Goal: Task Accomplishment & Management: Use online tool/utility

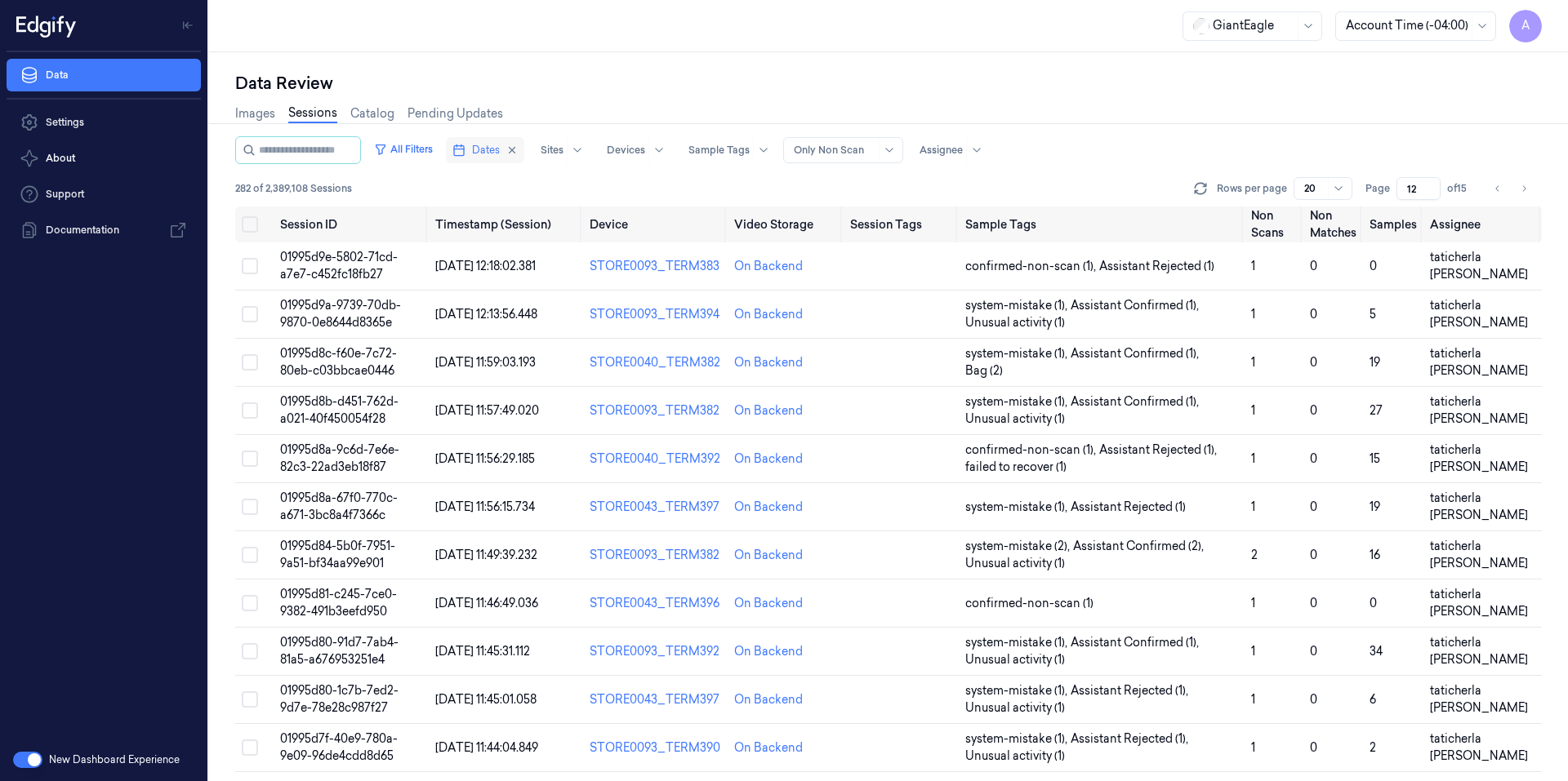
click at [496, 143] on span "Dates" at bounding box center [485, 150] width 27 height 15
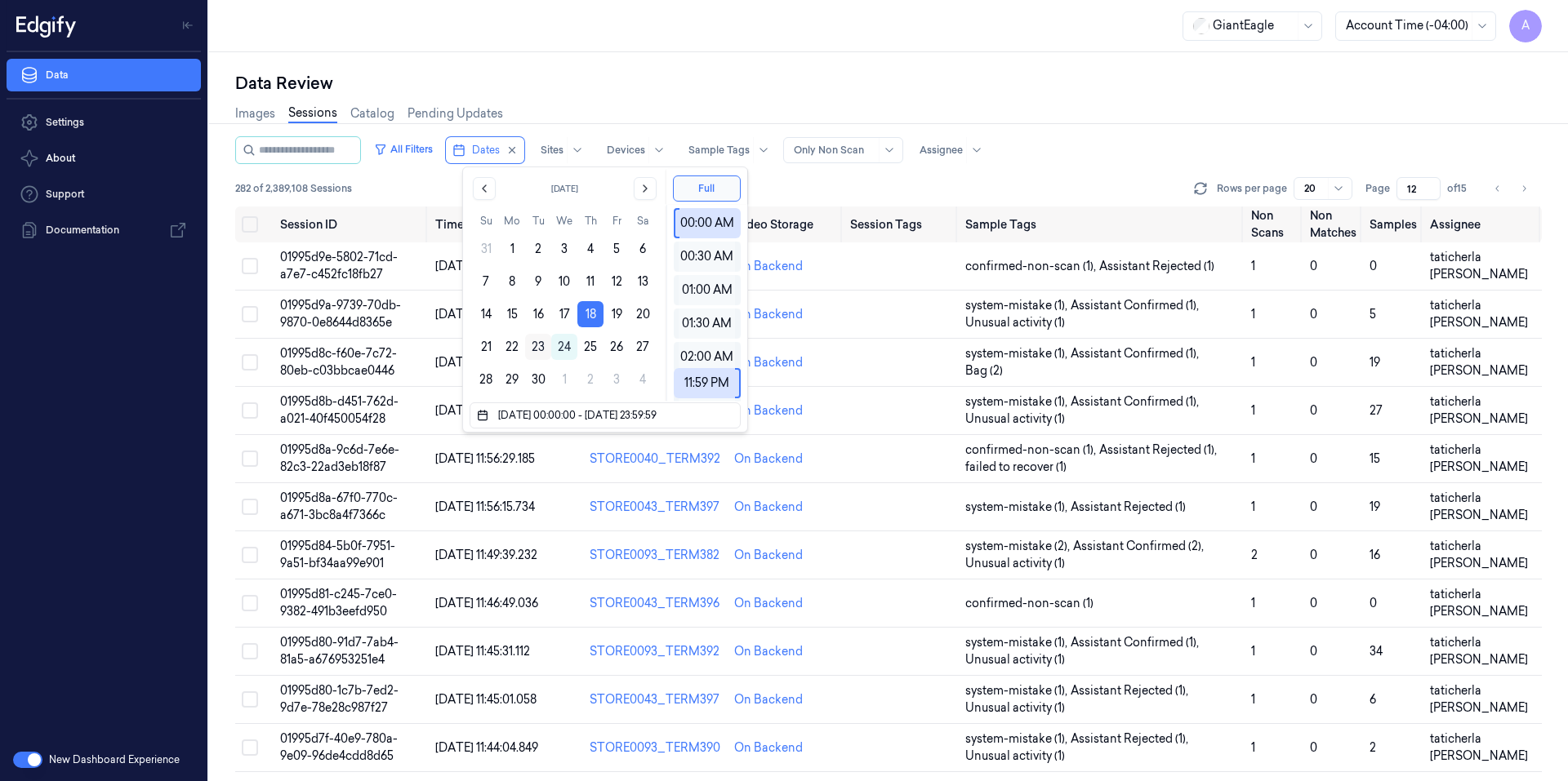
click at [546, 347] on button "23" at bounding box center [538, 347] width 27 height 27
click at [545, 347] on button "23" at bounding box center [538, 347] width 27 height 27
type input "[DATE] 00:00:00 - [DATE] 23:59:59"
click at [677, 59] on div "Data Review Images Sessions Catalog Pending Updates All Filters Dates Sites Dev…" at bounding box center [887, 417] width 1358 height 729
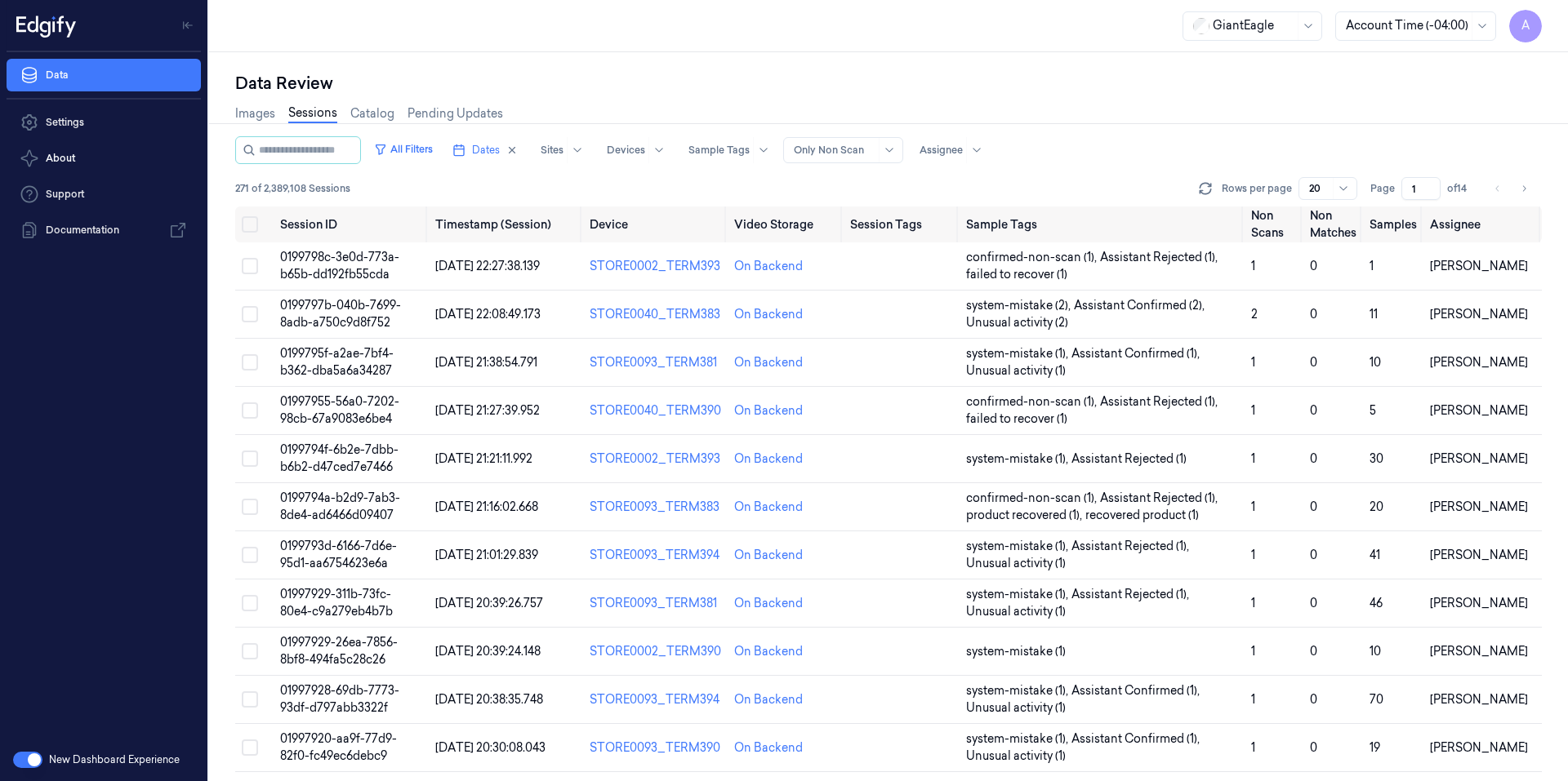
drag, startPoint x: 1421, startPoint y: 190, endPoint x: 1398, endPoint y: 197, distance: 24.0
click at [1398, 197] on div "Page 1 of 14" at bounding box center [1421, 188] width 103 height 23
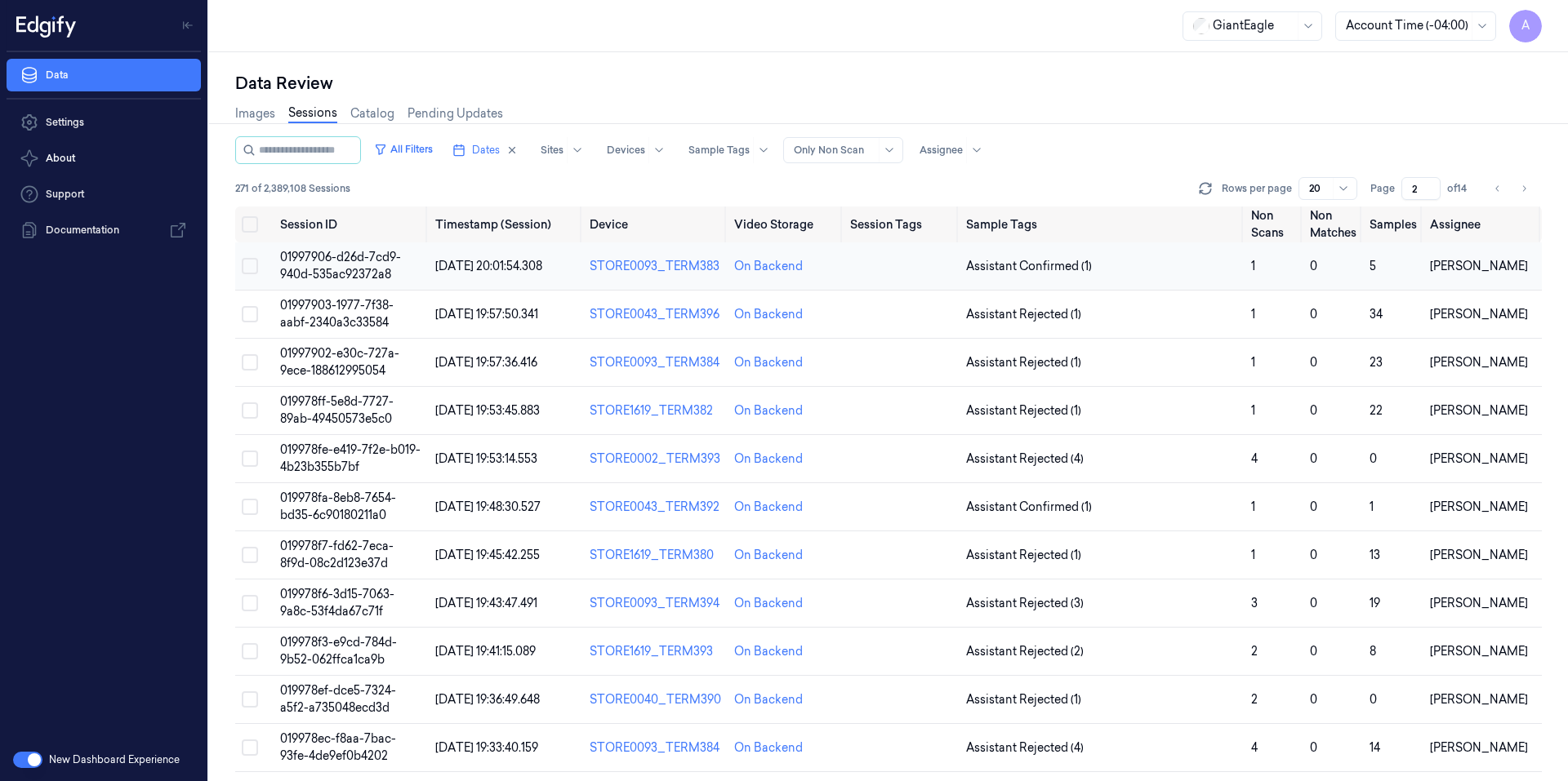
type input "2"
click at [318, 266] on td "01997906-d26d-7cd9-940d-535ac92372a8" at bounding box center [351, 266] width 155 height 49
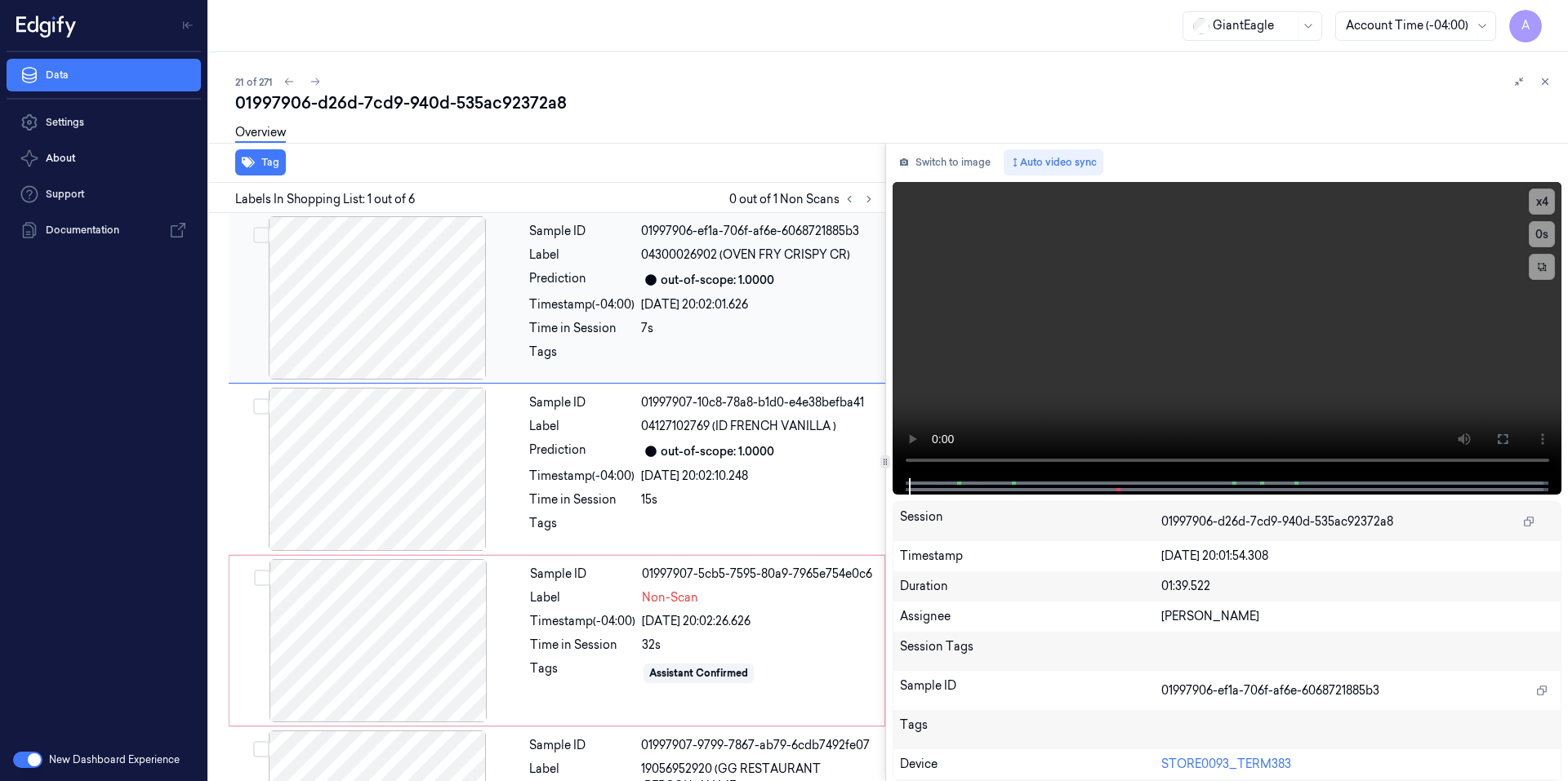
drag, startPoint x: 658, startPoint y: 4, endPoint x: 482, endPoint y: 350, distance: 388.2
click at [485, 353] on div at bounding box center [376, 298] width 290 height 163
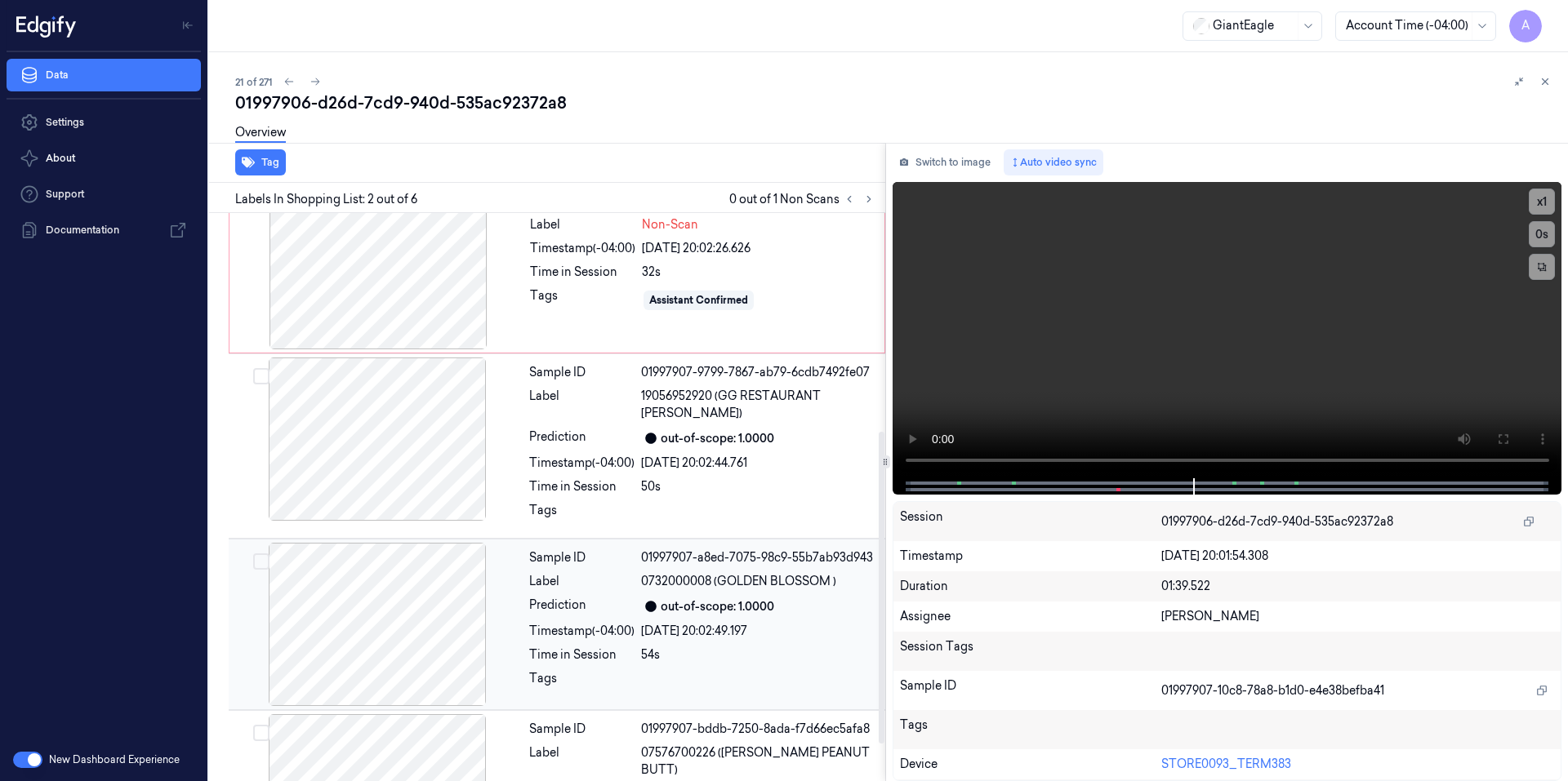
scroll to position [465, 0]
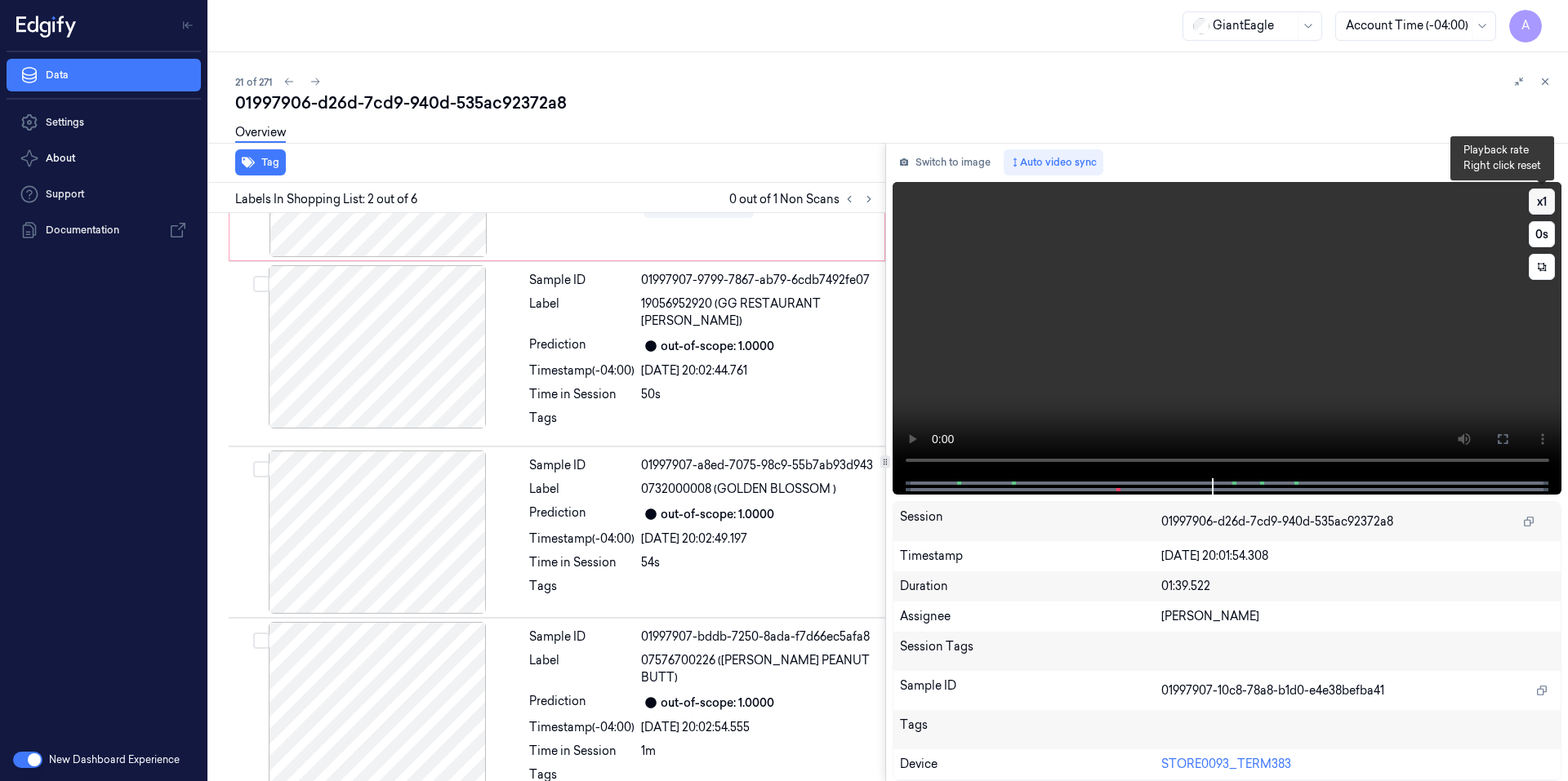
click at [1546, 207] on button "x 1" at bounding box center [1541, 201] width 27 height 27
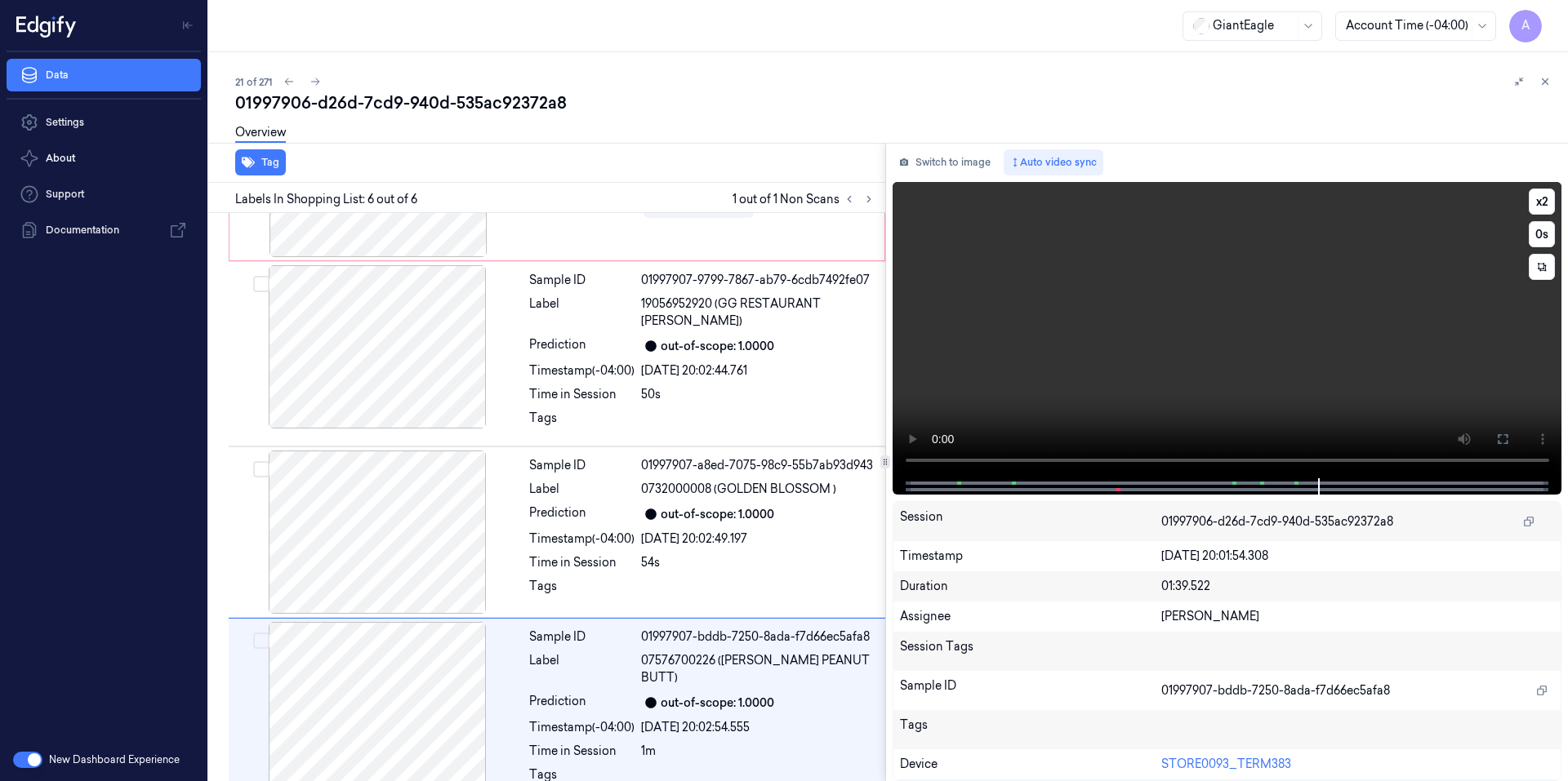
click at [1242, 364] on video at bounding box center [1226, 331] width 670 height 297
click at [1162, 354] on video at bounding box center [1226, 331] width 670 height 297
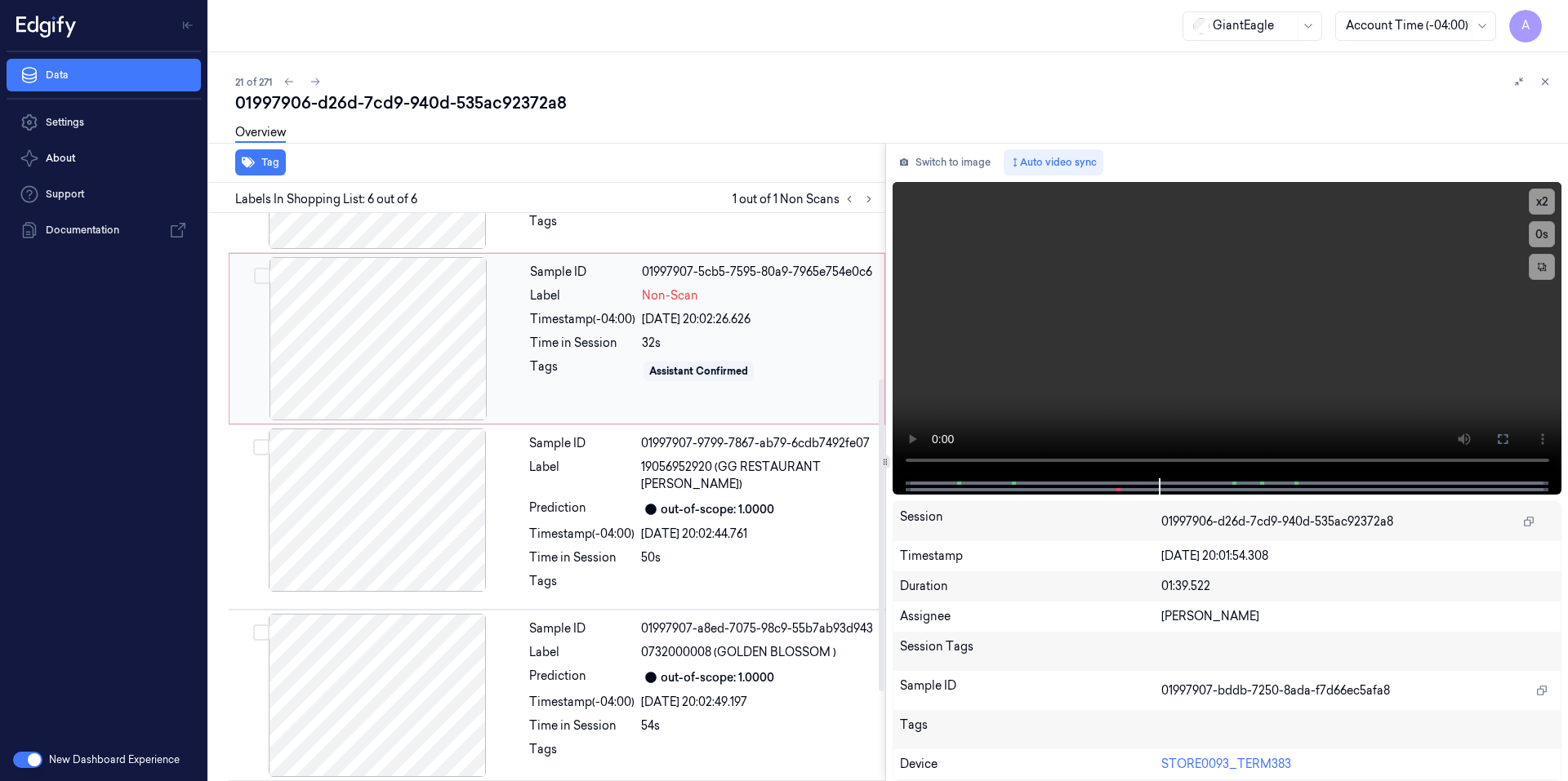
click at [570, 377] on div "Tags" at bounding box center [583, 371] width 105 height 27
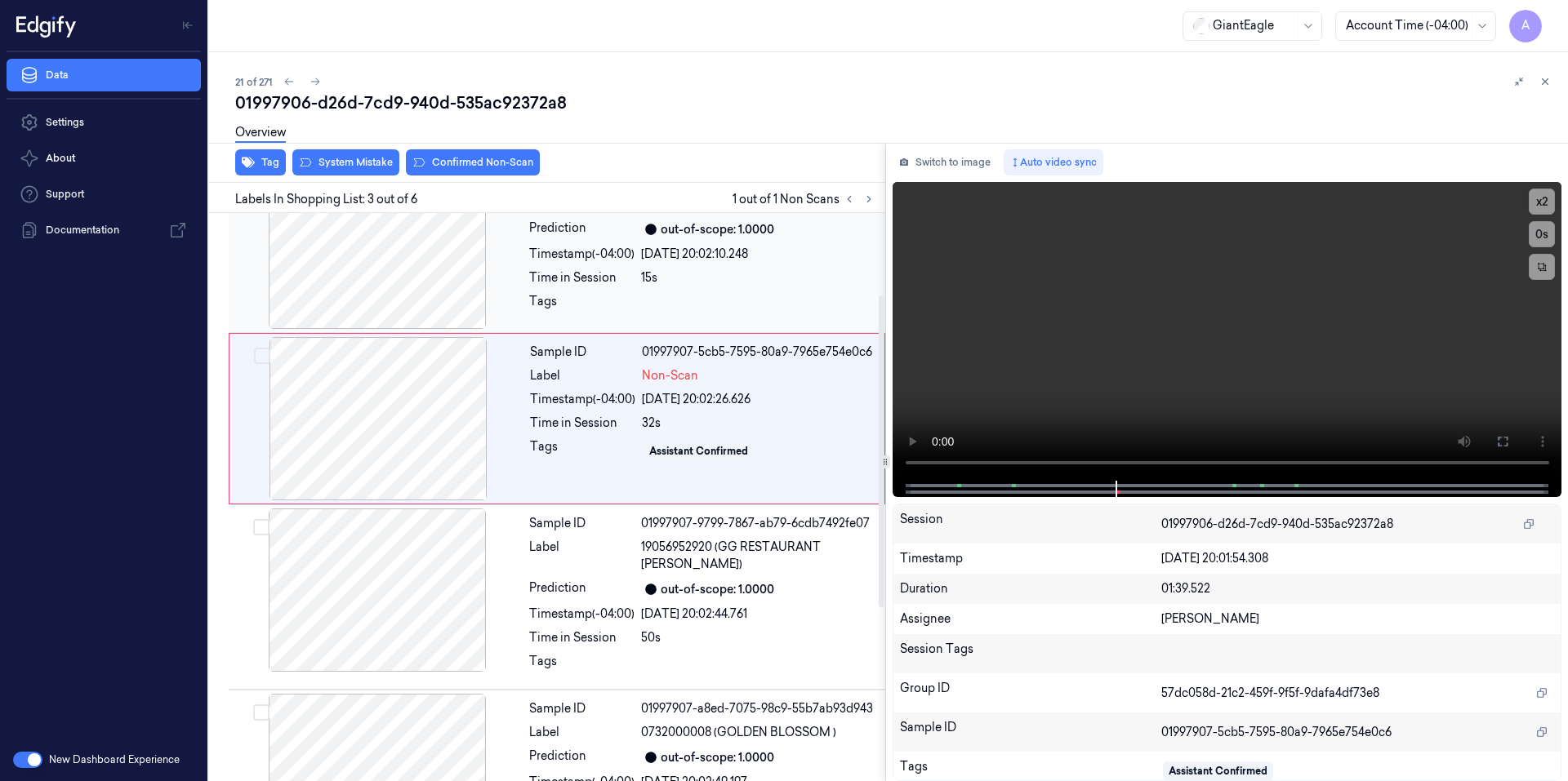
scroll to position [144, 0]
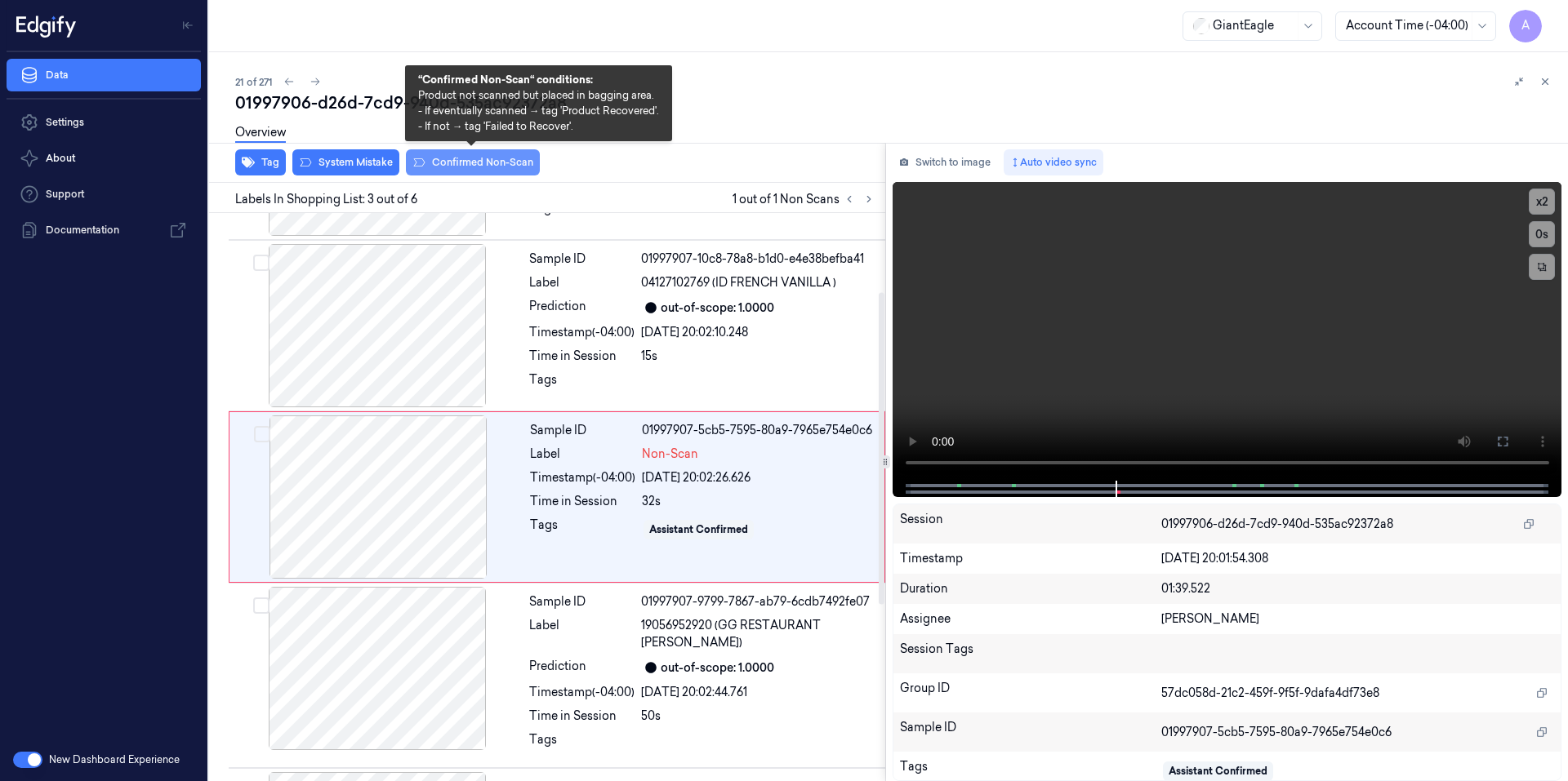
click at [457, 168] on button "Confirmed Non-Scan" at bounding box center [473, 162] width 134 height 27
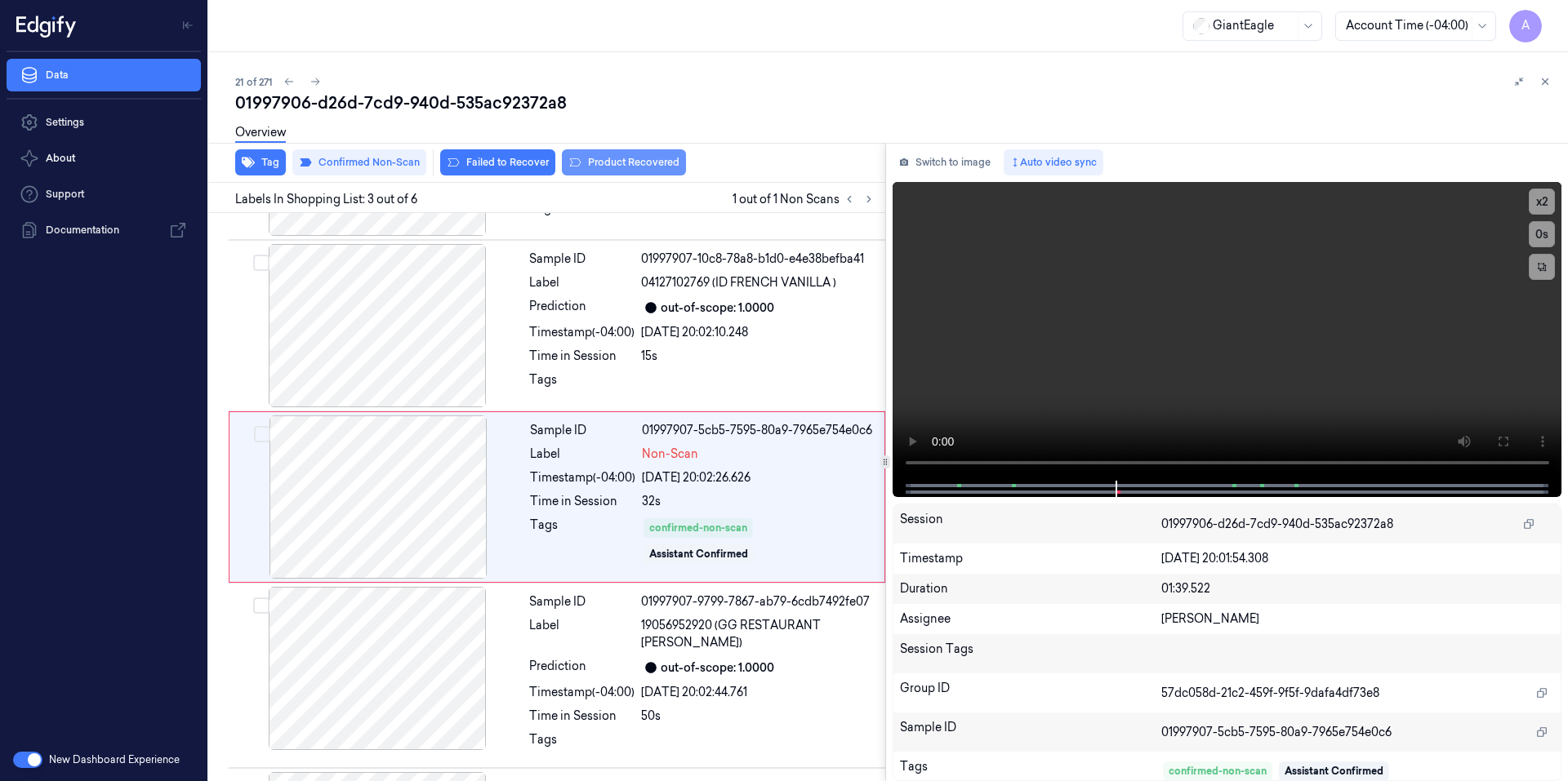
click at [613, 166] on button "Product Recovered" at bounding box center [624, 162] width 125 height 27
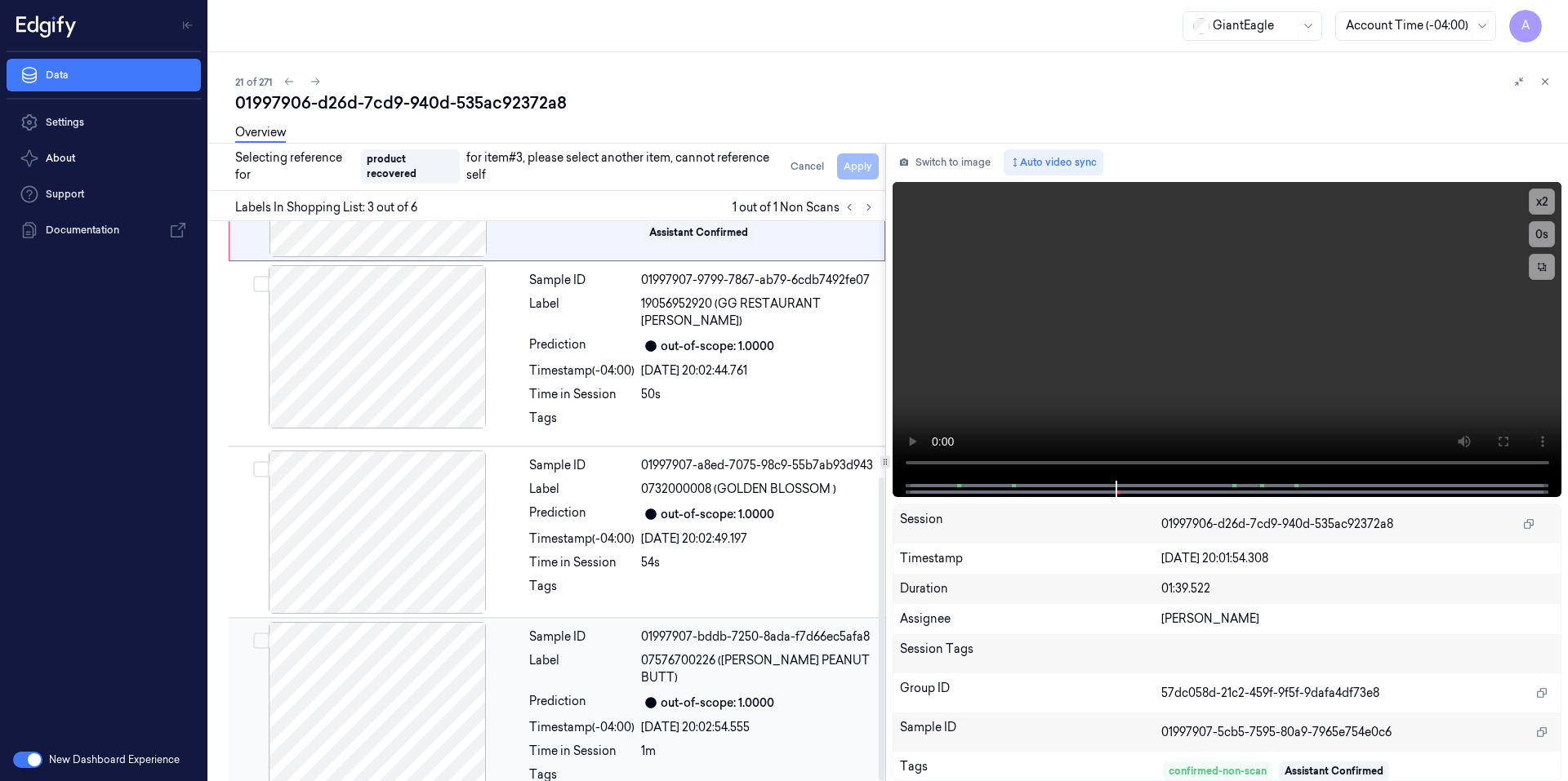
click at [625, 693] on div "Prediction" at bounding box center [582, 702] width 105 height 19
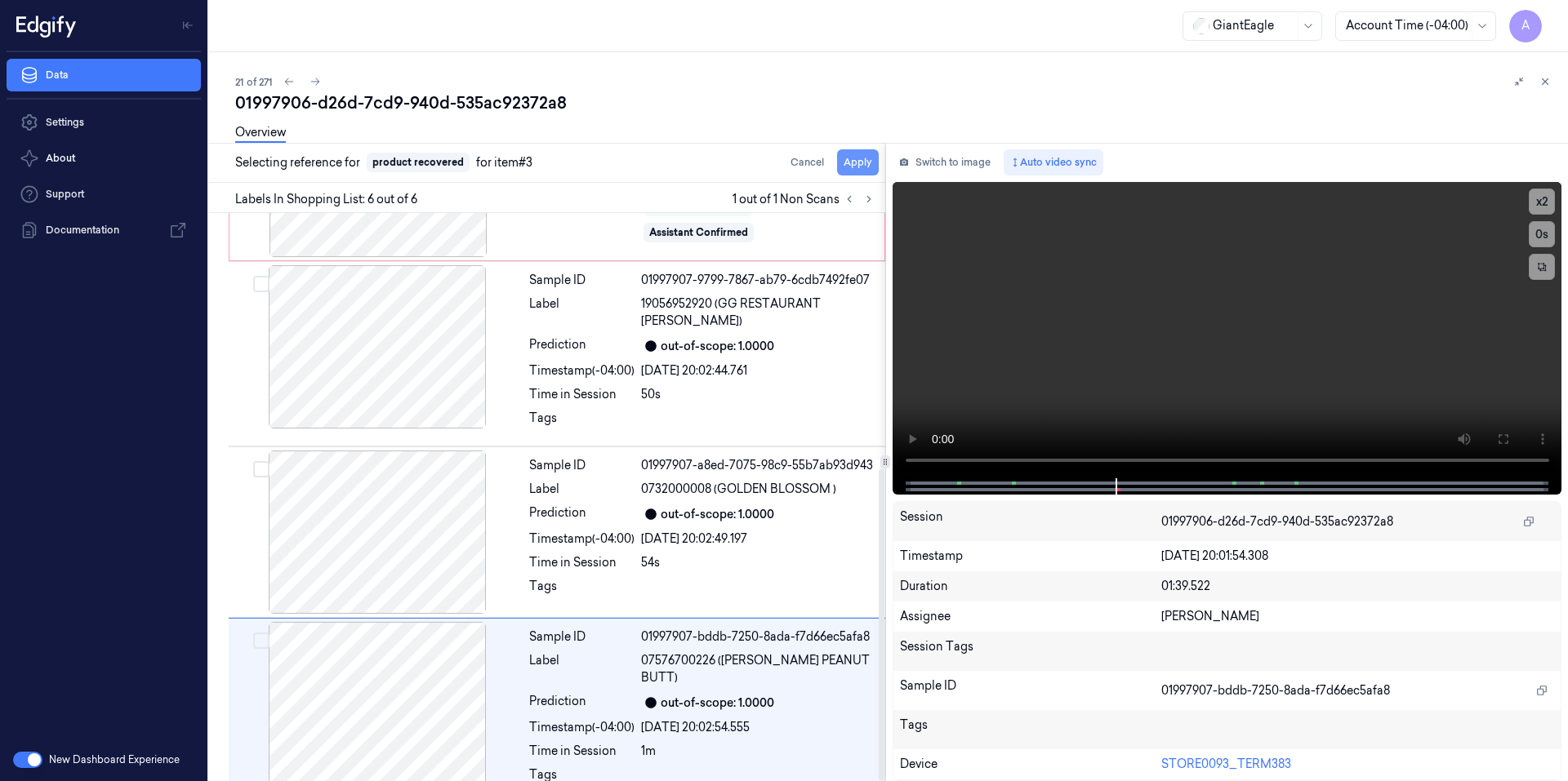
click at [863, 157] on button "Apply" at bounding box center [857, 162] width 41 height 27
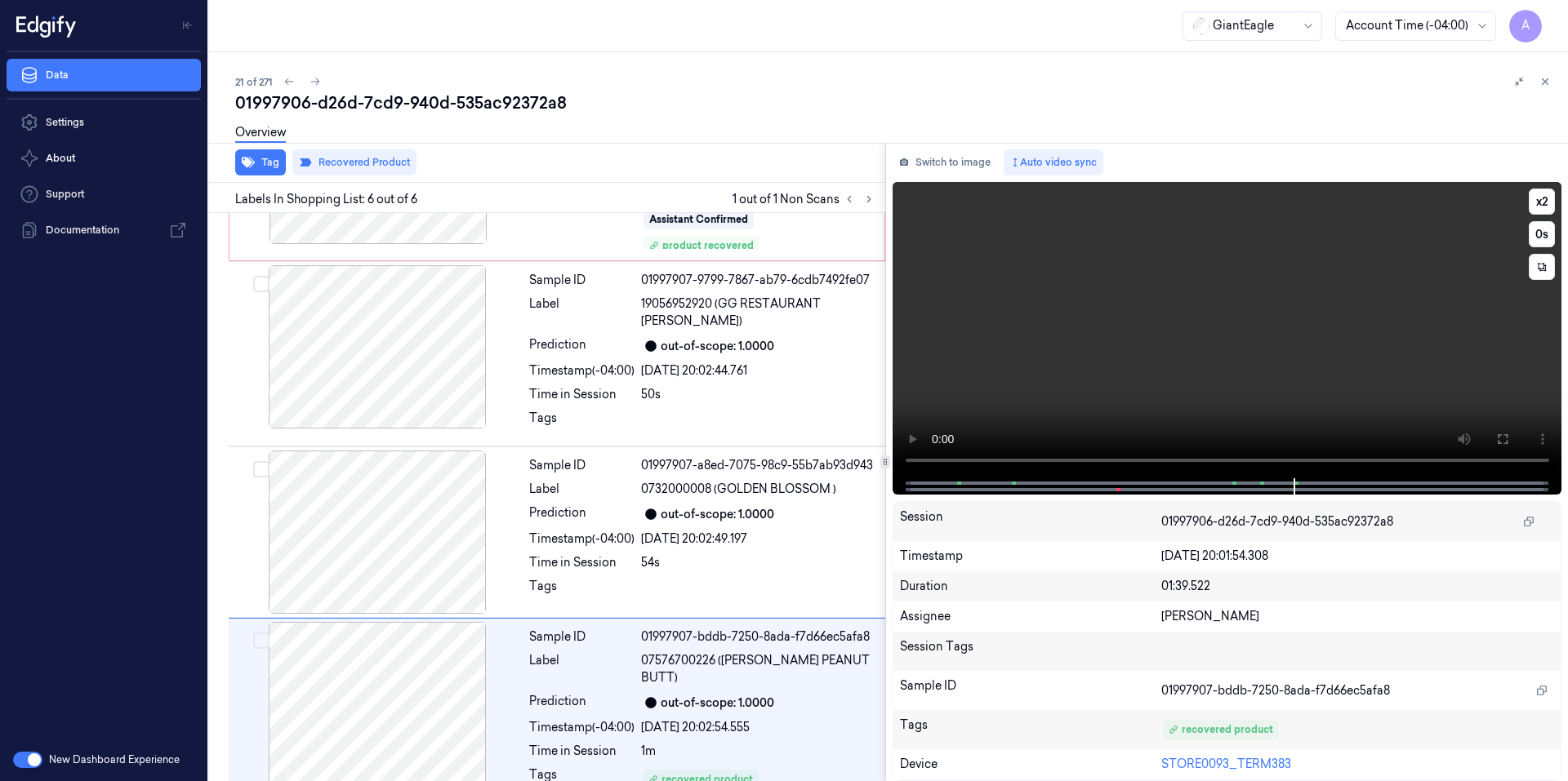
click at [1213, 383] on video at bounding box center [1226, 331] width 670 height 297
click at [1544, 90] on button at bounding box center [1544, 81] width 19 height 19
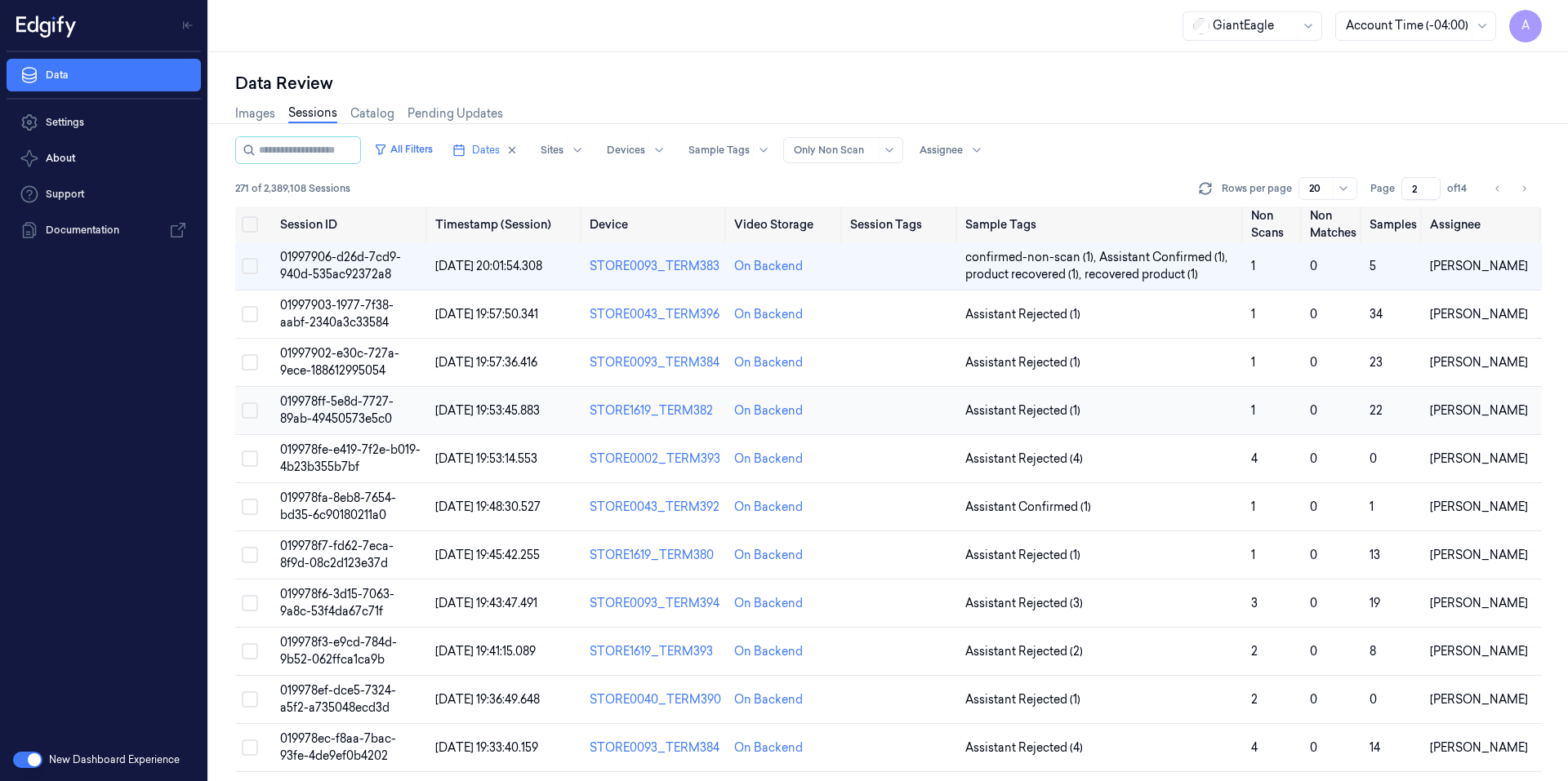
click at [335, 396] on span "019978ff-5e8d-7727-89ab-49450573e5c0" at bounding box center [337, 410] width 114 height 32
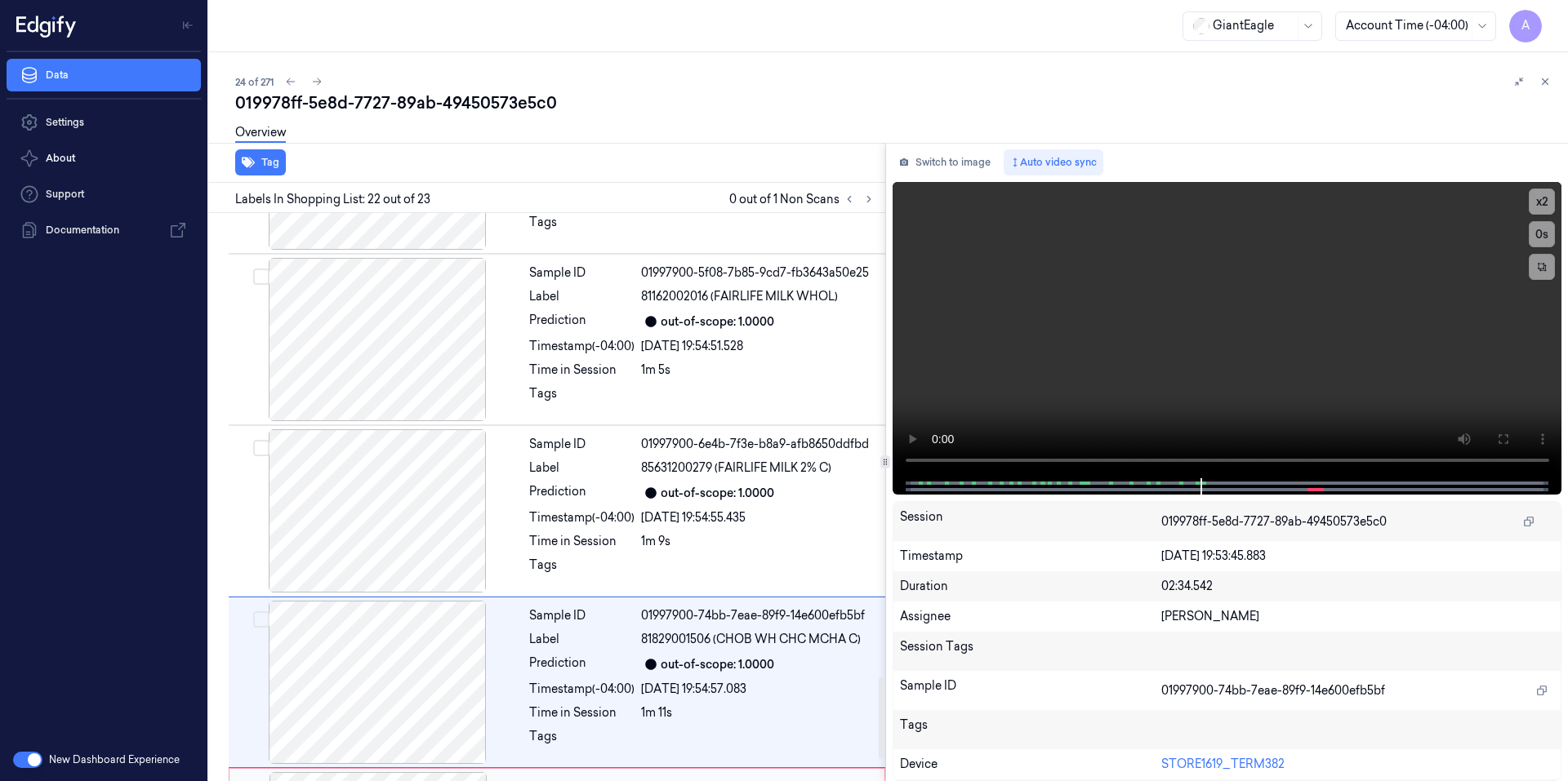
scroll to position [3379, 0]
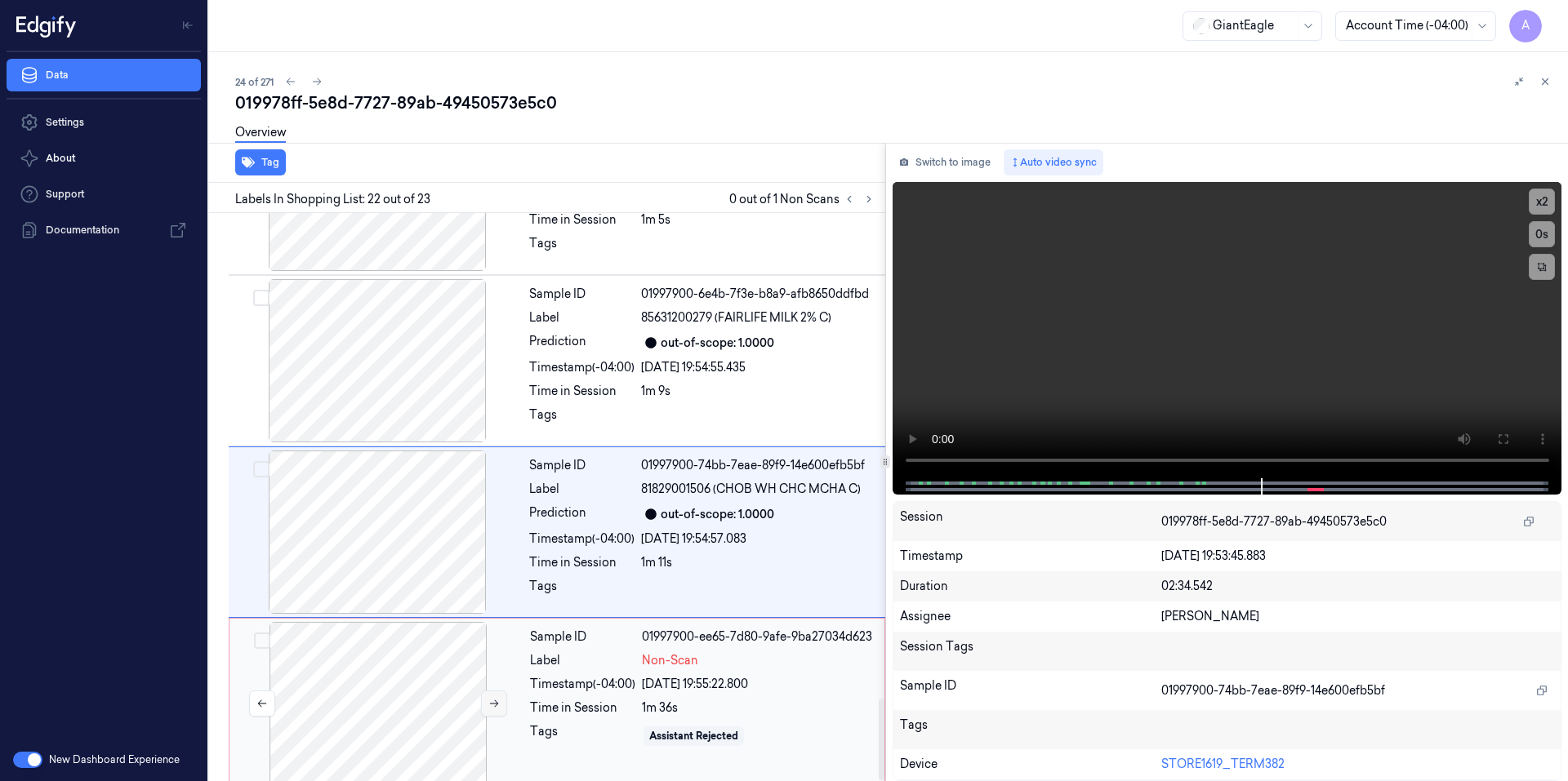
click at [488, 698] on icon at bounding box center [494, 703] width 11 height 11
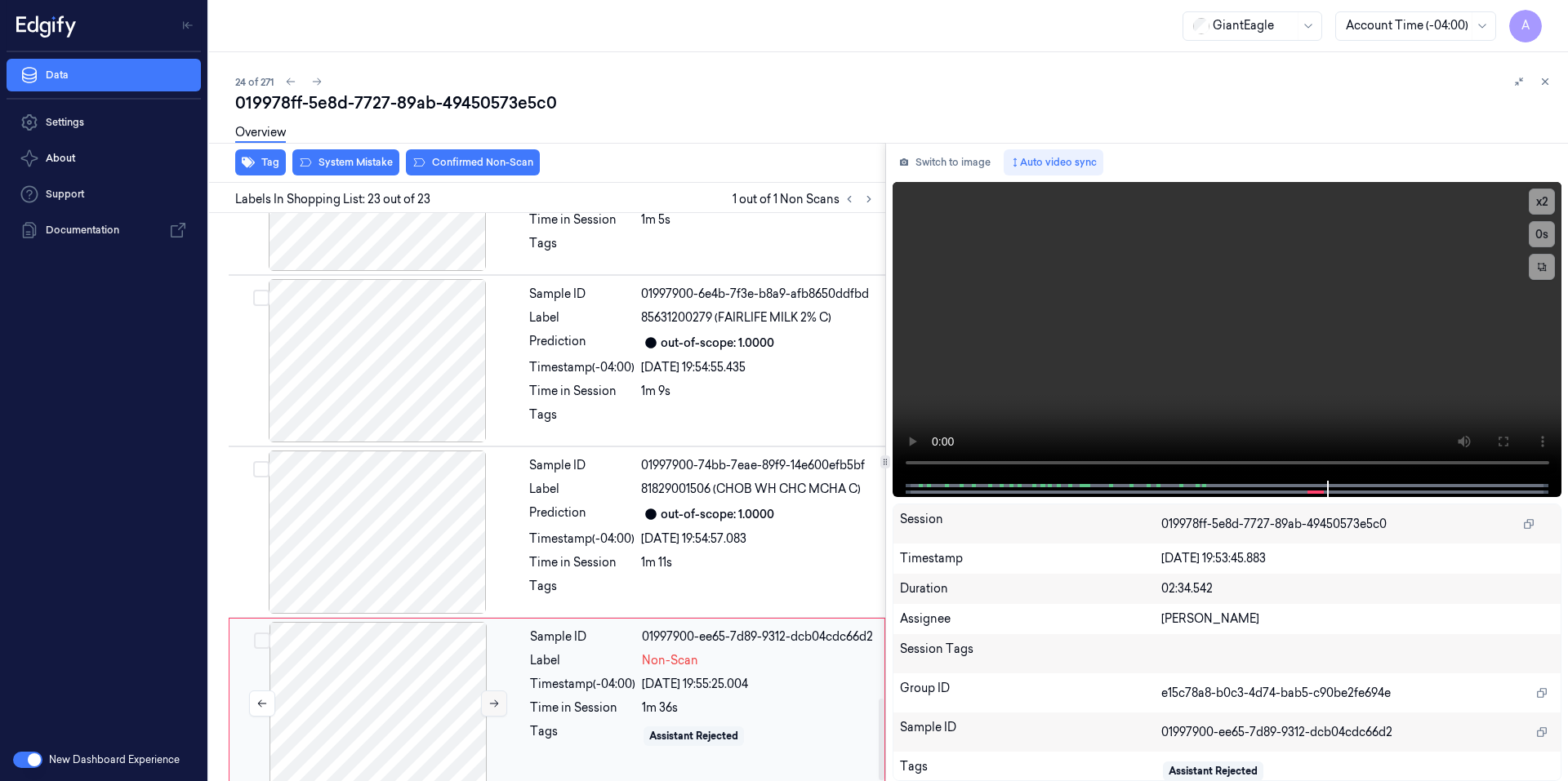
click at [493, 698] on icon at bounding box center [494, 703] width 11 height 11
click at [1301, 481] on div at bounding box center [1226, 489] width 636 height 16
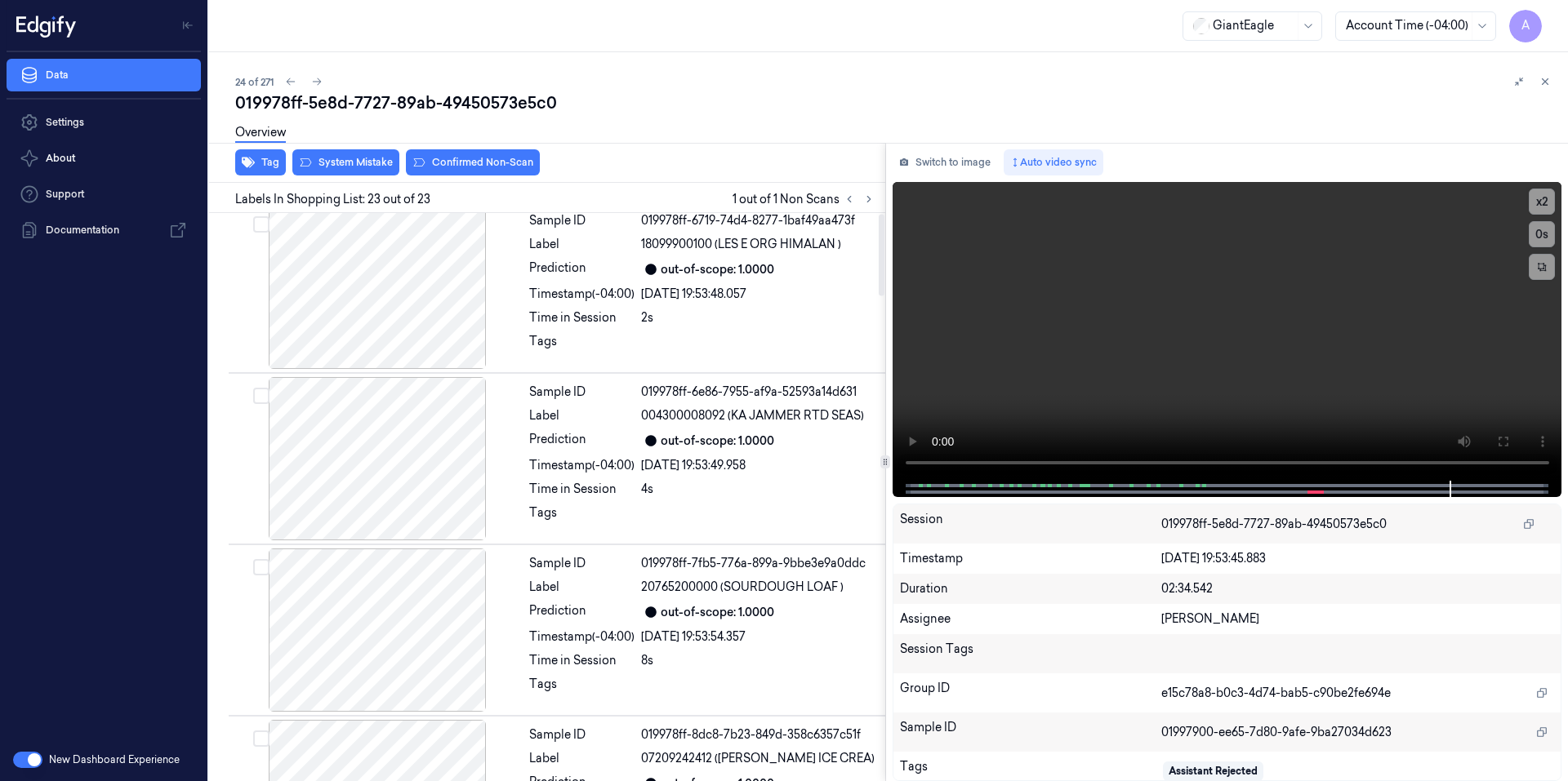
scroll to position [0, 0]
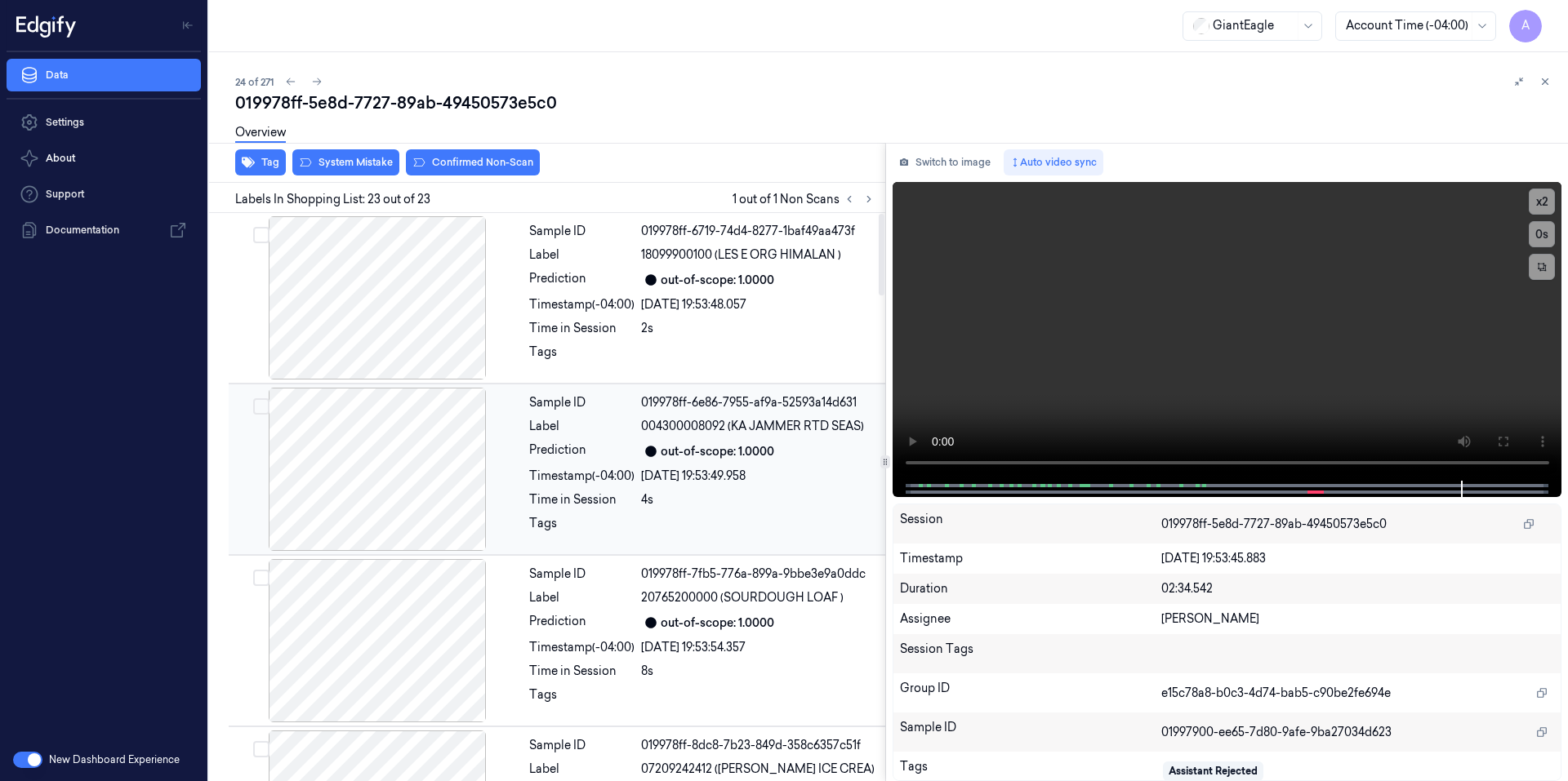
click at [734, 501] on div "4s" at bounding box center [758, 500] width 234 height 17
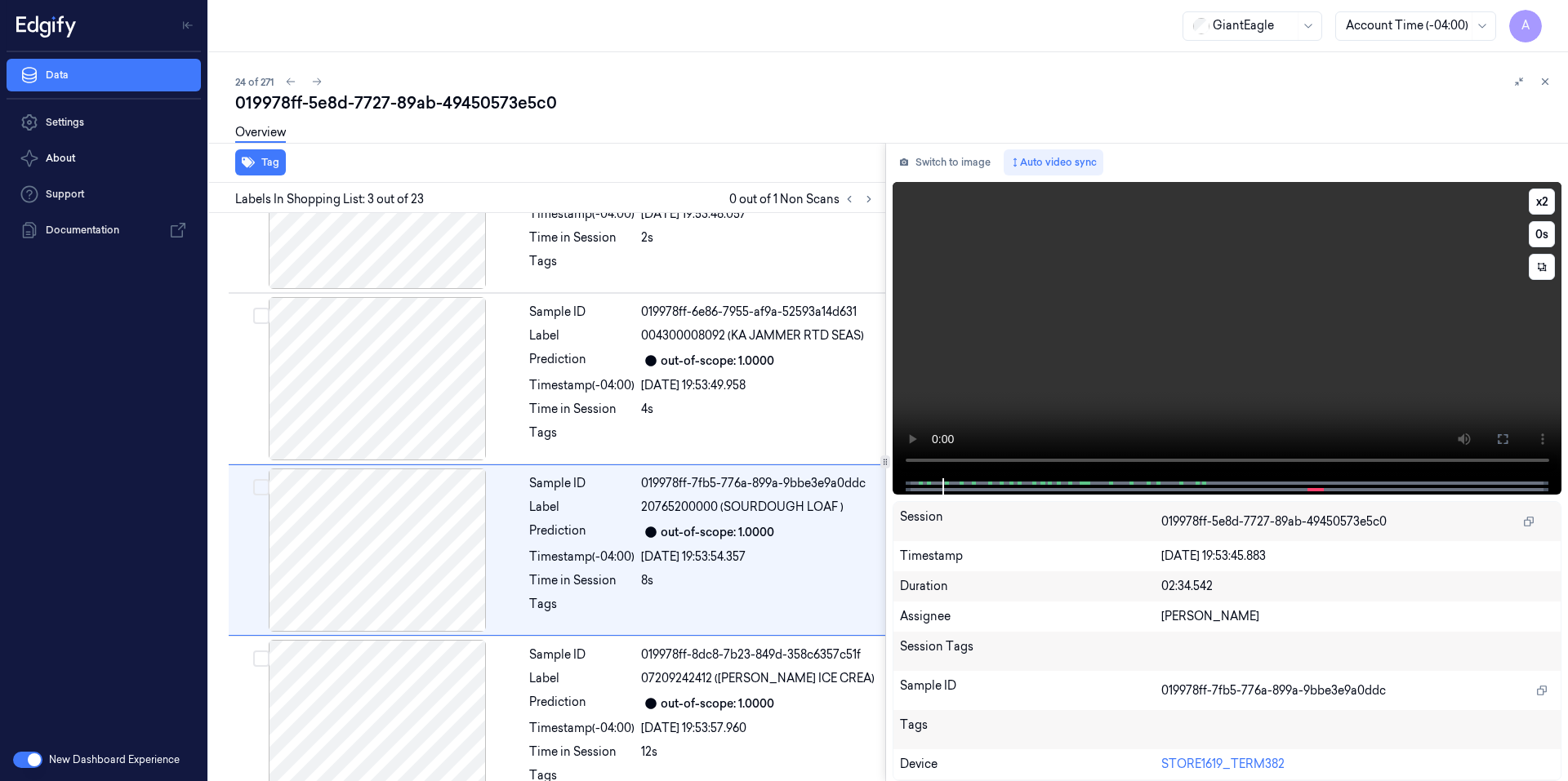
drag, startPoint x: 1127, startPoint y: 416, endPoint x: 1109, endPoint y: 417, distance: 18.0
click at [1127, 416] on video at bounding box center [1226, 331] width 670 height 297
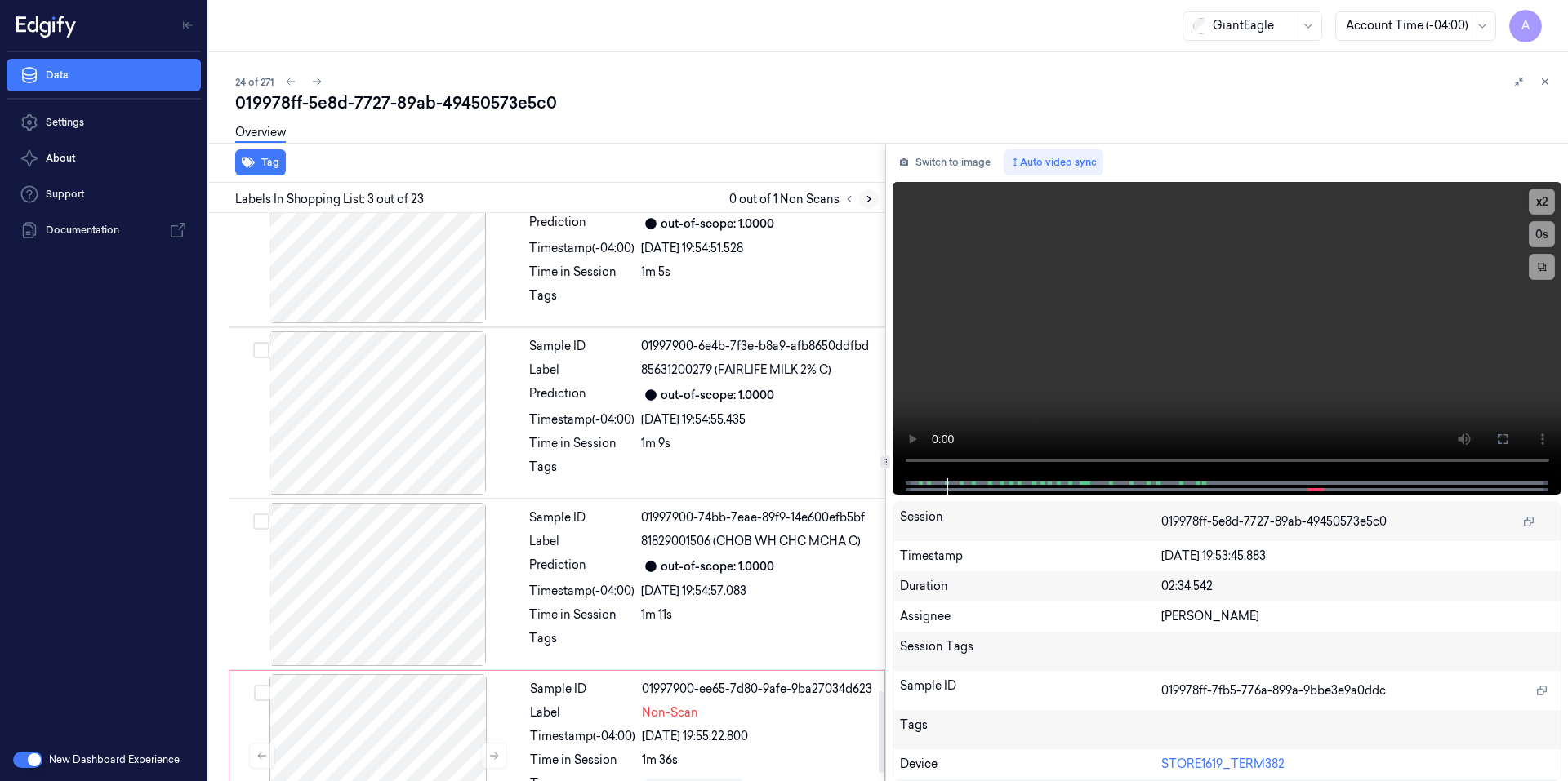
click at [875, 206] on button at bounding box center [868, 199] width 19 height 19
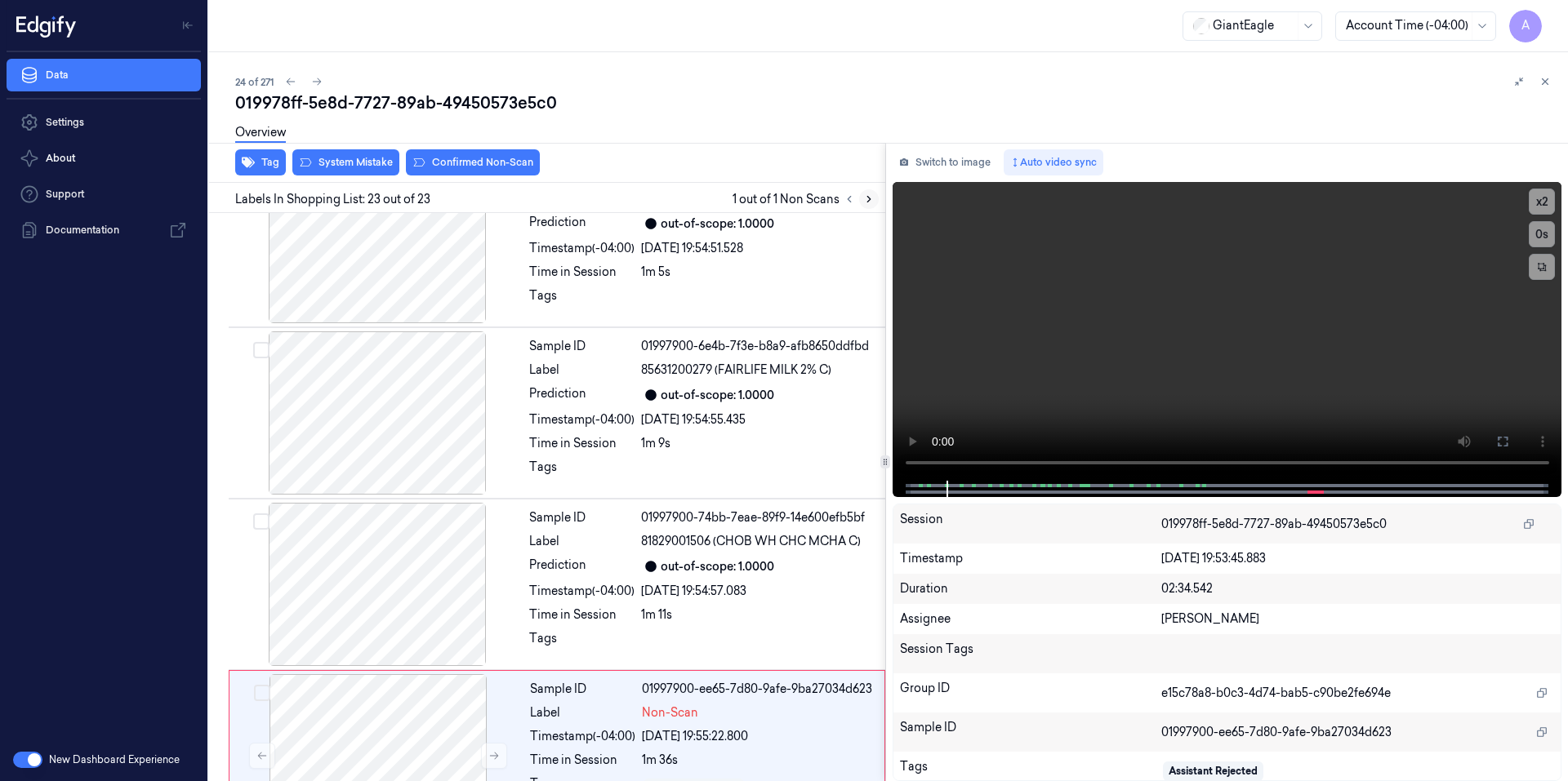
scroll to position [3379, 0]
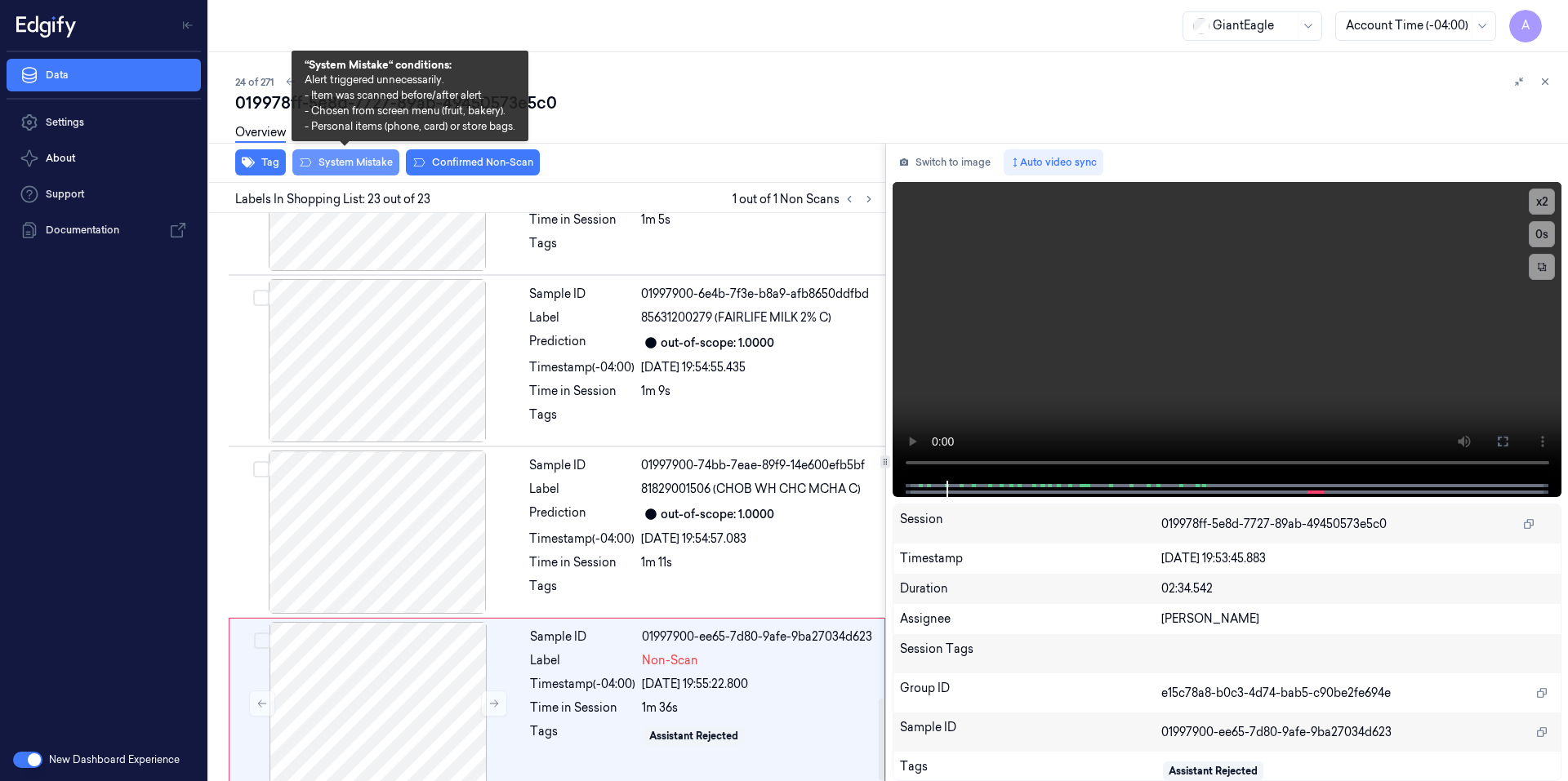
click at [341, 163] on button "System Mistake" at bounding box center [345, 162] width 107 height 27
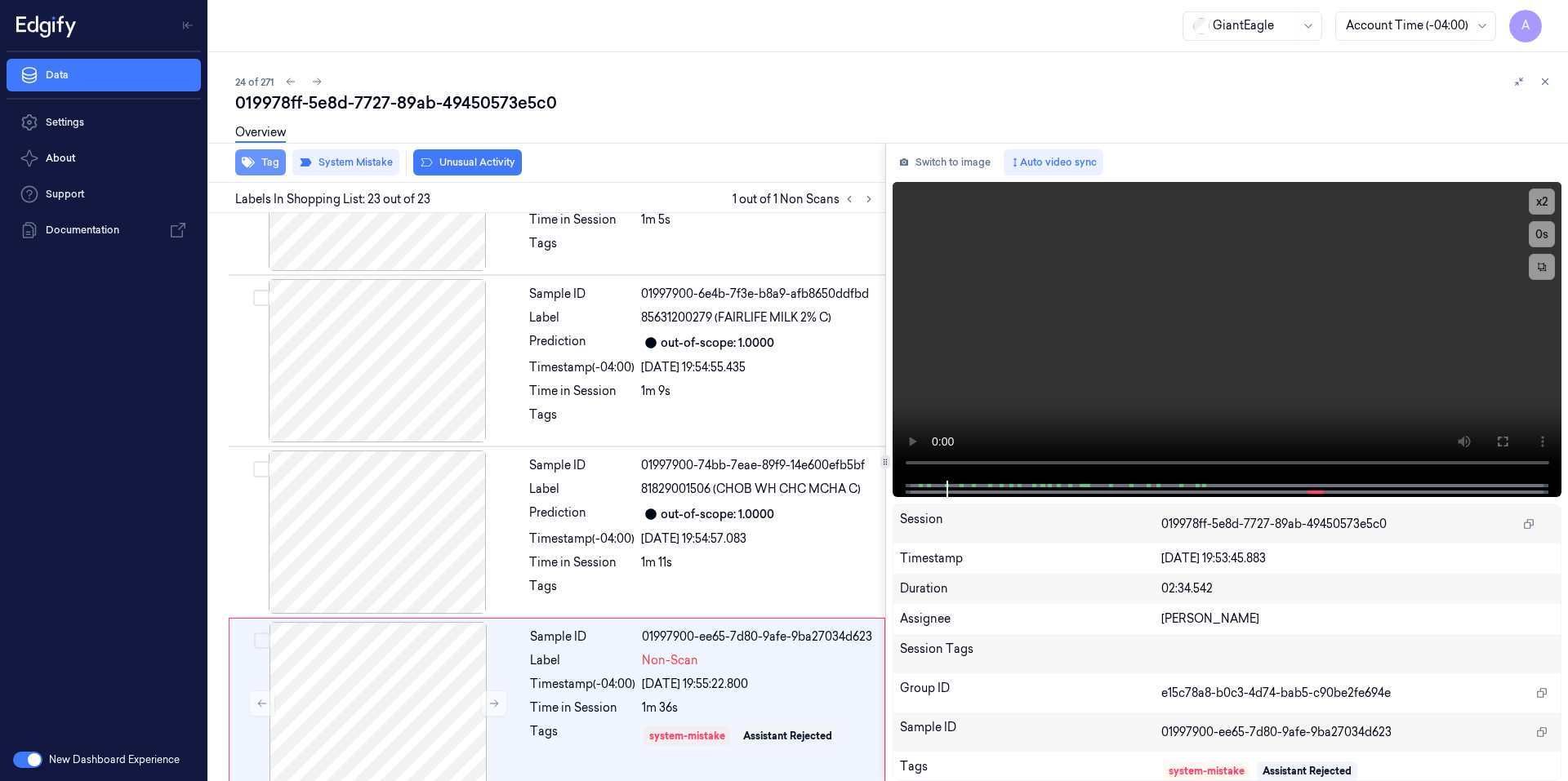
click at [243, 163] on icon "button" at bounding box center [248, 163] width 13 height 11
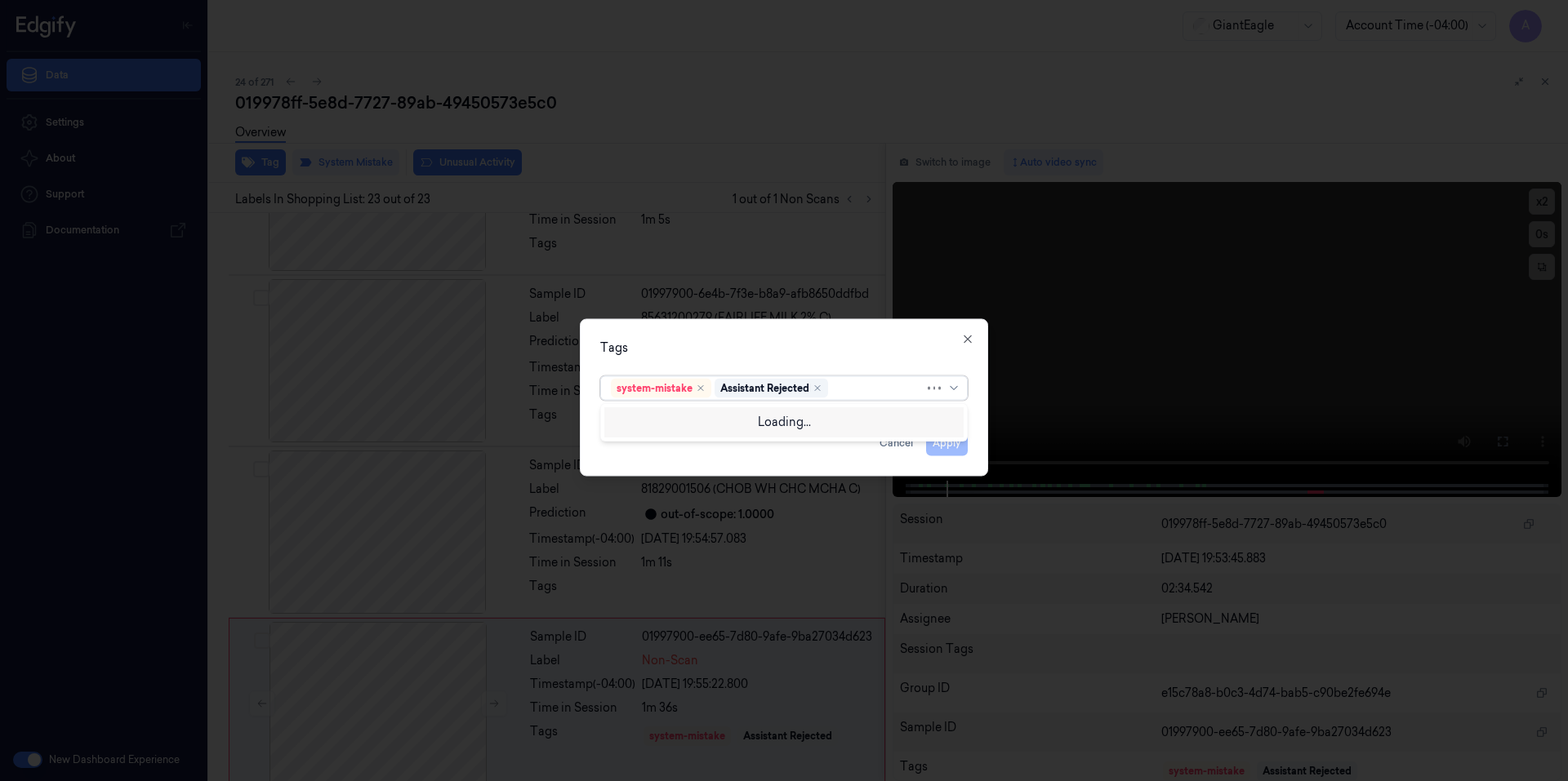
click at [840, 385] on div at bounding box center [878, 388] width 93 height 17
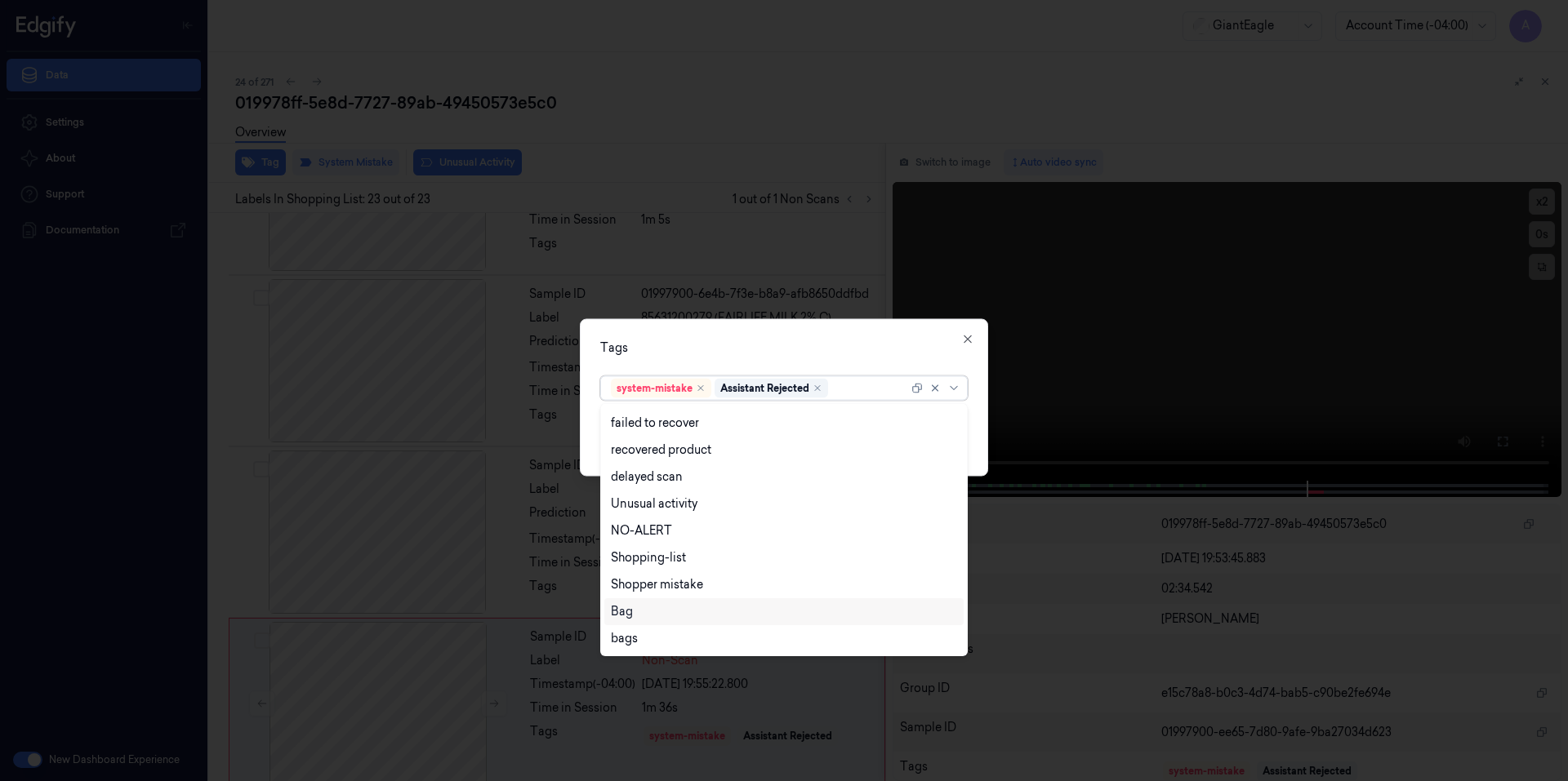
click at [643, 606] on div "Bag" at bounding box center [784, 612] width 346 height 17
click at [741, 337] on div "Tags option Bag, selected. 13 results available. Use Up and Down to choose opti…" at bounding box center [784, 397] width 408 height 157
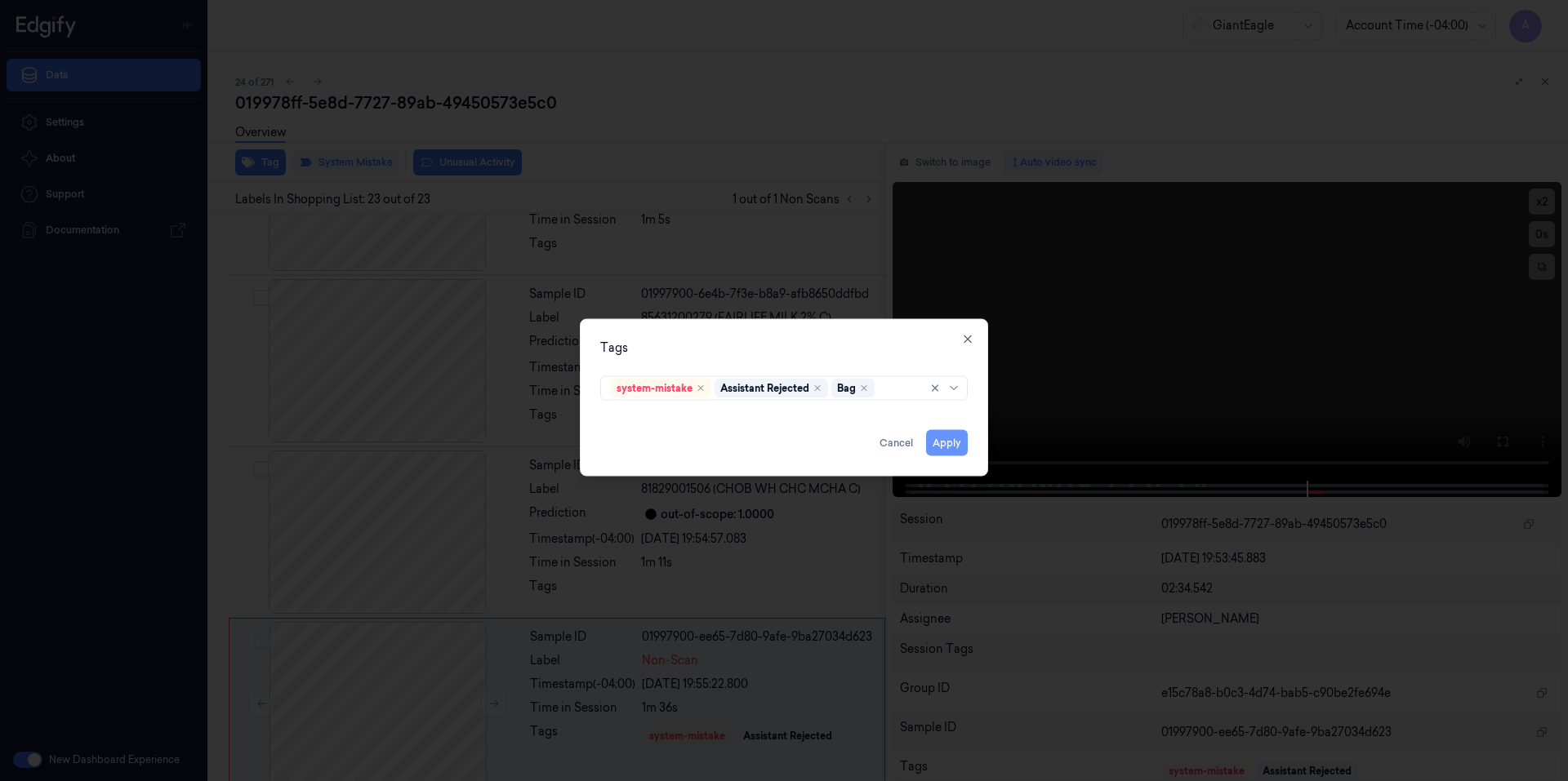
click at [946, 446] on button "Apply" at bounding box center [946, 442] width 41 height 27
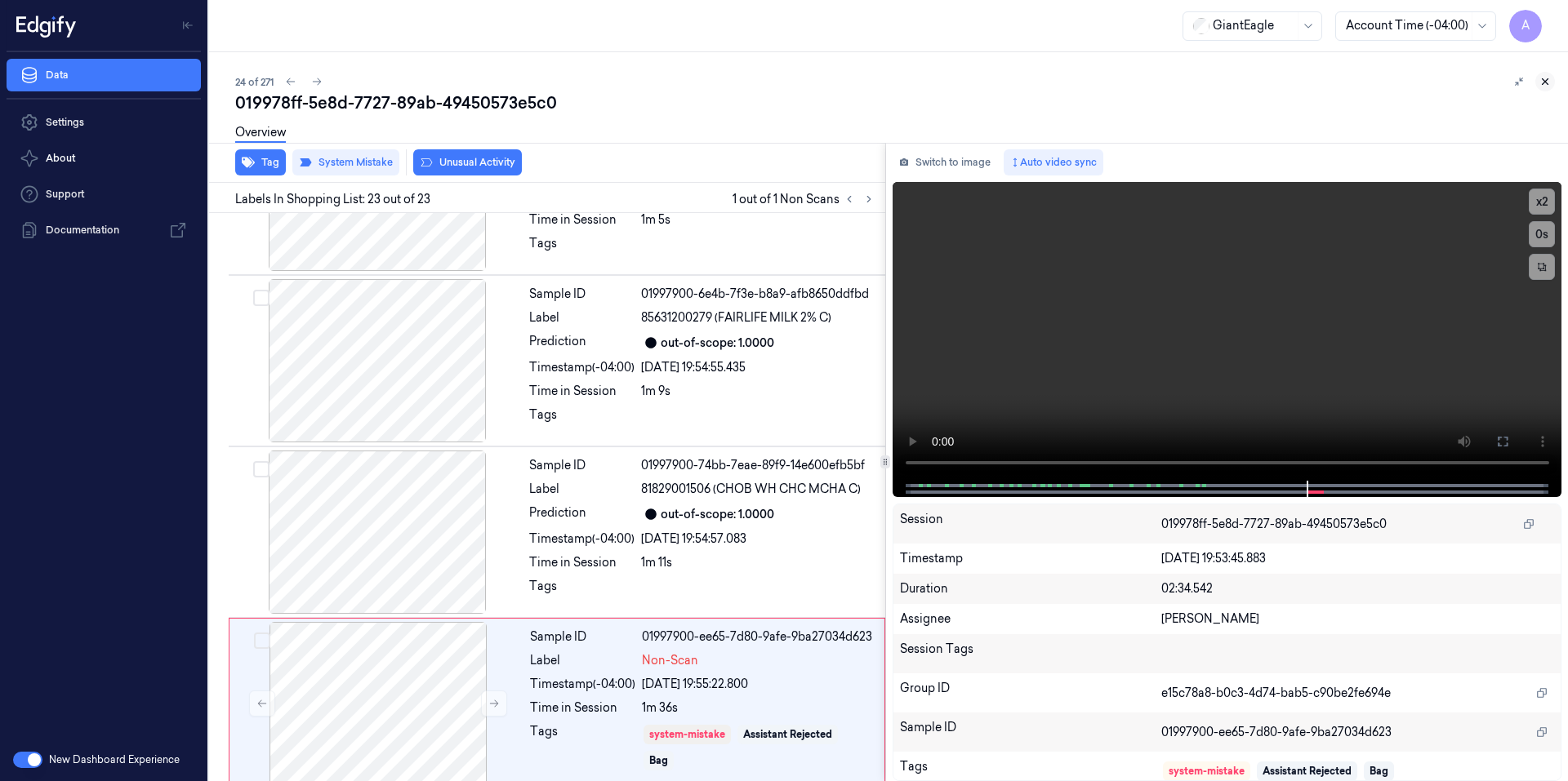
click at [1538, 81] on button at bounding box center [1544, 81] width 19 height 19
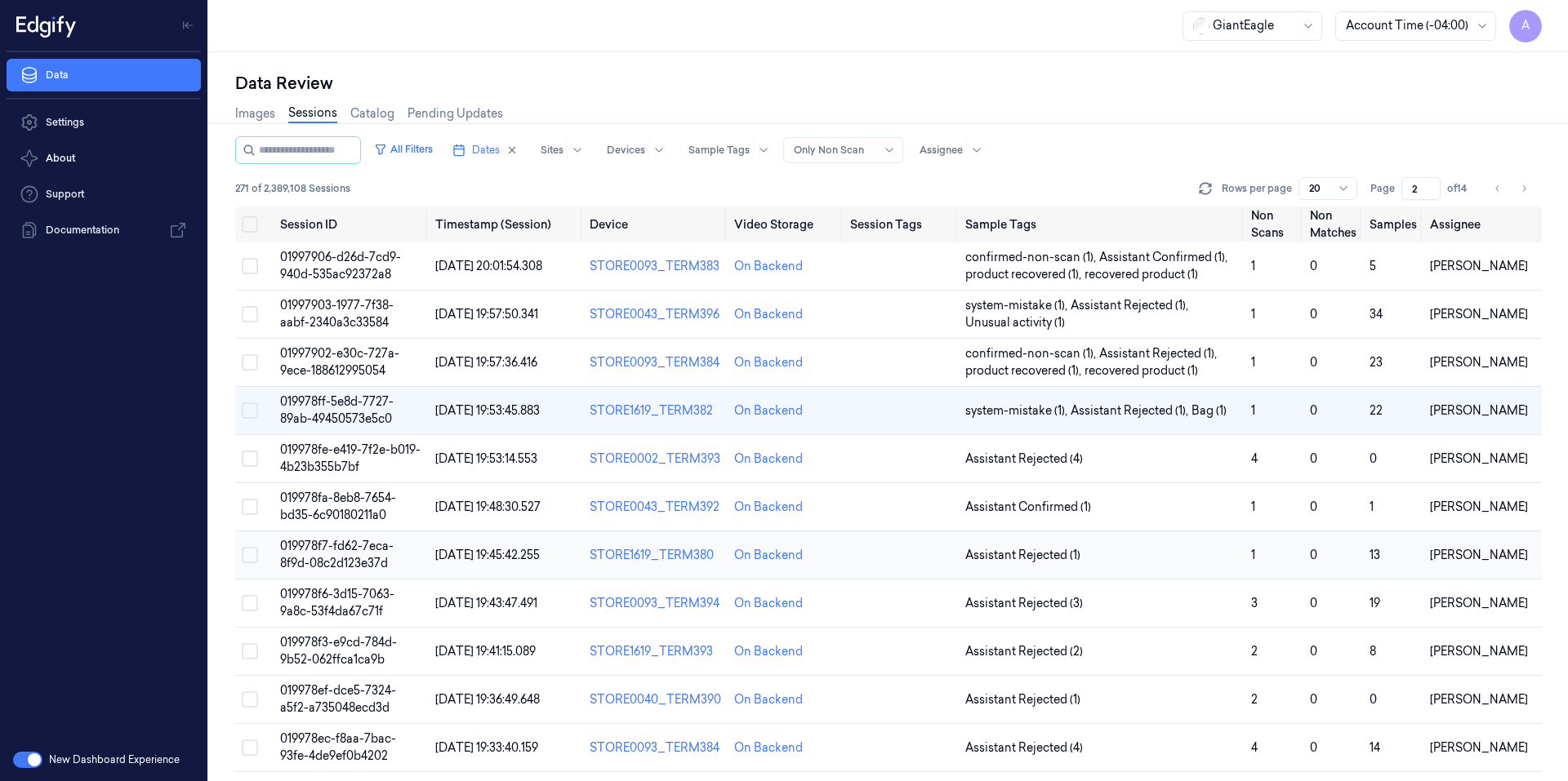
click at [306, 548] on span "019978f7-fd62-7eca-8f9d-08c2d123e37d" at bounding box center [337, 554] width 114 height 32
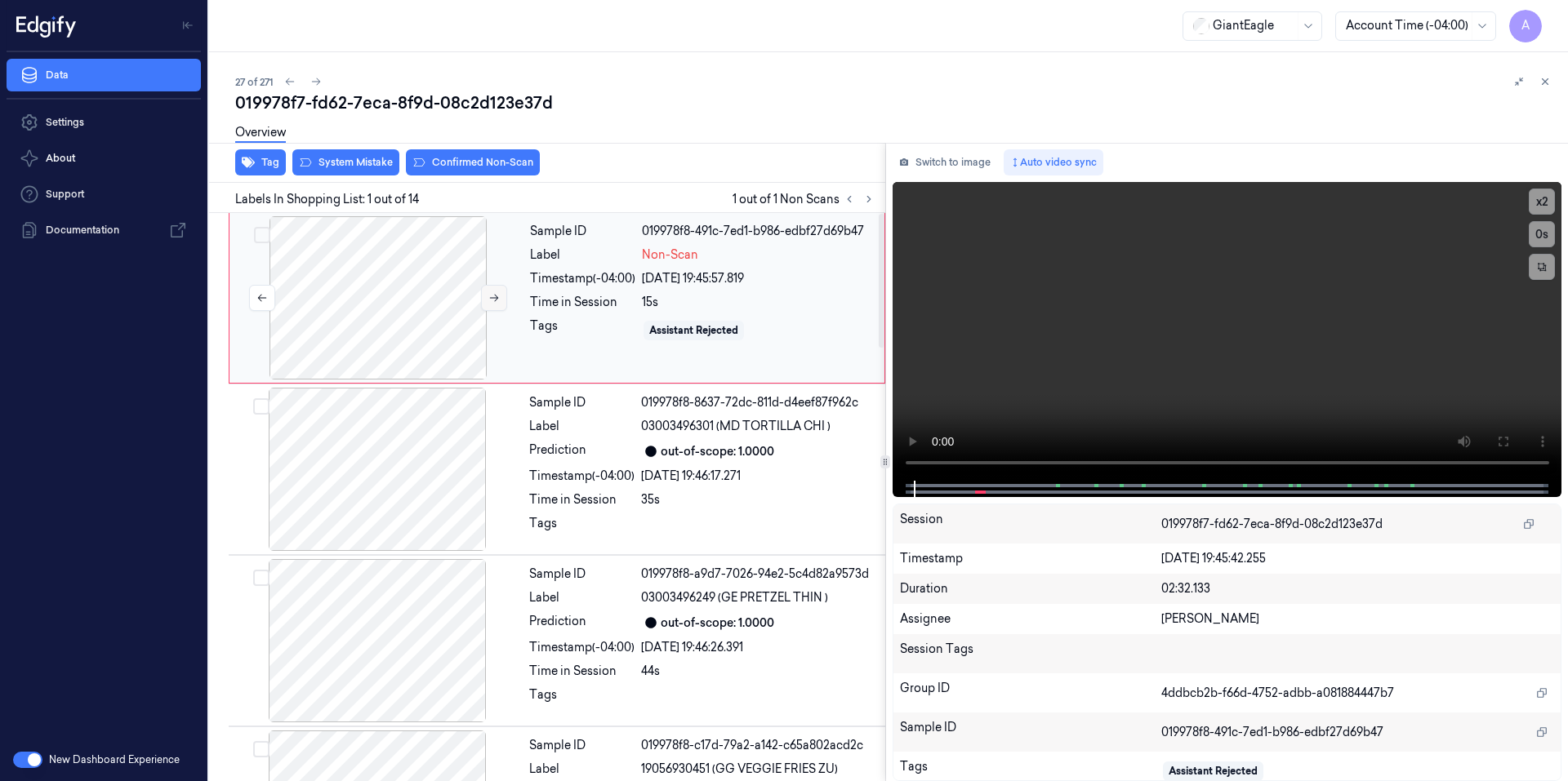
click at [483, 300] on button at bounding box center [494, 298] width 27 height 27
click at [488, 300] on icon at bounding box center [494, 298] width 11 height 11
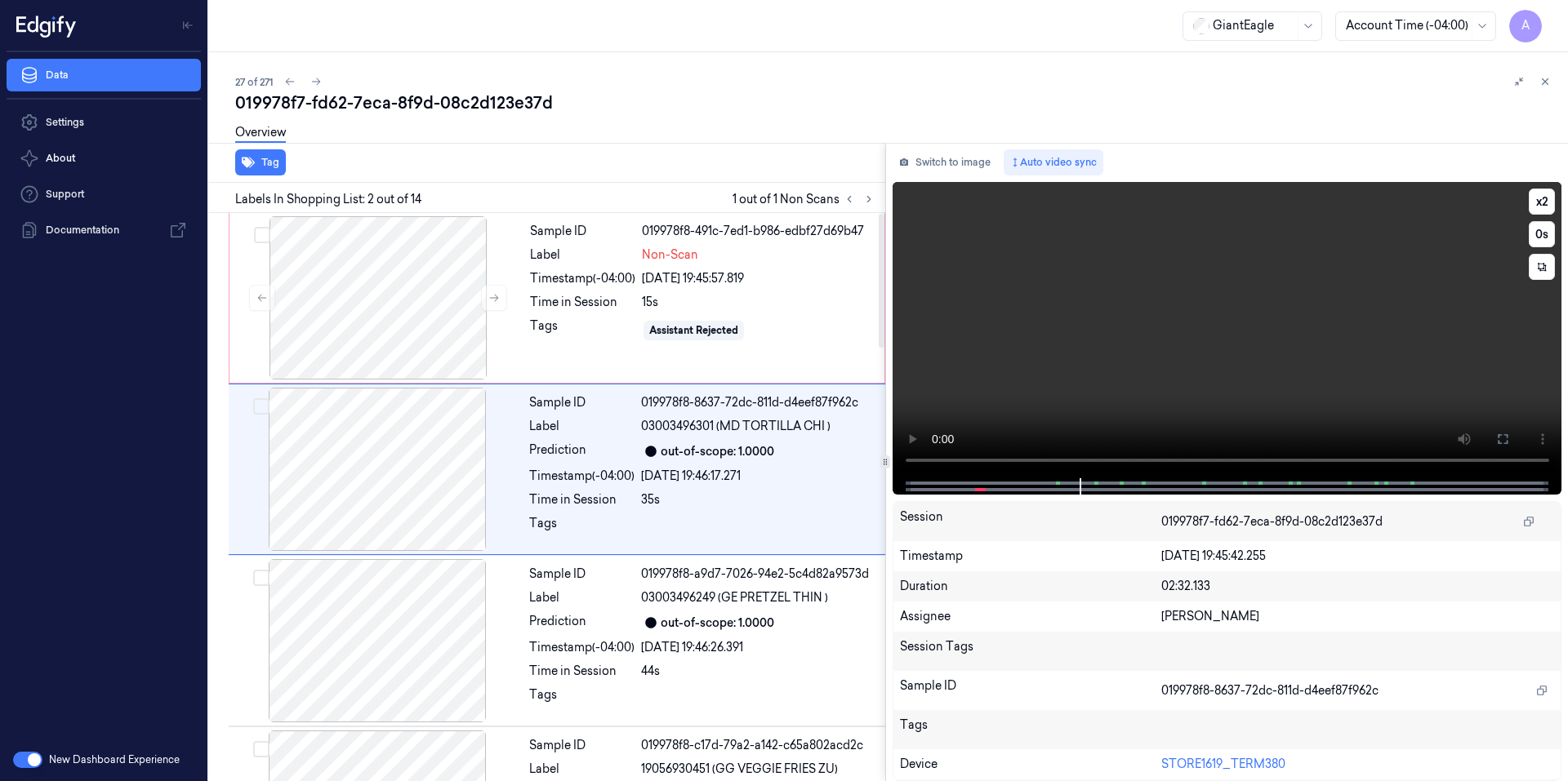
click at [1062, 410] on video at bounding box center [1226, 331] width 670 height 297
click at [552, 332] on div "Tags" at bounding box center [583, 331] width 105 height 27
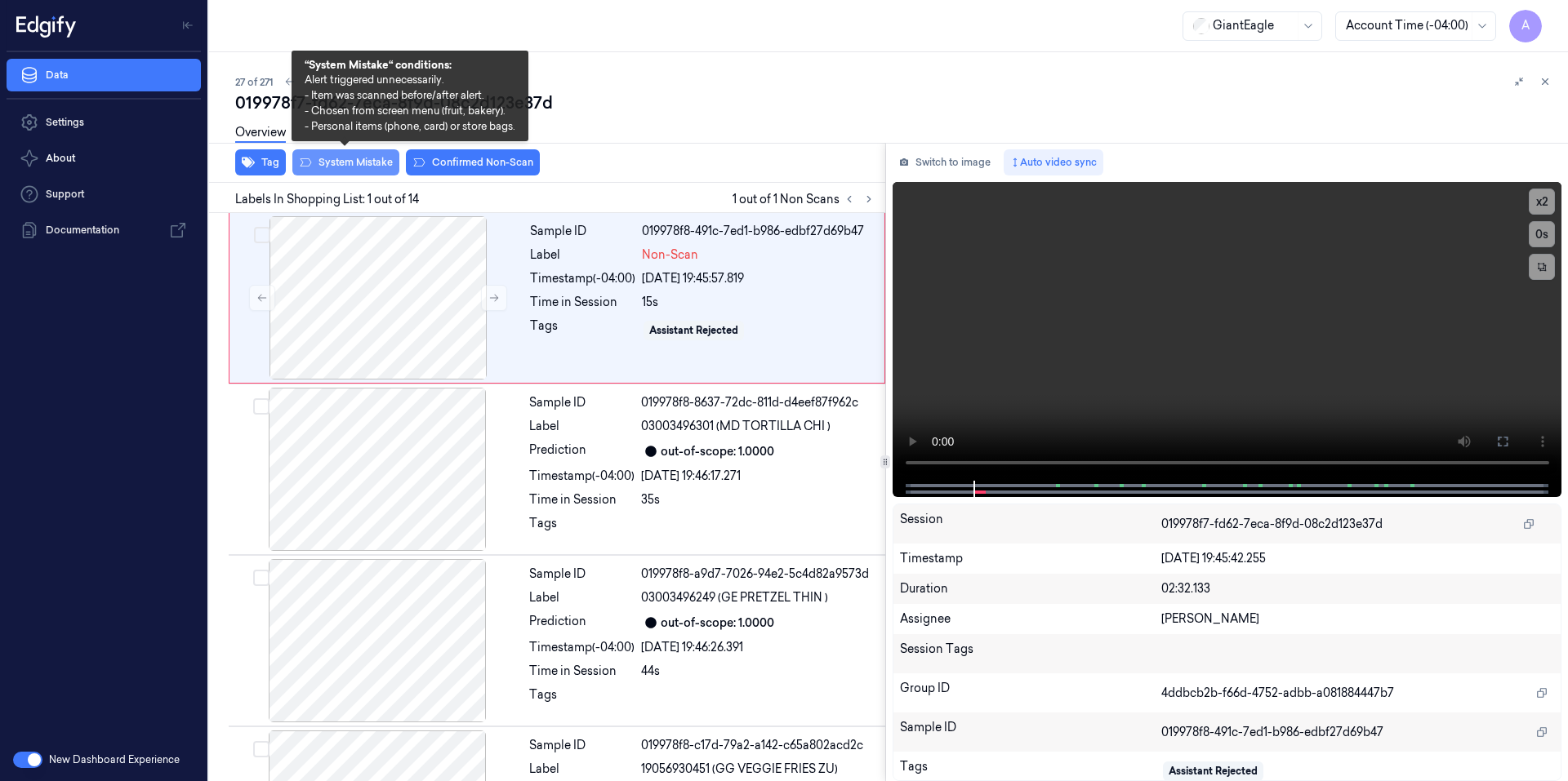
click at [343, 161] on button "System Mistake" at bounding box center [345, 162] width 107 height 27
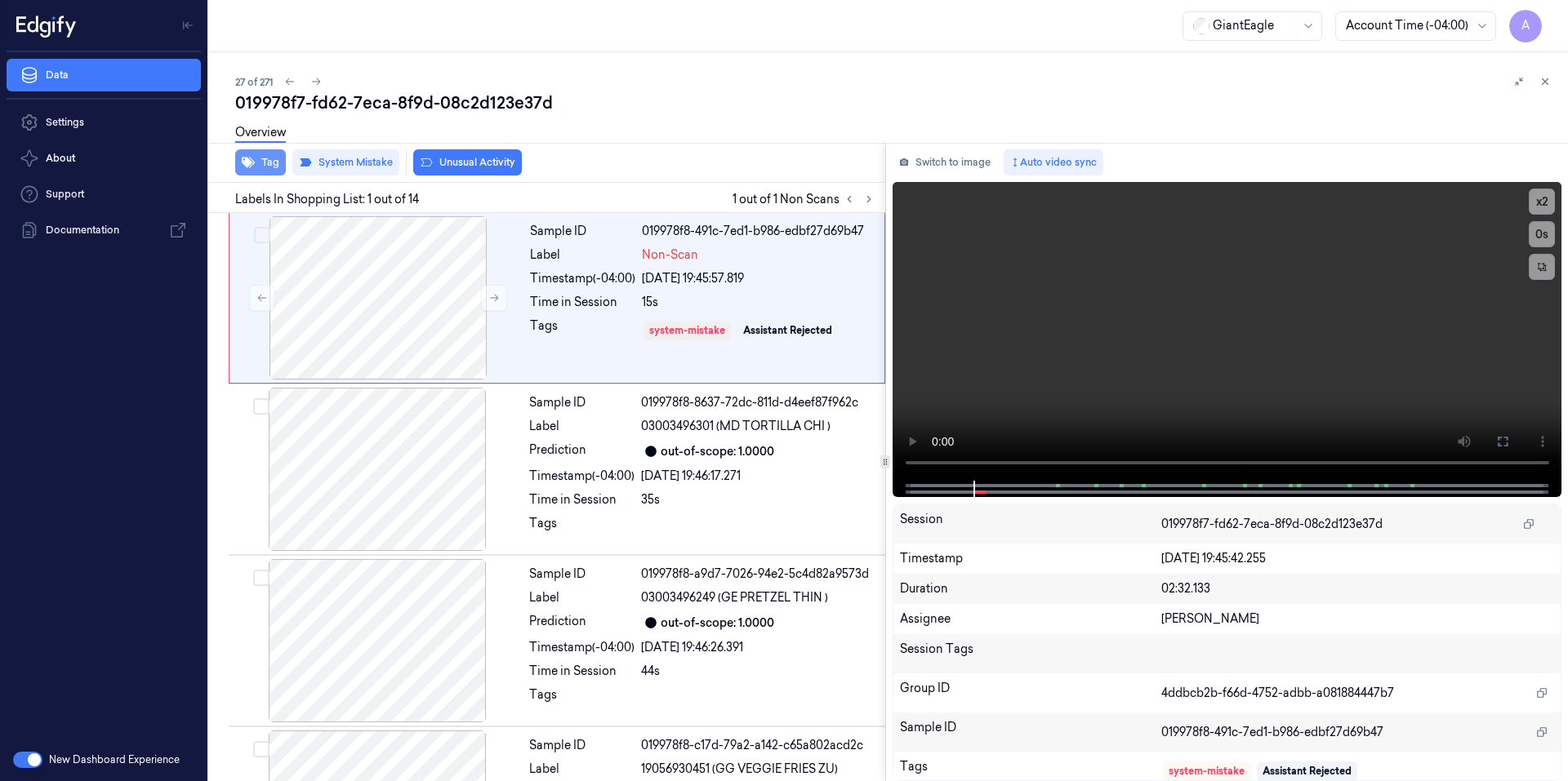
click at [263, 165] on button "Tag" at bounding box center [260, 162] width 50 height 27
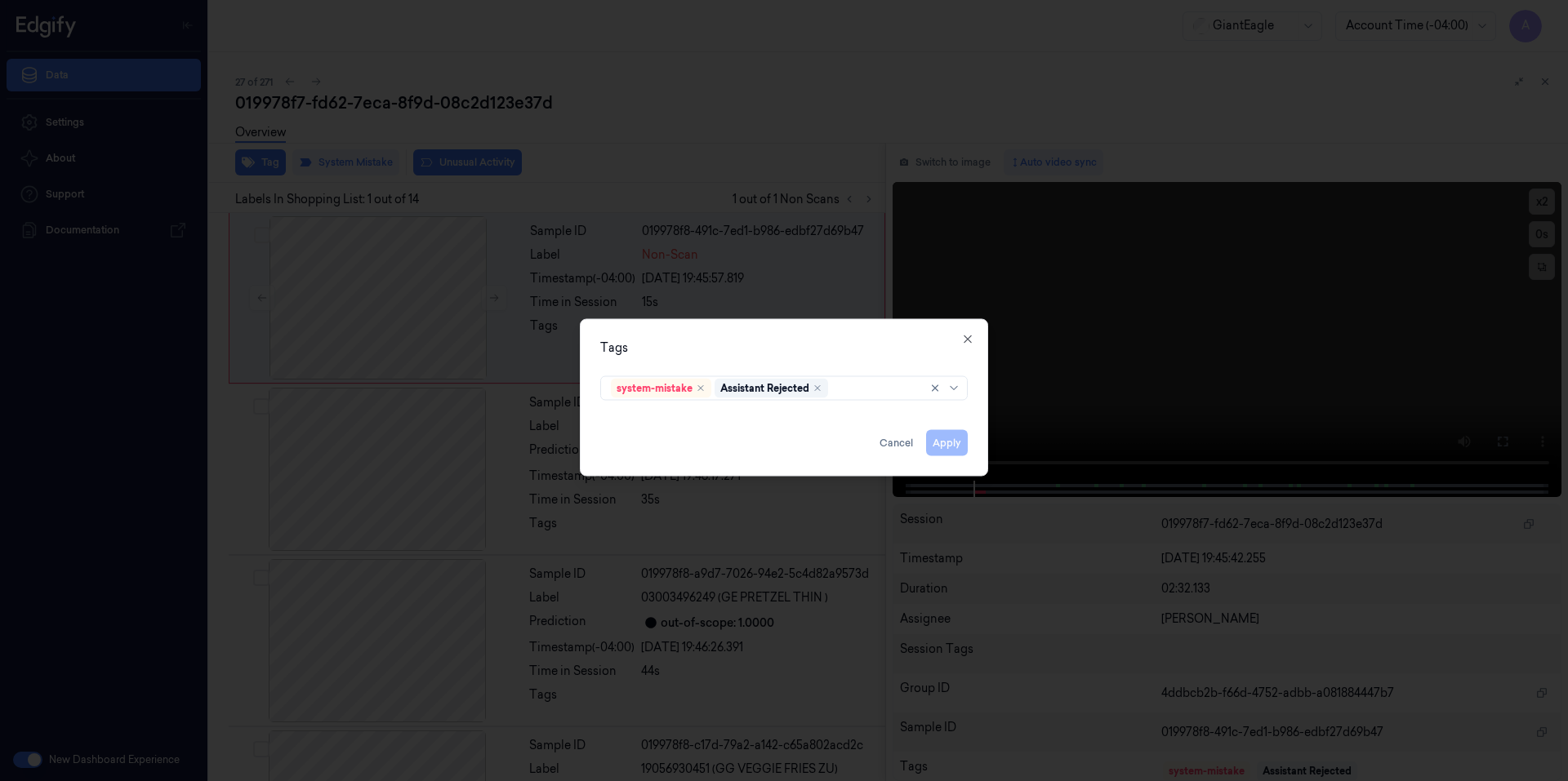
click at [849, 400] on div "system-mistake Assistant Rejected" at bounding box center [784, 385] width 394 height 34
click at [849, 394] on div at bounding box center [878, 388] width 93 height 17
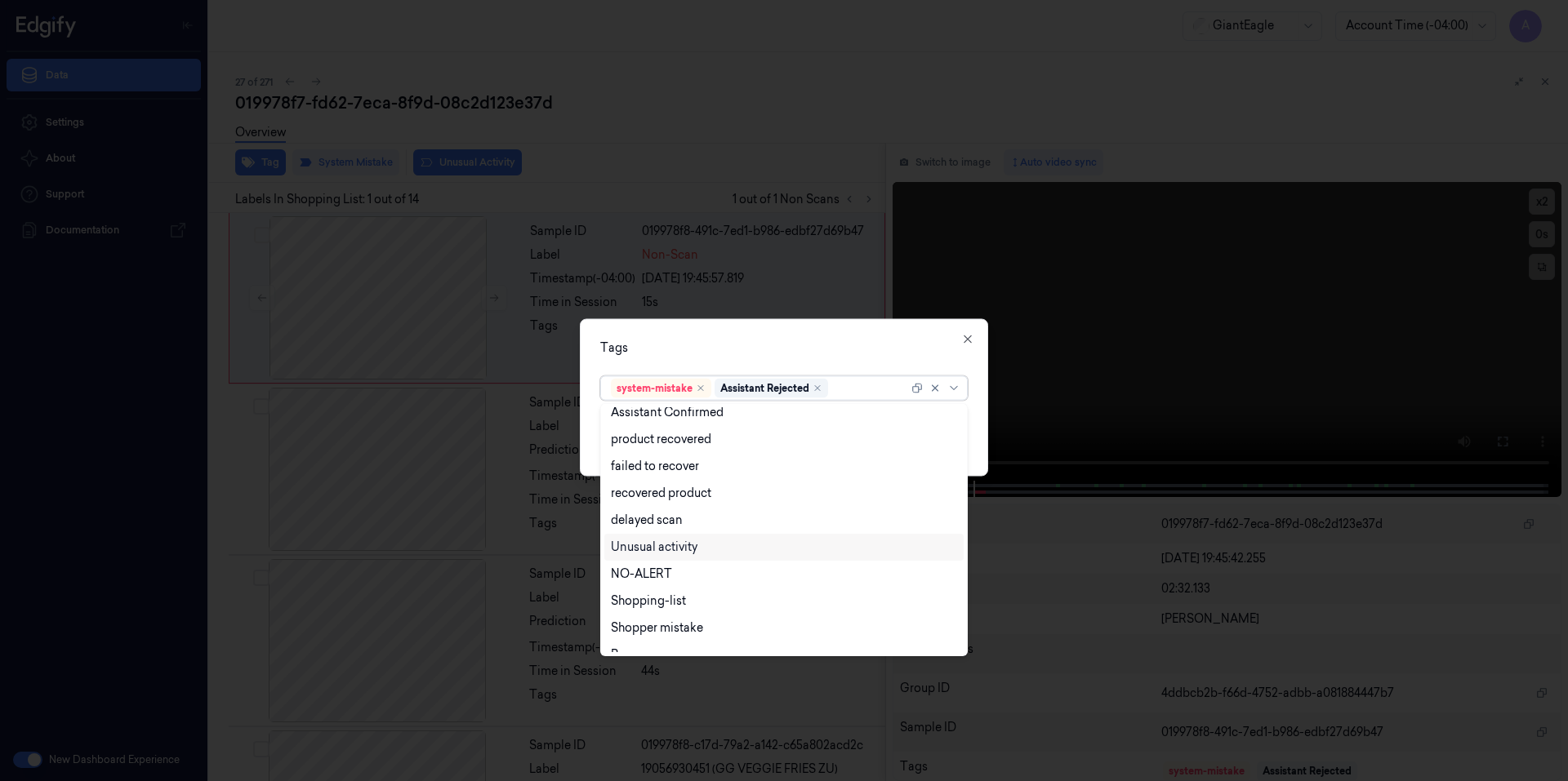
scroll to position [132, 0]
click at [657, 614] on div "Bag" at bounding box center [784, 612] width 346 height 17
click at [819, 364] on div "Tags option Bag, selected. 13 results available. Use Up and Down to choose opti…" at bounding box center [784, 397] width 408 height 157
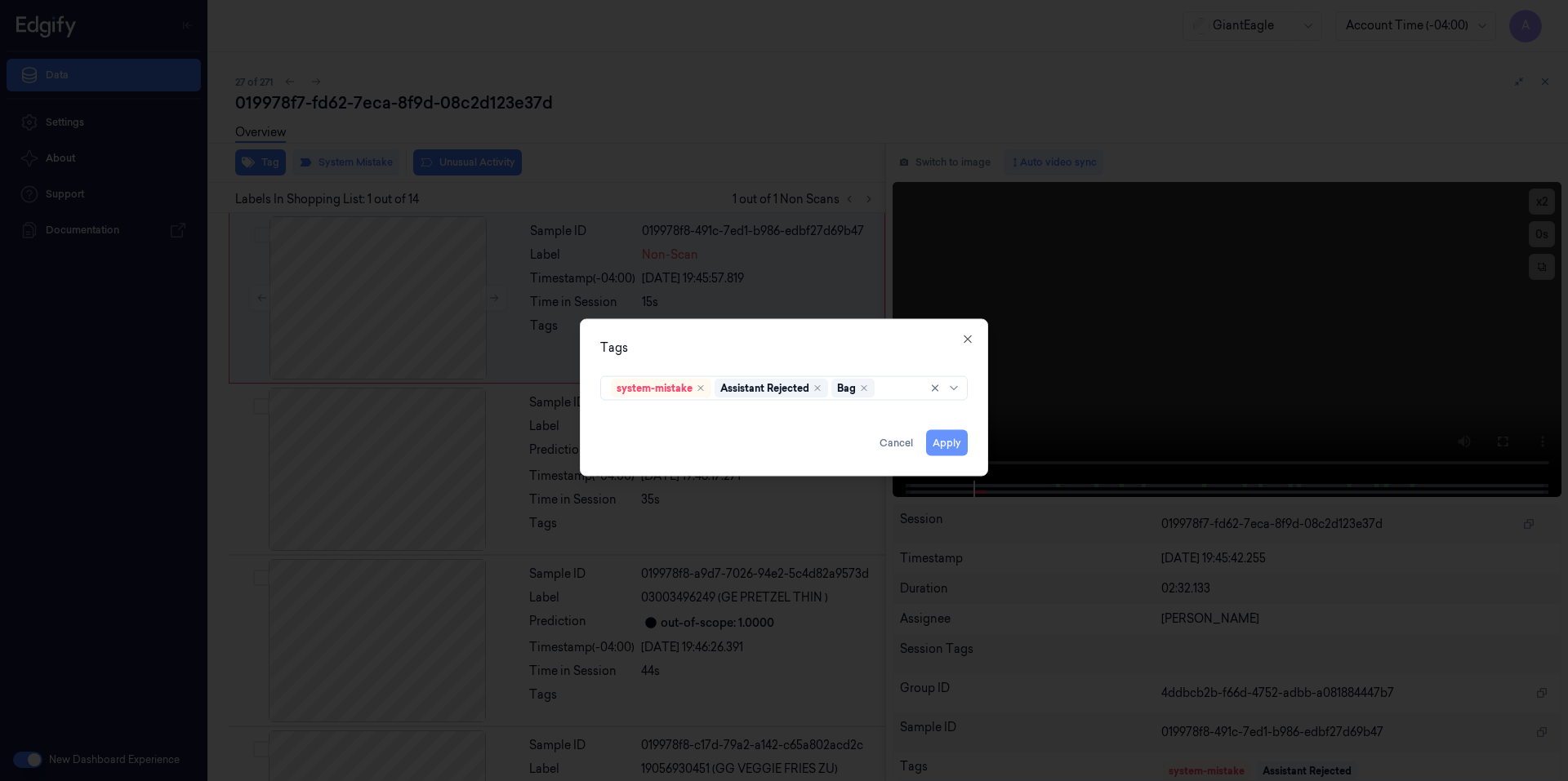
click at [947, 445] on button "Apply" at bounding box center [946, 442] width 41 height 27
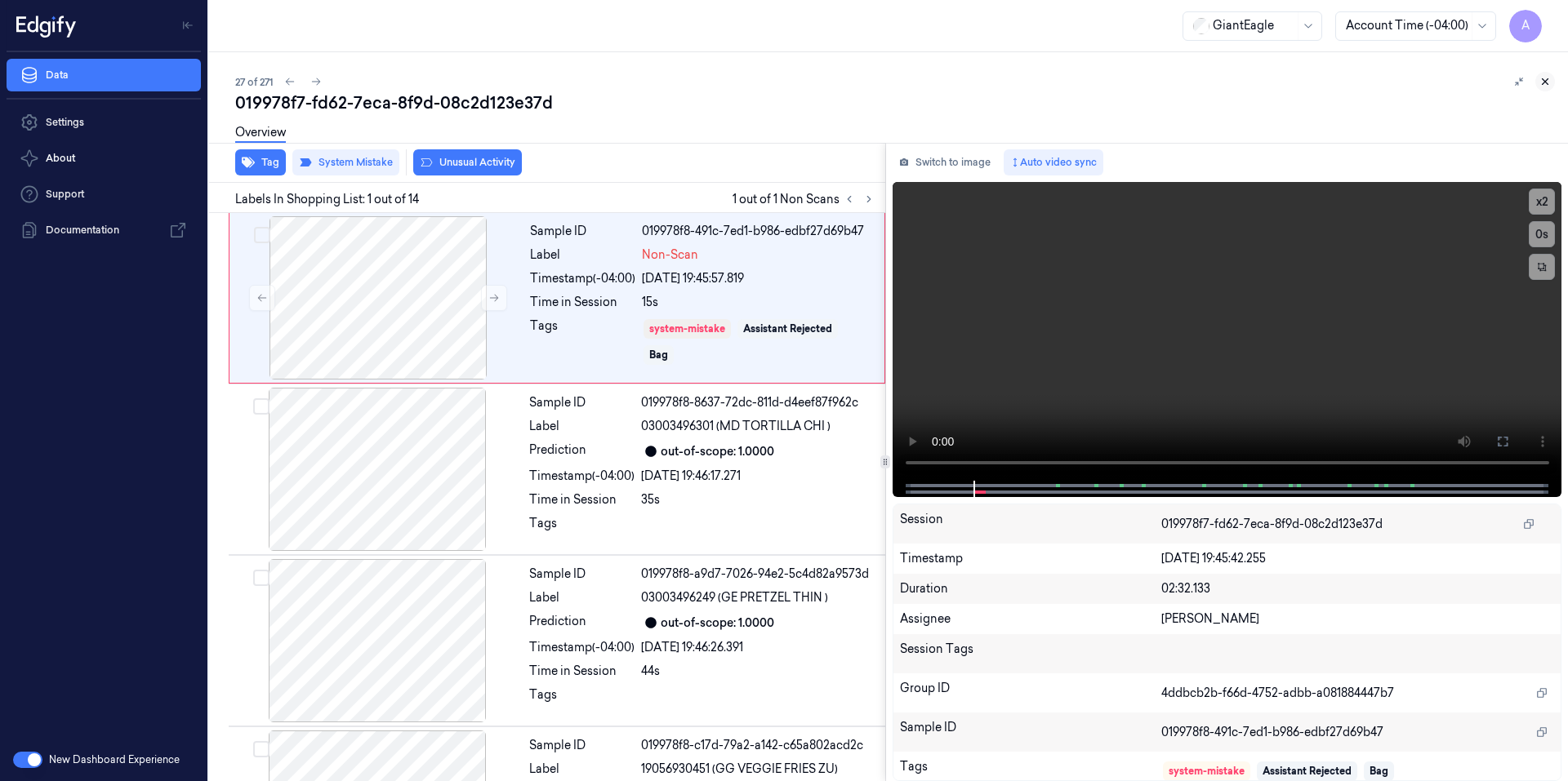
click at [1538, 82] on button at bounding box center [1544, 81] width 19 height 19
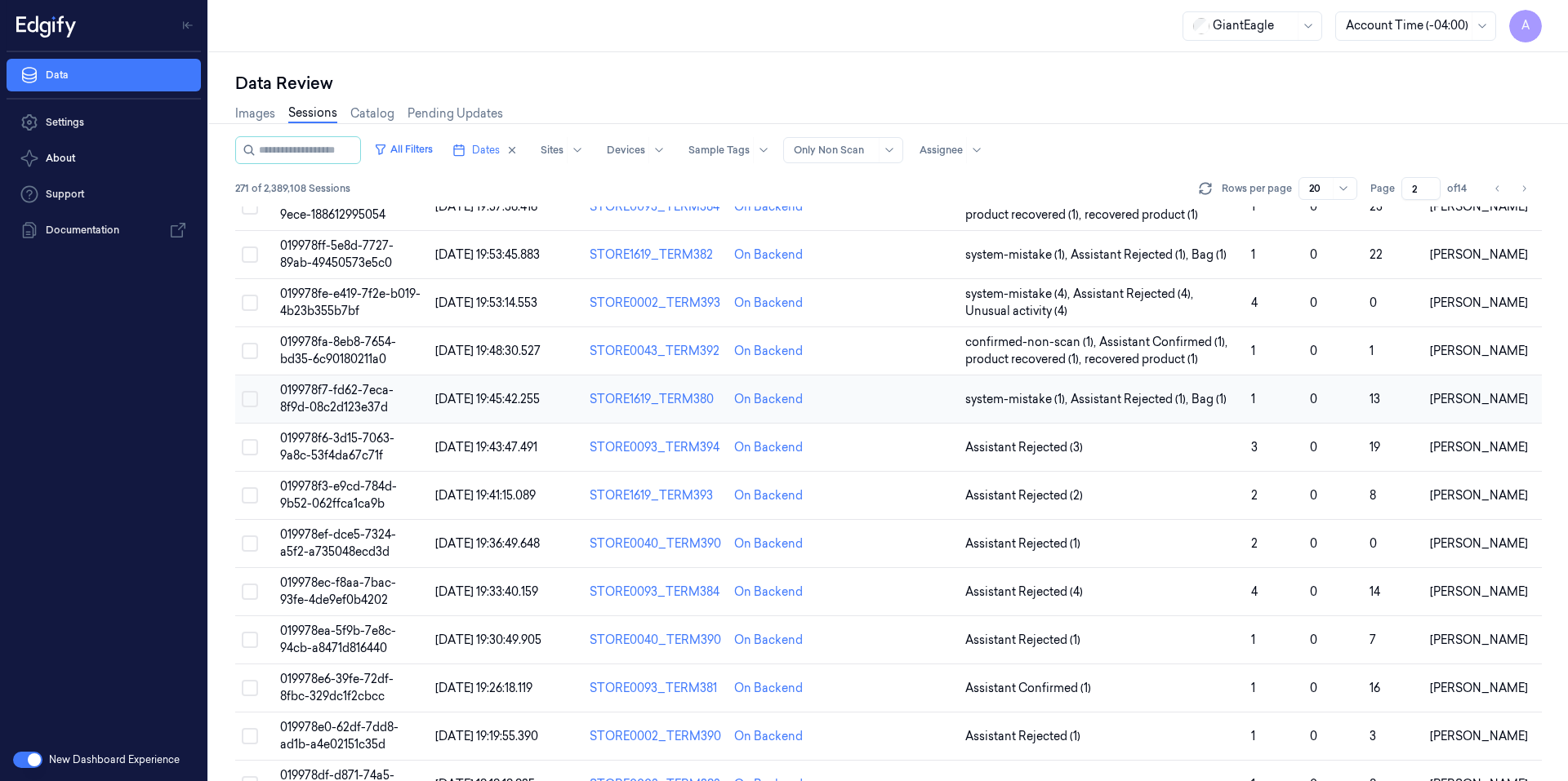
scroll to position [130, 0]
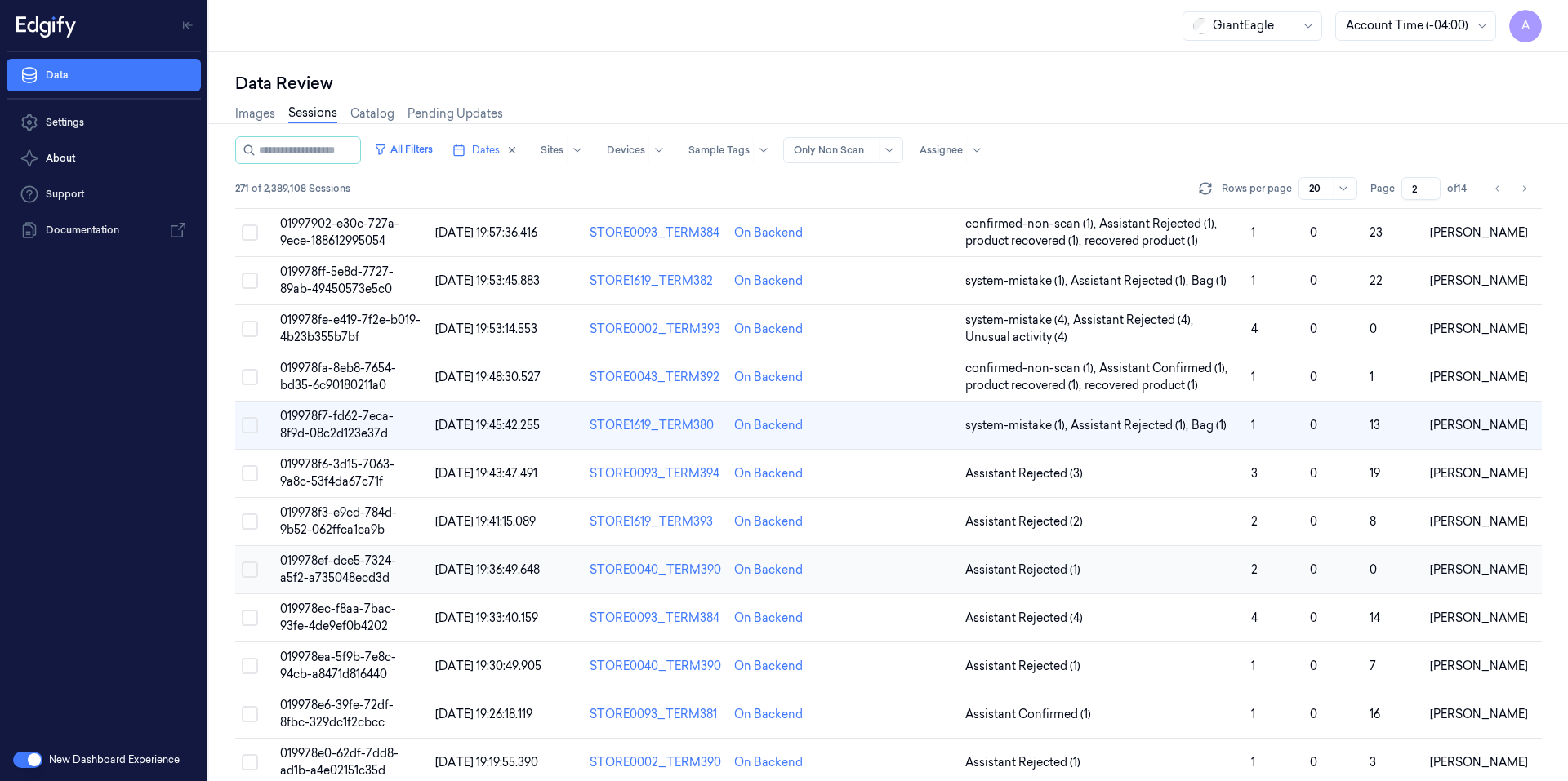
click at [315, 564] on span "019978ef-dce5-7324-a5f2-a735048ecd3d" at bounding box center [338, 569] width 116 height 32
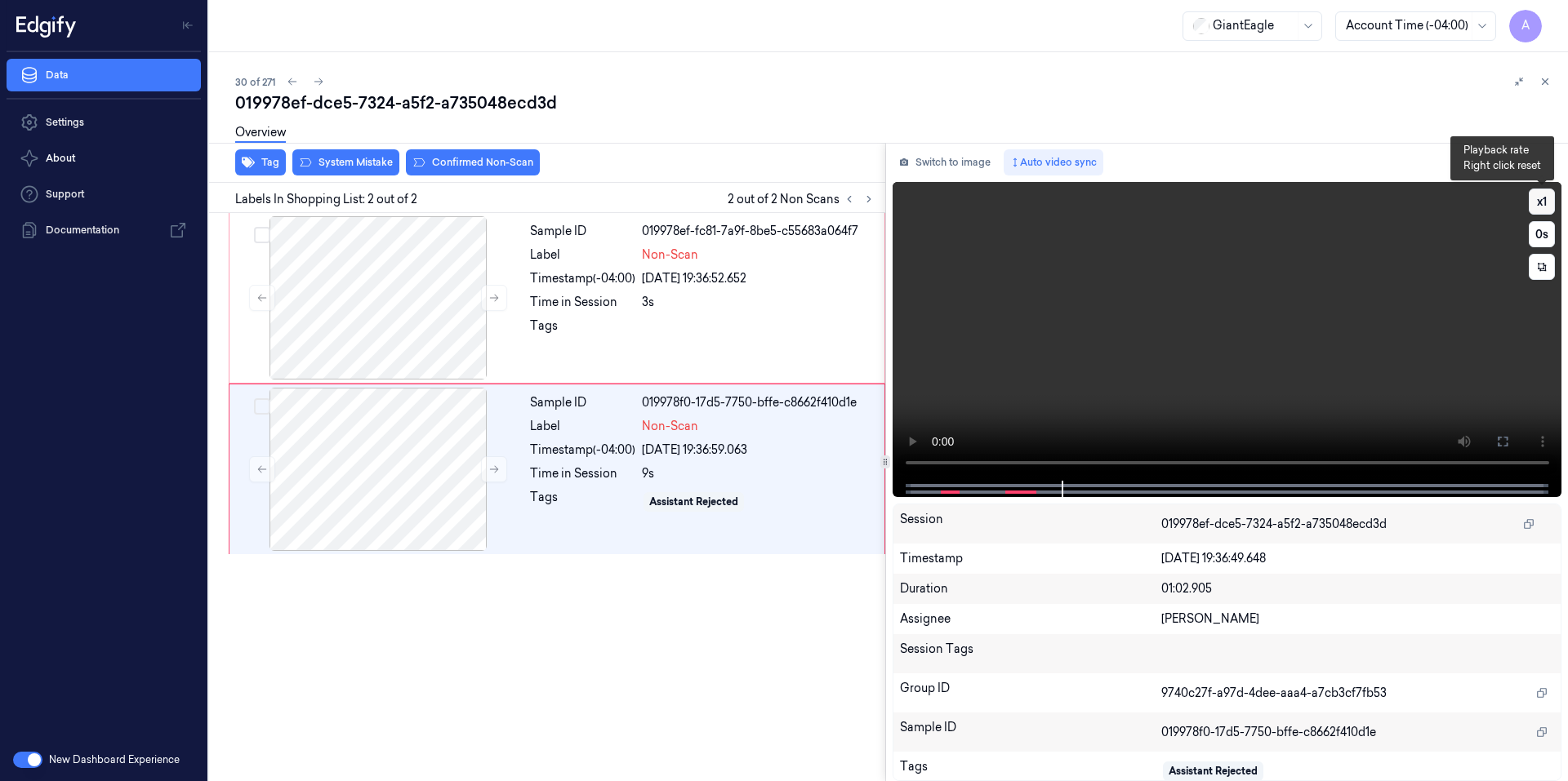
click at [1547, 203] on button "x 1" at bounding box center [1541, 201] width 27 height 27
click at [1547, 203] on button "x 2" at bounding box center [1541, 201] width 27 height 27
click at [1547, 203] on button "x 4" at bounding box center [1541, 201] width 27 height 27
click at [1547, 203] on button "x 1" at bounding box center [1541, 201] width 27 height 27
click at [1547, 203] on button "x 2" at bounding box center [1541, 201] width 27 height 27
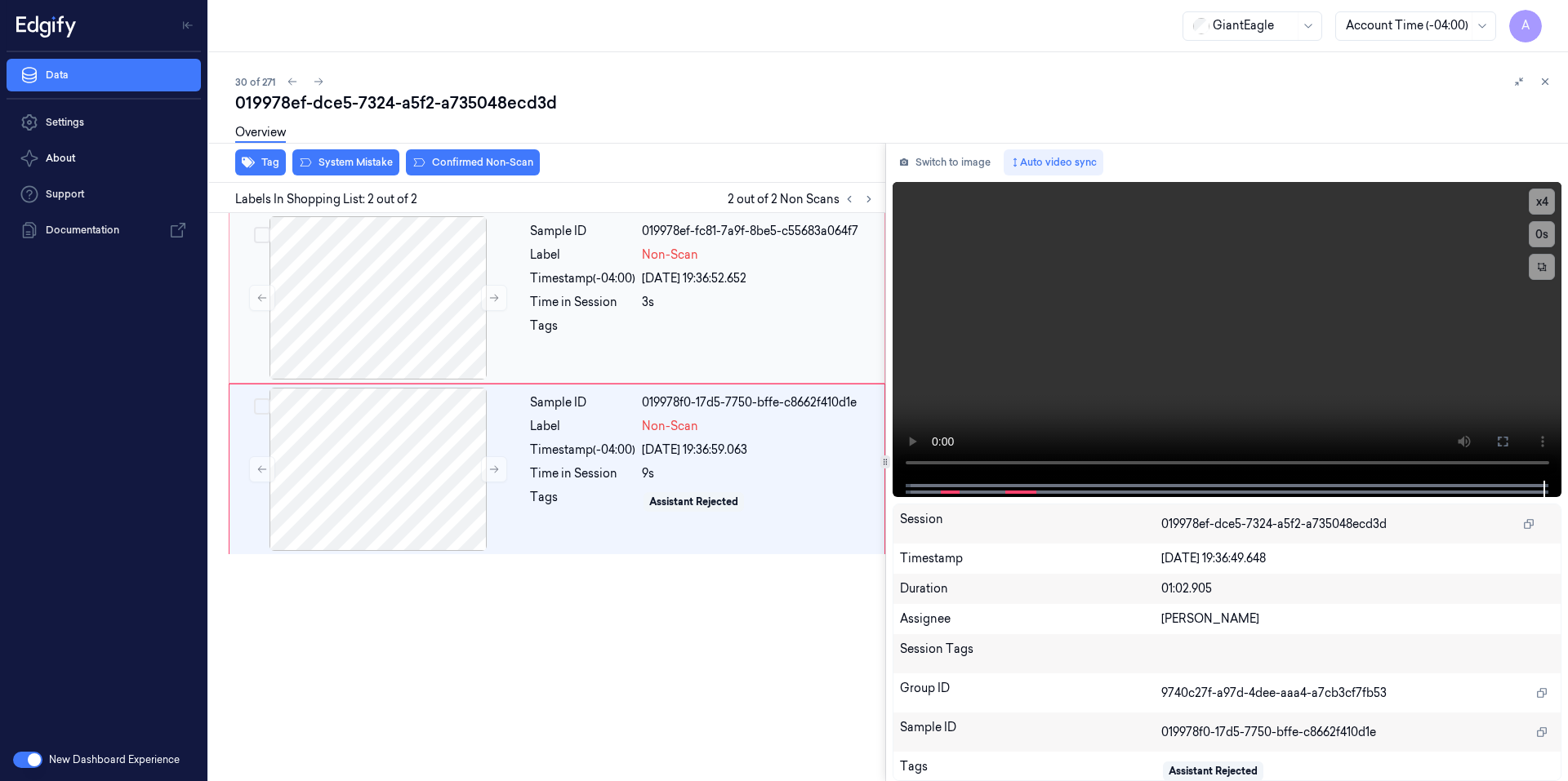
click at [645, 315] on div "Sample ID 019978ef-fc81-7a9f-8be5-c55683a064f7 Label Non-Scan Timestamp (-04:00…" at bounding box center [702, 298] width 357 height 163
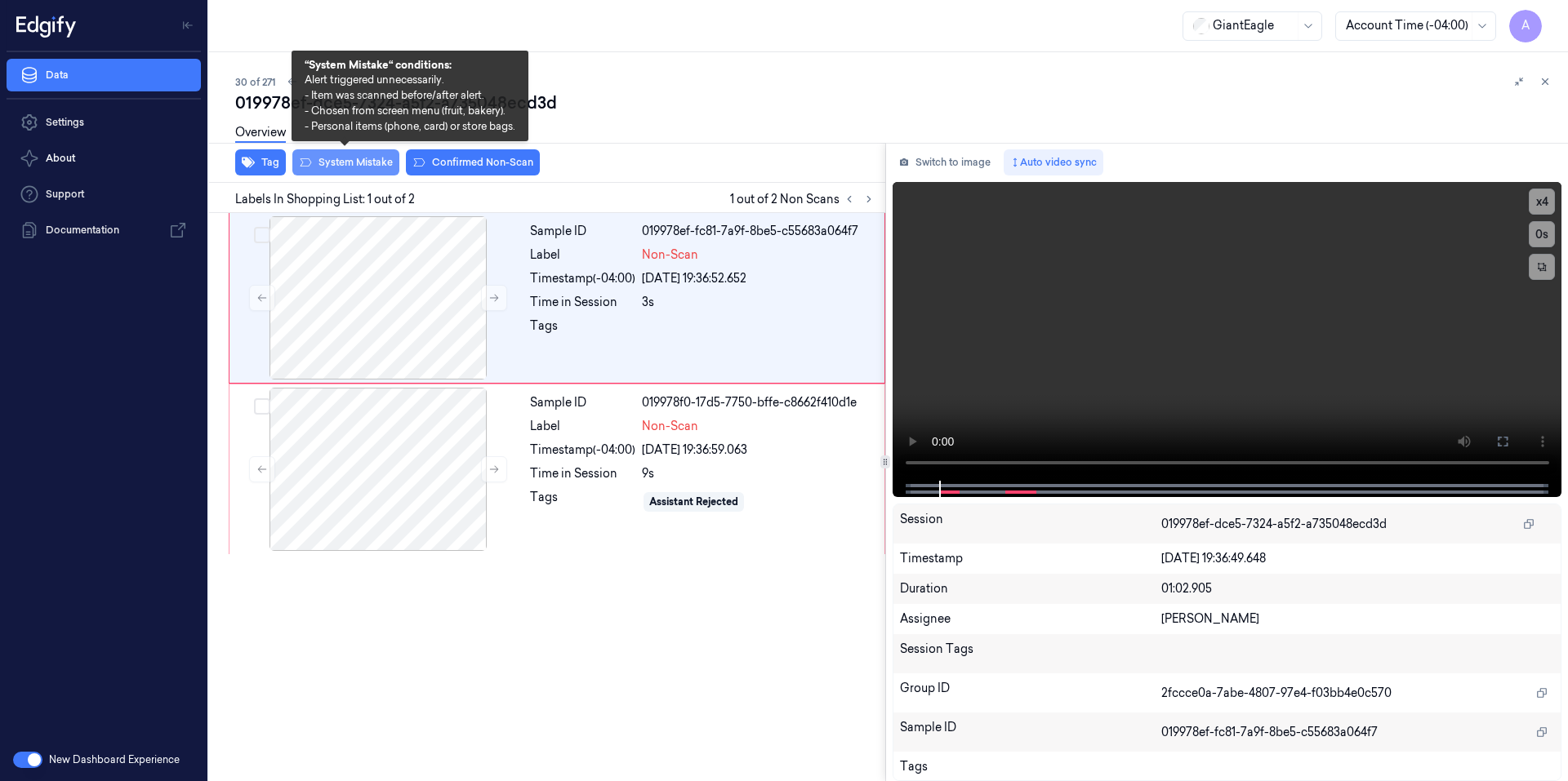
click at [337, 172] on button "System Mistake" at bounding box center [345, 162] width 107 height 27
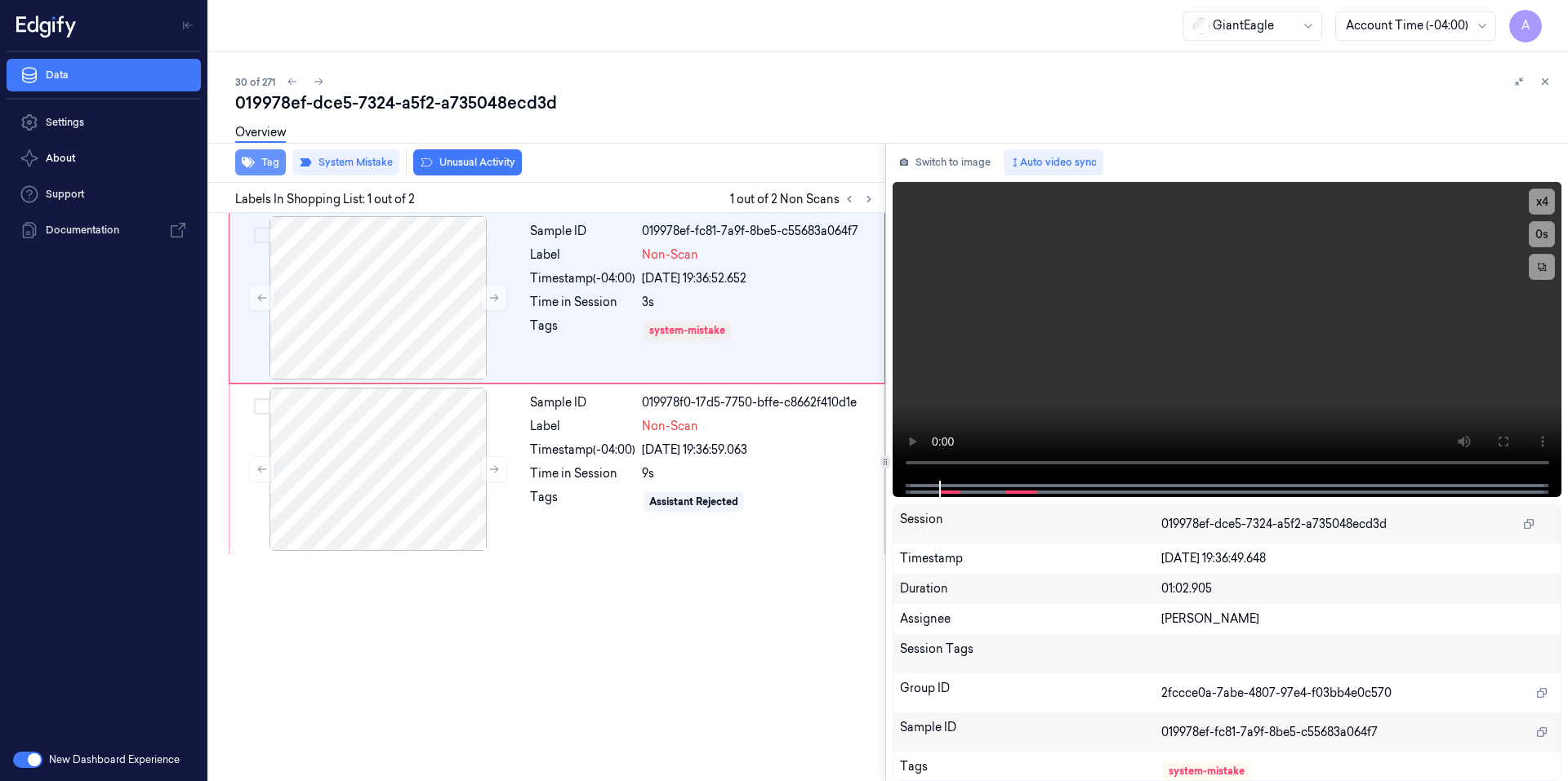
click at [271, 164] on button "Tag" at bounding box center [260, 162] width 50 height 27
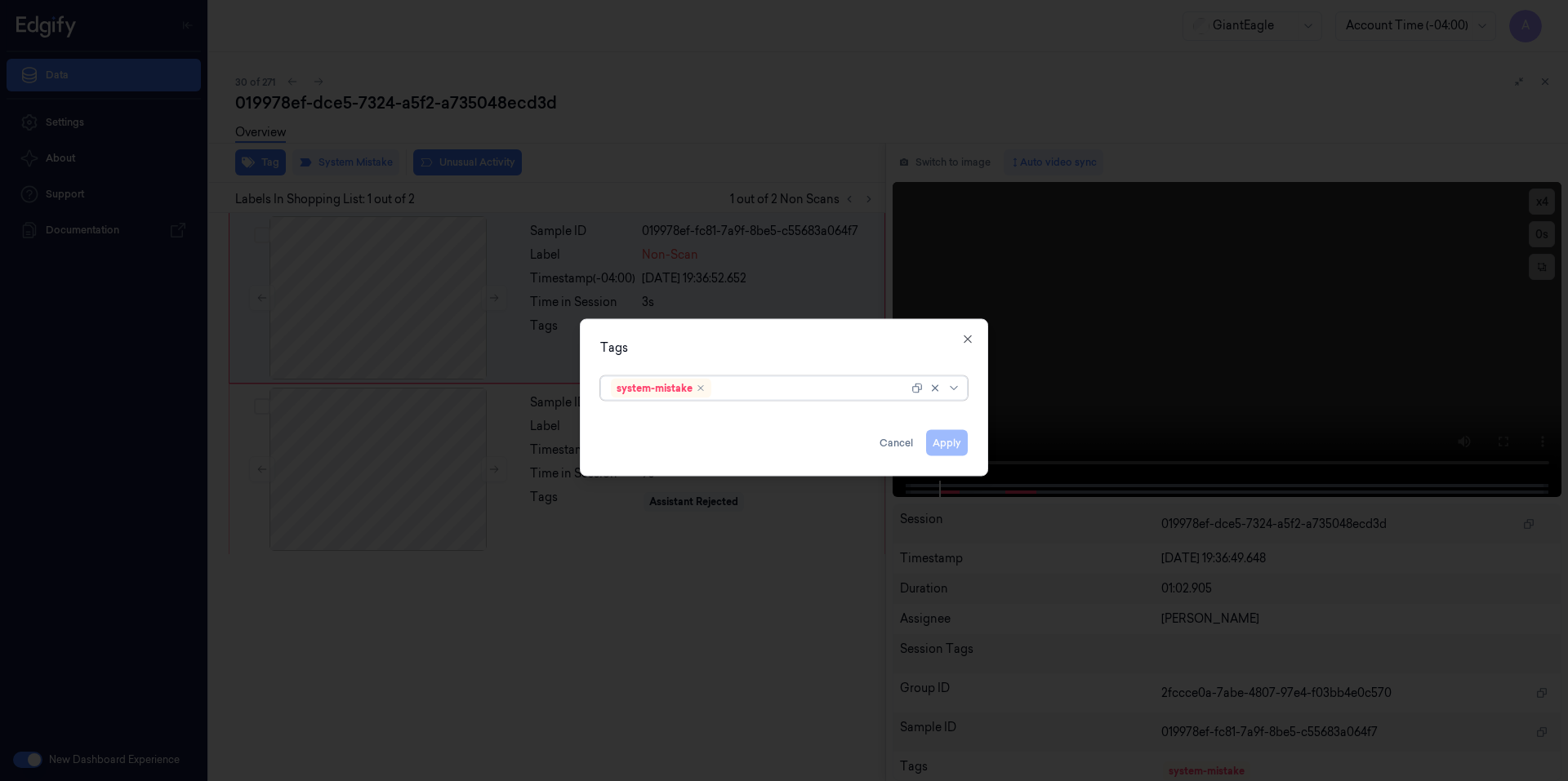
click at [735, 385] on div at bounding box center [811, 388] width 193 height 17
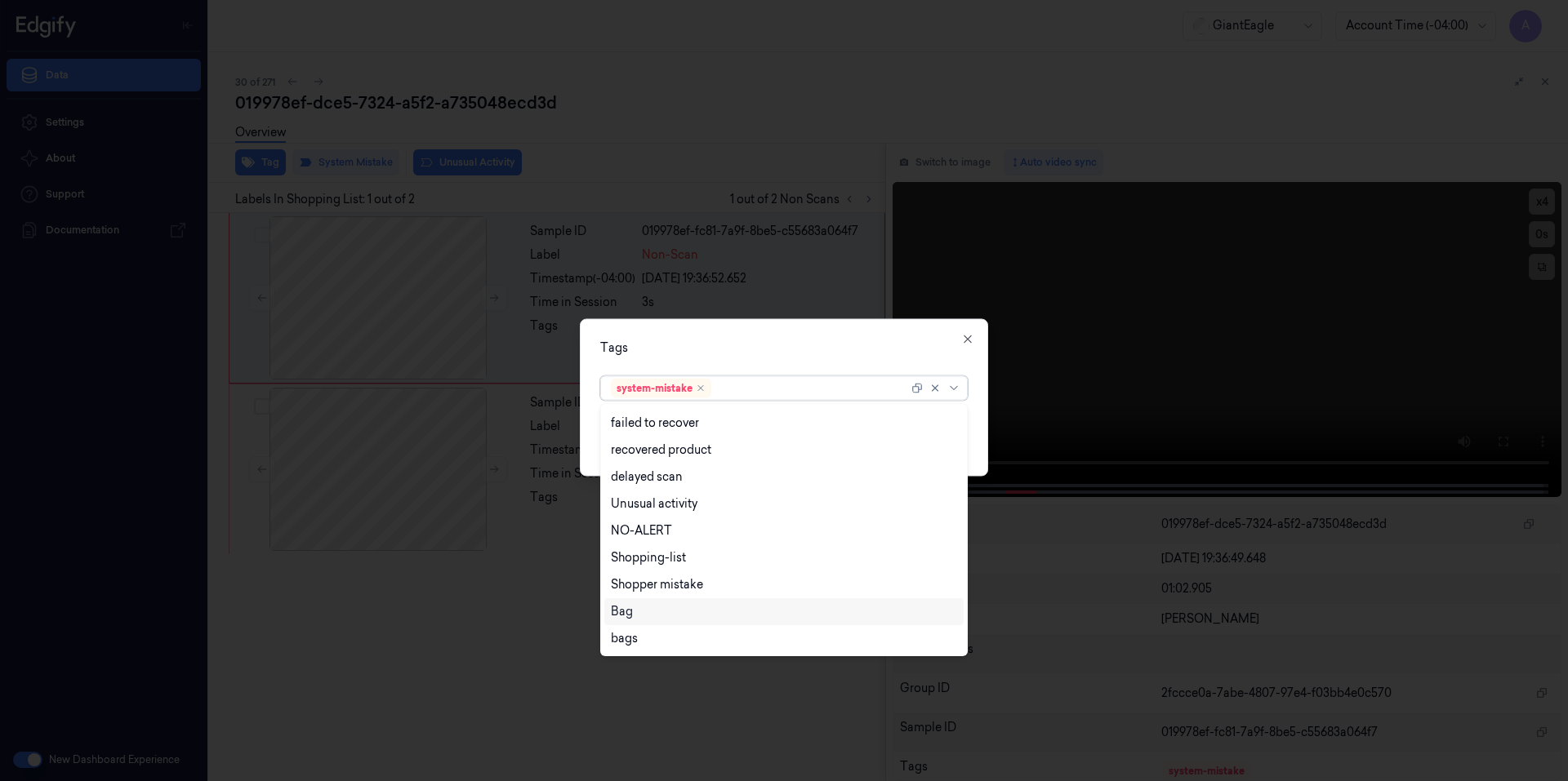
click at [643, 624] on div "Bag" at bounding box center [784, 611] width 359 height 27
click at [749, 334] on div "Tags option Bag, selected. 14 results available. Use Up and Down to choose opti…" at bounding box center [784, 397] width 408 height 157
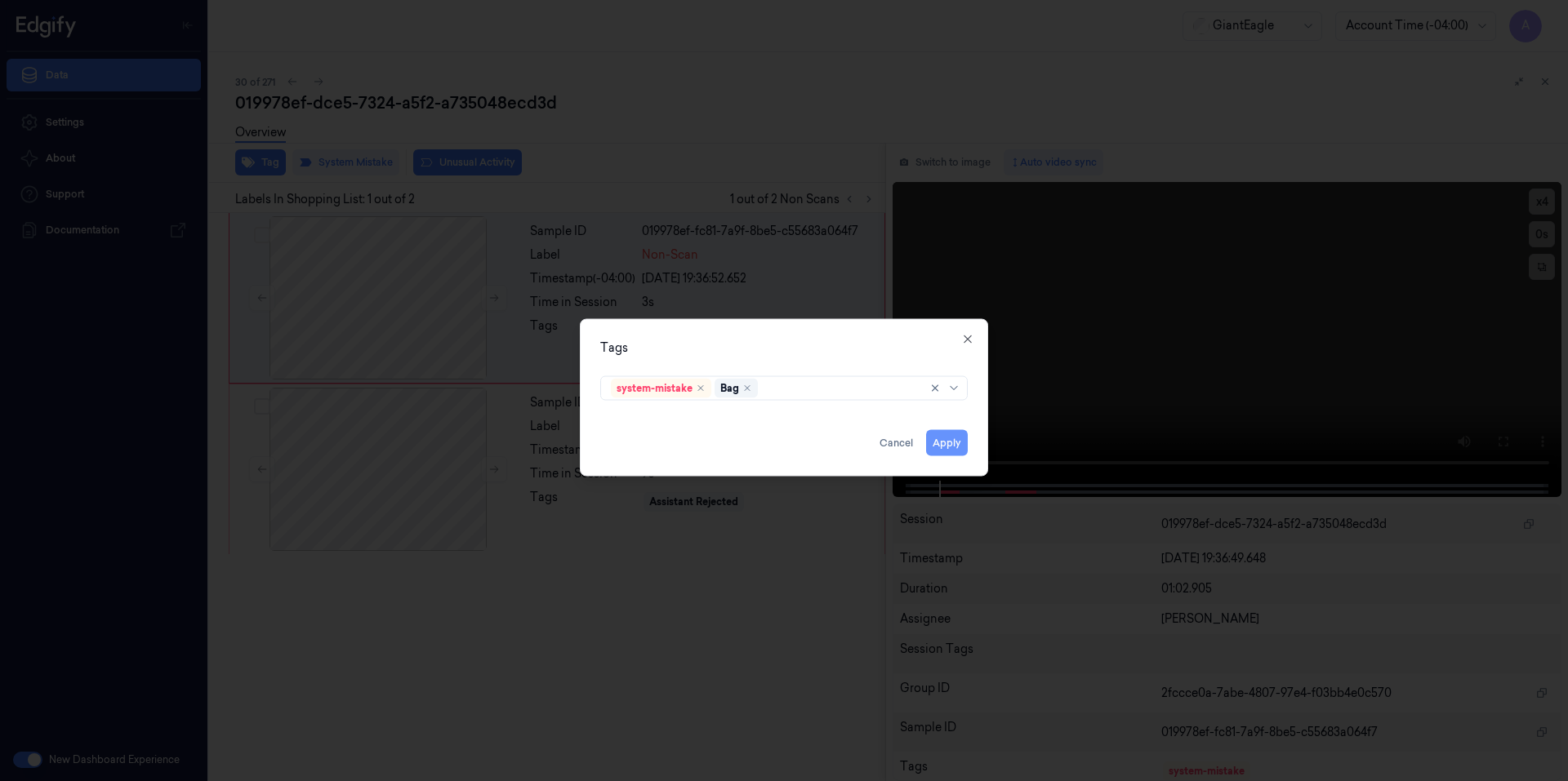
click at [952, 440] on button "Apply" at bounding box center [946, 442] width 41 height 27
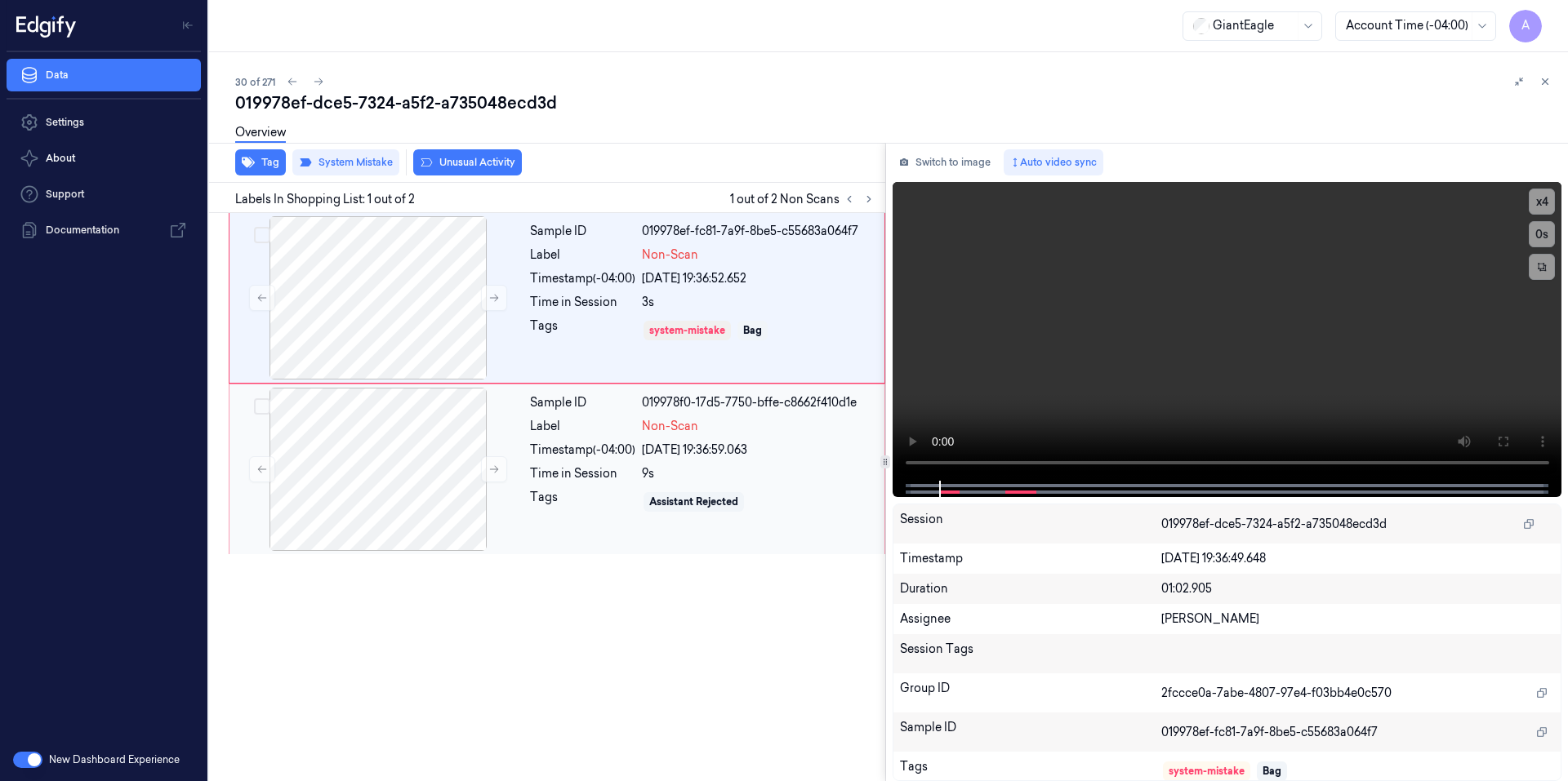
click at [550, 468] on div "Time in Session" at bounding box center [583, 473] width 105 height 17
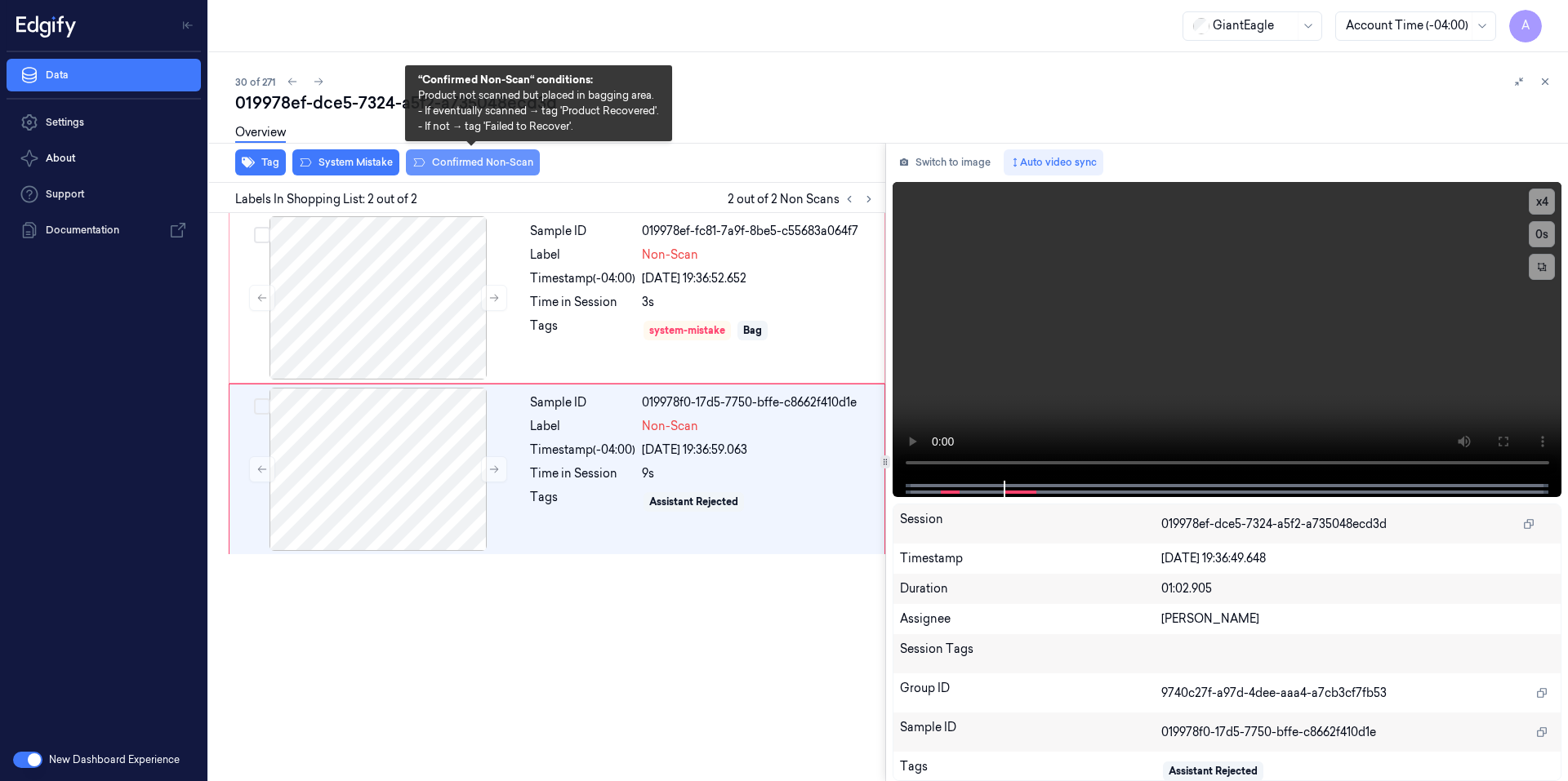
click at [460, 164] on button "Confirmed Non-Scan" at bounding box center [473, 162] width 134 height 27
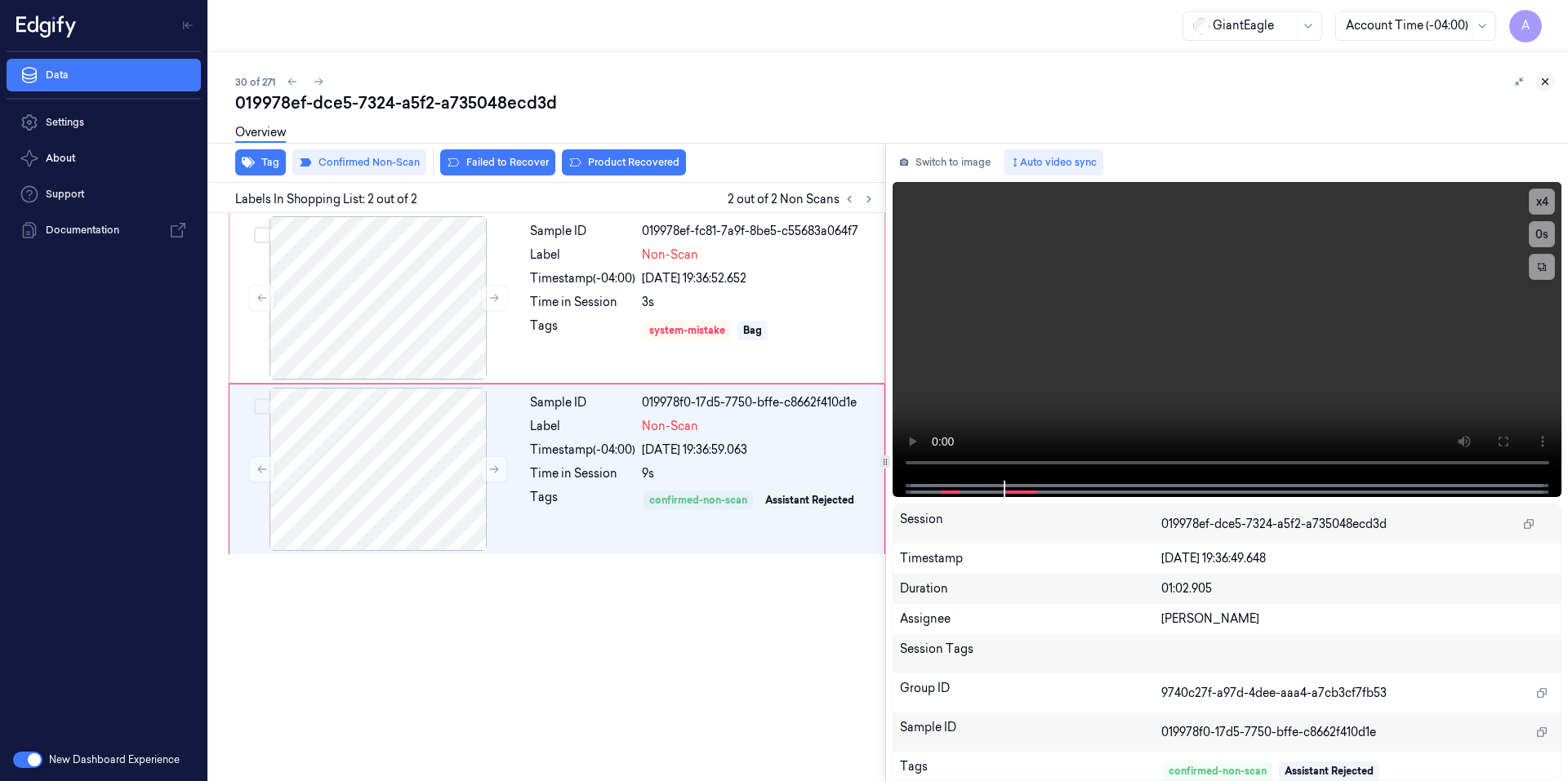
click at [1546, 80] on icon at bounding box center [1544, 81] width 11 height 11
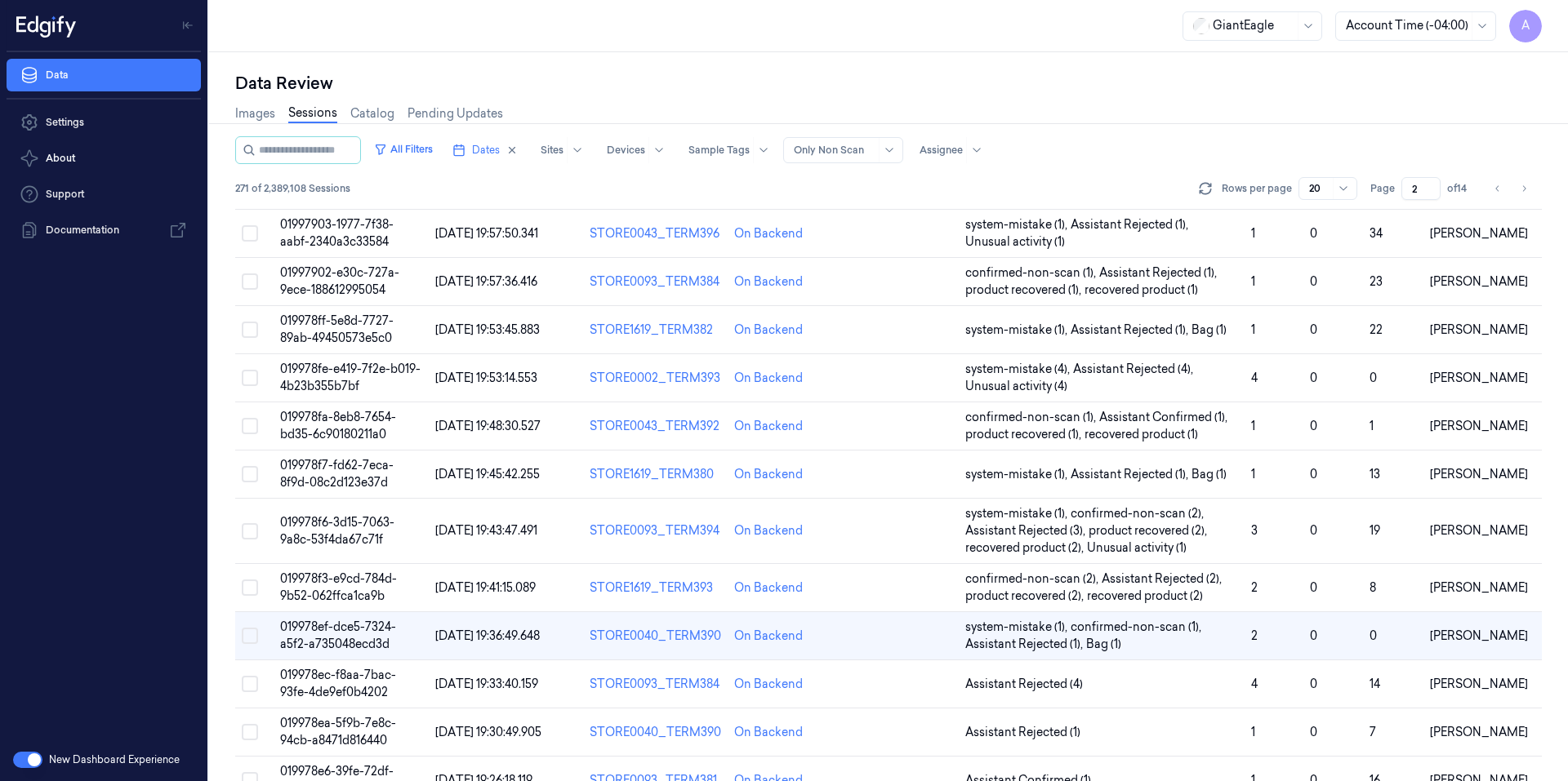
scroll to position [334, 0]
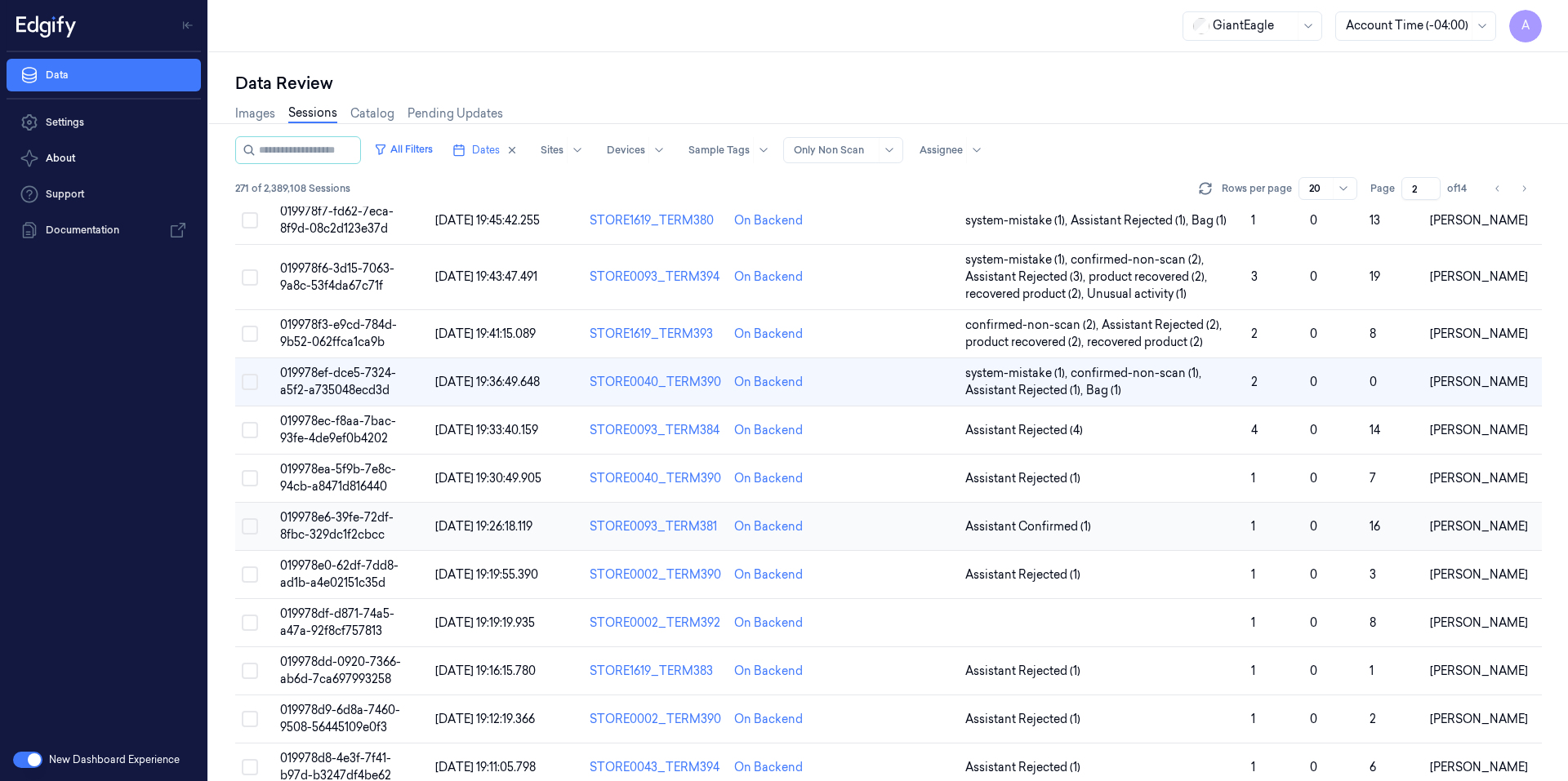
click at [343, 517] on span "019978e6-39fe-72df-8fbc-329dc1f2cbcc" at bounding box center [337, 526] width 114 height 32
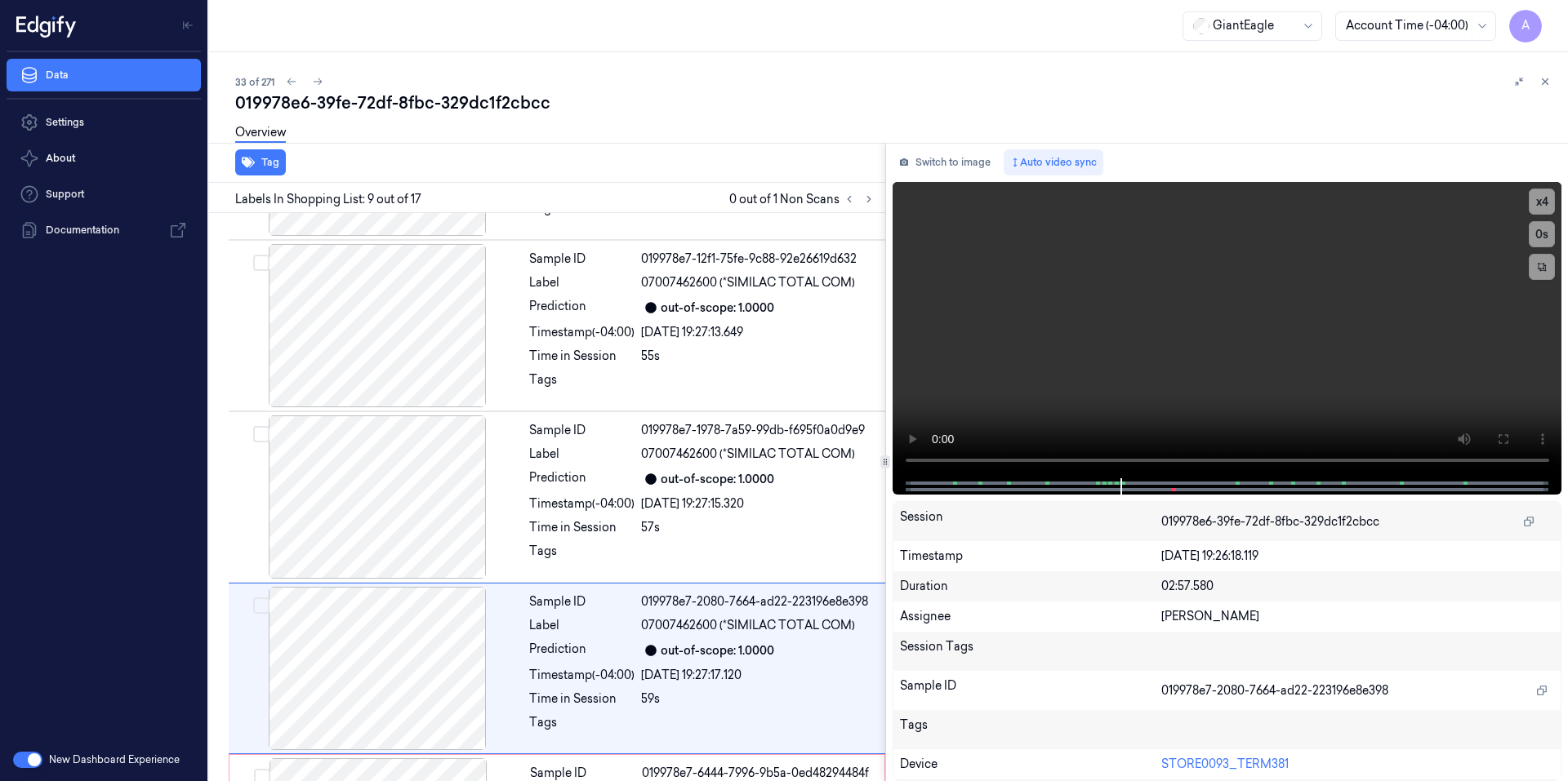
scroll to position [1172, 0]
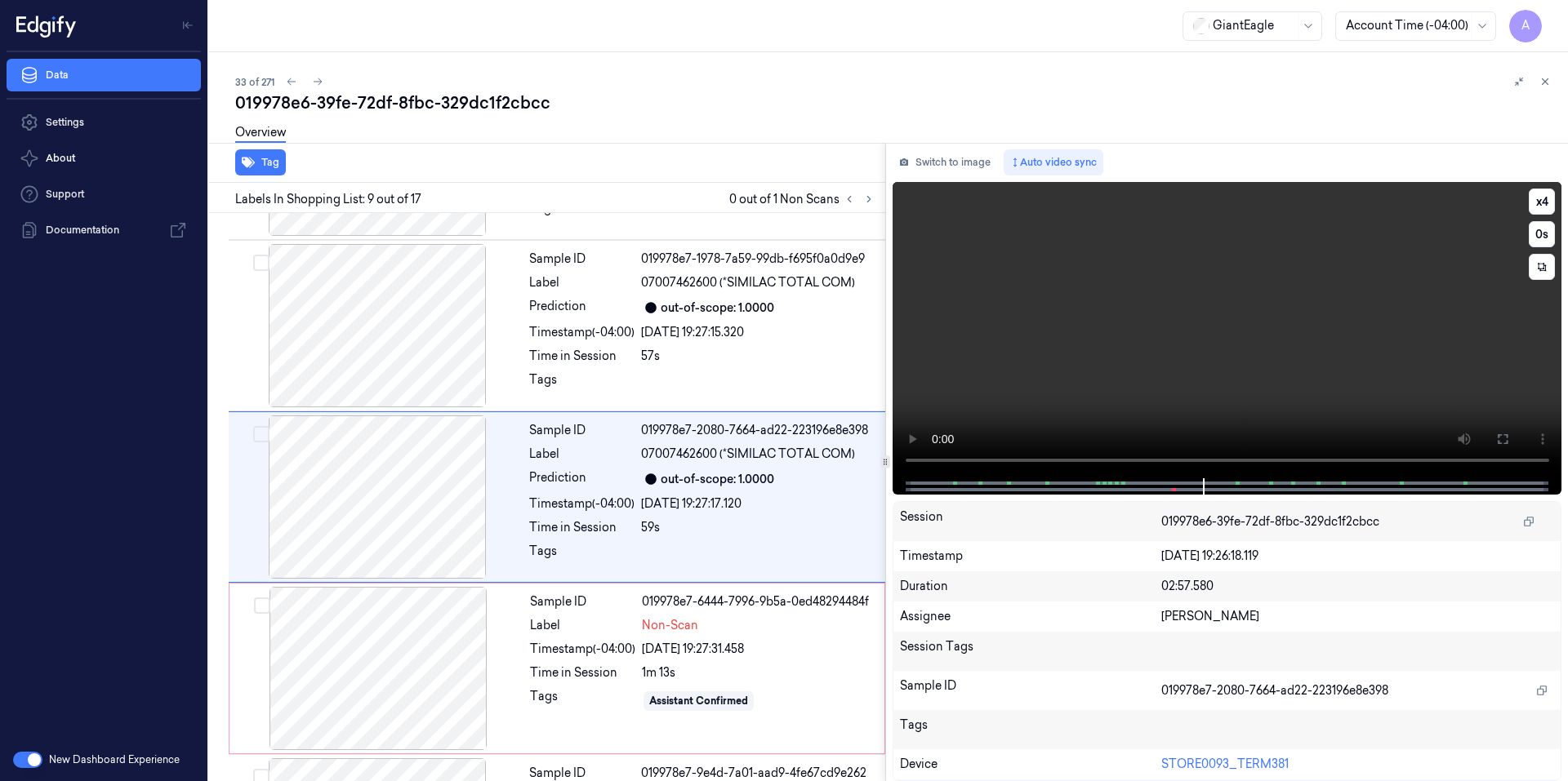
drag, startPoint x: 1248, startPoint y: 241, endPoint x: 1239, endPoint y: 244, distance: 9.5
click at [1248, 241] on video at bounding box center [1226, 331] width 670 height 297
click at [495, 642] on div at bounding box center [377, 668] width 290 height 163
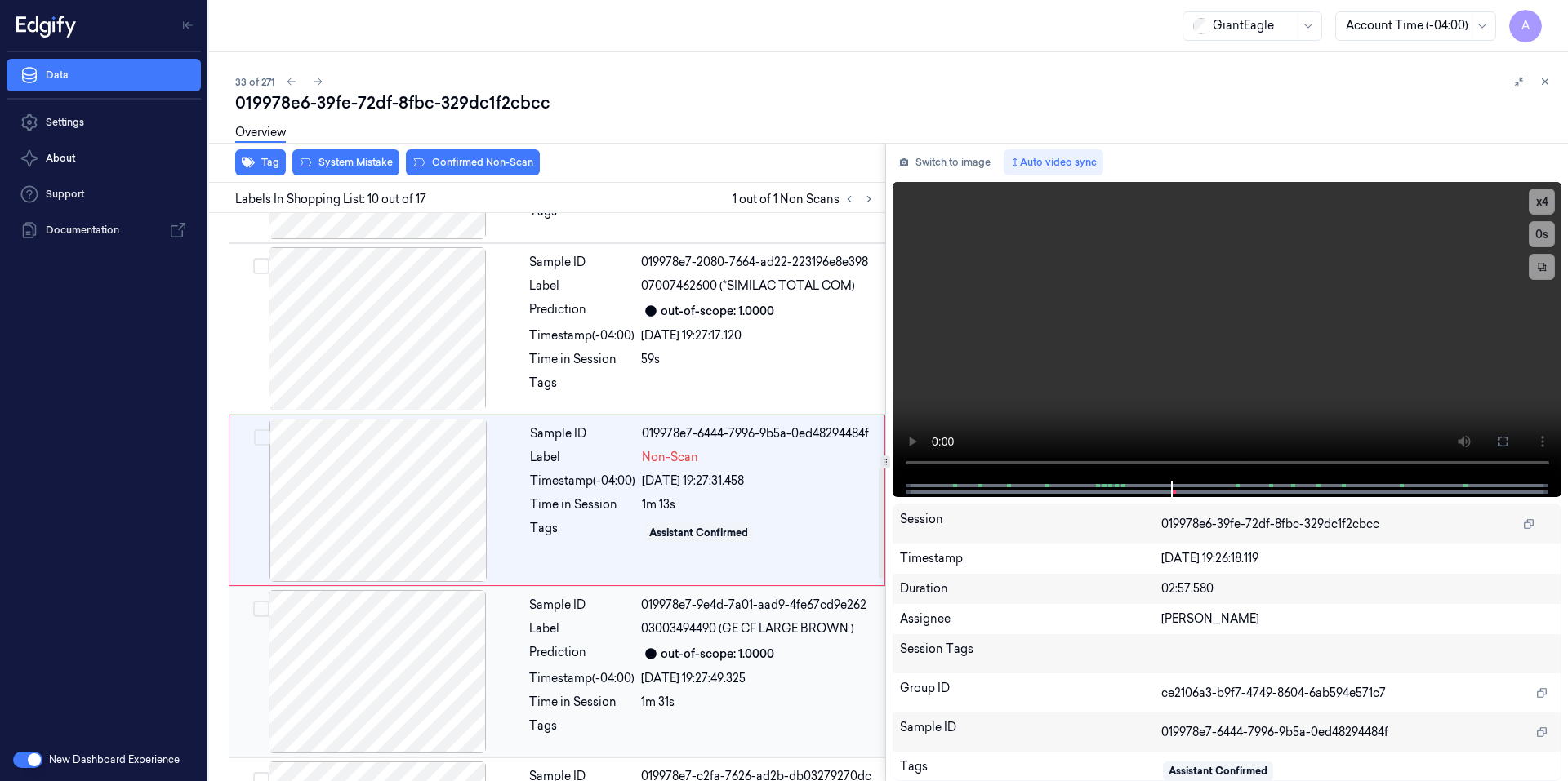
scroll to position [1343, 0]
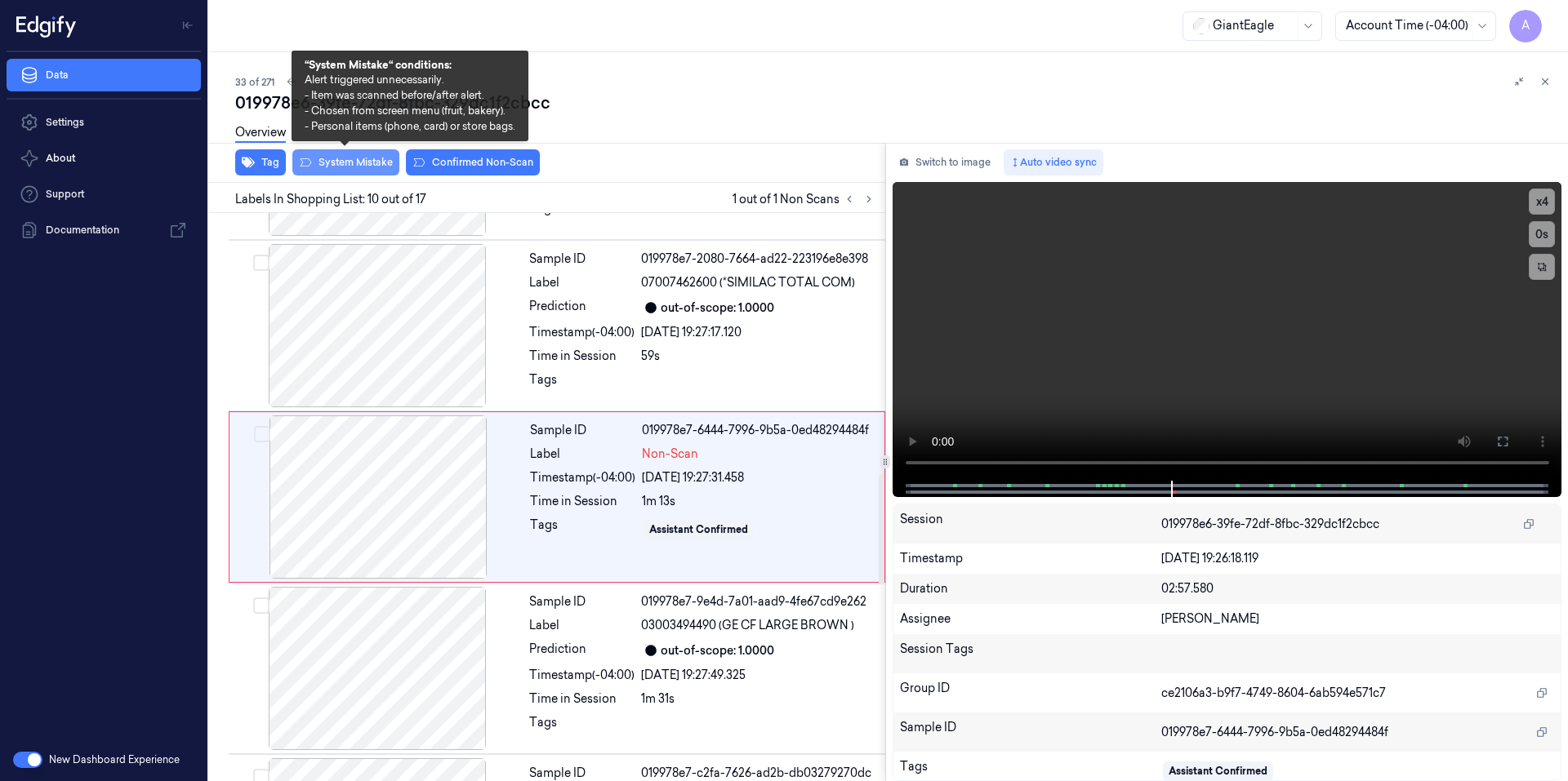
click at [349, 162] on button "System Mistake" at bounding box center [345, 162] width 107 height 27
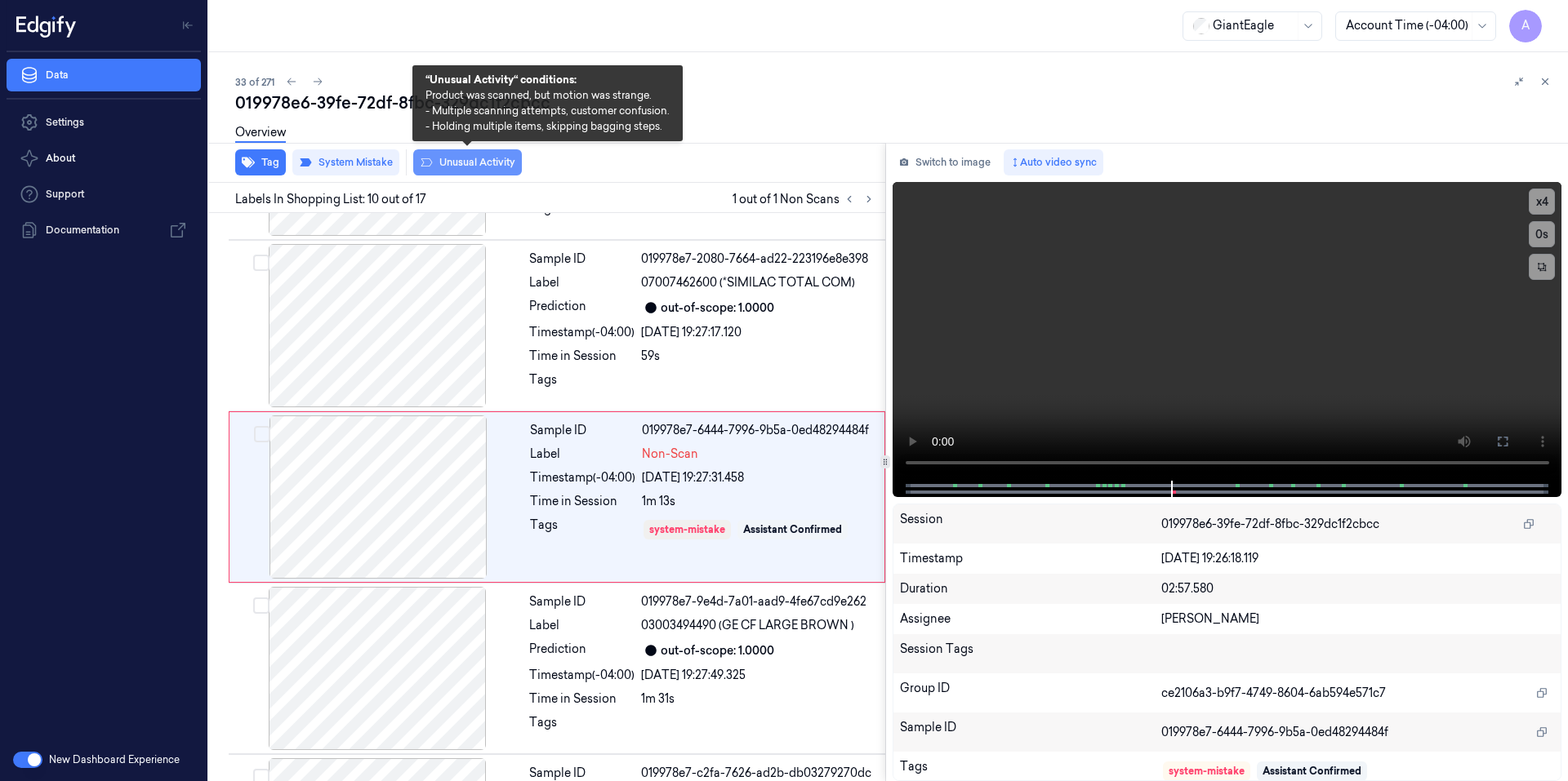
click at [472, 157] on button "Unusual Activity" at bounding box center [467, 162] width 109 height 27
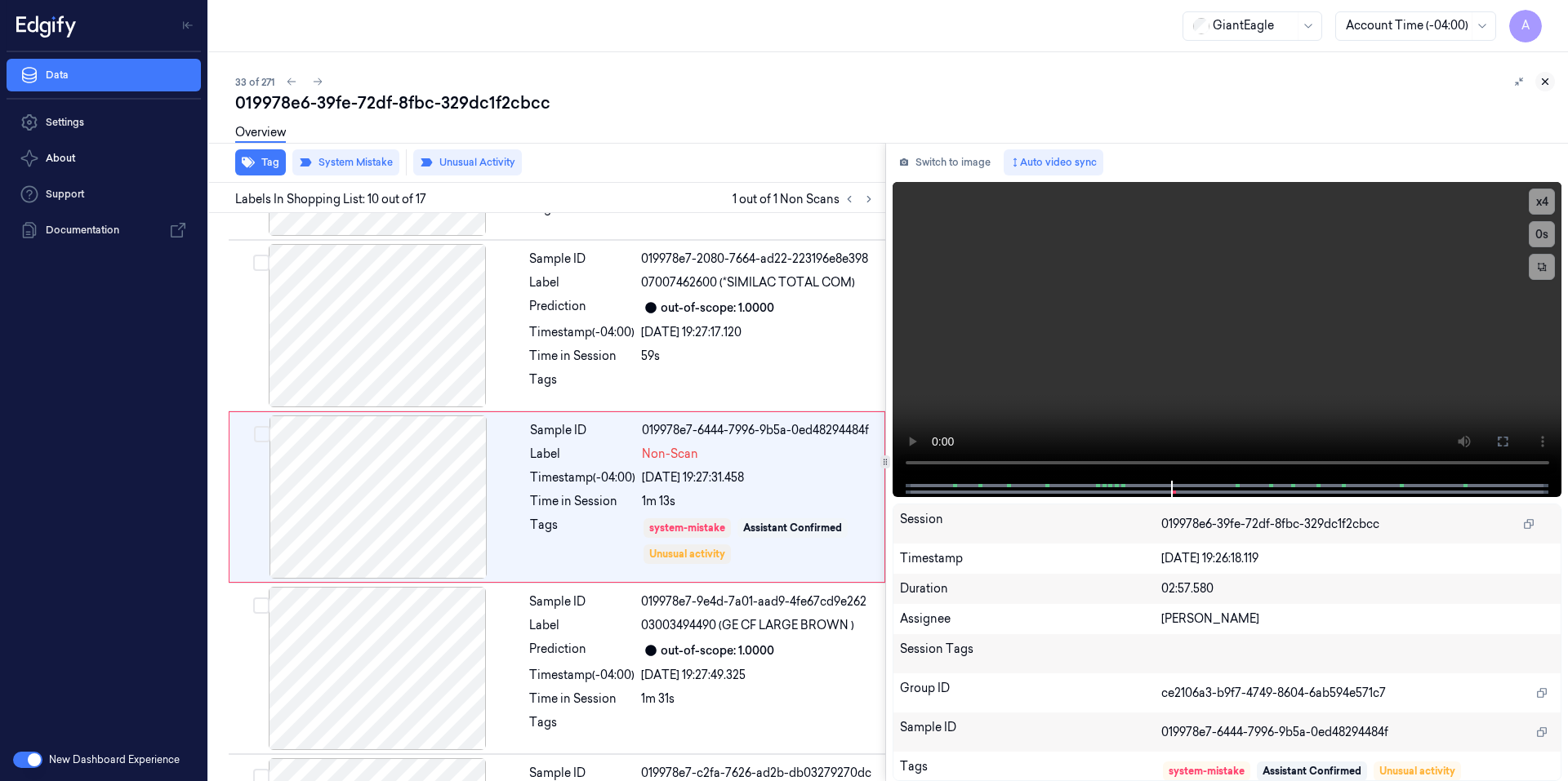
click at [1540, 79] on icon at bounding box center [1544, 81] width 11 height 11
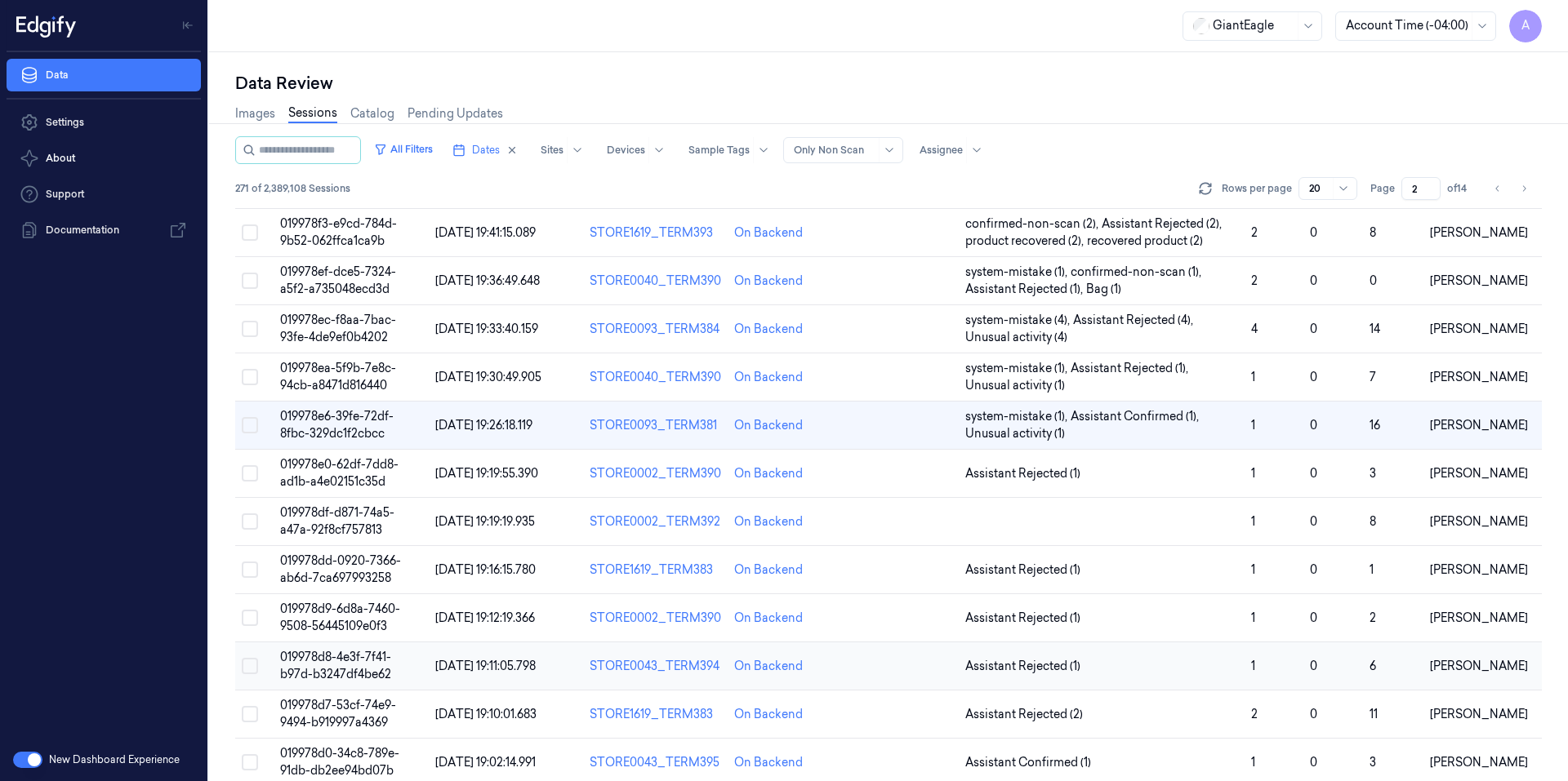
scroll to position [453, 0]
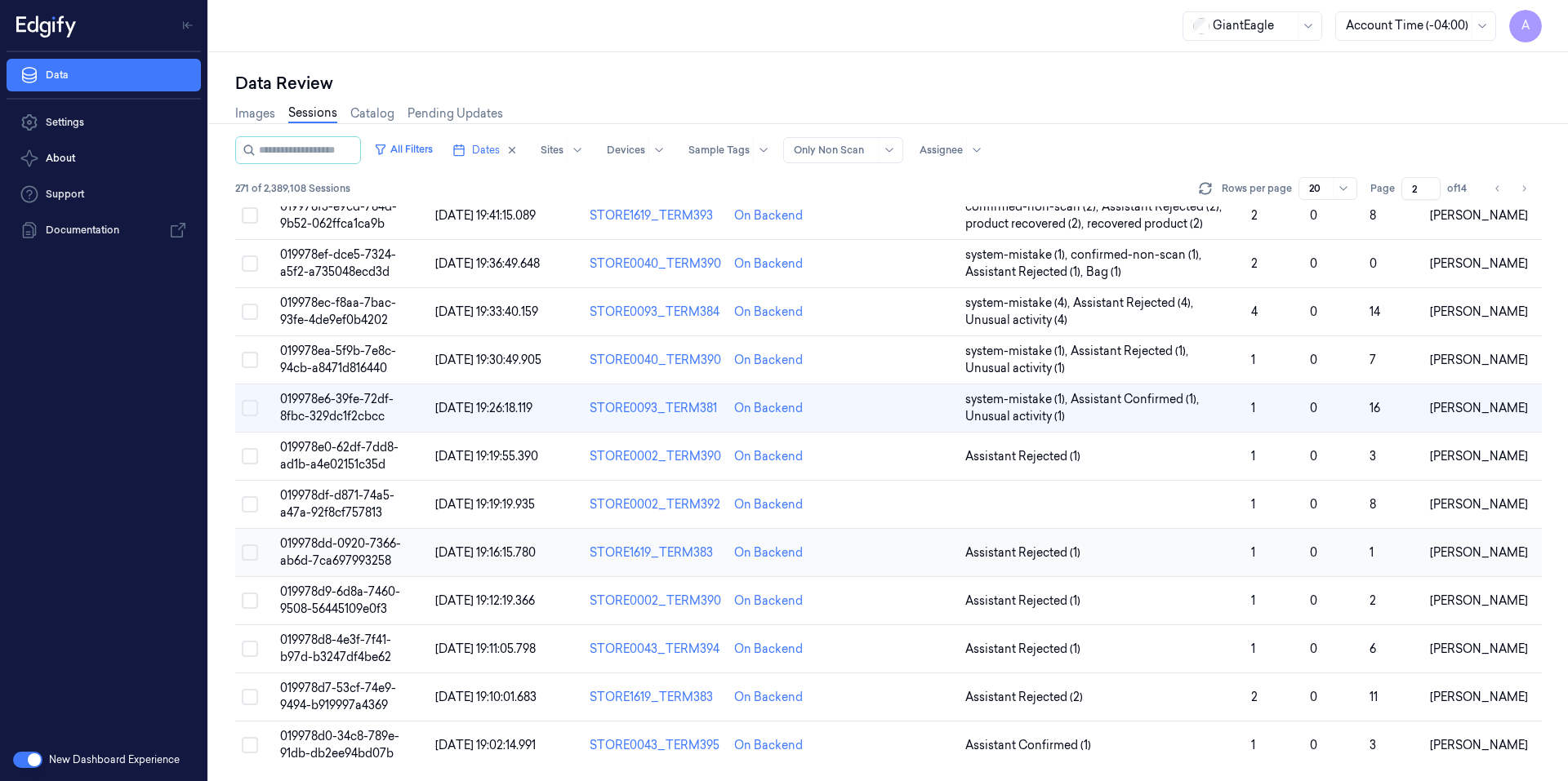
click at [339, 553] on td "019978dd-0920-7366-ab6d-7ca697993258" at bounding box center [351, 553] width 155 height 49
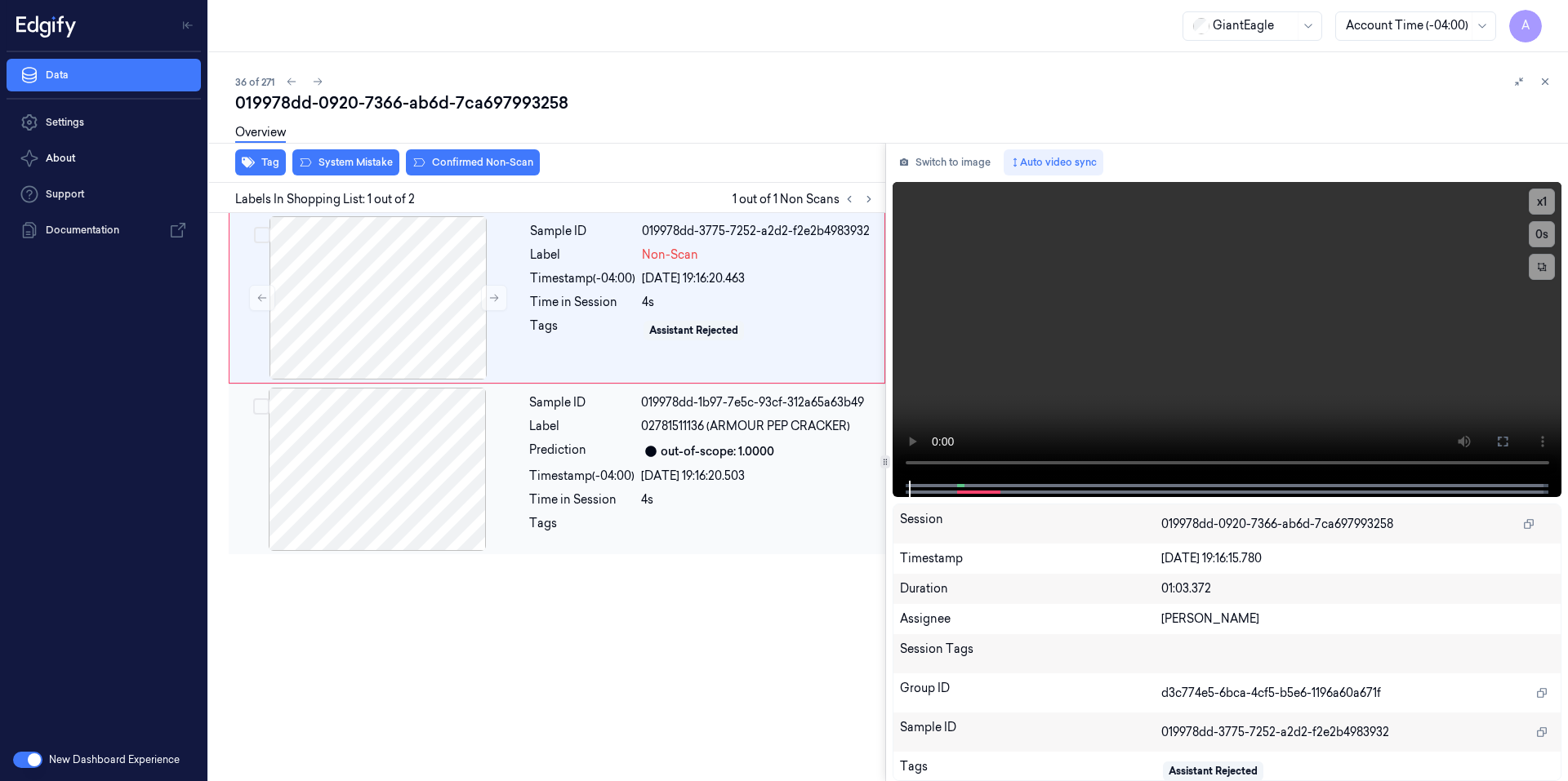
click at [608, 423] on div "Label" at bounding box center [582, 426] width 105 height 17
click at [1536, 198] on button "x 1" at bounding box center [1541, 201] width 27 height 27
click at [1536, 198] on button "x 2" at bounding box center [1541, 201] width 27 height 27
click at [1060, 362] on video at bounding box center [1226, 331] width 670 height 298
click at [557, 330] on div "Tags" at bounding box center [583, 331] width 105 height 27
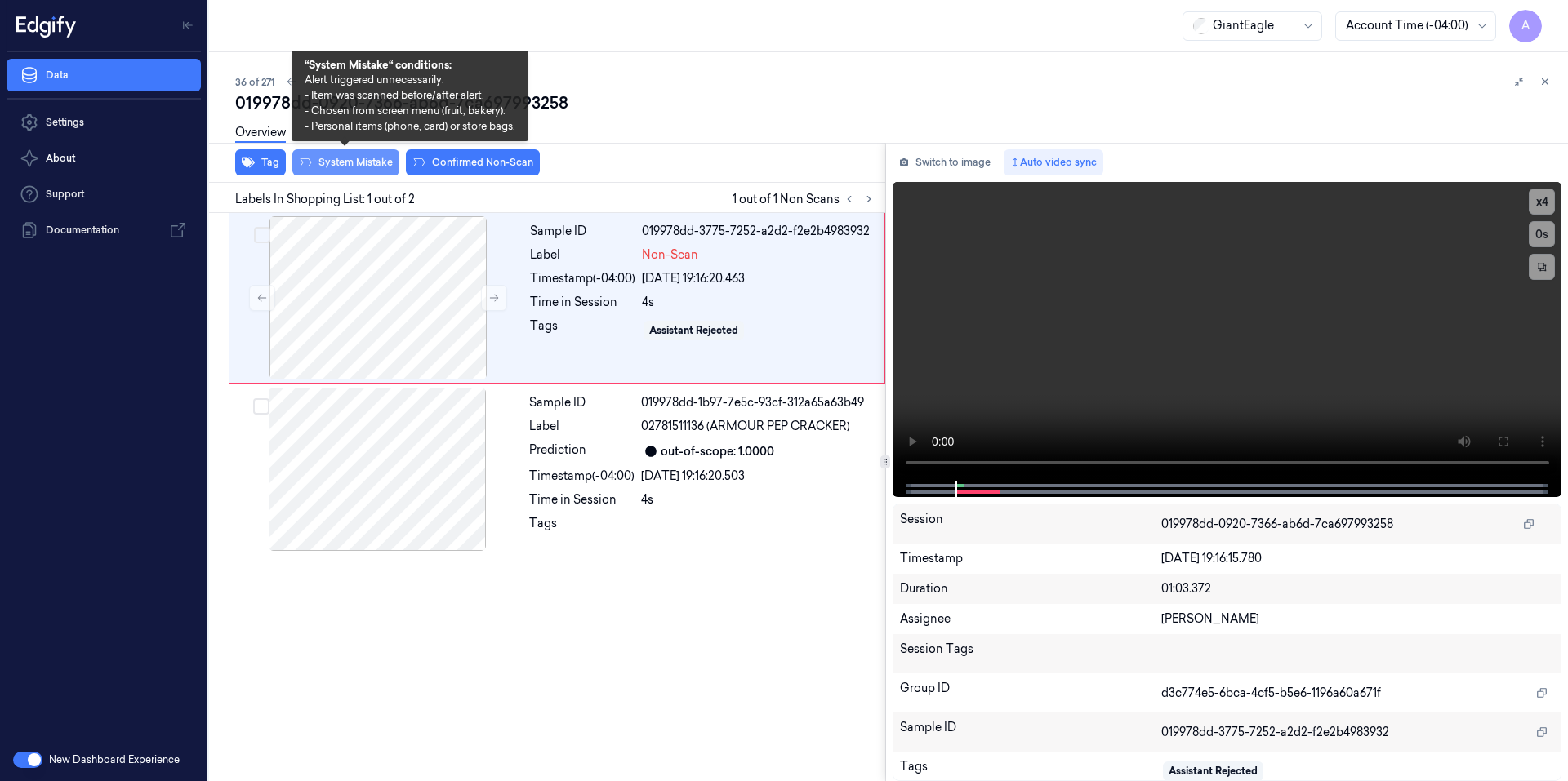
click at [361, 163] on button "System Mistake" at bounding box center [345, 162] width 107 height 27
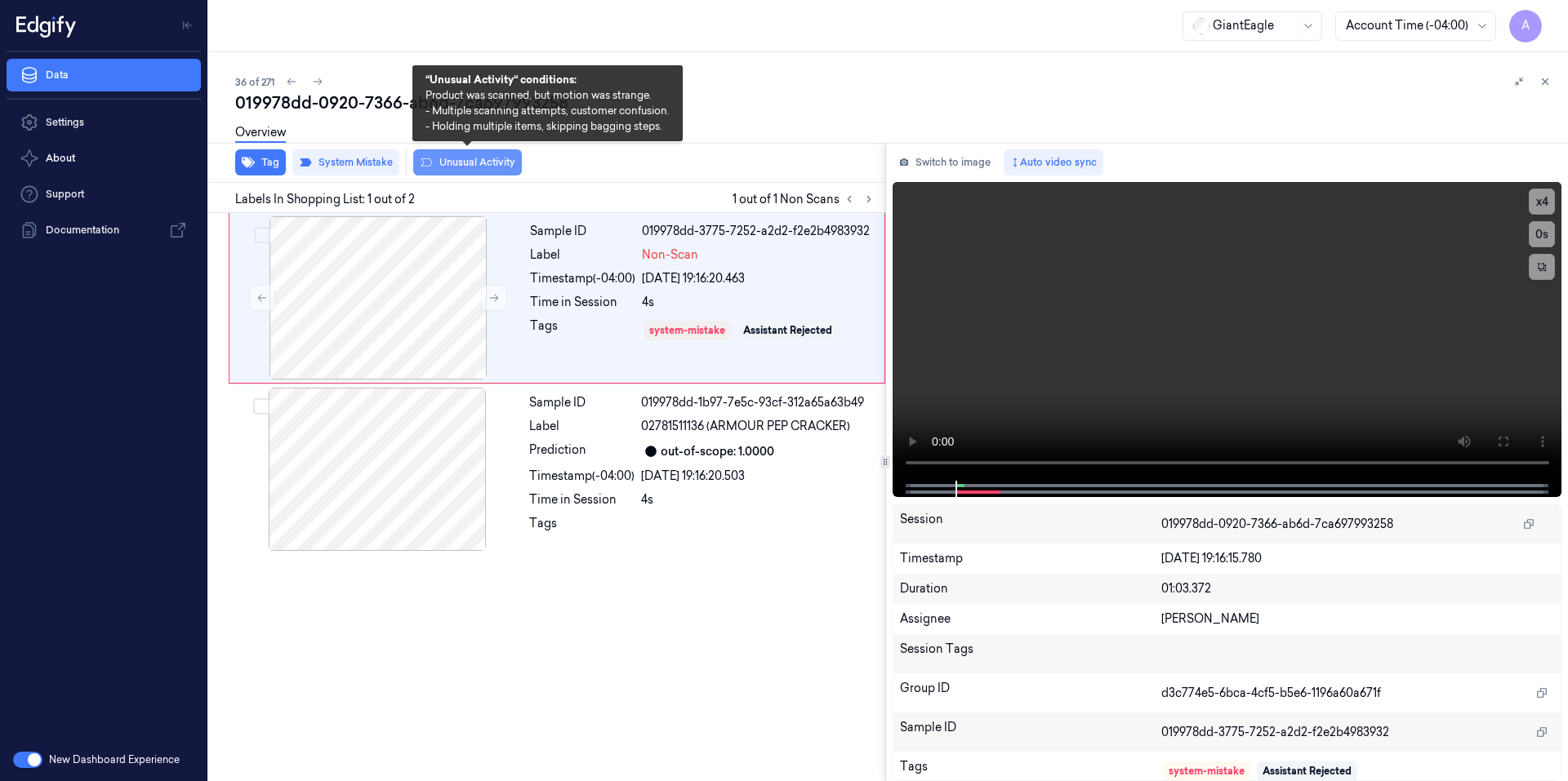
click at [481, 165] on button "Unusual Activity" at bounding box center [467, 162] width 109 height 27
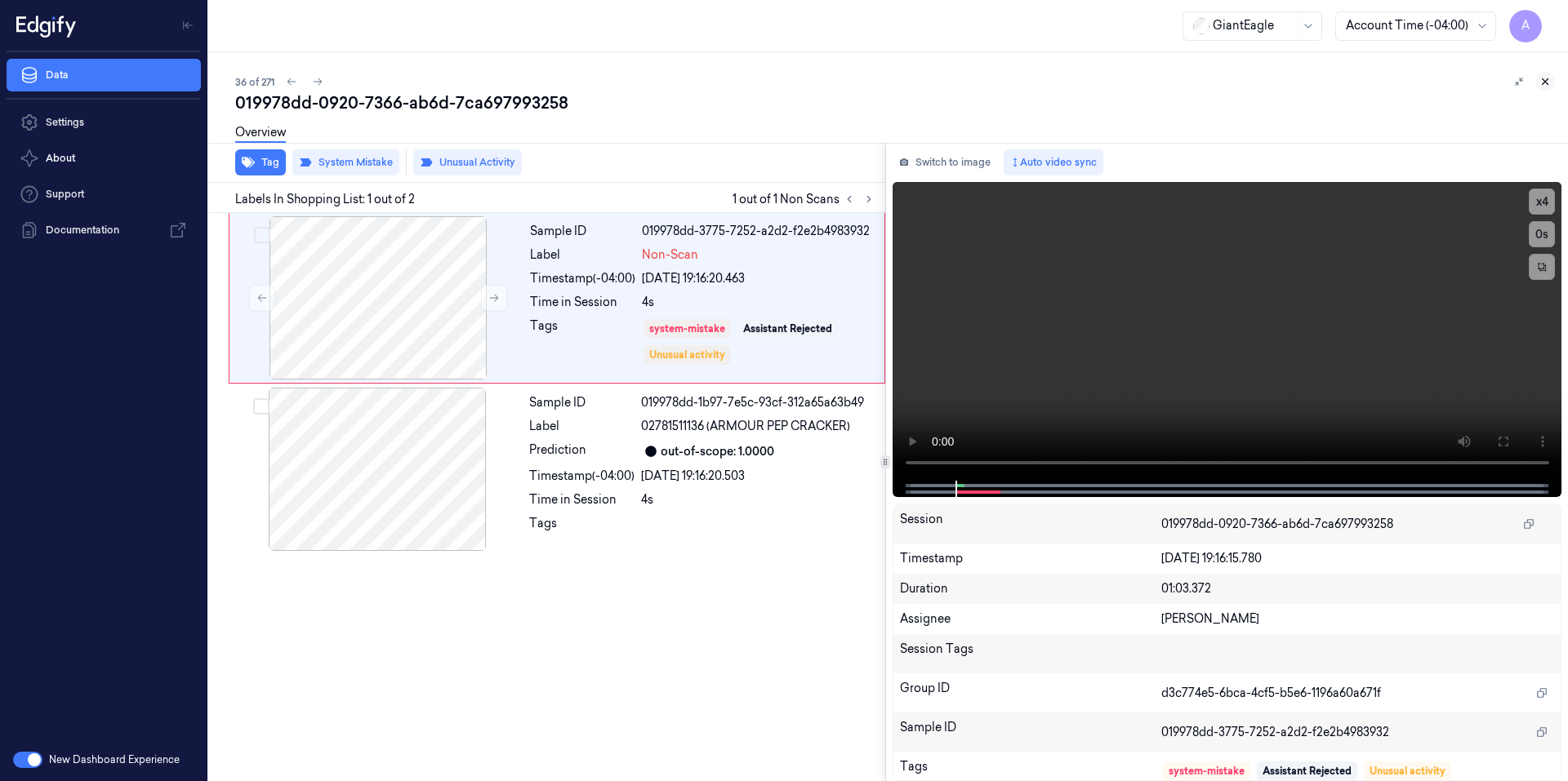
click at [1535, 82] on button at bounding box center [1544, 81] width 19 height 19
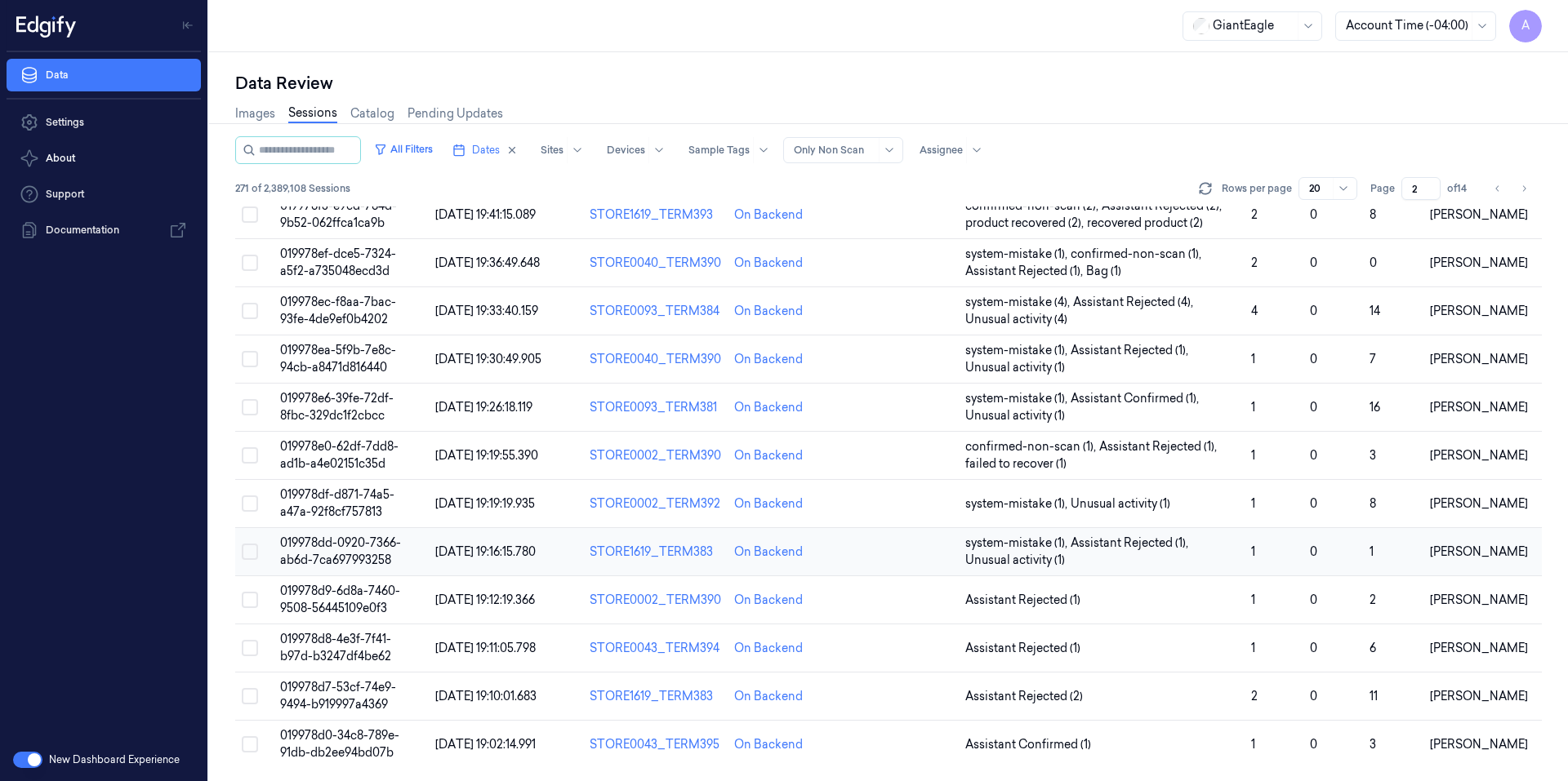
scroll to position [454, 0]
click at [330, 688] on span "019978d7-53cf-74e9-9494-b919997a4369" at bounding box center [338, 696] width 116 height 32
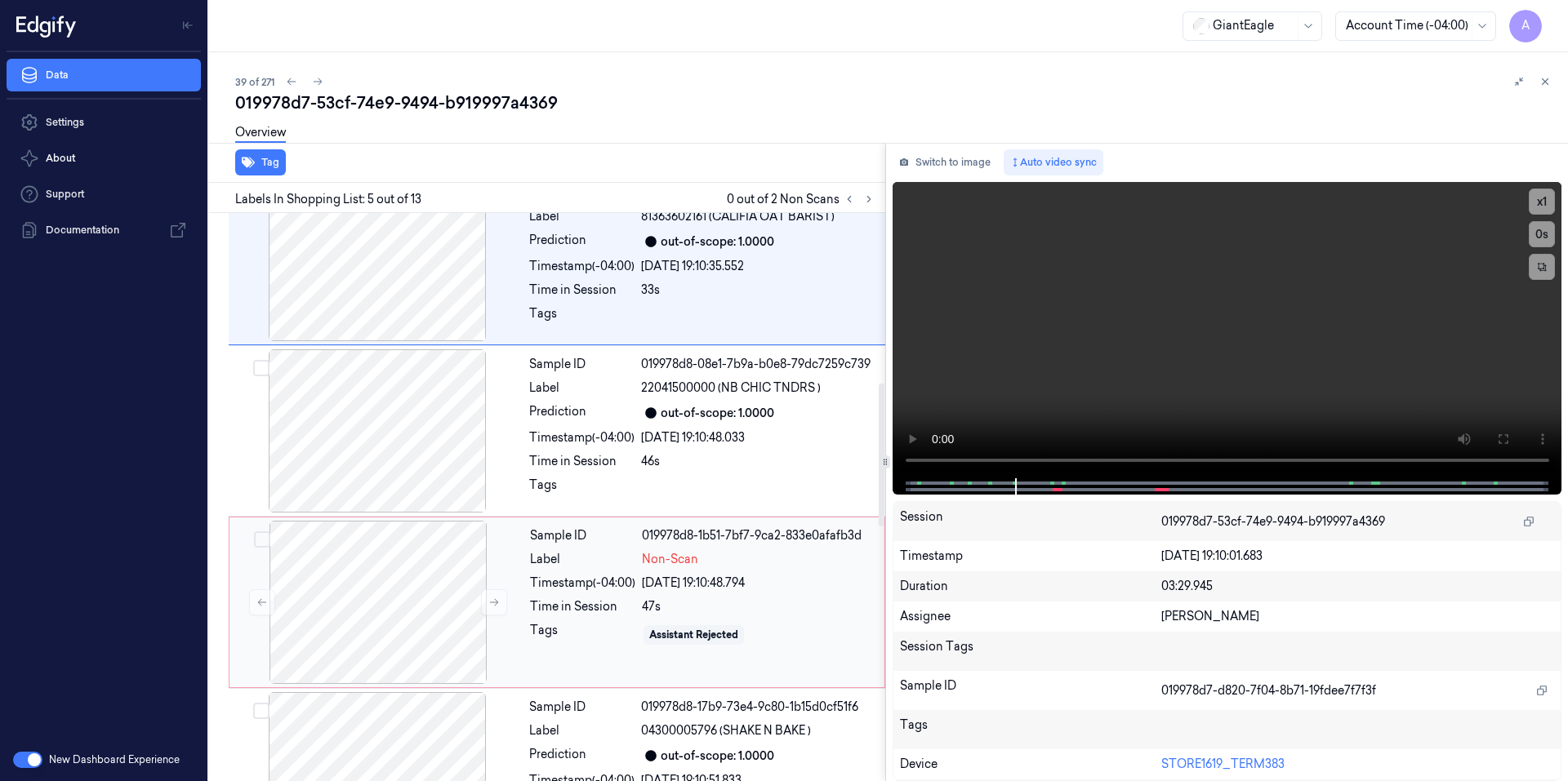
scroll to position [745, 0]
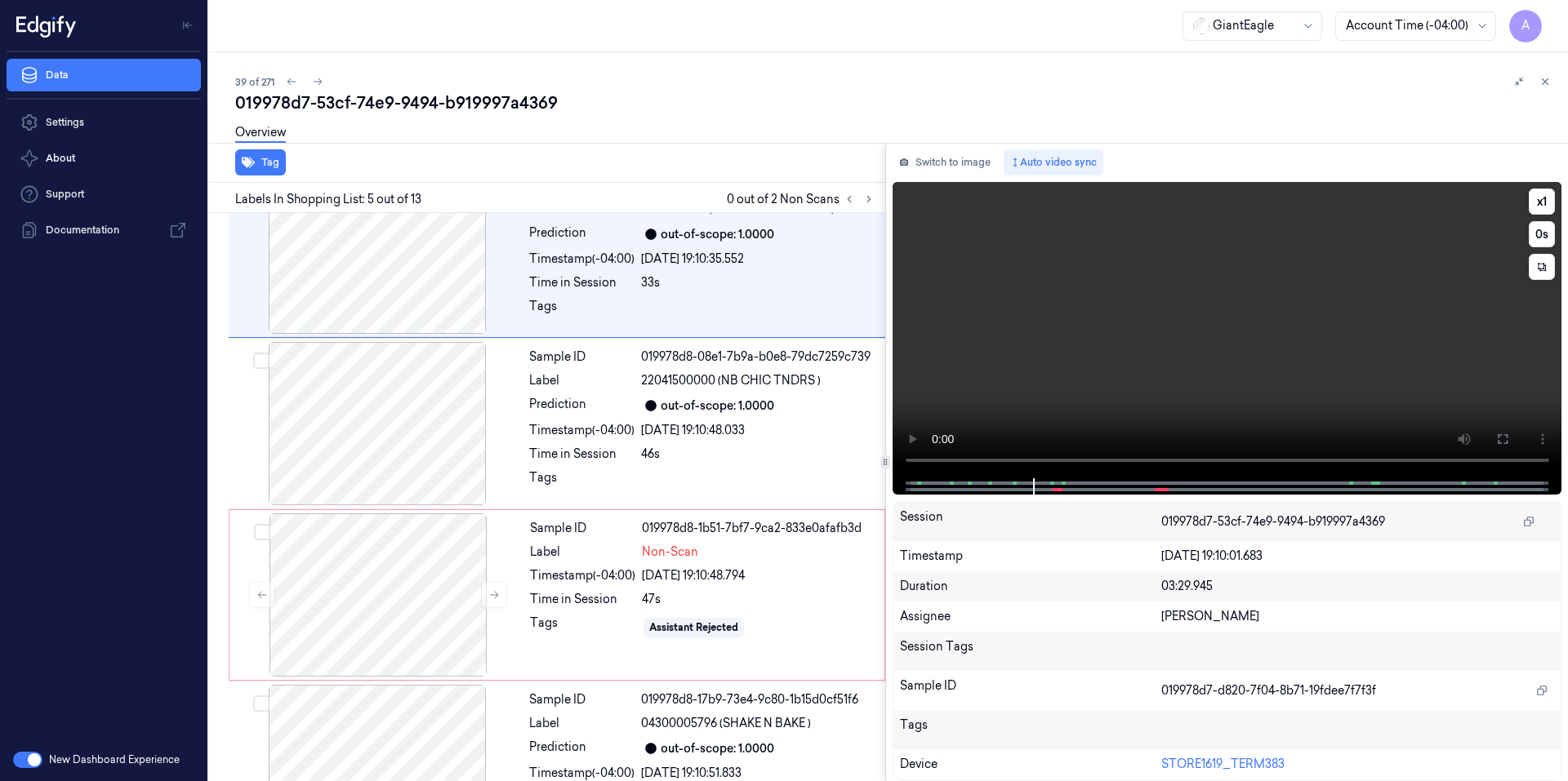
click at [1335, 331] on video at bounding box center [1226, 331] width 670 height 297
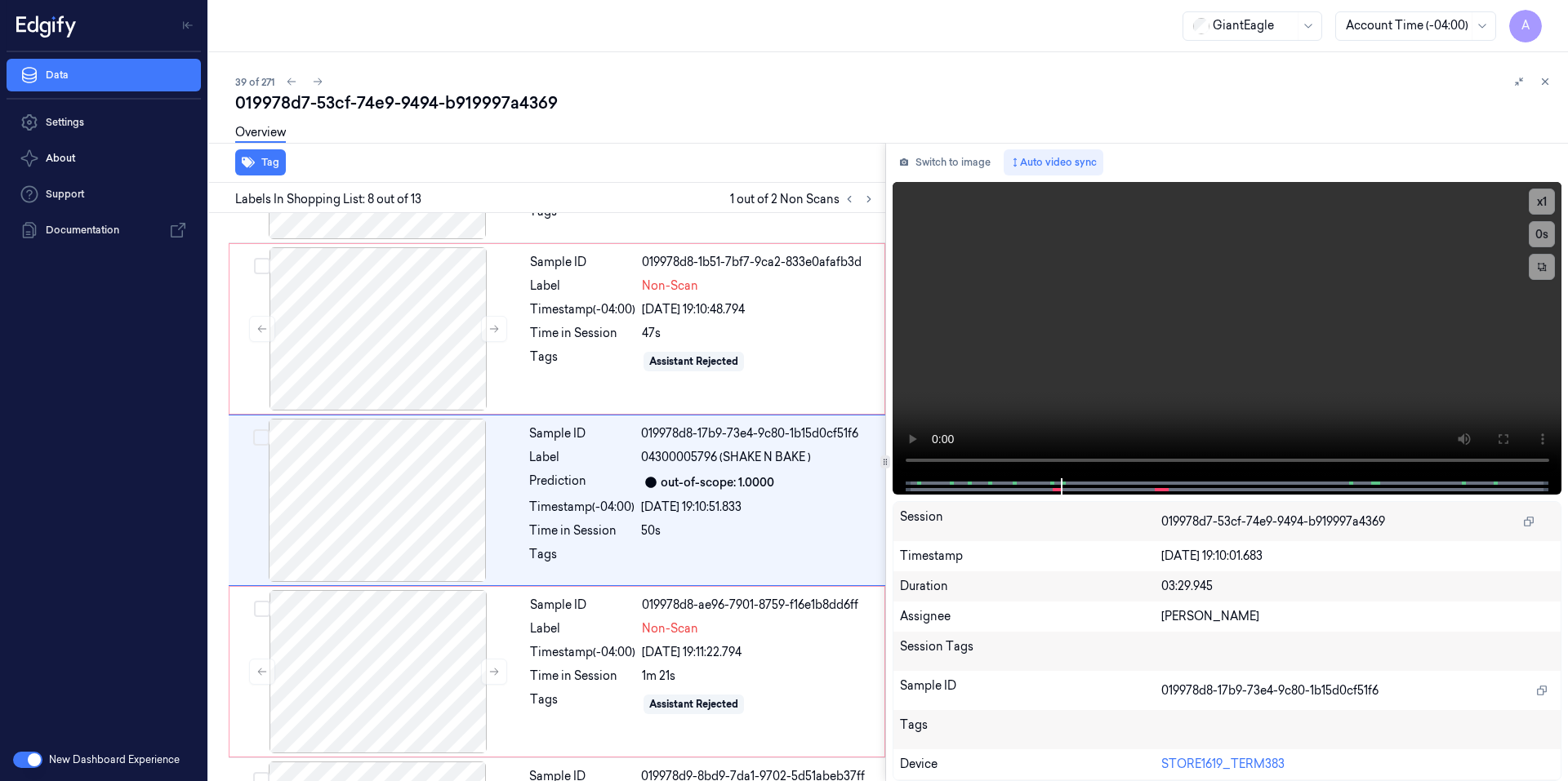
scroll to position [1014, 0]
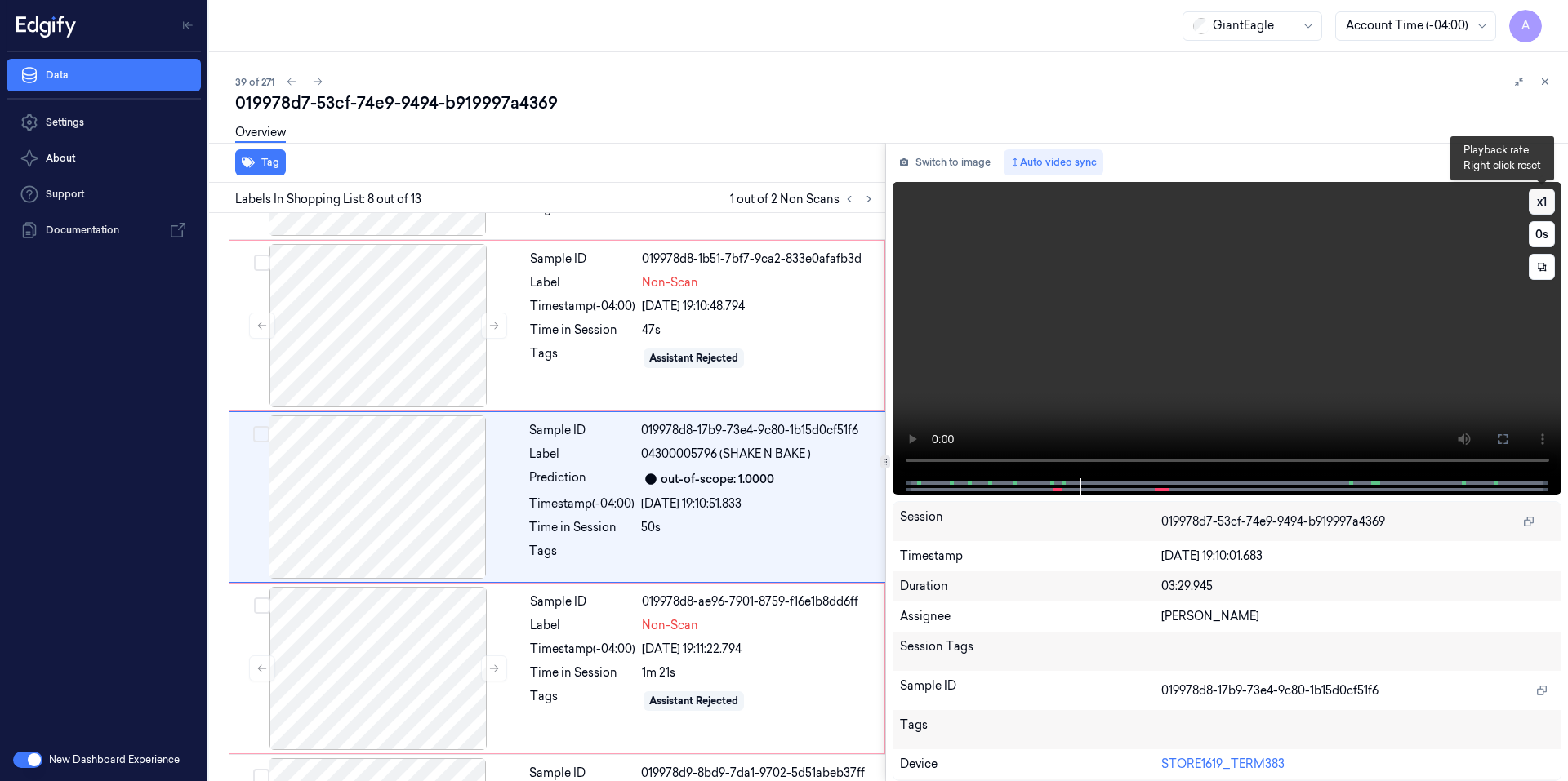
click at [1541, 205] on button "x 1" at bounding box center [1541, 201] width 27 height 27
click at [1543, 198] on button "x 2" at bounding box center [1541, 201] width 27 height 27
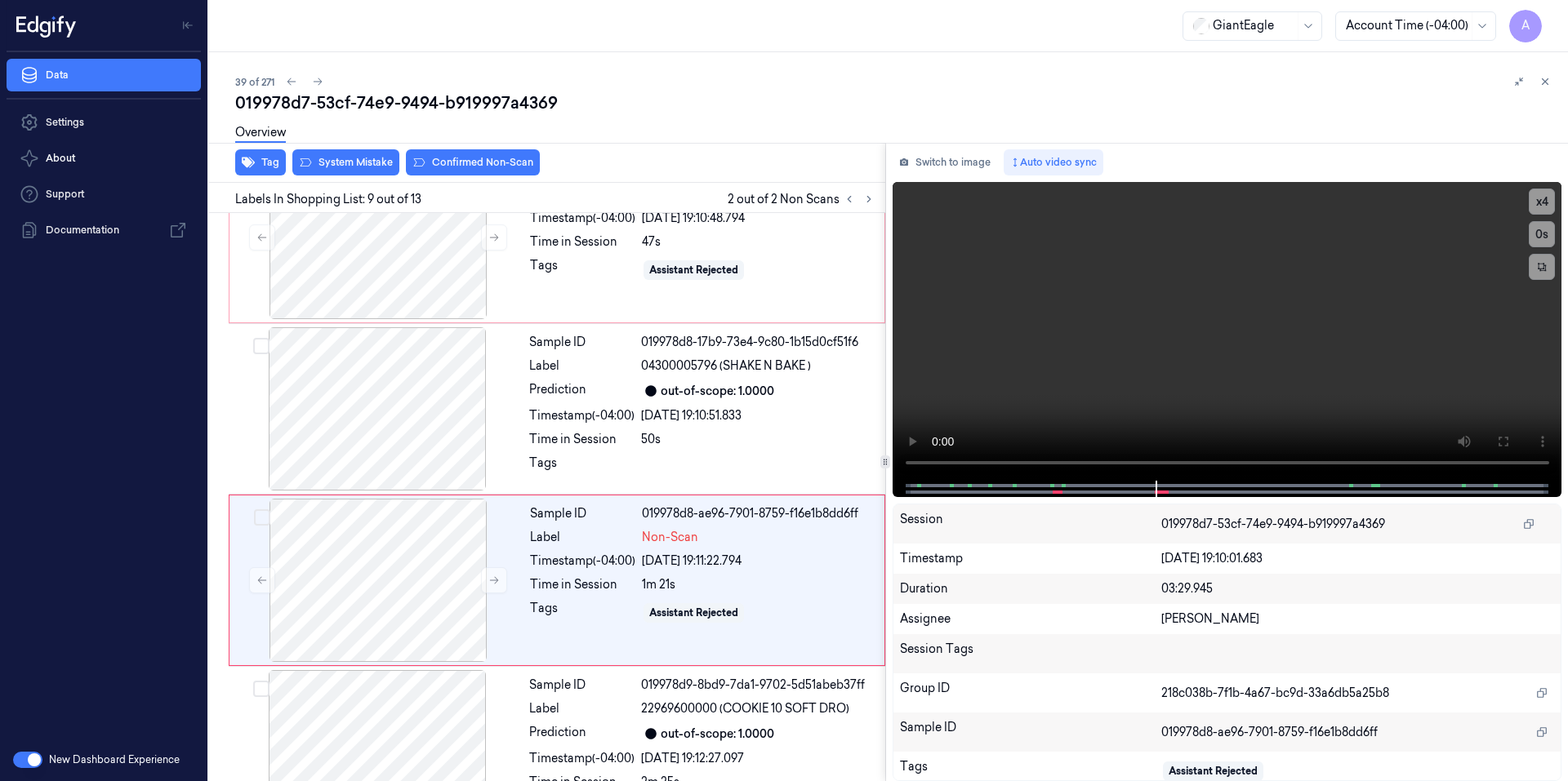
scroll to position [1186, 0]
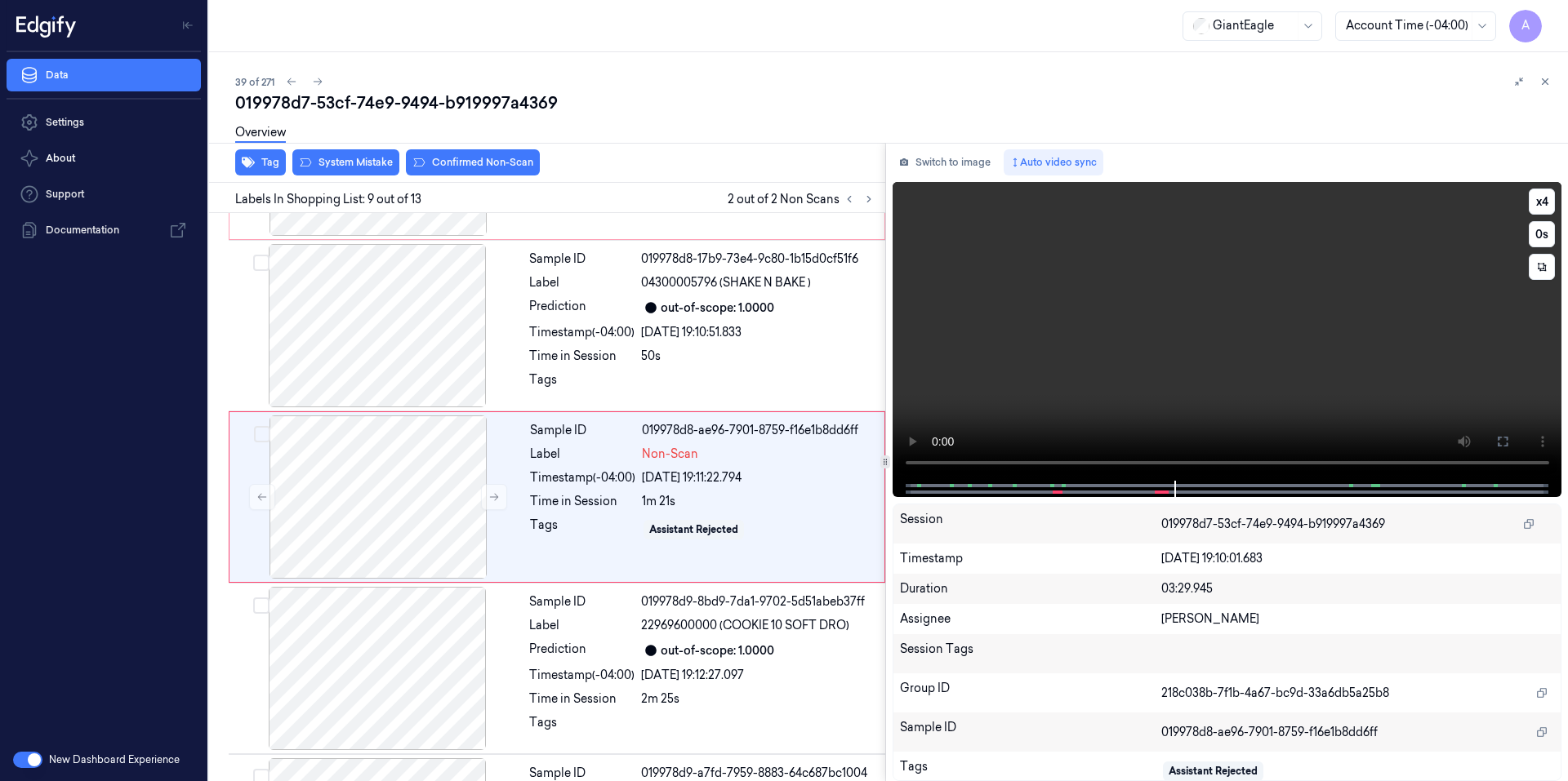
click at [1074, 474] on div "x 4 0 s" at bounding box center [1226, 331] width 670 height 298
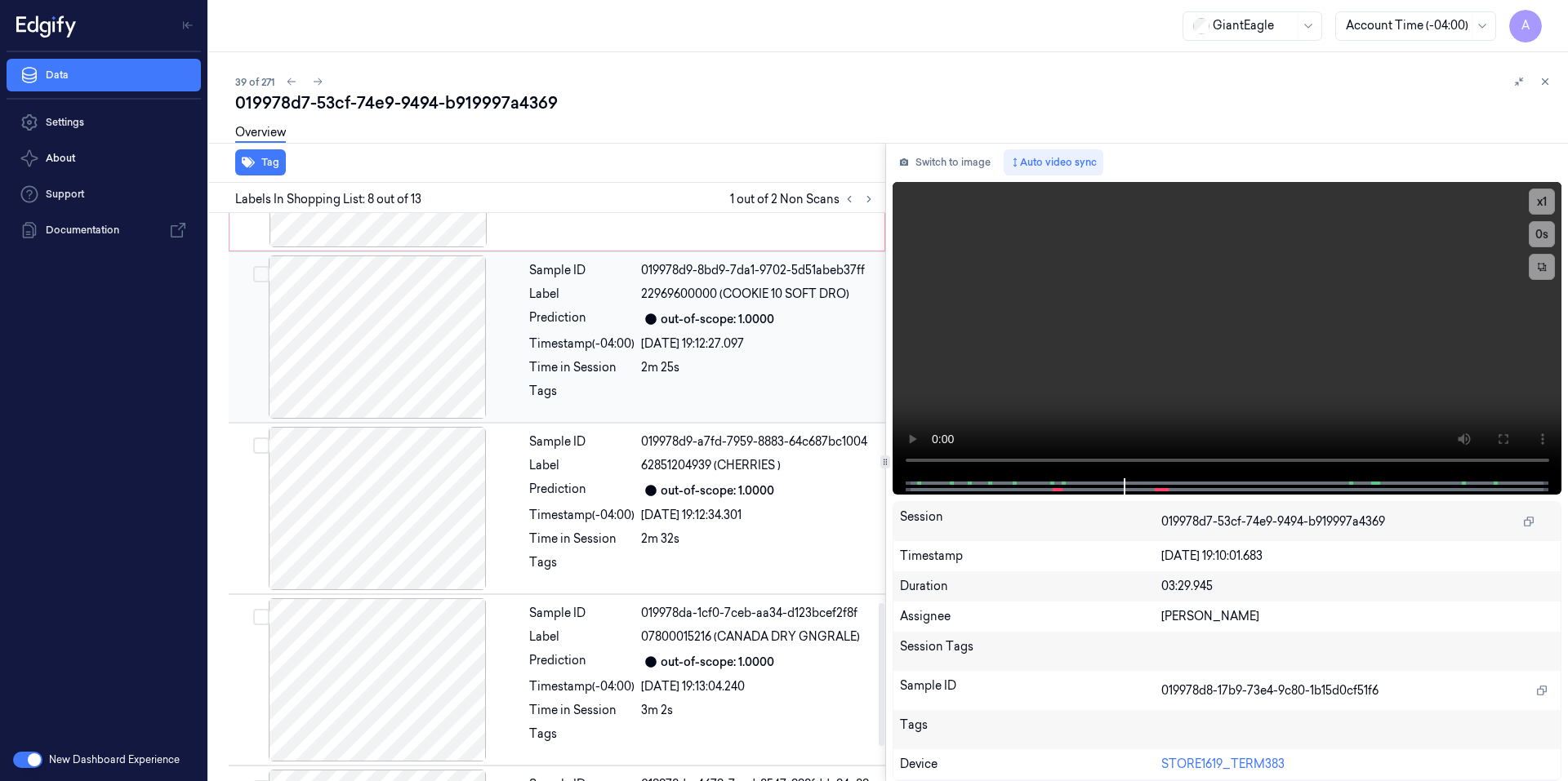
scroll to position [1515, 0]
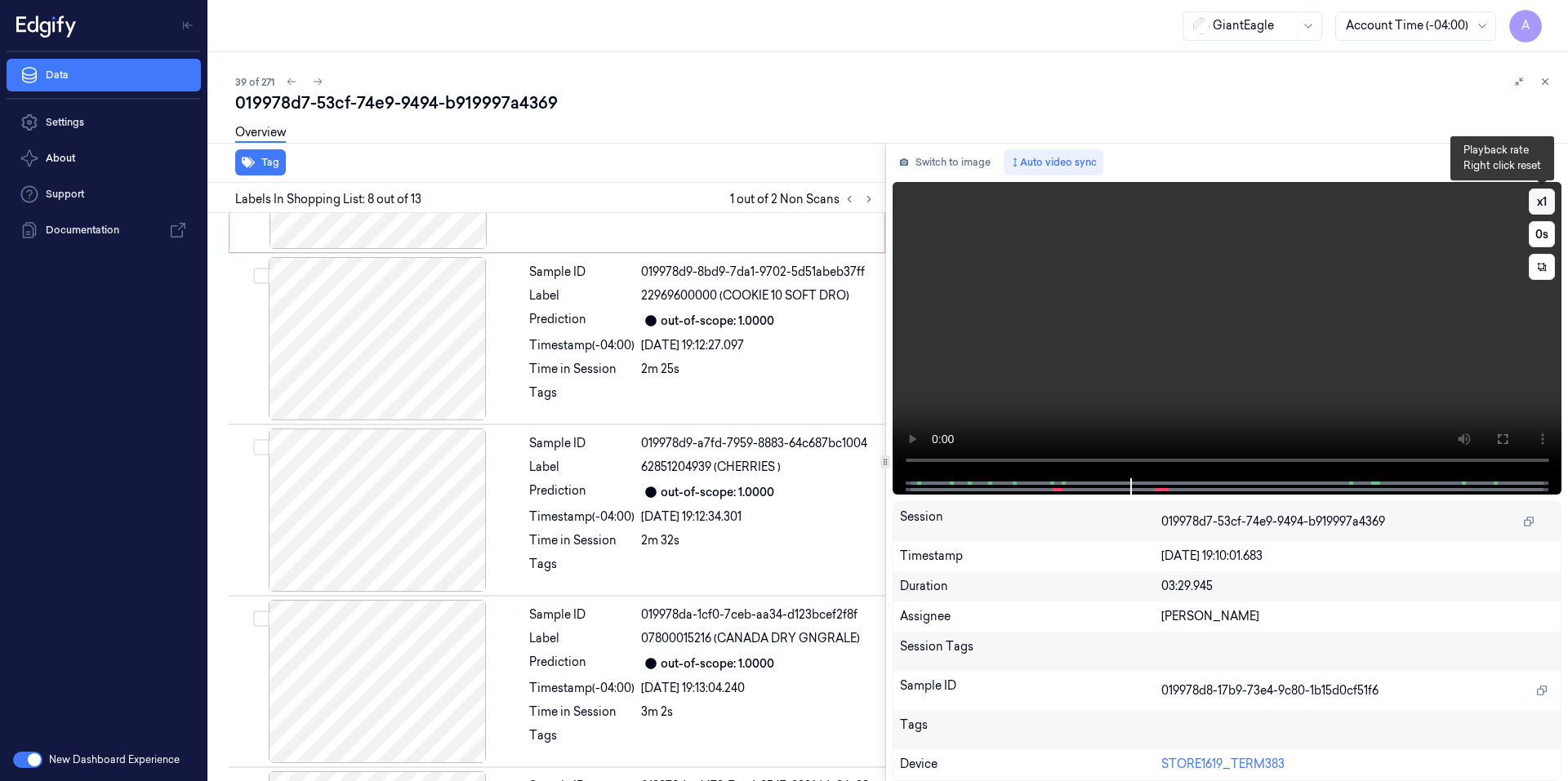
click at [1547, 206] on button "x 1" at bounding box center [1541, 201] width 27 height 27
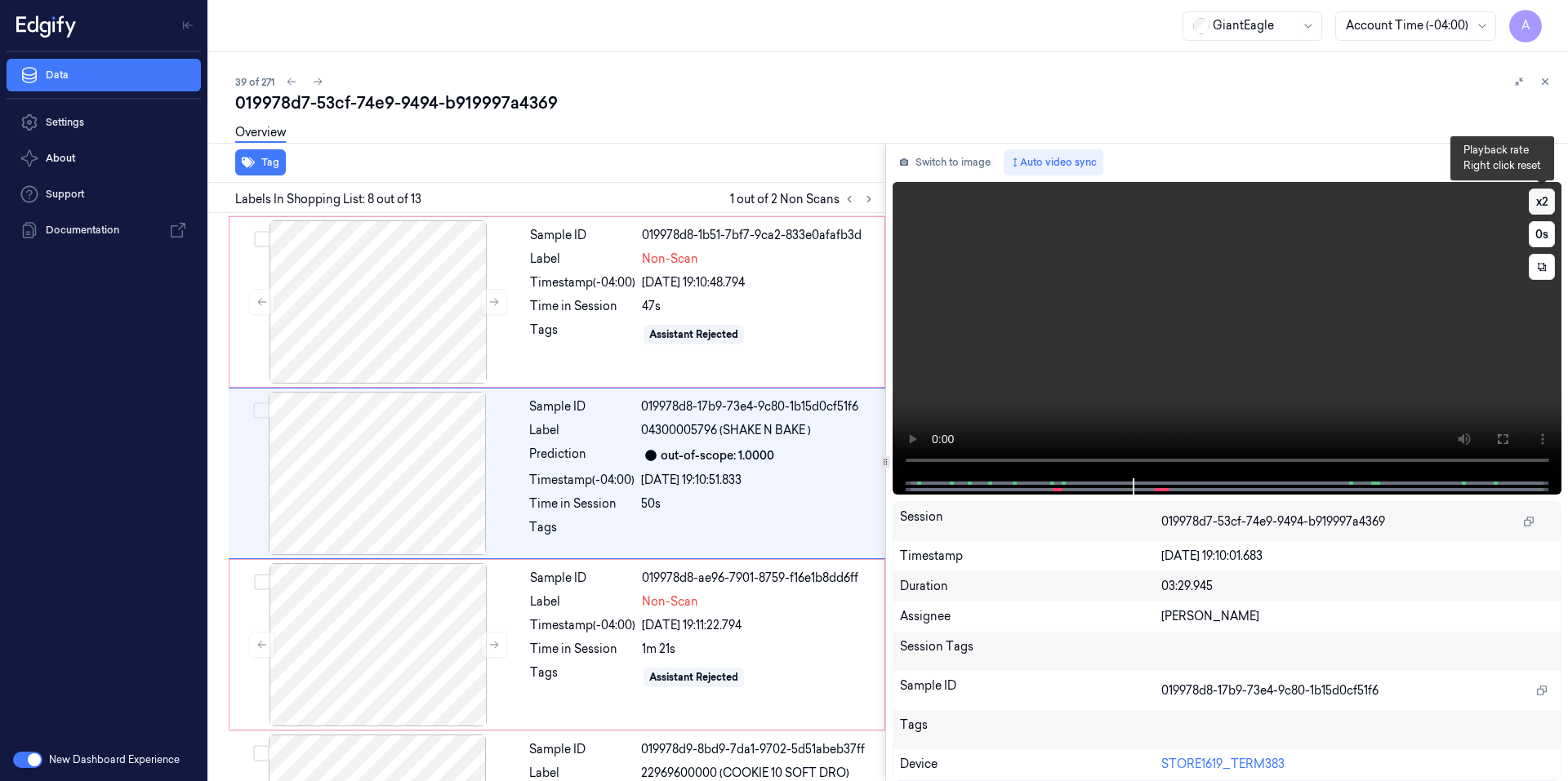
scroll to position [1014, 0]
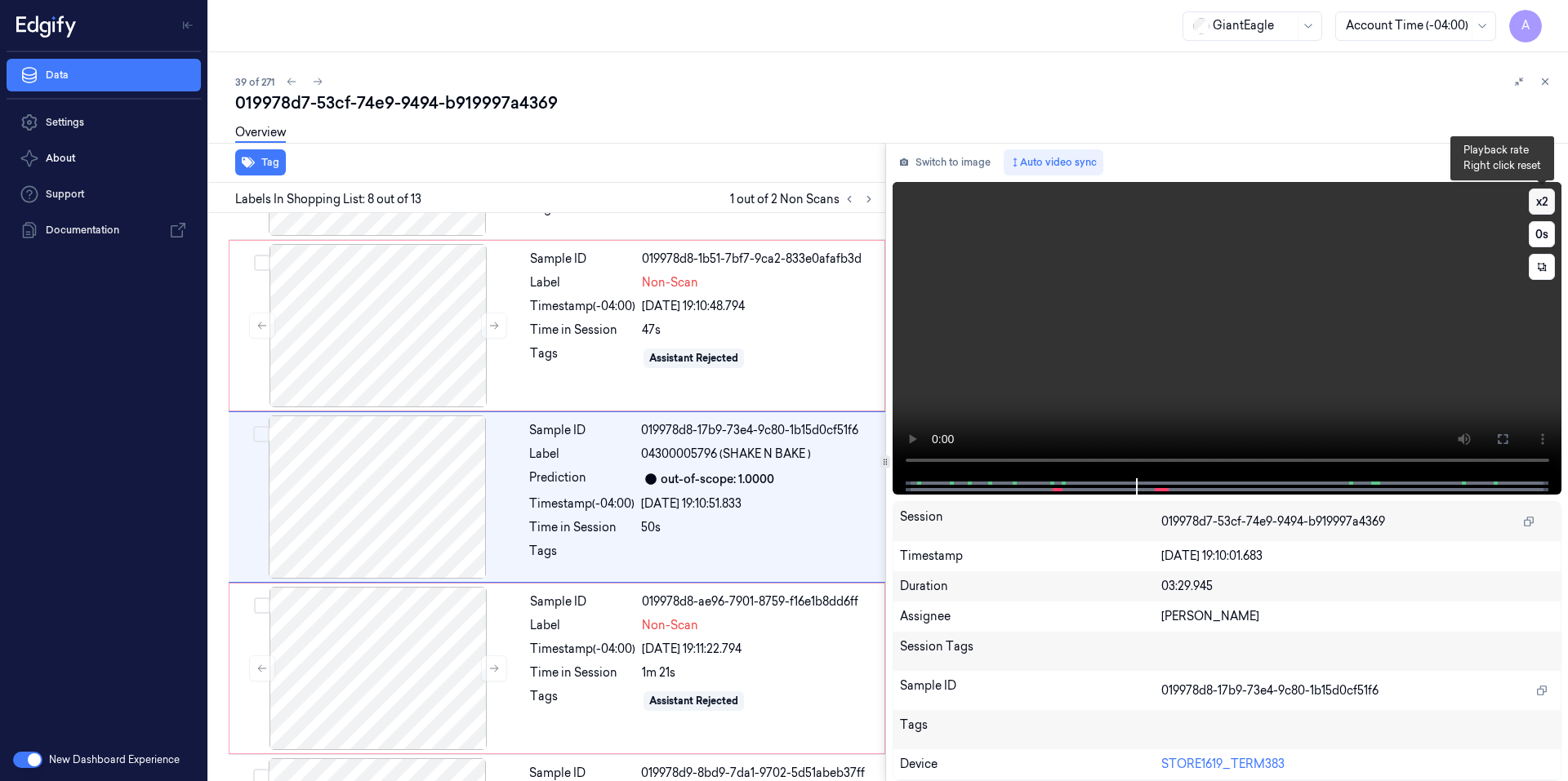
click at [1542, 202] on button "x 2" at bounding box center [1541, 201] width 27 height 27
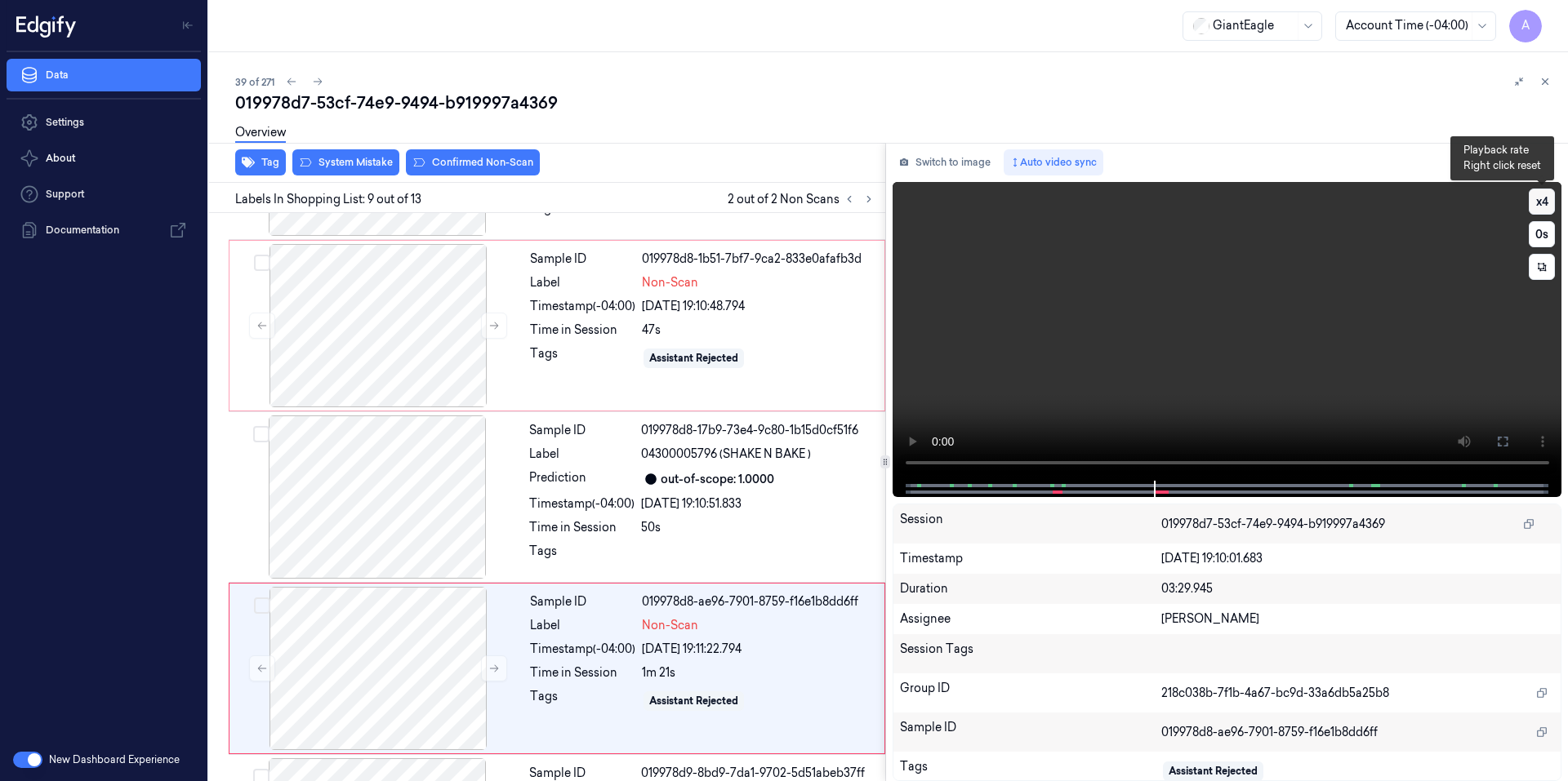
scroll to position [1186, 0]
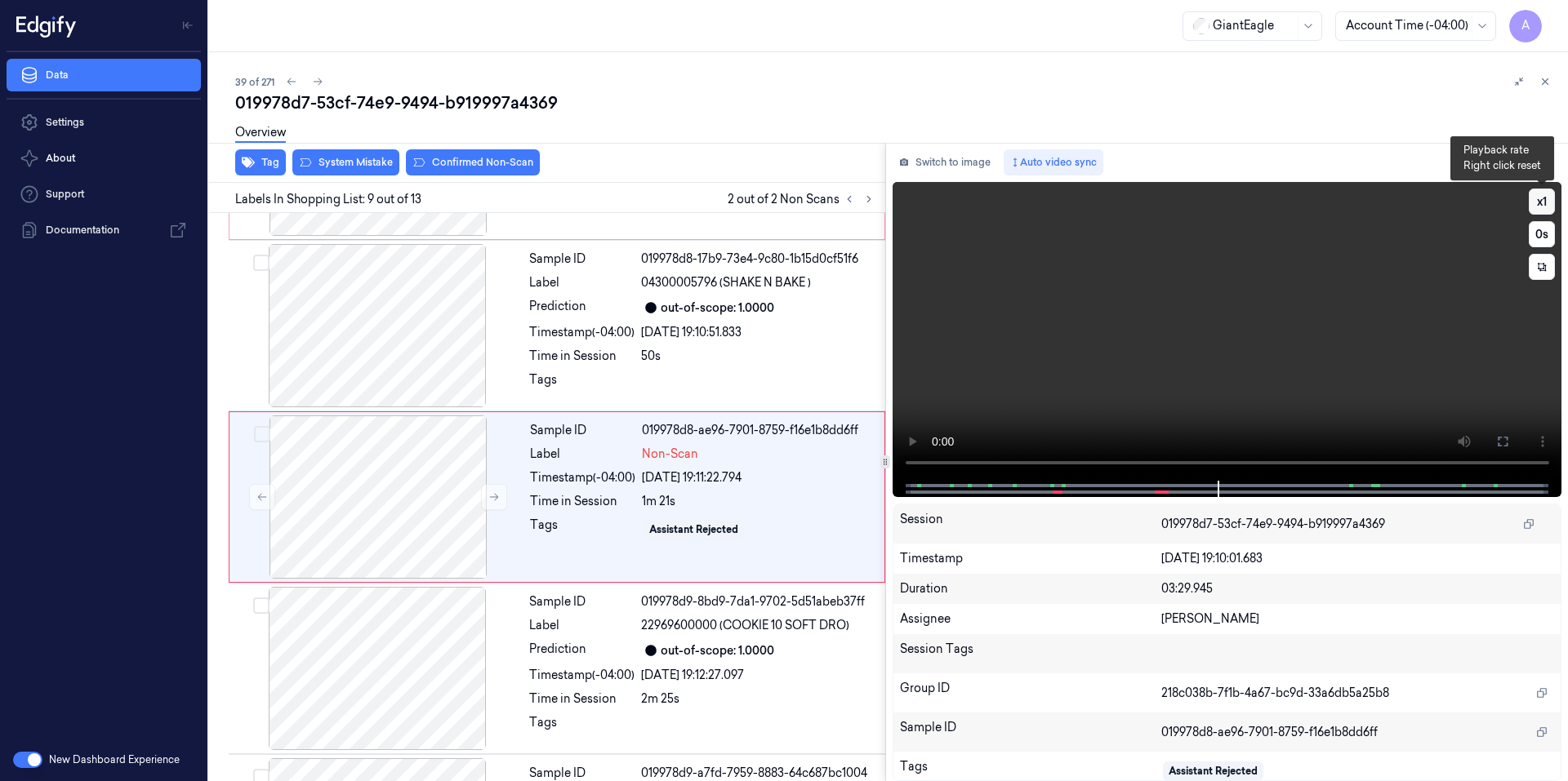
click at [1540, 200] on button "x 1" at bounding box center [1541, 201] width 27 height 27
click at [1540, 200] on button "x 2" at bounding box center [1541, 201] width 27 height 27
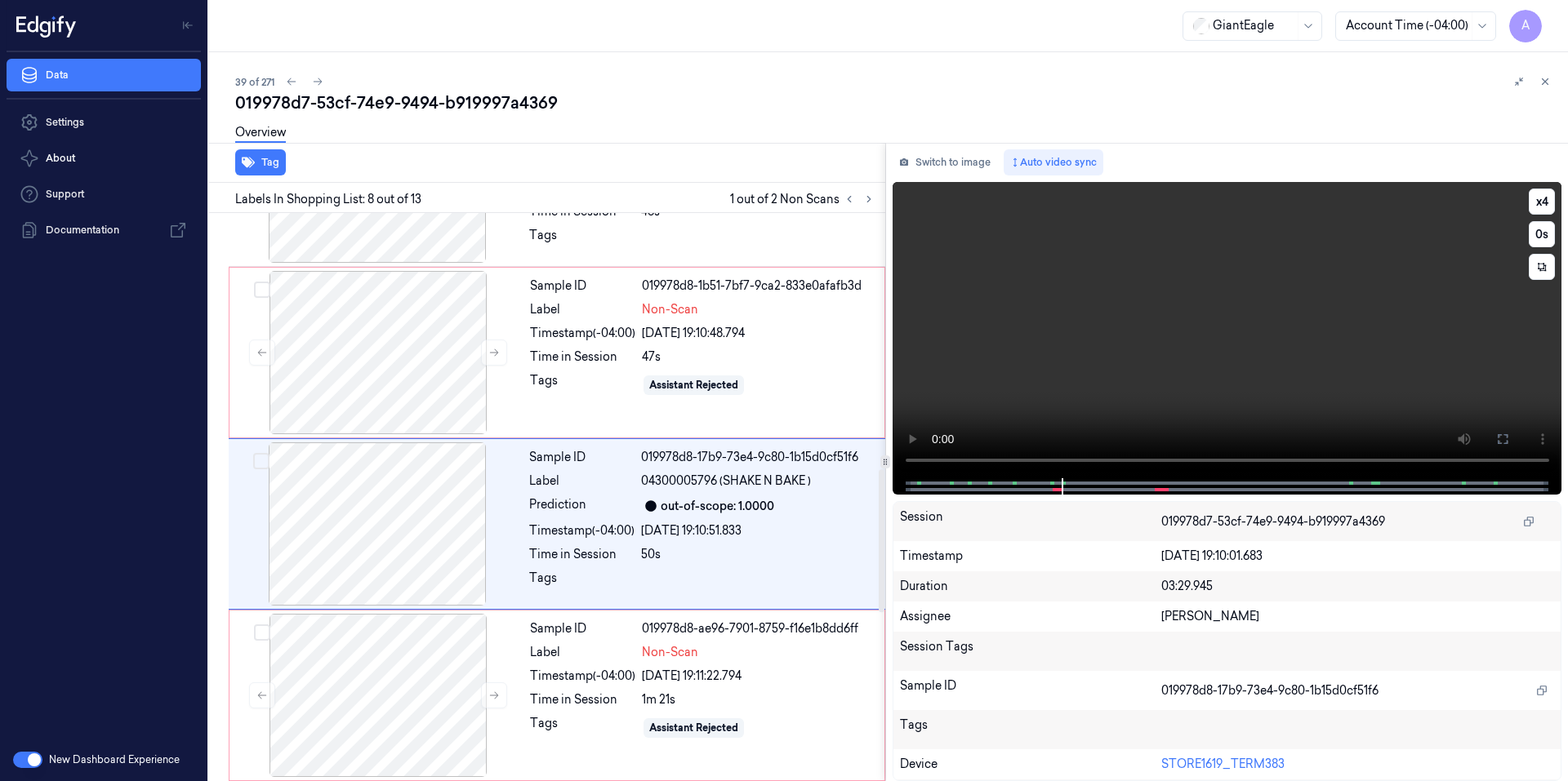
scroll to position [1014, 0]
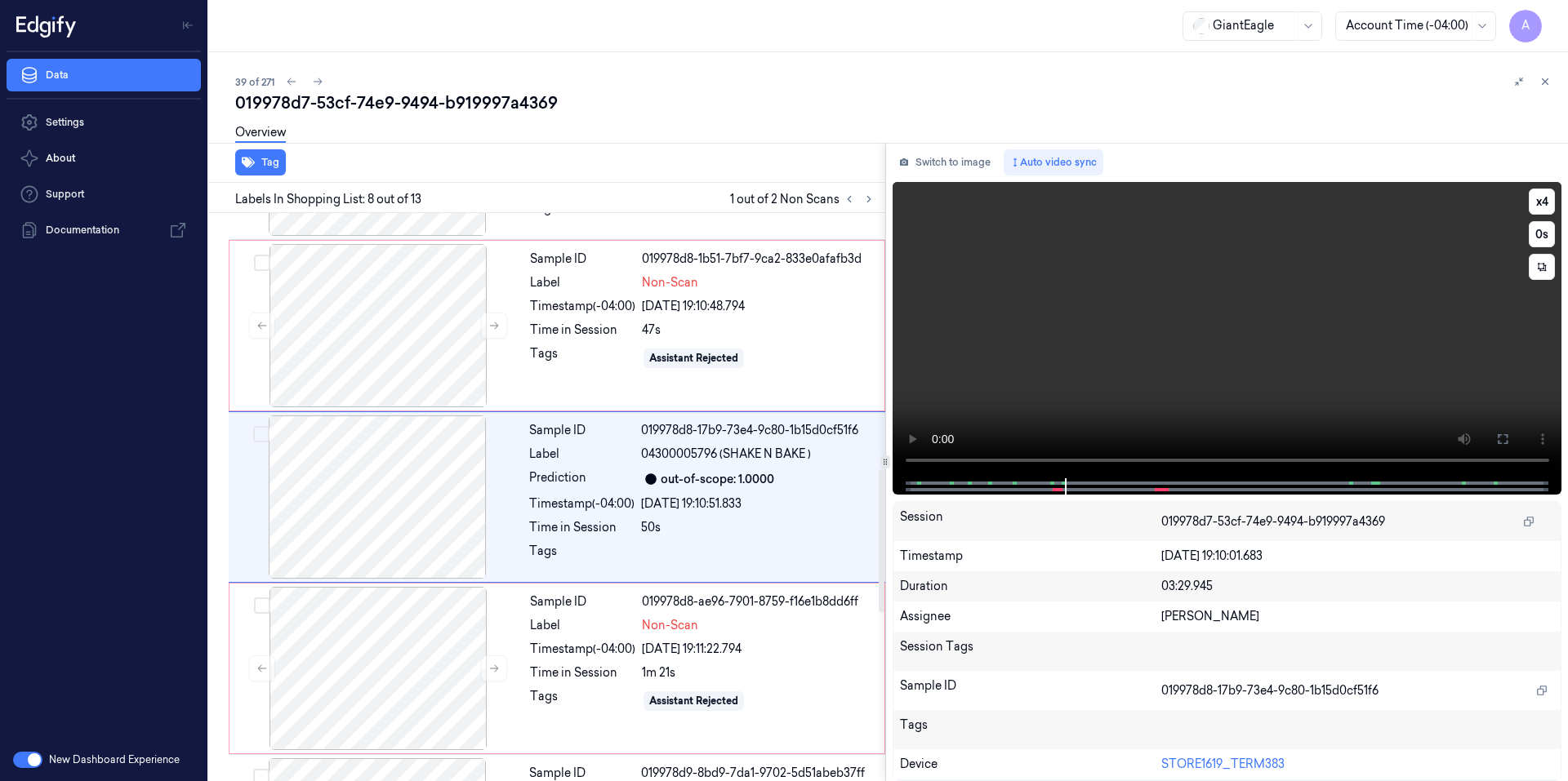
click at [1248, 395] on video at bounding box center [1226, 331] width 670 height 297
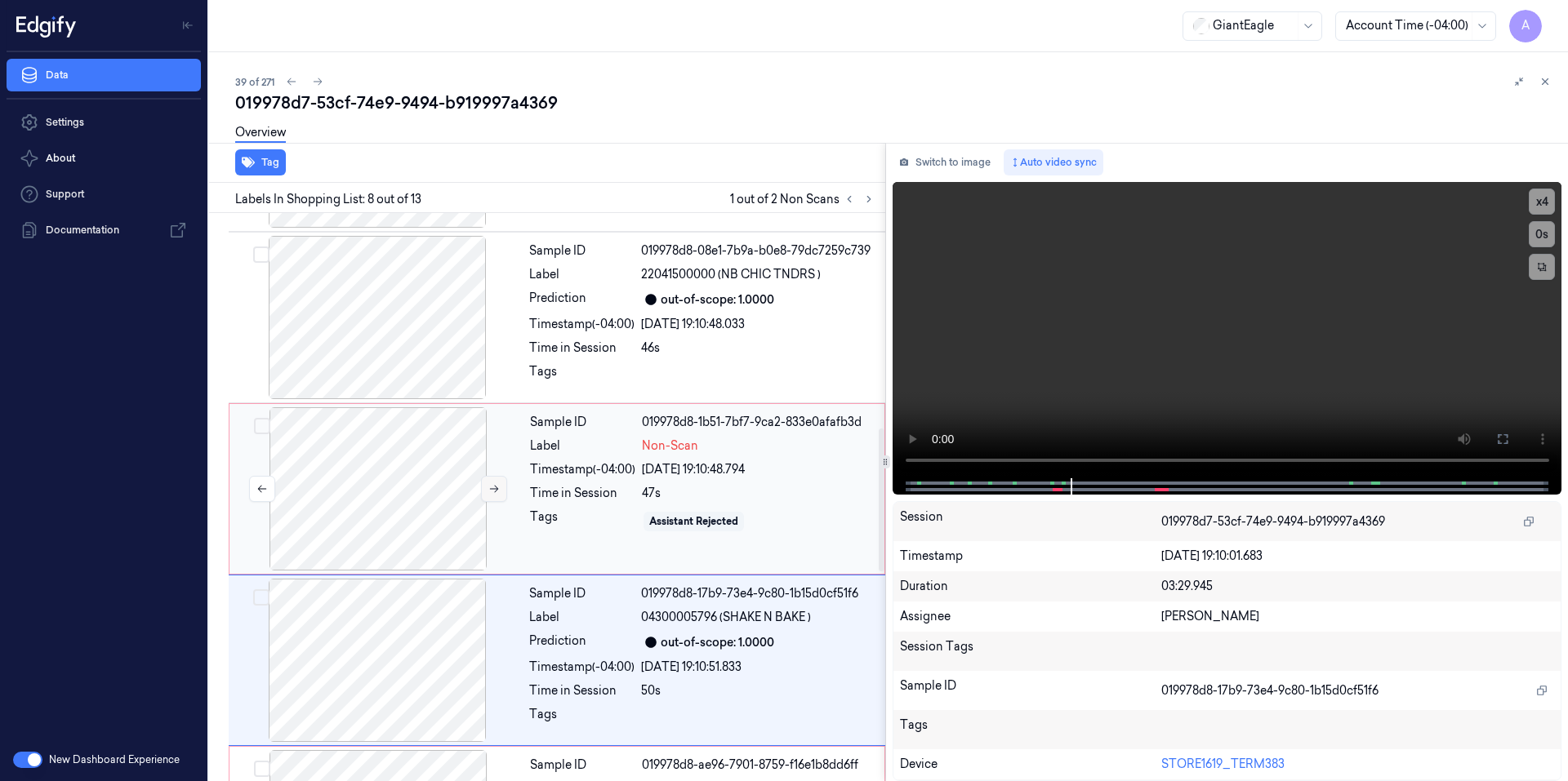
click at [488, 491] on icon at bounding box center [494, 489] width 11 height 11
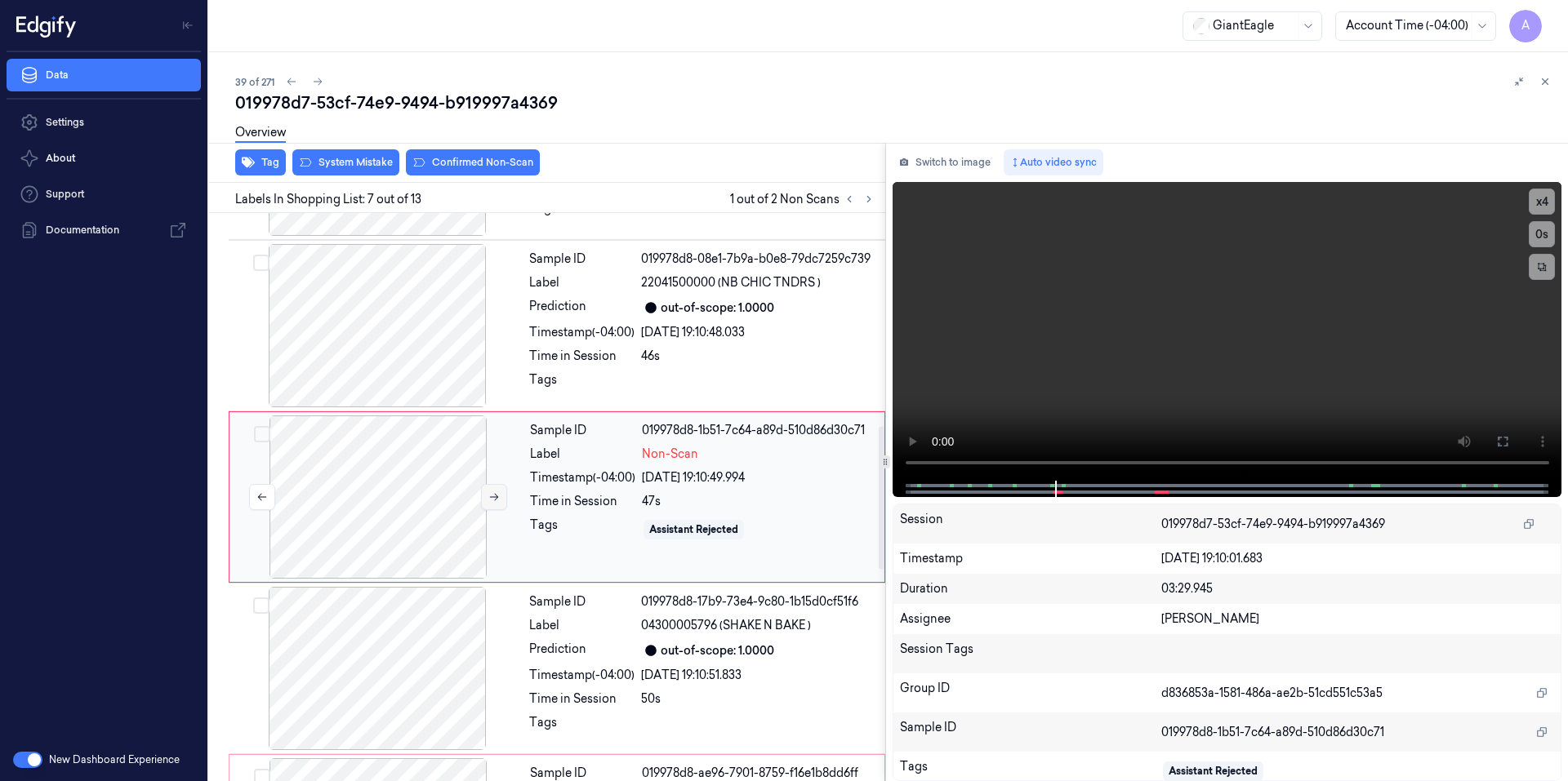
click at [488, 491] on button at bounding box center [494, 497] width 27 height 27
click at [488, 499] on icon at bounding box center [494, 497] width 11 height 11
click at [499, 498] on icon at bounding box center [494, 497] width 11 height 11
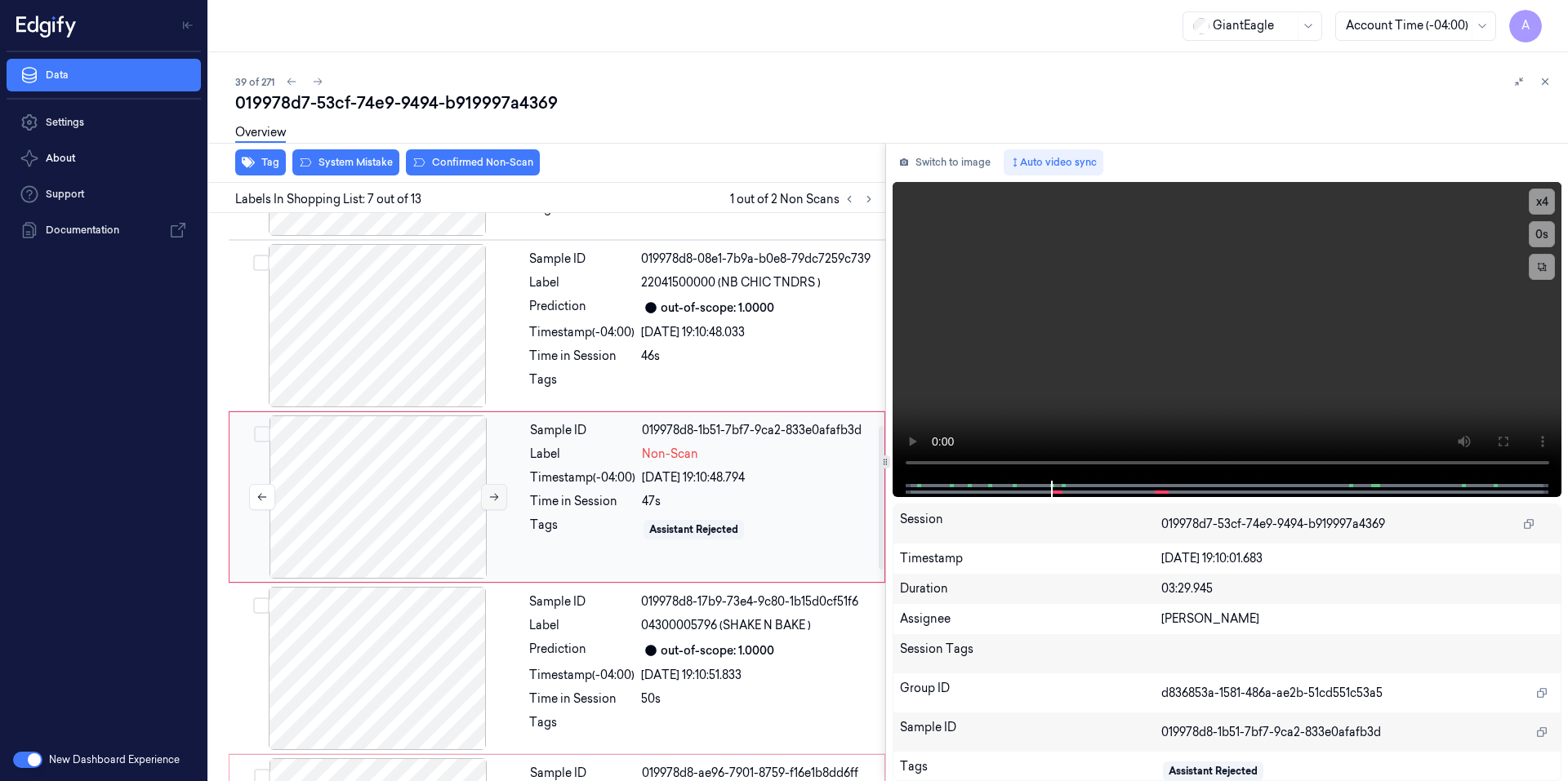
click at [499, 498] on icon at bounding box center [494, 497] width 11 height 11
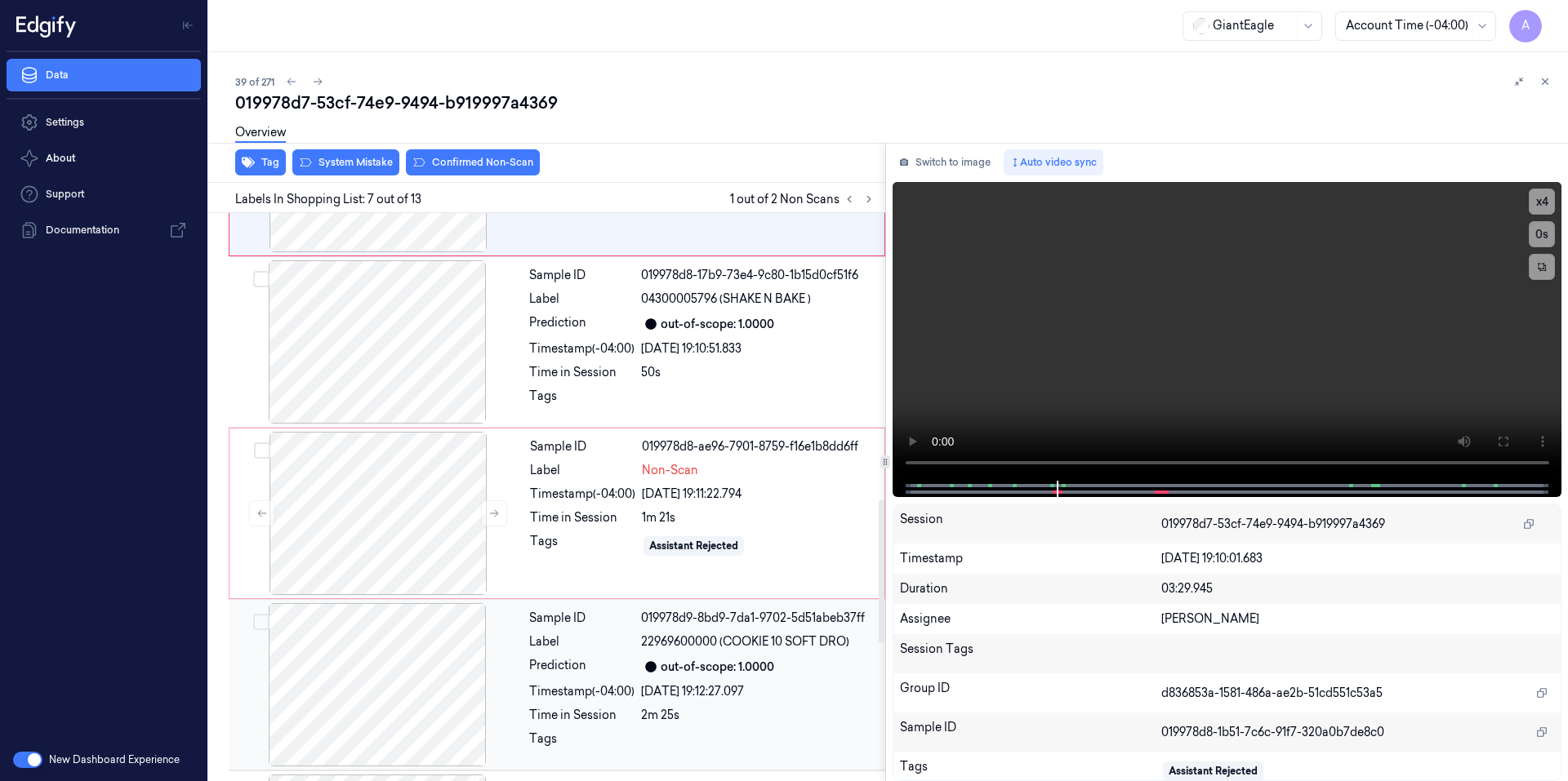
scroll to position [1006, 0]
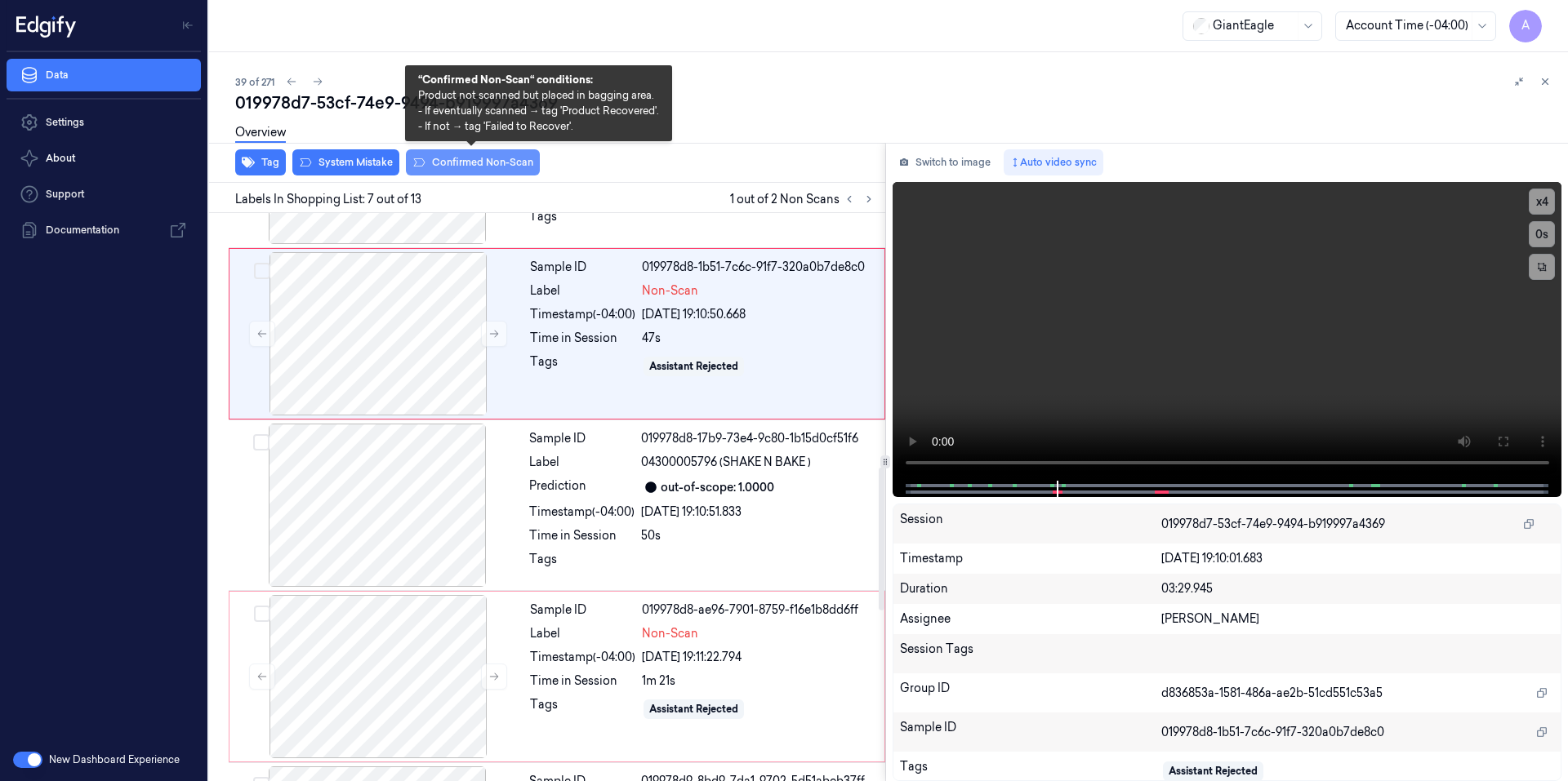
click at [447, 161] on button "Confirmed Non-Scan" at bounding box center [473, 162] width 134 height 27
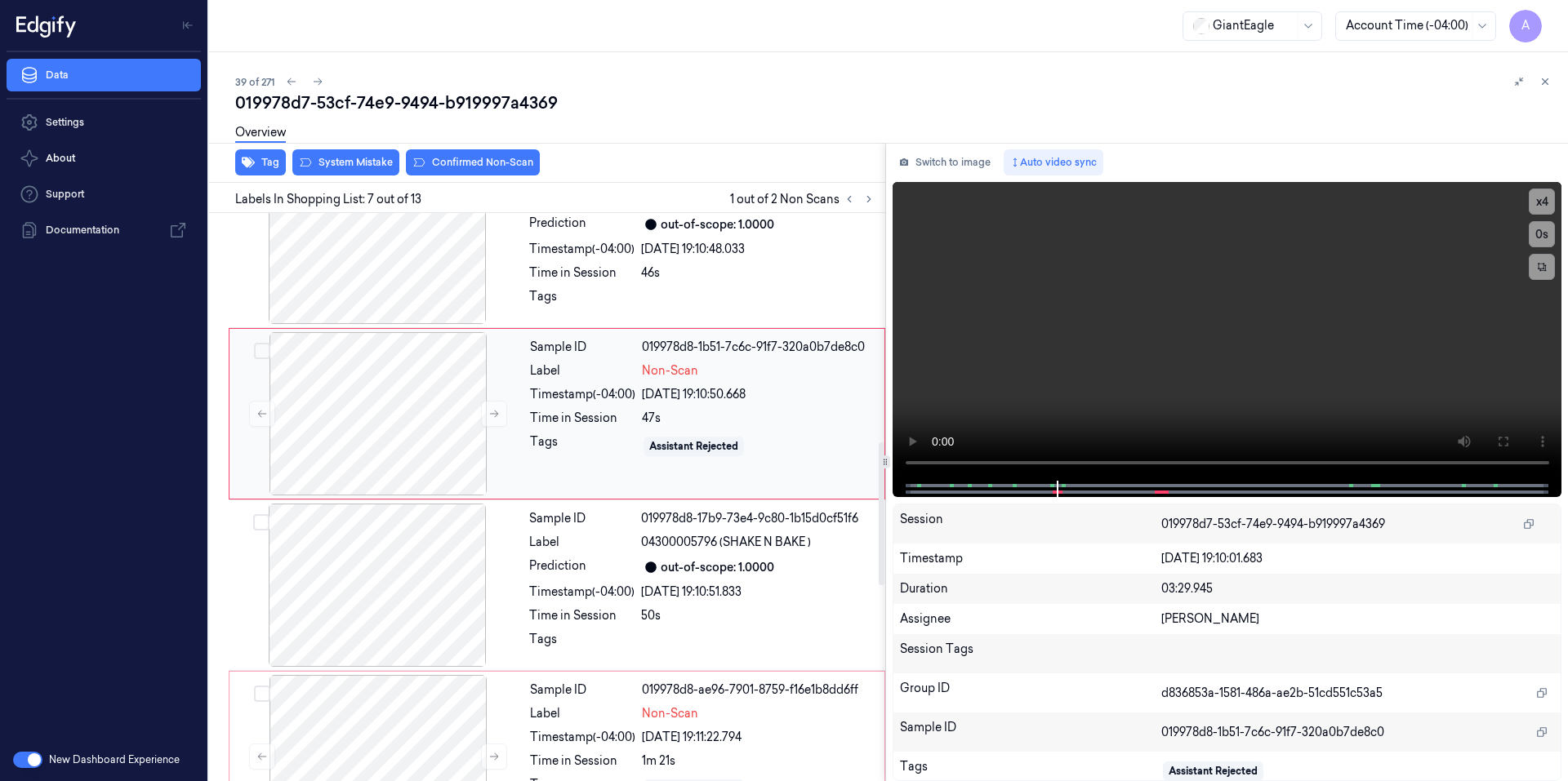
scroll to position [843, 0]
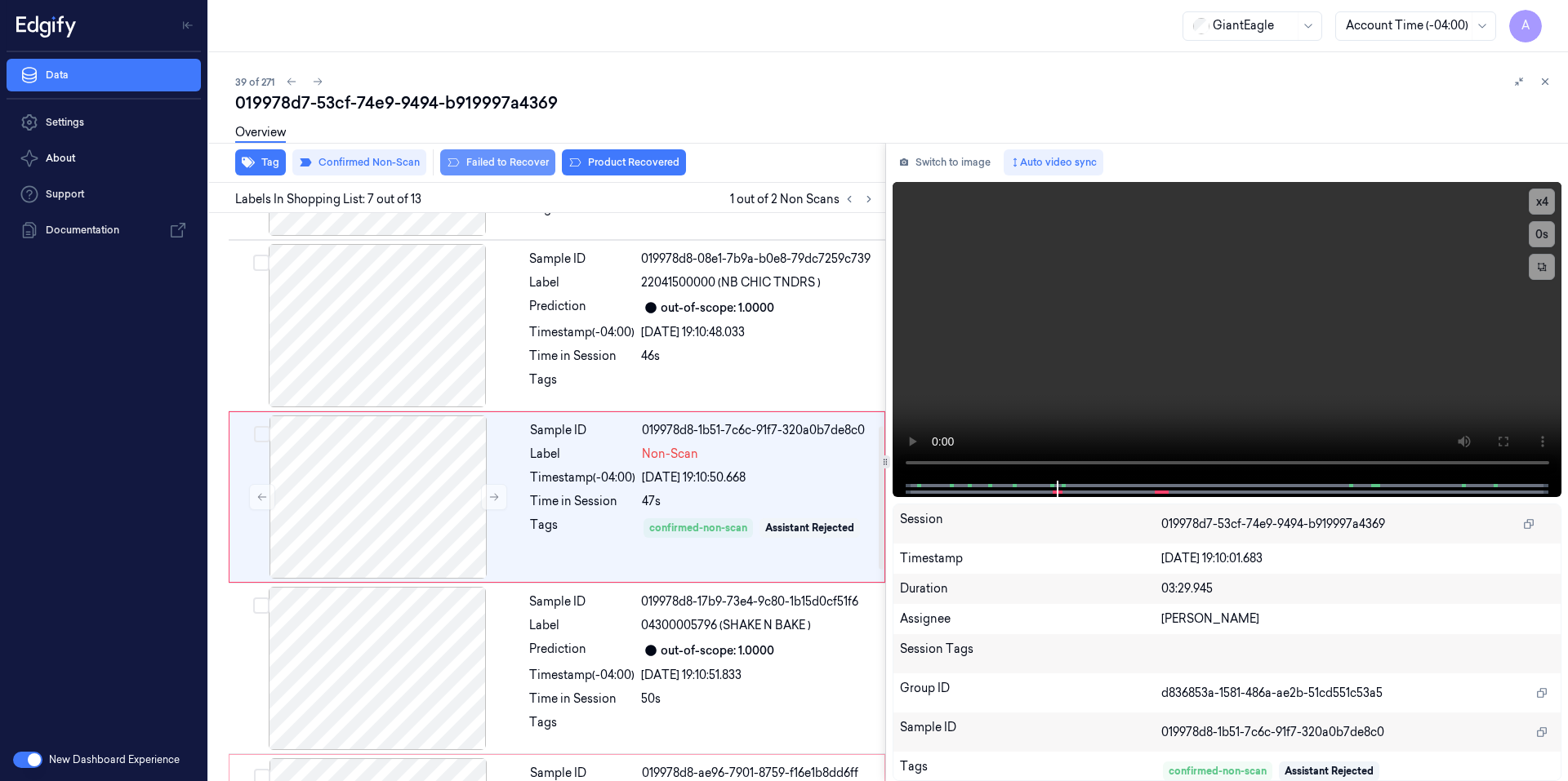
click at [486, 163] on button "Failed to Recover" at bounding box center [497, 162] width 115 height 27
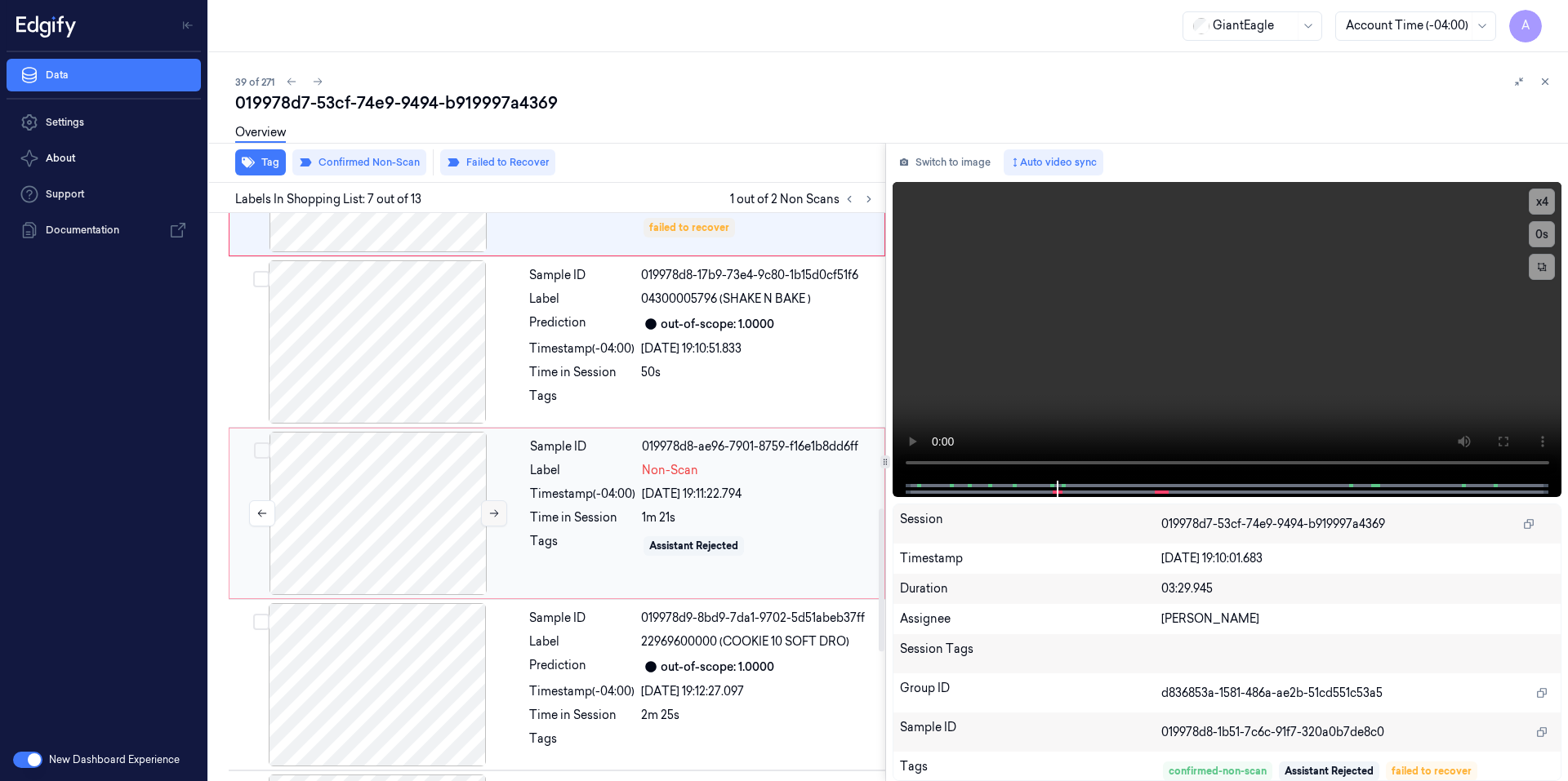
click at [493, 517] on icon at bounding box center [494, 513] width 11 height 11
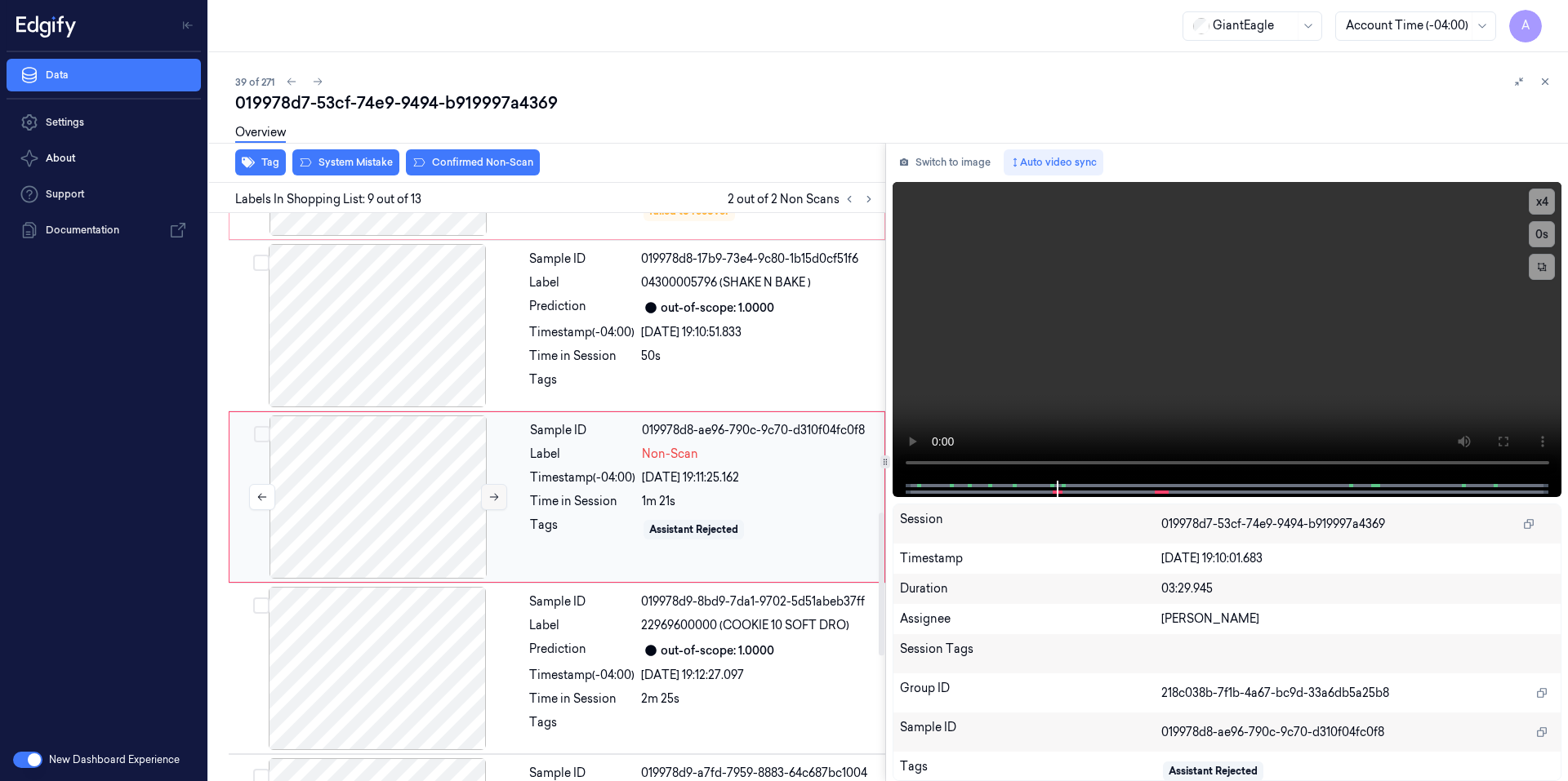
click at [491, 494] on icon at bounding box center [494, 497] width 11 height 11
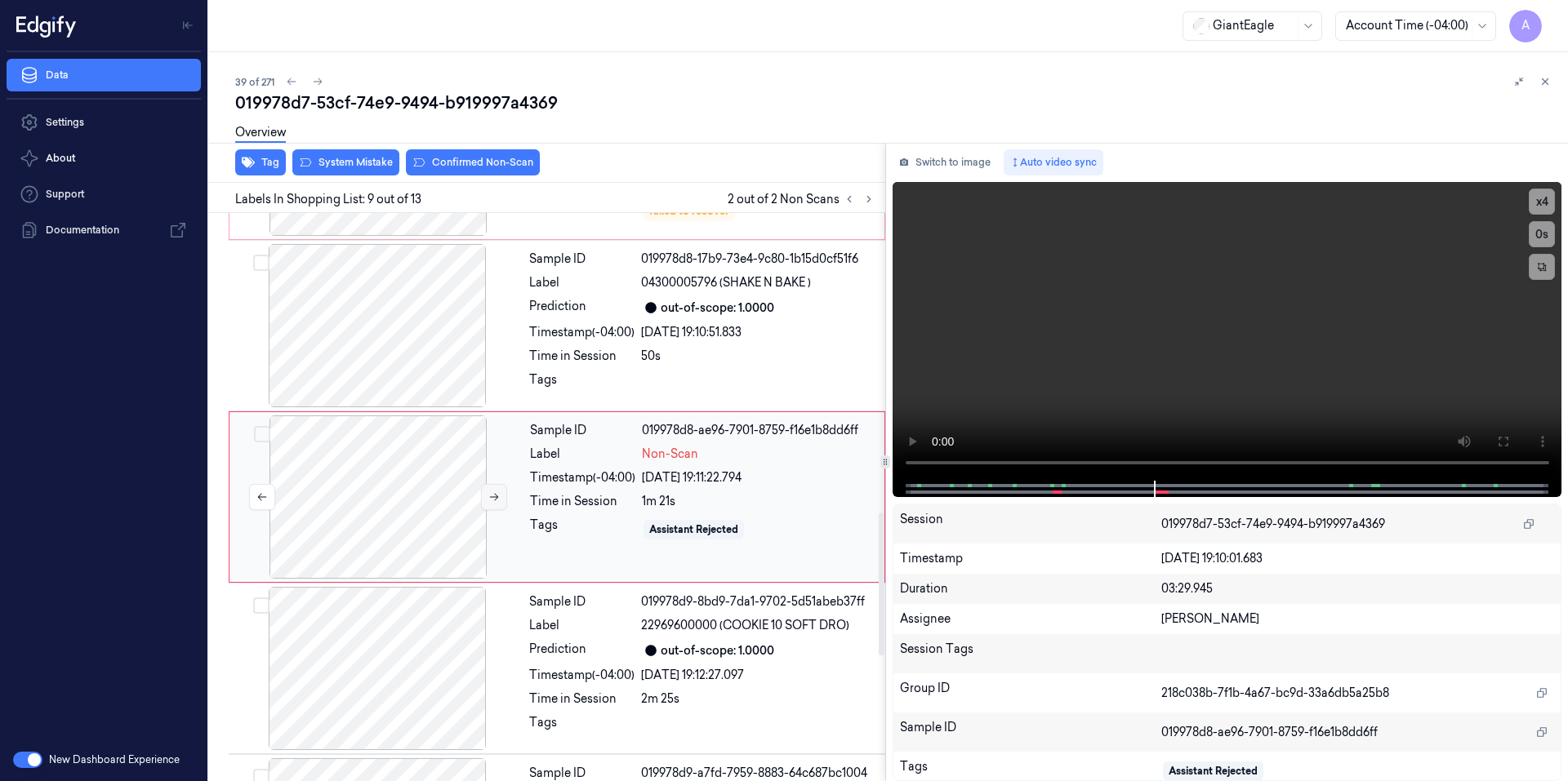
click at [491, 494] on icon at bounding box center [494, 497] width 11 height 11
click at [489, 502] on icon at bounding box center [494, 497] width 11 height 11
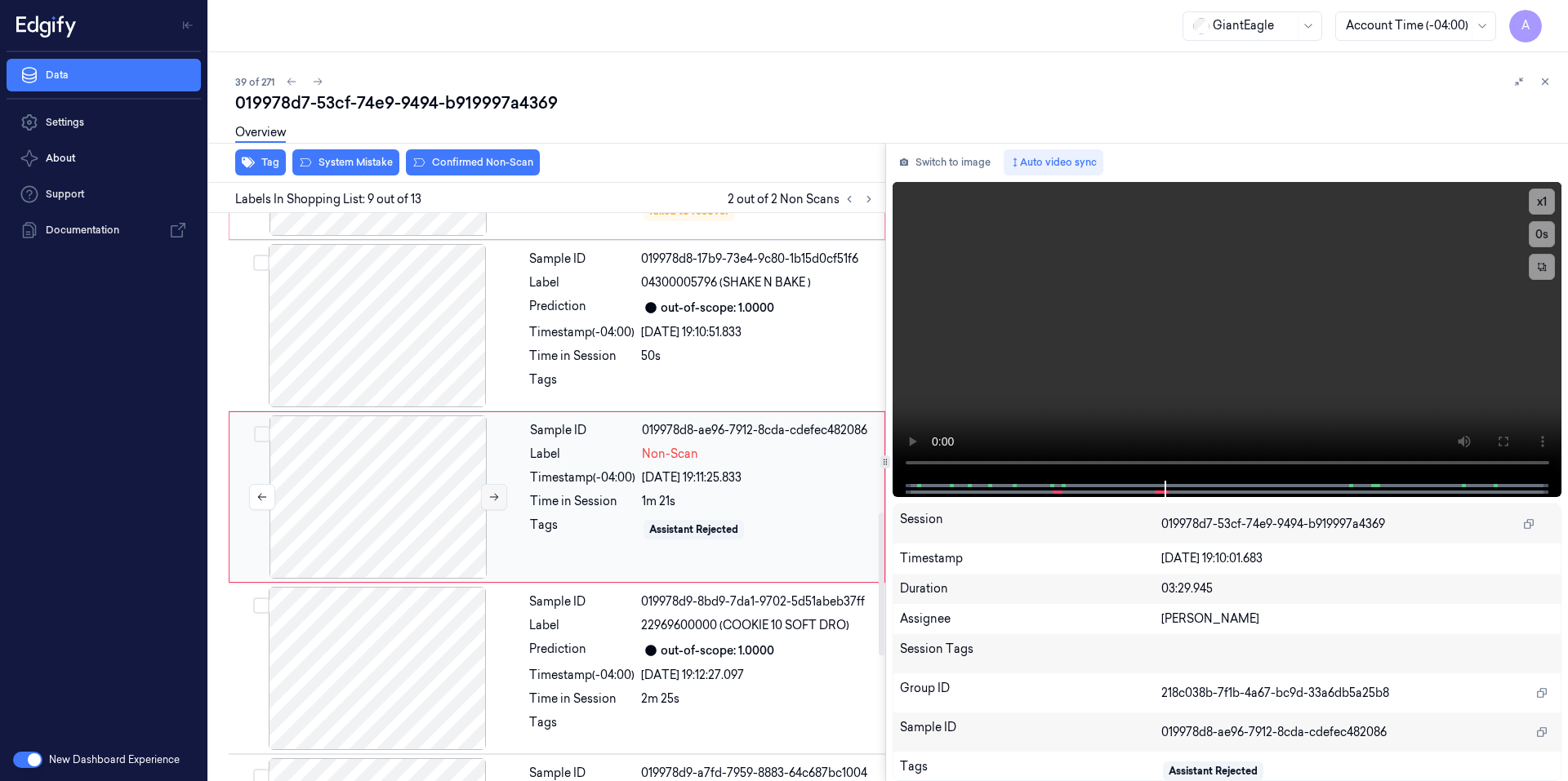
click at [489, 502] on icon at bounding box center [494, 497] width 11 height 11
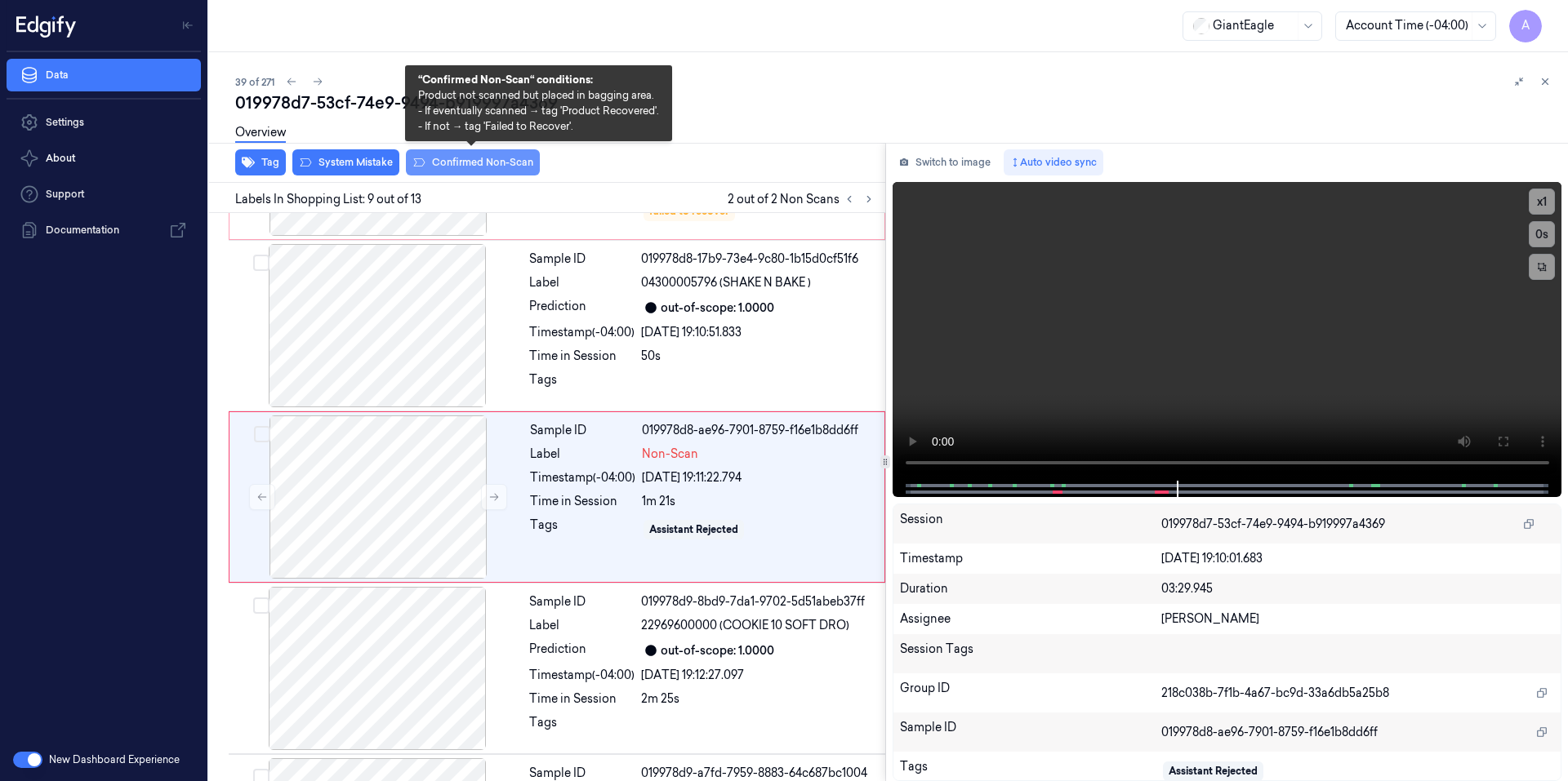
click at [463, 160] on button "Confirmed Non-Scan" at bounding box center [473, 162] width 134 height 27
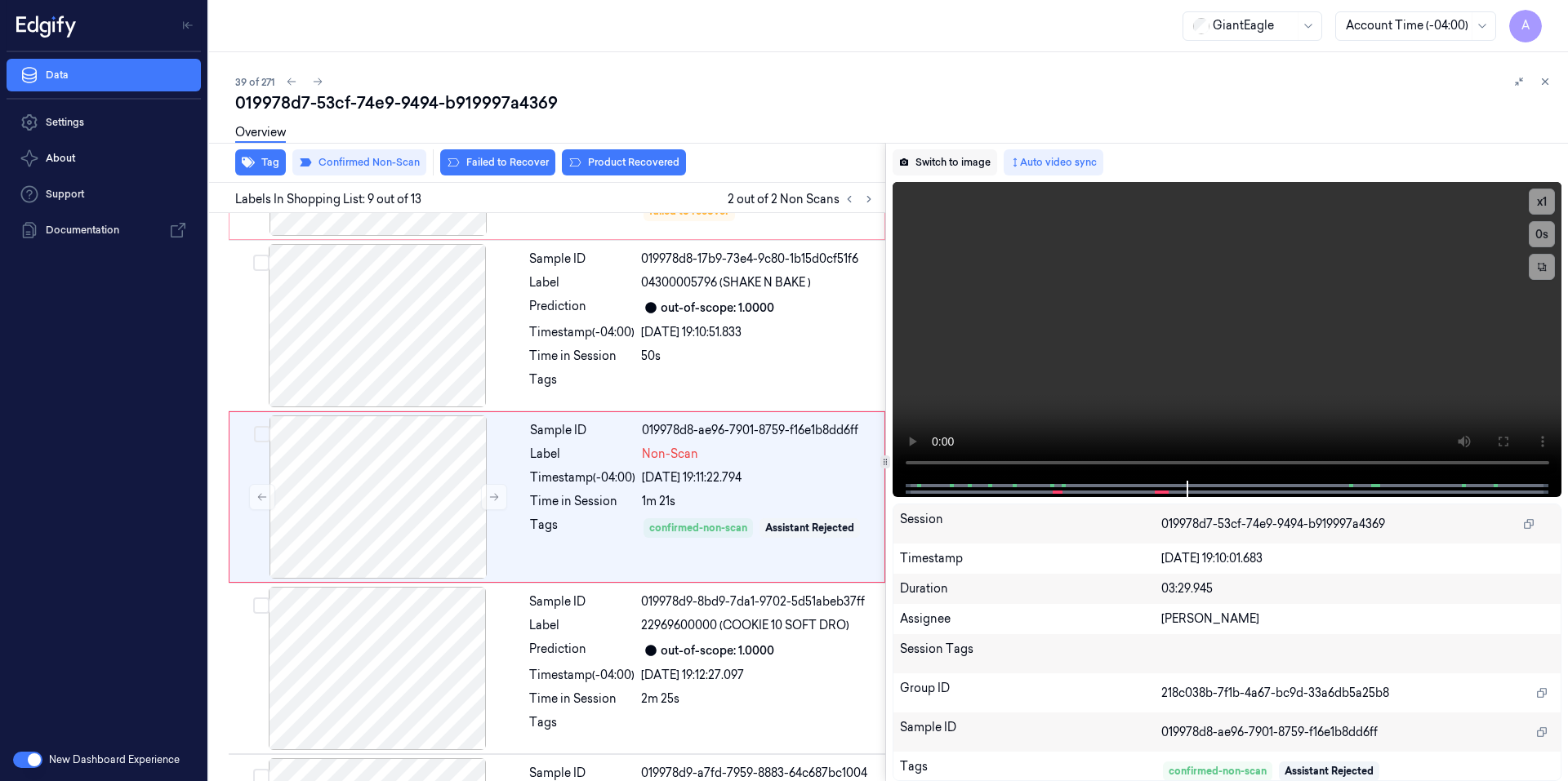
click at [949, 162] on button "Switch to image" at bounding box center [944, 162] width 104 height 27
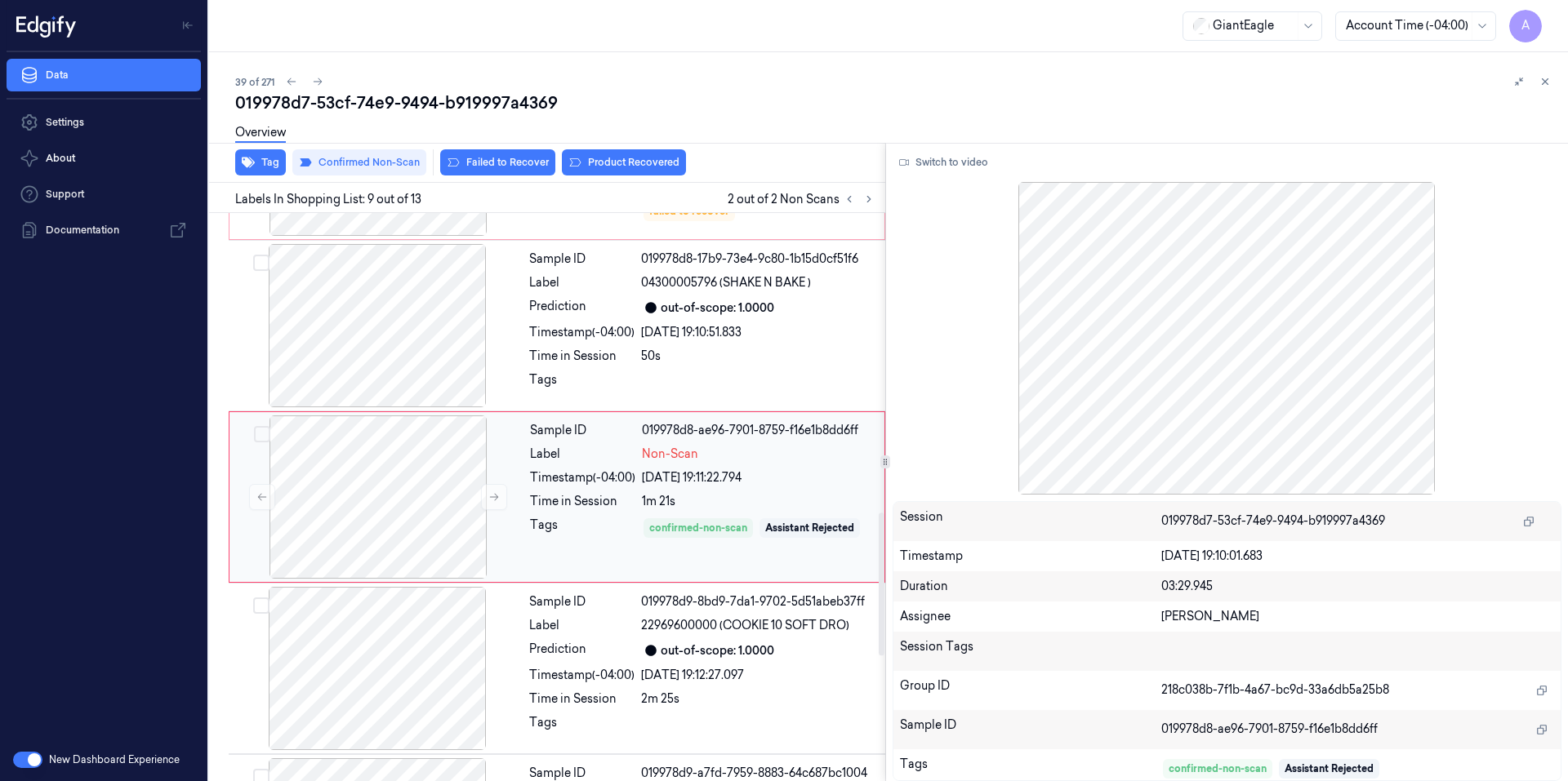
click at [575, 470] on div "Timestamp (-04:00)" at bounding box center [583, 478] width 105 height 17
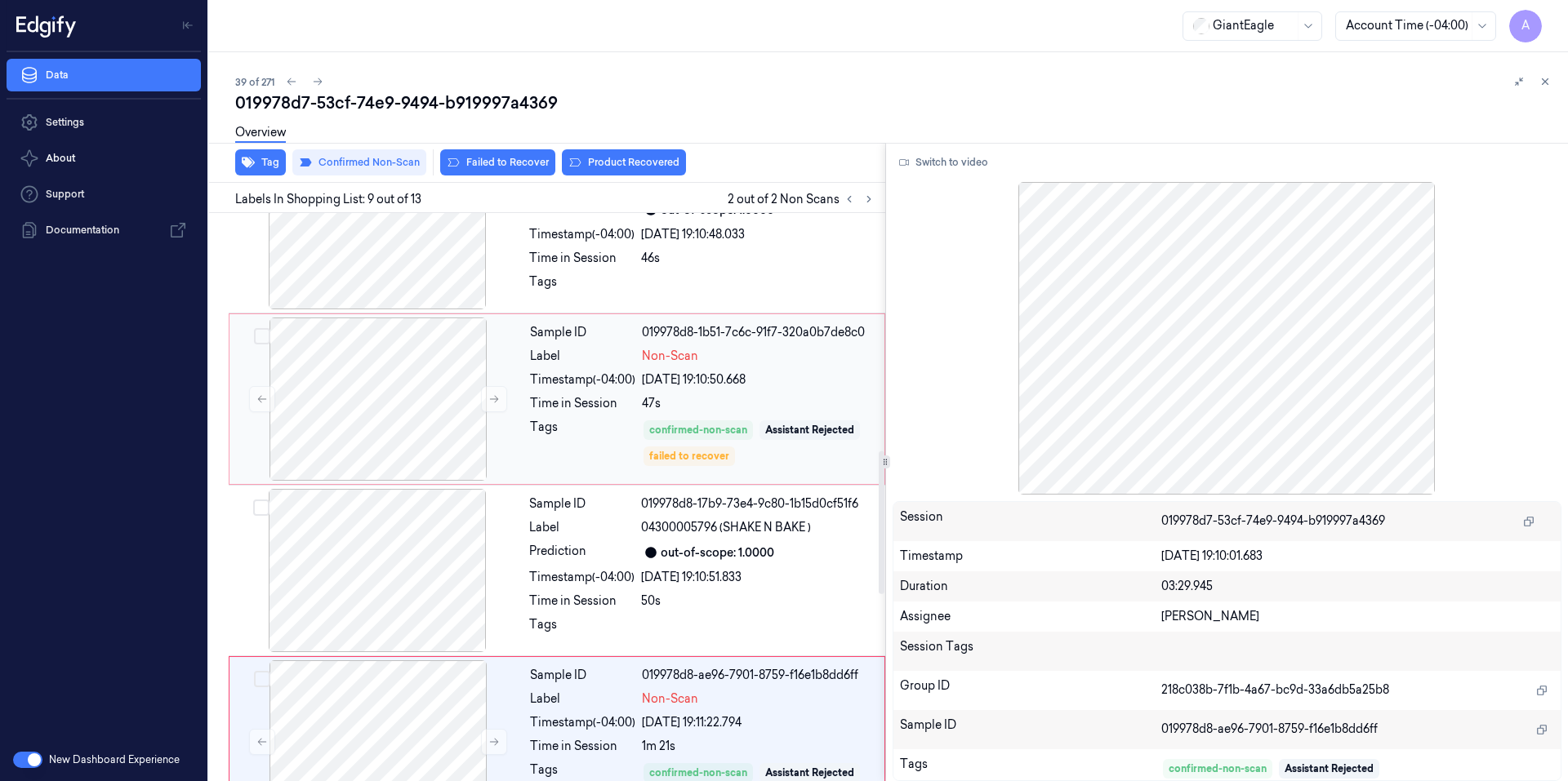
click at [563, 418] on div "Tags" at bounding box center [583, 442] width 105 height 49
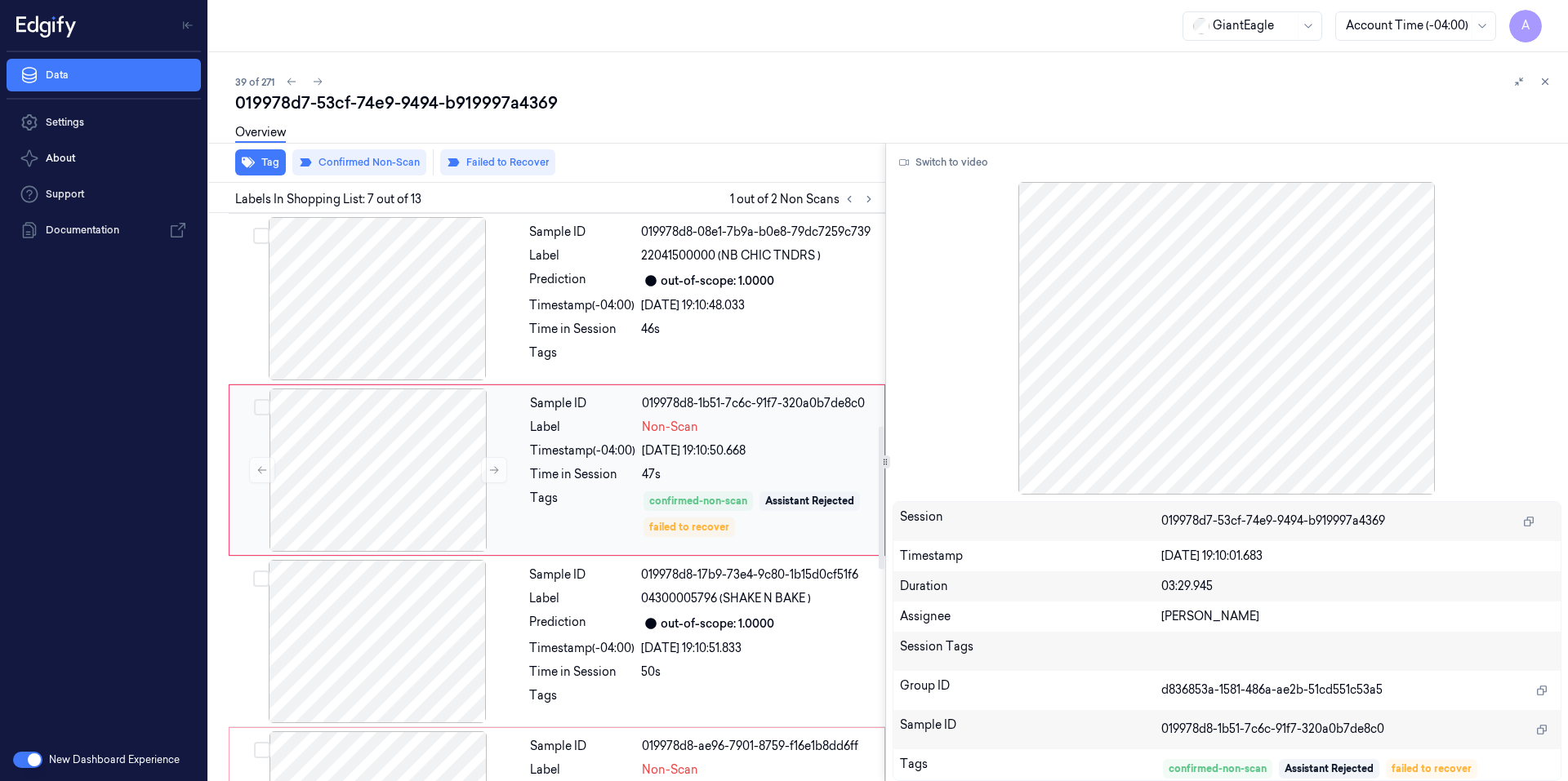
scroll to position [843, 0]
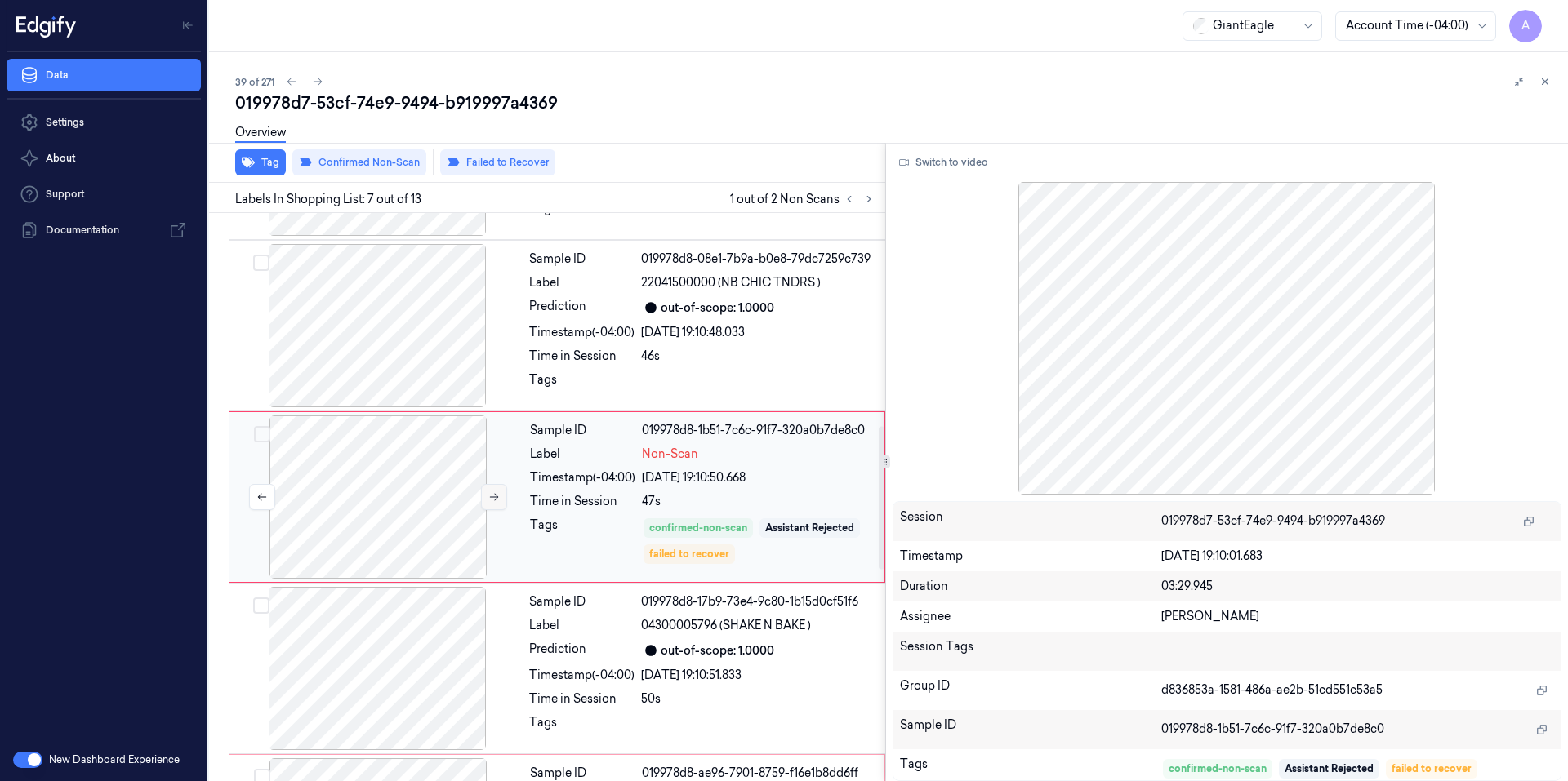
click at [492, 505] on button at bounding box center [494, 497] width 27 height 27
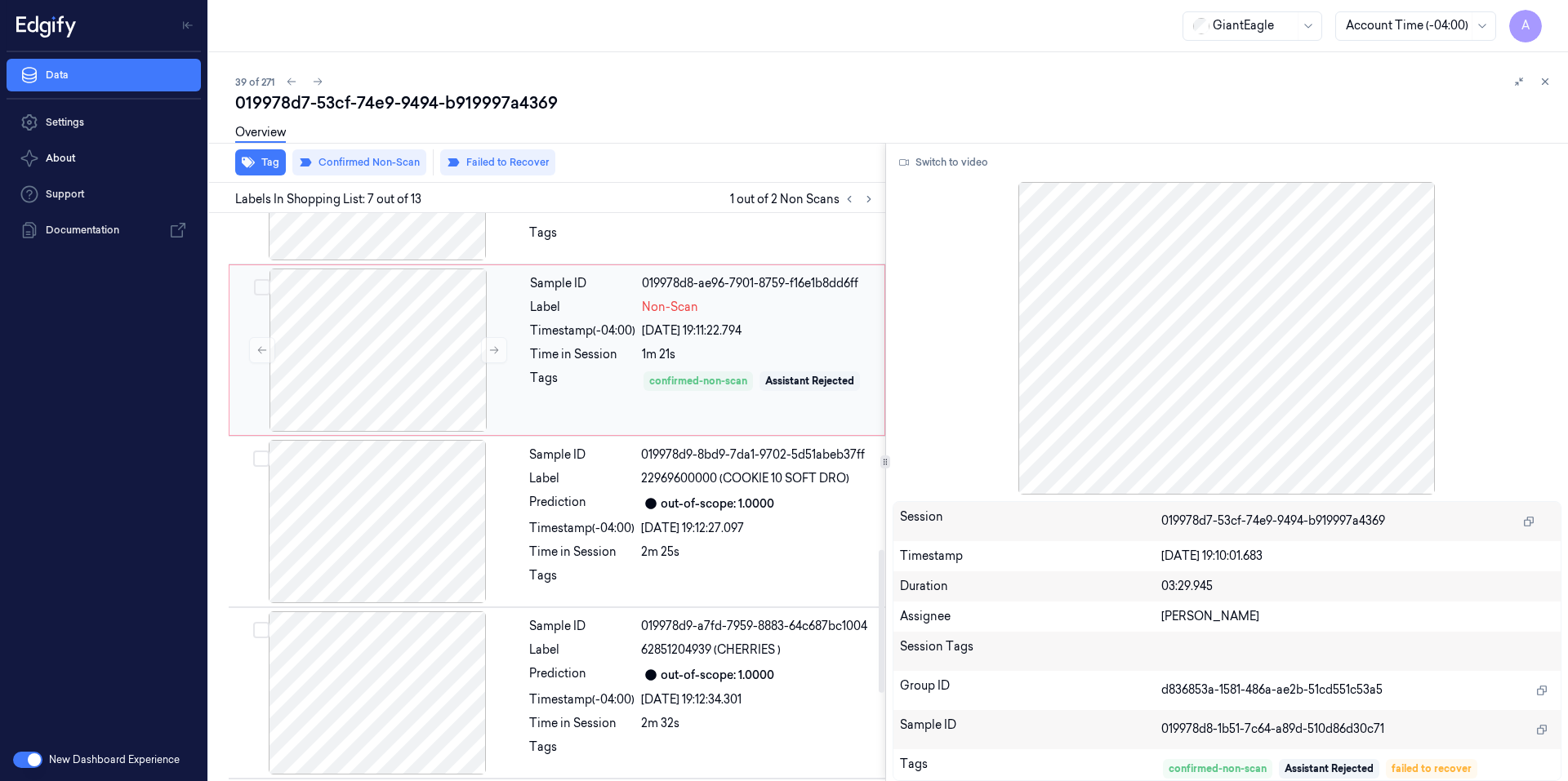
click at [541, 412] on div "Tags" at bounding box center [583, 393] width 105 height 47
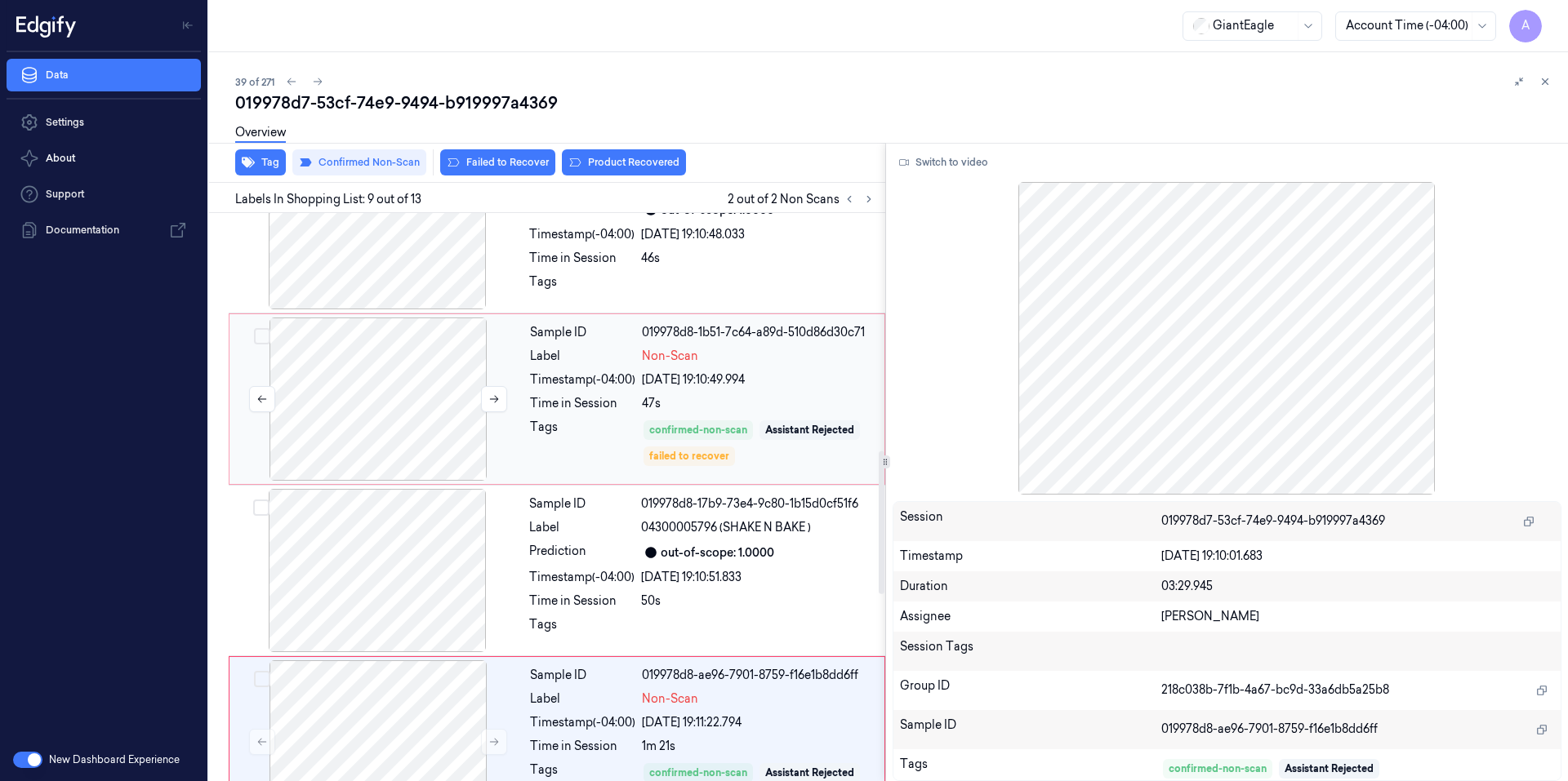
click at [519, 415] on div at bounding box center [377, 399] width 290 height 163
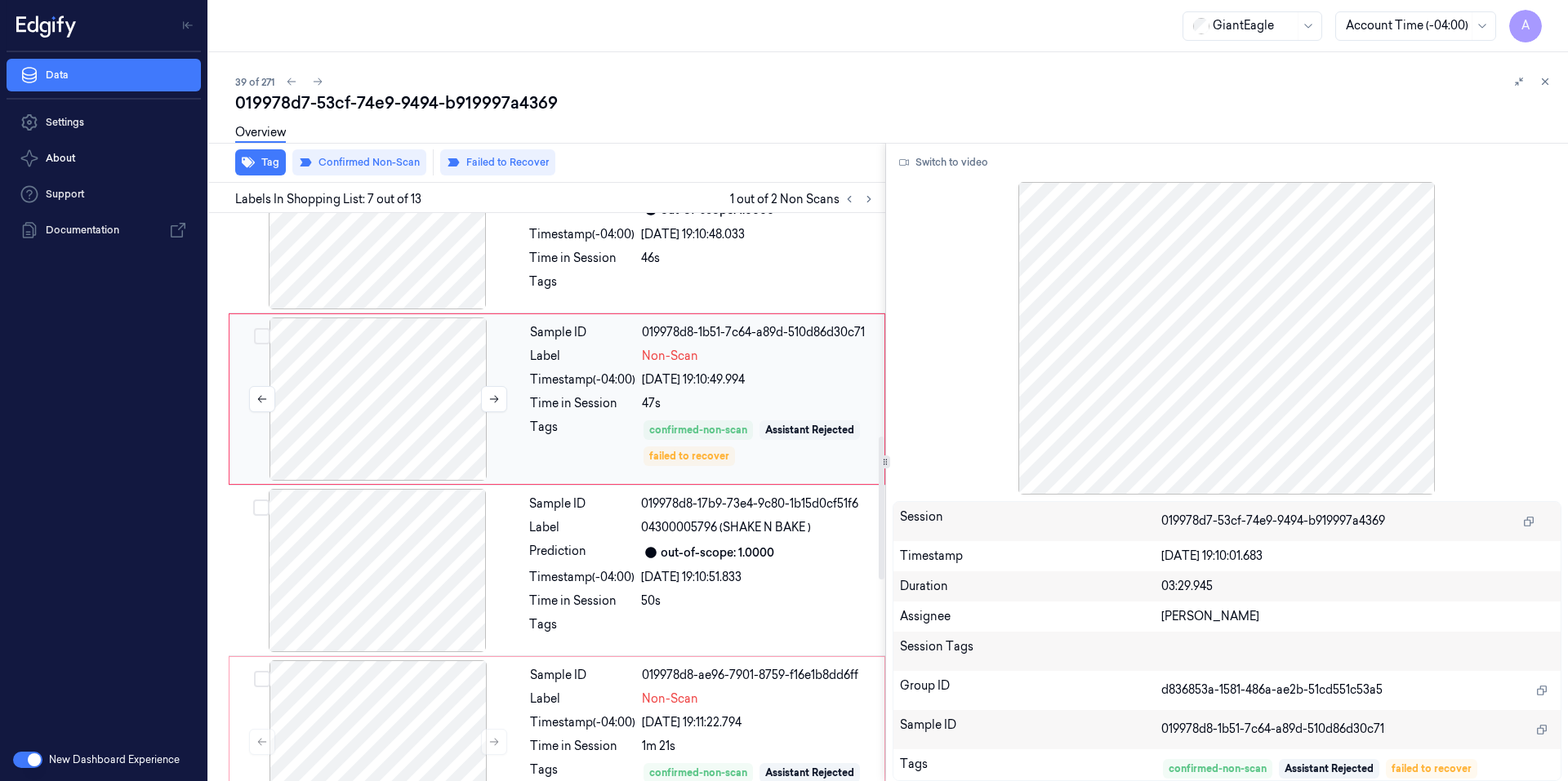
scroll to position [843, 0]
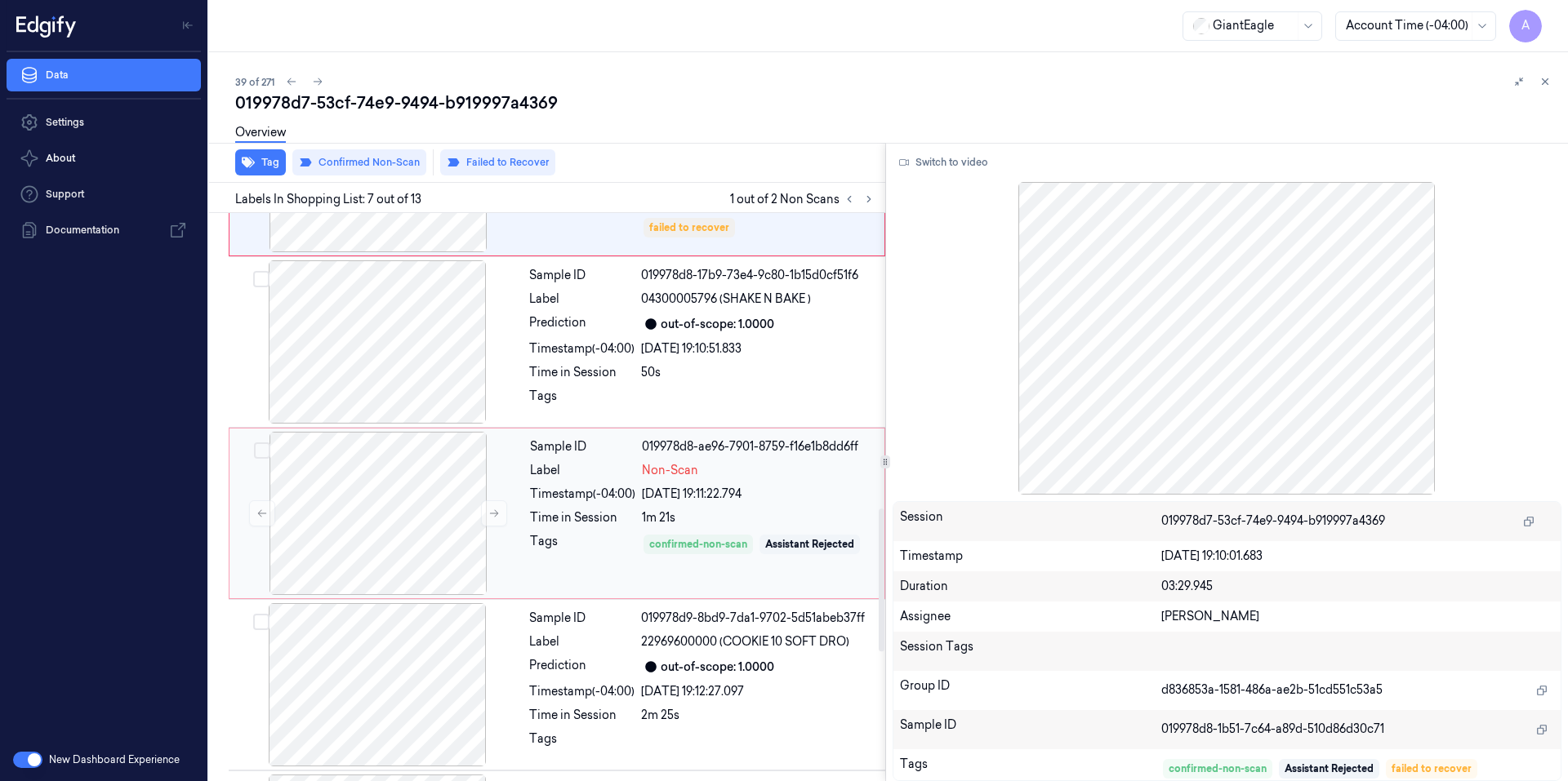
click at [563, 552] on div "Tags" at bounding box center [583, 556] width 105 height 47
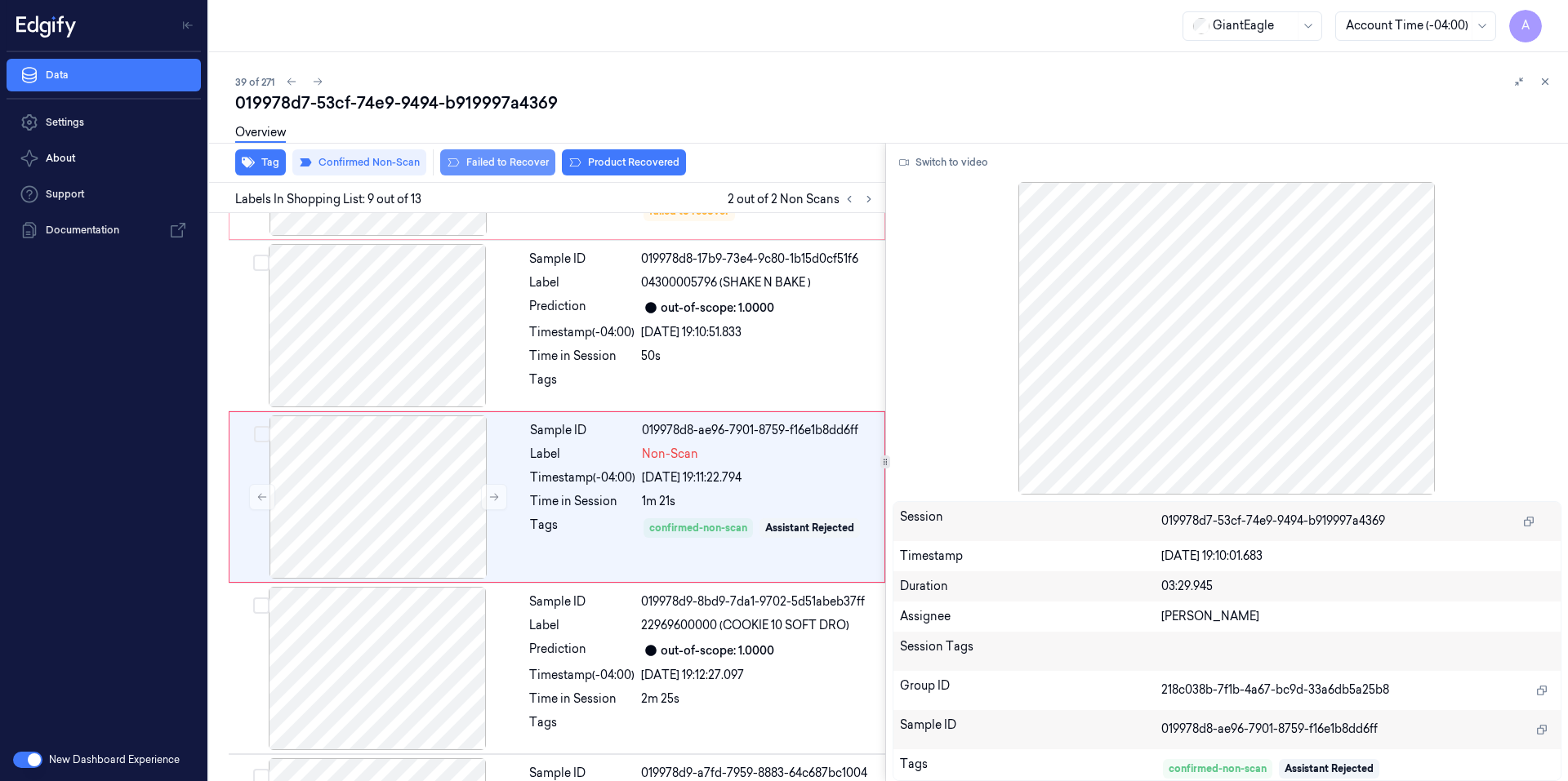
click at [509, 161] on button "Failed to Recover" at bounding box center [497, 162] width 115 height 27
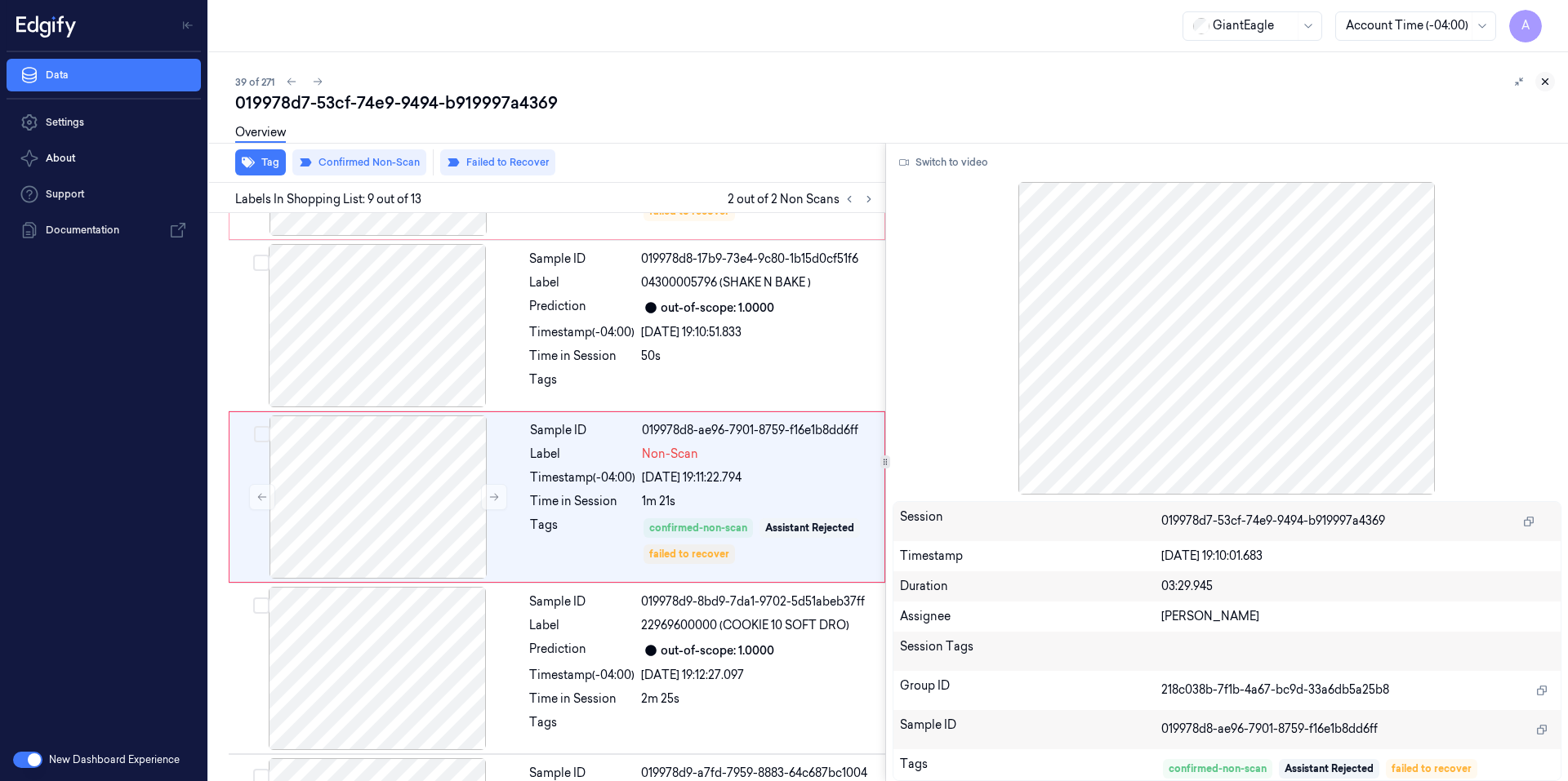
click at [1538, 84] on button at bounding box center [1544, 81] width 19 height 19
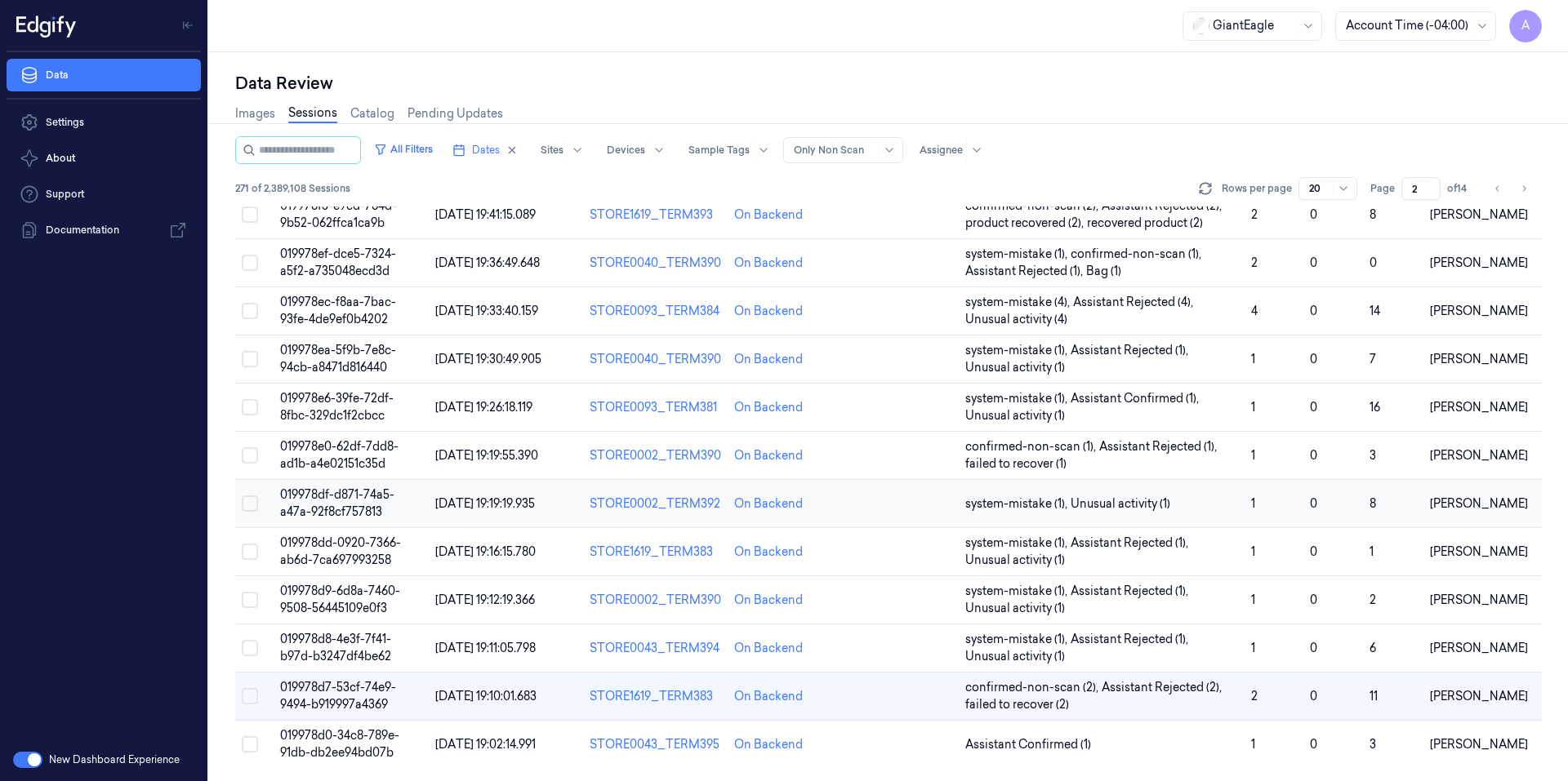
scroll to position [454, 0]
click at [342, 683] on span "019978d7-53cf-74e9-9494-b919997a4369" at bounding box center [338, 696] width 116 height 32
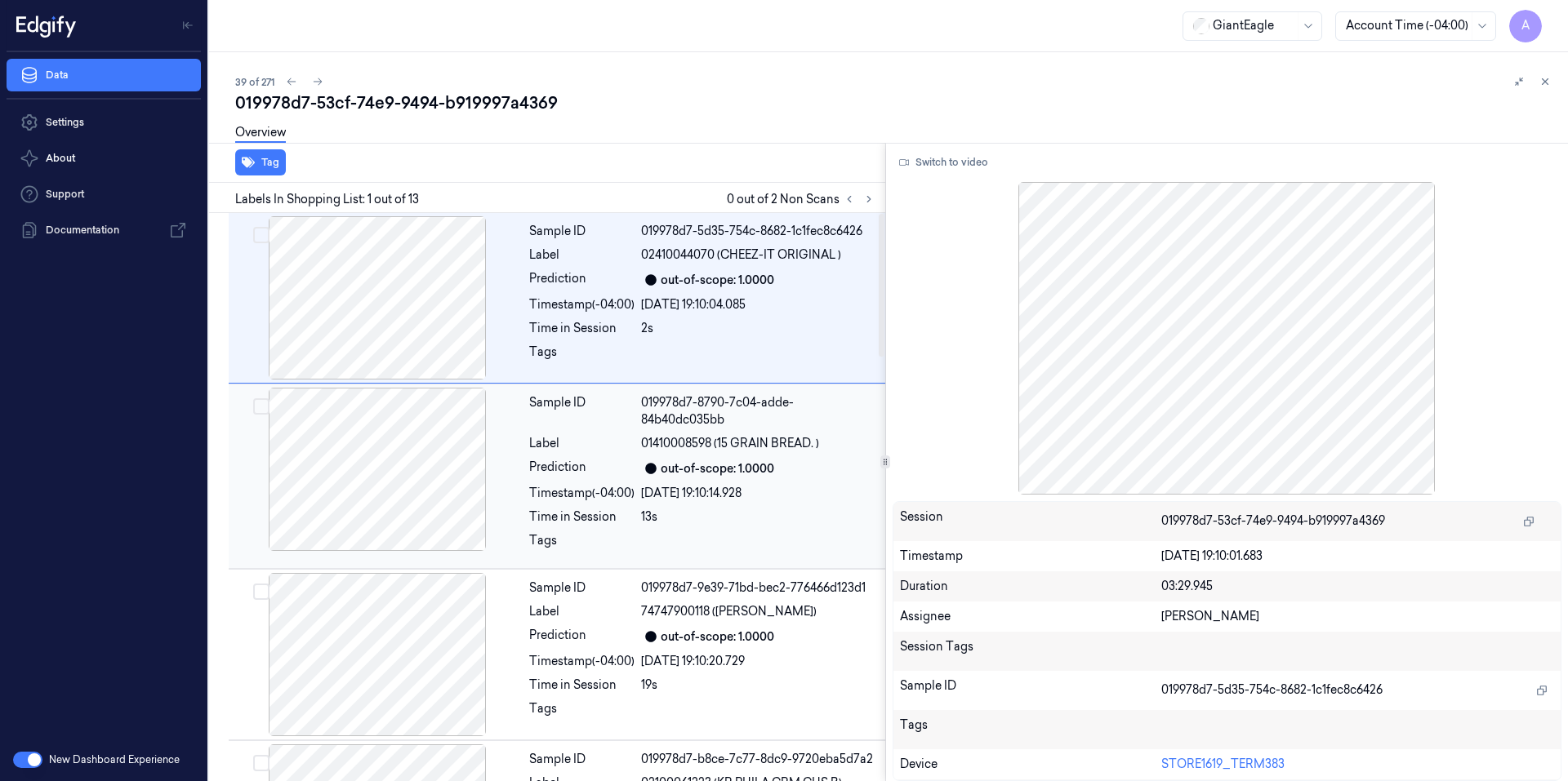
click at [580, 505] on div "Sample ID 019978d7-8790-7c04-adde-84b40dc035bb Label 01410008598 (15 GRAIN BREA…" at bounding box center [702, 475] width 359 height 177
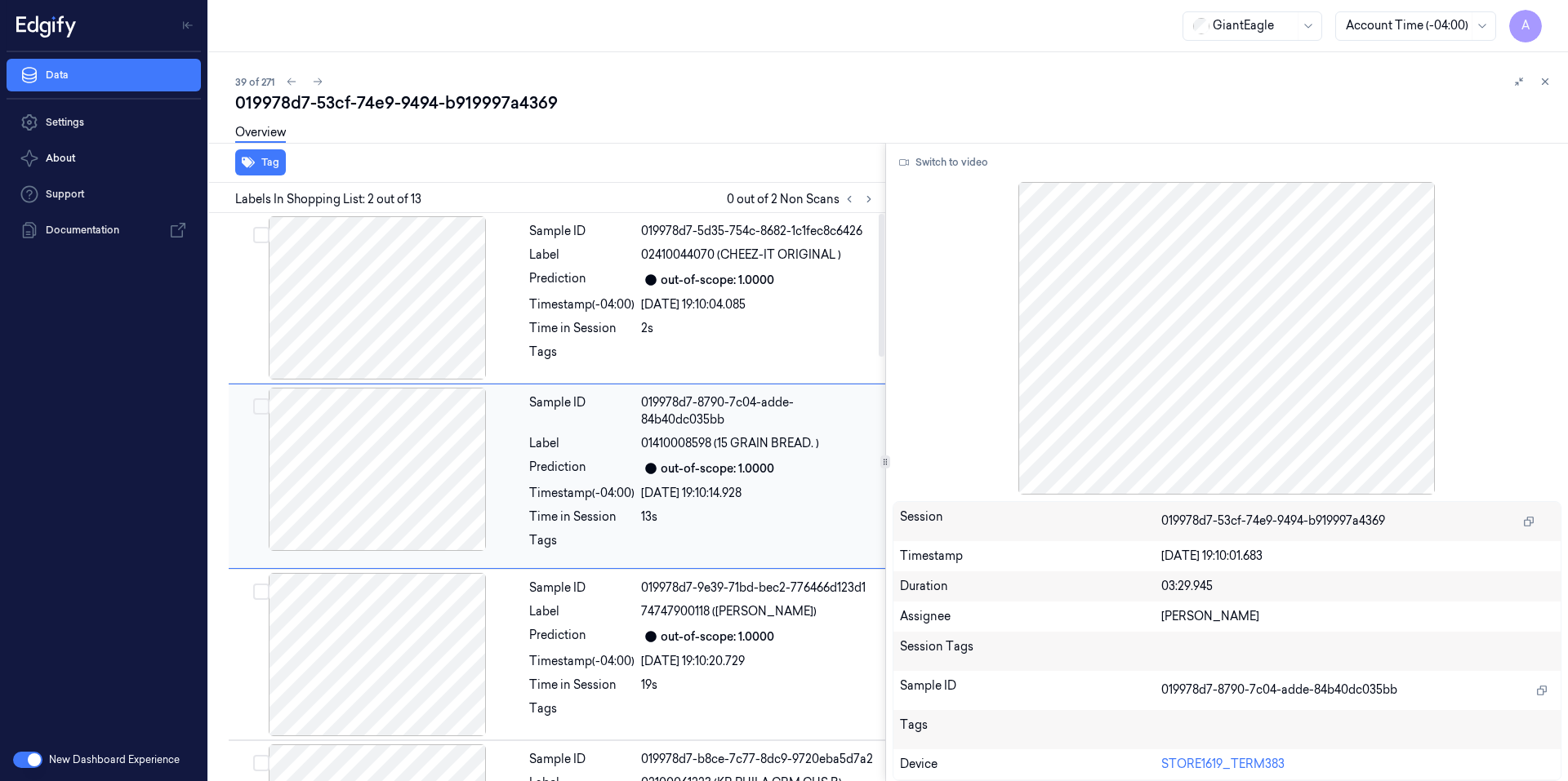
drag, startPoint x: 582, startPoint y: 470, endPoint x: 583, endPoint y: 450, distance: 20.0
click at [583, 461] on div "Prediction" at bounding box center [582, 468] width 105 height 19
click at [1545, 79] on icon at bounding box center [1544, 81] width 11 height 11
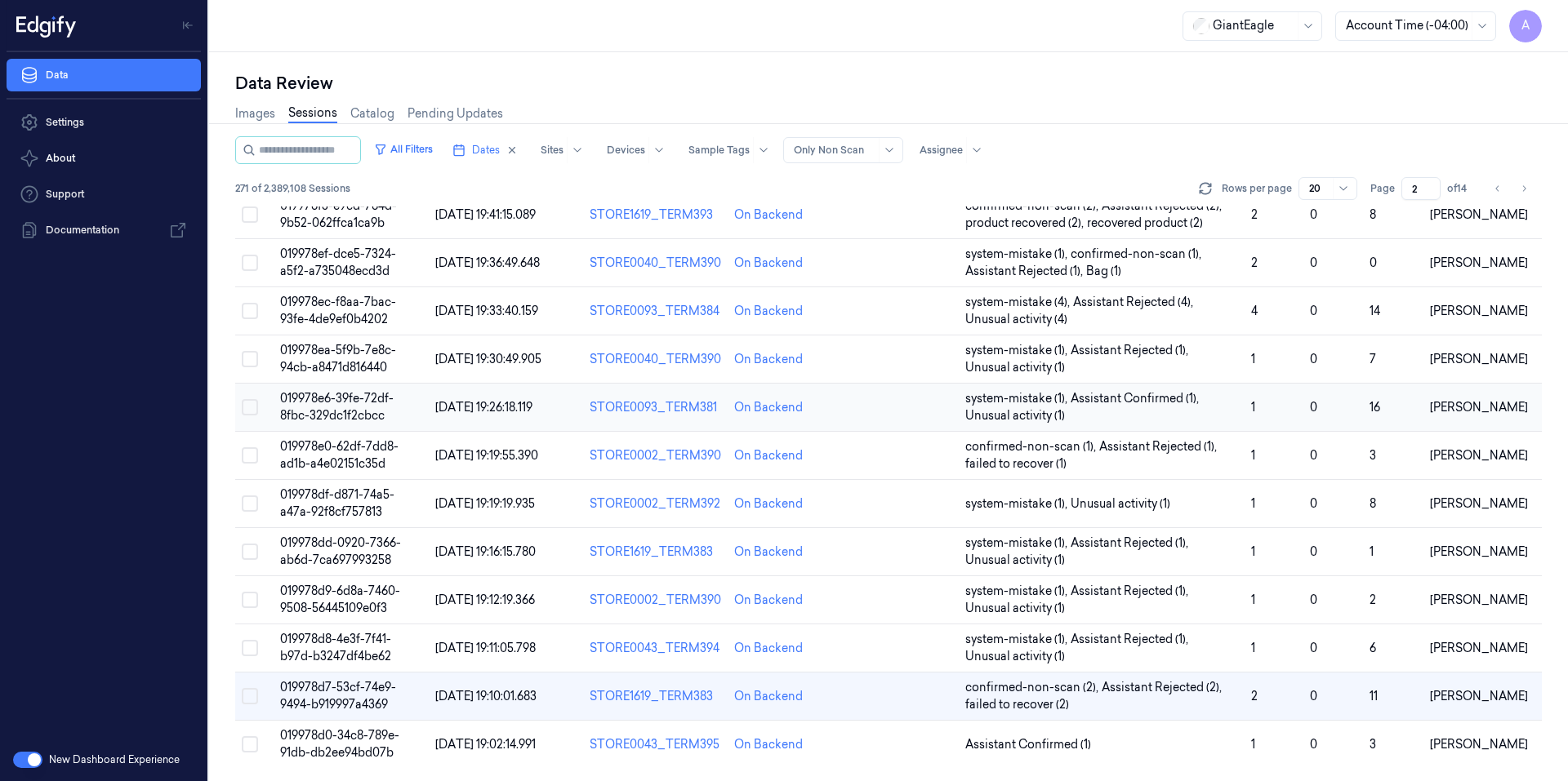
scroll to position [454, 0]
drag, startPoint x: 1420, startPoint y: 186, endPoint x: 1408, endPoint y: 192, distance: 13.4
click at [1408, 192] on input "2" at bounding box center [1421, 188] width 39 height 23
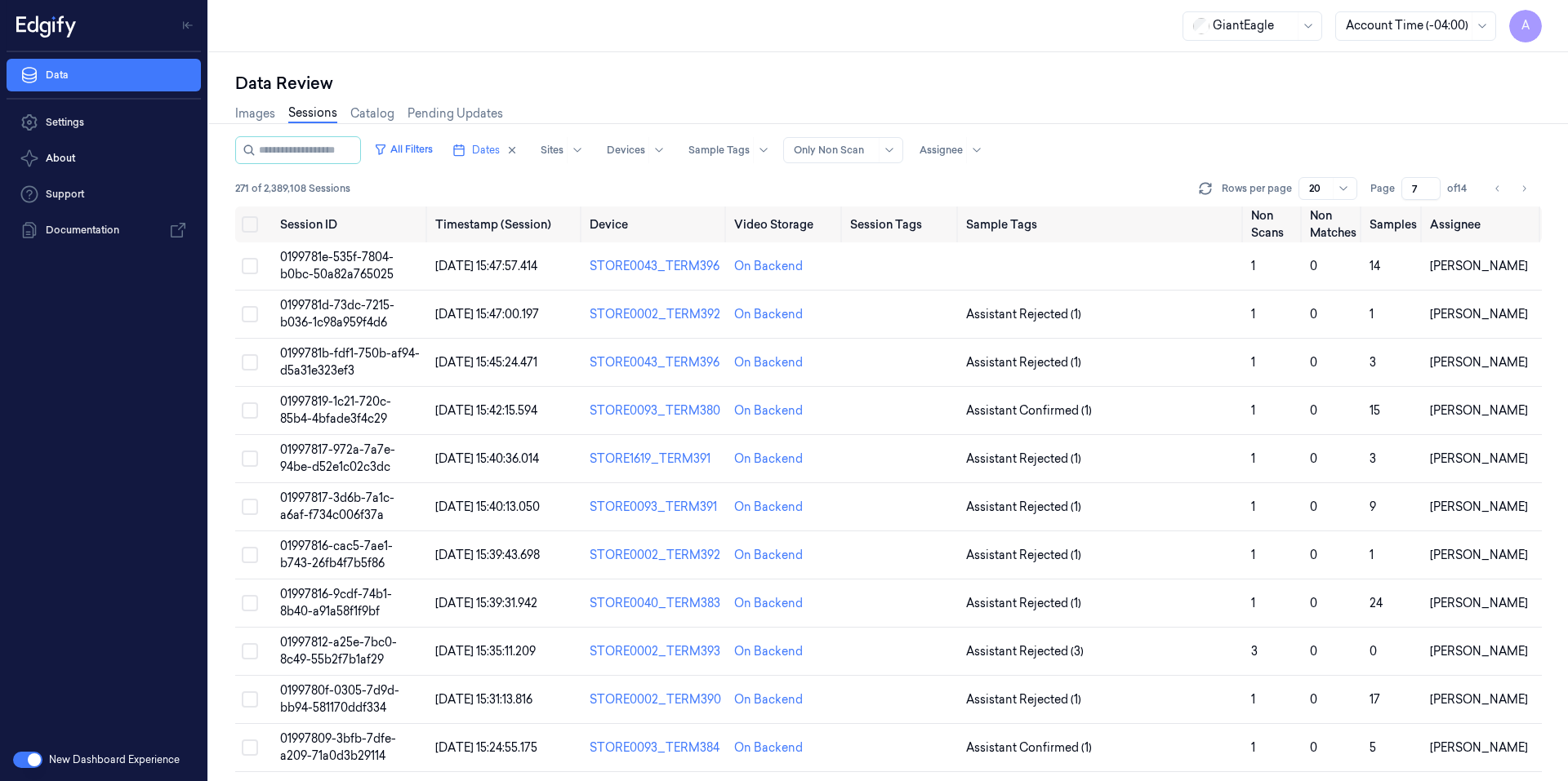
type input "7"
click at [335, 305] on span "0199781d-73dc-7215-b036-1c98a959f4d6" at bounding box center [337, 313] width 114 height 32
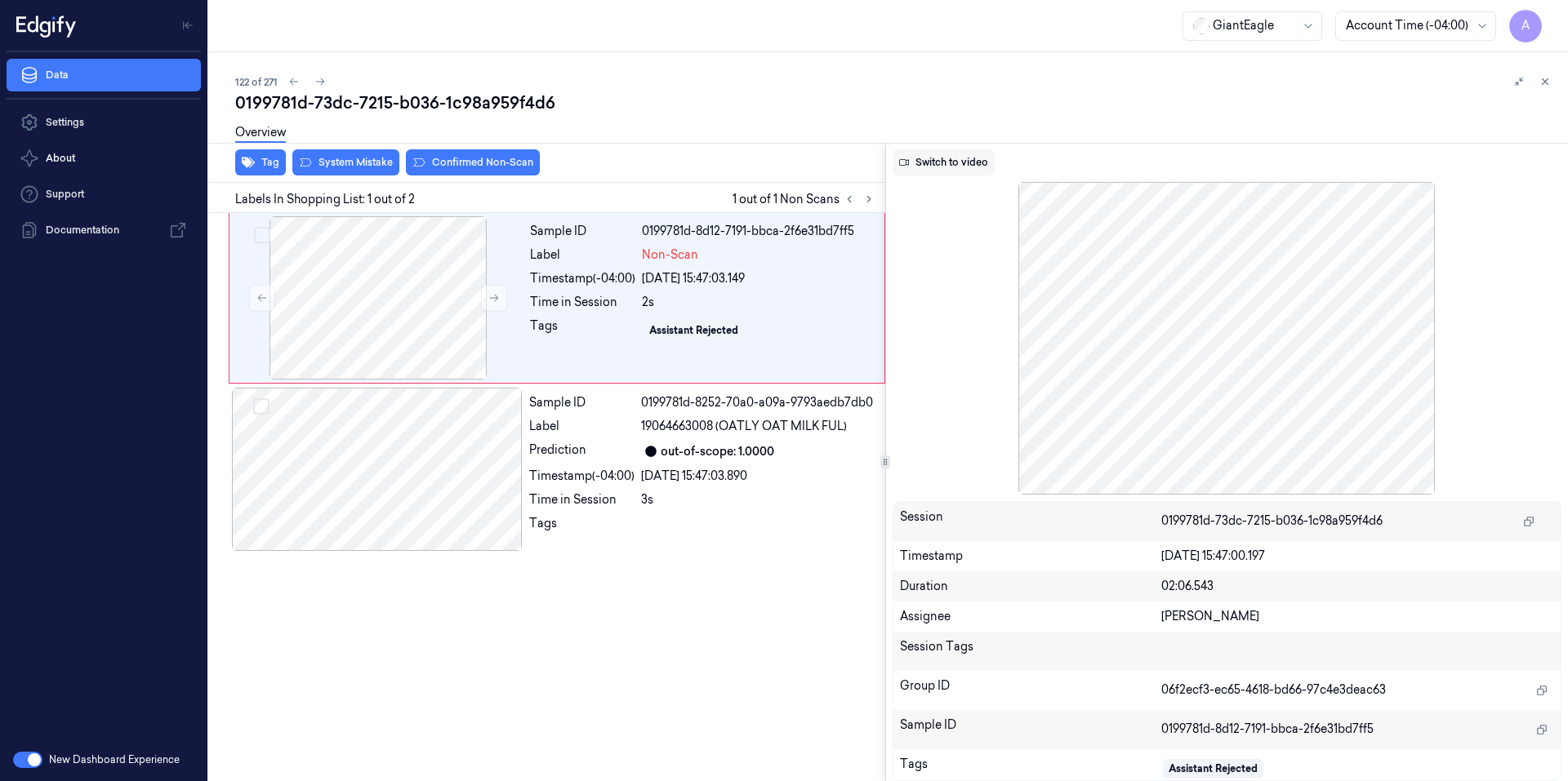
click at [954, 162] on button "Switch to video" at bounding box center [942, 162] width 102 height 27
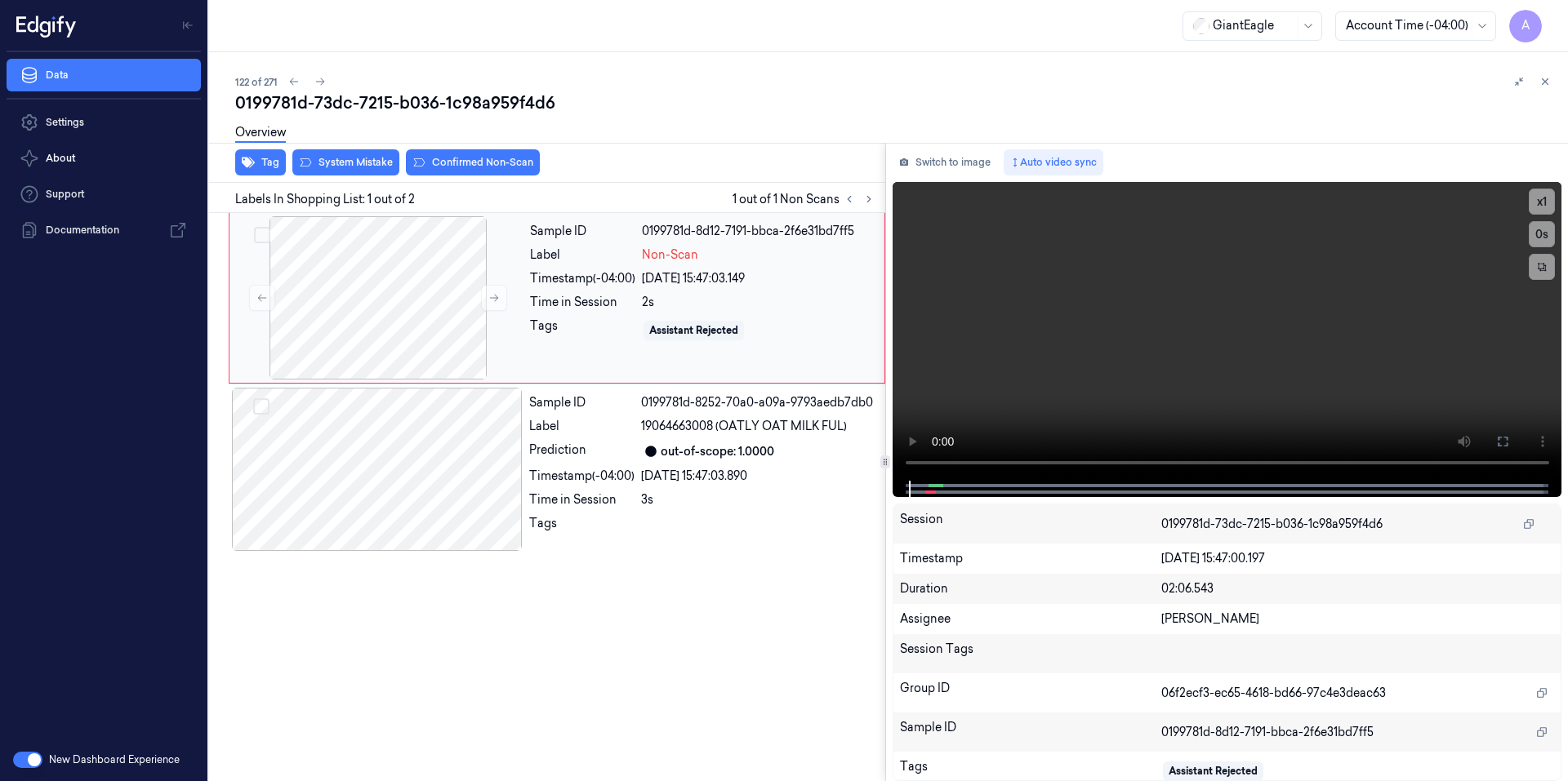
drag, startPoint x: 582, startPoint y: 364, endPoint x: 598, endPoint y: 344, distance: 25.6
click at [583, 364] on div "Sample ID 0199781d-8d12-7191-bbca-2f6e31bd7ff5 Label Non-Scan Timestamp (-04:00…" at bounding box center [702, 298] width 357 height 163
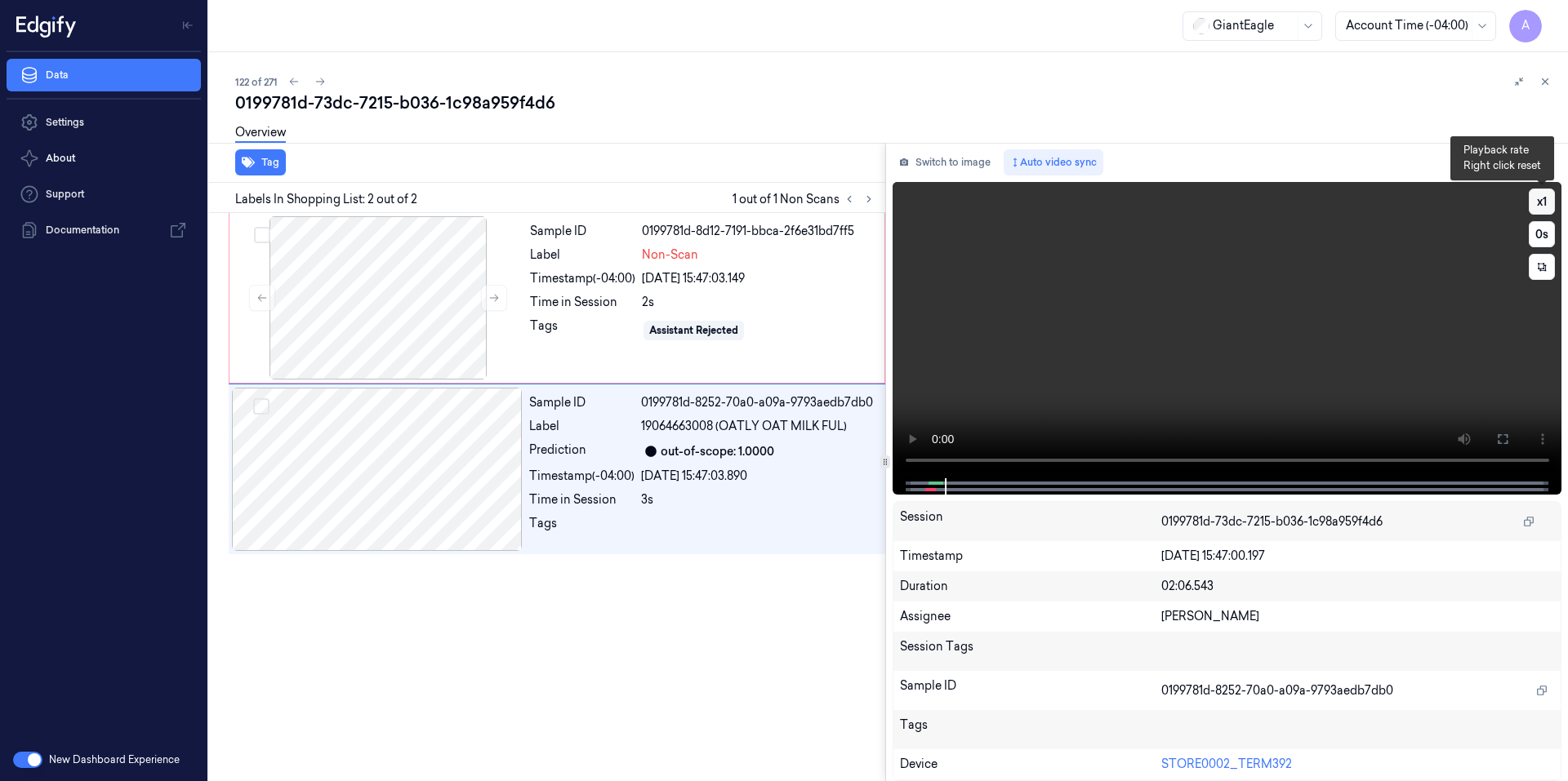
click at [1544, 206] on button "x 1" at bounding box center [1541, 201] width 27 height 27
click at [1544, 206] on button "x 2" at bounding box center [1541, 201] width 27 height 27
click at [579, 356] on div "Sample ID 0199781d-8d12-7191-bbca-2f6e31bd7ff5 Label Non-Scan Timestamp (-04:00…" at bounding box center [702, 298] width 357 height 163
click at [667, 526] on div at bounding box center [758, 528] width 234 height 27
click at [761, 374] on div "Sample ID 0199781d-8d12-7191-bbca-2f6e31bd7ff5 Label Non-Scan Timestamp (-04:00…" at bounding box center [702, 298] width 357 height 163
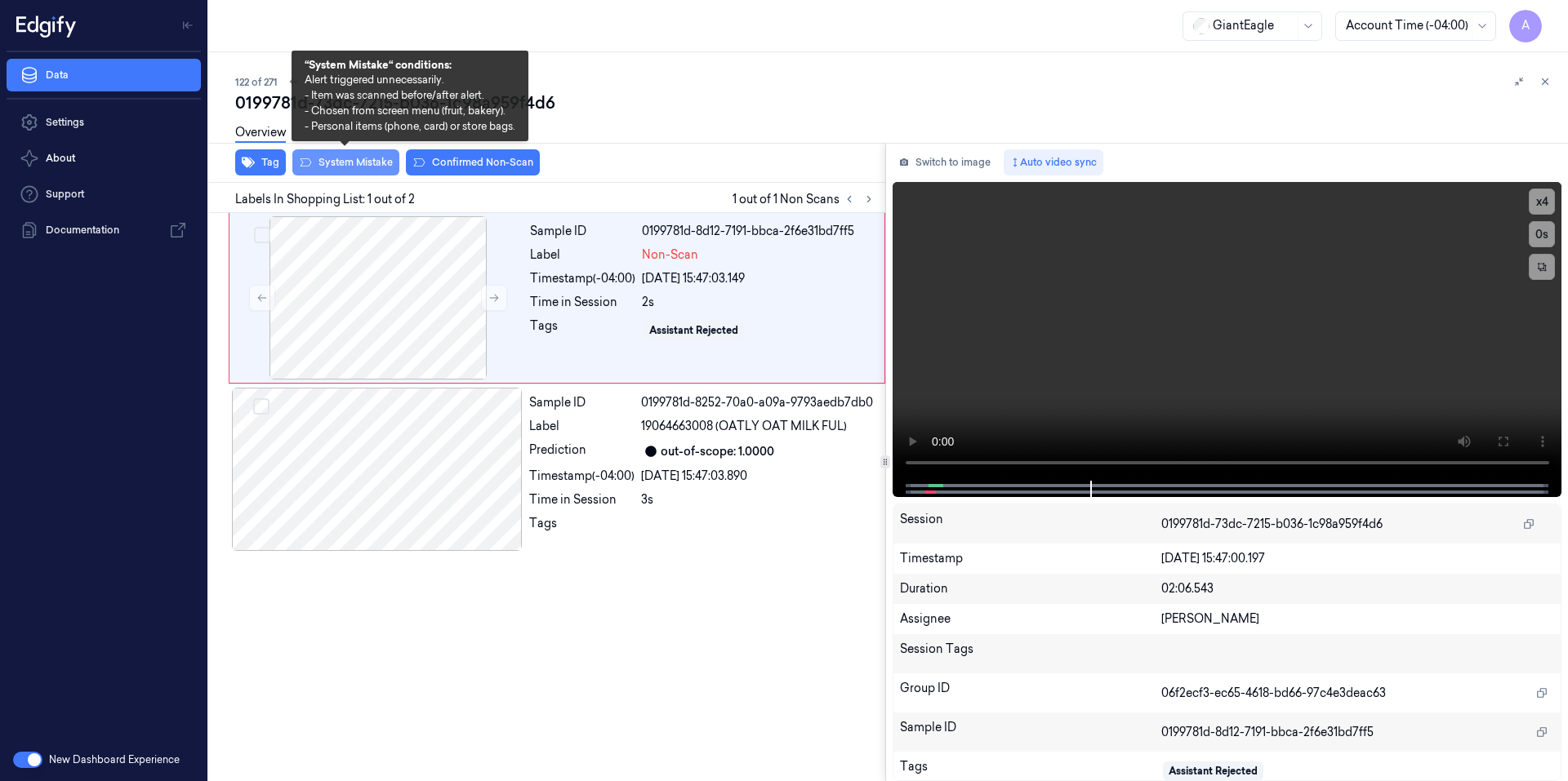
click at [362, 164] on button "System Mistake" at bounding box center [345, 162] width 107 height 27
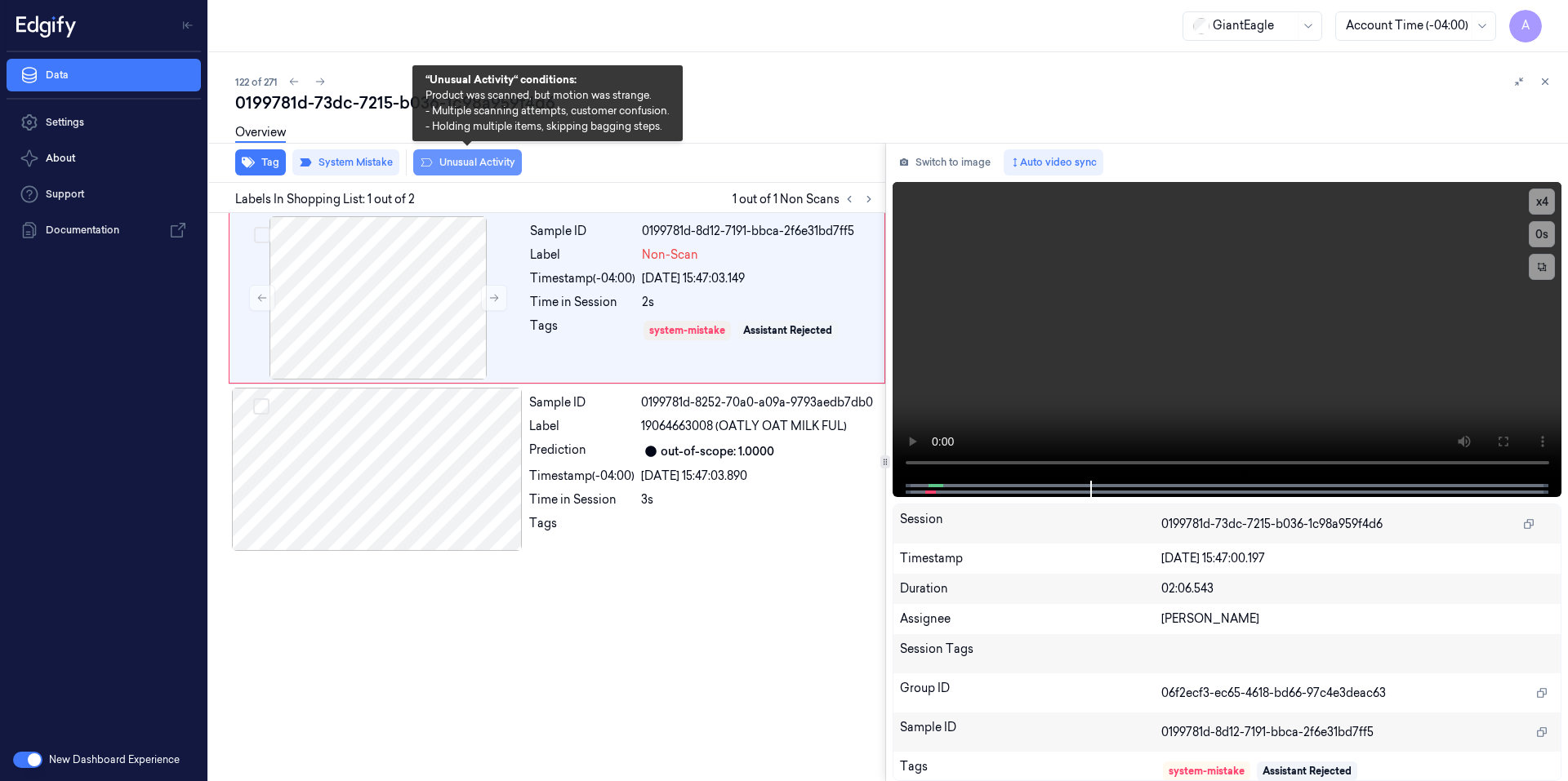
click at [470, 167] on button "Unusual Activity" at bounding box center [467, 162] width 109 height 27
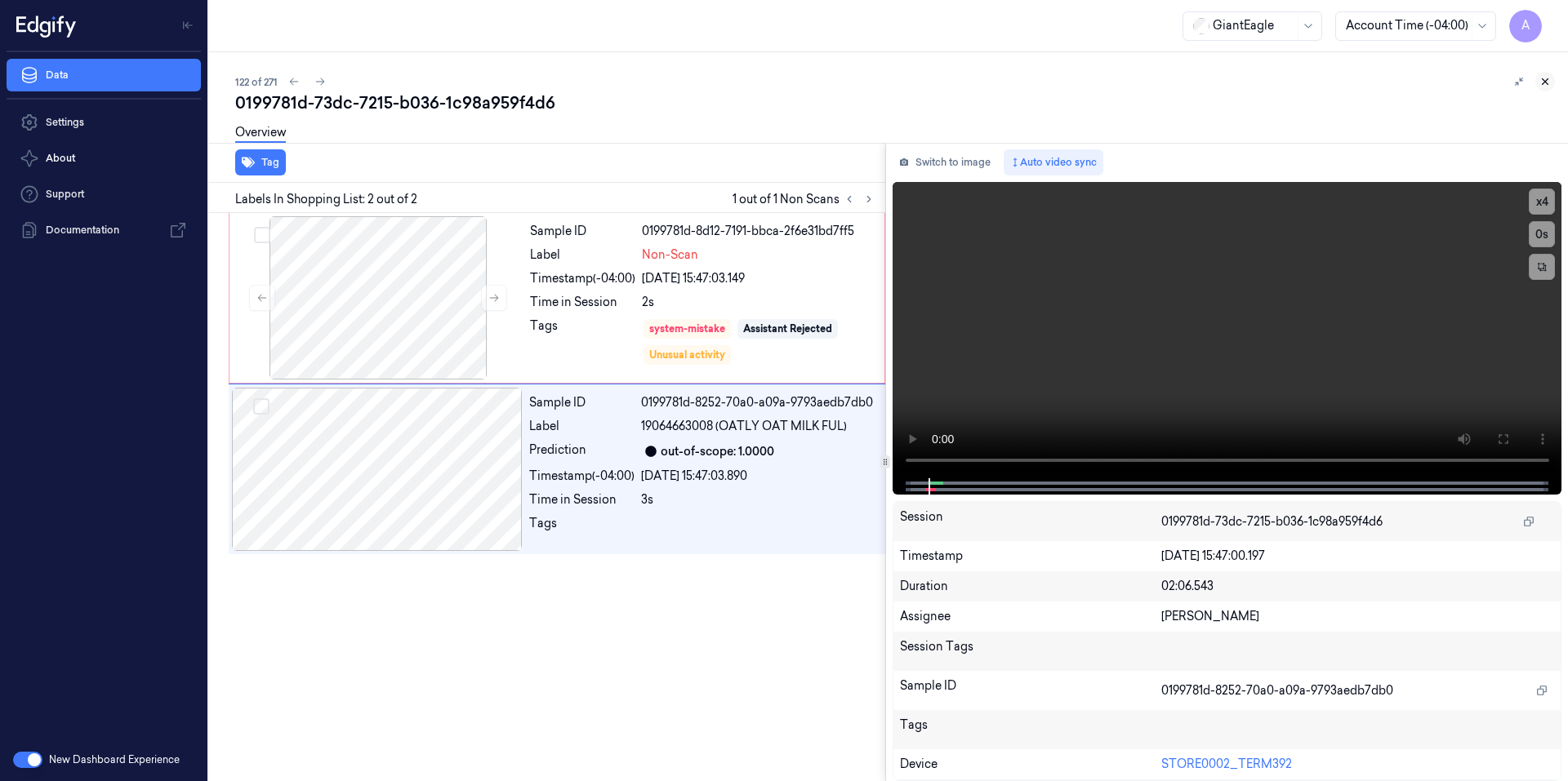
click at [1542, 81] on icon at bounding box center [1544, 81] width 11 height 11
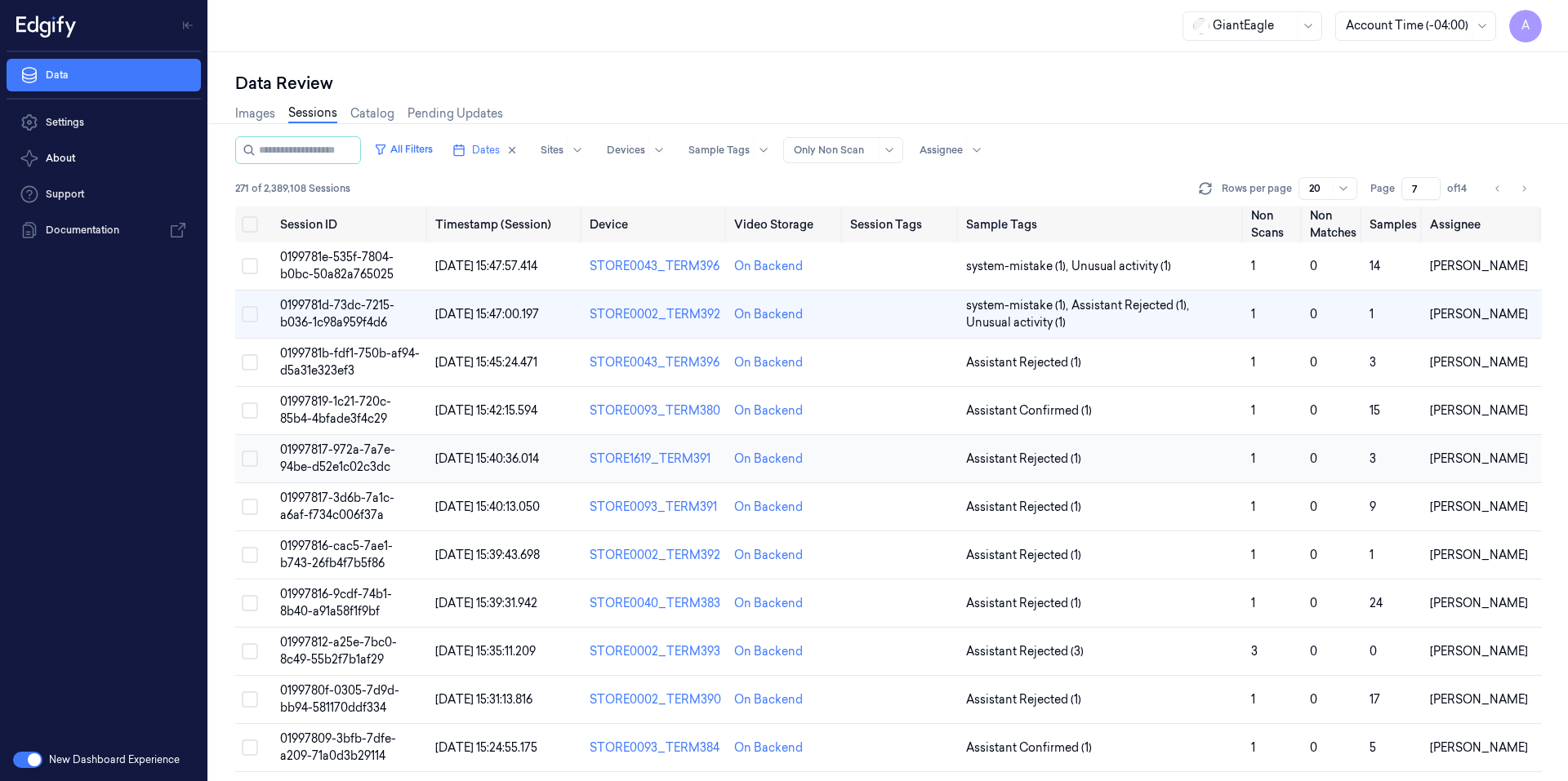
click at [340, 450] on span "01997817-972a-7a7e-94be-d52e1c02c3dc" at bounding box center [338, 458] width 115 height 32
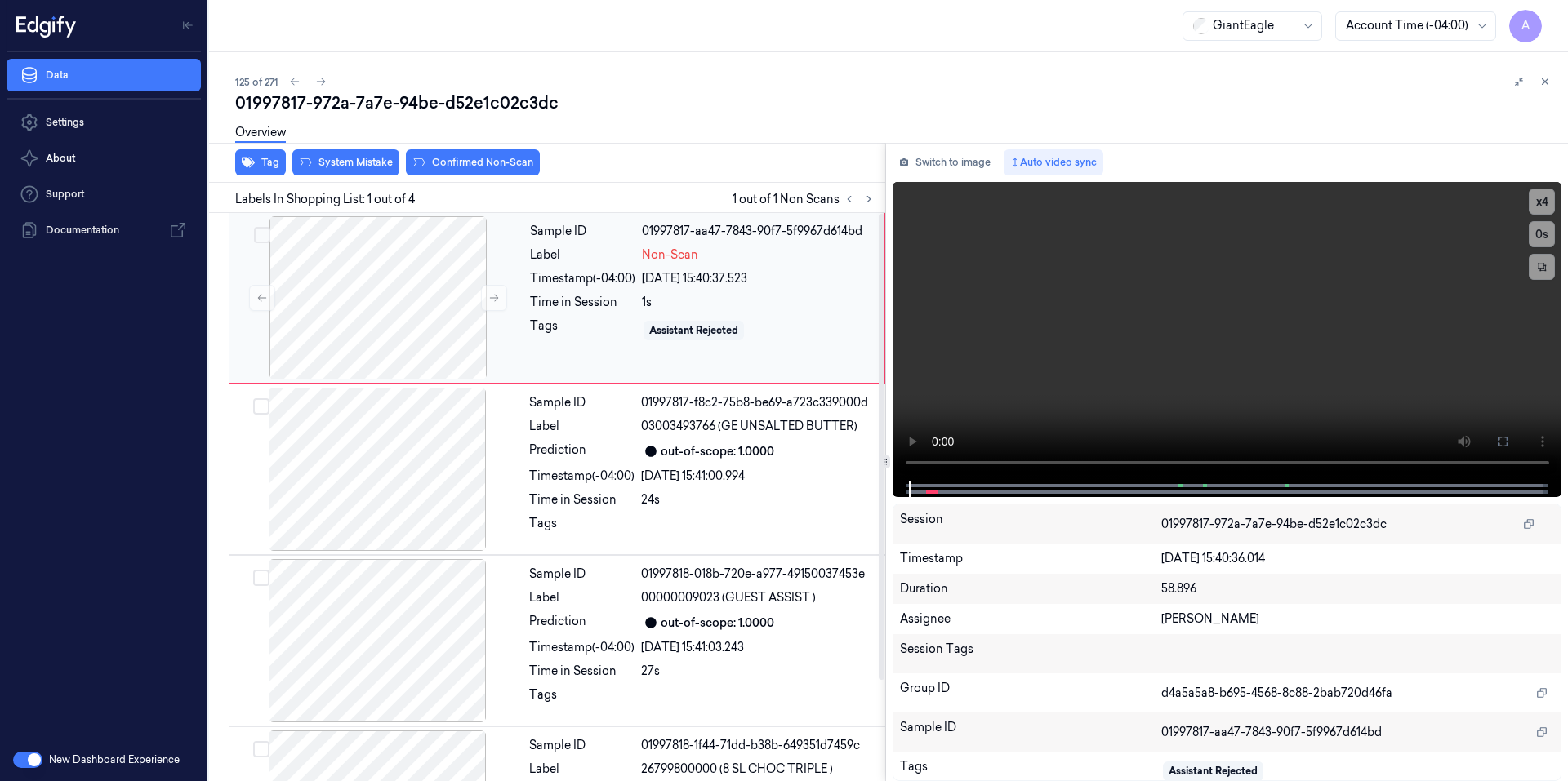
click at [572, 378] on div "Sample ID 01997817-aa47-7843-90f7-5f9967d614bd Label Non-Scan Timestamp (-04:00…" at bounding box center [702, 298] width 357 height 163
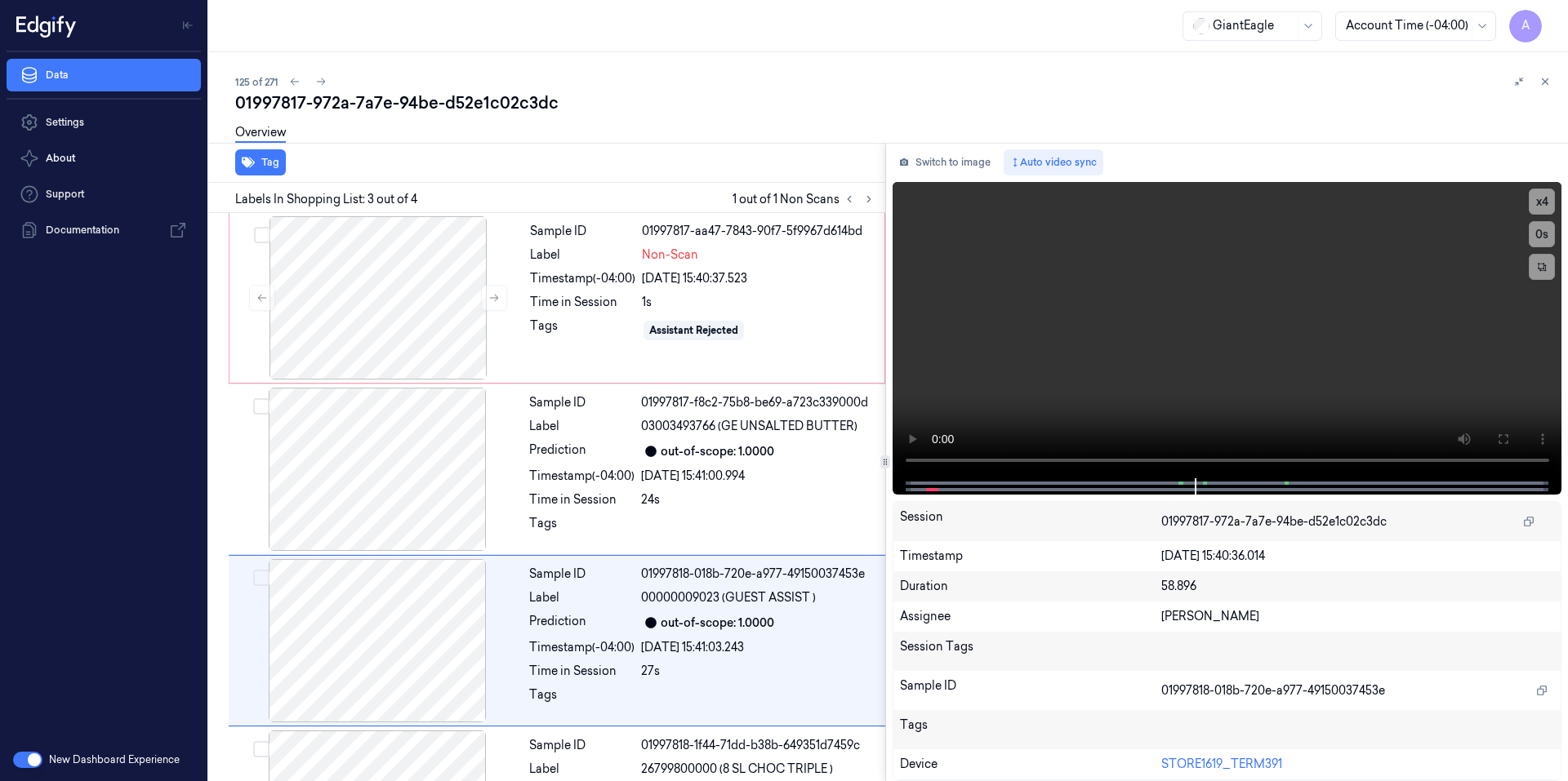
scroll to position [123, 0]
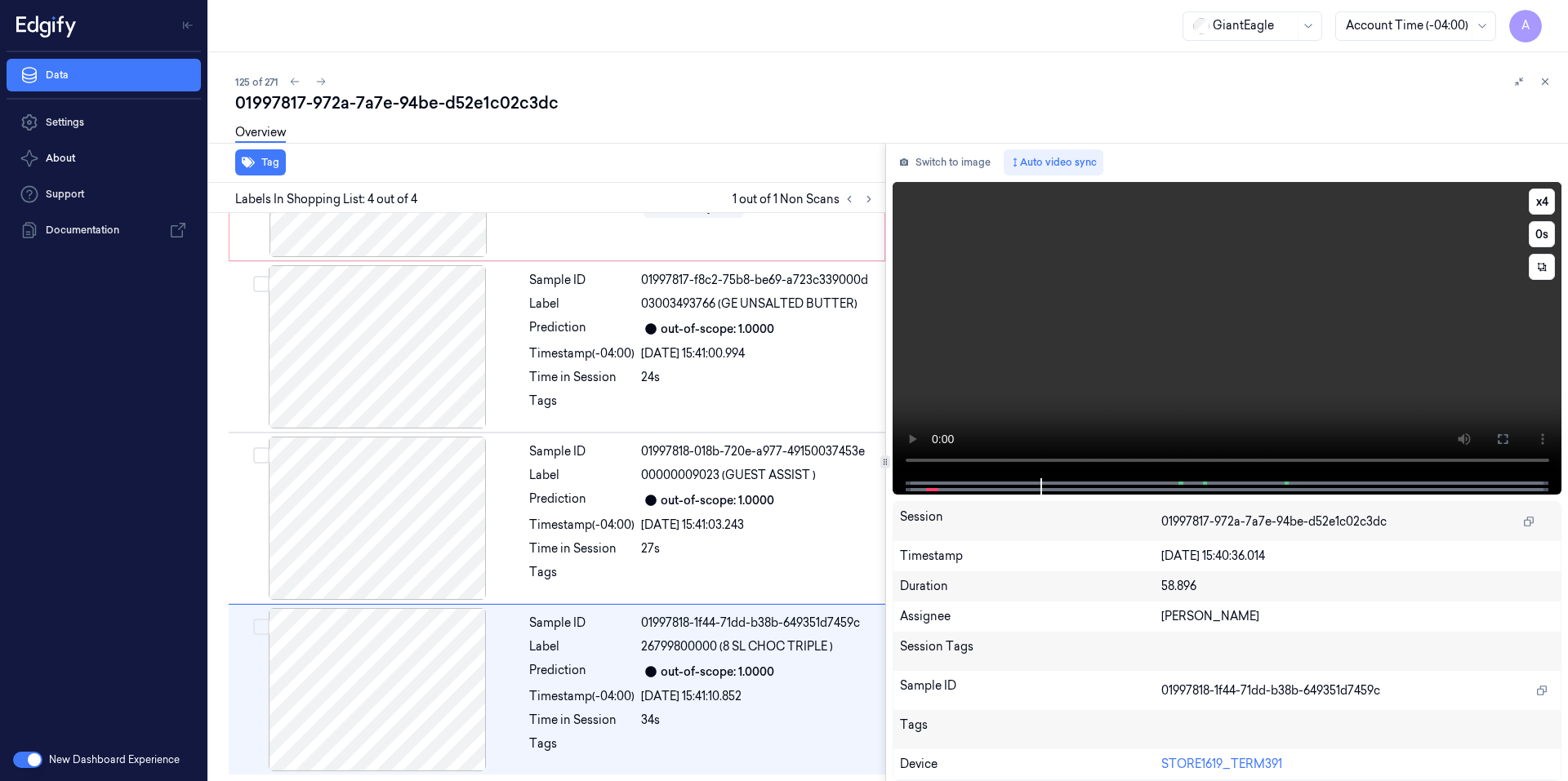
click at [1140, 373] on video at bounding box center [1226, 331] width 670 height 297
click at [1183, 358] on video at bounding box center [1226, 331] width 670 height 297
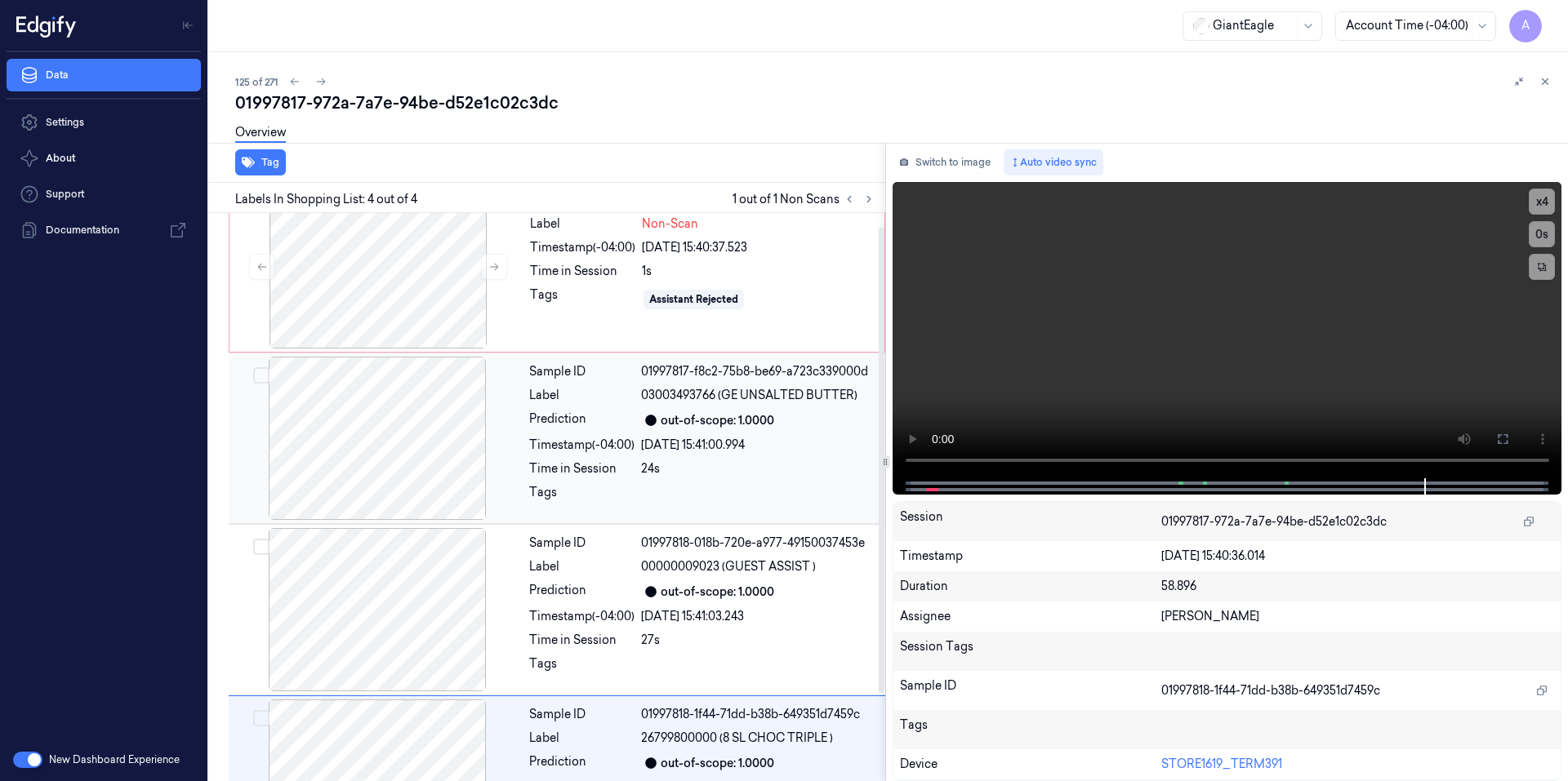
scroll to position [0, 0]
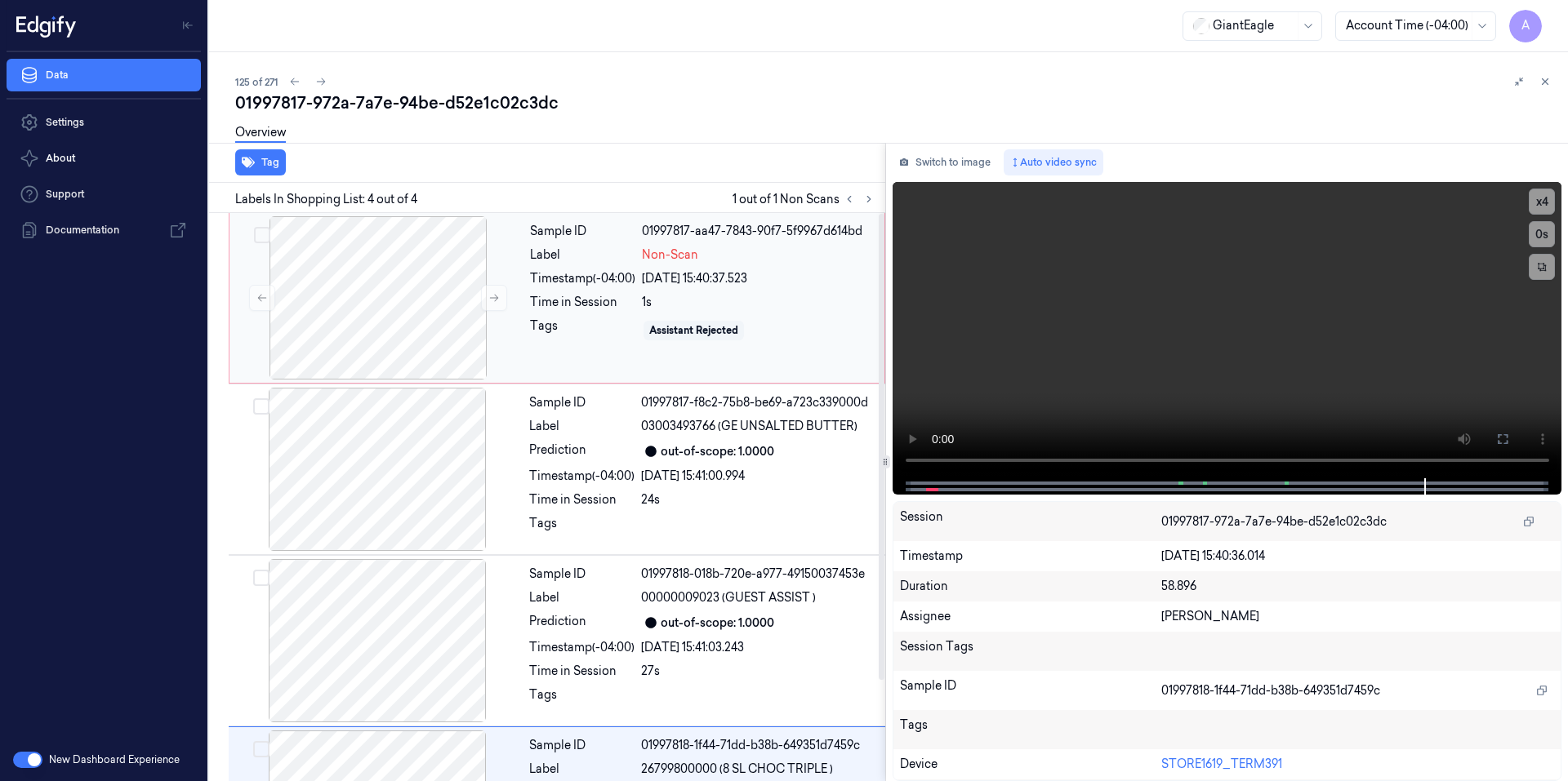
click at [599, 334] on div "Tags" at bounding box center [583, 331] width 105 height 27
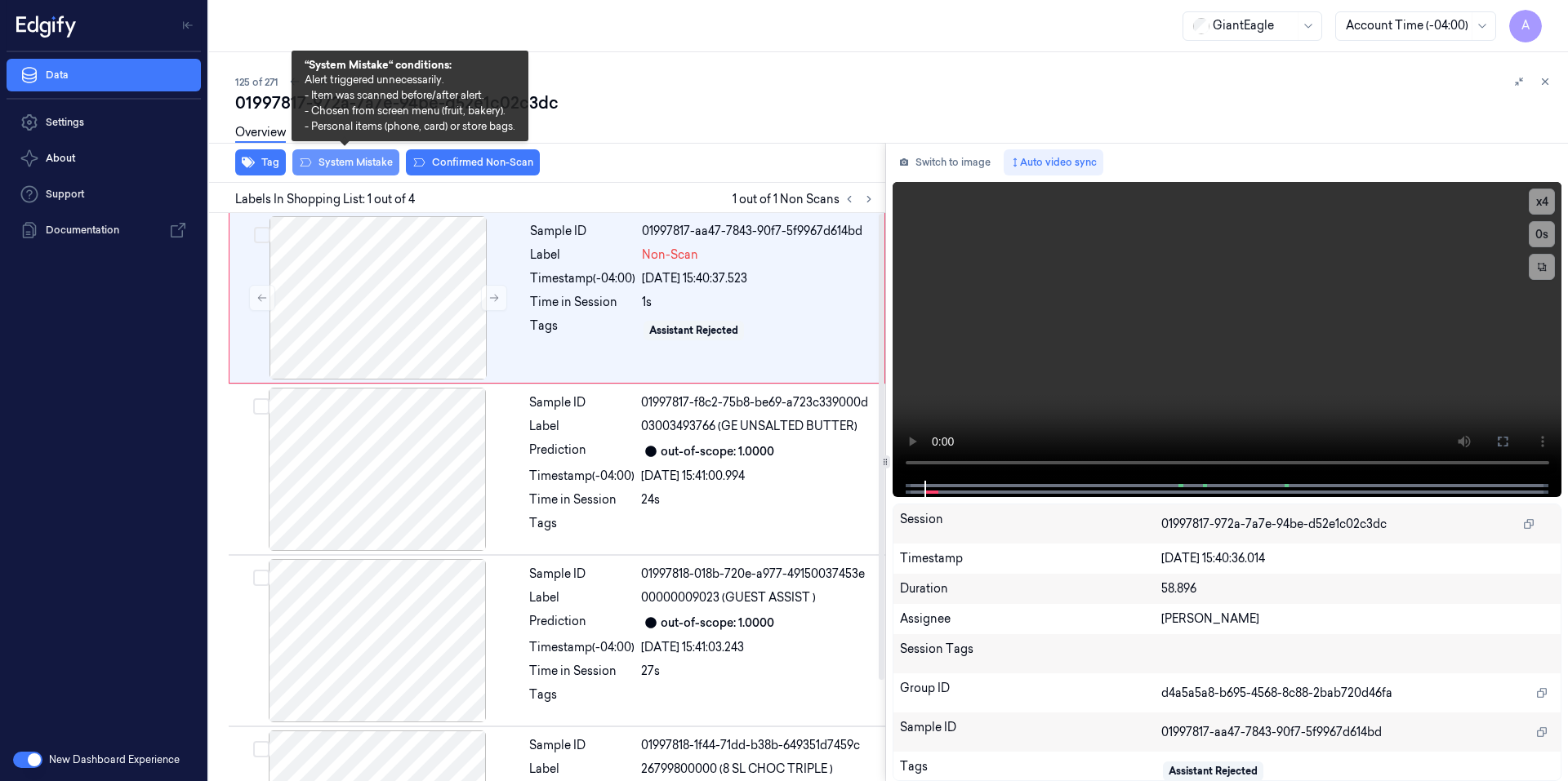
click at [317, 167] on button "System Mistake" at bounding box center [345, 162] width 107 height 27
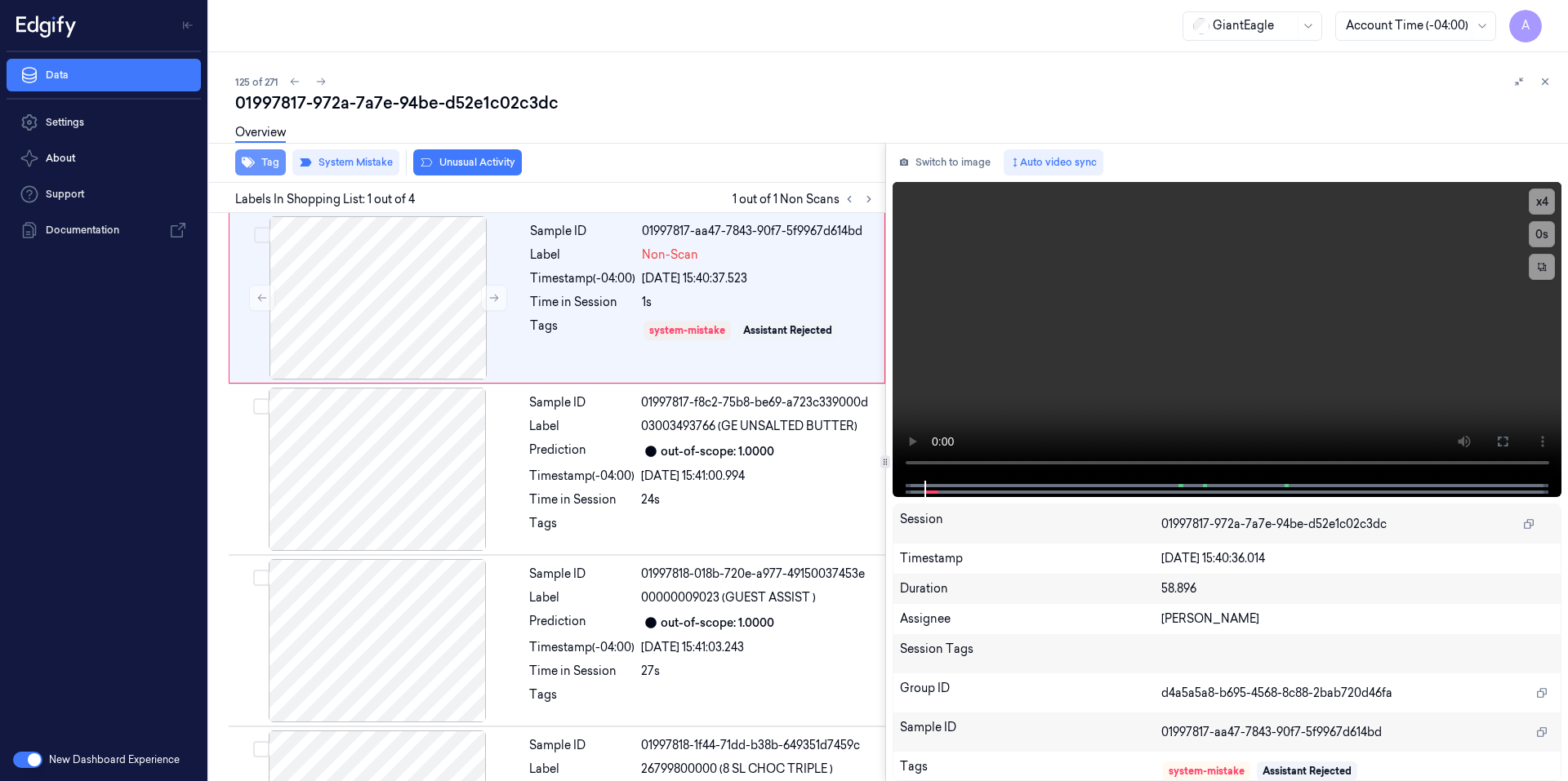
click at [256, 168] on button "Tag" at bounding box center [260, 162] width 50 height 27
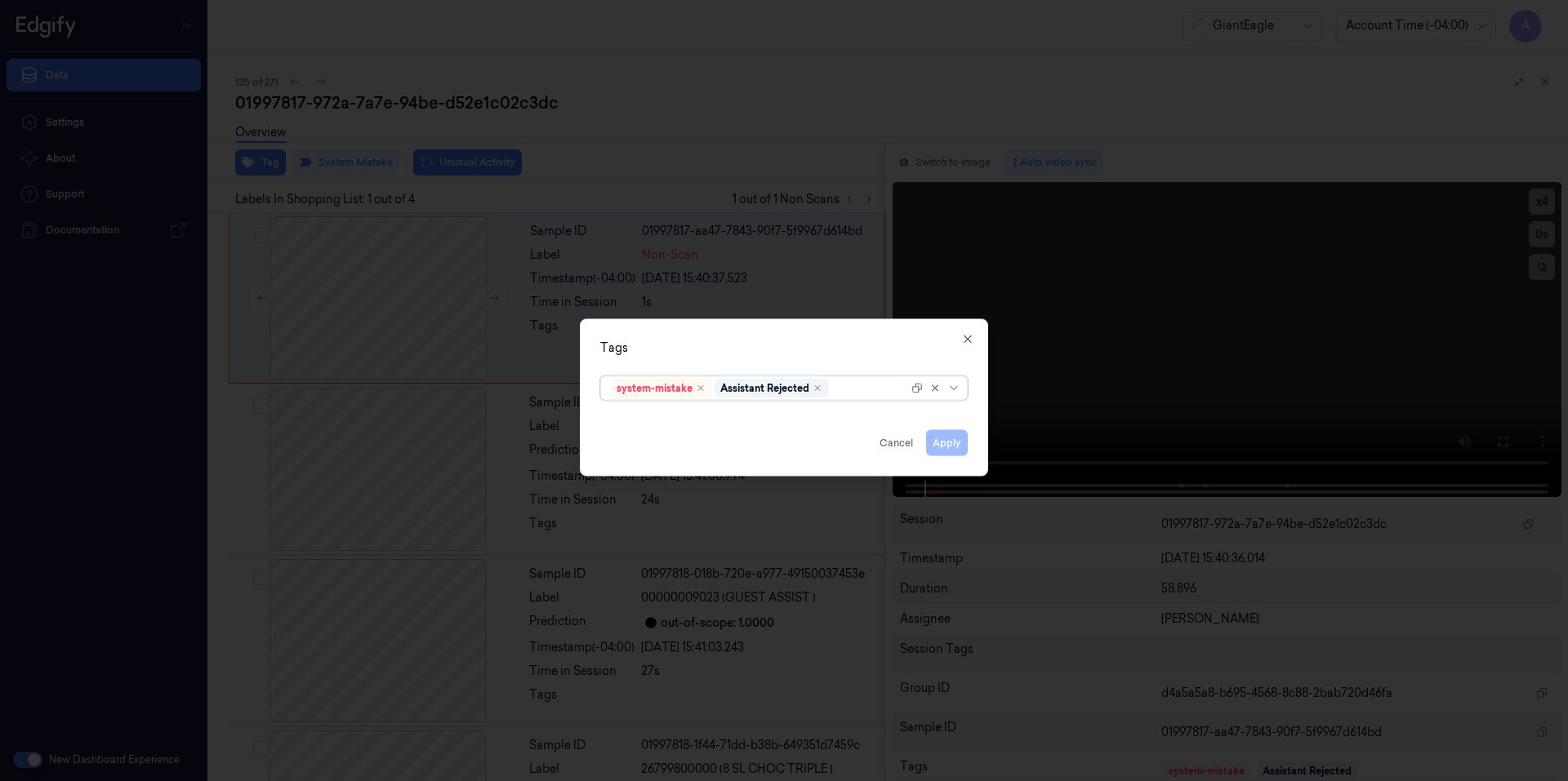
click at [839, 387] on div at bounding box center [870, 388] width 77 height 17
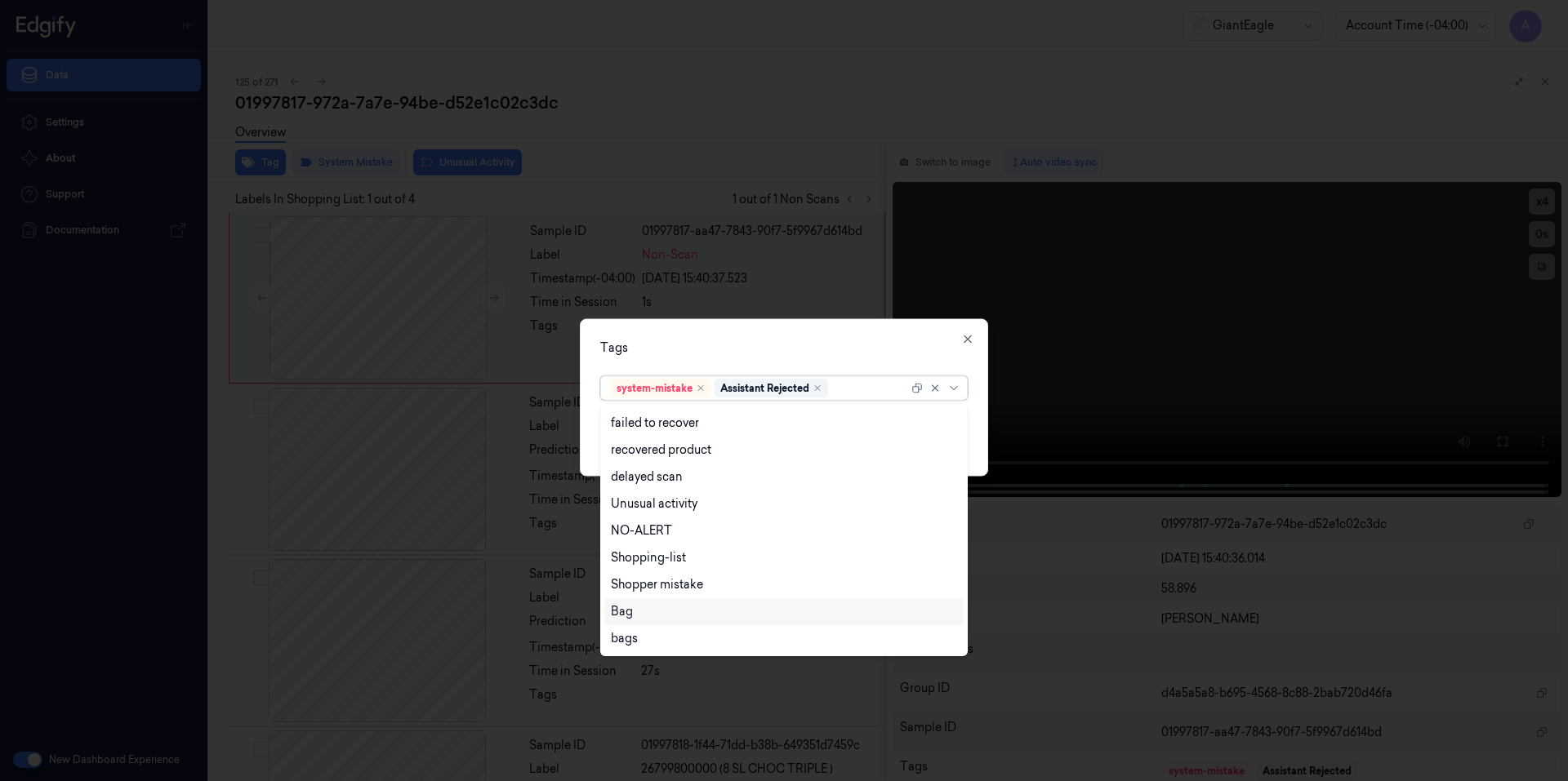
click at [652, 612] on div "Bag" at bounding box center [784, 612] width 346 height 17
click at [864, 350] on div "Tags" at bounding box center [783, 347] width 367 height 17
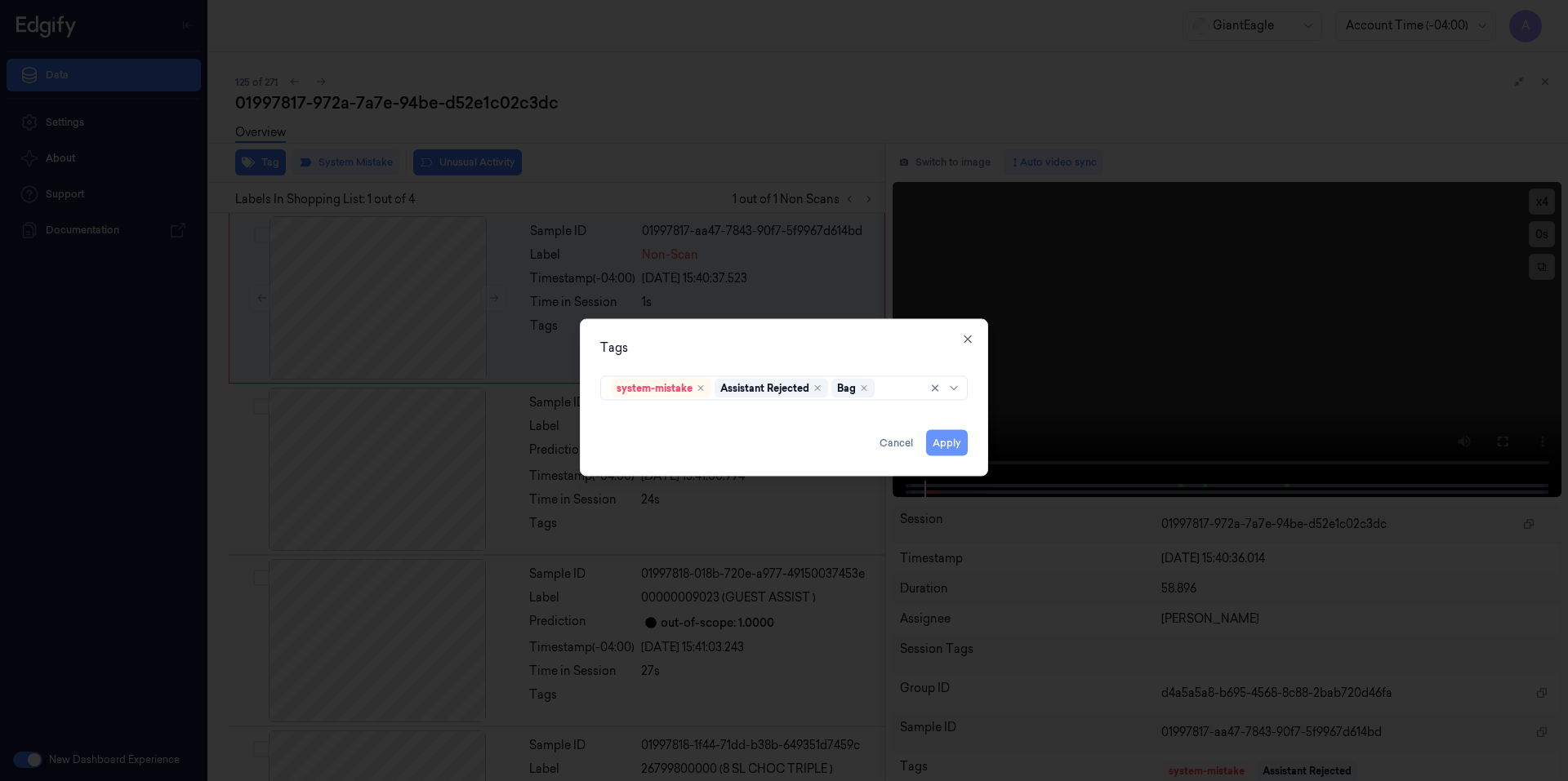
click at [945, 453] on button "Apply" at bounding box center [946, 442] width 41 height 27
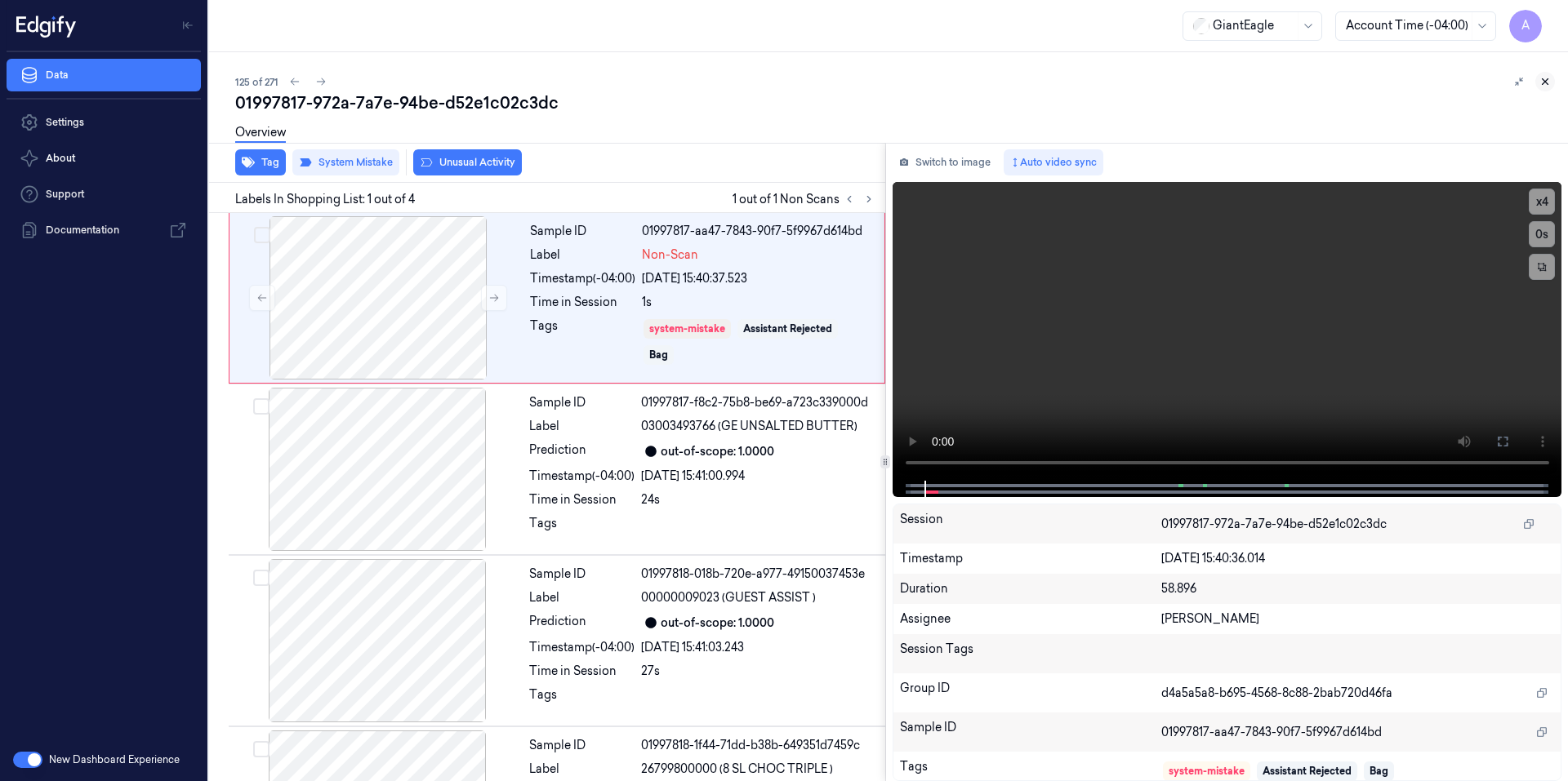
click at [1544, 85] on icon at bounding box center [1544, 81] width 11 height 11
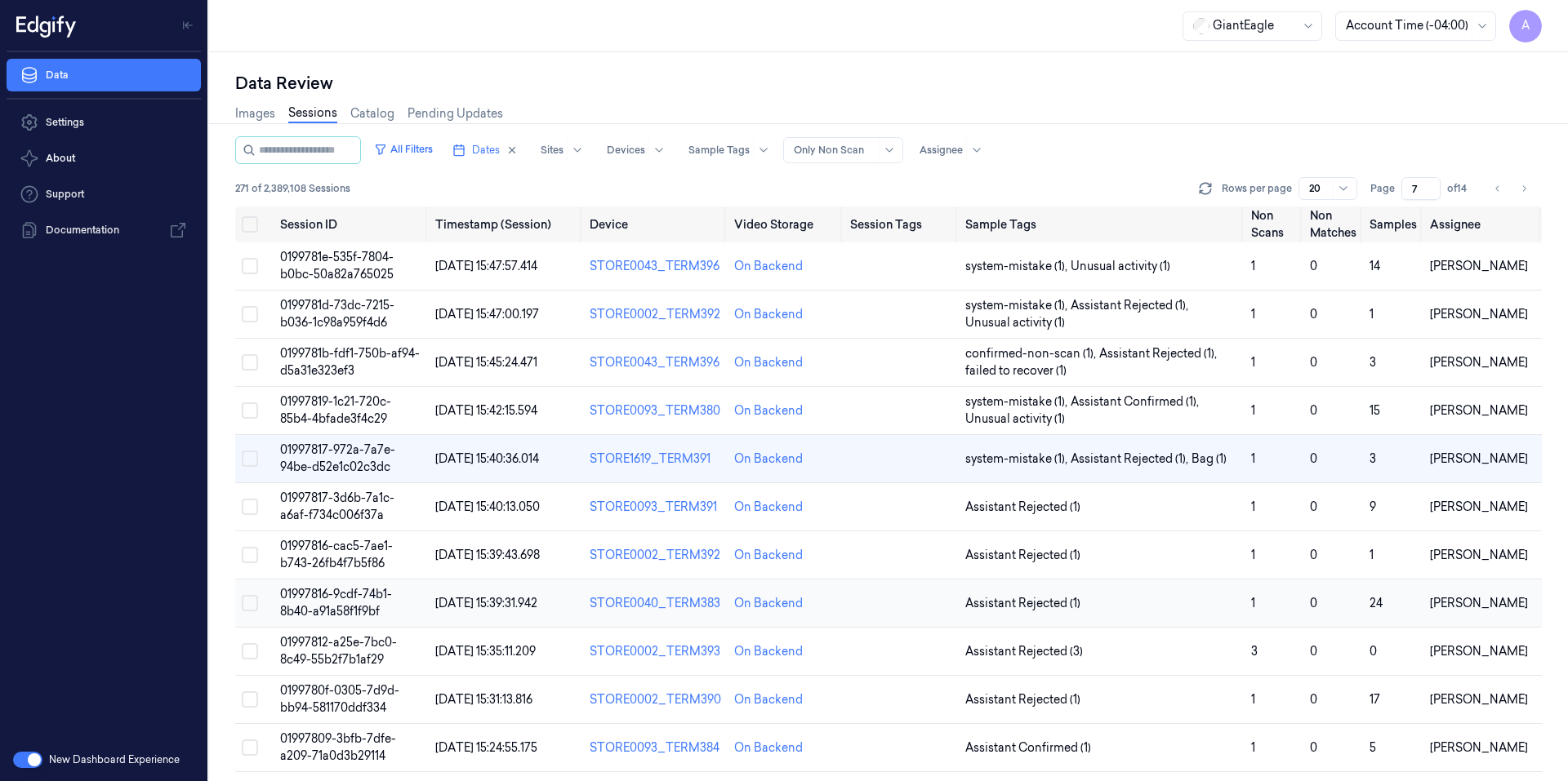
click at [344, 594] on span "01997816-9cdf-74b1-8b40-a91a58f1f9bf" at bounding box center [336, 602] width 112 height 32
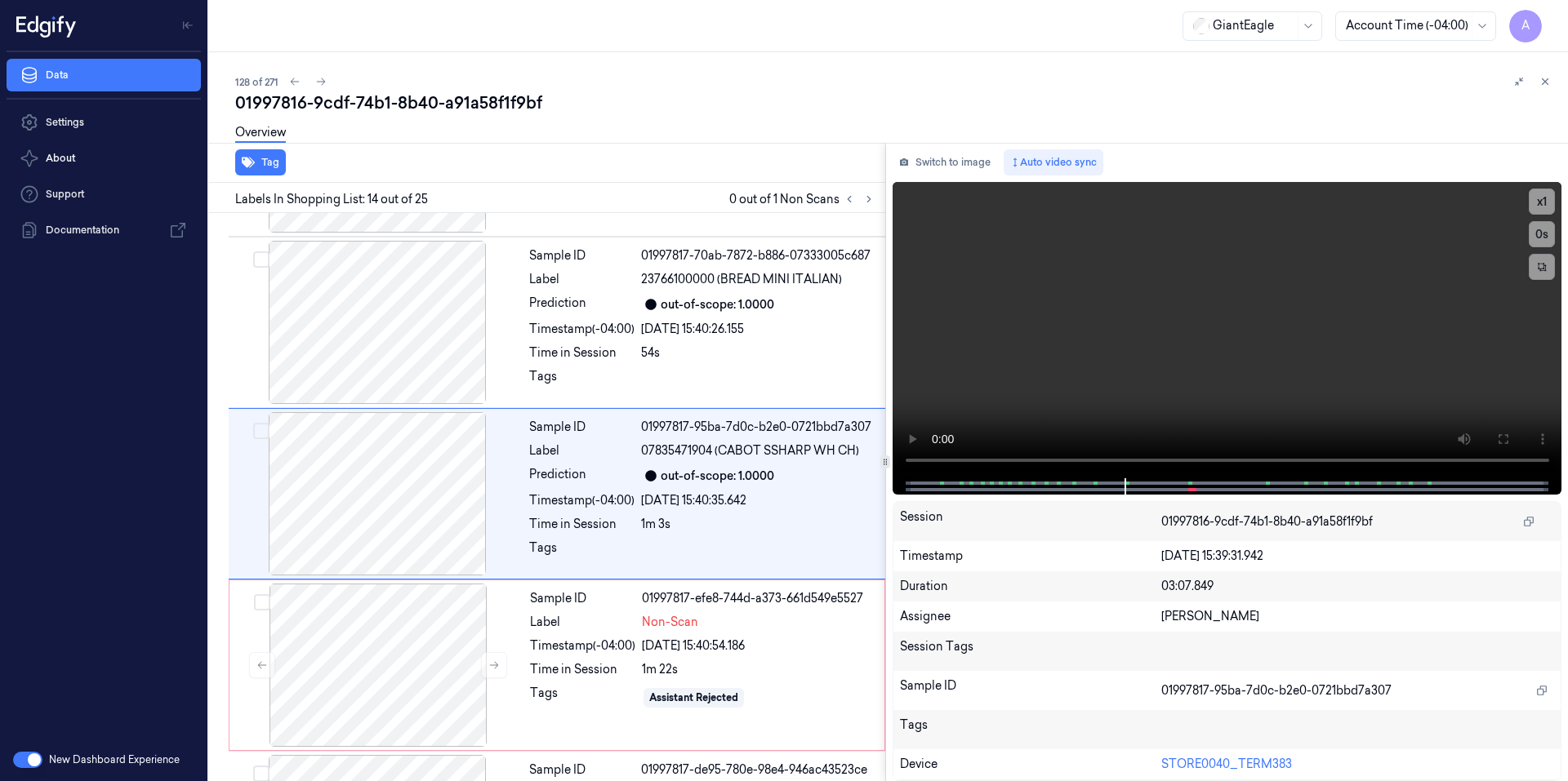
scroll to position [2043, 0]
click at [1230, 388] on video at bounding box center [1226, 331] width 670 height 297
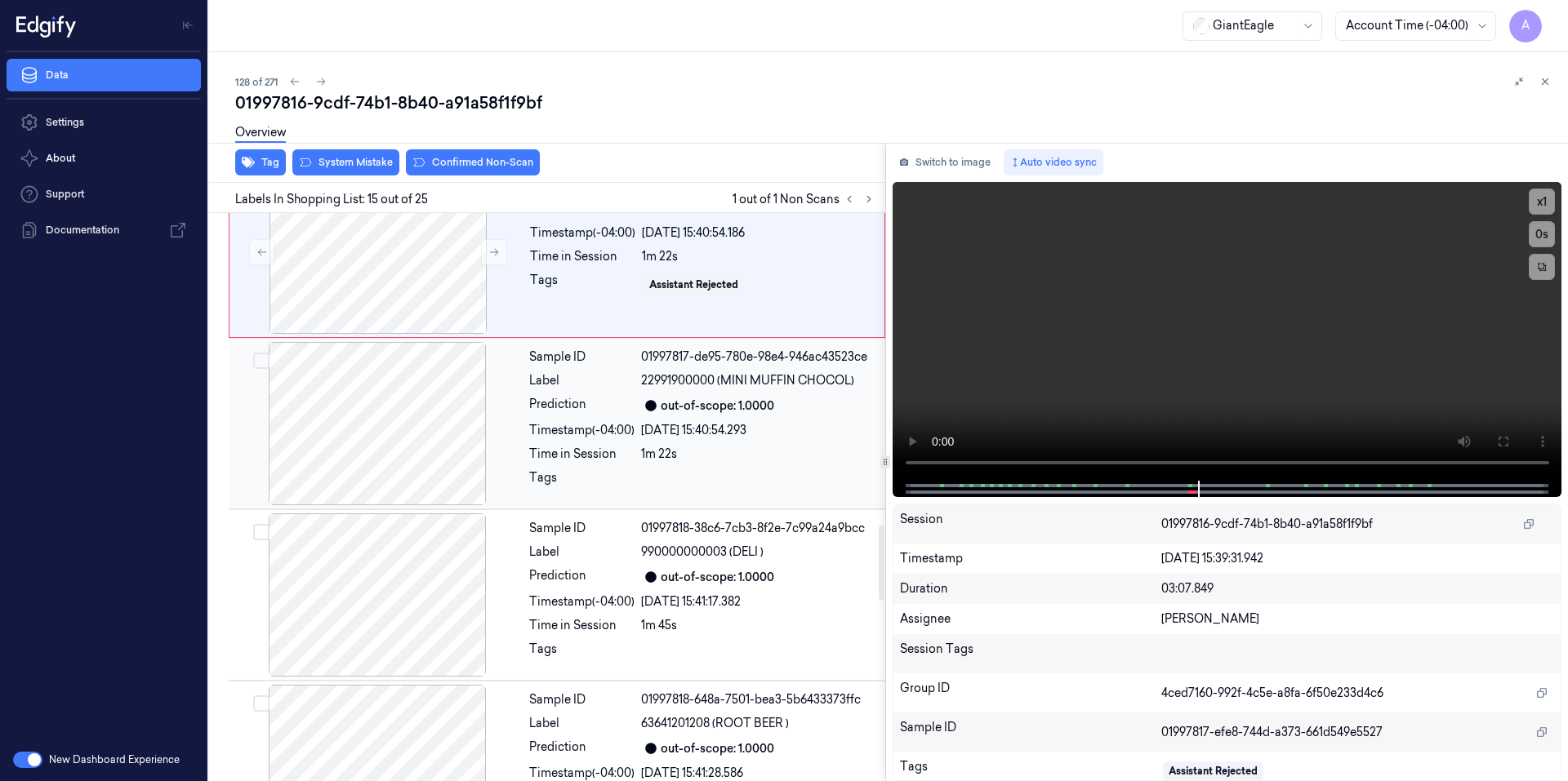
scroll to position [2215, 0]
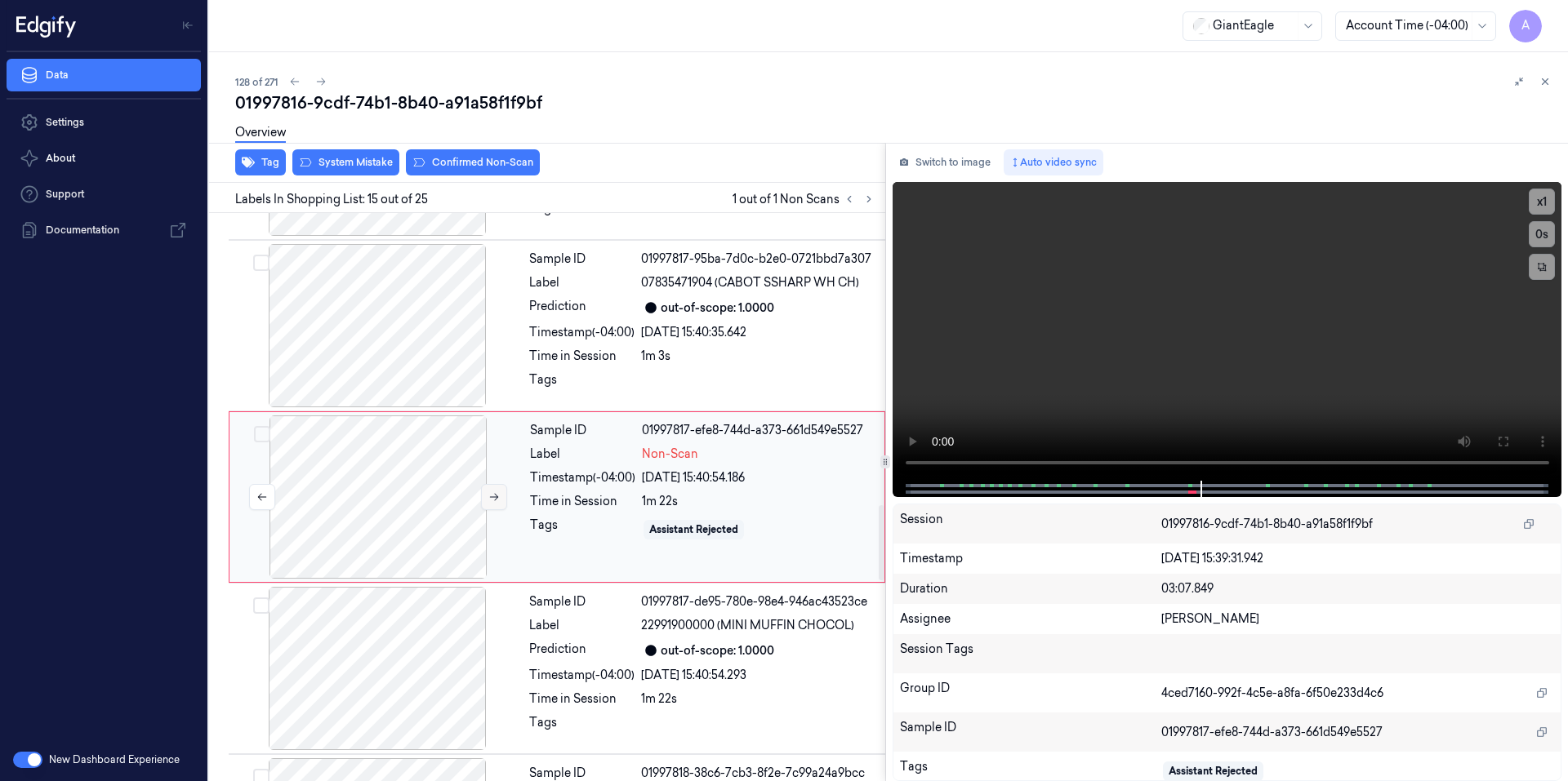
click at [491, 499] on icon at bounding box center [494, 497] width 11 height 11
click at [493, 500] on icon at bounding box center [494, 497] width 11 height 11
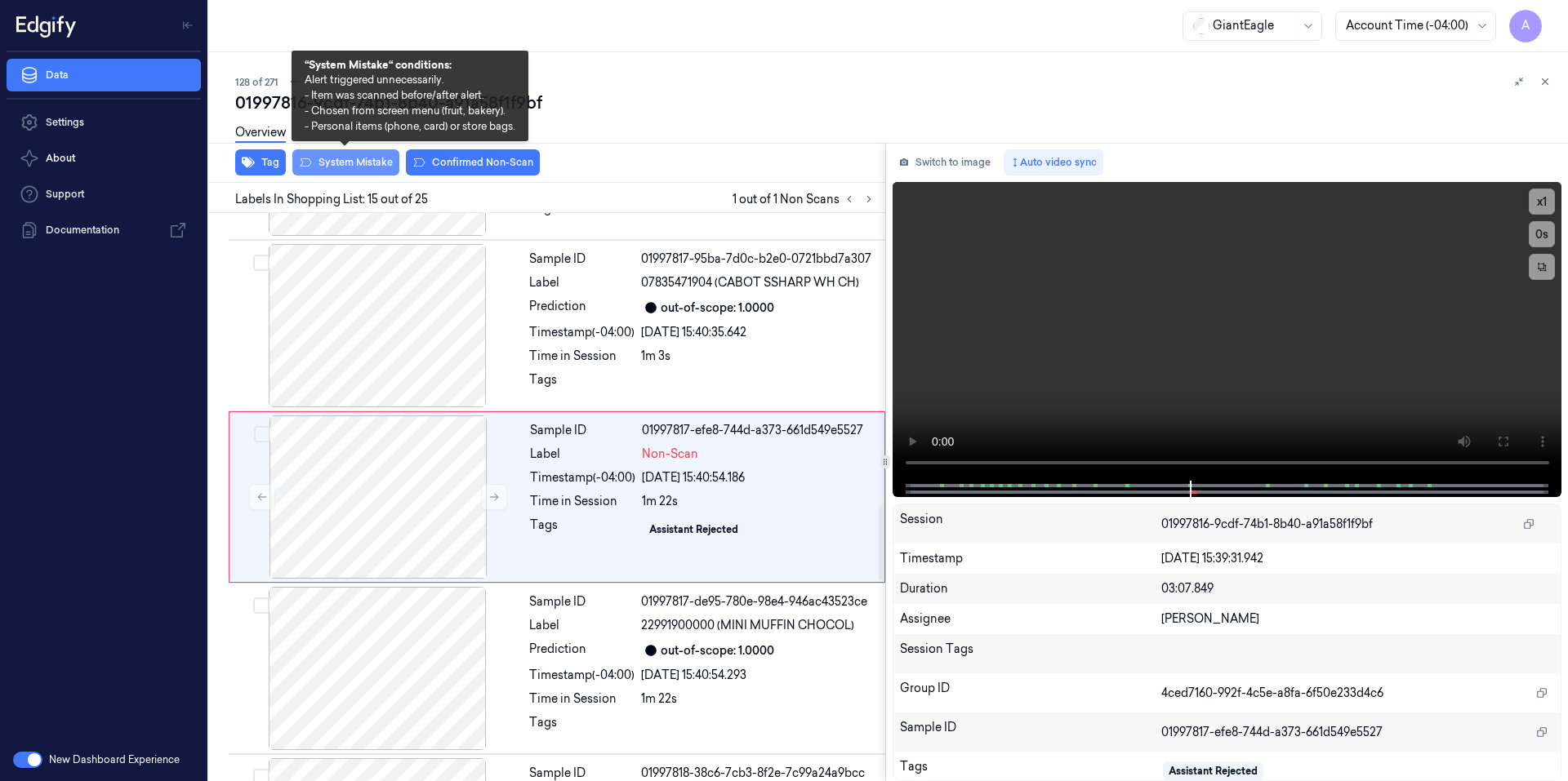
click at [360, 165] on button "System Mistake" at bounding box center [345, 162] width 107 height 27
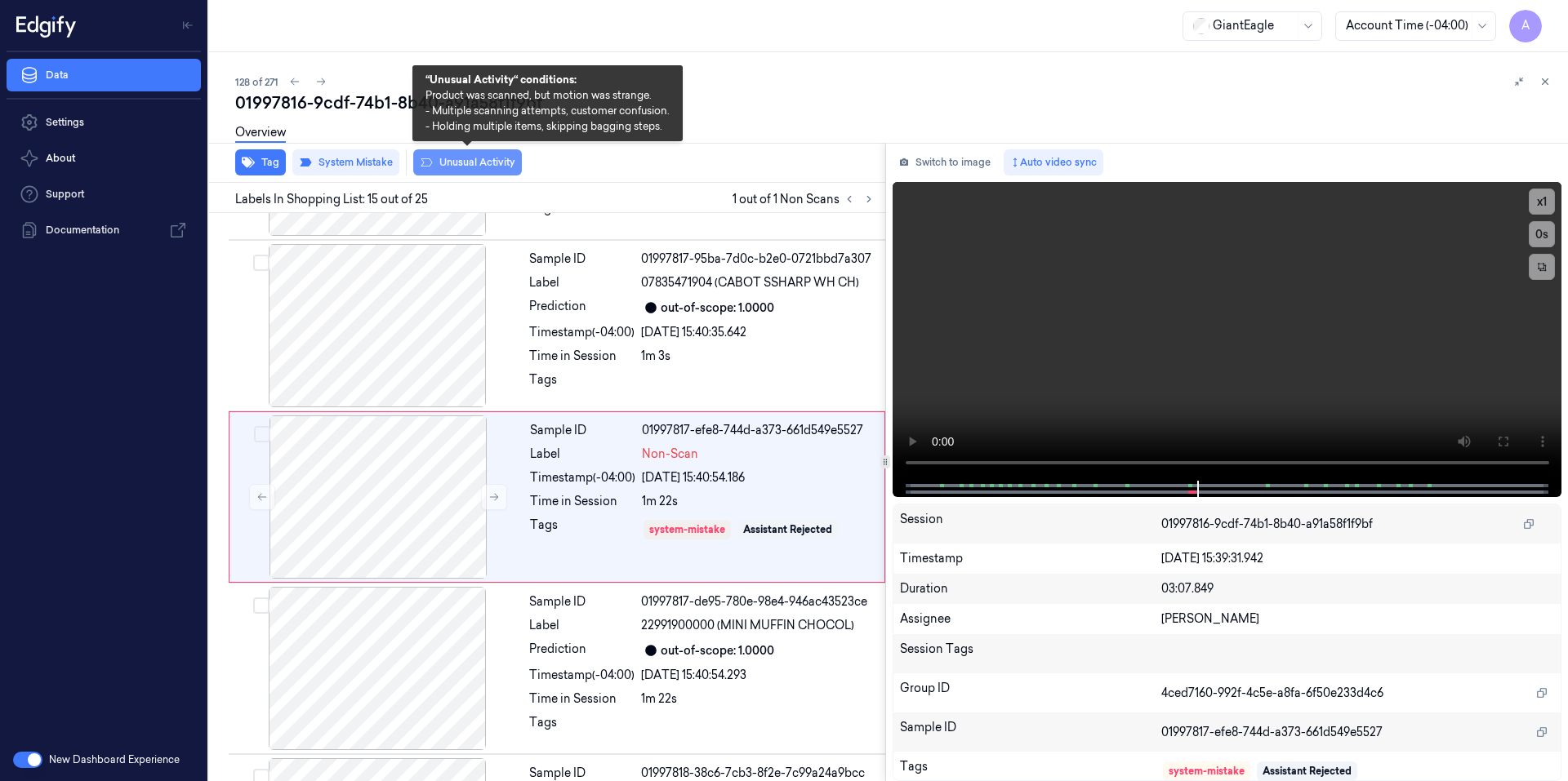
click at [472, 169] on button "Unusual Activity" at bounding box center [467, 162] width 109 height 27
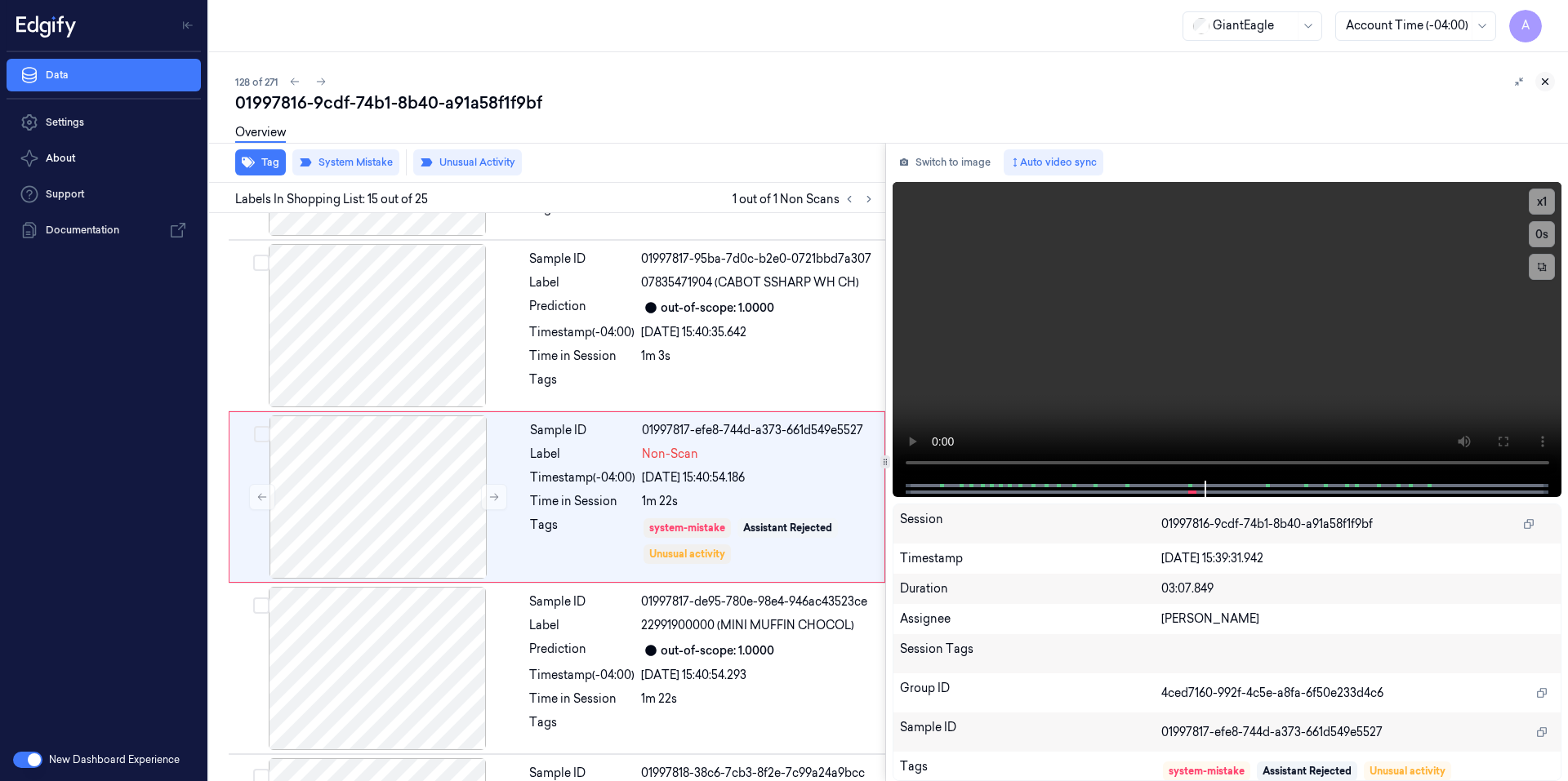
click at [1544, 82] on icon at bounding box center [1545, 81] width 5 height 5
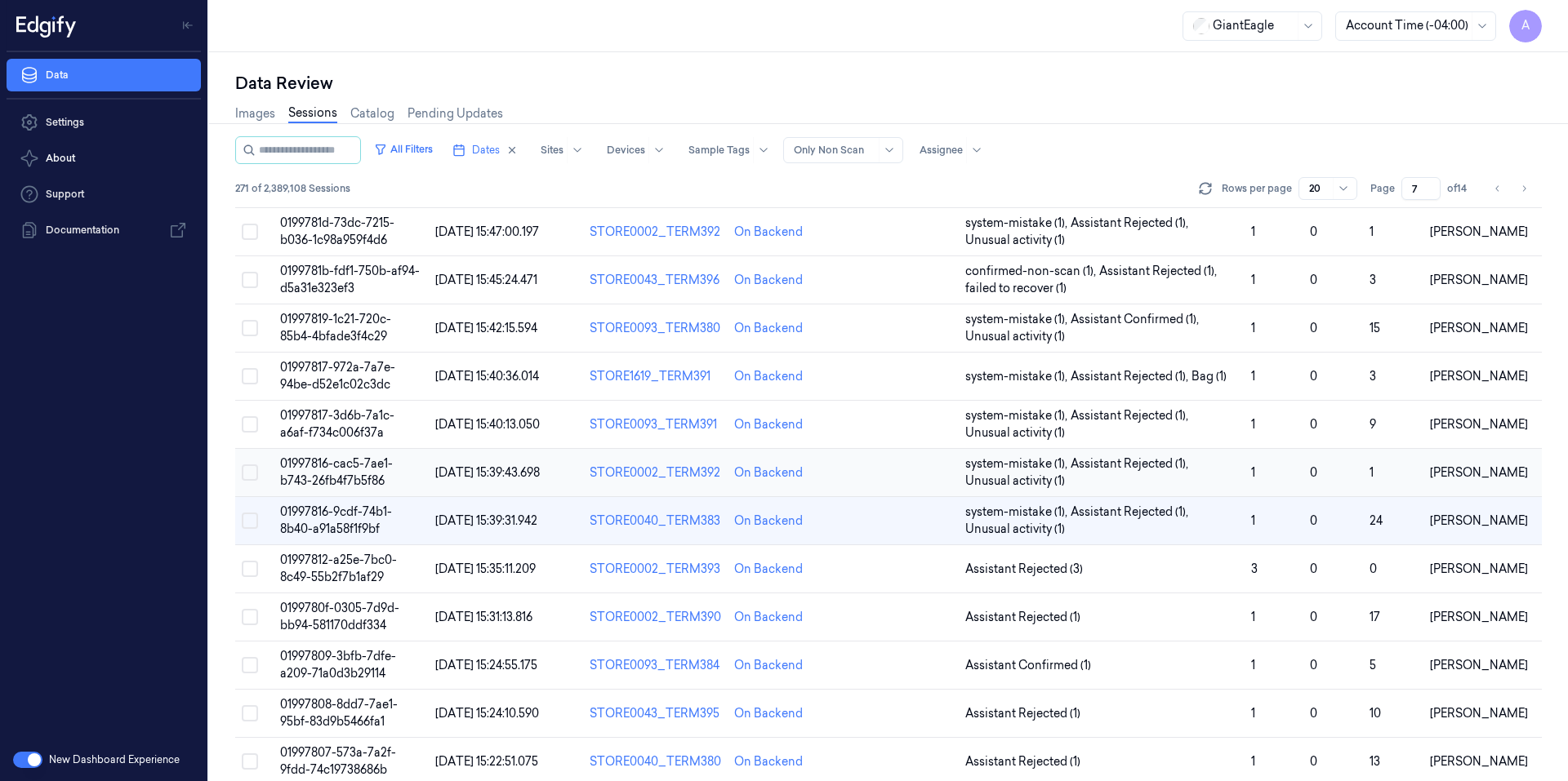
scroll to position [109, 0]
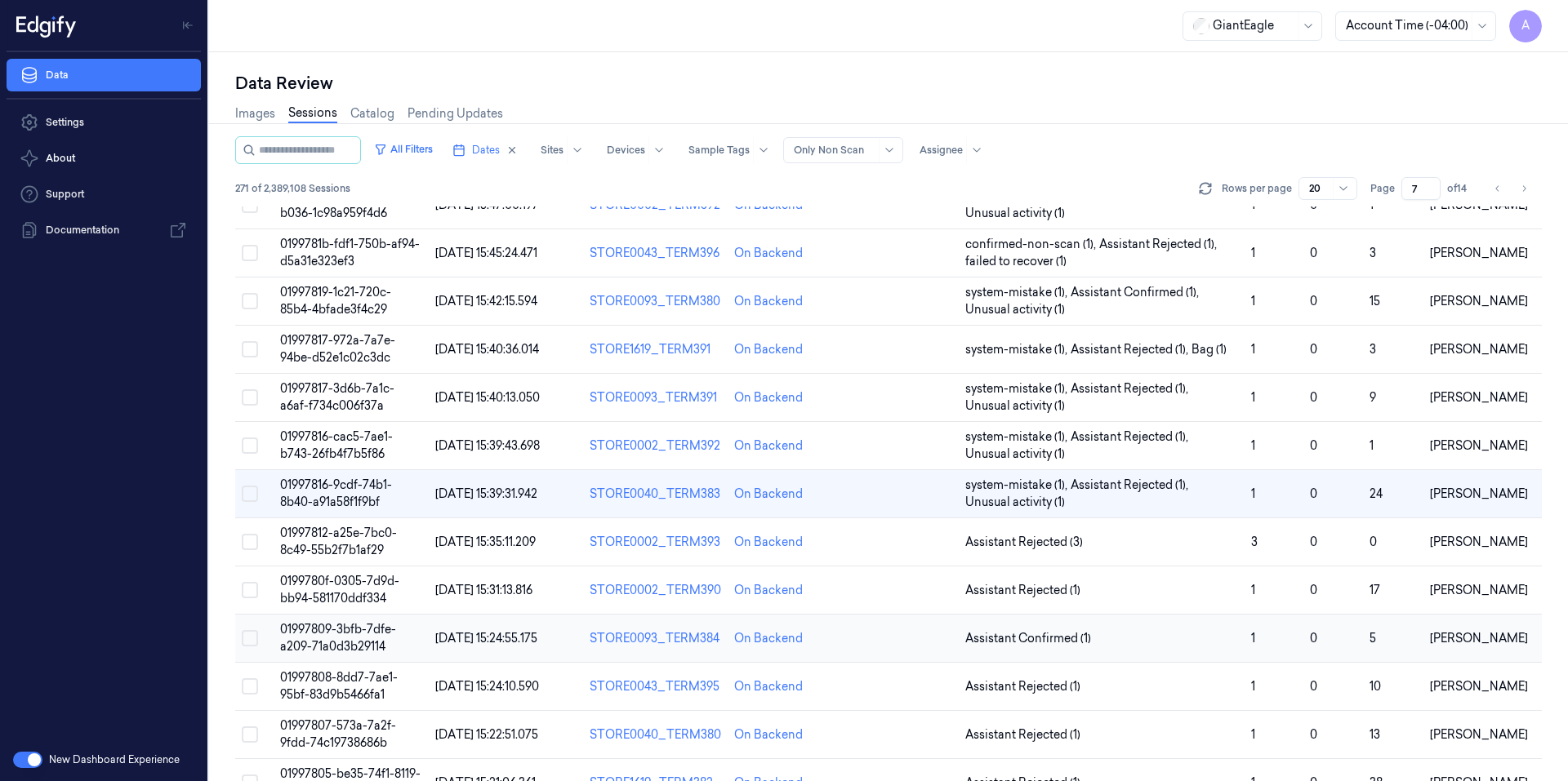
click at [341, 629] on span "01997809-3bfb-7dfe-a209-71a0d3b29114" at bounding box center [338, 637] width 116 height 32
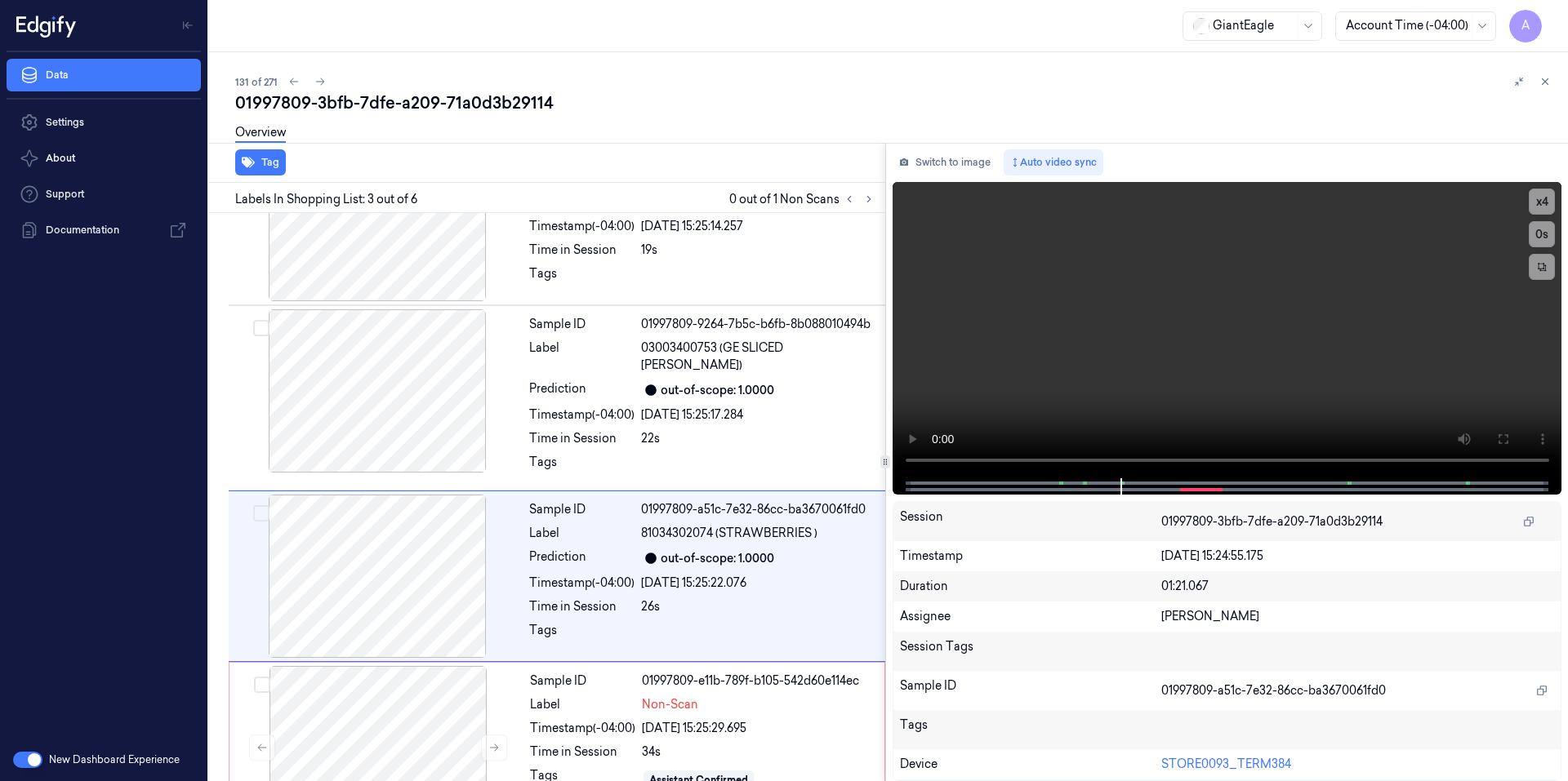
scroll to position [144, 0]
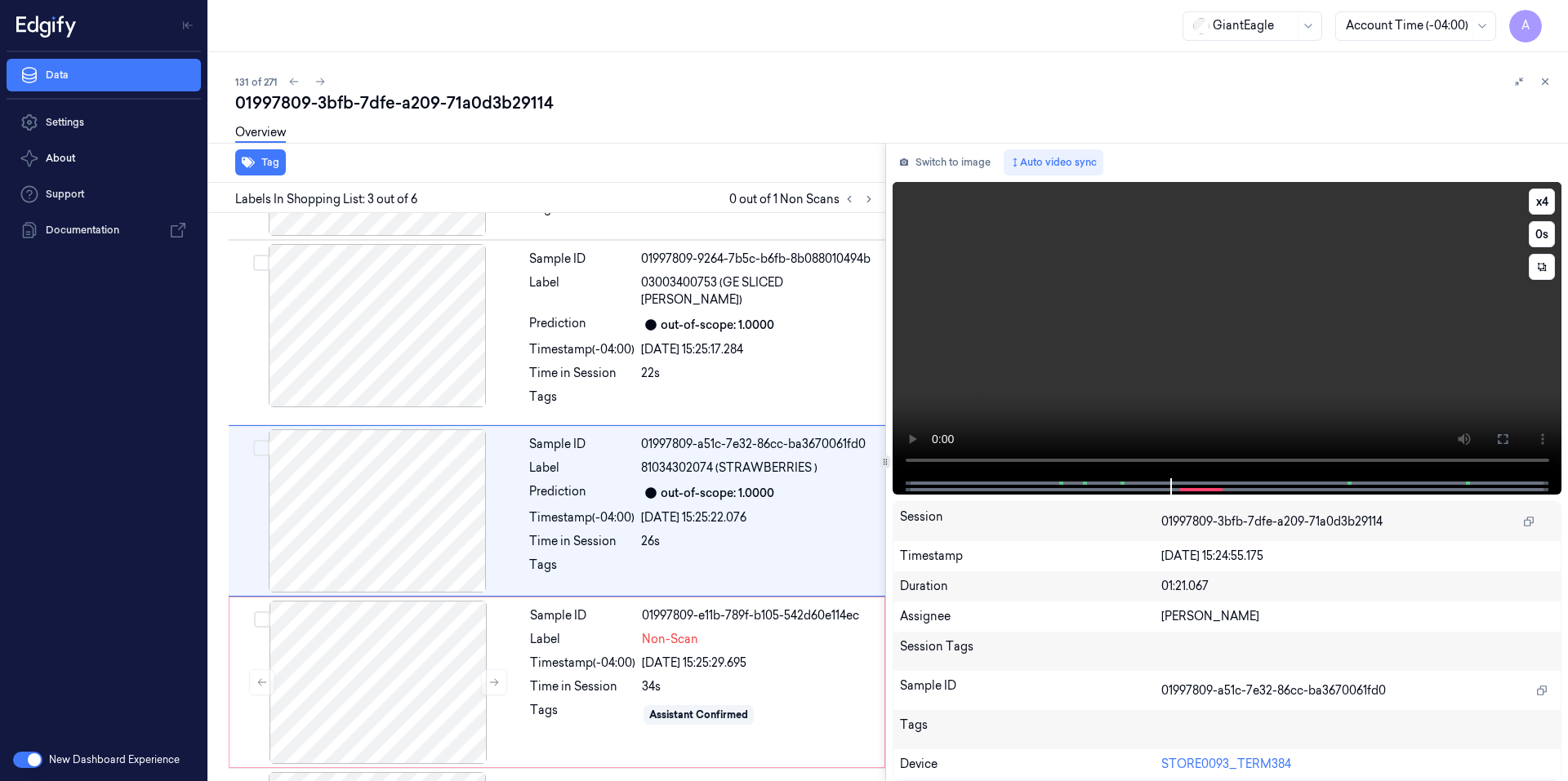
drag, startPoint x: 1208, startPoint y: 380, endPoint x: 1191, endPoint y: 380, distance: 17.0
click at [1191, 380] on video at bounding box center [1226, 331] width 670 height 297
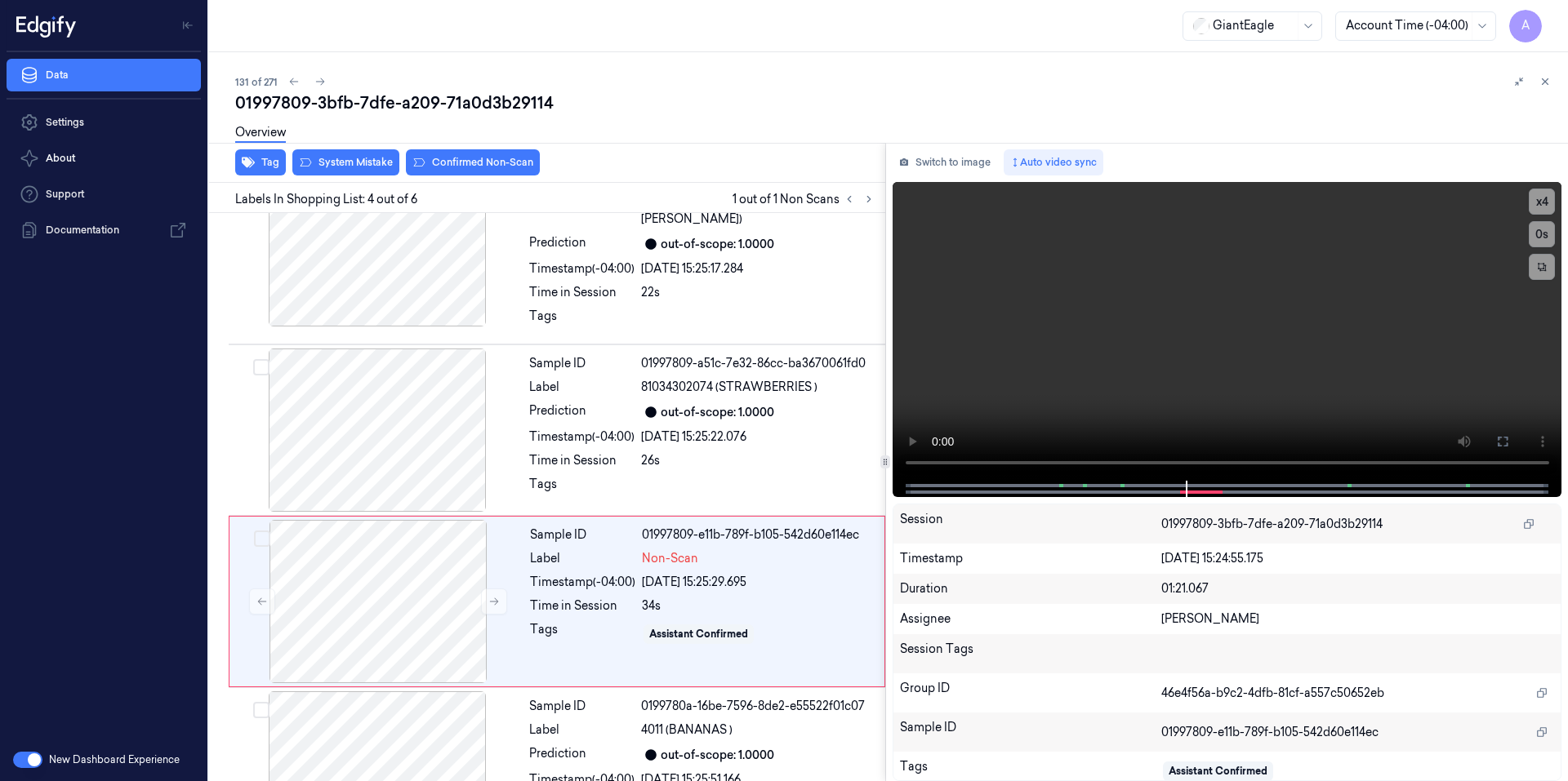
scroll to position [315, 0]
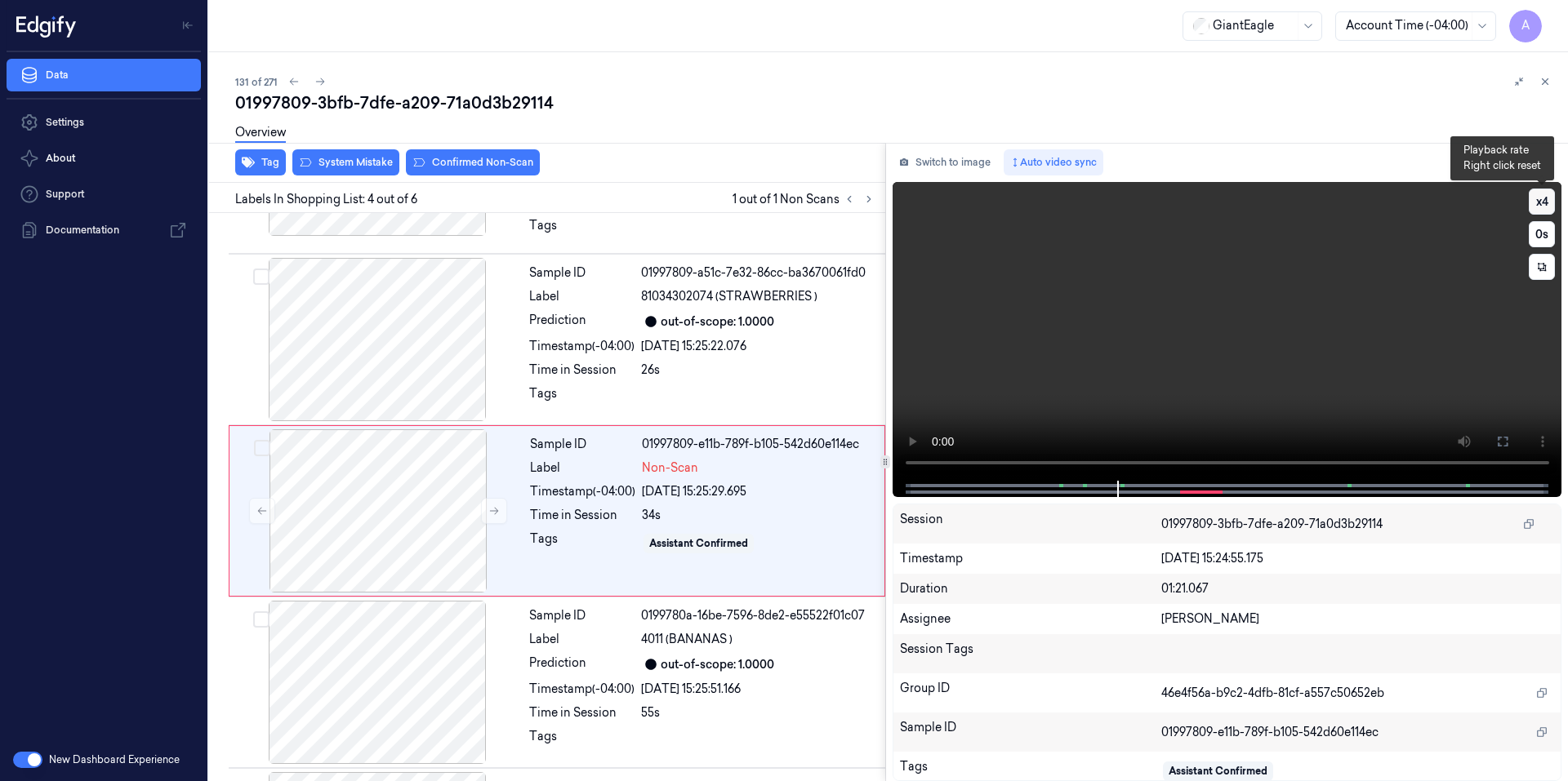
click at [1535, 203] on button "x 4" at bounding box center [1541, 201] width 27 height 27
click at [1539, 198] on button "x 1" at bounding box center [1541, 201] width 27 height 27
click at [1538, 201] on button "x 2" at bounding box center [1541, 201] width 27 height 27
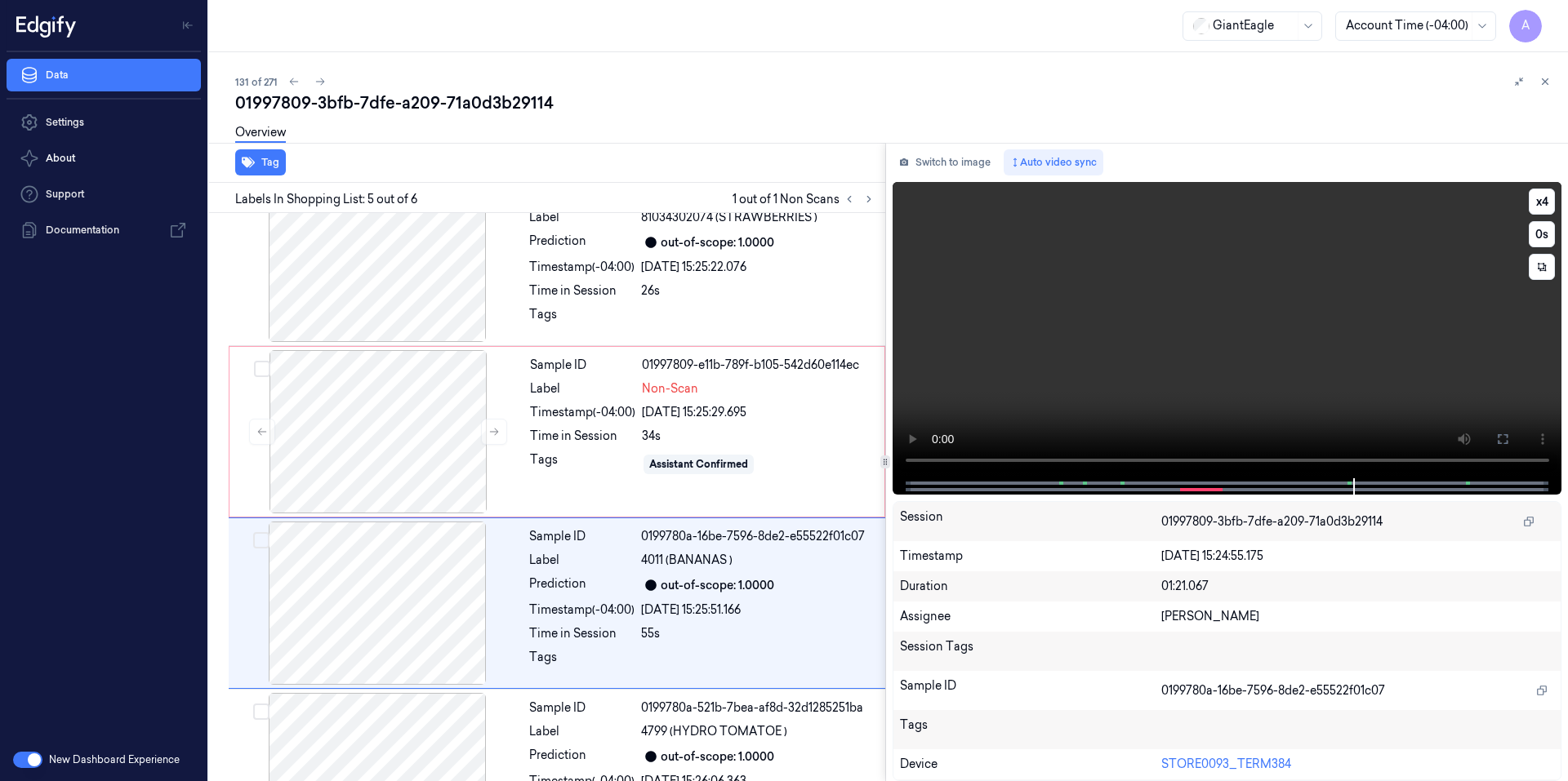
scroll to position [465, 0]
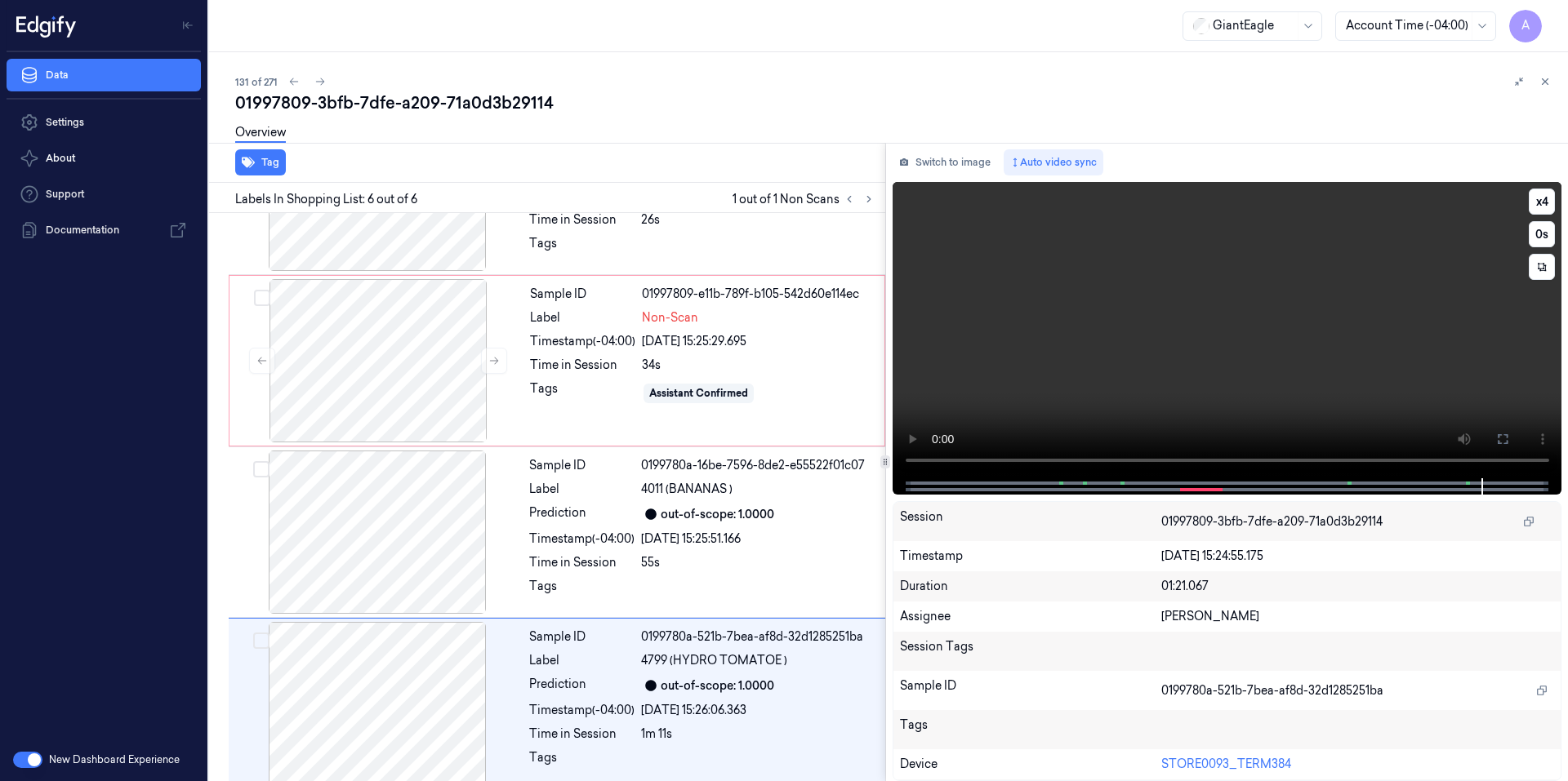
click at [1135, 378] on video at bounding box center [1226, 331] width 670 height 297
click at [637, 399] on div "Sample ID 01997809-e11b-789f-b105-542d60e114ec Label Non-Scan Timestamp (-04:00…" at bounding box center [702, 361] width 357 height 163
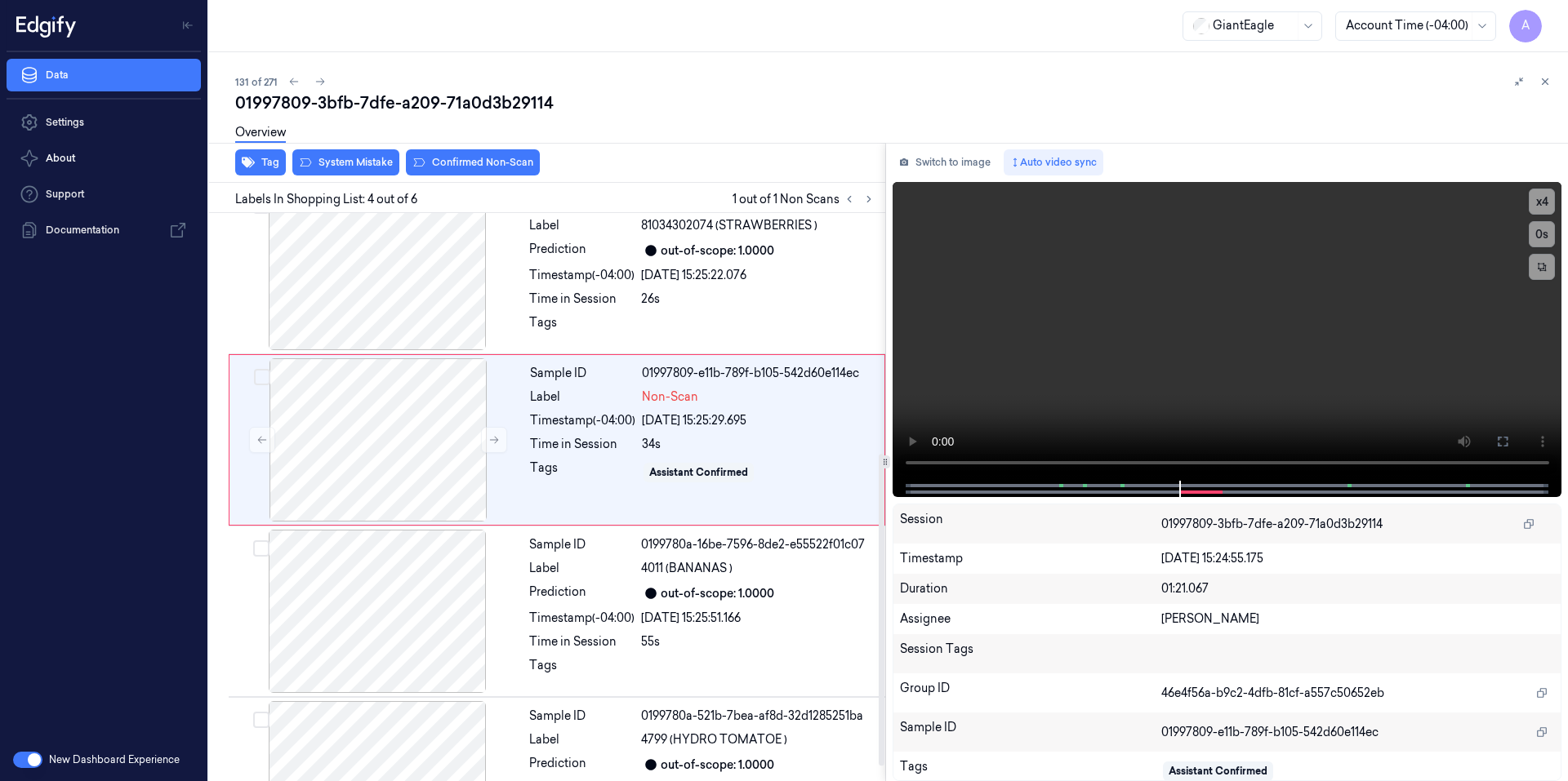
scroll to position [315, 0]
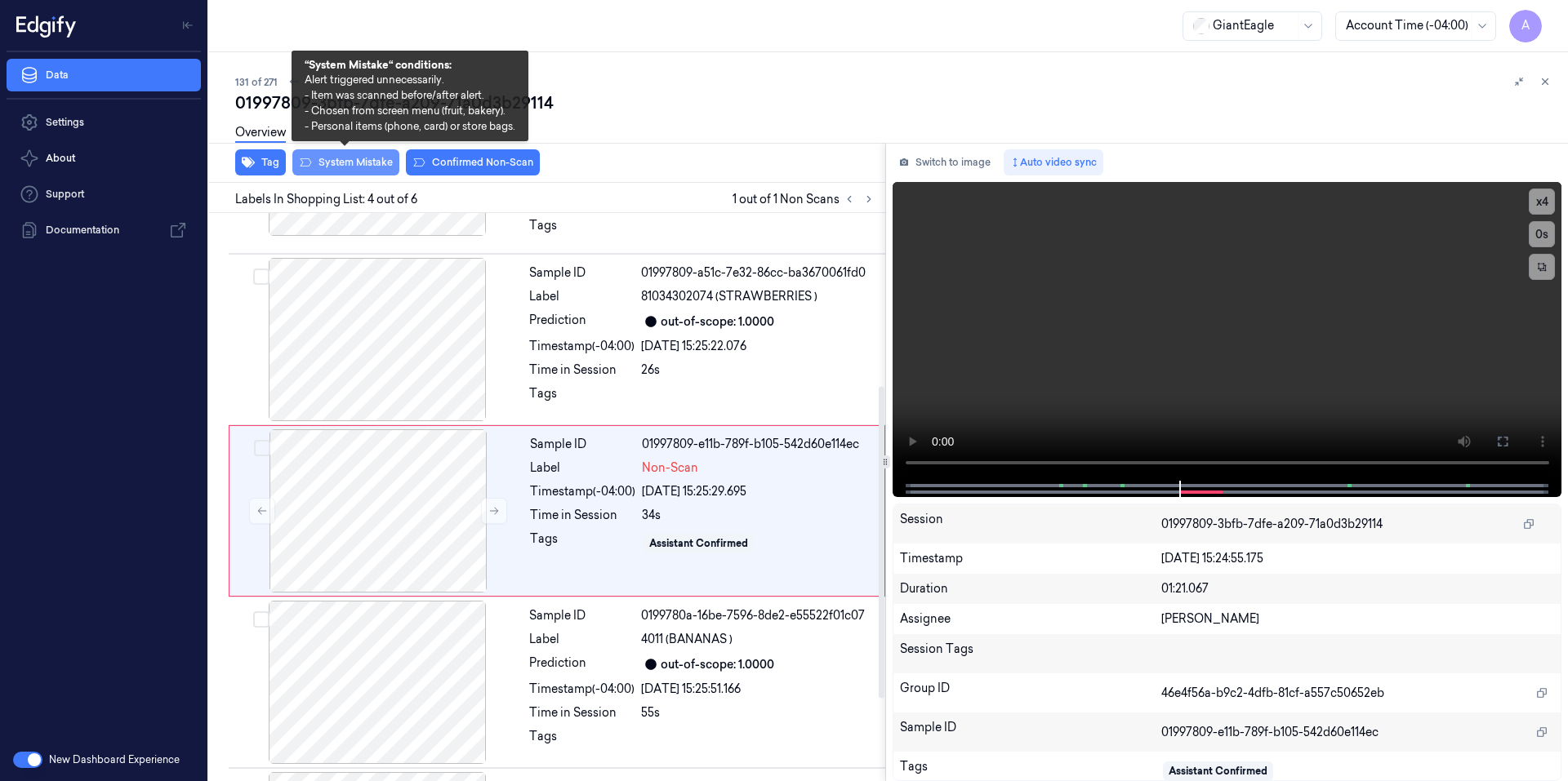
click at [352, 160] on button "System Mistake" at bounding box center [345, 162] width 107 height 27
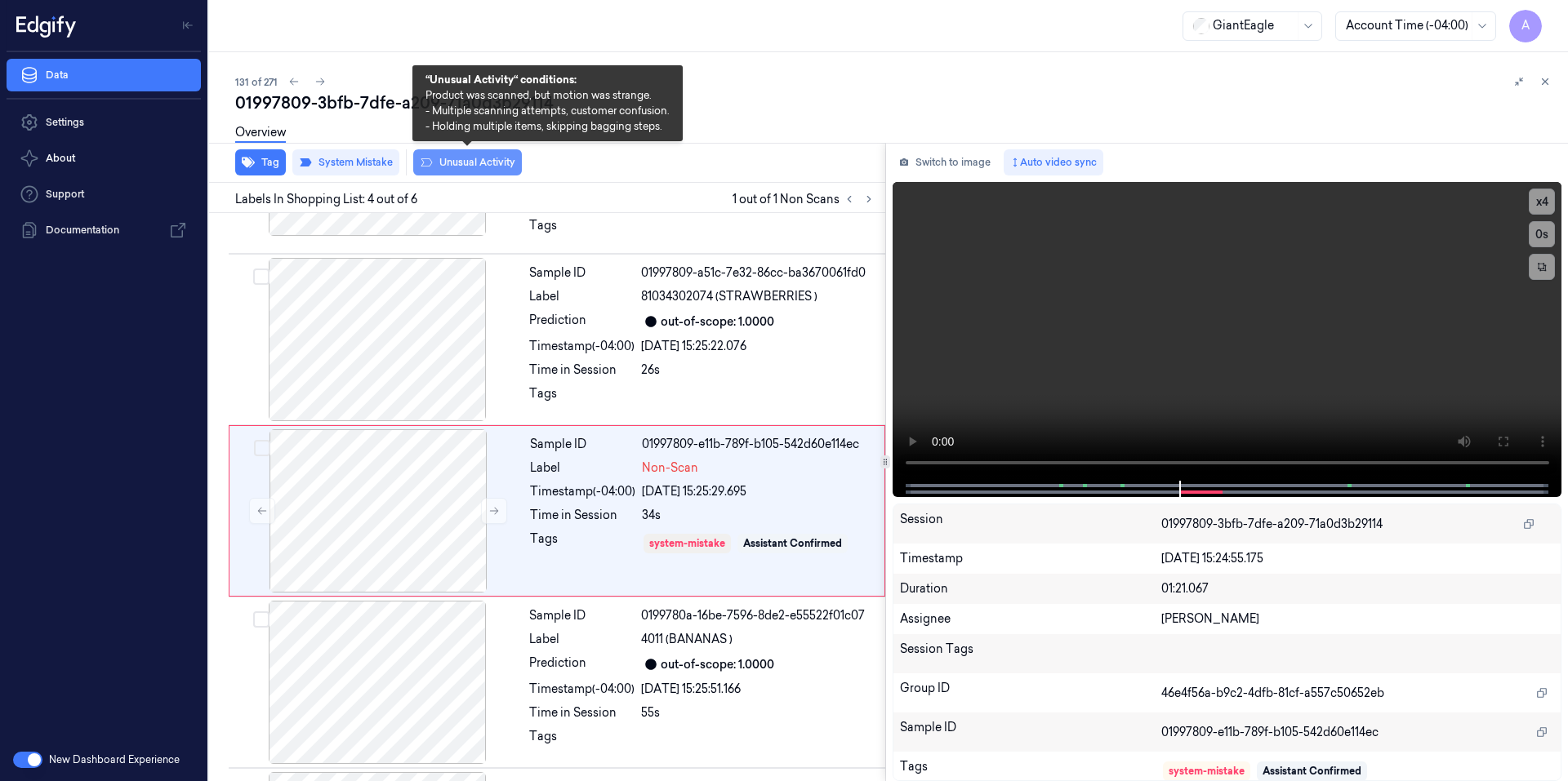
click at [485, 158] on button "Unusual Activity" at bounding box center [467, 162] width 109 height 27
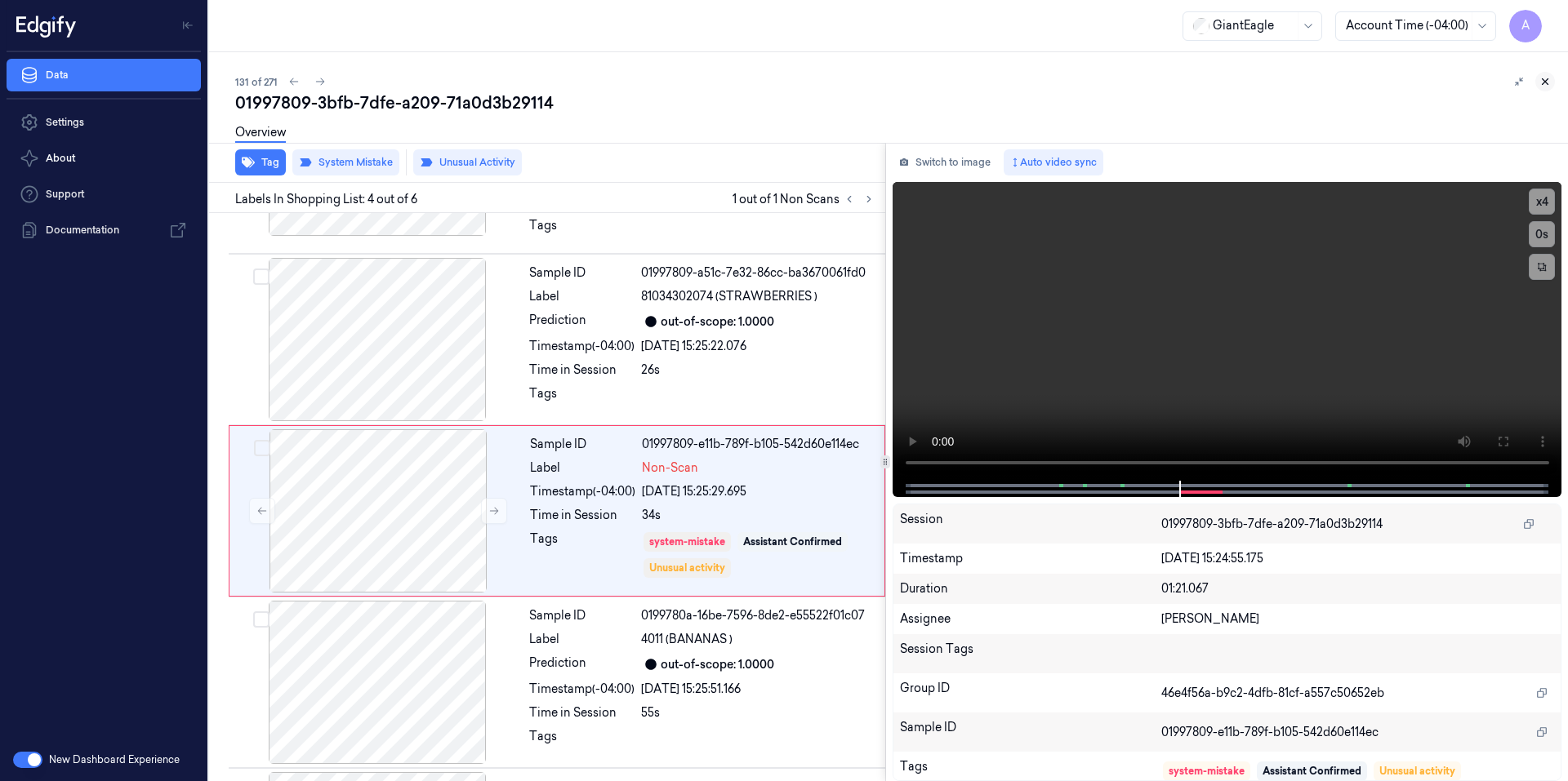
click at [1551, 83] on button at bounding box center [1544, 81] width 19 height 19
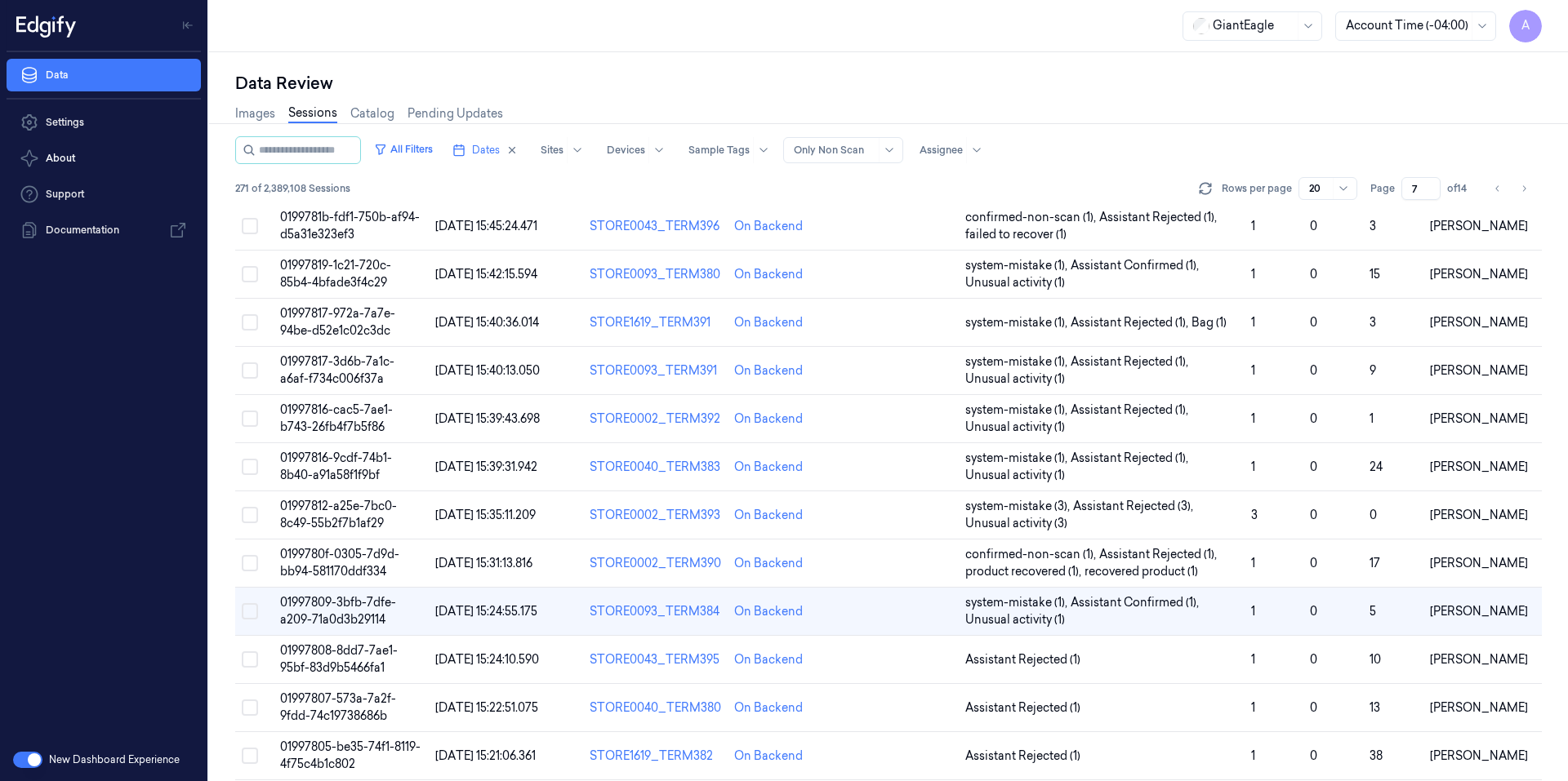
scroll to position [288, 0]
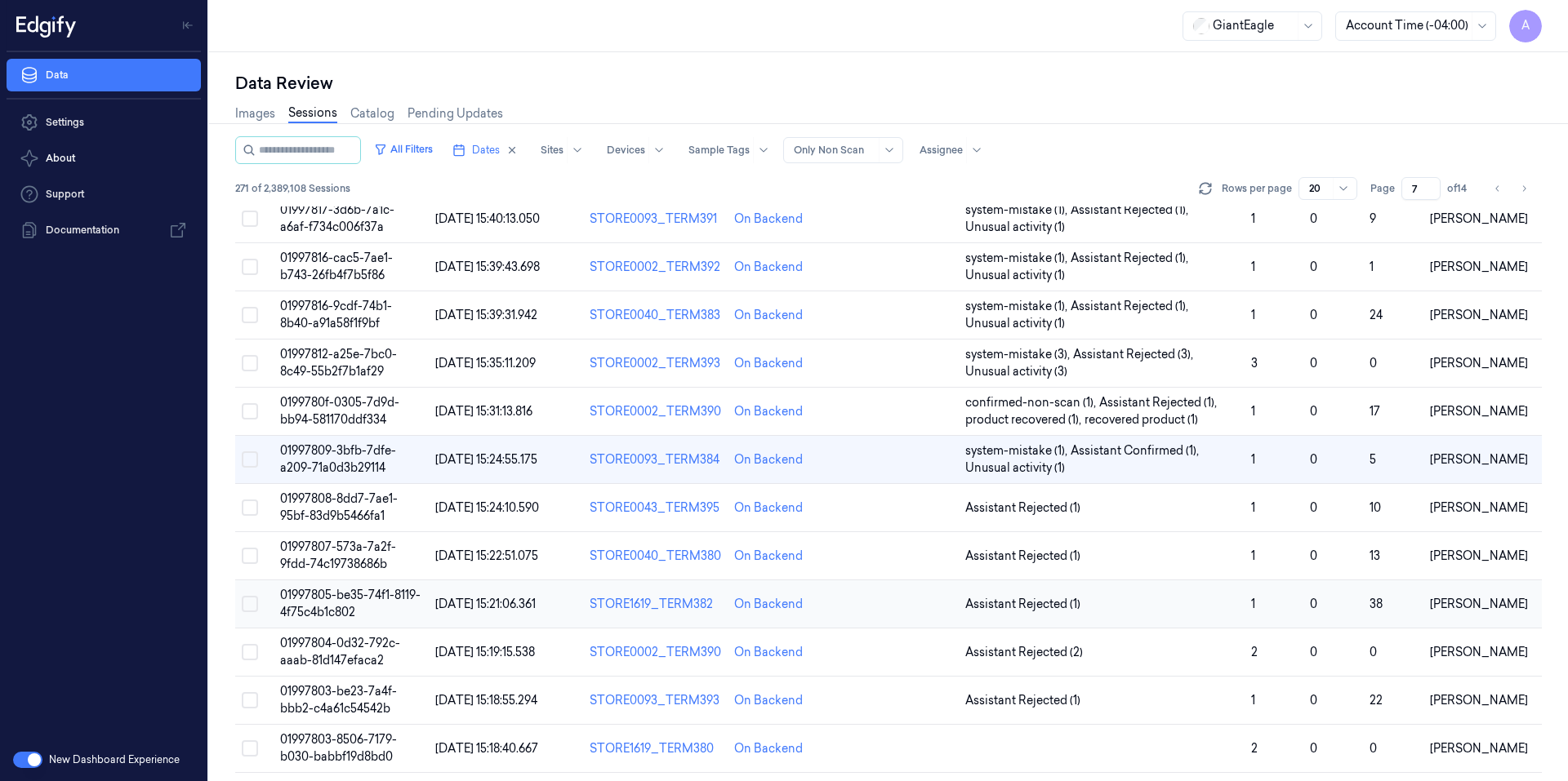
click at [305, 597] on span "01997805-be35-74f1-8119-4f75c4b1c802" at bounding box center [350, 603] width 140 height 32
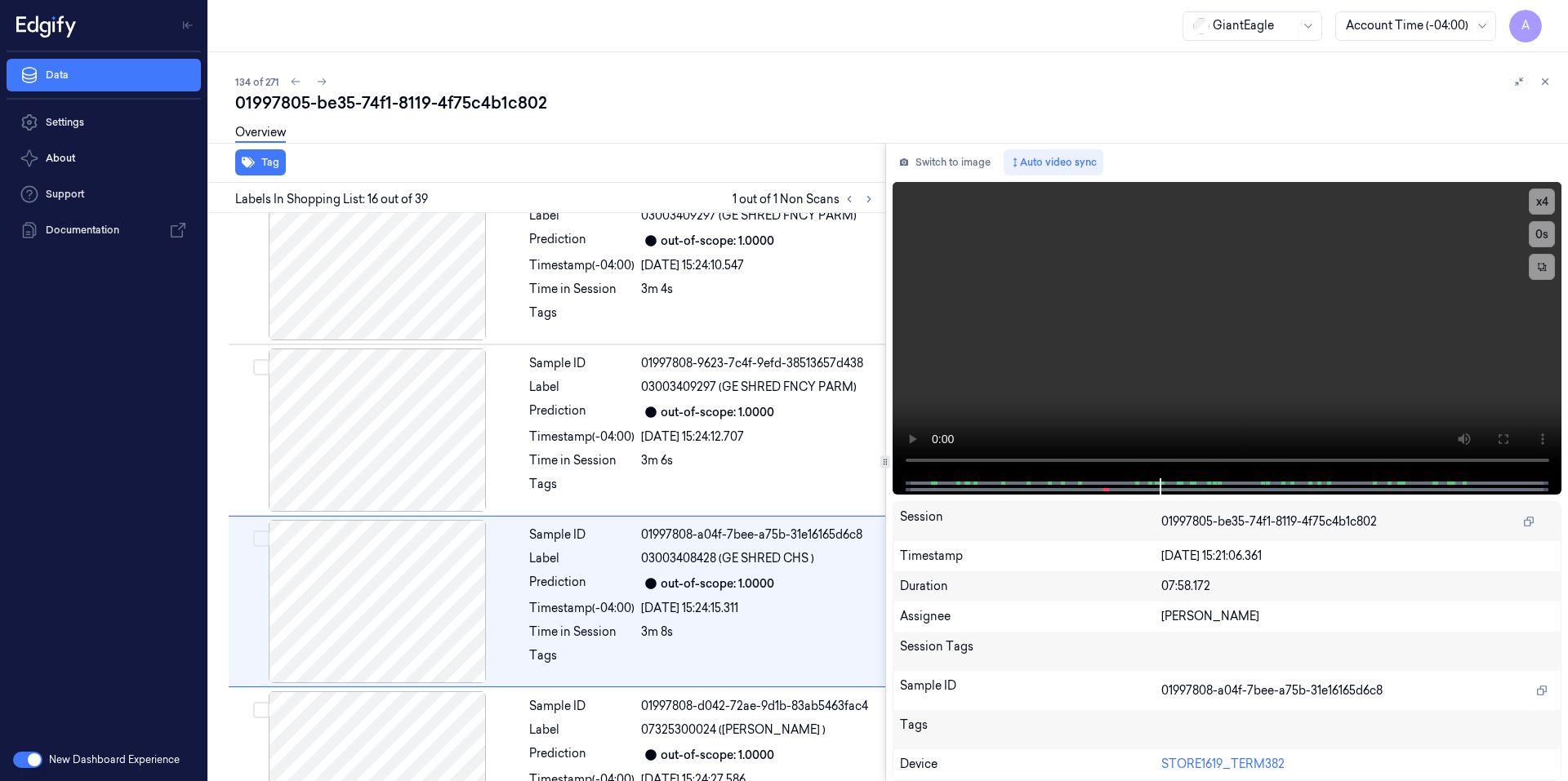
scroll to position [2372, 0]
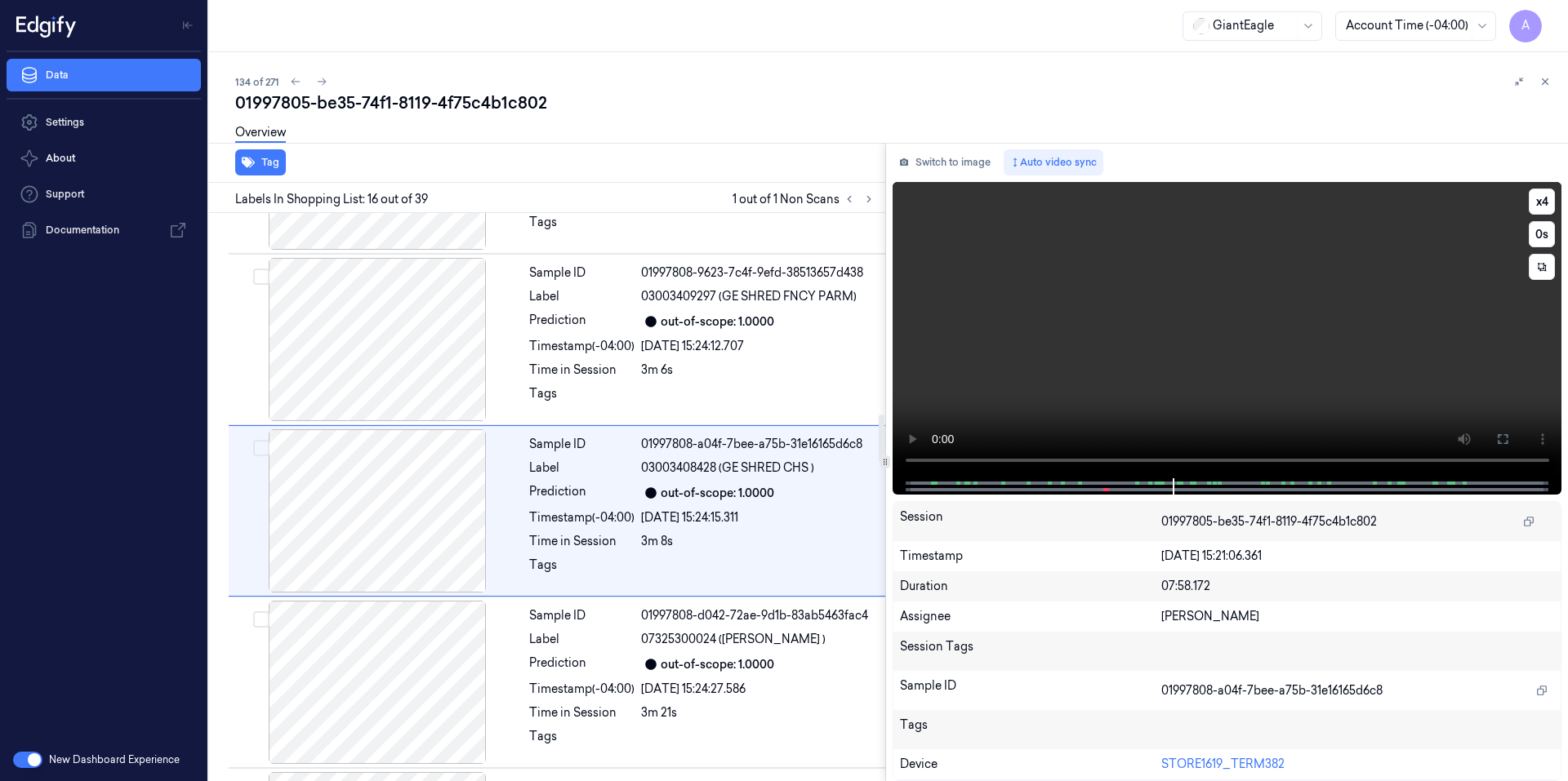
click at [992, 349] on video at bounding box center [1226, 331] width 670 height 297
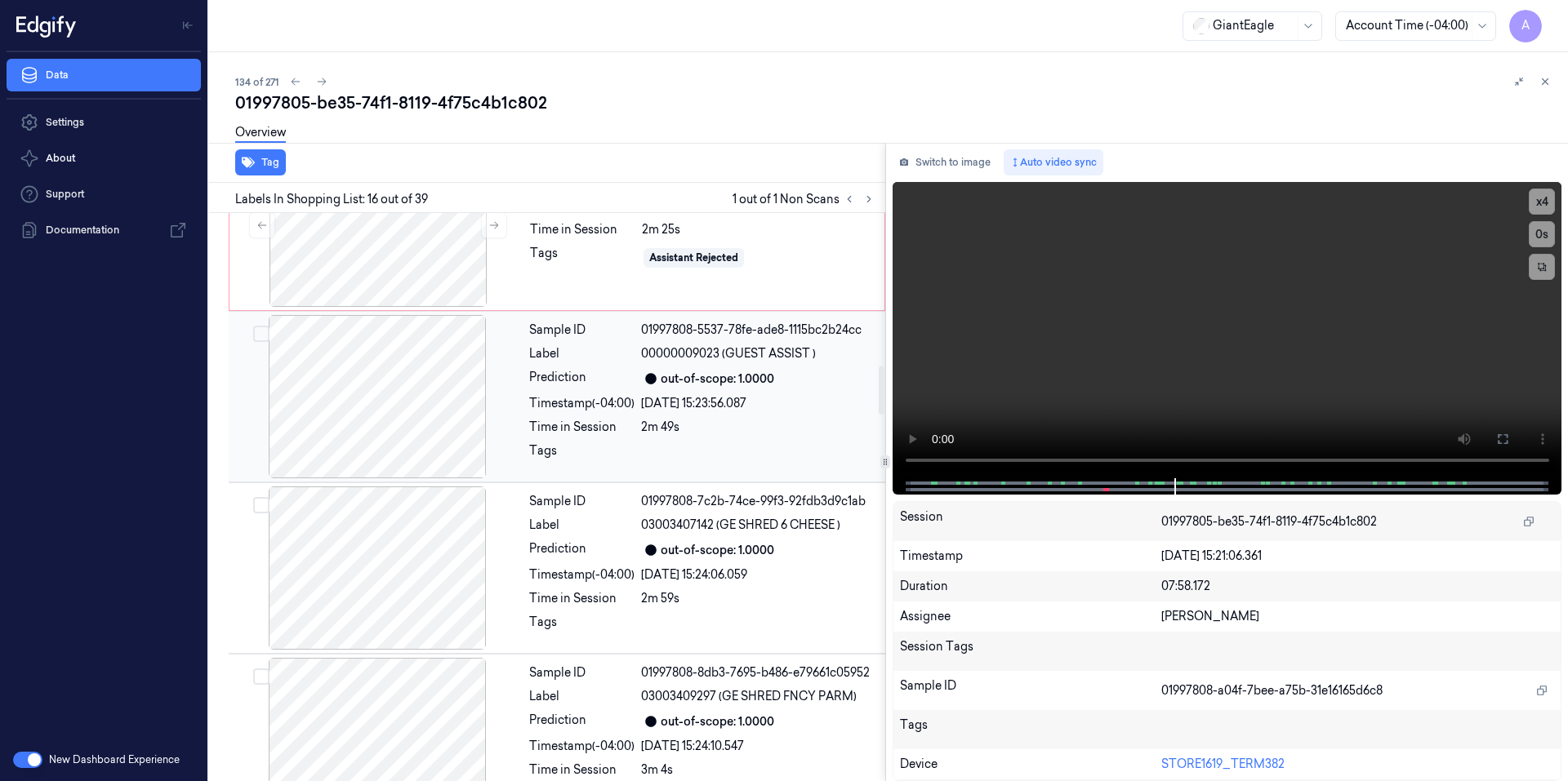
click at [643, 442] on div at bounding box center [758, 455] width 234 height 27
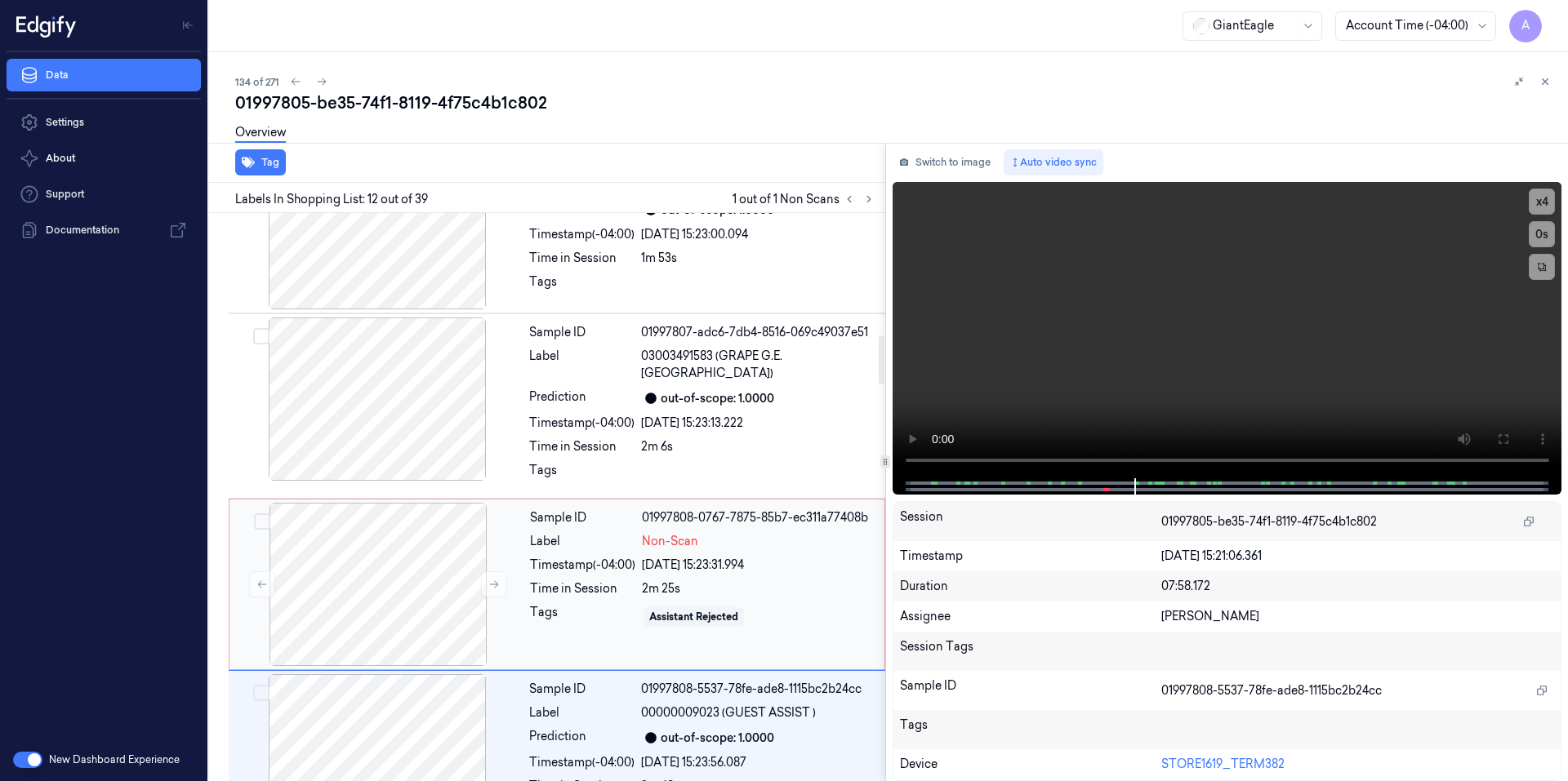
click at [726, 561] on div "Sample ID 01997808-0767-7875-85b7-ec311a77408b Label Non-Scan Timestamp (-04:00…" at bounding box center [702, 584] width 357 height 163
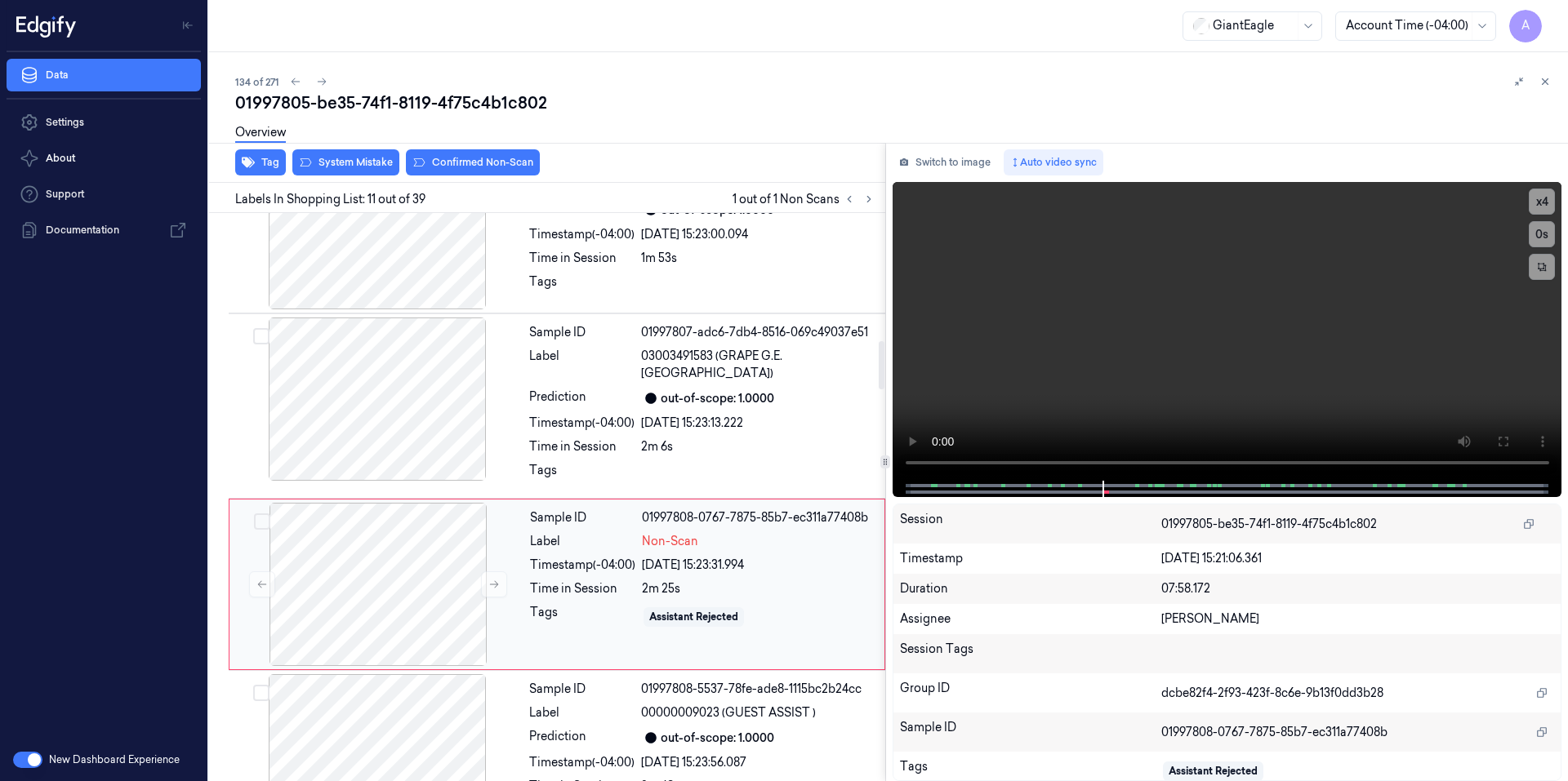
scroll to position [1515, 0]
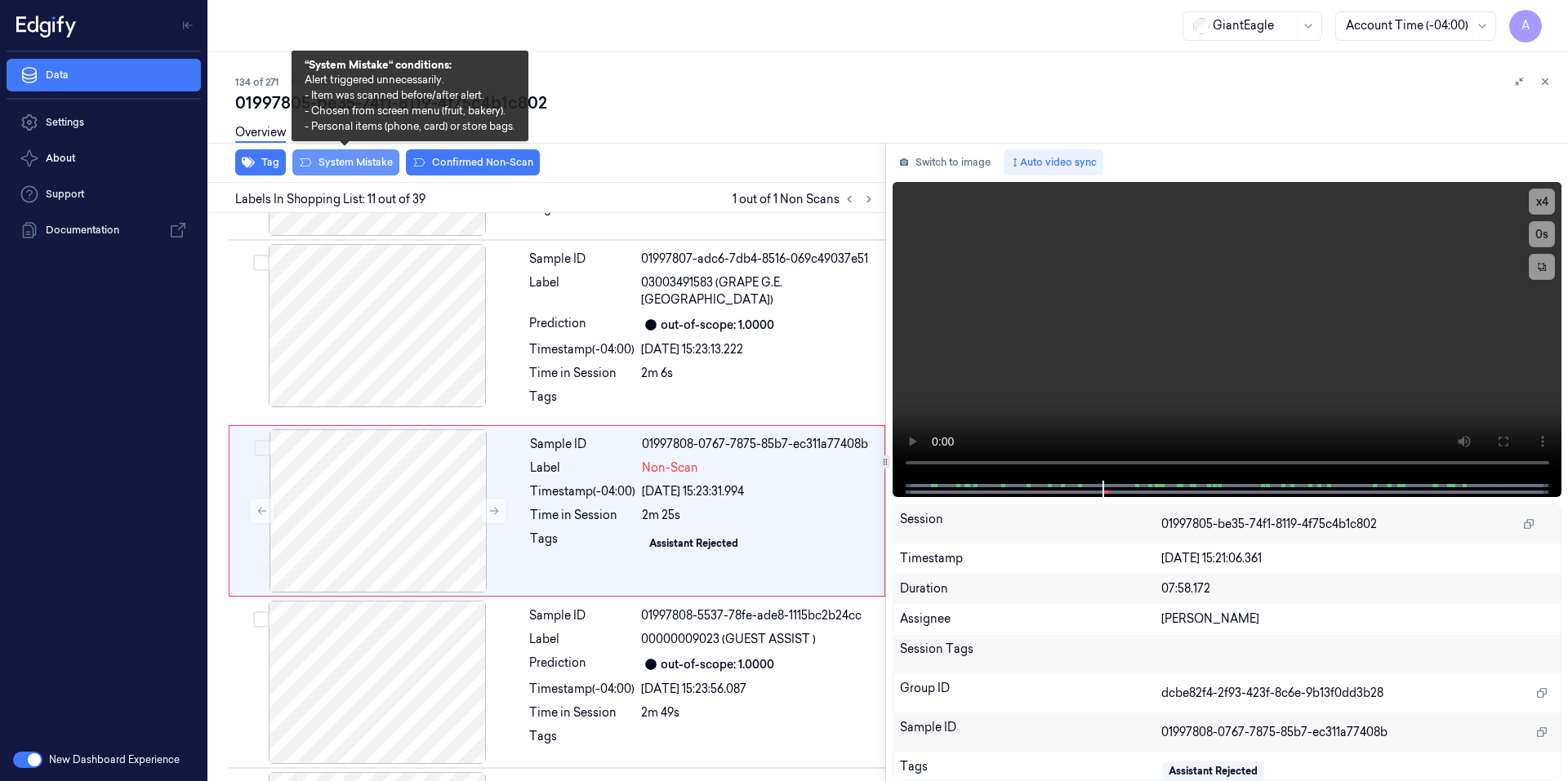
click at [348, 157] on button "System Mistake" at bounding box center [345, 162] width 107 height 27
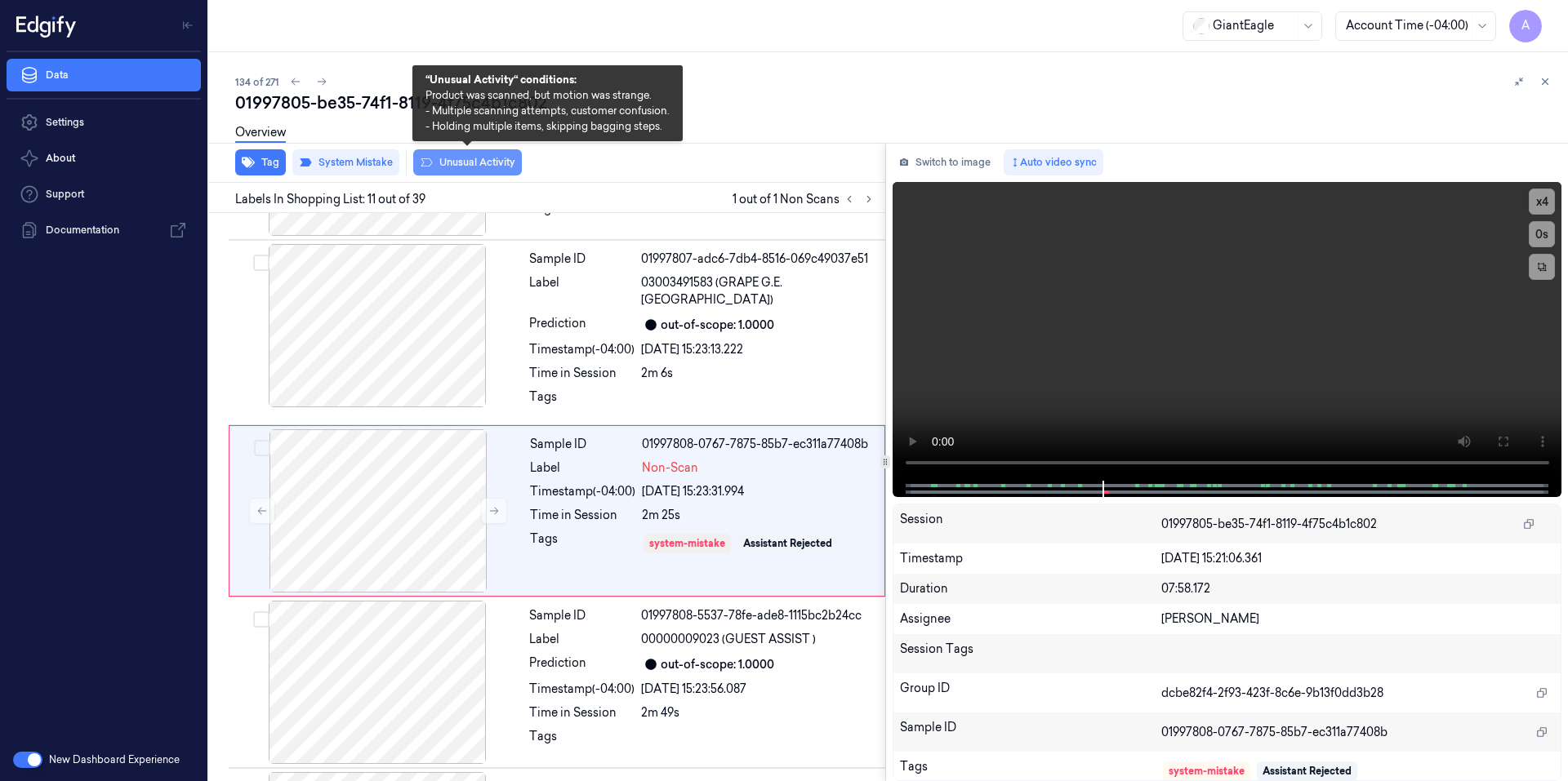
click at [441, 157] on button "Unusual Activity" at bounding box center [467, 162] width 109 height 27
click at [466, 164] on button "Unusual Activity" at bounding box center [467, 162] width 109 height 27
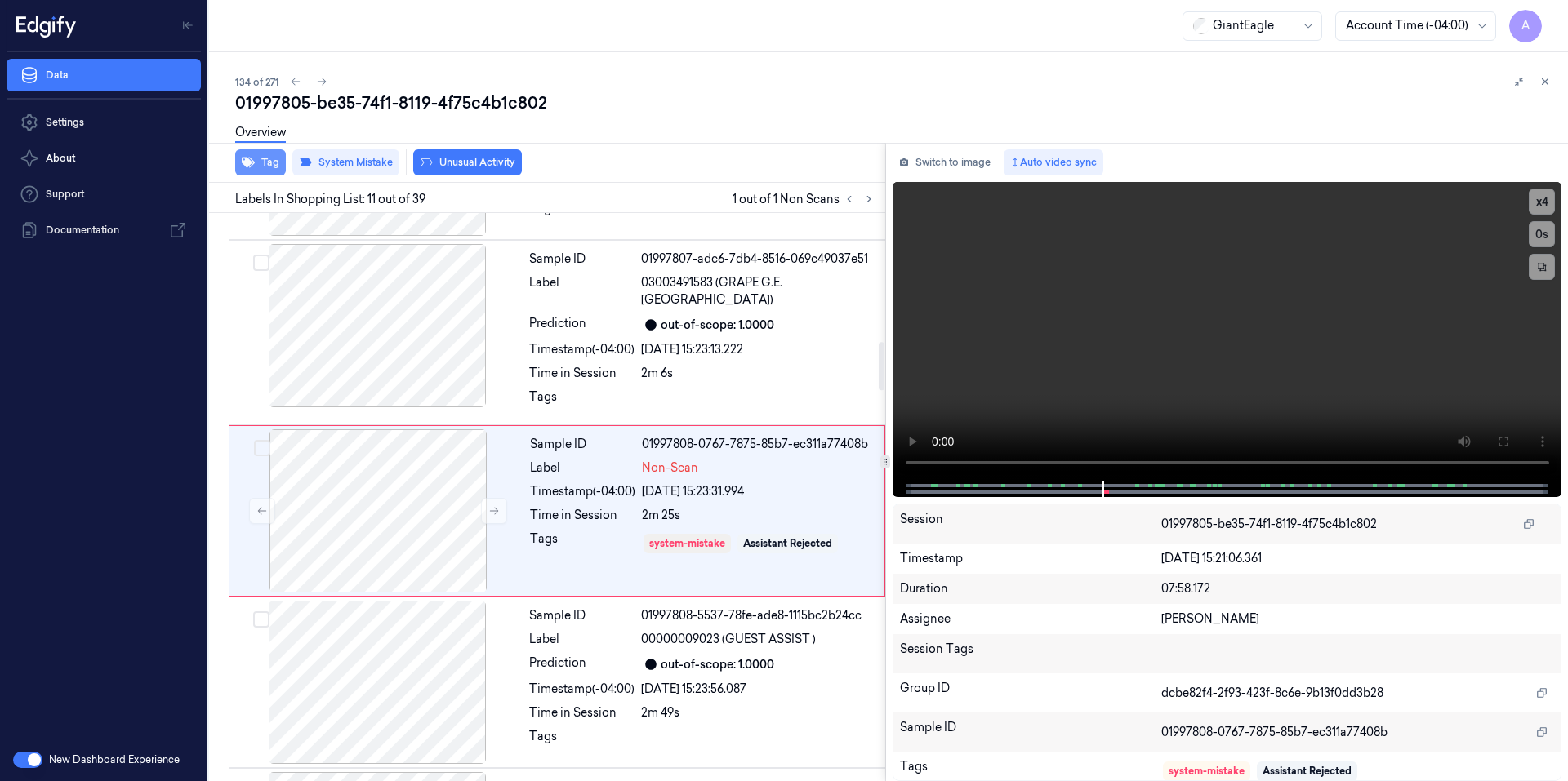
click at [259, 166] on button "Tag" at bounding box center [260, 162] width 50 height 27
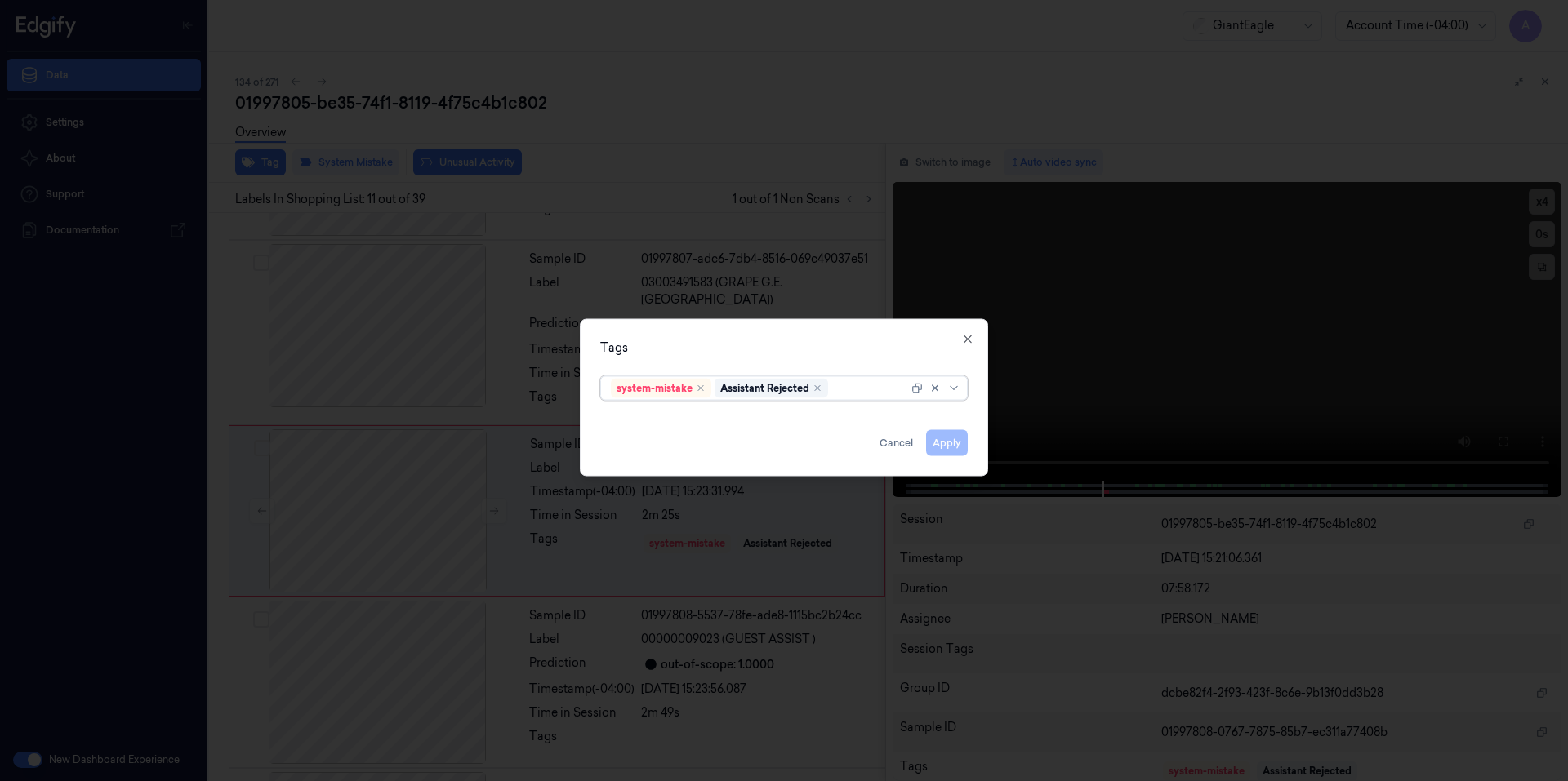
click at [866, 393] on div at bounding box center [870, 388] width 77 height 17
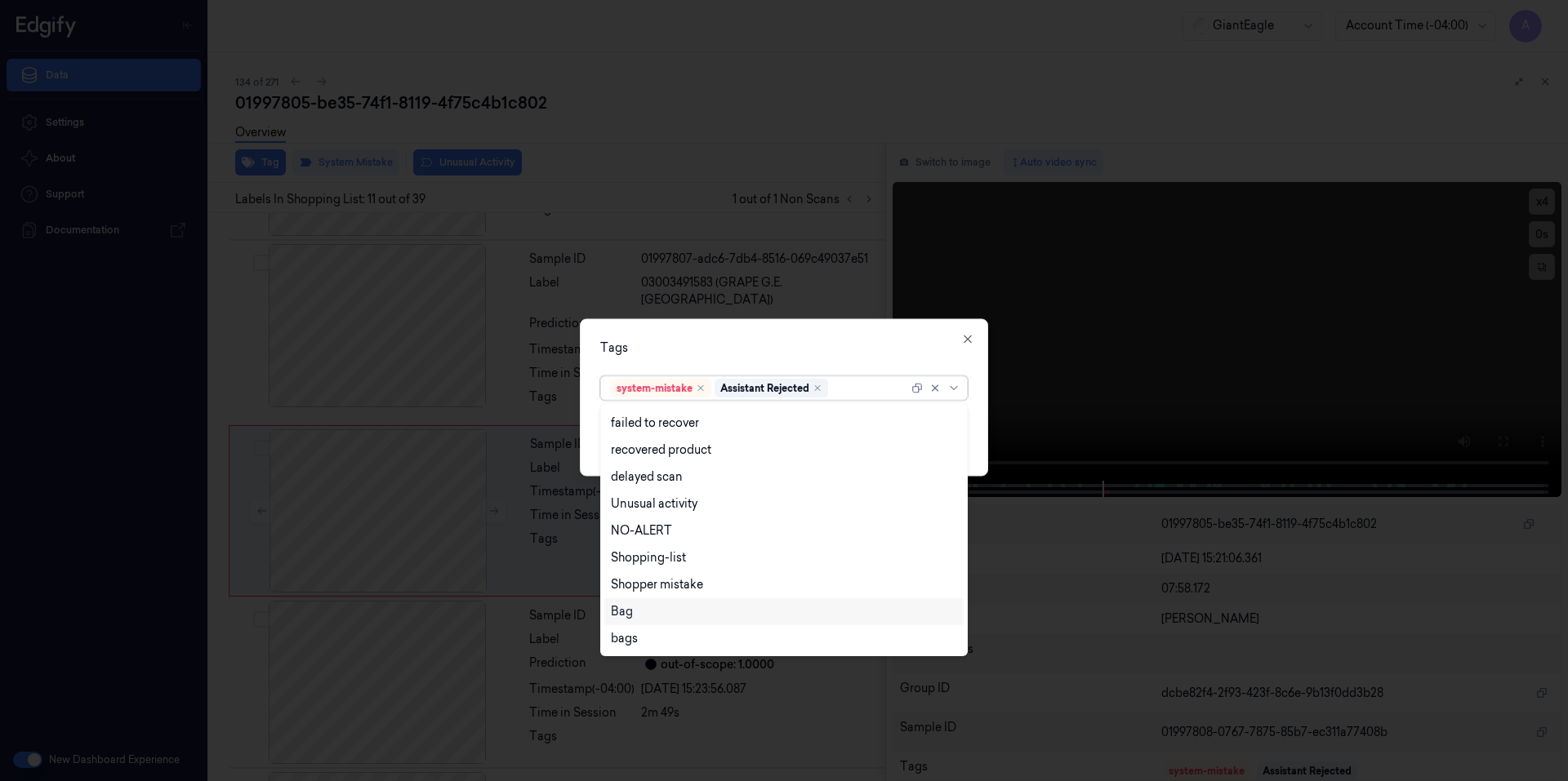
click at [639, 610] on div "Bag" at bounding box center [784, 612] width 346 height 17
click at [816, 342] on div "Tags" at bounding box center [783, 347] width 367 height 17
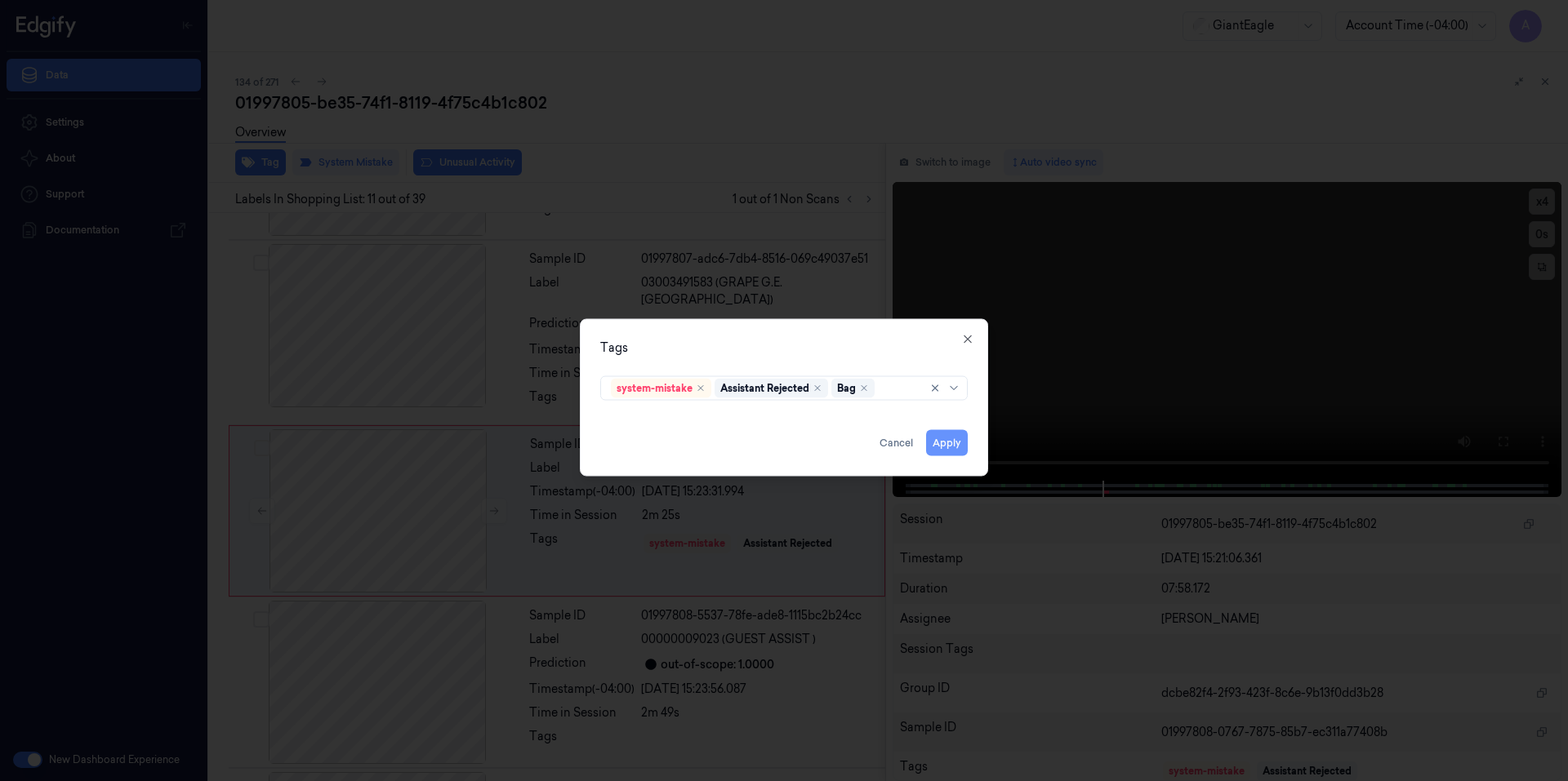
click at [953, 440] on button "Apply" at bounding box center [946, 442] width 41 height 27
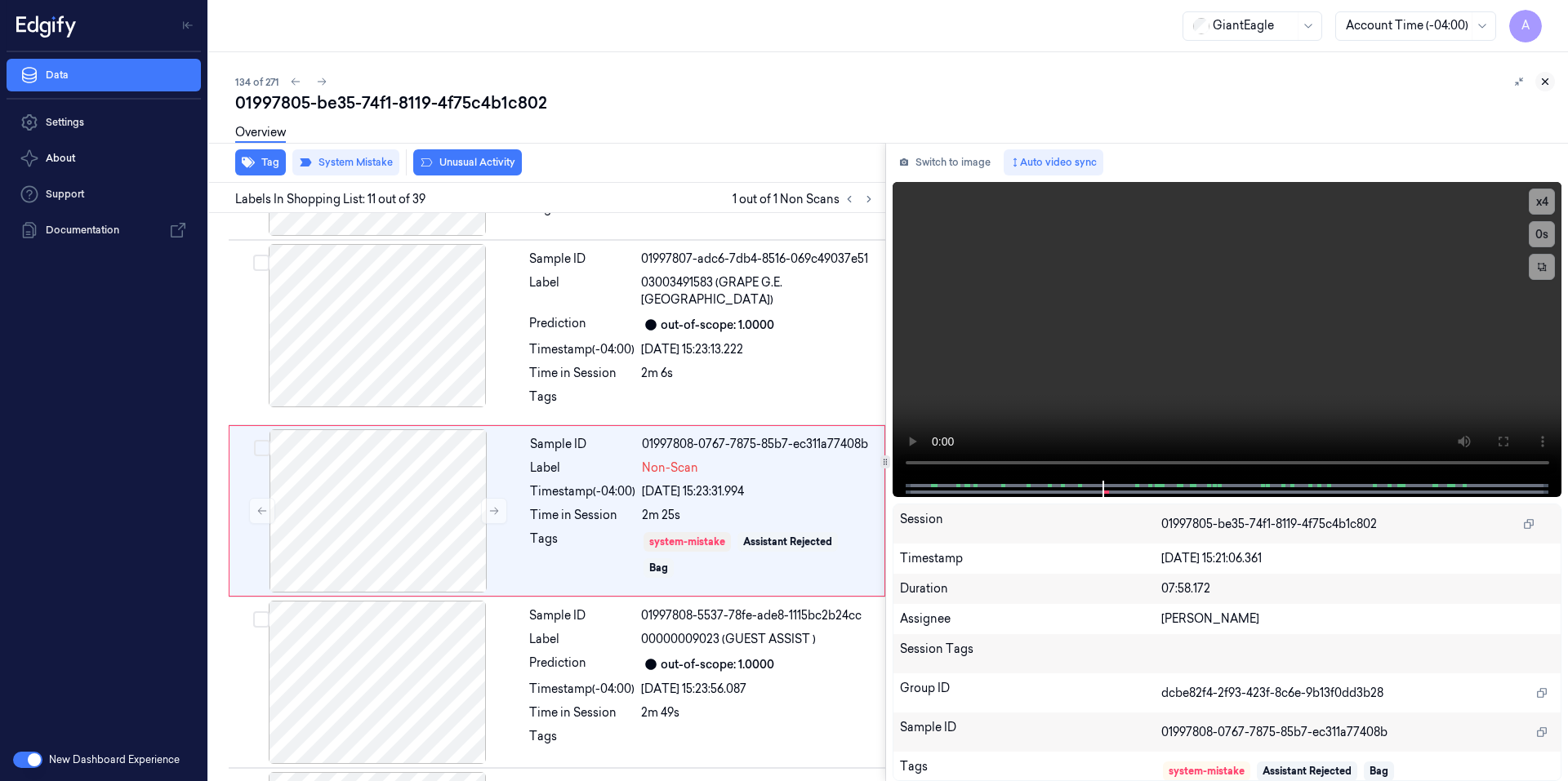
click at [1541, 82] on icon at bounding box center [1544, 81] width 11 height 11
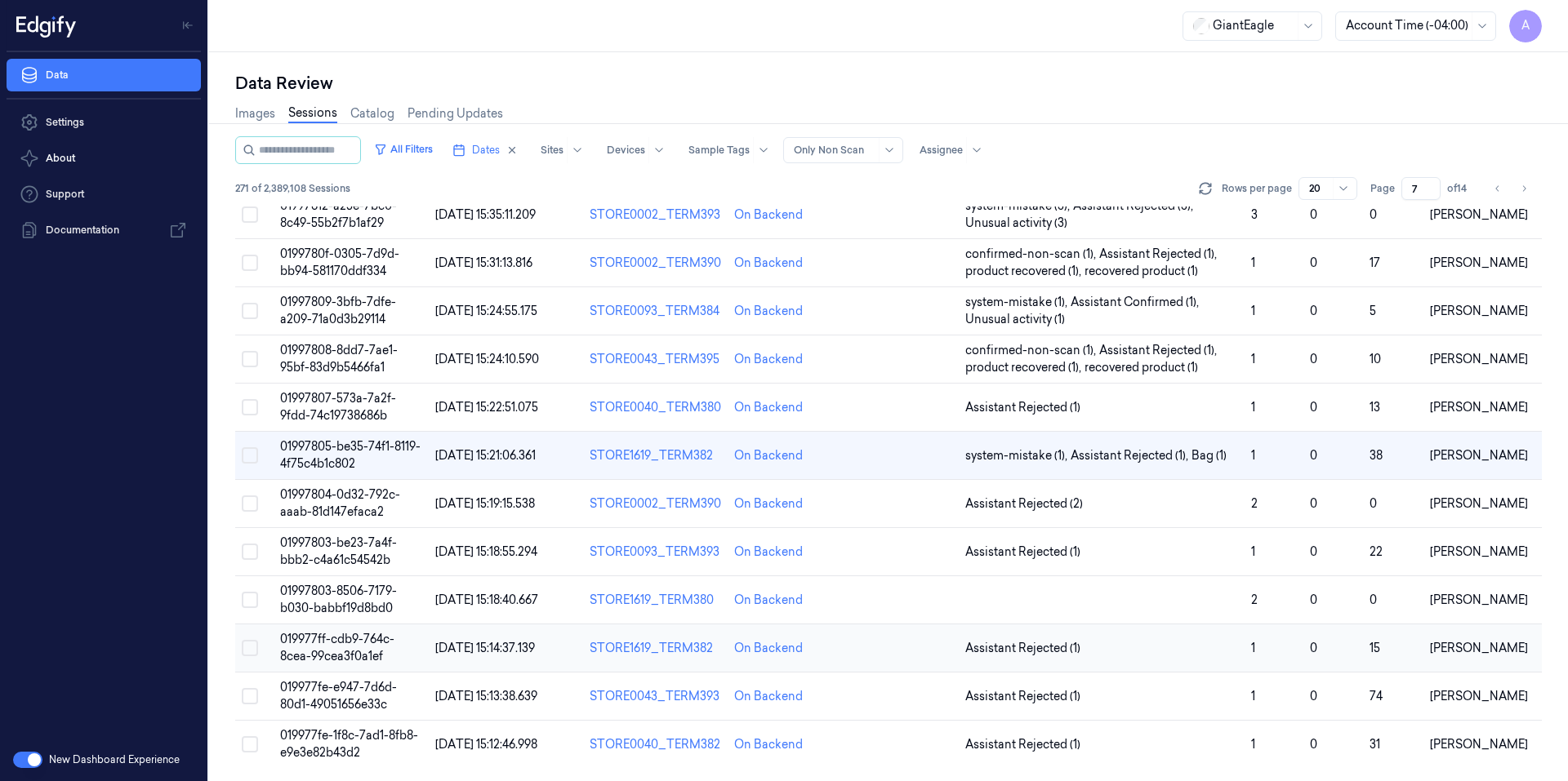
scroll to position [437, 0]
click at [345, 551] on td "01997803-be23-7a4f-bbb2-c4a61c54542b" at bounding box center [351, 552] width 155 height 49
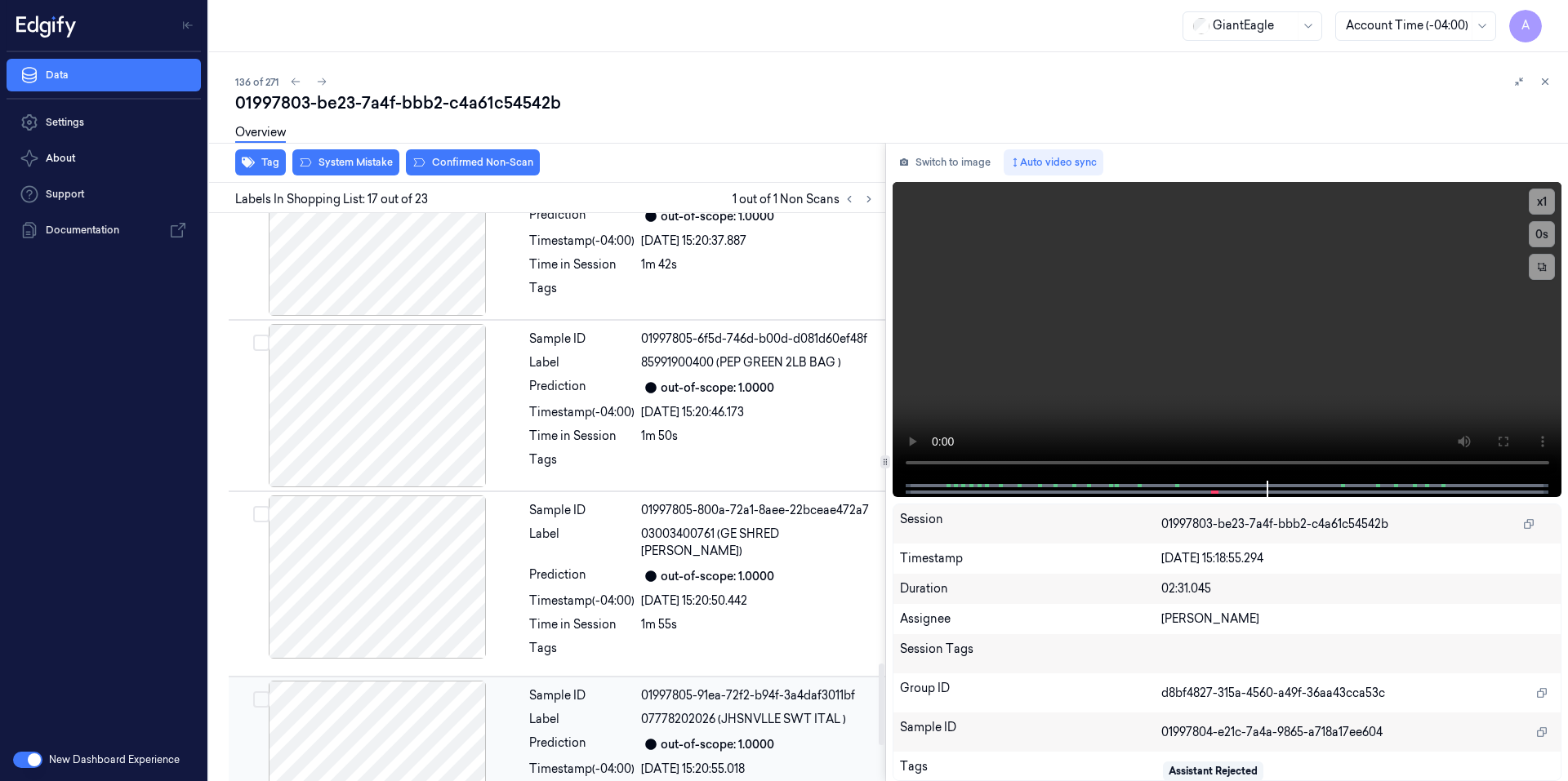
scroll to position [3292, 0]
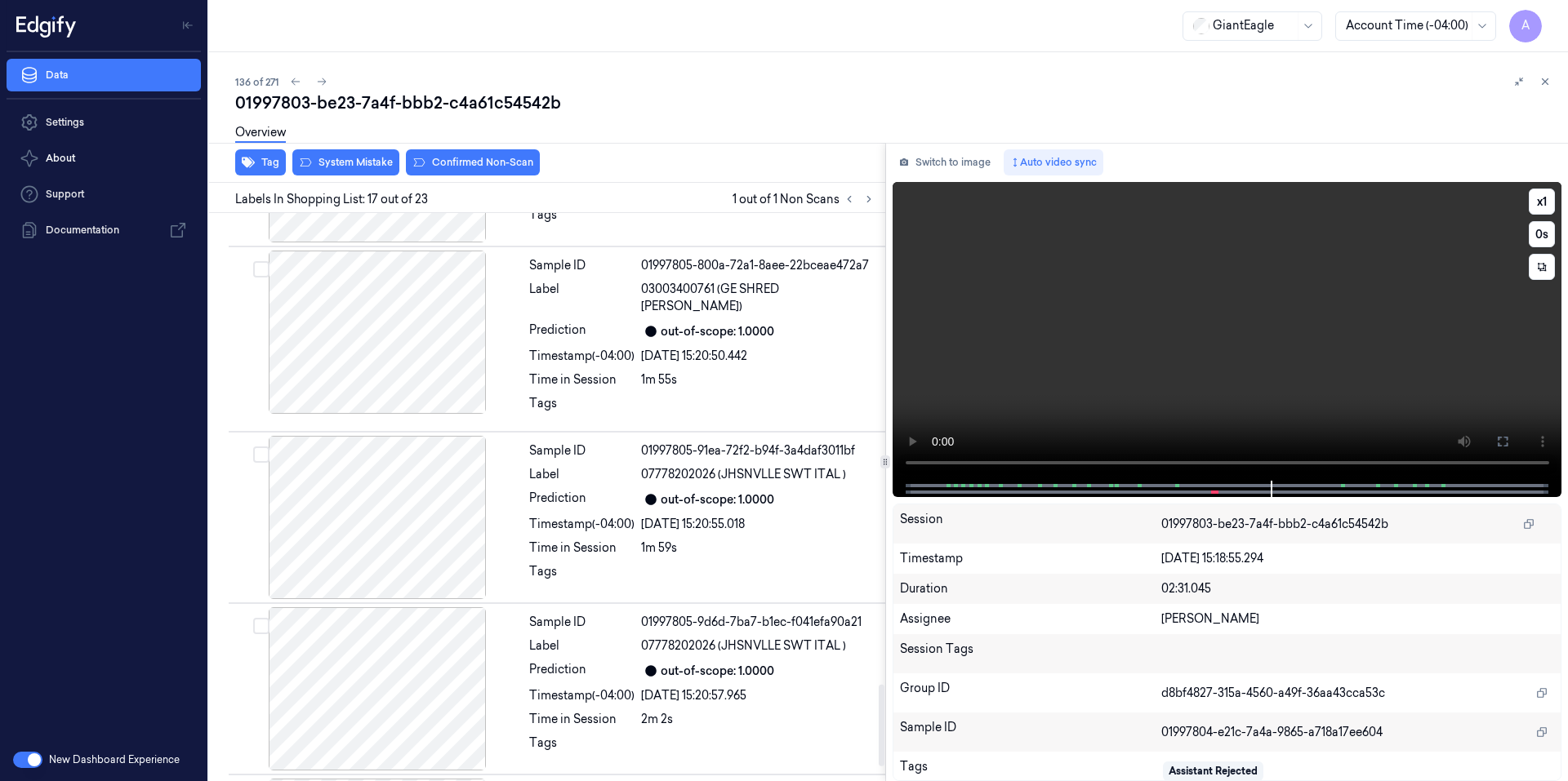
click at [1117, 369] on video at bounding box center [1226, 331] width 670 height 298
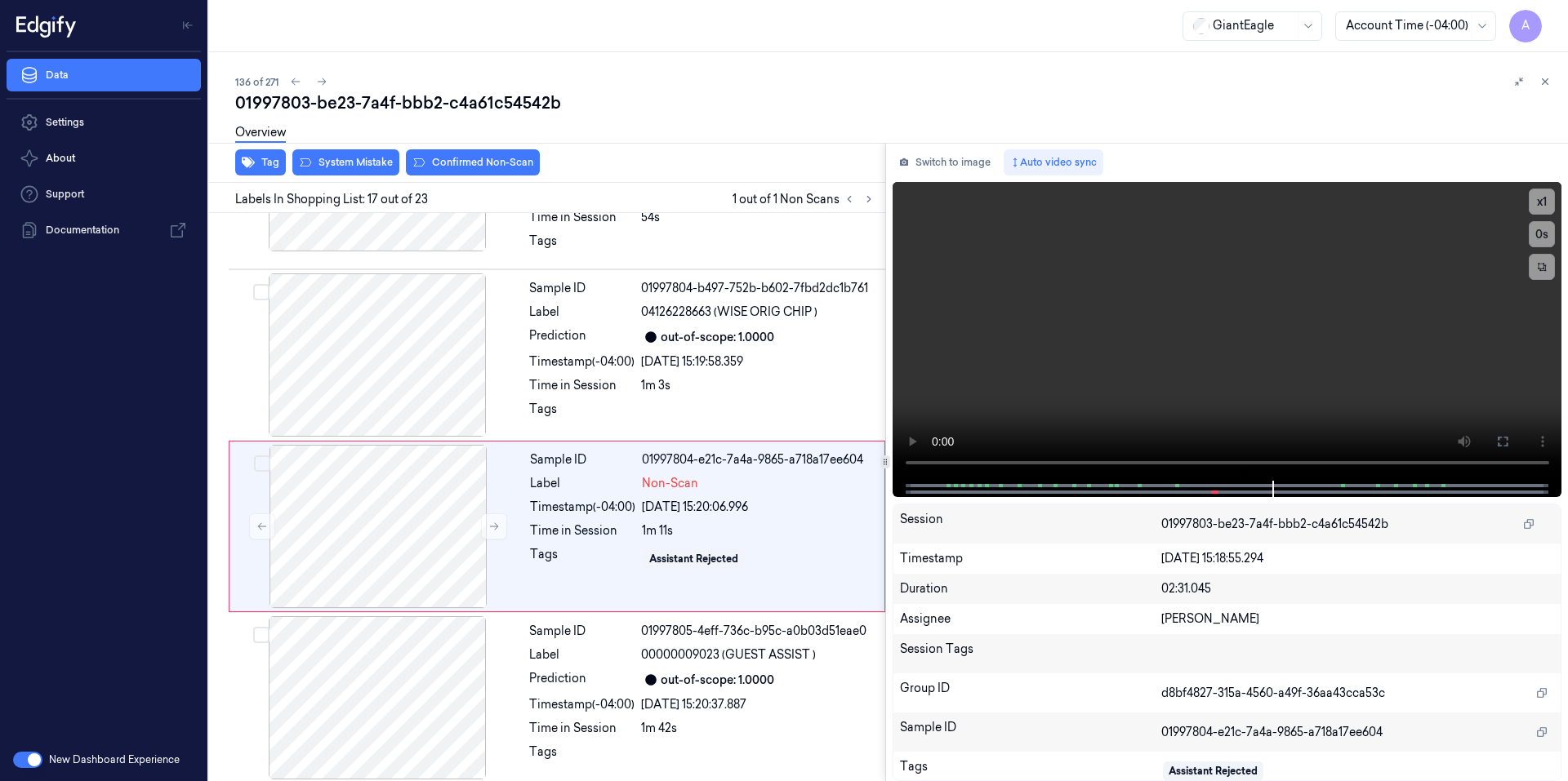
scroll to position [2557, 0]
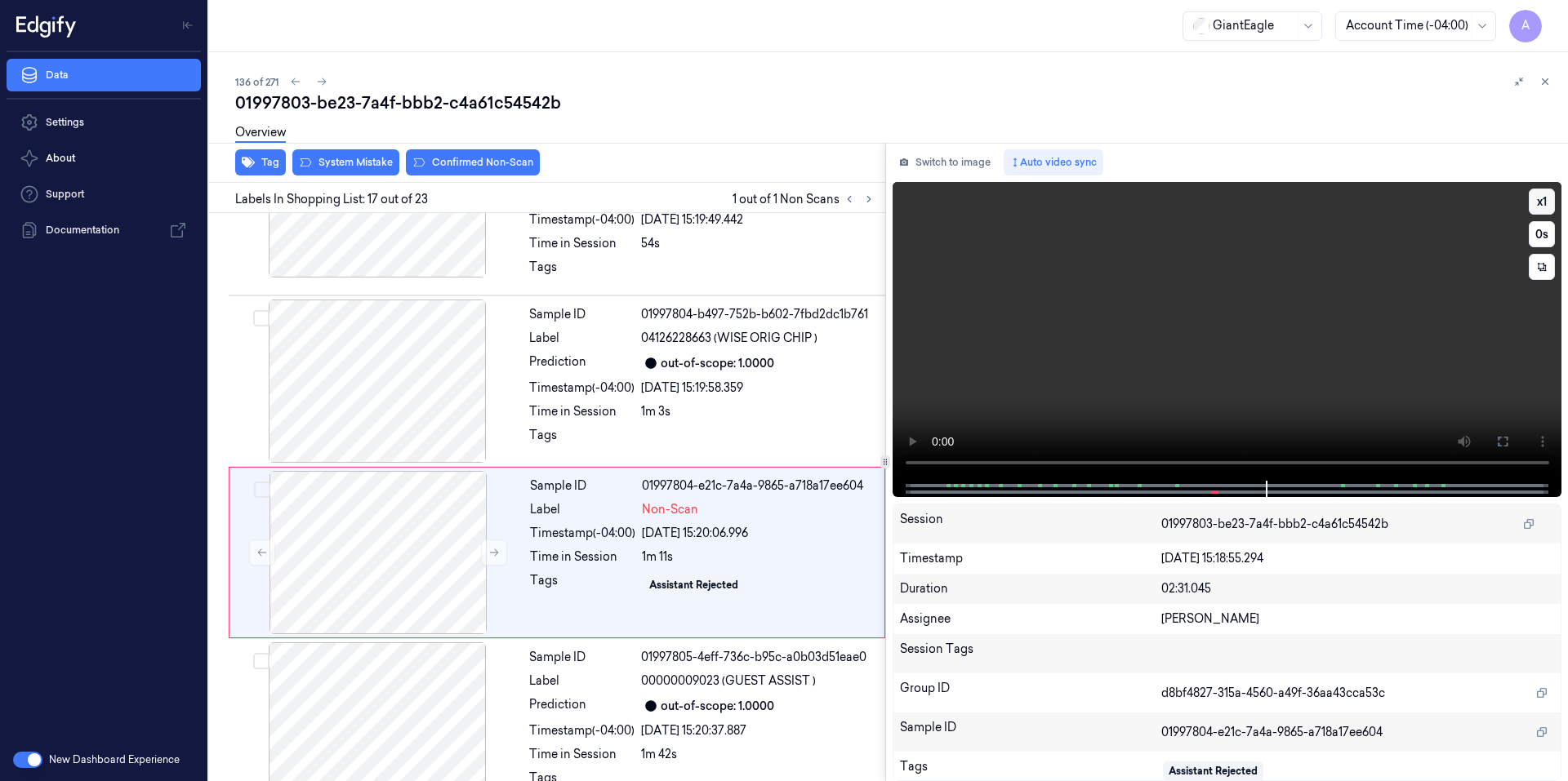
click at [1530, 205] on button "x 1" at bounding box center [1541, 201] width 27 height 27
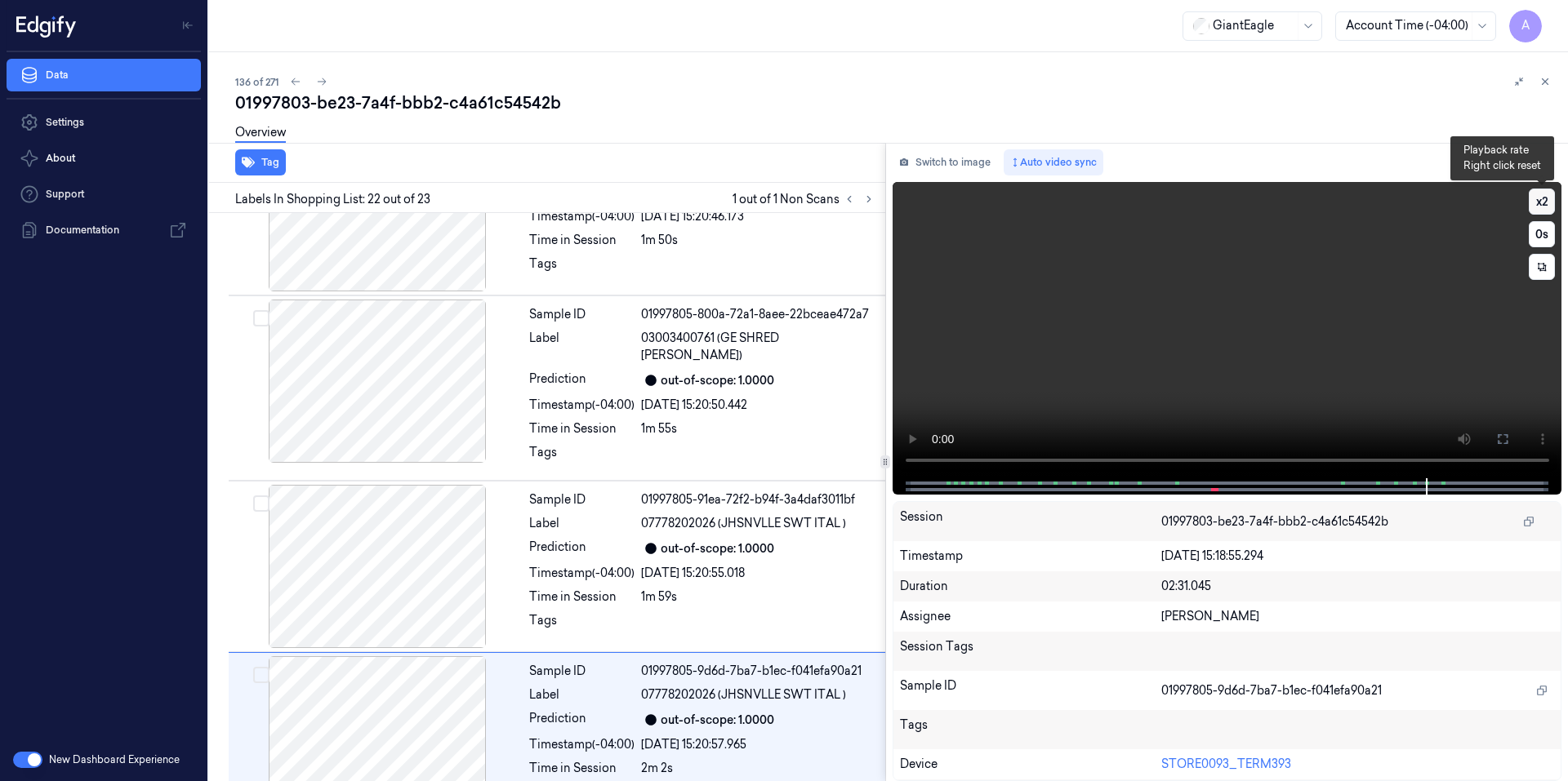
scroll to position [3393, 0]
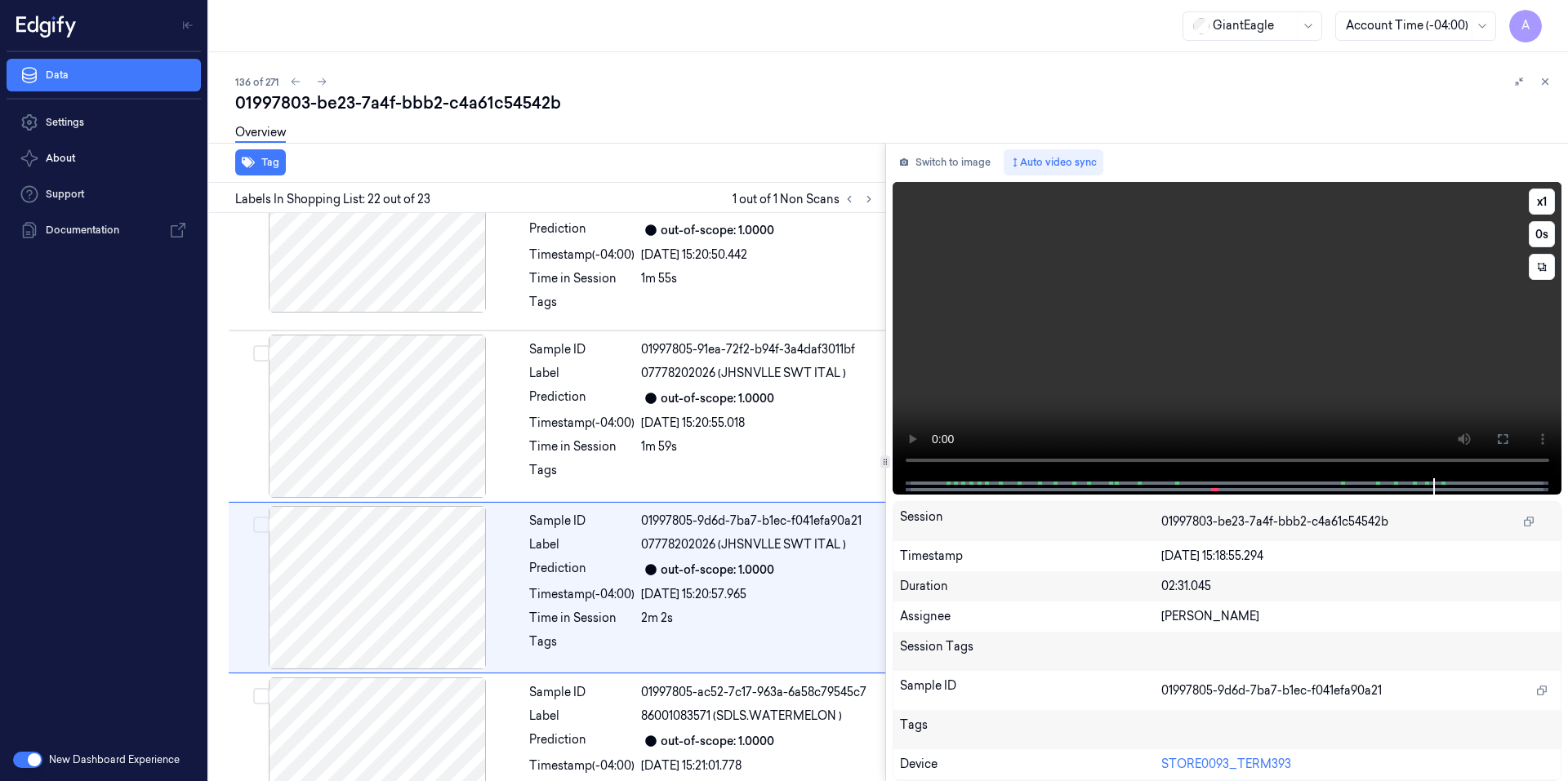
click at [1415, 244] on video at bounding box center [1226, 331] width 670 height 297
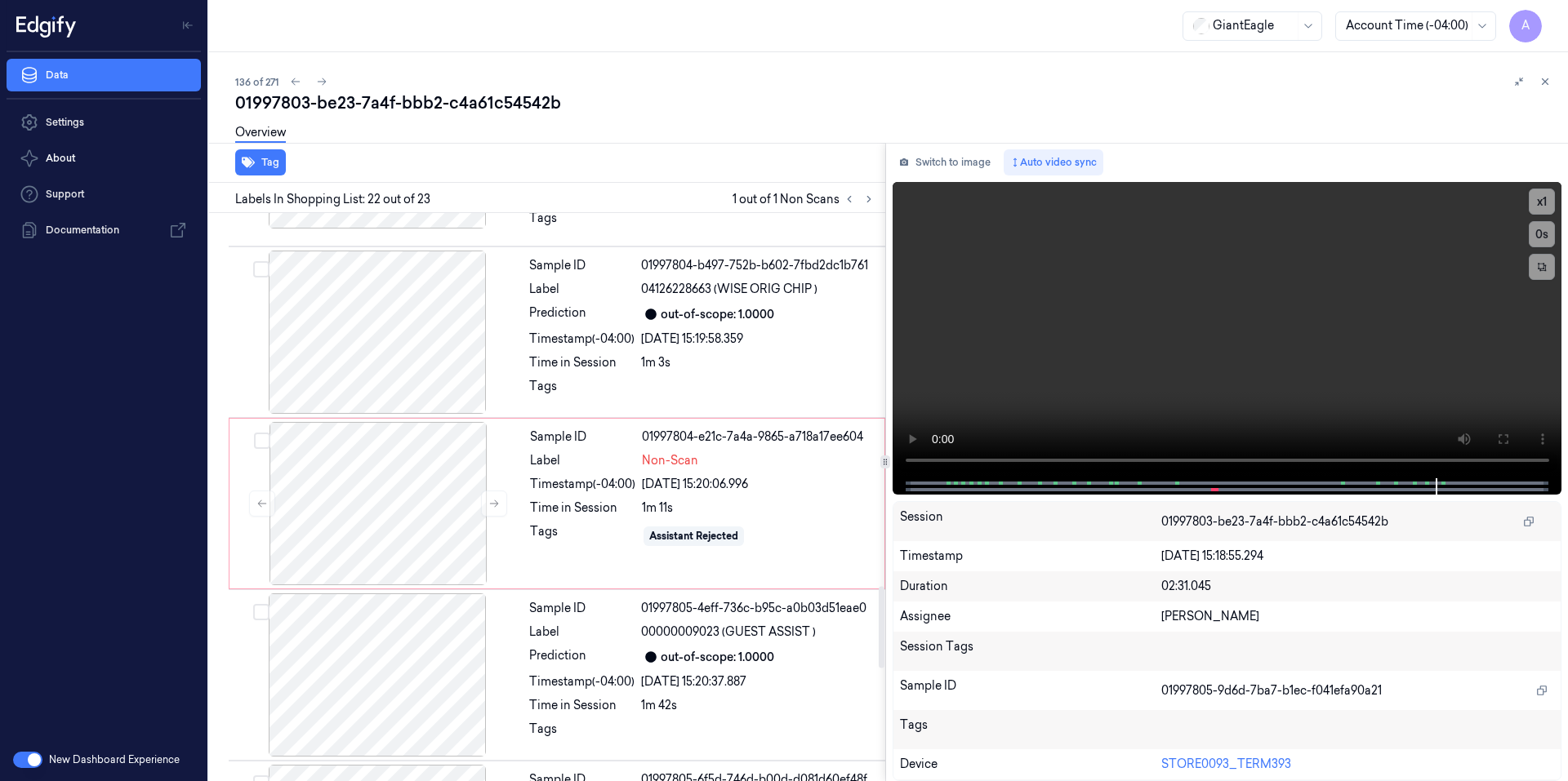
scroll to position [2576, 0]
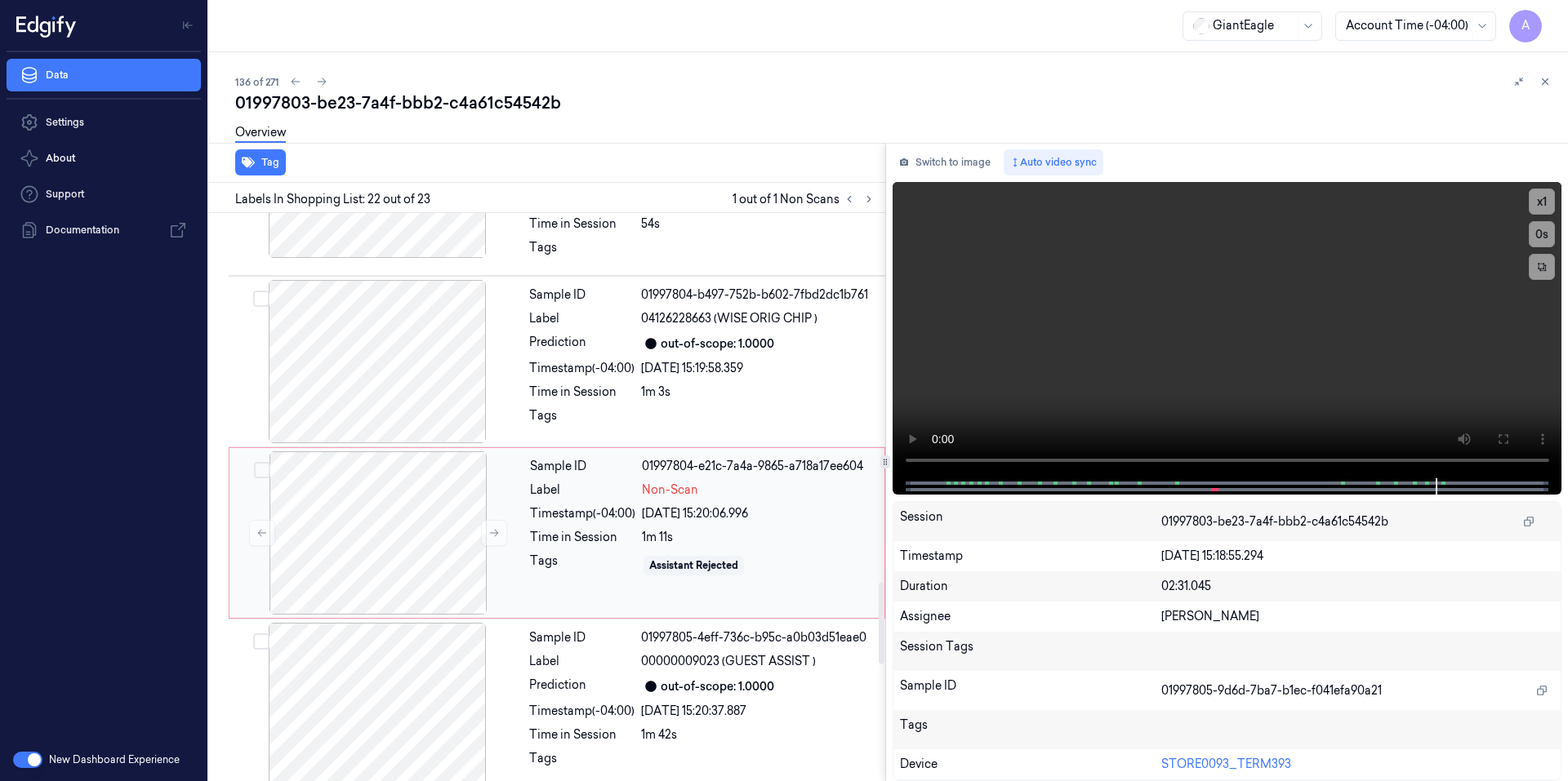
click at [695, 472] on div "Sample ID 01997804-e21c-7a4a-9865-a718a17ee604 Label Non-Scan Timestamp (-04:00…" at bounding box center [702, 533] width 357 height 163
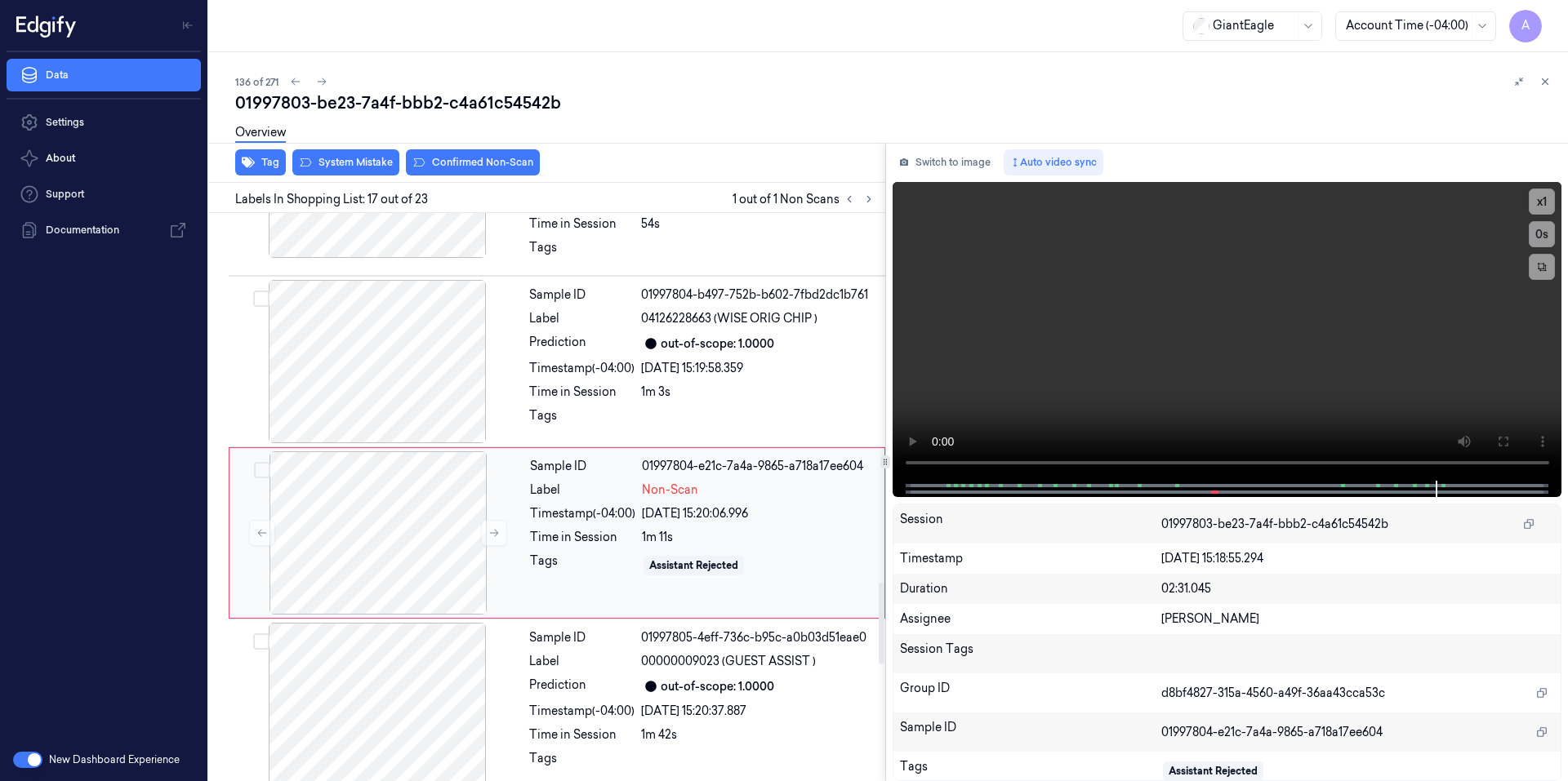
scroll to position [2557, 0]
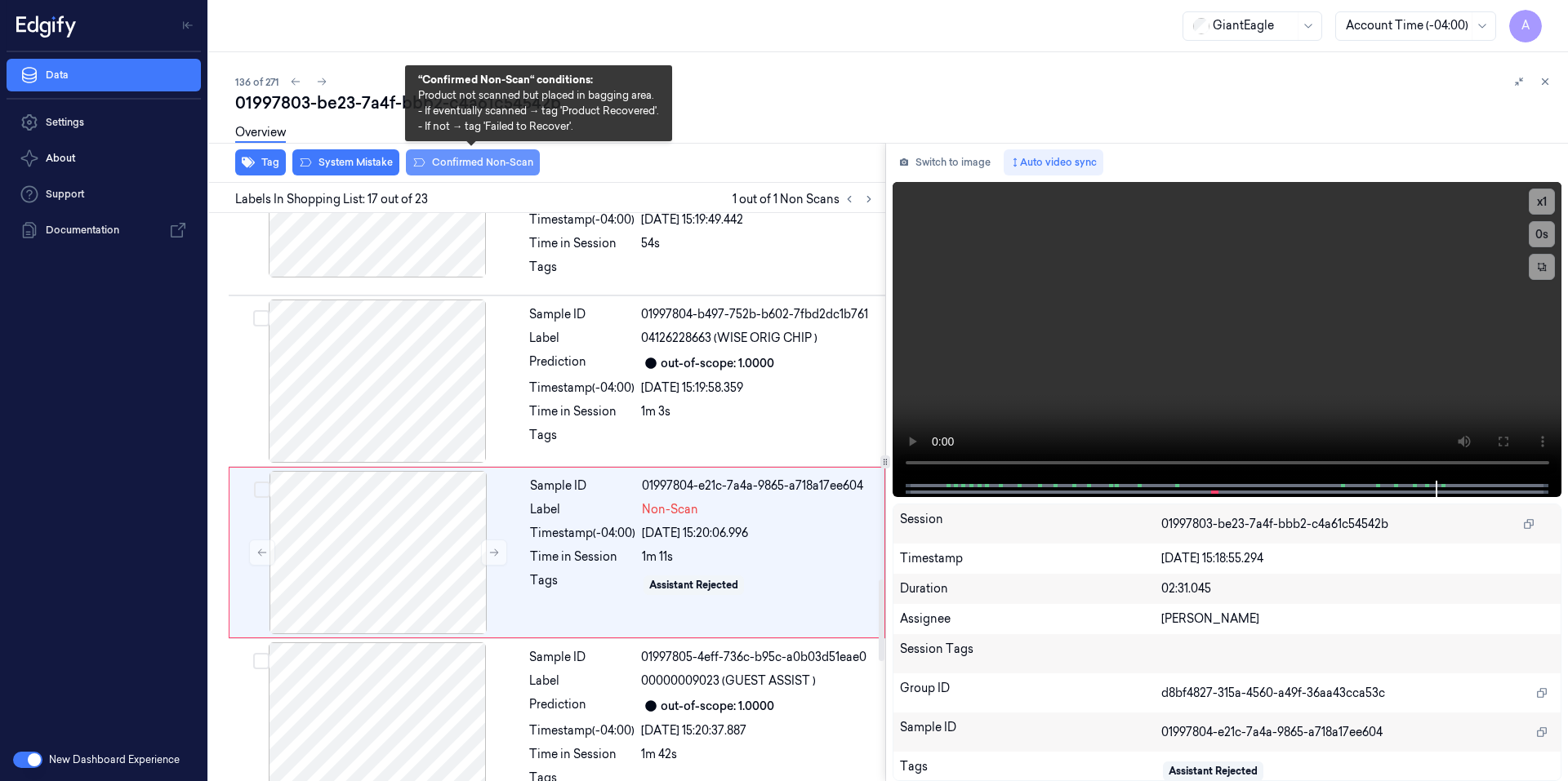
click at [460, 163] on button "Confirmed Non-Scan" at bounding box center [473, 162] width 134 height 27
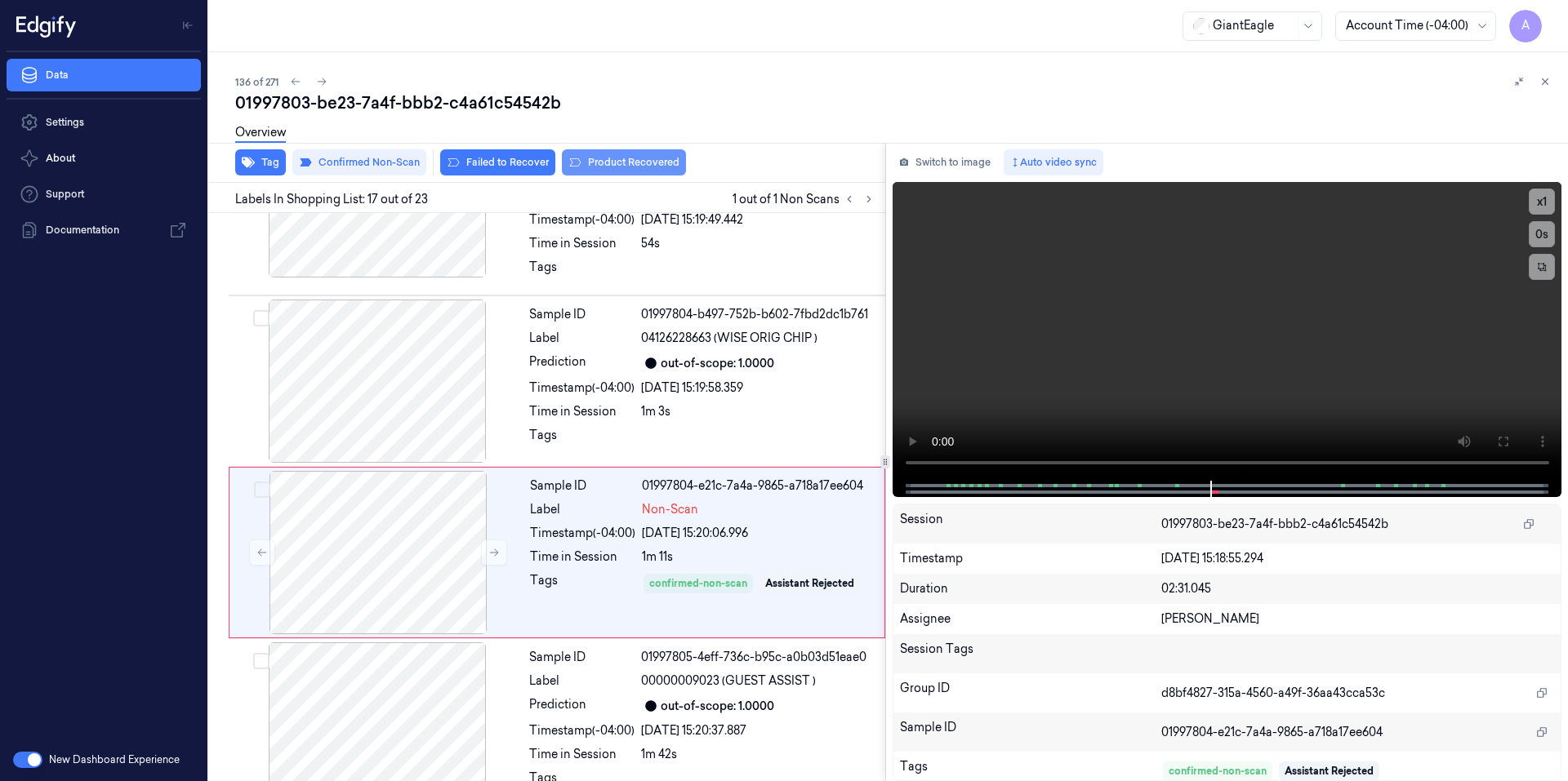
click at [623, 168] on button "Product Recovered" at bounding box center [624, 162] width 125 height 27
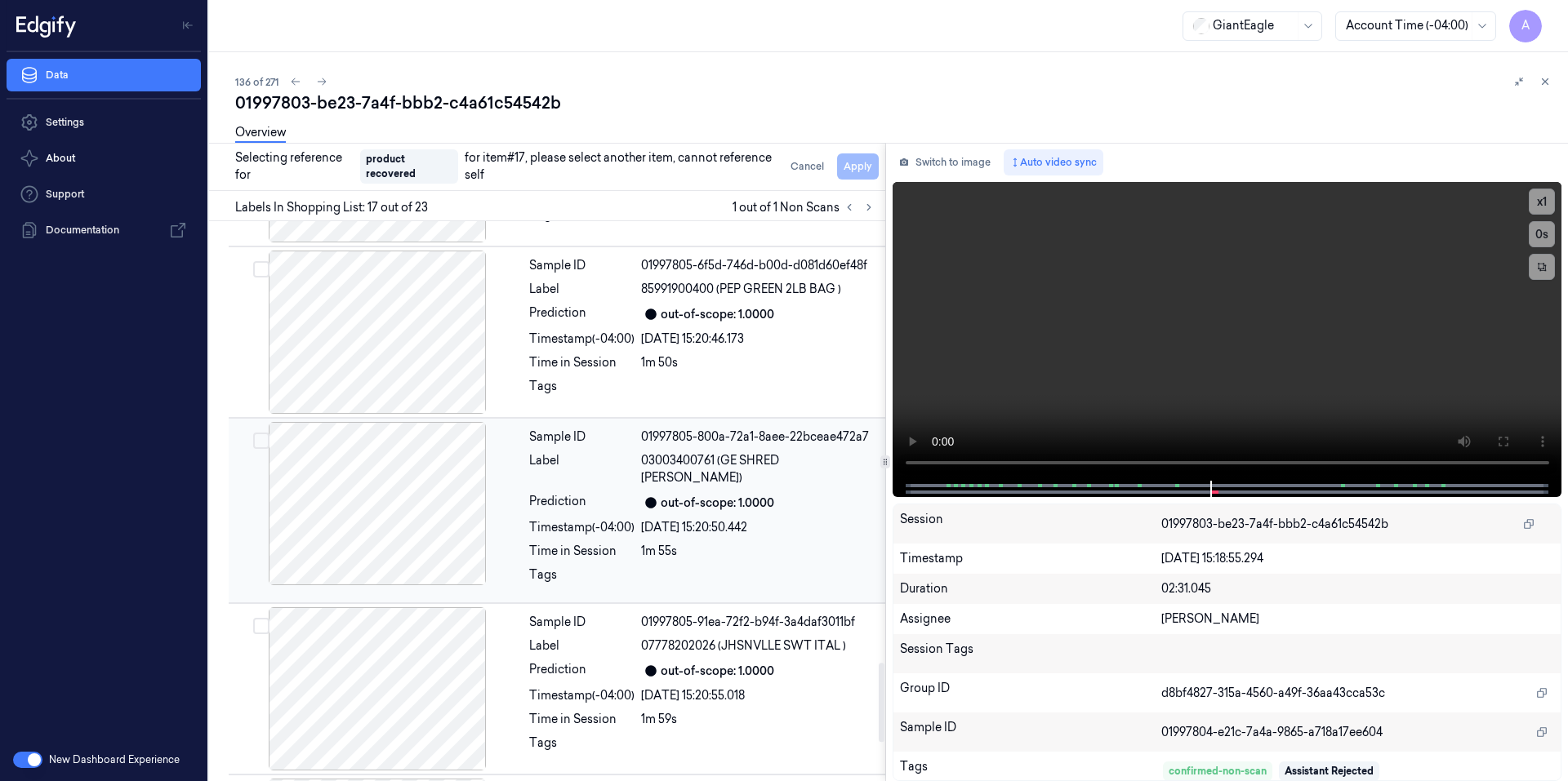
click at [734, 543] on div "1m 55s" at bounding box center [758, 551] width 234 height 17
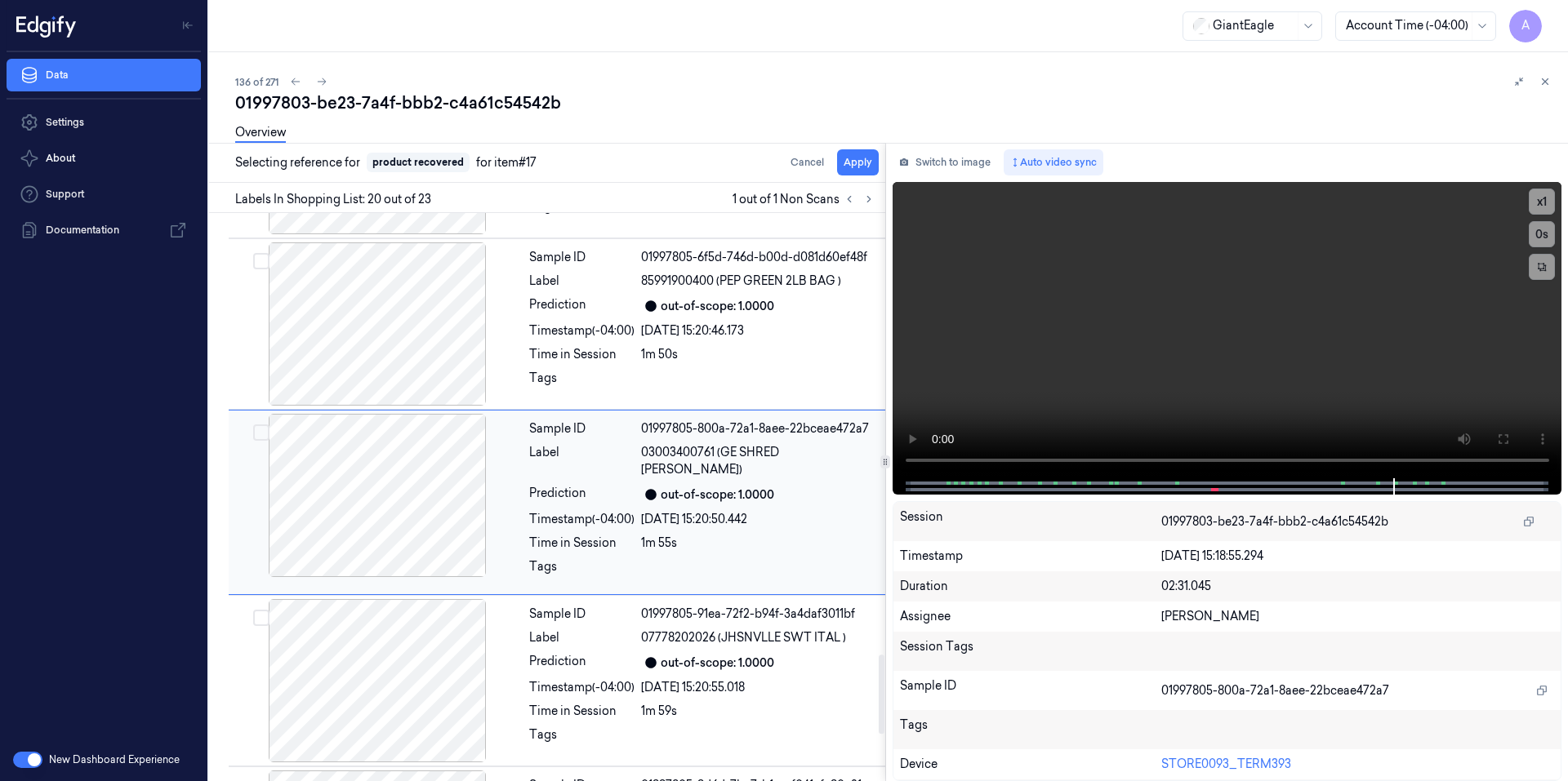
scroll to position [3072, 0]
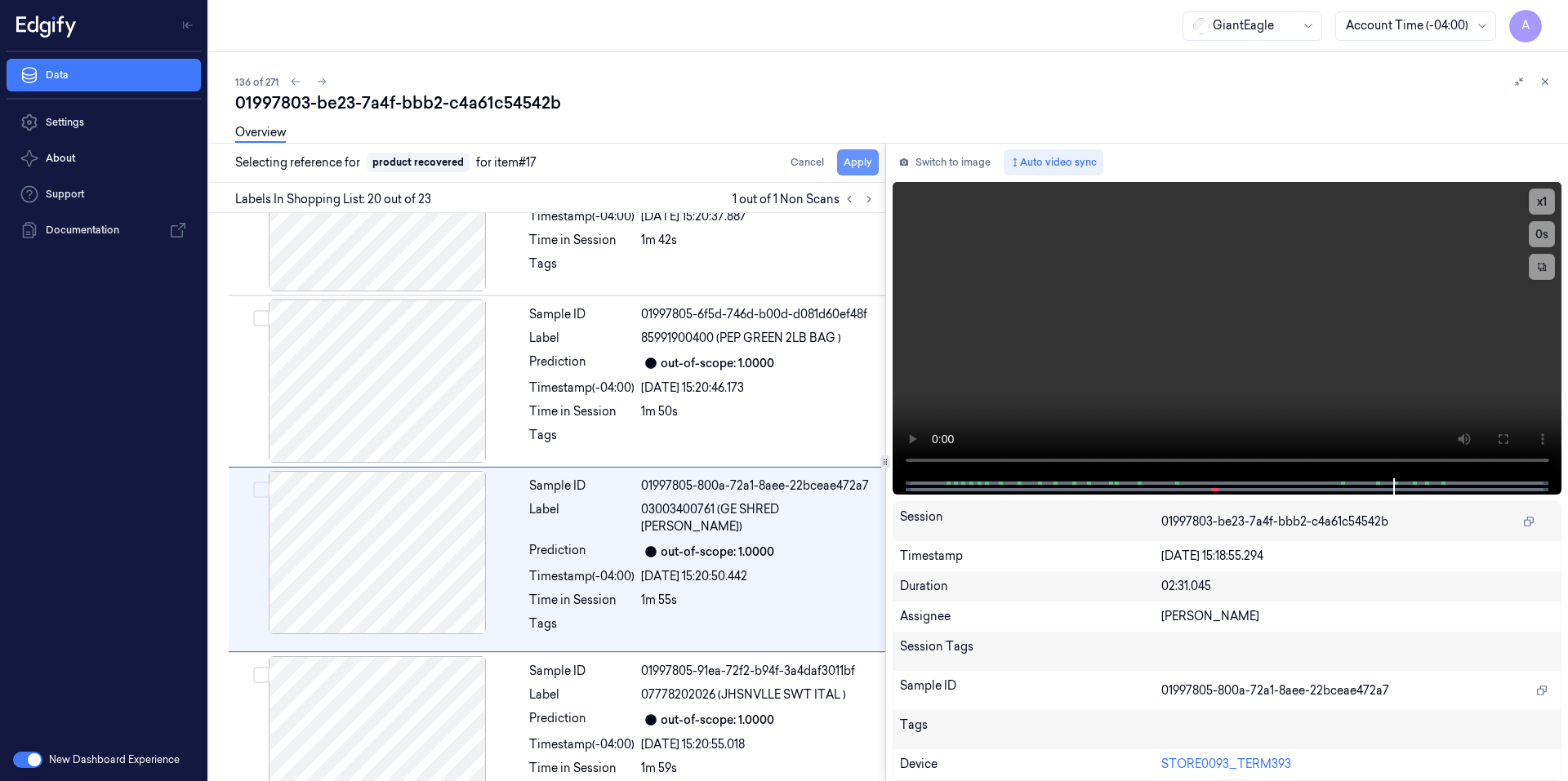
click at [859, 162] on button "Apply" at bounding box center [857, 162] width 41 height 27
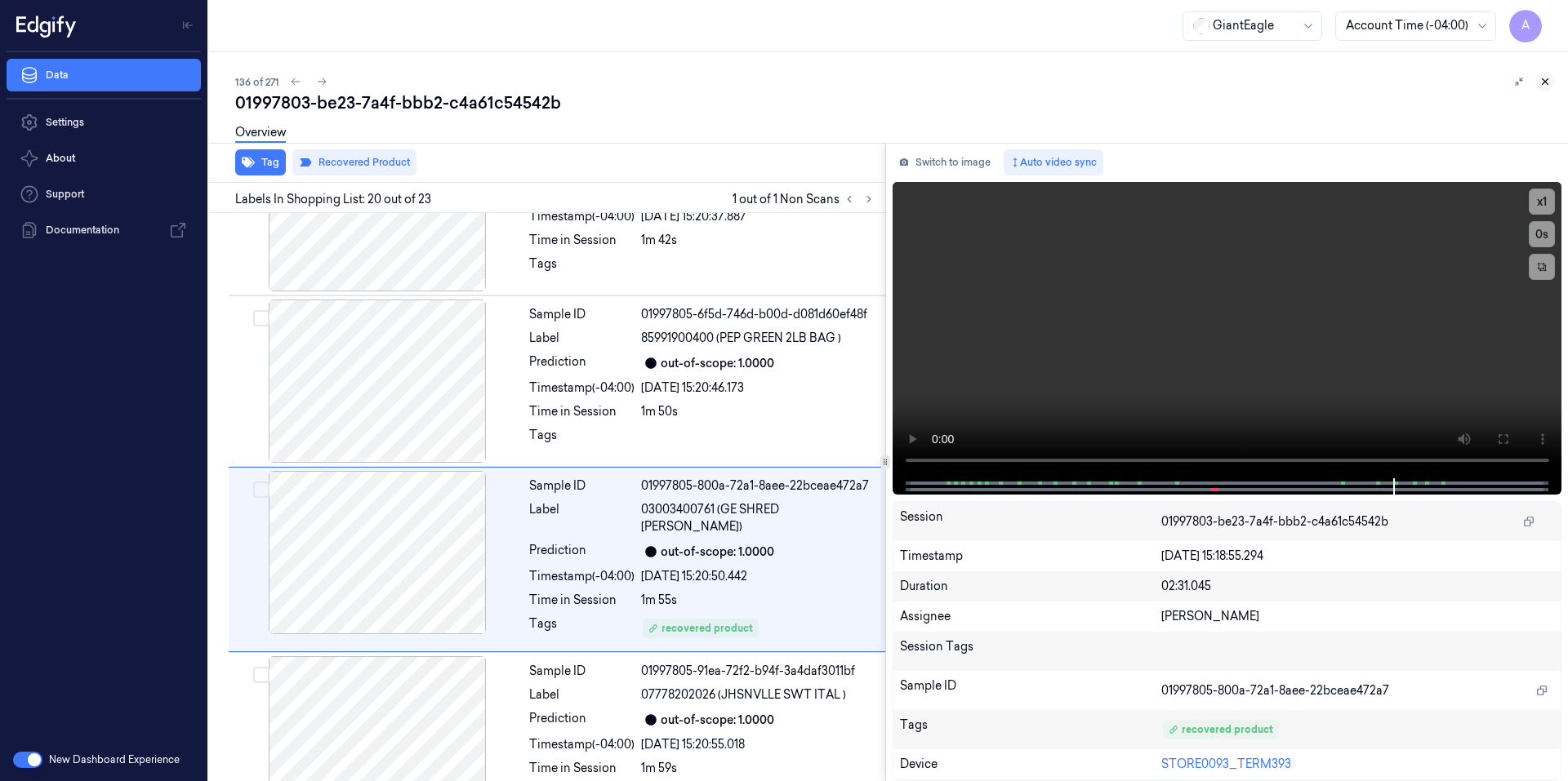
click at [1552, 86] on button at bounding box center [1544, 81] width 19 height 19
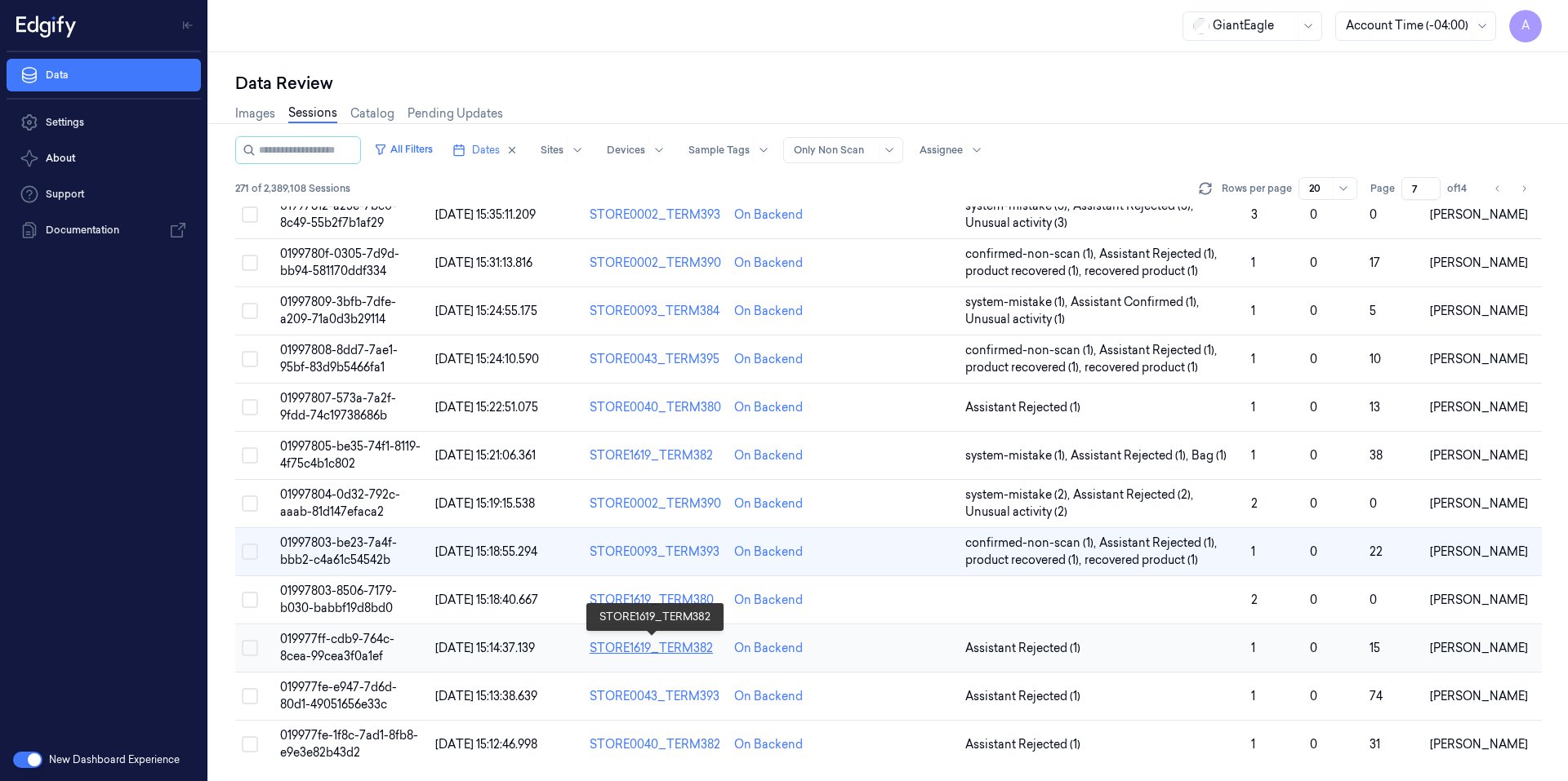
scroll to position [437, 0]
click at [331, 641] on span "019977ff-cdb9-764c-8cea-99cea3f0a1ef" at bounding box center [337, 647] width 114 height 32
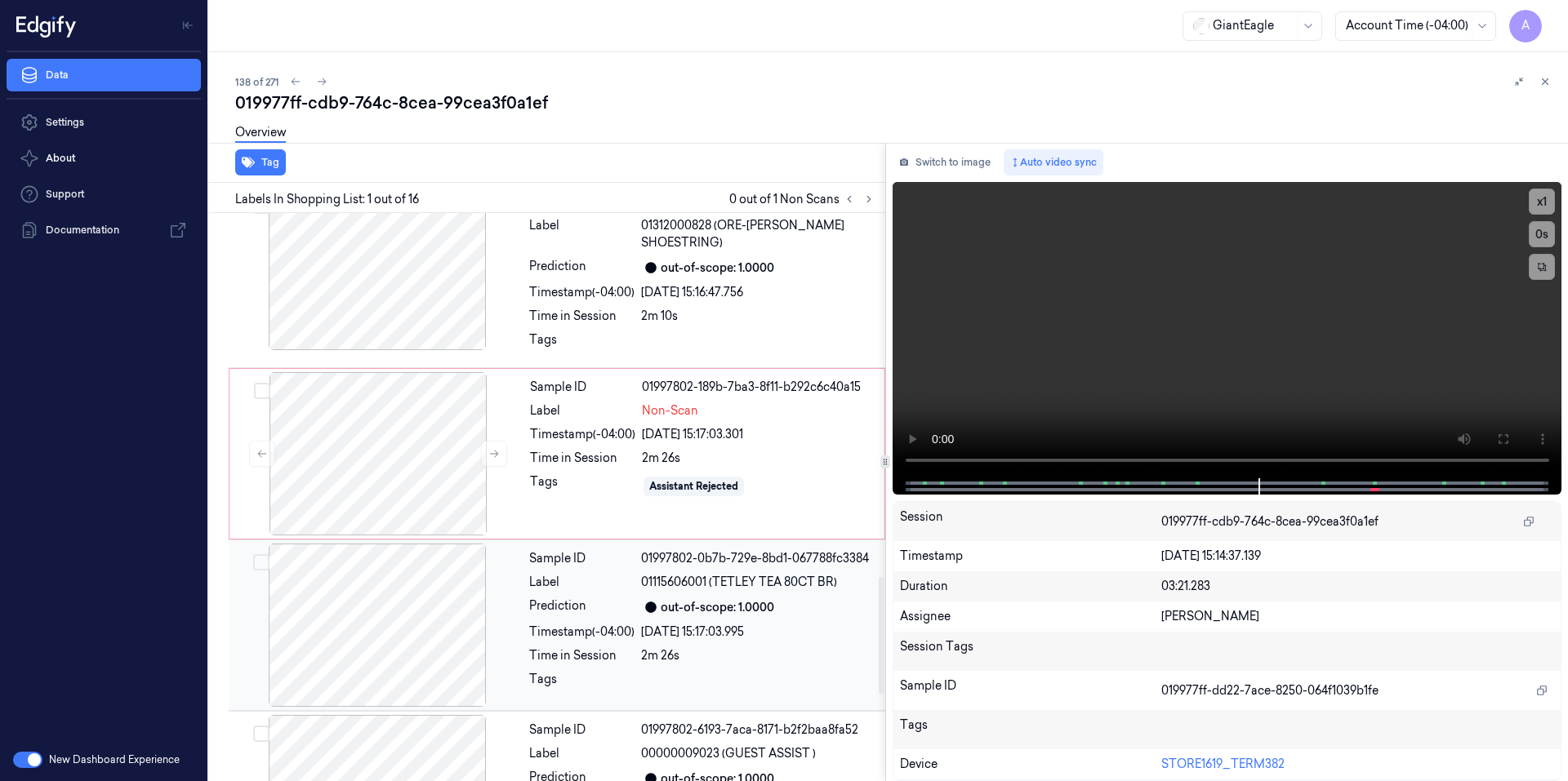
scroll to position [1689, 0]
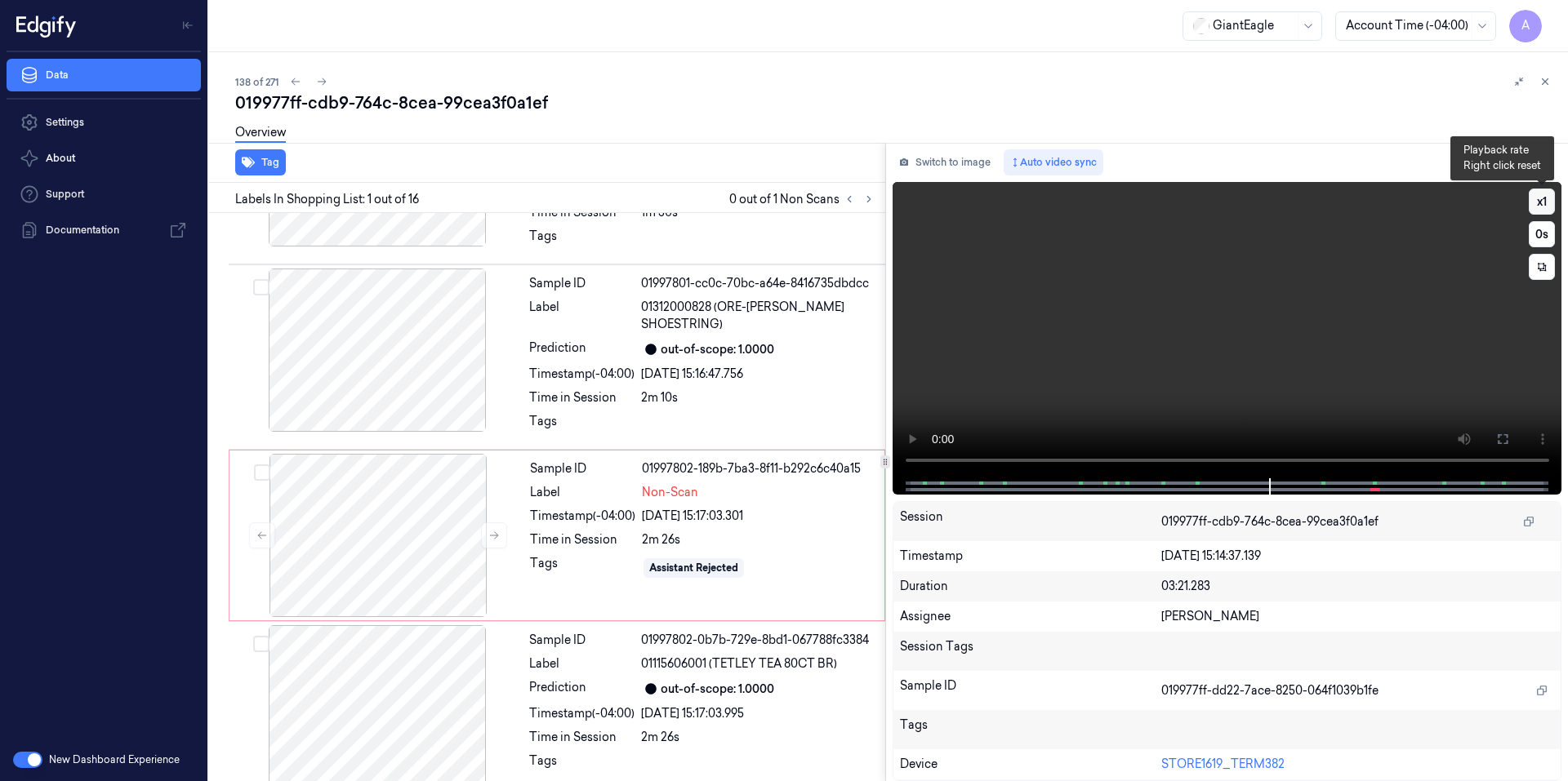
click at [1540, 204] on button "x 1" at bounding box center [1541, 201] width 27 height 27
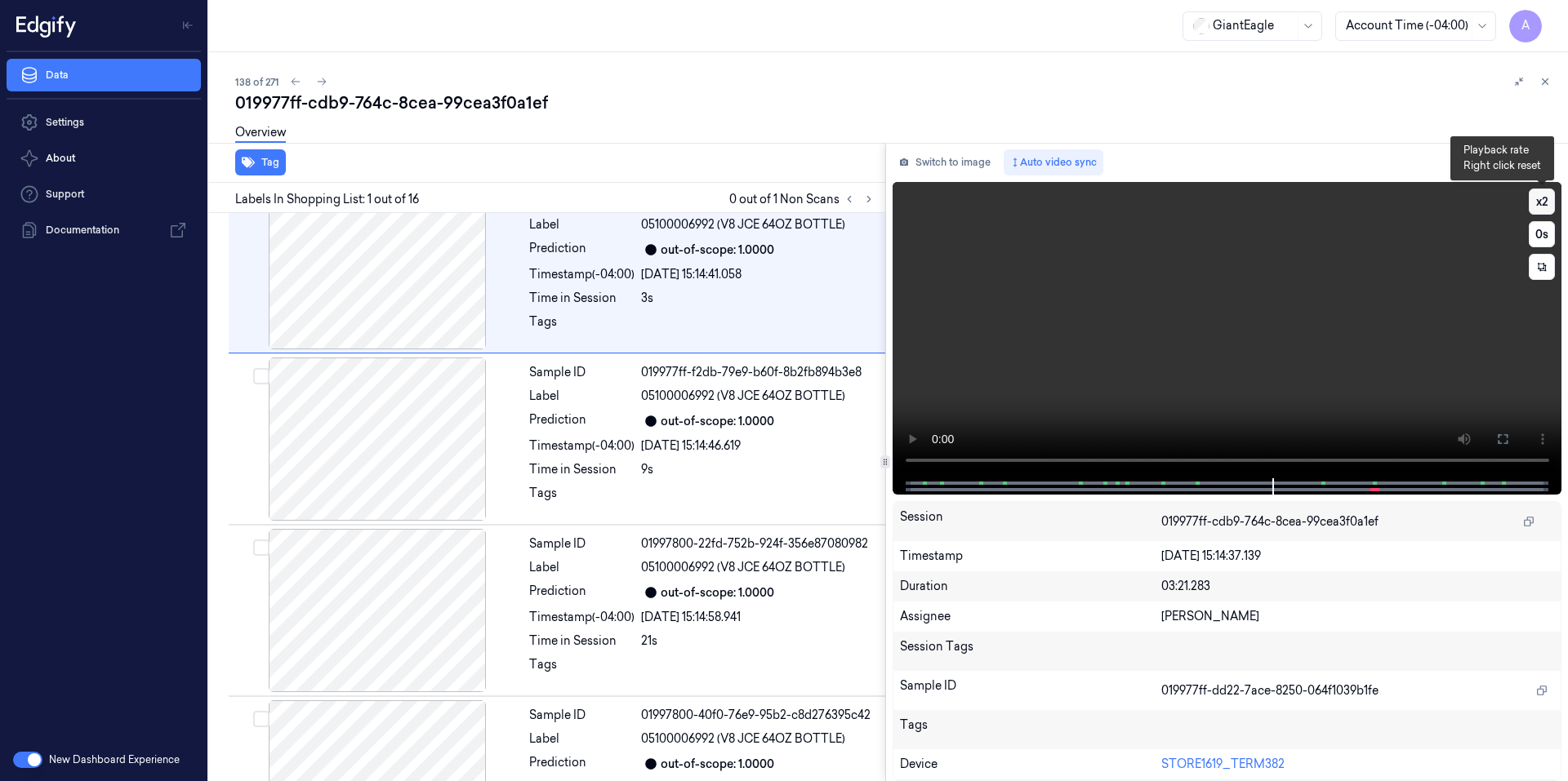
scroll to position [0, 0]
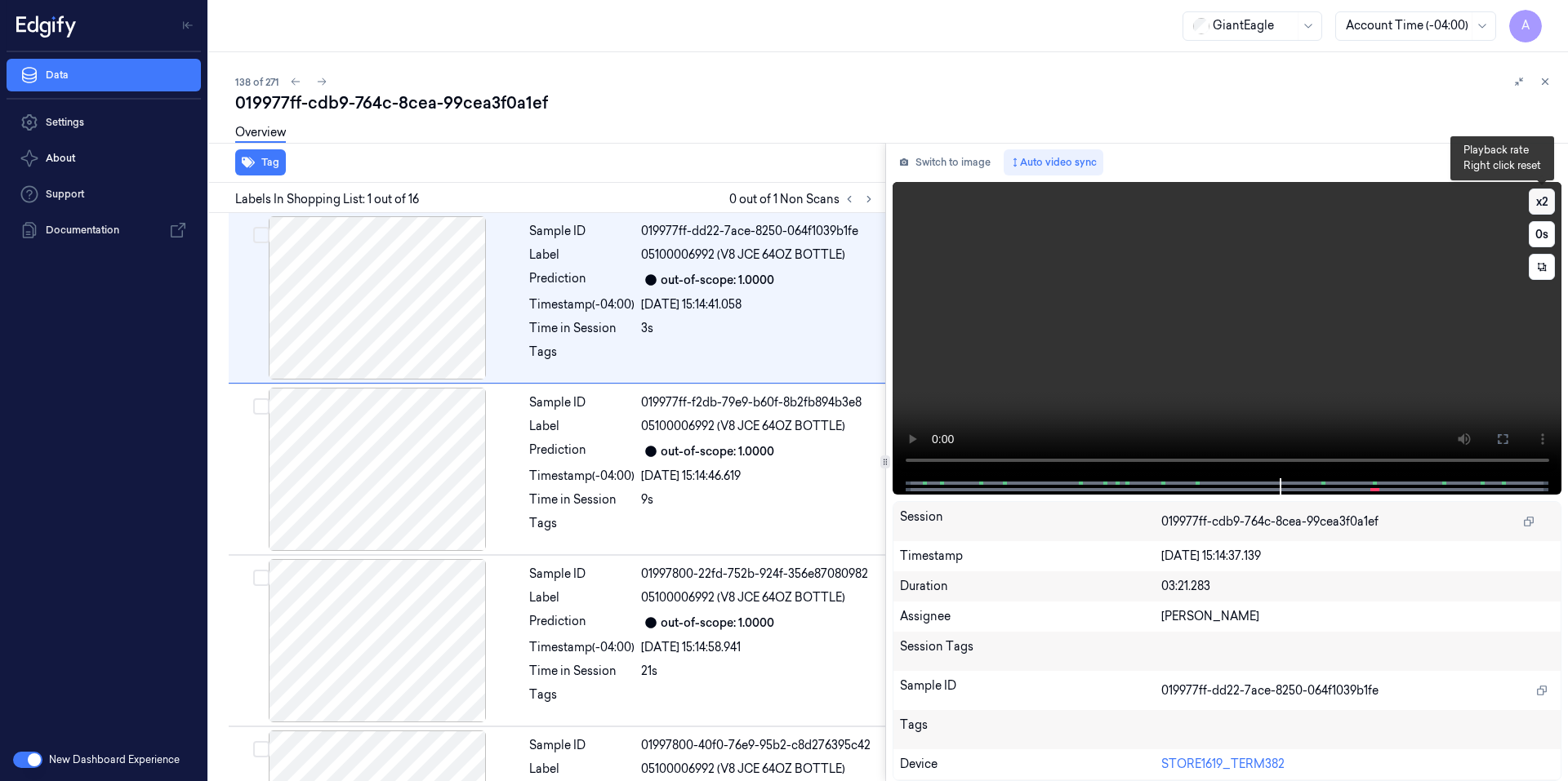
click at [1540, 204] on button "x 2" at bounding box center [1541, 201] width 27 height 27
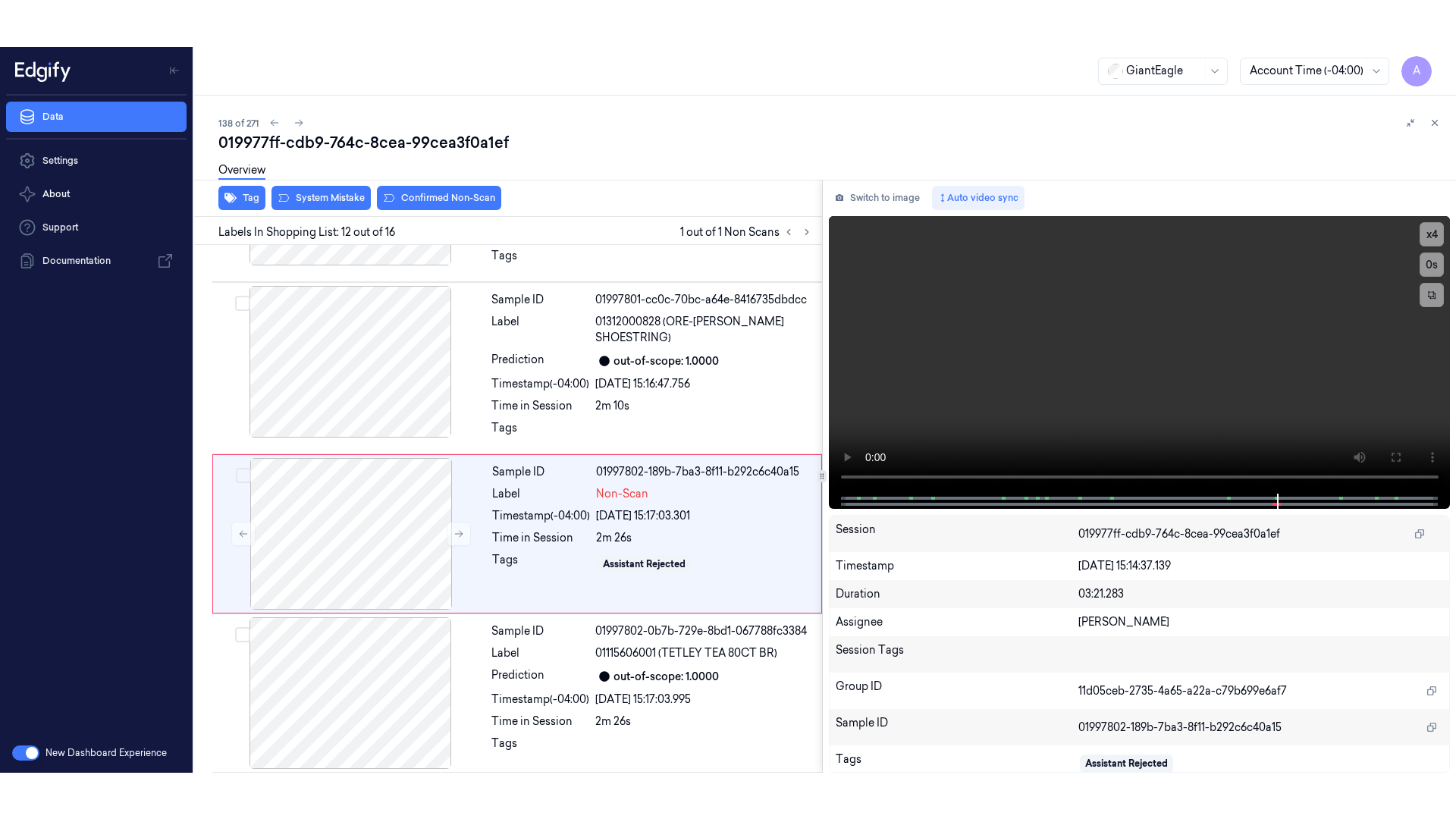
scroll to position [1567, 0]
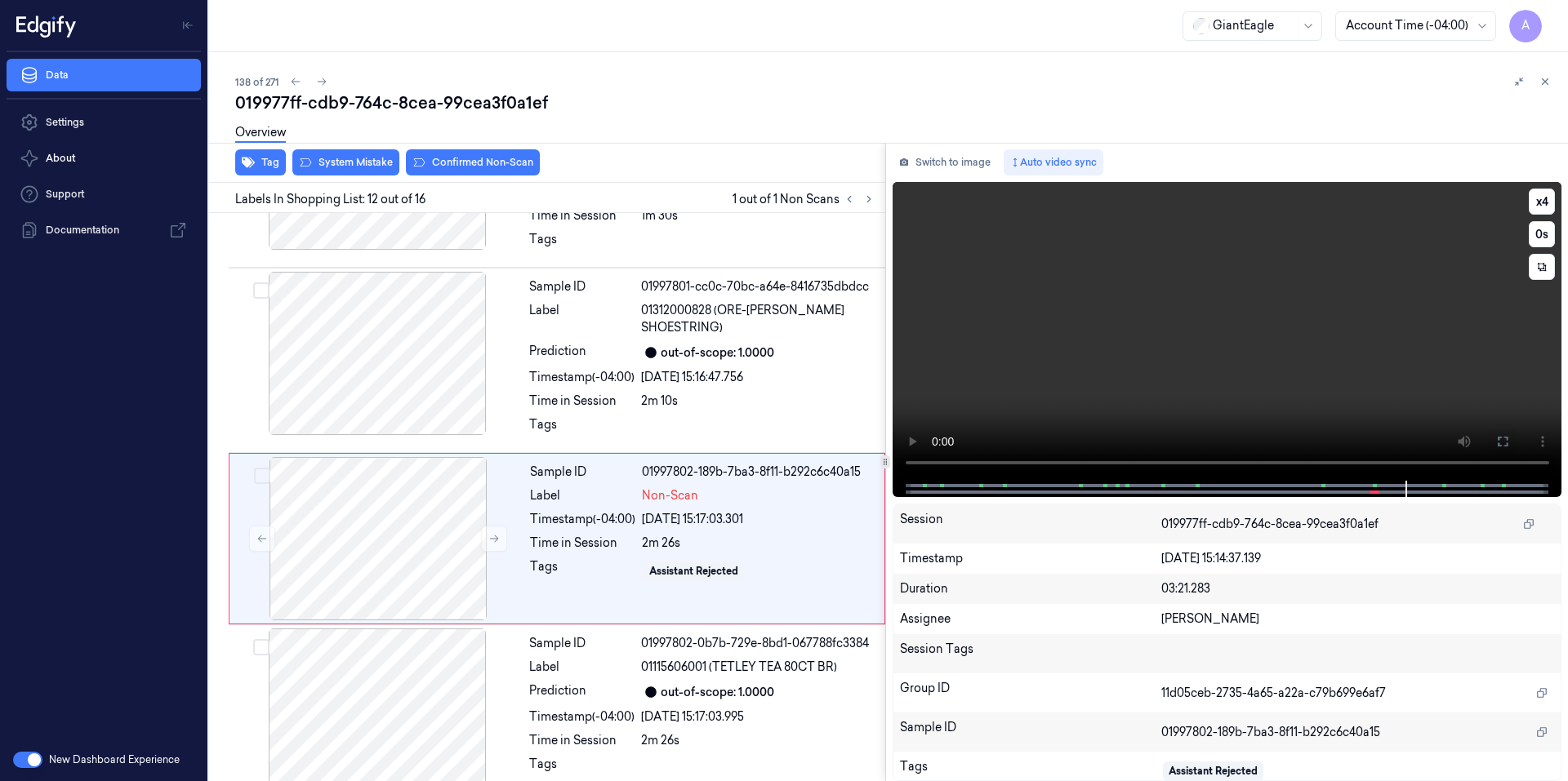
drag, startPoint x: 1497, startPoint y: 450, endPoint x: 1497, endPoint y: 511, distance: 61.0
click at [1497, 450] on button at bounding box center [1502, 441] width 27 height 27
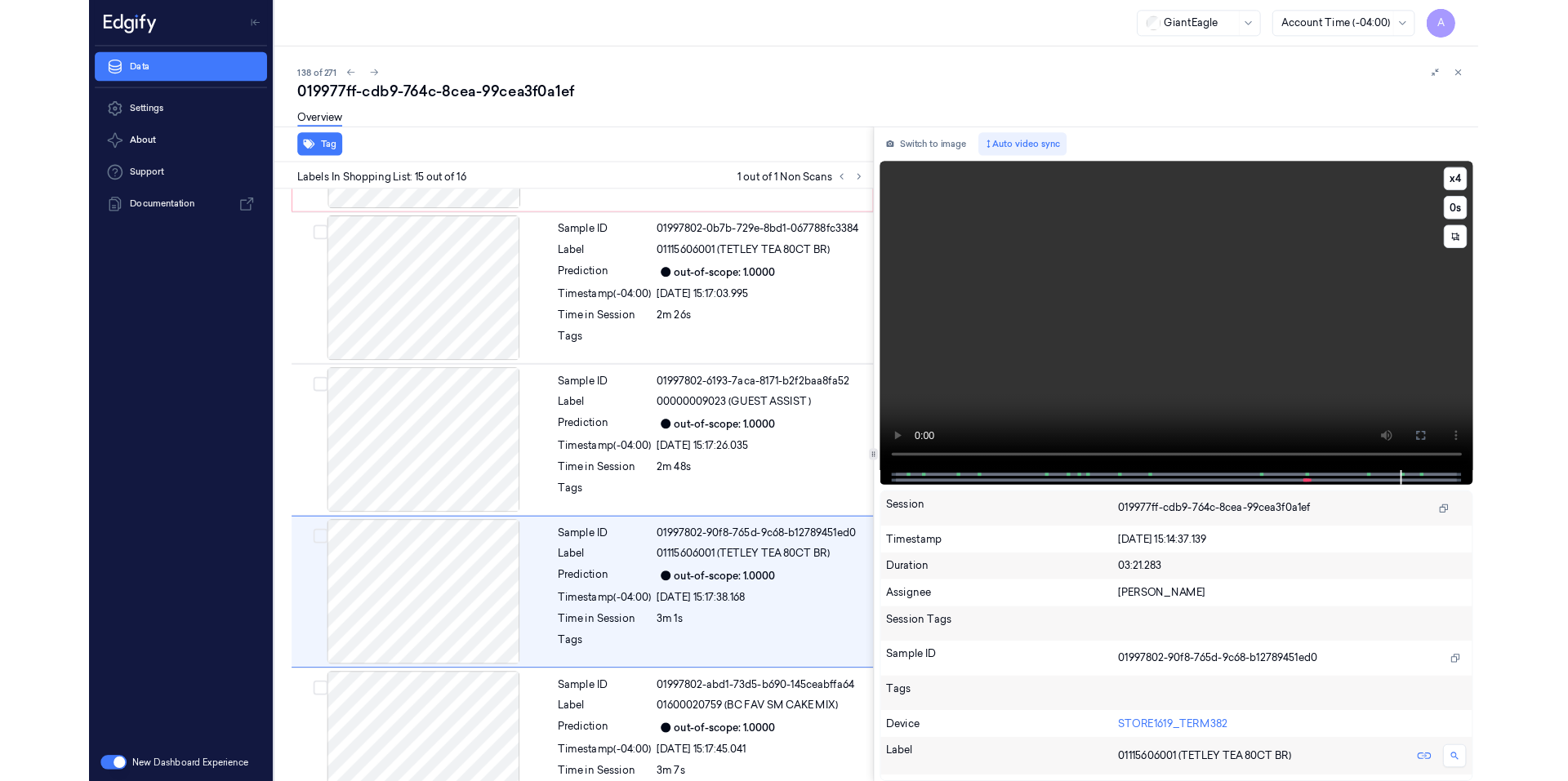
scroll to position [2079, 0]
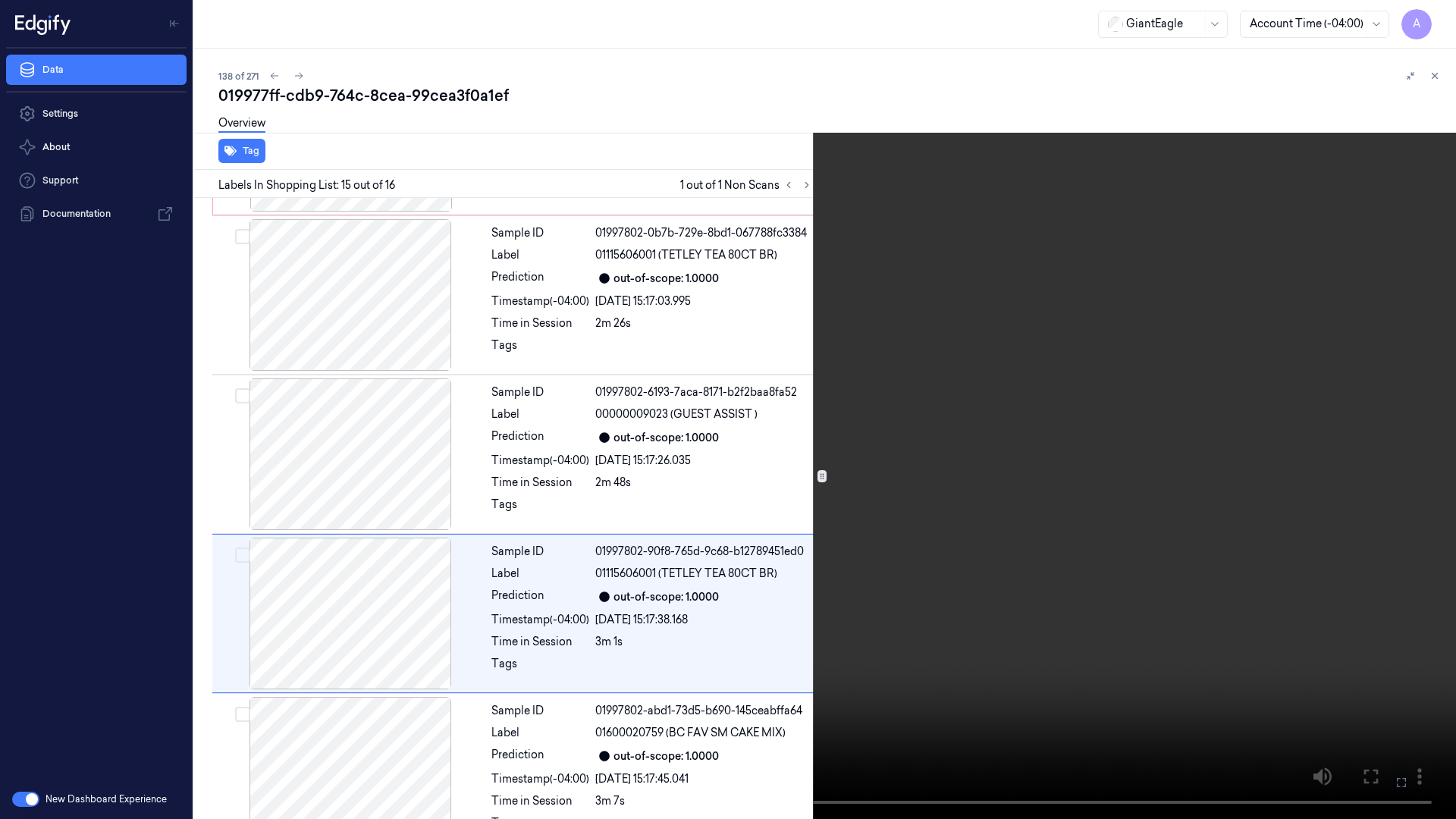
click at [1224, 542] on video at bounding box center [728, 409] width 1456 height 819
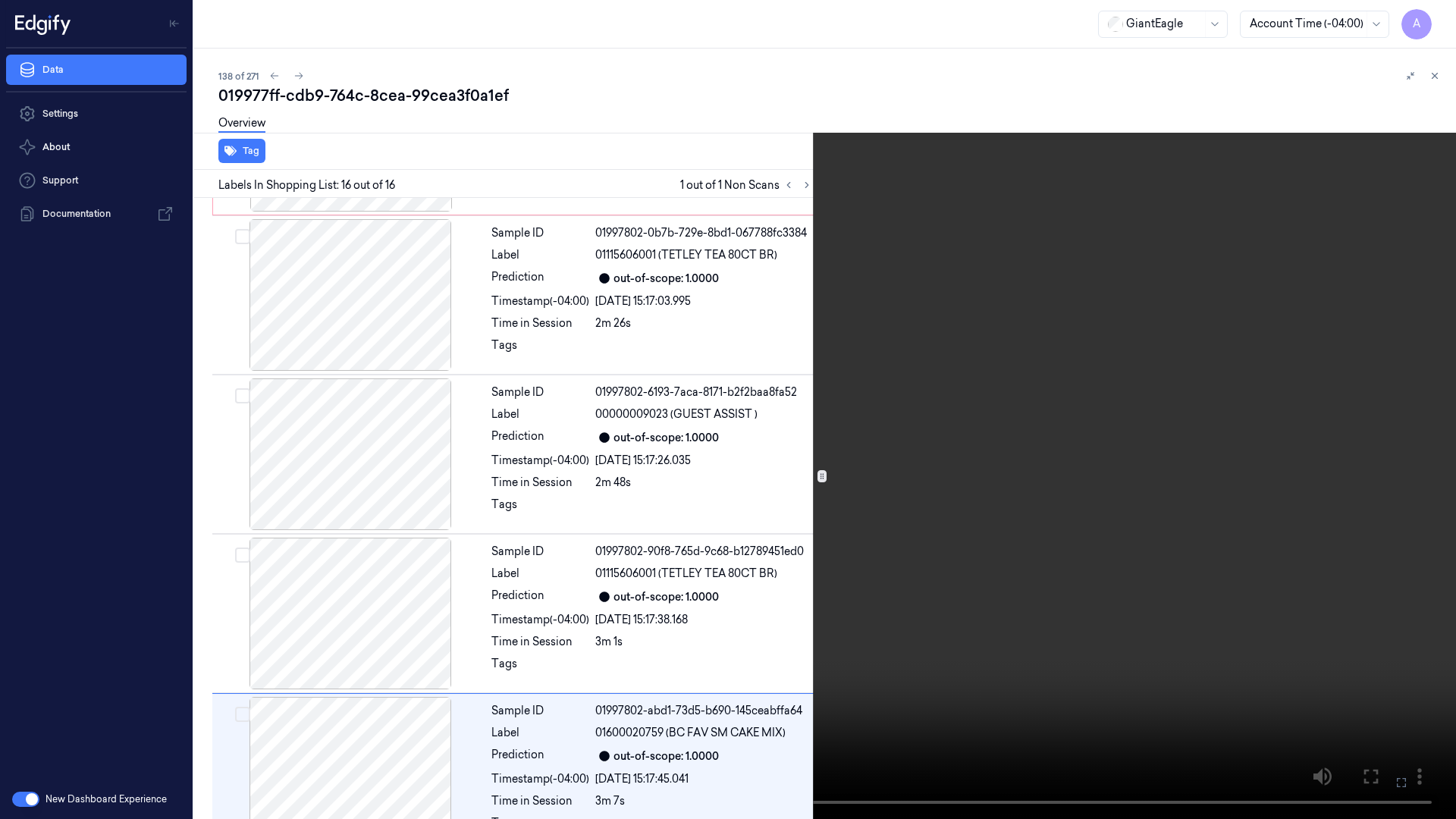
click at [0, 0] on button at bounding box center [0, 0] width 0 height 0
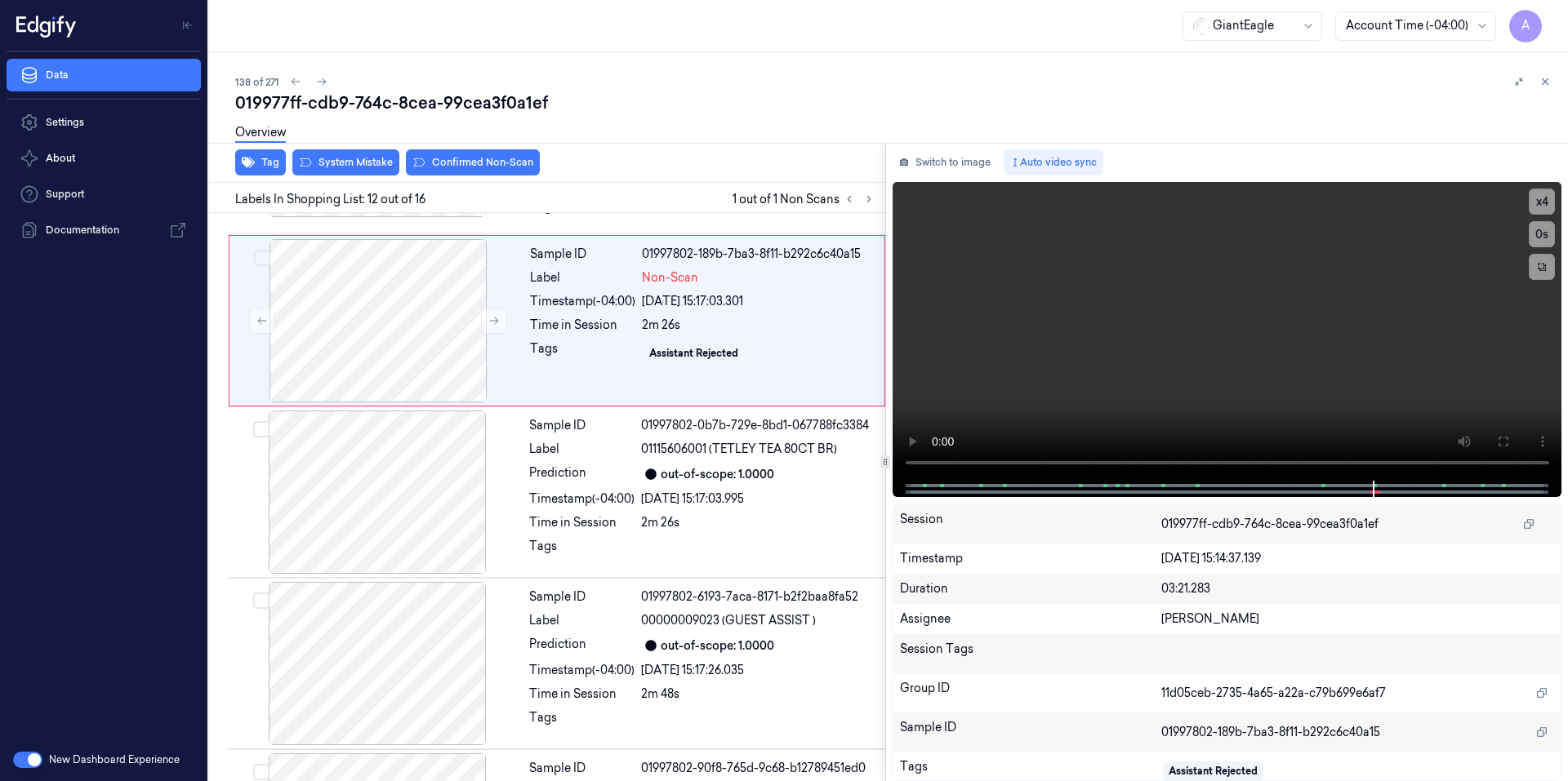
scroll to position [1687, 0]
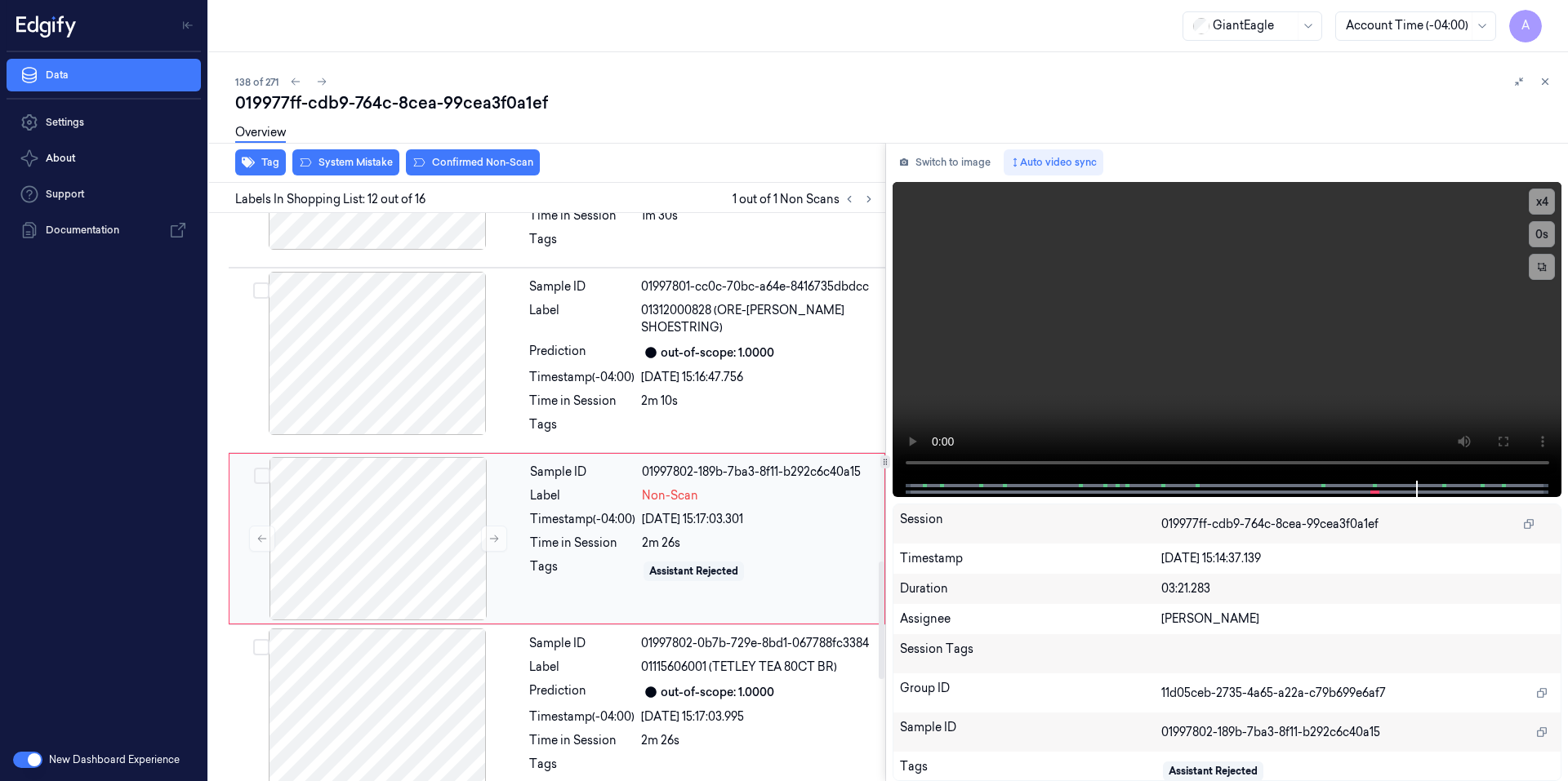
click at [579, 549] on div "Sample ID 01997802-189b-7ba3-8f11-b292c6c40a15 Label Non-Scan Timestamp (-04:00…" at bounding box center [702, 538] width 357 height 163
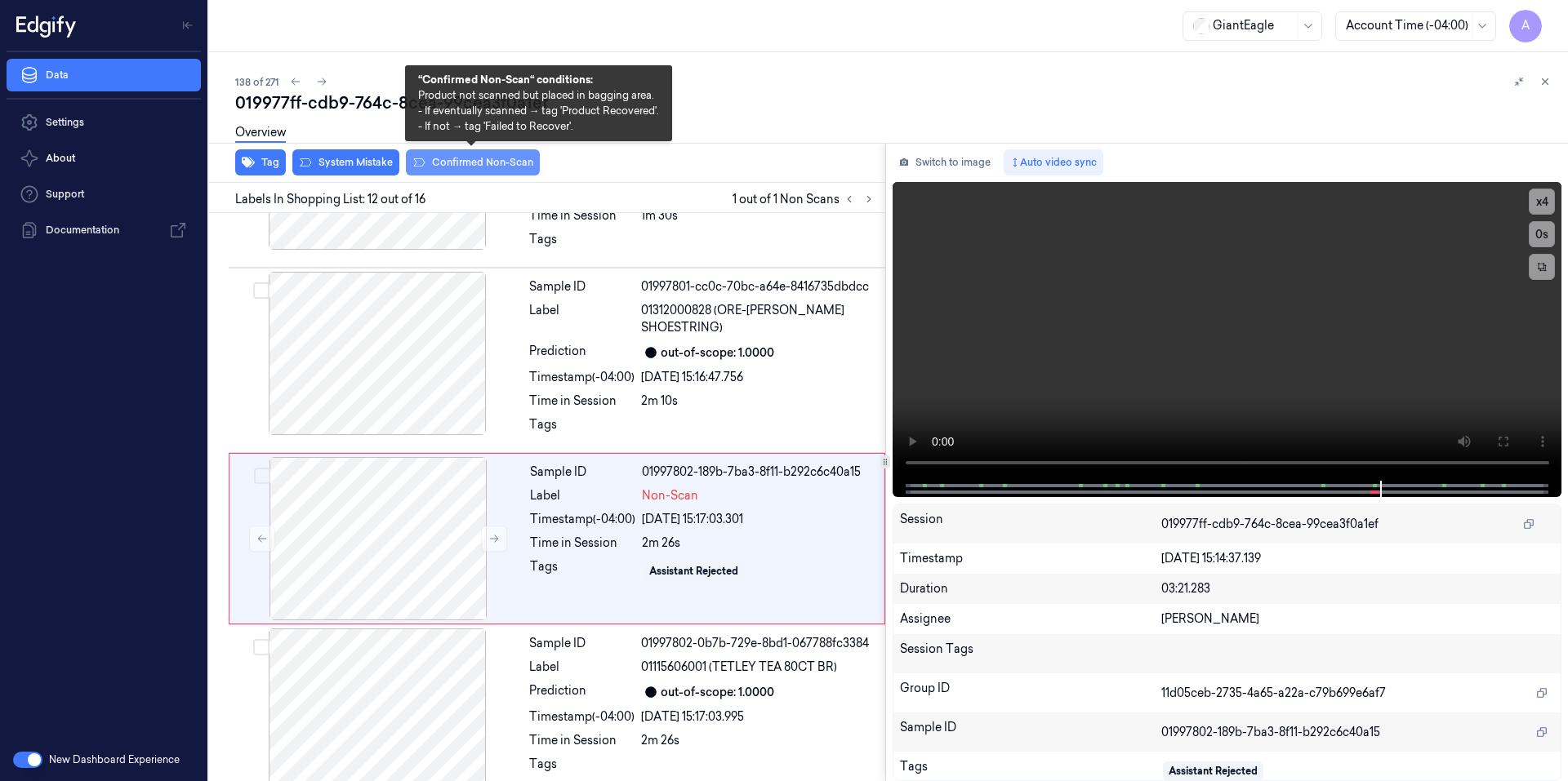
click at [446, 159] on button "Confirmed Non-Scan" at bounding box center [473, 162] width 134 height 27
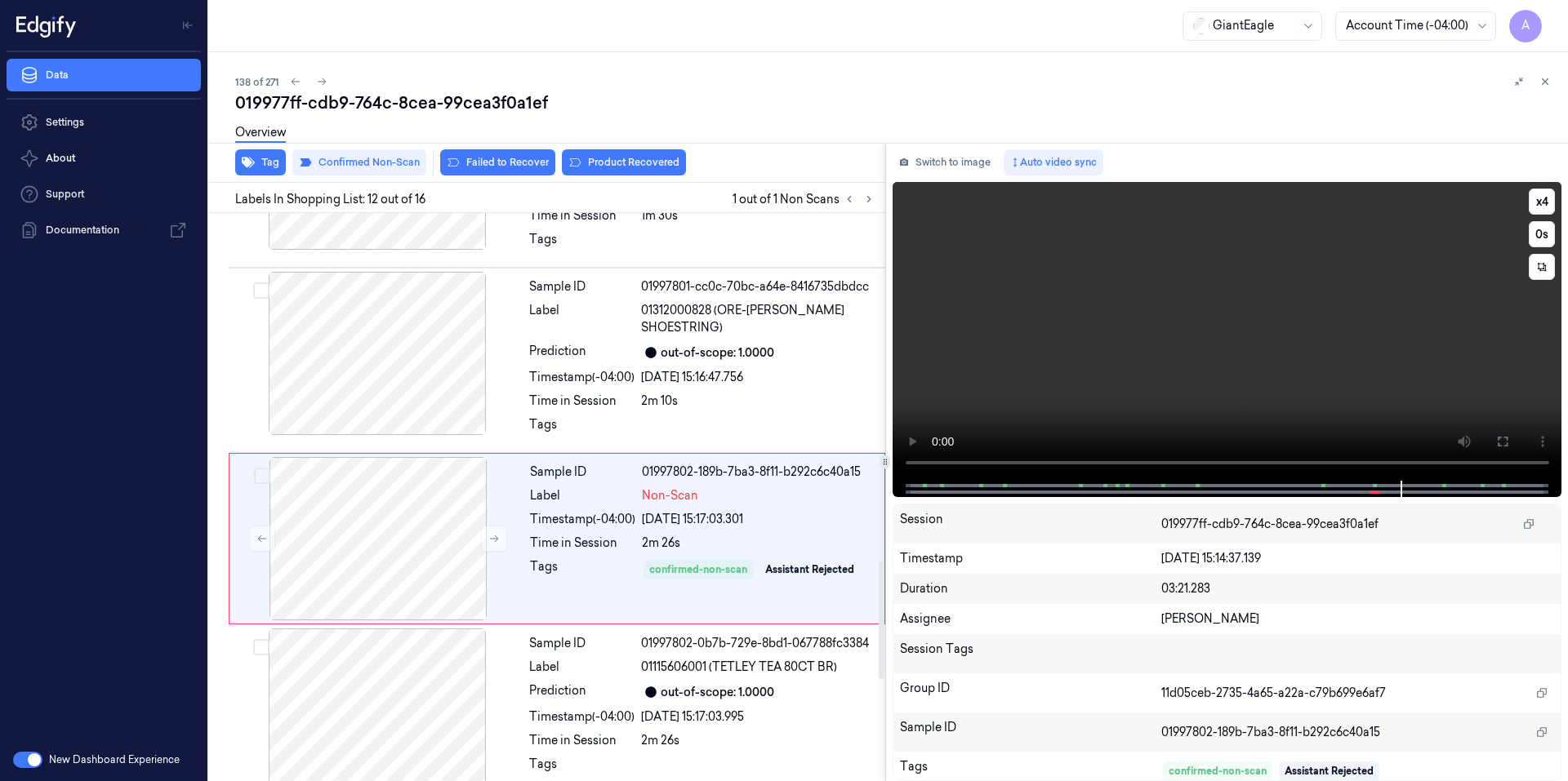
click at [1083, 361] on video at bounding box center [1226, 331] width 670 height 298
click at [610, 161] on button "Product Recovered" at bounding box center [624, 162] width 125 height 27
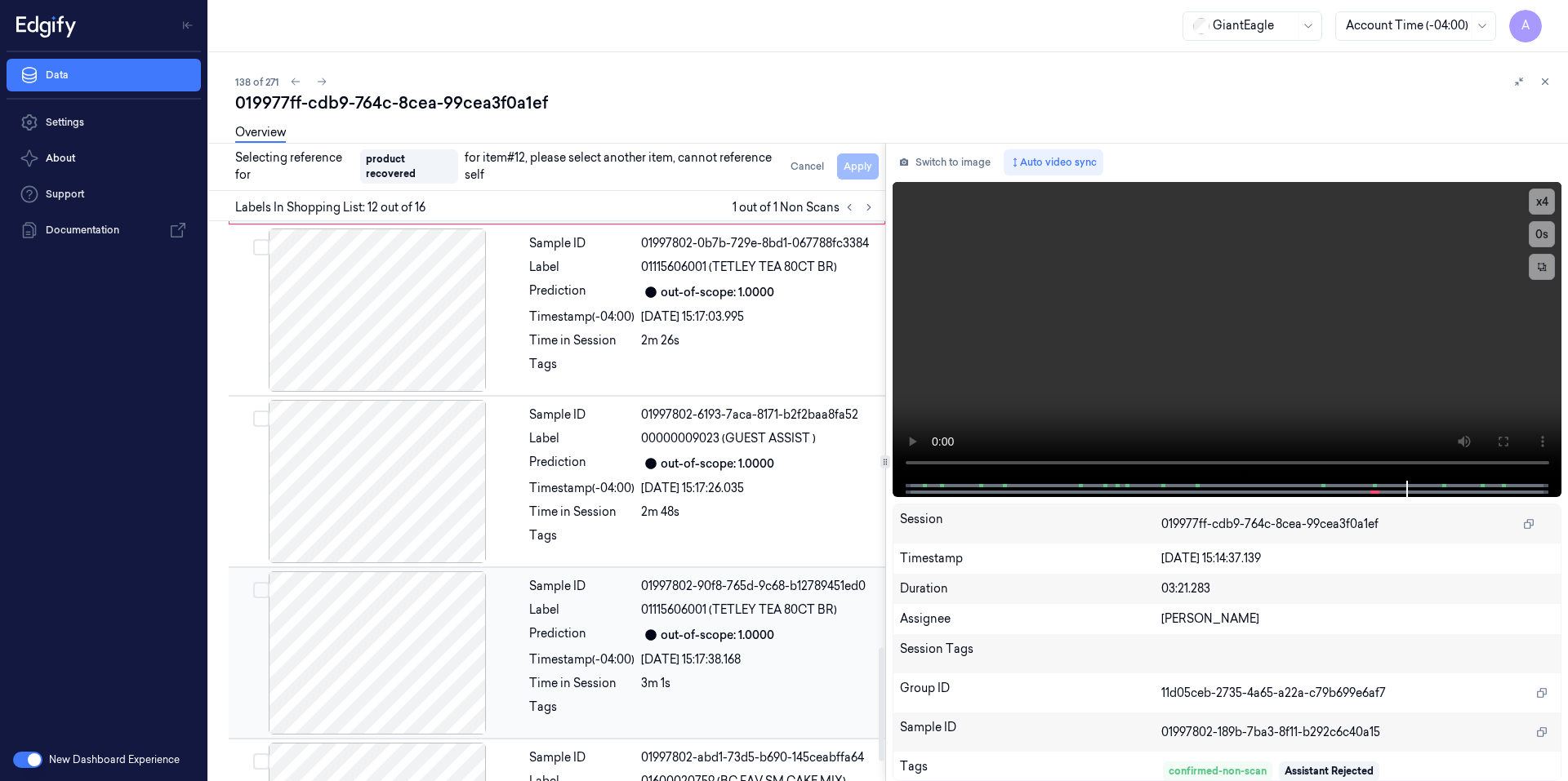
click at [711, 653] on div "Sample ID 01997802-90f8-765d-9c68-b12789451ed0 Label 01115606001 (TETLEY TEA 80…" at bounding box center [702, 653] width 359 height 163
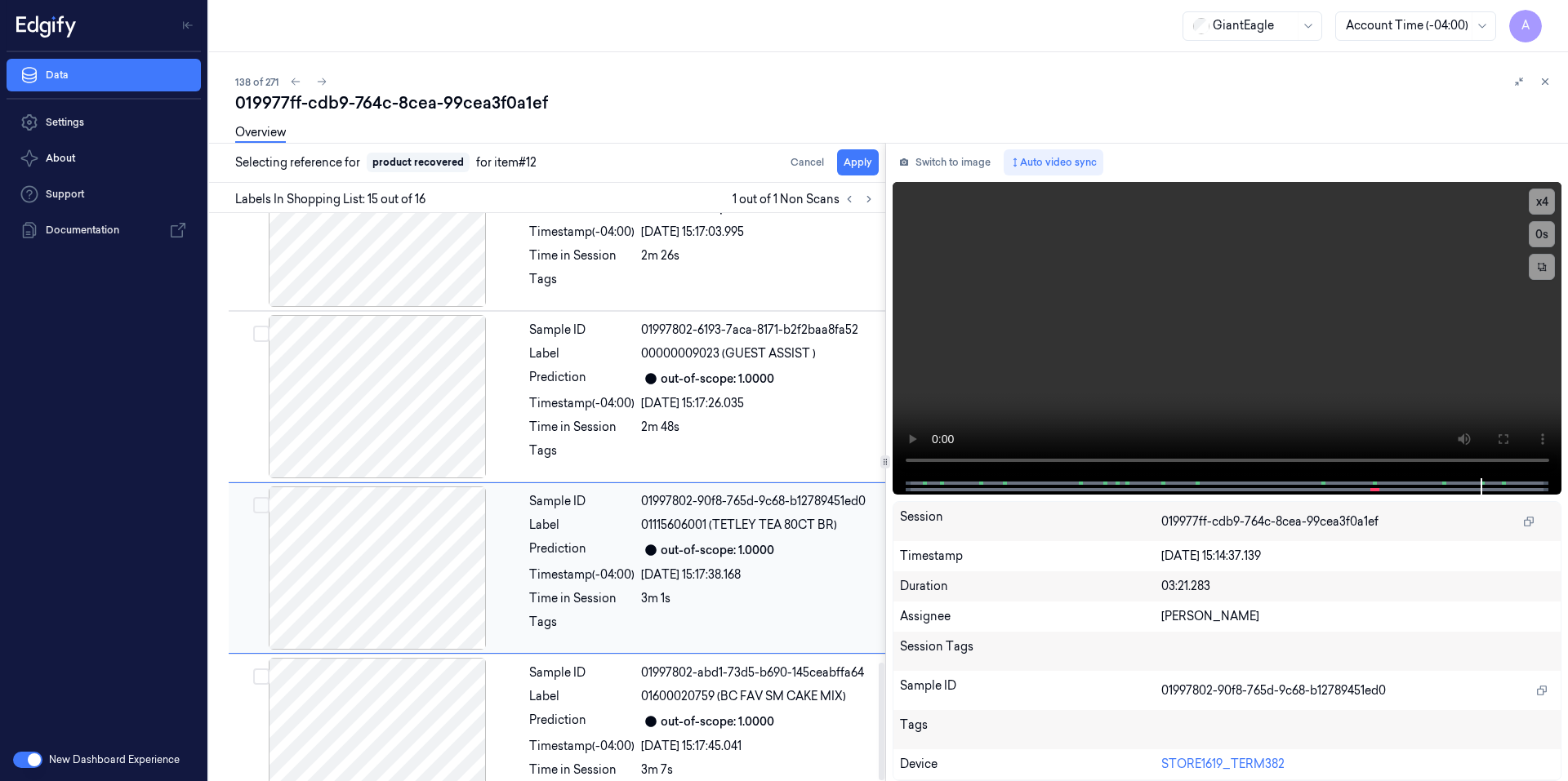
scroll to position [2179, 0]
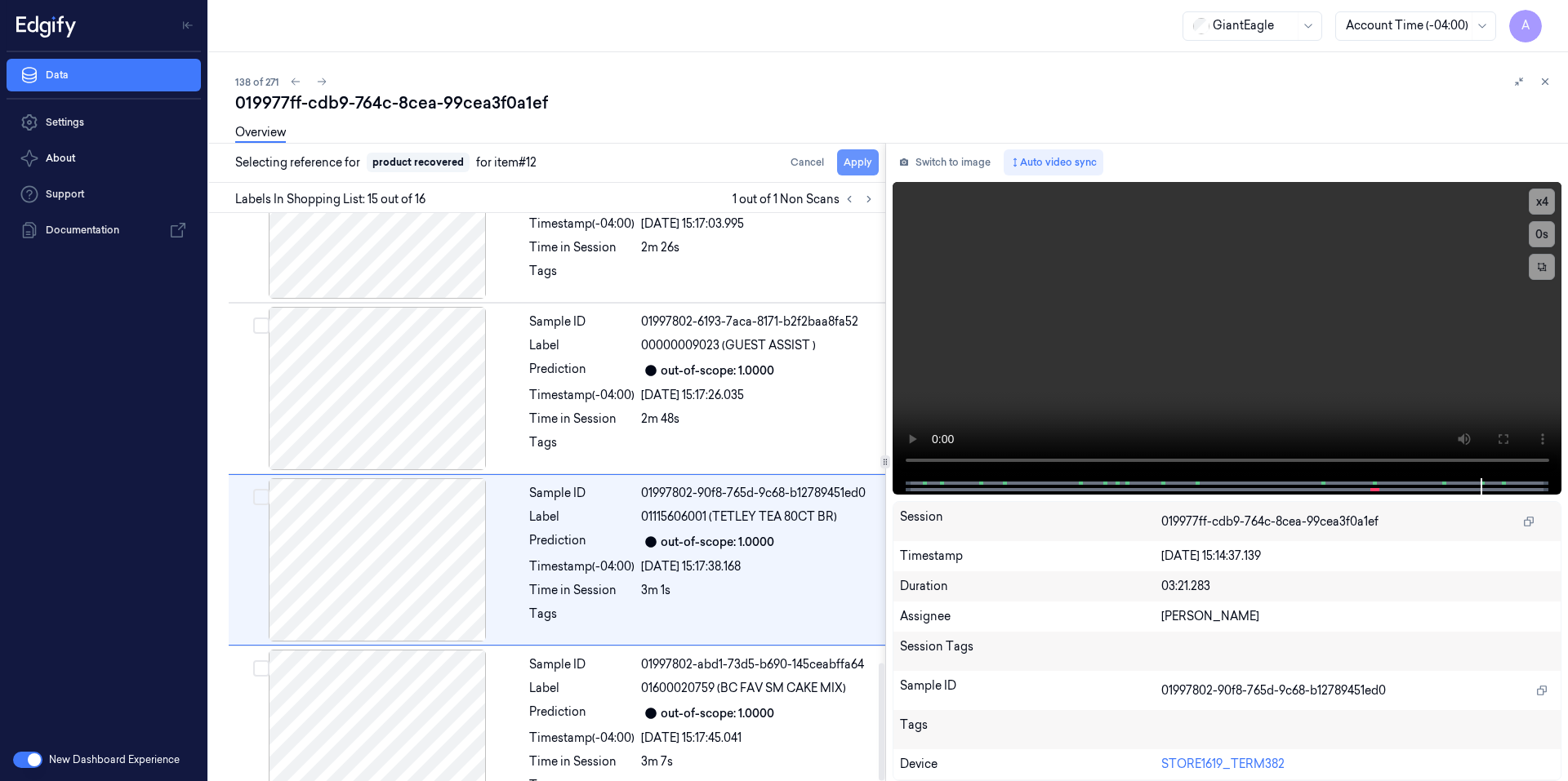
click at [855, 161] on button "Apply" at bounding box center [857, 162] width 41 height 27
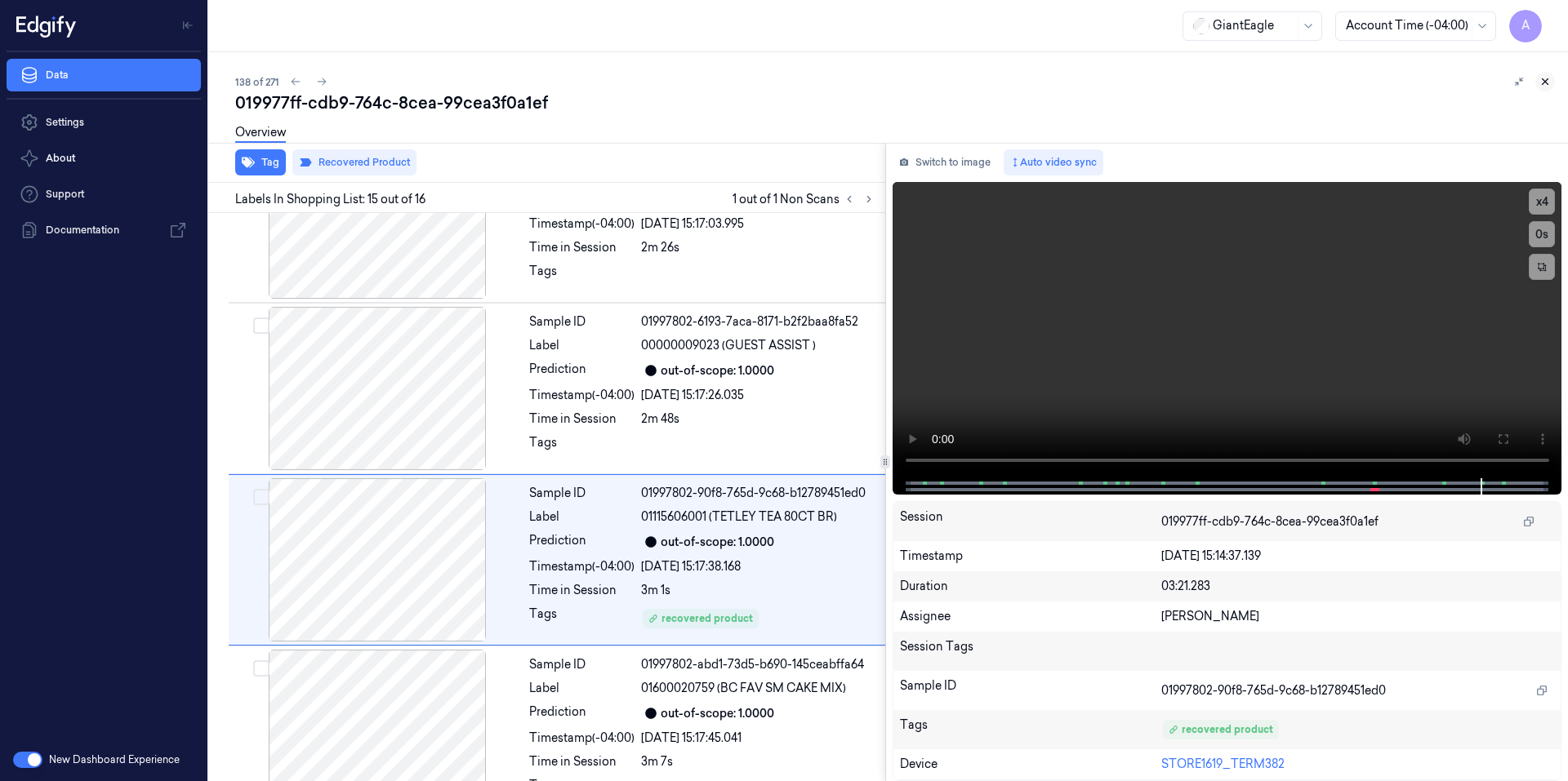
click at [1547, 86] on icon at bounding box center [1544, 81] width 11 height 11
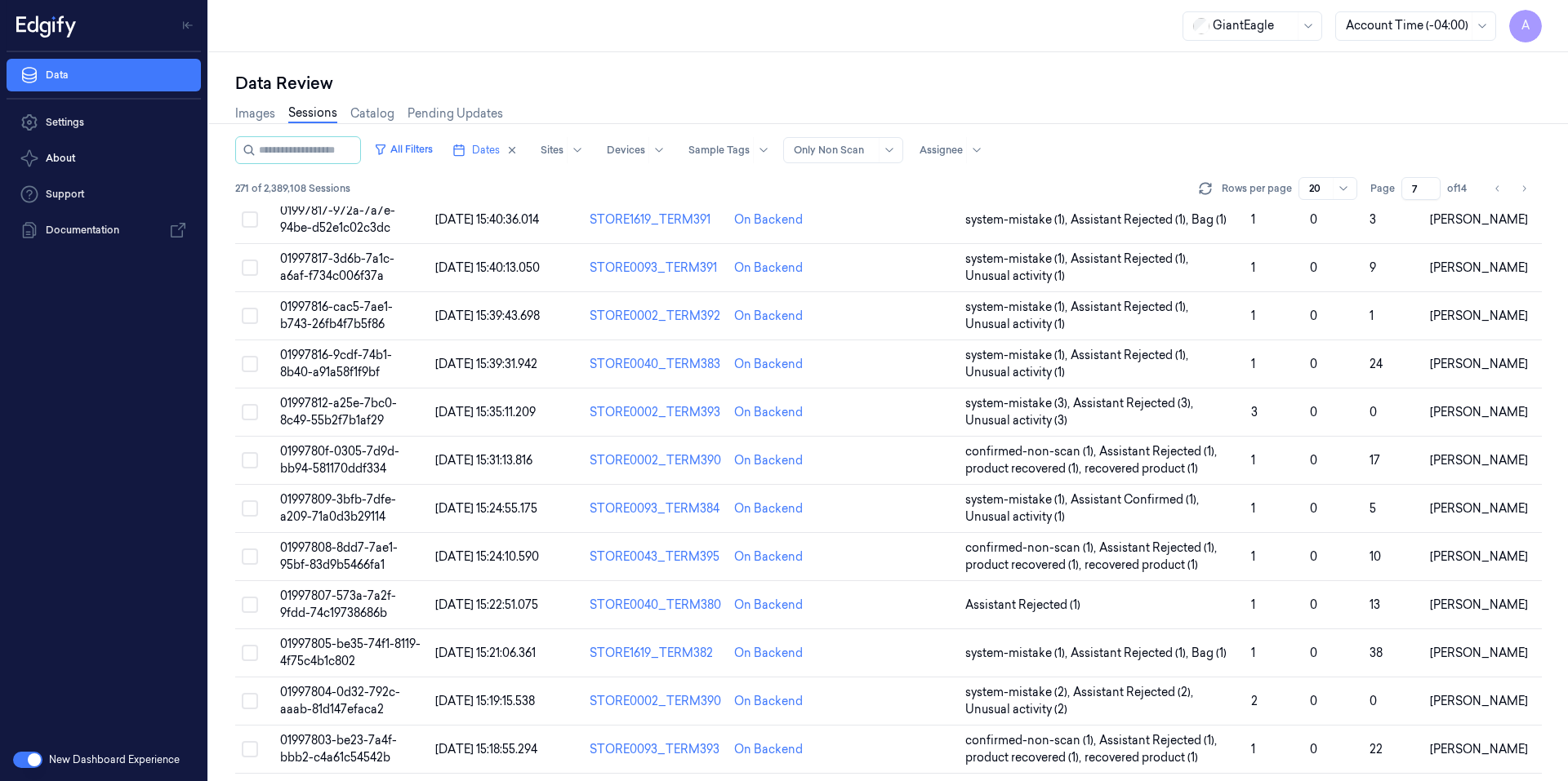
scroll to position [437, 0]
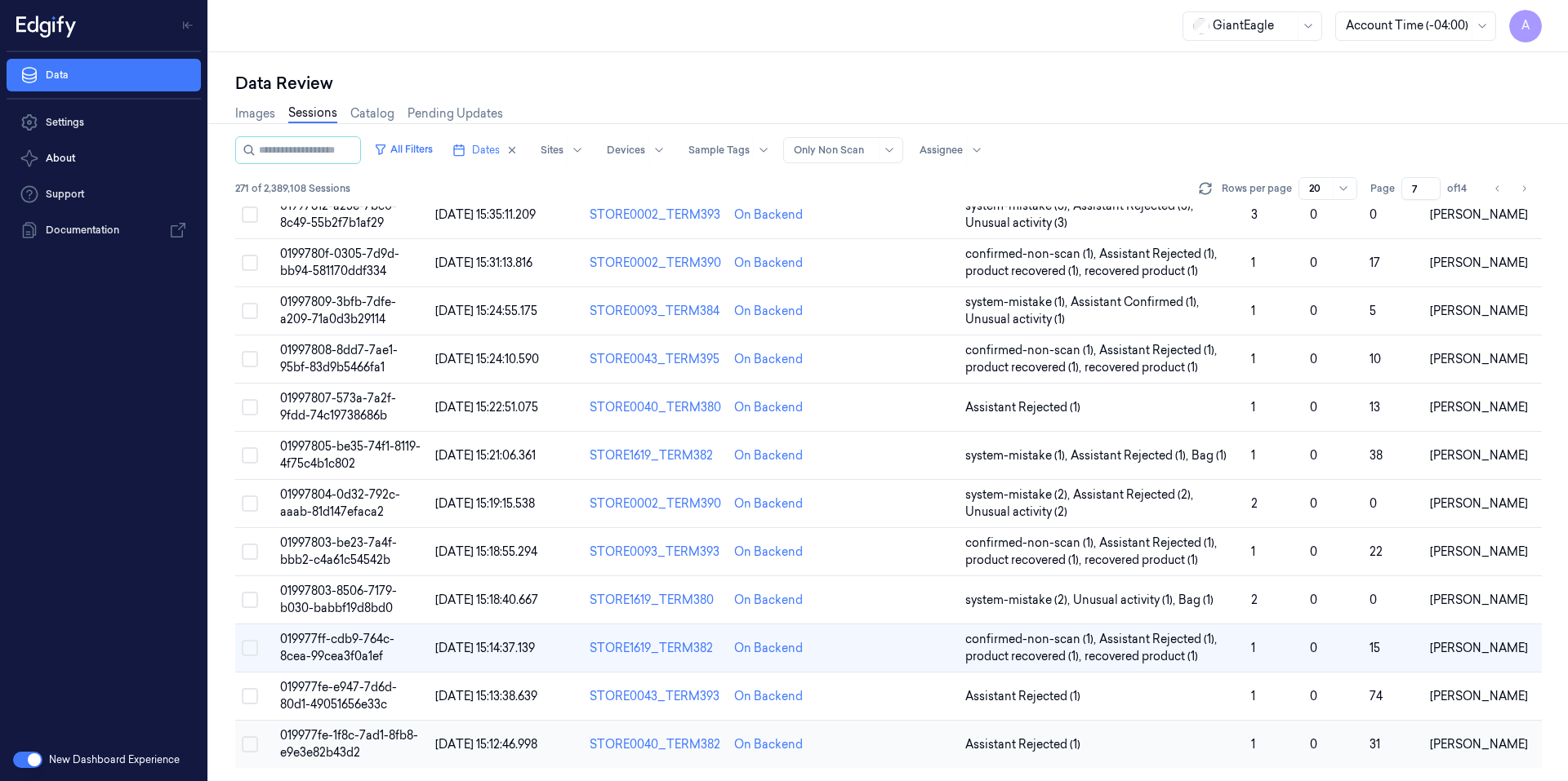
click at [347, 743] on td "019977fe-1f8c-7ad1-8fb8-e9e3e82b43d2" at bounding box center [351, 744] width 155 height 49
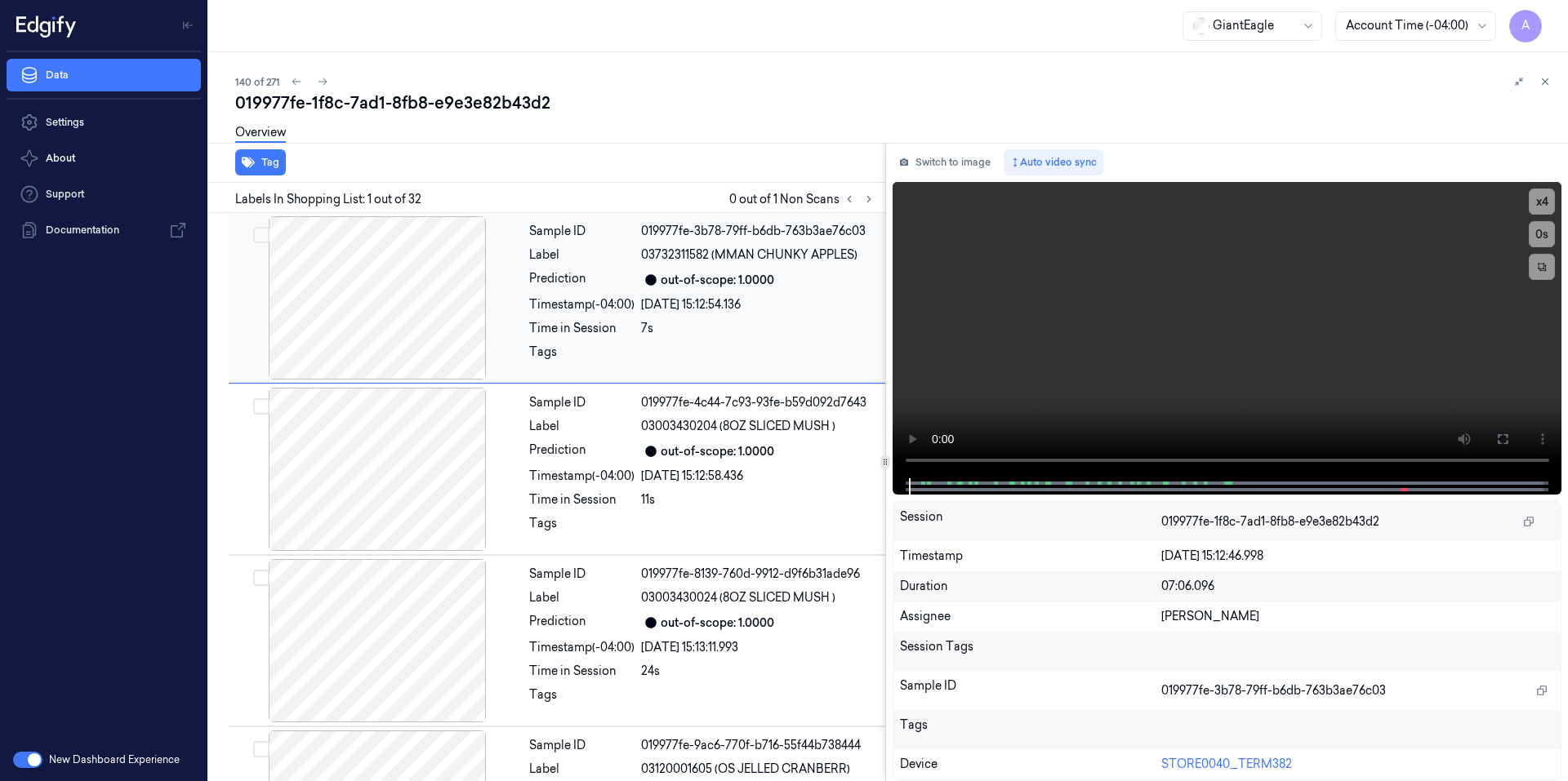
drag, startPoint x: 704, startPoint y: 4, endPoint x: 670, endPoint y: 252, distance: 250.3
click at [700, 346] on div at bounding box center [758, 356] width 234 height 27
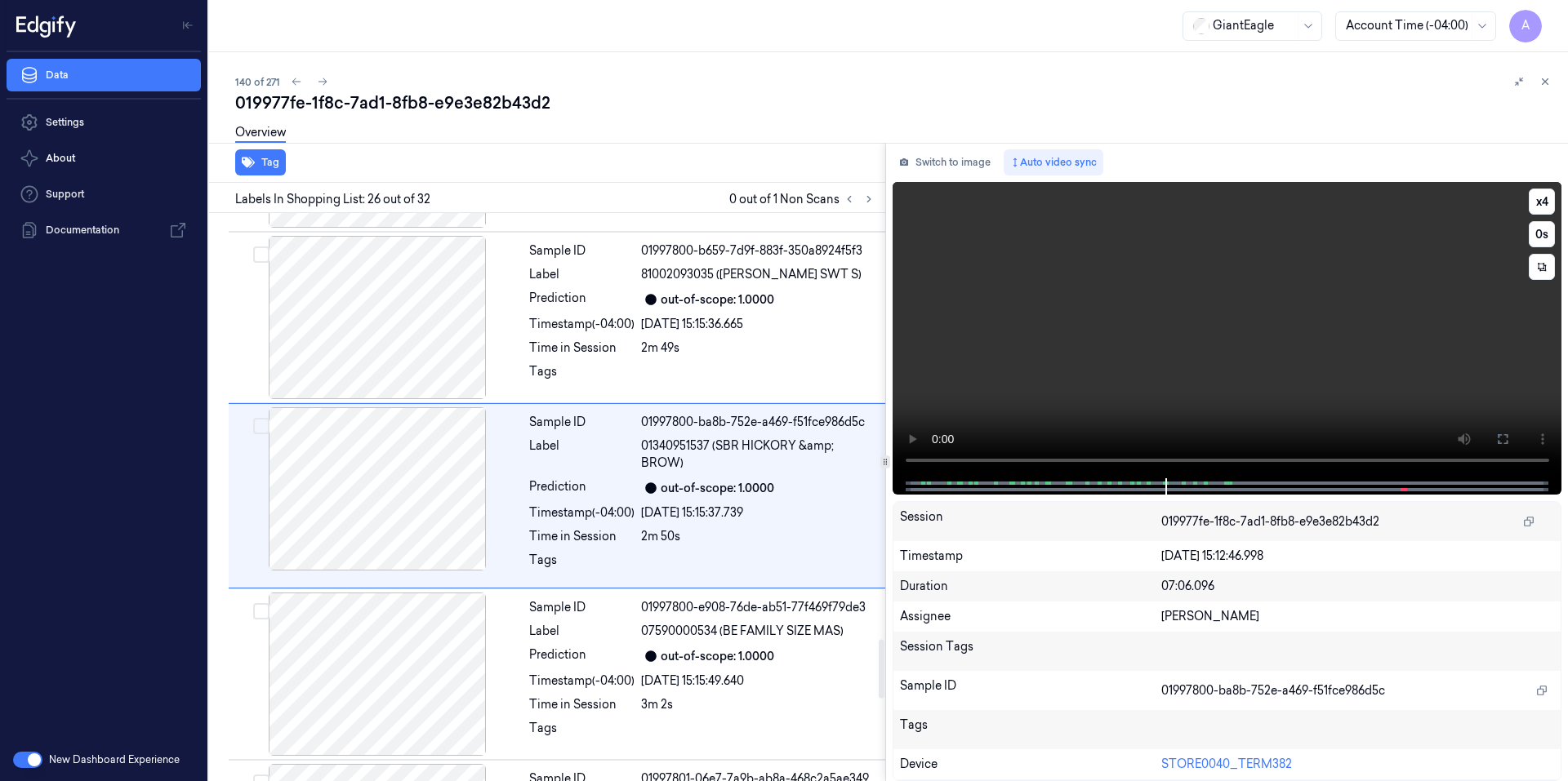
scroll to position [4094, 0]
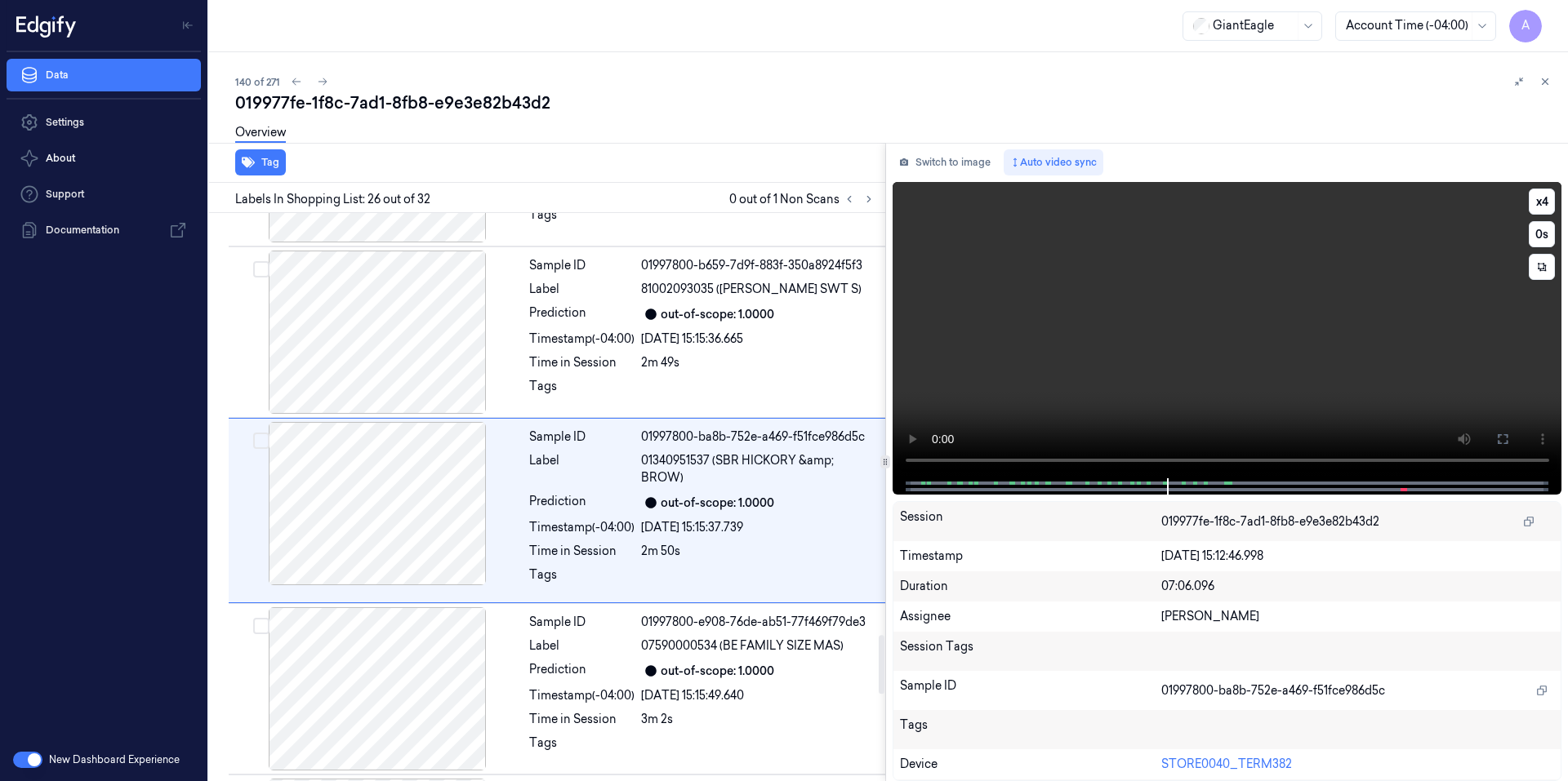
click at [1300, 296] on video at bounding box center [1226, 331] width 670 height 297
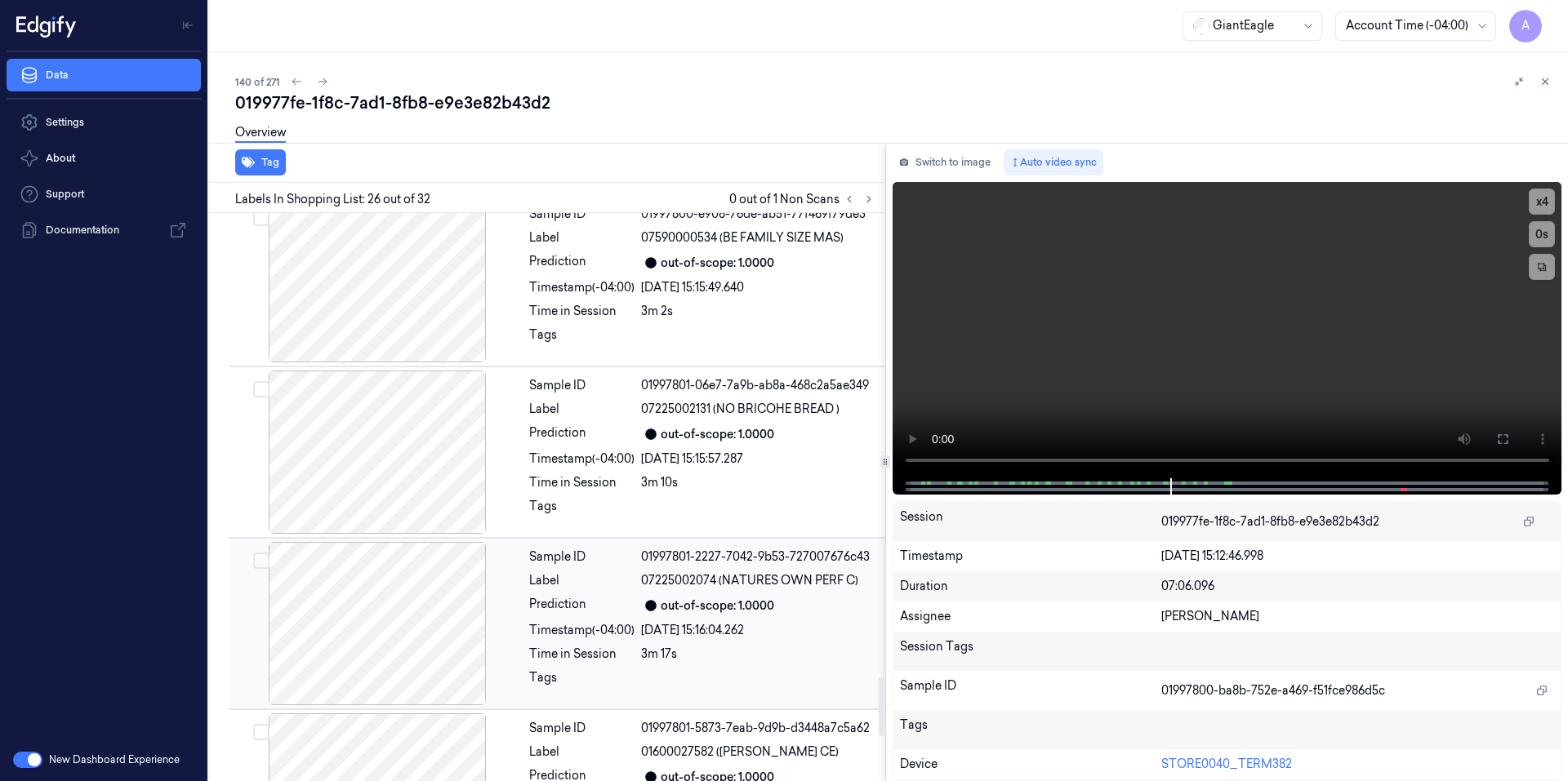
scroll to position [4936, 0]
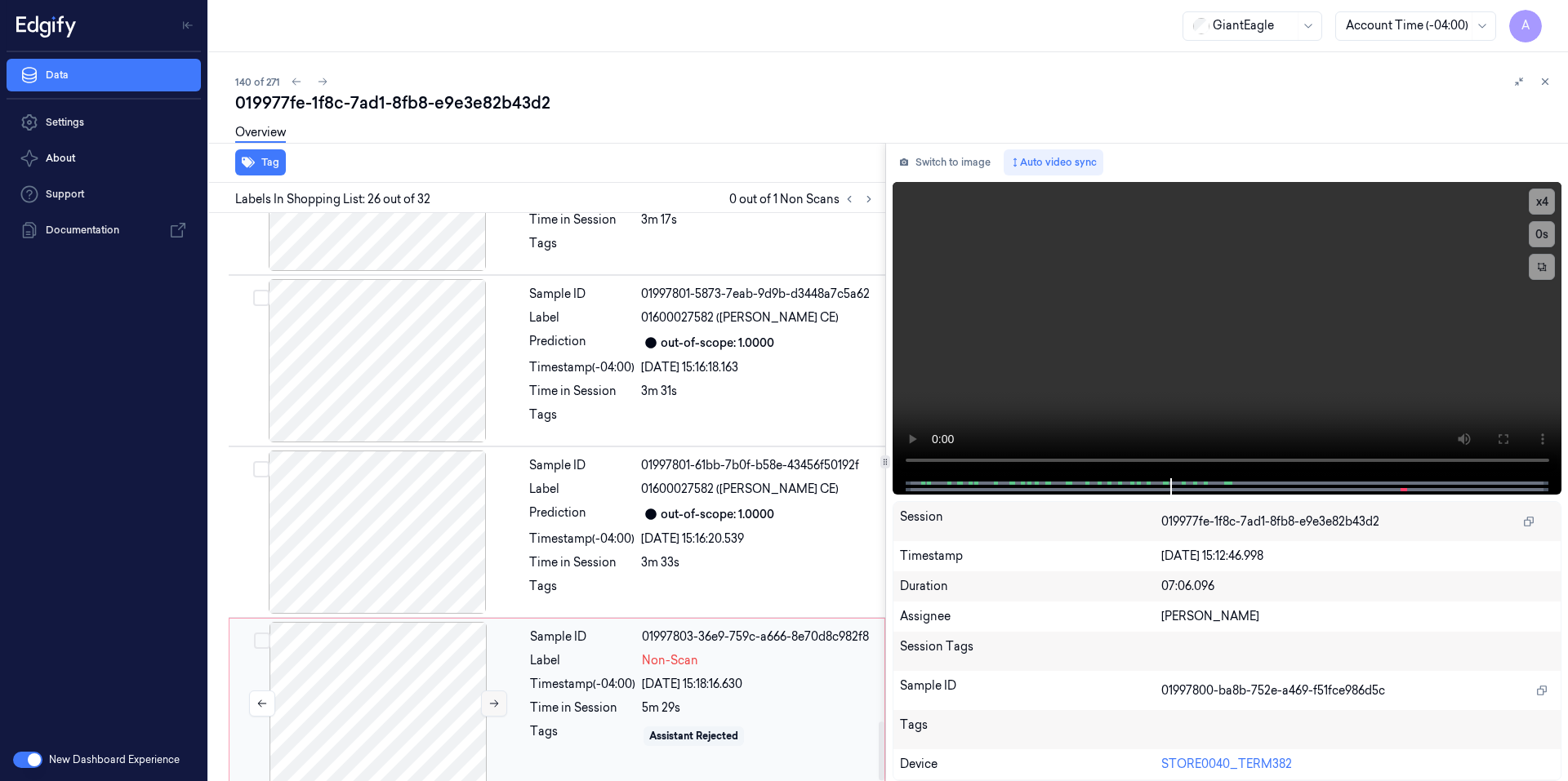
click at [499, 698] on icon at bounding box center [494, 703] width 11 height 11
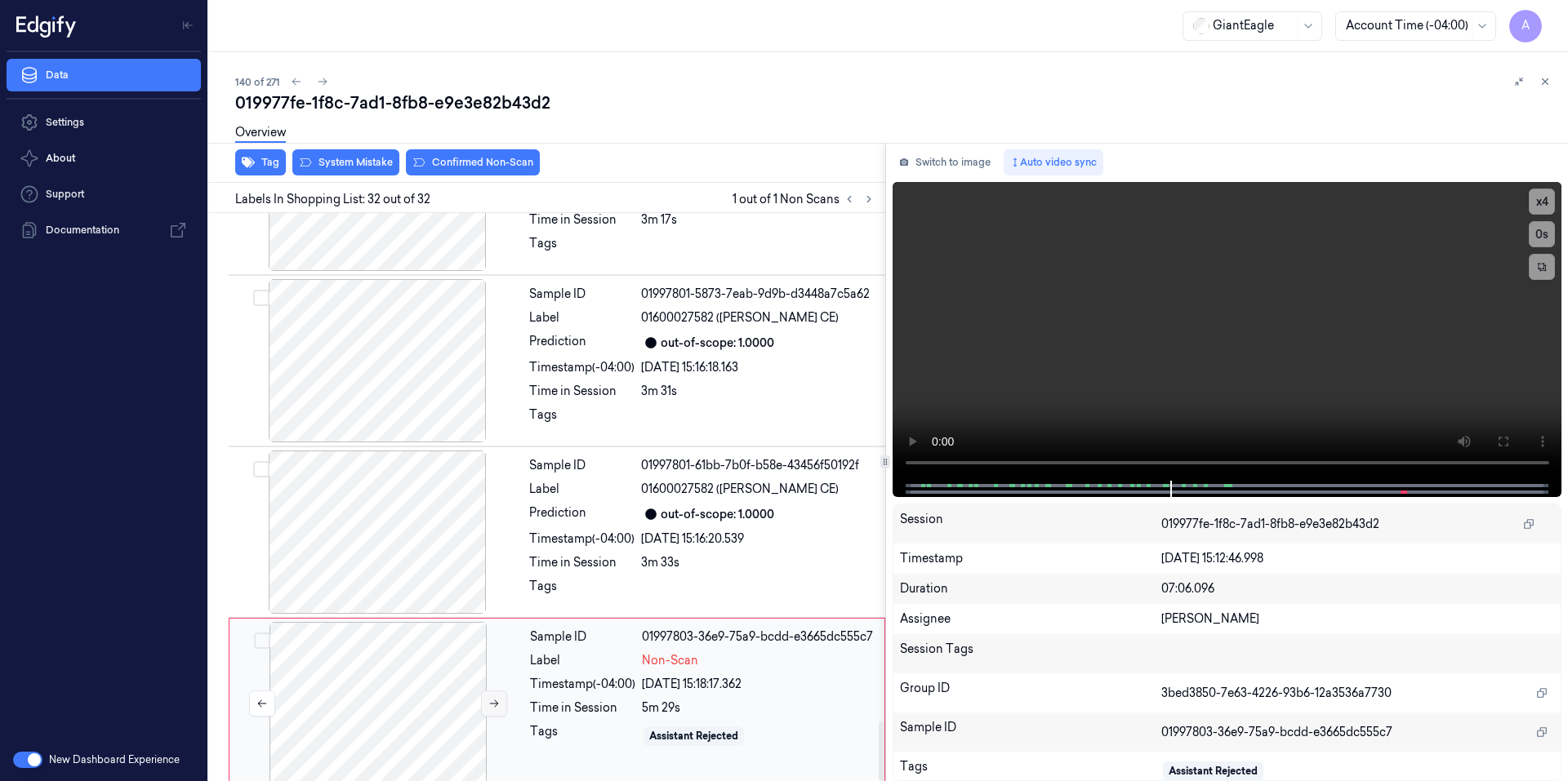
click at [493, 696] on button at bounding box center [494, 703] width 27 height 27
click at [1308, 409] on video at bounding box center [1226, 331] width 670 height 298
click at [1168, 394] on video at bounding box center [1226, 331] width 670 height 298
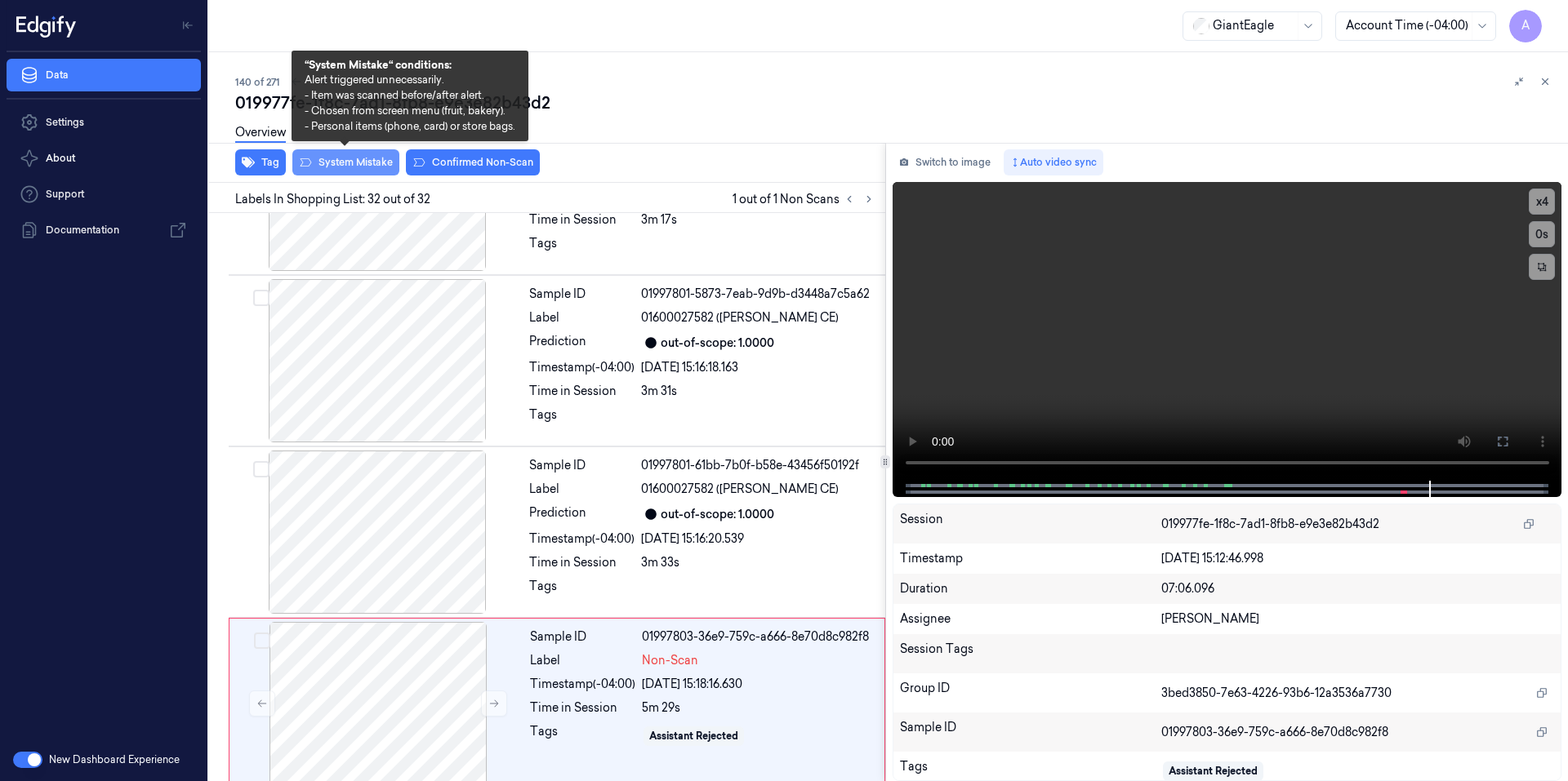
click at [343, 163] on button "System Mistake" at bounding box center [345, 162] width 107 height 27
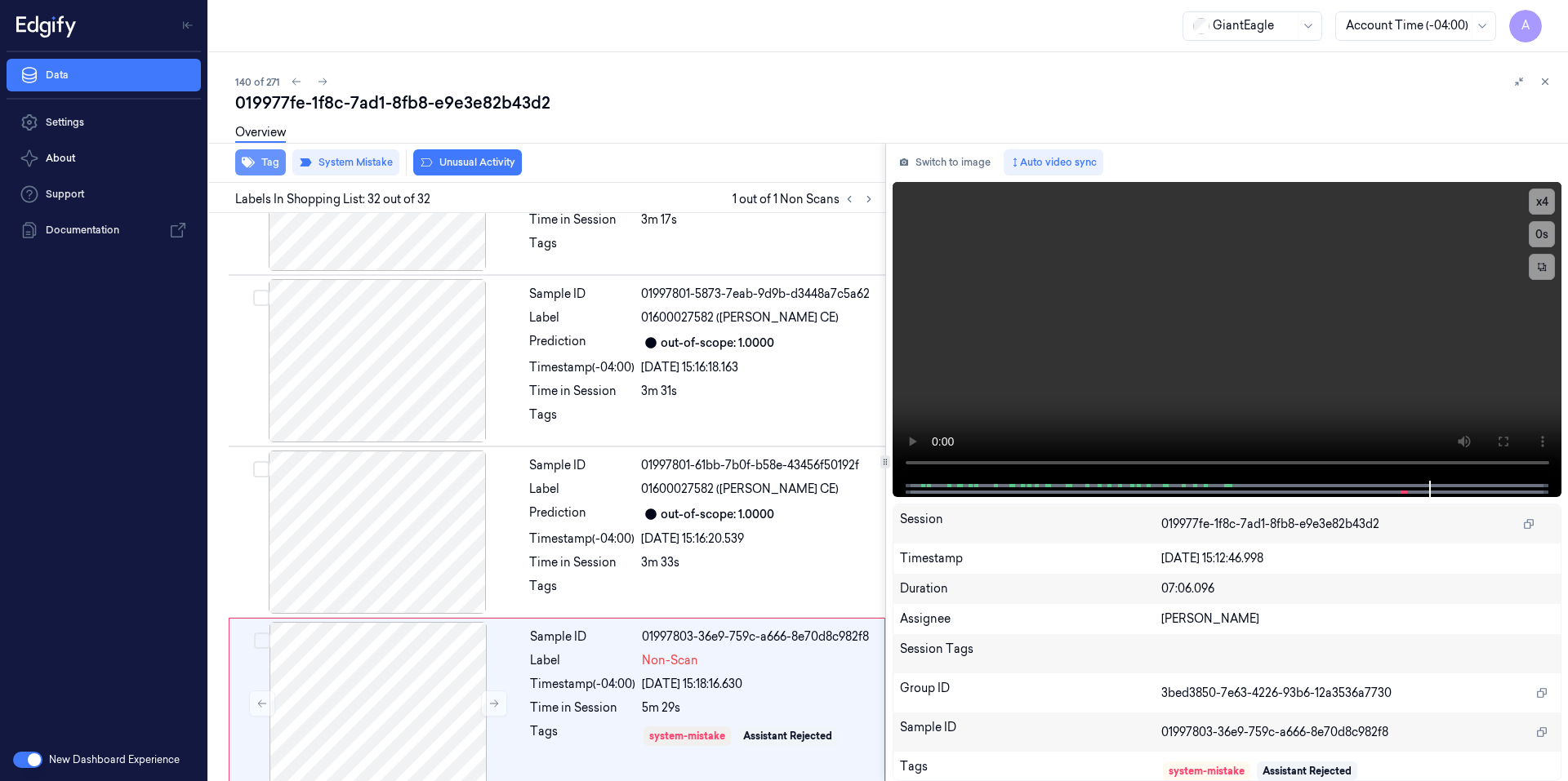
click at [259, 164] on button "Tag" at bounding box center [260, 162] width 50 height 27
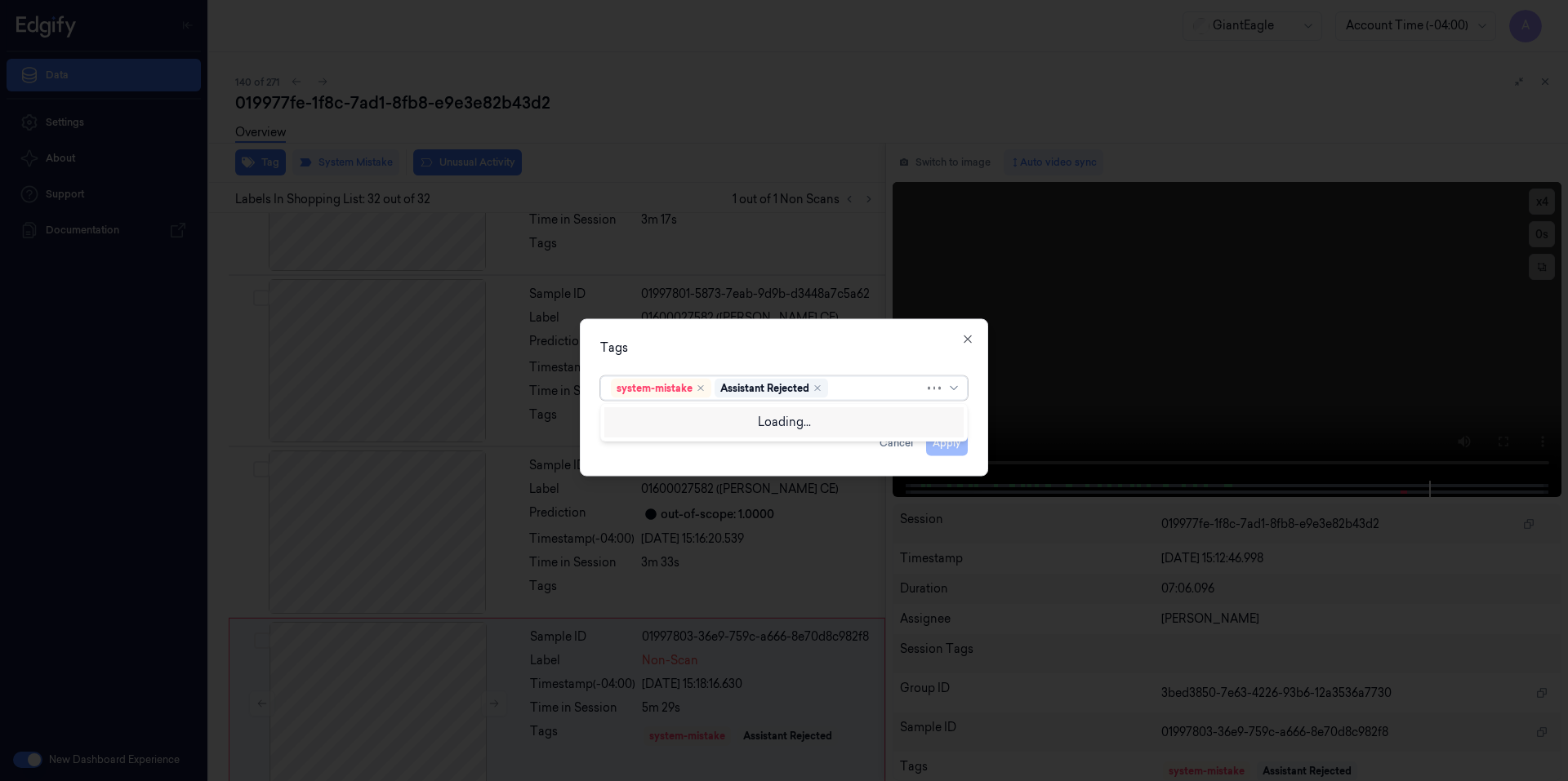
click at [849, 387] on div at bounding box center [878, 388] width 93 height 17
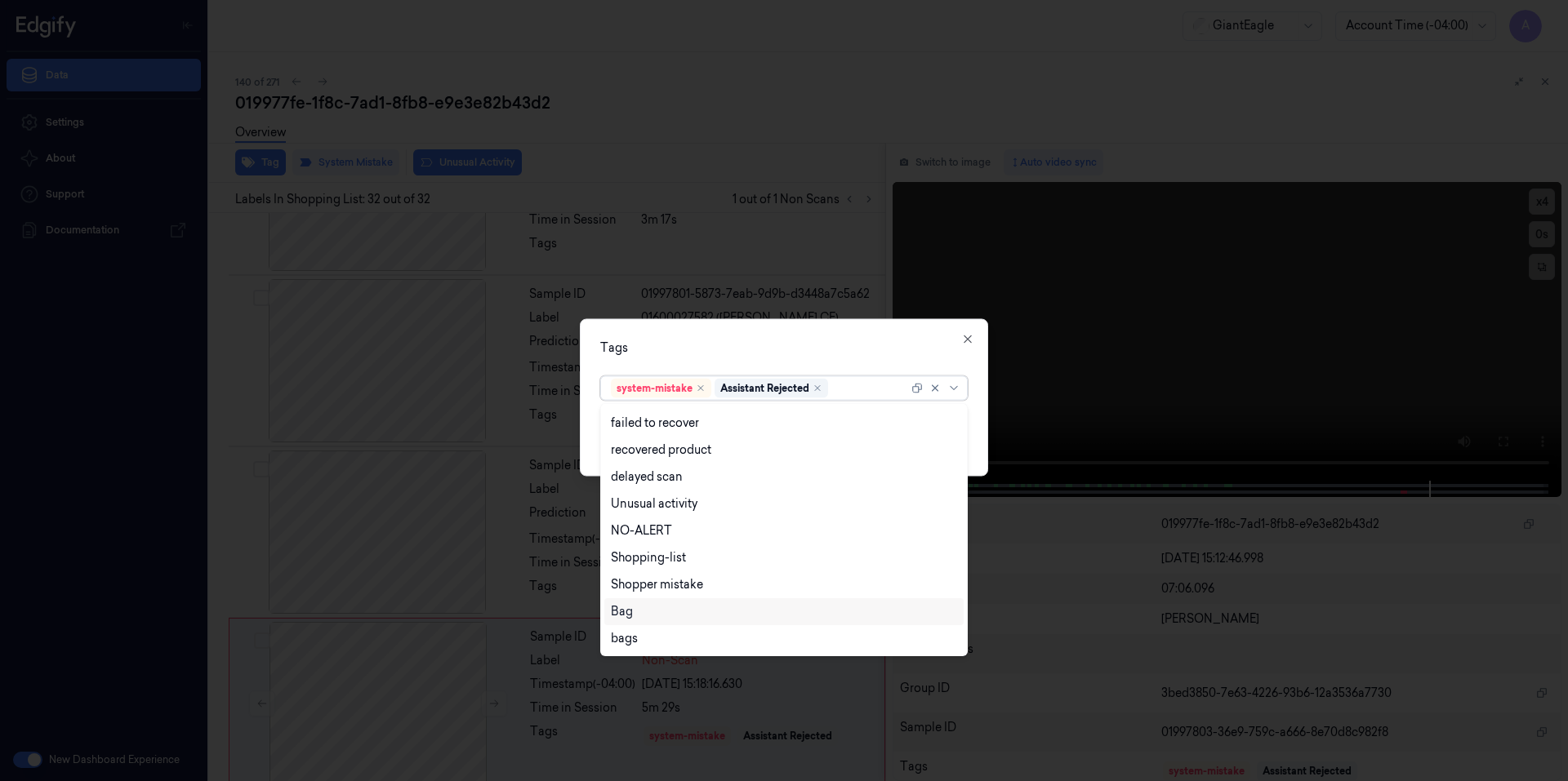
click at [643, 616] on div "Bag" at bounding box center [784, 612] width 346 height 17
click at [793, 362] on div "Tags option Bag, selected. 13 results available. Use Up and Down to choose opti…" at bounding box center [784, 397] width 408 height 157
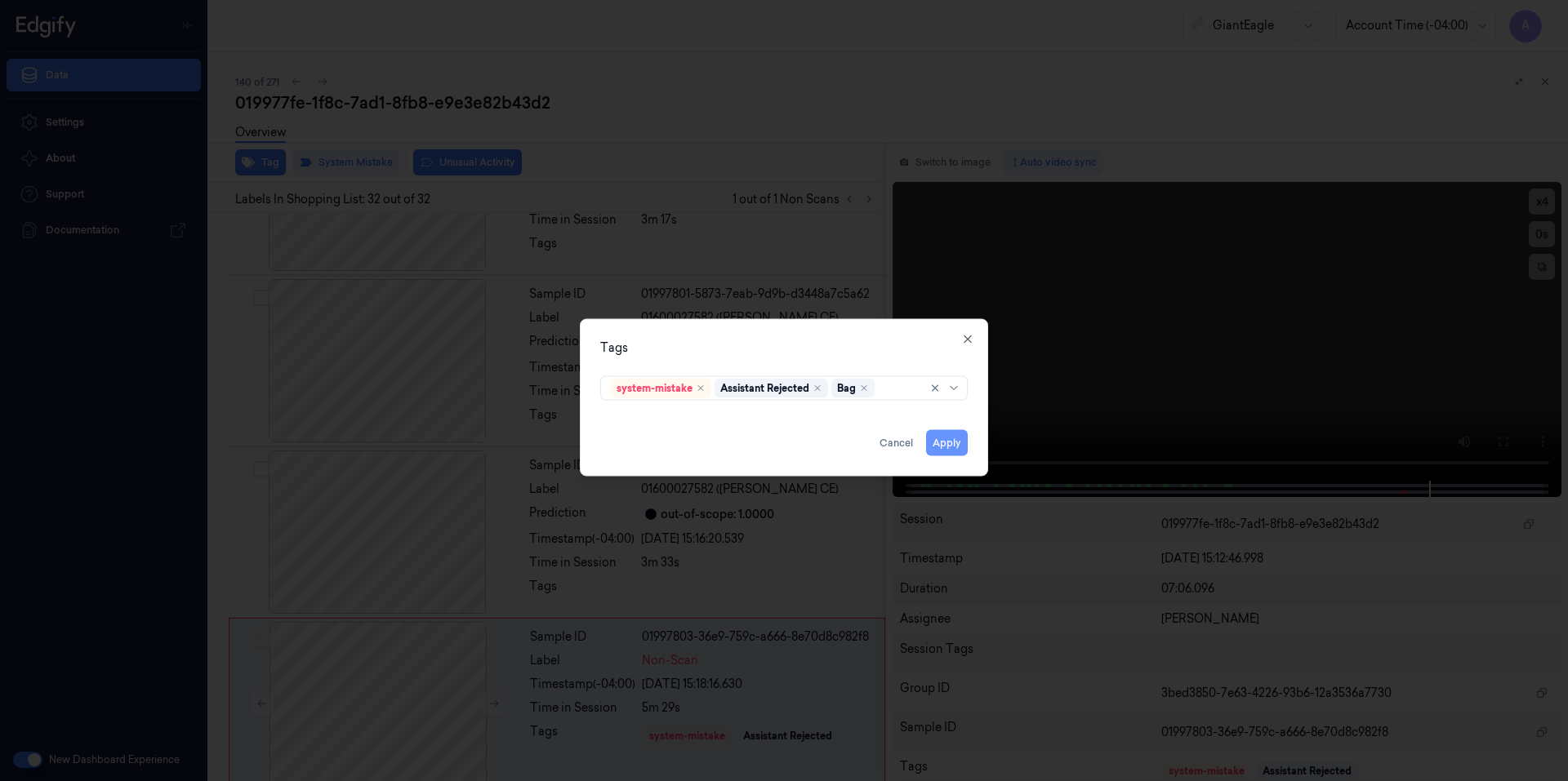
click at [946, 439] on button "Apply" at bounding box center [946, 442] width 41 height 27
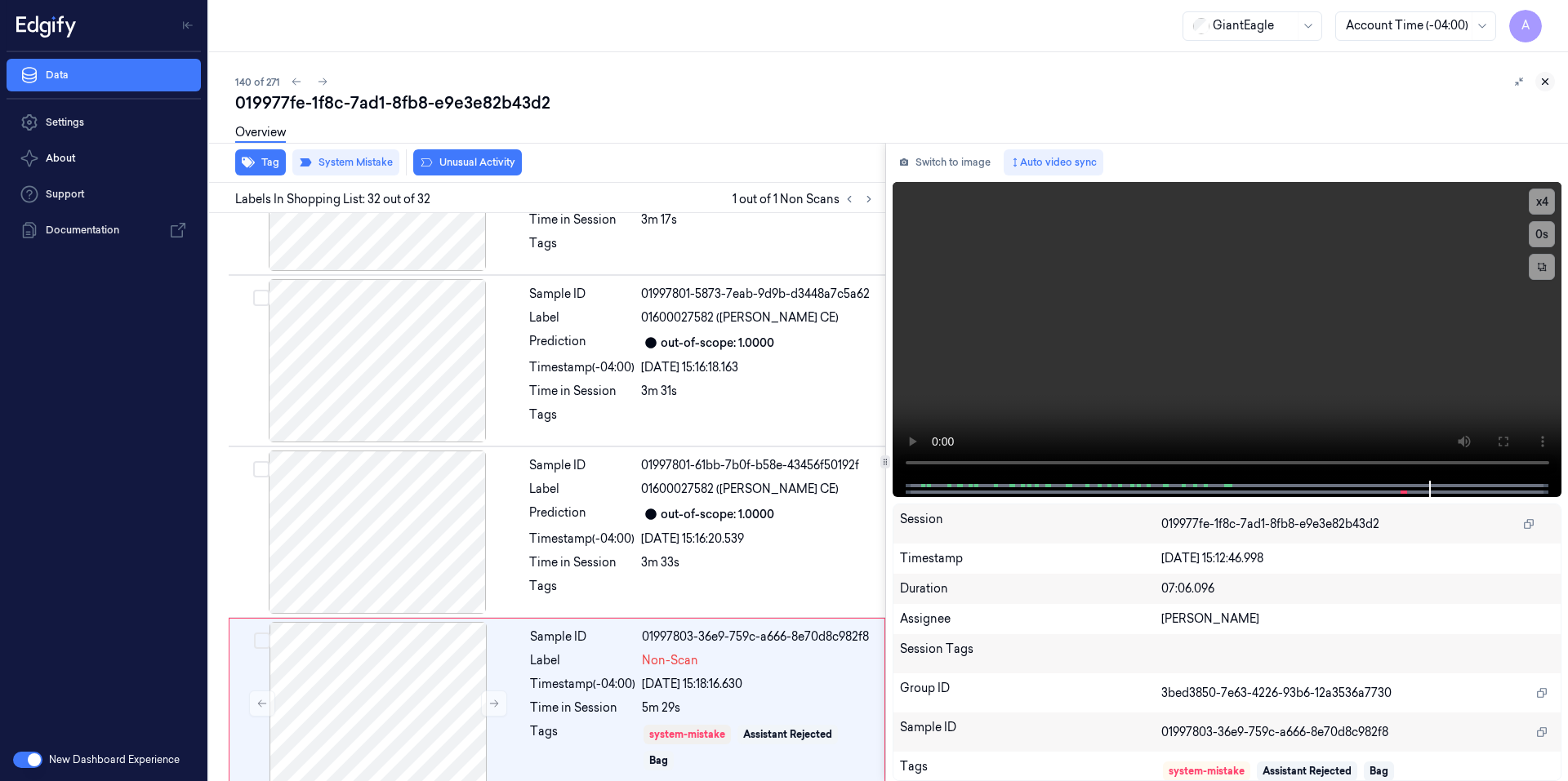
click at [1546, 83] on icon at bounding box center [1544, 81] width 11 height 11
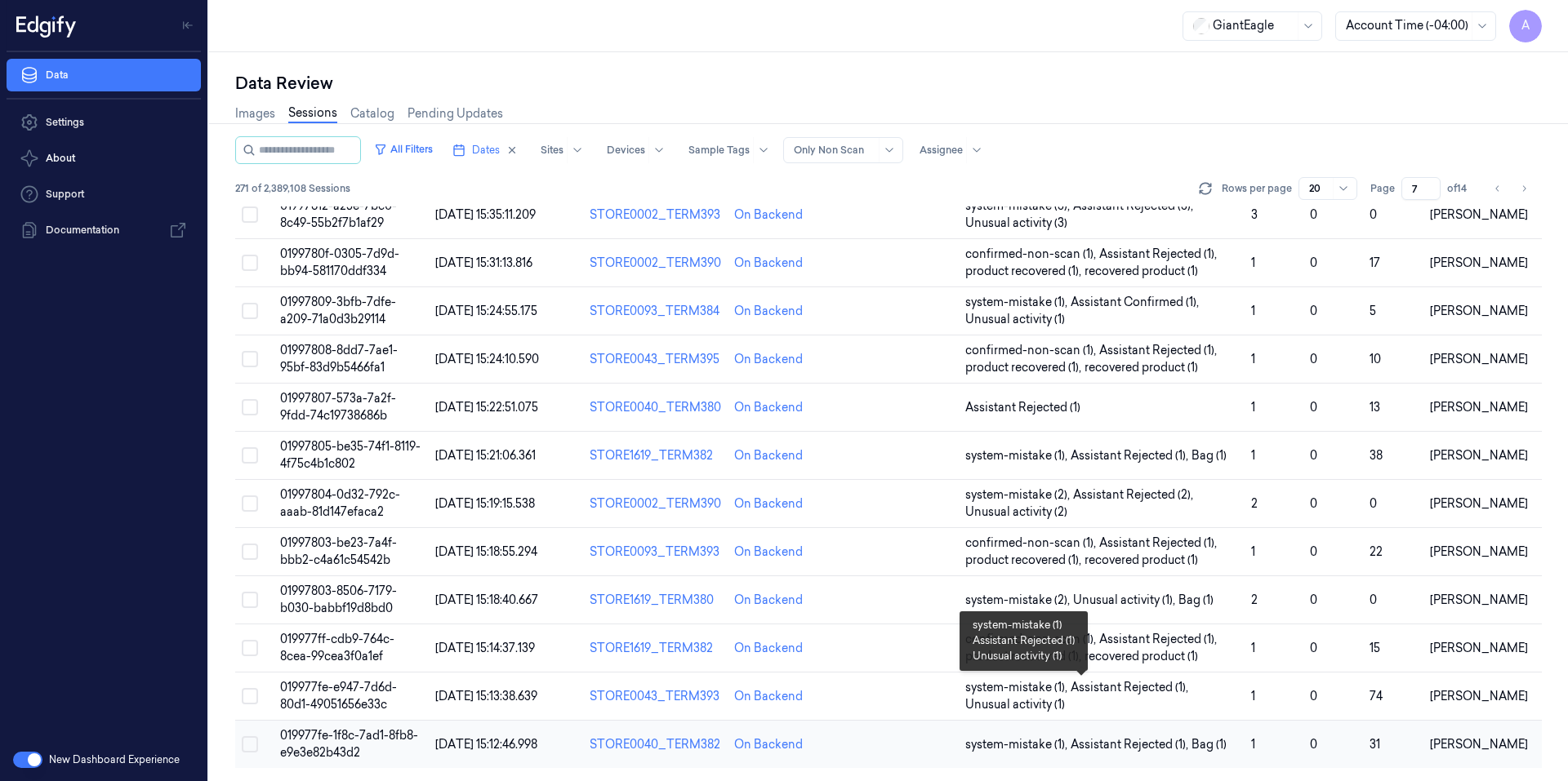
scroll to position [437, 0]
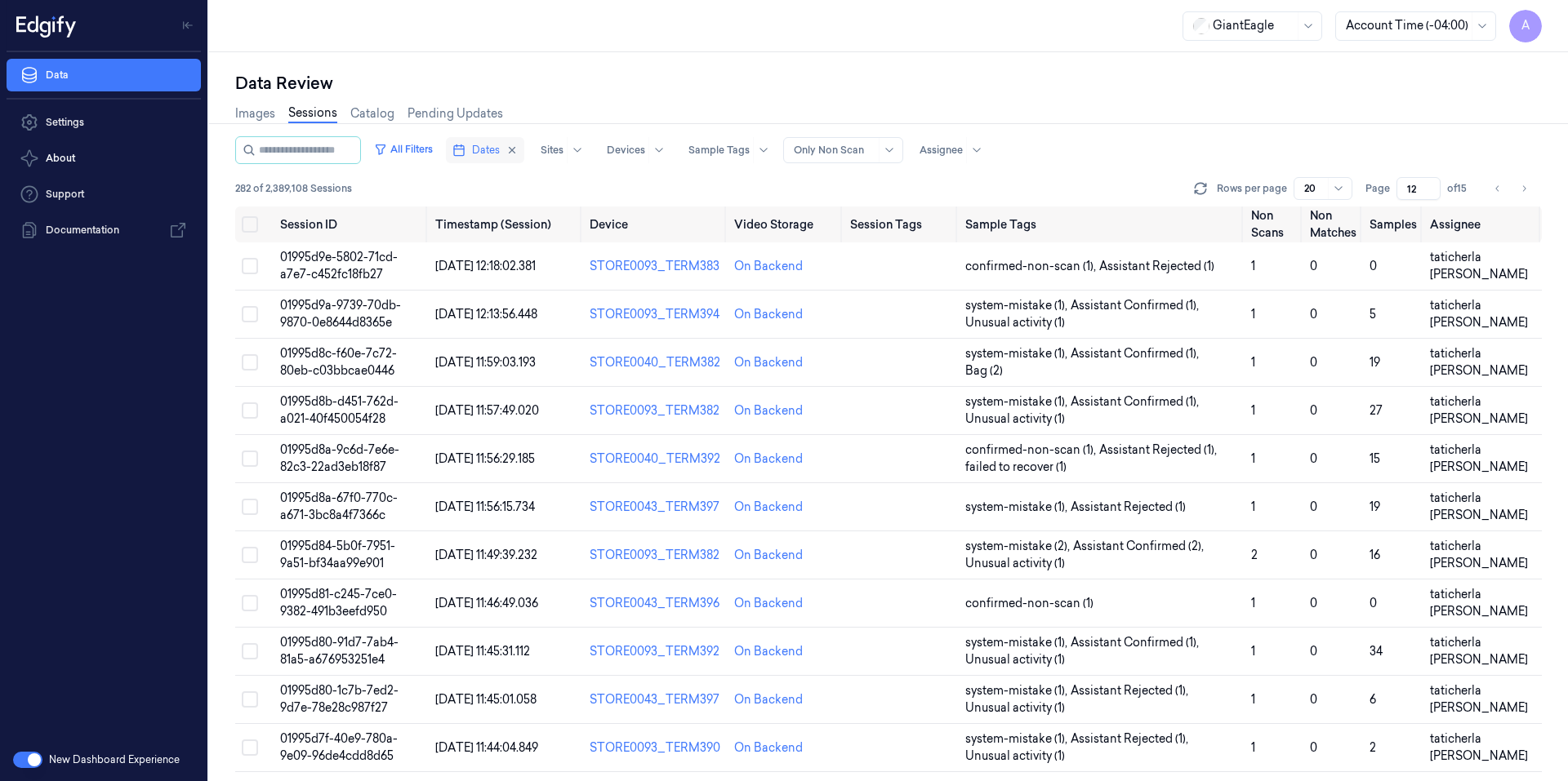
click at [496, 152] on span "Dates" at bounding box center [485, 150] width 27 height 15
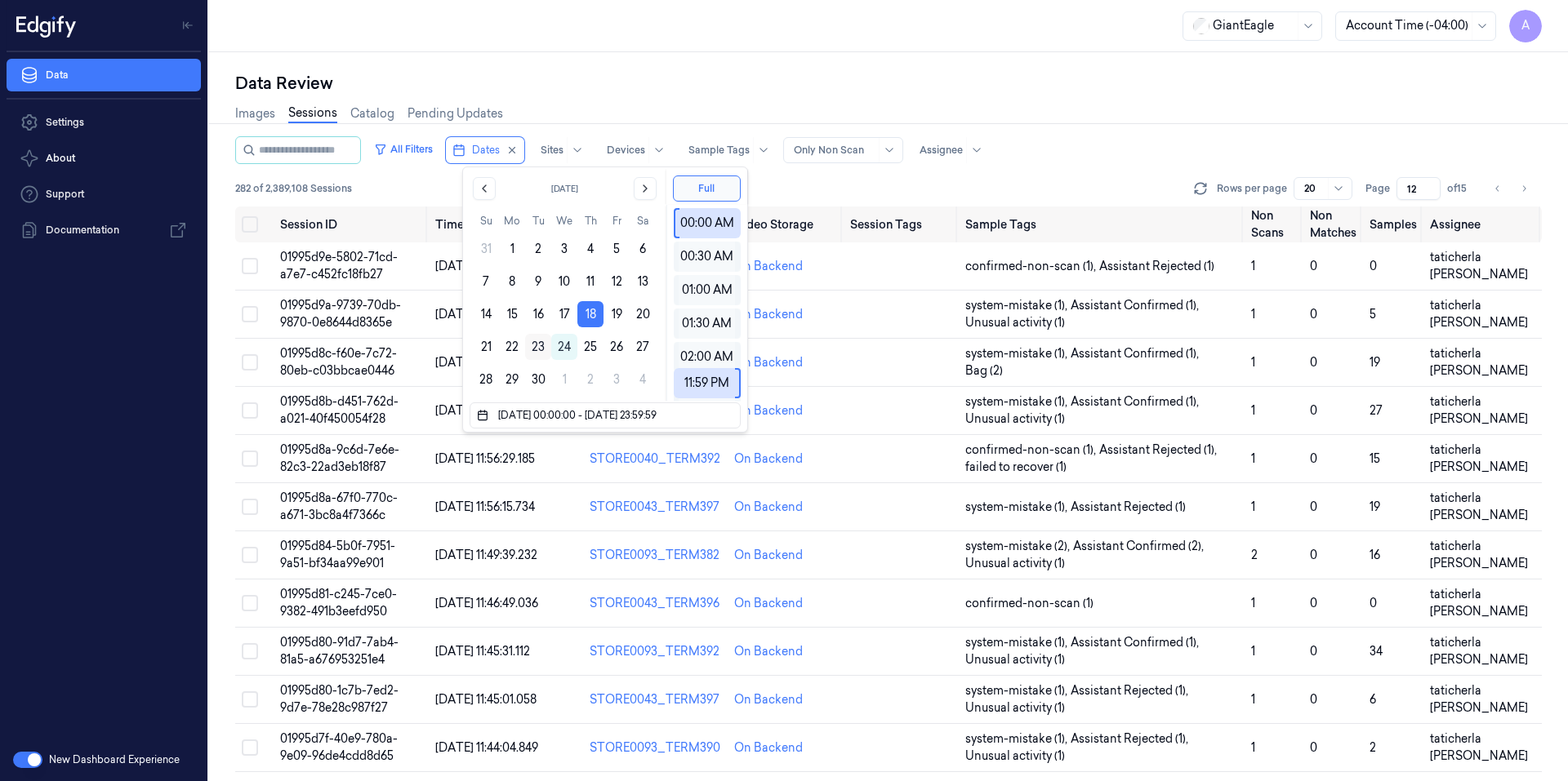
click at [537, 339] on button "23" at bounding box center [538, 347] width 27 height 27
type input "[DATE] 00:00:00 - [DATE] 23:59:59"
click at [611, 62] on div "Data Review Images Sessions Catalog Pending Updates All Filters Dates Sites Dev…" at bounding box center [887, 417] width 1358 height 729
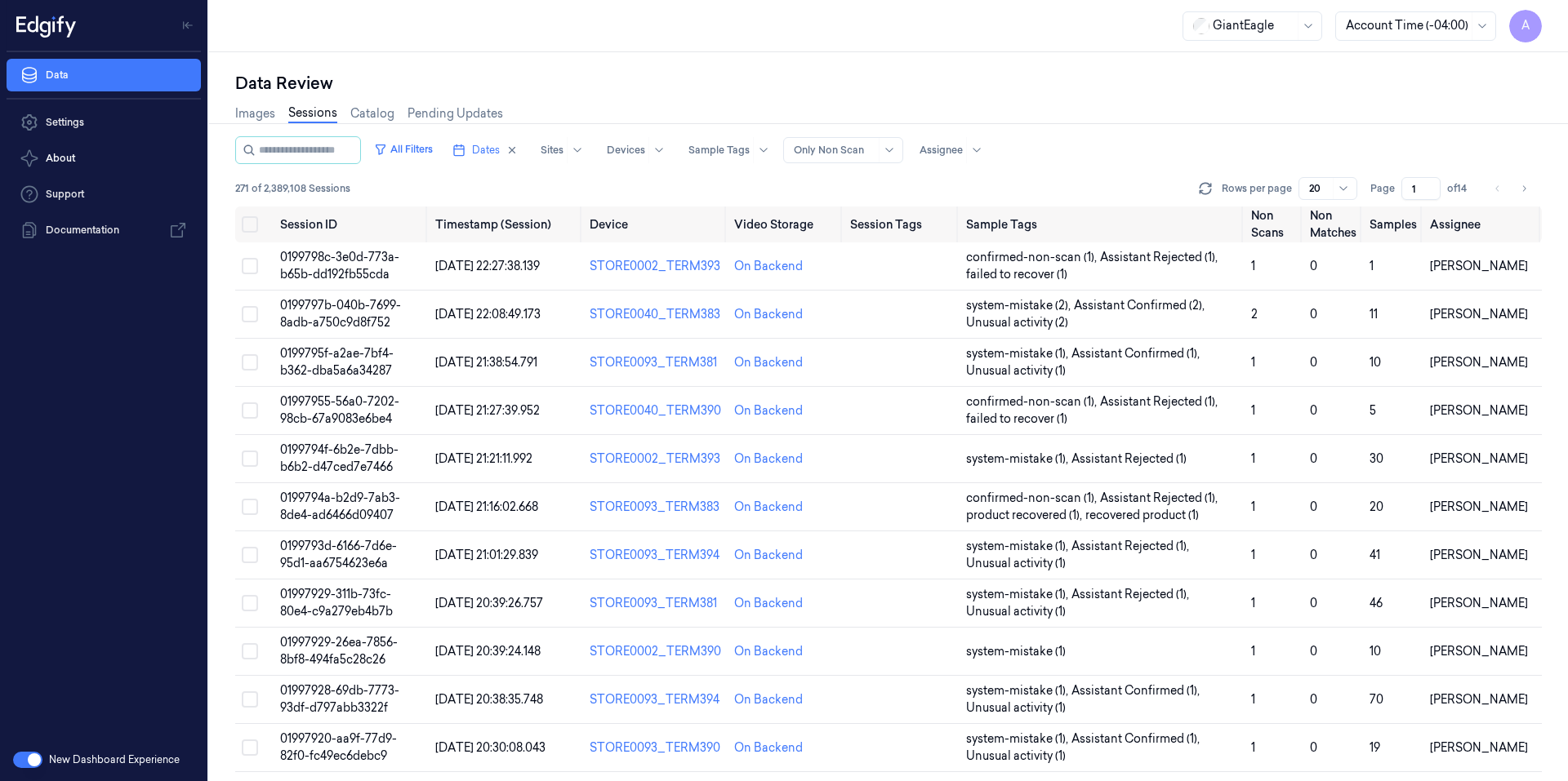
drag, startPoint x: 1419, startPoint y: 188, endPoint x: 1406, endPoint y: 193, distance: 13.9
click at [1406, 193] on input "1" at bounding box center [1421, 188] width 39 height 23
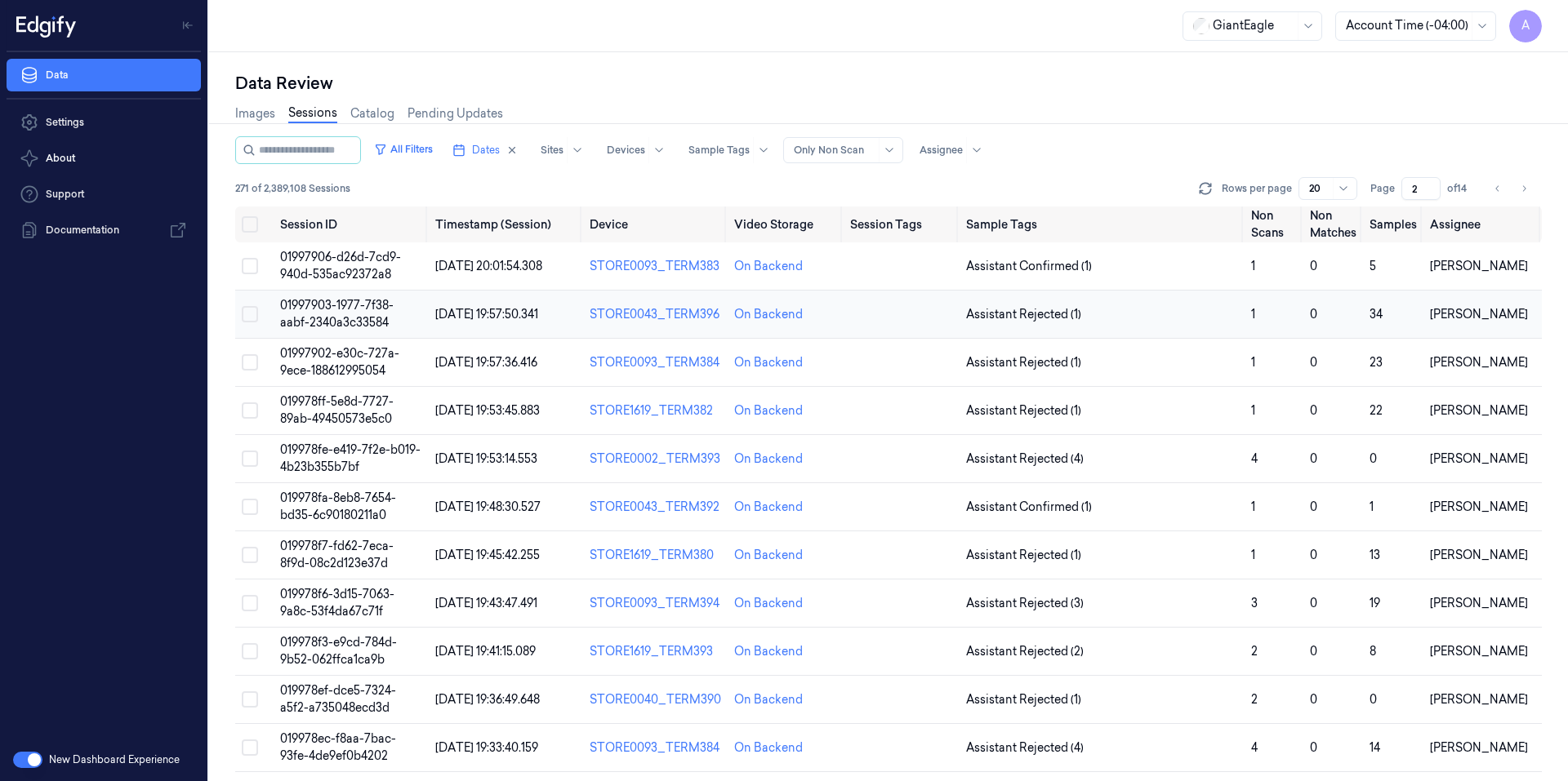
type input "2"
click at [350, 309] on span "01997903-1977-7f38-aabf-2340a3c33584" at bounding box center [337, 313] width 114 height 32
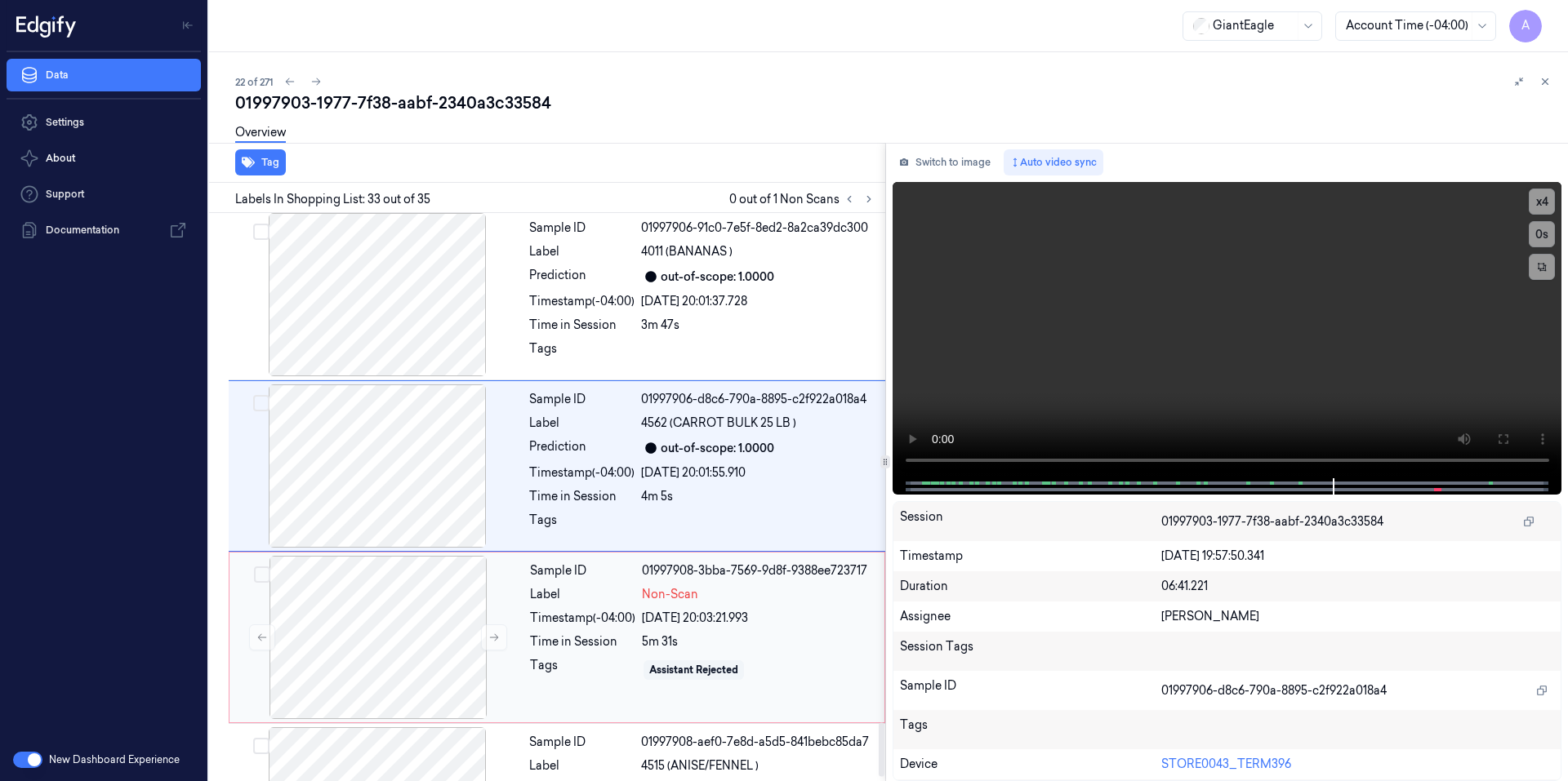
scroll to position [5436, 0]
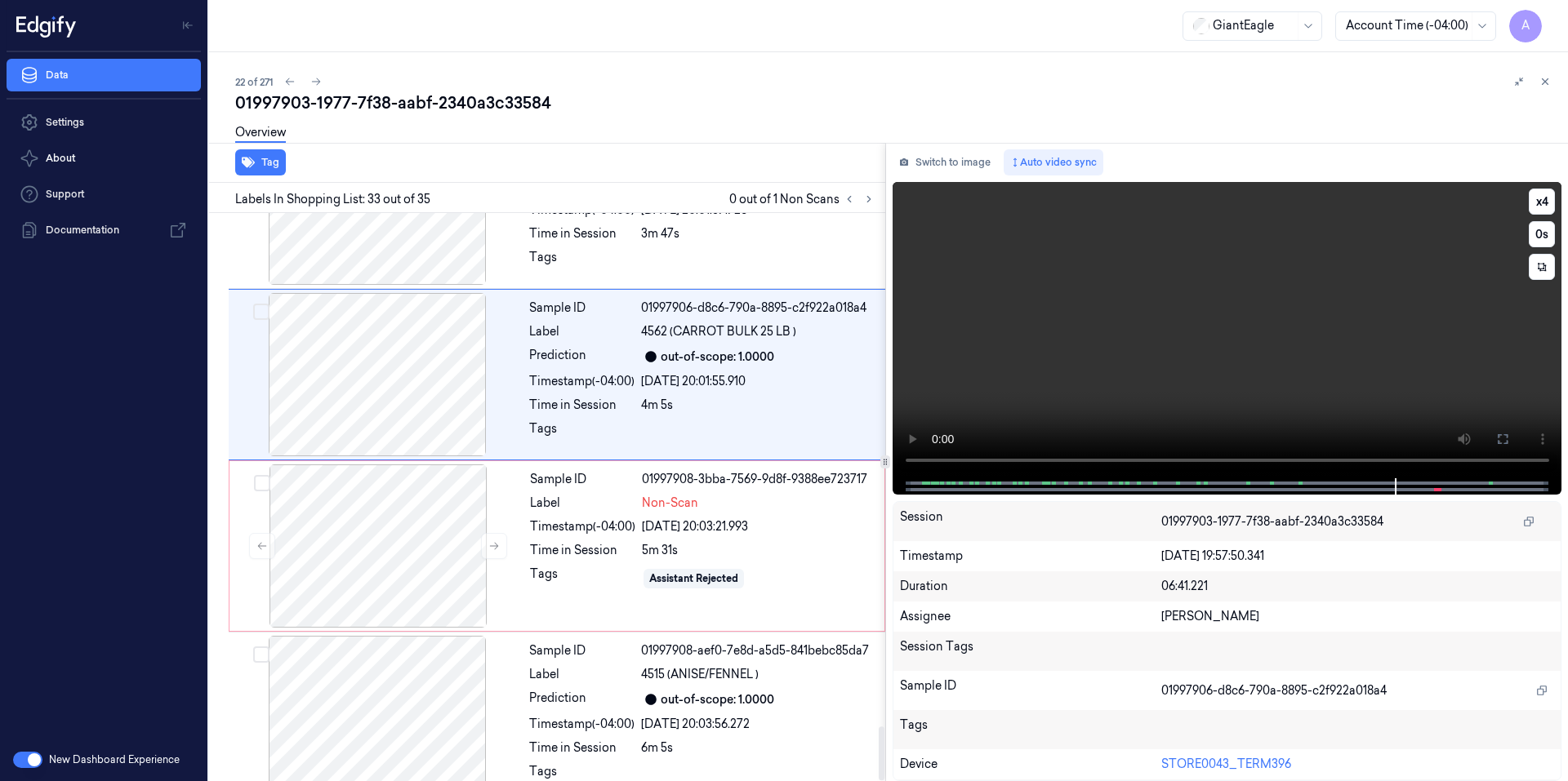
click at [1247, 414] on video at bounding box center [1226, 331] width 670 height 297
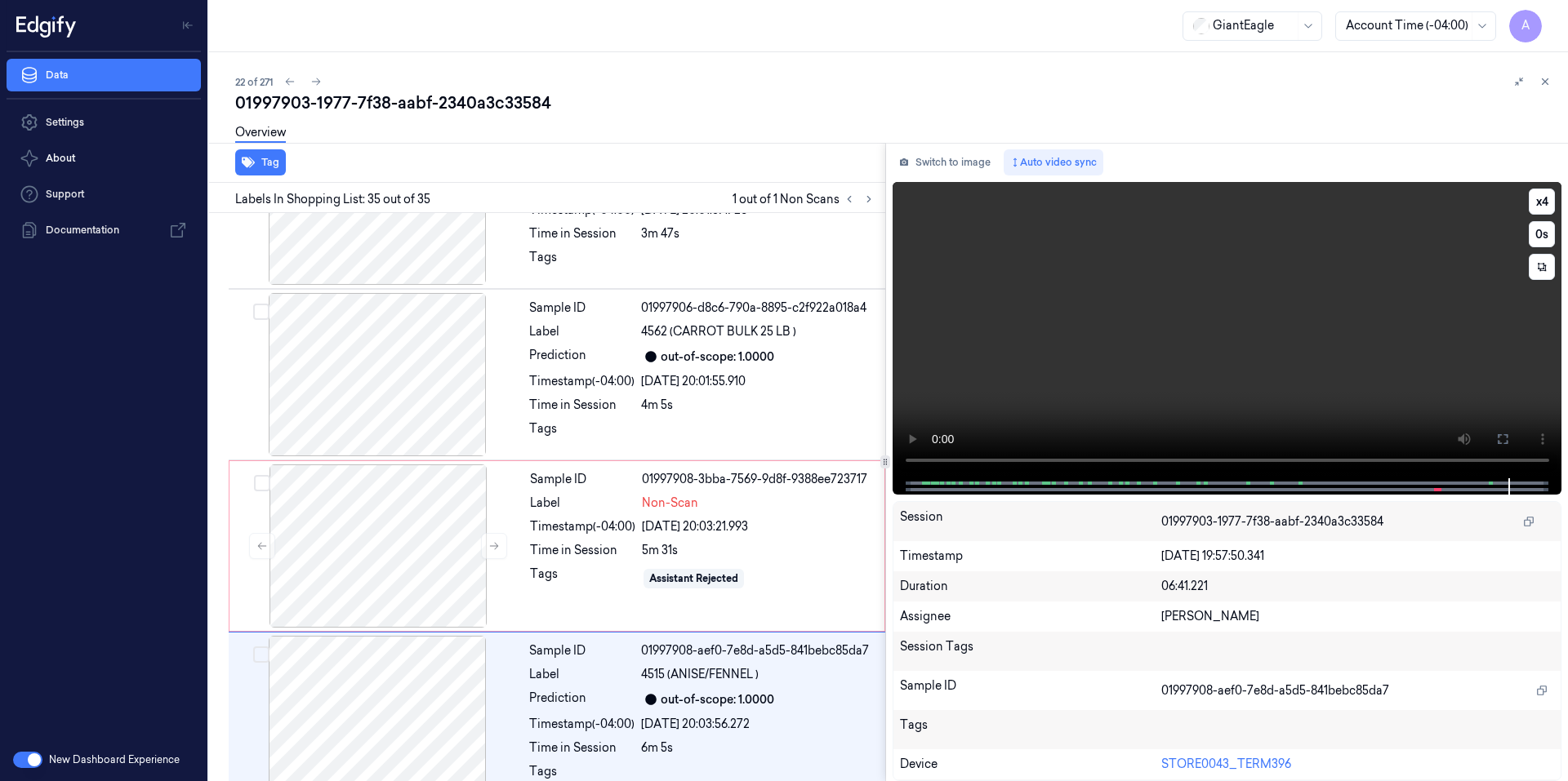
click at [1124, 361] on video at bounding box center [1226, 331] width 670 height 297
click at [595, 566] on div "Tags" at bounding box center [583, 579] width 105 height 27
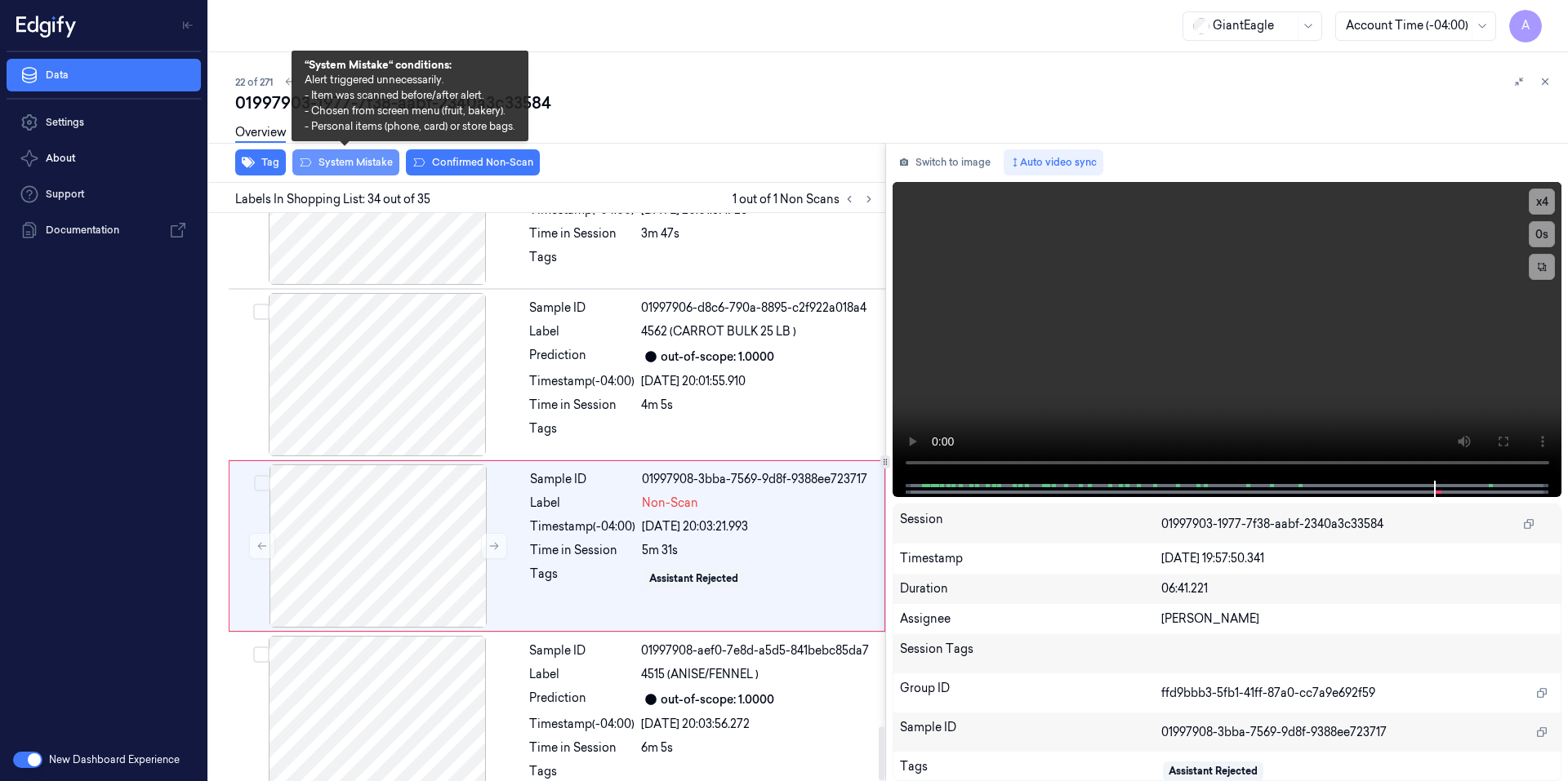
click at [344, 167] on button "System Mistake" at bounding box center [345, 162] width 107 height 27
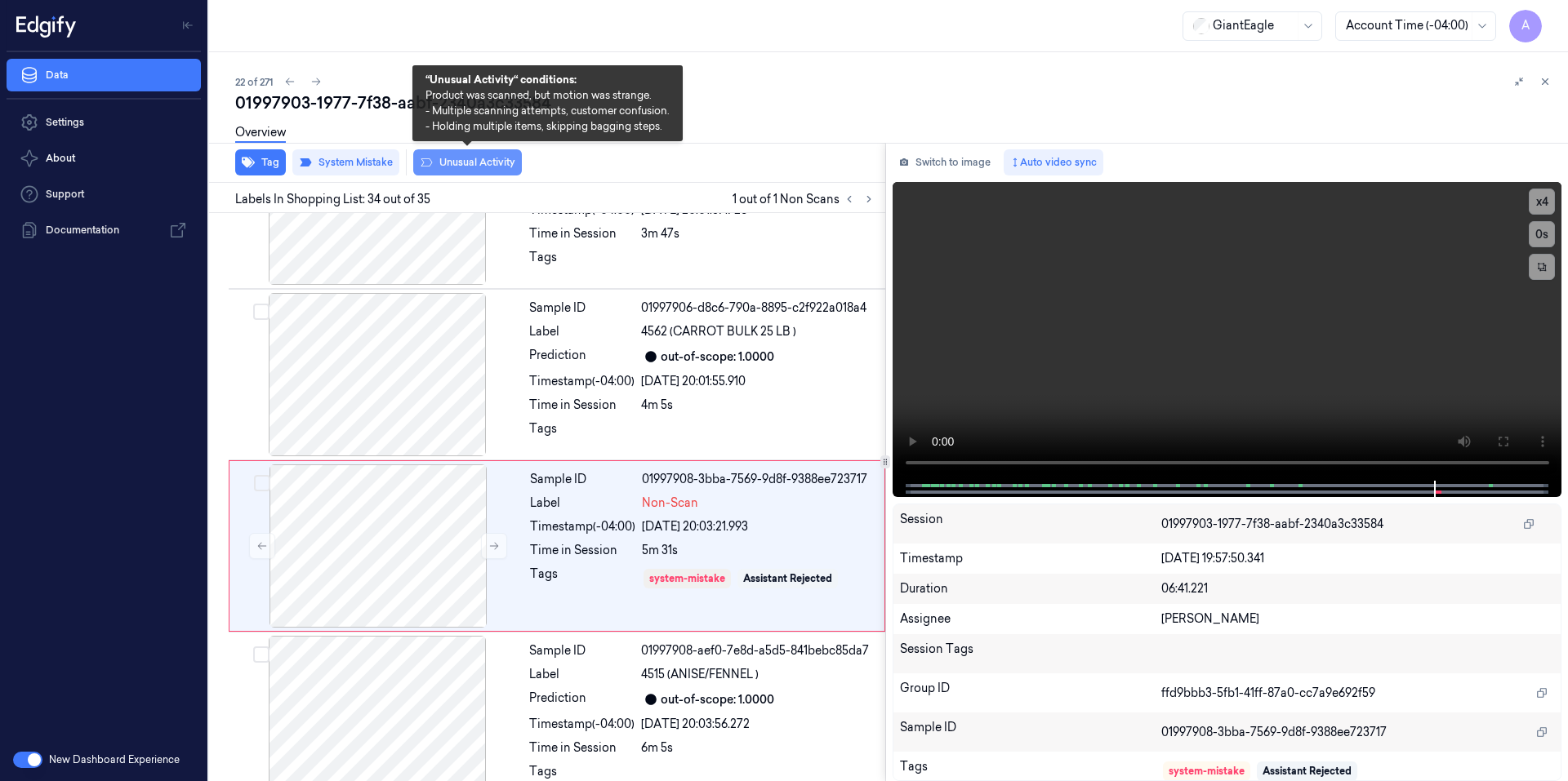
click at [462, 162] on button "Unusual Activity" at bounding box center [467, 162] width 109 height 27
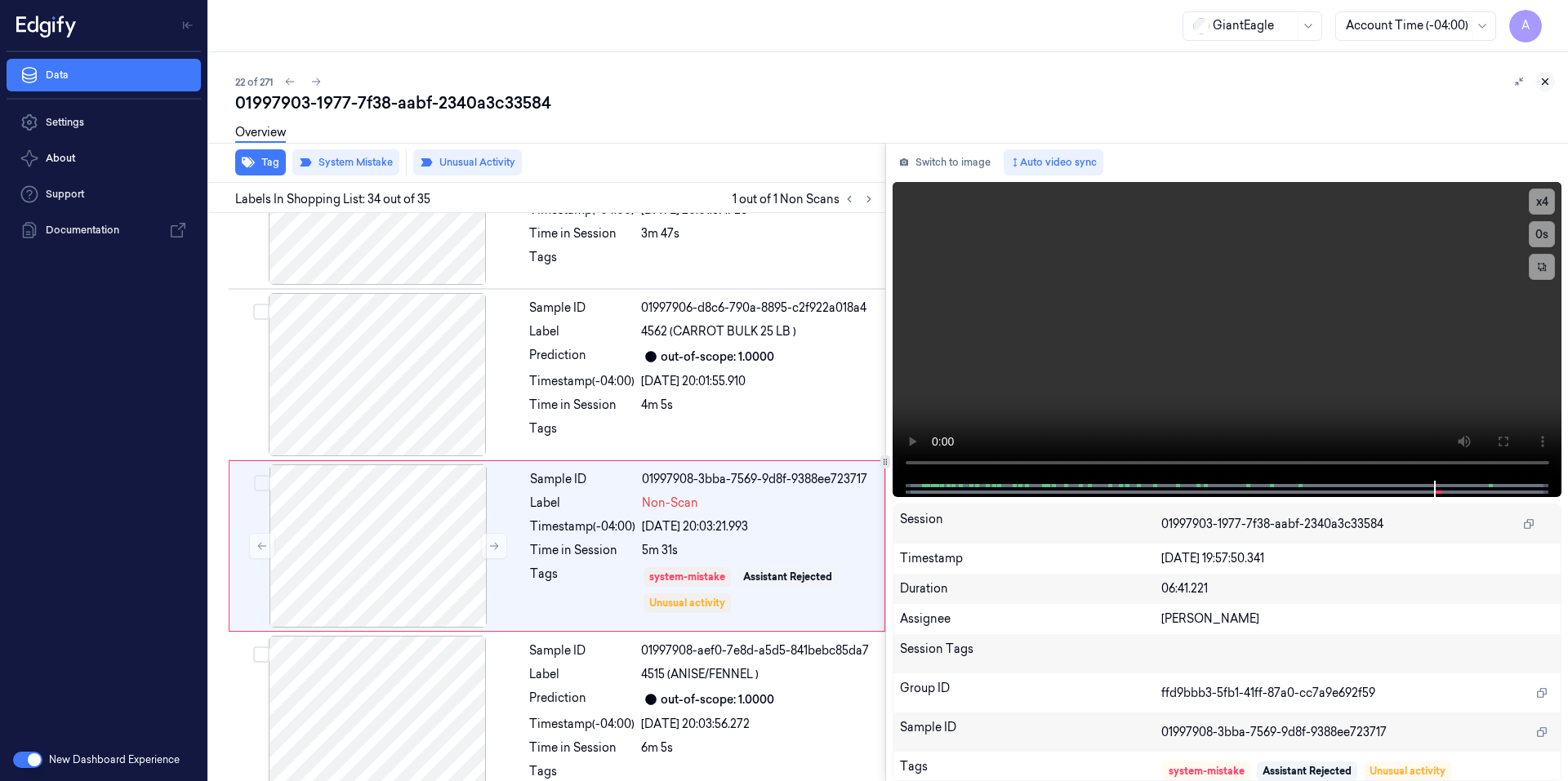
click at [1541, 81] on icon at bounding box center [1544, 81] width 11 height 11
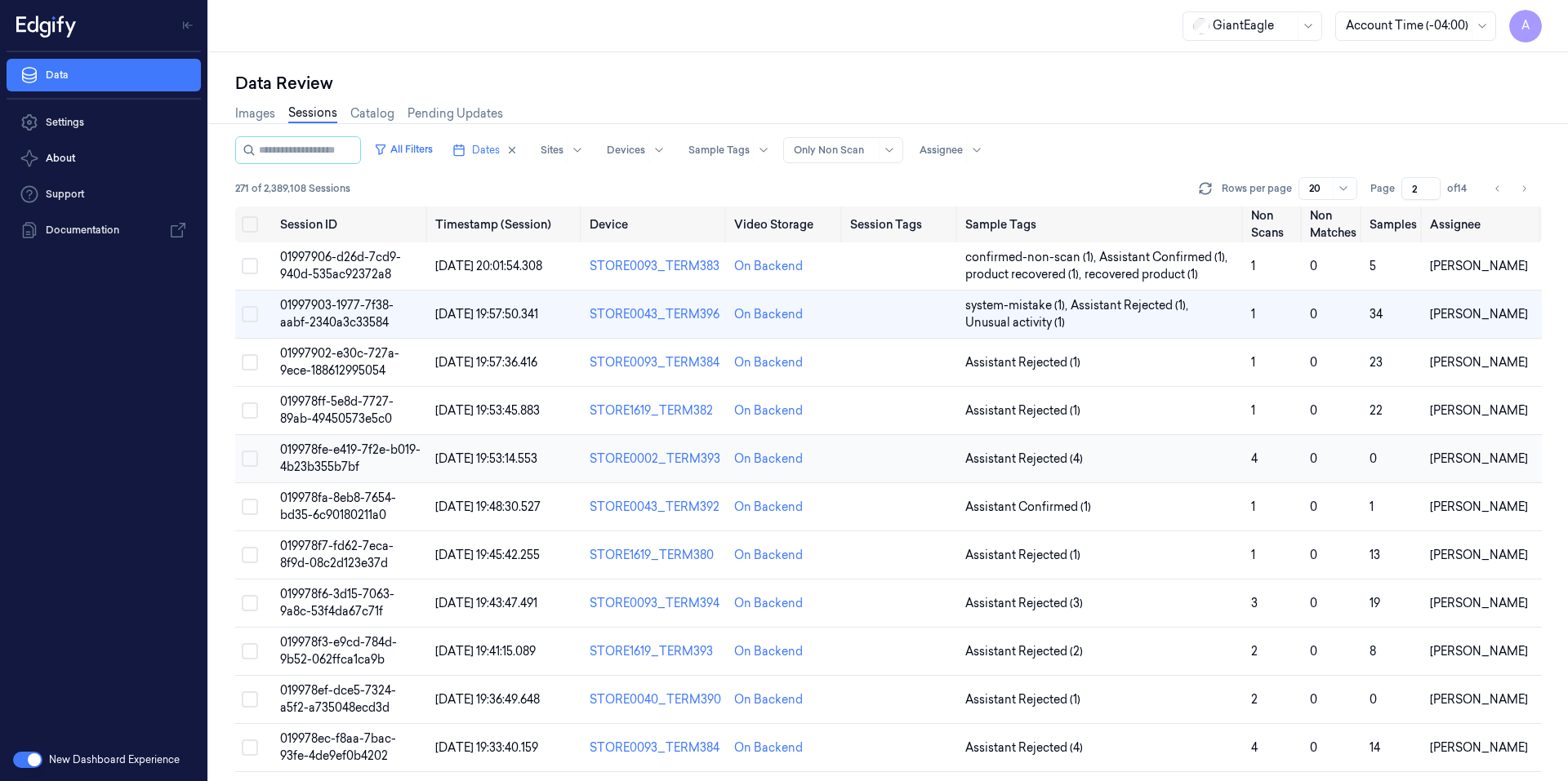
click at [332, 449] on span "019978fe-e419-7f2e-b019-4b23b355b7bf" at bounding box center [350, 458] width 140 height 32
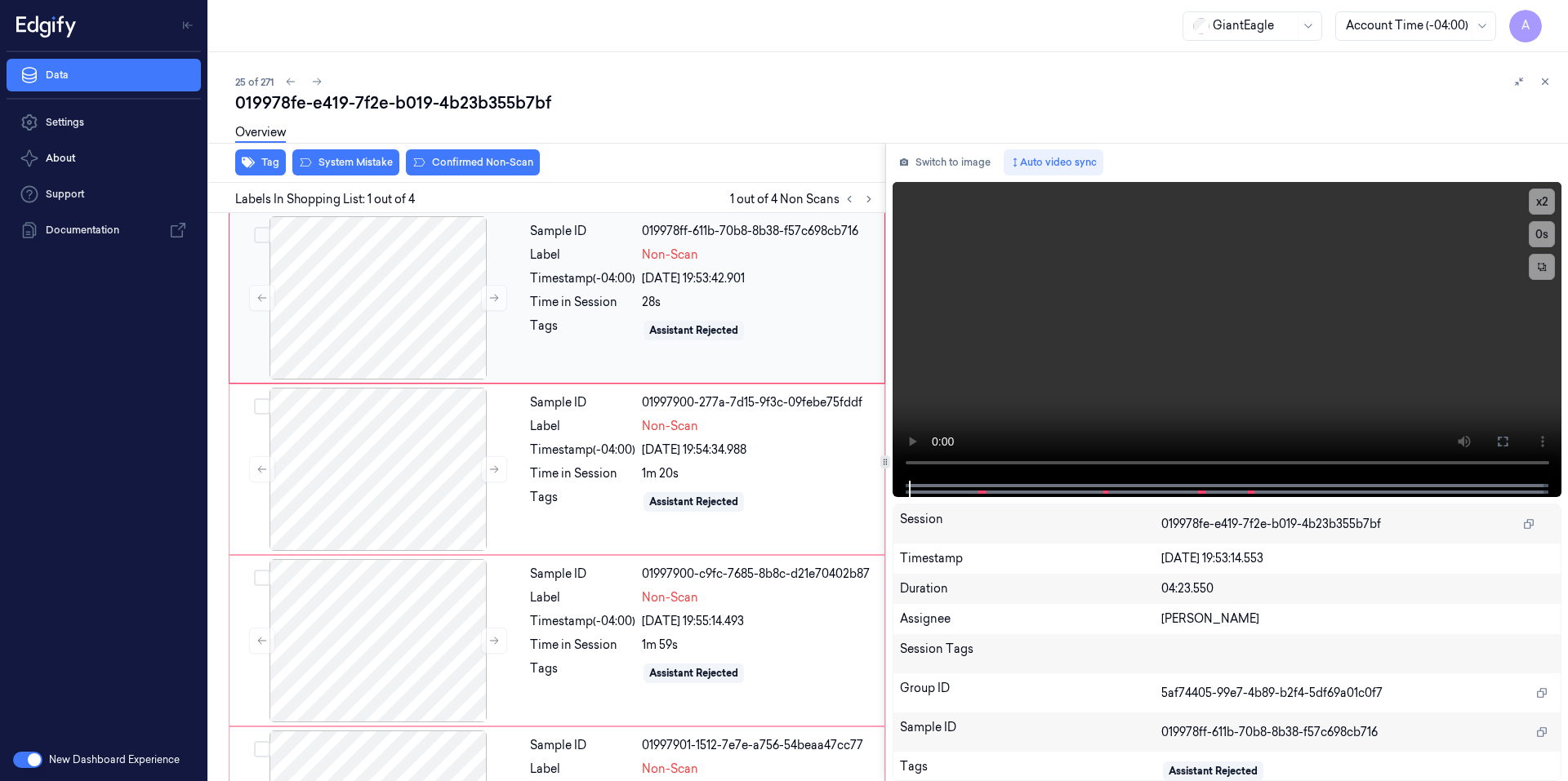
click at [556, 348] on div "Sample ID 019978ff-611b-70b8-8b38-f57c698cb716 Label Non-Scan Timestamp (-04:00…" at bounding box center [702, 298] width 357 height 163
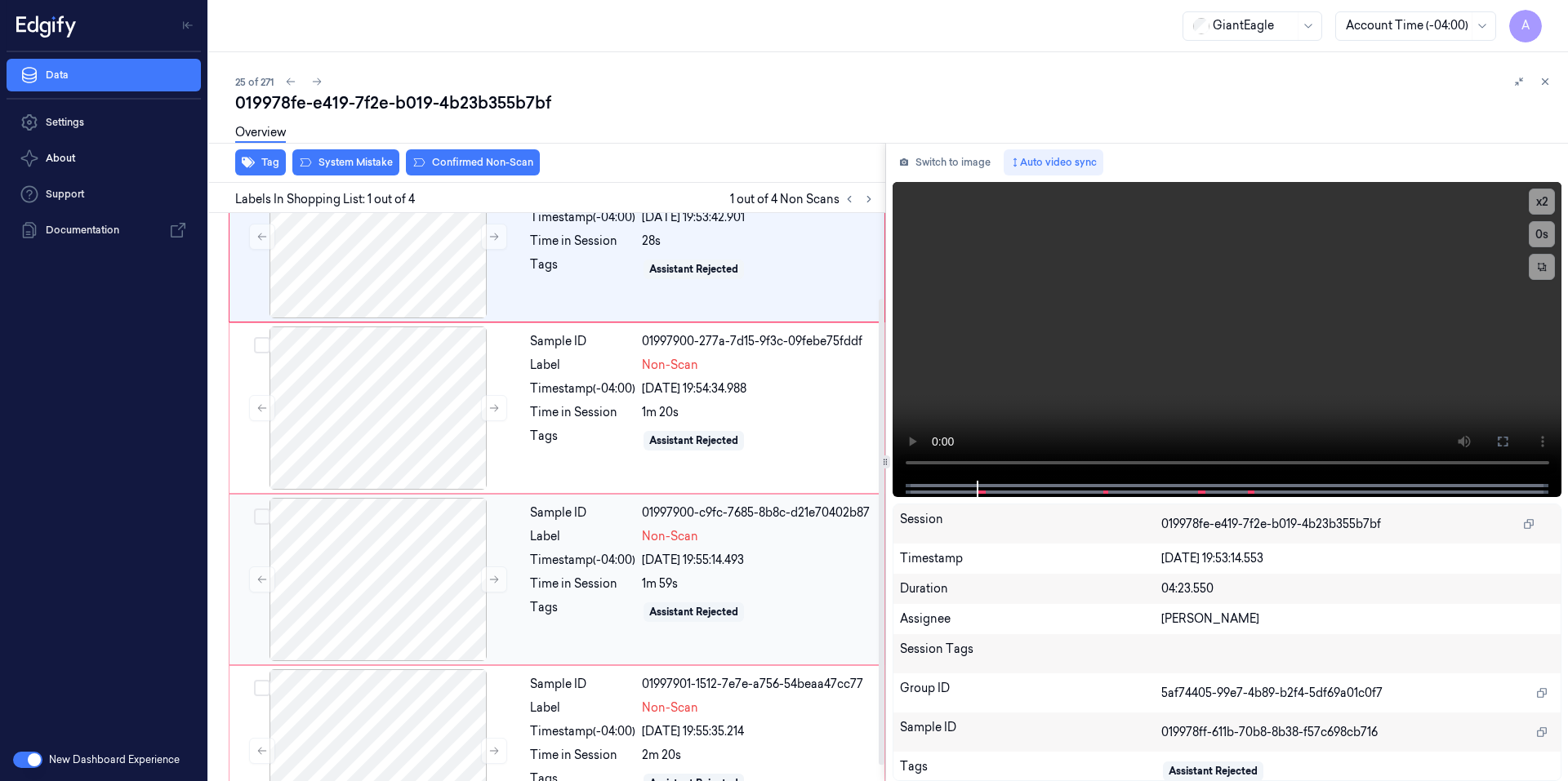
scroll to position [123, 0]
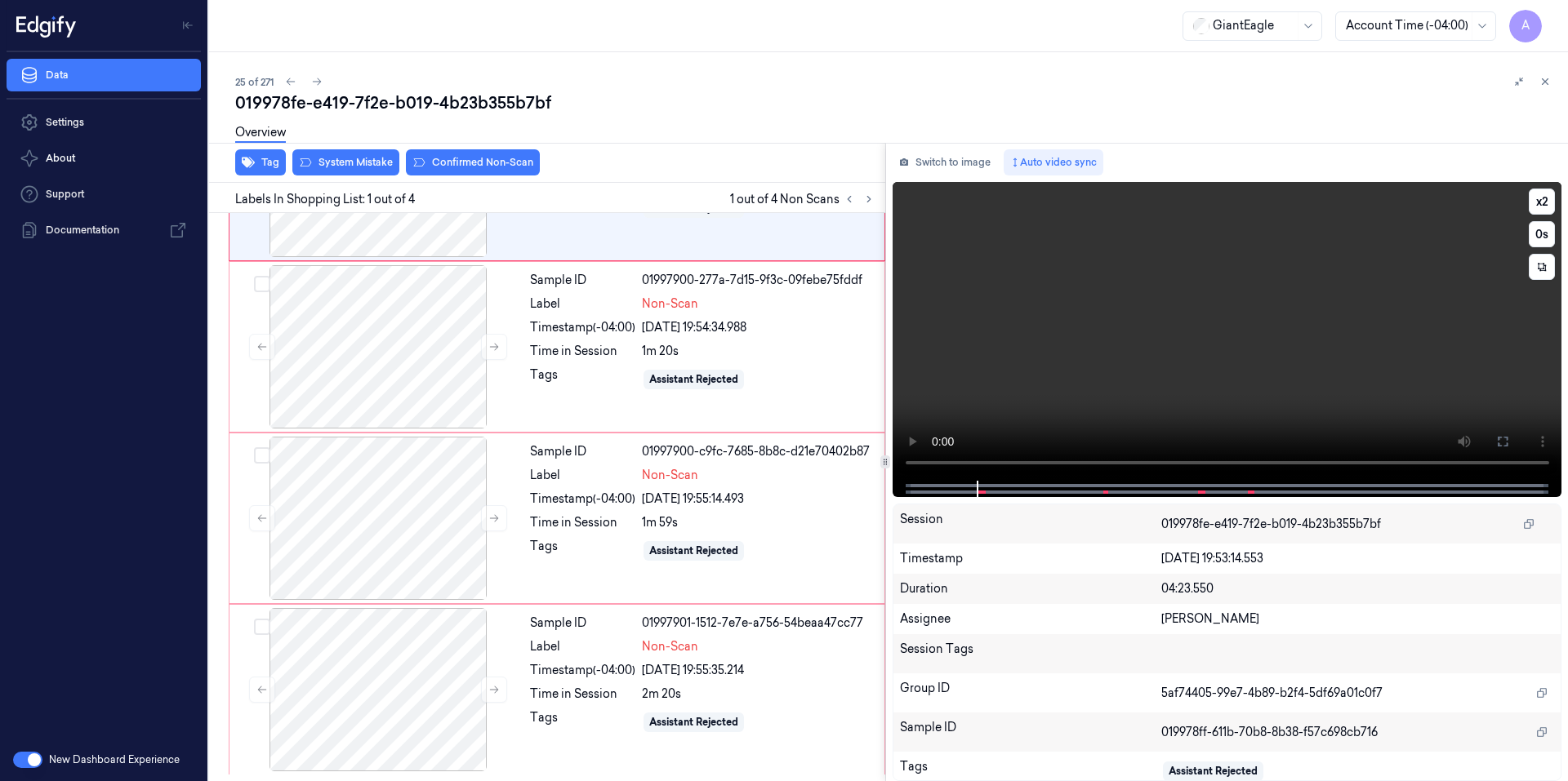
click at [898, 472] on video at bounding box center [1226, 331] width 670 height 298
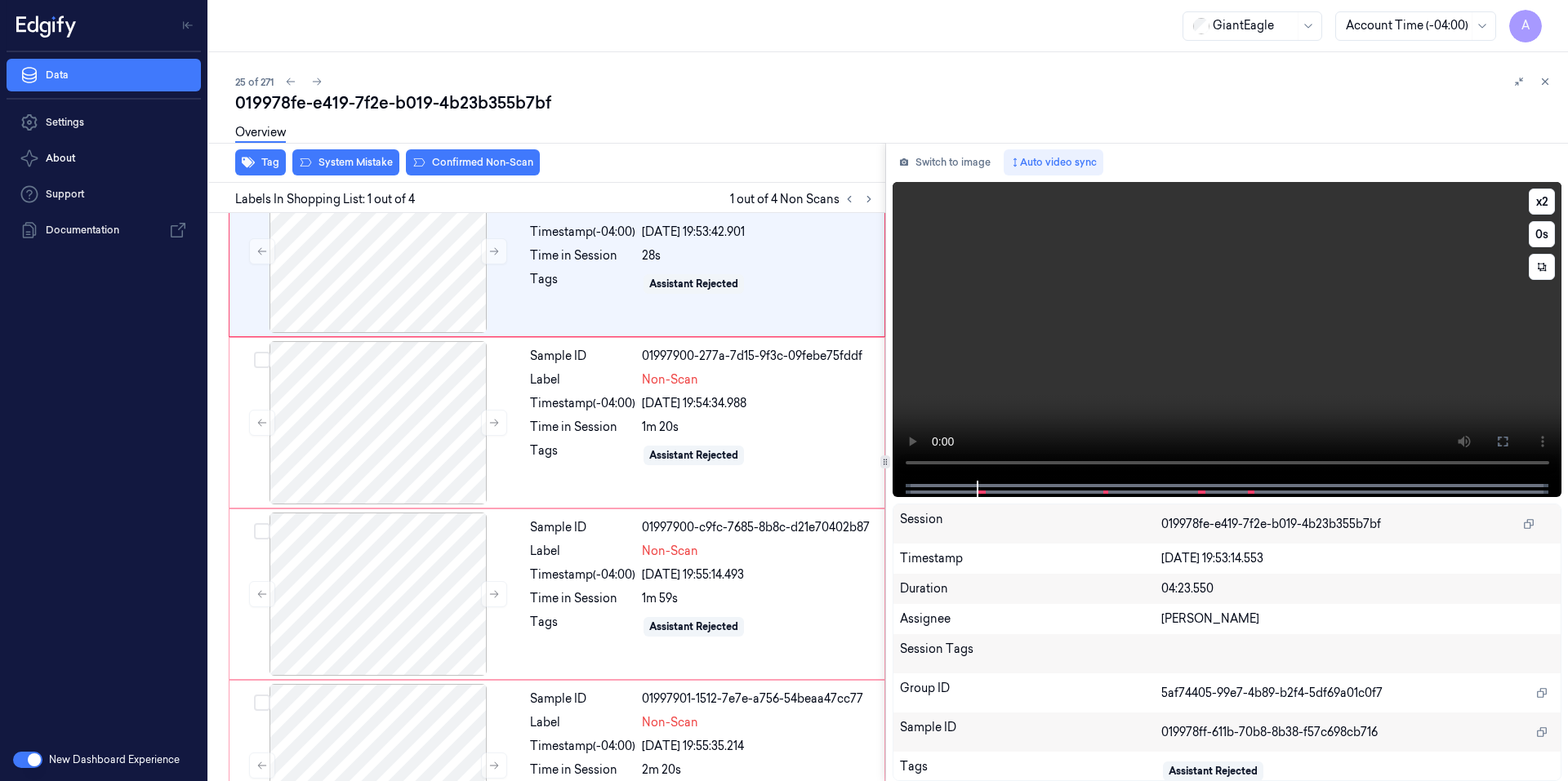
scroll to position [0, 0]
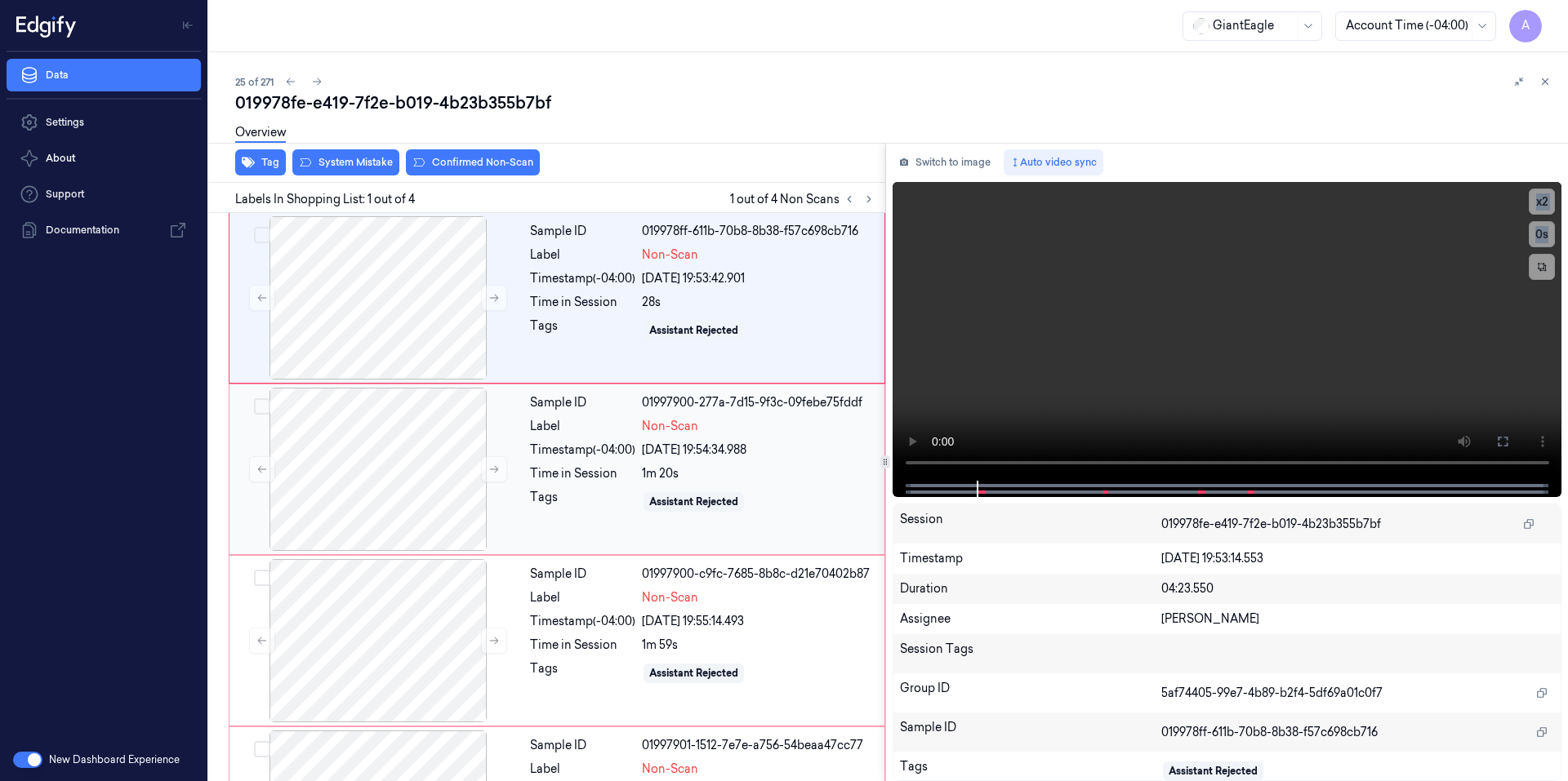
drag, startPoint x: 920, startPoint y: 476, endPoint x: 882, endPoint y: 478, distance: 38.1
click at [882, 478] on div "Tag System Mistake Confirmed Non-Scan Labels In Shopping List: 1 out of 4 1 out…" at bounding box center [885, 461] width 1366 height 638
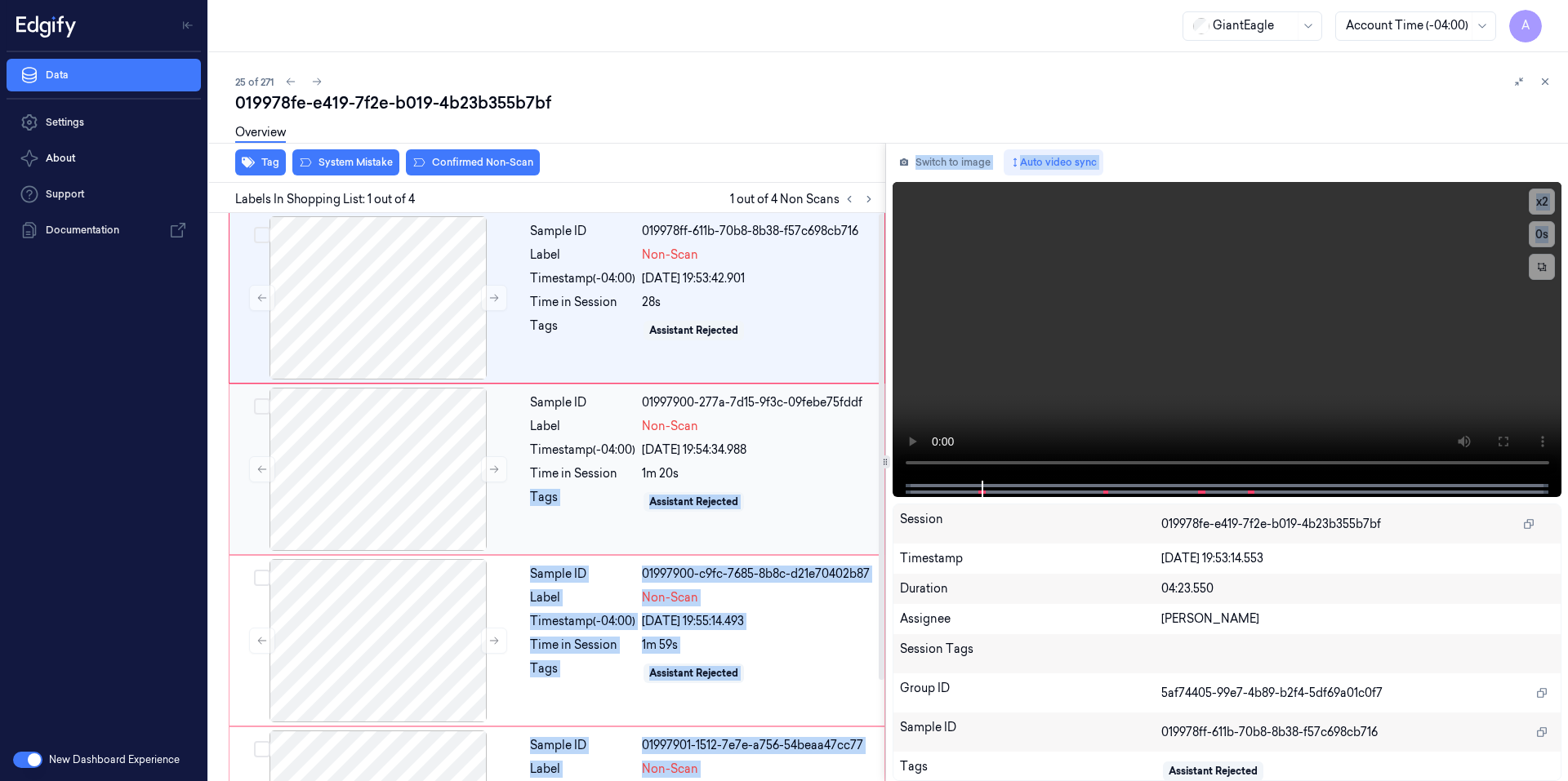
drag, startPoint x: 882, startPoint y: 478, endPoint x: 843, endPoint y: 525, distance: 61.1
click at [843, 525] on div "Sample ID 01997900-277a-7d15-9f3c-09febe75fddf Label Non-Scan Timestamp (-04:00…" at bounding box center [702, 469] width 357 height 163
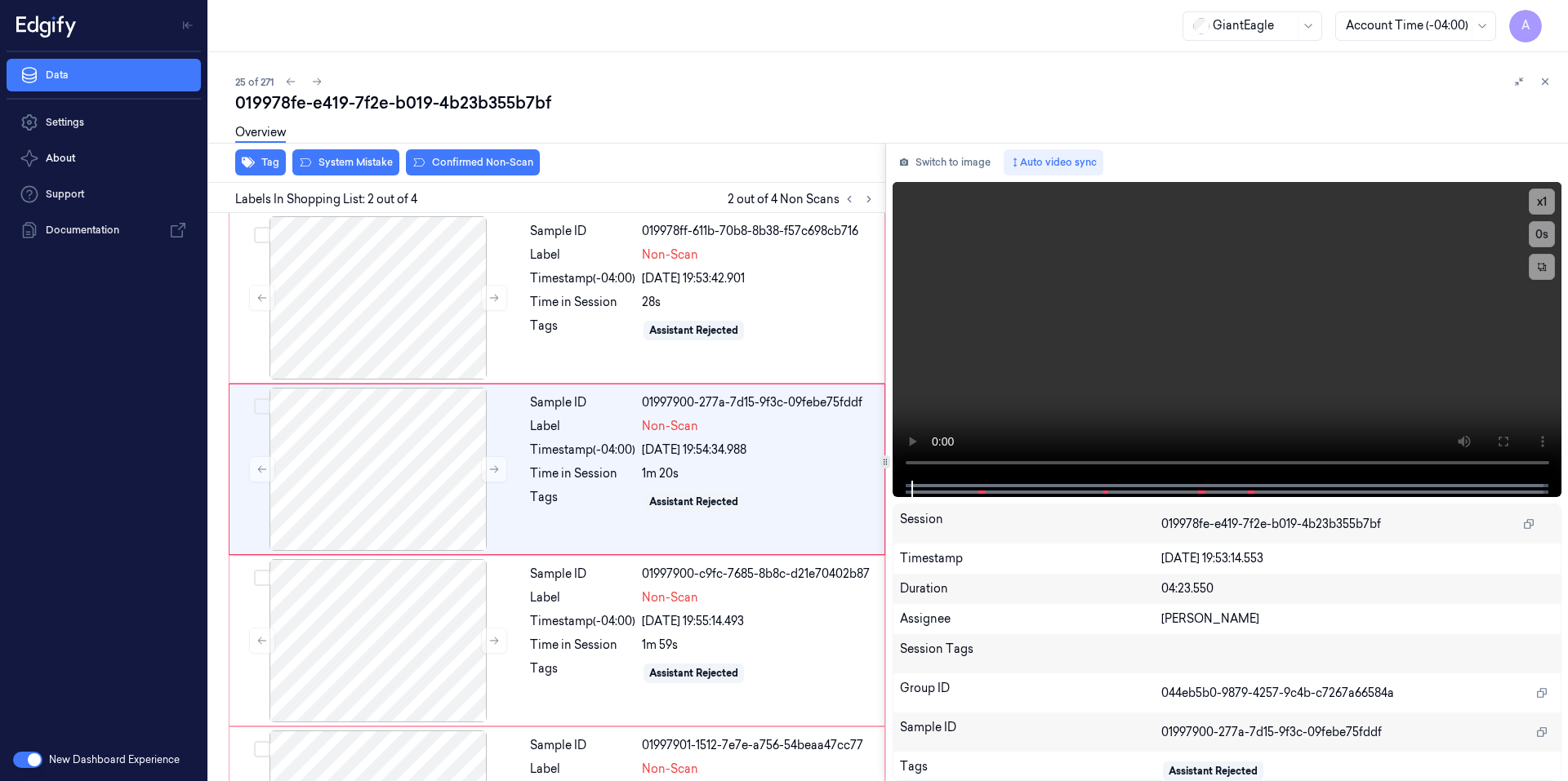
click at [1561, 196] on div "Switch to image Auto video sync x 1 0 s Session 019978fe-e419-7f2e-b019-4b23b35…" at bounding box center [1226, 461] width 682 height 638
click at [1532, 201] on button "x 1" at bounding box center [1541, 201] width 27 height 27
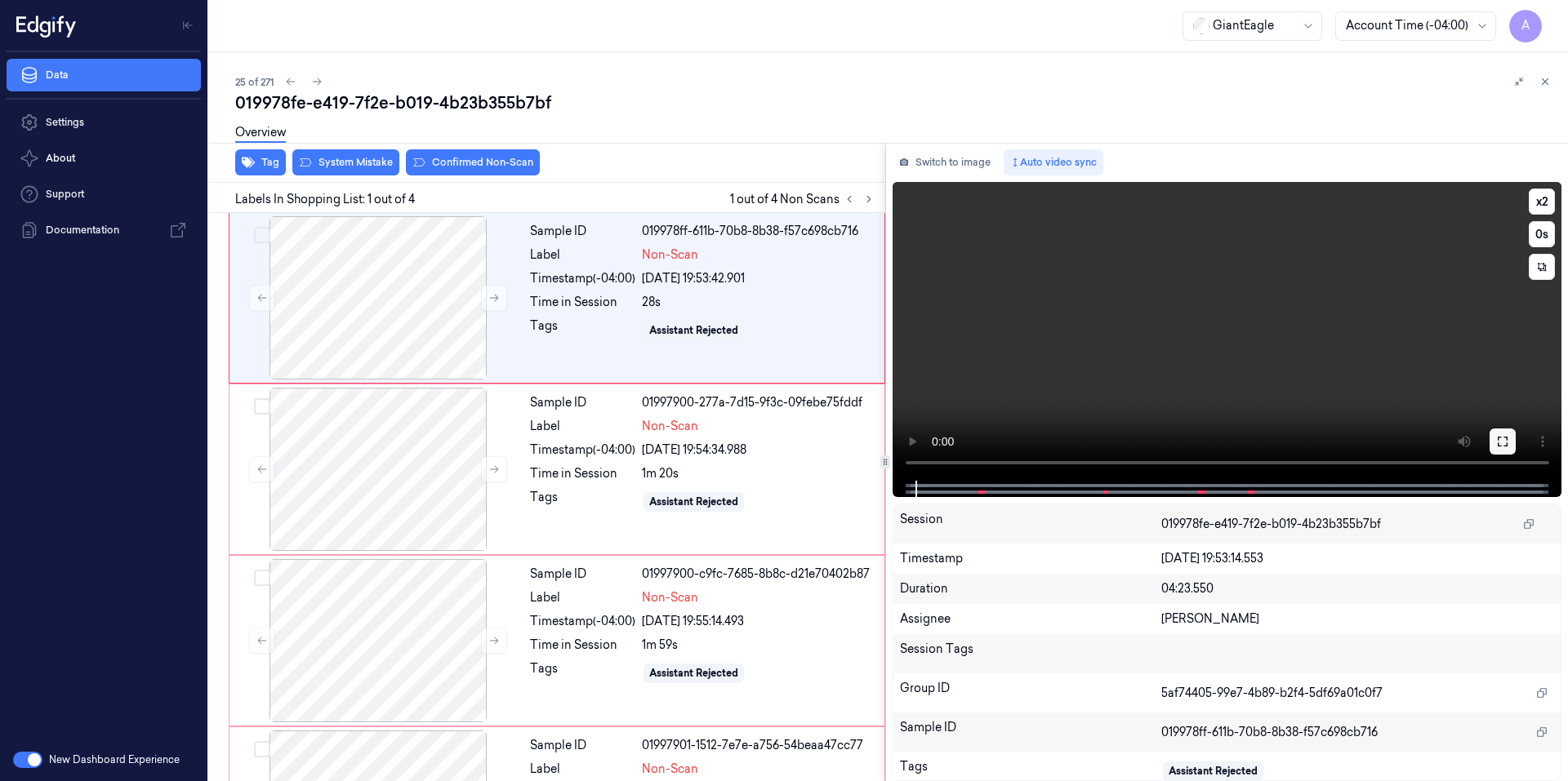
click at [1501, 433] on button at bounding box center [1502, 441] width 27 height 27
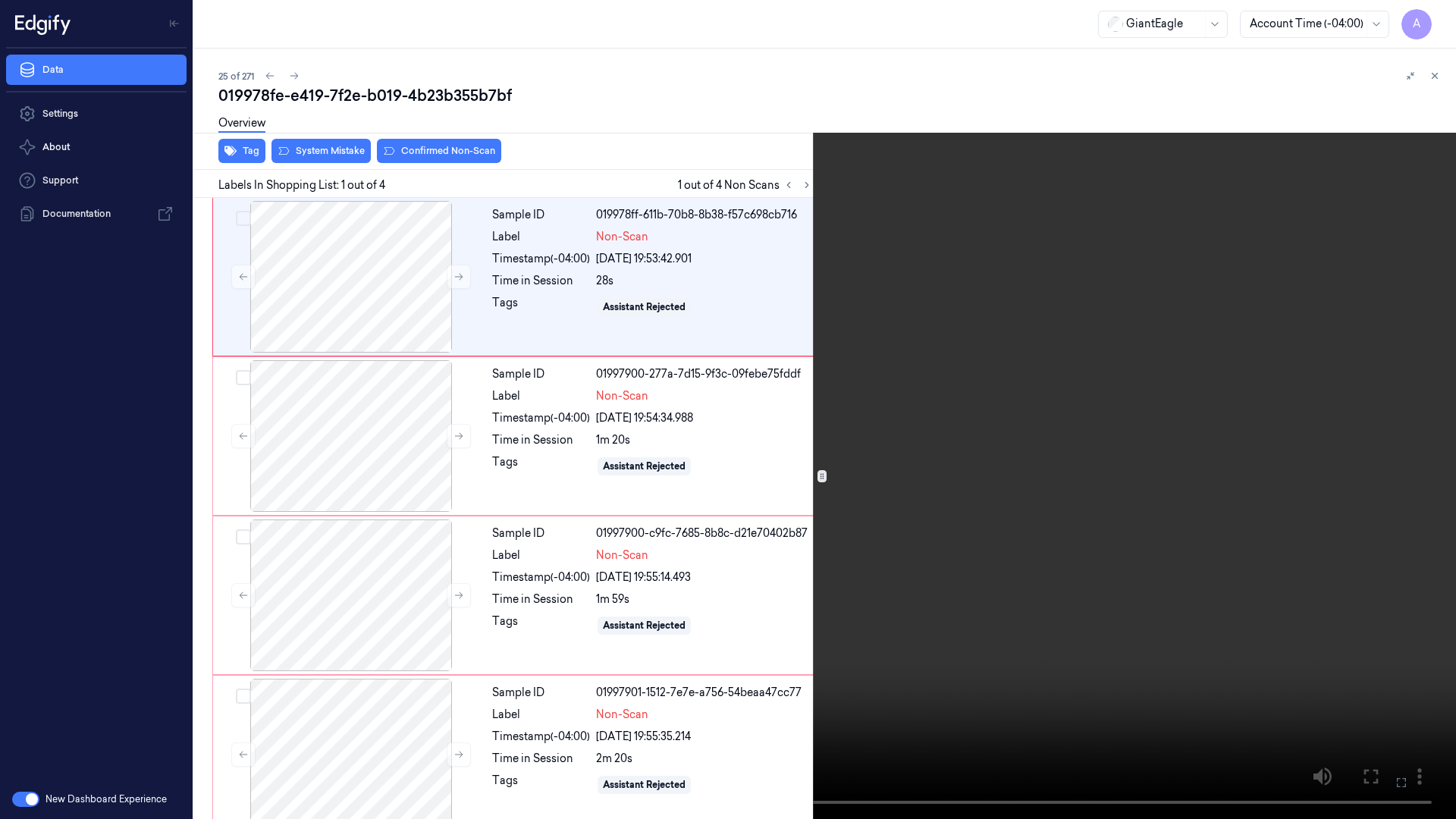
click at [0, 0] on icon at bounding box center [0, 0] width 0 height 0
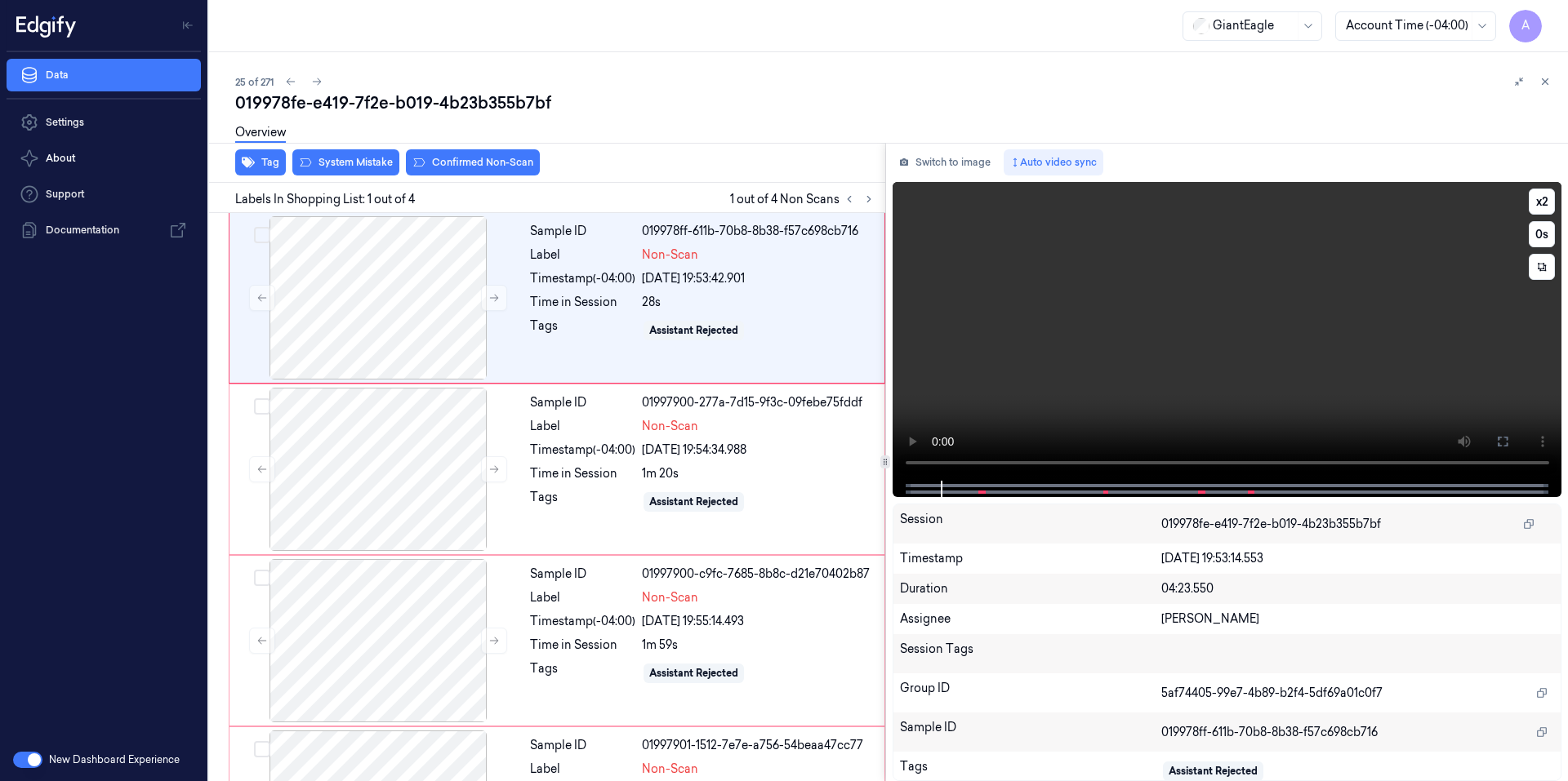
click at [1069, 399] on video at bounding box center [1226, 331] width 670 height 298
click at [493, 472] on icon at bounding box center [494, 469] width 11 height 11
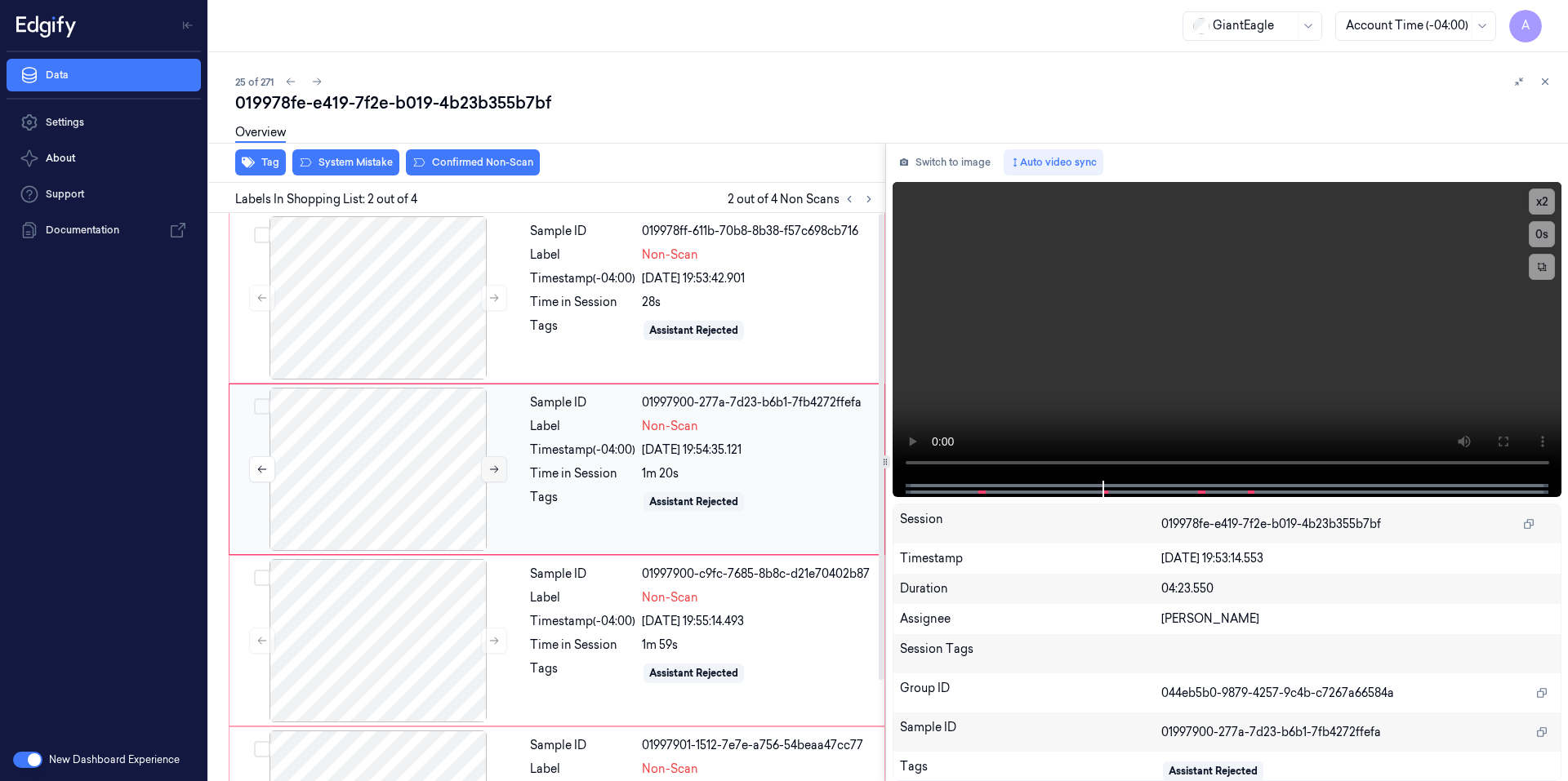
click at [493, 472] on icon at bounding box center [494, 469] width 11 height 11
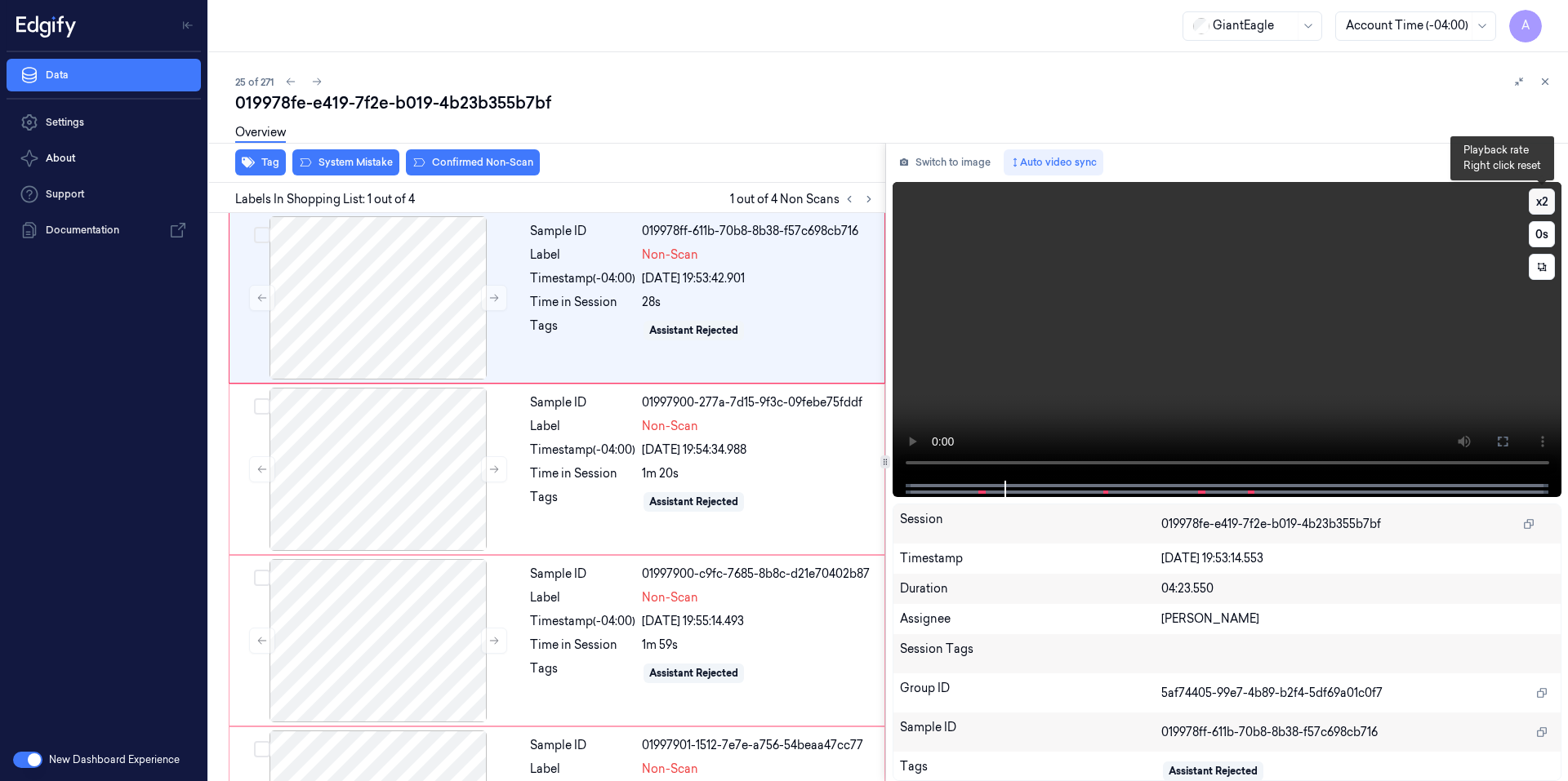
click at [1538, 201] on button "x 2" at bounding box center [1541, 201] width 27 height 27
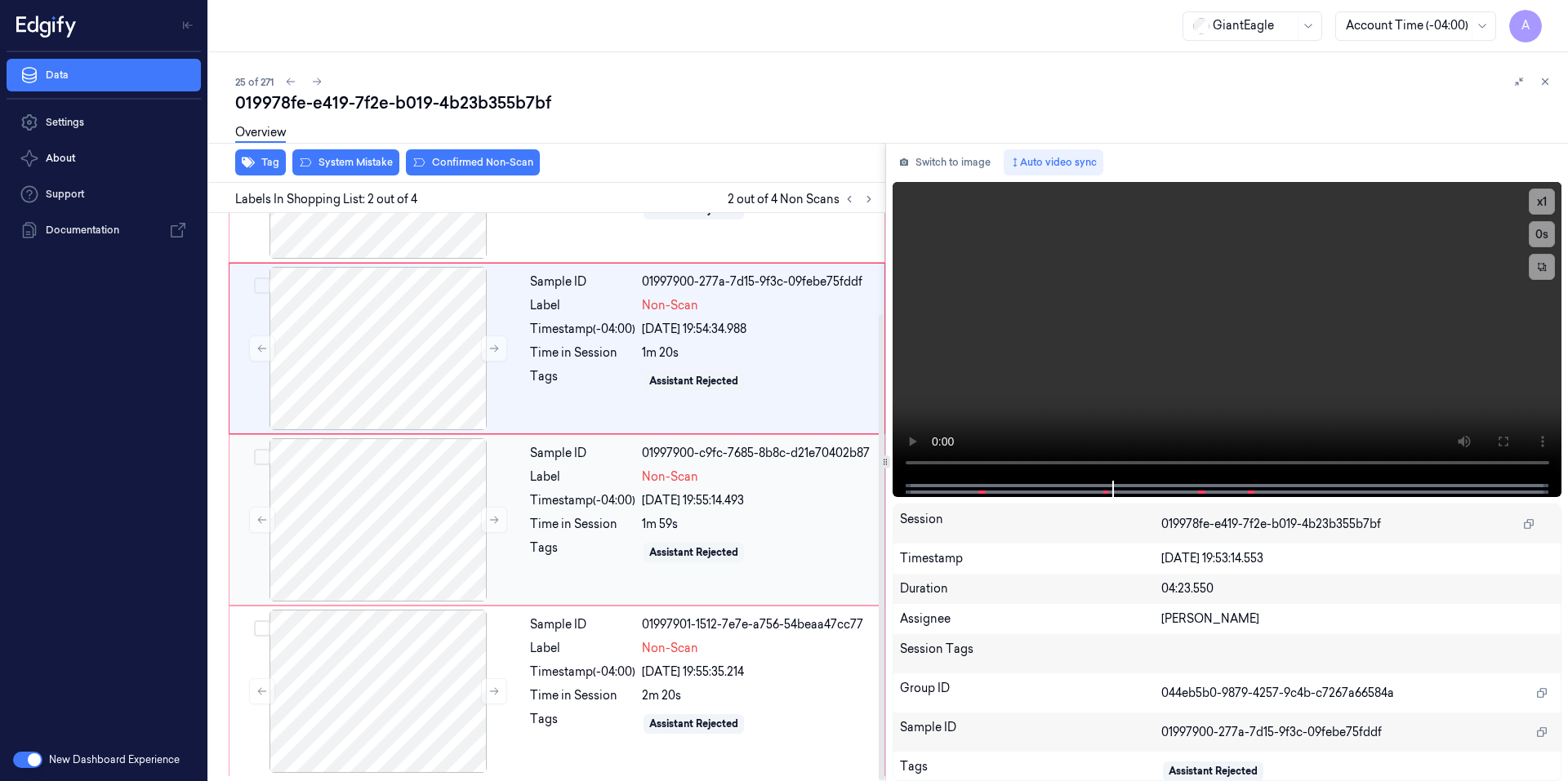
scroll to position [123, 0]
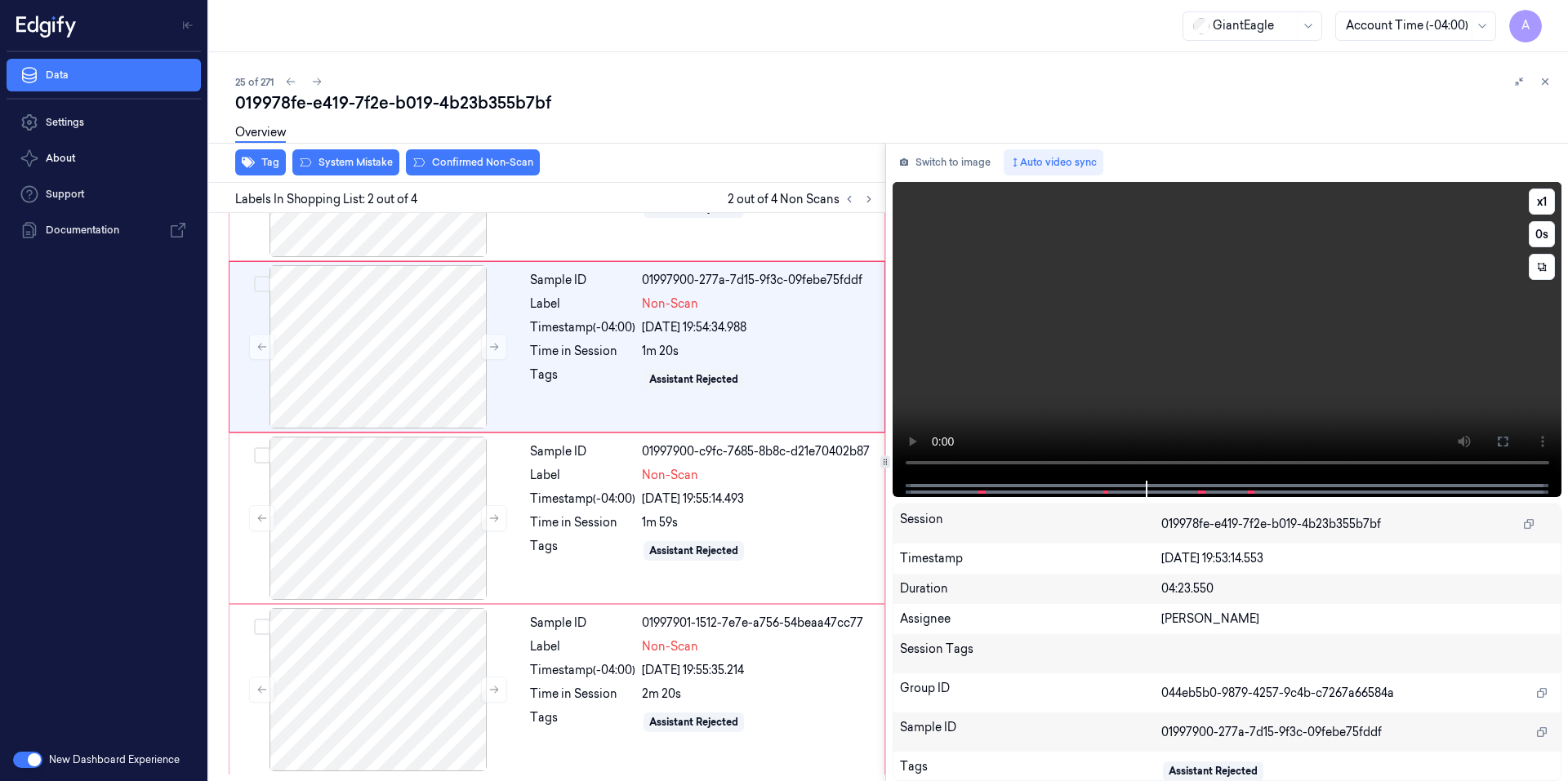
click at [1109, 395] on video at bounding box center [1226, 331] width 670 height 298
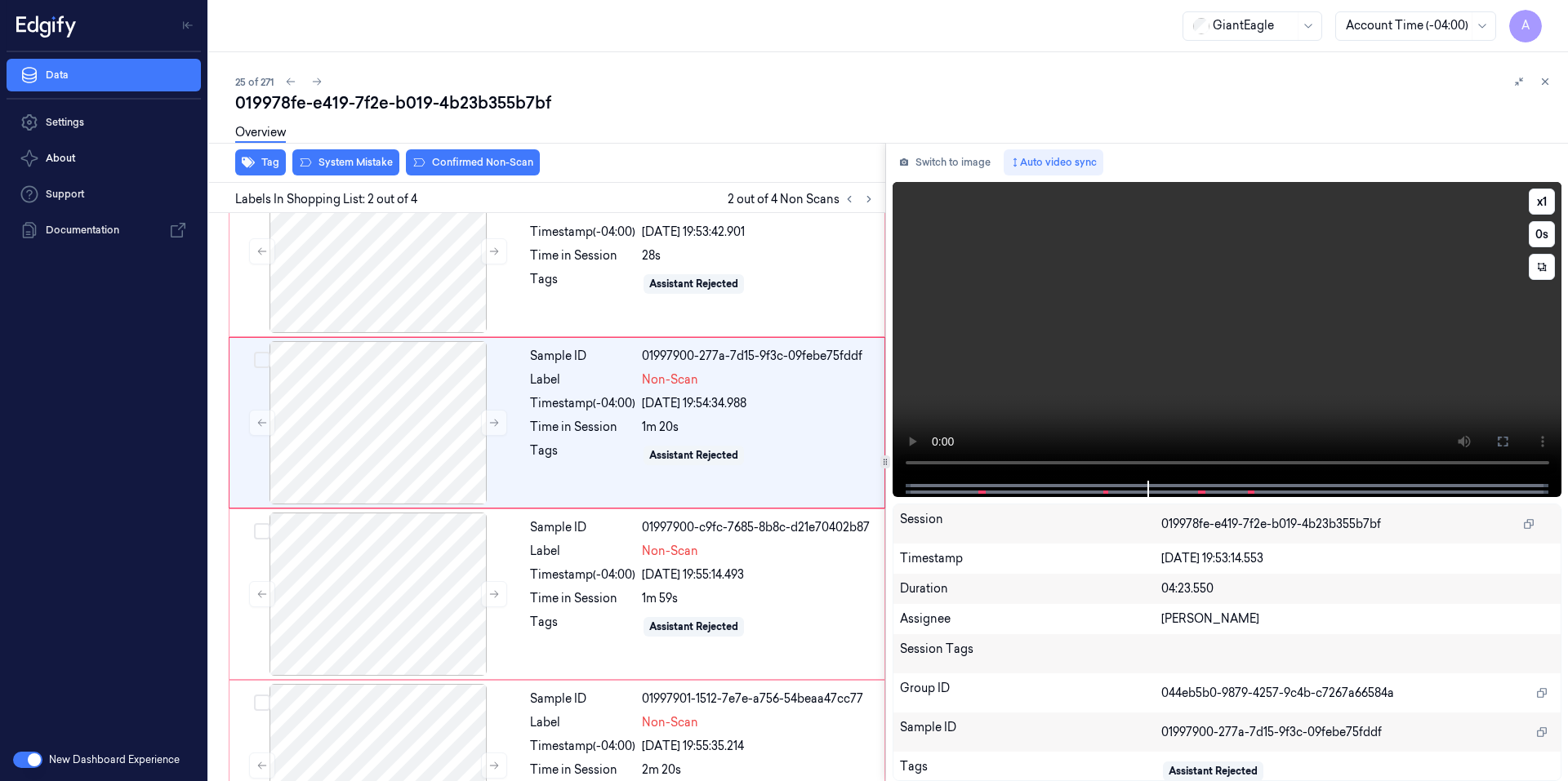
scroll to position [0, 0]
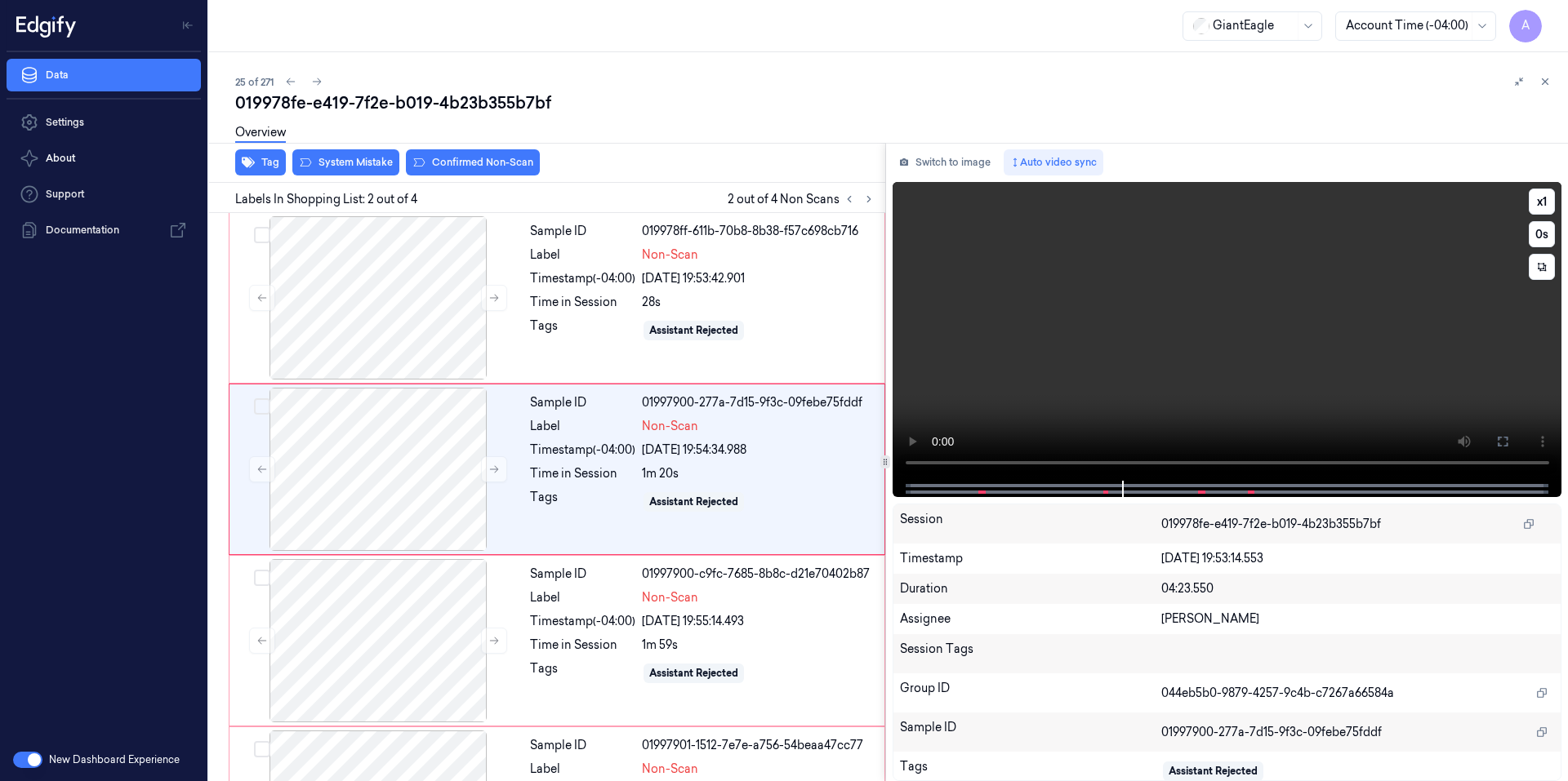
click at [1138, 413] on video at bounding box center [1226, 331] width 670 height 298
click at [1546, 198] on button "x 1" at bounding box center [1541, 201] width 27 height 27
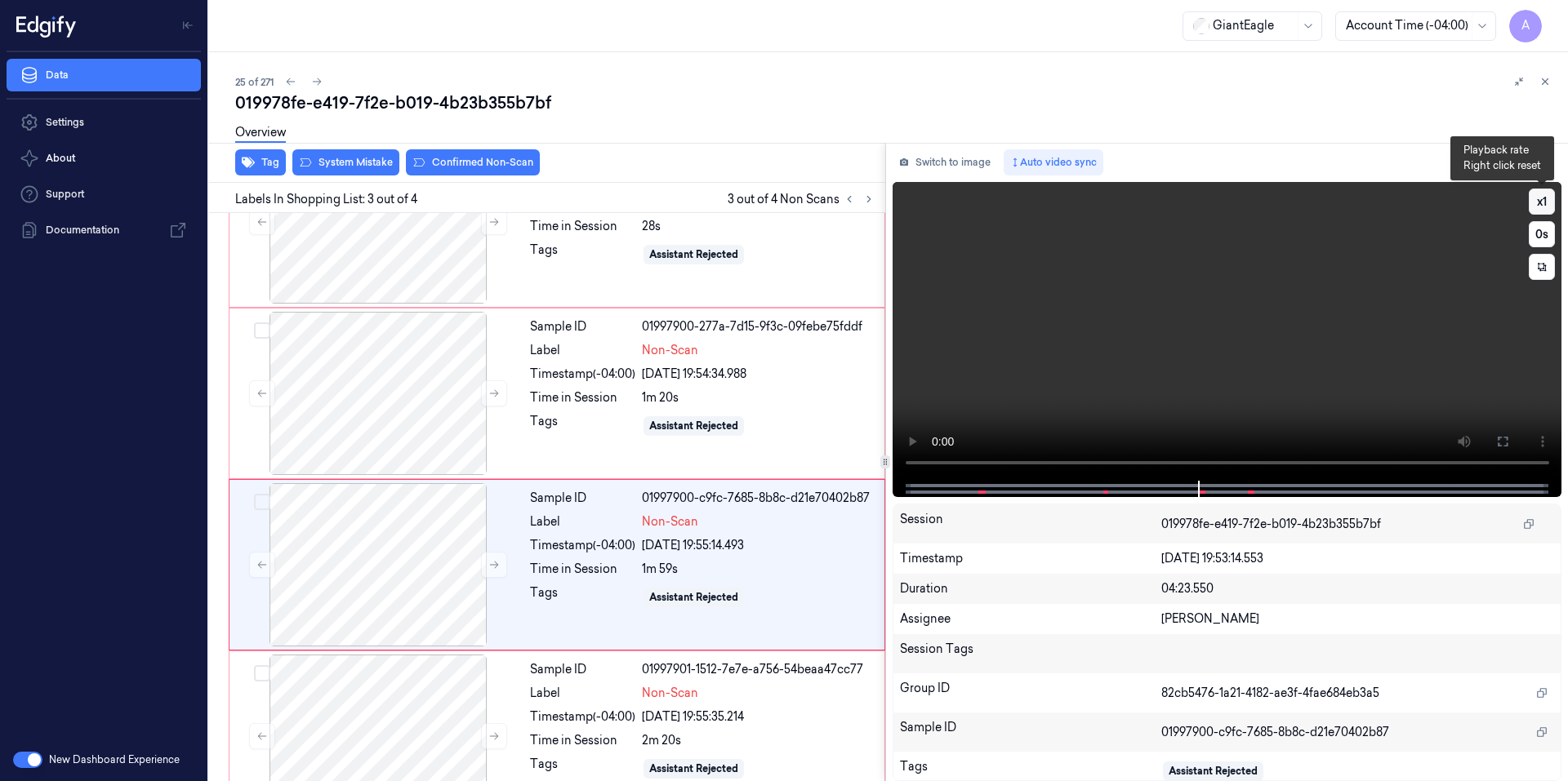
scroll to position [123, 0]
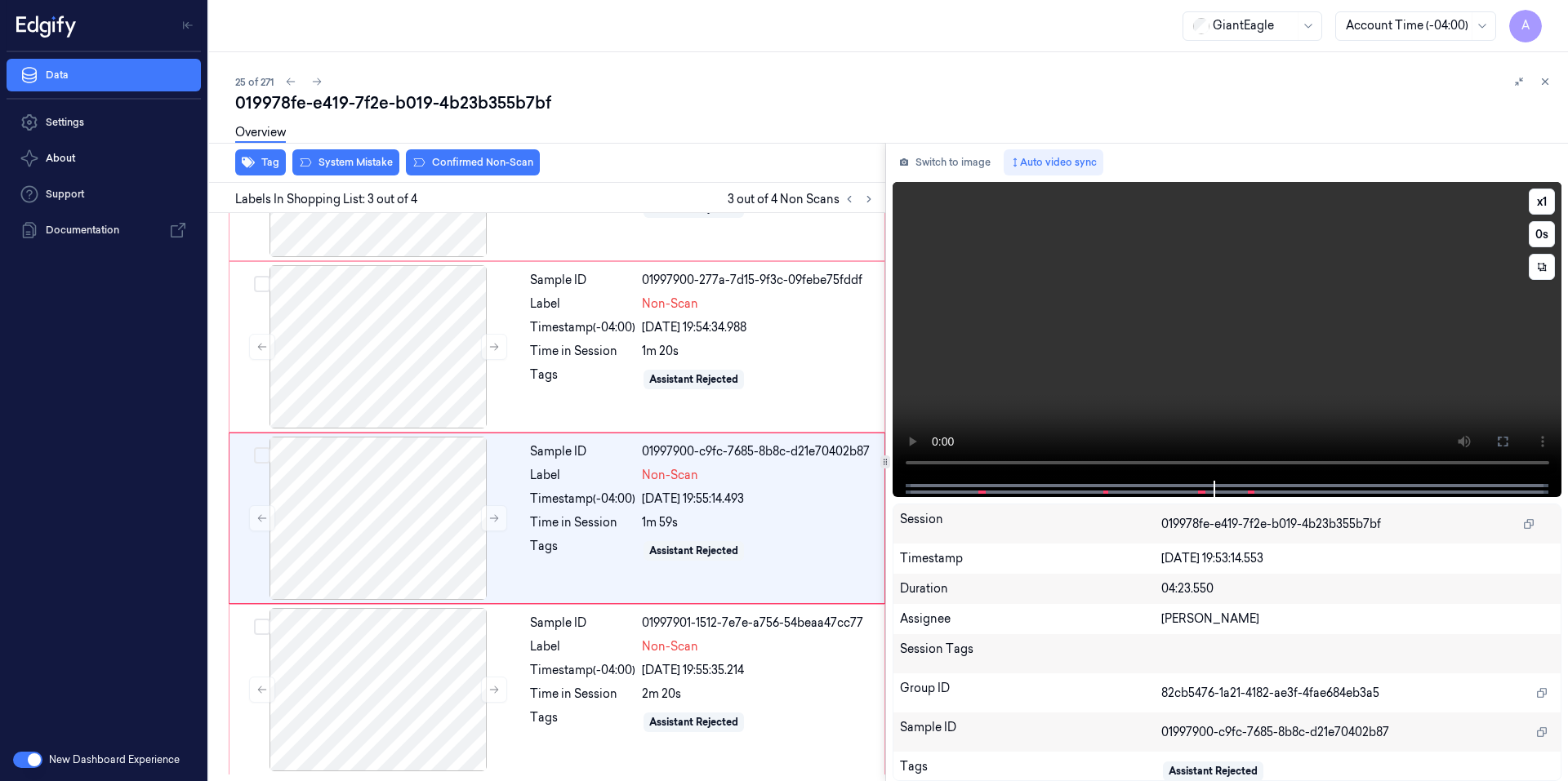
click at [1252, 377] on video at bounding box center [1226, 331] width 670 height 298
click at [1233, 336] on video at bounding box center [1226, 331] width 670 height 298
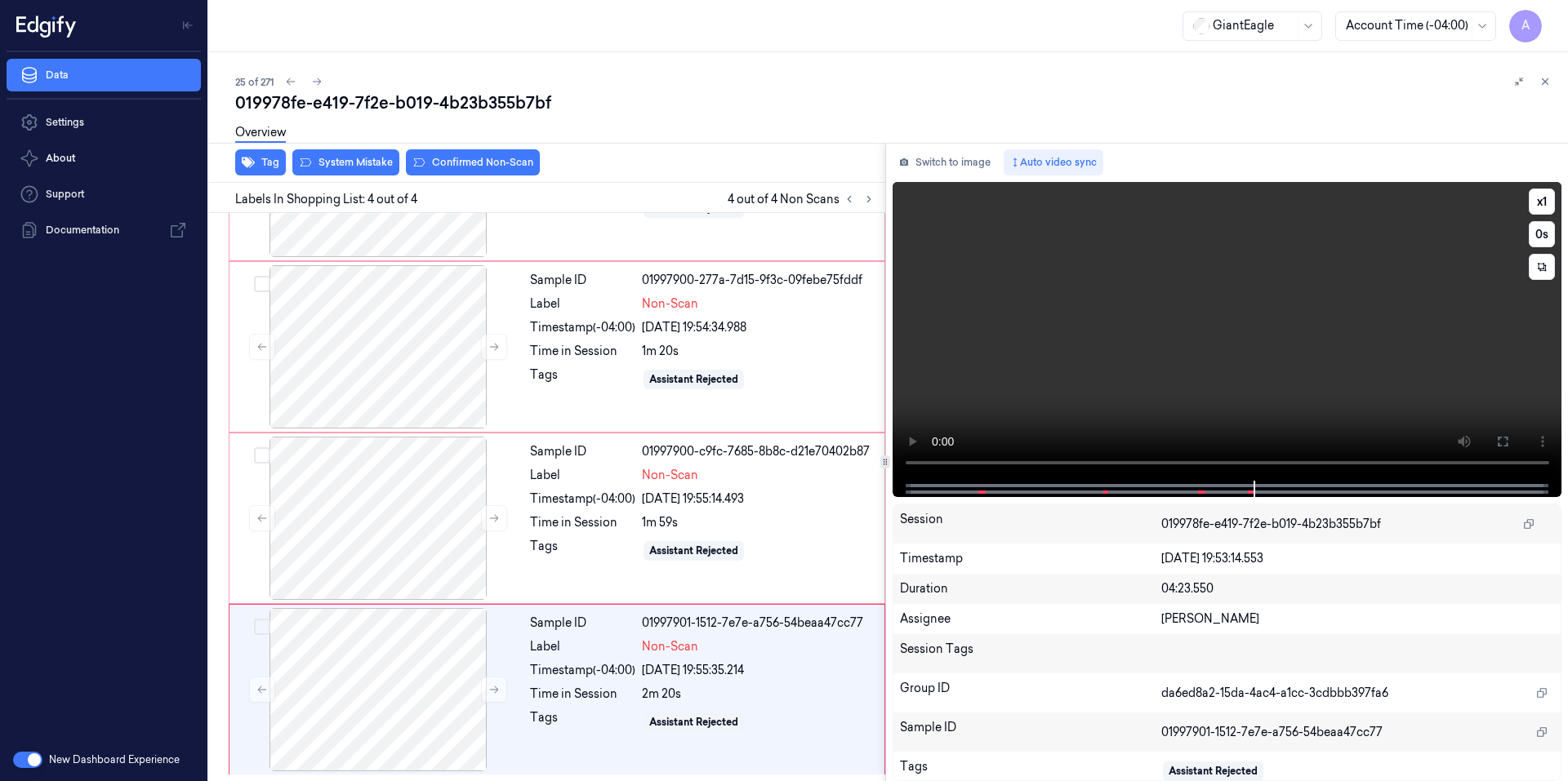
click at [1294, 384] on video at bounding box center [1226, 331] width 670 height 298
click at [496, 695] on icon at bounding box center [494, 689] width 11 height 11
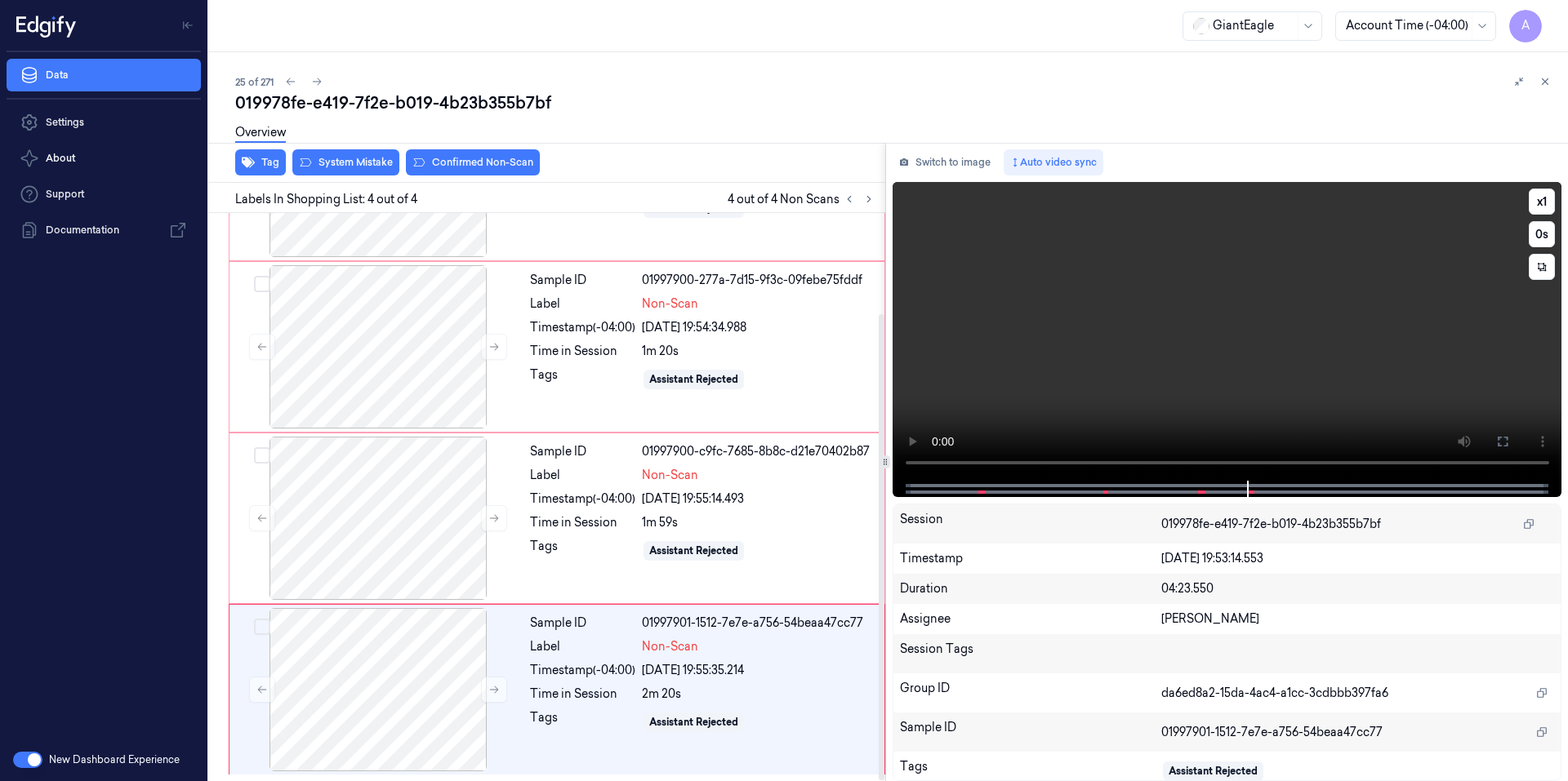
click at [1137, 395] on video at bounding box center [1226, 331] width 670 height 298
click at [491, 688] on icon at bounding box center [494, 689] width 11 height 11
click at [1546, 201] on button "x 1" at bounding box center [1541, 201] width 27 height 27
click at [1546, 203] on button "x 2" at bounding box center [1541, 201] width 27 height 27
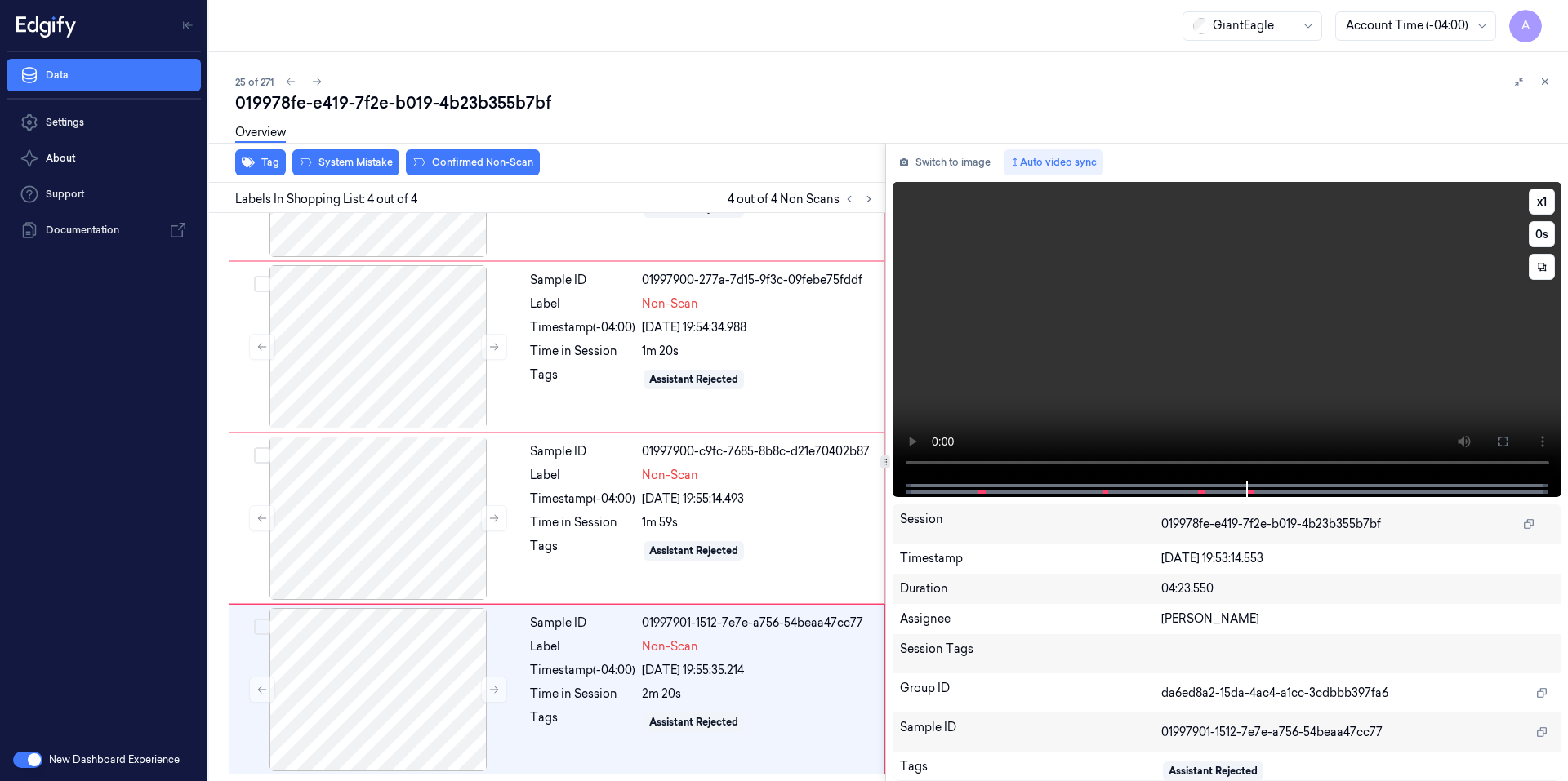
click at [1182, 364] on video at bounding box center [1226, 331] width 670 height 298
click at [1149, 390] on video at bounding box center [1226, 331] width 670 height 298
click at [1541, 270] on icon at bounding box center [1541, 266] width 8 height 8
click at [1541, 270] on icon at bounding box center [1541, 266] width 25 height 25
click at [1171, 482] on div at bounding box center [1226, 489] width 636 height 16
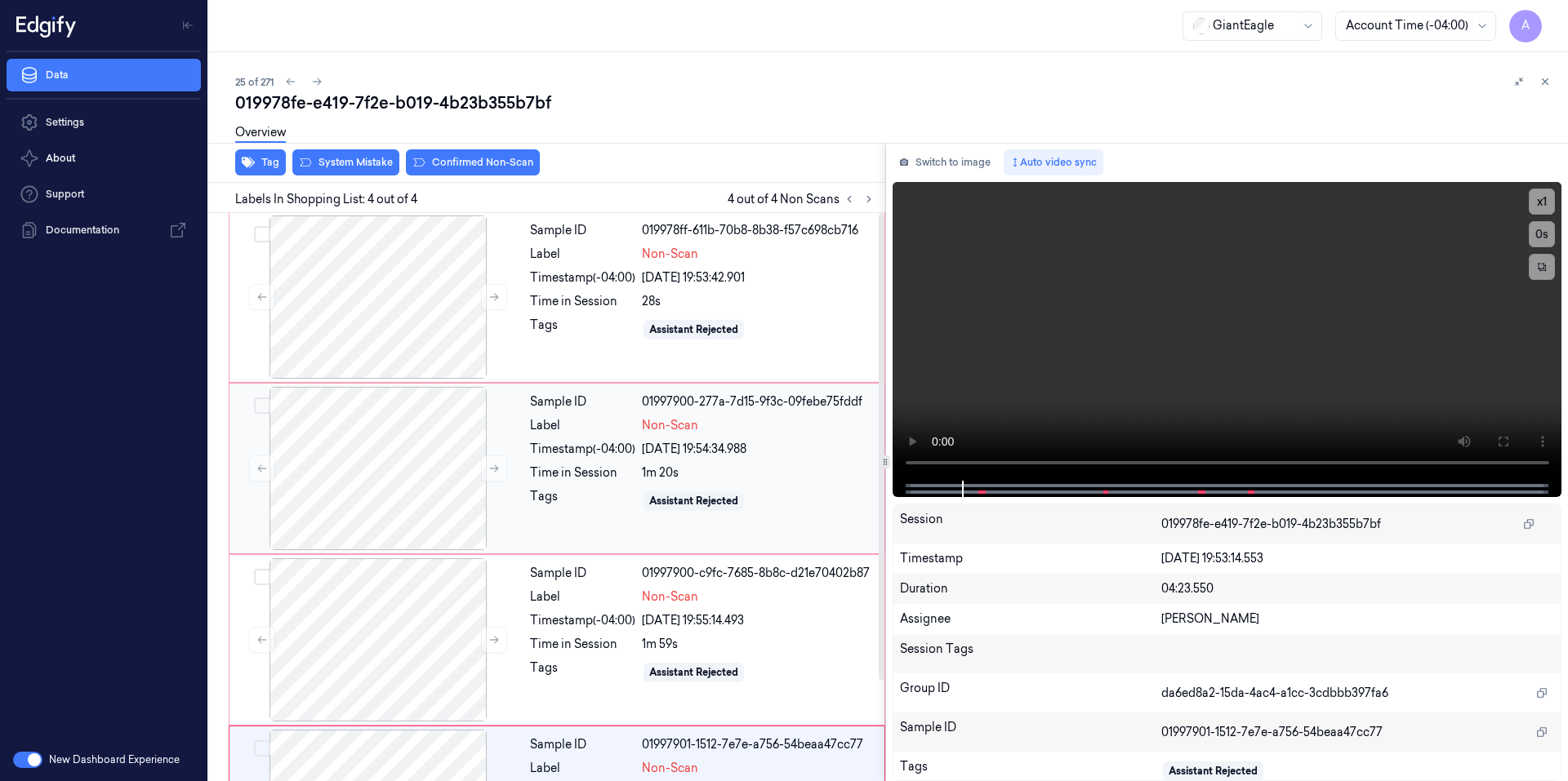
scroll to position [0, 0]
click at [587, 327] on div "Tags" at bounding box center [583, 331] width 105 height 27
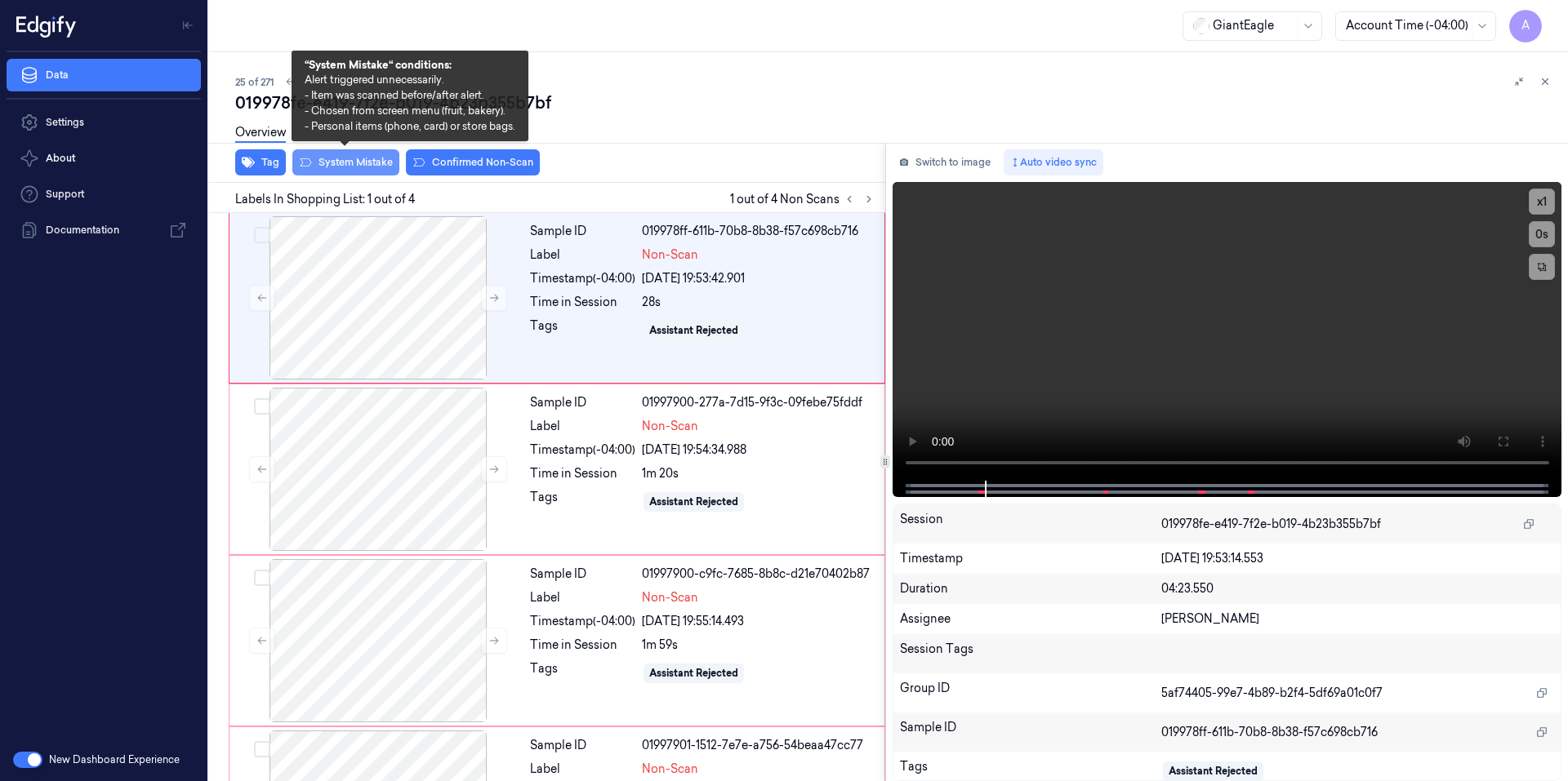
click at [351, 160] on button "System Mistake" at bounding box center [345, 162] width 107 height 27
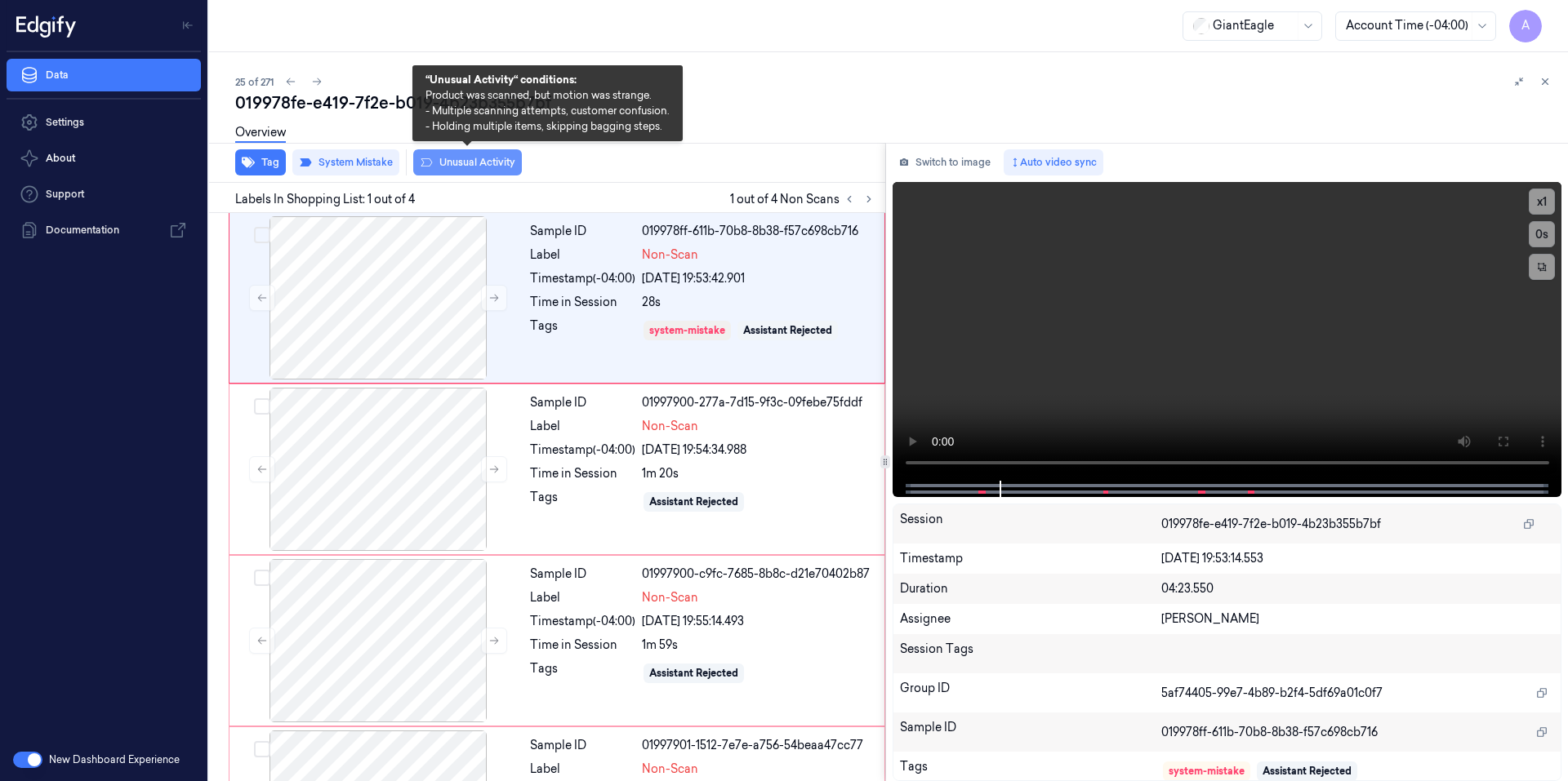
click at [465, 161] on button "Unusual Activity" at bounding box center [467, 162] width 109 height 27
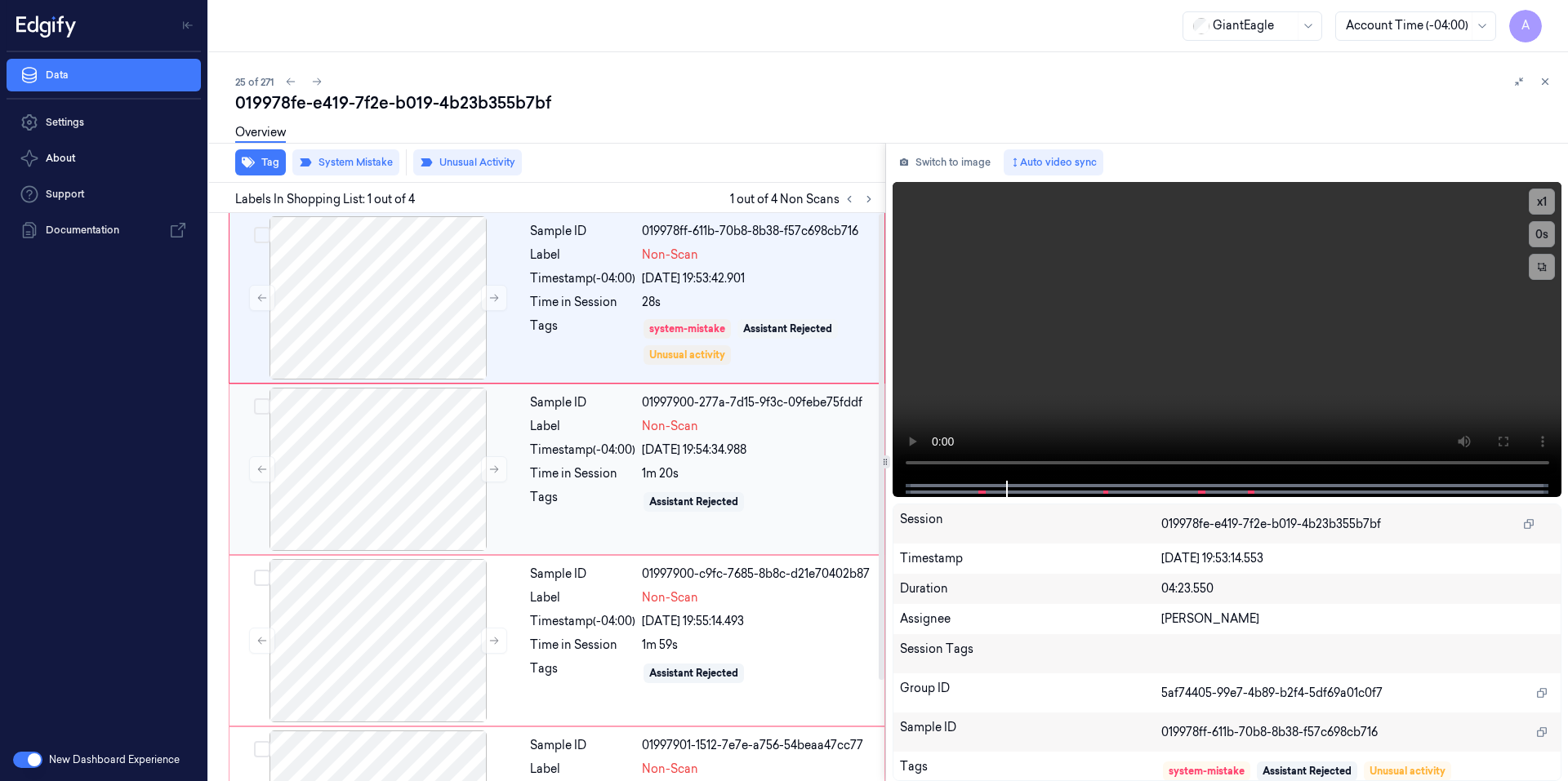
click at [611, 530] on div "Sample ID 01997900-277a-7d15-9f3c-09febe75fddf Label Non-Scan Timestamp (-04:00…" at bounding box center [702, 469] width 357 height 163
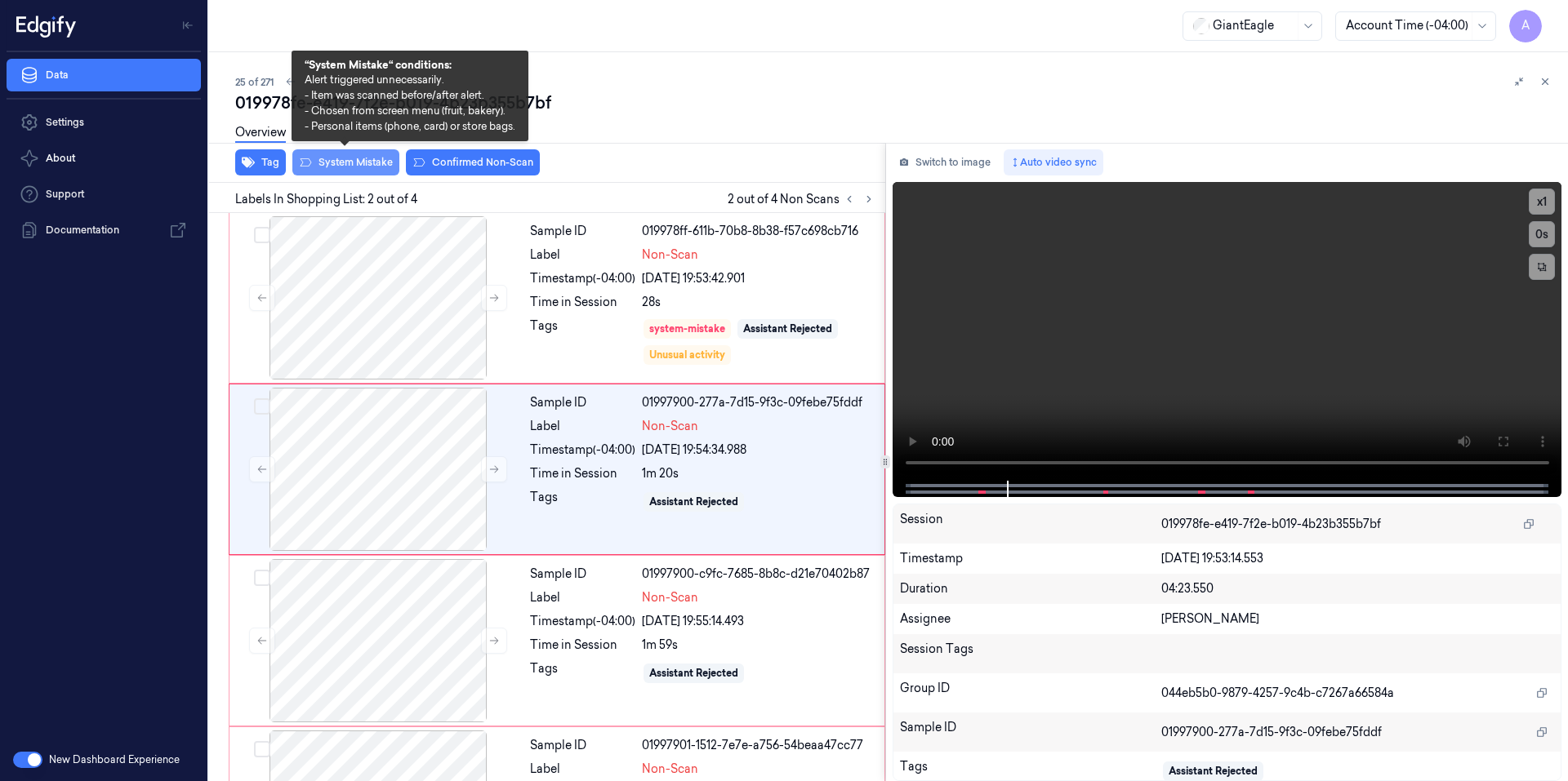
click at [342, 157] on button "System Mistake" at bounding box center [345, 162] width 107 height 27
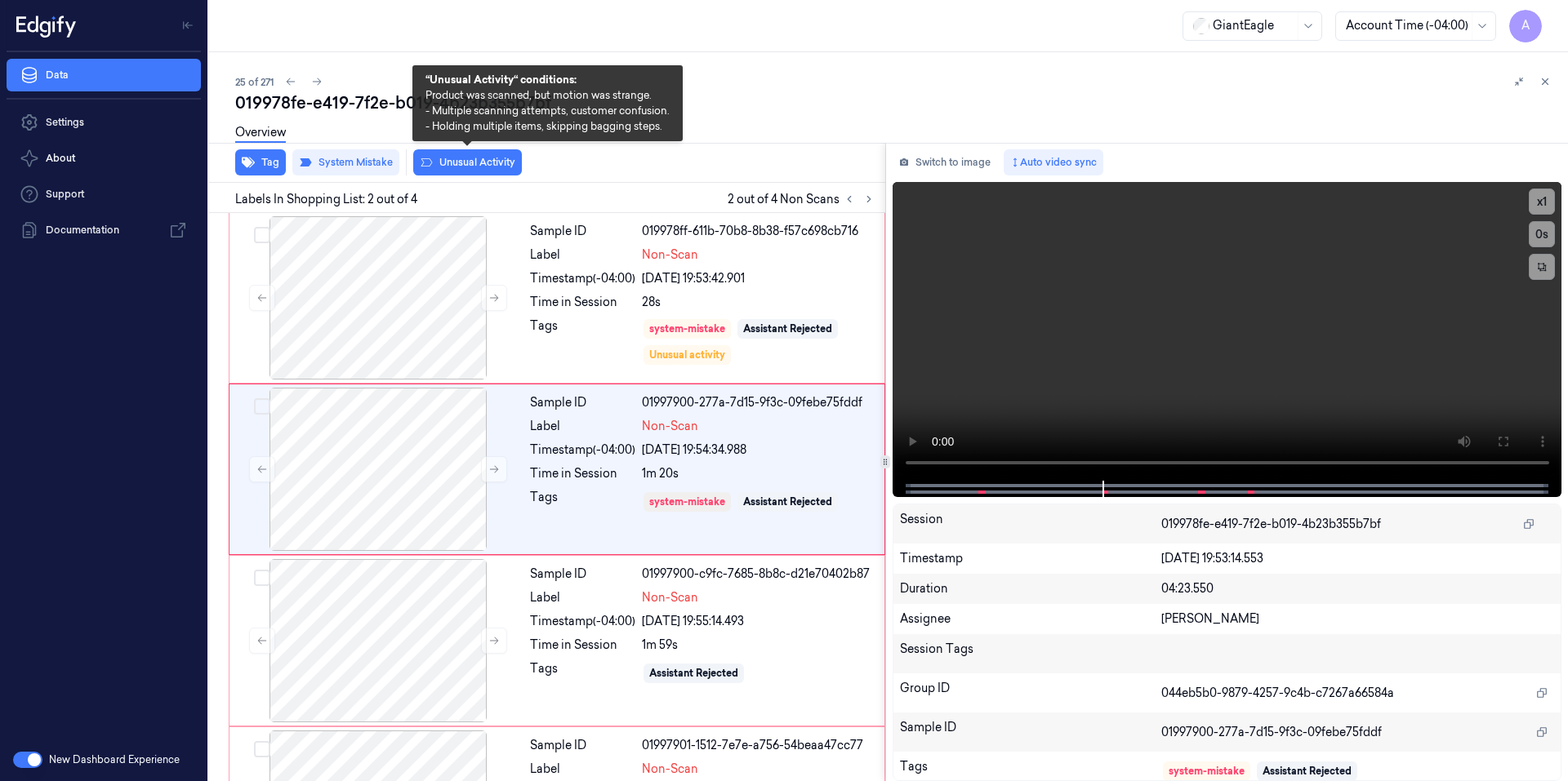
click at [457, 164] on button "Unusual Activity" at bounding box center [467, 162] width 109 height 27
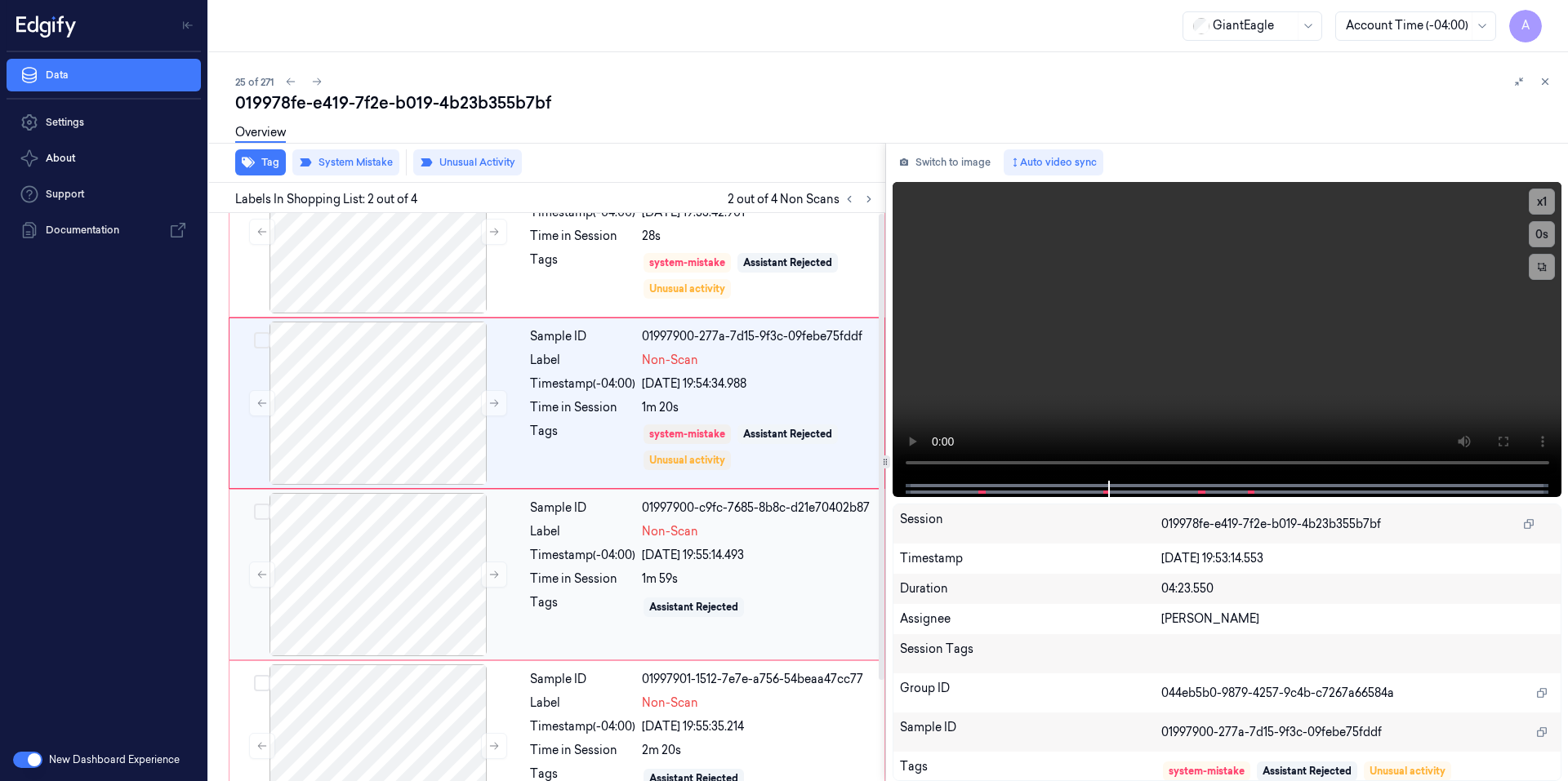
scroll to position [123, 0]
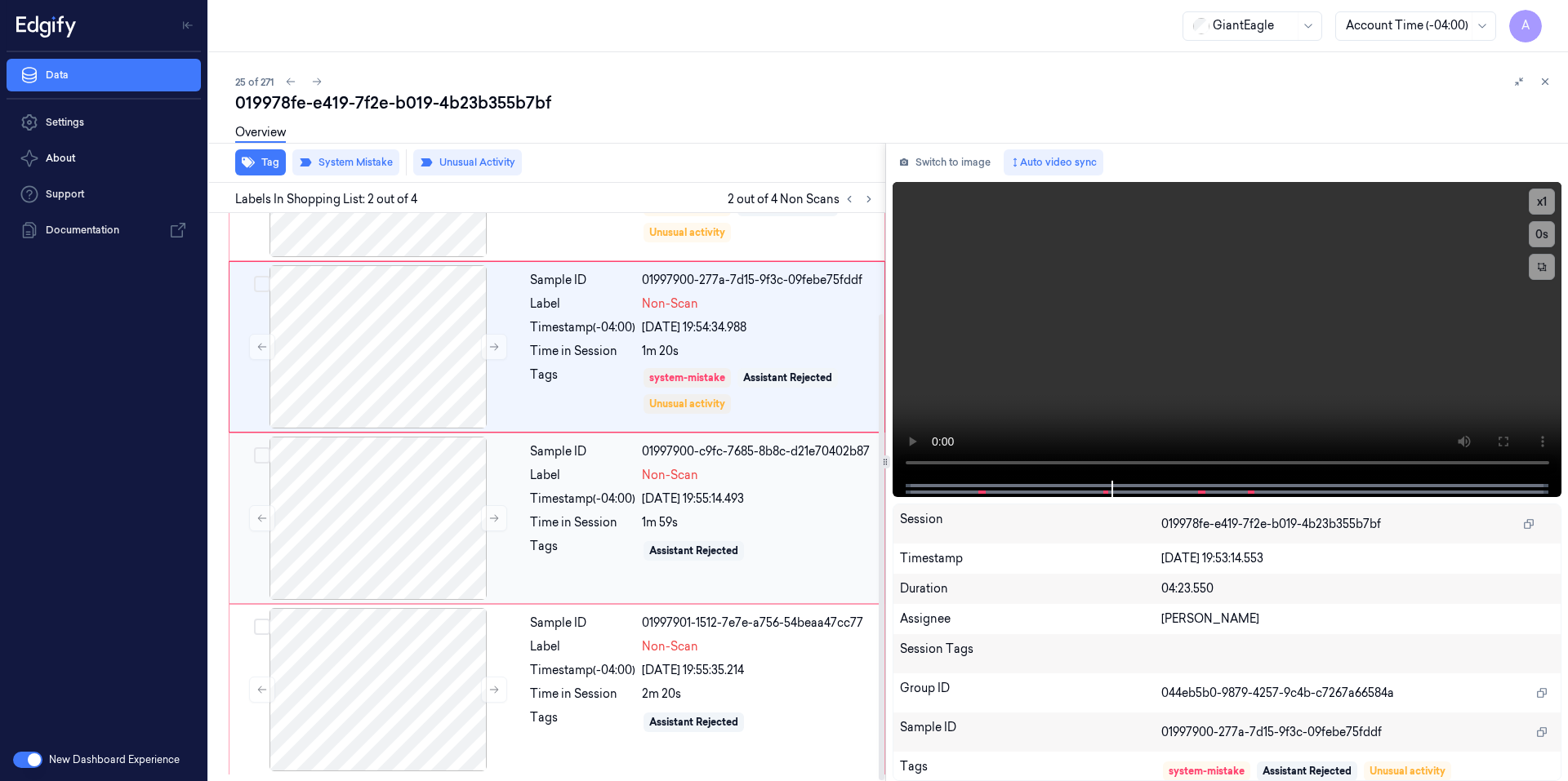
click at [593, 578] on div "Sample ID 01997900-c9fc-7685-8b8c-d21e70402b87 Label Non-Scan Timestamp (-04:00…" at bounding box center [702, 518] width 357 height 163
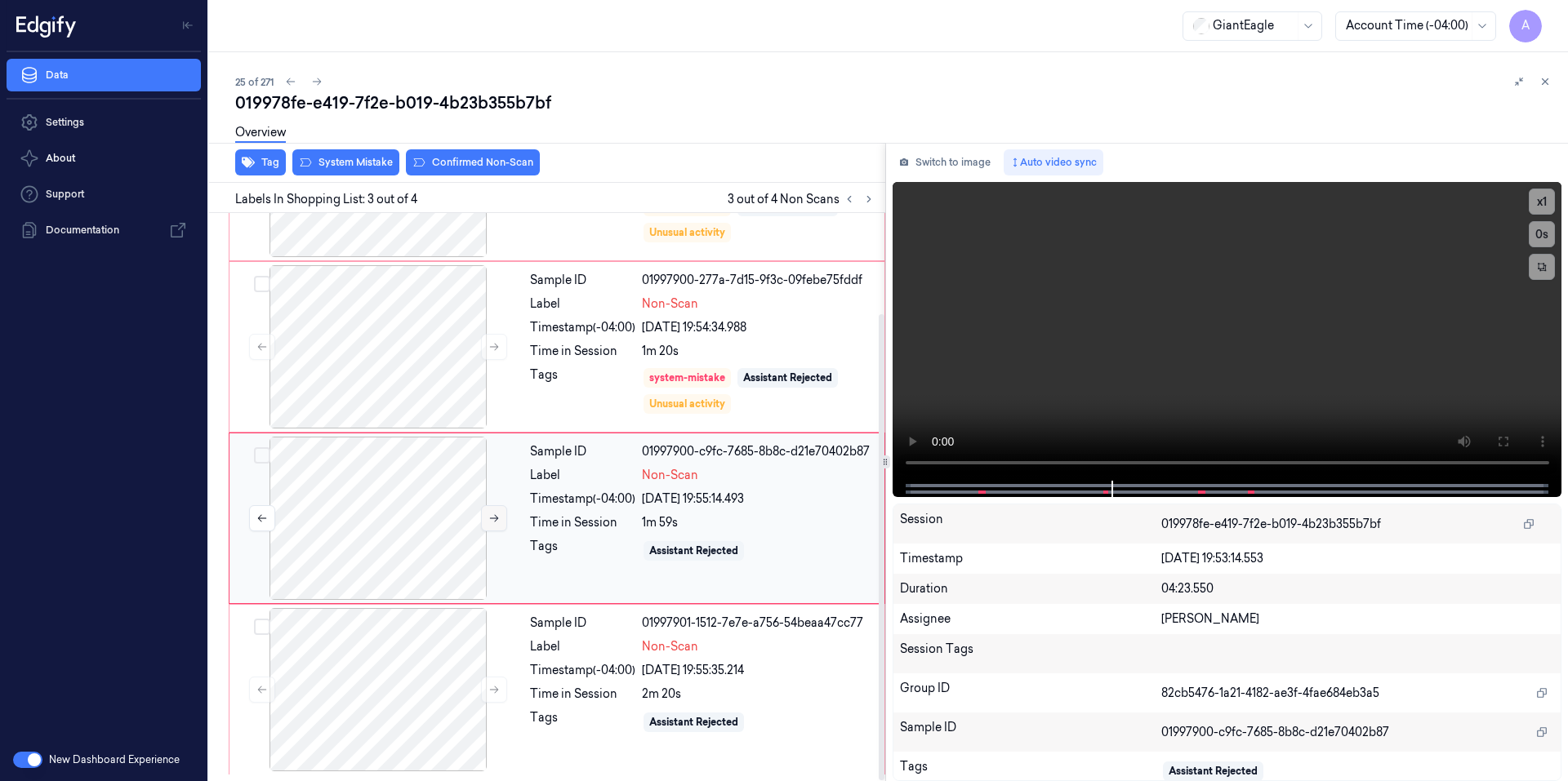
click at [493, 516] on icon at bounding box center [494, 518] width 11 height 11
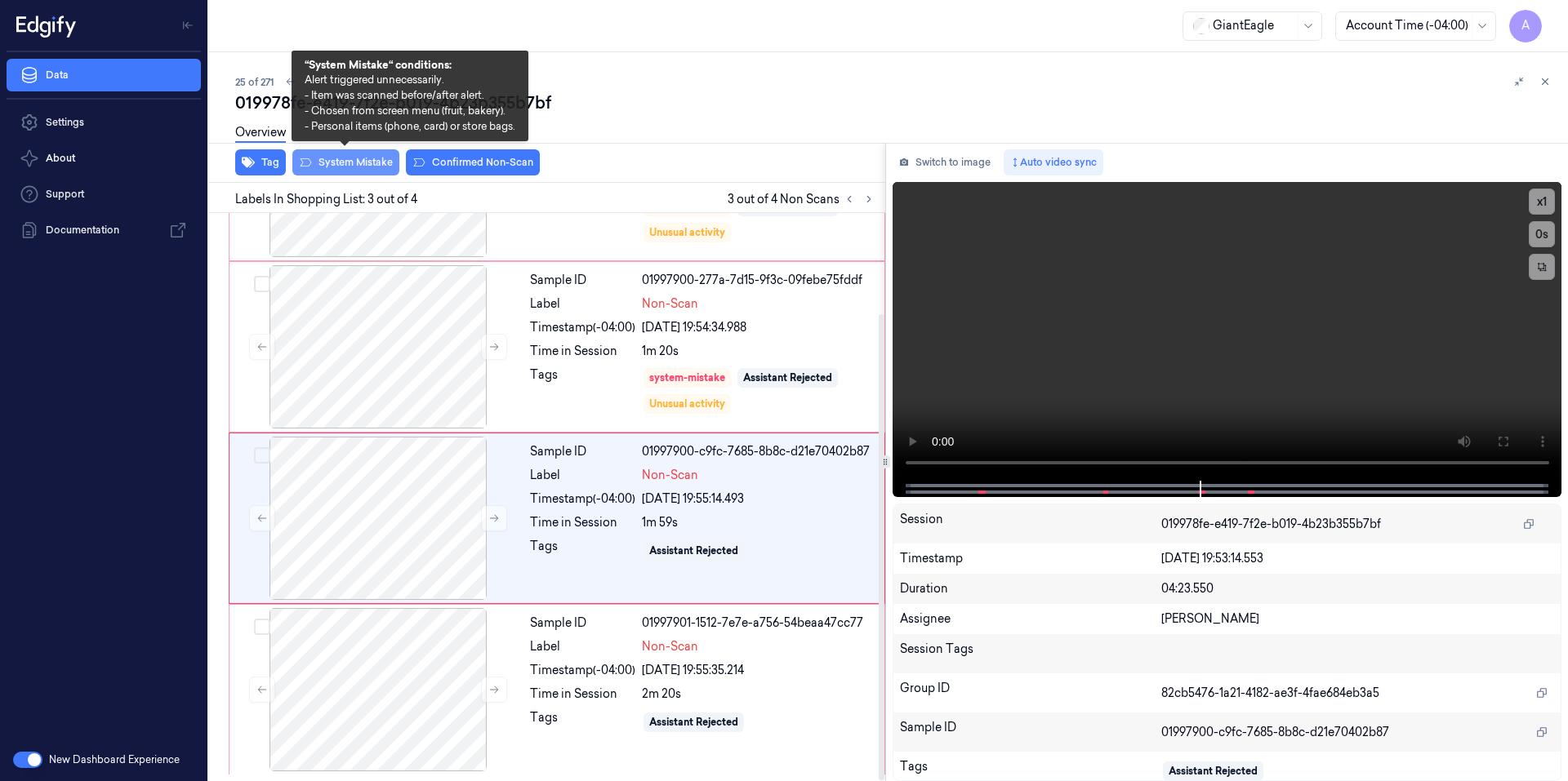
click at [357, 158] on button "System Mistake" at bounding box center [345, 162] width 107 height 27
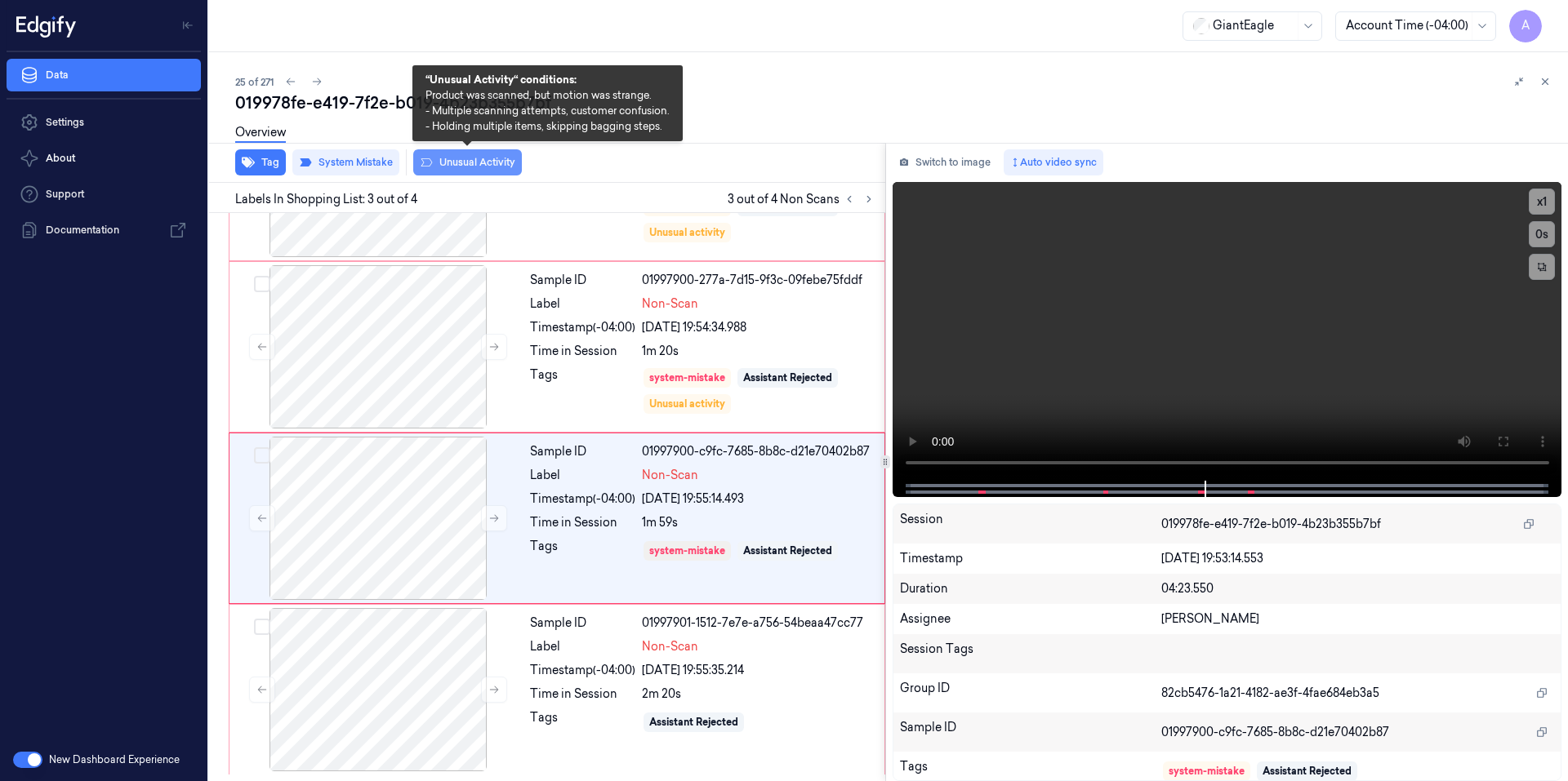
click at [472, 169] on button "Unusual Activity" at bounding box center [467, 162] width 109 height 27
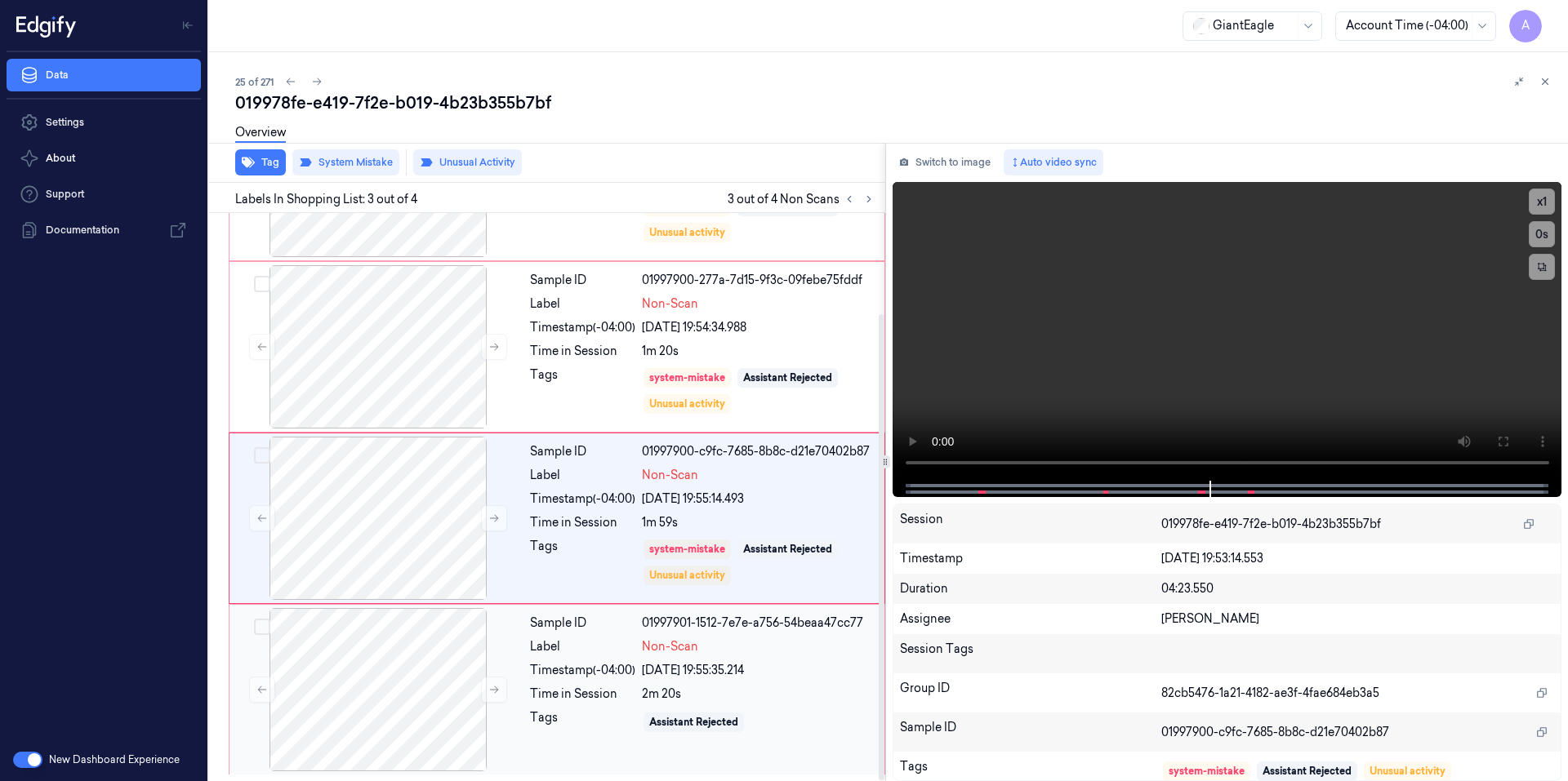
click at [571, 676] on div "Timestamp (-04:00)" at bounding box center [583, 670] width 105 height 17
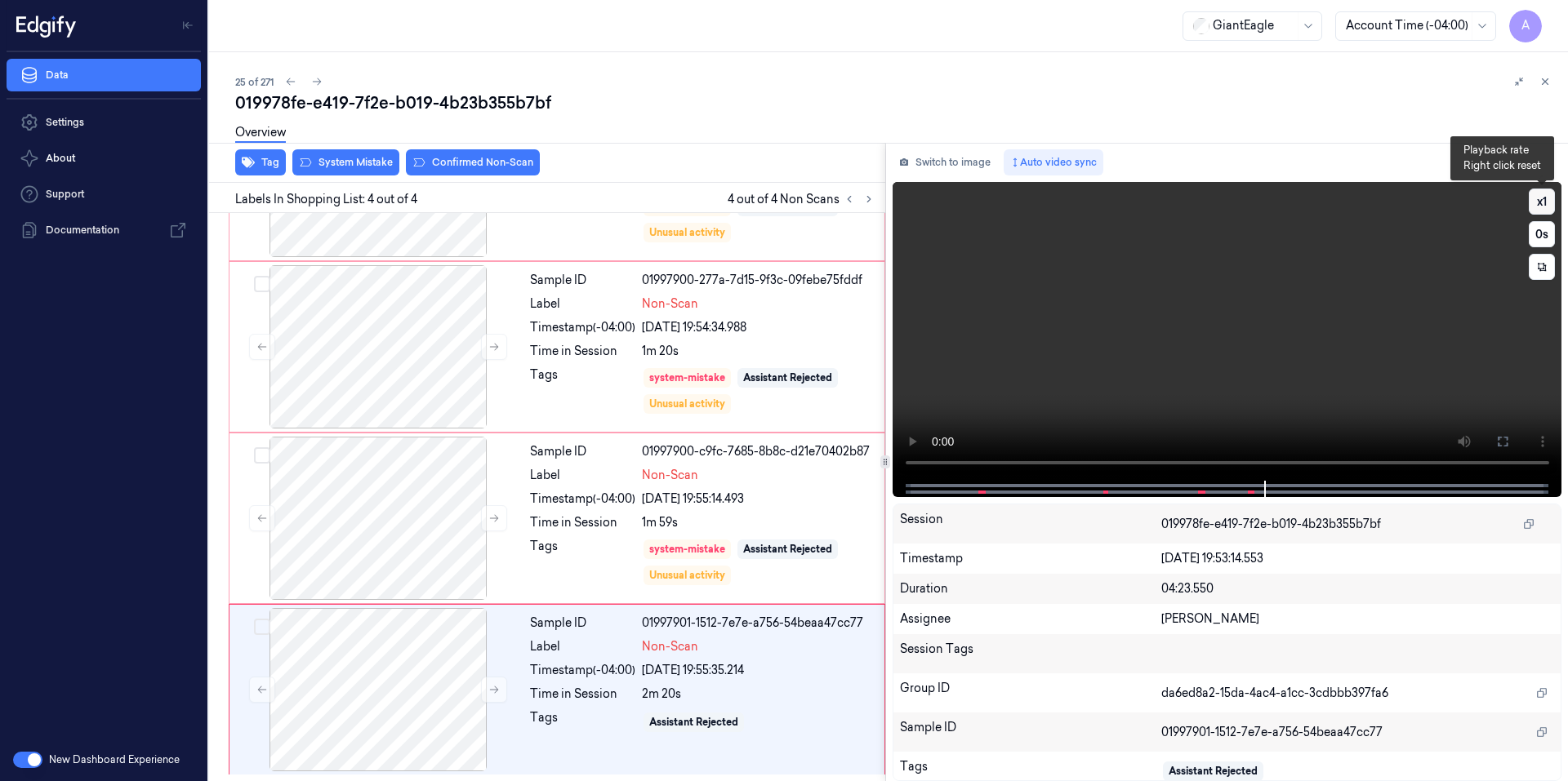
click at [1537, 201] on button "x 1" at bounding box center [1541, 201] width 27 height 27
click at [1537, 201] on button "x 2" at bounding box center [1541, 201] width 27 height 27
click at [493, 699] on button at bounding box center [494, 689] width 27 height 27
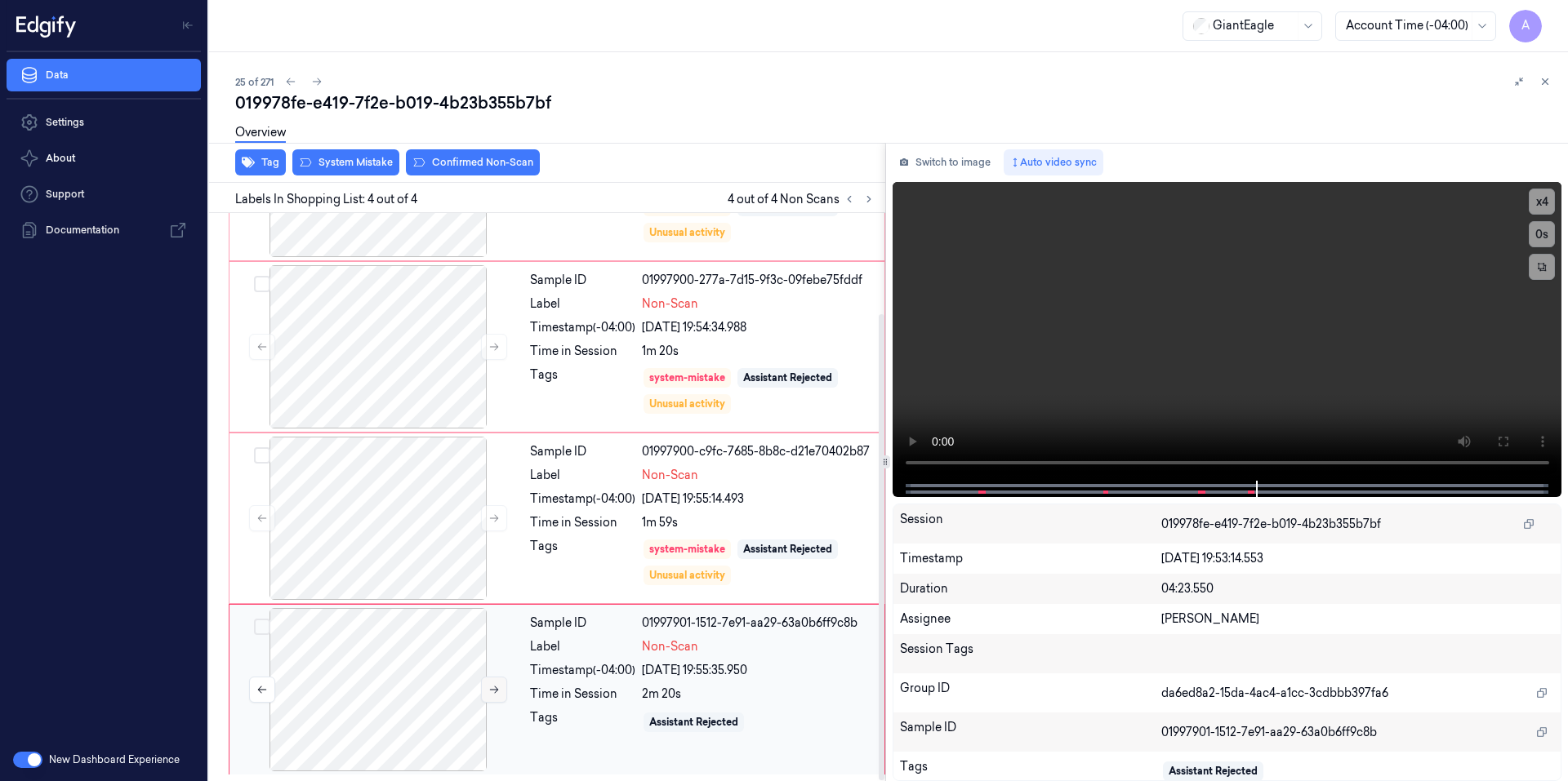
click at [493, 699] on button at bounding box center [494, 689] width 27 height 27
click at [1244, 358] on video at bounding box center [1226, 331] width 670 height 298
click at [1155, 378] on video at bounding box center [1226, 331] width 670 height 298
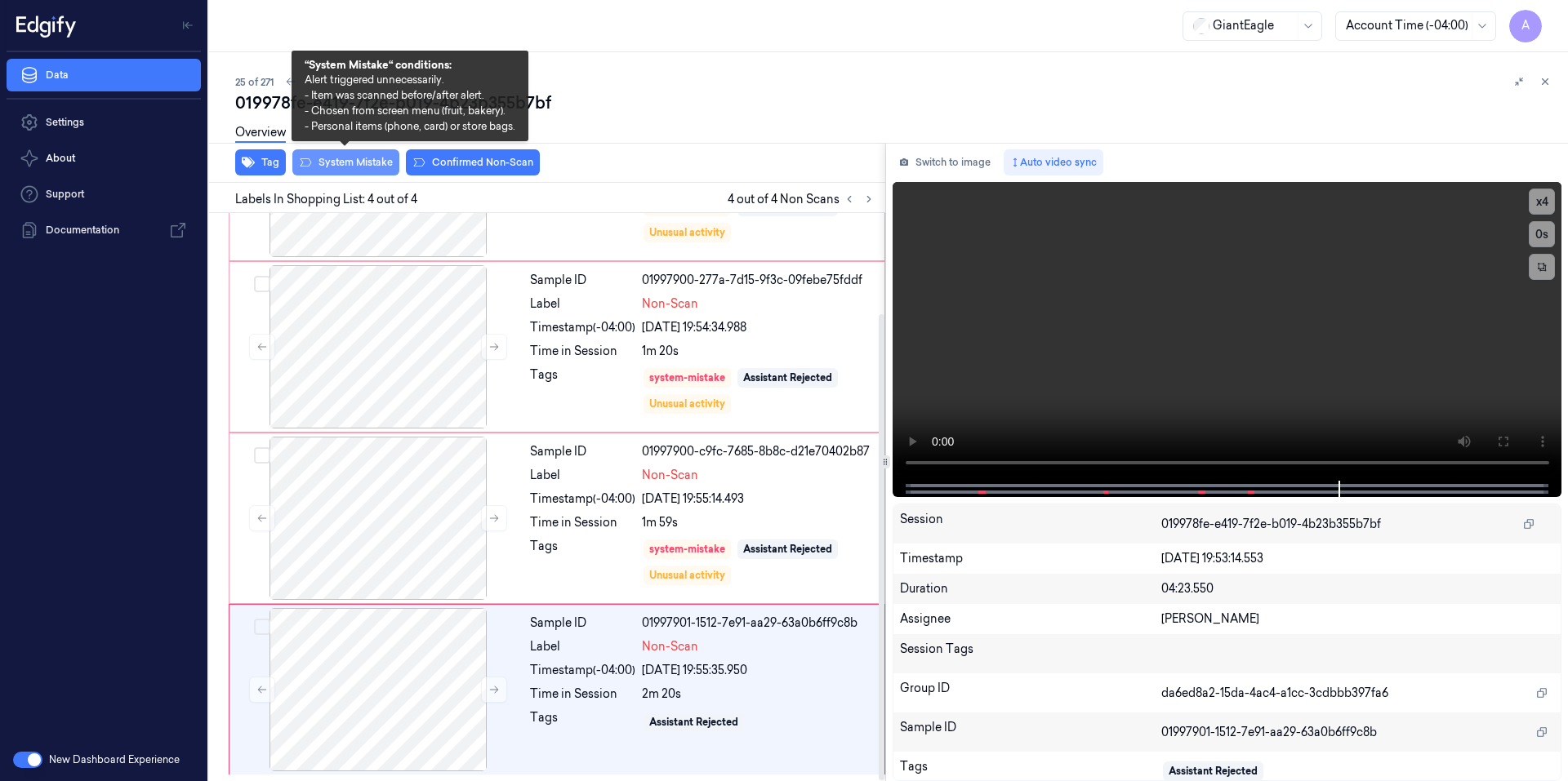
click at [329, 165] on button "System Mistake" at bounding box center [345, 162] width 107 height 27
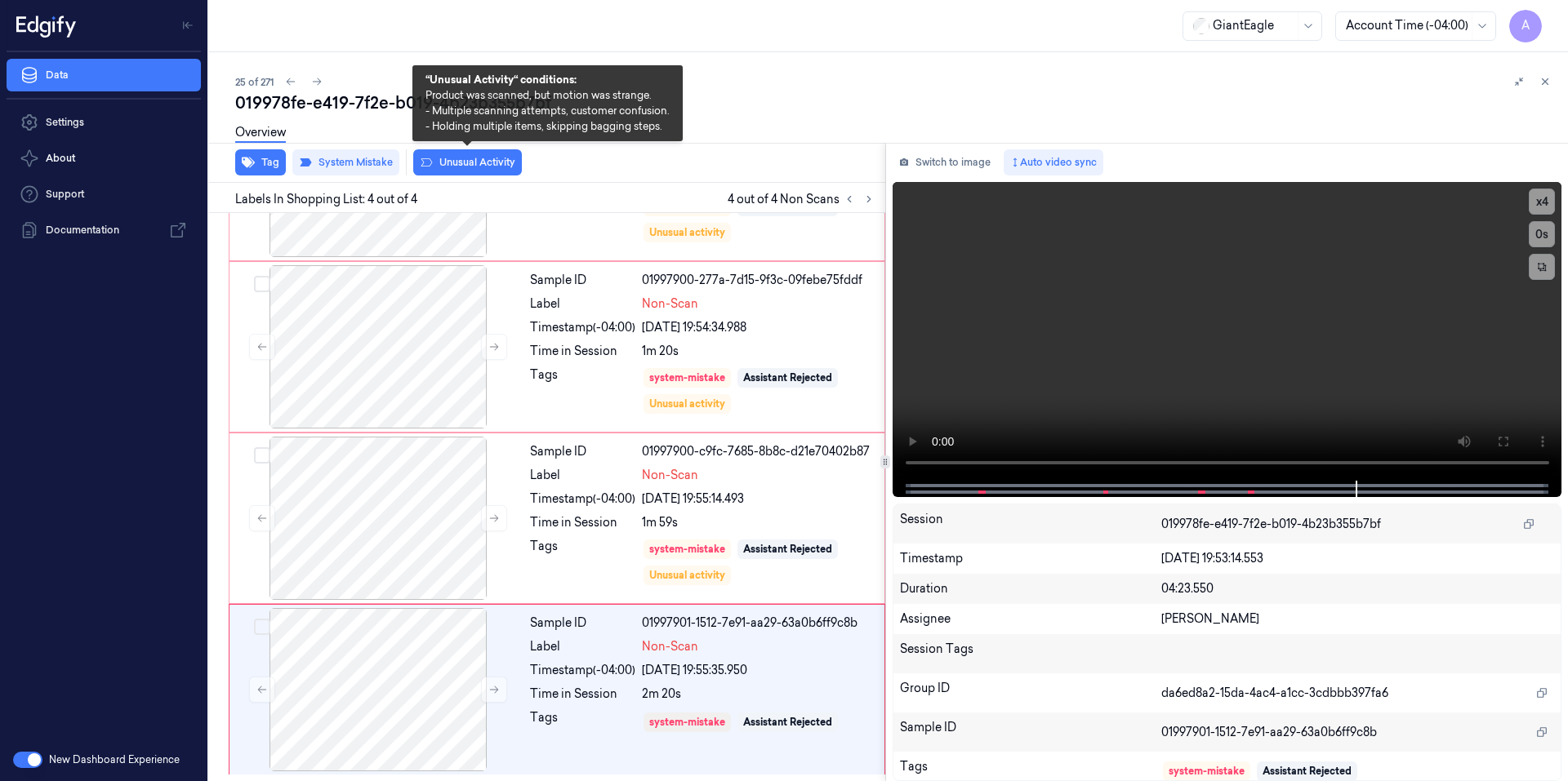
click at [467, 168] on button "Unusual Activity" at bounding box center [467, 162] width 109 height 27
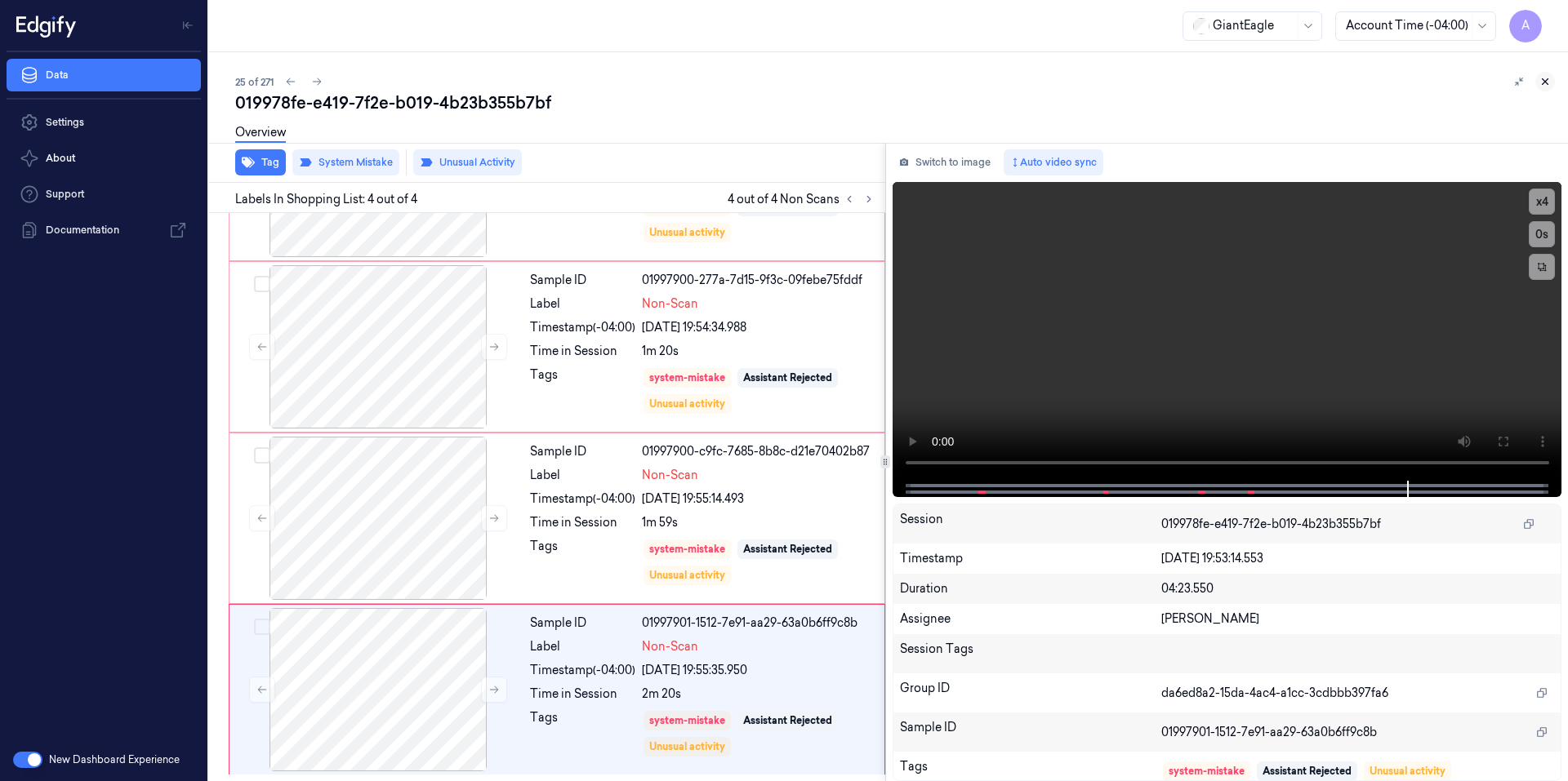
click at [1546, 86] on icon at bounding box center [1544, 81] width 11 height 11
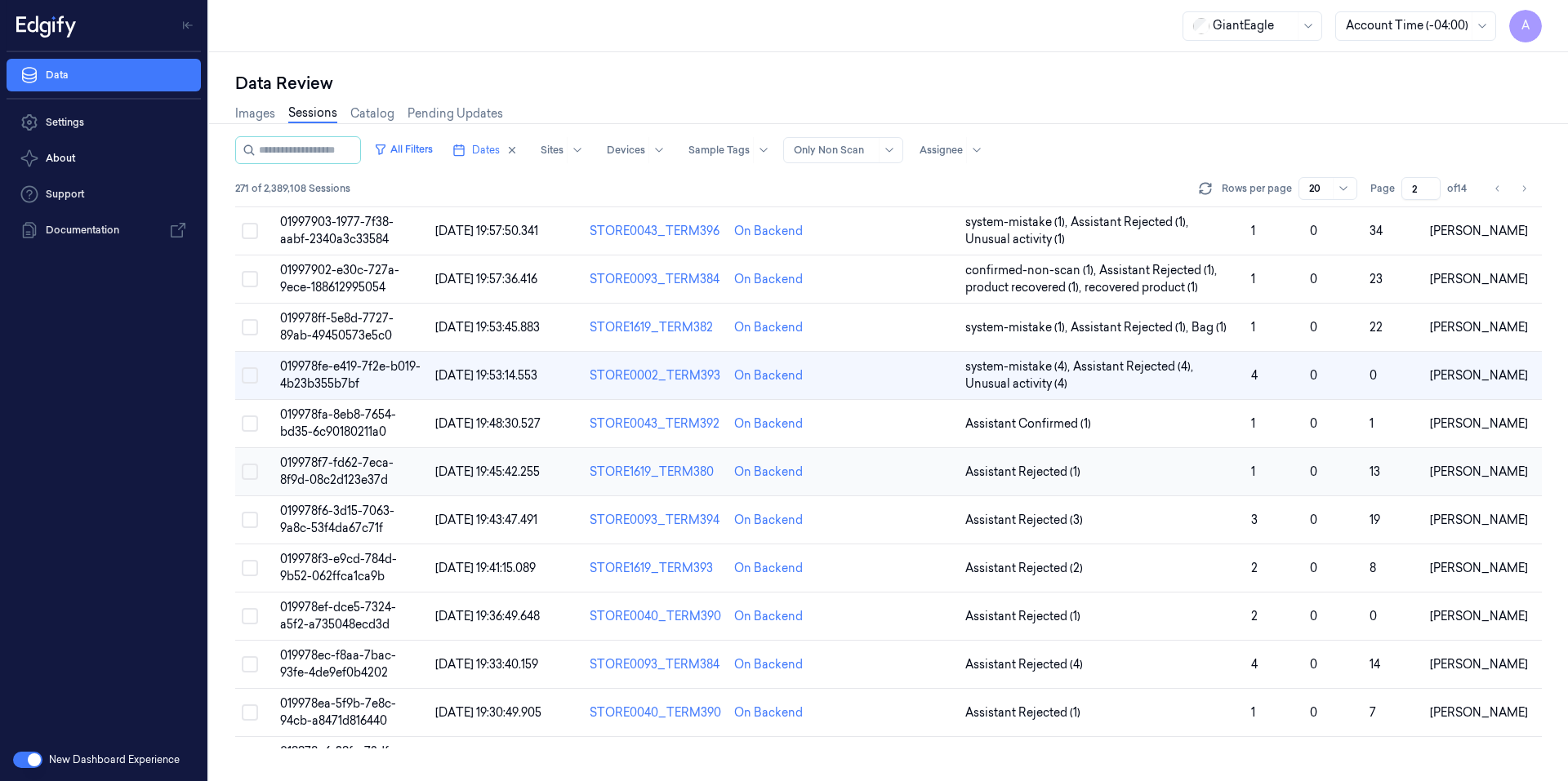
scroll to position [34, 0]
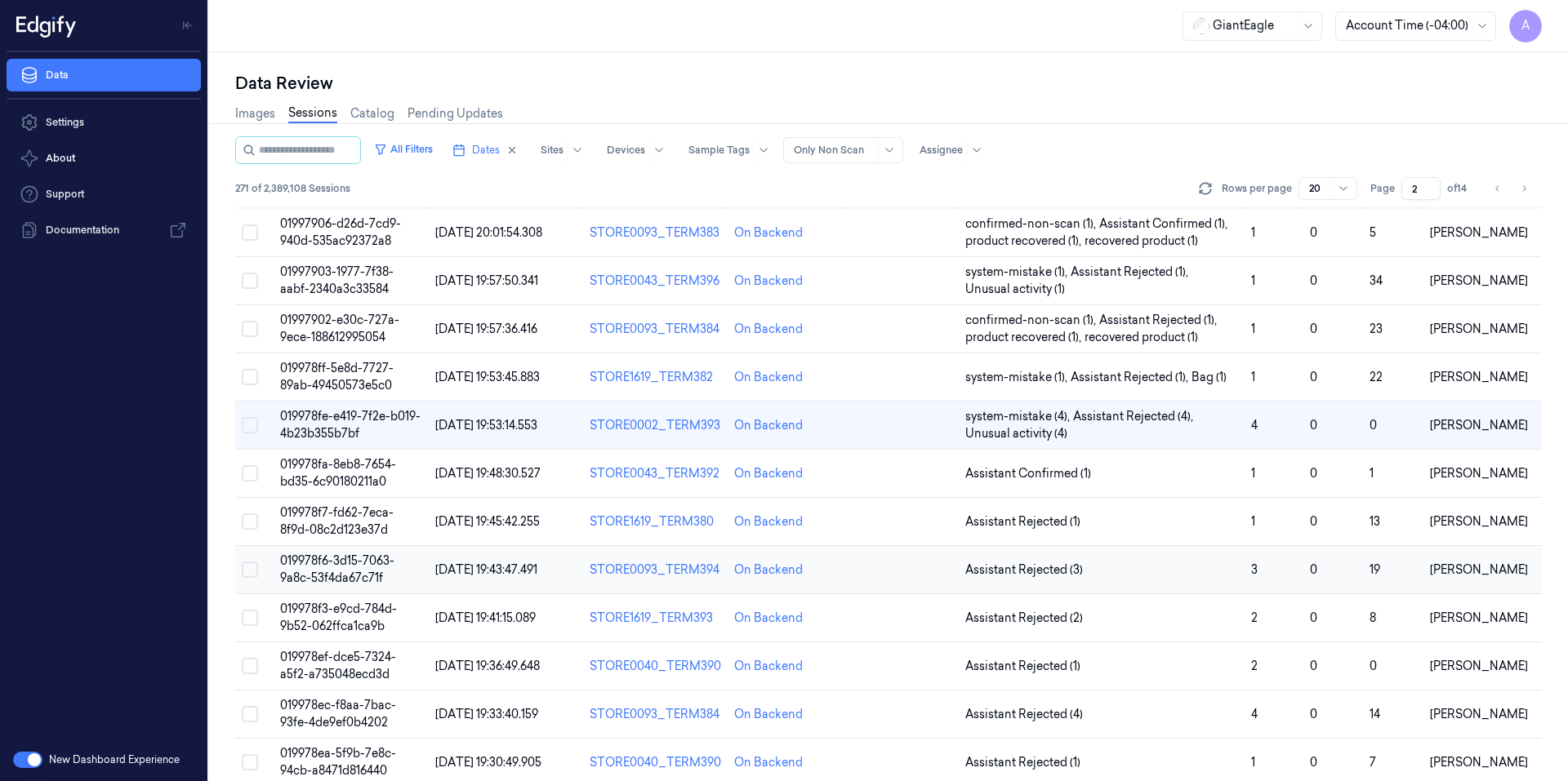
click at [343, 559] on span "019978f6-3d15-7063-9a8c-53f4da67c71f" at bounding box center [337, 569] width 114 height 32
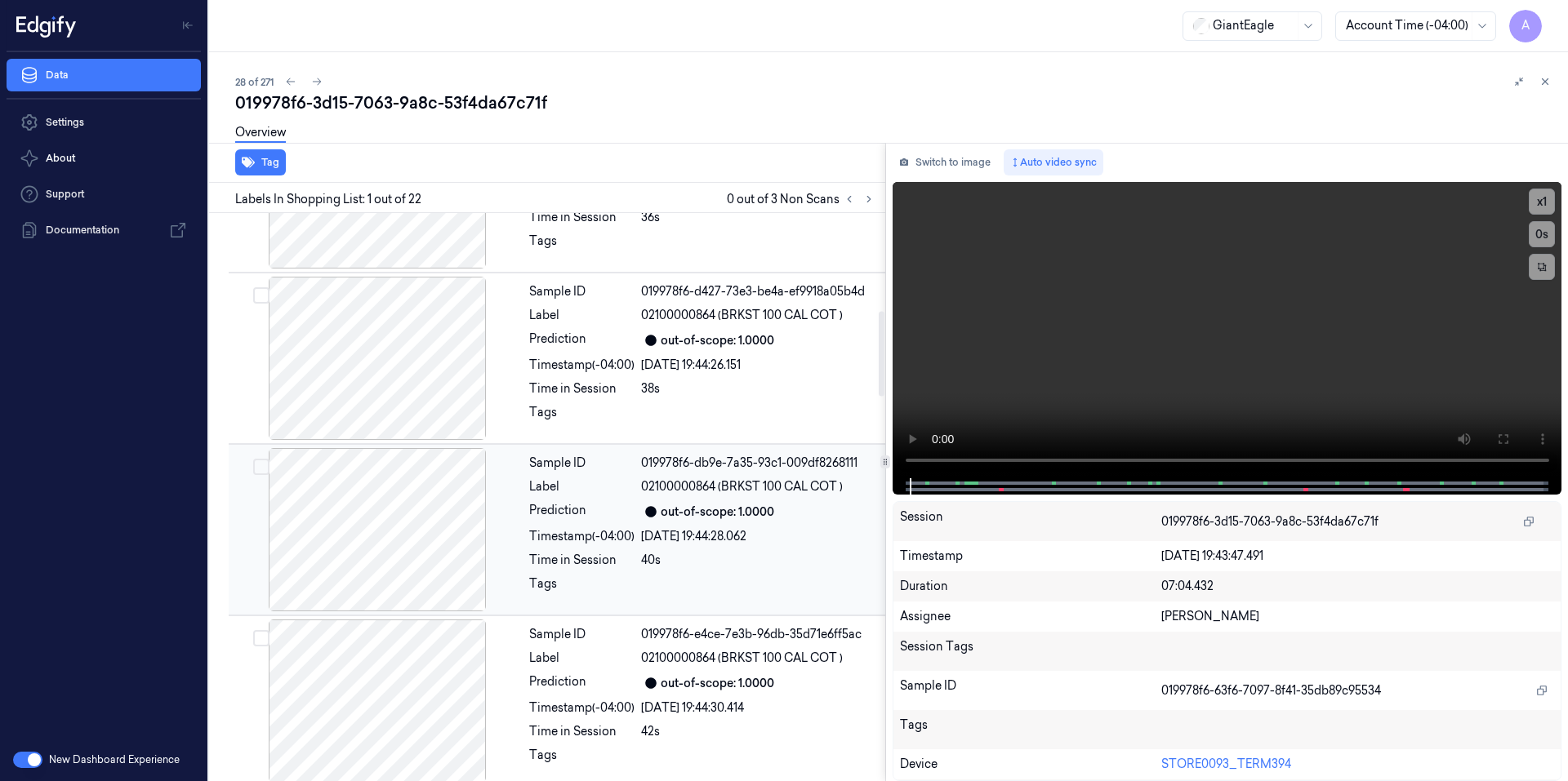
scroll to position [653, 0]
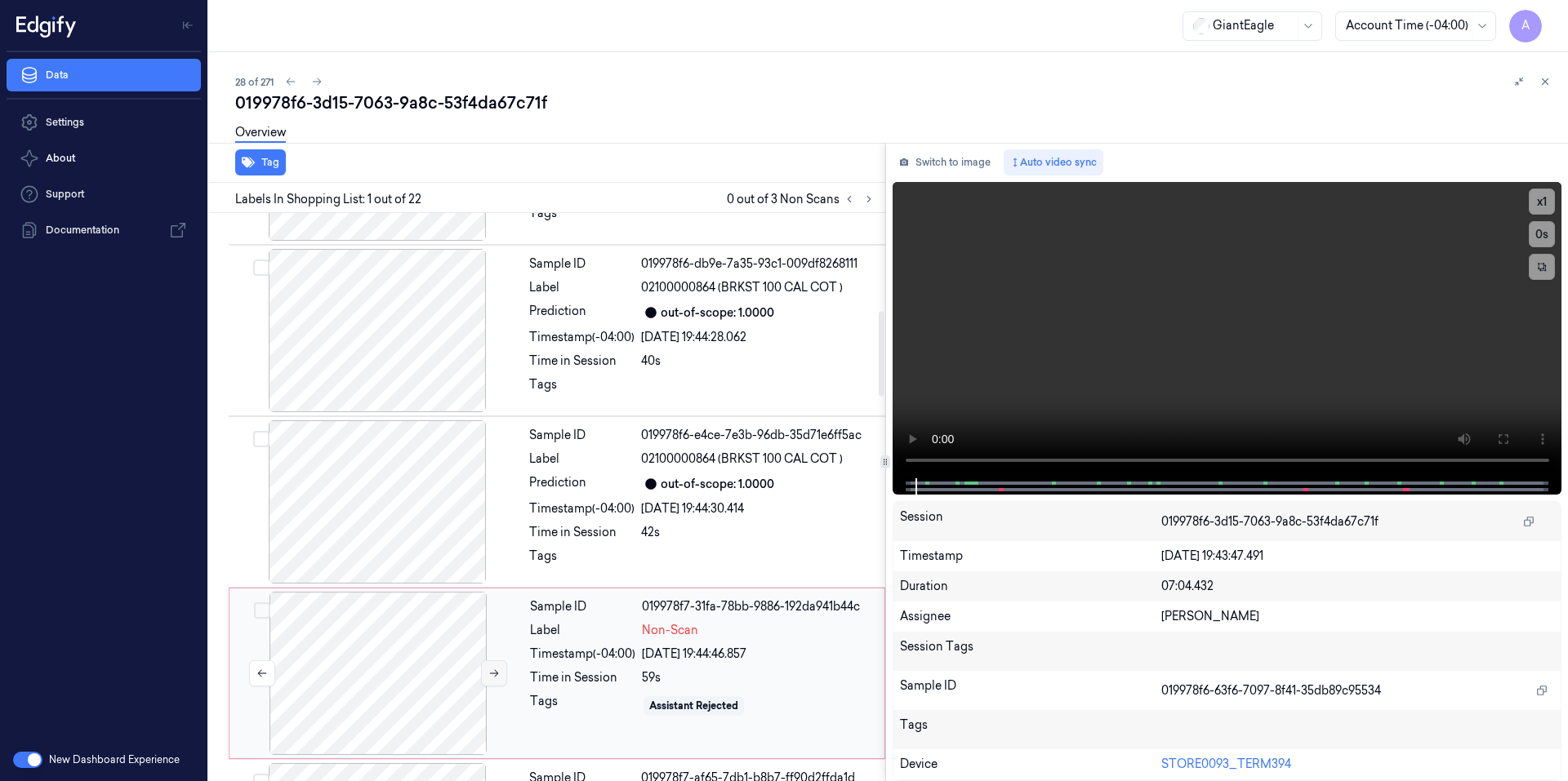
click at [493, 676] on icon at bounding box center [494, 673] width 11 height 11
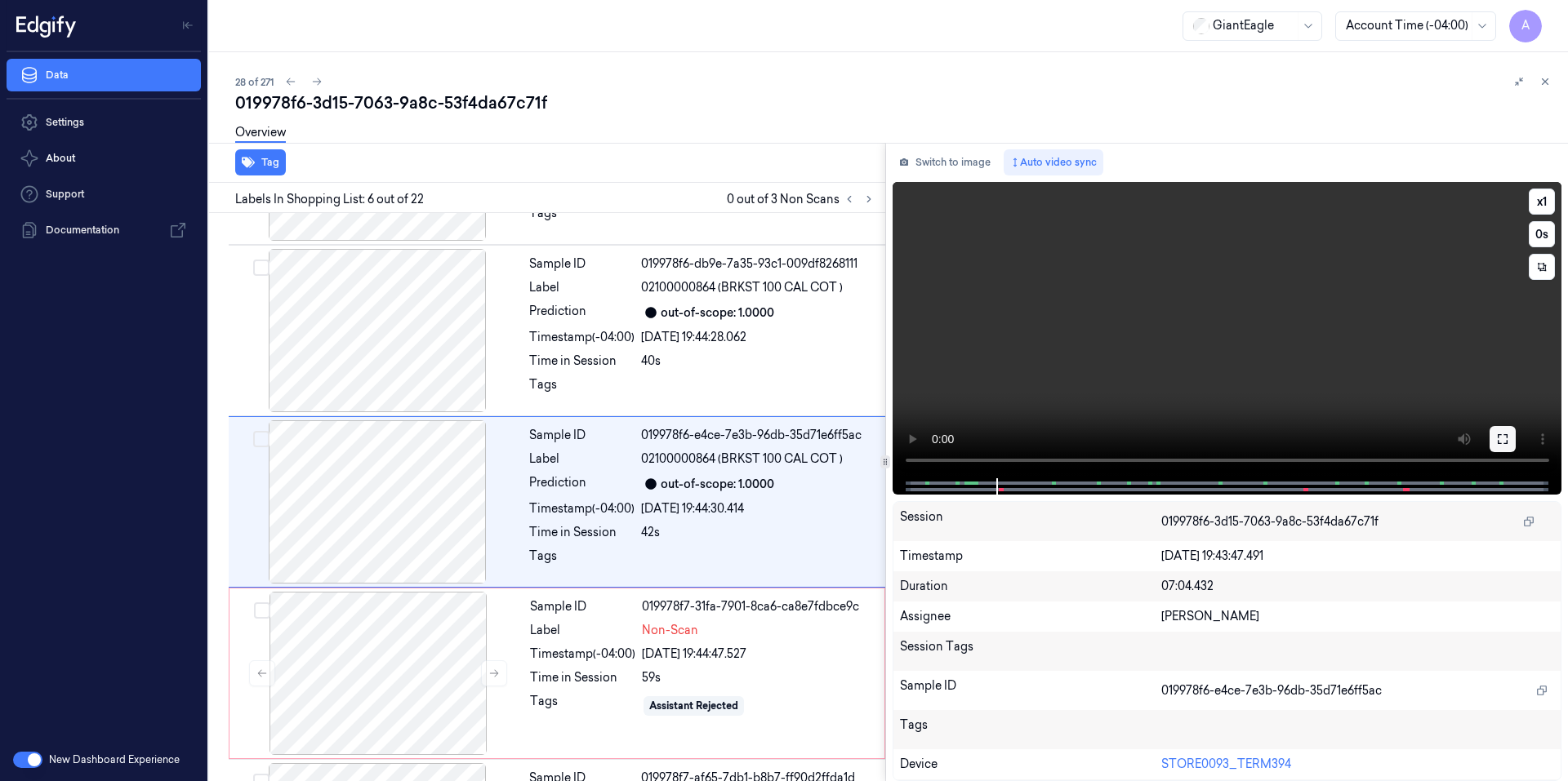
click at [1506, 448] on button at bounding box center [1502, 439] width 27 height 27
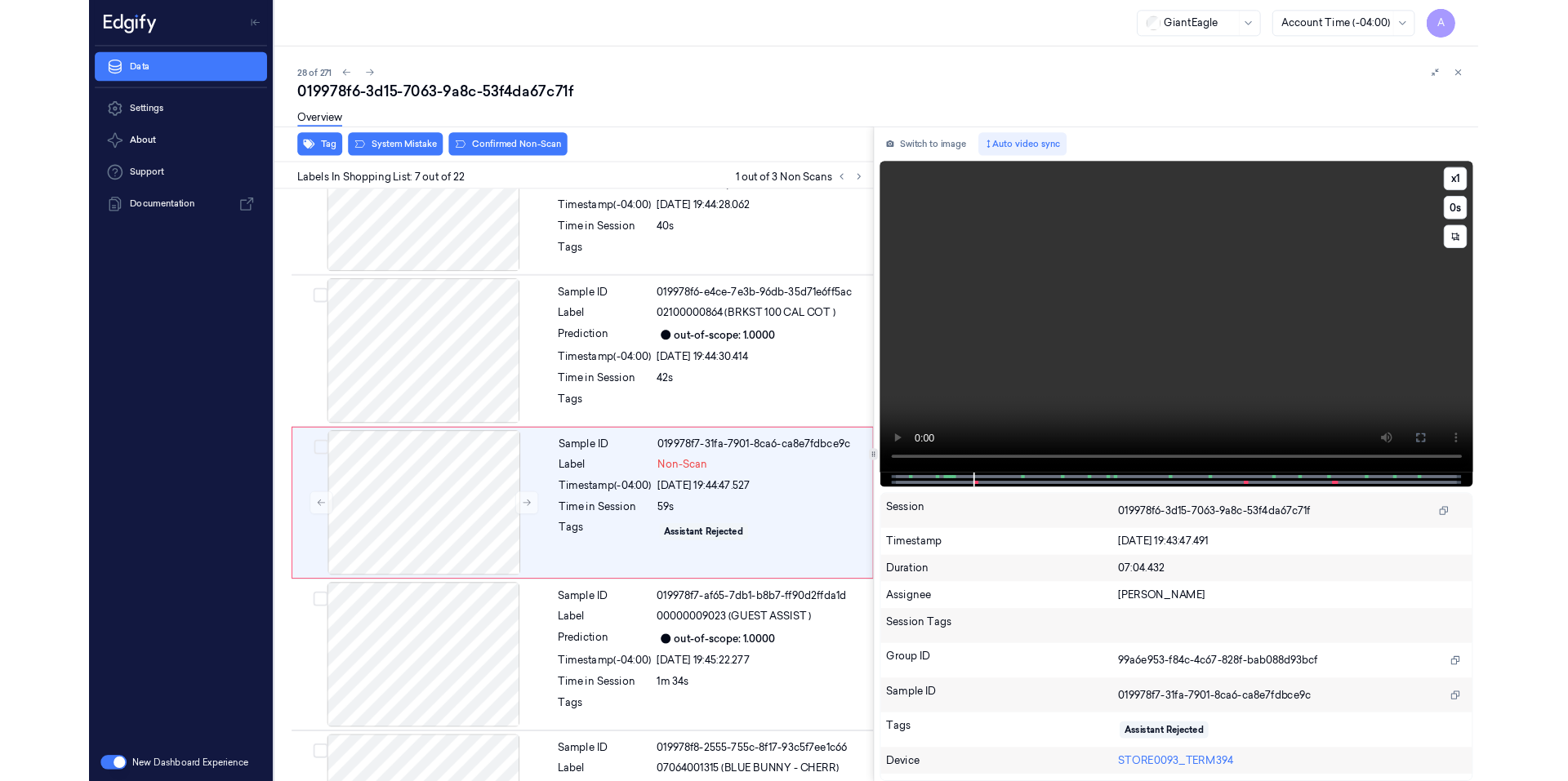
scroll to position [779, 0]
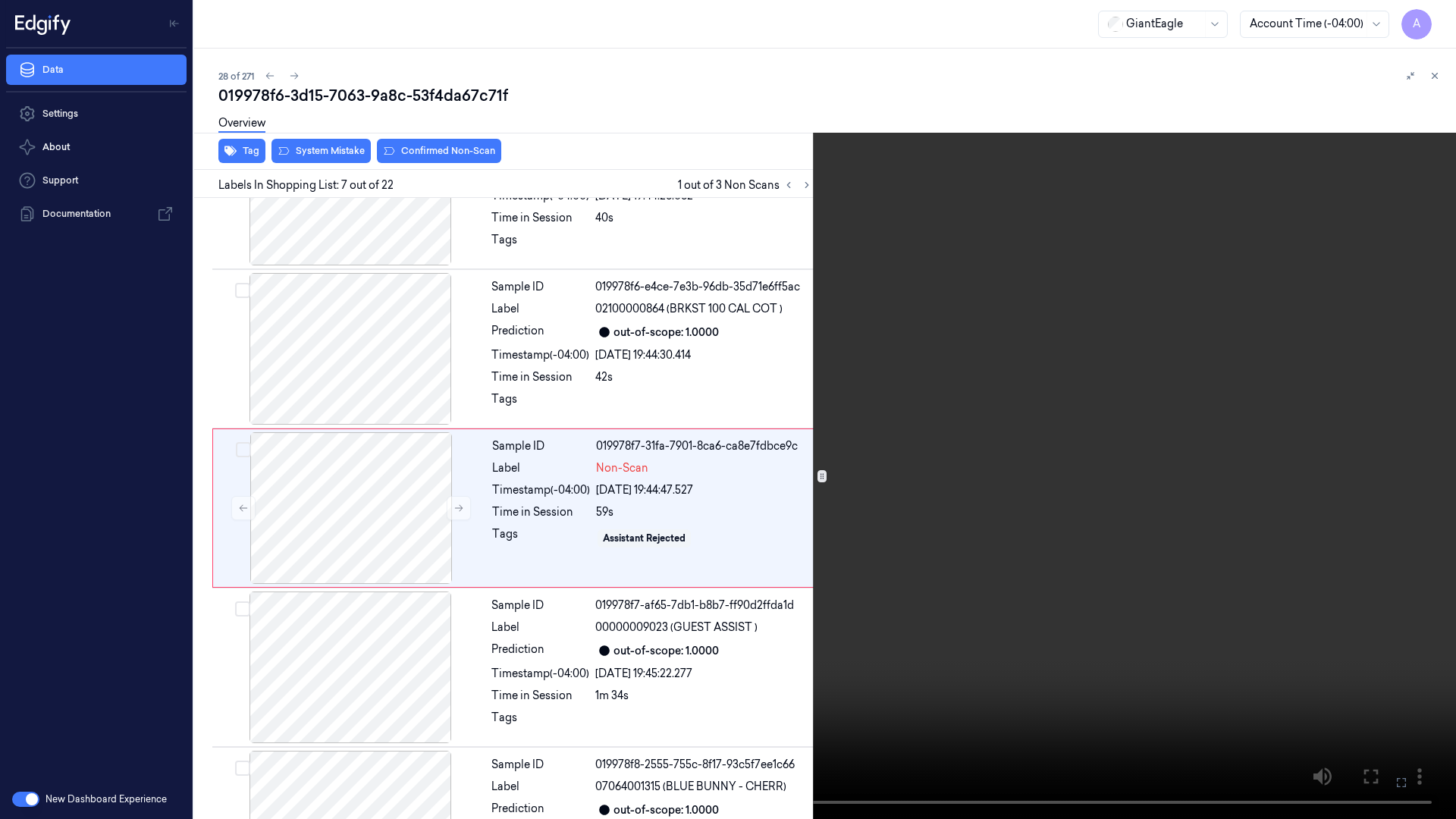
click at [1200, 511] on video at bounding box center [728, 409] width 1456 height 819
click at [0, 0] on button at bounding box center [0, 0] width 0 height 0
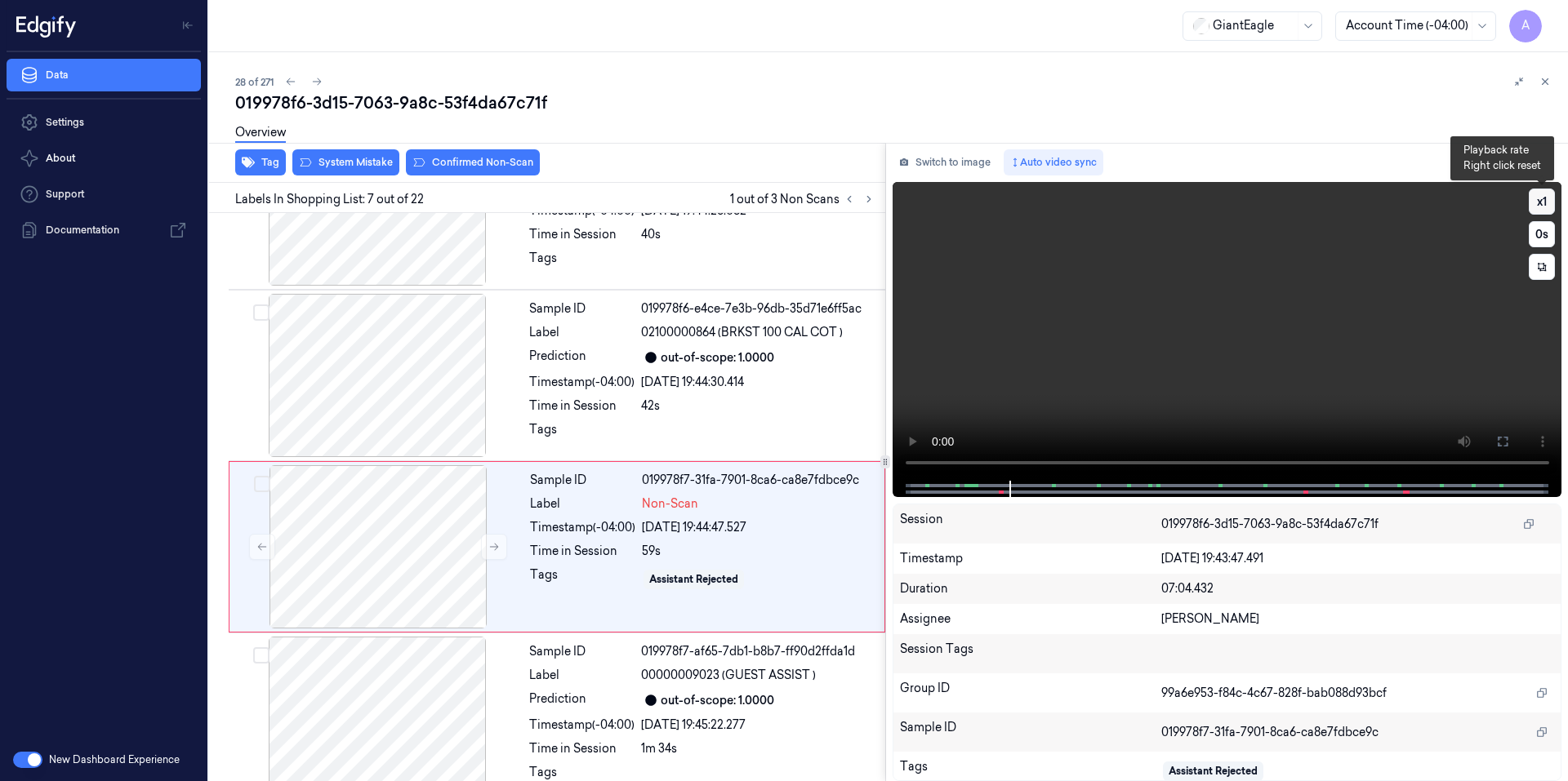
click at [1539, 202] on button "x 1" at bounding box center [1541, 201] width 27 height 27
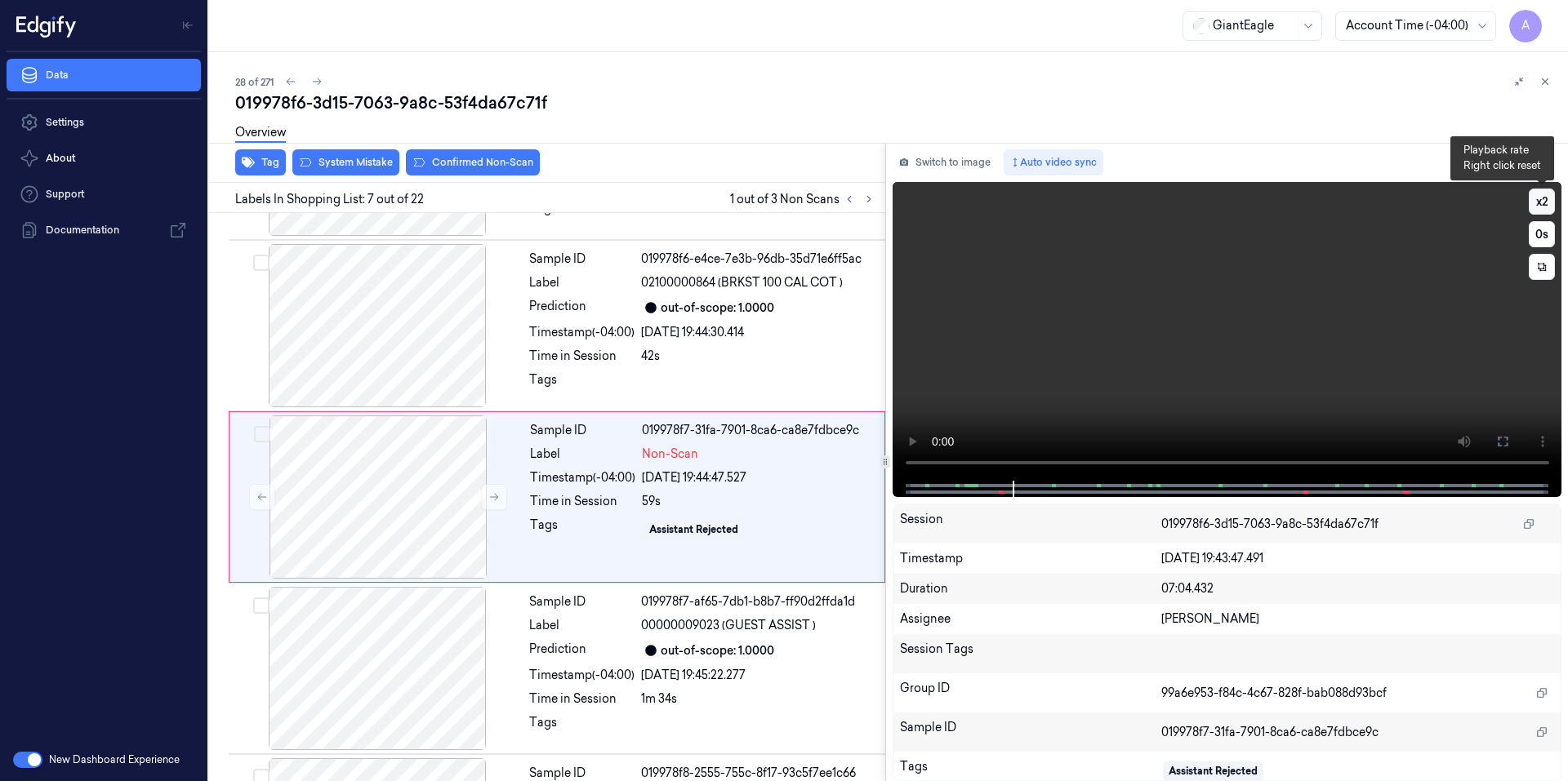
click at [1539, 202] on button "x 2" at bounding box center [1541, 201] width 27 height 27
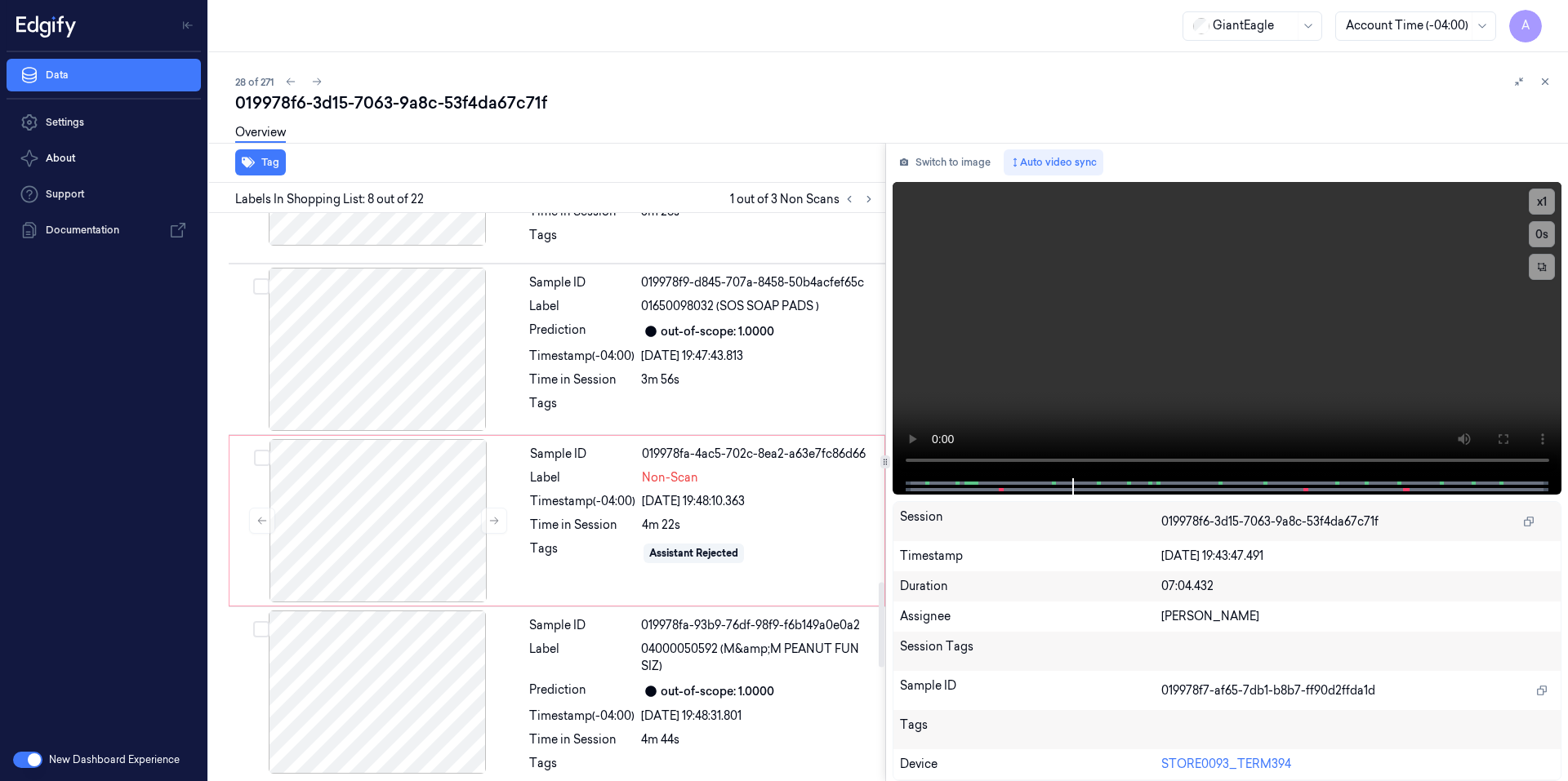
scroll to position [2143, 0]
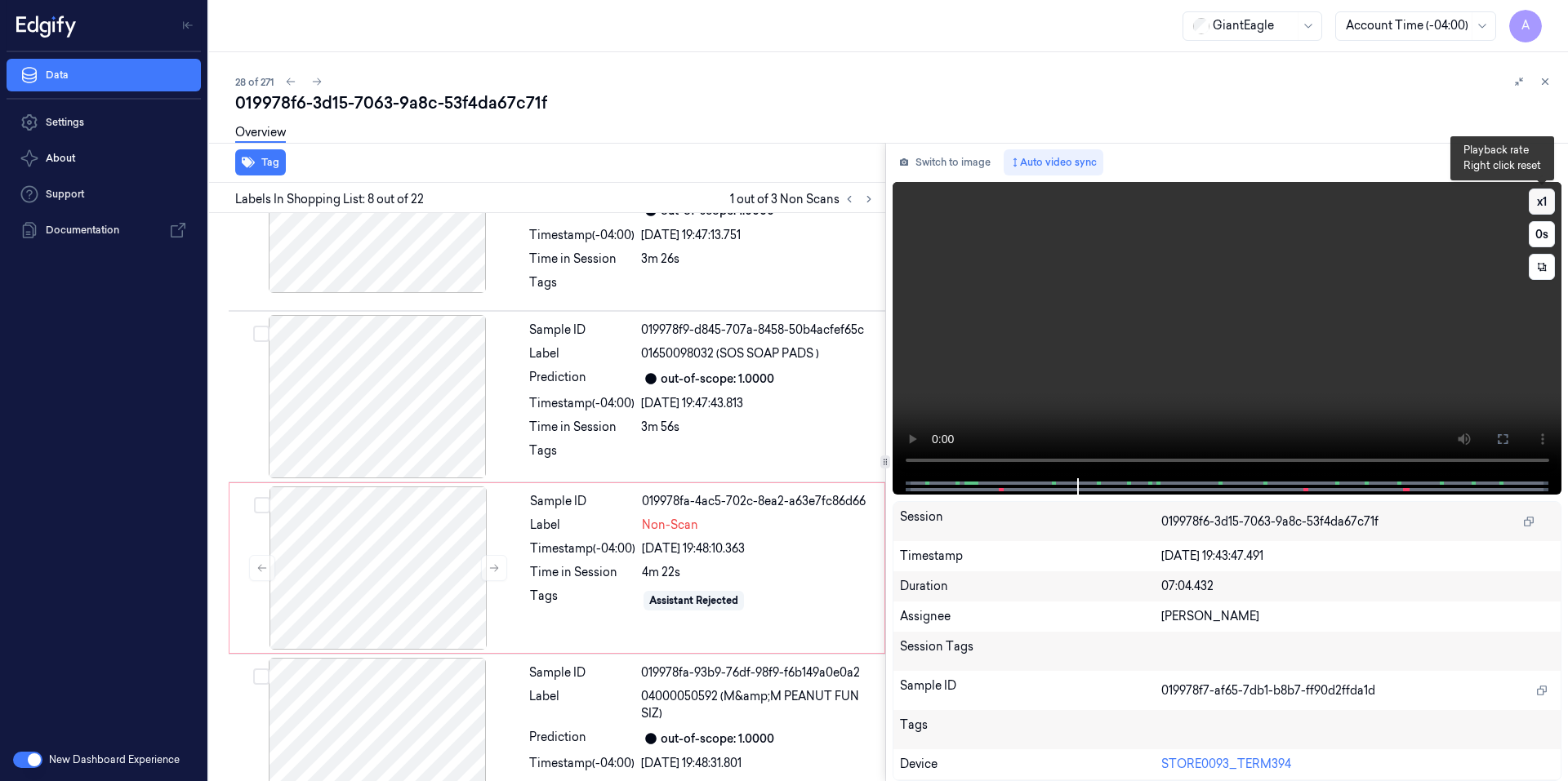
click at [1535, 198] on button "x 1" at bounding box center [1541, 201] width 27 height 27
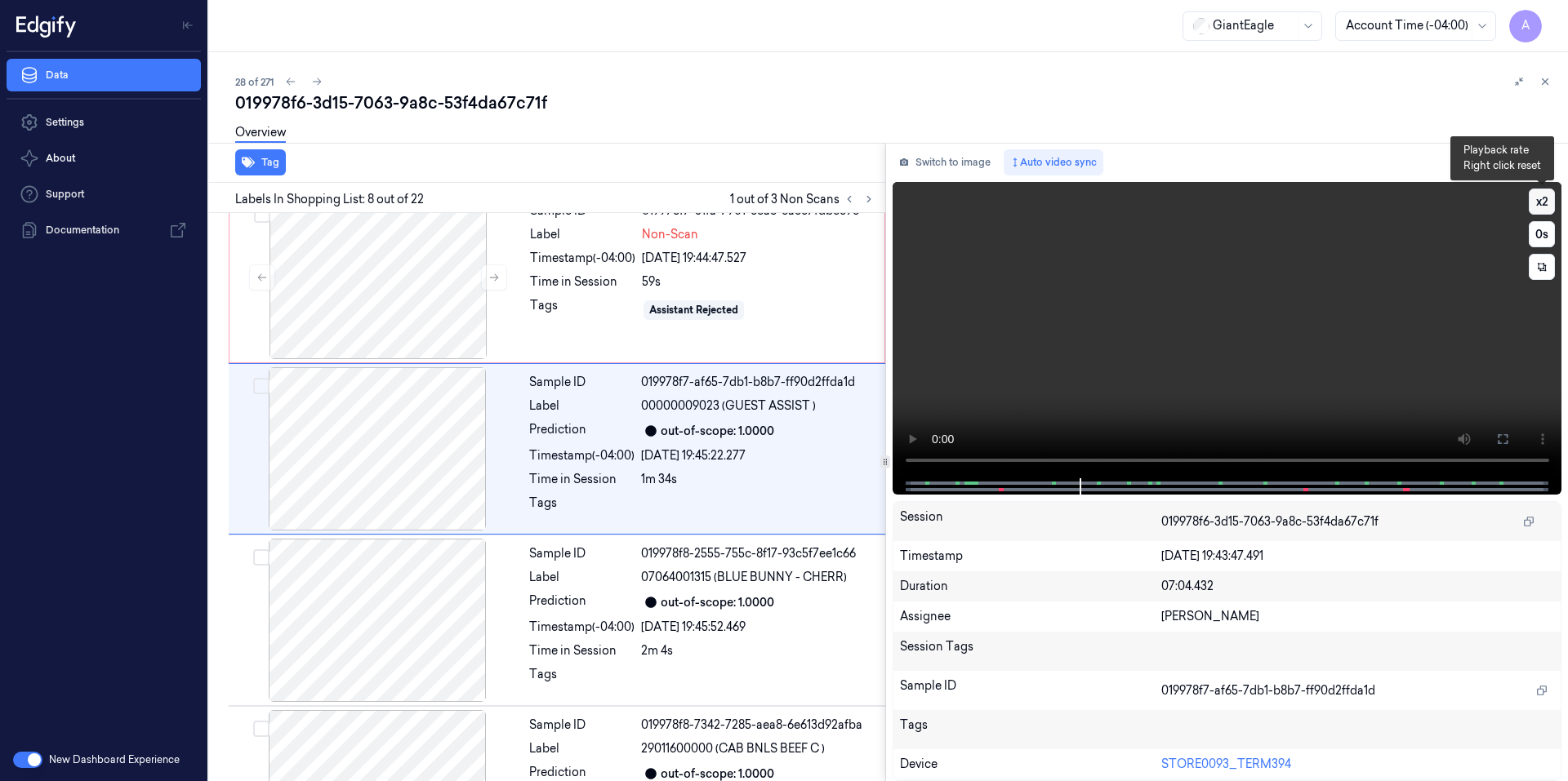
scroll to position [1001, 0]
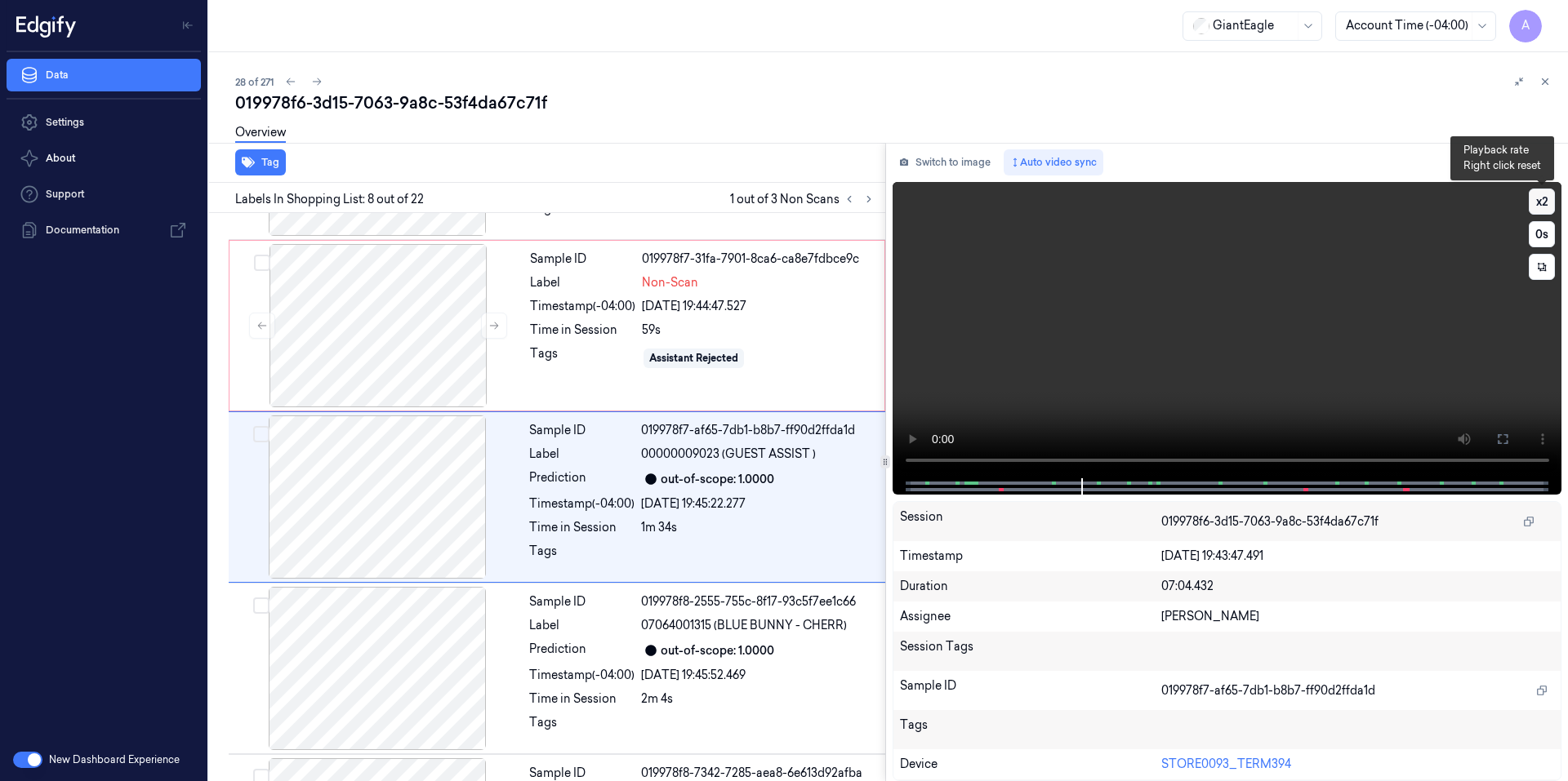
click at [1544, 203] on button "x 2" at bounding box center [1541, 201] width 27 height 27
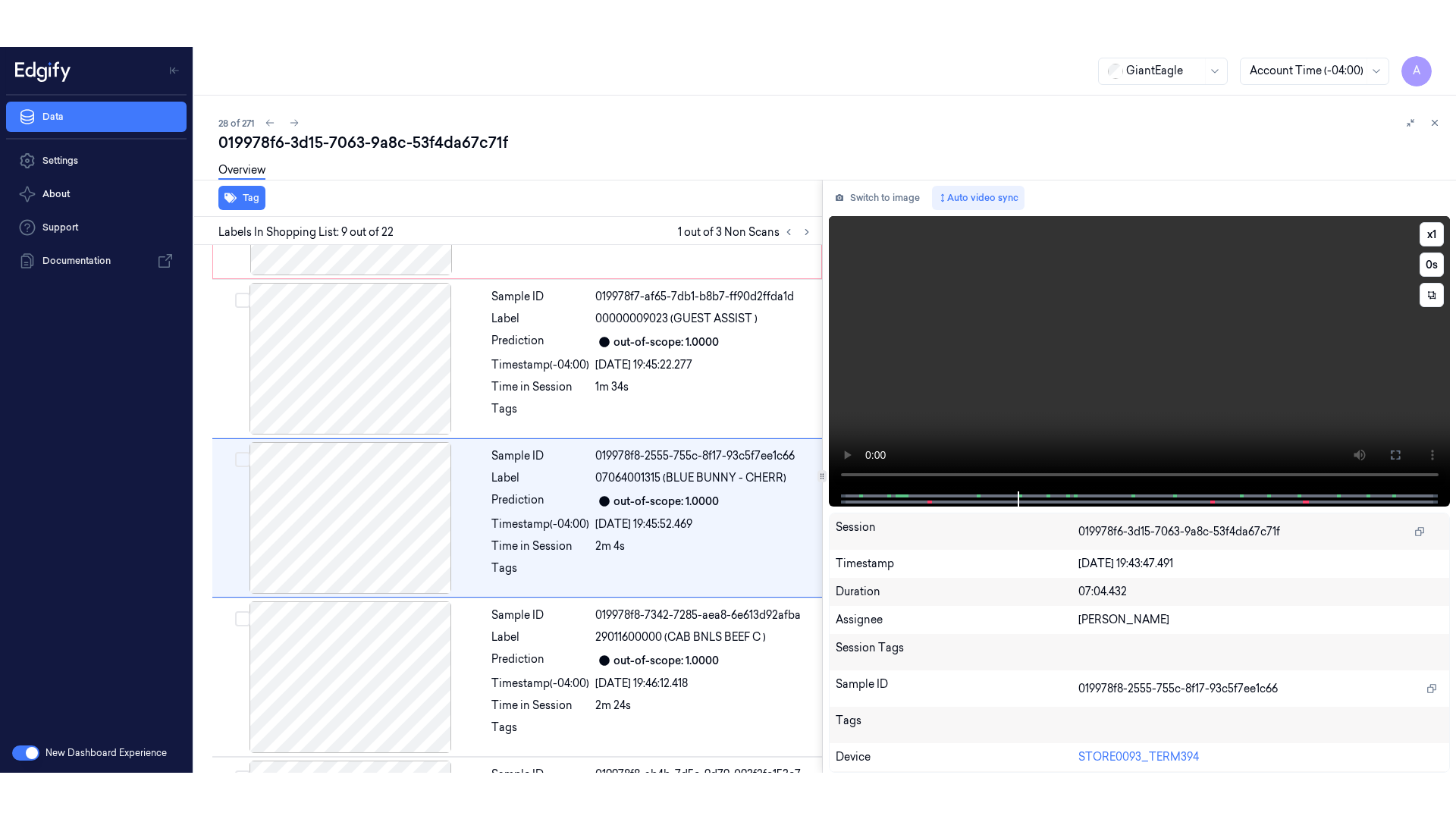
scroll to position [1089, 0]
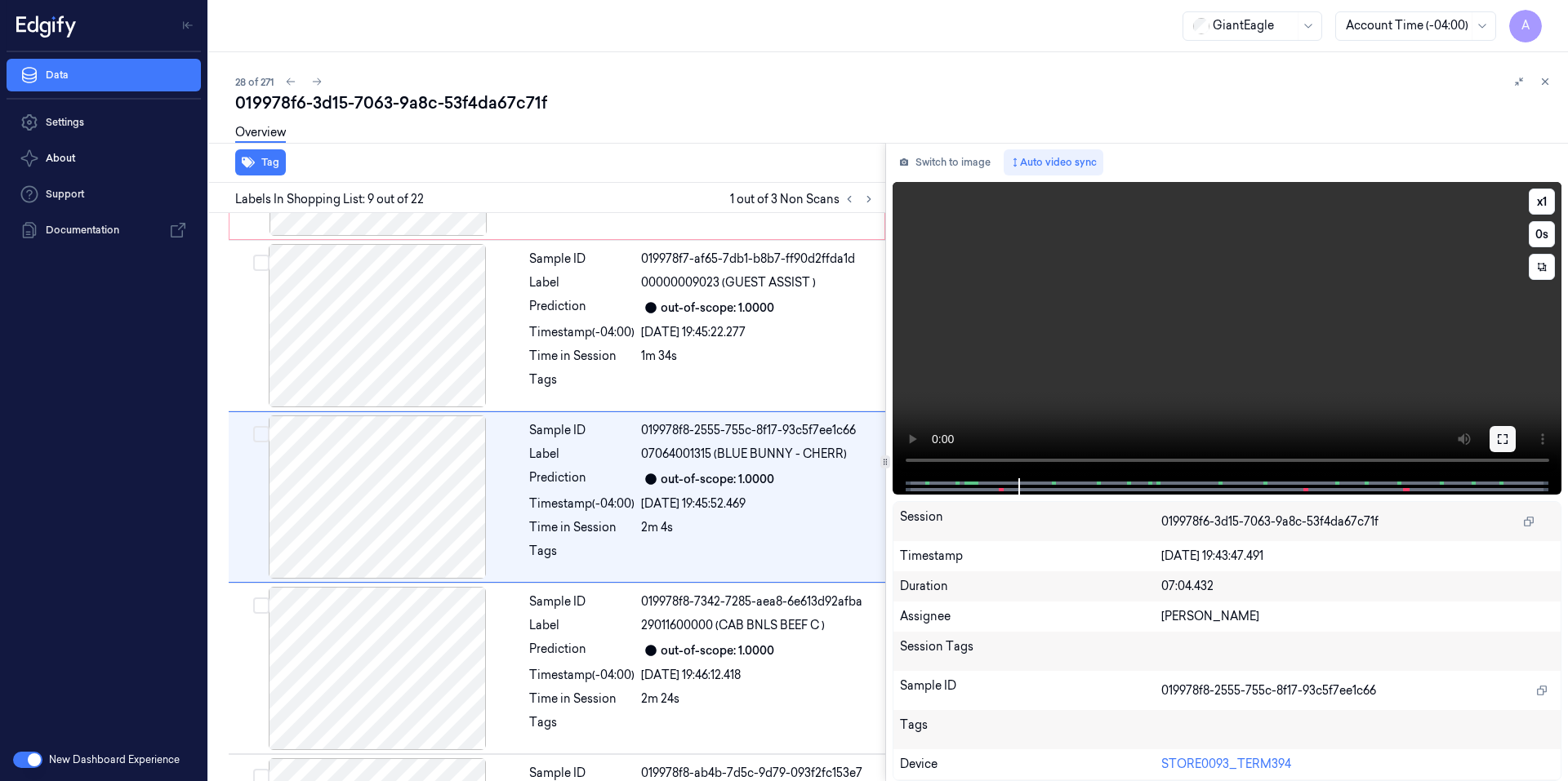
click at [1507, 428] on button at bounding box center [1502, 439] width 27 height 27
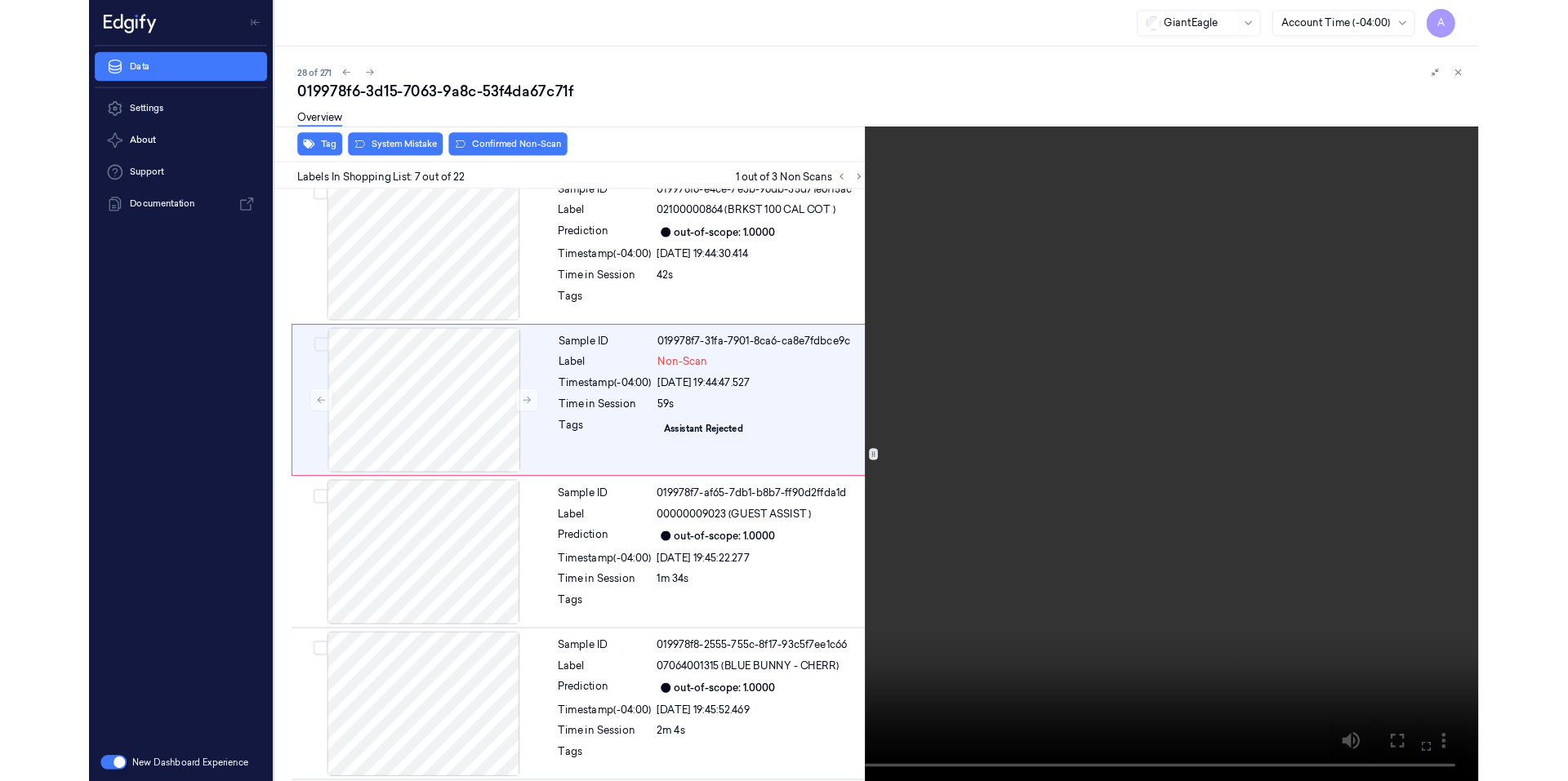
scroll to position [779, 0]
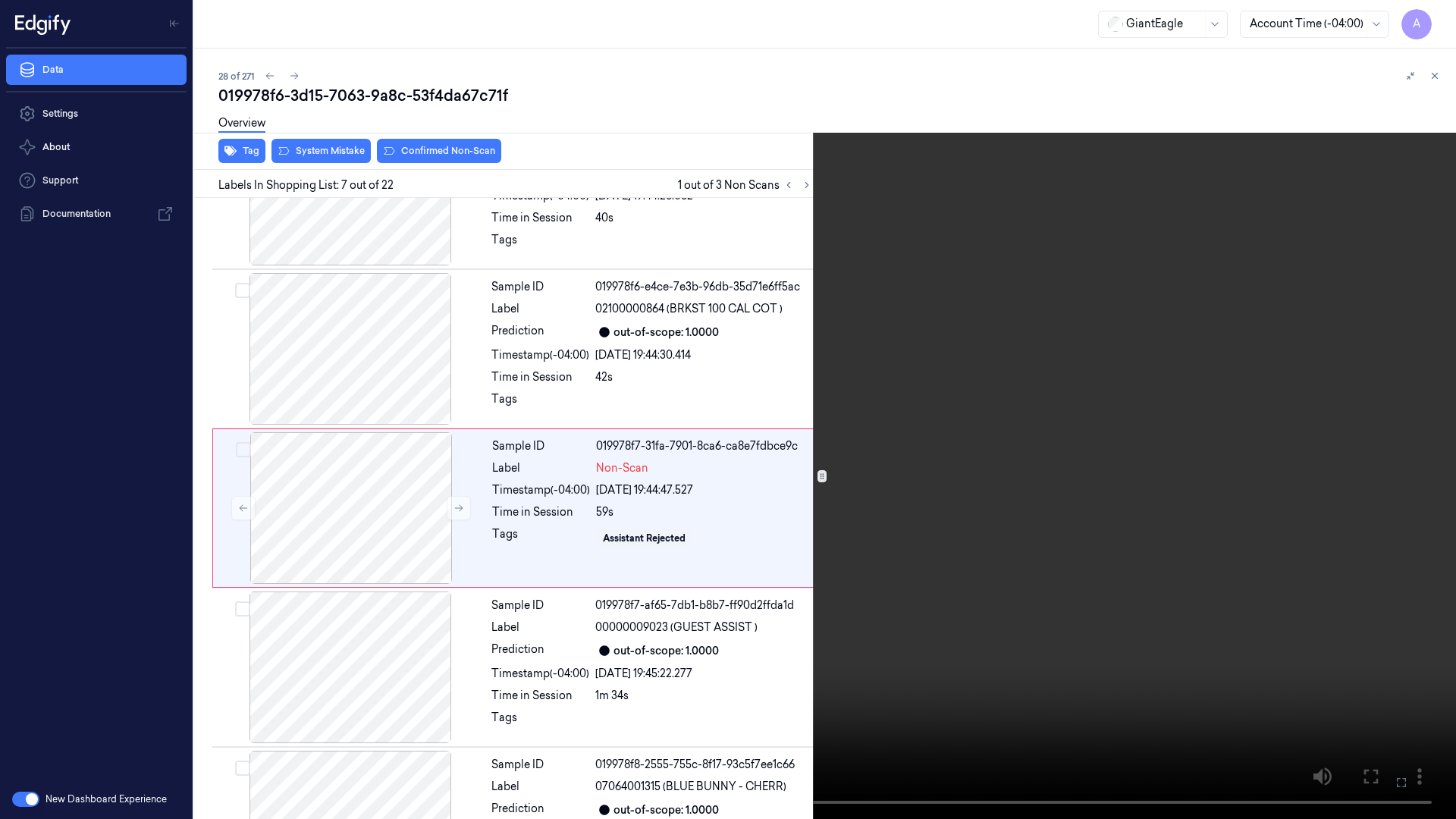
click at [762, 500] on video at bounding box center [728, 409] width 1456 height 819
click at [890, 610] on video at bounding box center [728, 409] width 1456 height 819
click at [0, 0] on icon at bounding box center [0, 0] width 0 height 0
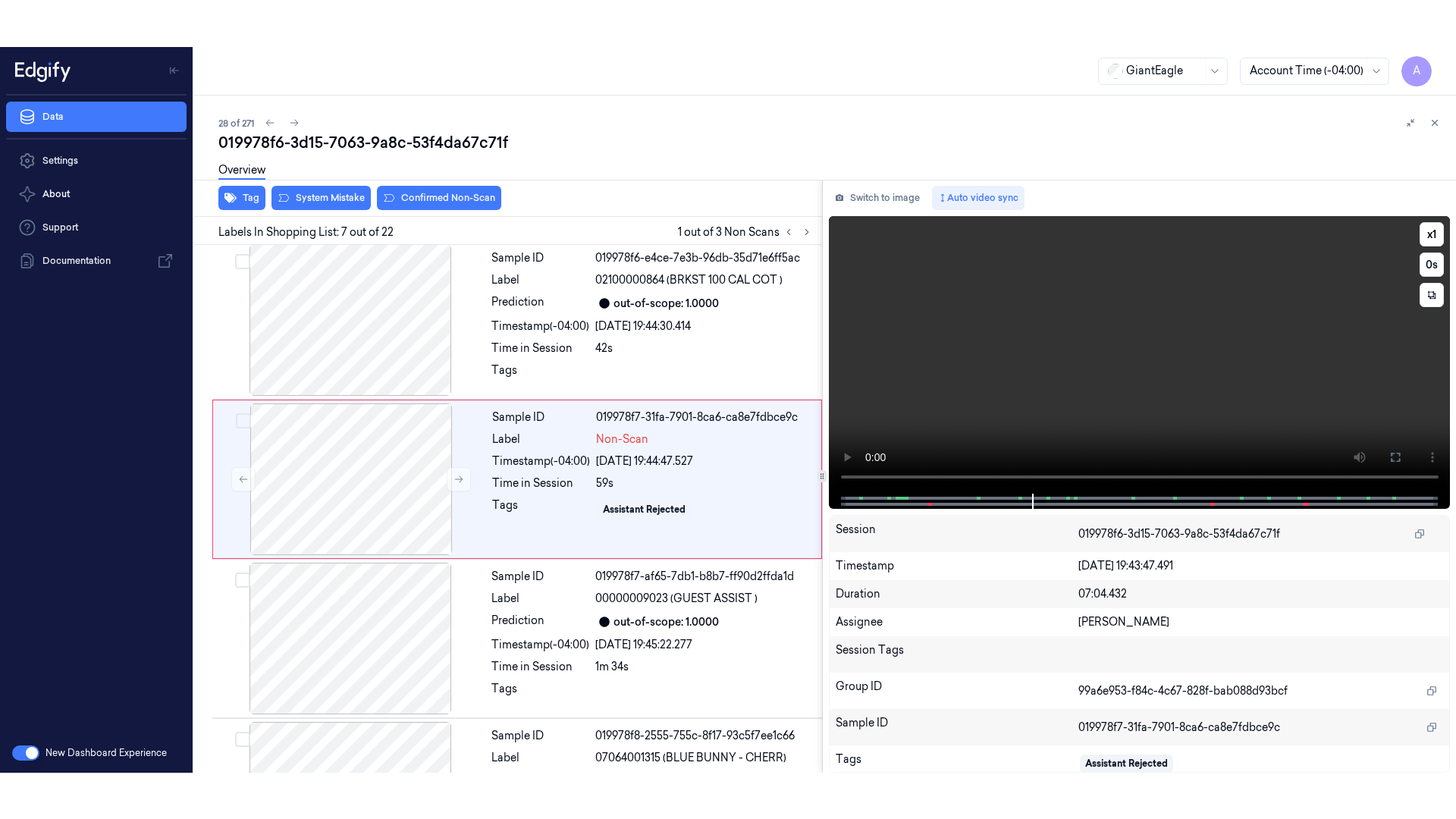
scroll to position [771, 0]
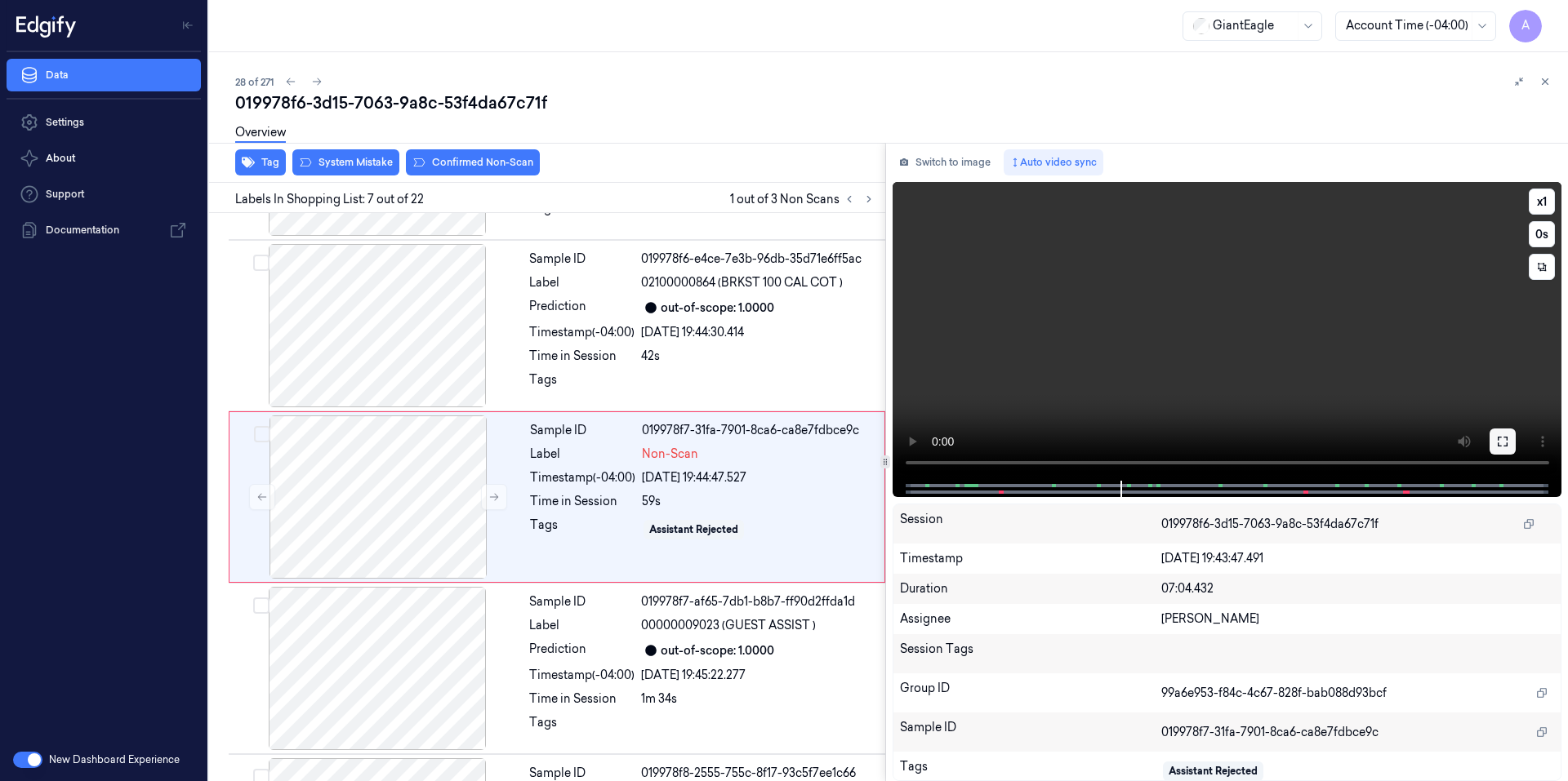
click at [1508, 439] on button at bounding box center [1502, 441] width 27 height 27
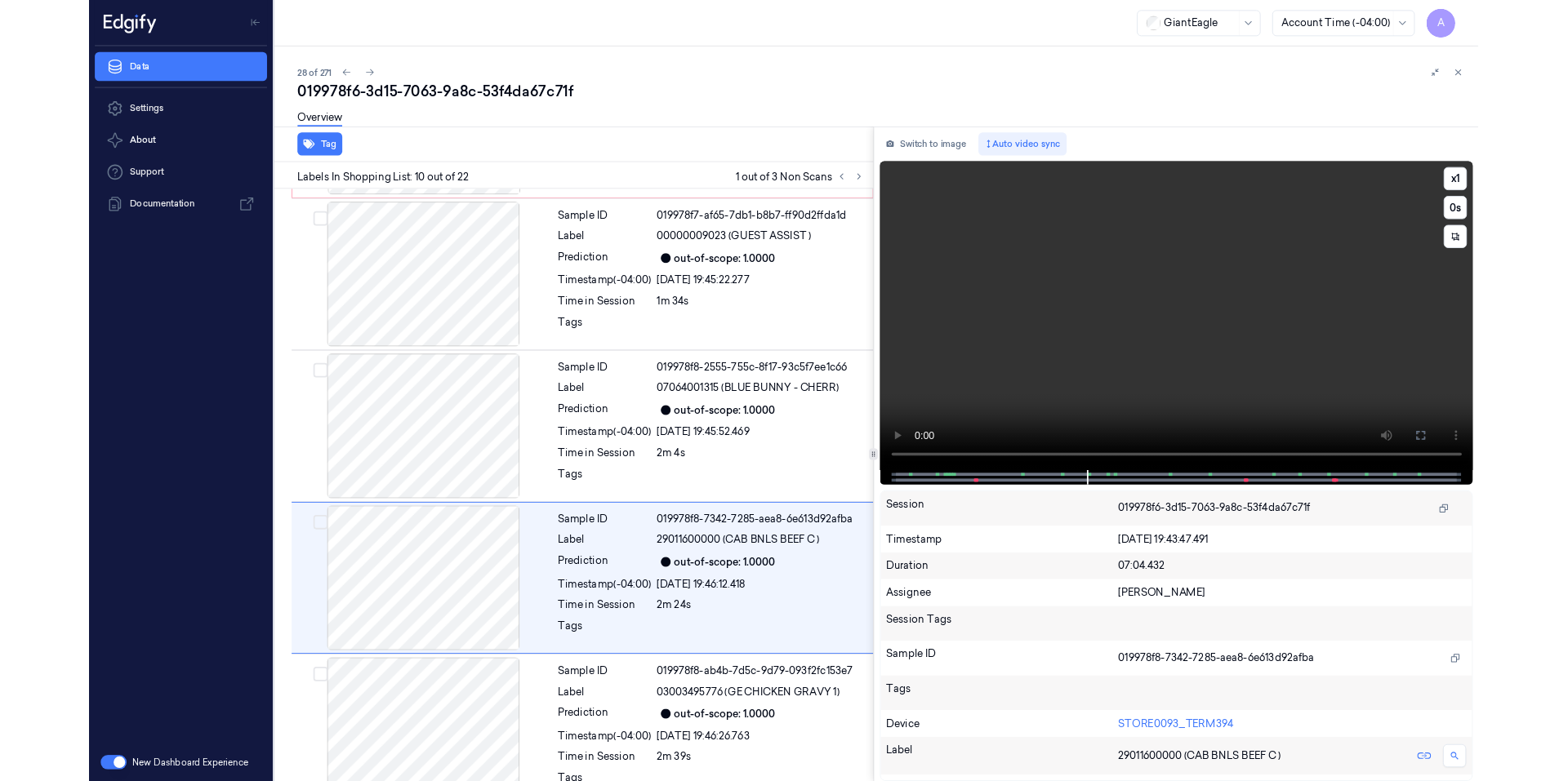
scroll to position [1294, 0]
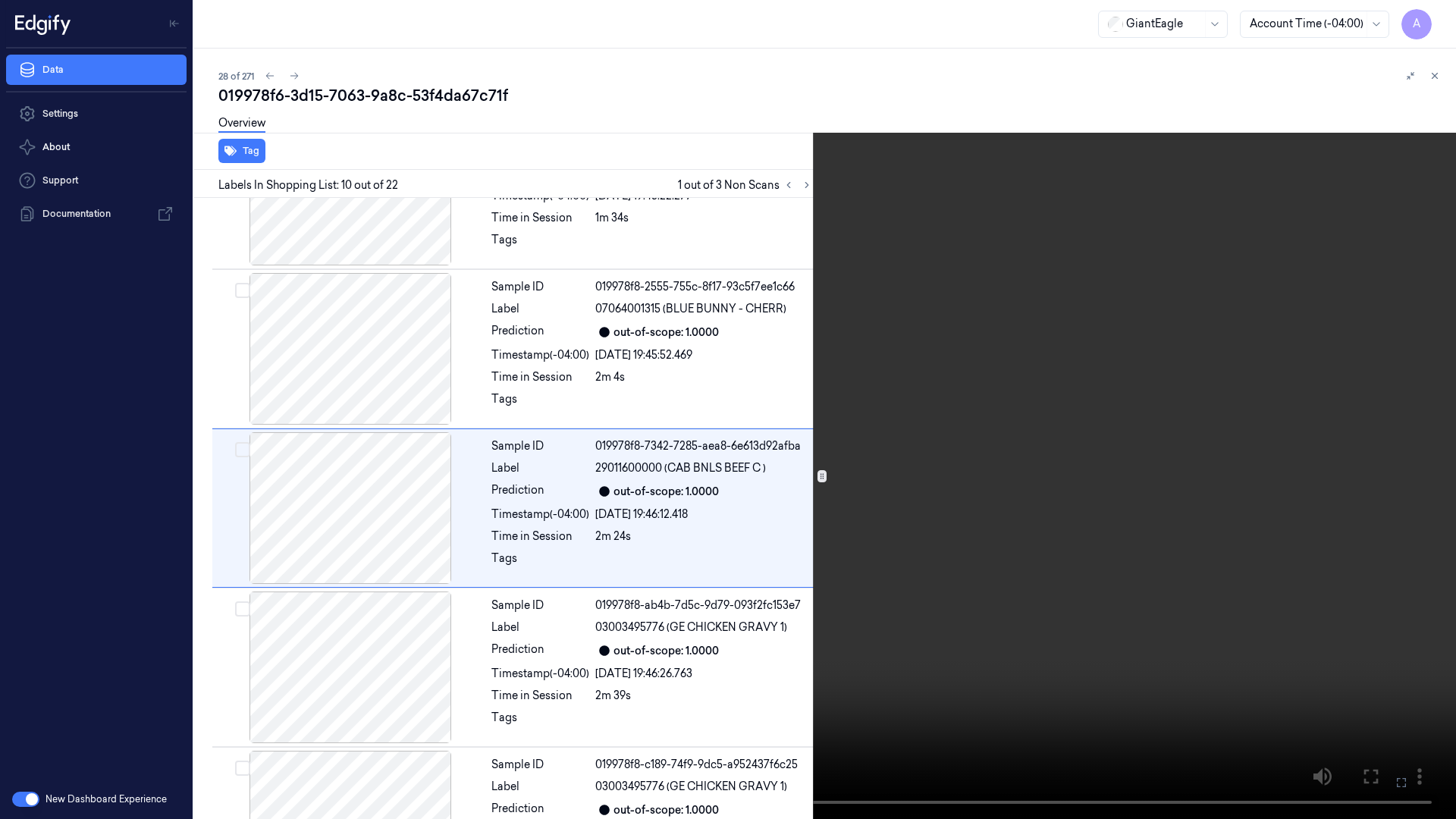
click at [1095, 501] on video at bounding box center [728, 409] width 1456 height 819
click at [1028, 535] on video at bounding box center [728, 409] width 1456 height 819
click at [0, 0] on icon at bounding box center [0, 0] width 0 height 0
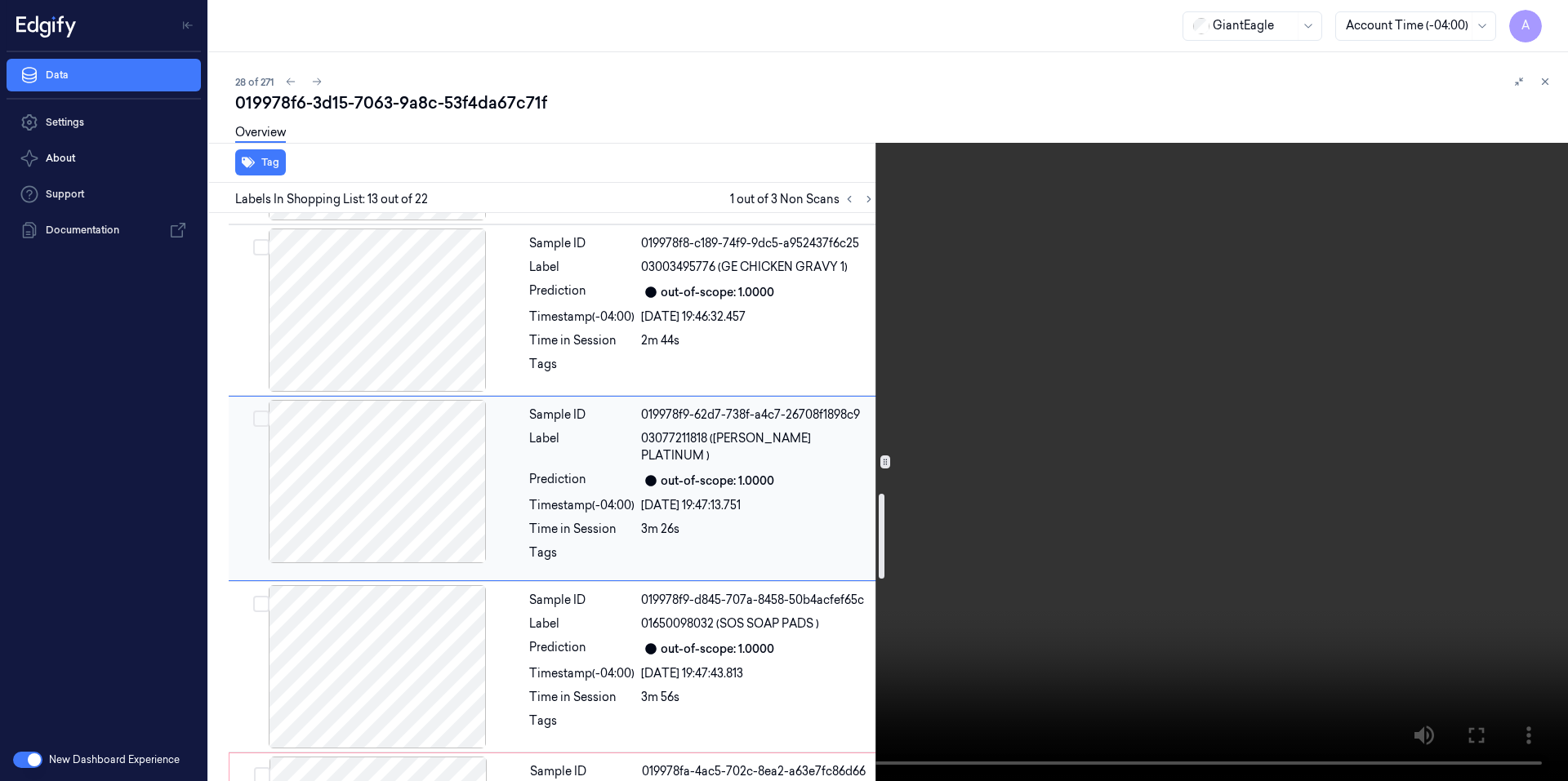
scroll to position [1858, 0]
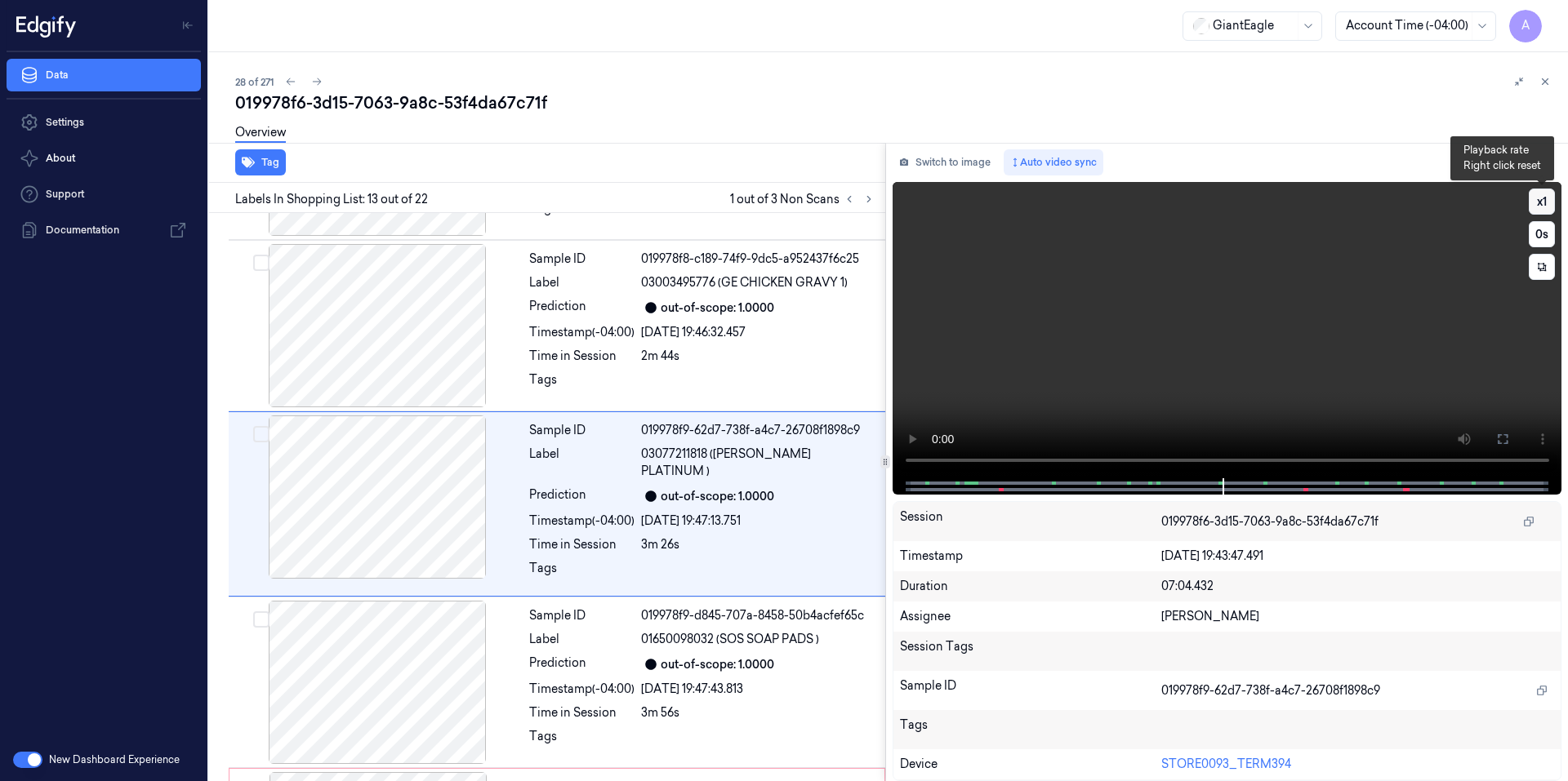
click at [1544, 200] on button "x 1" at bounding box center [1541, 201] width 27 height 27
click at [1544, 206] on button "x 2" at bounding box center [1541, 201] width 27 height 27
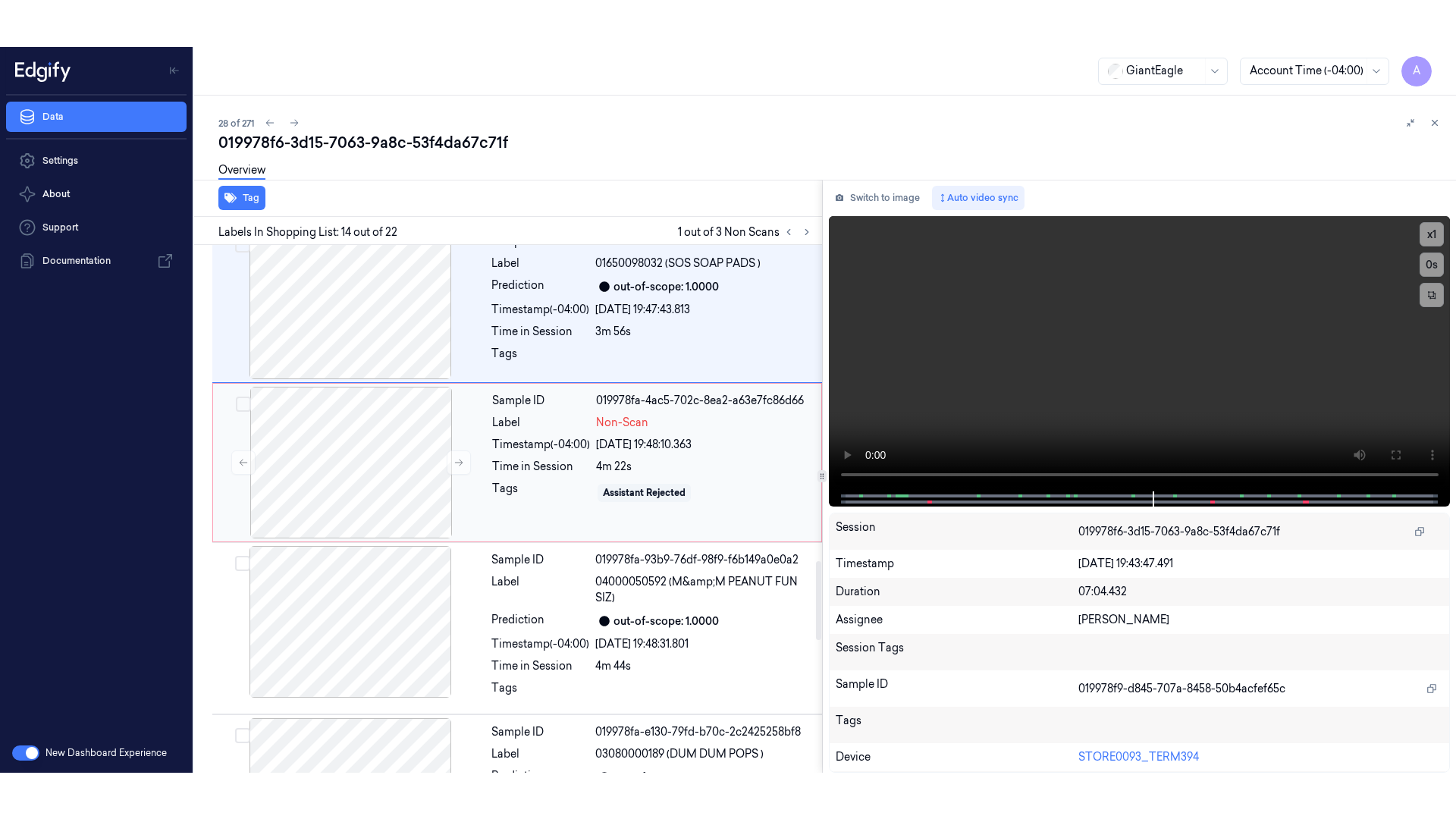
scroll to position [2113, 0]
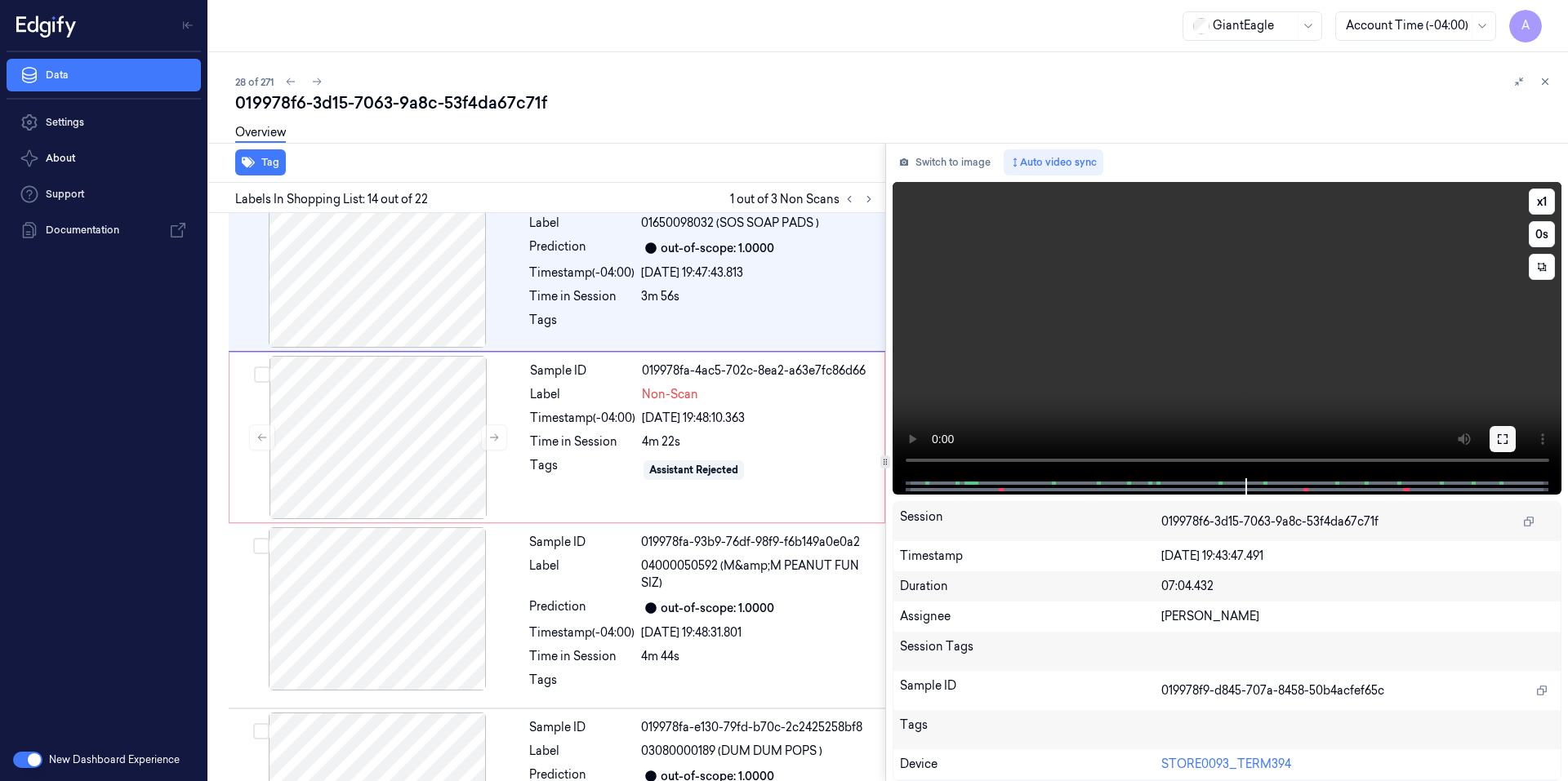
click at [1493, 450] on button at bounding box center [1502, 439] width 27 height 27
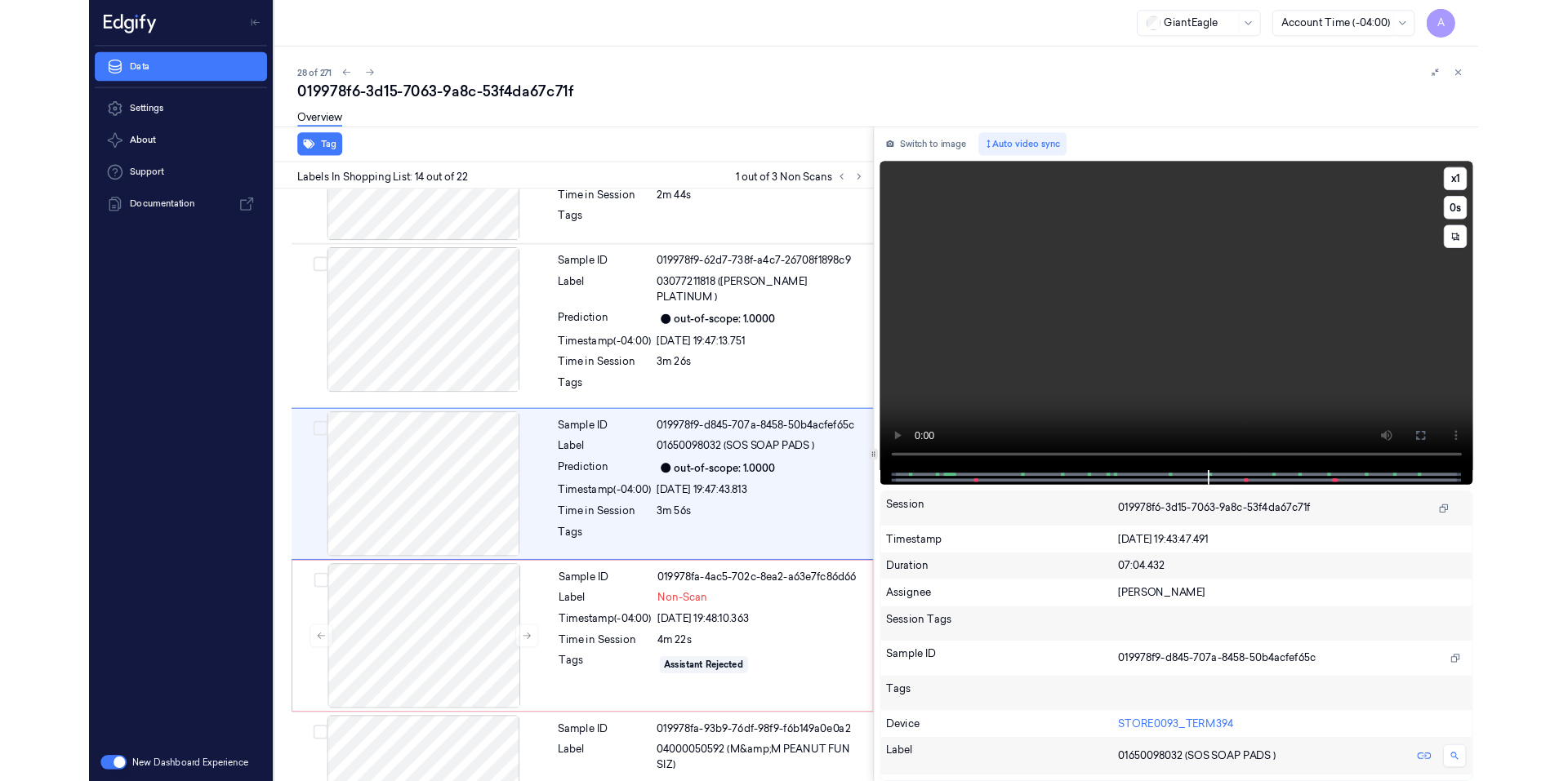
scroll to position [1980, 0]
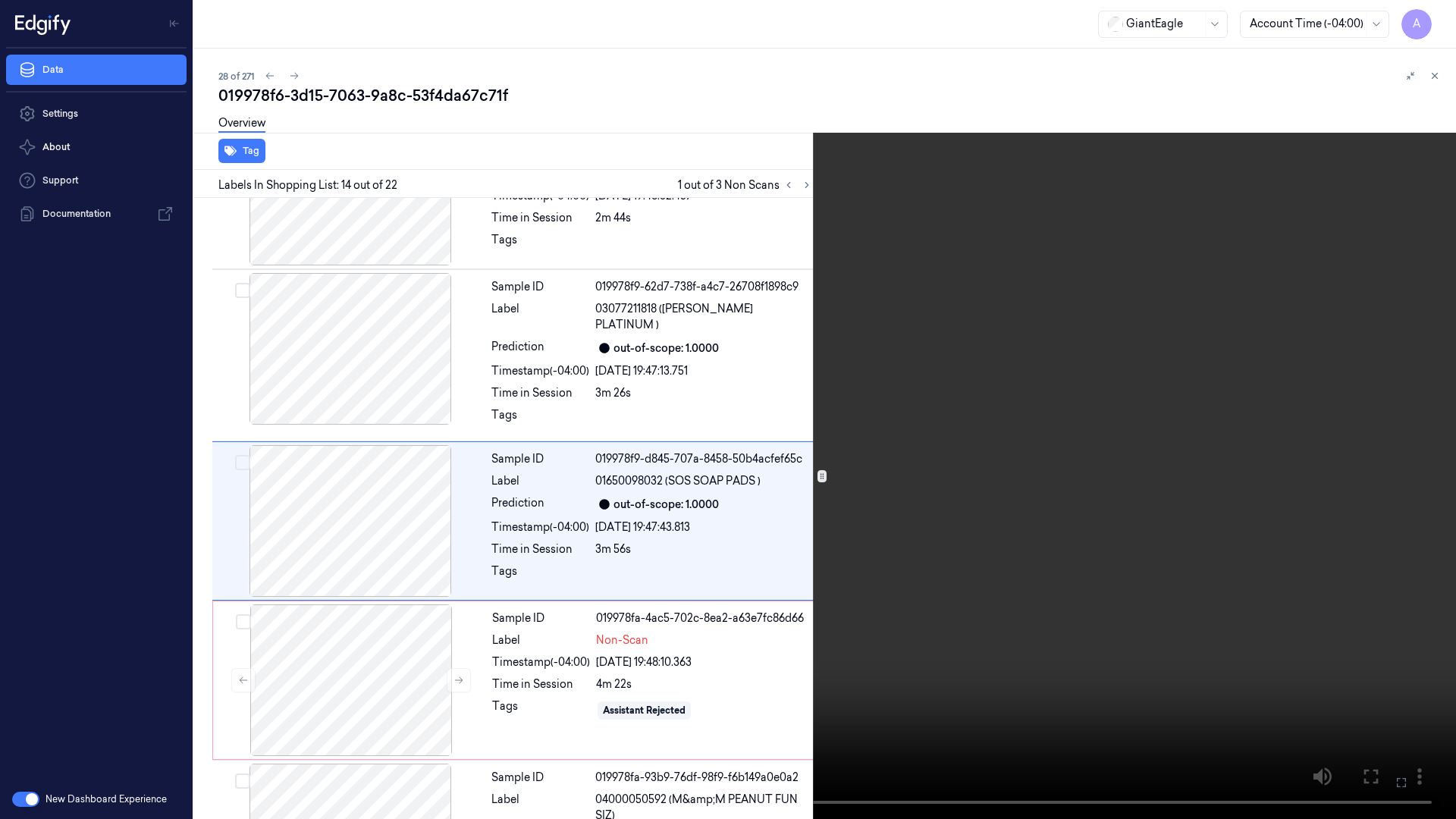
click at [0, 0] on icon at bounding box center [0, 0] width 0 height 0
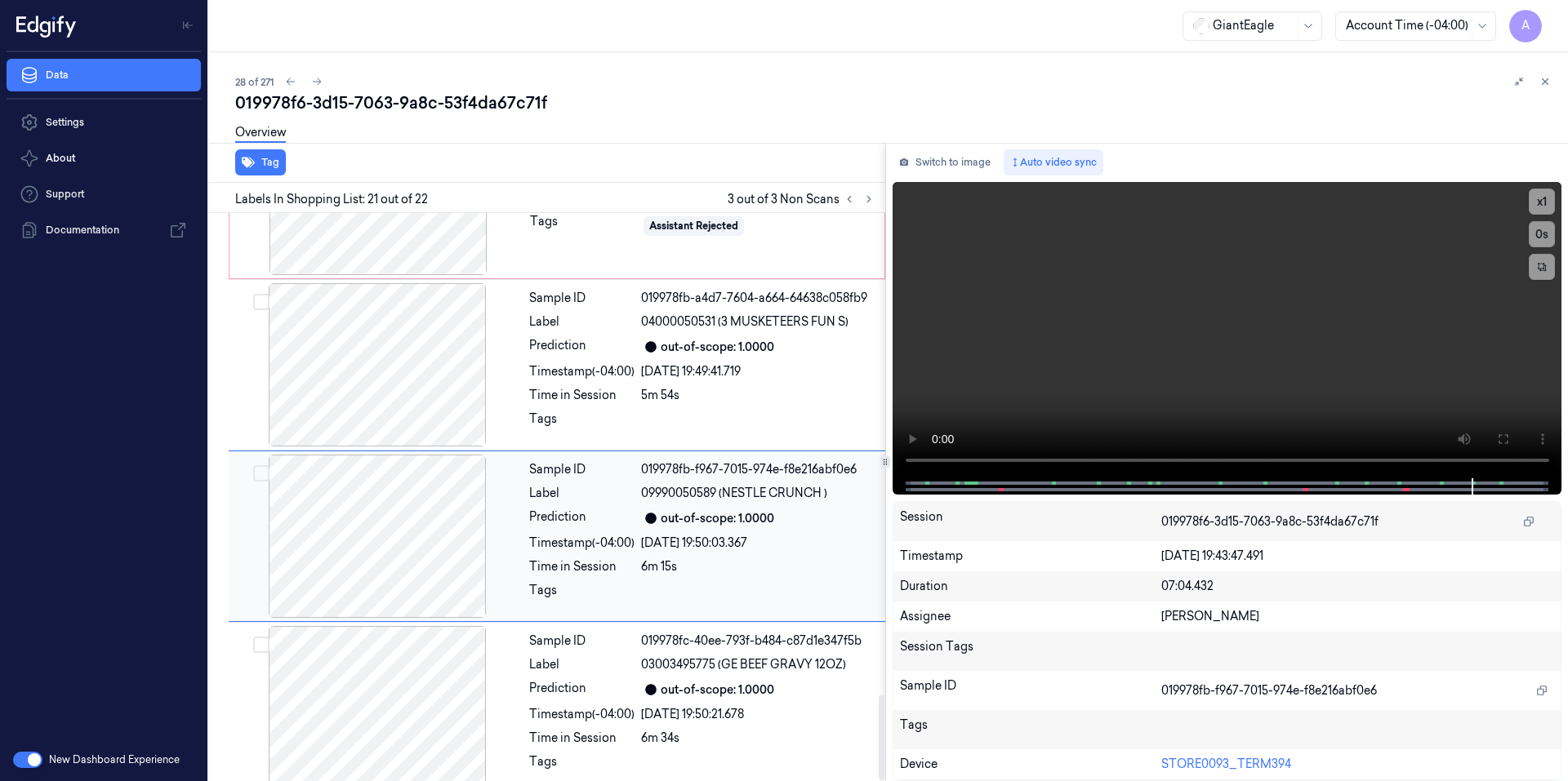
scroll to position [3222, 0]
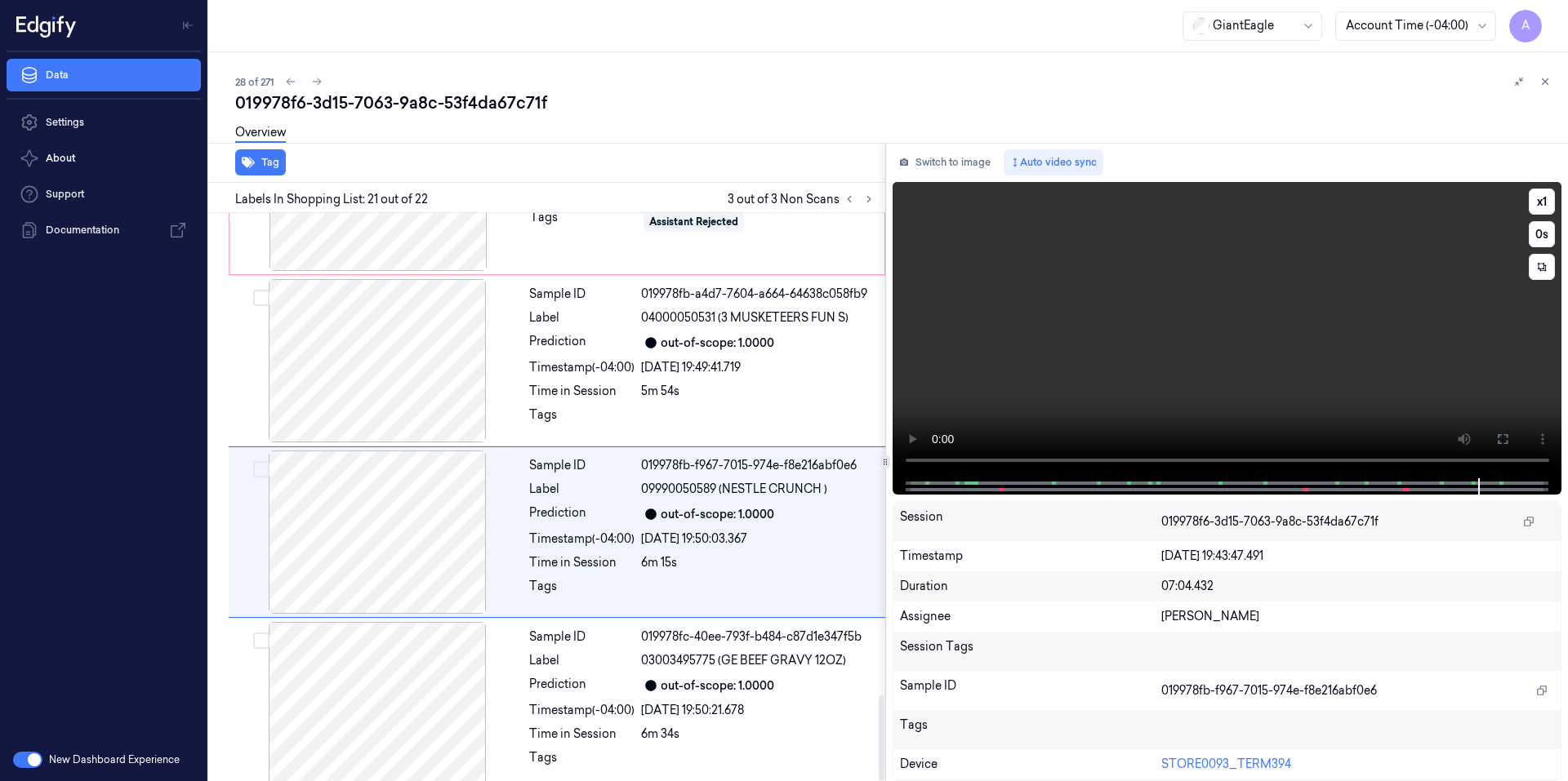
click at [1142, 375] on video at bounding box center [1226, 331] width 670 height 297
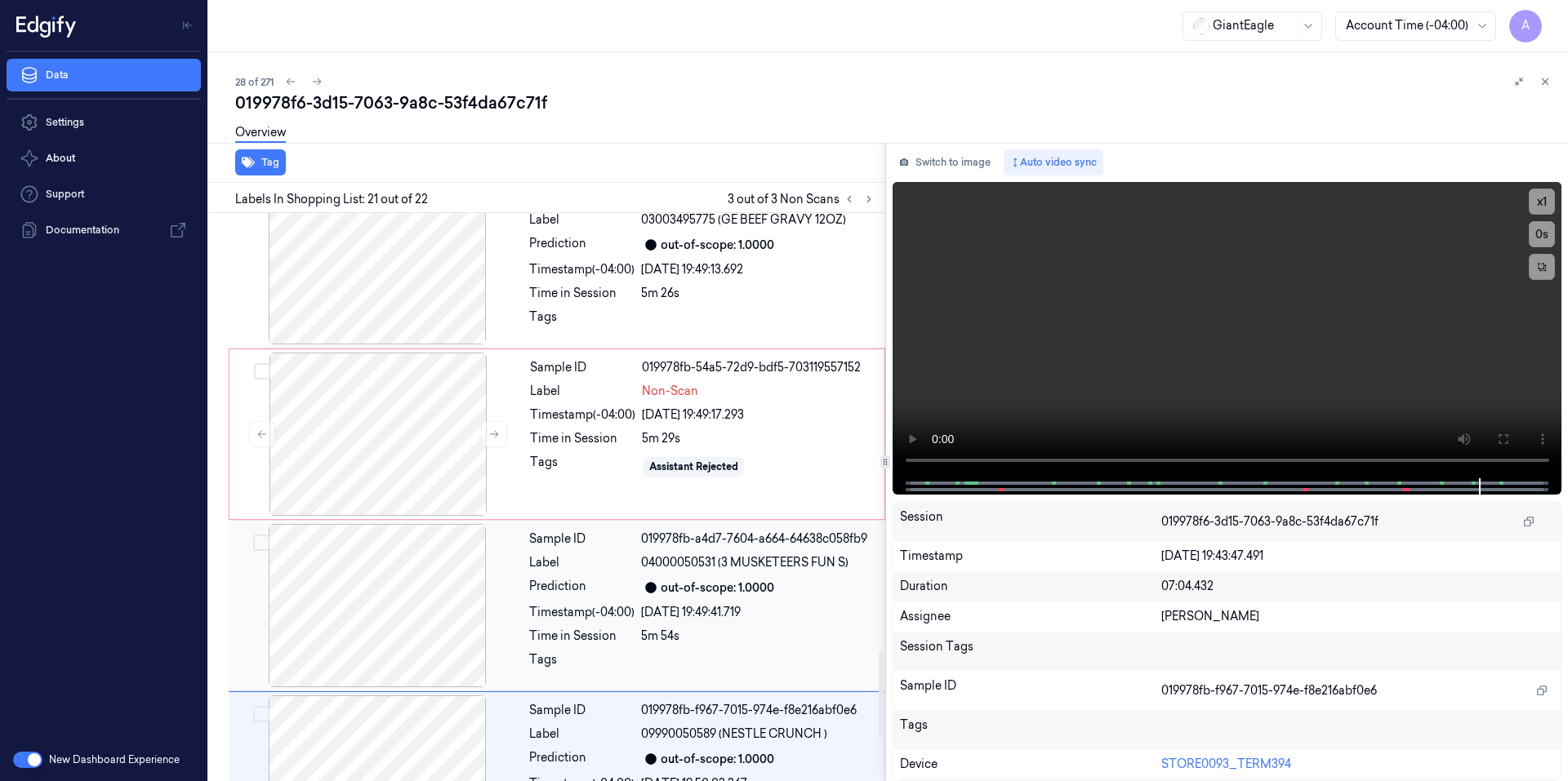
scroll to position [2895, 0]
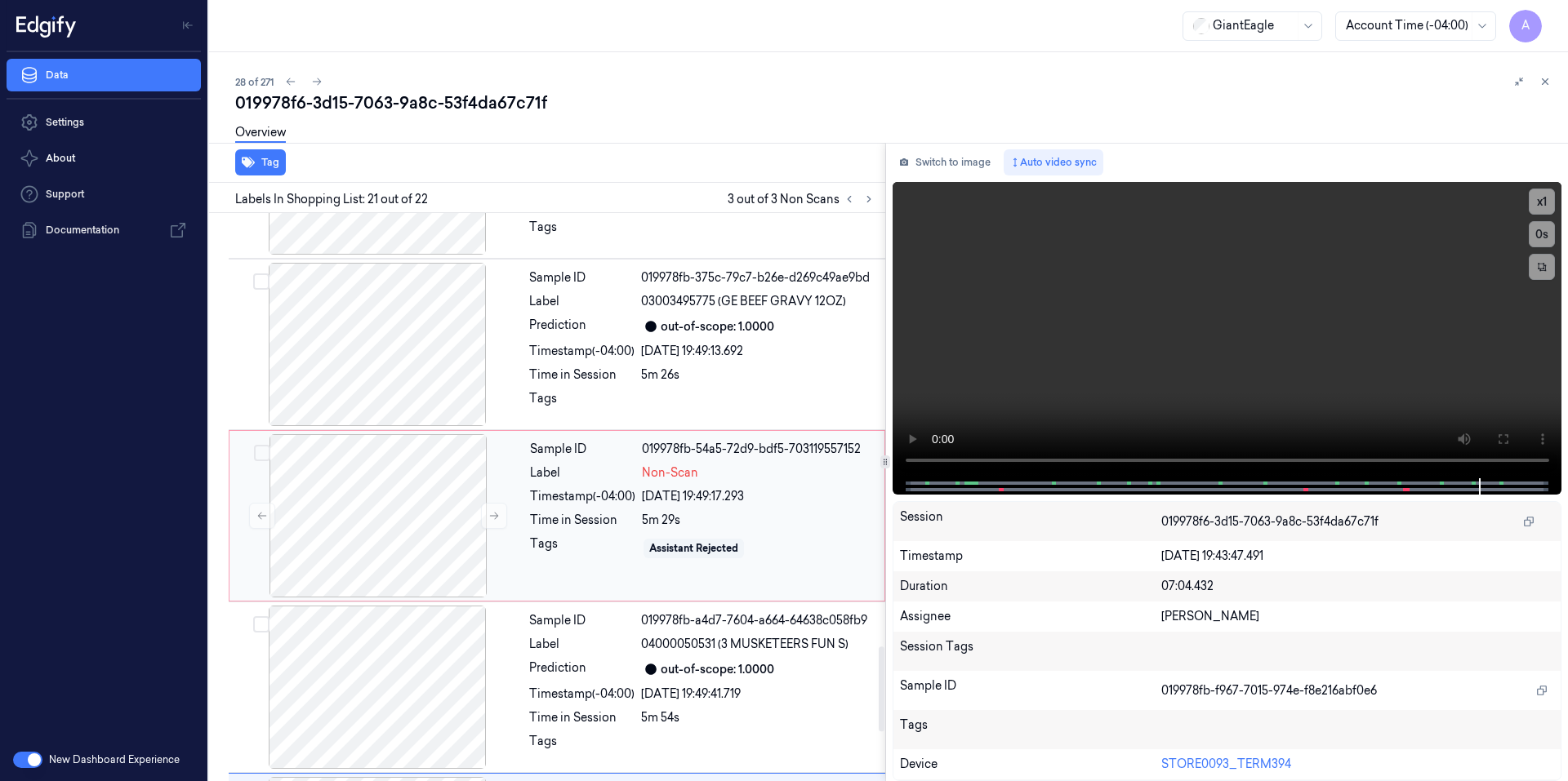
click at [784, 561] on div "Sample ID 019978fb-54a5-72d9-bdf5-703119557152 Label Non-Scan Timestamp (-04:00…" at bounding box center [702, 515] width 357 height 163
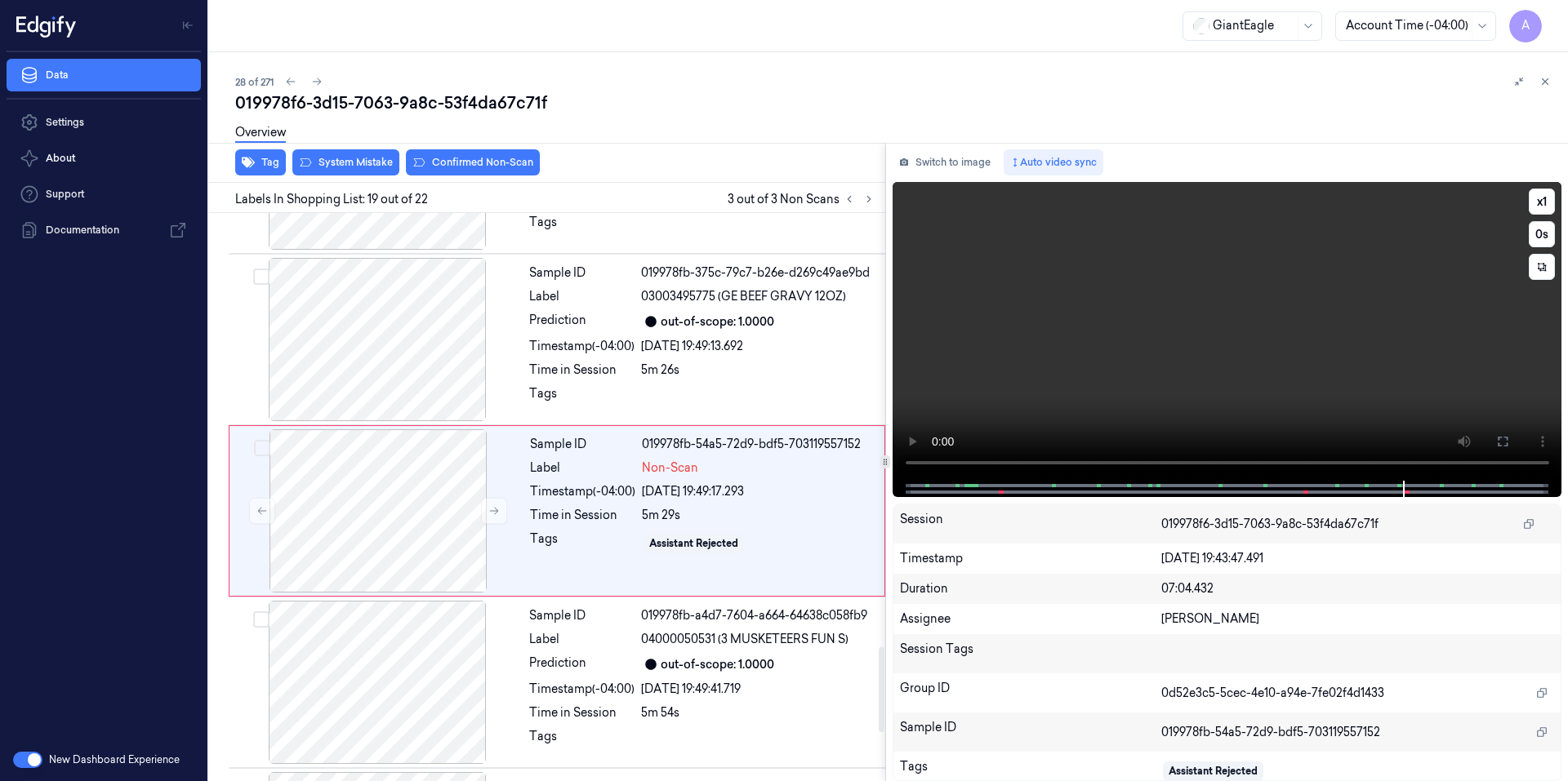
click at [1265, 364] on video at bounding box center [1226, 331] width 670 height 298
click at [1217, 371] on video at bounding box center [1226, 331] width 670 height 298
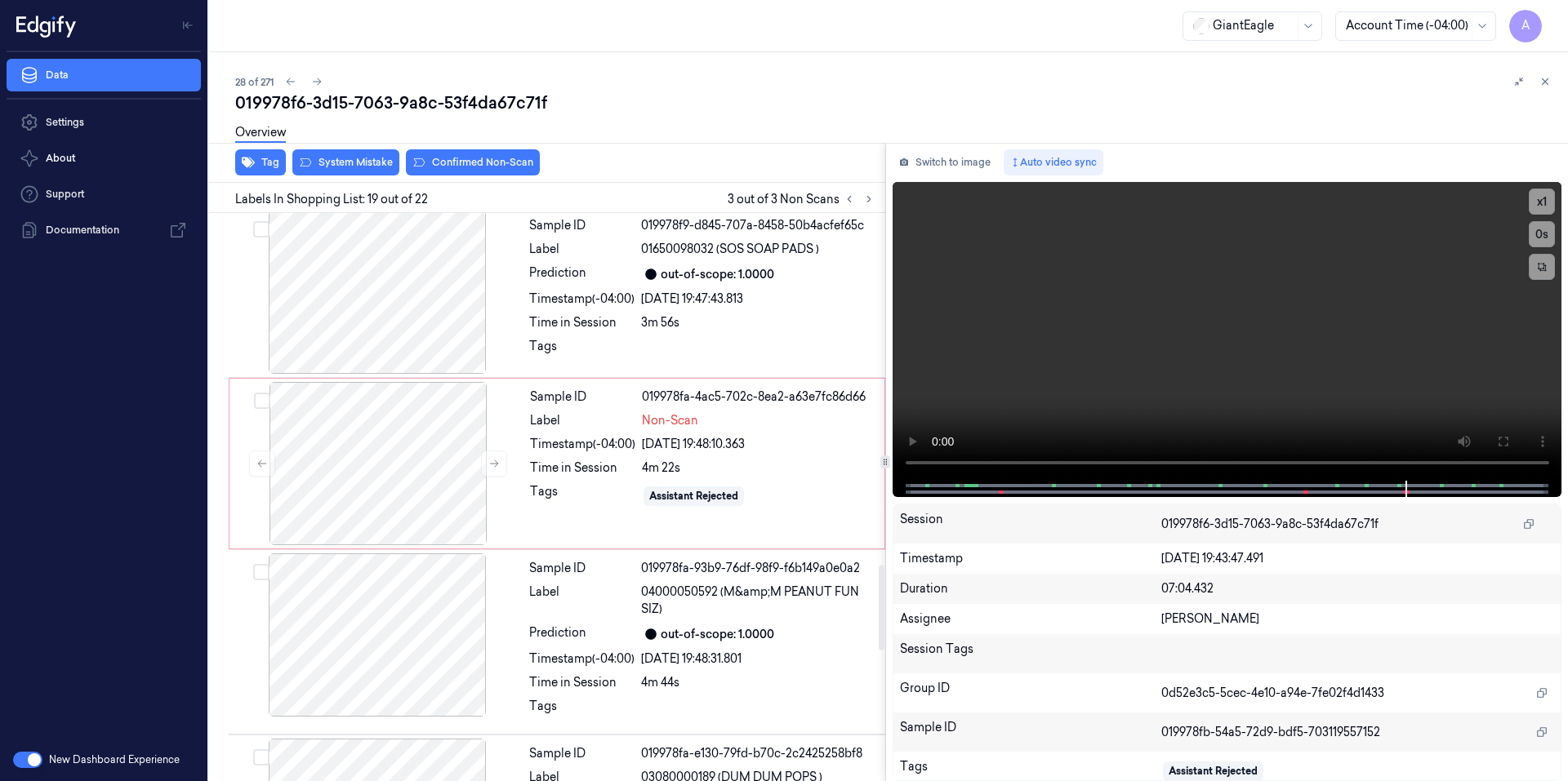
scroll to position [2247, 0]
click at [801, 469] on div "Sample ID 019978fa-4ac5-702c-8ea2-a63e7fc86d66 Label Non-Scan Timestamp (-04:00…" at bounding box center [702, 464] width 357 height 163
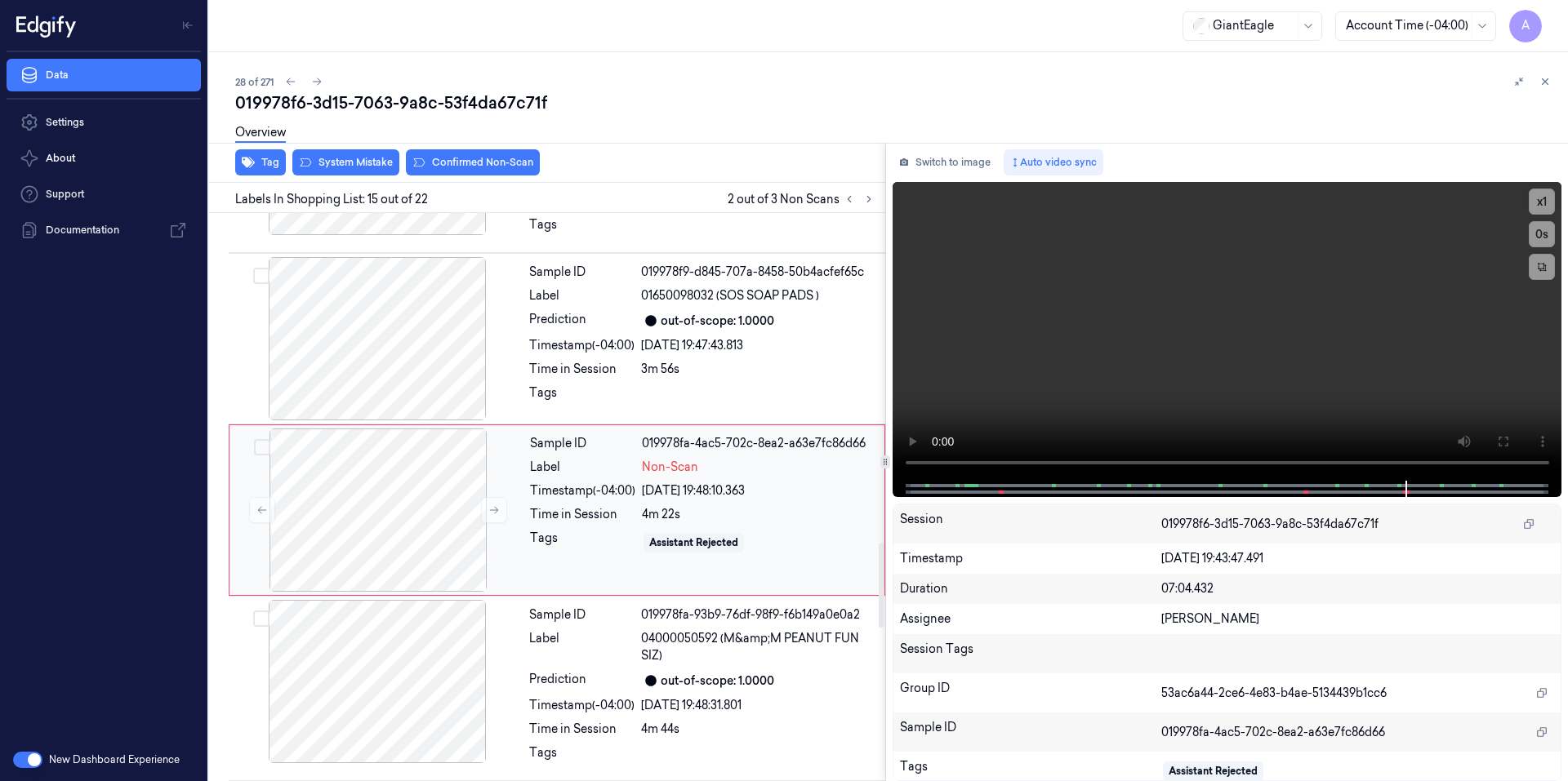
scroll to position [2200, 0]
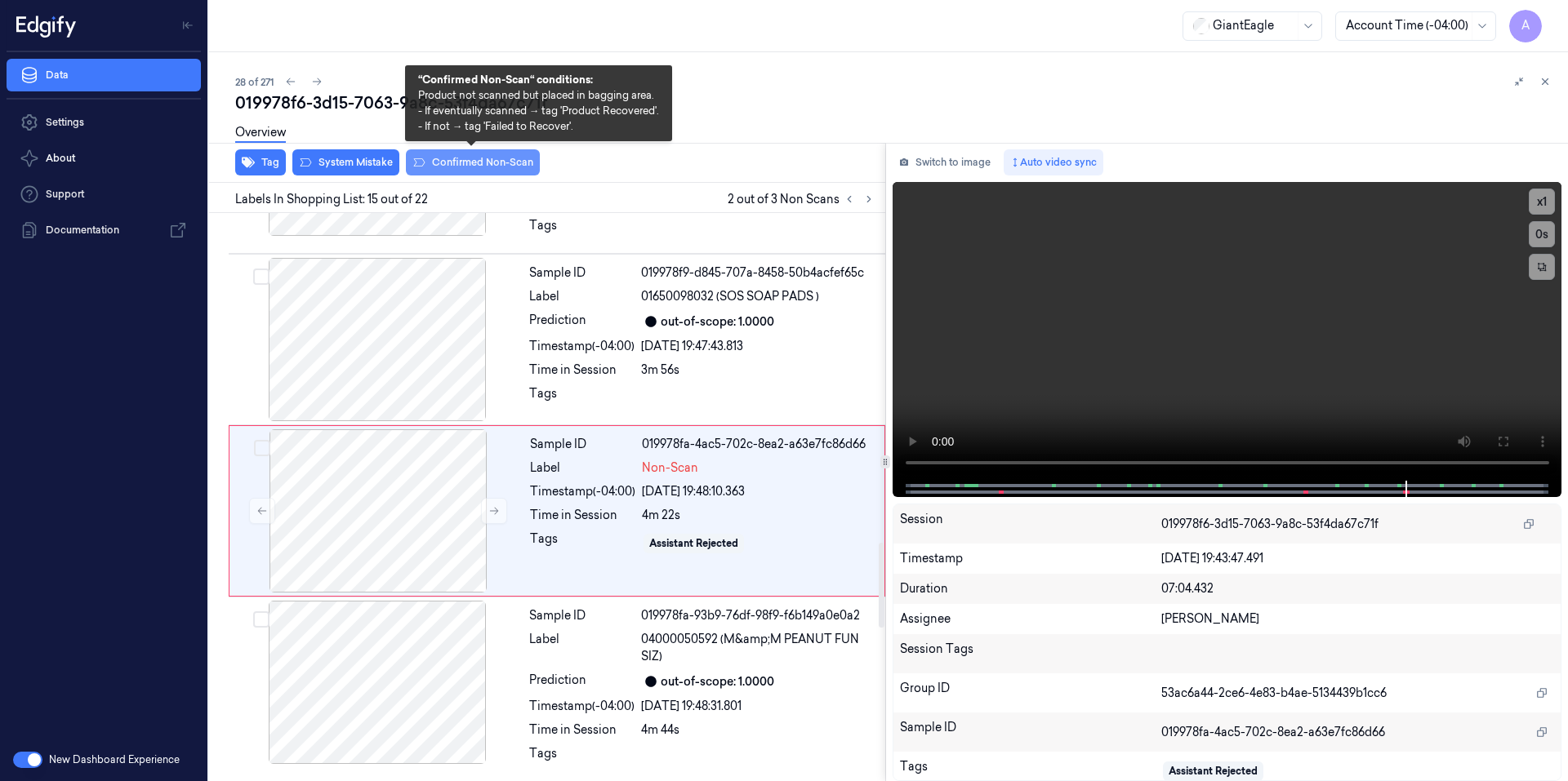
click at [463, 162] on button "Confirmed Non-Scan" at bounding box center [473, 162] width 134 height 27
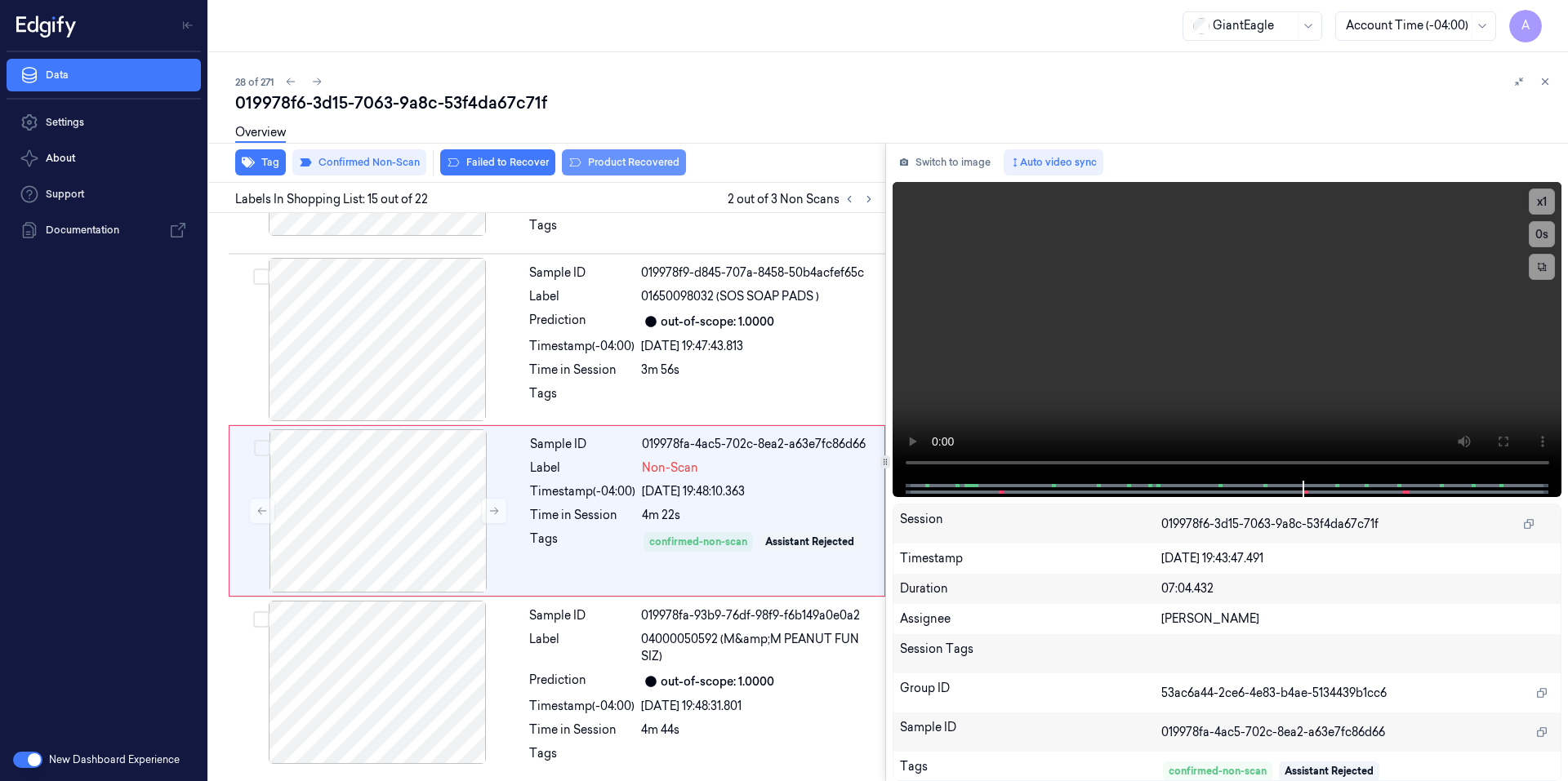
click at [620, 169] on button "Product Recovered" at bounding box center [624, 162] width 125 height 27
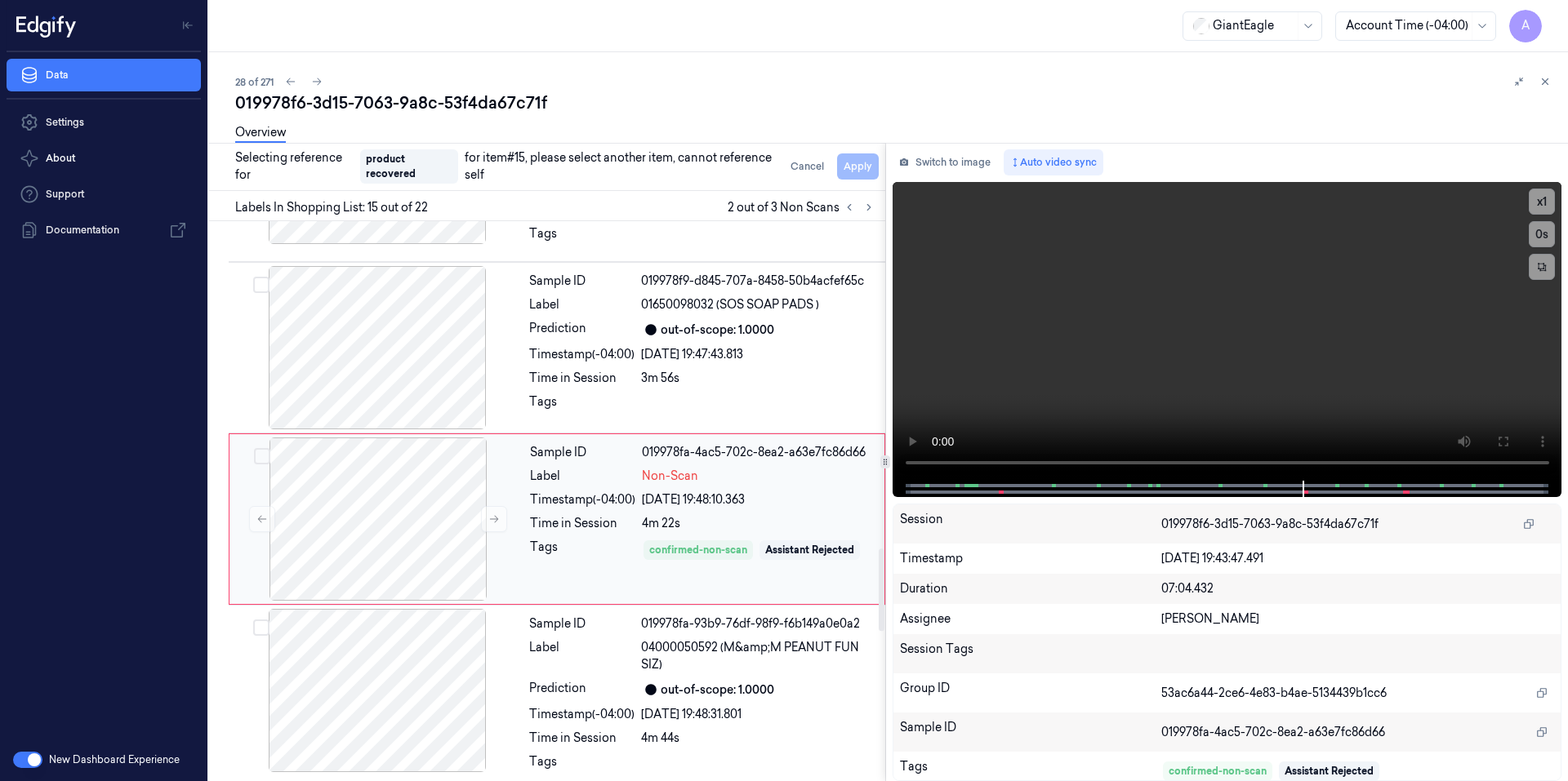
scroll to position [2527, 0]
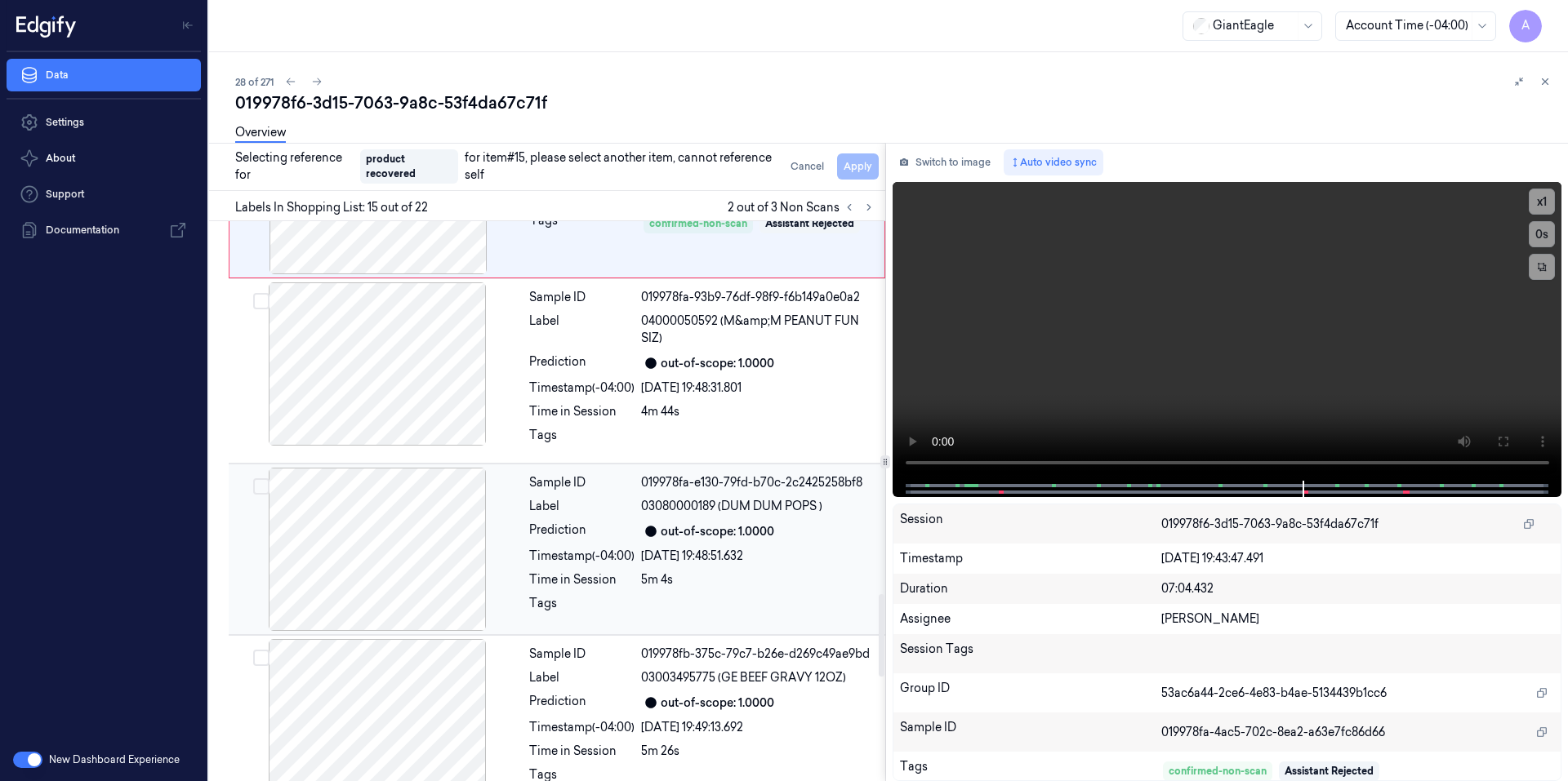
click at [568, 548] on div "Timestamp (-04:00)" at bounding box center [582, 556] width 105 height 17
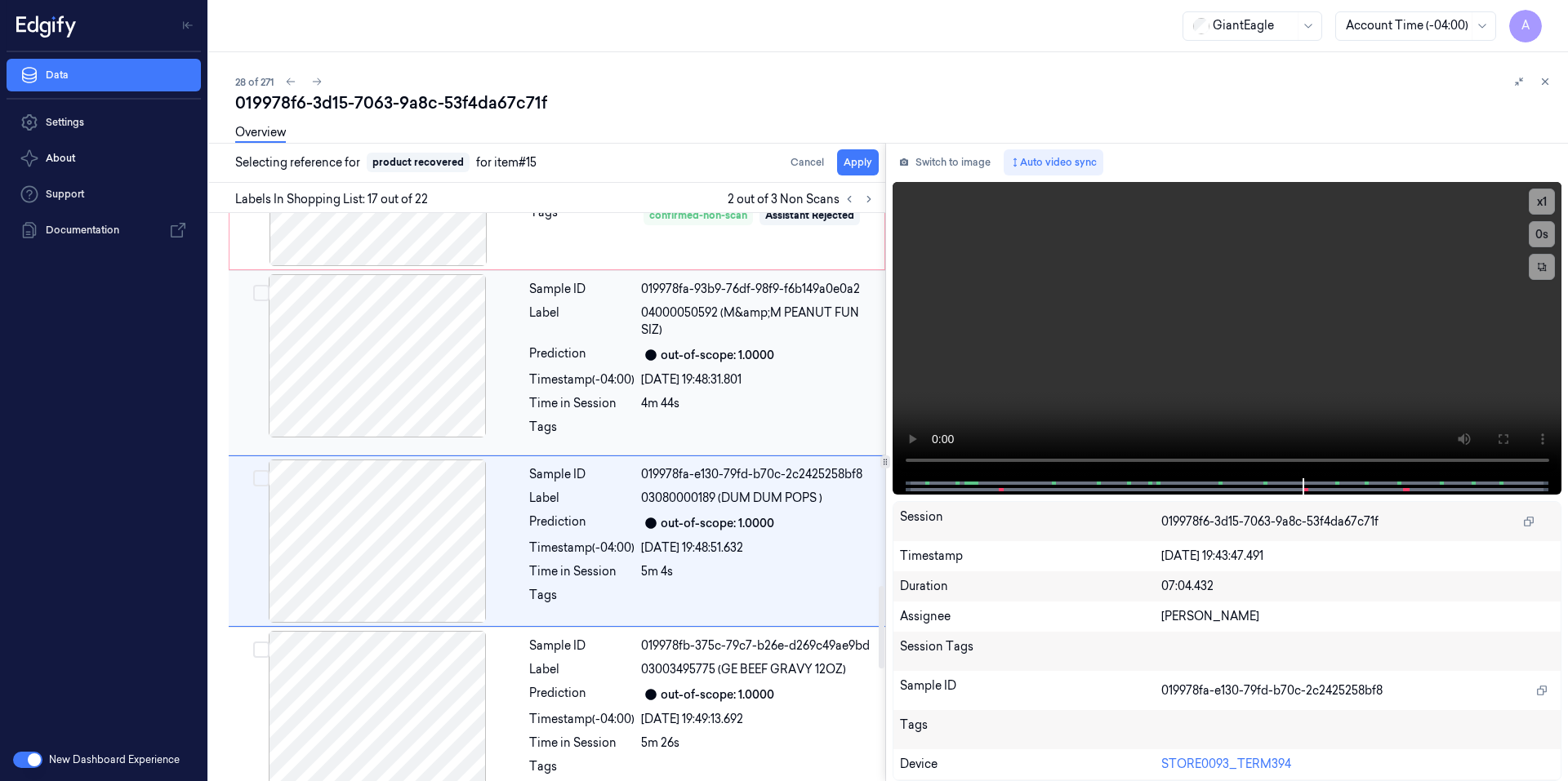
scroll to position [2557, 0]
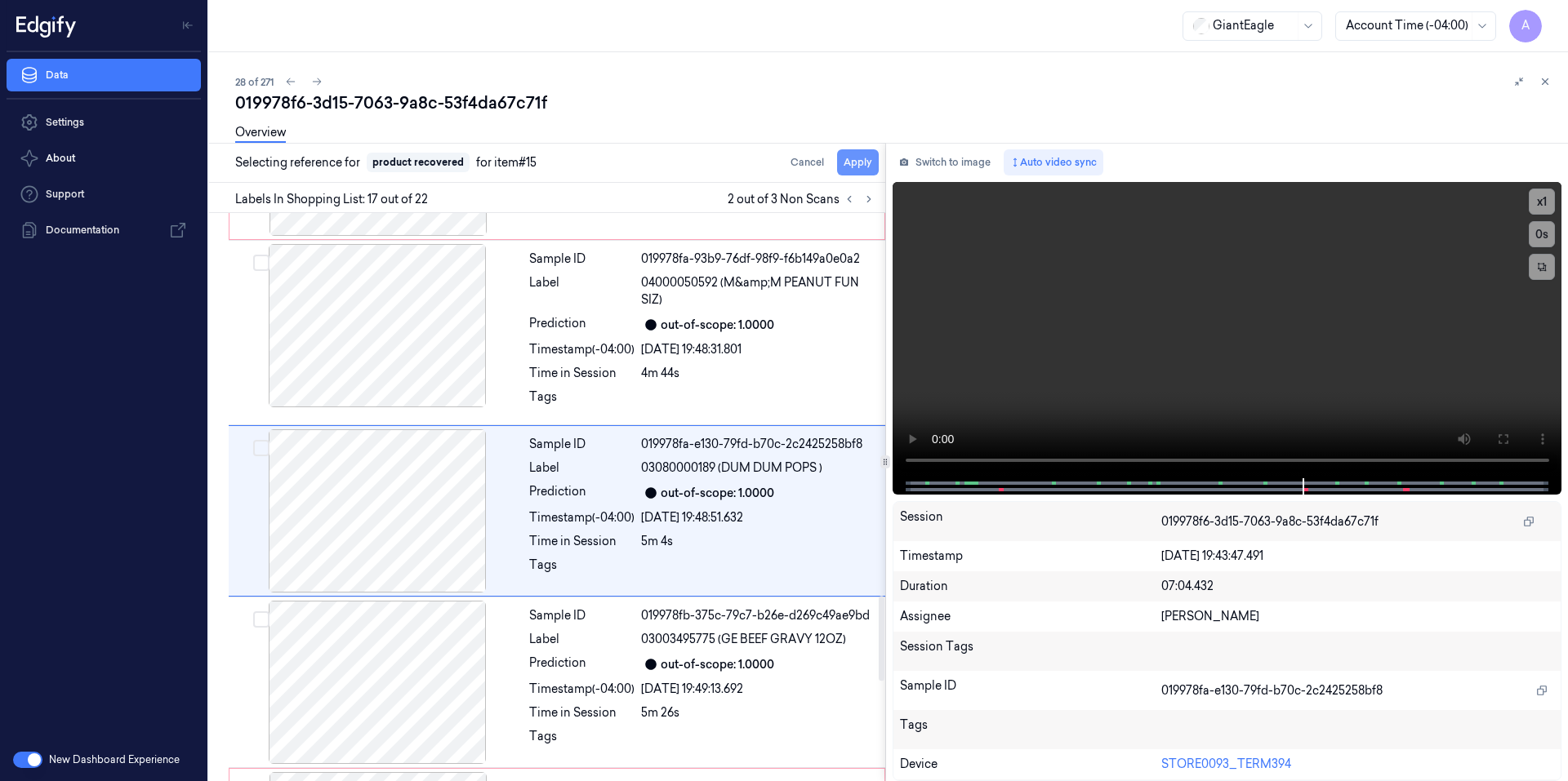
click at [858, 163] on button "Apply" at bounding box center [857, 162] width 41 height 27
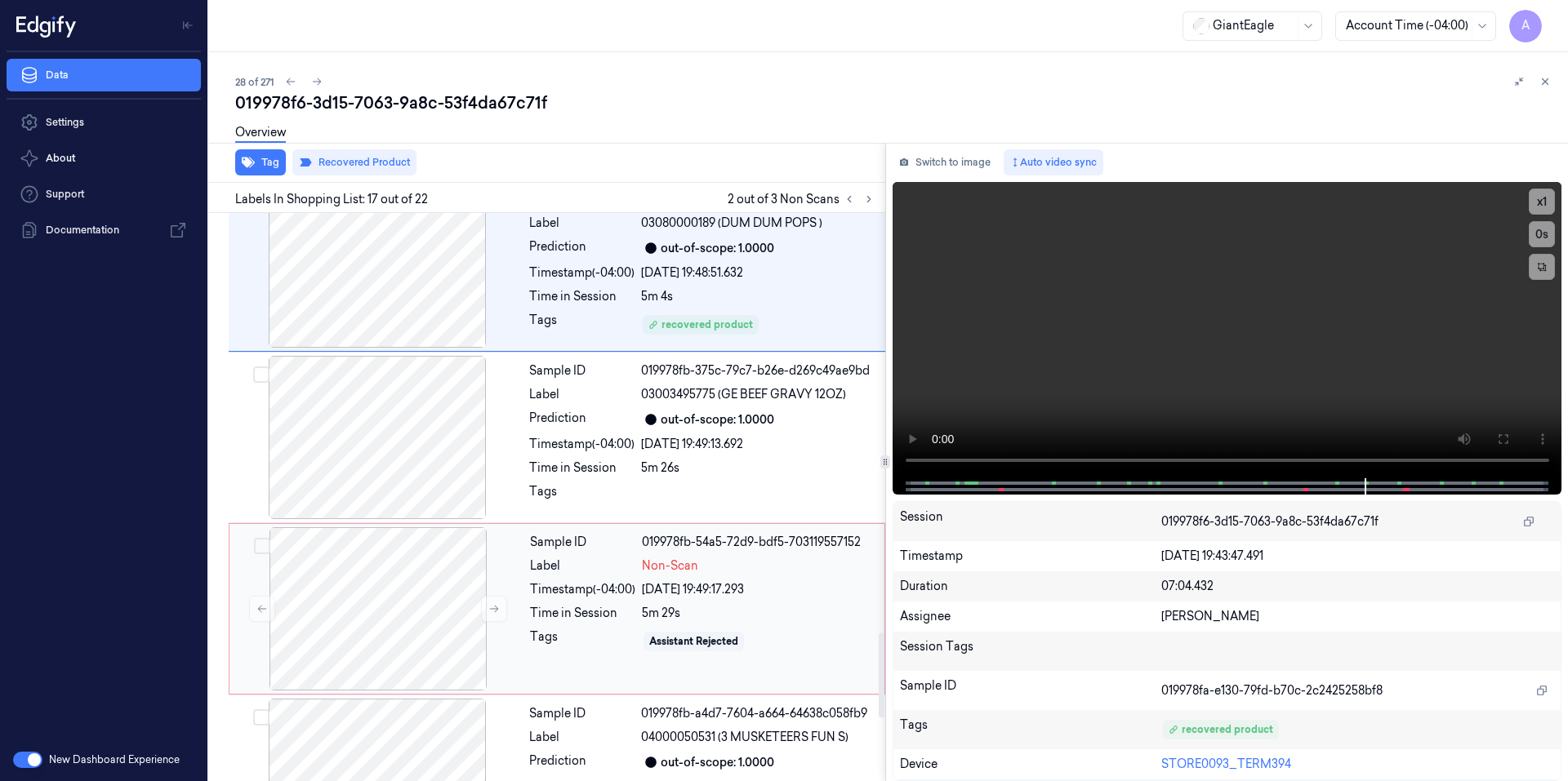
click at [614, 628] on div "Tags" at bounding box center [583, 641] width 105 height 27
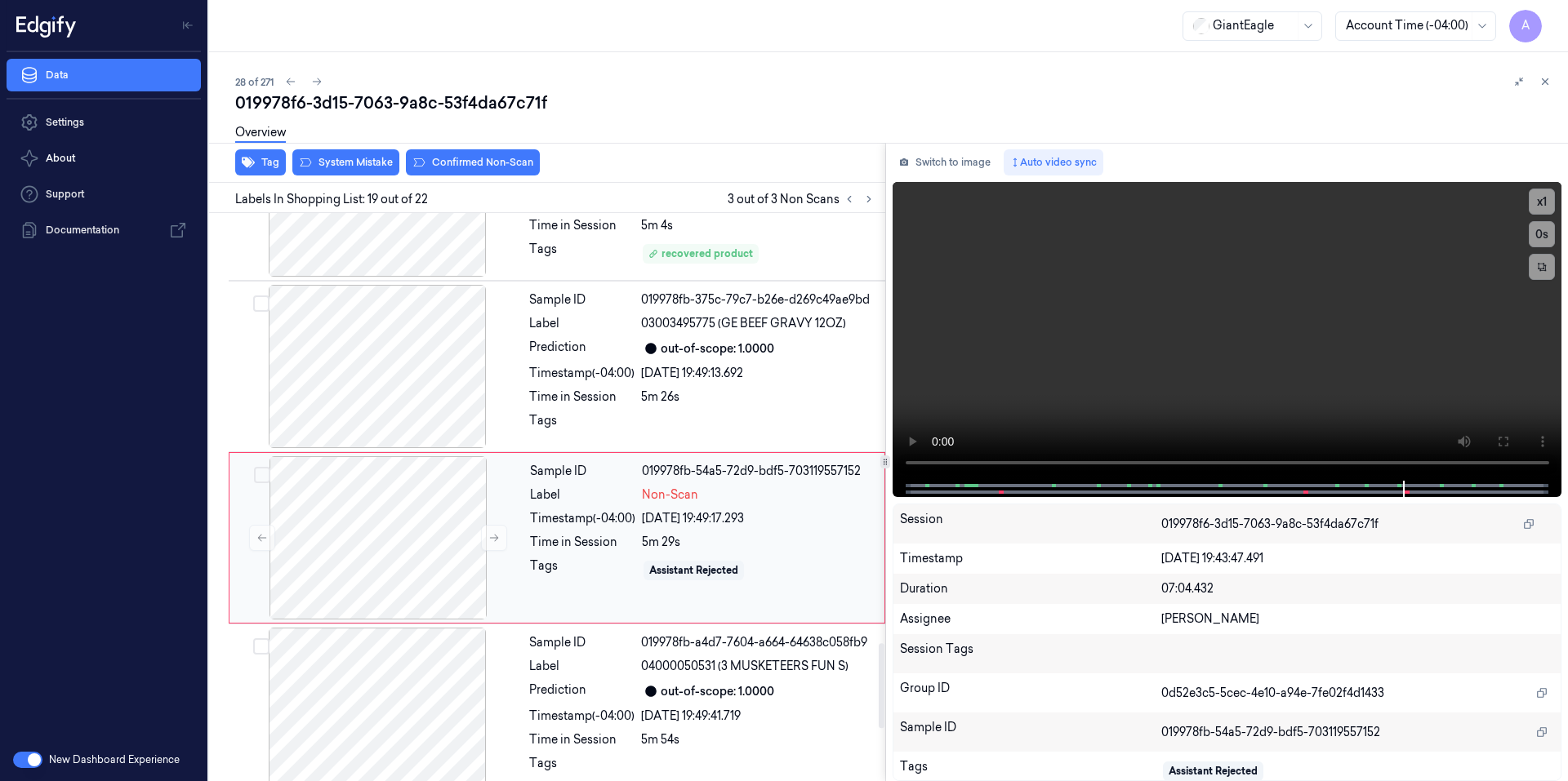
scroll to position [2900, 0]
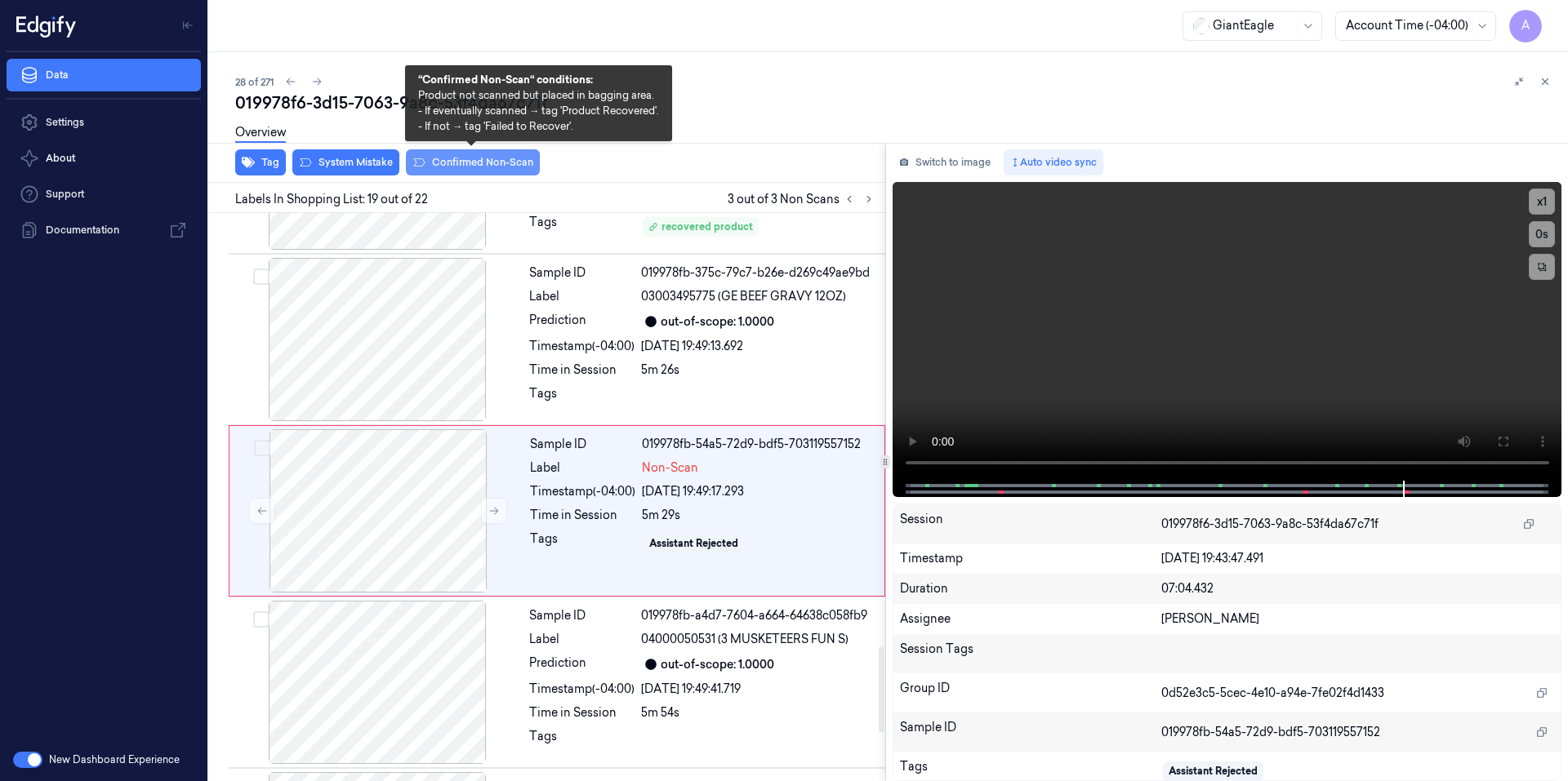
click at [456, 169] on button "Confirmed Non-Scan" at bounding box center [473, 162] width 134 height 27
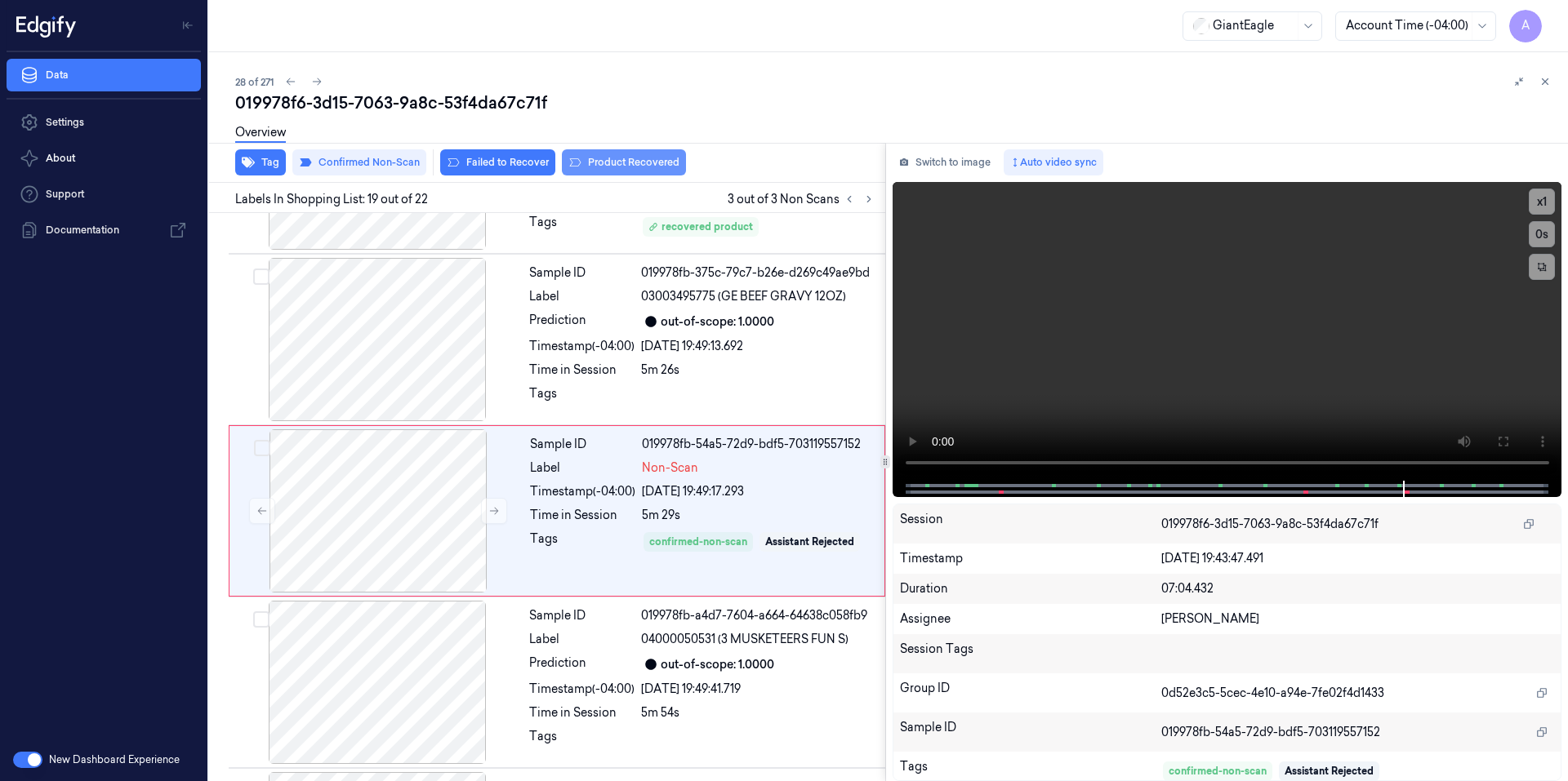
click at [617, 165] on button "Product Recovered" at bounding box center [624, 162] width 125 height 27
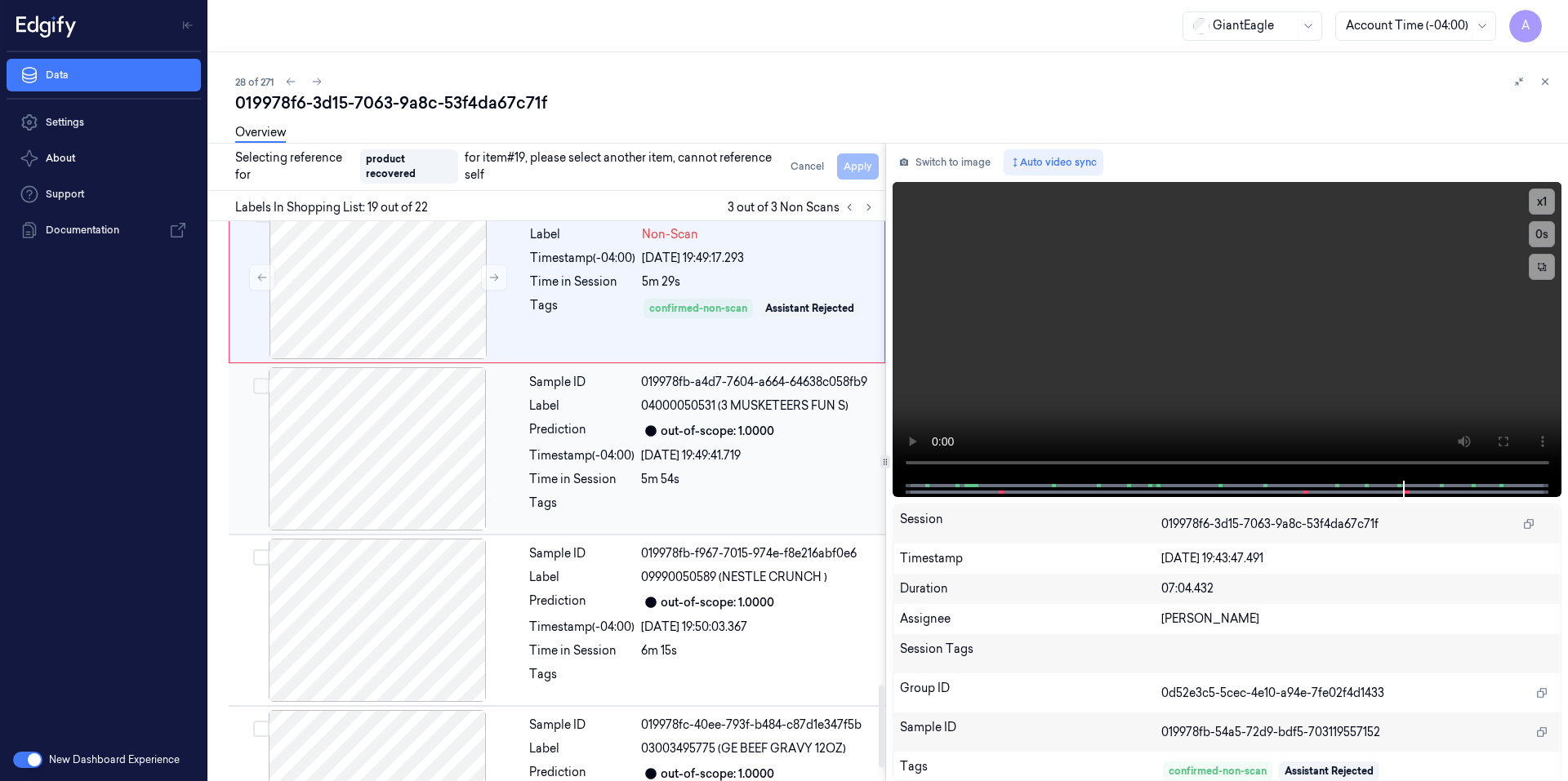
scroll to position [3145, 0]
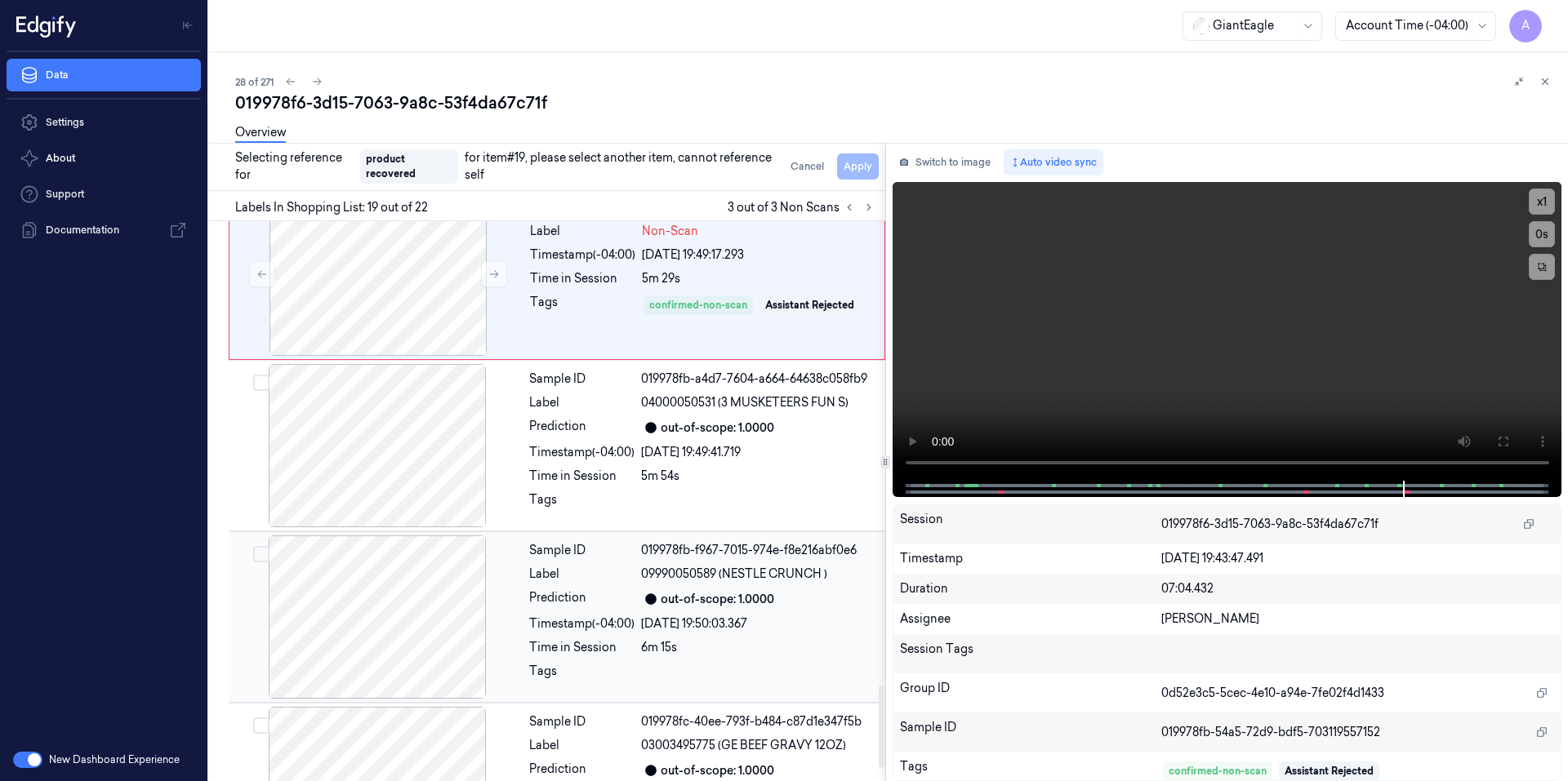
click at [736, 664] on div at bounding box center [758, 676] width 234 height 27
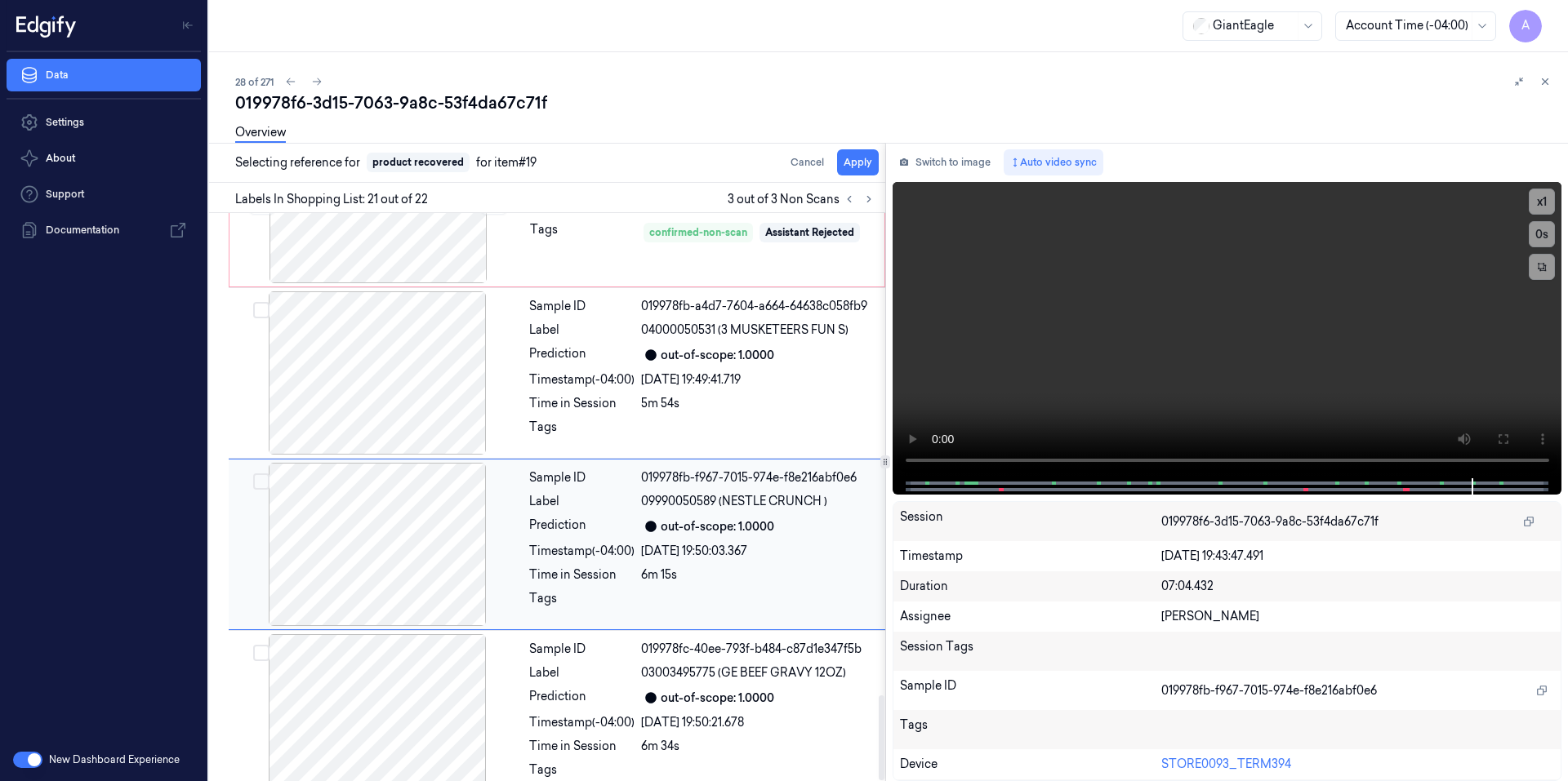
scroll to position [3222, 0]
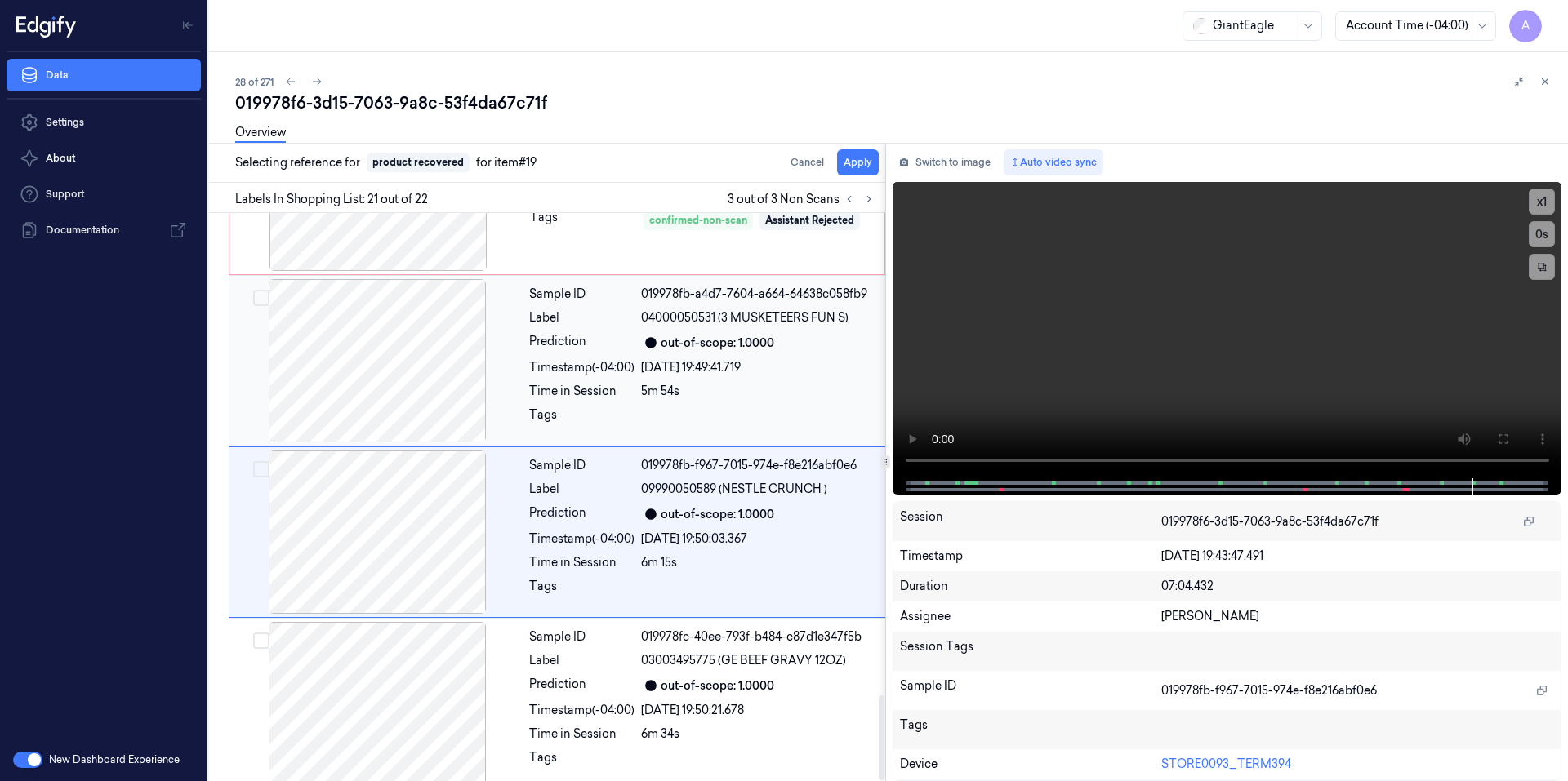
click at [756, 390] on div "Sample ID 019978fb-a4d7-7604-a664-64638c058fb9 Label 04000050531 (3 MUSKETEERS …" at bounding box center [702, 361] width 359 height 163
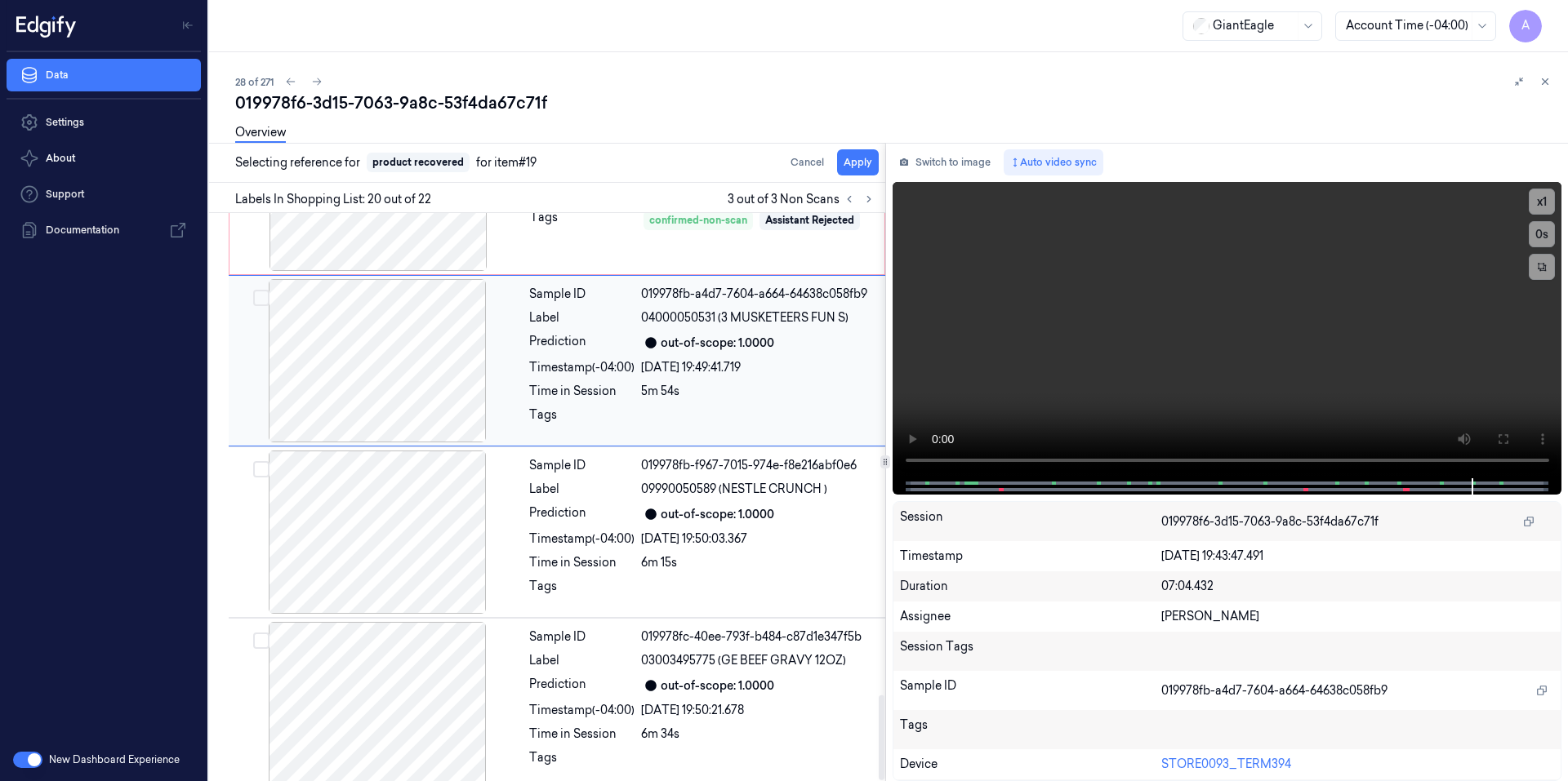
scroll to position [3072, 0]
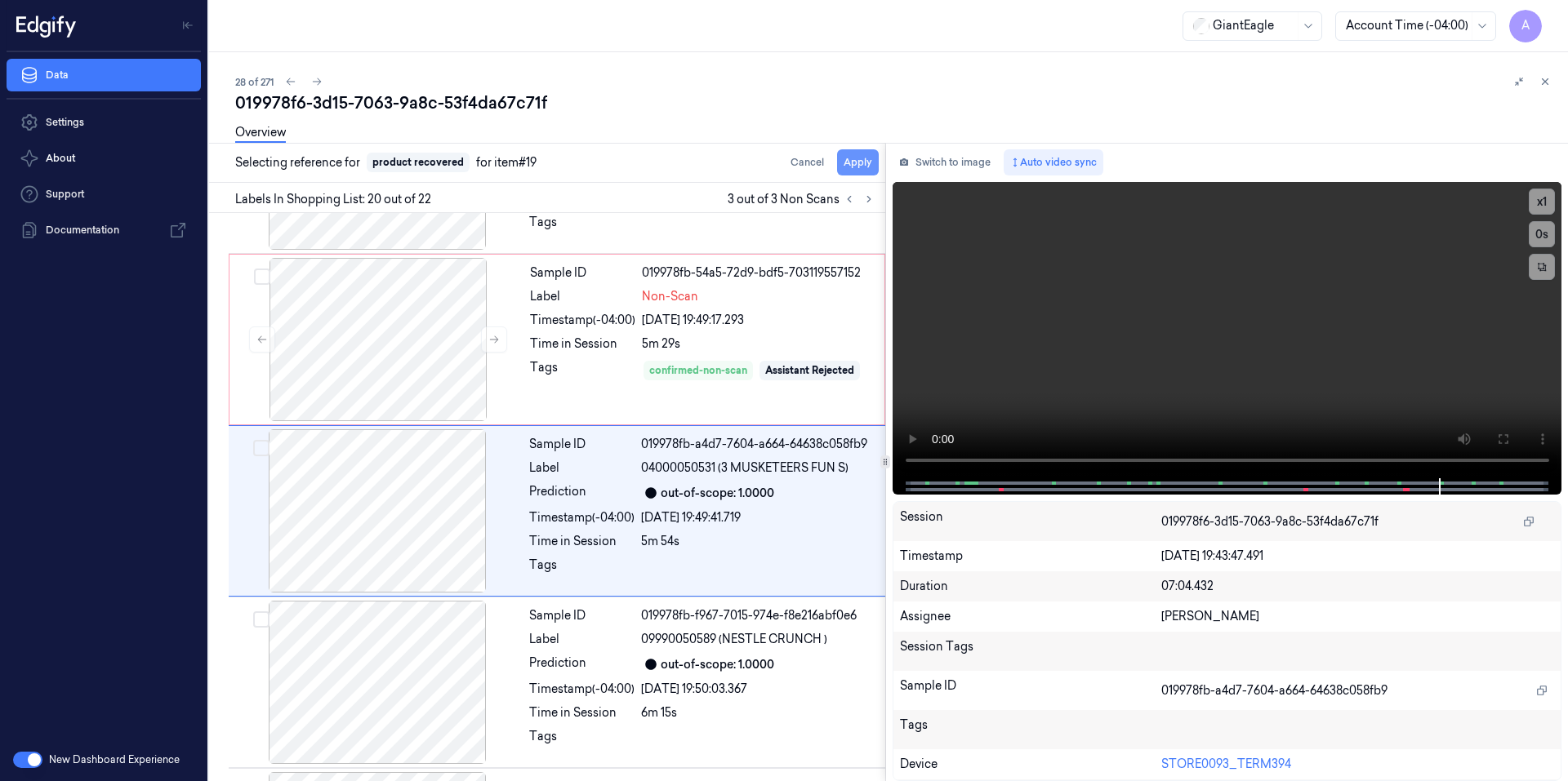
click at [855, 167] on button "Apply" at bounding box center [857, 162] width 41 height 27
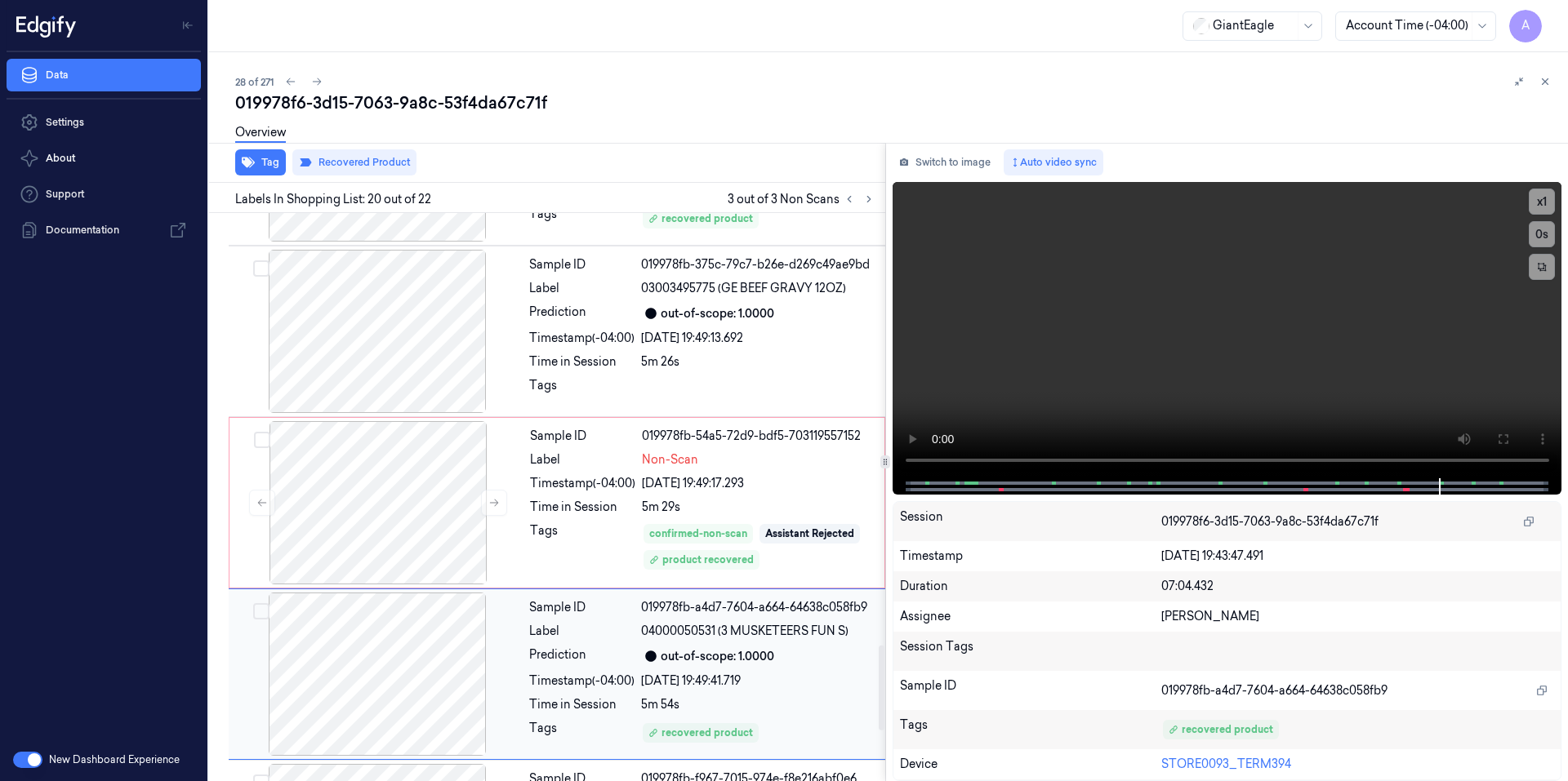
scroll to position [2826, 0]
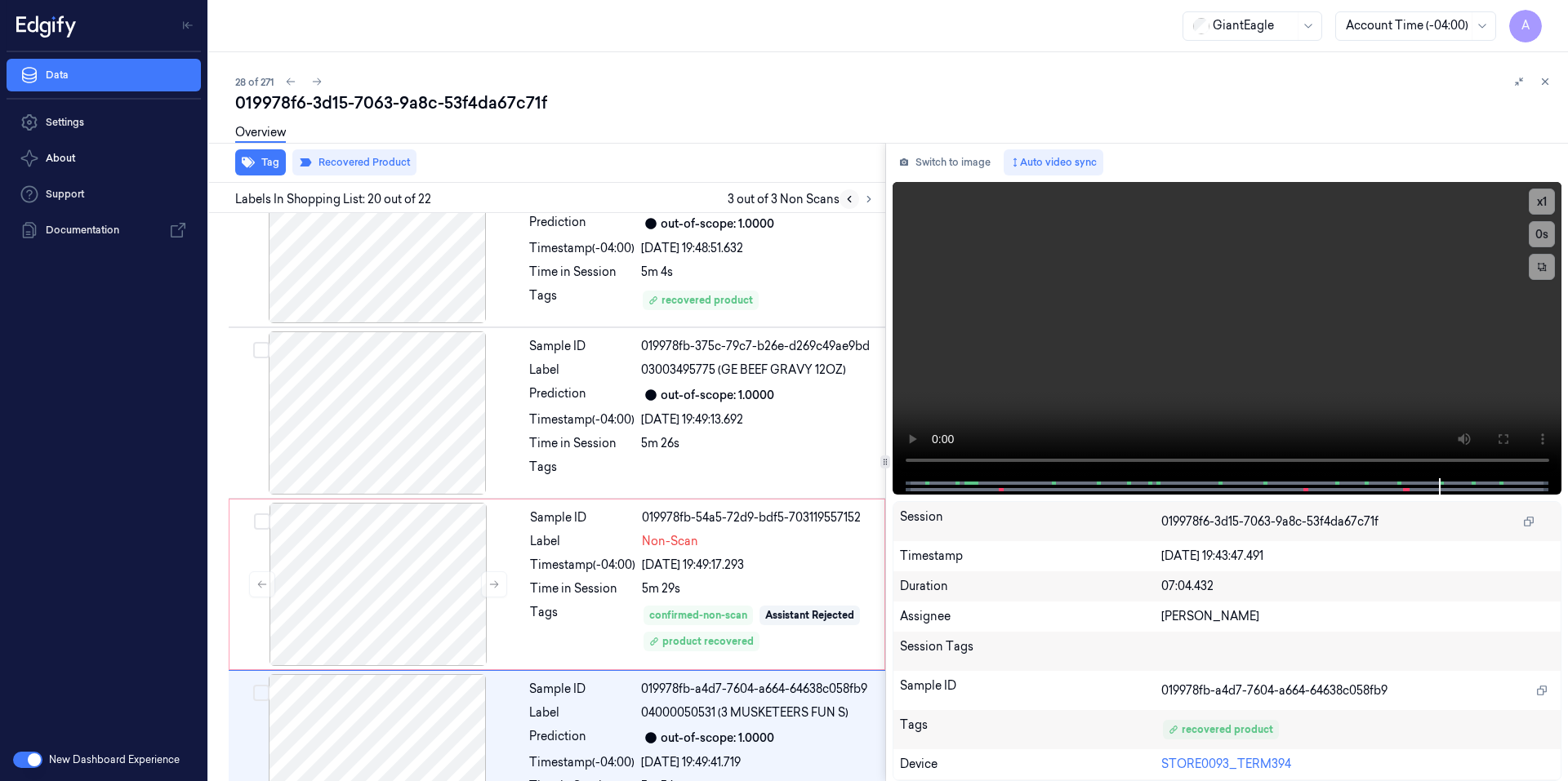
click at [851, 195] on icon at bounding box center [849, 199] width 11 height 11
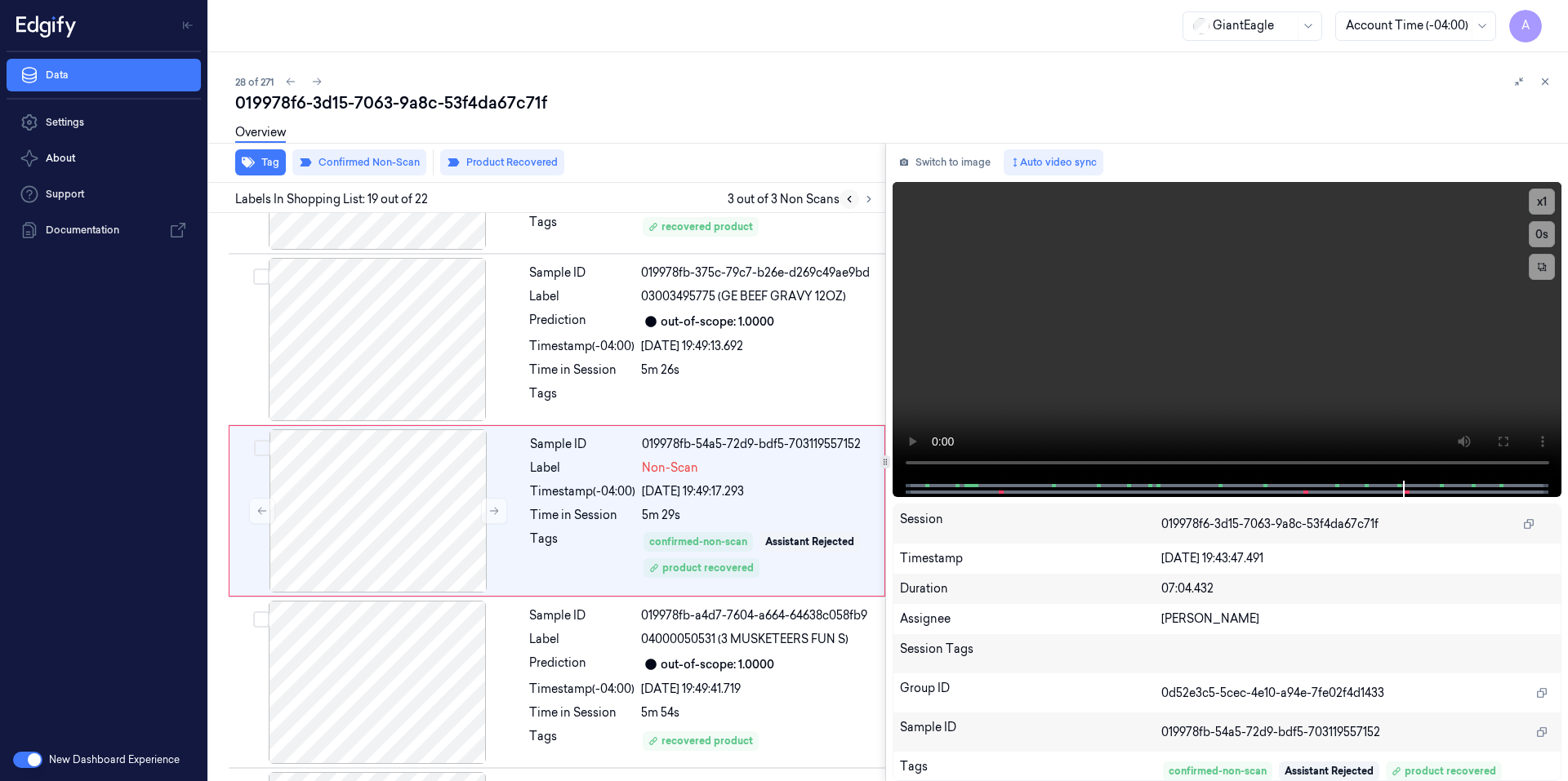
click at [851, 195] on icon at bounding box center [849, 199] width 11 height 11
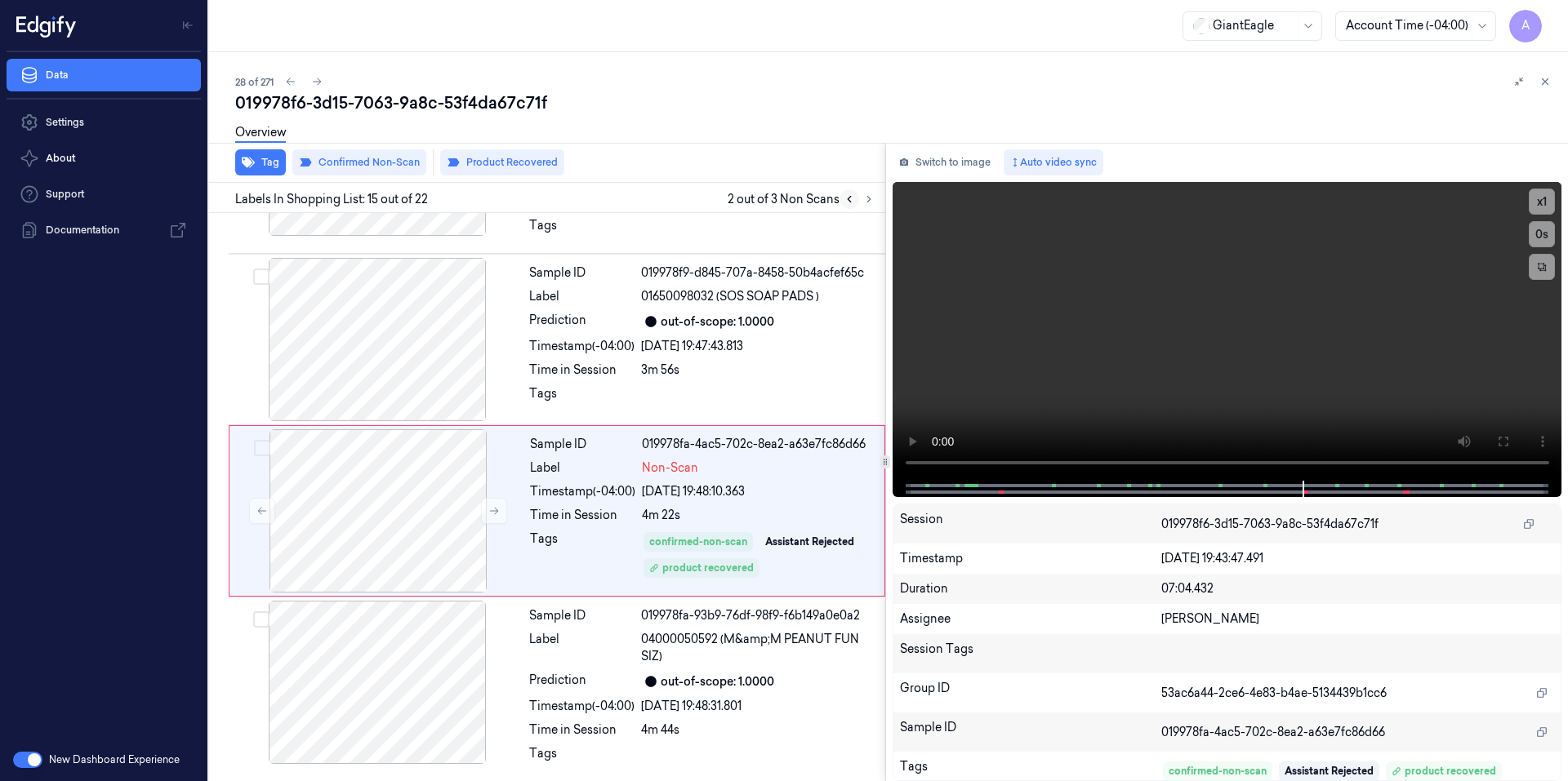
click at [851, 195] on icon at bounding box center [849, 199] width 11 height 11
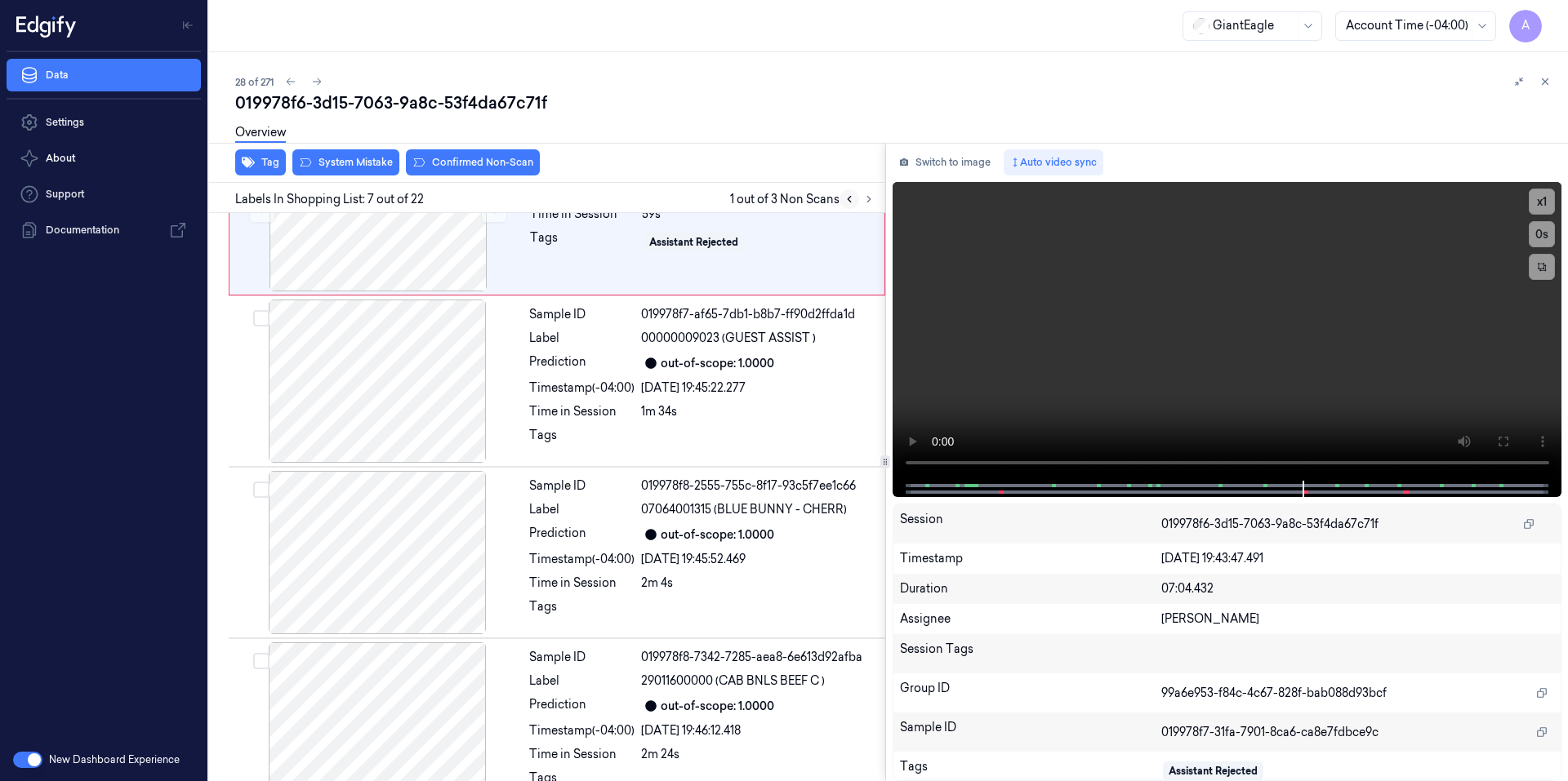
scroll to position [830, 0]
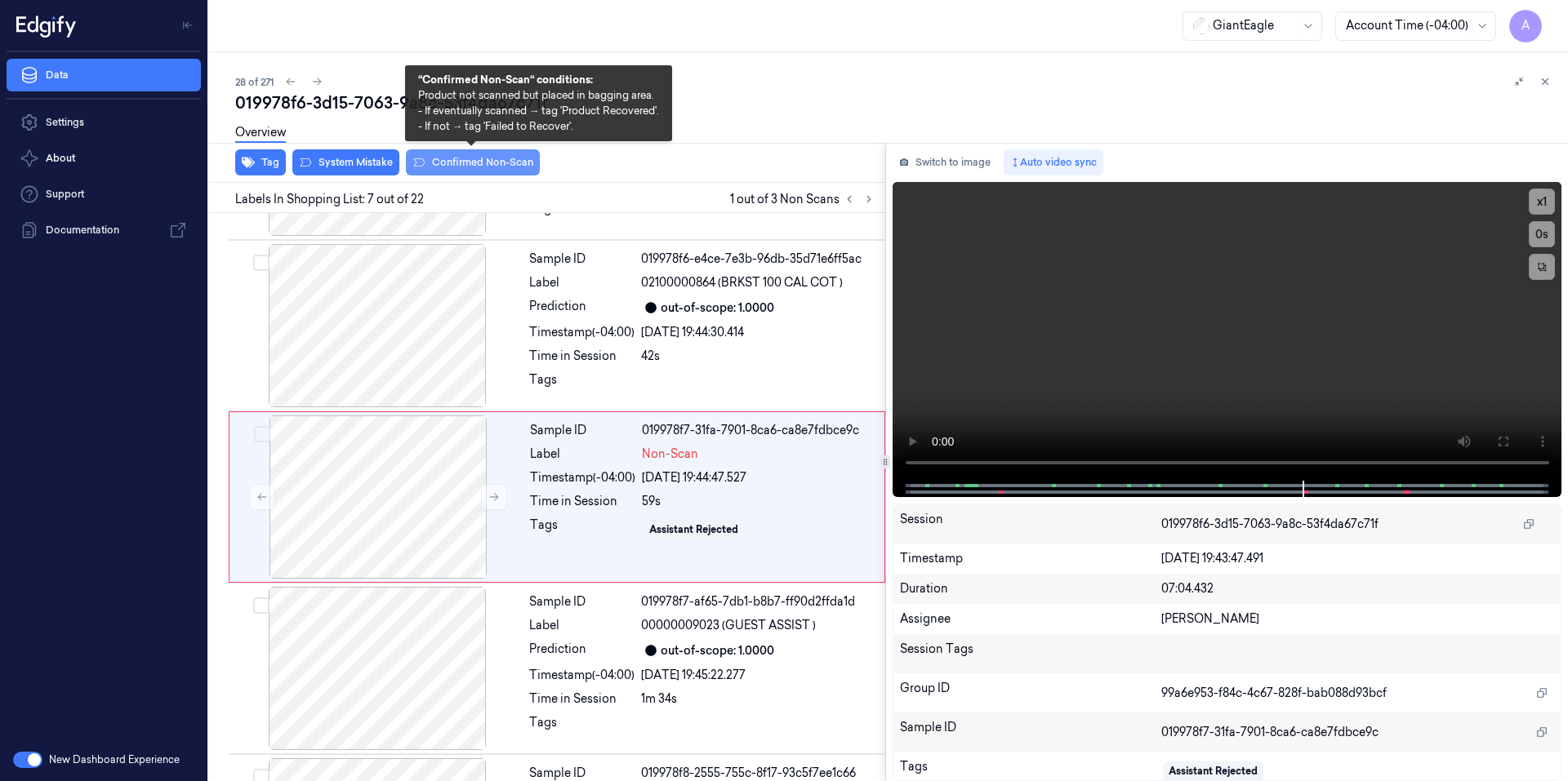
click at [474, 169] on button "Confirmed Non-Scan" at bounding box center [473, 162] width 134 height 27
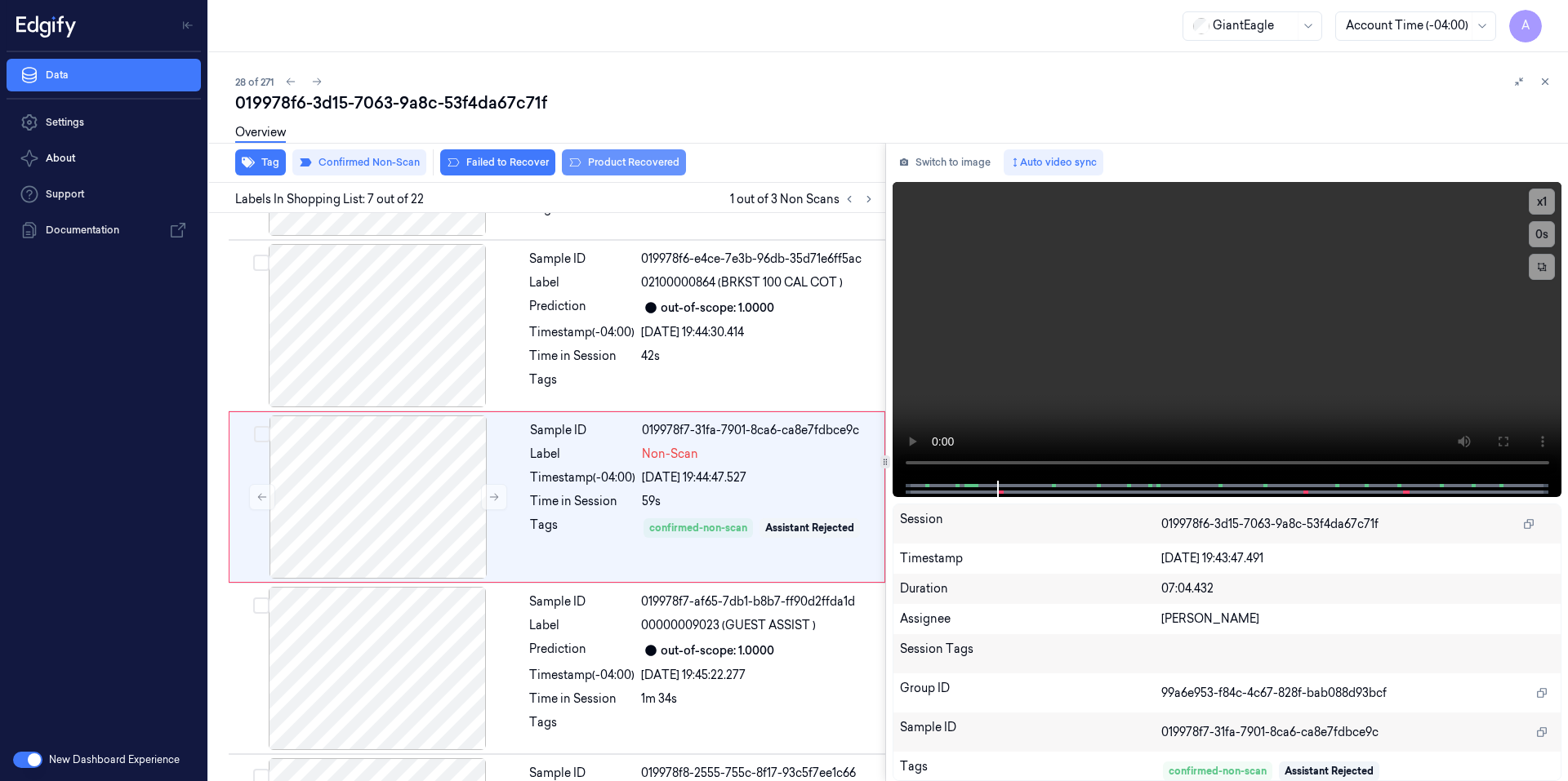
click at [609, 168] on button "Product Recovered" at bounding box center [624, 162] width 125 height 27
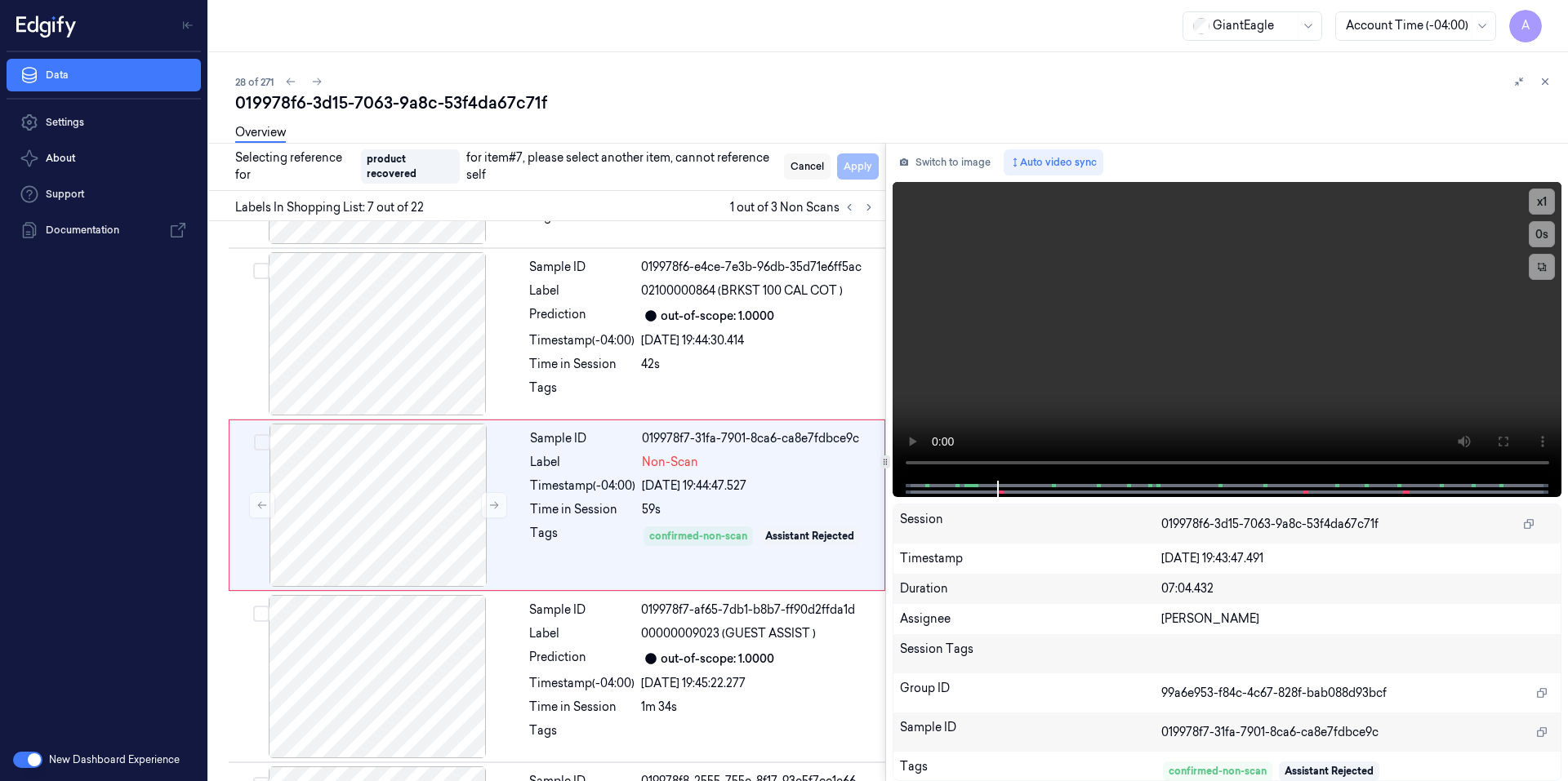
click at [808, 169] on button "Cancel" at bounding box center [807, 167] width 47 height 27
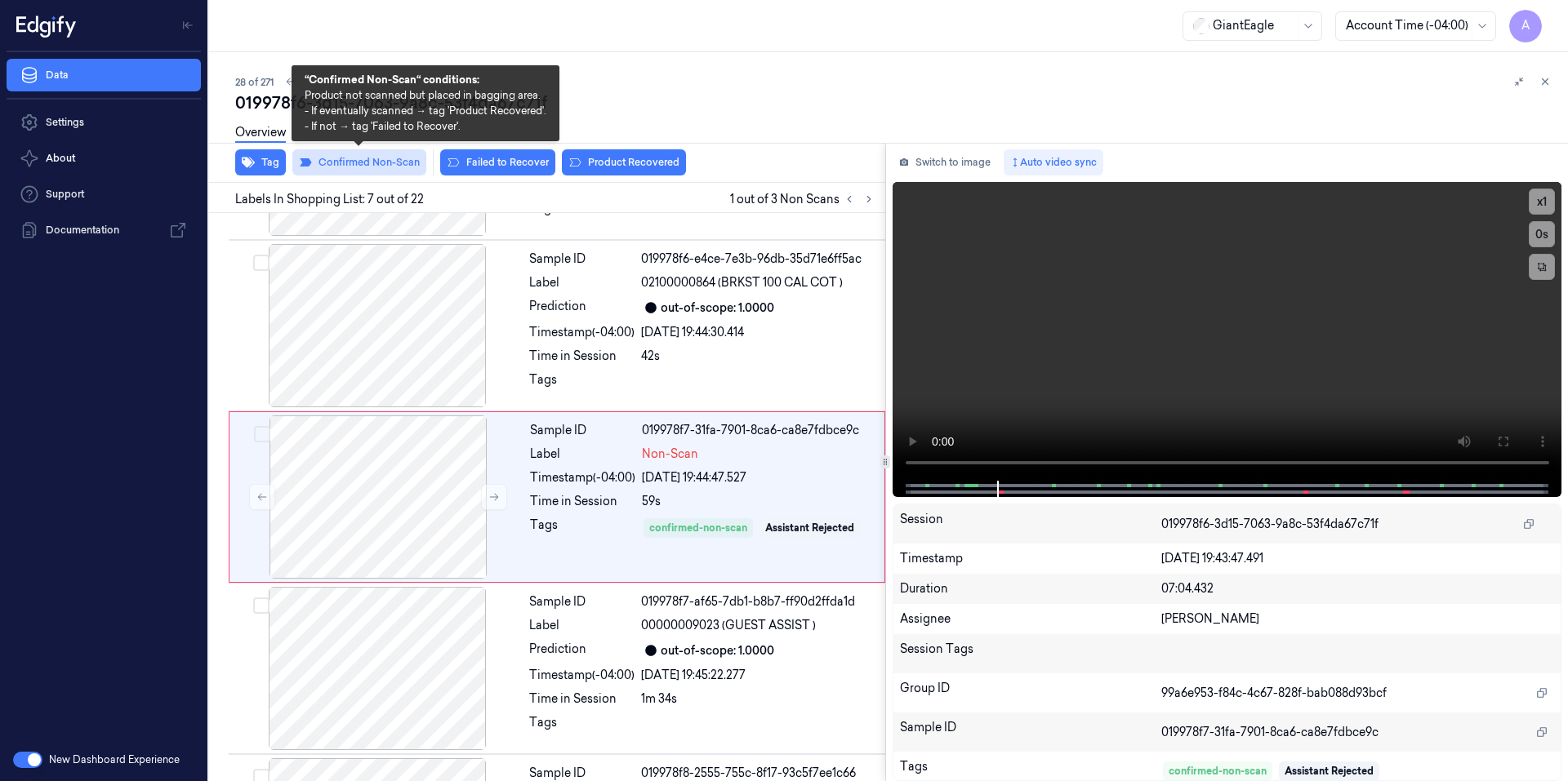
click at [381, 161] on button "Confirmed Non-Scan" at bounding box center [359, 162] width 134 height 27
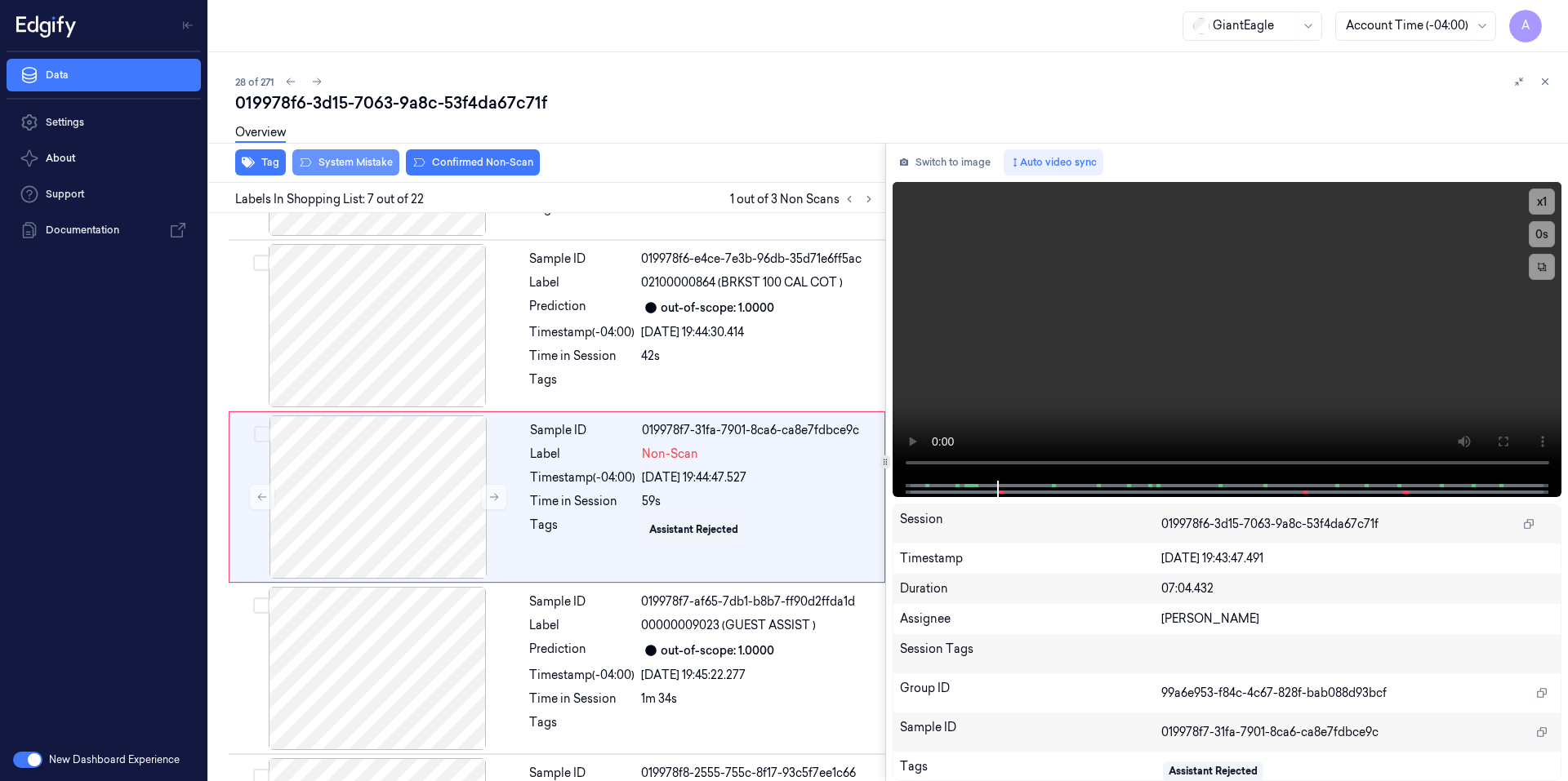
click at [345, 164] on button "System Mistake" at bounding box center [345, 162] width 107 height 27
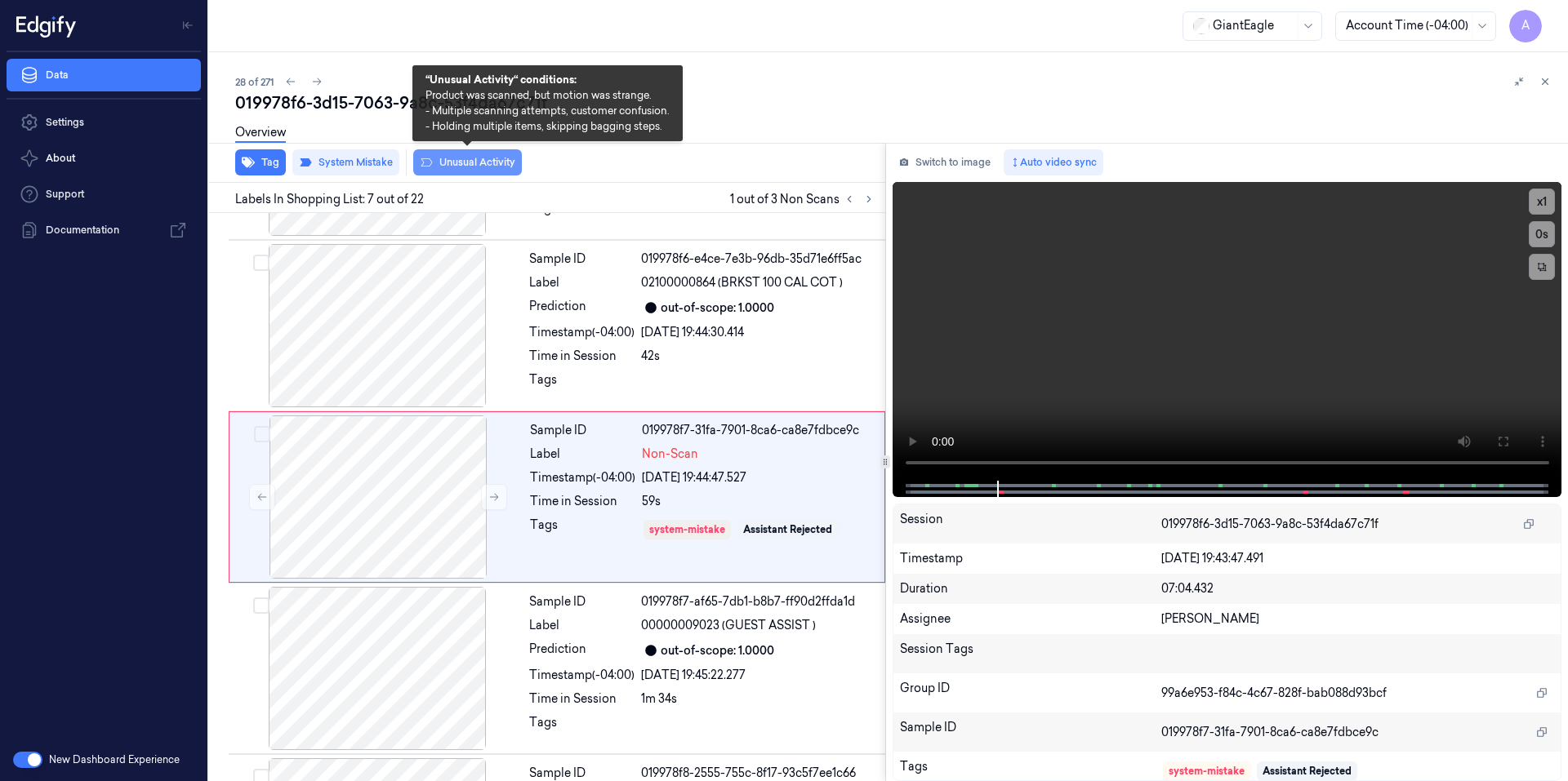
click at [471, 167] on button "Unusual Activity" at bounding box center [467, 162] width 109 height 27
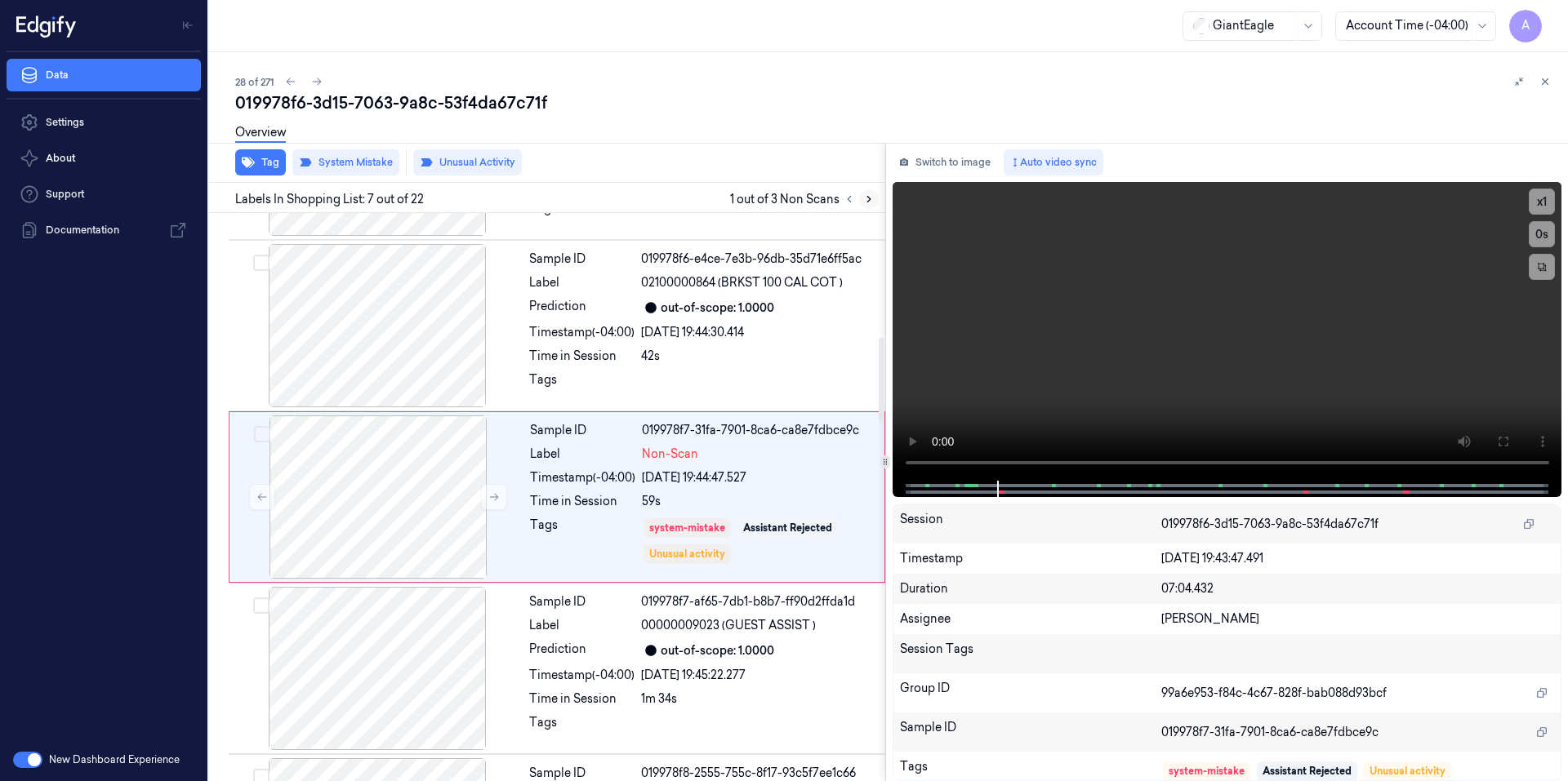
click at [864, 201] on icon at bounding box center [868, 199] width 11 height 11
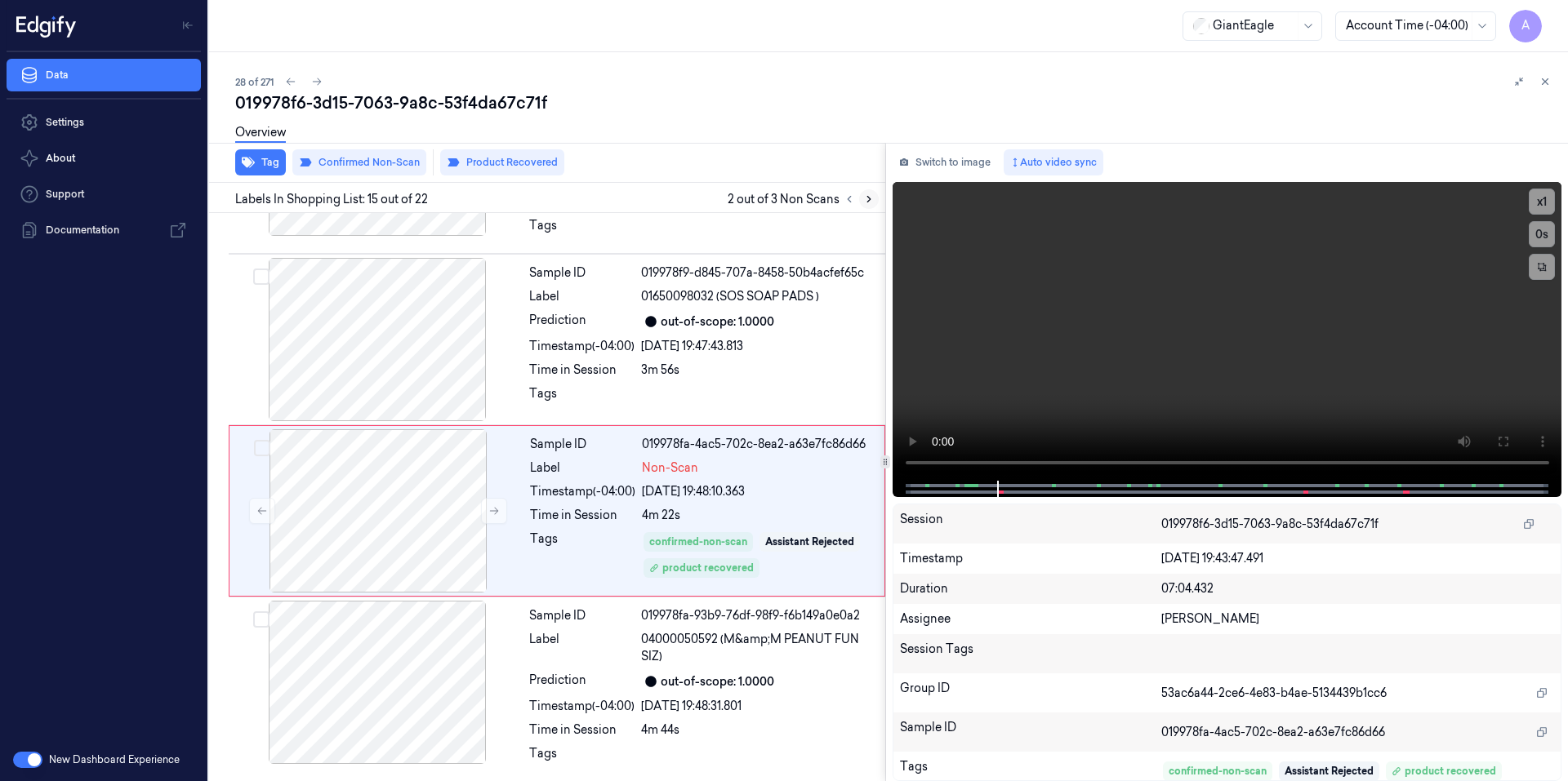
click at [864, 201] on icon at bounding box center [868, 199] width 11 height 11
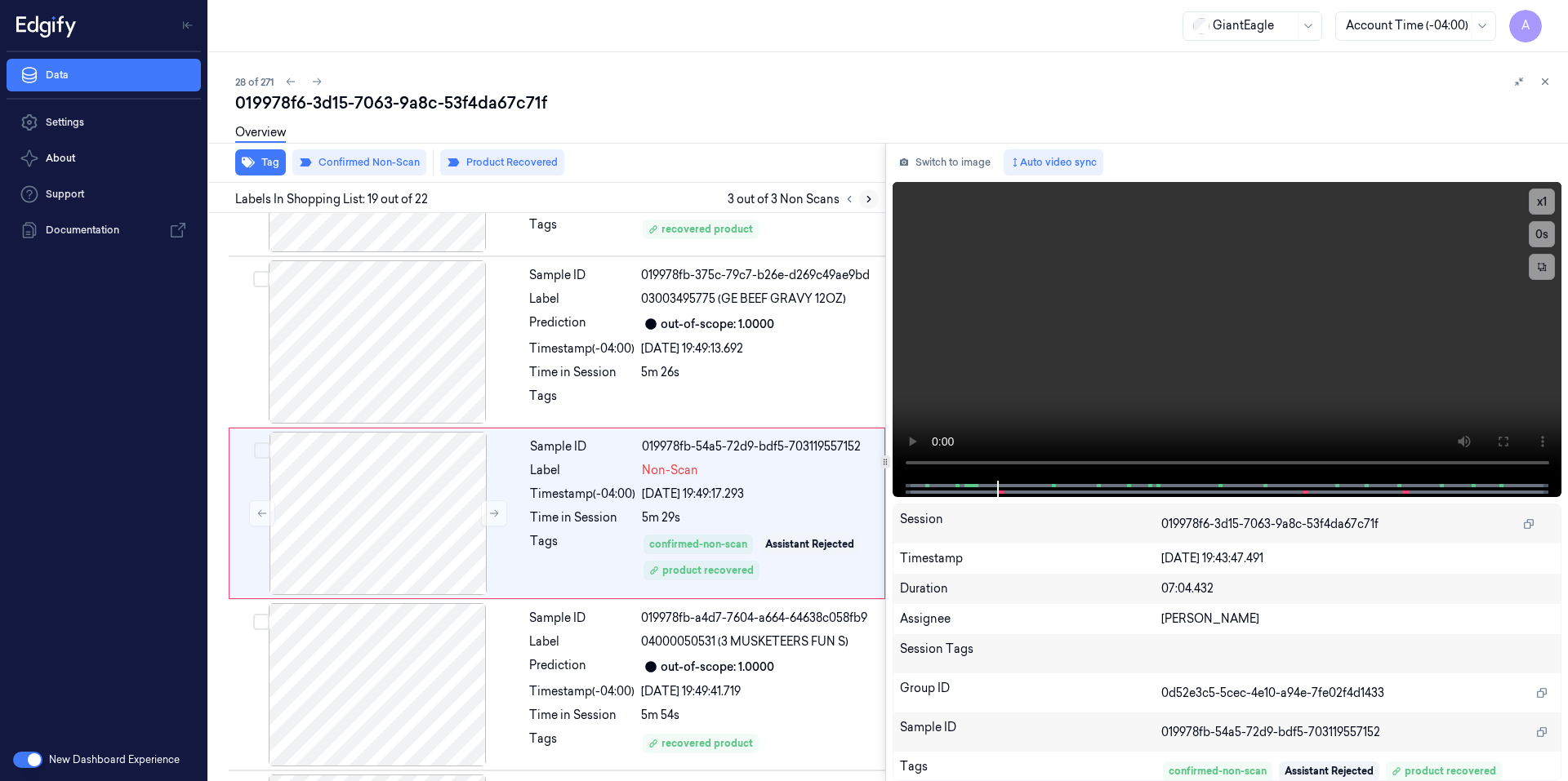
scroll to position [2900, 0]
click at [1541, 81] on icon at bounding box center [1544, 81] width 11 height 11
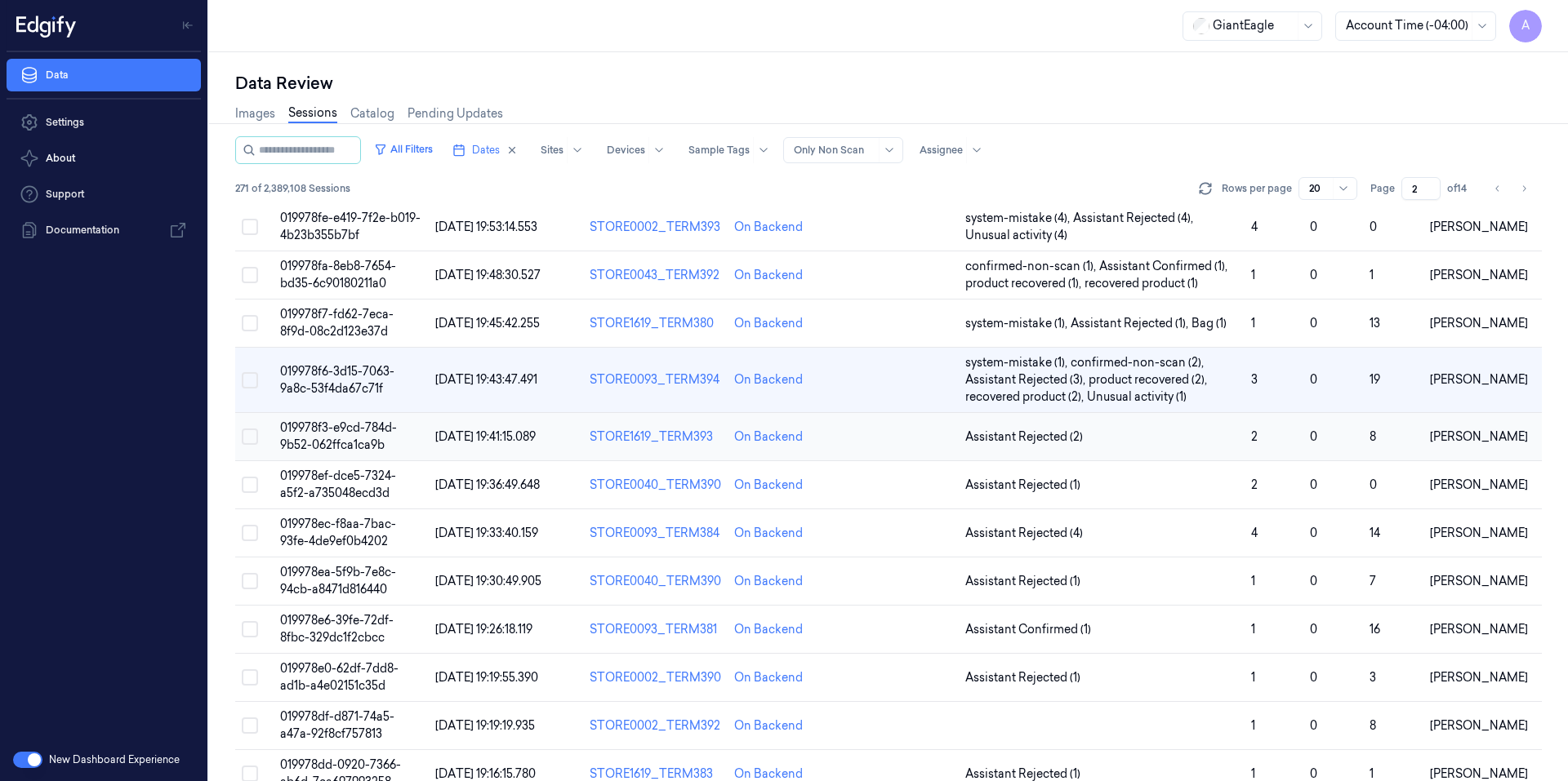
scroll to position [204, 0]
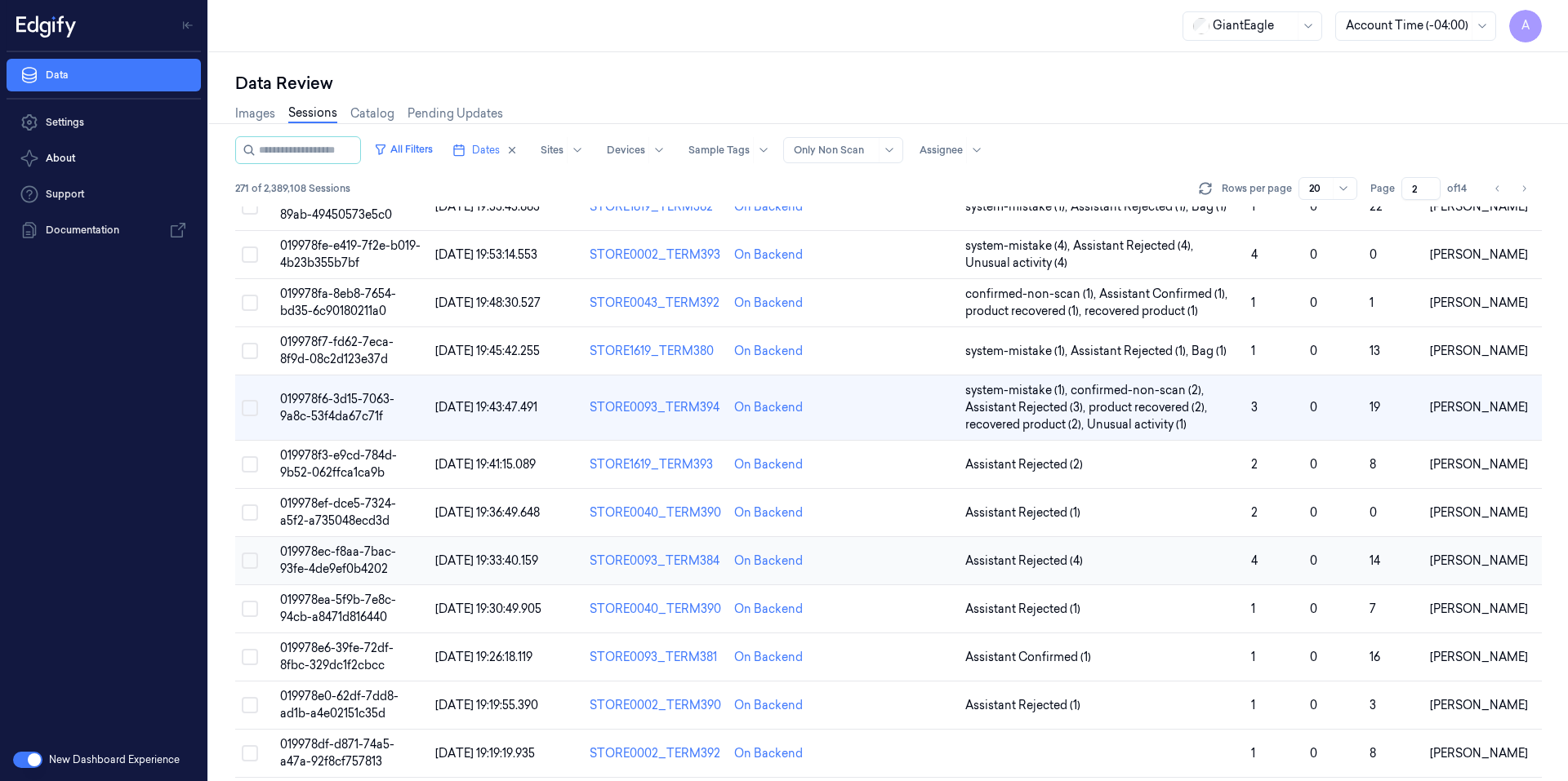
click at [322, 554] on span "019978ec-f8aa-7bac-93fe-4de9ef0b4202" at bounding box center [338, 560] width 116 height 32
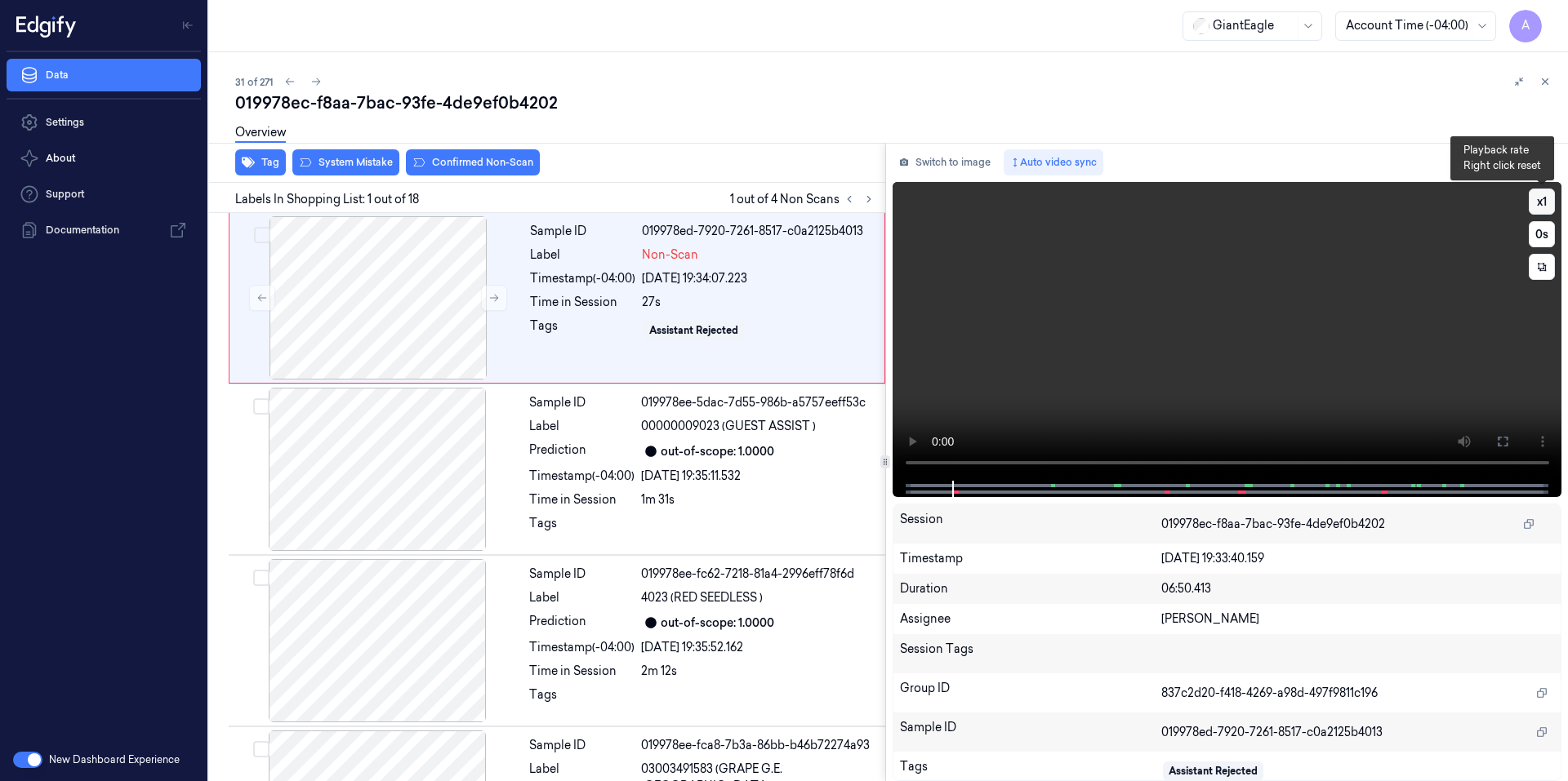
click at [1543, 200] on button "x 1" at bounding box center [1541, 201] width 27 height 27
click at [1543, 200] on button "x 2" at bounding box center [1541, 201] width 27 height 27
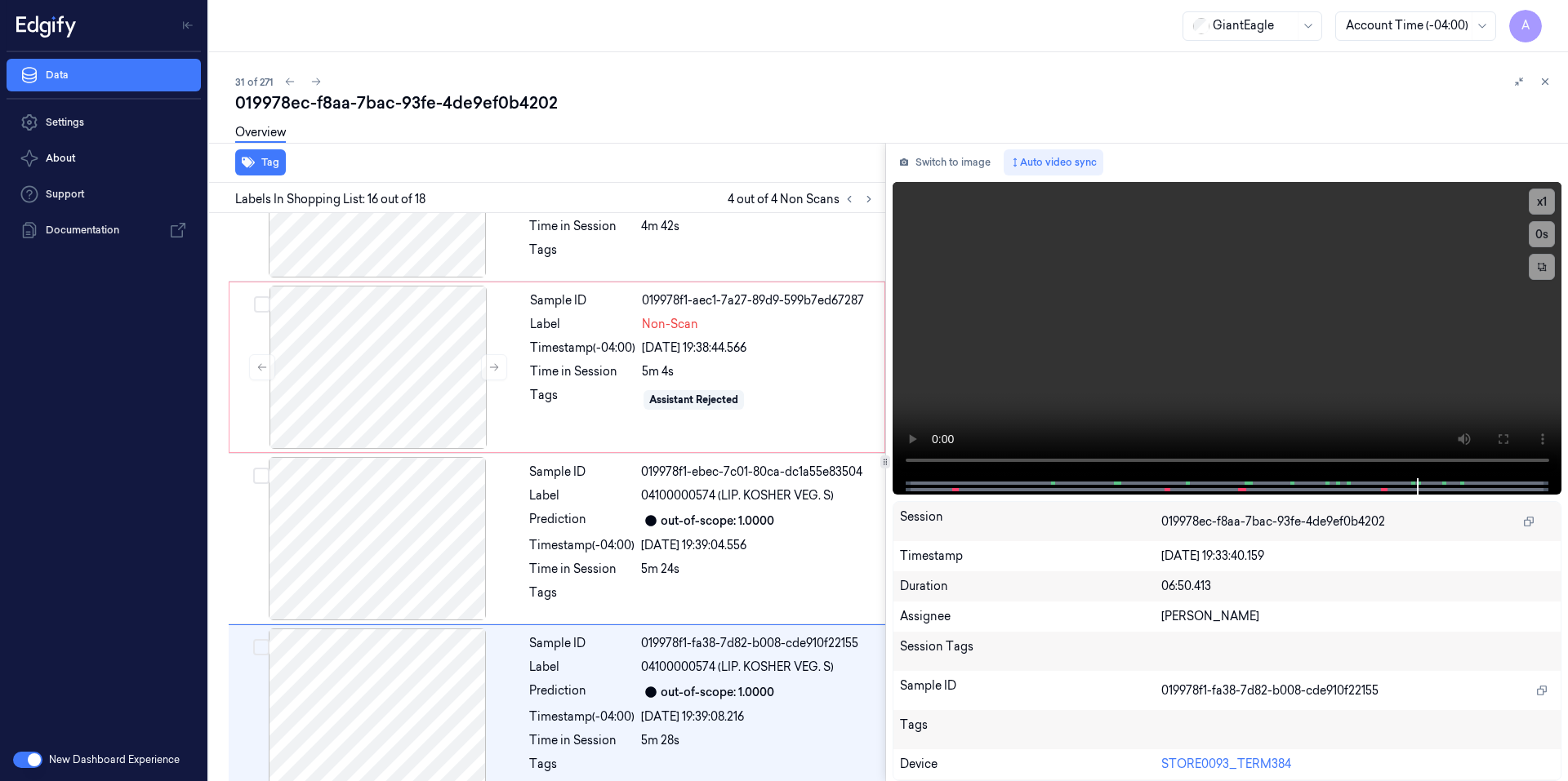
scroll to position [2372, 0]
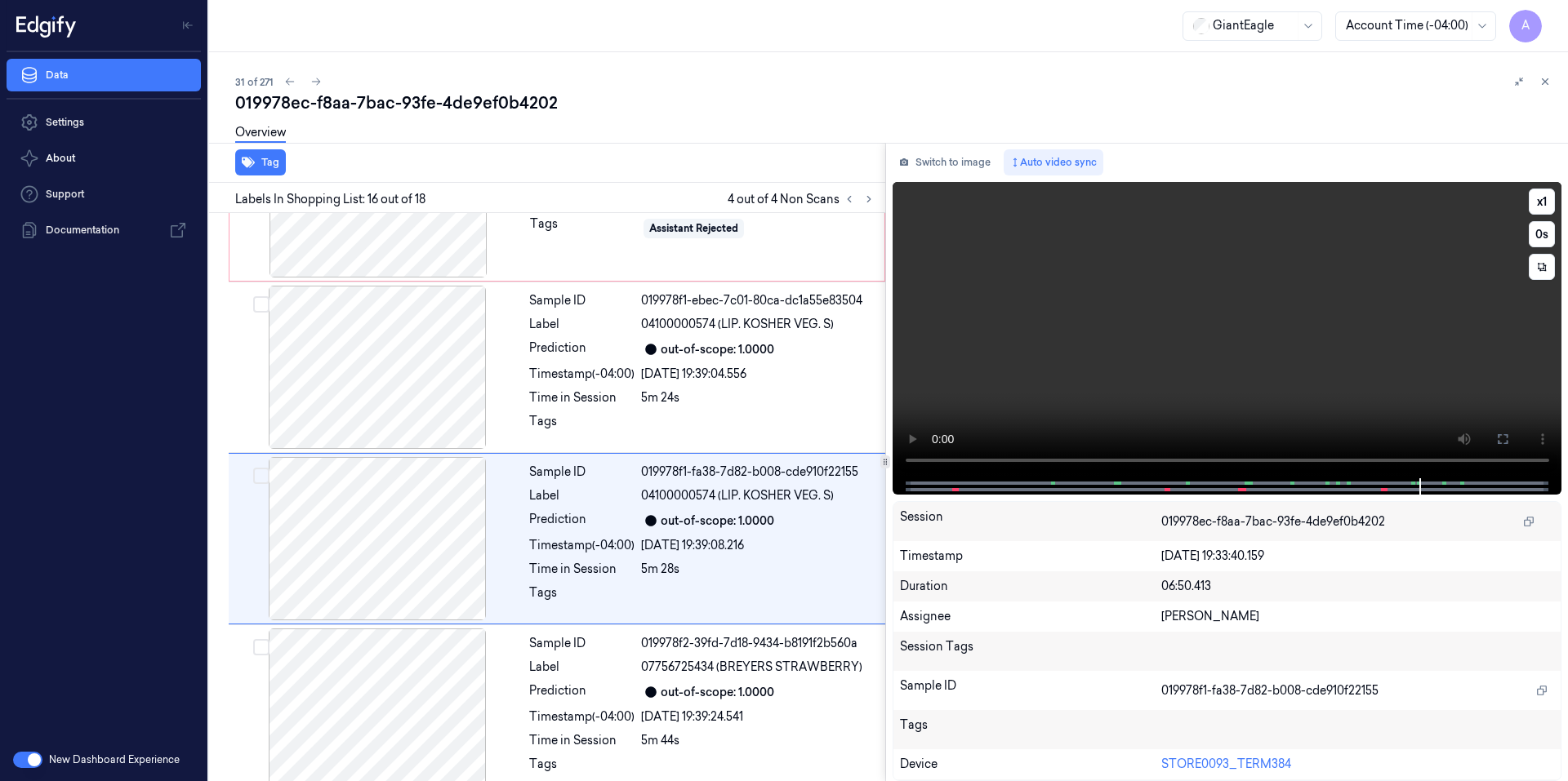
click at [1160, 396] on video at bounding box center [1226, 331] width 670 height 297
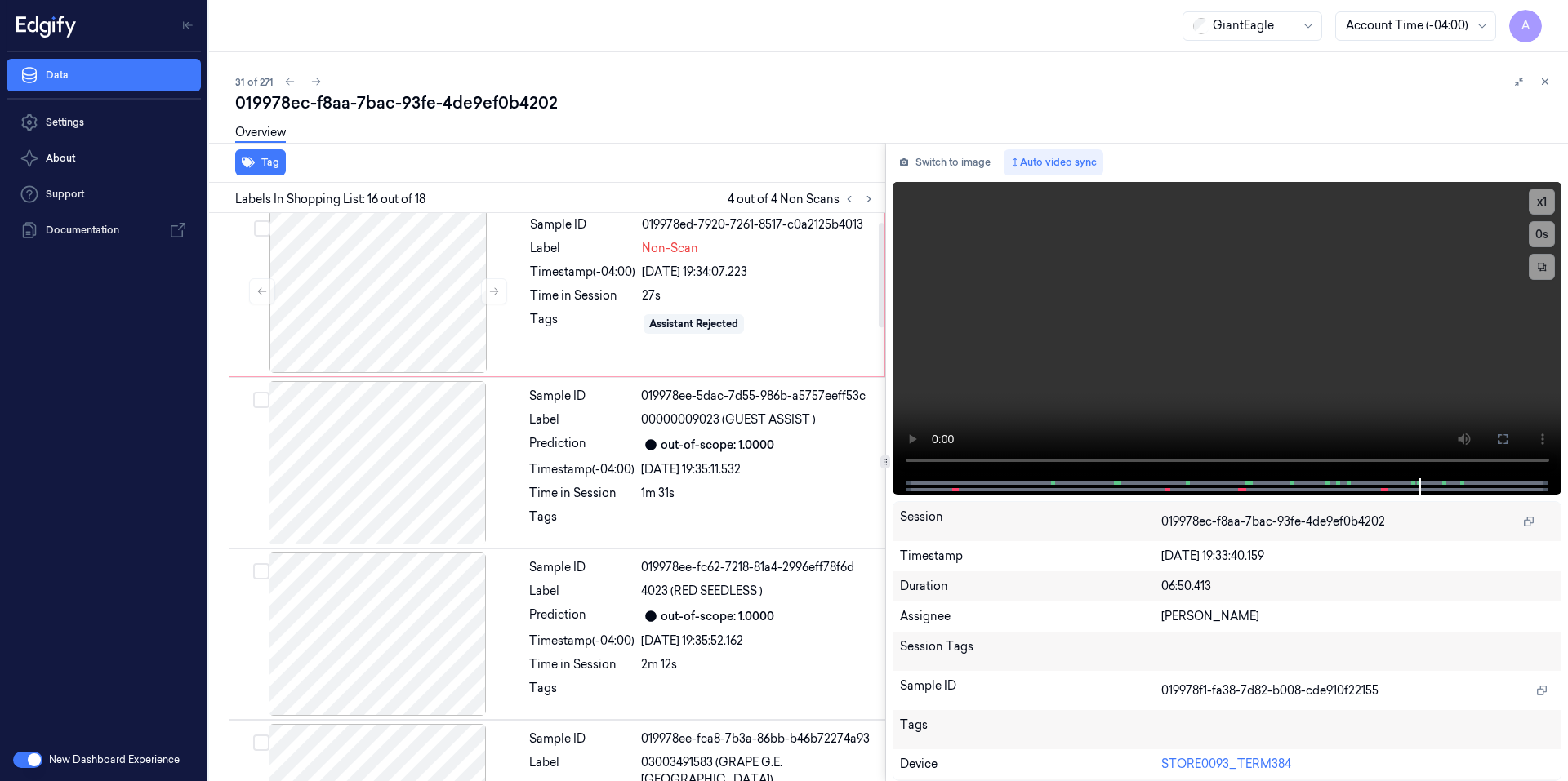
scroll to position [0, 0]
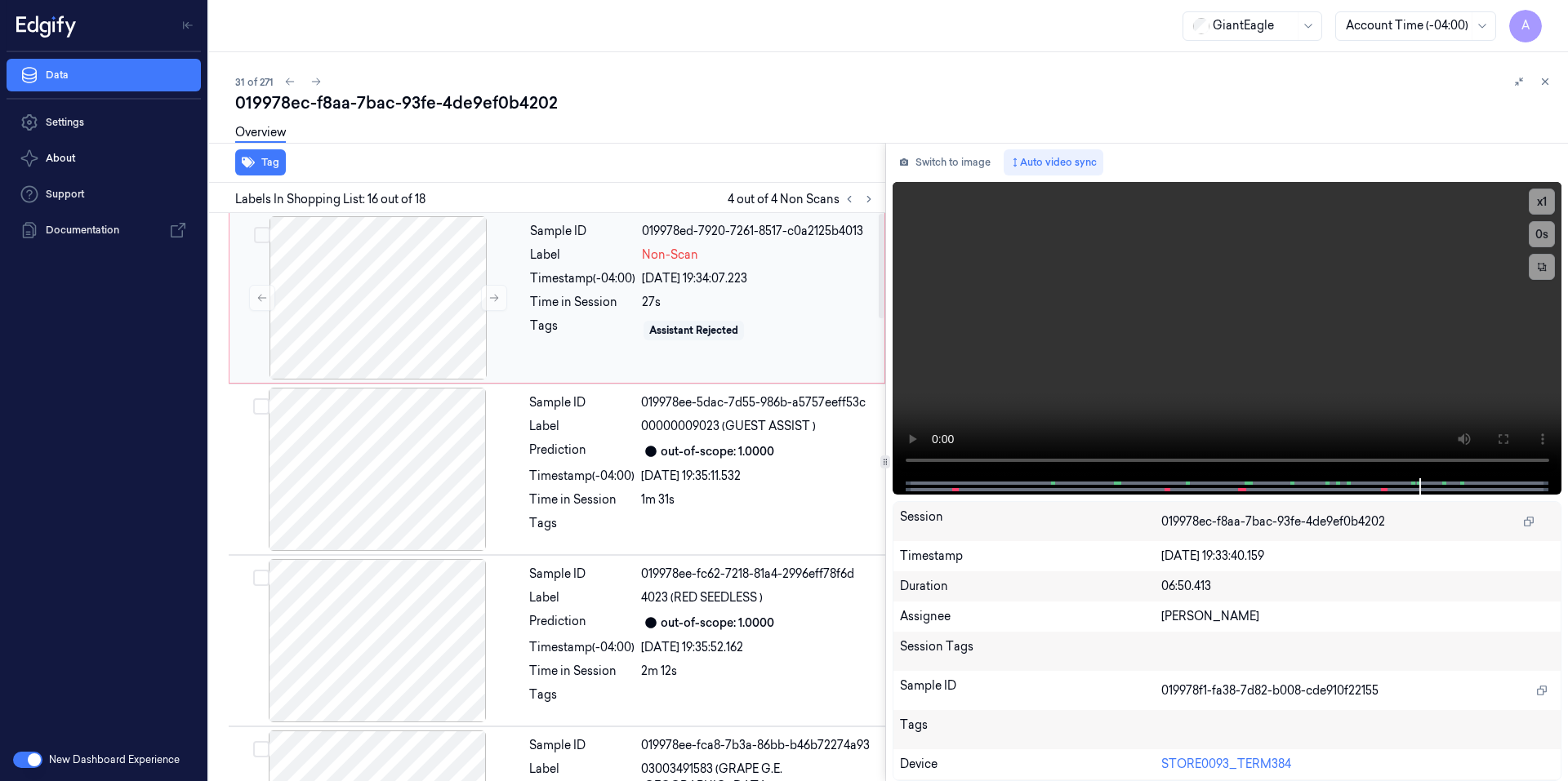
click at [600, 350] on div "Sample ID 019978ed-7920-7261-8517-c0a2125b4013 Label Non-Scan Timestamp (-04:00…" at bounding box center [702, 298] width 357 height 163
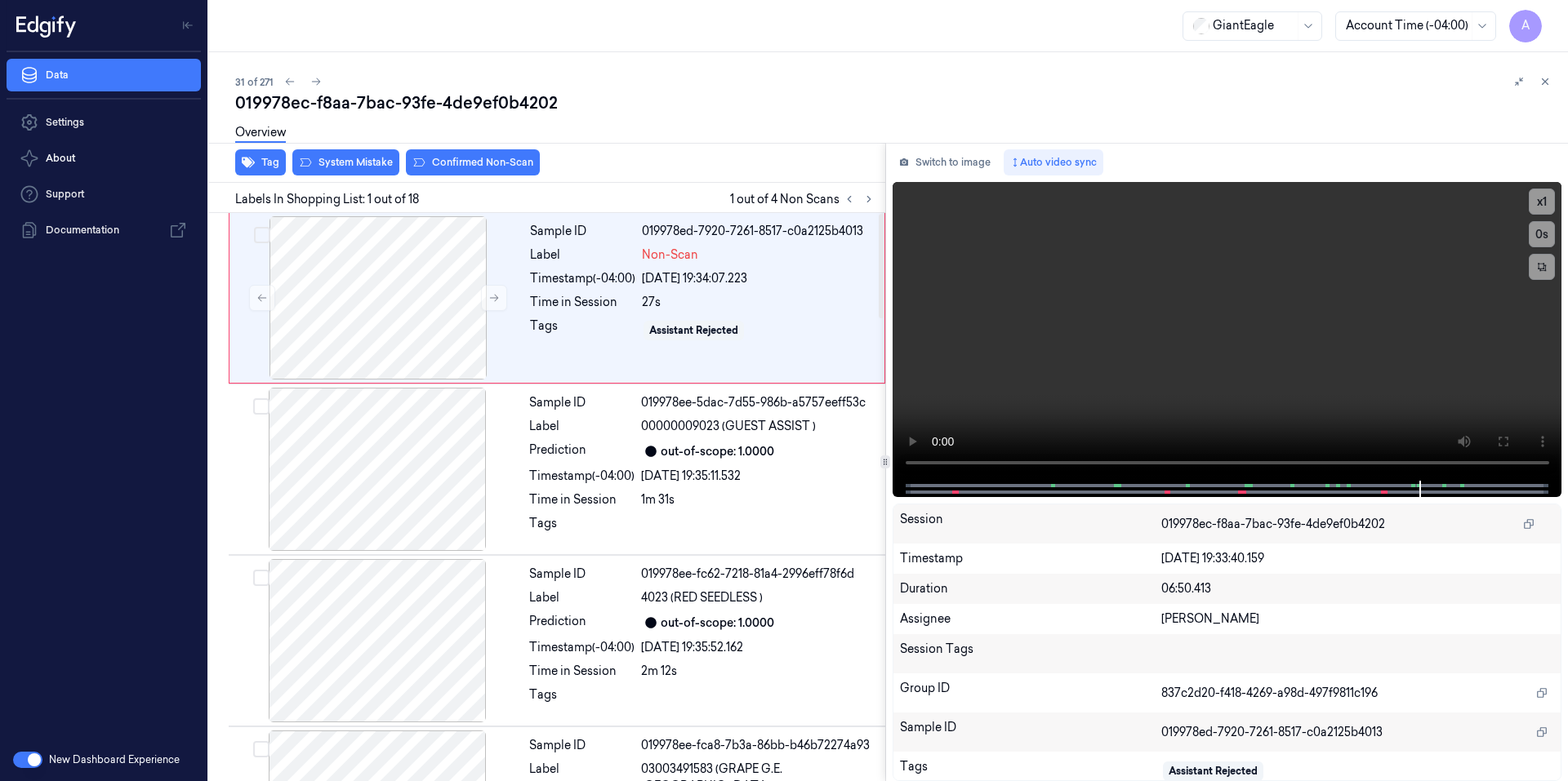
click at [333, 154] on div "Overview" at bounding box center [895, 135] width 1320 height 41
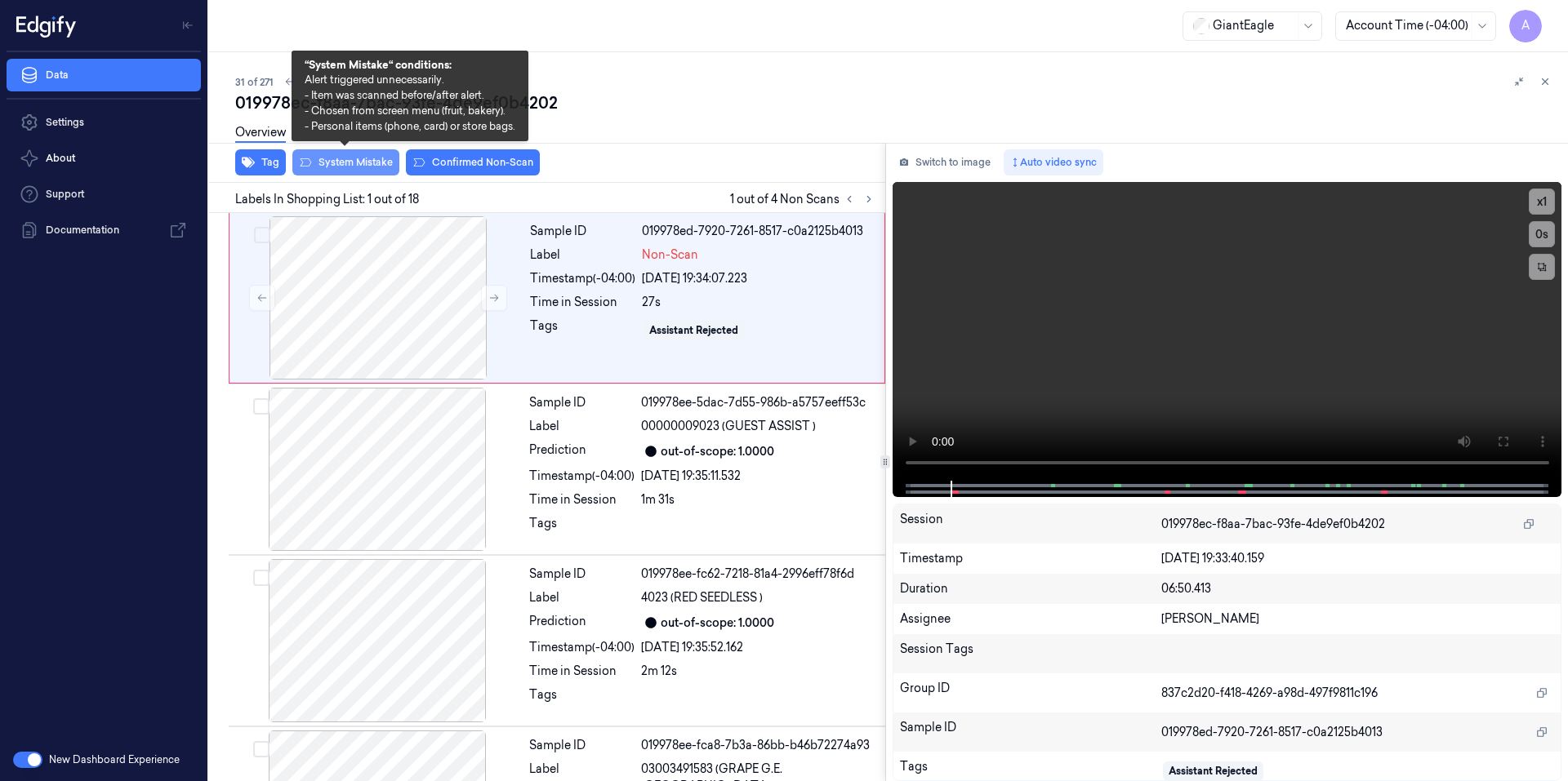
click at [334, 160] on button "System Mistake" at bounding box center [345, 162] width 107 height 27
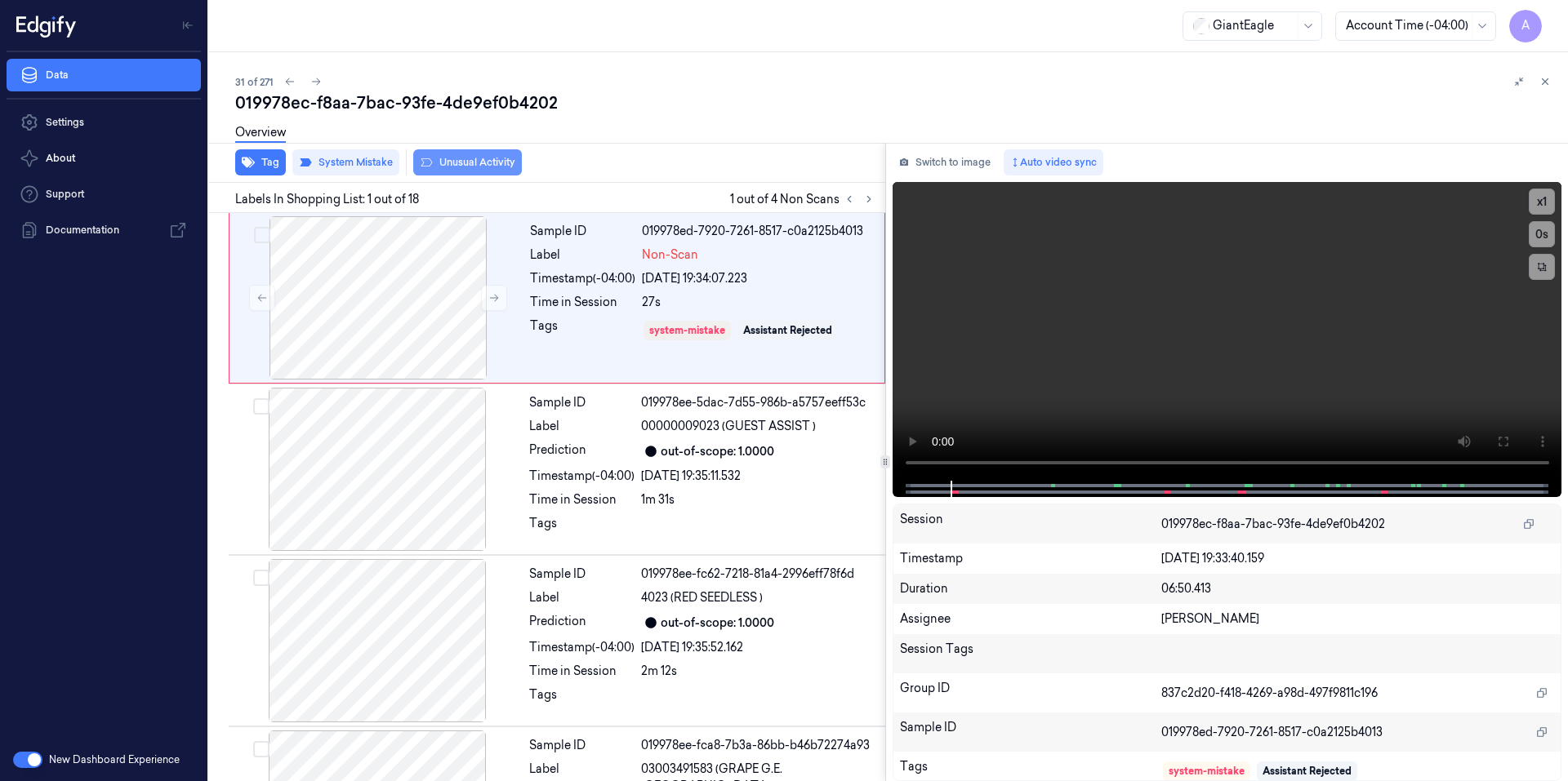
click at [447, 160] on button "Unusual Activity" at bounding box center [467, 162] width 109 height 27
click at [866, 200] on icon at bounding box center [868, 199] width 11 height 11
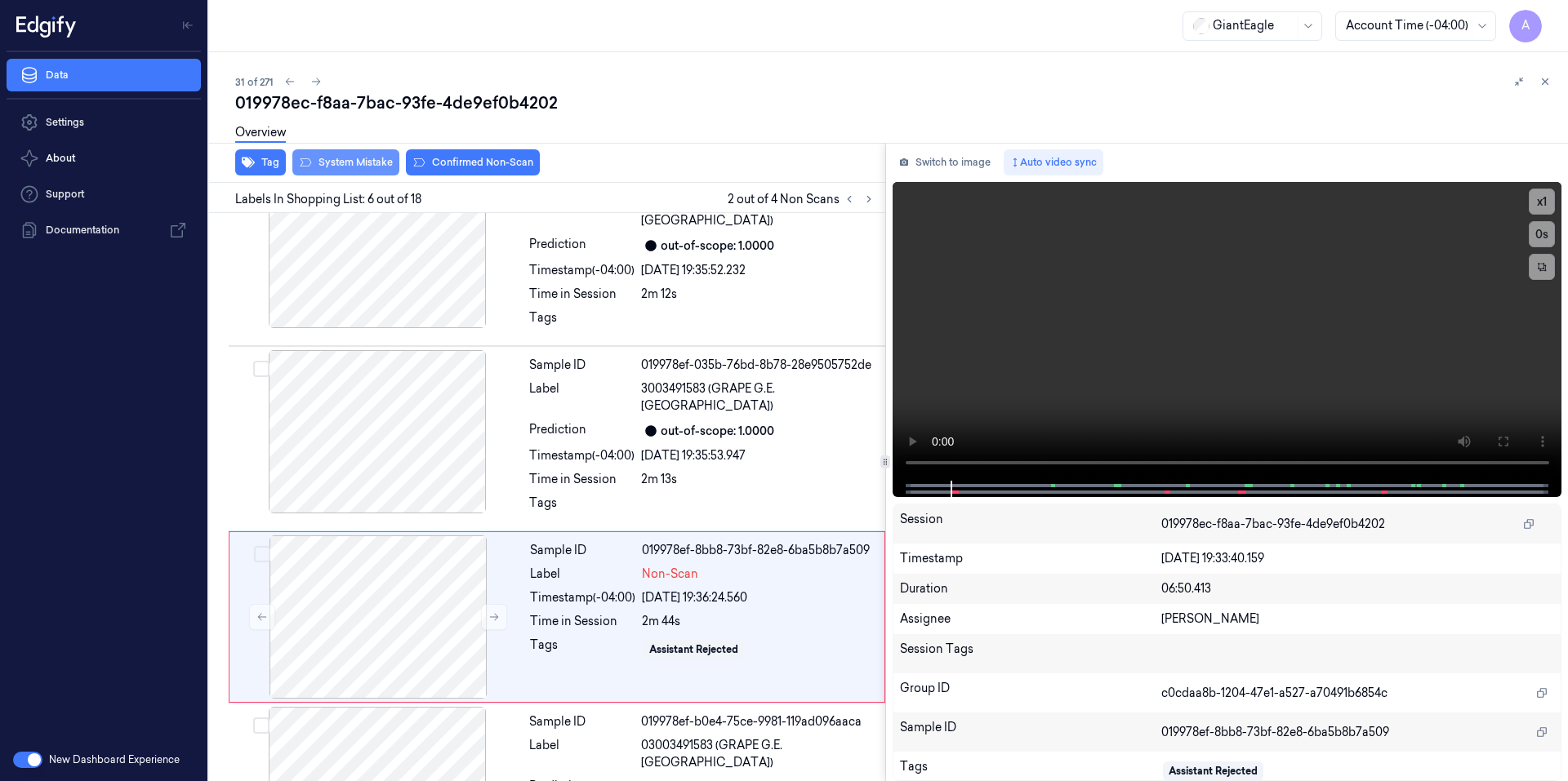
scroll to position [658, 0]
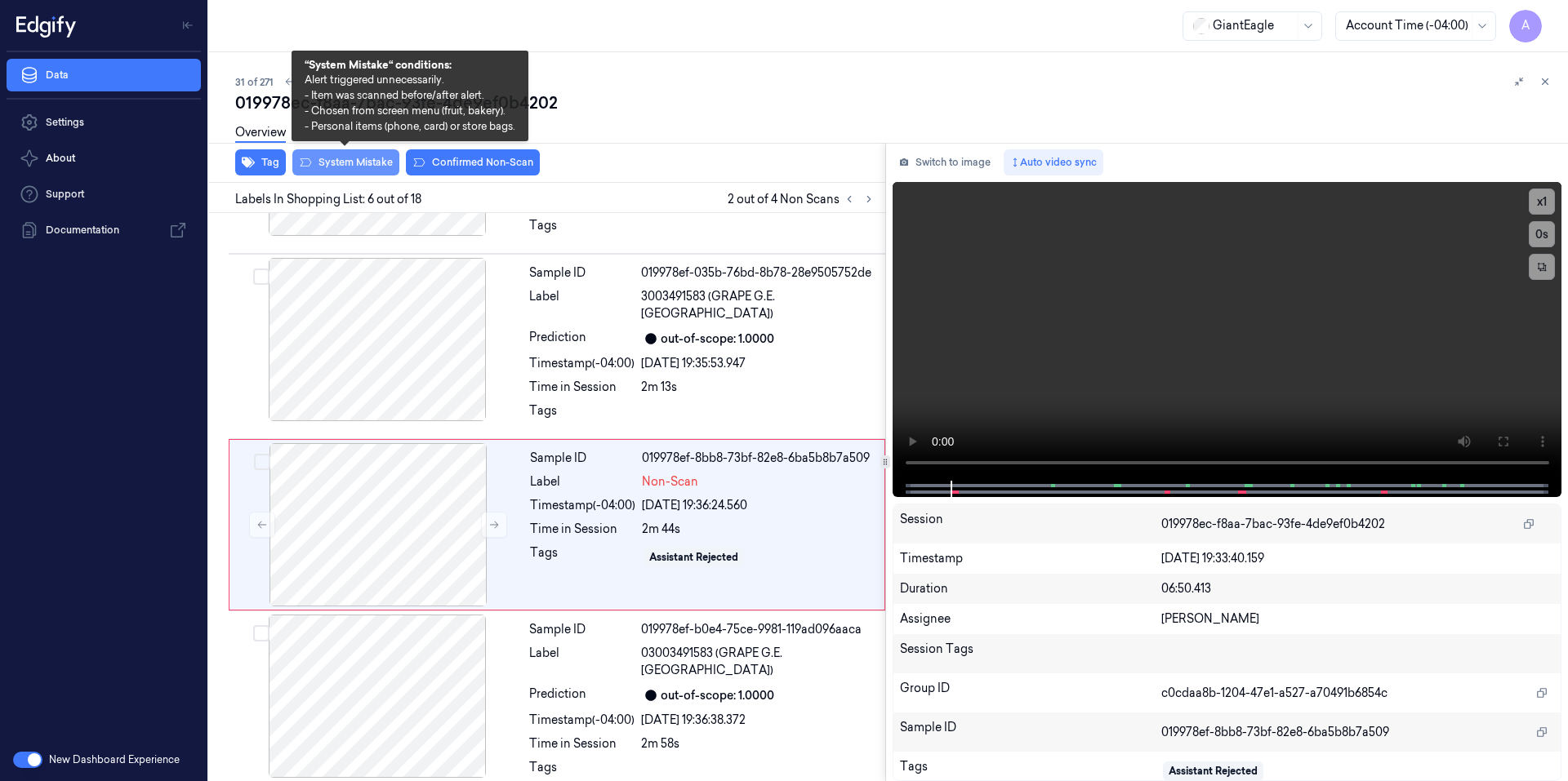
click at [340, 166] on button "System Mistake" at bounding box center [345, 162] width 107 height 27
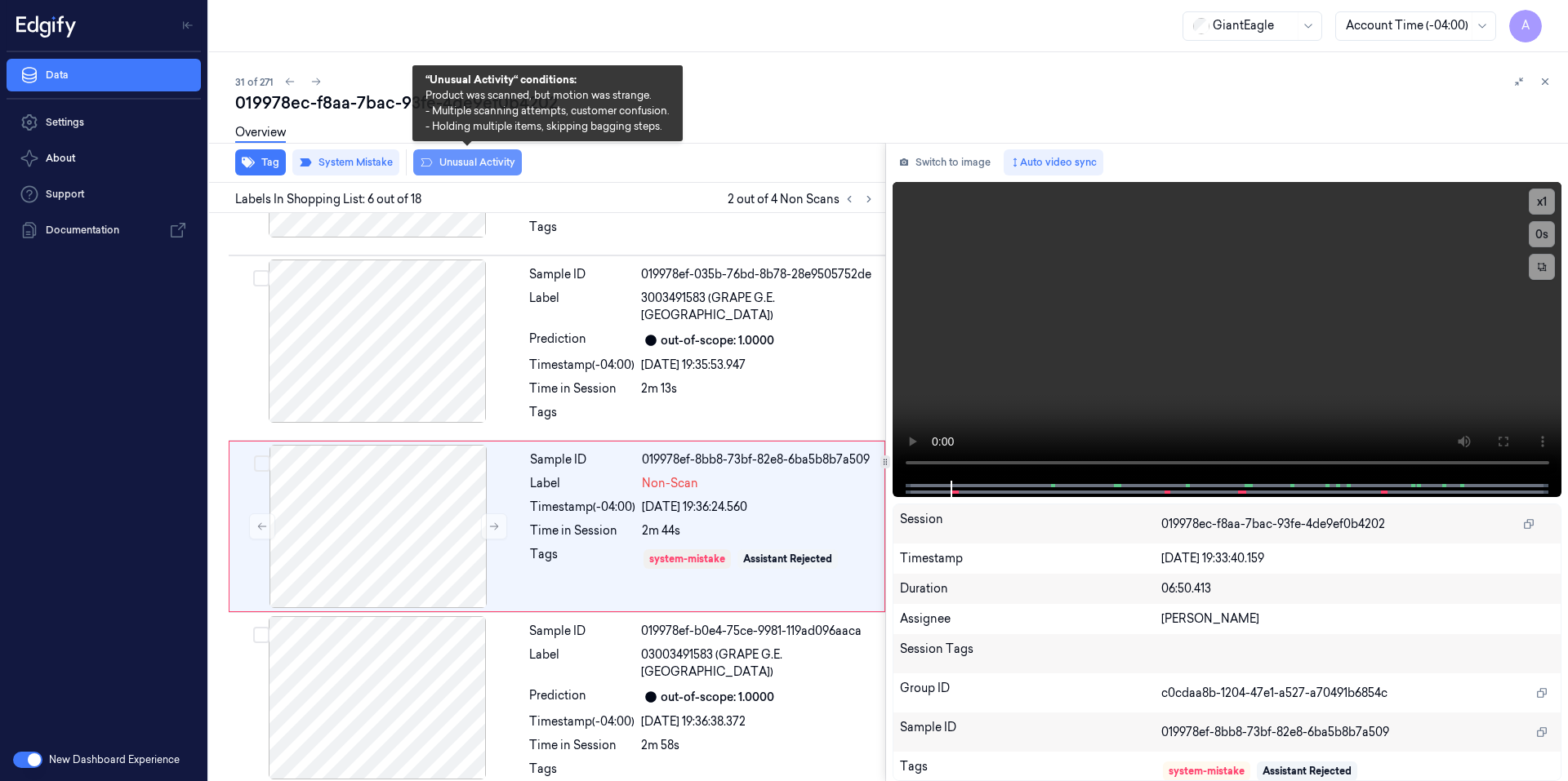
click at [463, 167] on button "Unusual Activity" at bounding box center [467, 162] width 109 height 27
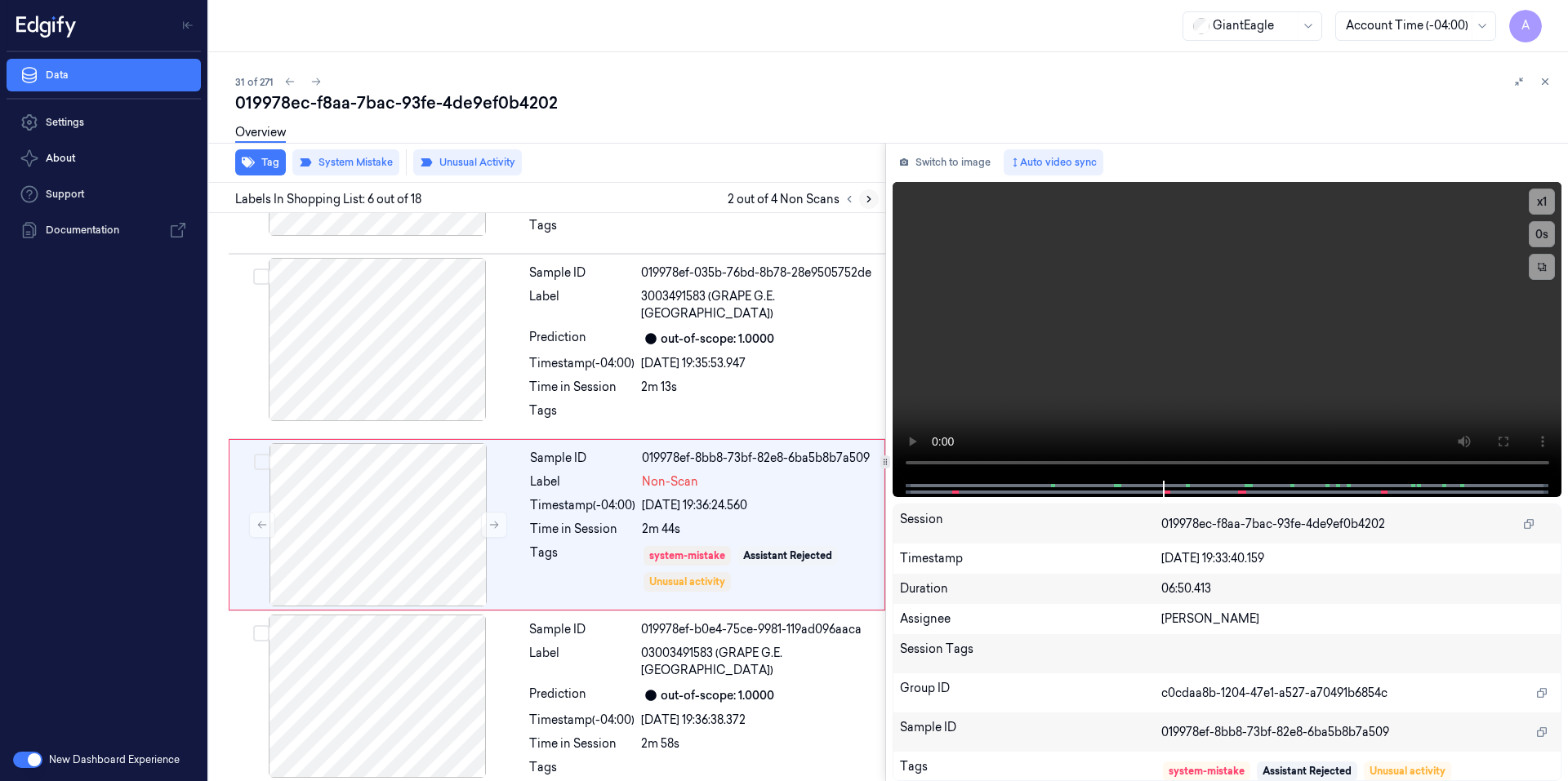
click at [863, 200] on icon at bounding box center [868, 199] width 11 height 11
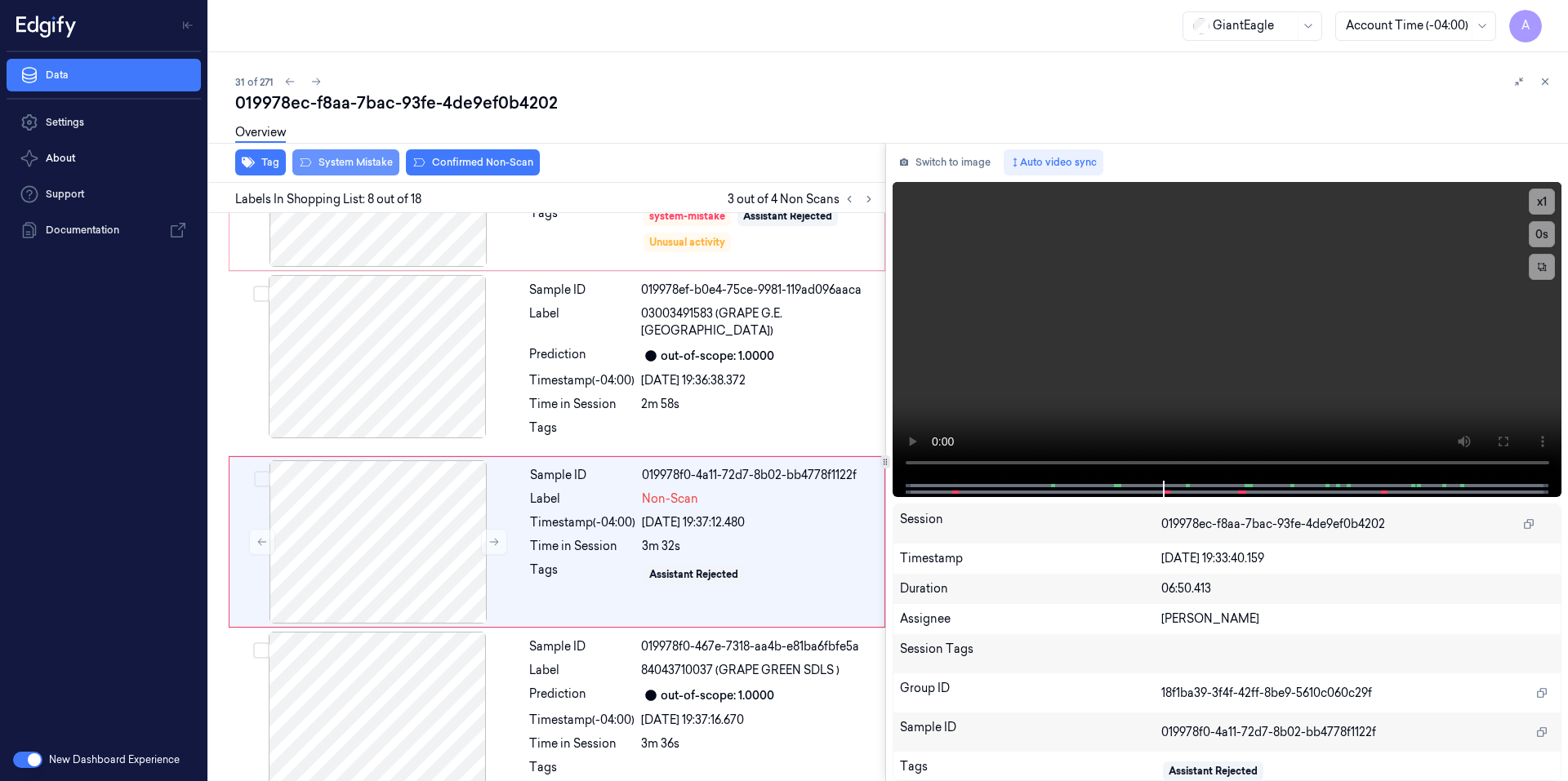
scroll to position [1001, 0]
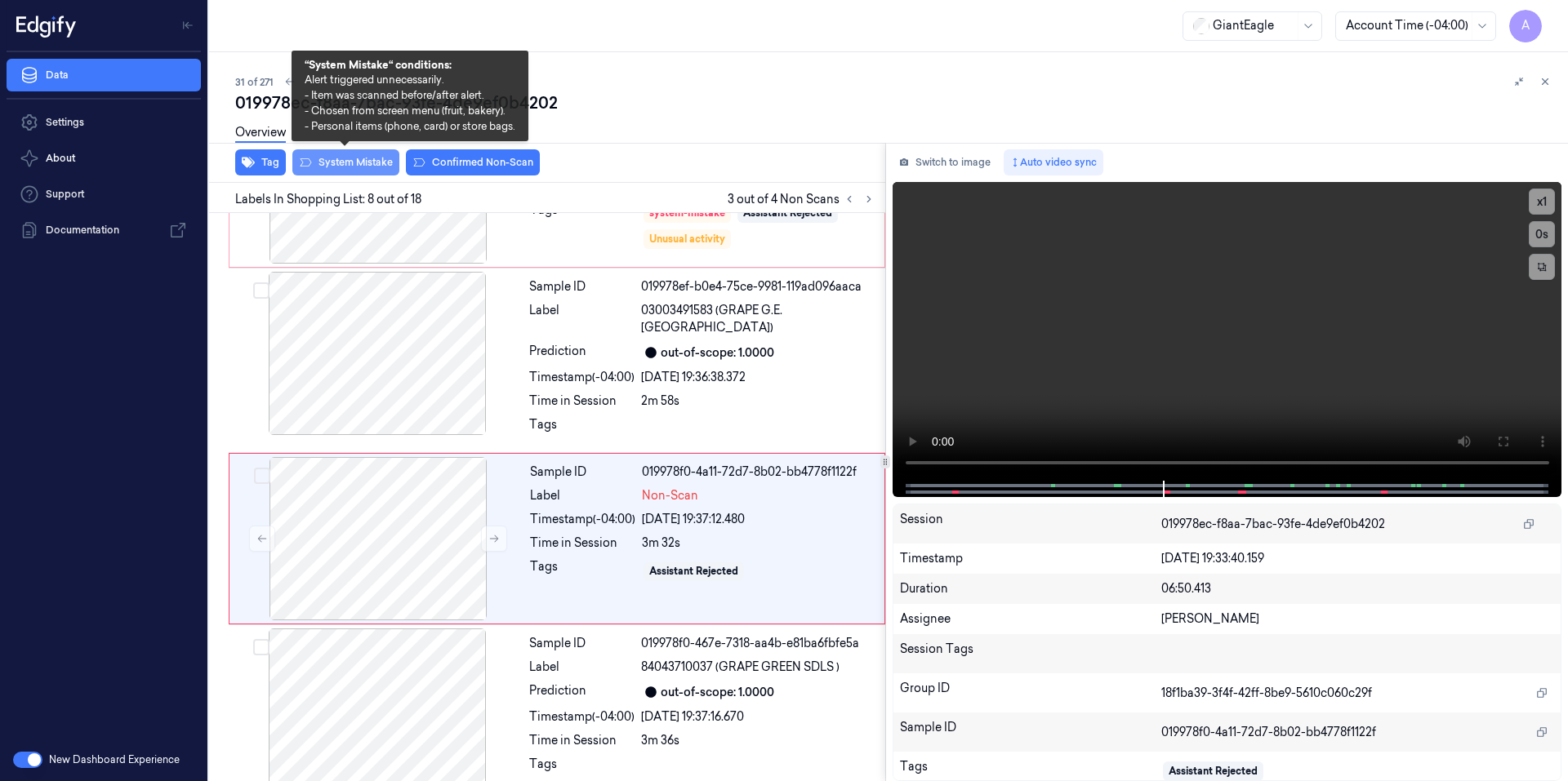
click at [334, 162] on button "System Mistake" at bounding box center [345, 162] width 107 height 27
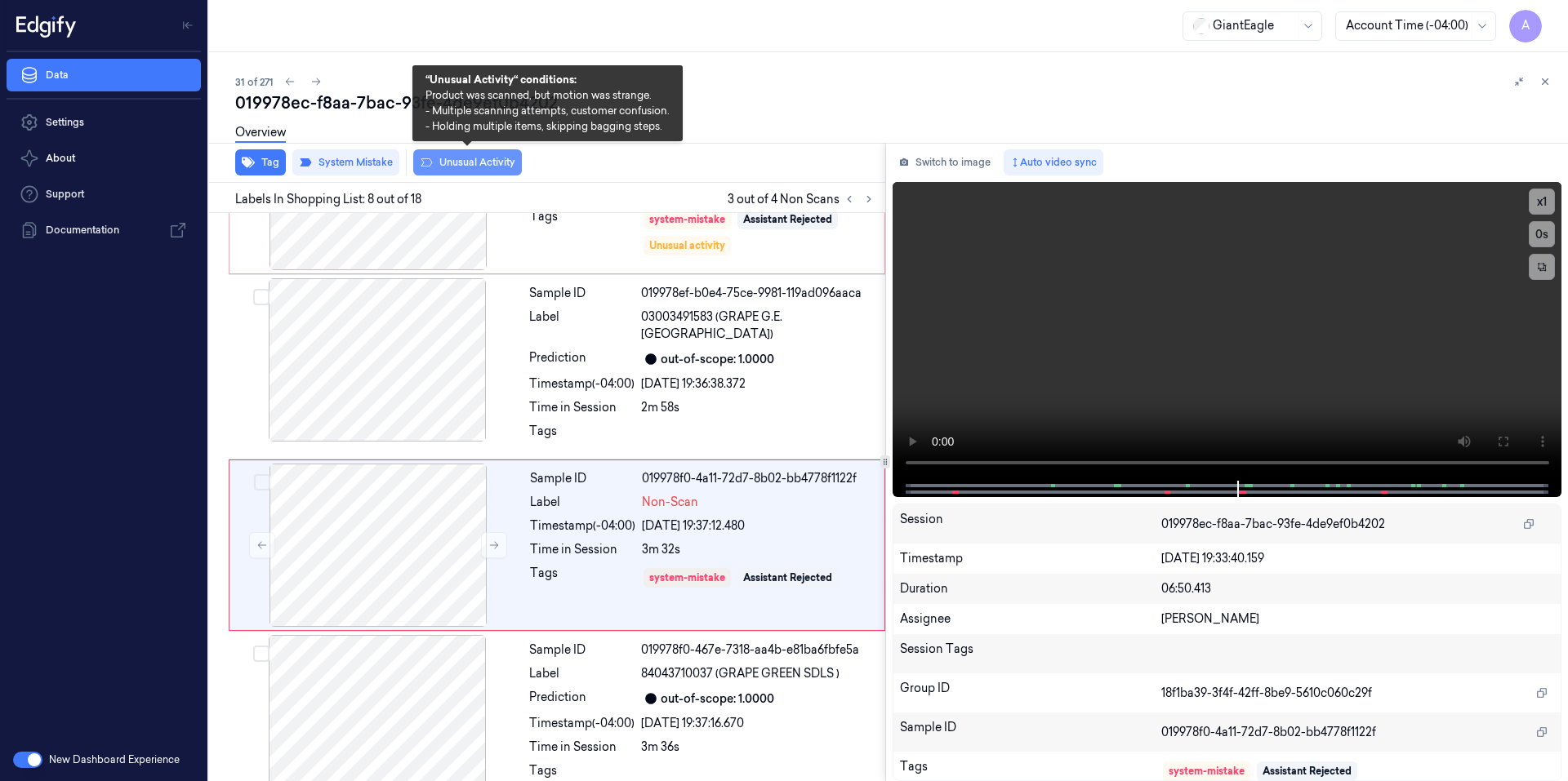
click at [457, 163] on button "Unusual Activity" at bounding box center [467, 162] width 109 height 27
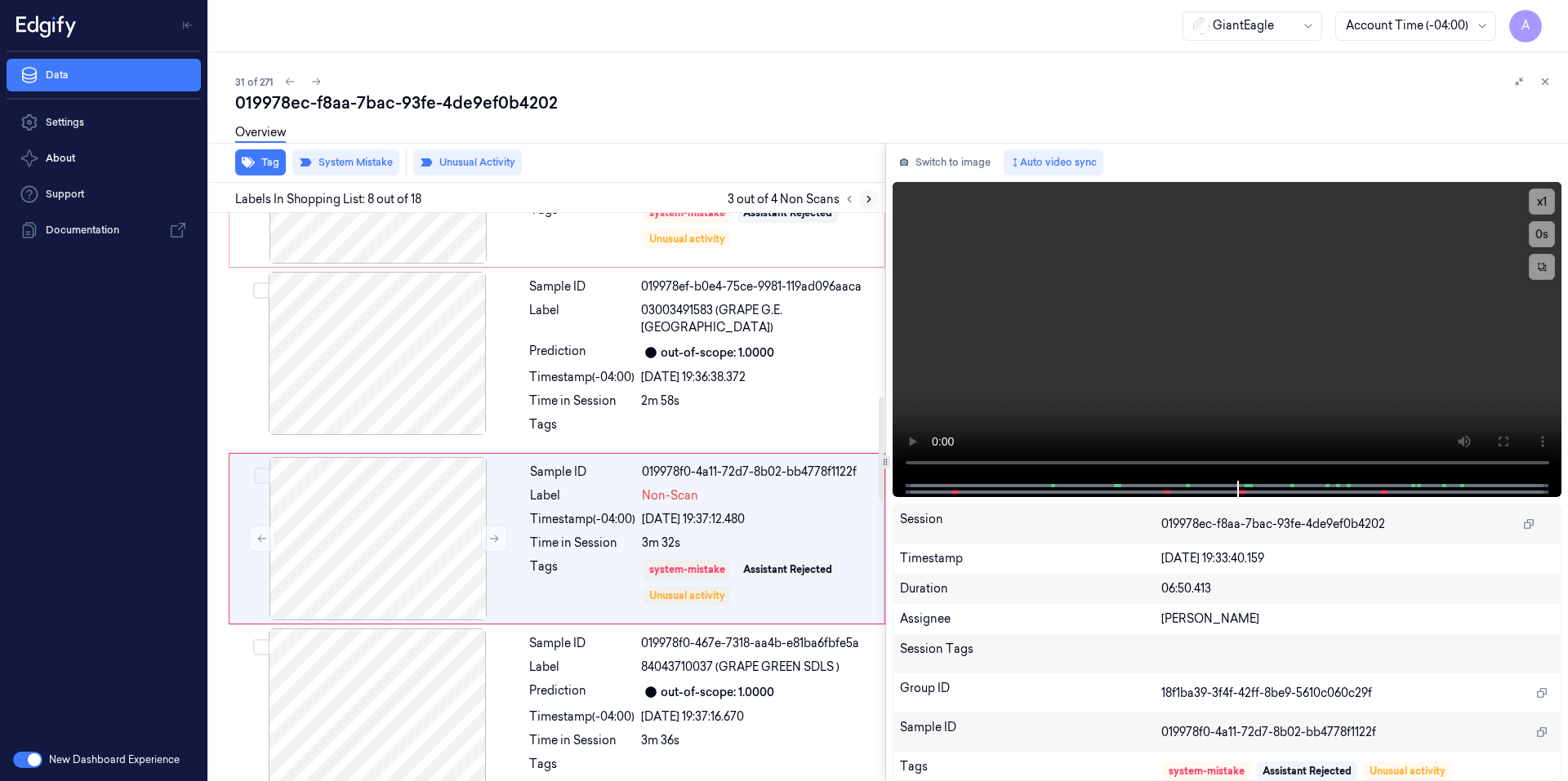
click at [868, 206] on button at bounding box center [868, 199] width 19 height 19
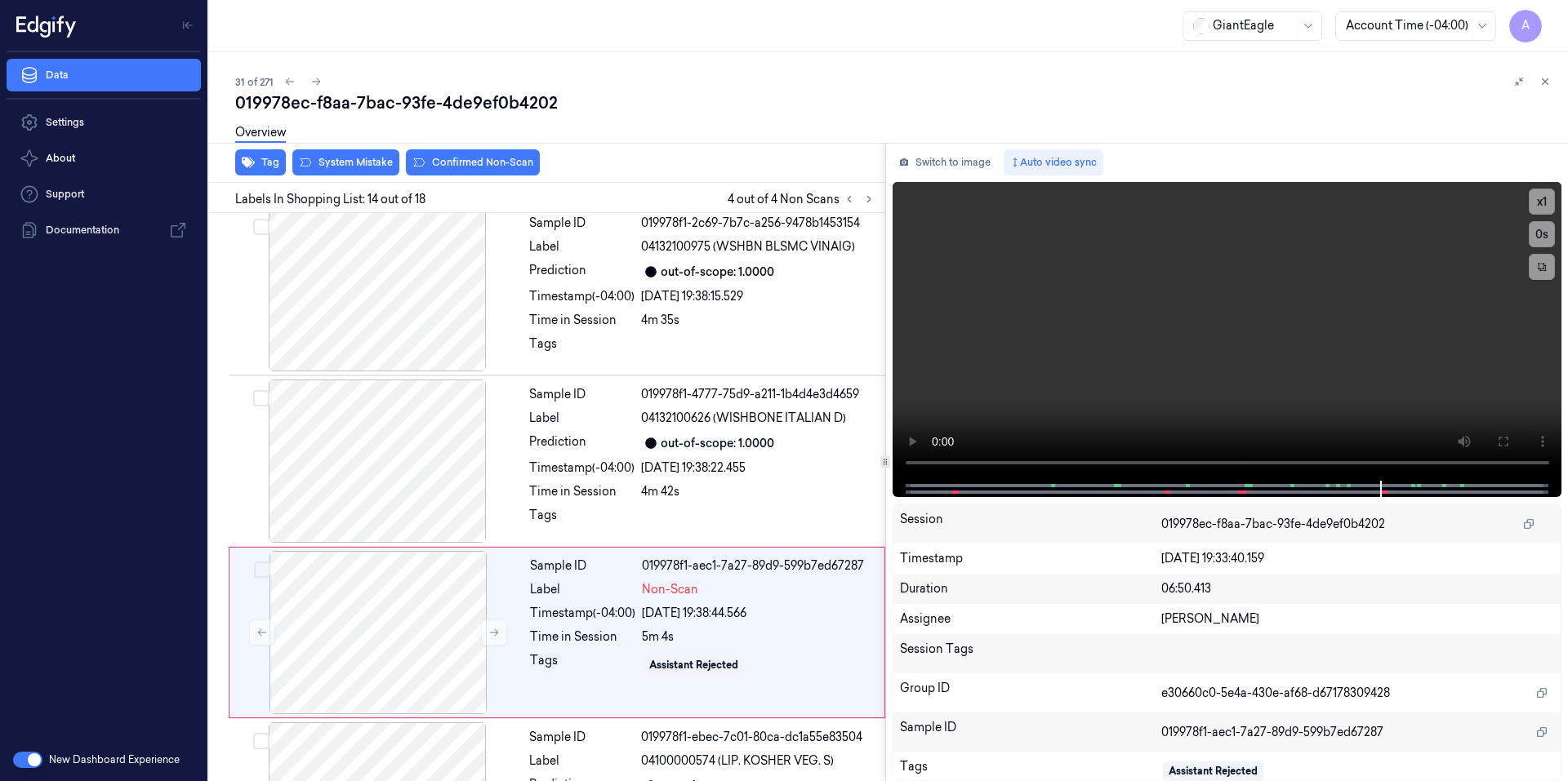
scroll to position [2029, 0]
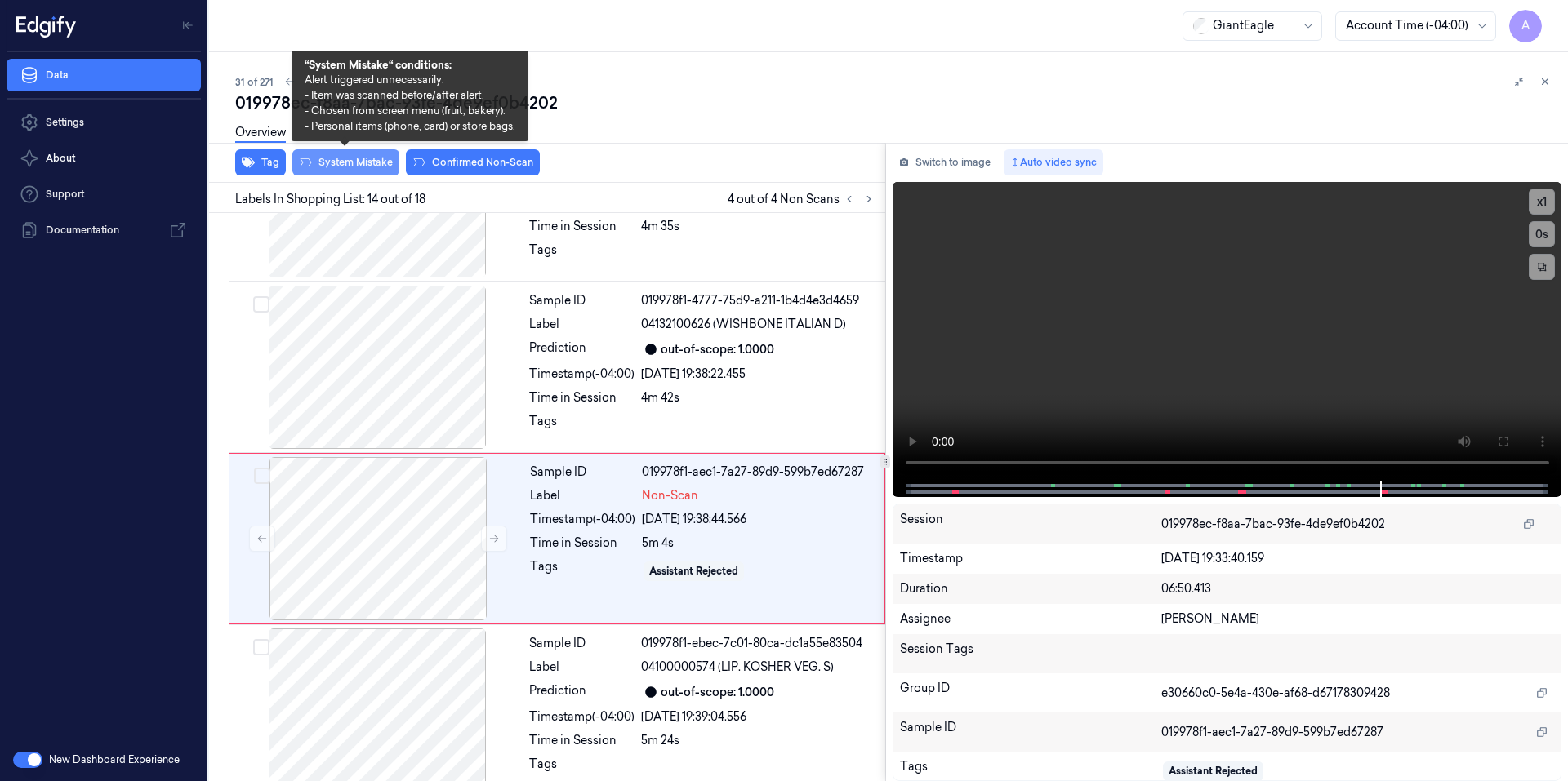
click at [343, 168] on button "System Mistake" at bounding box center [345, 162] width 107 height 27
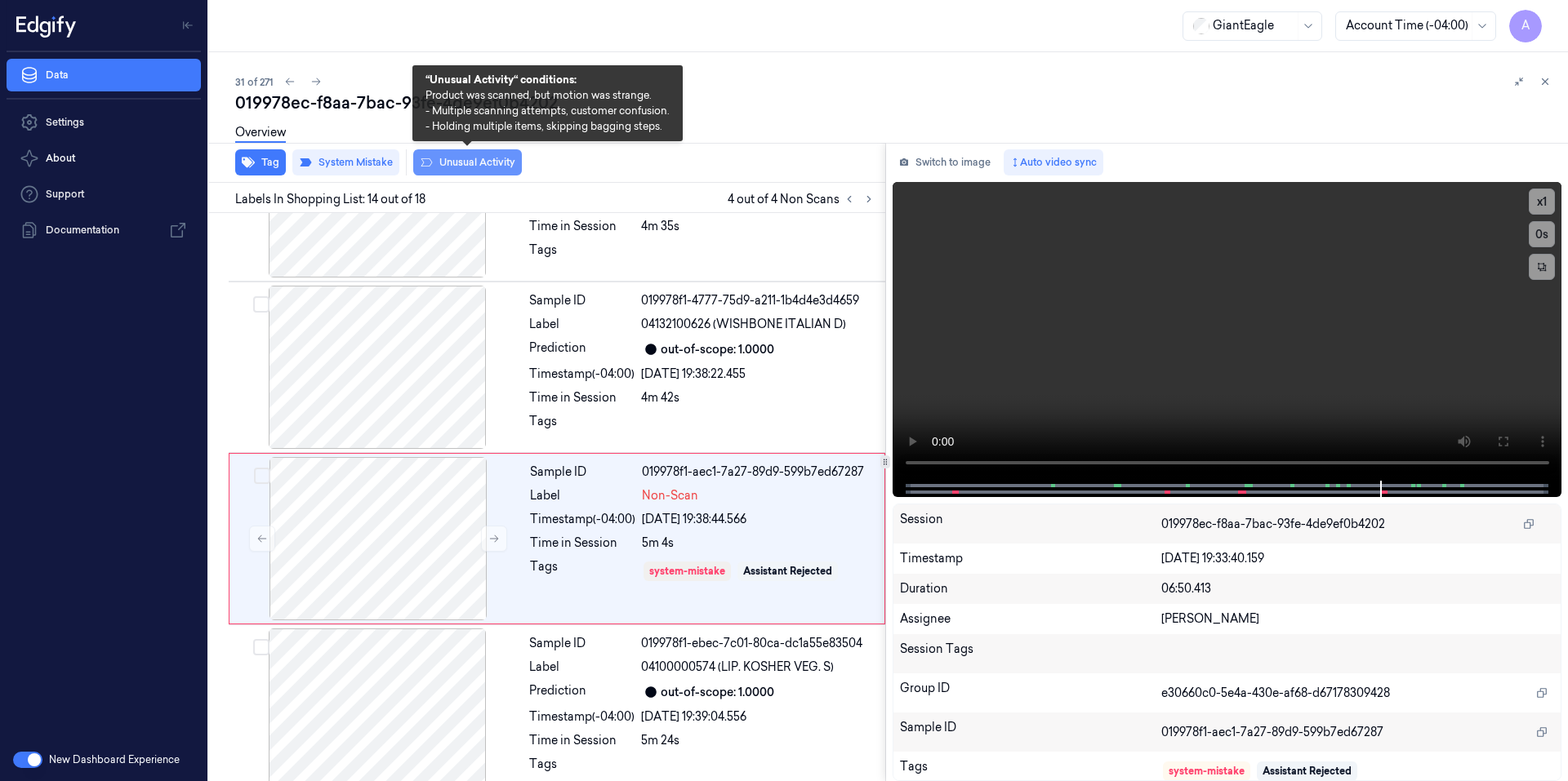
click at [460, 165] on button "Unusual Activity" at bounding box center [467, 162] width 109 height 27
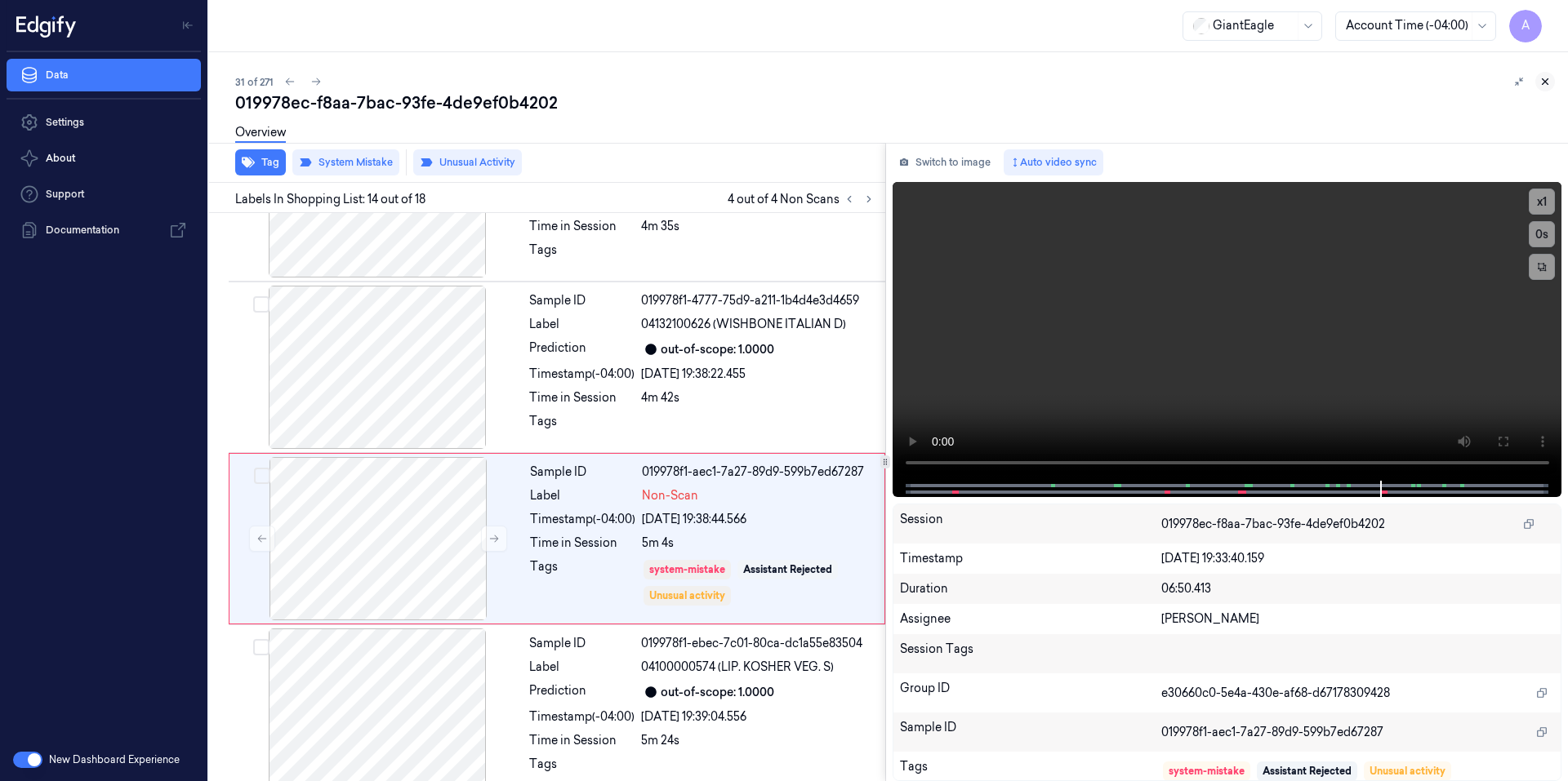
click at [1545, 76] on icon at bounding box center [1544, 81] width 11 height 11
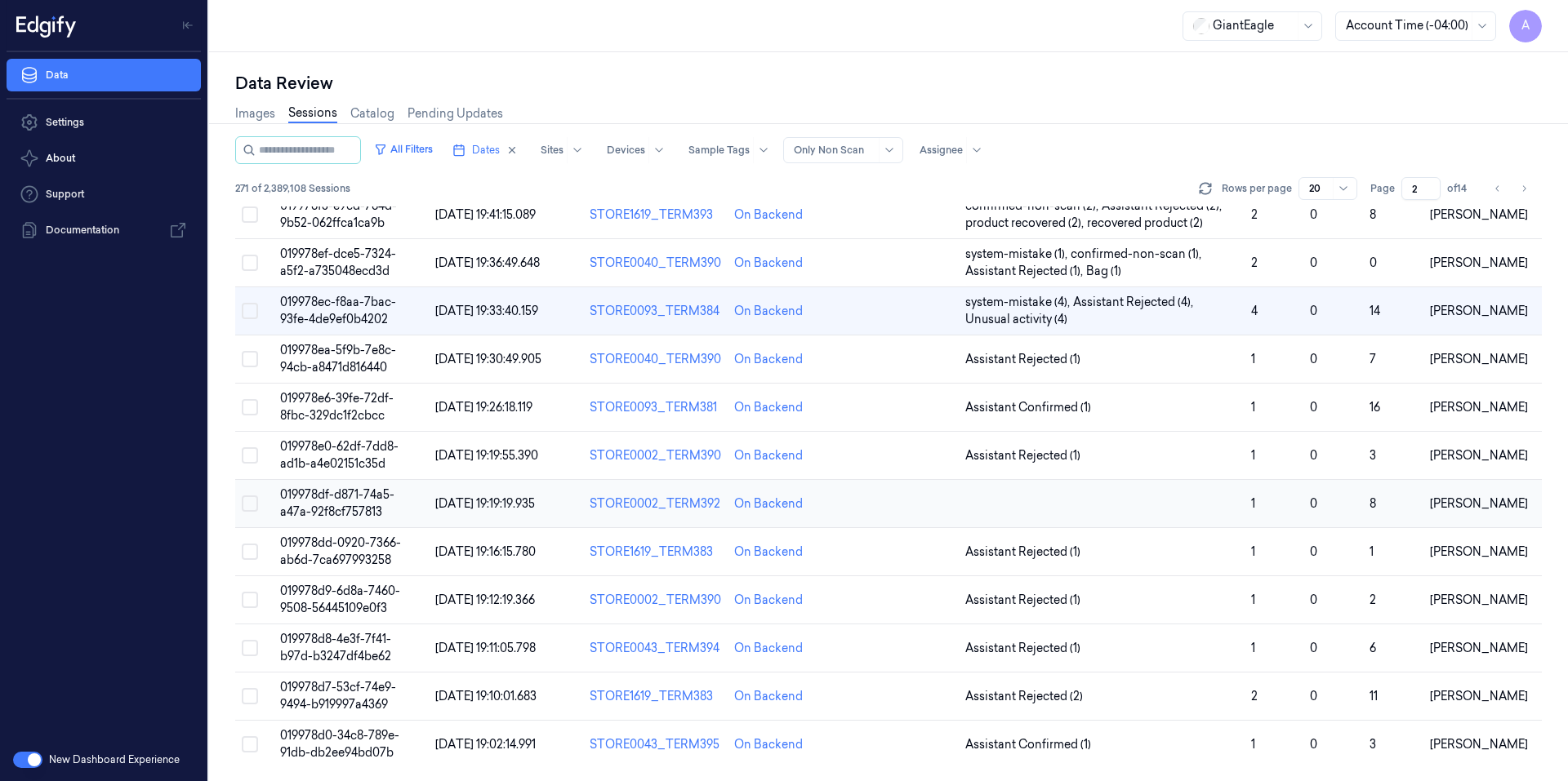
scroll to position [290, 0]
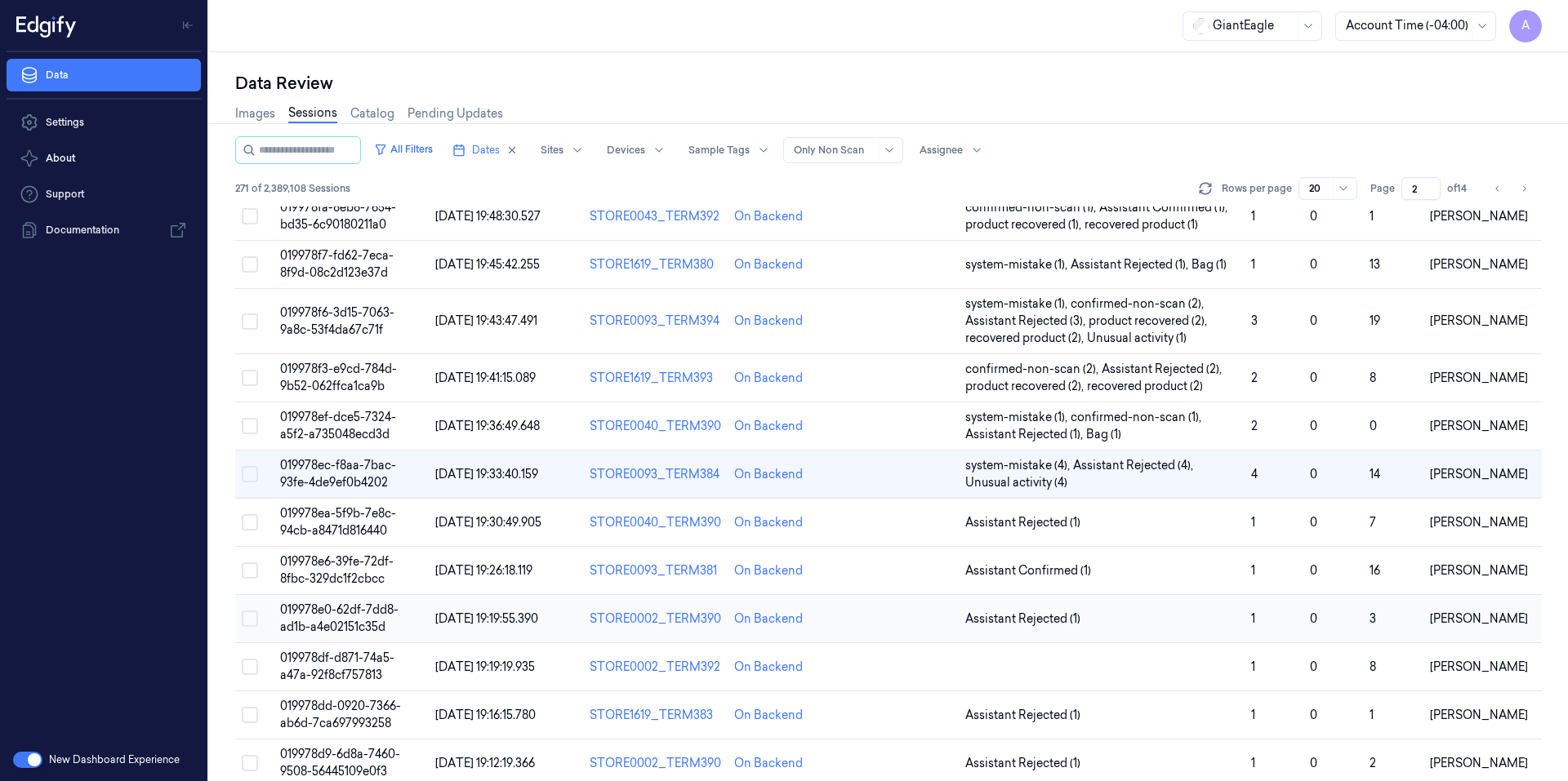
click at [352, 611] on span "019978e0-62df-7dd8-ad1b-a4e02151c35d" at bounding box center [339, 618] width 118 height 32
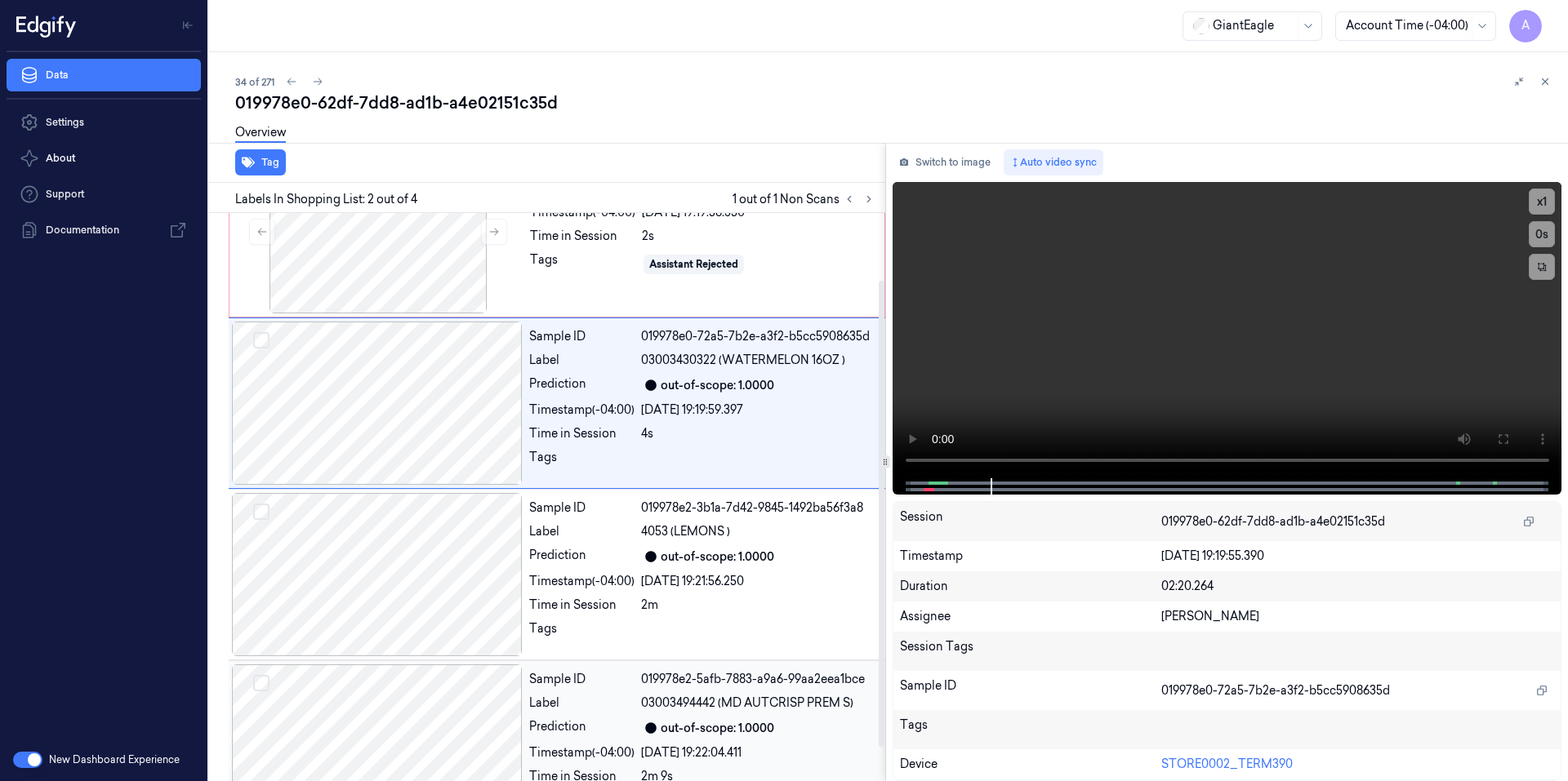
scroll to position [123, 0]
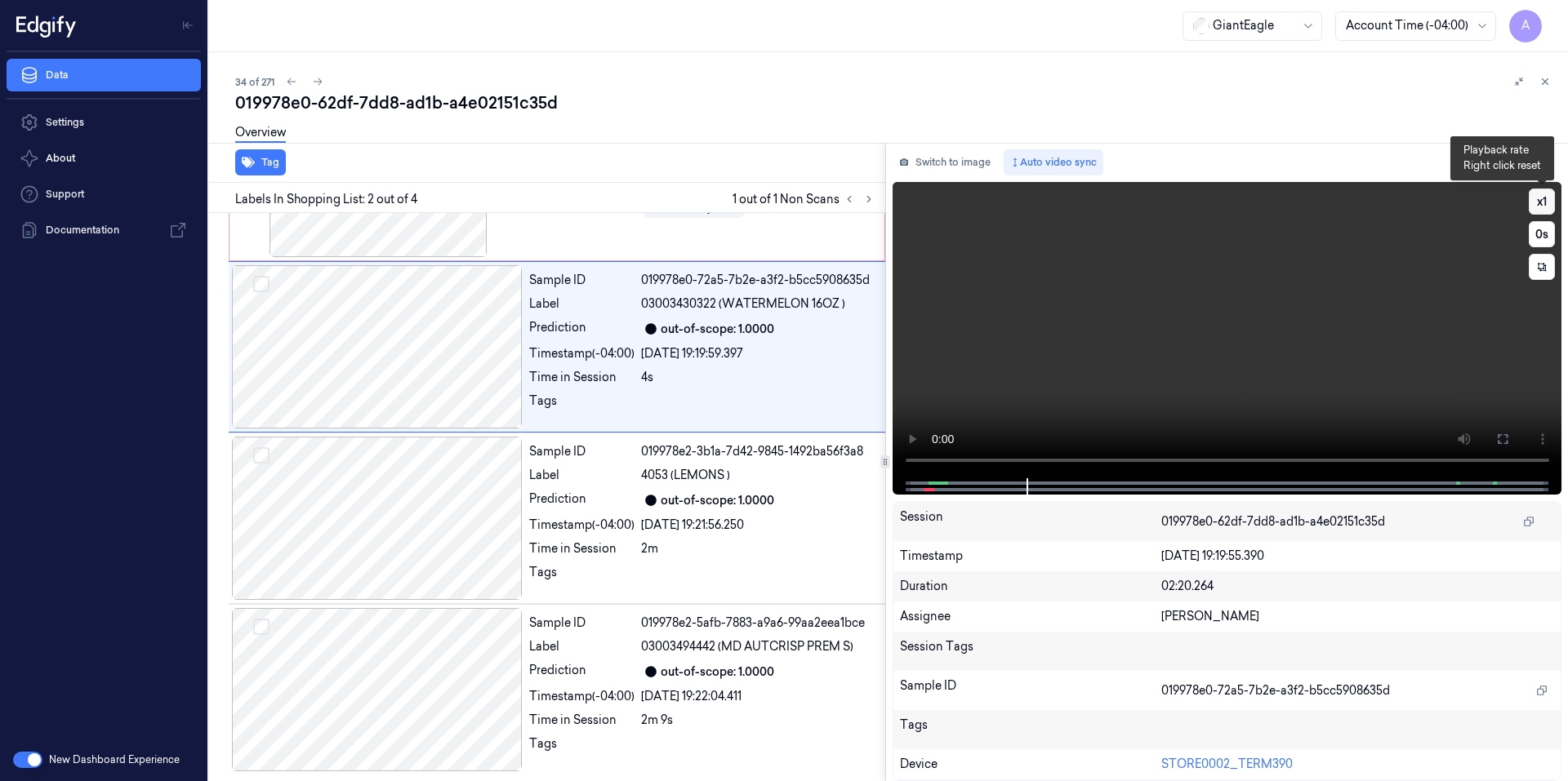
click at [1536, 203] on button "x 1" at bounding box center [1541, 201] width 27 height 27
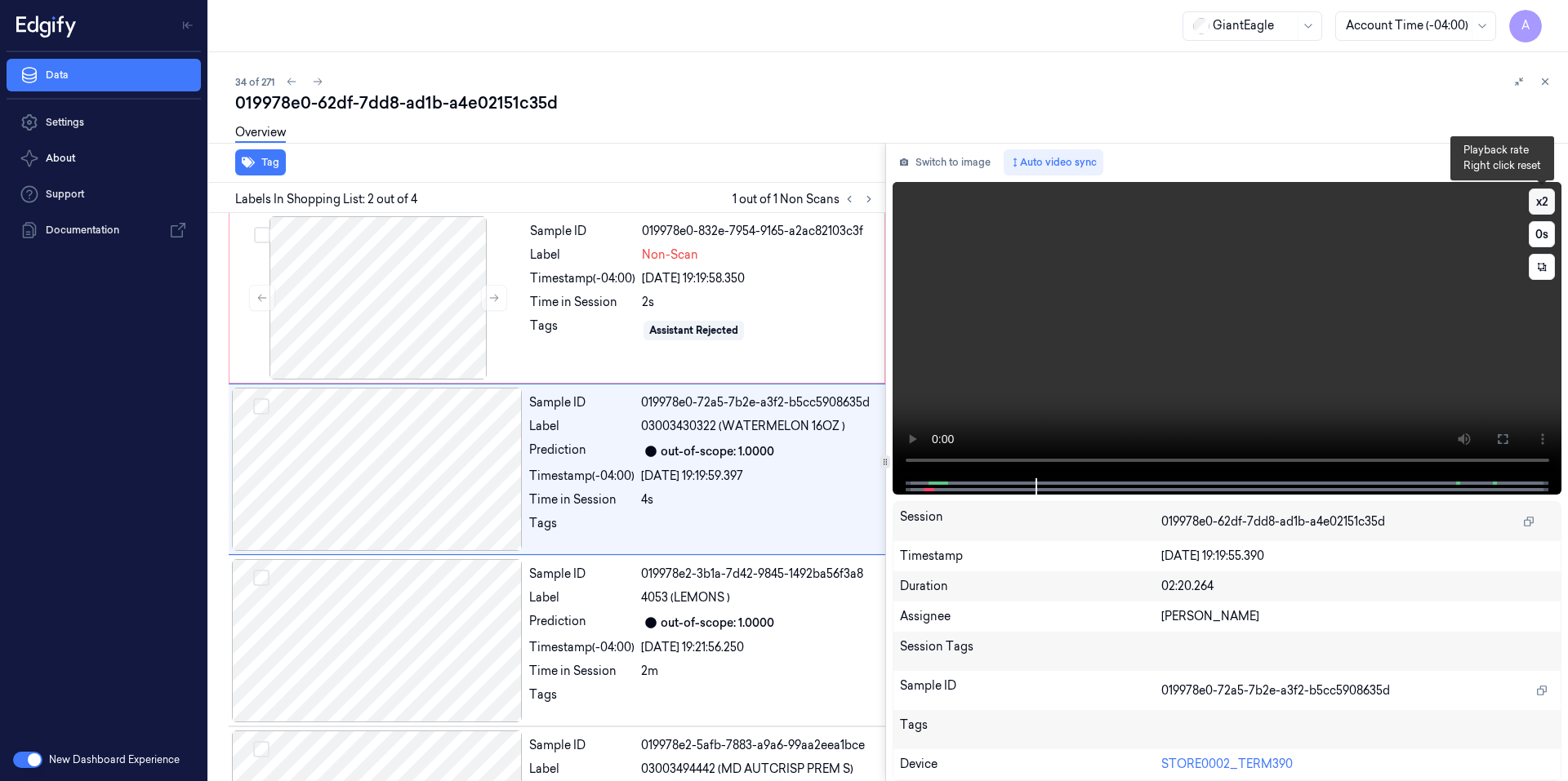
click at [1536, 203] on button "x 2" at bounding box center [1541, 201] width 27 height 27
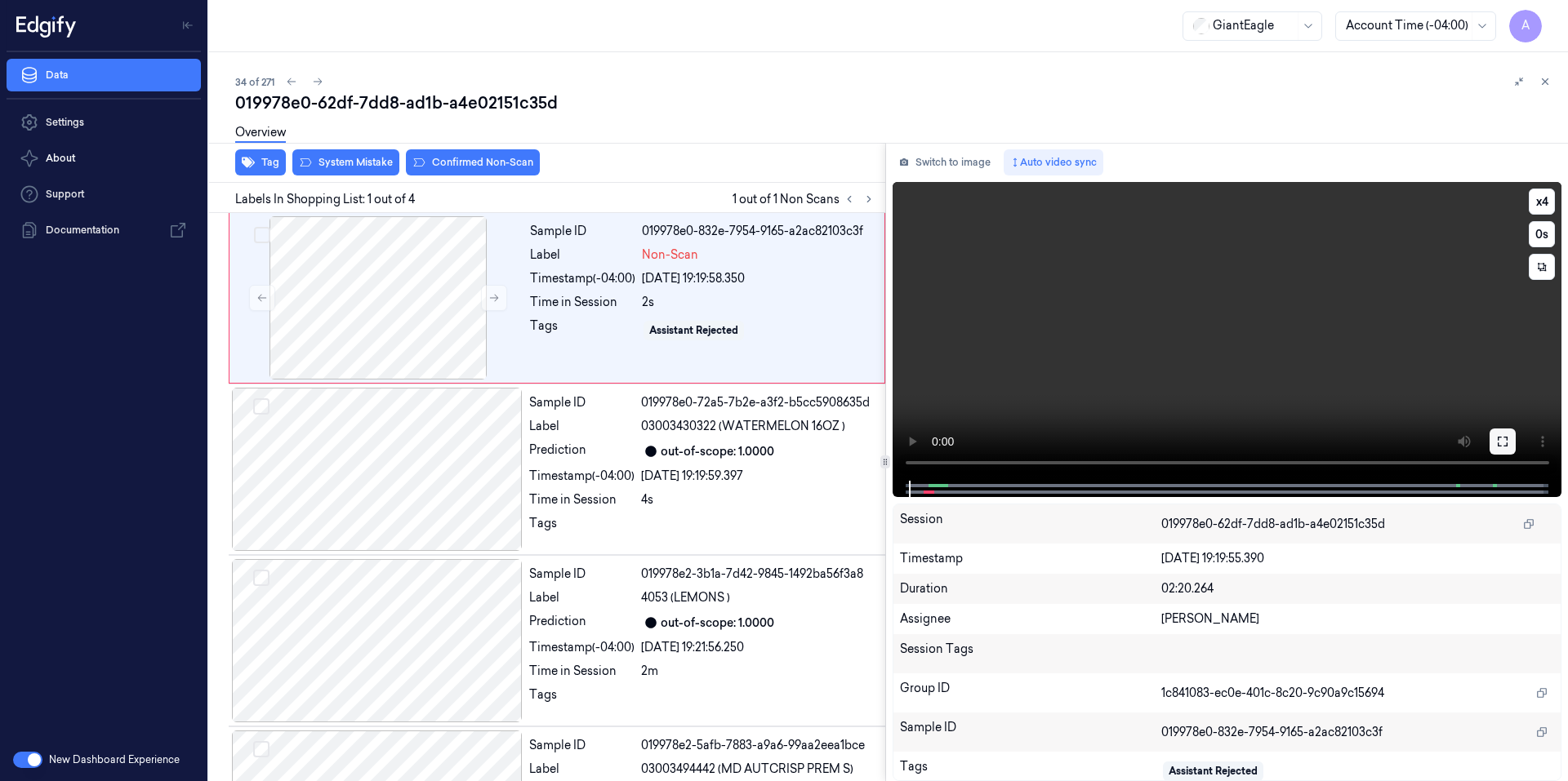
click at [1496, 448] on icon at bounding box center [1502, 441] width 13 height 13
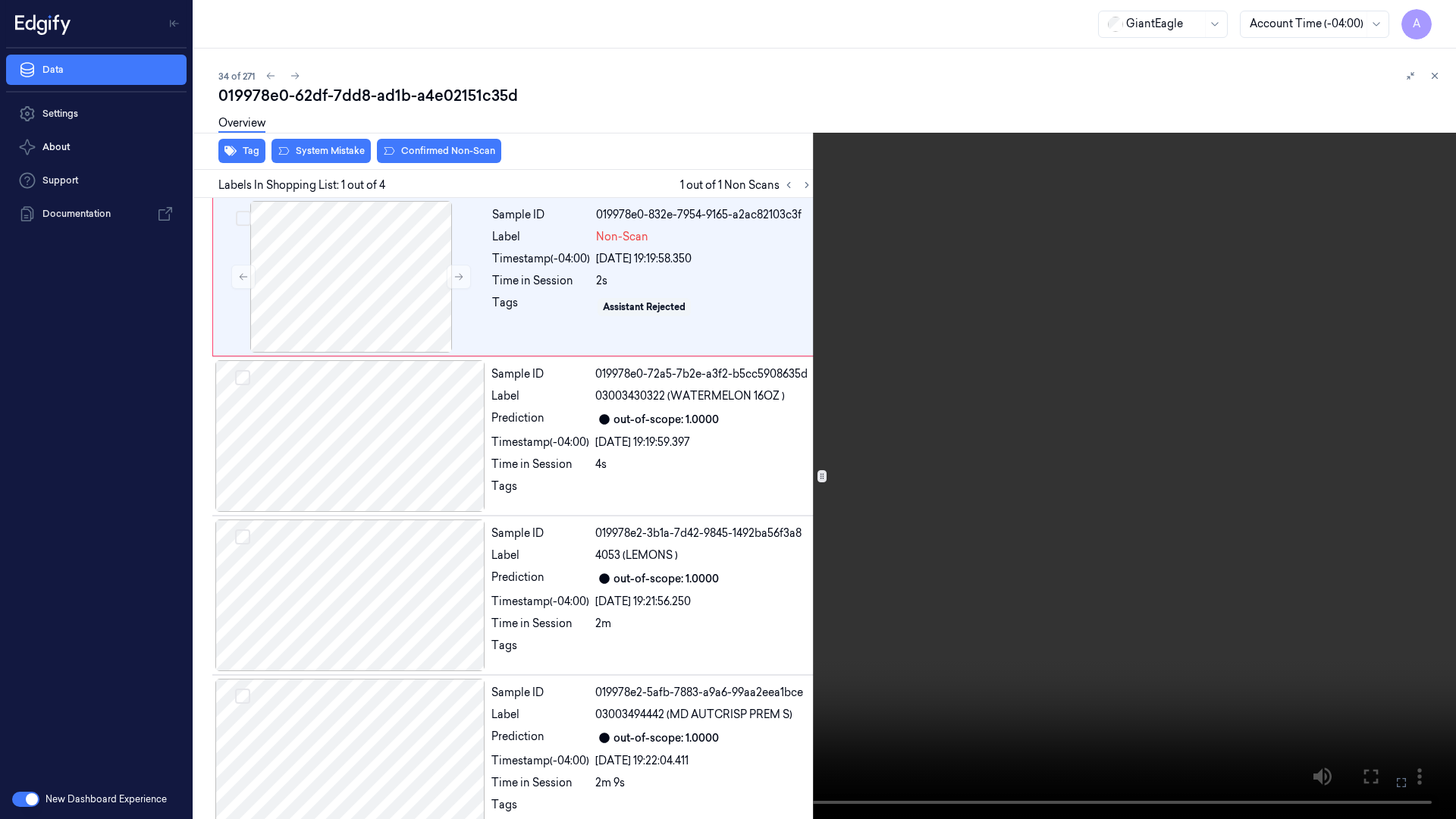
click at [818, 701] on video at bounding box center [728, 409] width 1456 height 819
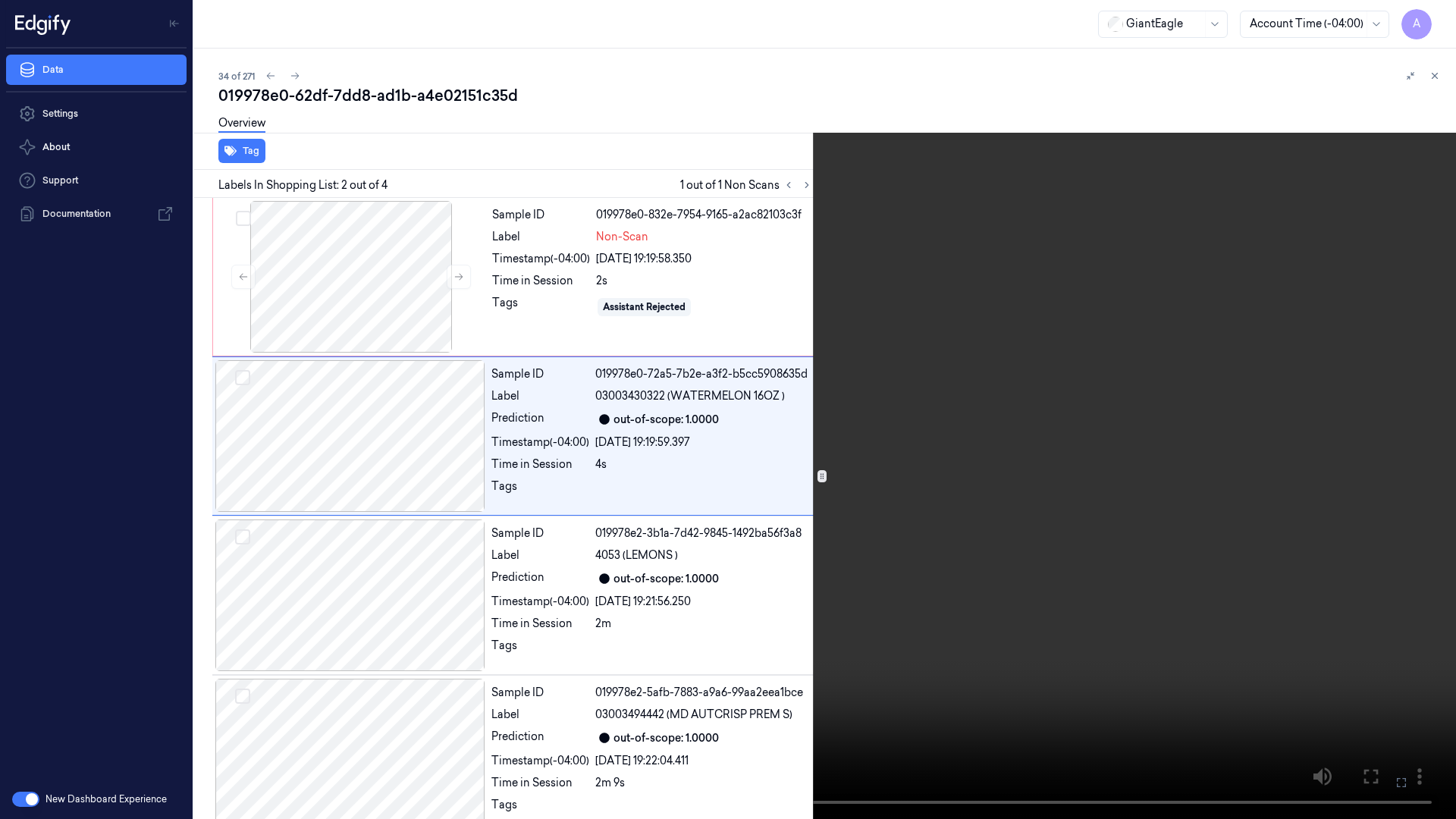
click at [0, 0] on button at bounding box center [0, 0] width 0 height 0
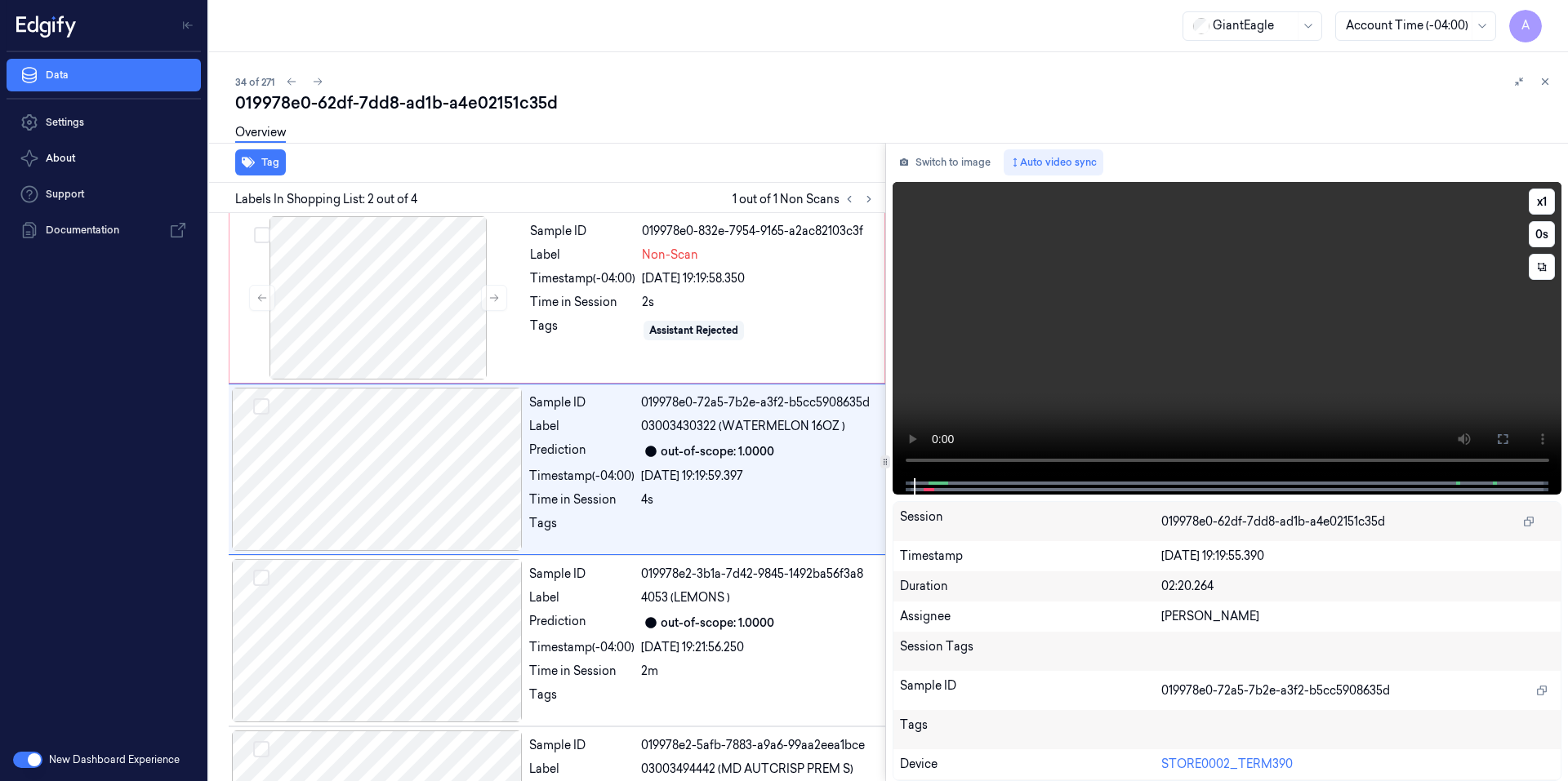
drag, startPoint x: 1499, startPoint y: 448, endPoint x: 1499, endPoint y: 508, distance: 60.0
click at [1499, 448] on button at bounding box center [1502, 439] width 27 height 27
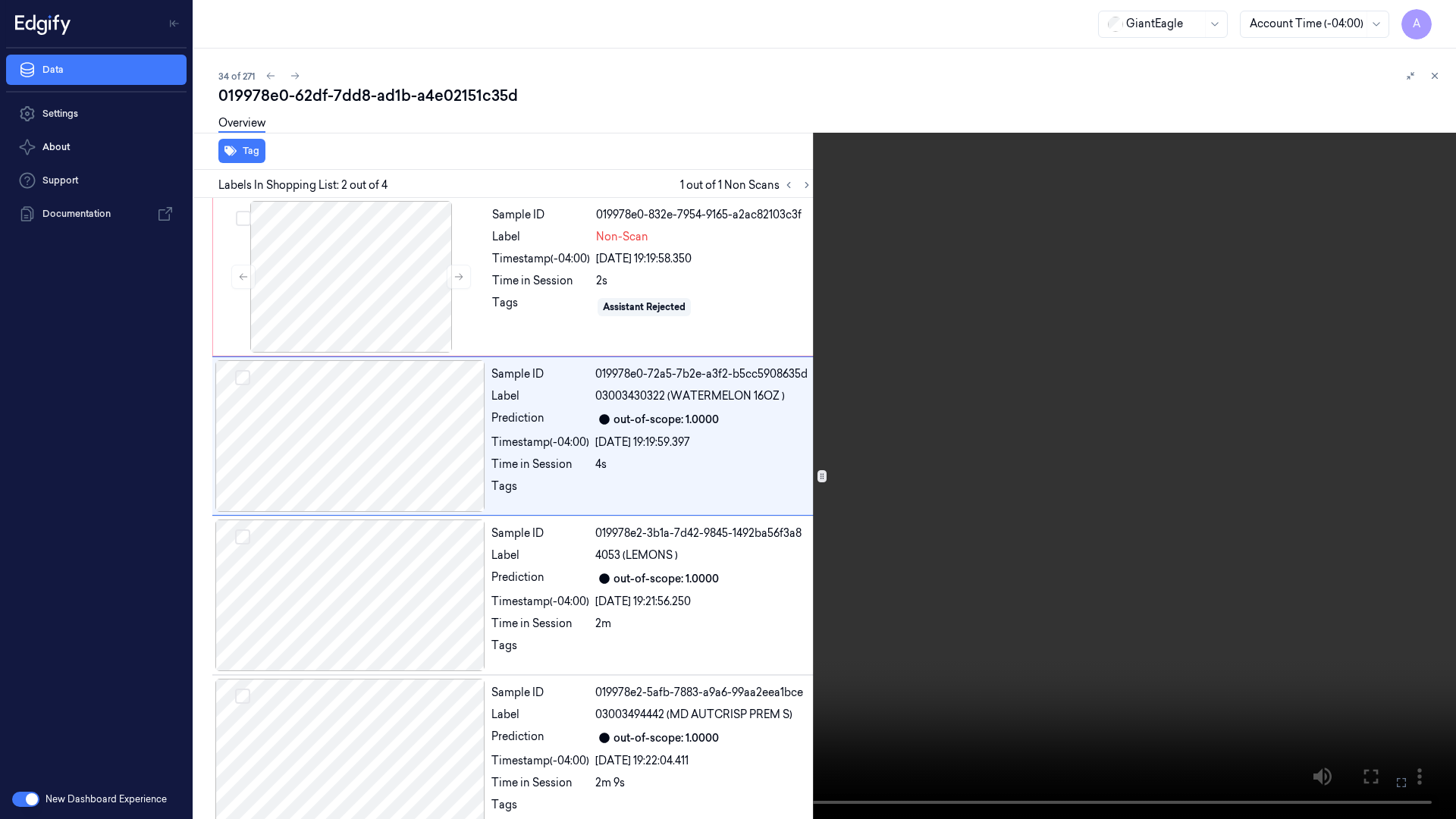
click at [0, 0] on icon at bounding box center [0, 0] width 0 height 0
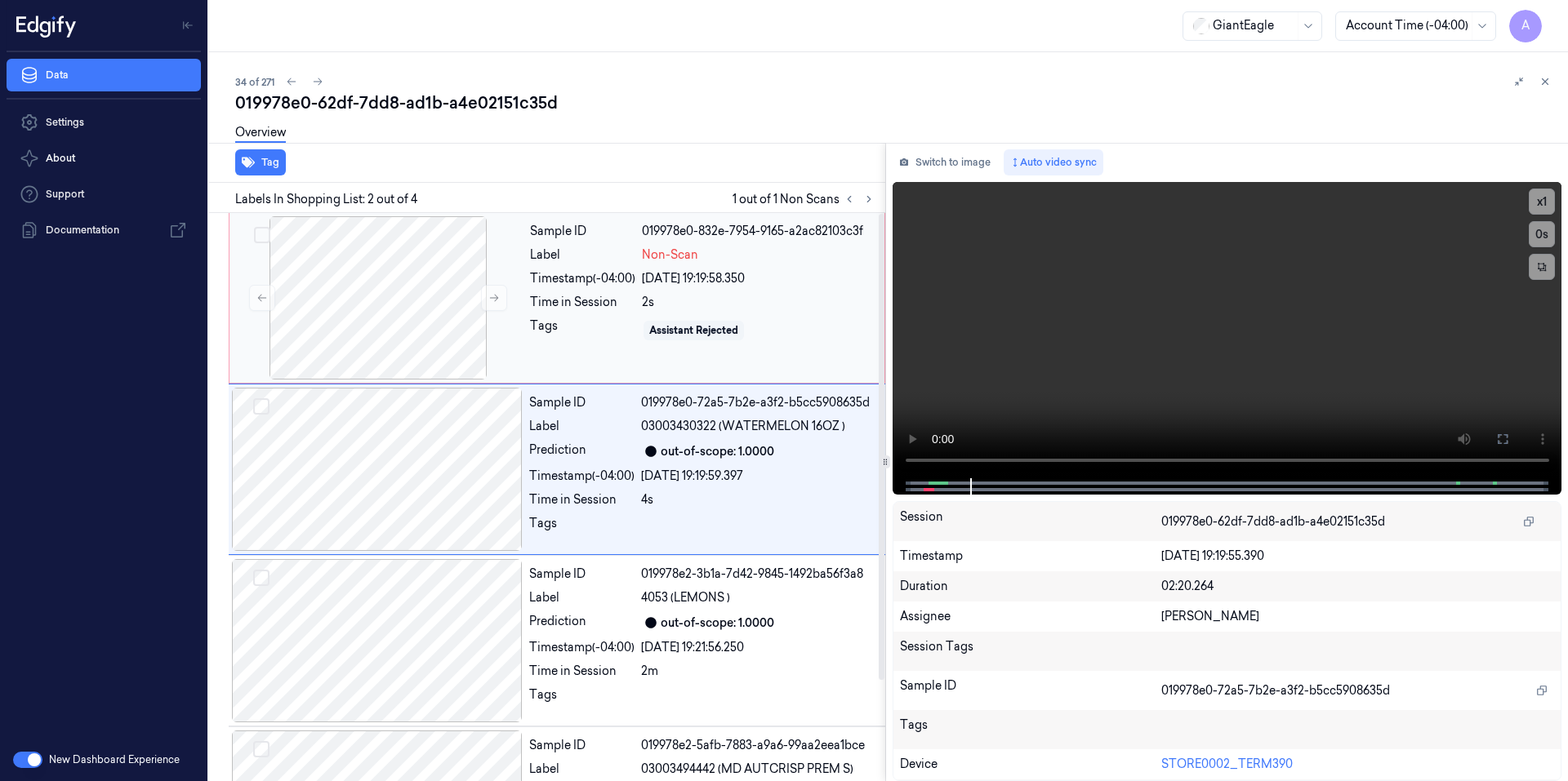
click at [768, 282] on div "23/09/2025 19:19:58.350" at bounding box center [758, 278] width 233 height 17
click at [591, 337] on div "Tags" at bounding box center [583, 331] width 105 height 27
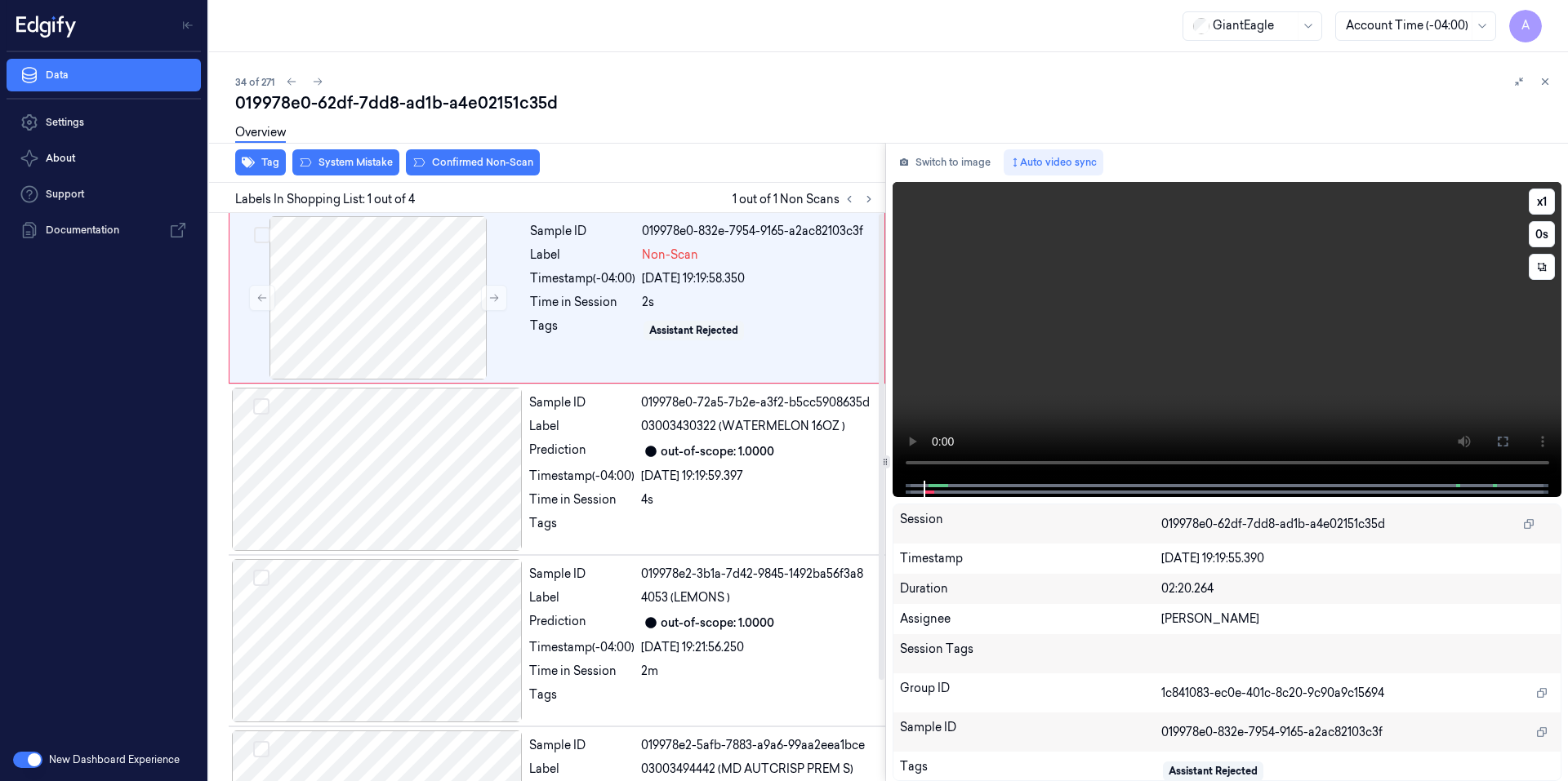
click at [999, 410] on video at bounding box center [1226, 331] width 670 height 298
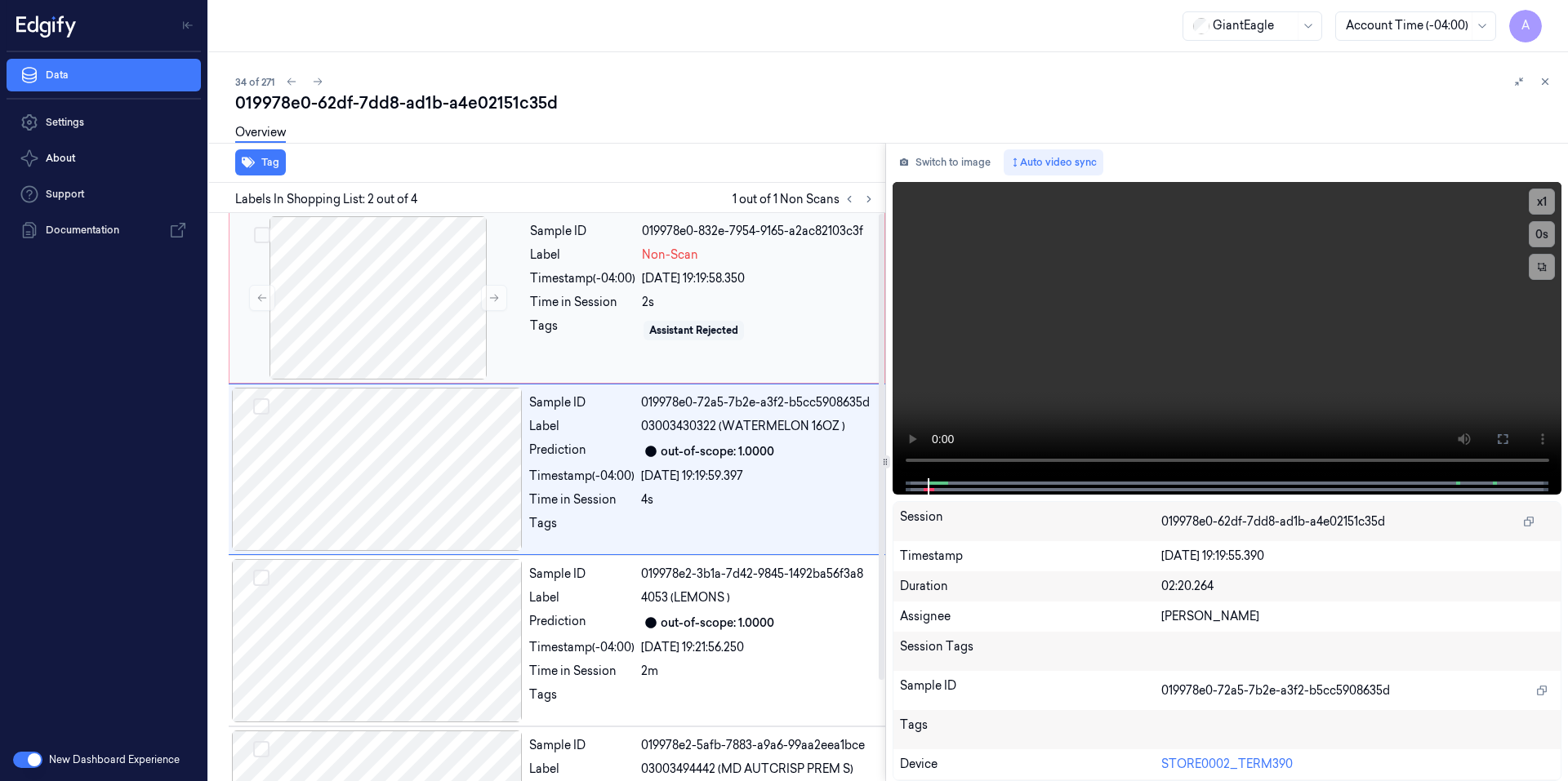
click at [561, 320] on div "Tags" at bounding box center [583, 331] width 105 height 27
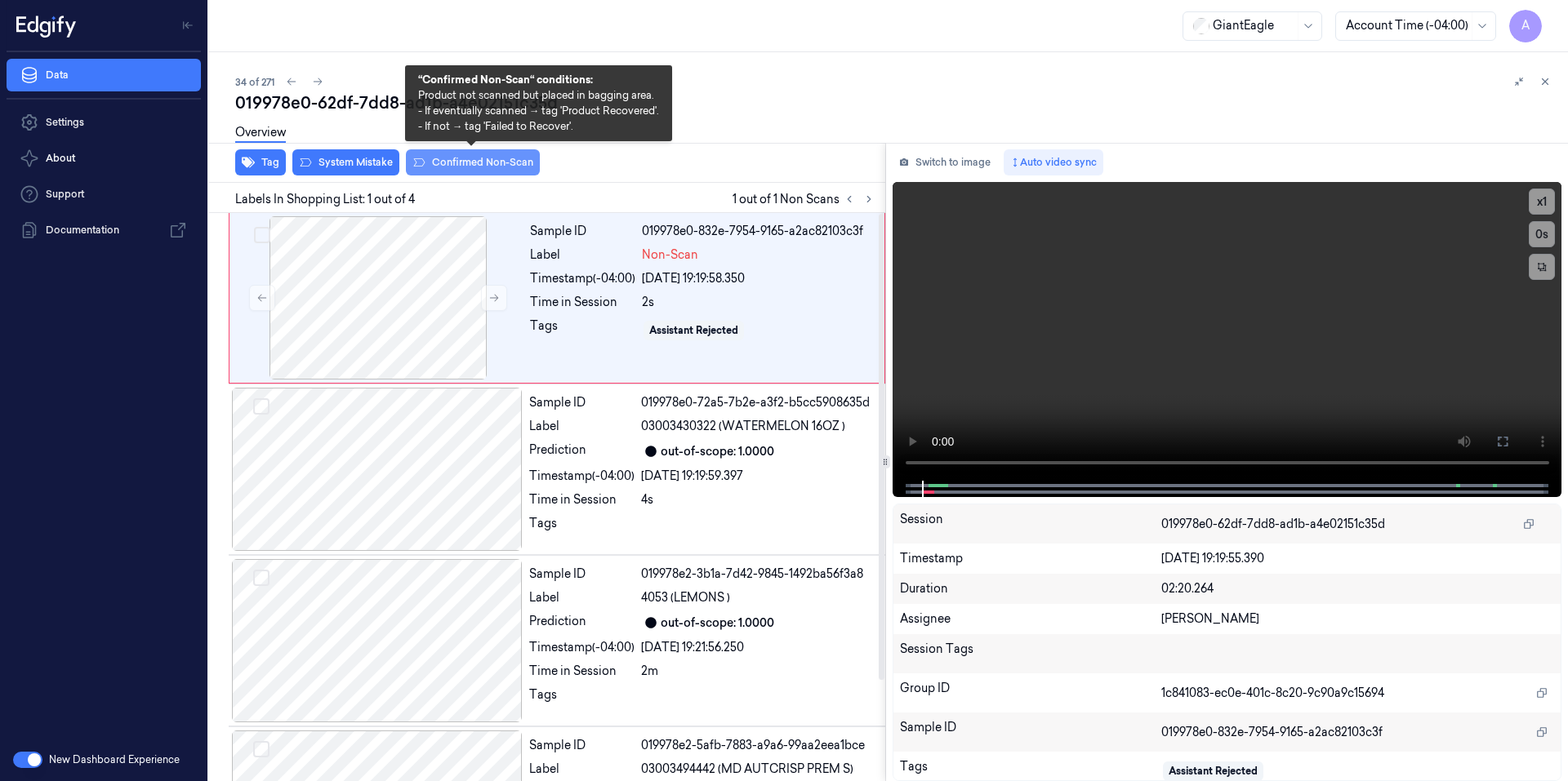
click at [448, 163] on button "Confirmed Non-Scan" at bounding box center [473, 162] width 134 height 27
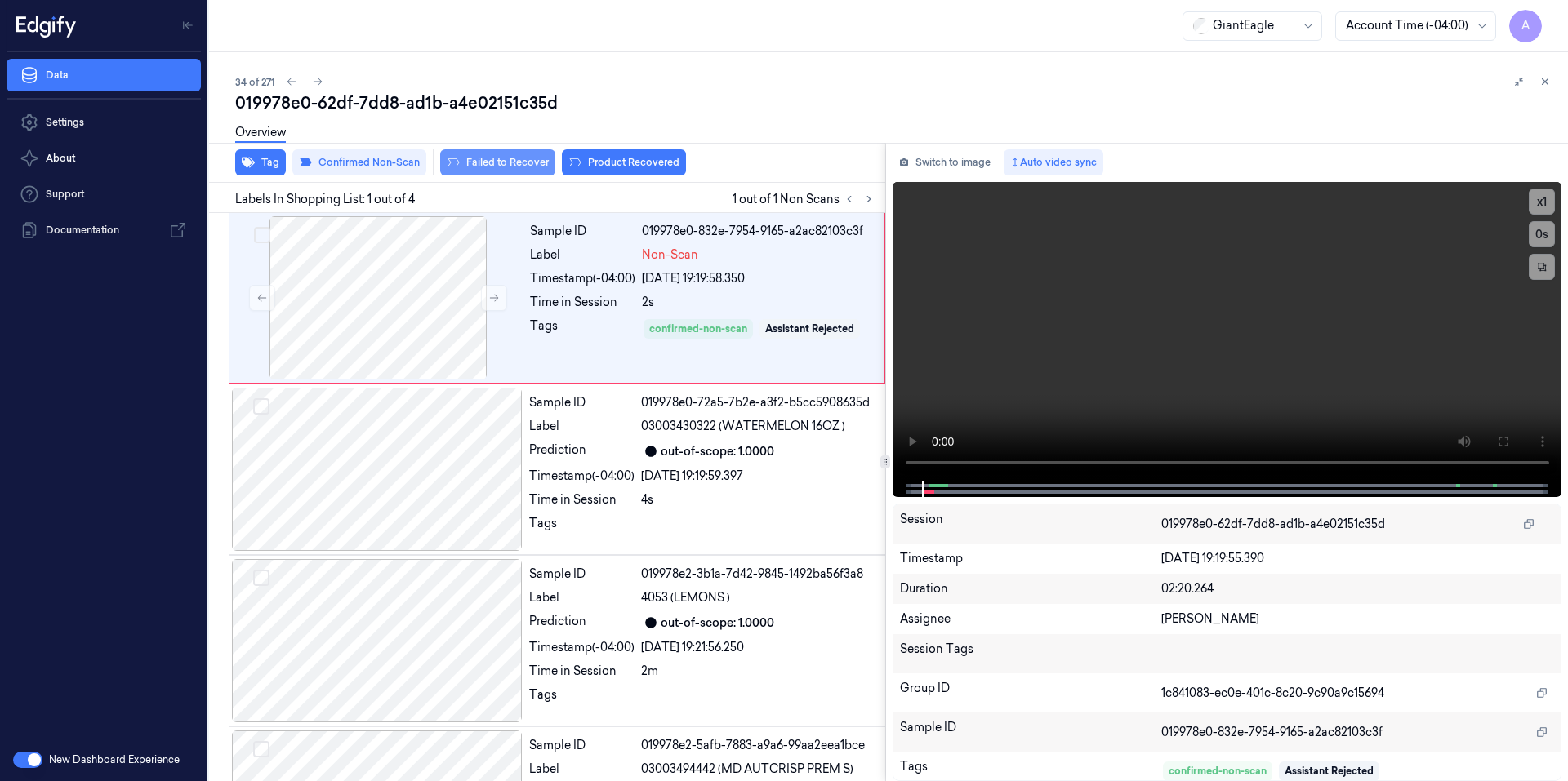
click at [532, 167] on button "Failed to Recover" at bounding box center [497, 162] width 115 height 27
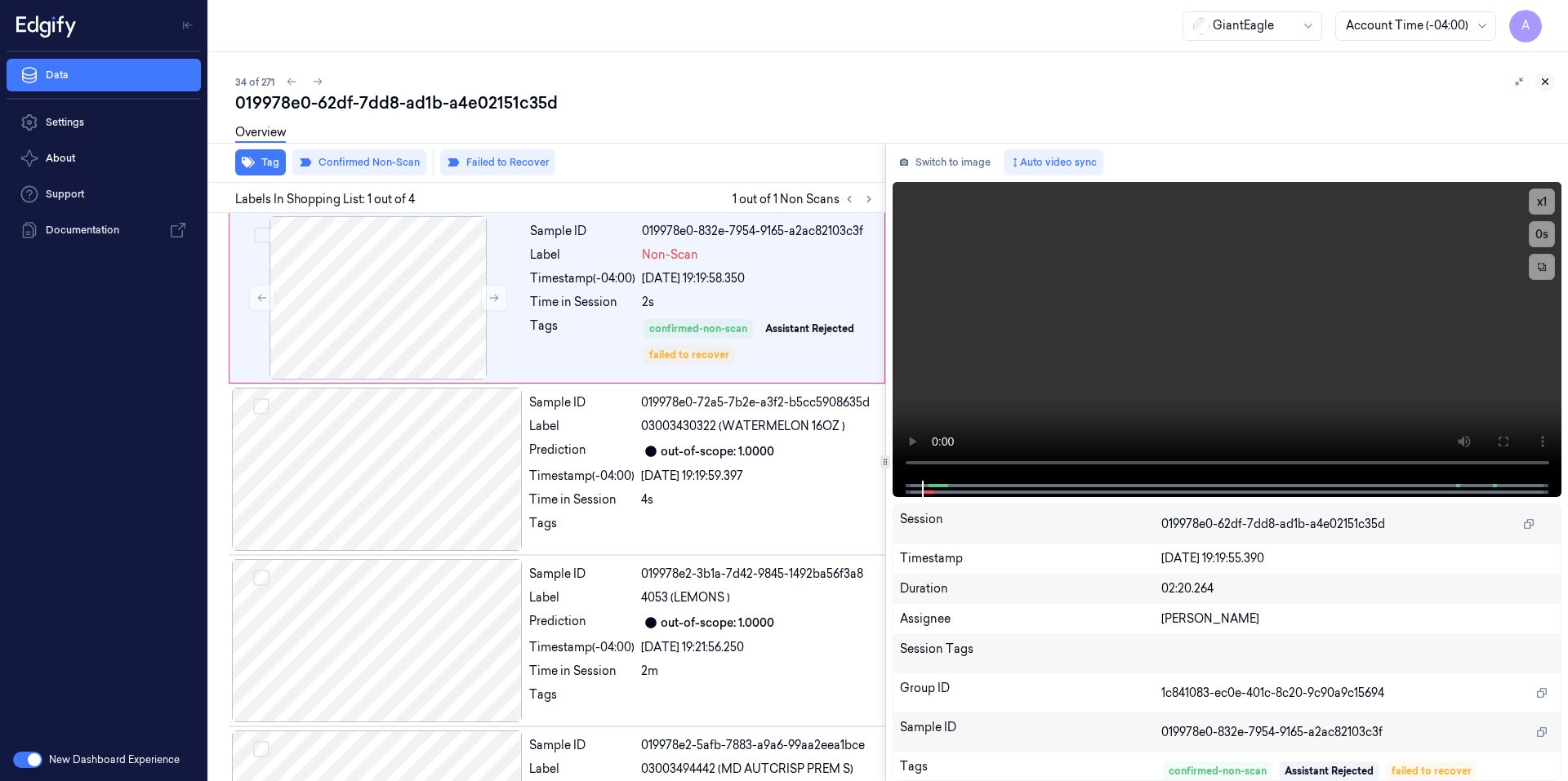
click at [1552, 82] on button at bounding box center [1544, 81] width 19 height 19
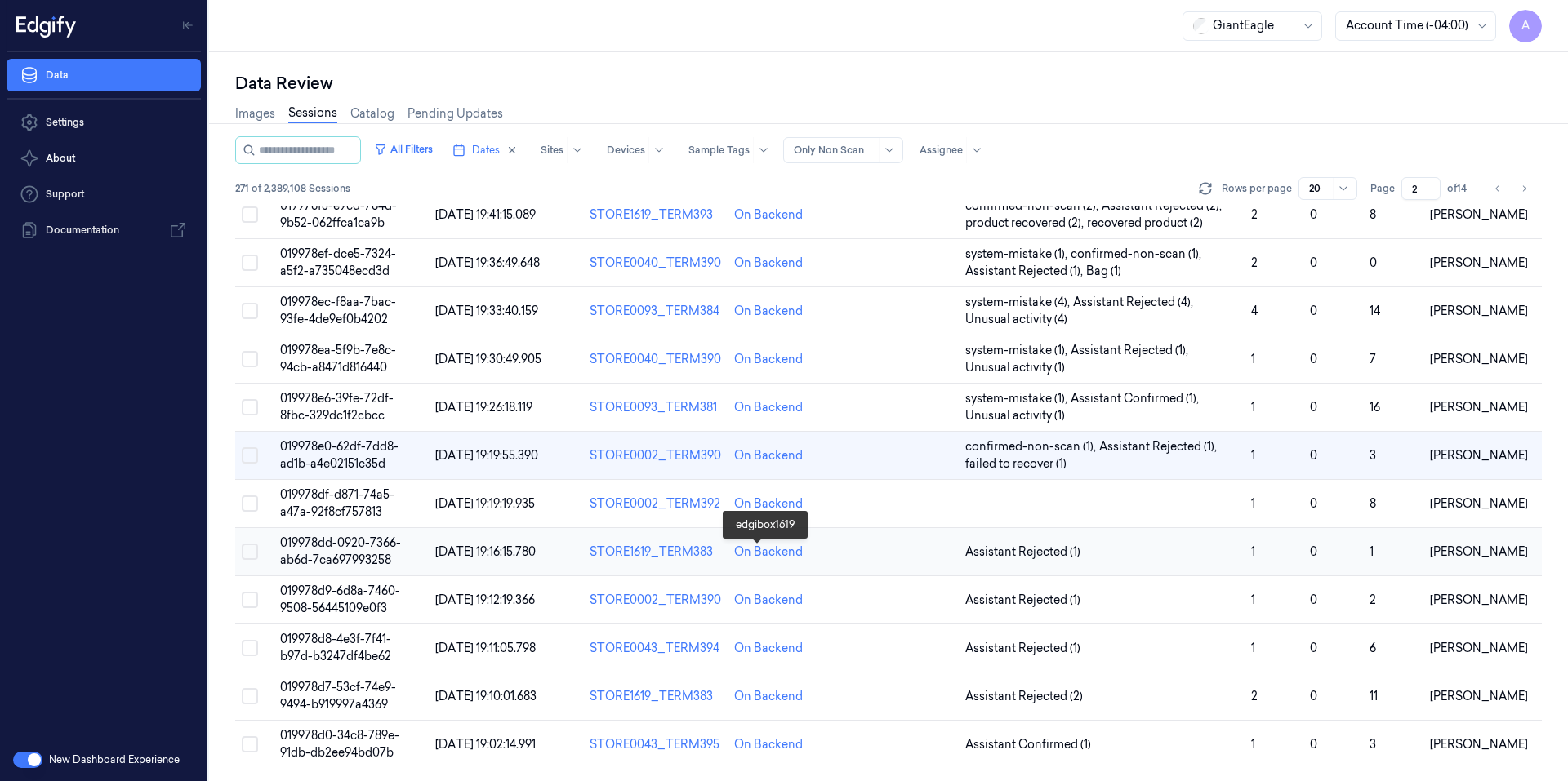
scroll to position [450, 0]
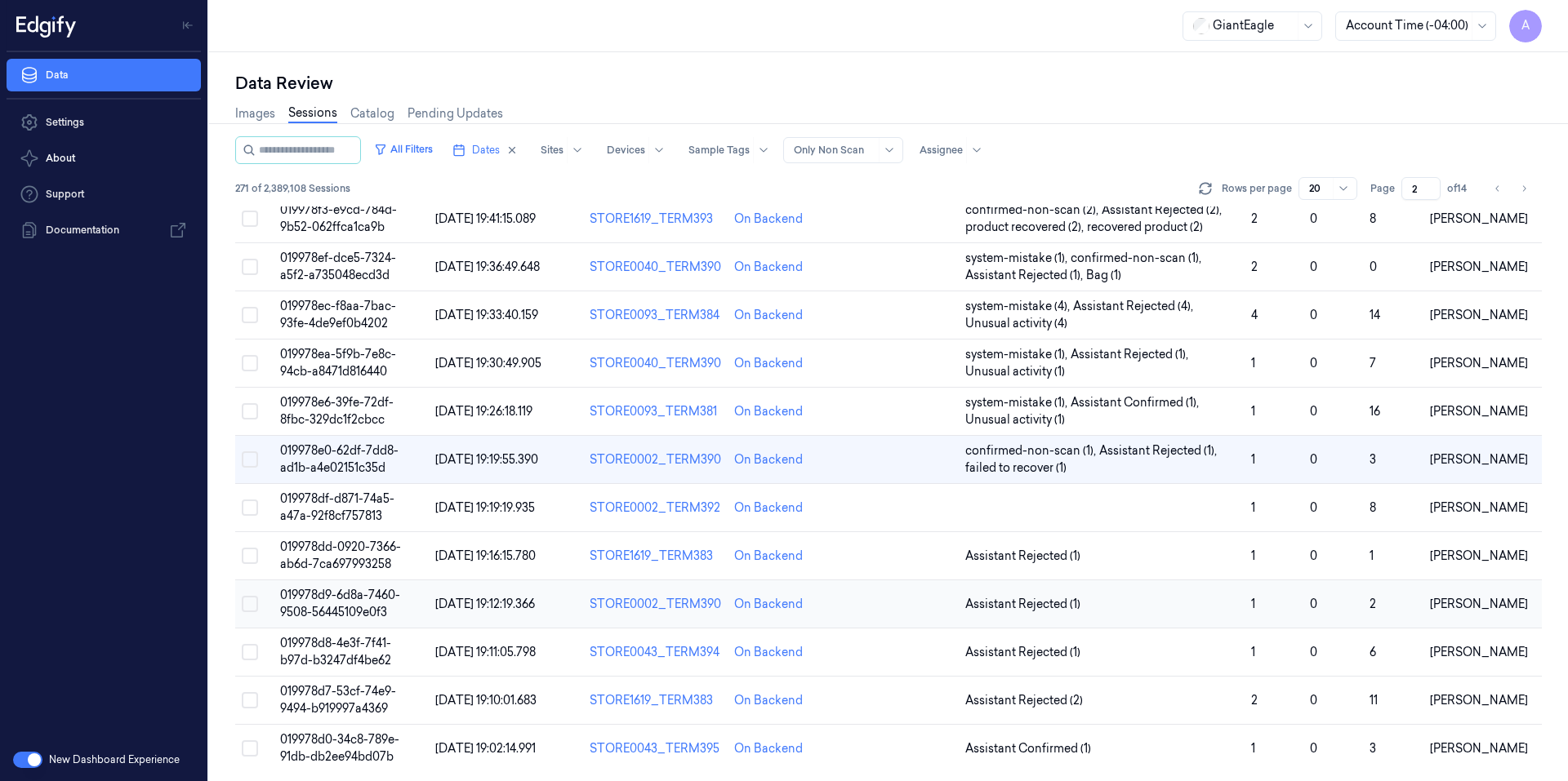
click at [333, 596] on span "019978d9-6d8a-7460-9508-56445109e0f3" at bounding box center [340, 603] width 120 height 32
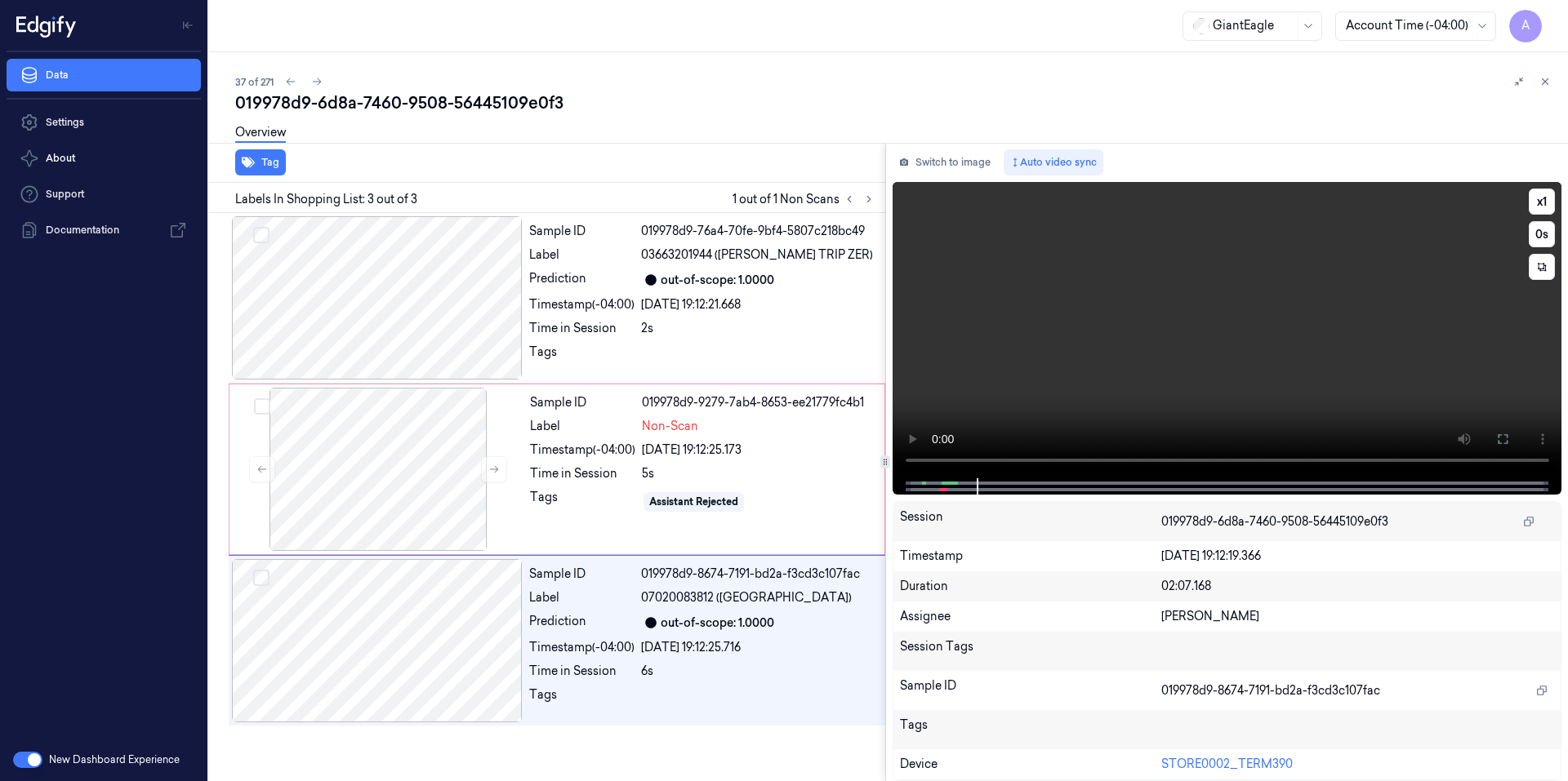
click at [1156, 360] on video at bounding box center [1226, 331] width 670 height 297
click at [686, 651] on div "23/09/2025 19:12:25.716" at bounding box center [758, 647] width 234 height 17
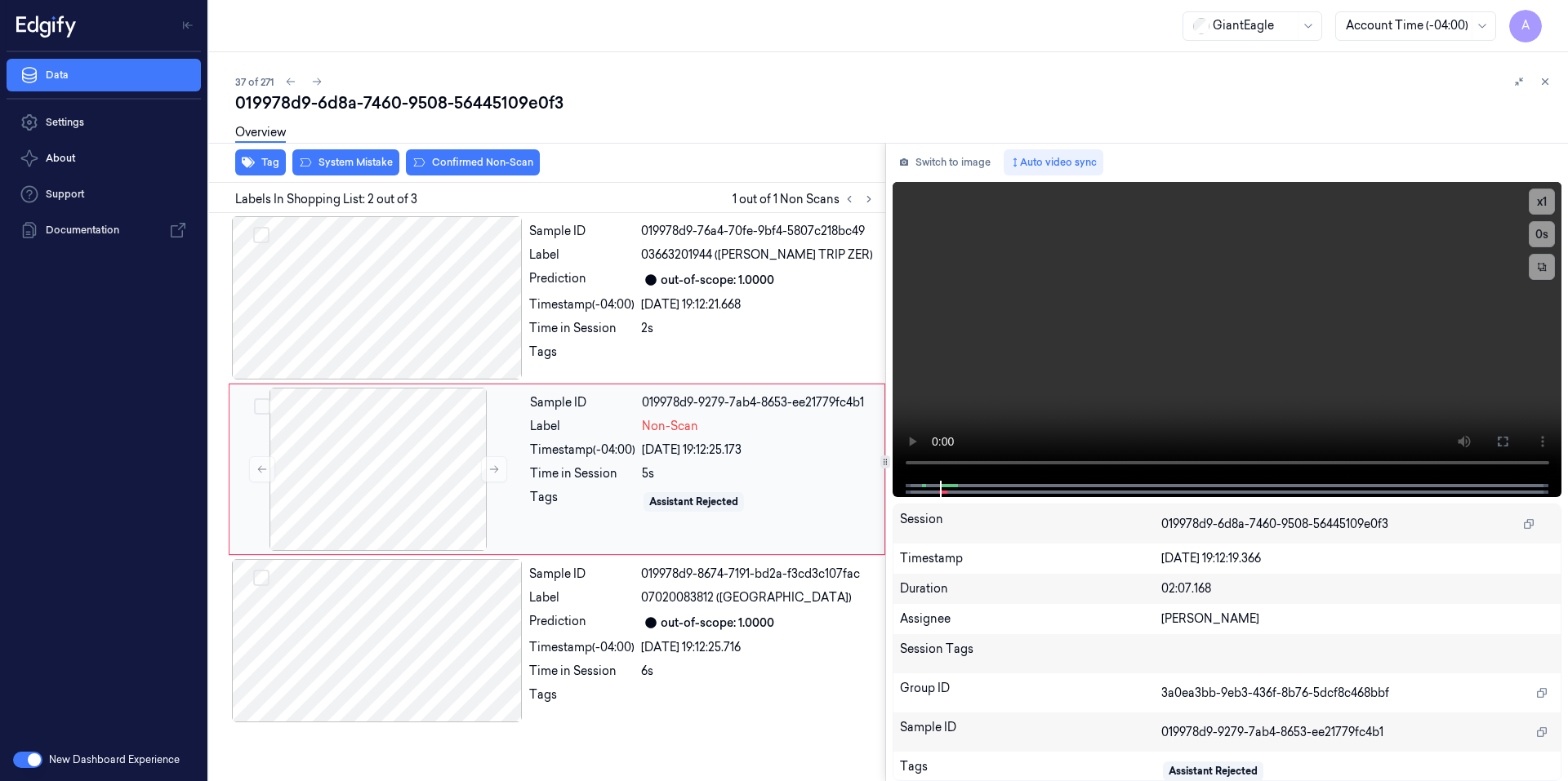
click at [532, 413] on div "Sample ID 019978d9-9279-7ab4-8653-ee21779fc4b1 Label Non-Scan Timestamp (-04:00…" at bounding box center [702, 469] width 357 height 163
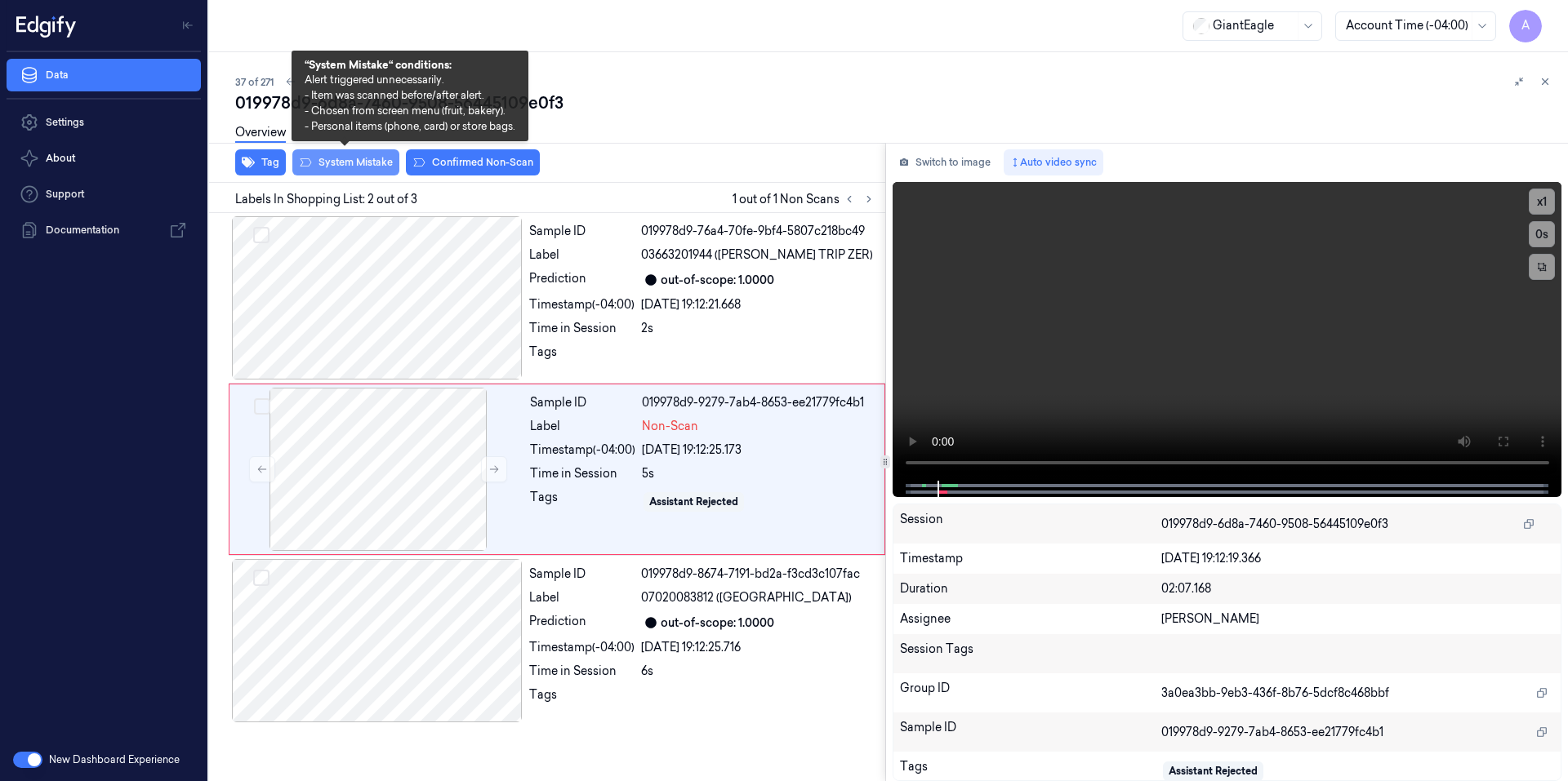
click at [340, 163] on button "System Mistake" at bounding box center [345, 162] width 107 height 27
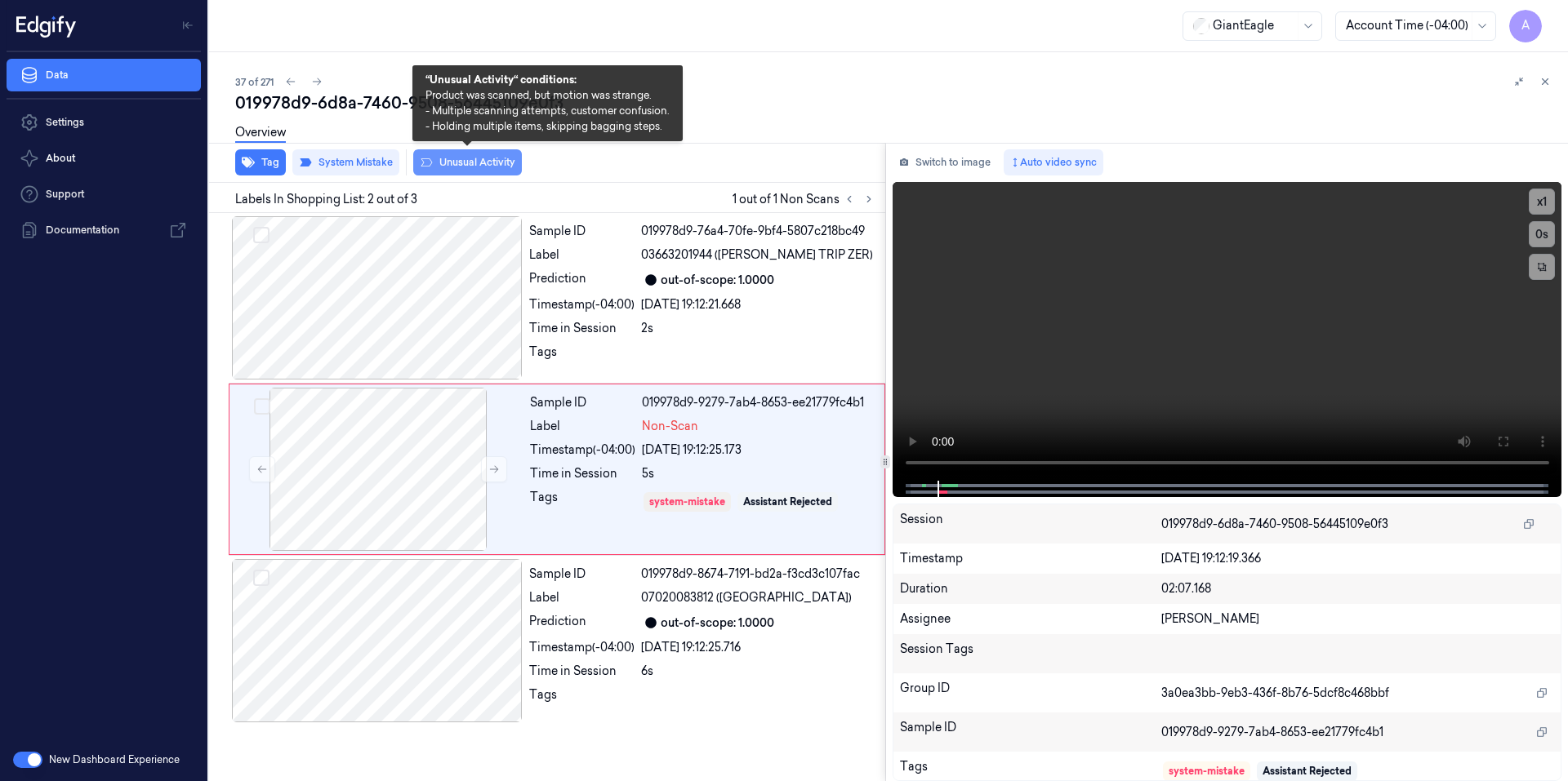
click at [468, 161] on button "Unusual Activity" at bounding box center [467, 162] width 109 height 27
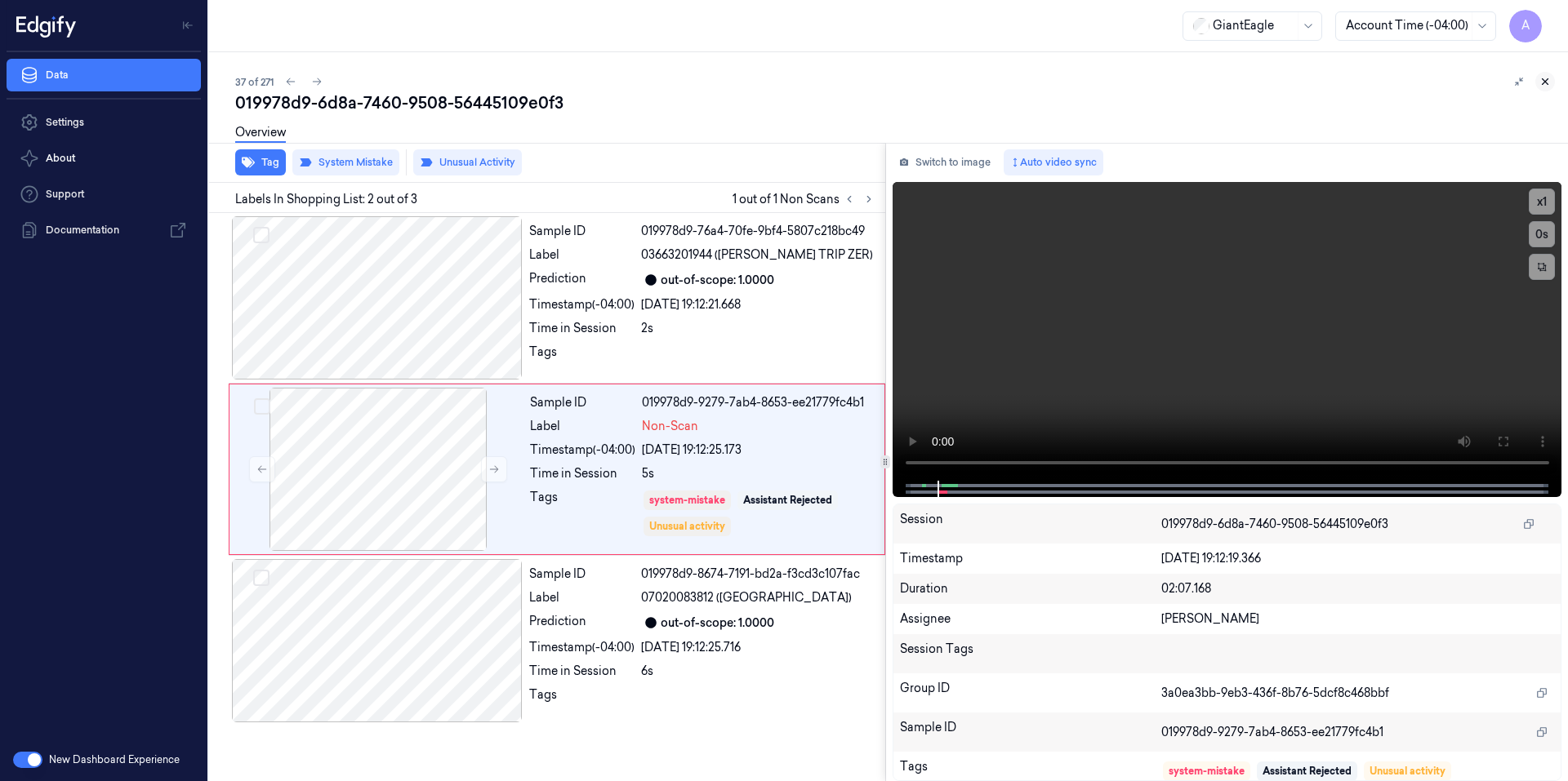
click at [1546, 86] on icon at bounding box center [1544, 81] width 11 height 11
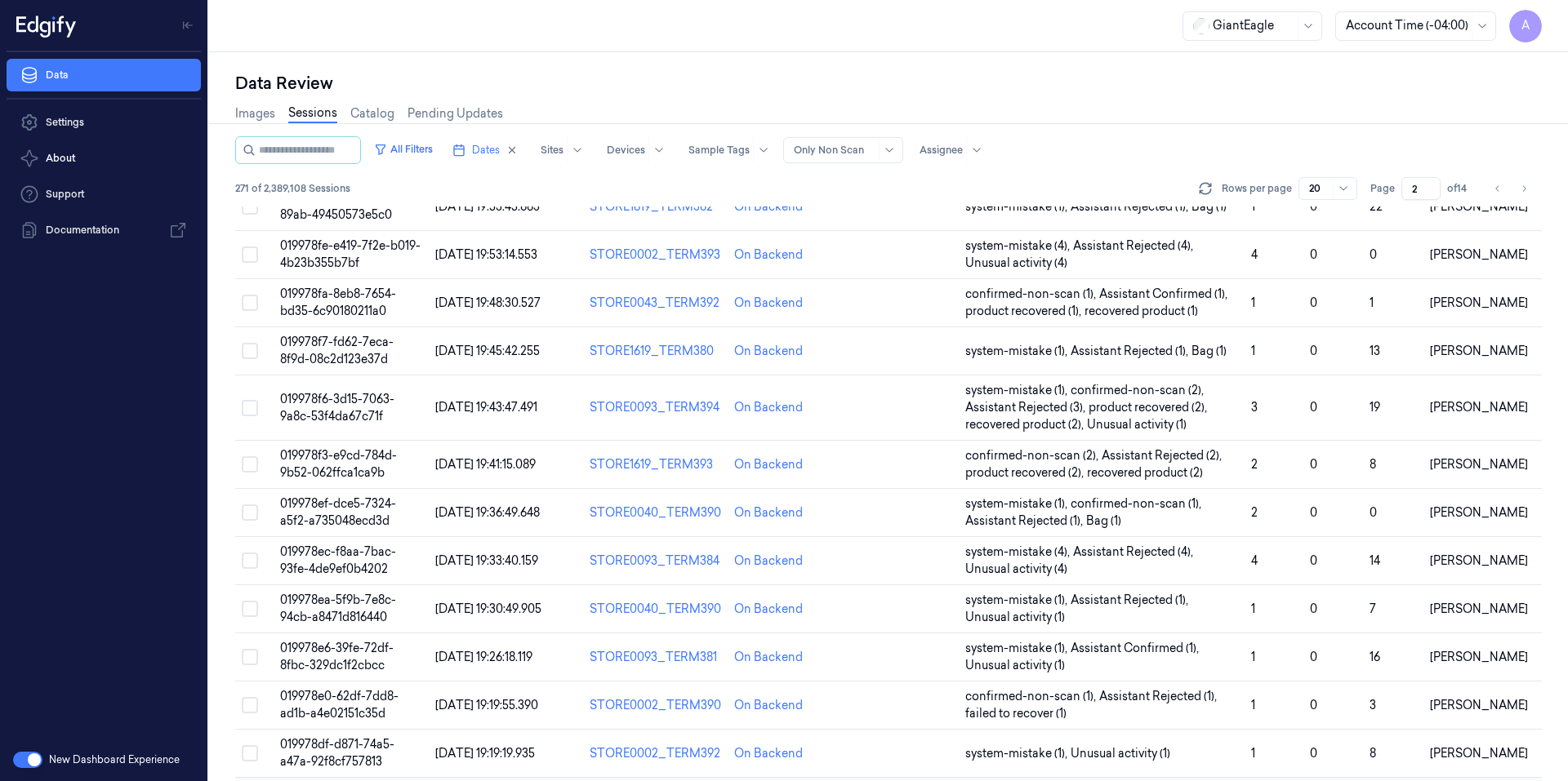
scroll to position [454, 0]
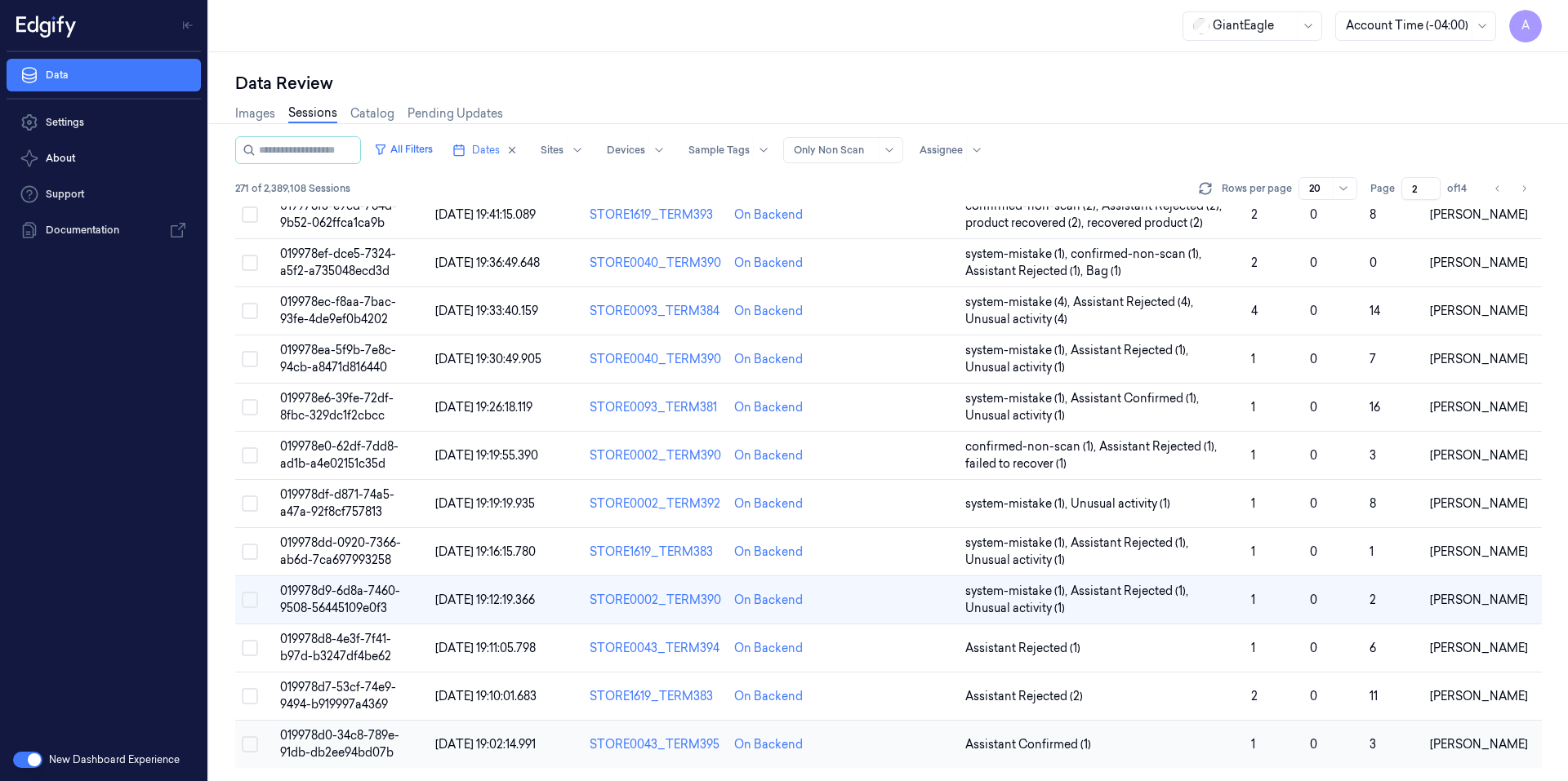
click at [350, 742] on span "019978d0-34c8-789e-91db-db2ee94bd07b" at bounding box center [340, 743] width 119 height 32
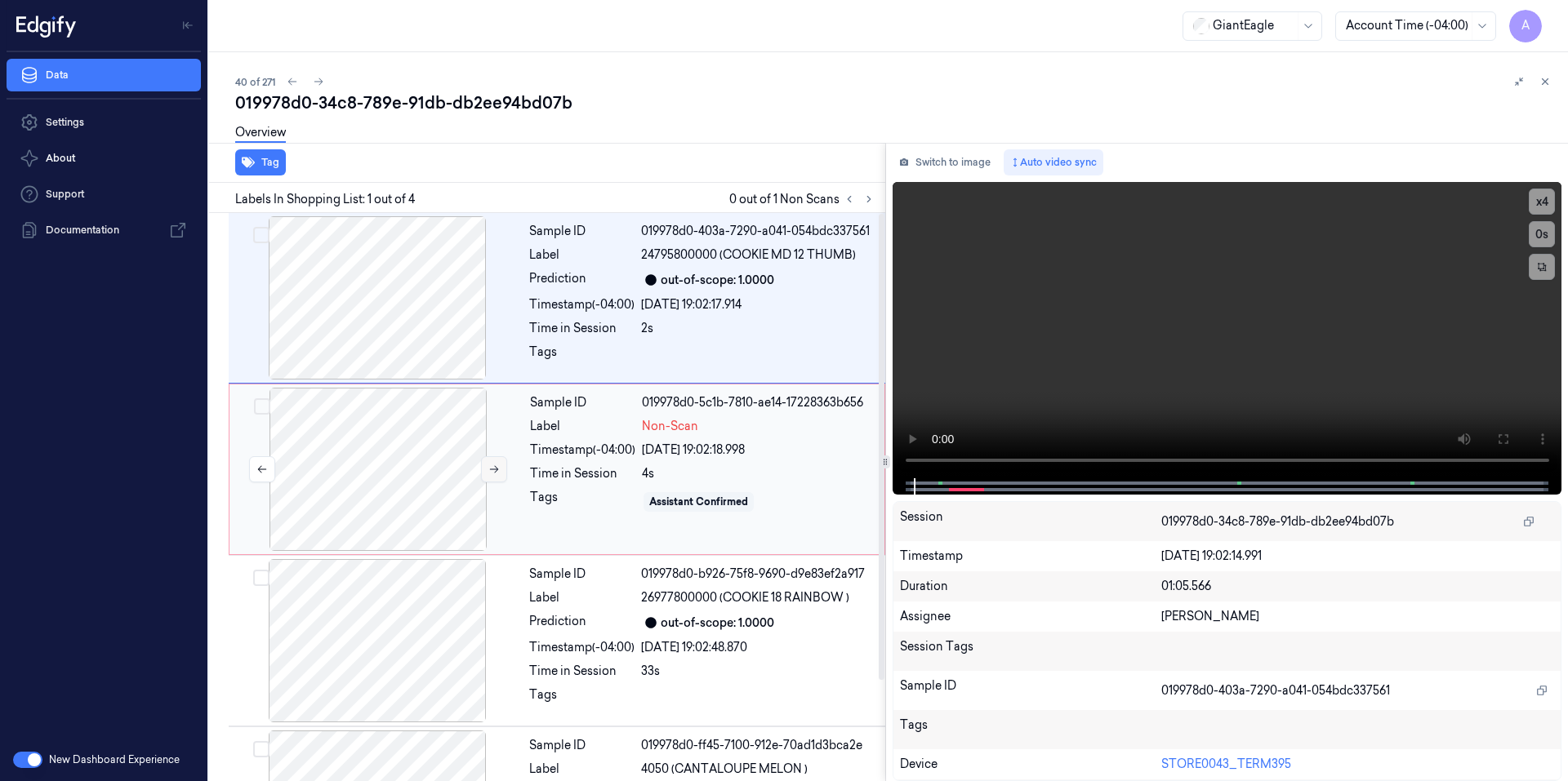
click at [501, 466] on button at bounding box center [494, 469] width 27 height 27
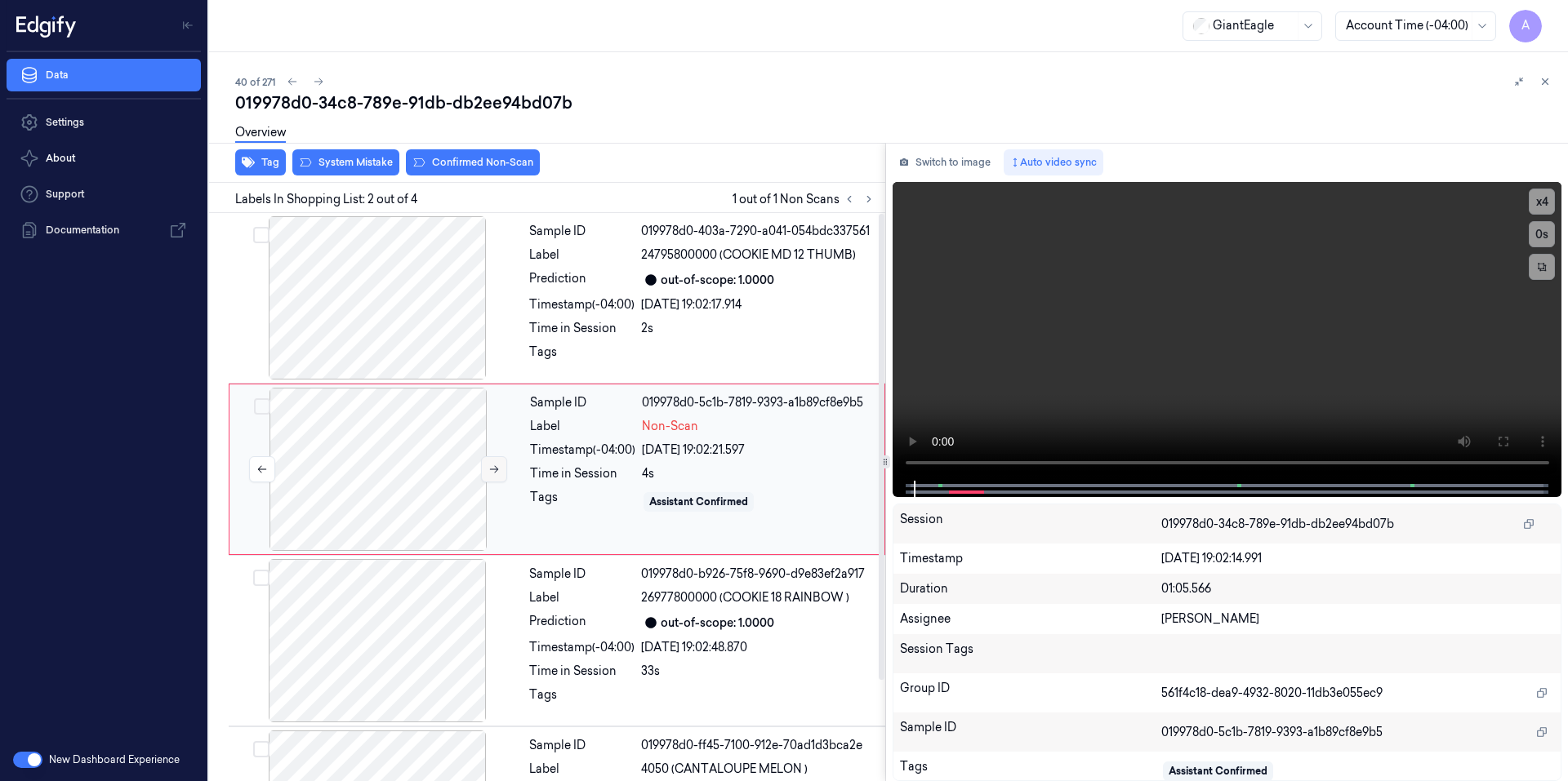
click at [485, 476] on button at bounding box center [494, 469] width 27 height 27
click at [485, 470] on button at bounding box center [494, 469] width 27 height 27
click at [491, 470] on icon at bounding box center [494, 469] width 11 height 11
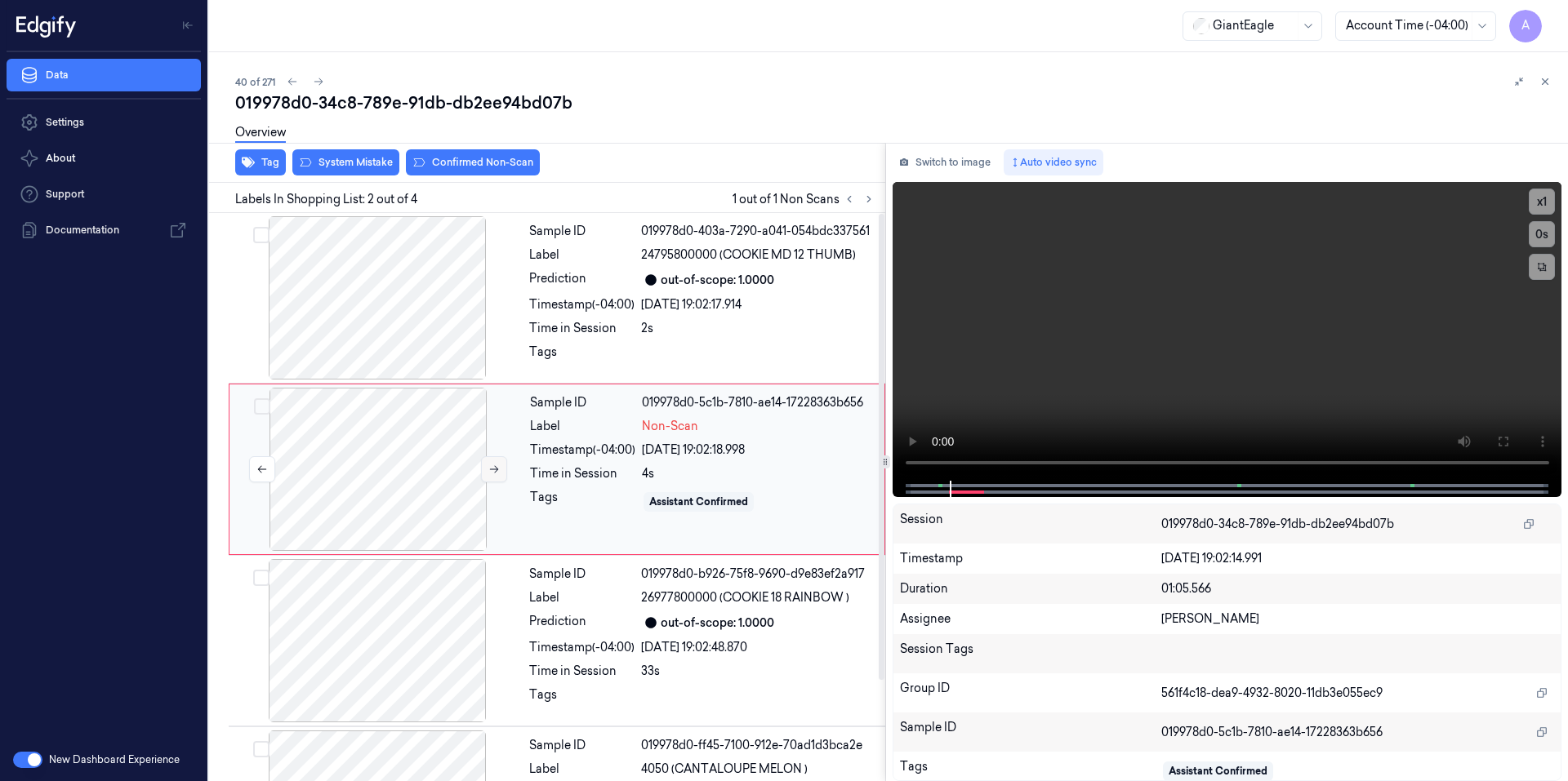
click at [491, 470] on icon at bounding box center [494, 469] width 11 height 11
click at [1541, 199] on button "x 1" at bounding box center [1541, 201] width 27 height 27
click at [1540, 203] on button "x 2" at bounding box center [1541, 201] width 27 height 27
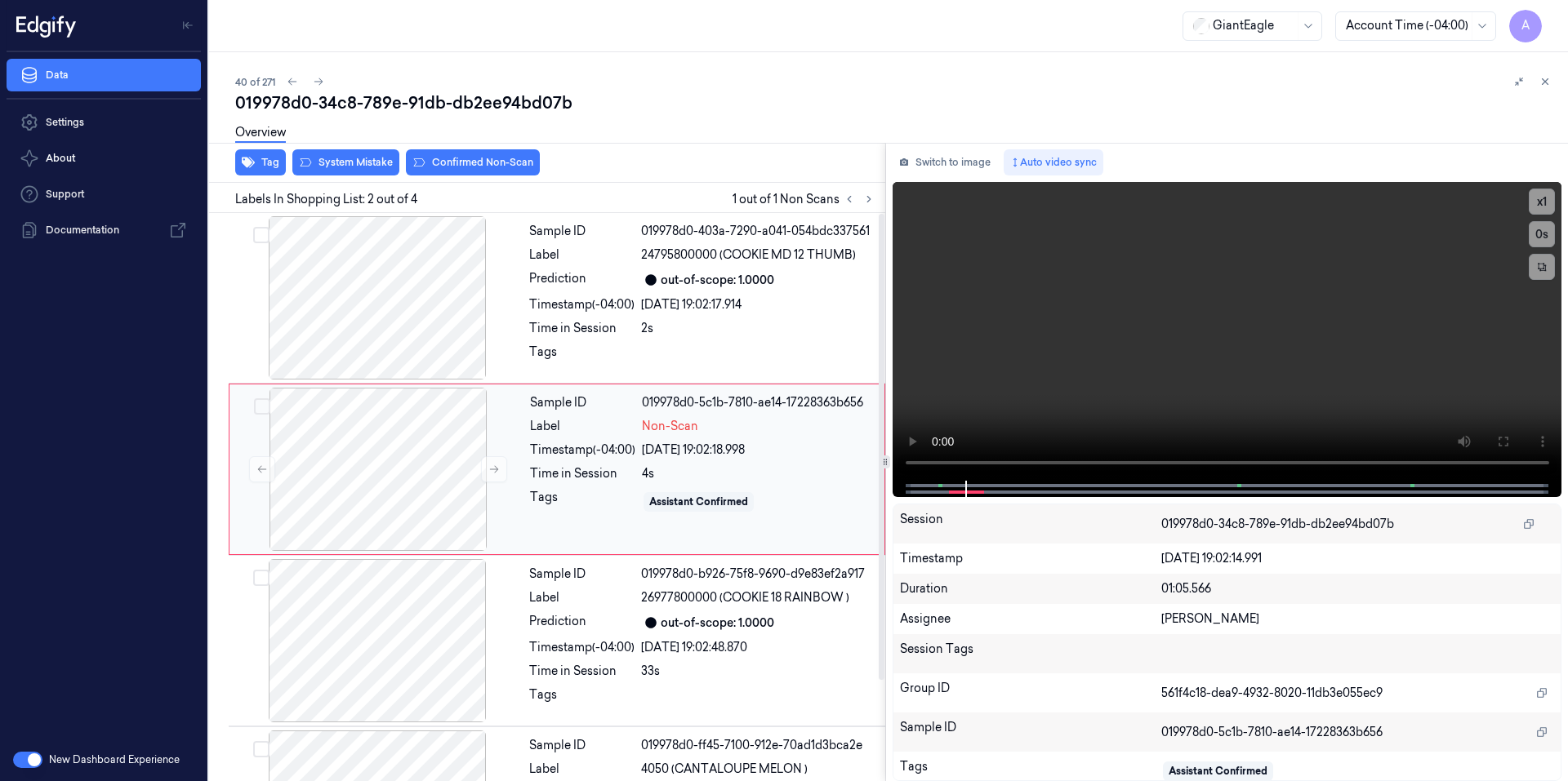
click at [558, 463] on div "Sample ID 019978d0-5c1b-7810-ae14-17228363b656 Label Non-Scan Timestamp (-04:00…" at bounding box center [702, 469] width 357 height 163
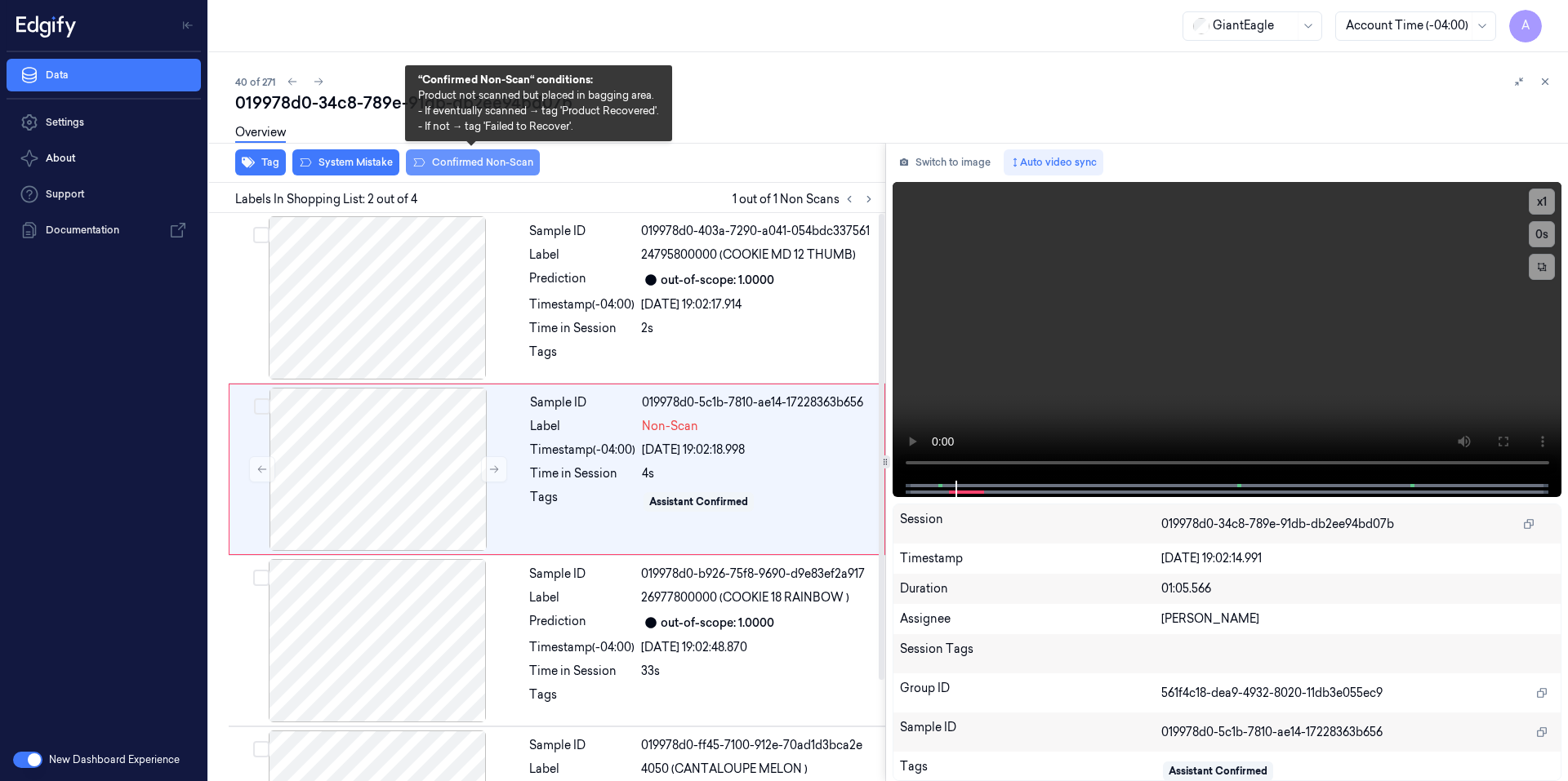
click at [463, 157] on button "Confirmed Non-Scan" at bounding box center [473, 162] width 134 height 27
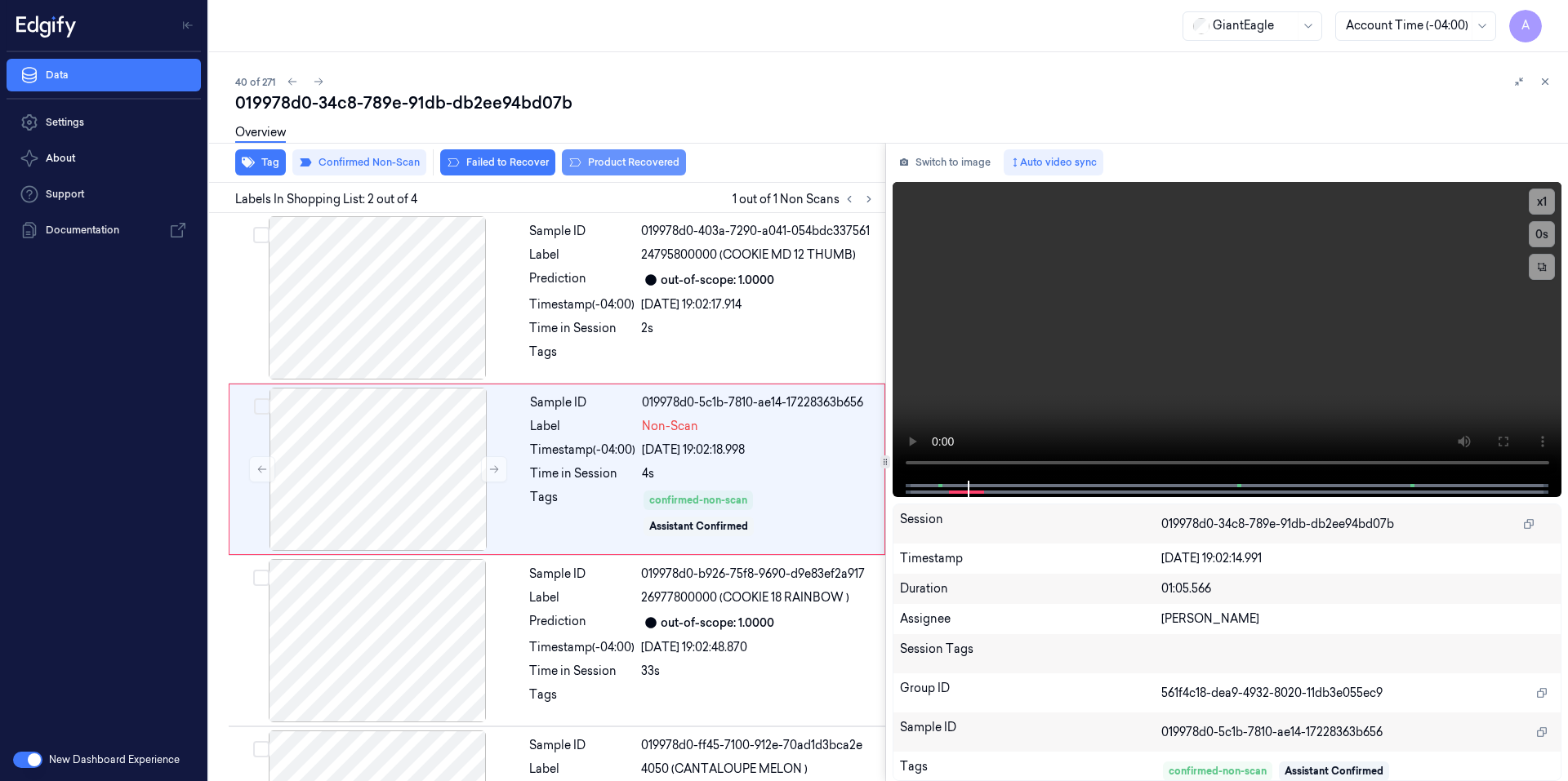
click at [612, 165] on button "Product Recovered" at bounding box center [624, 162] width 125 height 27
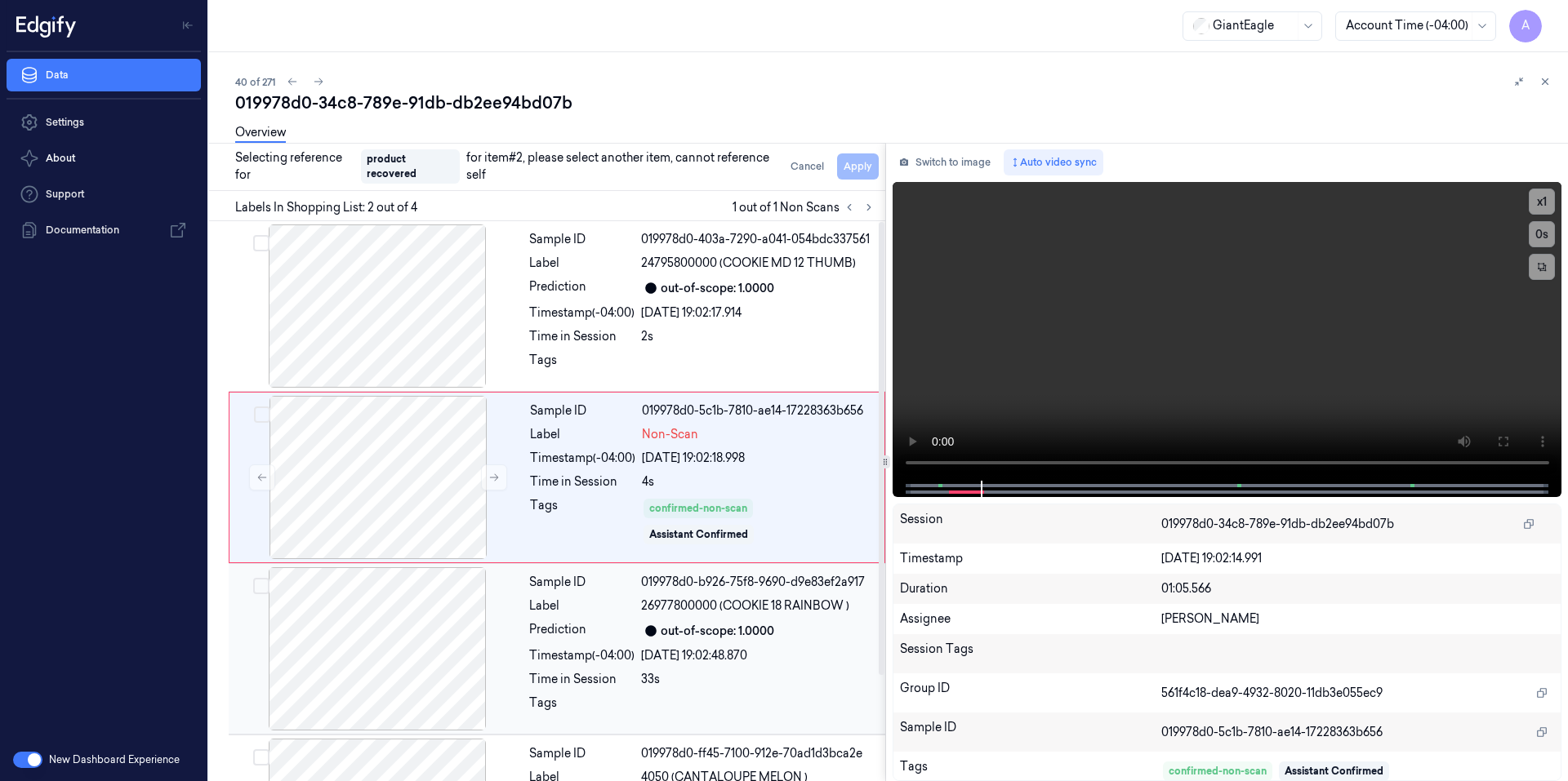
click at [612, 668] on div "Sample ID 019978d0-b926-75f8-9690-d9e83ef2a917 Label 26977800000 (COOKIE 18 RAI…" at bounding box center [702, 649] width 359 height 163
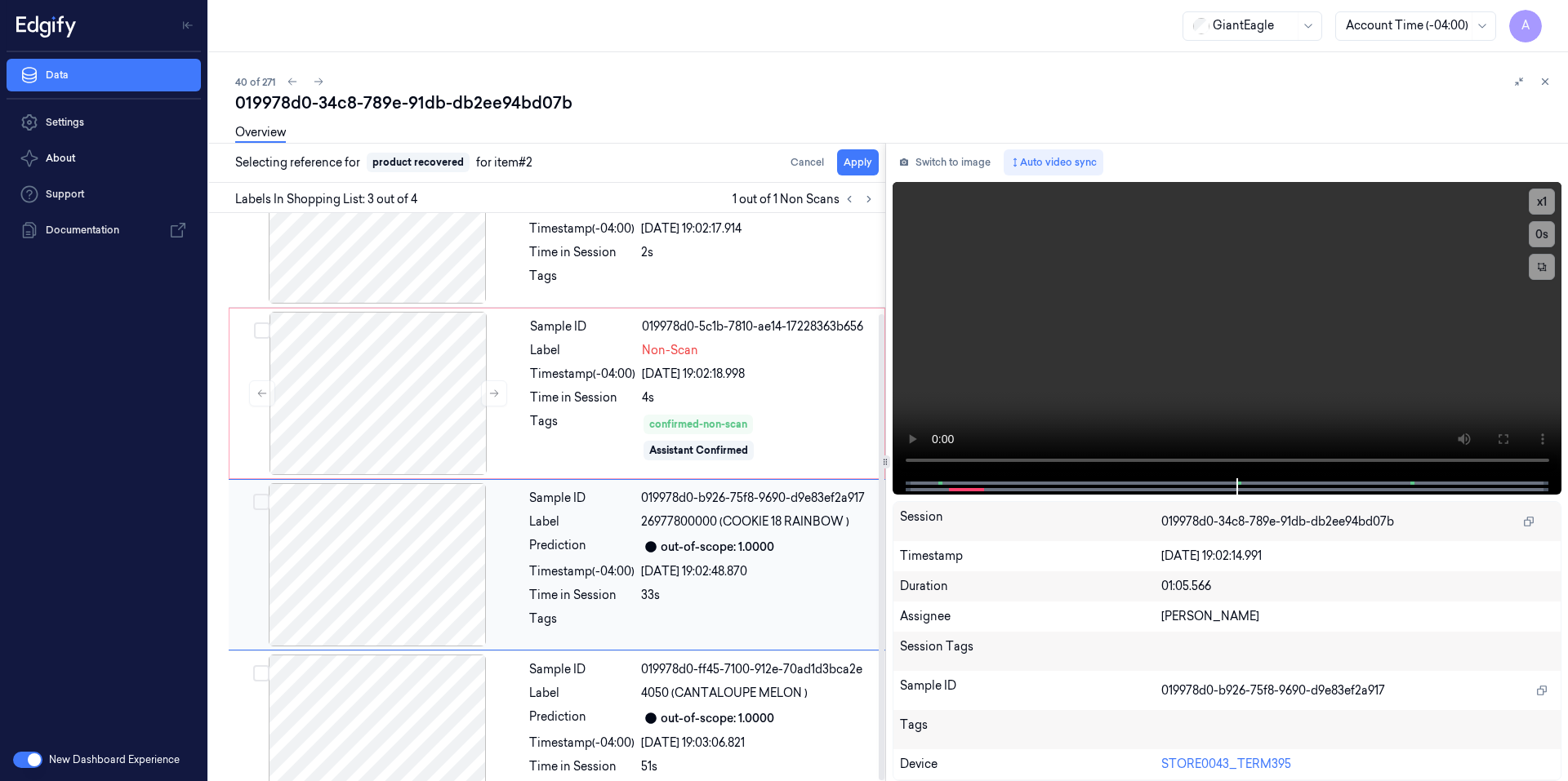
scroll to position [123, 0]
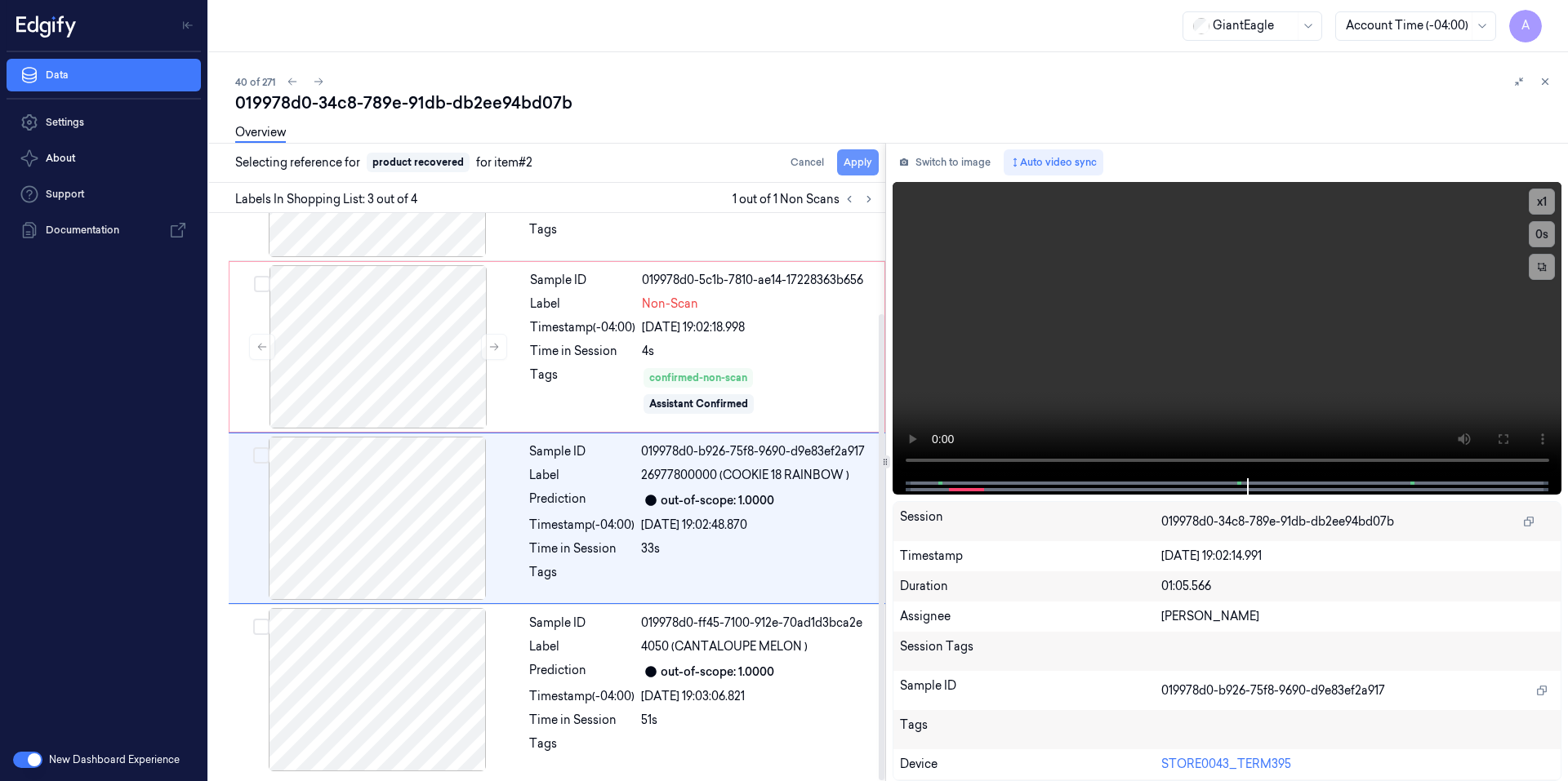
click at [862, 167] on button "Apply" at bounding box center [857, 162] width 41 height 27
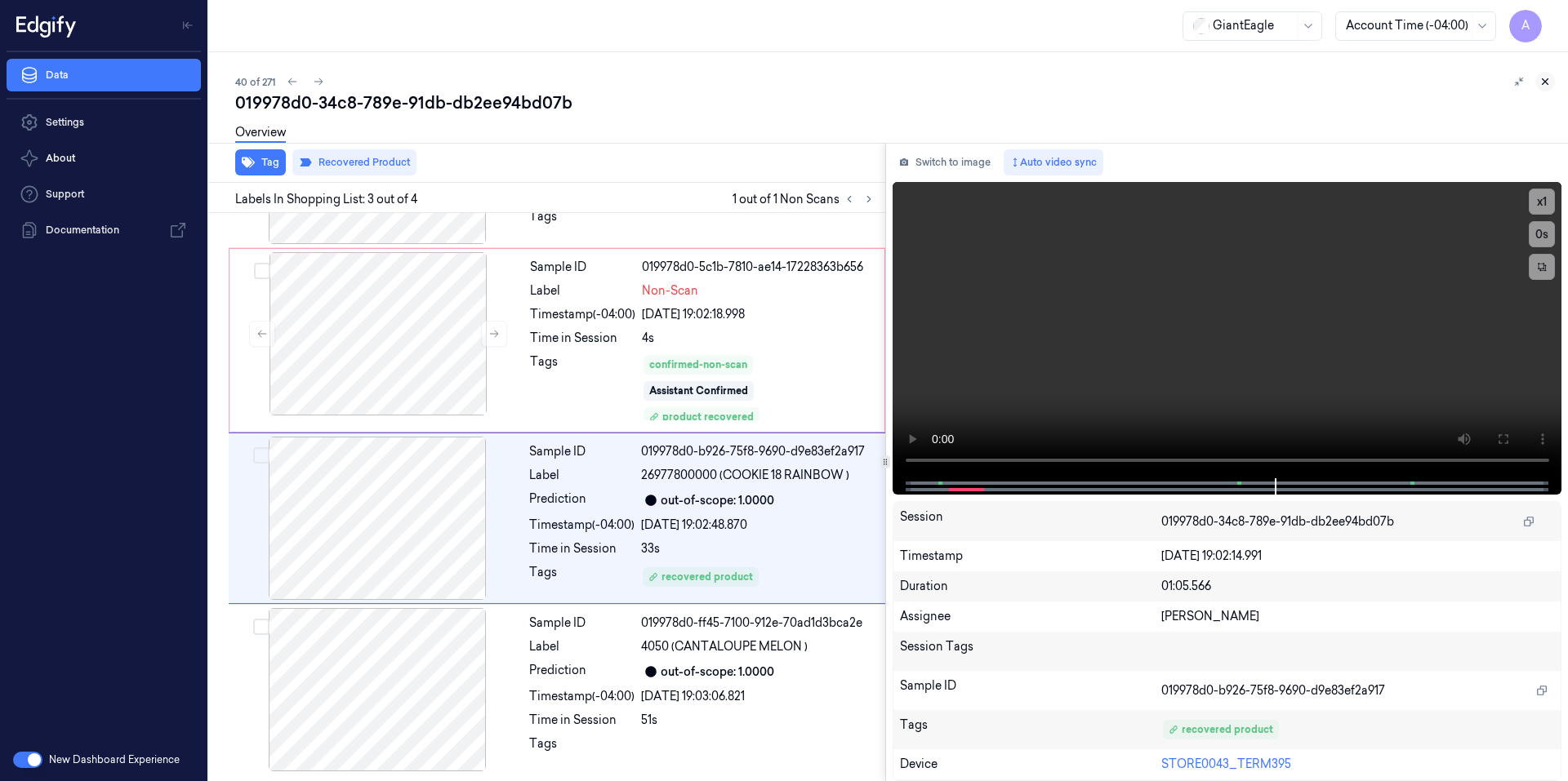
click at [1546, 84] on icon at bounding box center [1544, 81] width 11 height 11
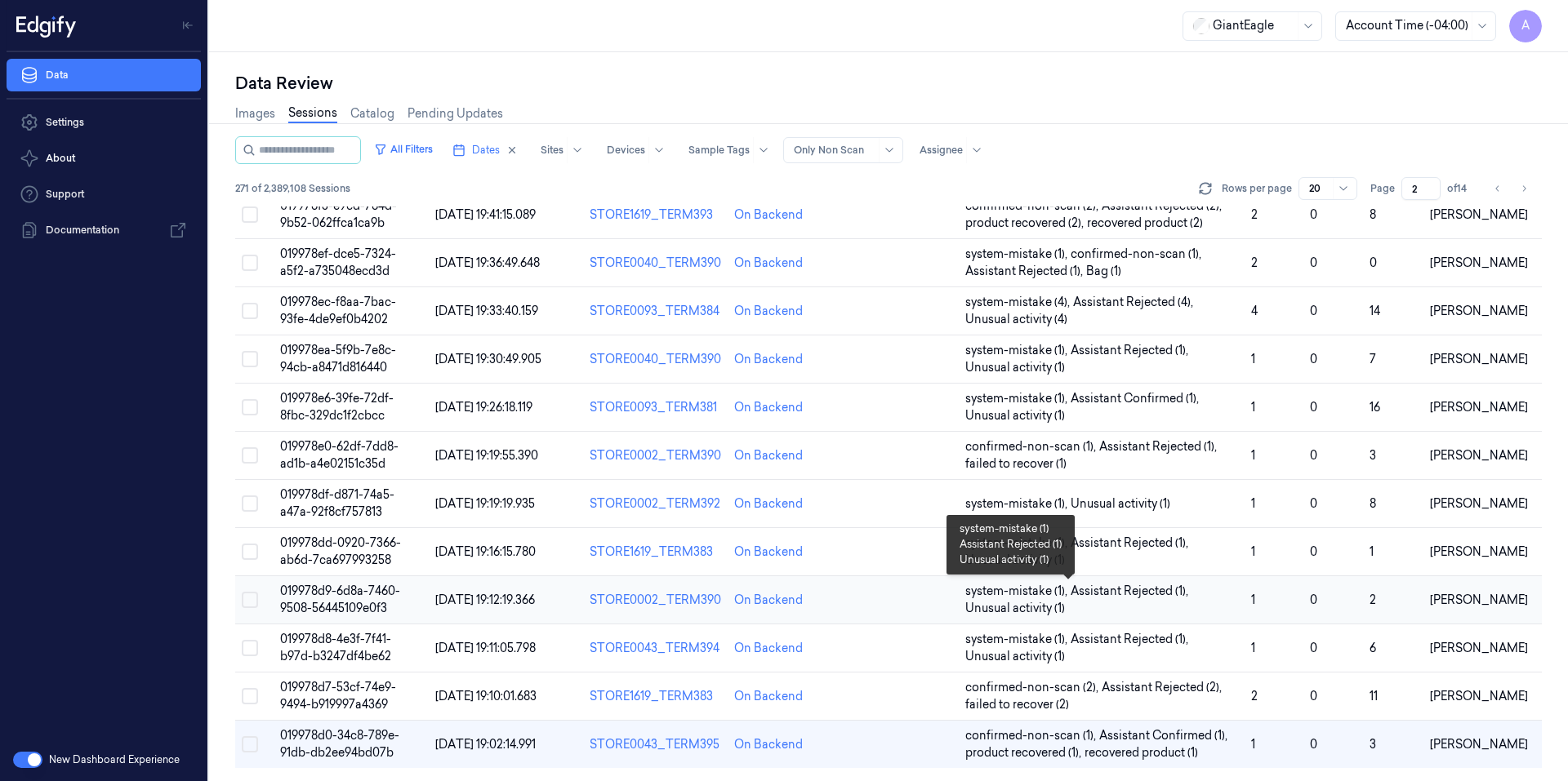
scroll to position [454, 0]
click at [360, 738] on span "019978d0-34c8-789e-91db-db2ee94bd07b" at bounding box center [340, 743] width 119 height 32
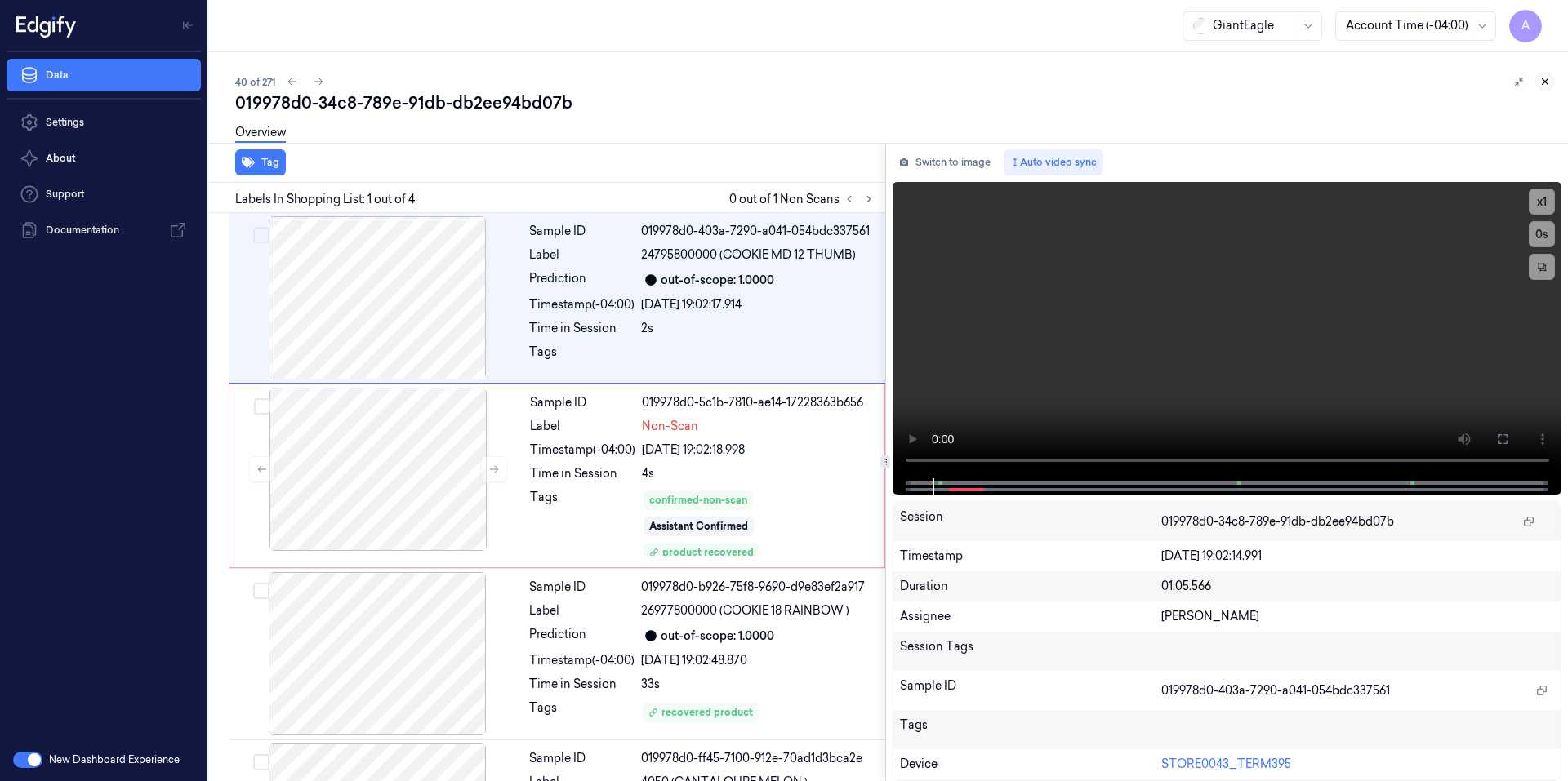
click at [1552, 85] on button at bounding box center [1544, 81] width 19 height 19
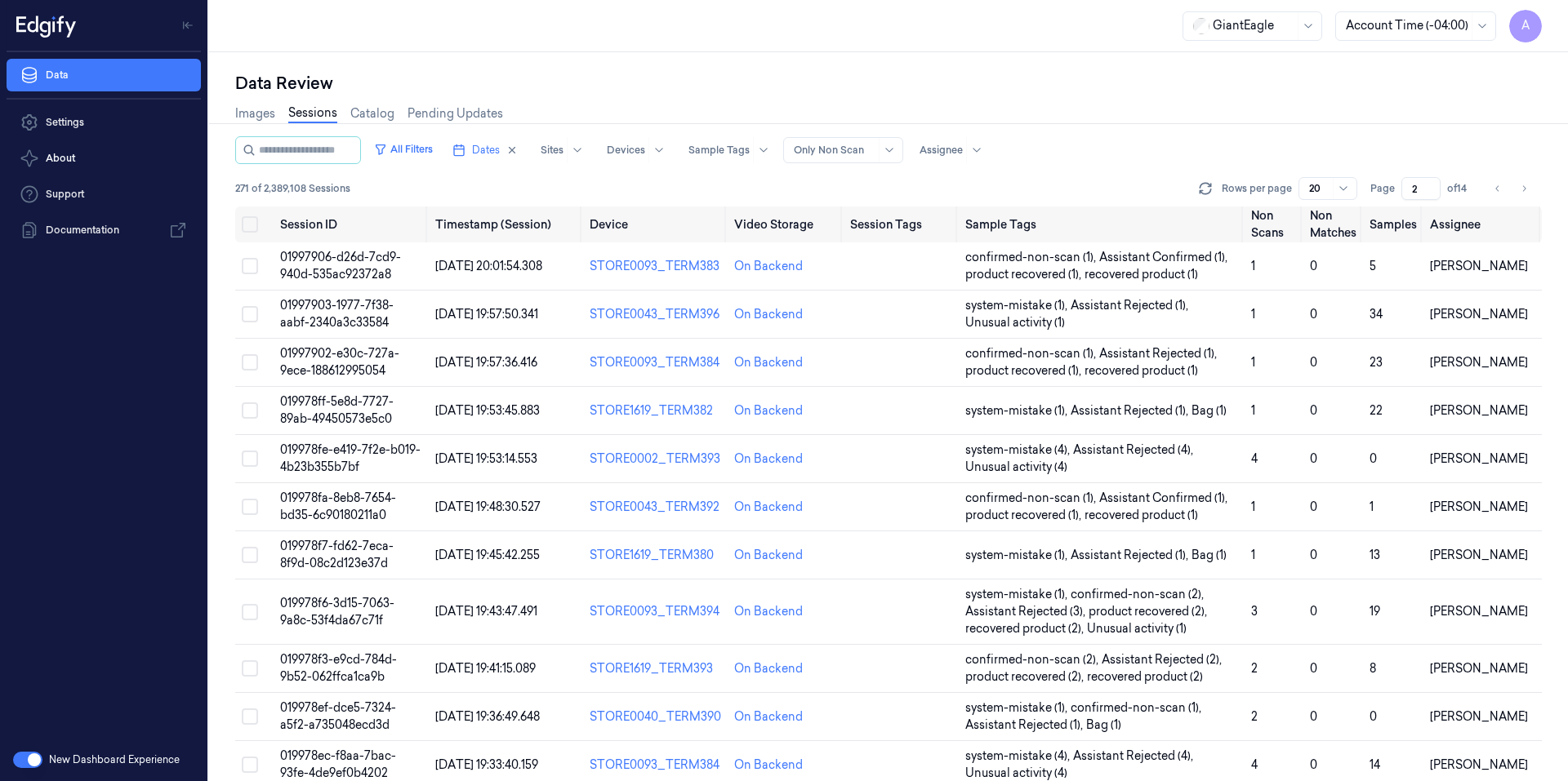
drag, startPoint x: 1417, startPoint y: 185, endPoint x: 1396, endPoint y: 198, distance: 24.7
click at [1396, 198] on div "Page 2 of 14" at bounding box center [1421, 188] width 103 height 23
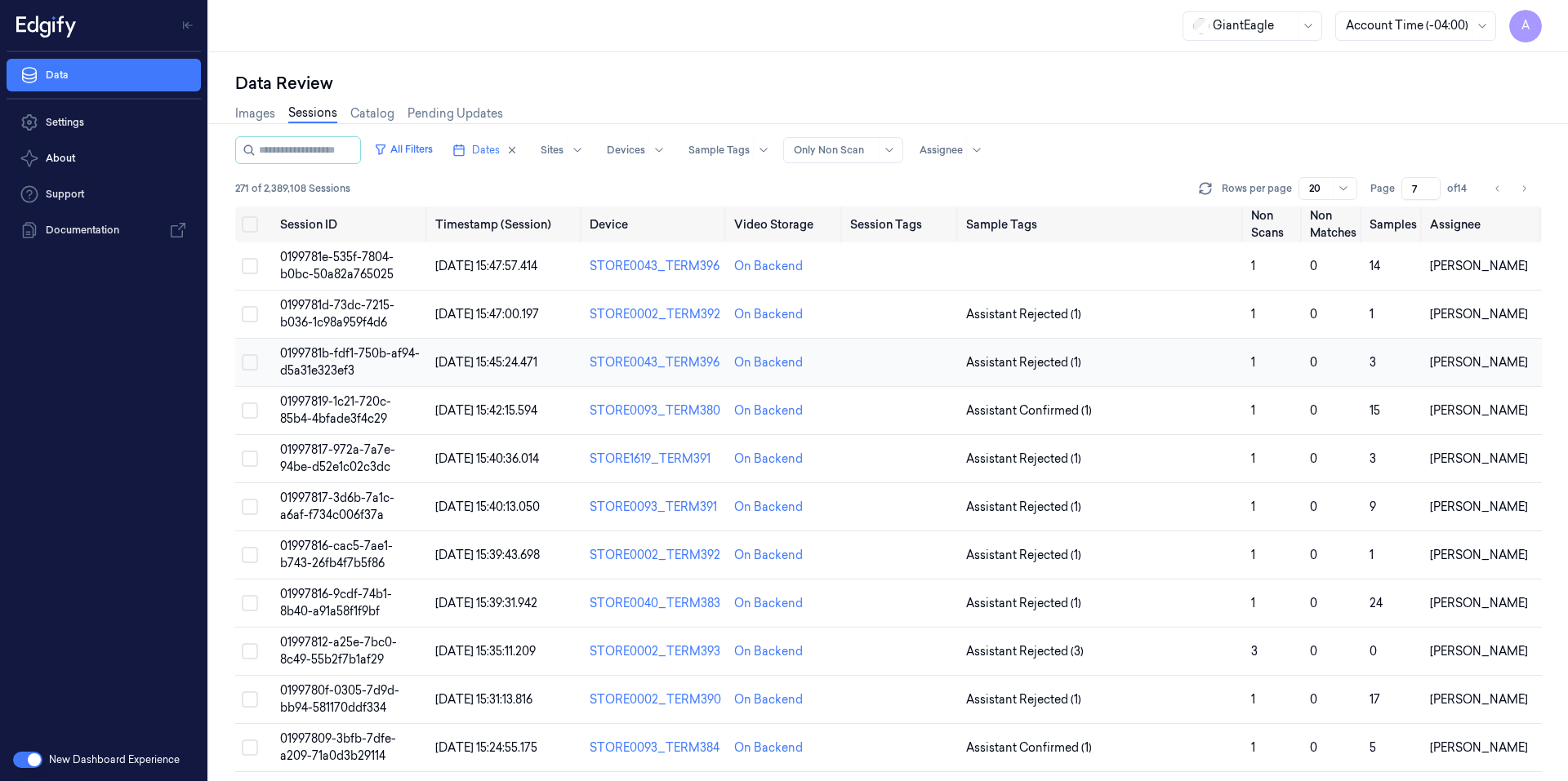
type input "7"
click at [335, 358] on span "0199781b-fdf1-750b-af94-d5a31e323ef3" at bounding box center [350, 362] width 139 height 32
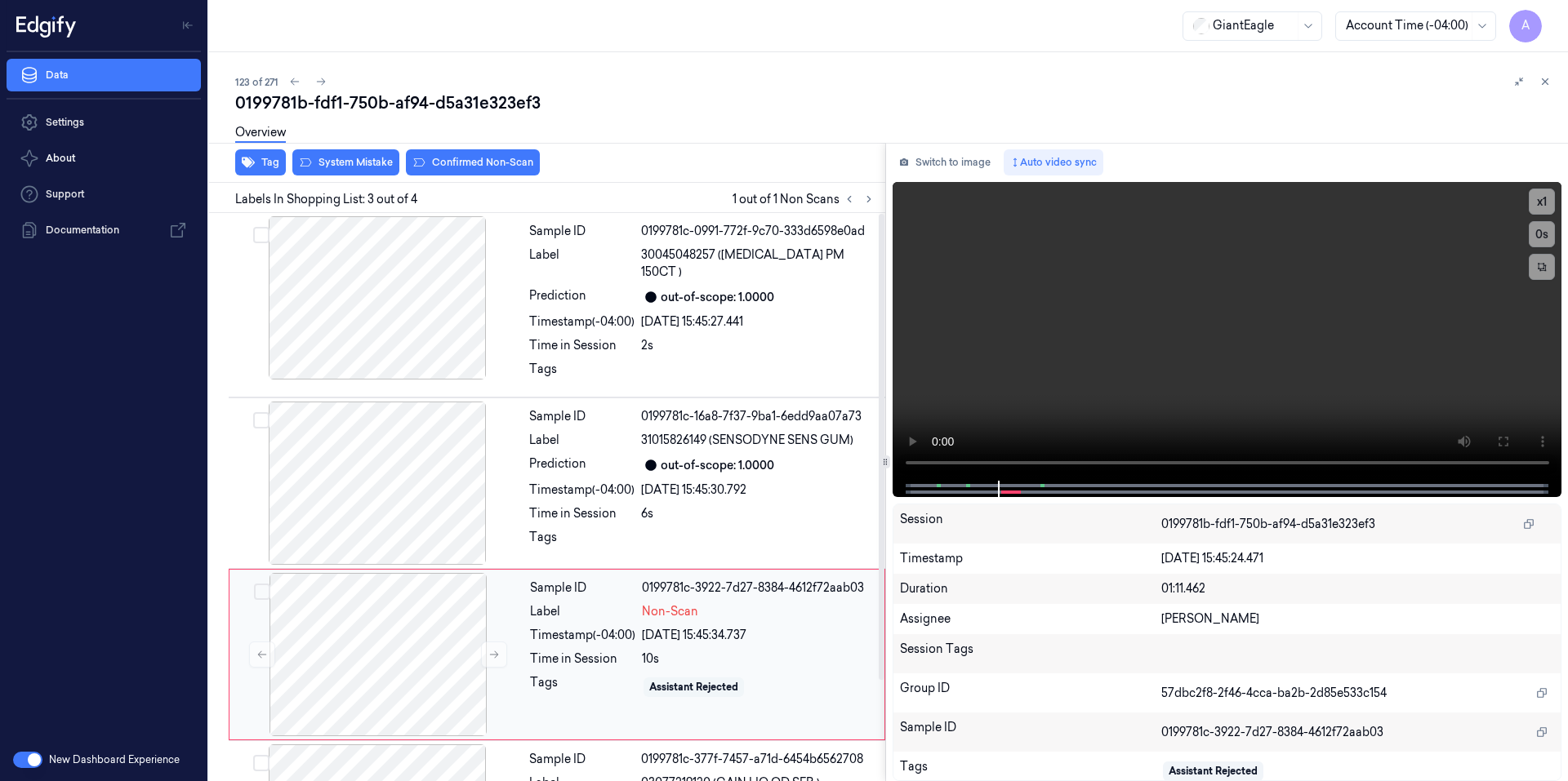
scroll to position [123, 0]
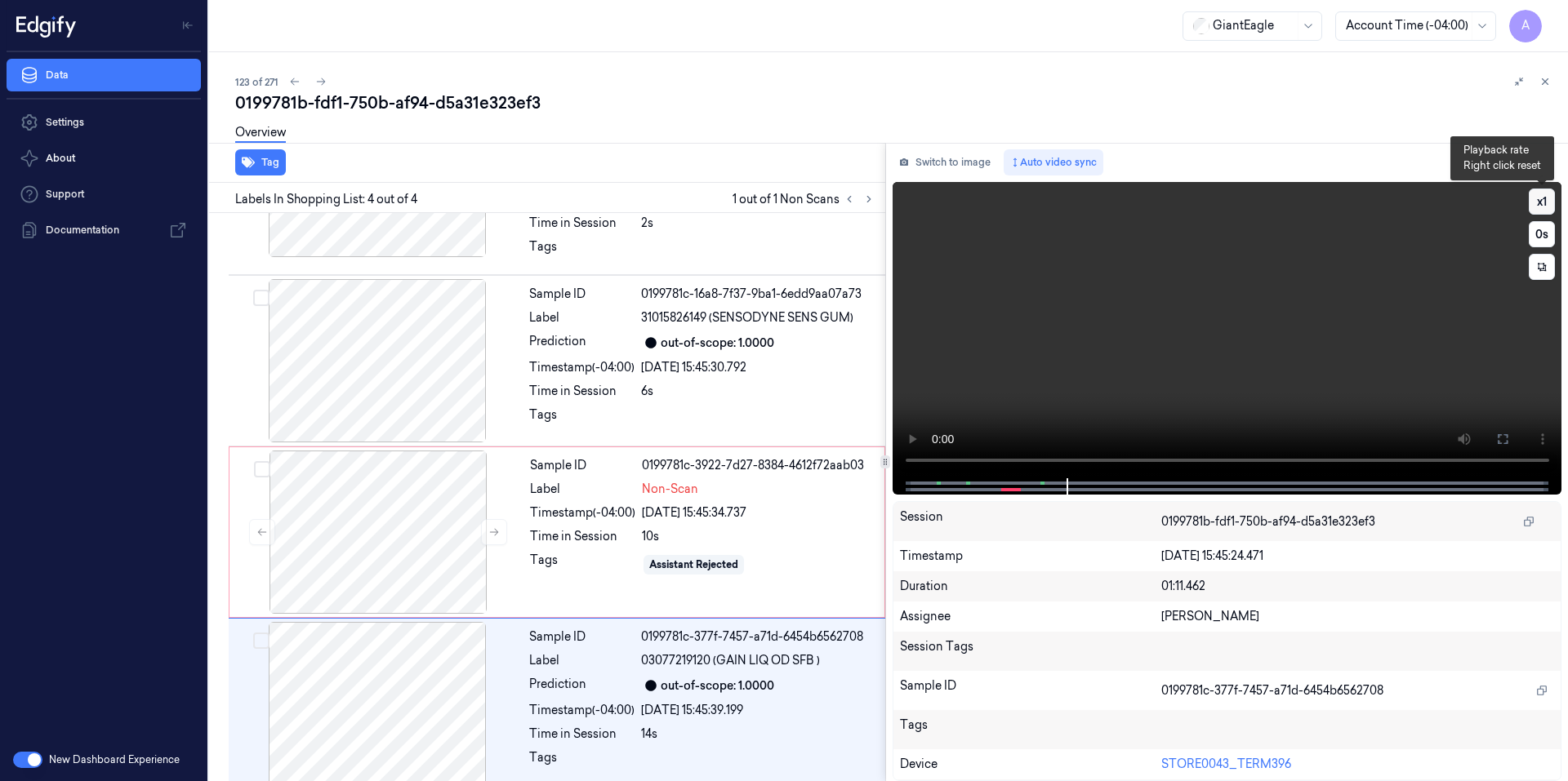
click at [1541, 211] on button "x 1" at bounding box center [1541, 201] width 27 height 27
click at [1541, 211] on button "x 2" at bounding box center [1541, 201] width 27 height 27
click at [1537, 208] on button "x 1" at bounding box center [1541, 201] width 27 height 27
click at [1536, 207] on button "x 2" at bounding box center [1541, 201] width 27 height 27
click at [581, 575] on div "Sample ID 0199781c-3922-7d27-8384-4612f72aab03 Label Non-Scan Timestamp (-04:00…" at bounding box center [702, 532] width 357 height 163
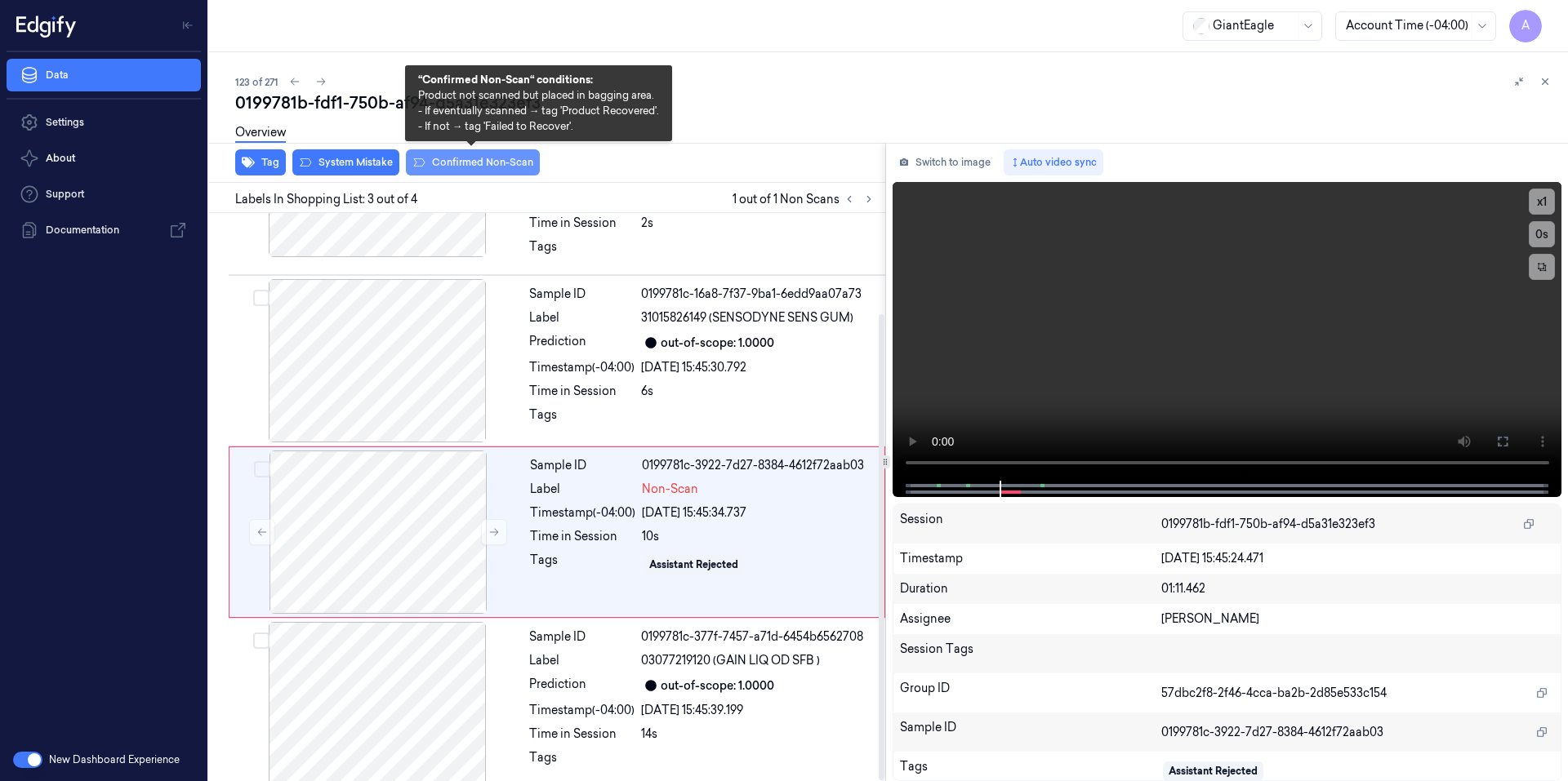
click at [471, 169] on button "Confirmed Non-Scan" at bounding box center [473, 162] width 134 height 27
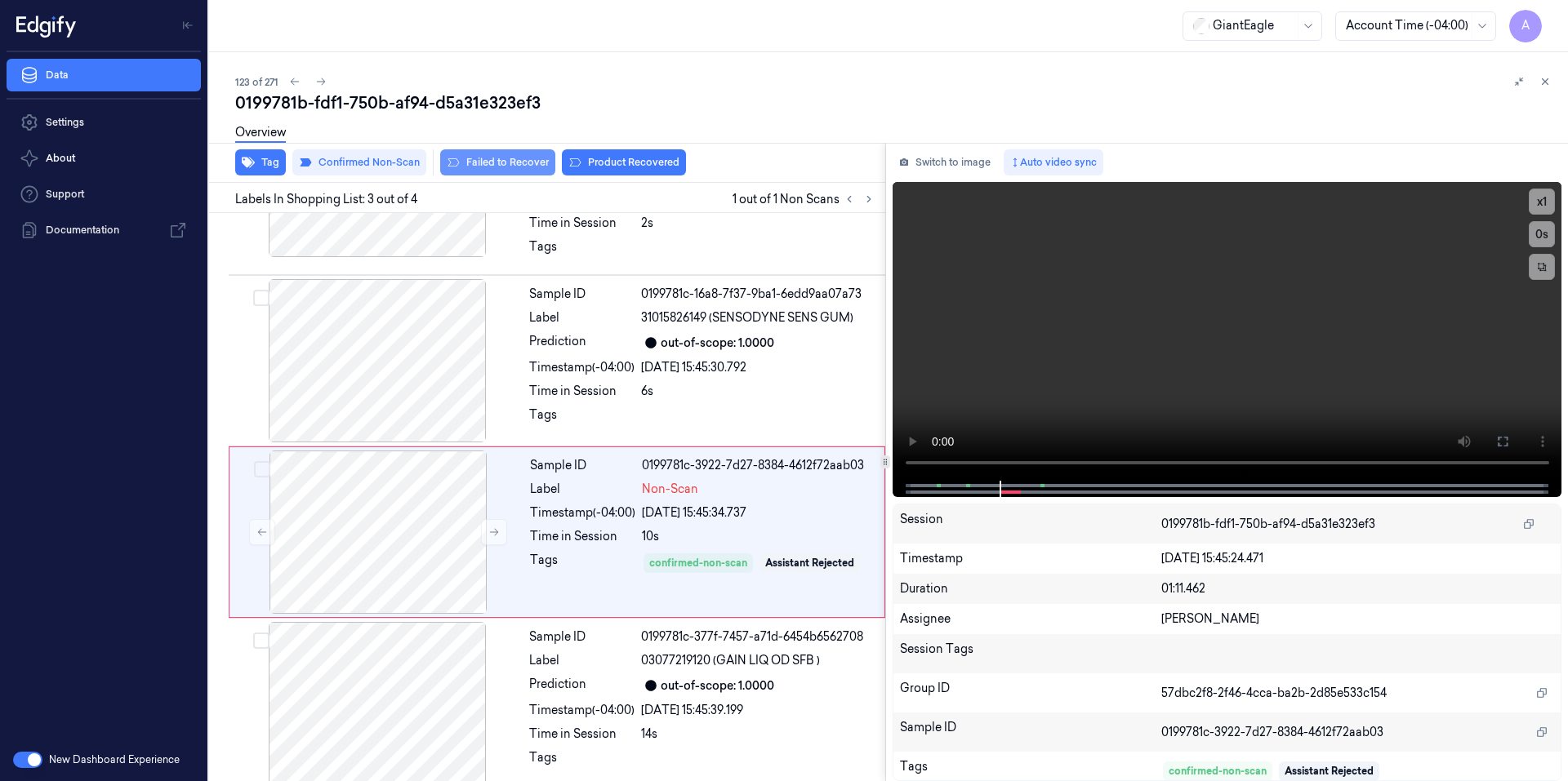
click at [517, 166] on button "Failed to Recover" at bounding box center [497, 162] width 115 height 27
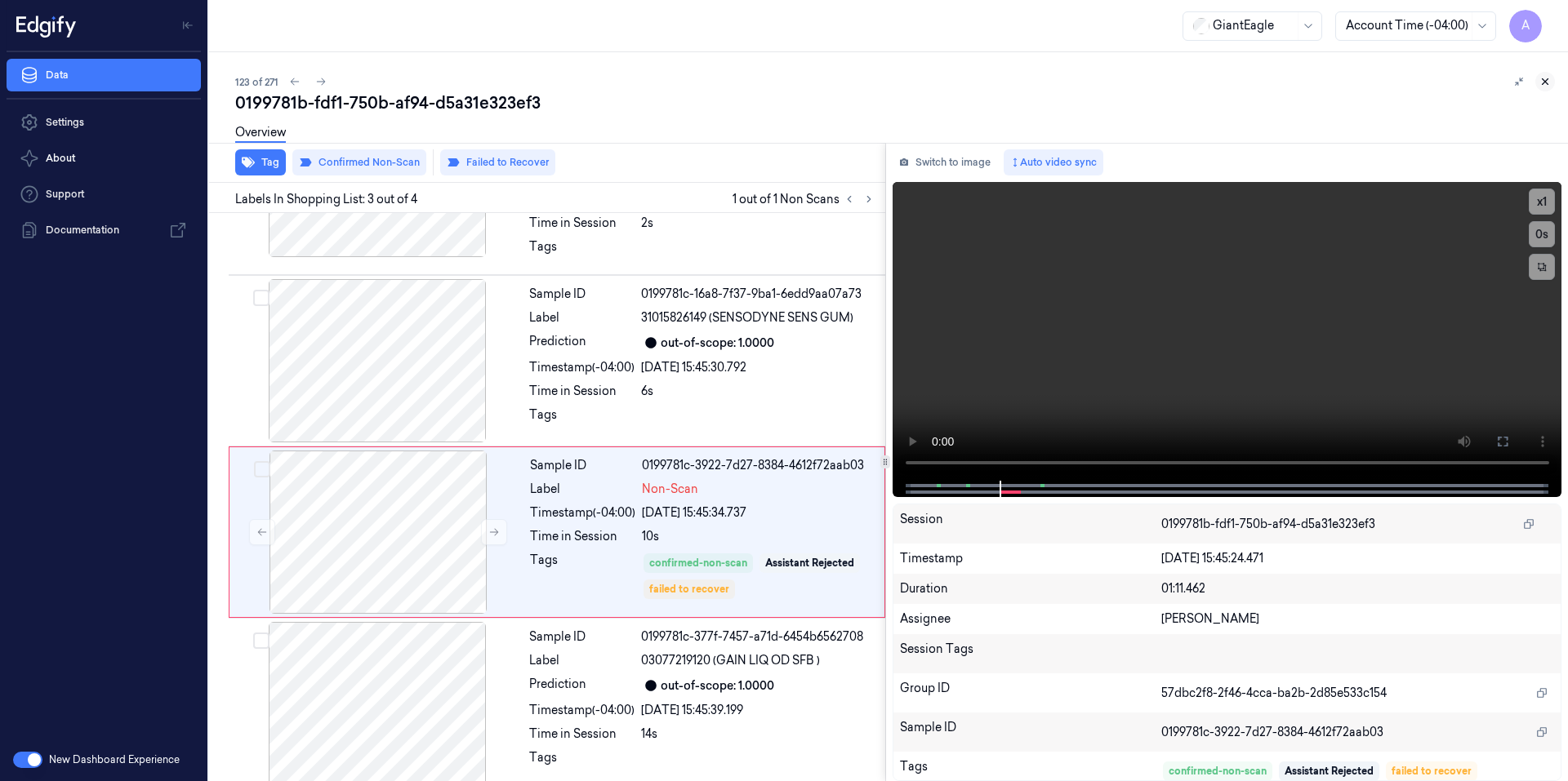
click at [1540, 83] on icon at bounding box center [1544, 81] width 11 height 11
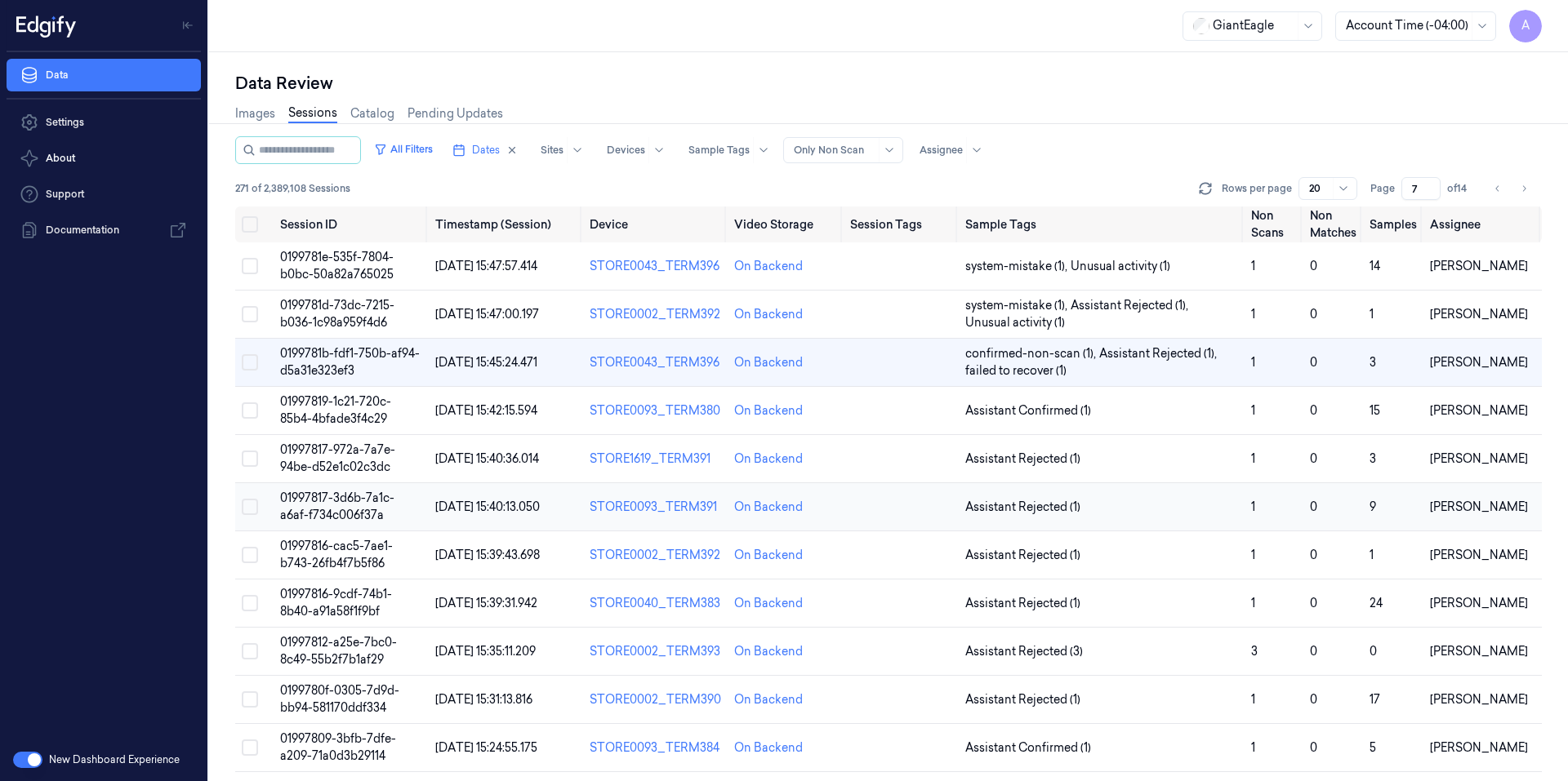
click at [334, 504] on span "01997817-3d6b-7a1c-a6af-f734c006f37a" at bounding box center [337, 506] width 114 height 32
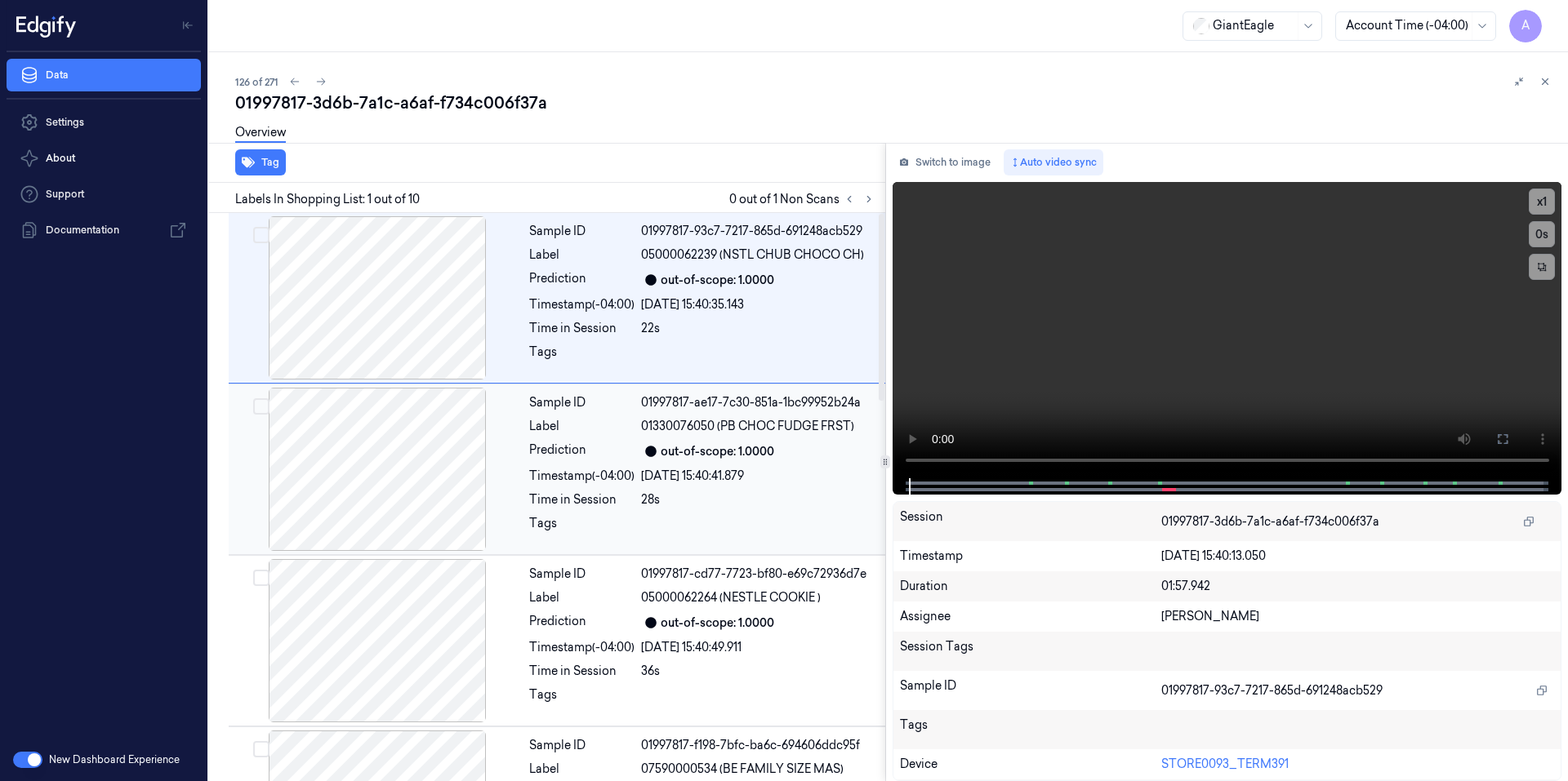
drag, startPoint x: 592, startPoint y: 469, endPoint x: 595, endPoint y: 439, distance: 30.1
click at [593, 467] on div "Sample ID 01997817-ae17-7c30-851a-1bc99952b24a Label 01330076050 (PB CHOC FUDGE…" at bounding box center [702, 469] width 359 height 163
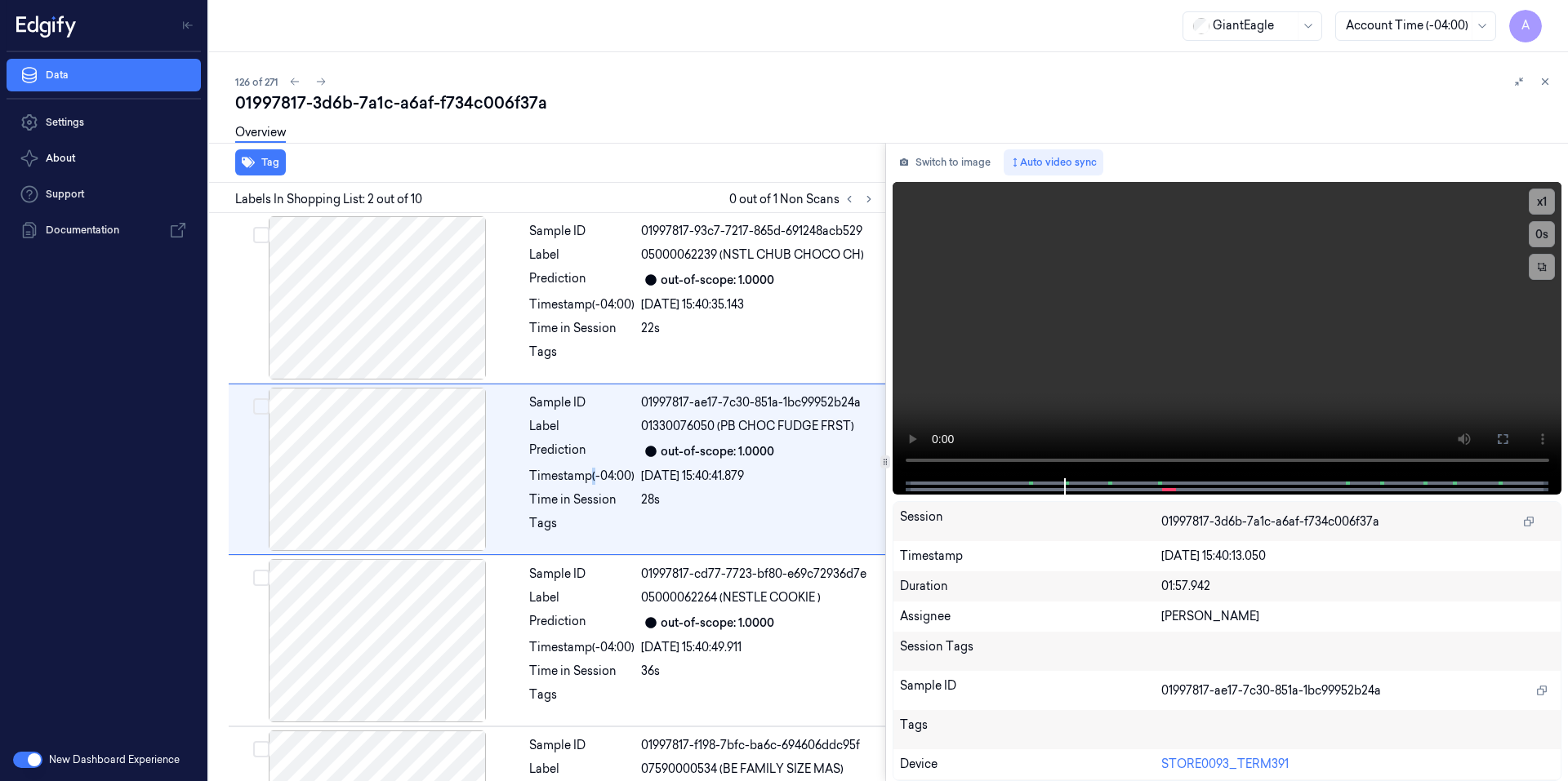
click at [889, 429] on div "Tag Labels In Shopping List: 2 out of 10 0 out of 1 Non Scans Sample ID 0199781…" at bounding box center [885, 461] width 1366 height 638
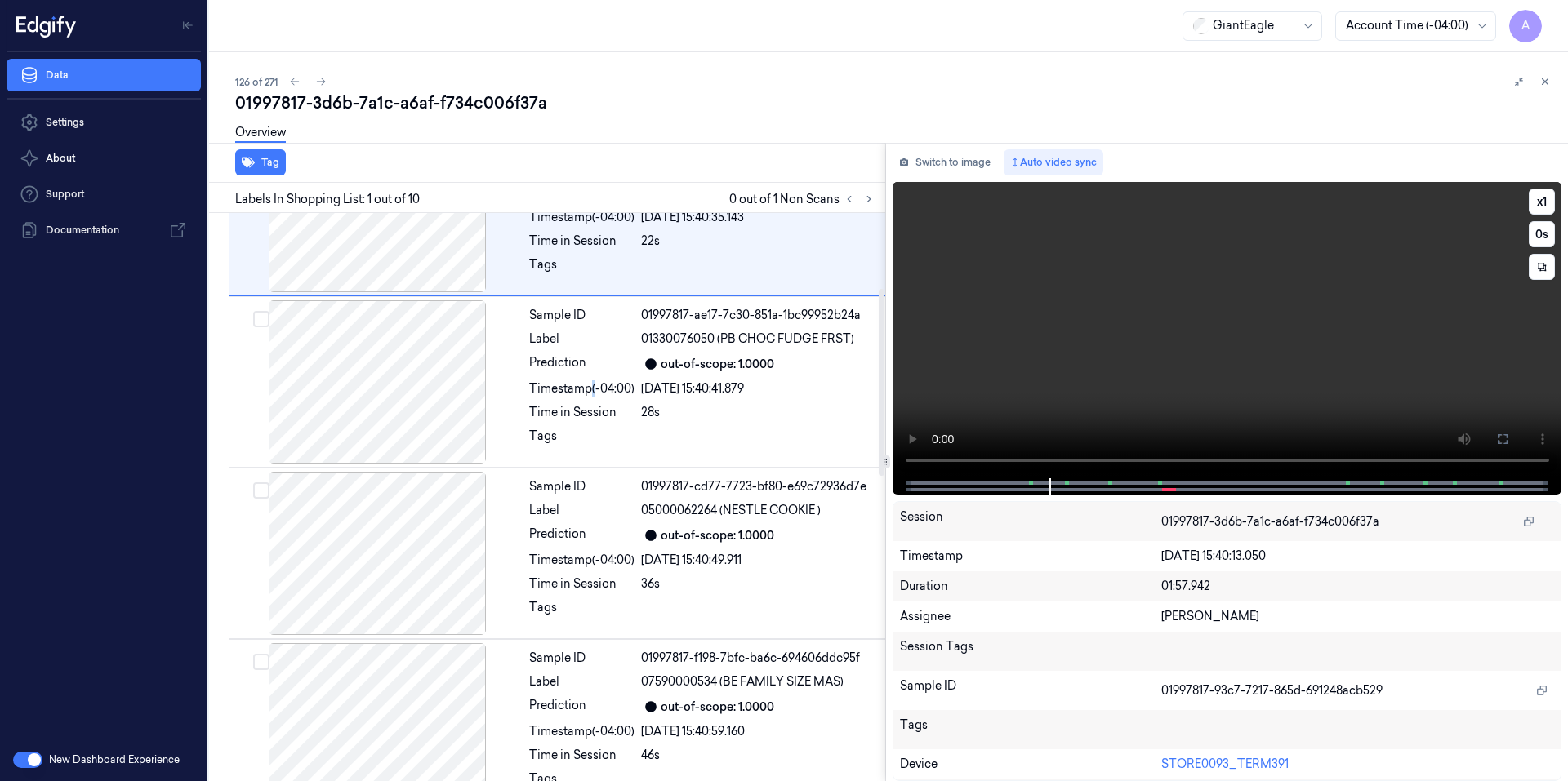
scroll to position [81, 0]
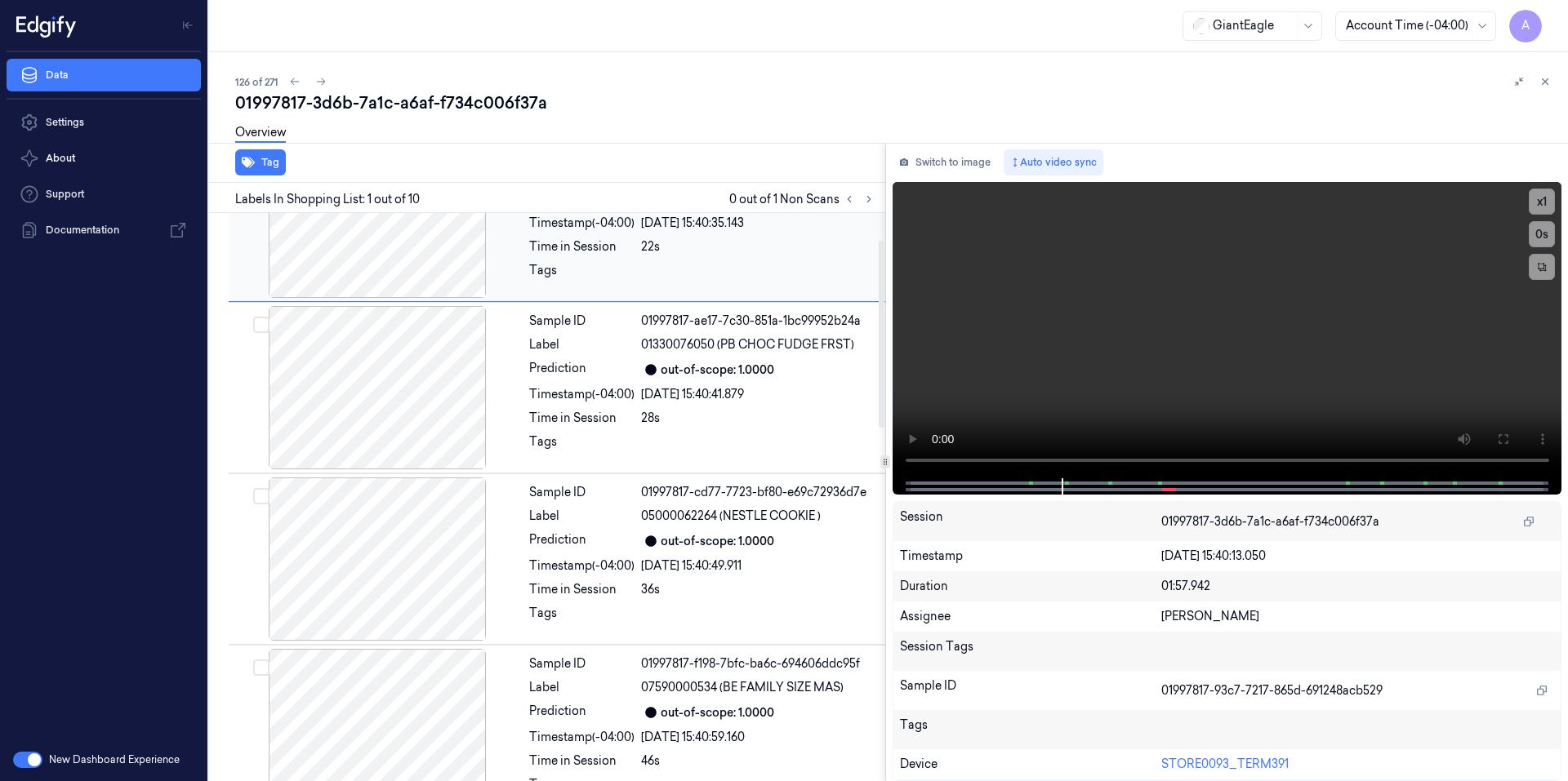
click at [673, 254] on div "Sample ID 01997817-93c7-7217-865d-691248acb529 Label 05000062239 (NSTL CHUB CHO…" at bounding box center [702, 216] width 359 height 163
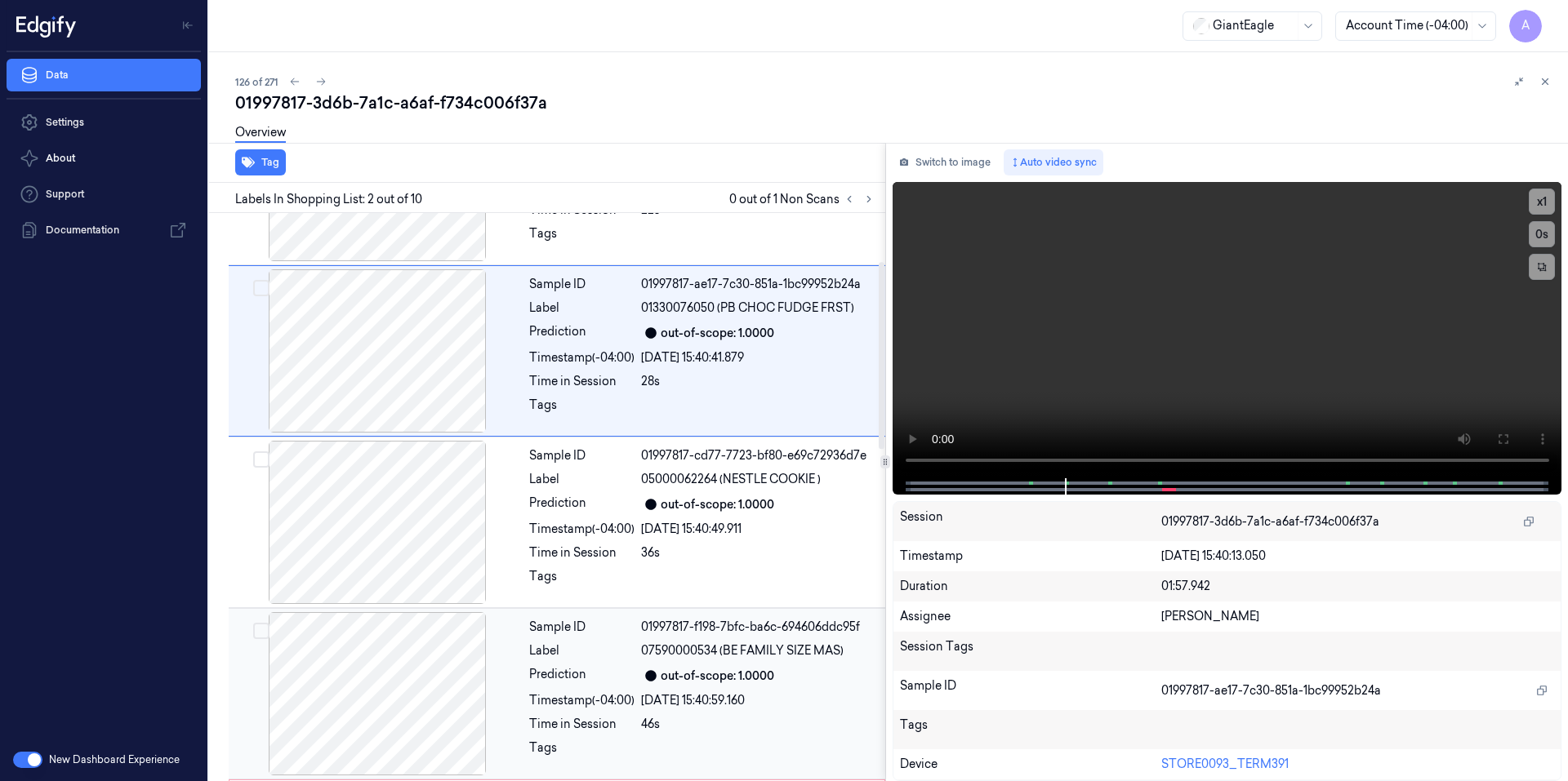
scroll to position [0, 0]
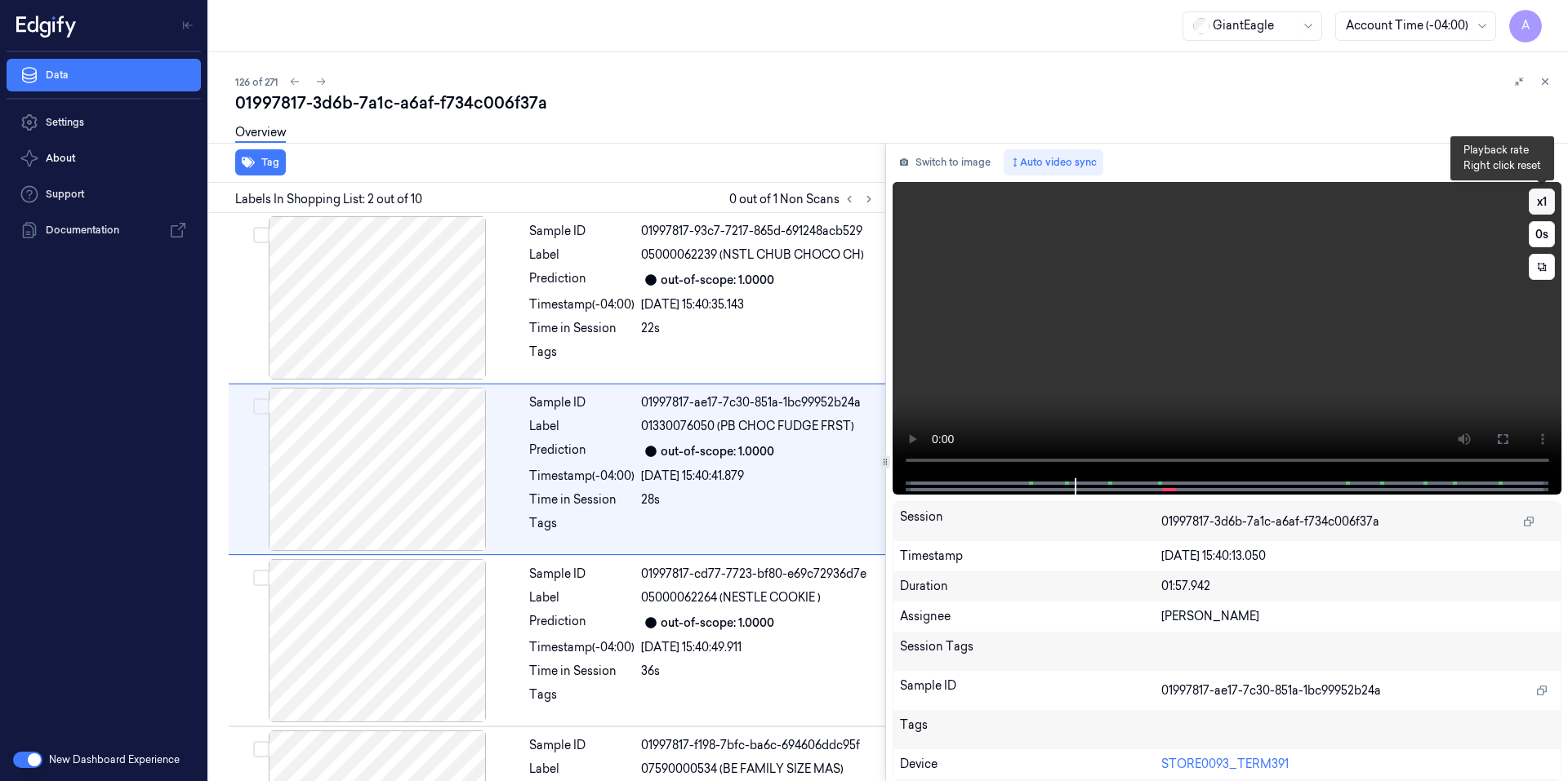
click at [1543, 203] on button "x 1" at bounding box center [1541, 201] width 27 height 27
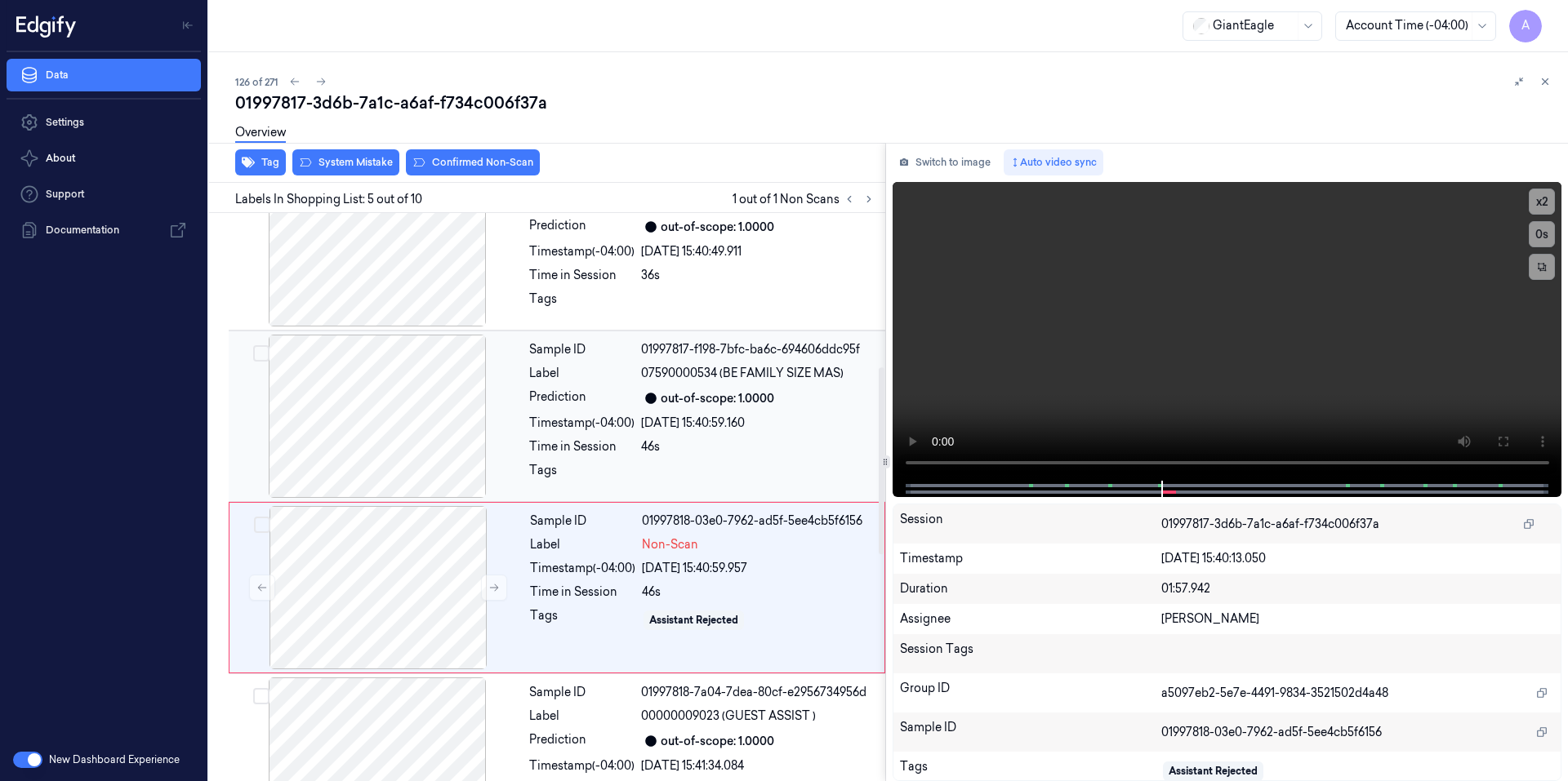
scroll to position [486, 0]
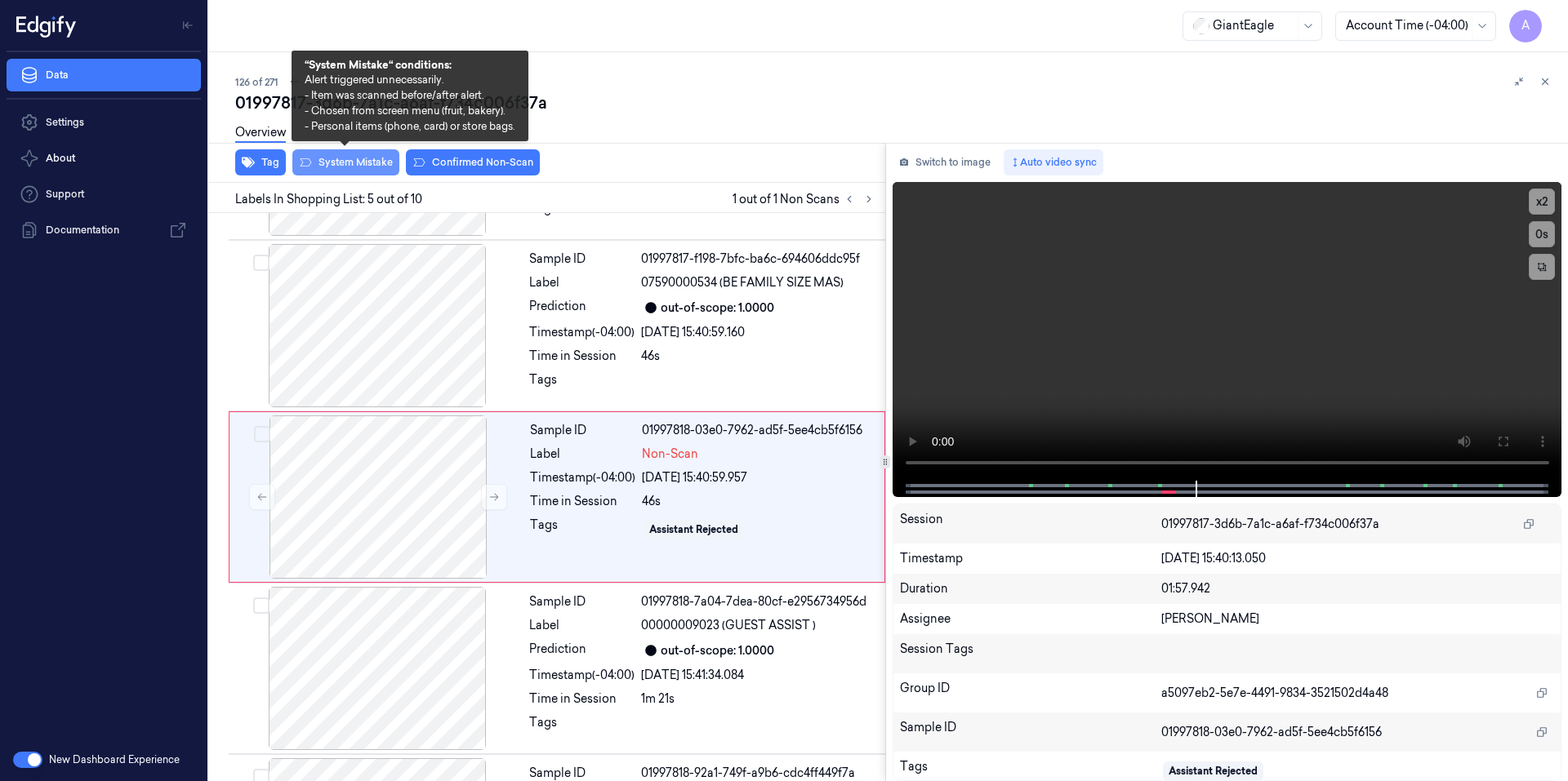
click at [338, 159] on button "System Mistake" at bounding box center [345, 162] width 107 height 27
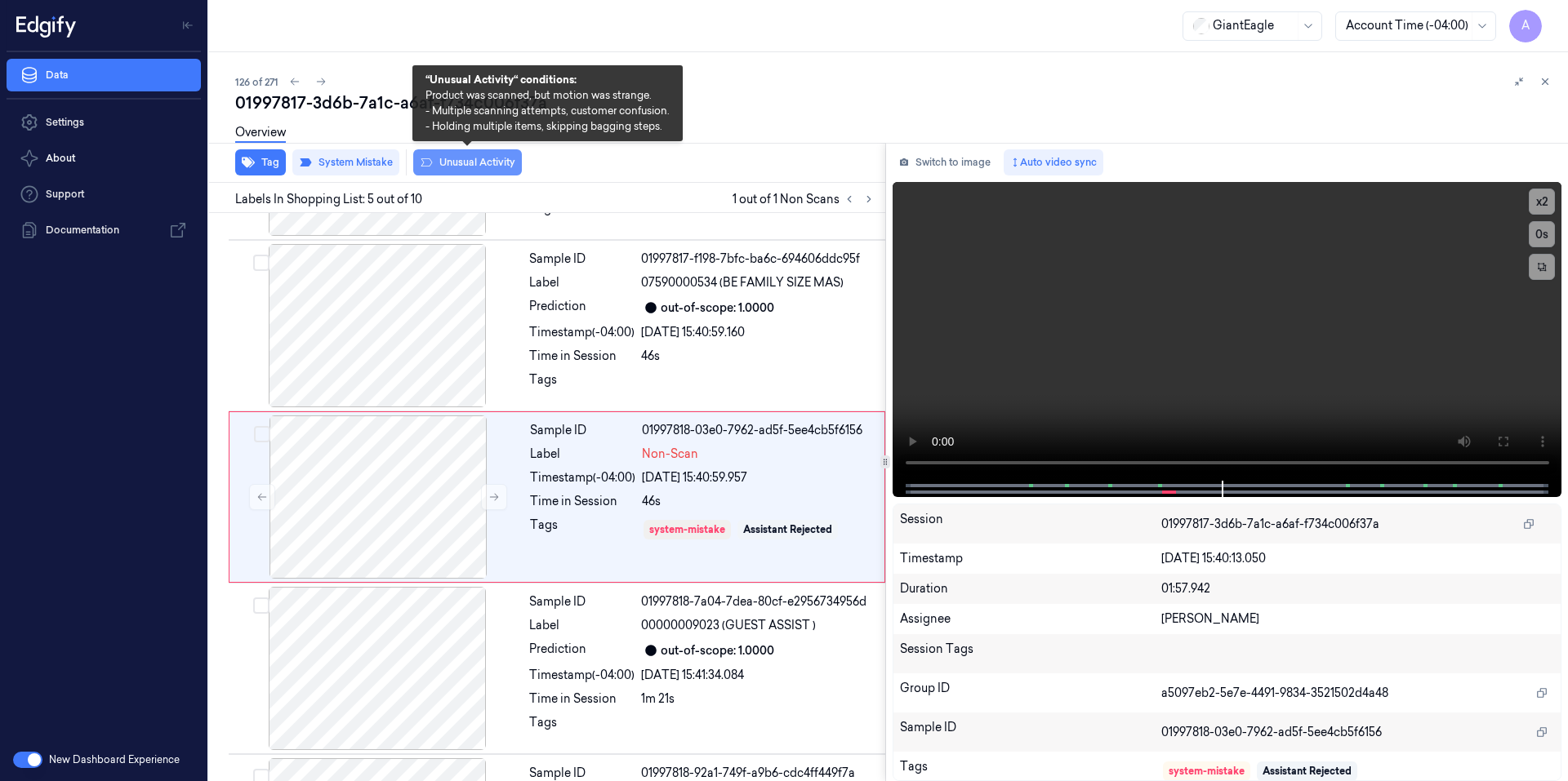
click at [460, 162] on button "Unusual Activity" at bounding box center [467, 162] width 109 height 27
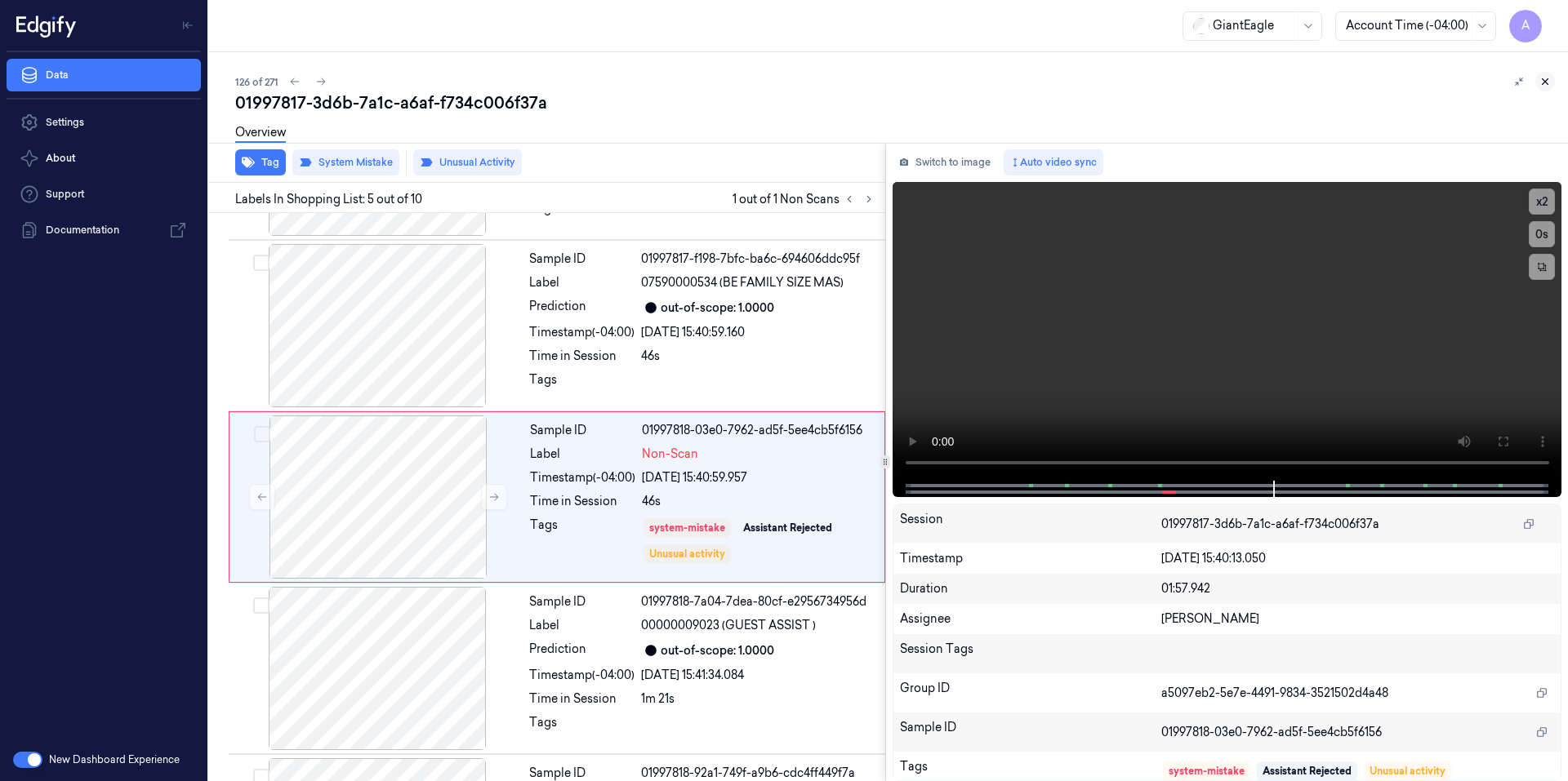
click at [1550, 79] on icon at bounding box center [1544, 81] width 11 height 11
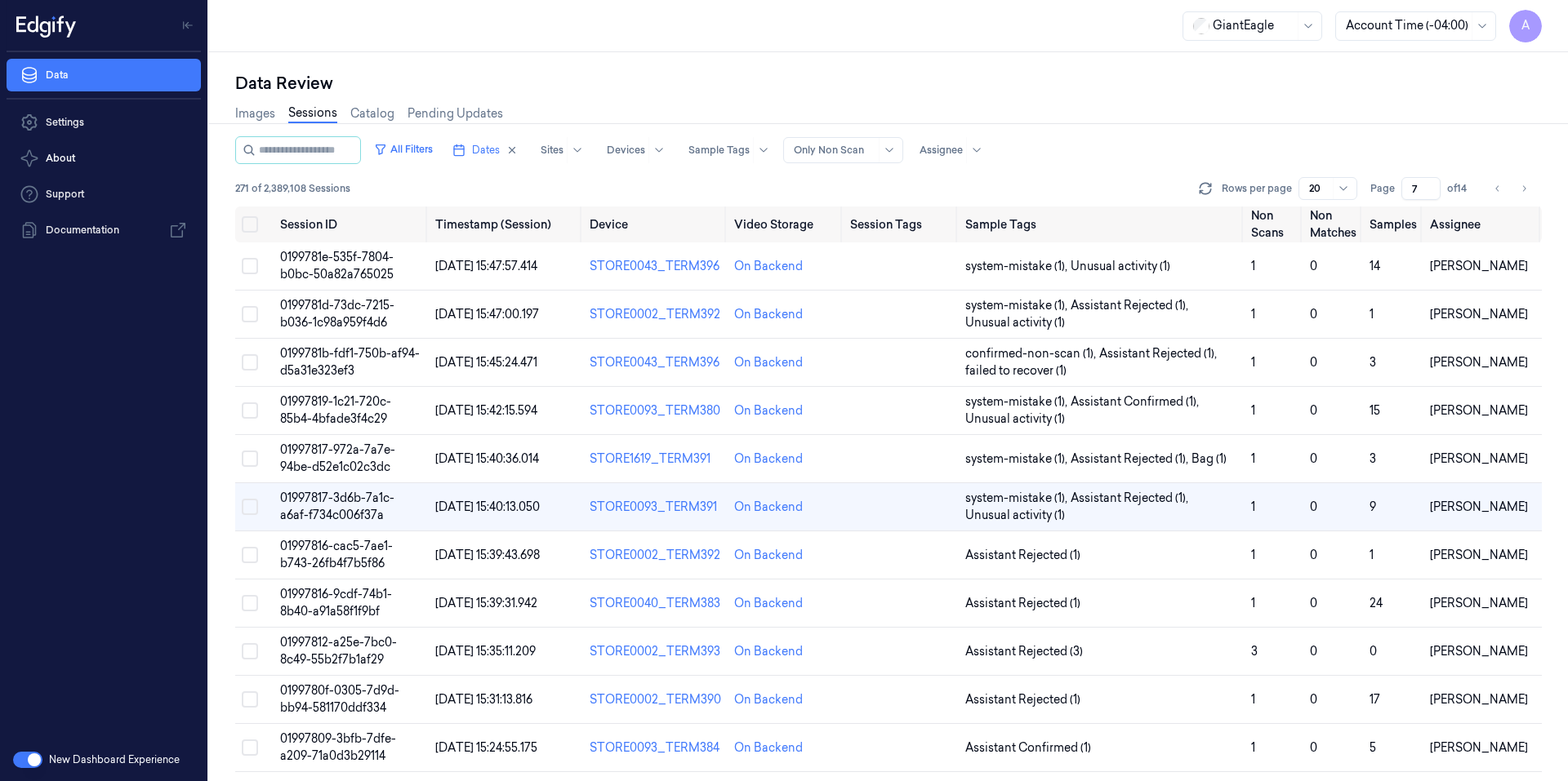
scroll to position [13, 0]
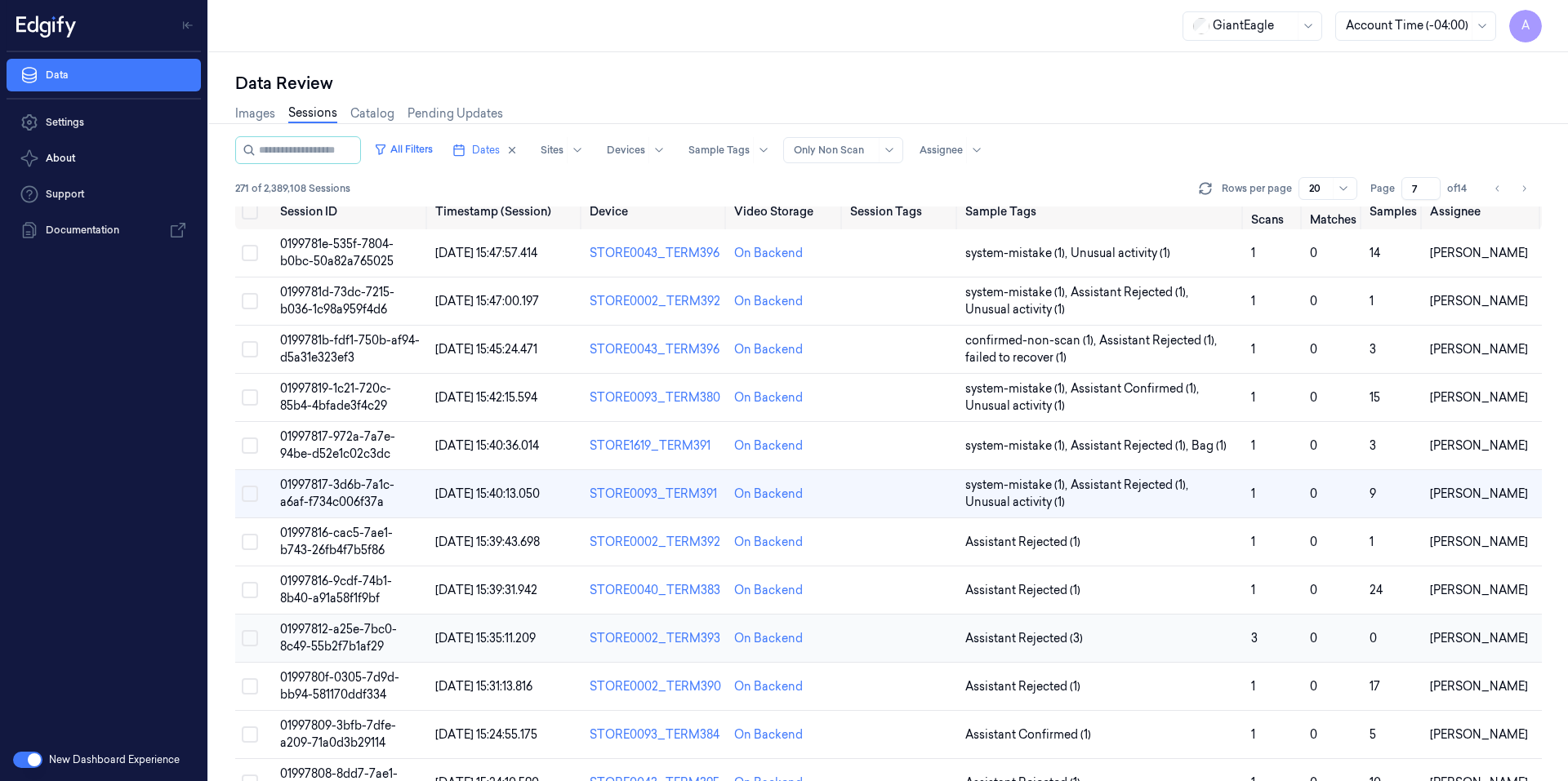
click at [339, 628] on span "01997812-a25e-7bc0-8c49-55b2f7b1af29" at bounding box center [338, 637] width 116 height 32
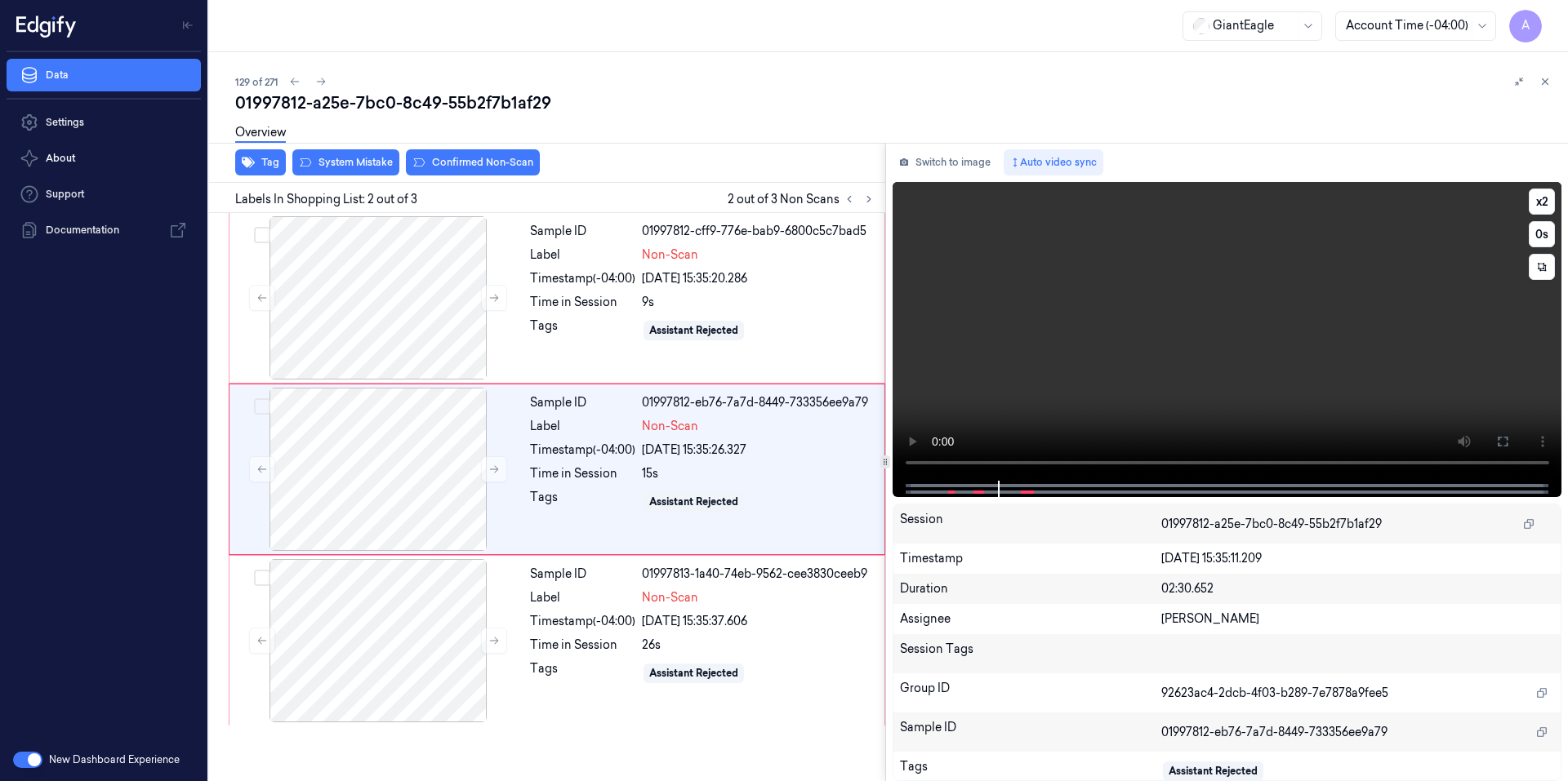
click at [963, 354] on video at bounding box center [1226, 331] width 670 height 298
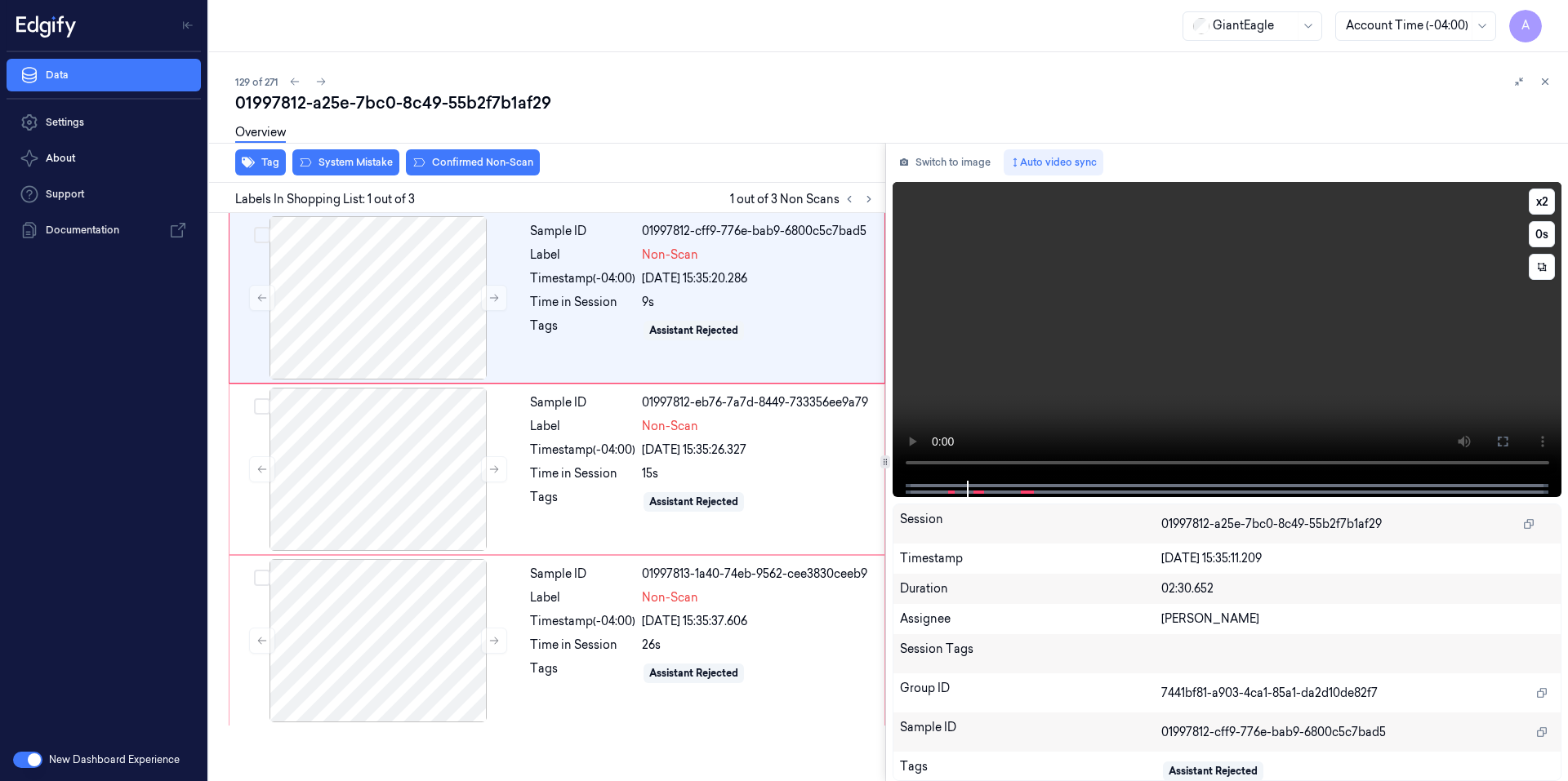
click at [1185, 371] on video at bounding box center [1226, 331] width 670 height 298
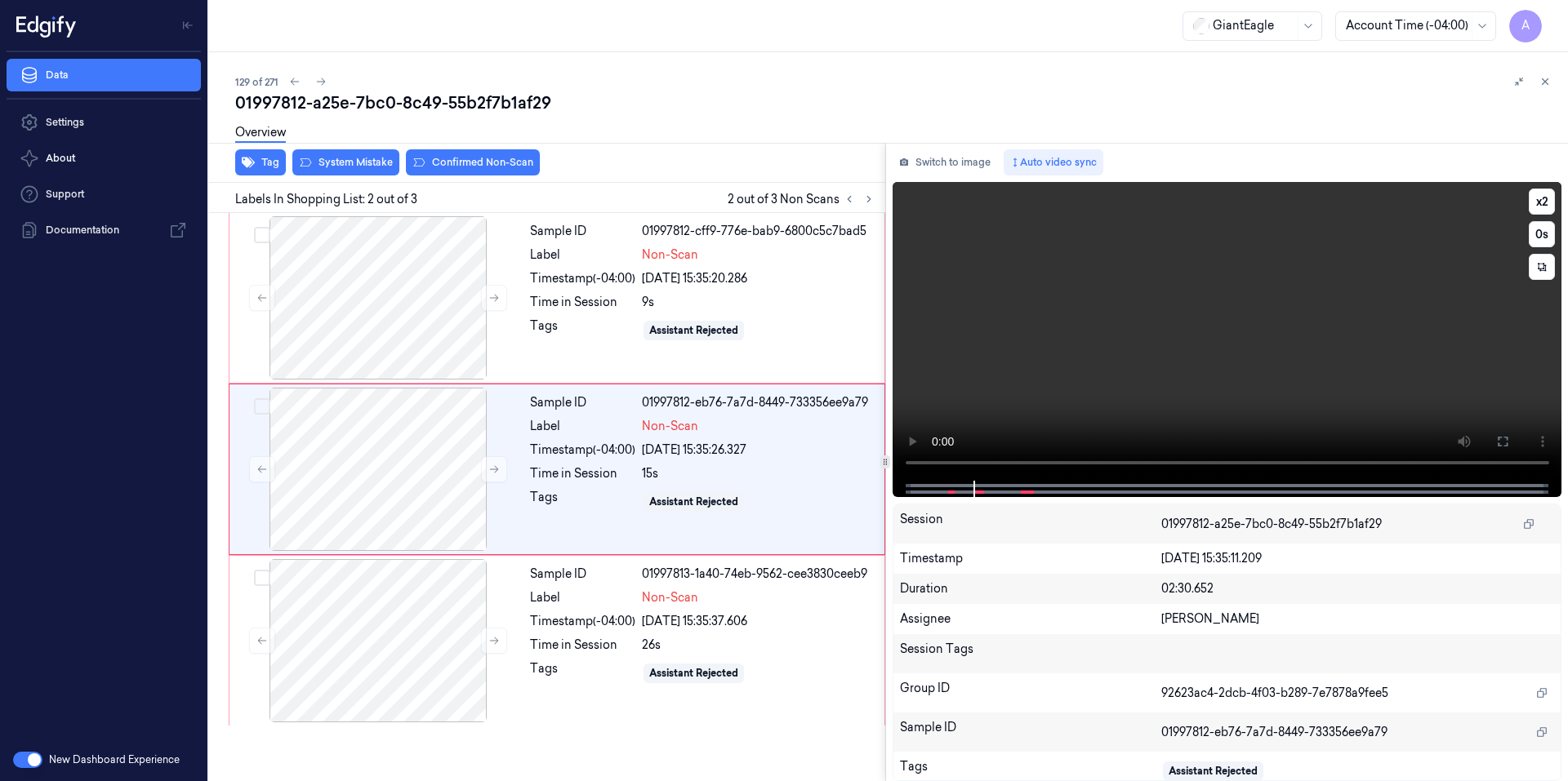
click at [1185, 371] on video at bounding box center [1226, 331] width 670 height 298
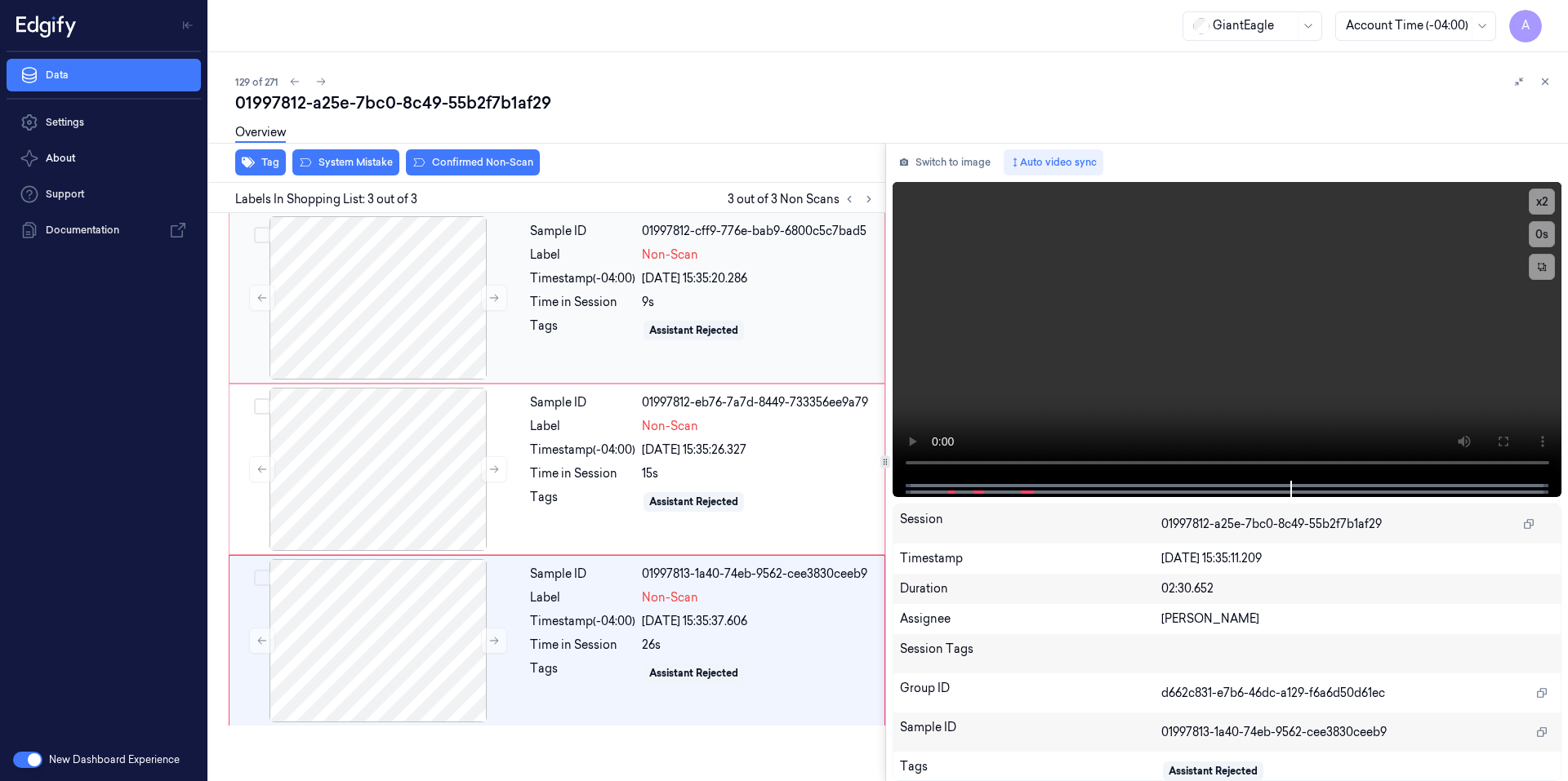
click at [591, 316] on div "Sample ID 01997812-cff9-776e-bab9-6800c5c7bad5 Label Non-Scan Timestamp (-04:00…" at bounding box center [702, 298] width 357 height 163
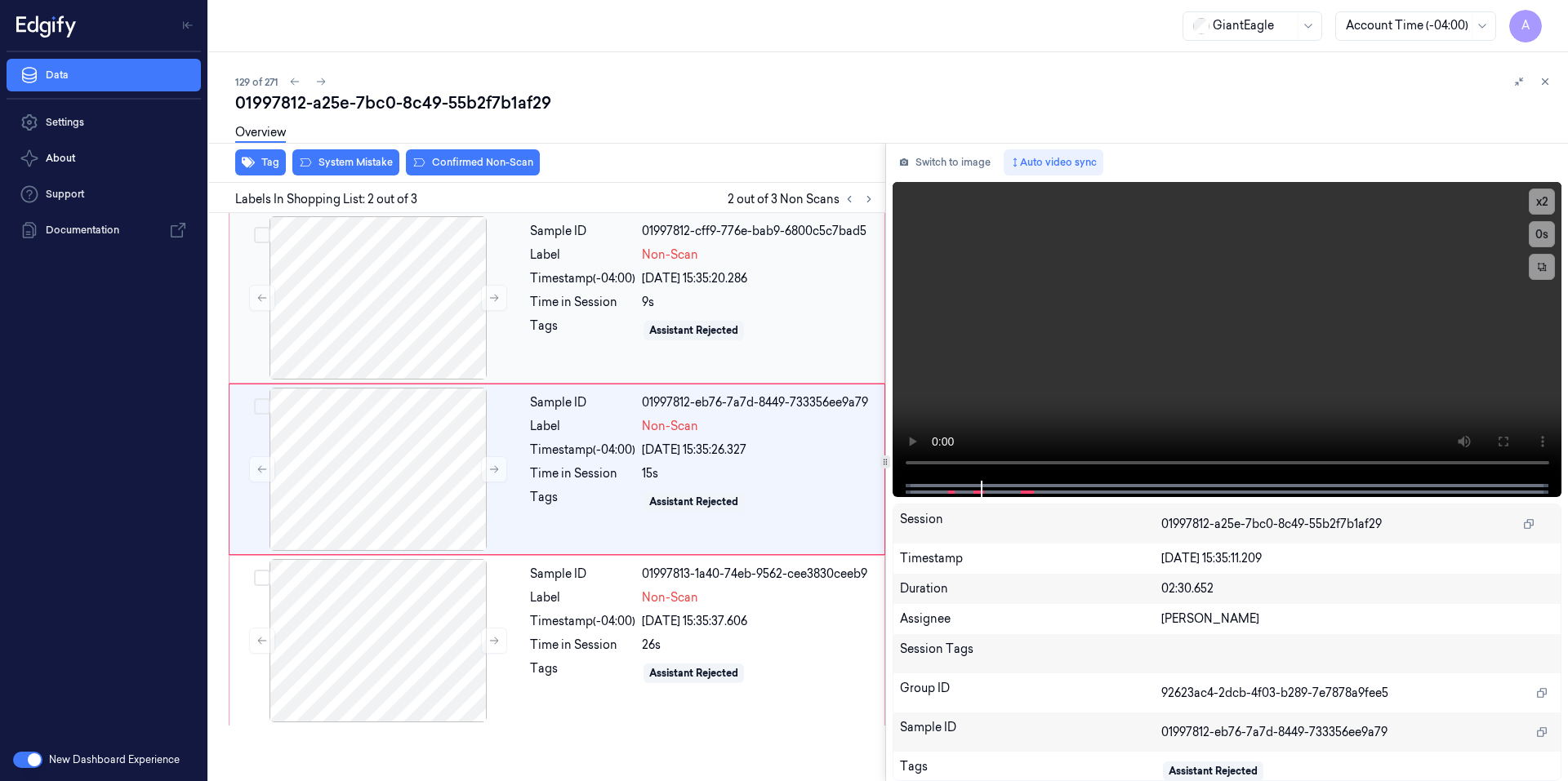
click at [573, 353] on div "Sample ID 01997812-cff9-776e-bab9-6800c5c7bad5 Label Non-Scan Timestamp (-04:00…" at bounding box center [702, 298] width 357 height 163
click at [575, 319] on div "Tags" at bounding box center [583, 331] width 105 height 27
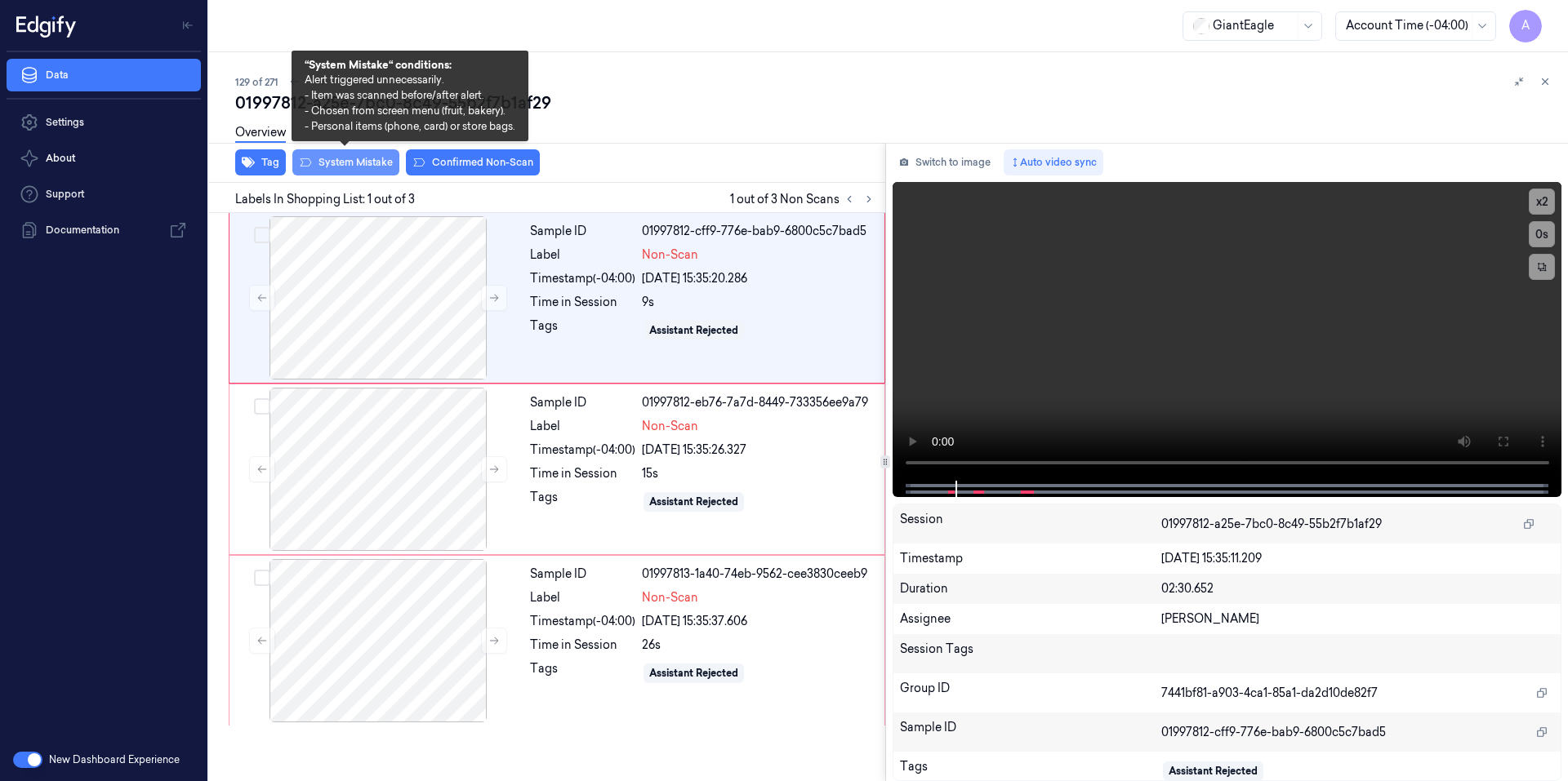
click at [344, 162] on button "System Mistake" at bounding box center [345, 162] width 107 height 27
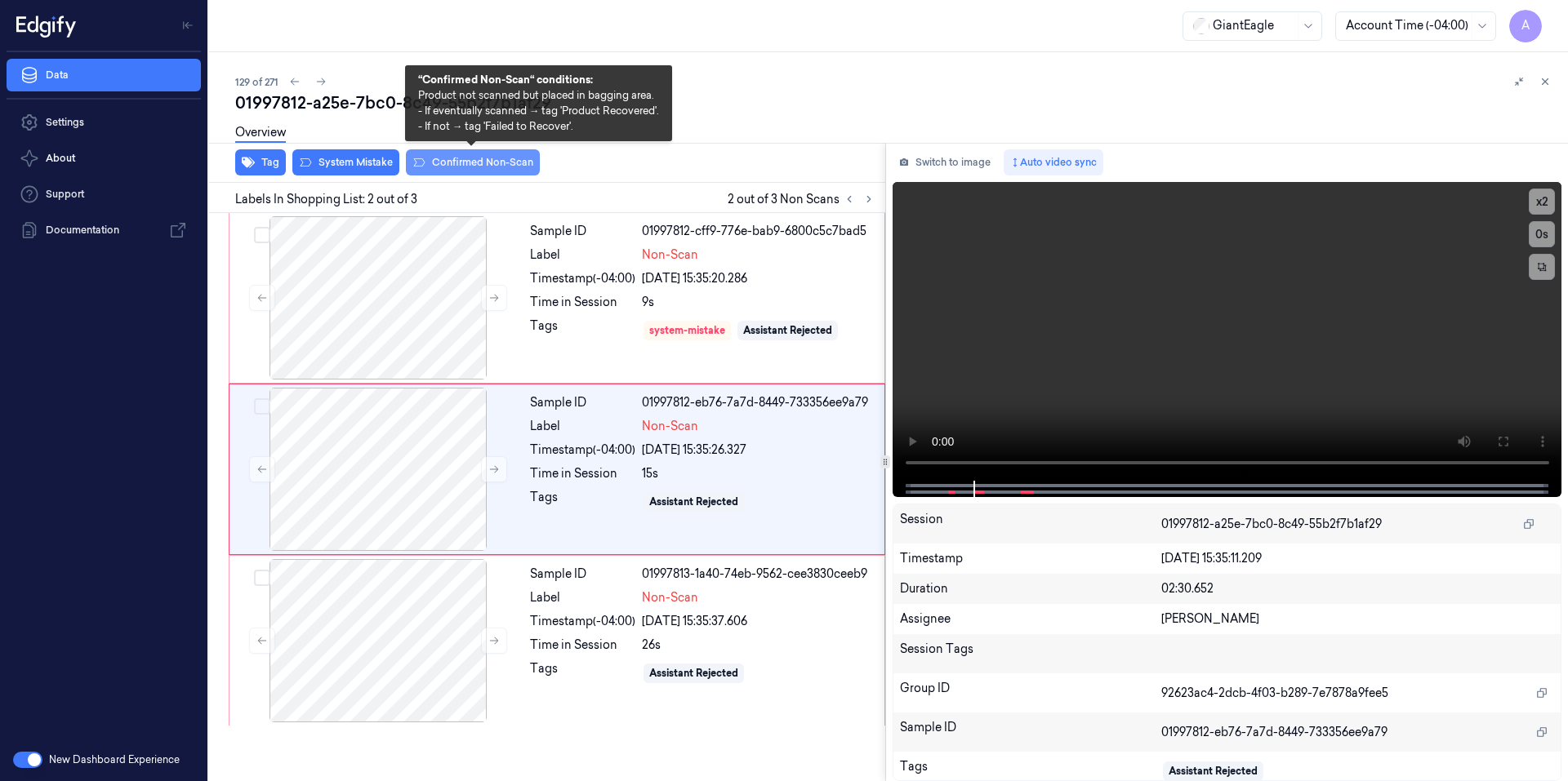
click at [446, 168] on button "Confirmed Non-Scan" at bounding box center [473, 162] width 134 height 27
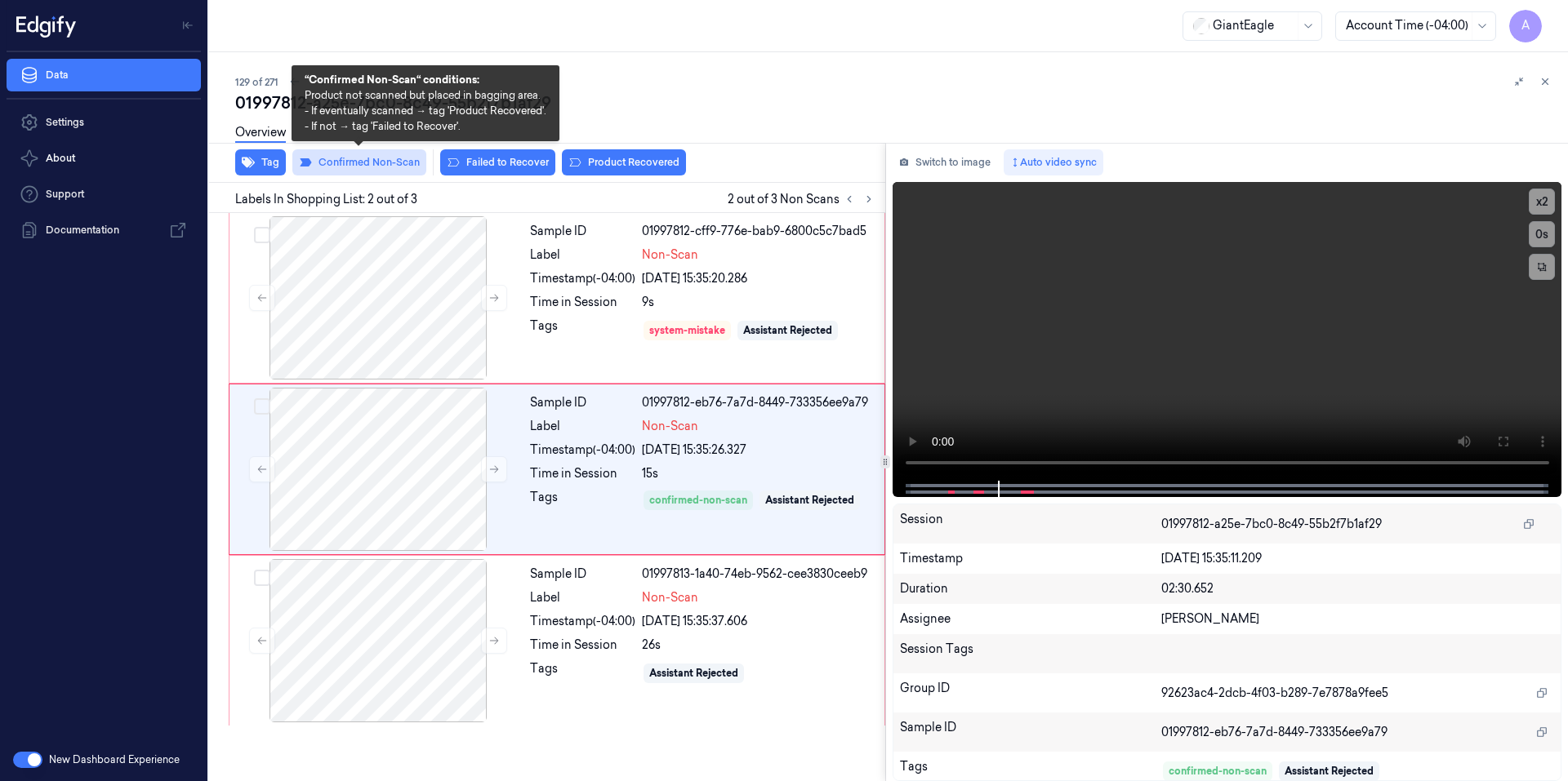
click at [365, 158] on button "Confirmed Non-Scan" at bounding box center [359, 162] width 134 height 27
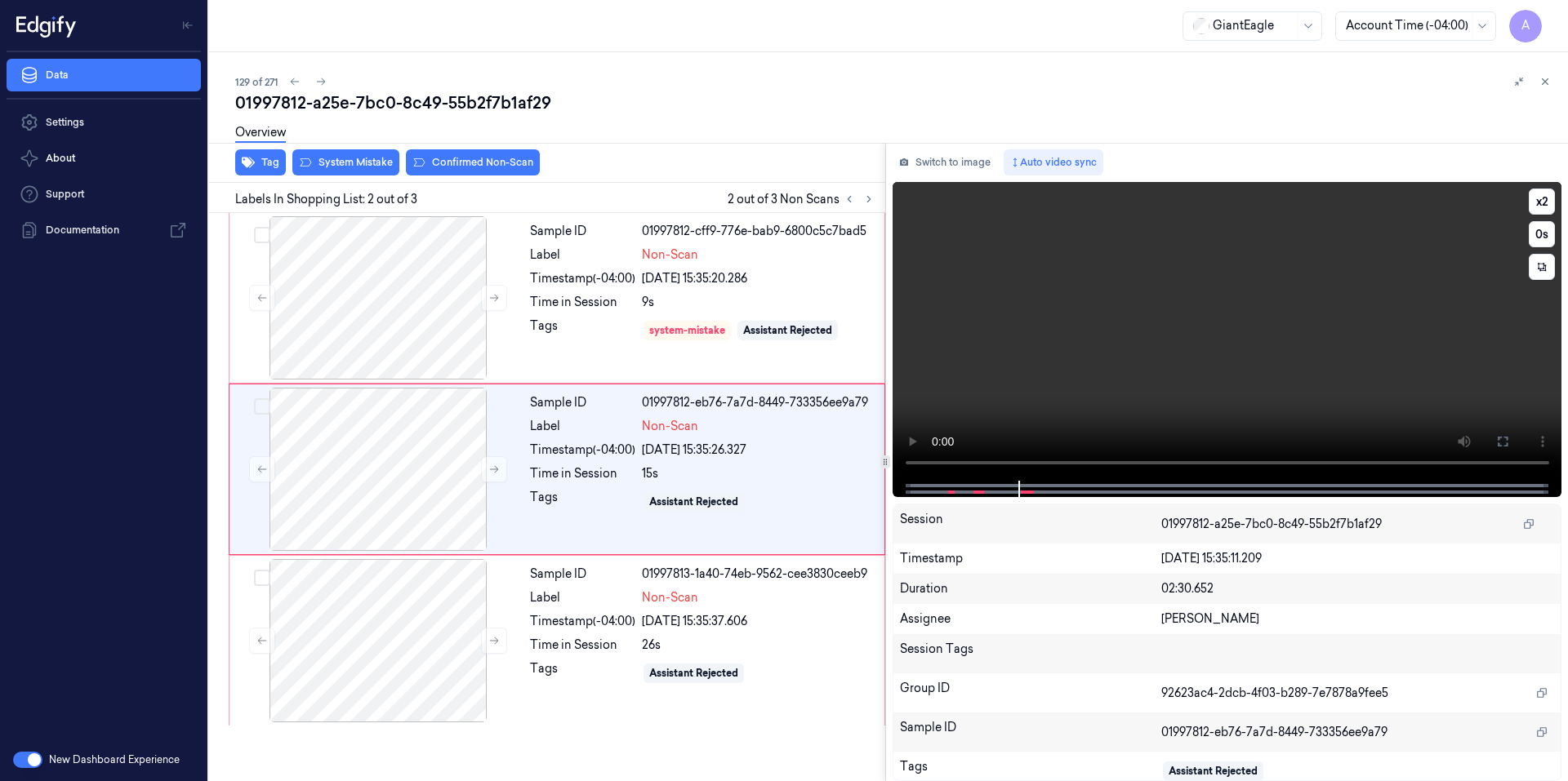
click at [1027, 354] on video at bounding box center [1226, 331] width 670 height 298
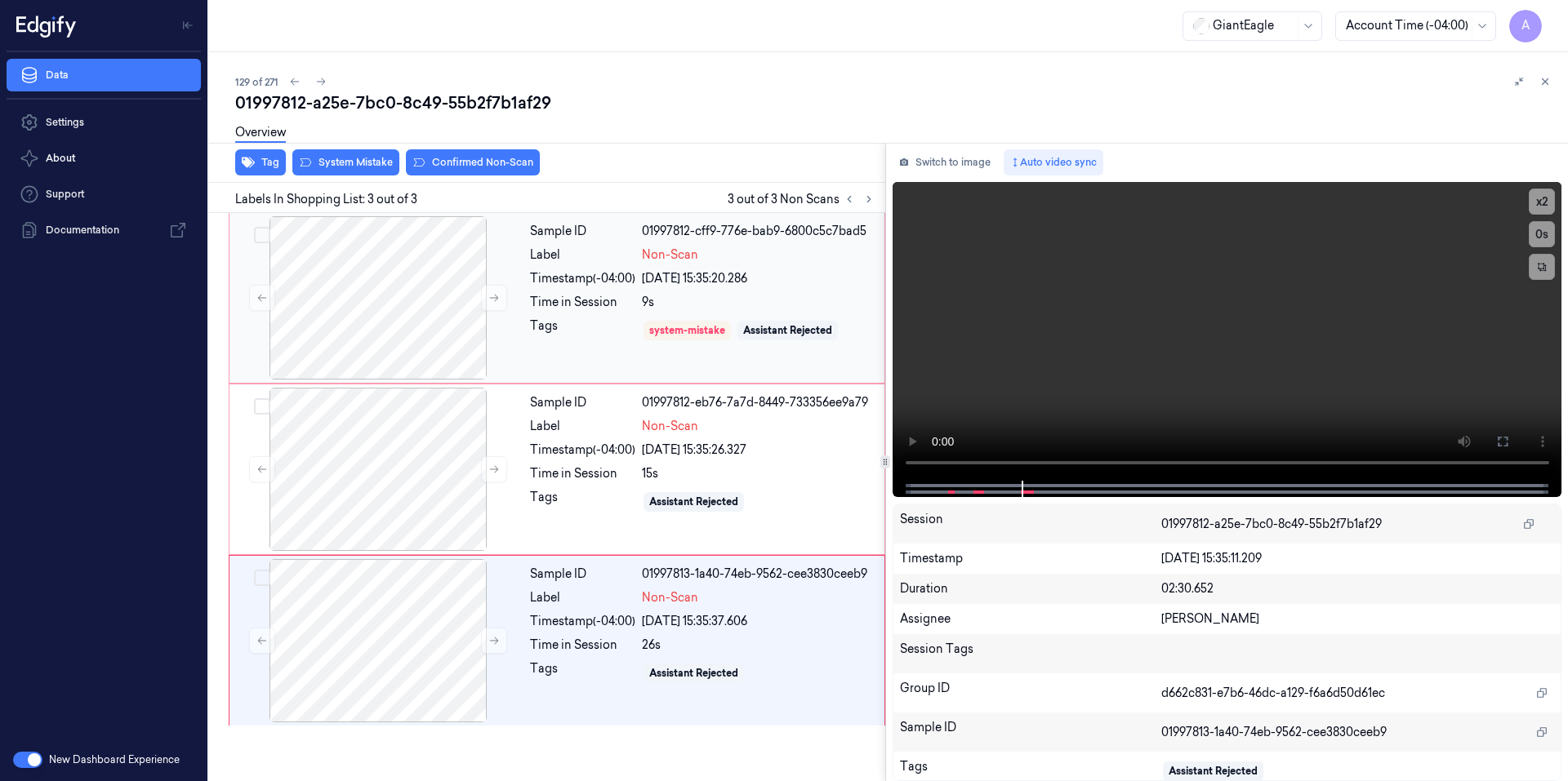
click at [565, 305] on div "Time in Session" at bounding box center [583, 302] width 105 height 17
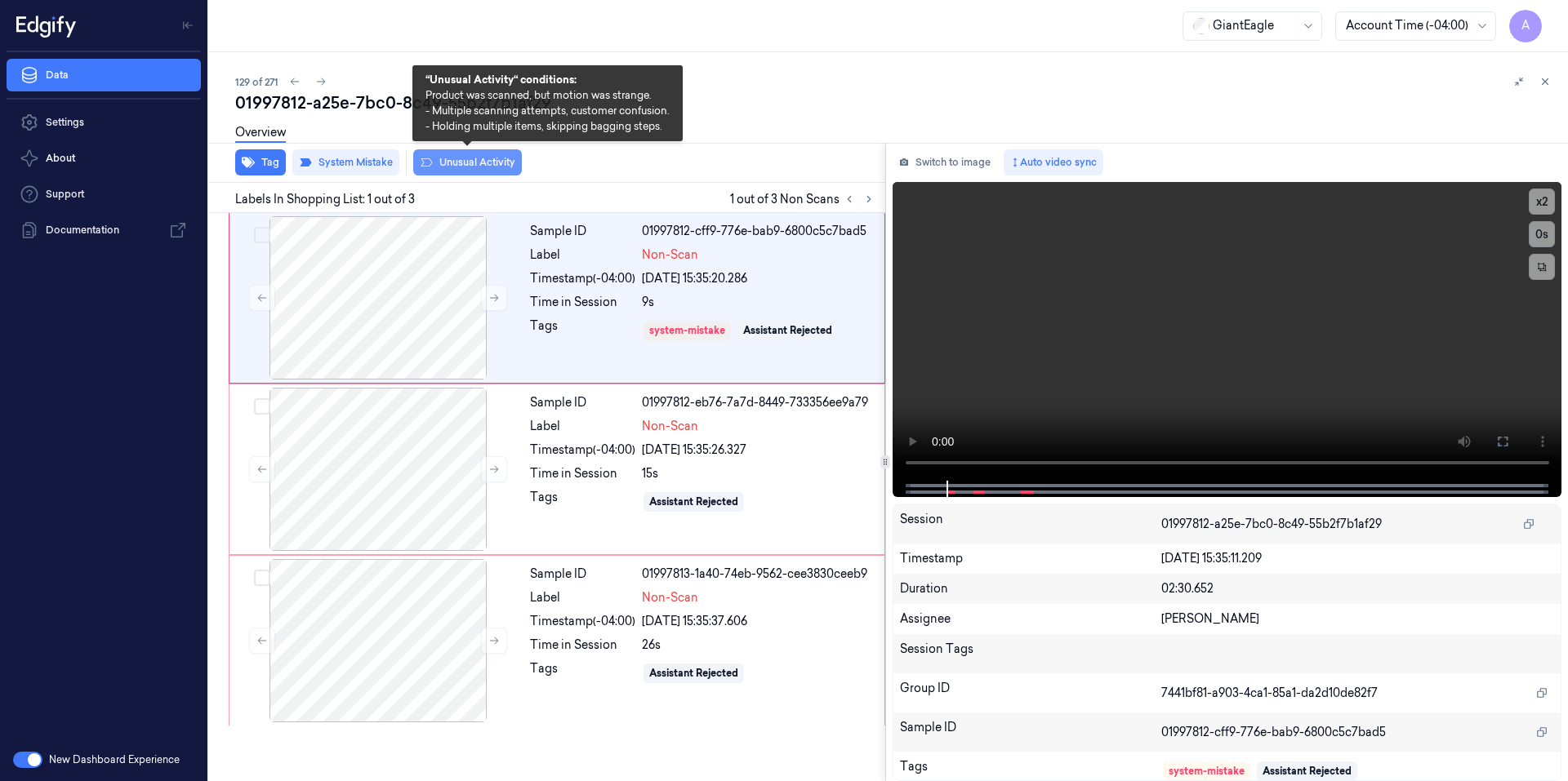
click at [453, 162] on button "Unusual Activity" at bounding box center [467, 162] width 109 height 27
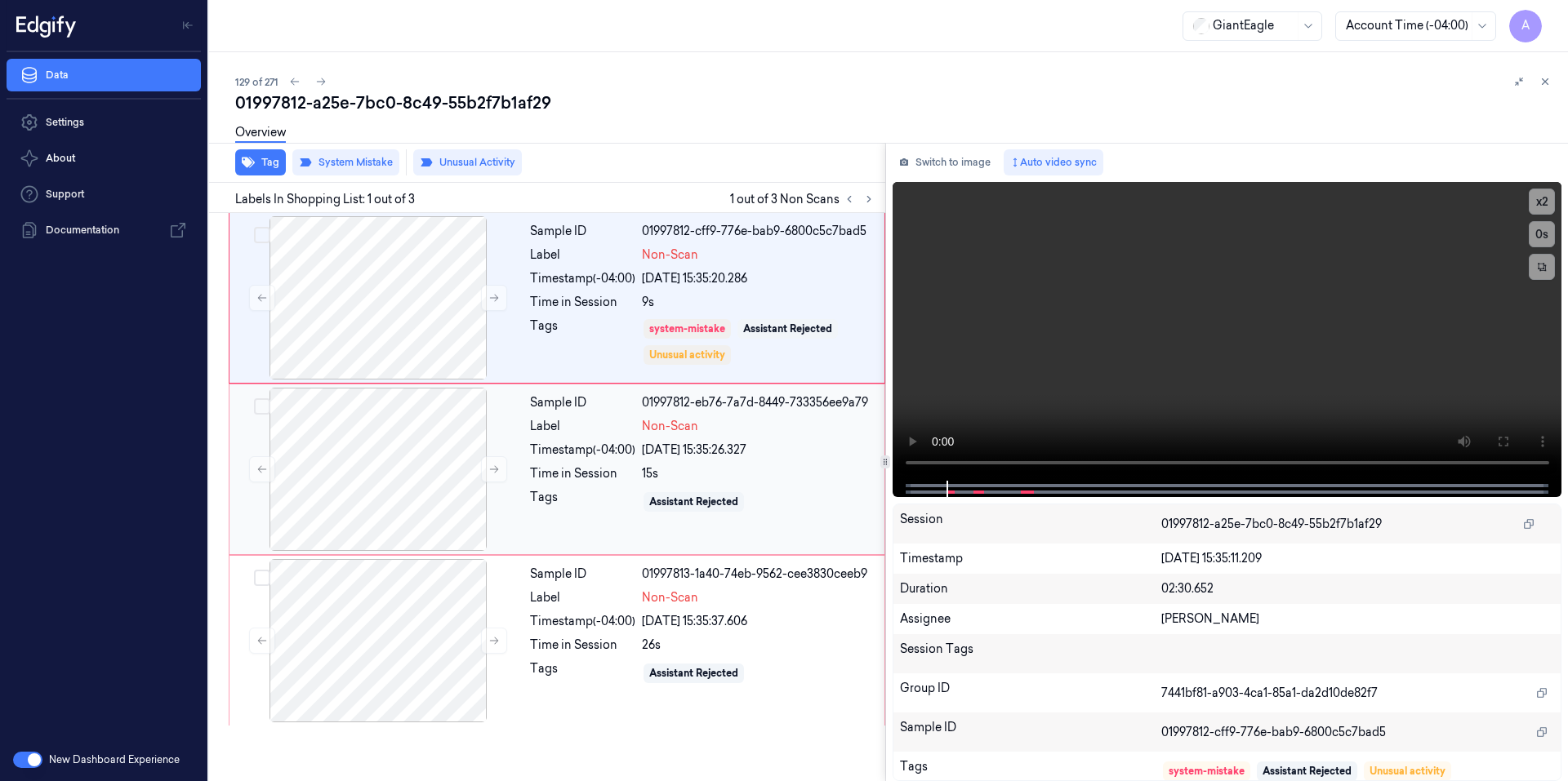
click at [578, 485] on div "Sample ID 01997812-eb76-7a7d-8449-733356ee9a79 Label Non-Scan Timestamp (-04:00…" at bounding box center [702, 469] width 357 height 163
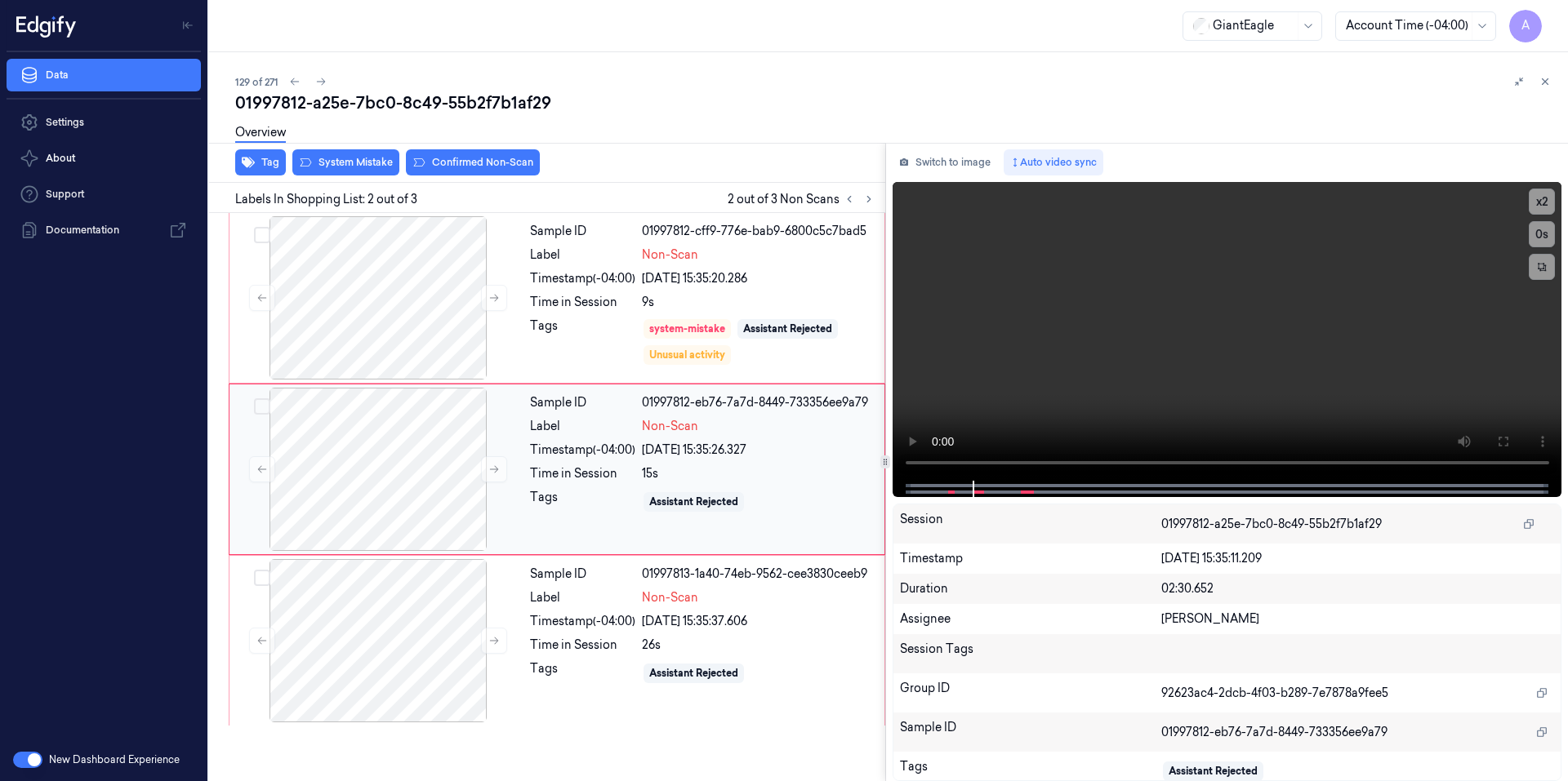
drag, startPoint x: 579, startPoint y: 485, endPoint x: 829, endPoint y: 522, distance: 252.7
click at [832, 522] on div "Sample ID 01997812-eb76-7a7d-8449-733356ee9a79 Label Non-Scan Timestamp (-04:00…" at bounding box center [702, 469] width 357 height 163
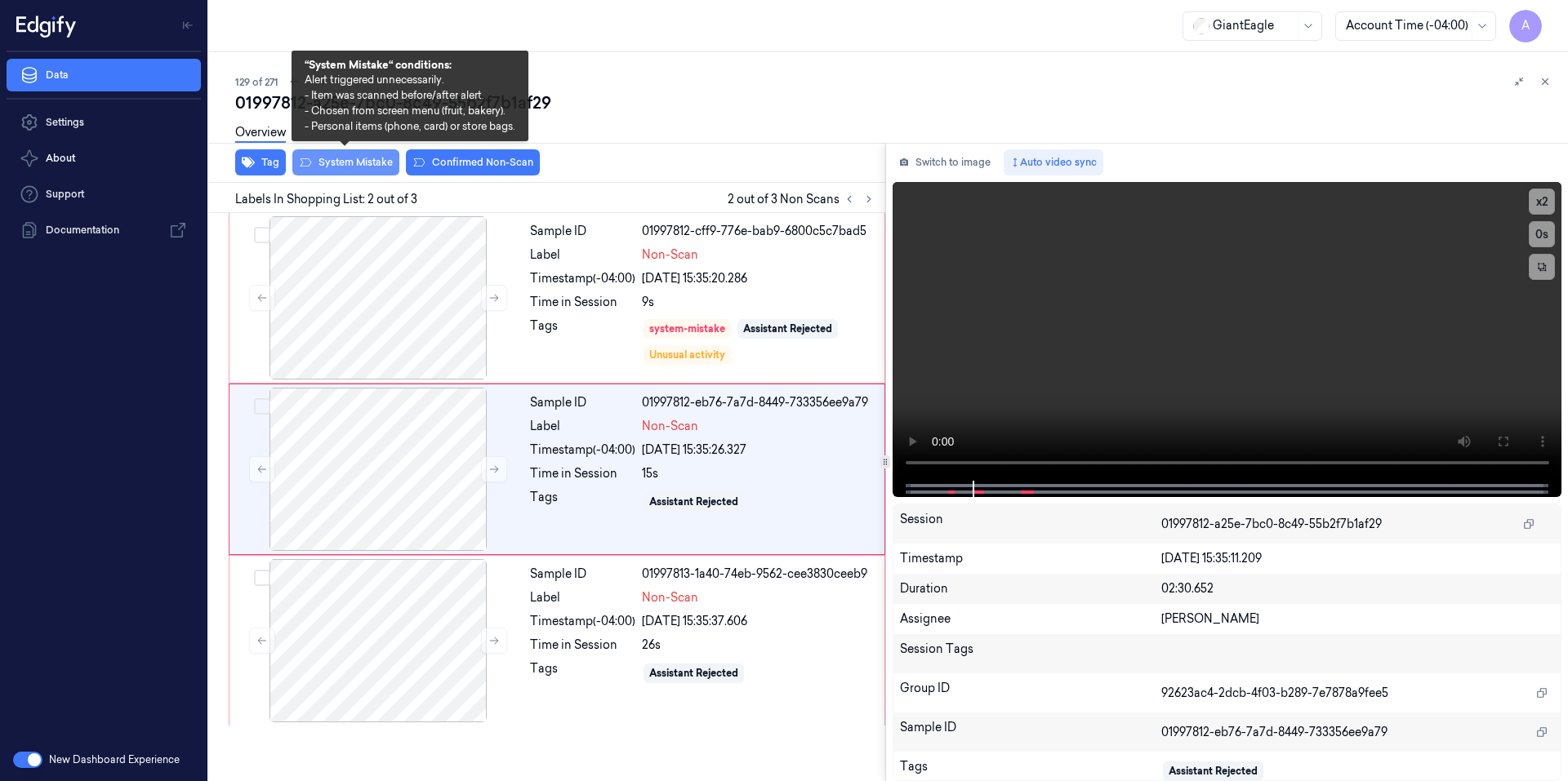
click at [336, 166] on button "System Mistake" at bounding box center [345, 162] width 107 height 27
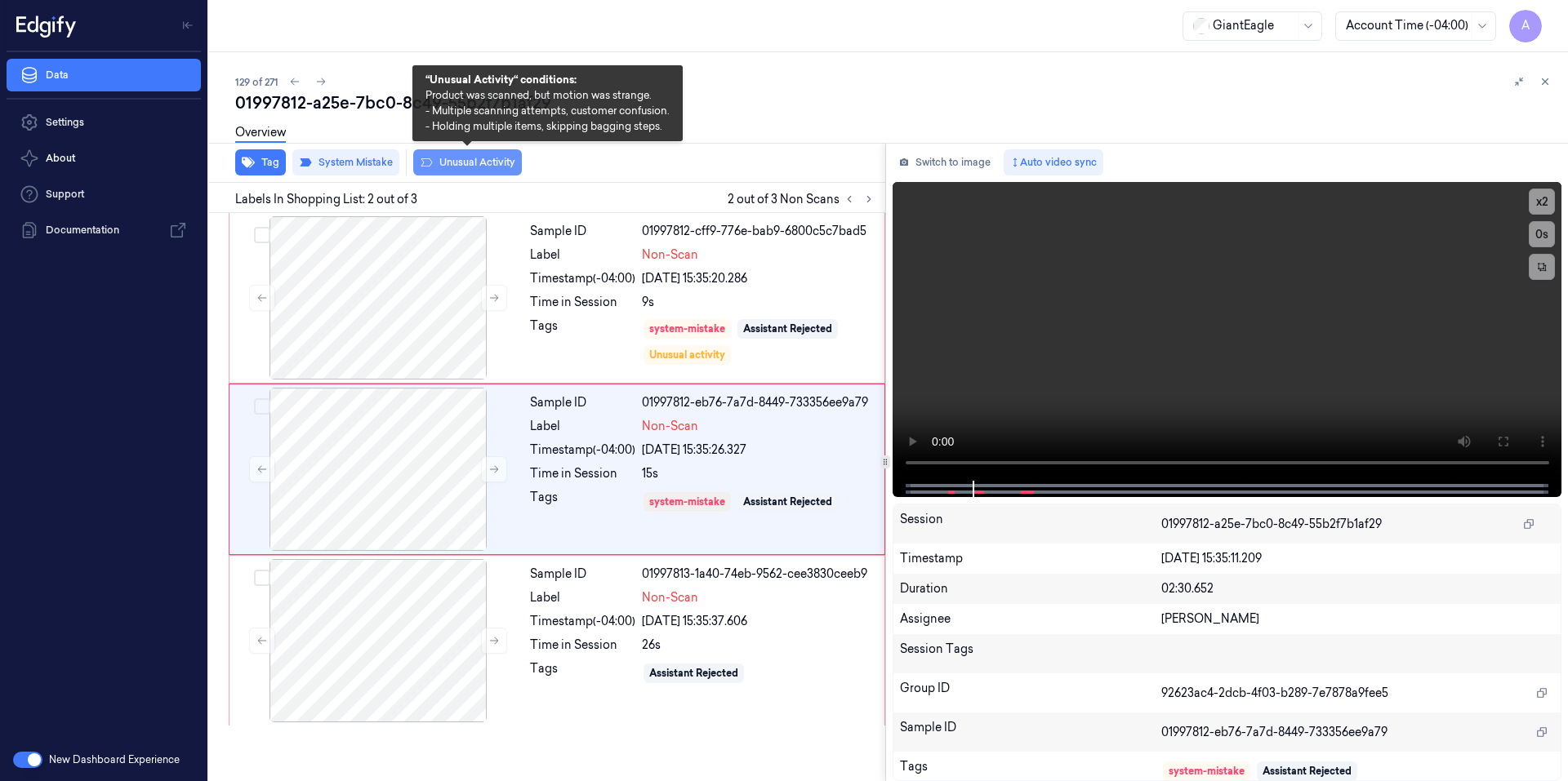
click at [477, 158] on button "Unusual Activity" at bounding box center [467, 162] width 109 height 27
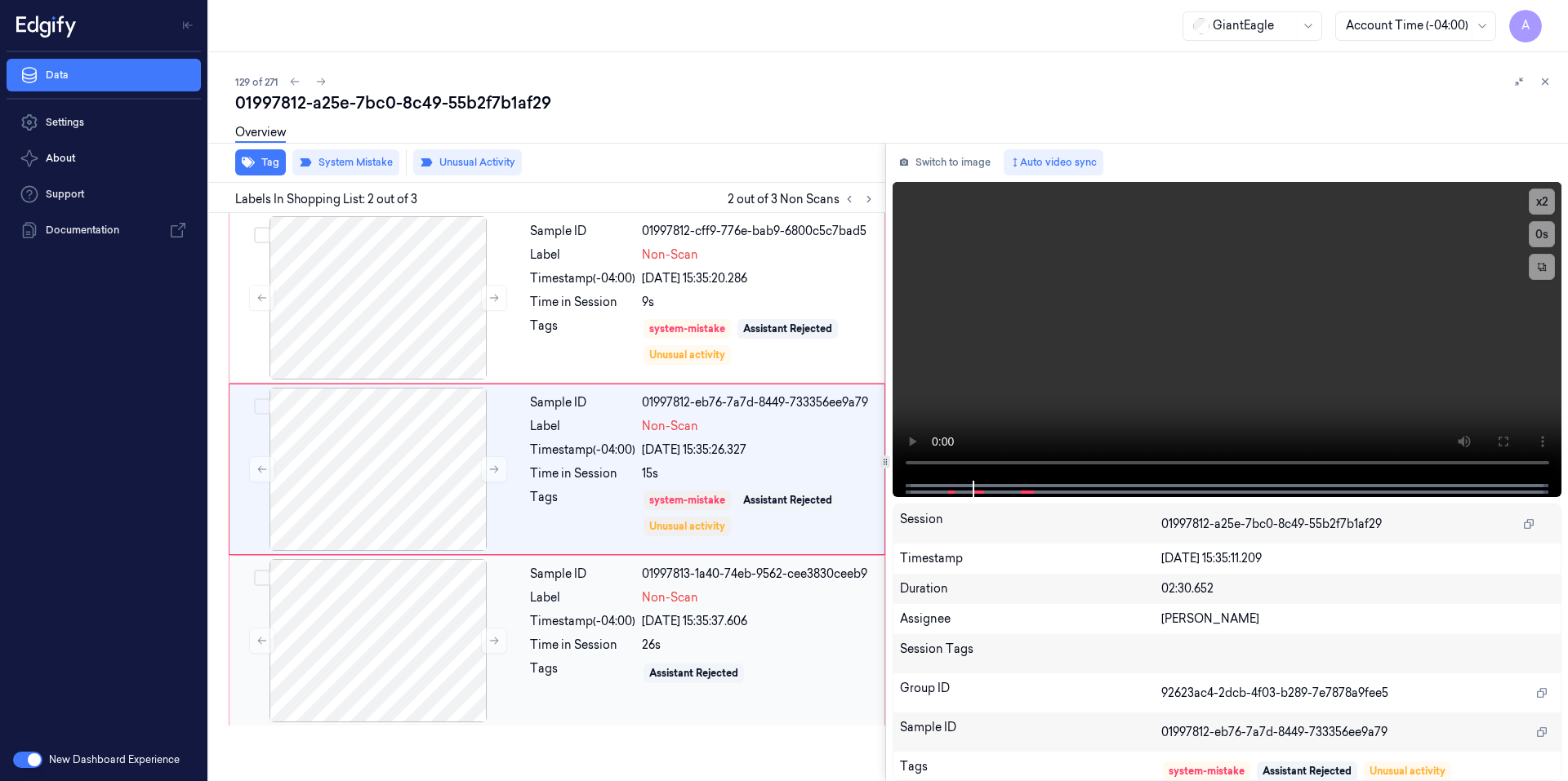
click at [613, 661] on div "Tags" at bounding box center [583, 673] width 105 height 27
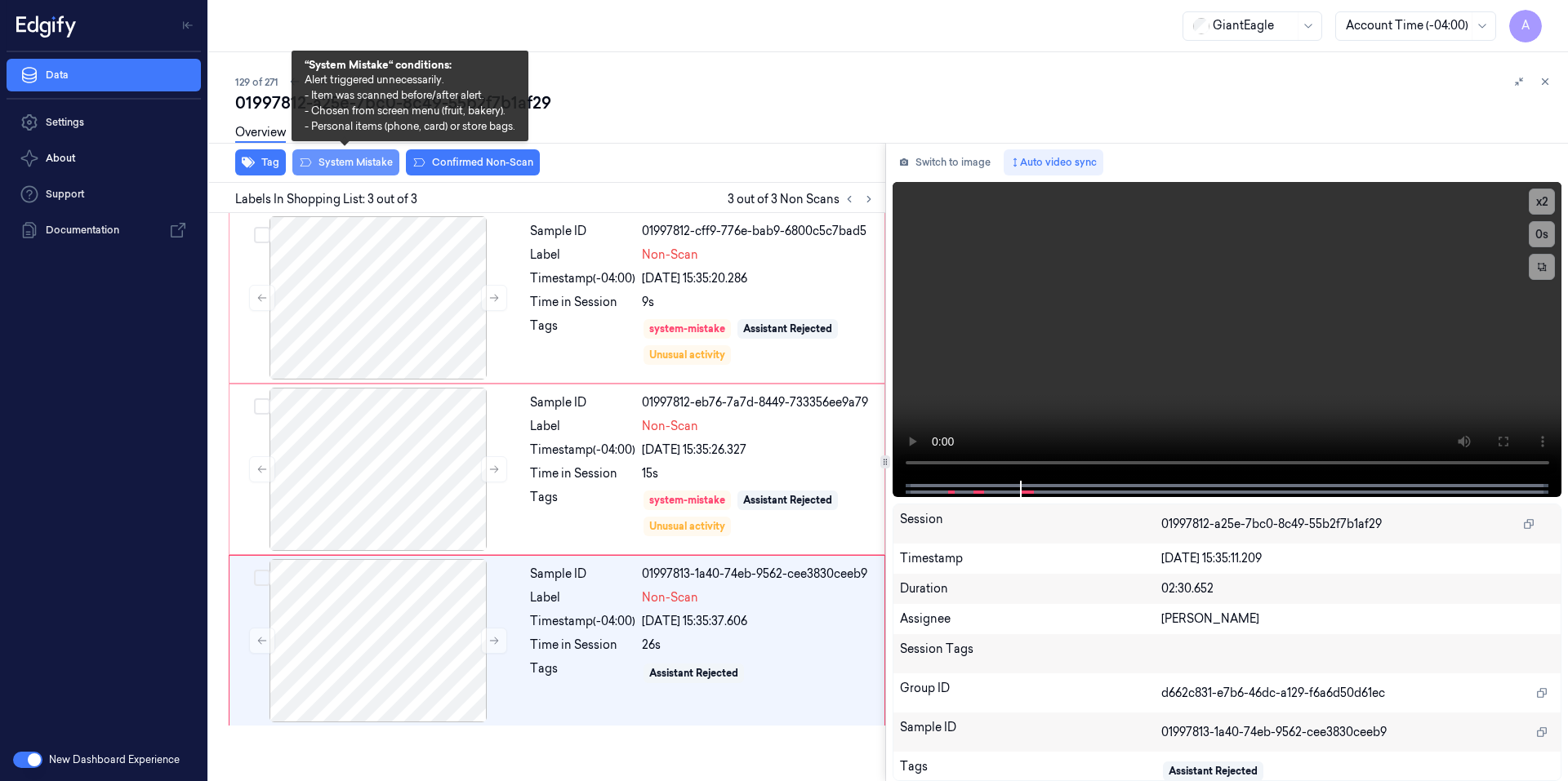
click at [347, 162] on button "System Mistake" at bounding box center [345, 162] width 107 height 27
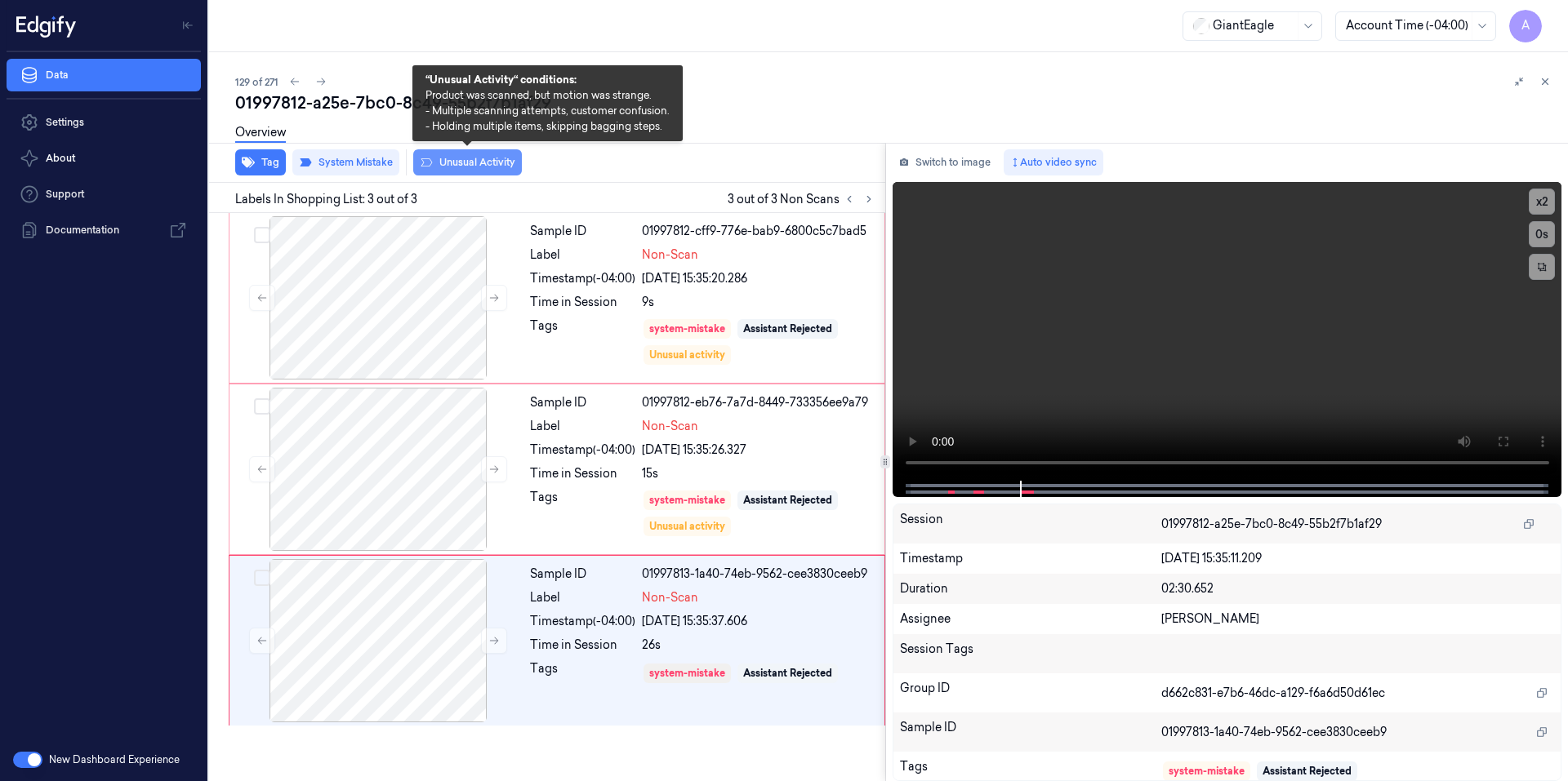
click at [469, 169] on button "Unusual Activity" at bounding box center [467, 162] width 109 height 27
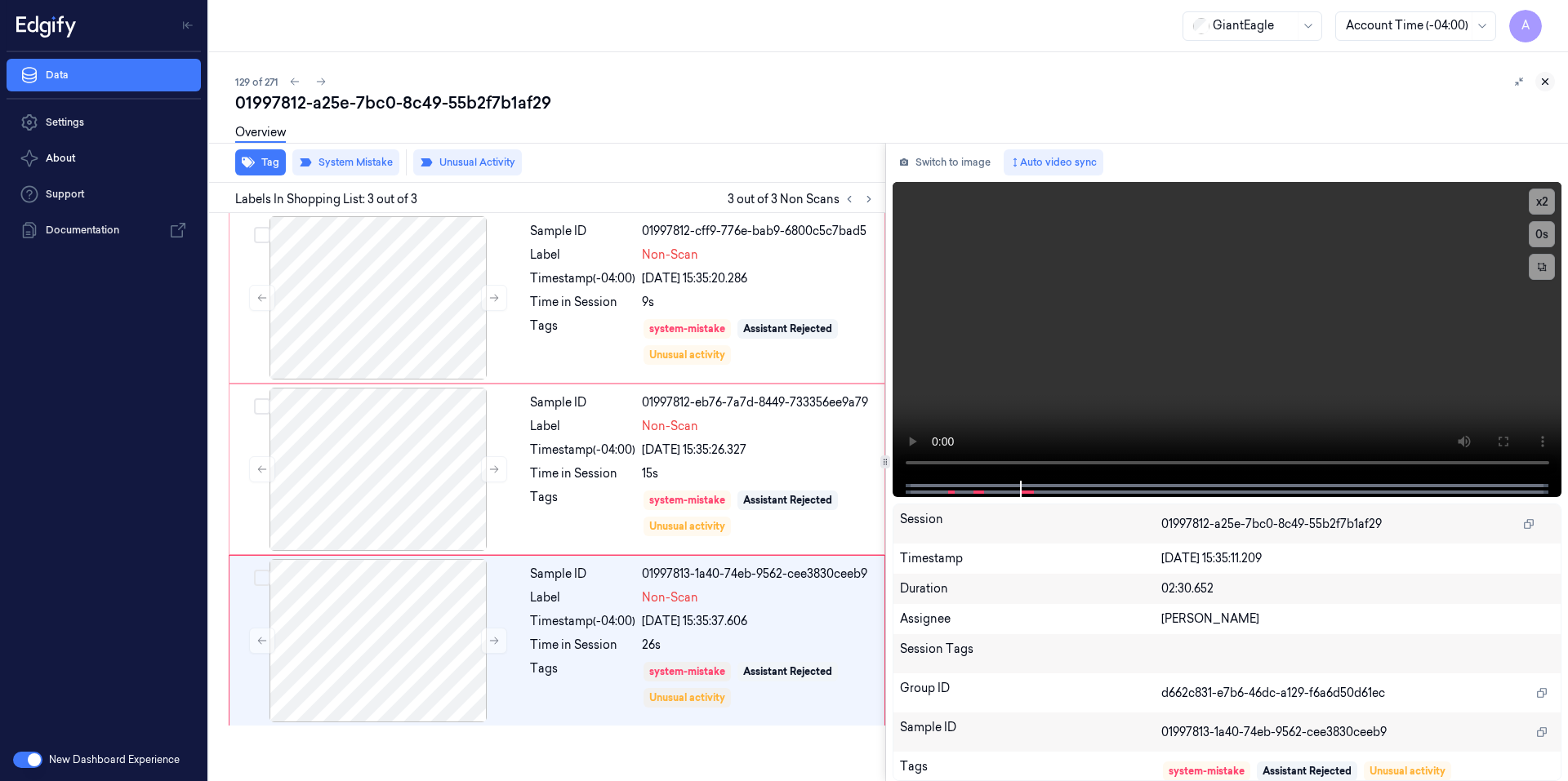
click at [1548, 74] on button at bounding box center [1544, 81] width 19 height 19
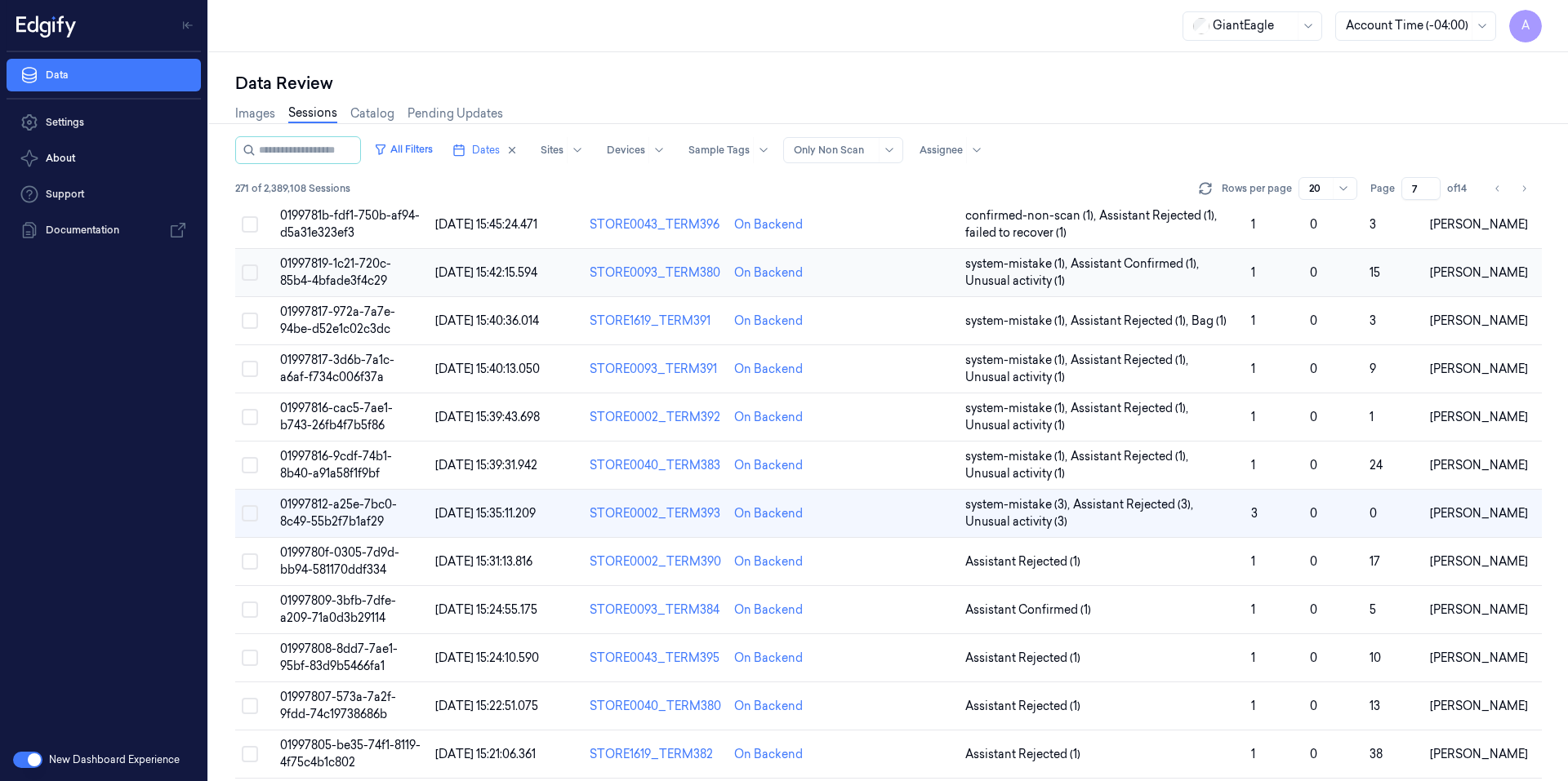
scroll to position [157, 0]
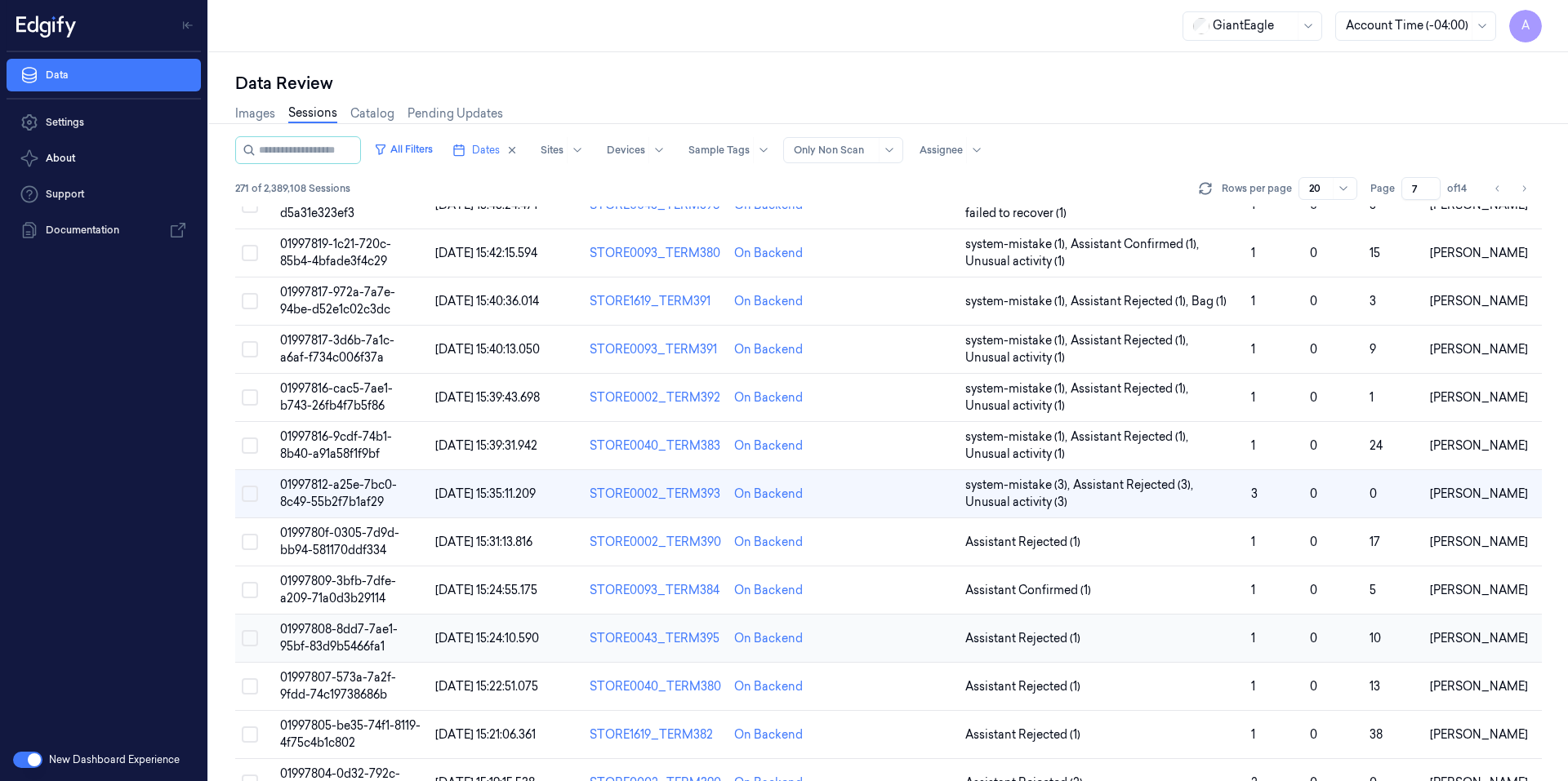
click at [342, 629] on span "01997808-8dd7-7ae1-95bf-83d9b5466fa1" at bounding box center [339, 637] width 117 height 32
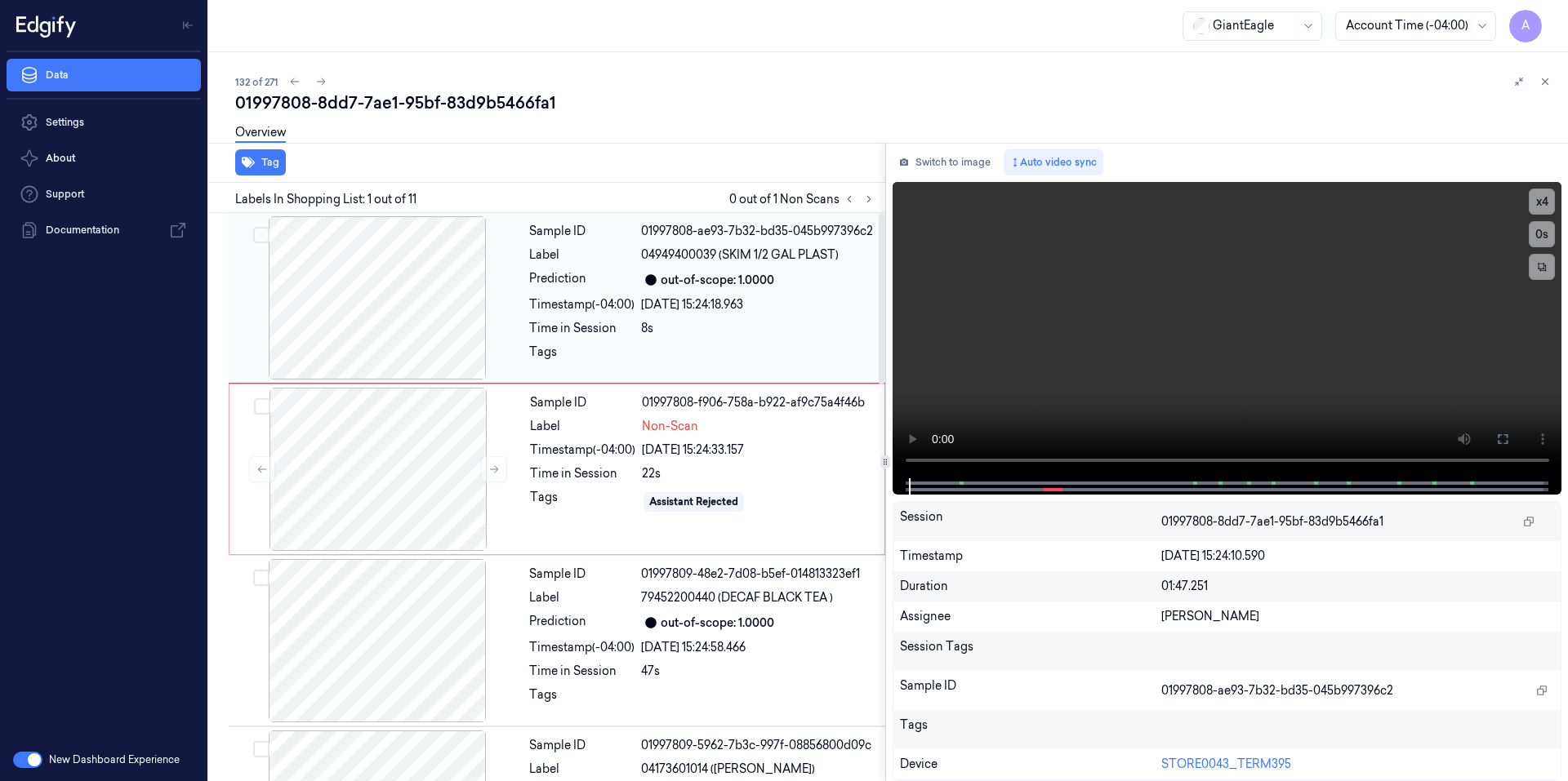
click at [559, 362] on div "Tags" at bounding box center [582, 356] width 105 height 27
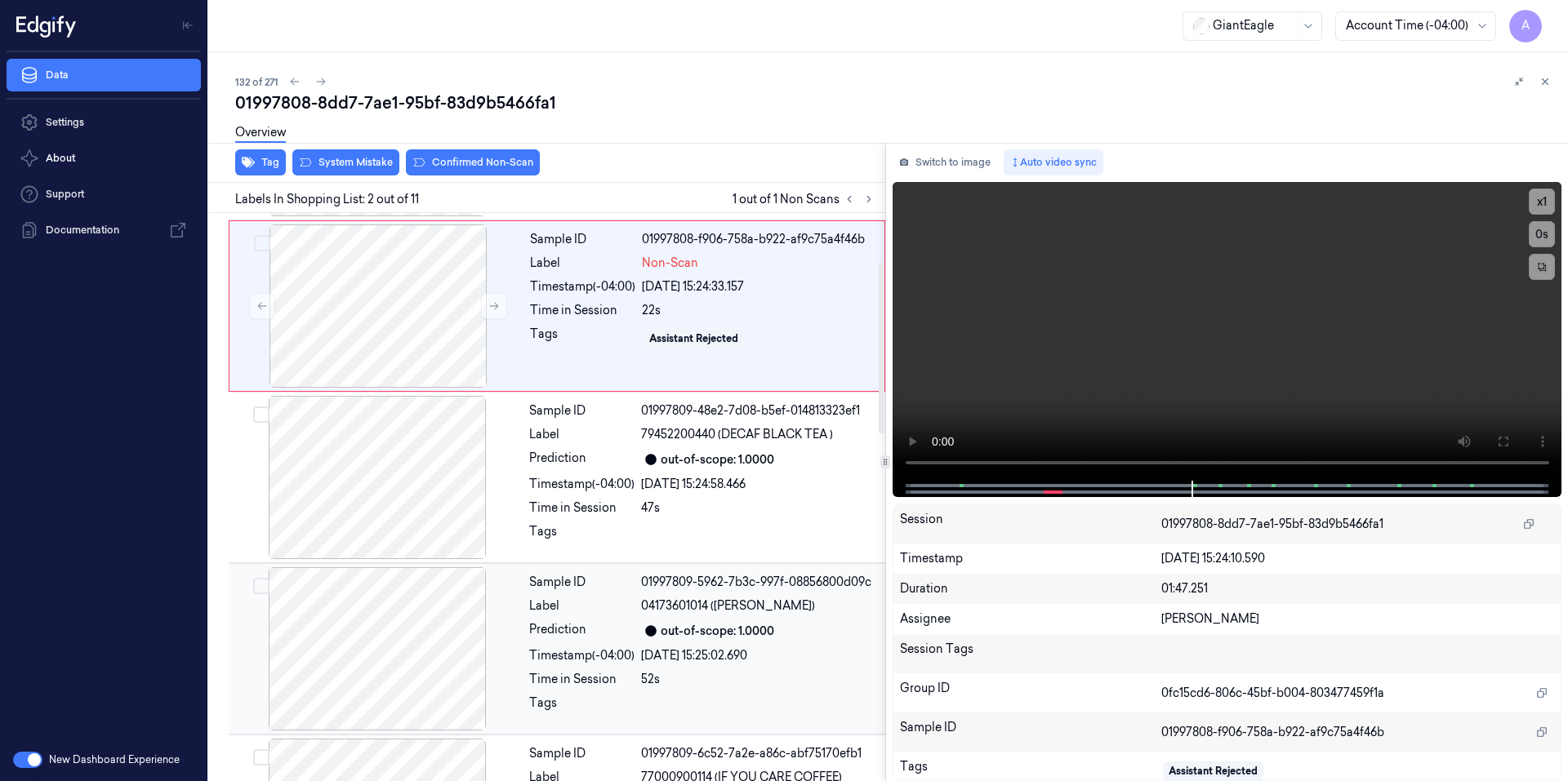
scroll to position [144, 0]
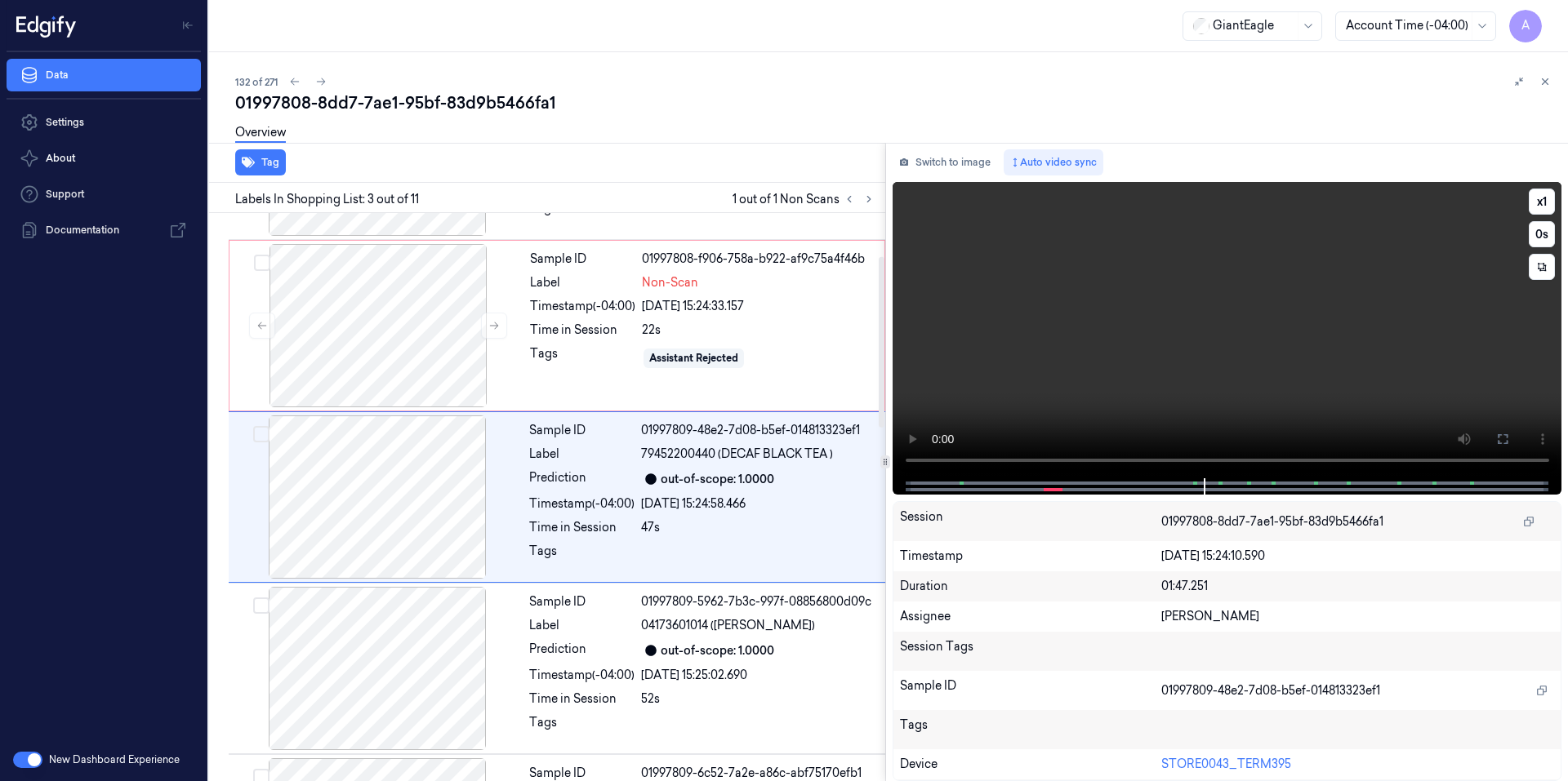
click at [1170, 387] on video at bounding box center [1226, 331] width 670 height 297
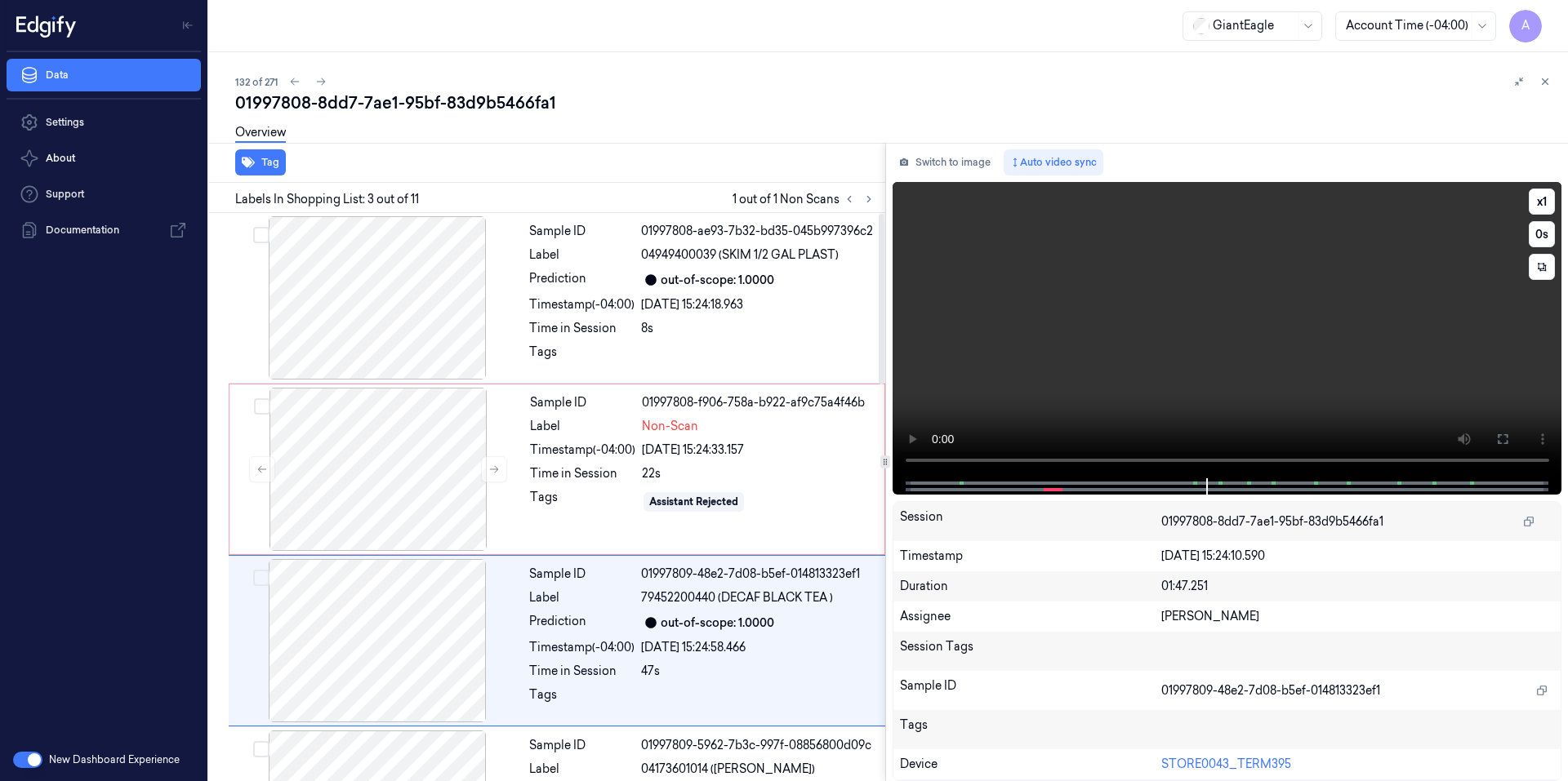
click at [1108, 385] on video at bounding box center [1226, 331] width 670 height 297
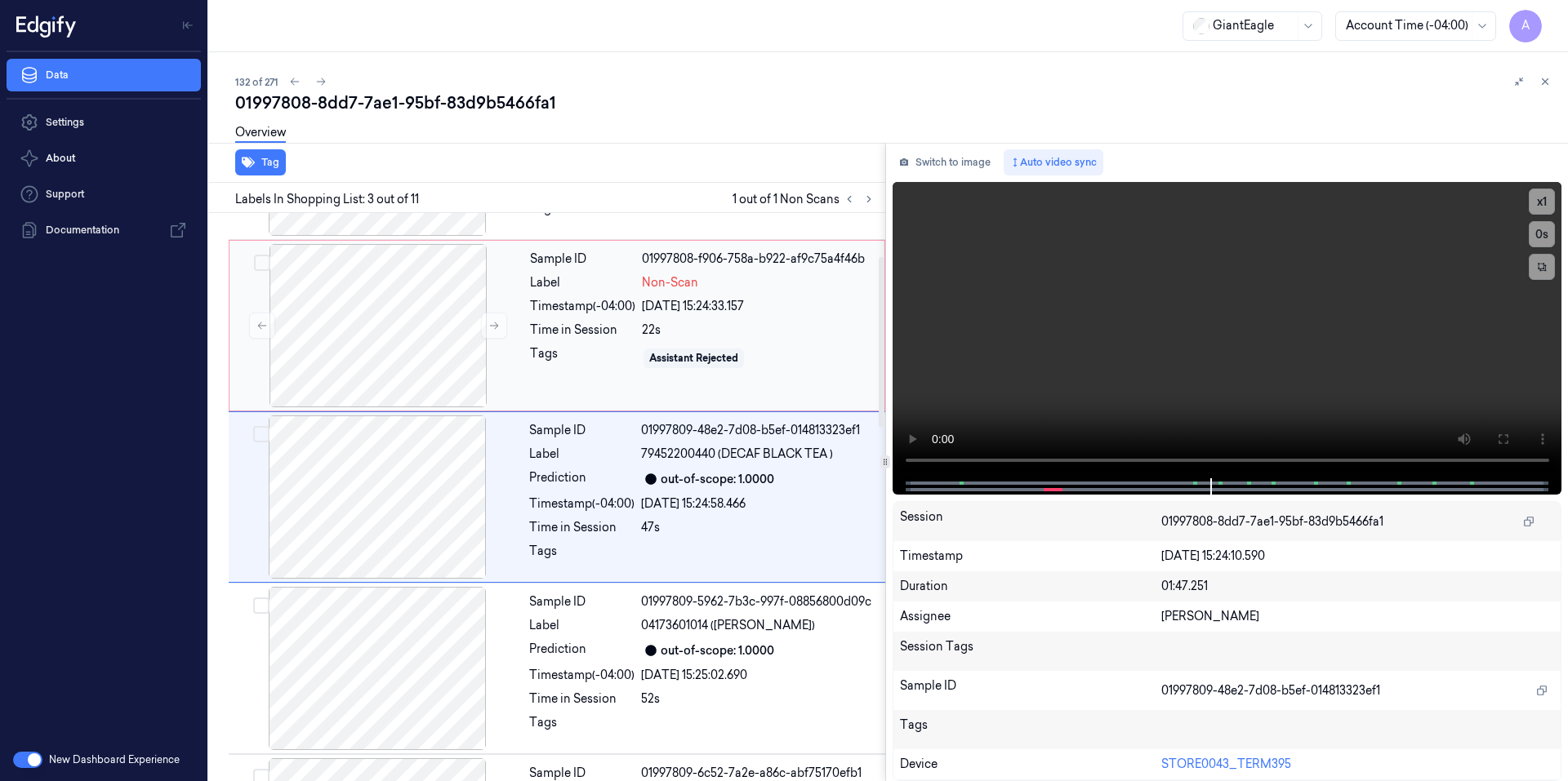
click at [774, 379] on div "Sample ID 01997808-f906-758a-b922-af9c75a4f46b Label Non-Scan Timestamp (-04:00…" at bounding box center [702, 326] width 357 height 163
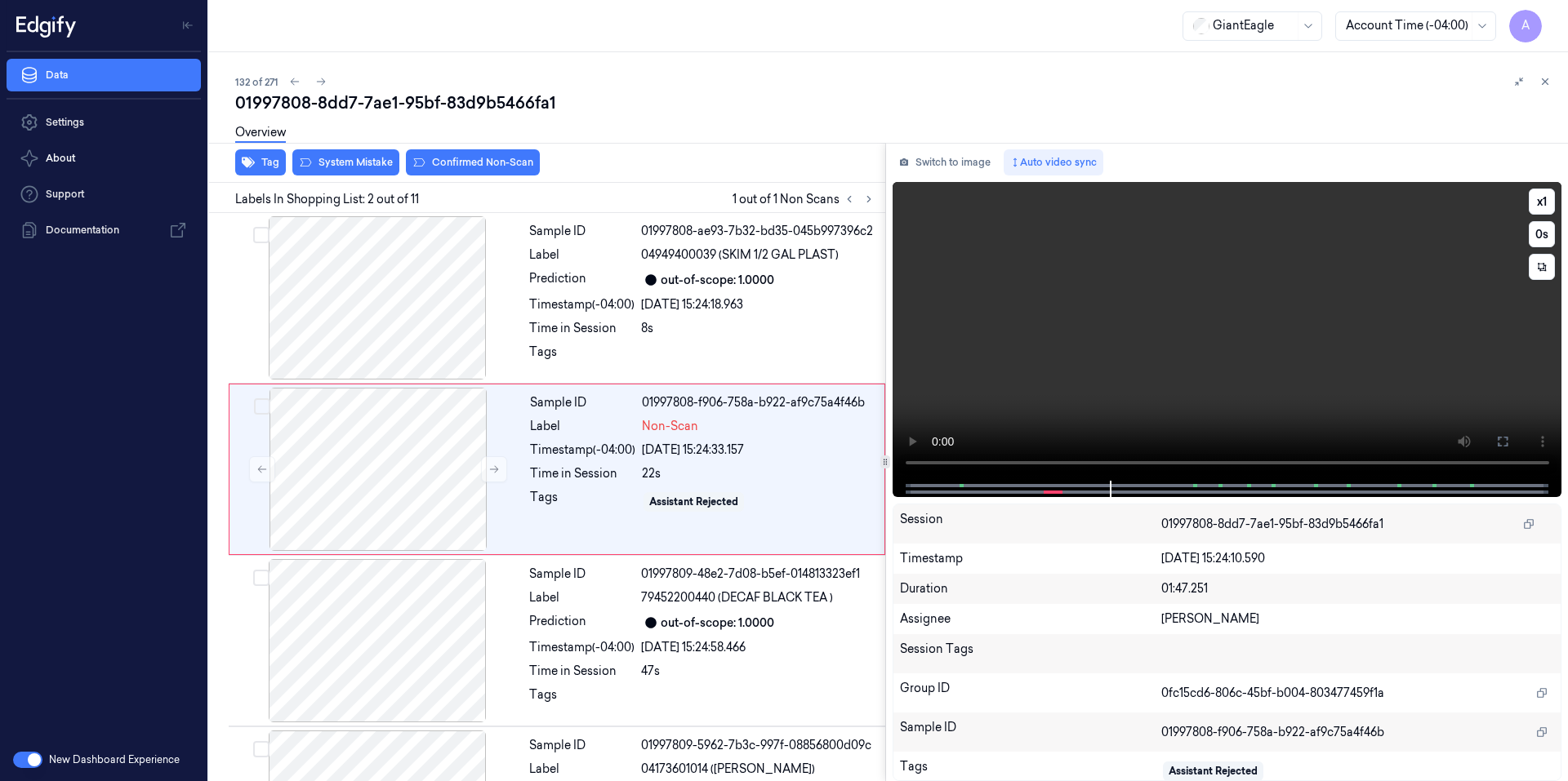
click at [1134, 382] on video at bounding box center [1226, 331] width 670 height 298
click at [638, 45] on div "GiantEagle Account Time (-04:00) A" at bounding box center [887, 26] width 1358 height 52
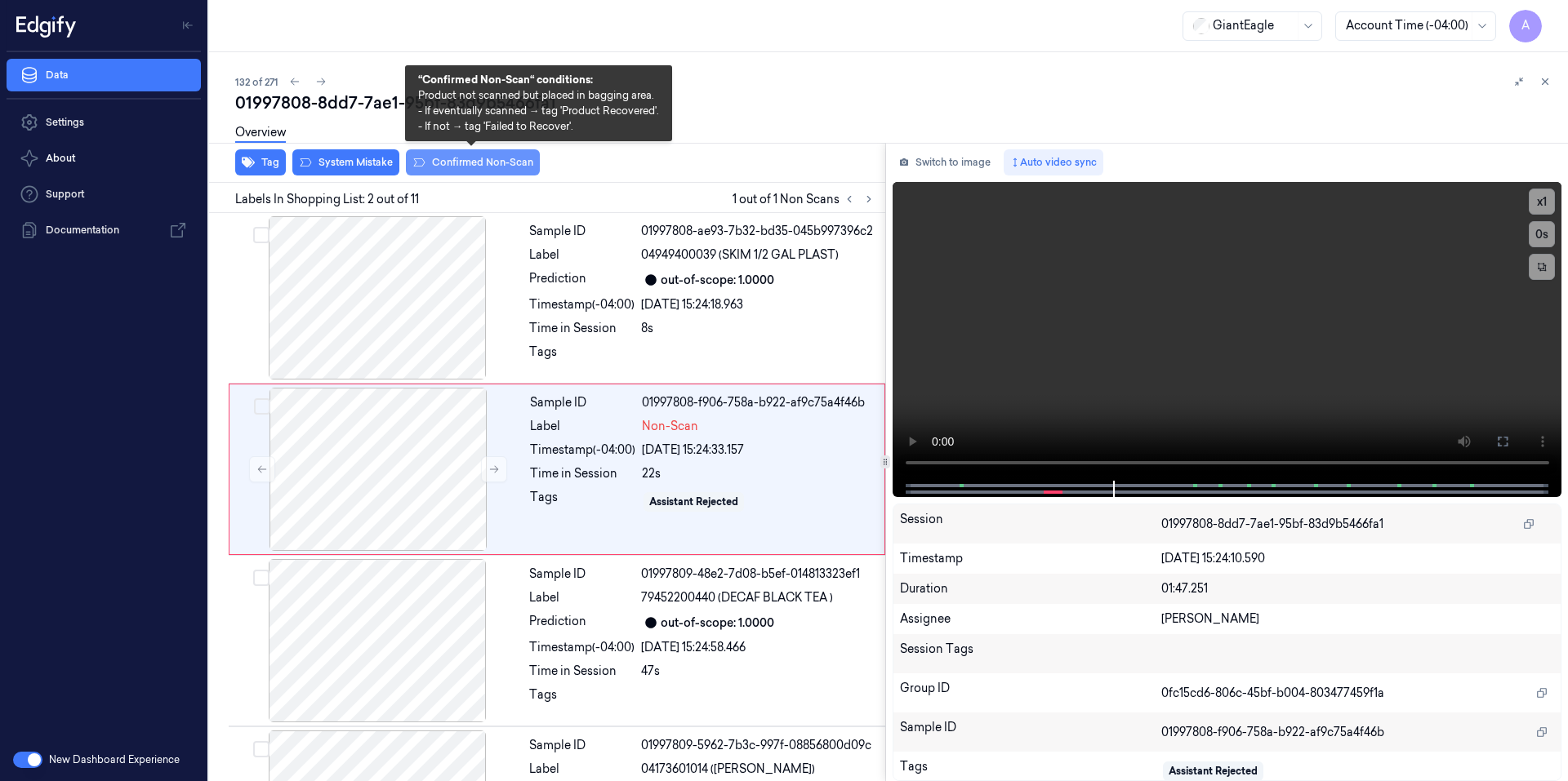
click at [455, 160] on button "Confirmed Non-Scan" at bounding box center [473, 162] width 134 height 27
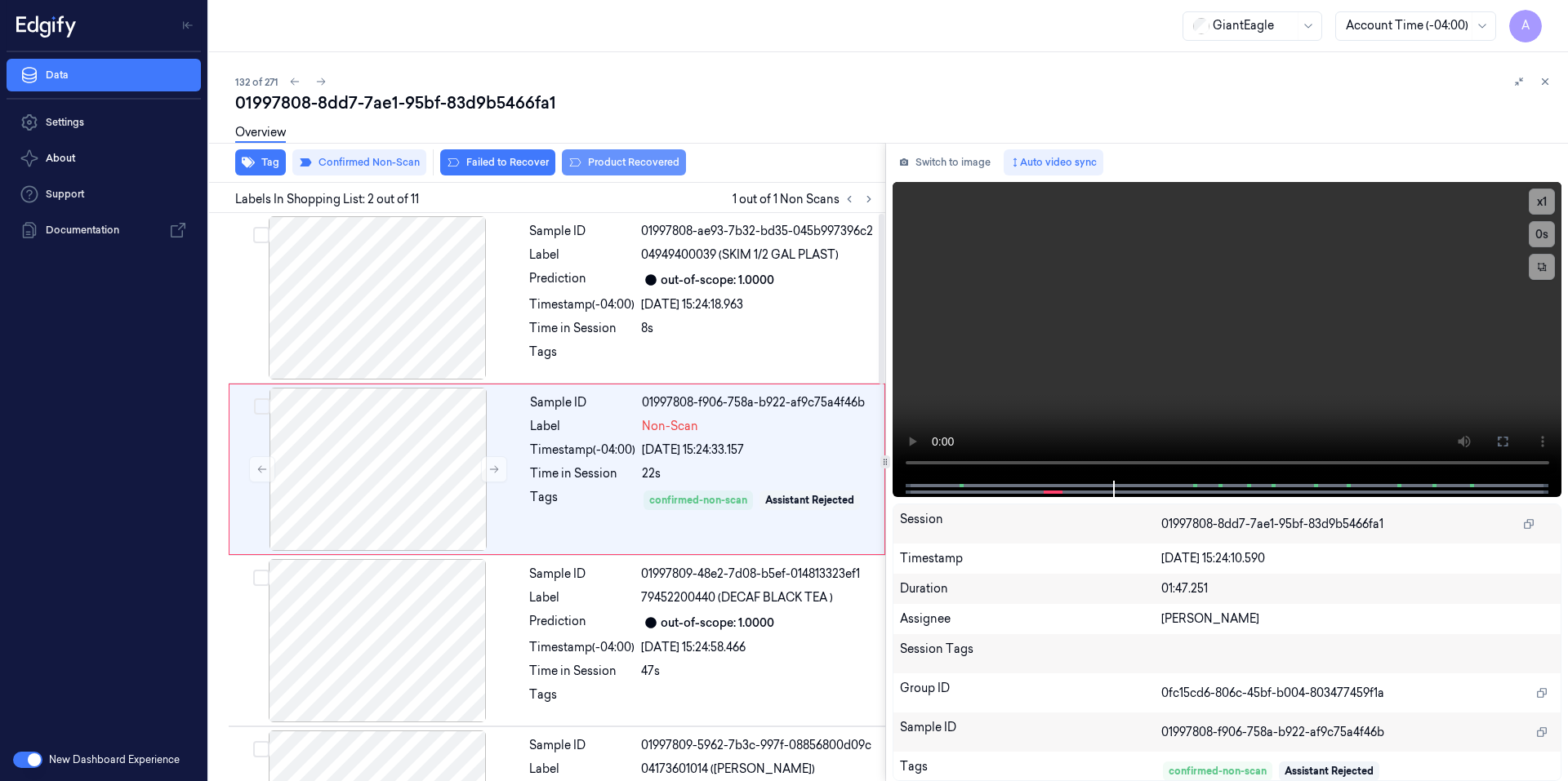
click at [616, 160] on button "Product Recovered" at bounding box center [624, 162] width 125 height 27
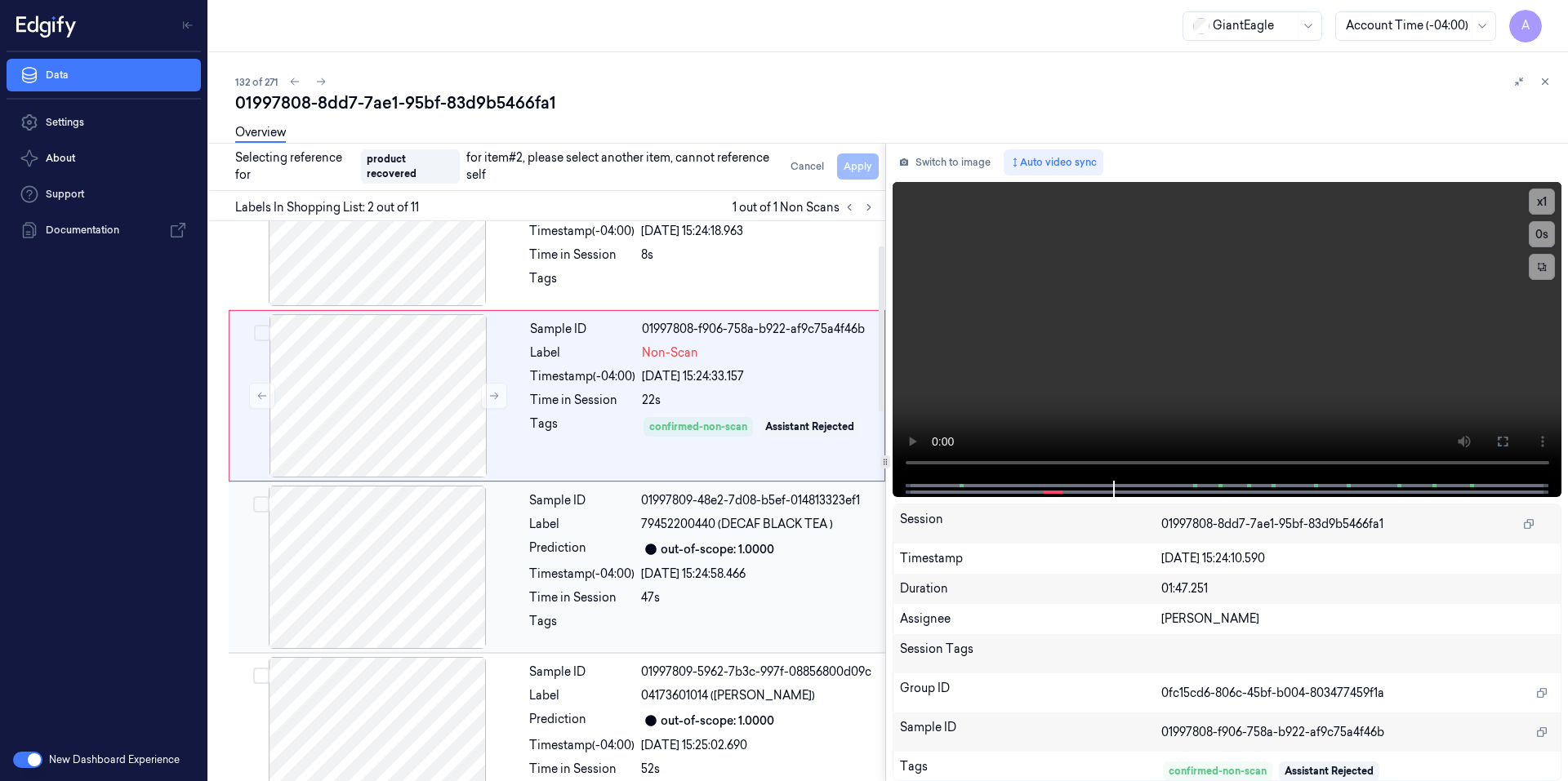
click at [683, 626] on div at bounding box center [758, 625] width 234 height 27
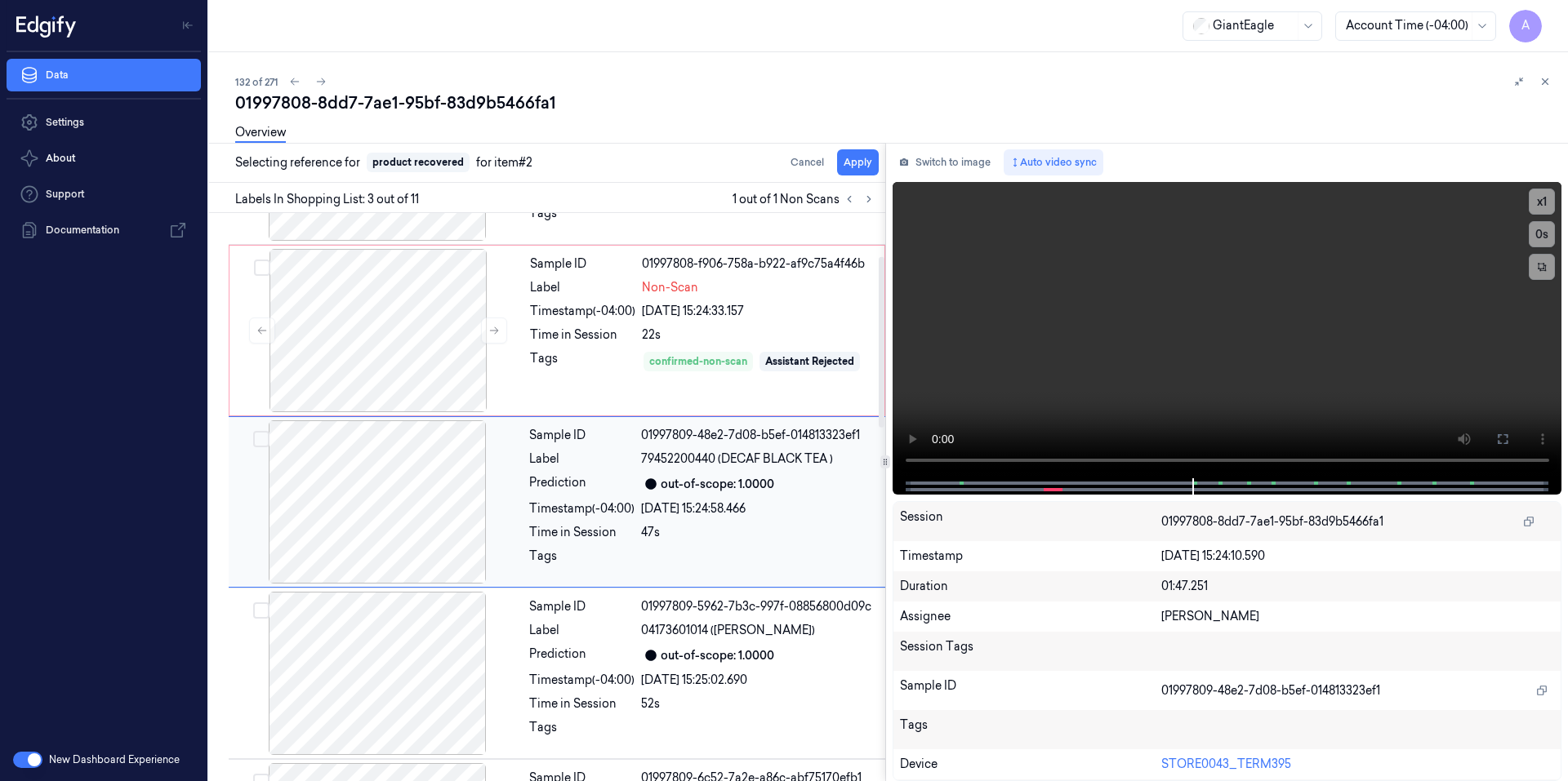
scroll to position [144, 0]
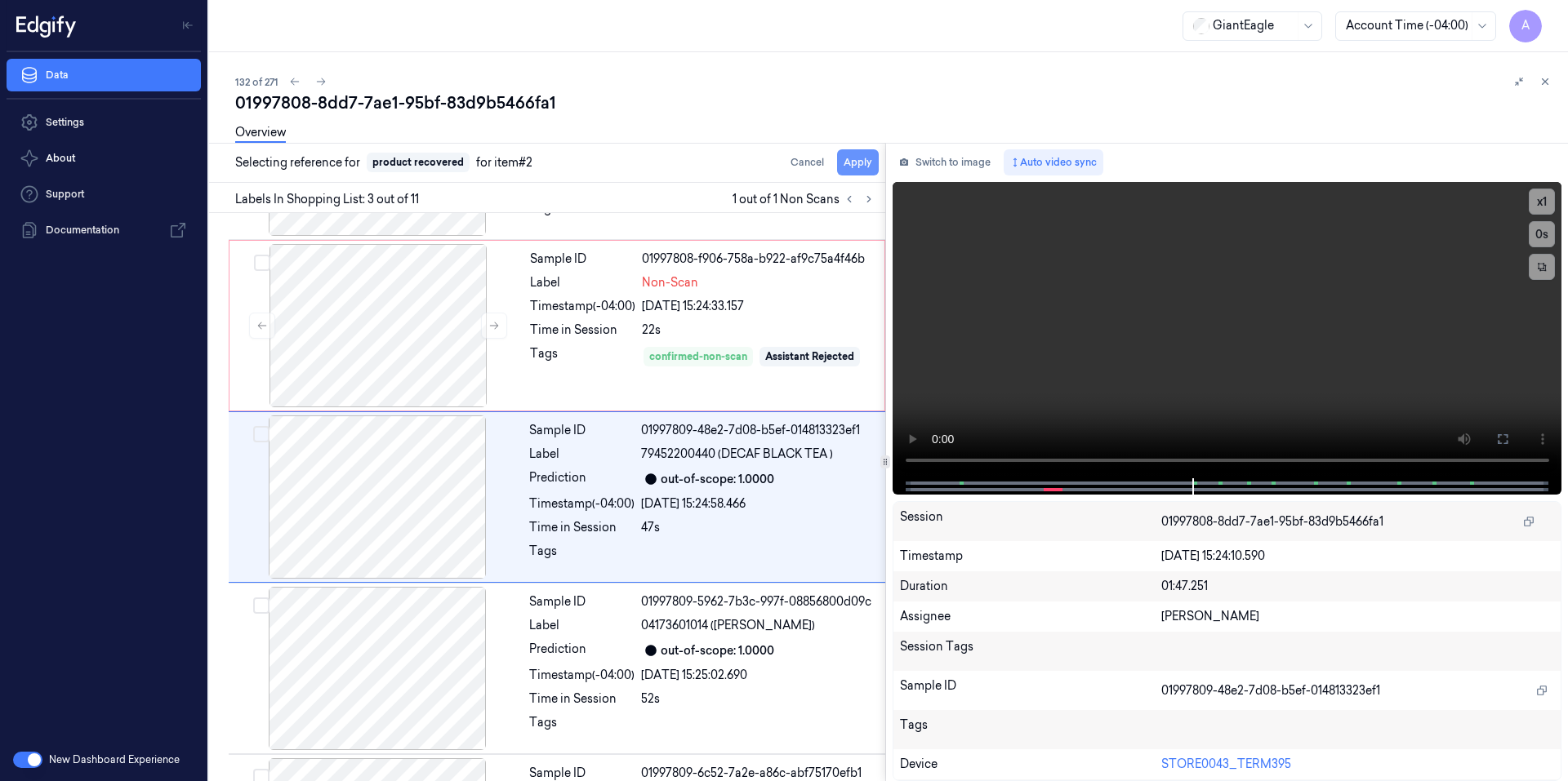
click at [845, 158] on button "Apply" at bounding box center [857, 162] width 41 height 27
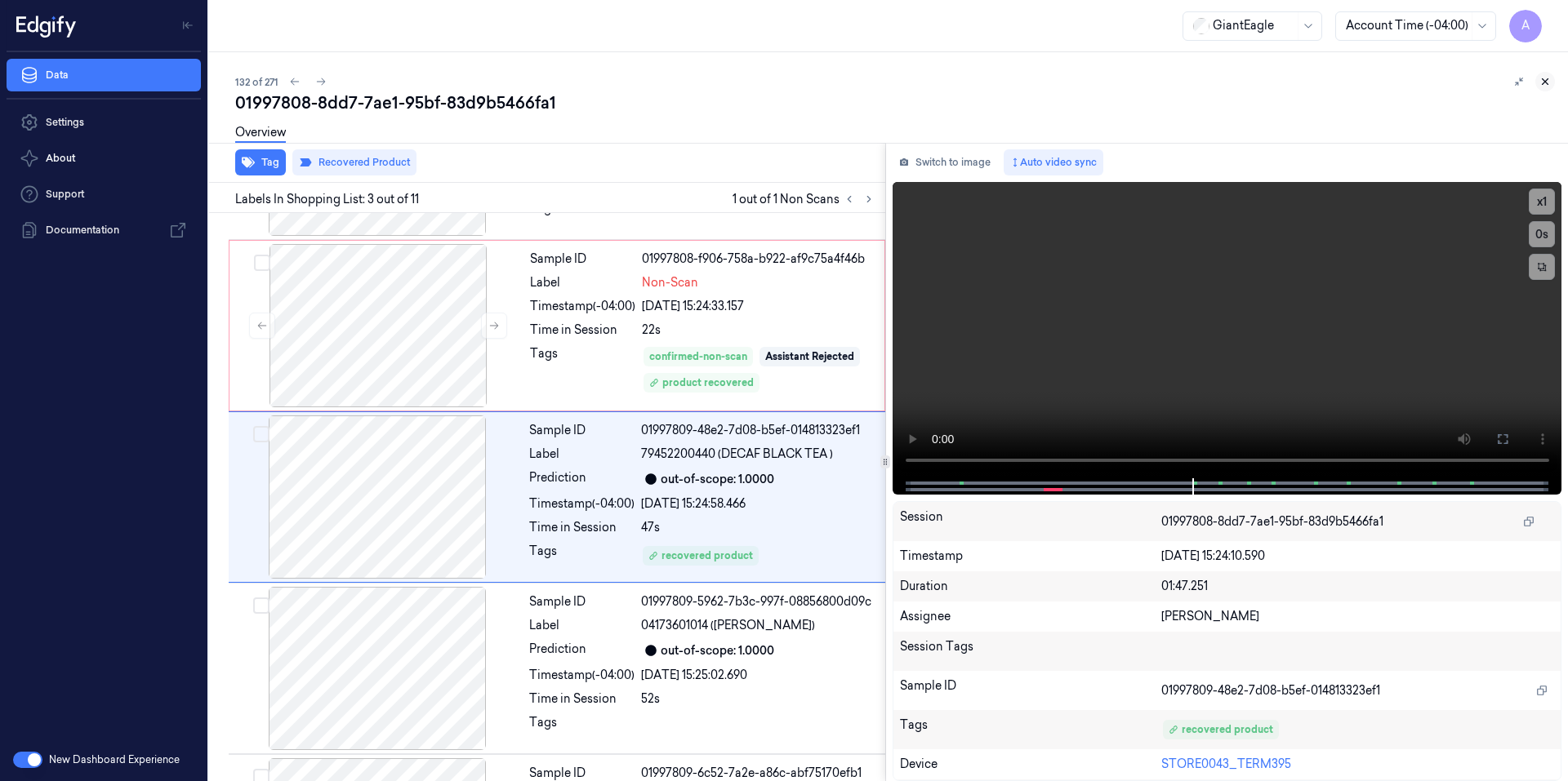
click at [1547, 80] on icon at bounding box center [1544, 81] width 11 height 11
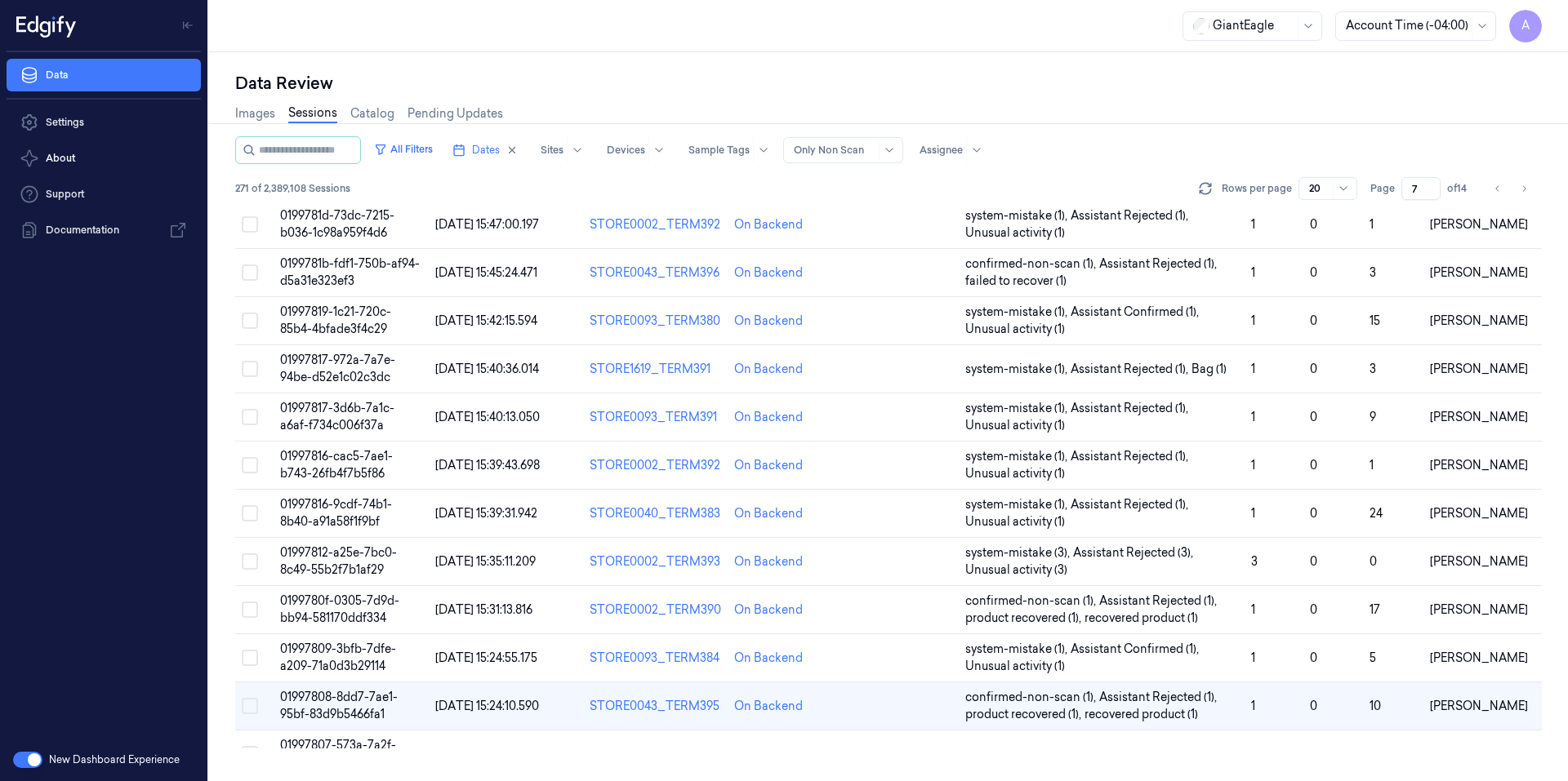
scroll to position [353, 0]
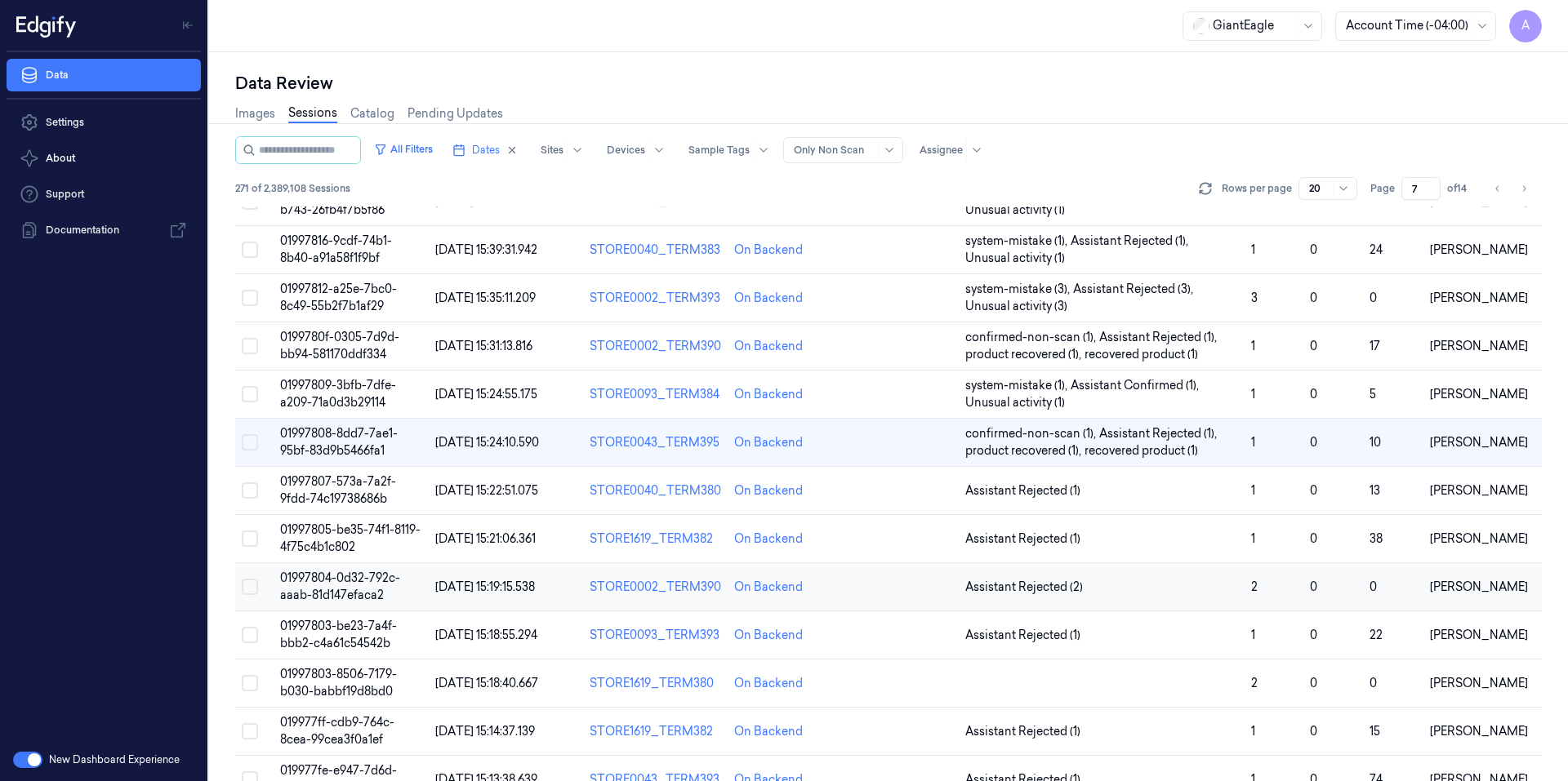
click at [322, 575] on span "01997804-0d32-792c-aaab-81d147efaca2" at bounding box center [340, 586] width 120 height 32
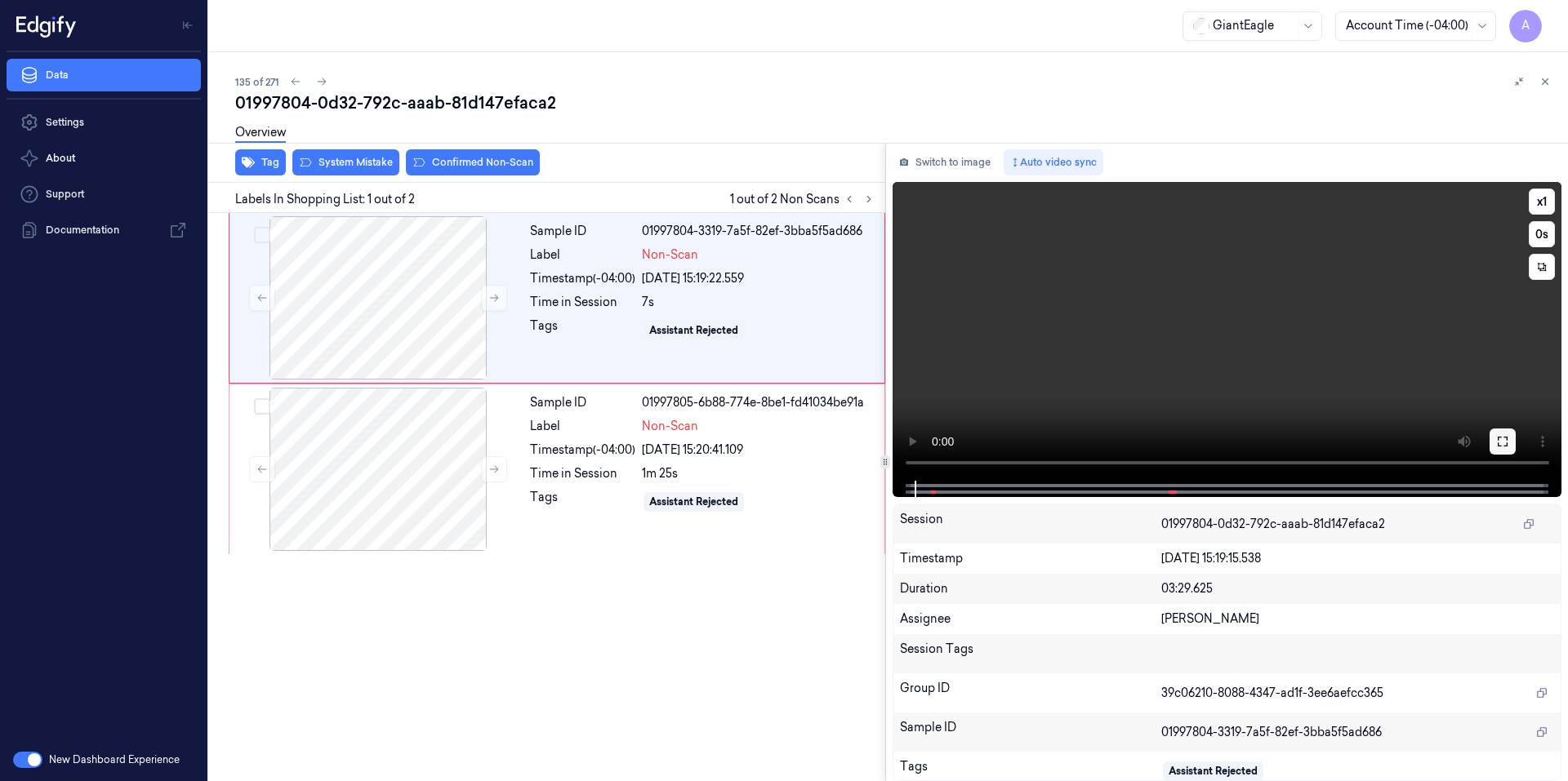
click at [1494, 453] on button at bounding box center [1502, 441] width 27 height 27
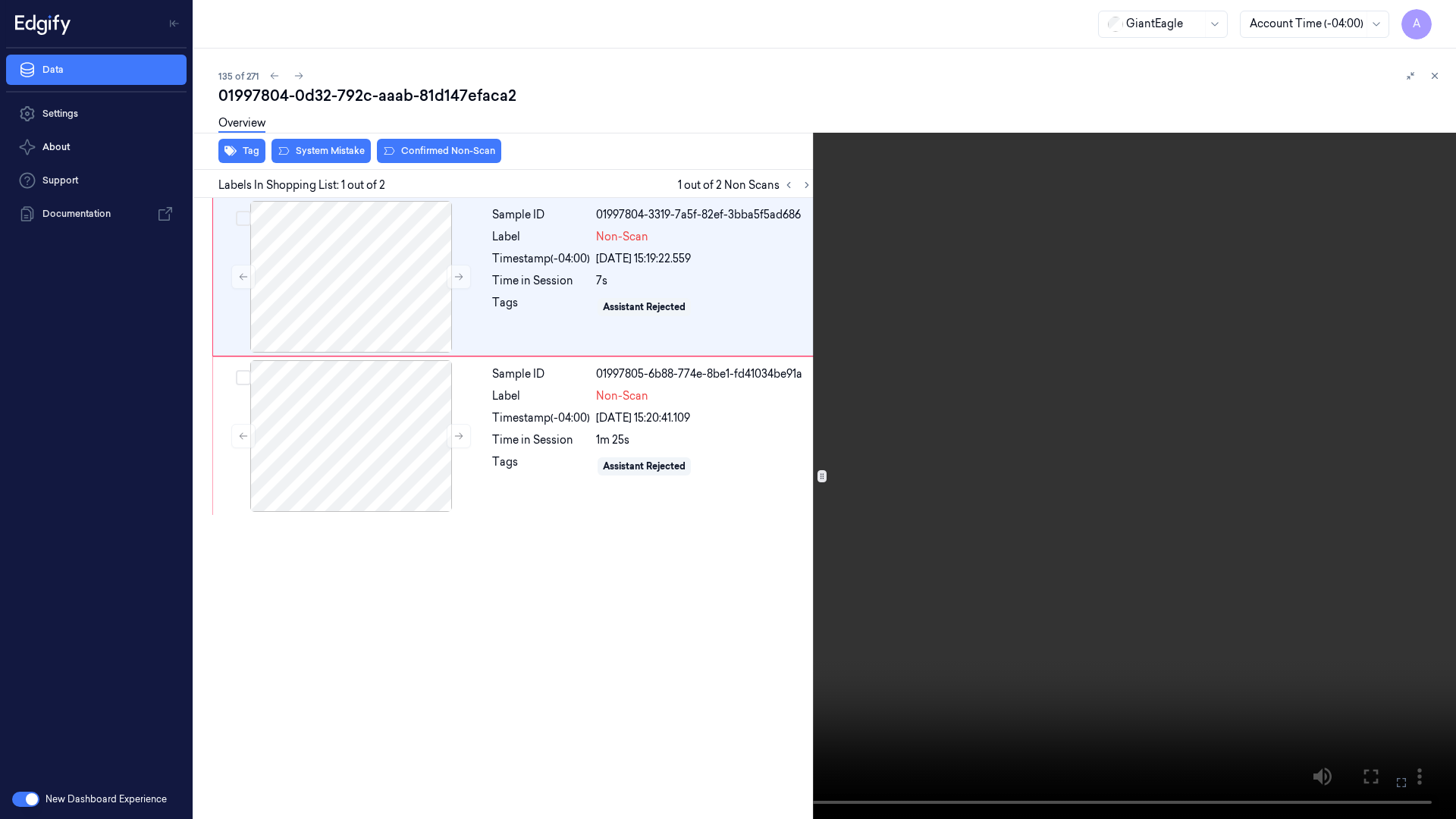
click at [0, 0] on icon at bounding box center [0, 0] width 0 height 0
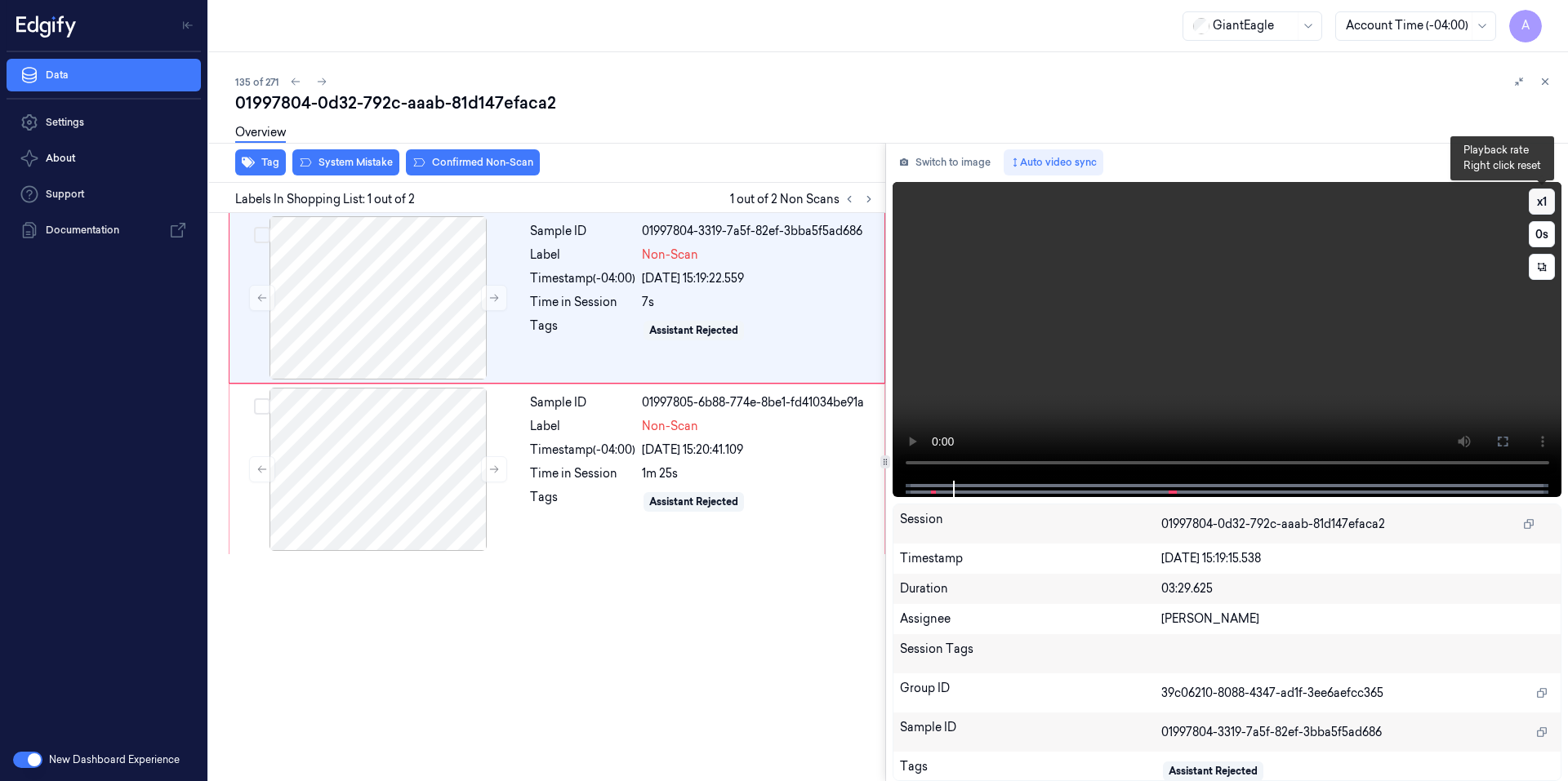
click at [1540, 199] on button "x 1" at bounding box center [1541, 201] width 27 height 27
click at [1533, 194] on button "x 2" at bounding box center [1541, 201] width 27 height 27
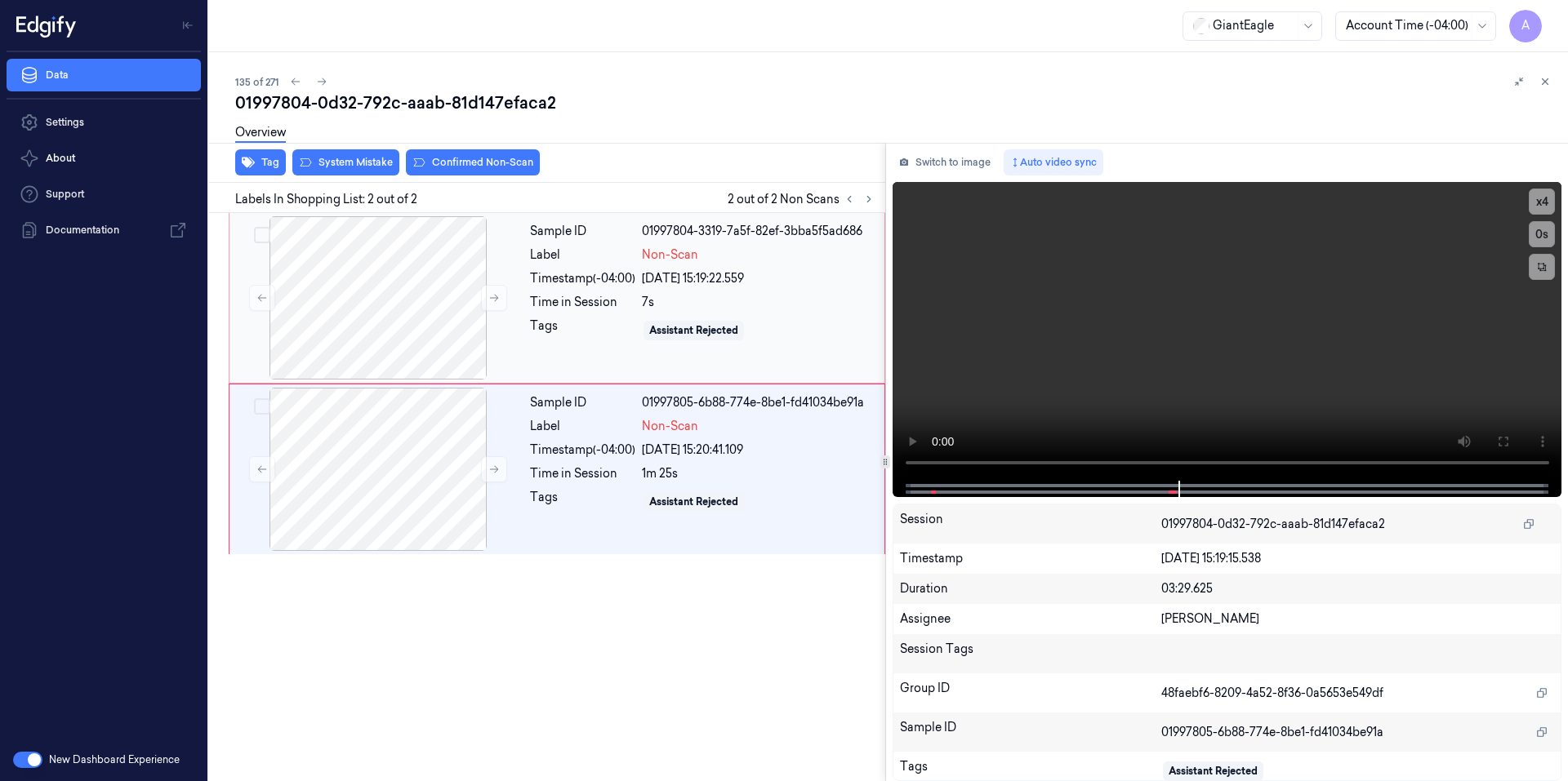
click at [578, 329] on div "Tags" at bounding box center [583, 331] width 105 height 27
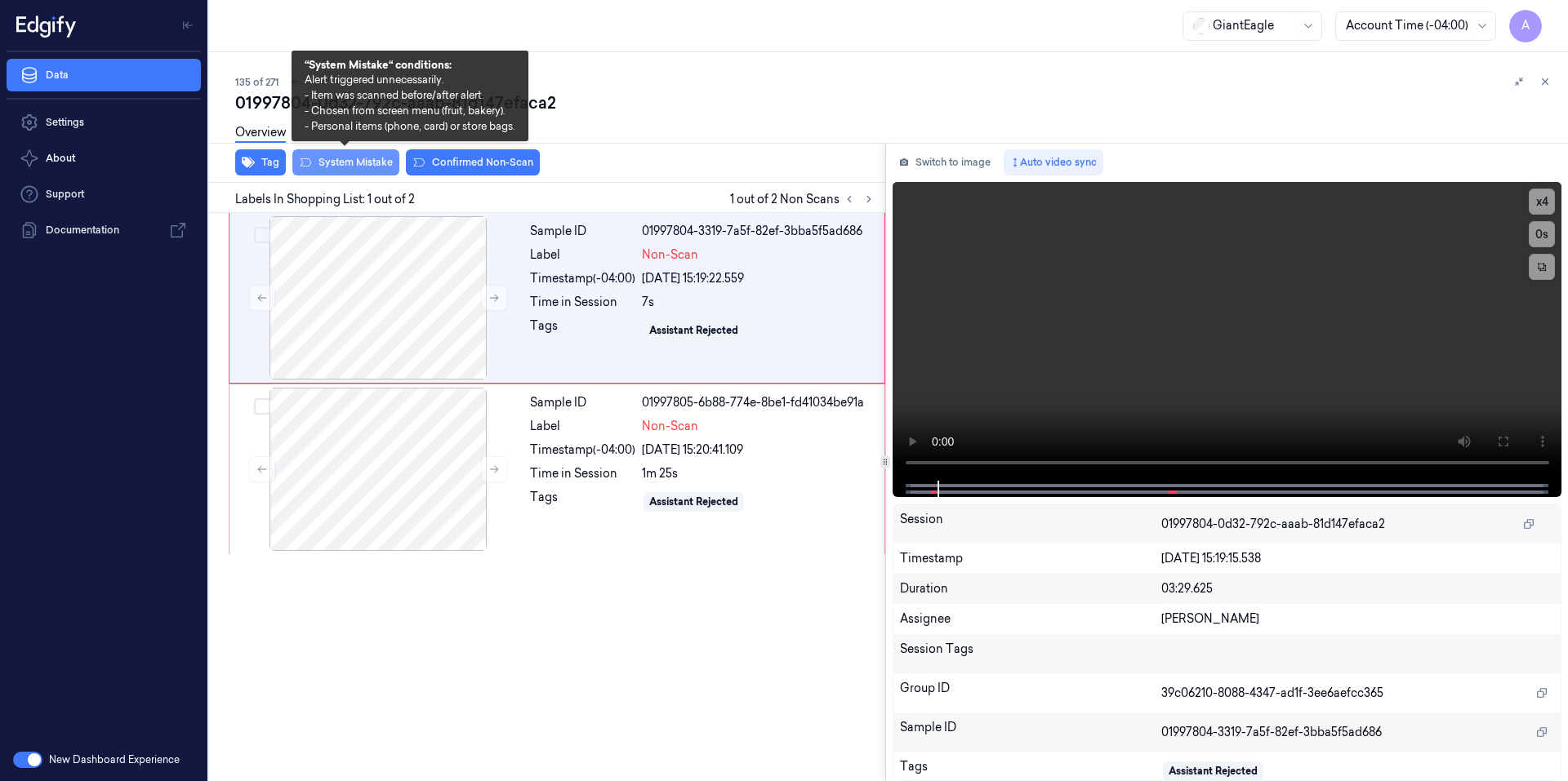
click at [357, 169] on button "System Mistake" at bounding box center [345, 162] width 107 height 27
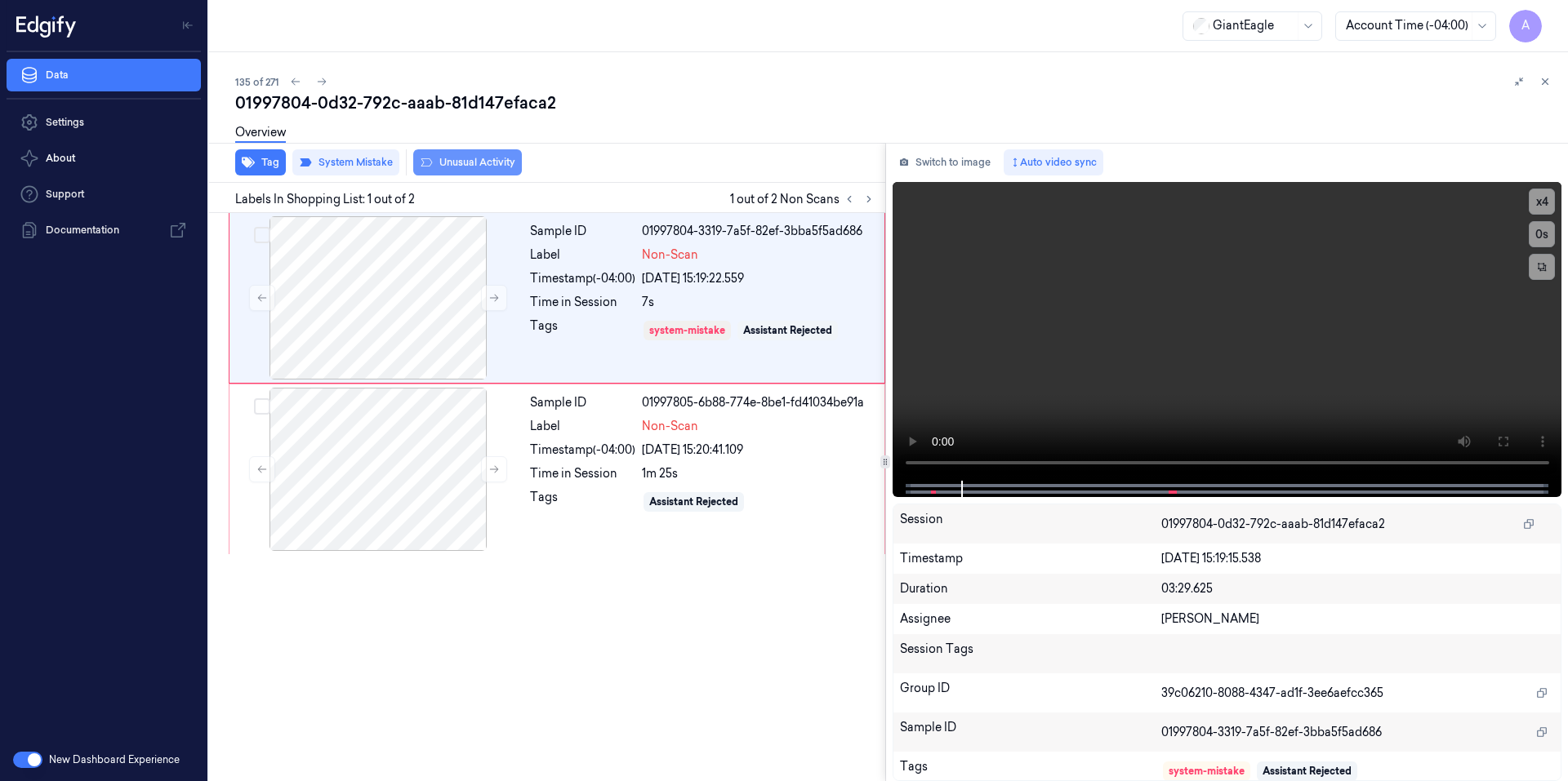
click at [458, 169] on button "Unusual Activity" at bounding box center [467, 162] width 109 height 27
click at [594, 500] on div "Tags" at bounding box center [583, 502] width 105 height 27
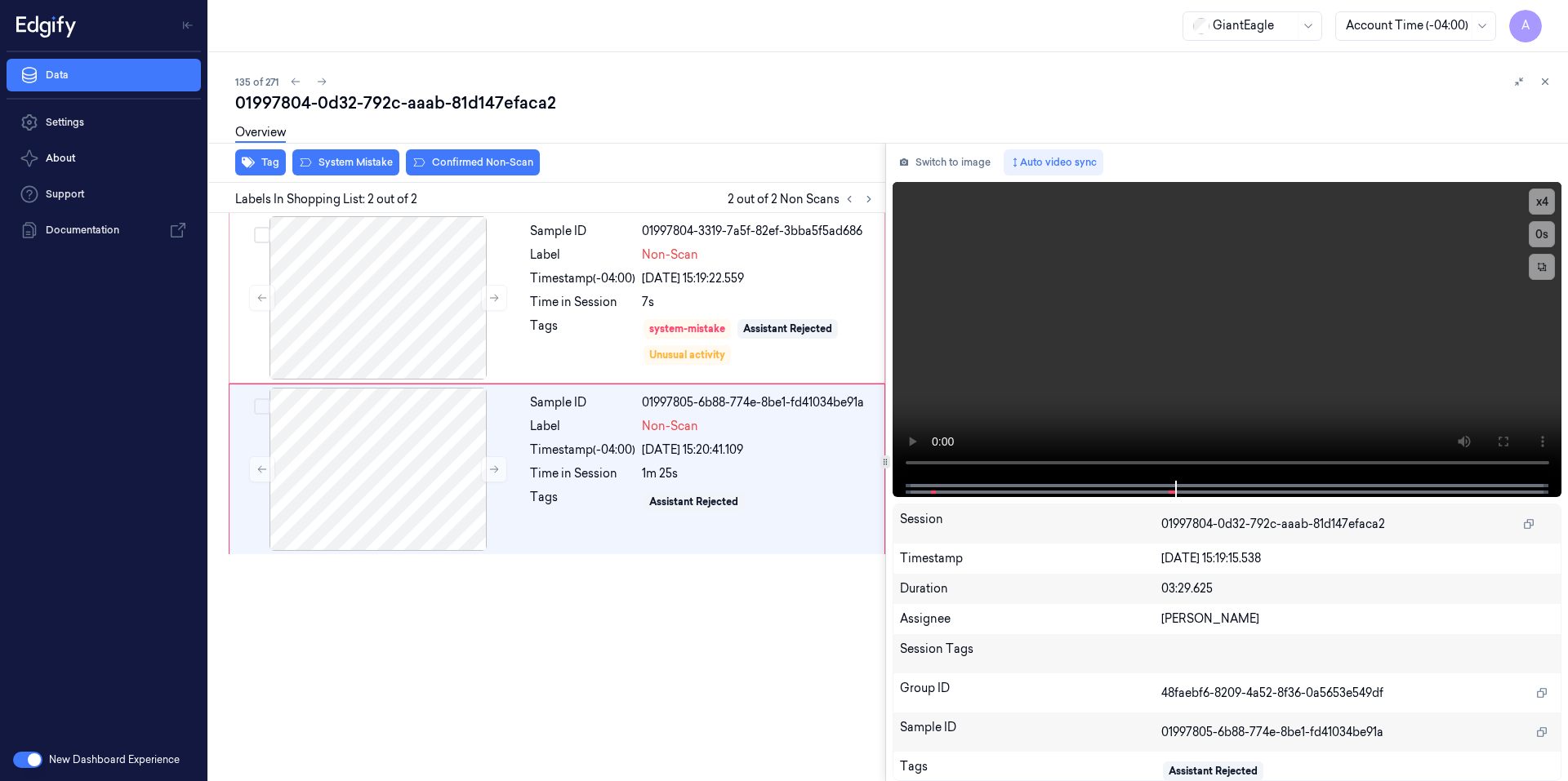
click at [343, 151] on div "Overview" at bounding box center [895, 135] width 1320 height 41
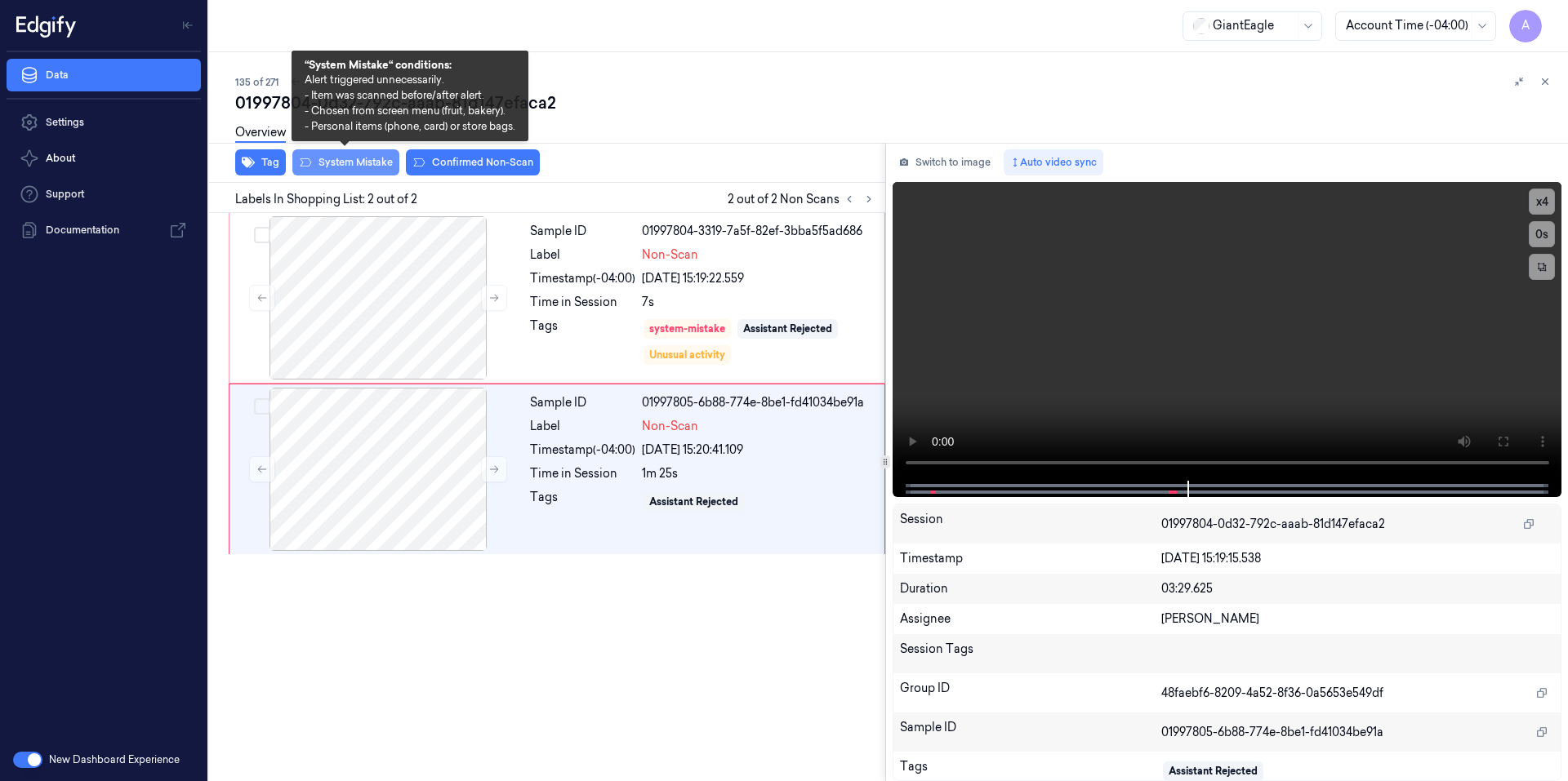
click at [341, 163] on button "System Mistake" at bounding box center [345, 162] width 107 height 27
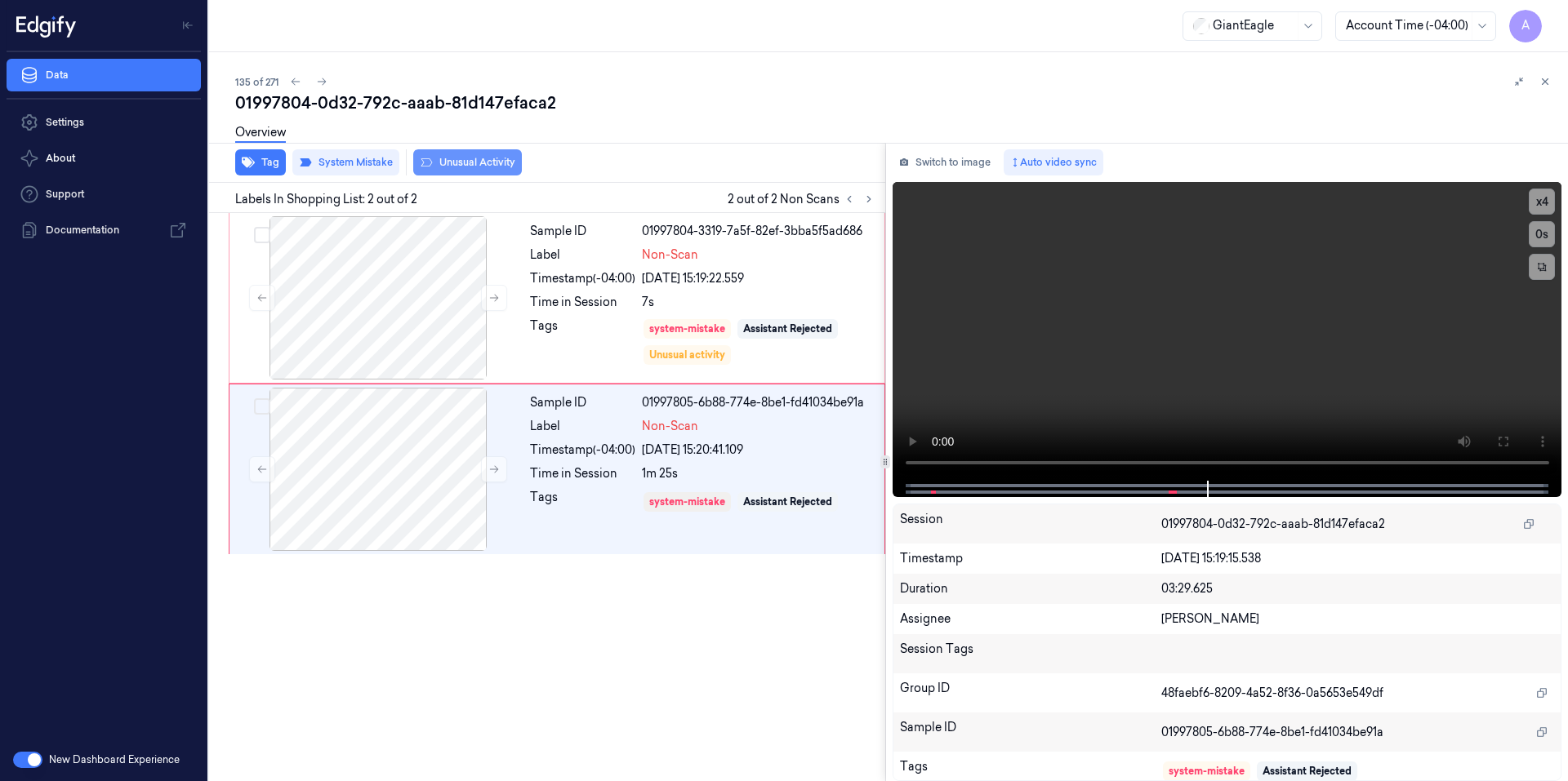
click at [457, 162] on button "Unusual Activity" at bounding box center [467, 162] width 109 height 27
click at [1542, 82] on icon at bounding box center [1544, 81] width 11 height 11
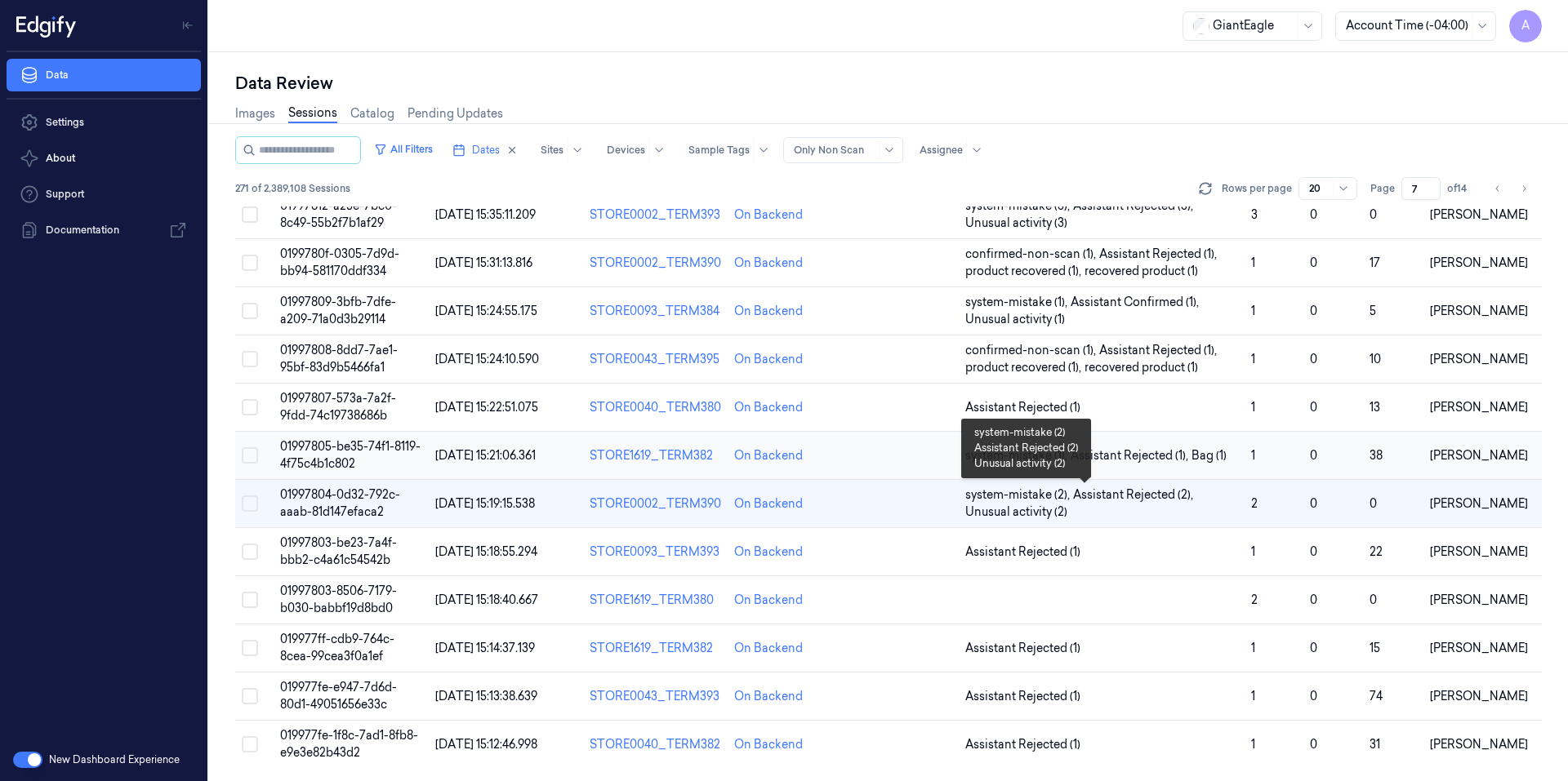
scroll to position [437, 0]
click at [321, 593] on span "01997803-8506-7179-b030-babbf19d8bd0" at bounding box center [338, 599] width 116 height 32
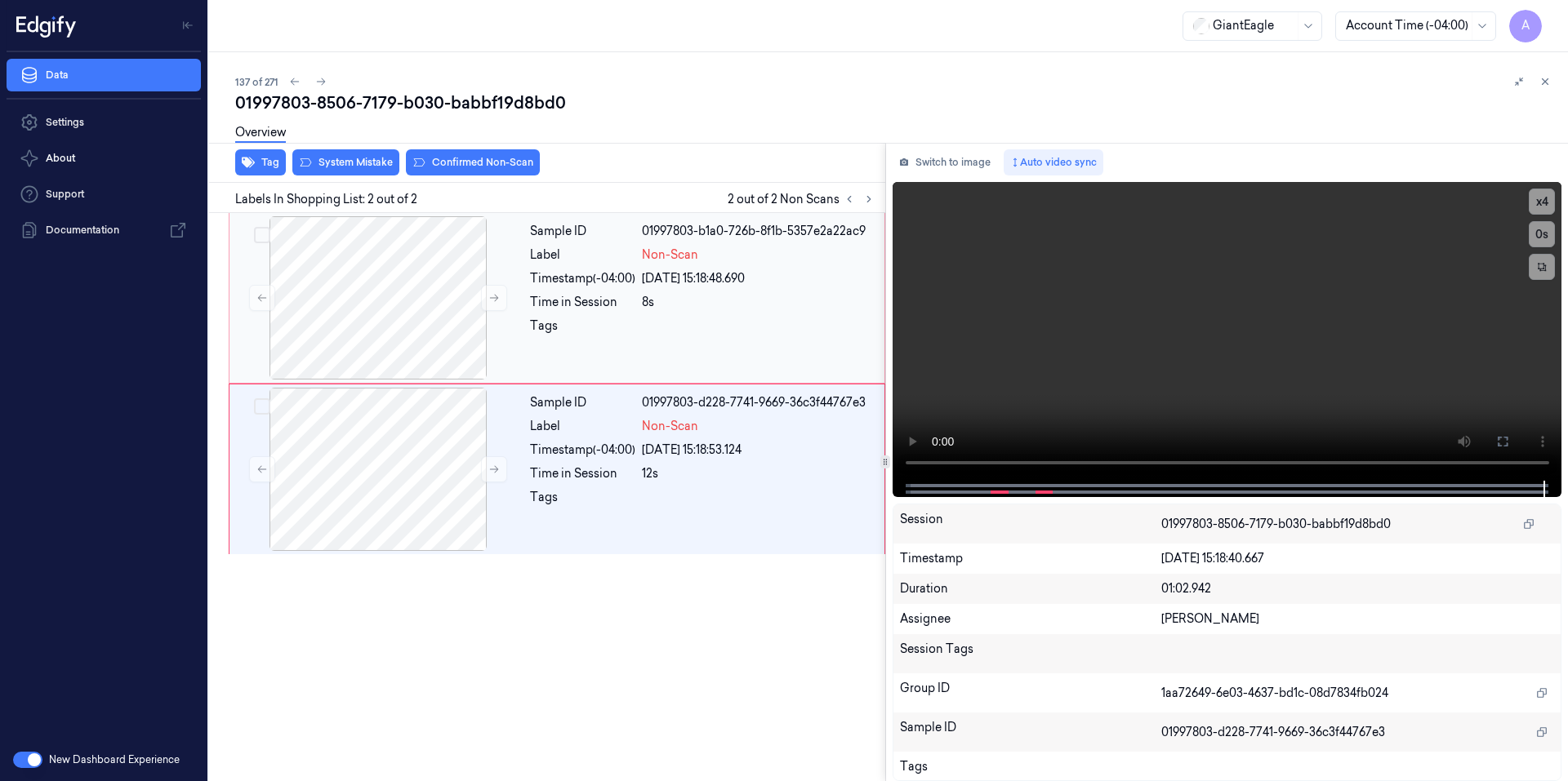
click at [591, 312] on div "Sample ID 01997803-b1a0-726b-8f1b-5357e2a22ac9 Label Non-Scan Timestamp (-04:00…" at bounding box center [702, 298] width 357 height 163
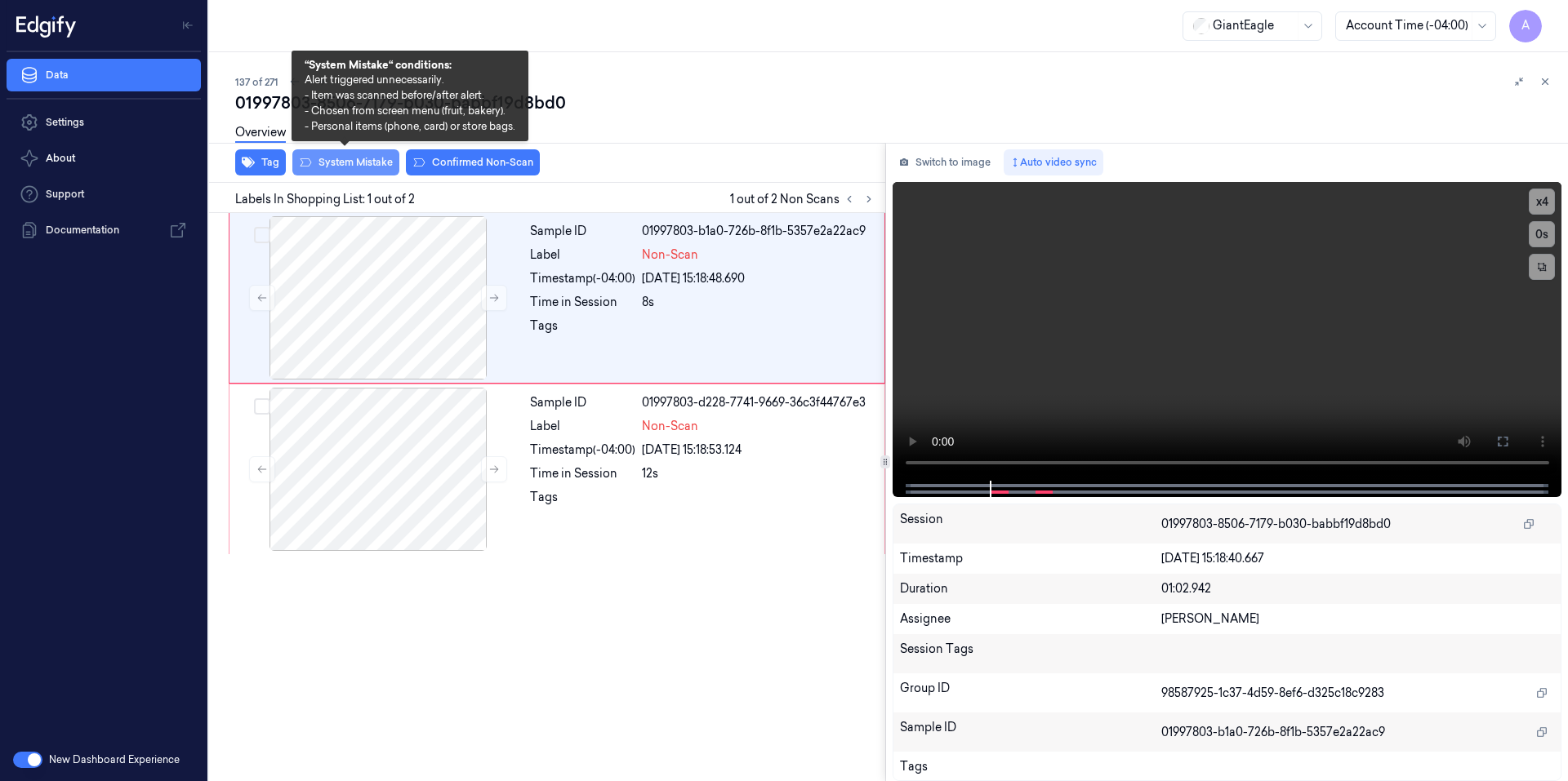
click at [353, 163] on button "System Mistake" at bounding box center [345, 162] width 107 height 27
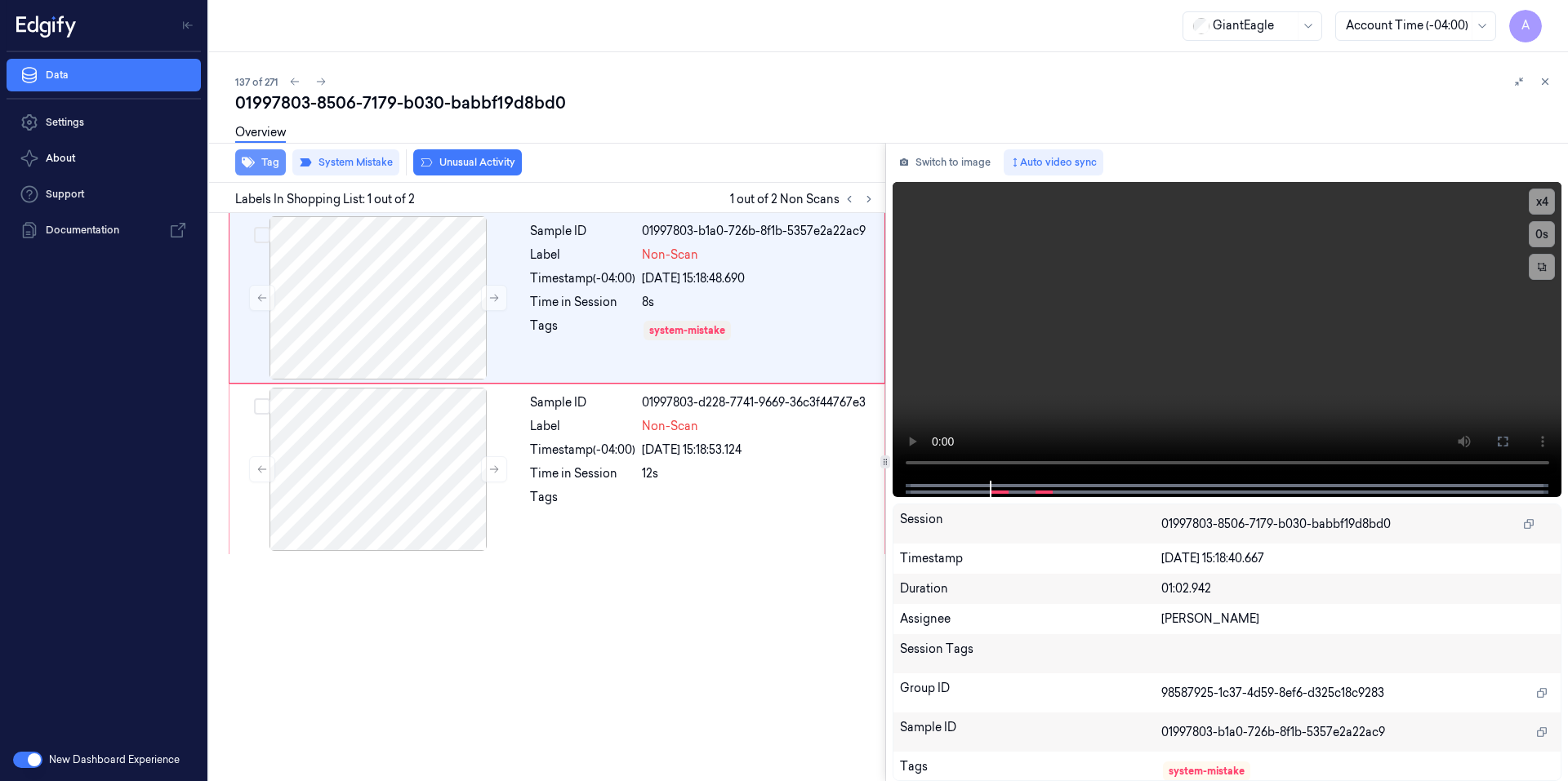
click at [267, 157] on button "Tag" at bounding box center [260, 162] width 50 height 27
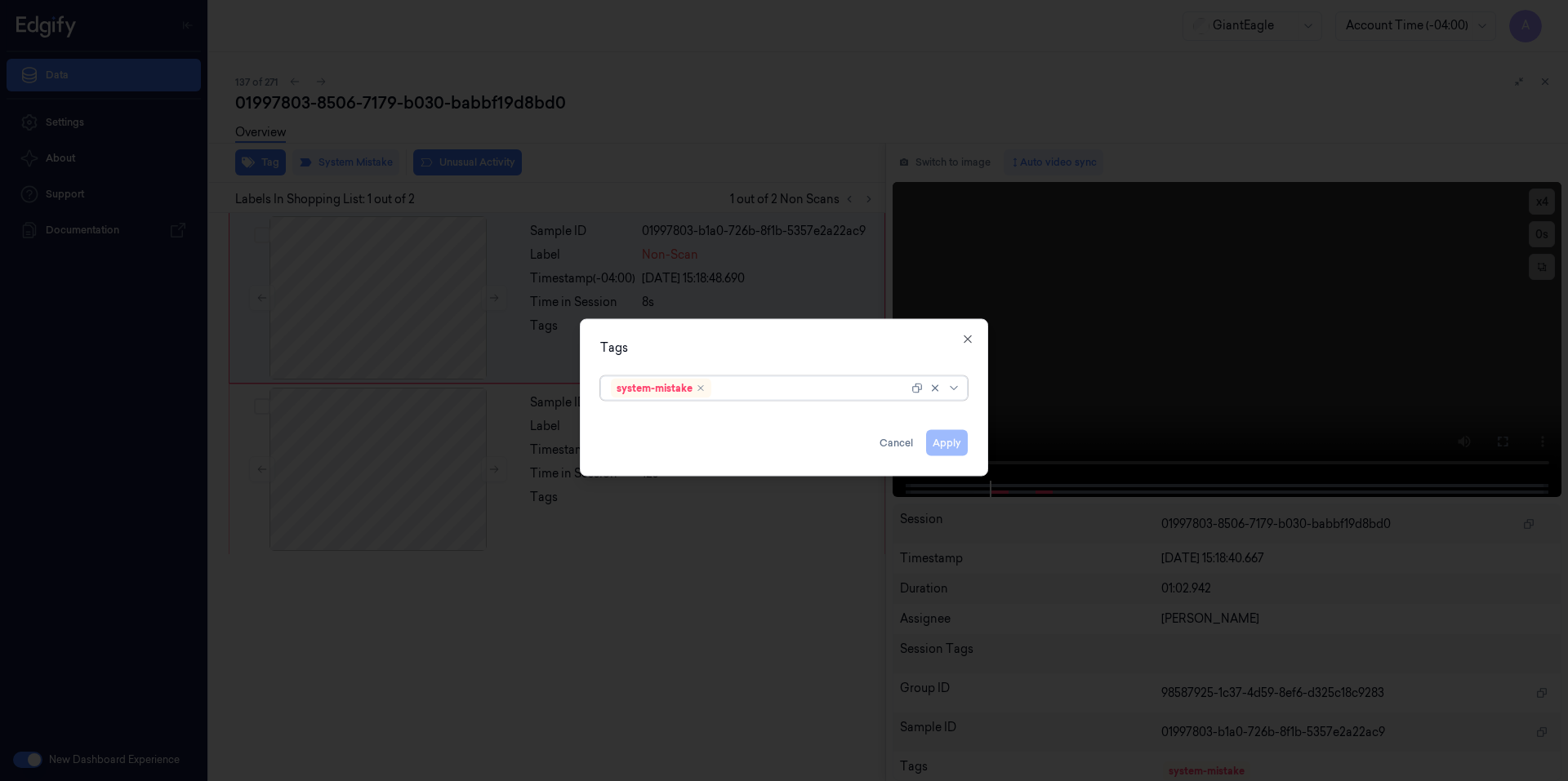
click at [760, 380] on div at bounding box center [811, 388] width 193 height 17
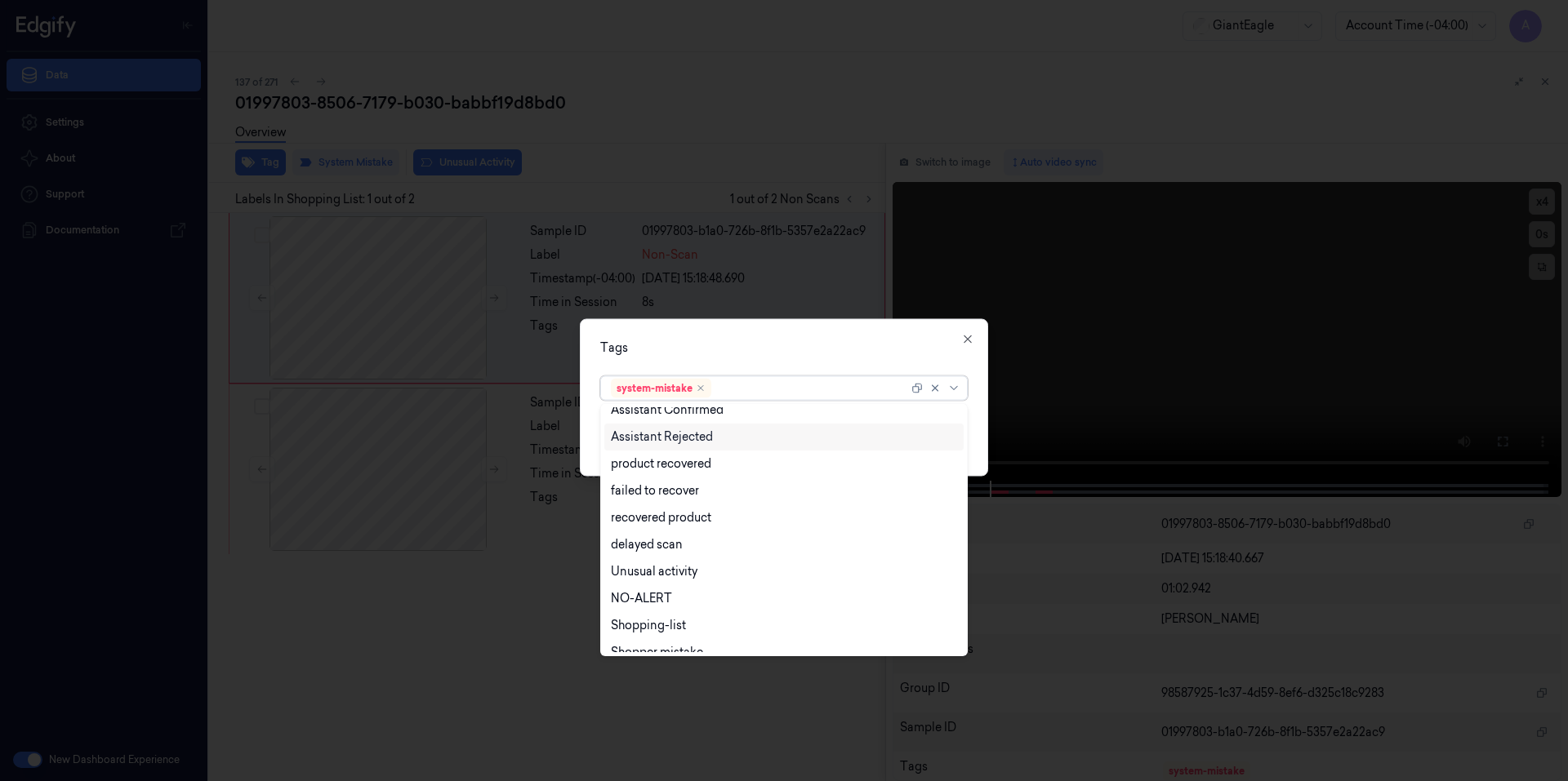
scroll to position [159, 0]
click at [637, 609] on div "Bag" at bounding box center [784, 612] width 346 height 17
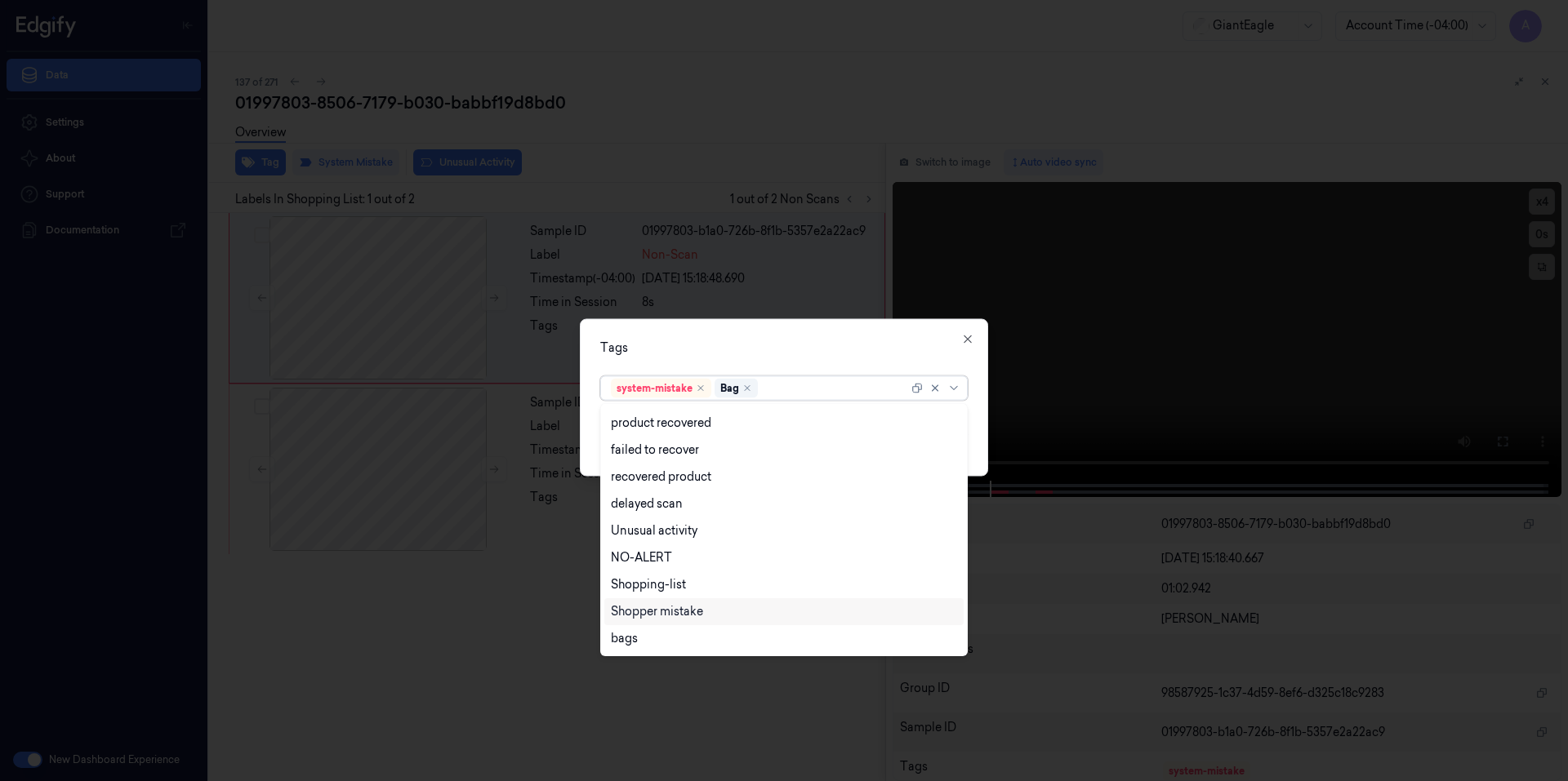
scroll to position [132, 0]
click at [845, 347] on div "Tags" at bounding box center [783, 347] width 367 height 17
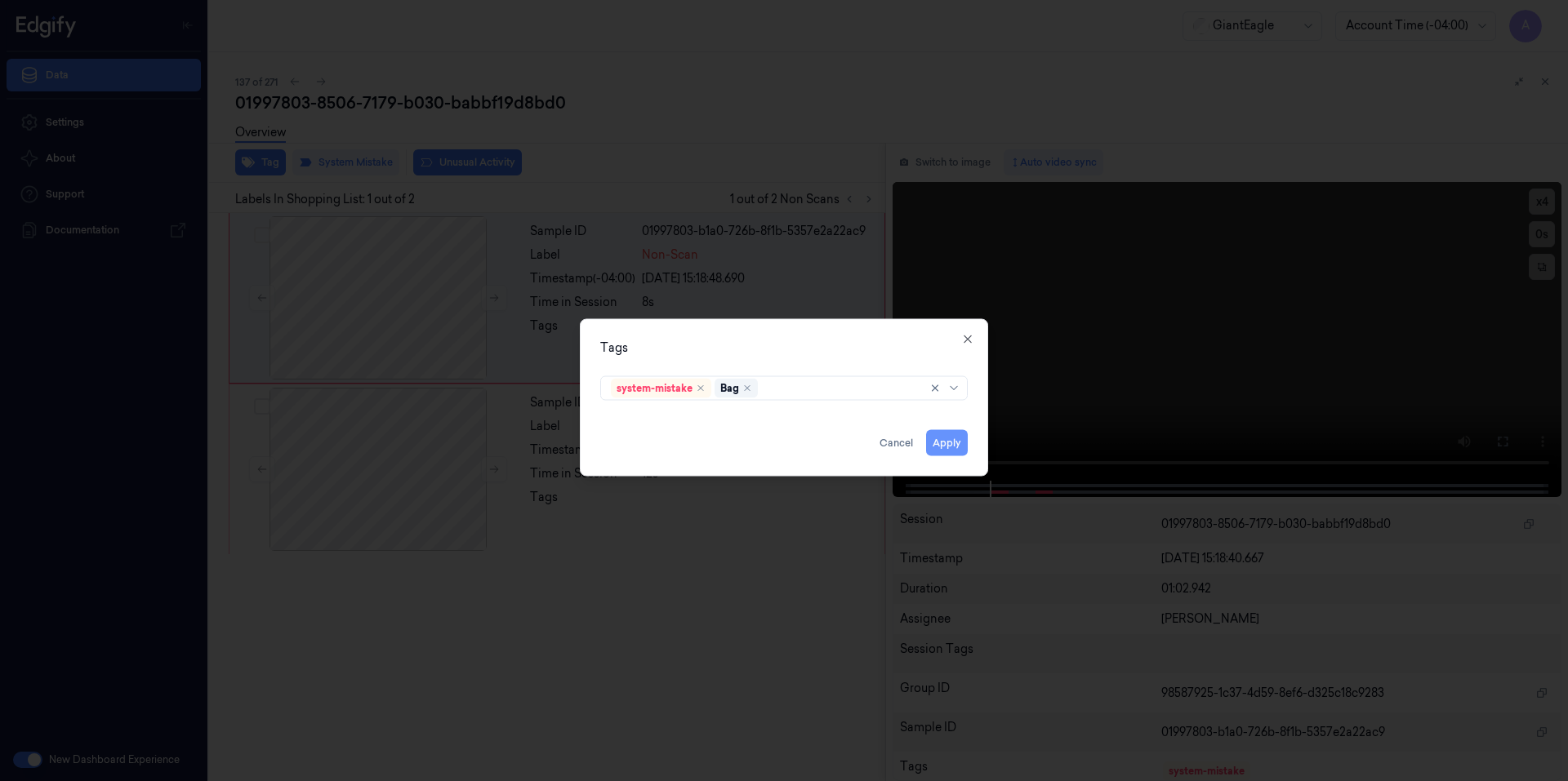
click at [937, 442] on button "Apply" at bounding box center [946, 442] width 41 height 27
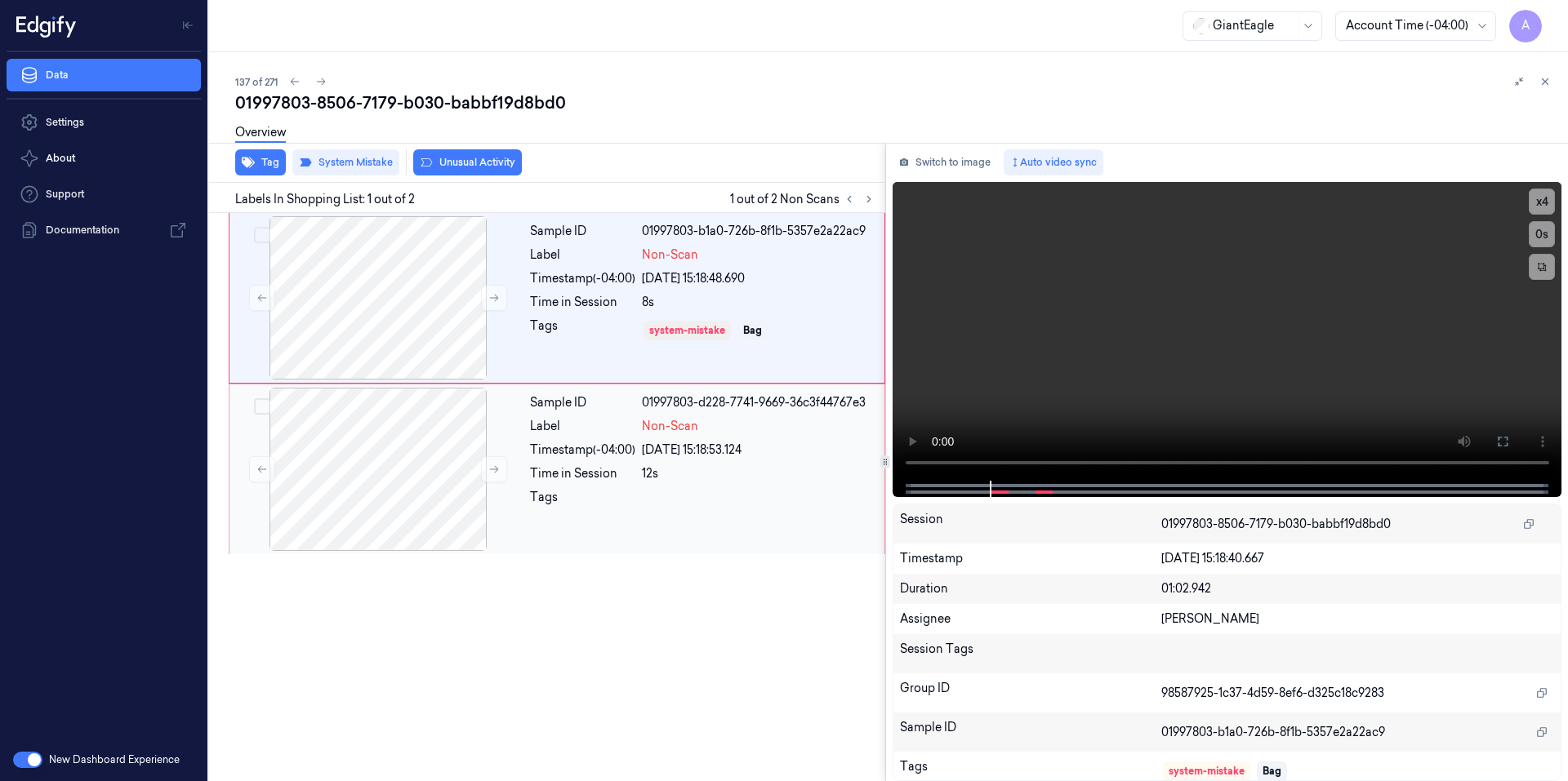
click at [620, 524] on div "Sample ID 01997803-d228-7741-9669-36c3f44767e3 Label Non-Scan Timestamp (-04:00…" at bounding box center [702, 469] width 357 height 163
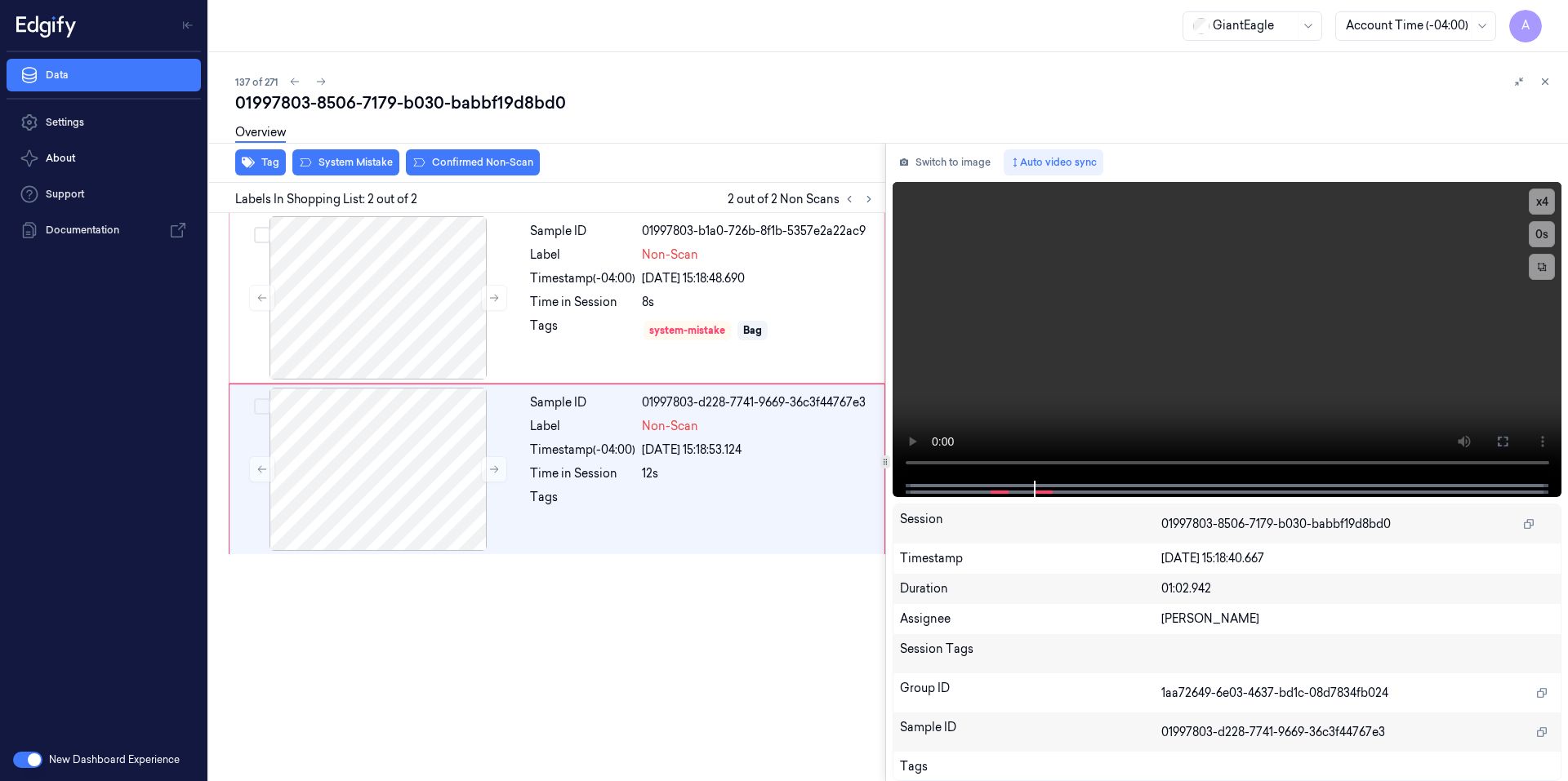
click at [348, 154] on div "Overview" at bounding box center [895, 135] width 1320 height 41
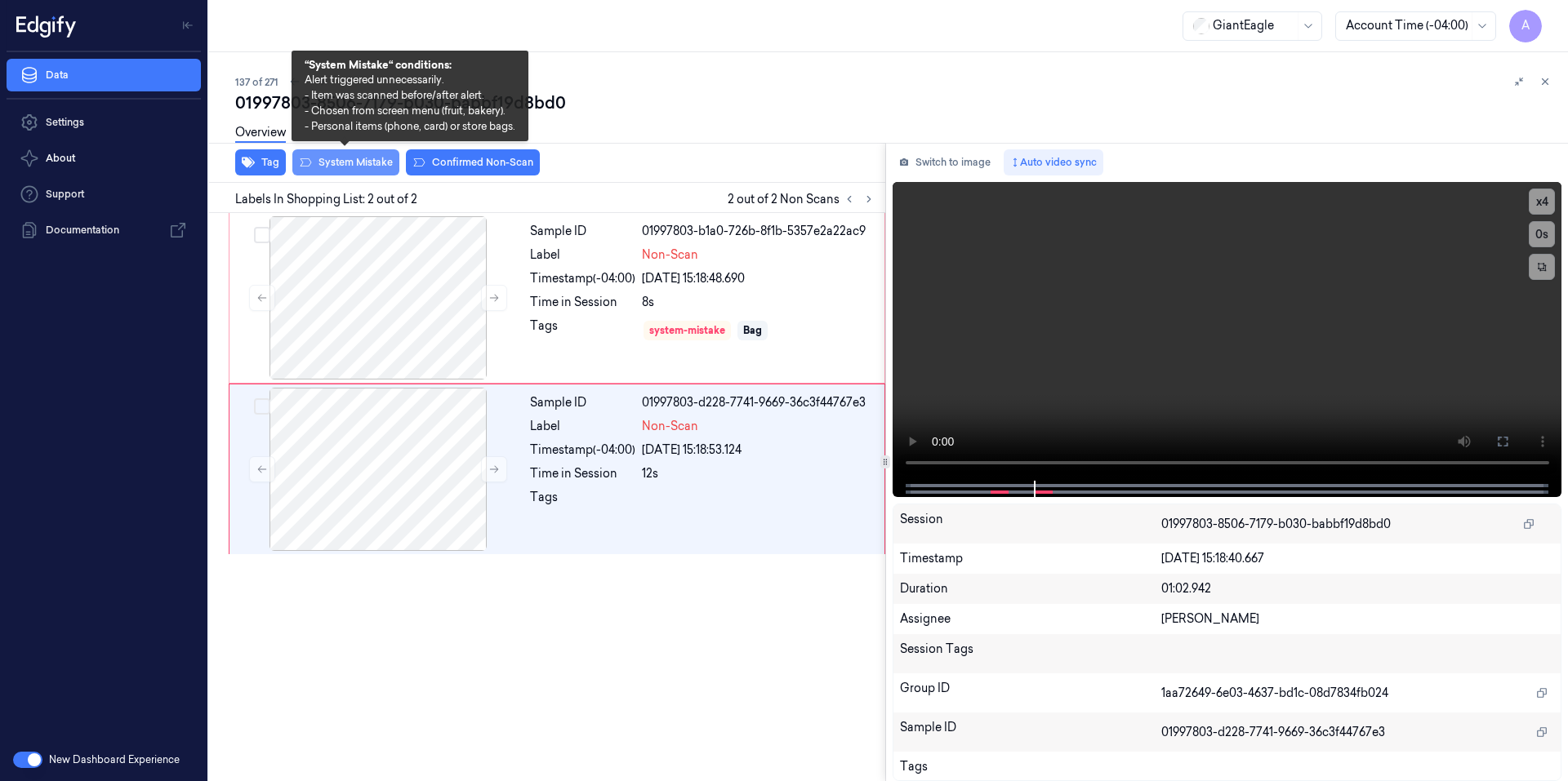
click at [348, 162] on button "System Mistake" at bounding box center [345, 162] width 107 height 27
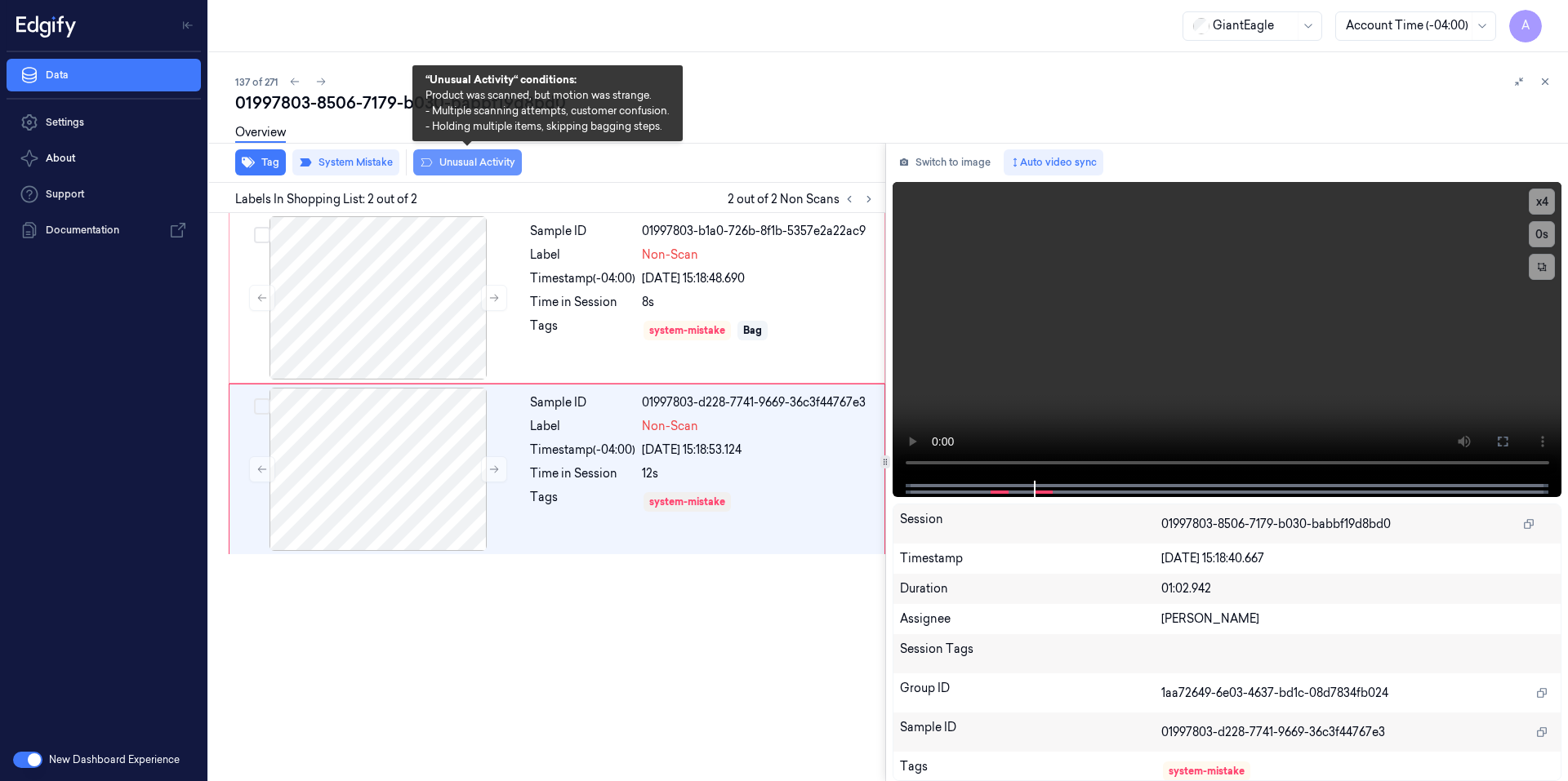
click at [471, 166] on button "Unusual Activity" at bounding box center [467, 162] width 109 height 27
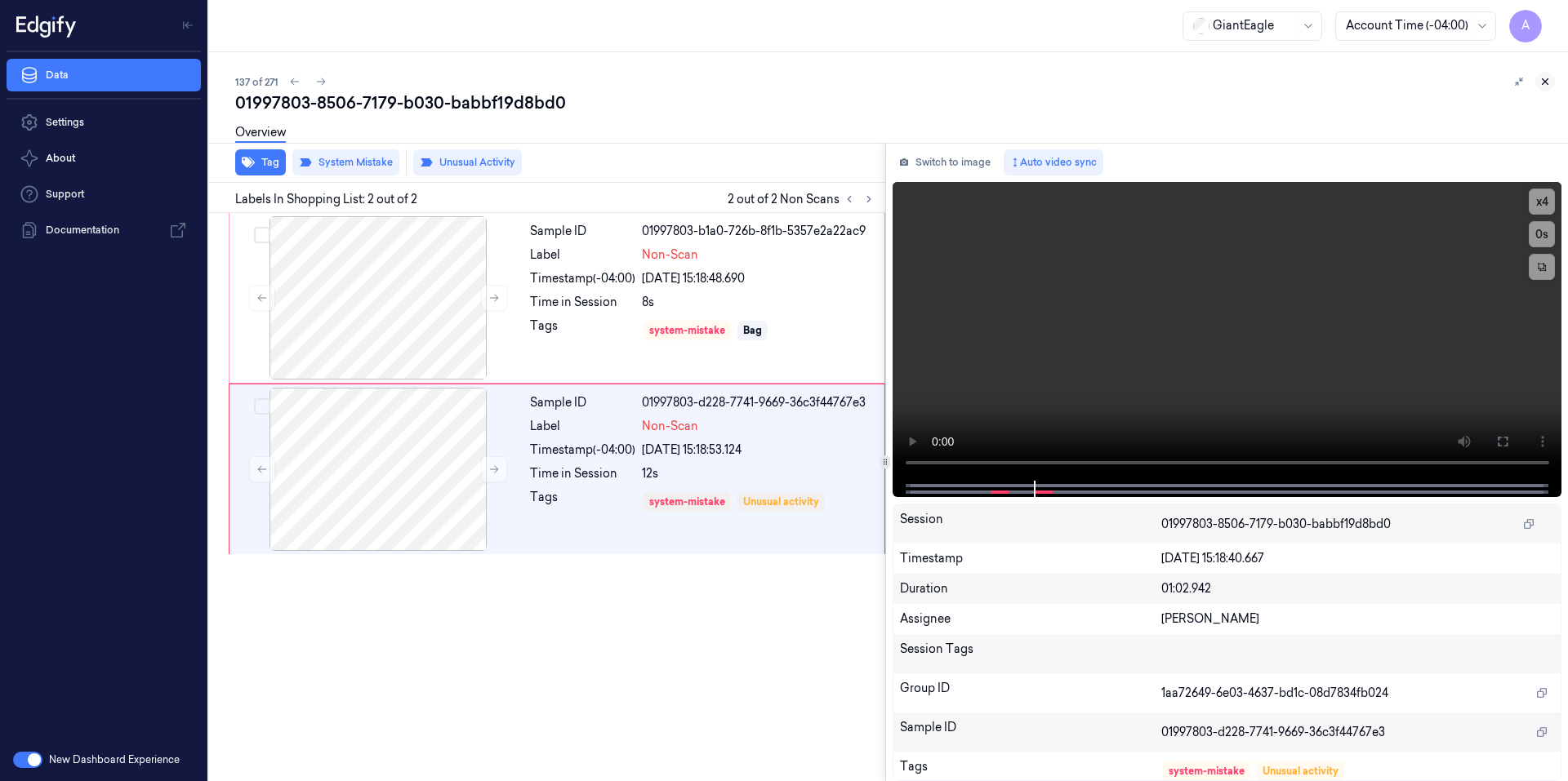
click at [1542, 85] on icon at bounding box center [1544, 81] width 11 height 11
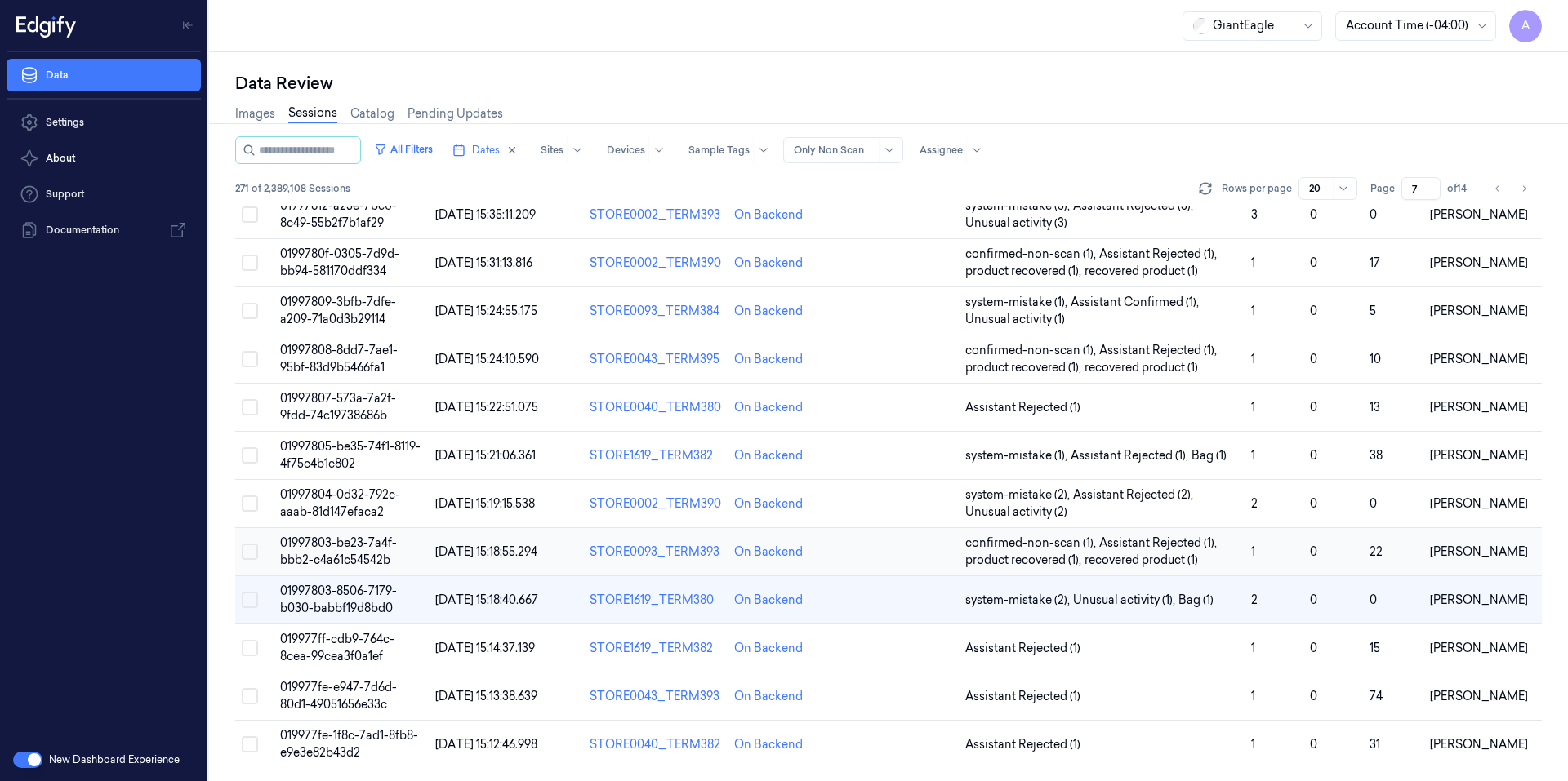
scroll to position [437, 0]
click at [341, 690] on span "019977fe-e947-7d6d-80d1-49051656e33c" at bounding box center [338, 696] width 116 height 32
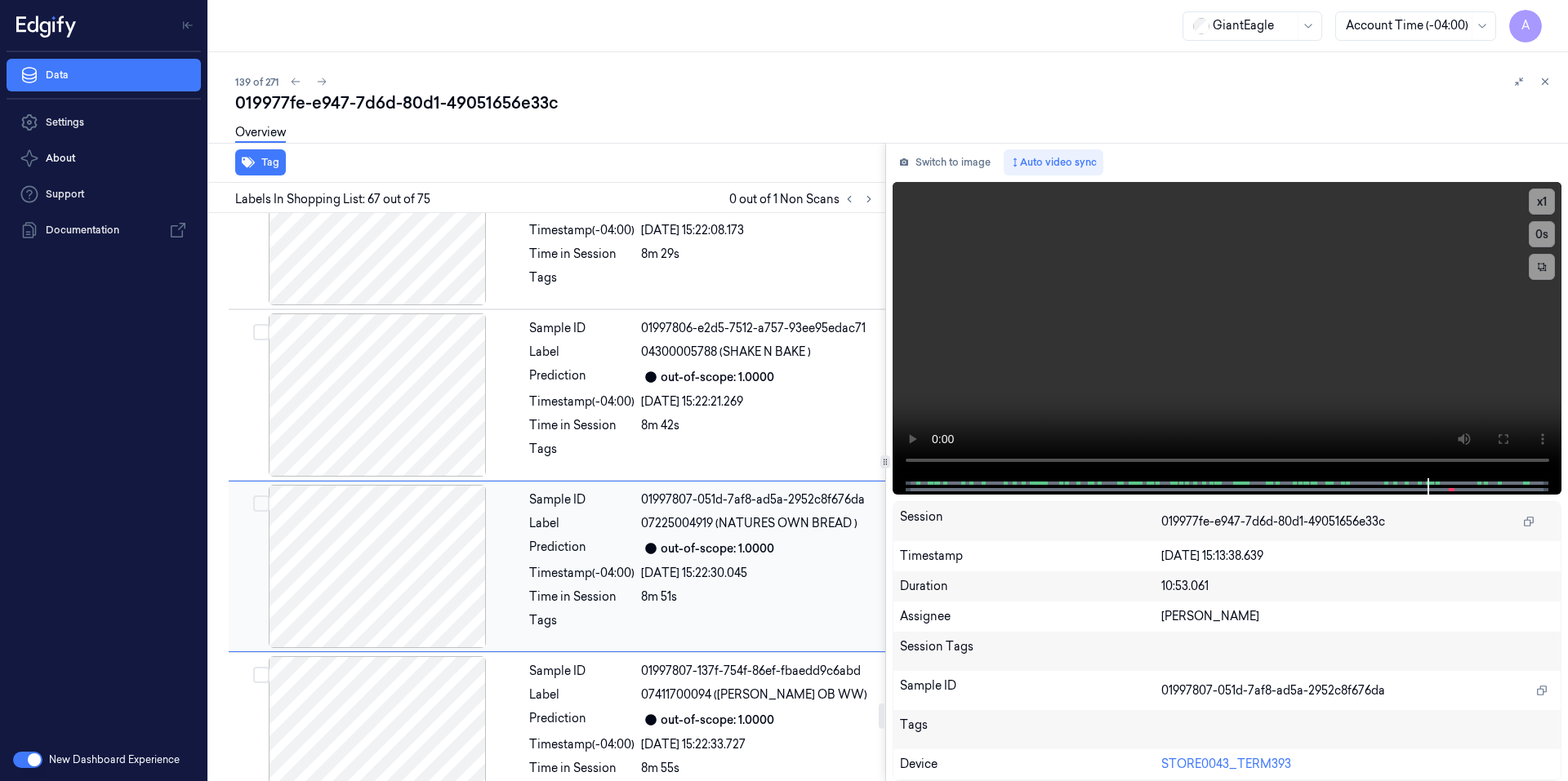
scroll to position [11373, 0]
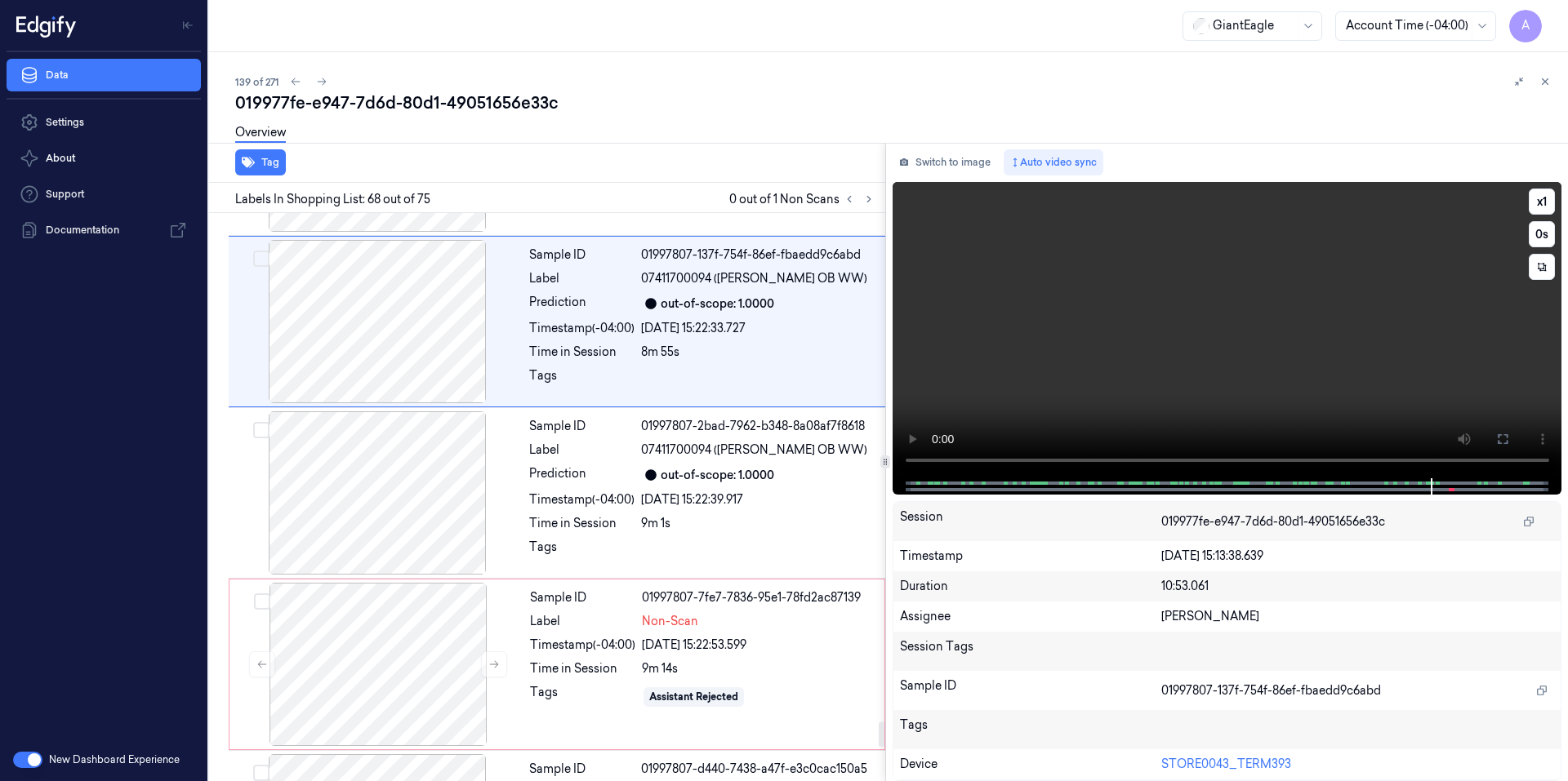
click at [1155, 347] on video at bounding box center [1226, 331] width 670 height 297
click at [490, 658] on icon at bounding box center [494, 664] width 11 height 11
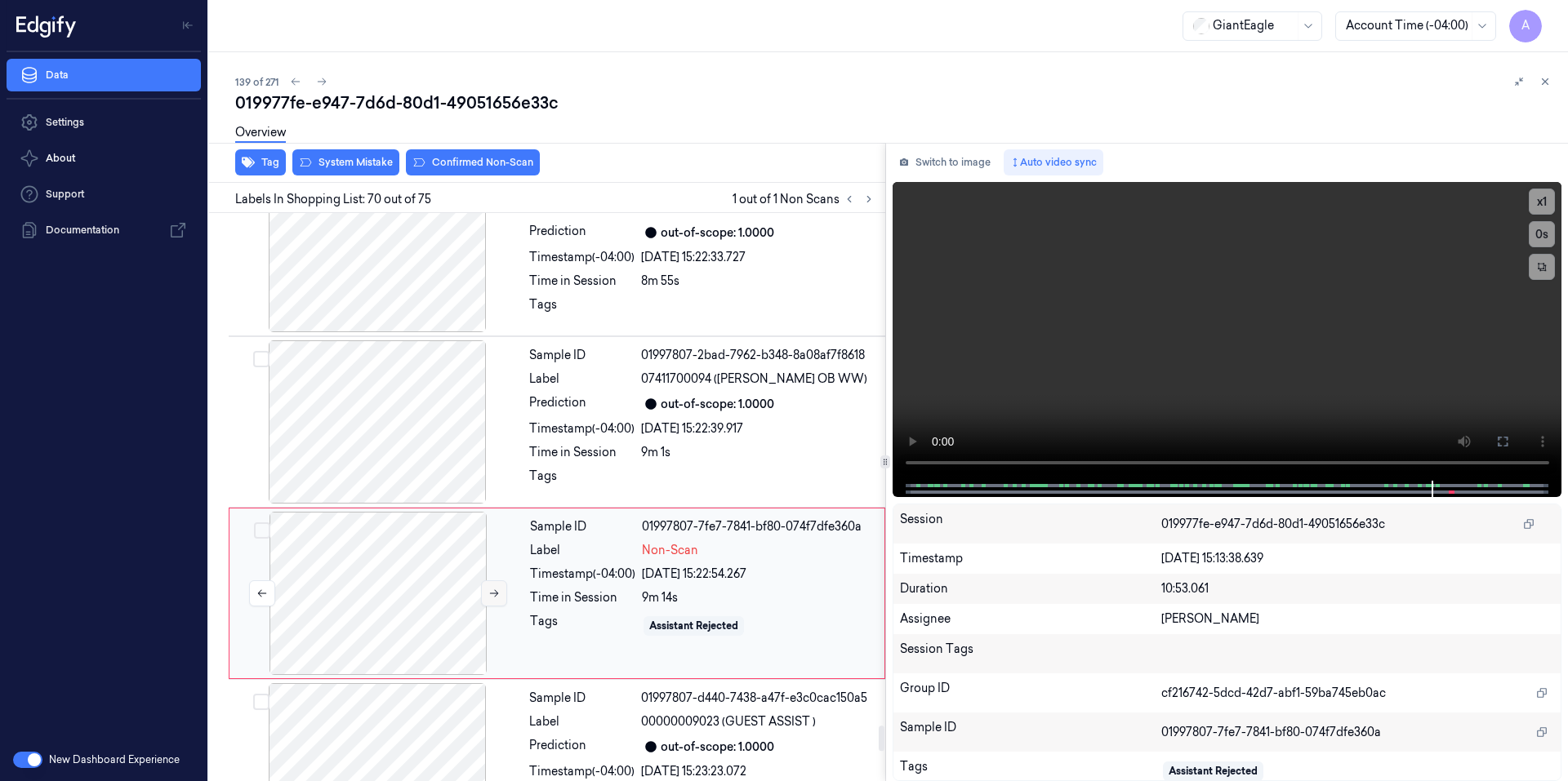
scroll to position [11642, 0]
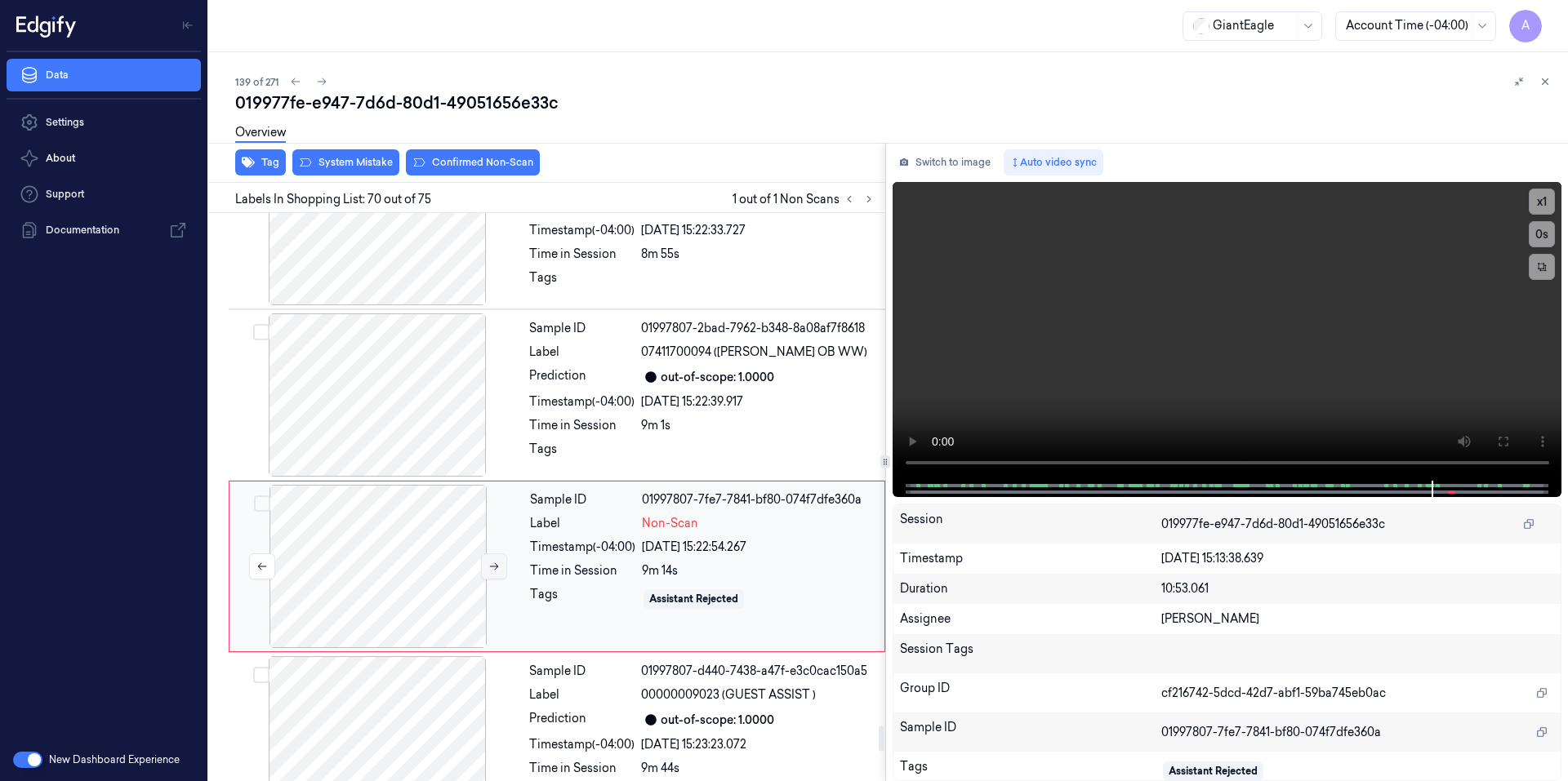
click at [496, 563] on icon at bounding box center [495, 567] width 9 height 7
click at [488, 560] on icon at bounding box center [494, 566] width 11 height 11
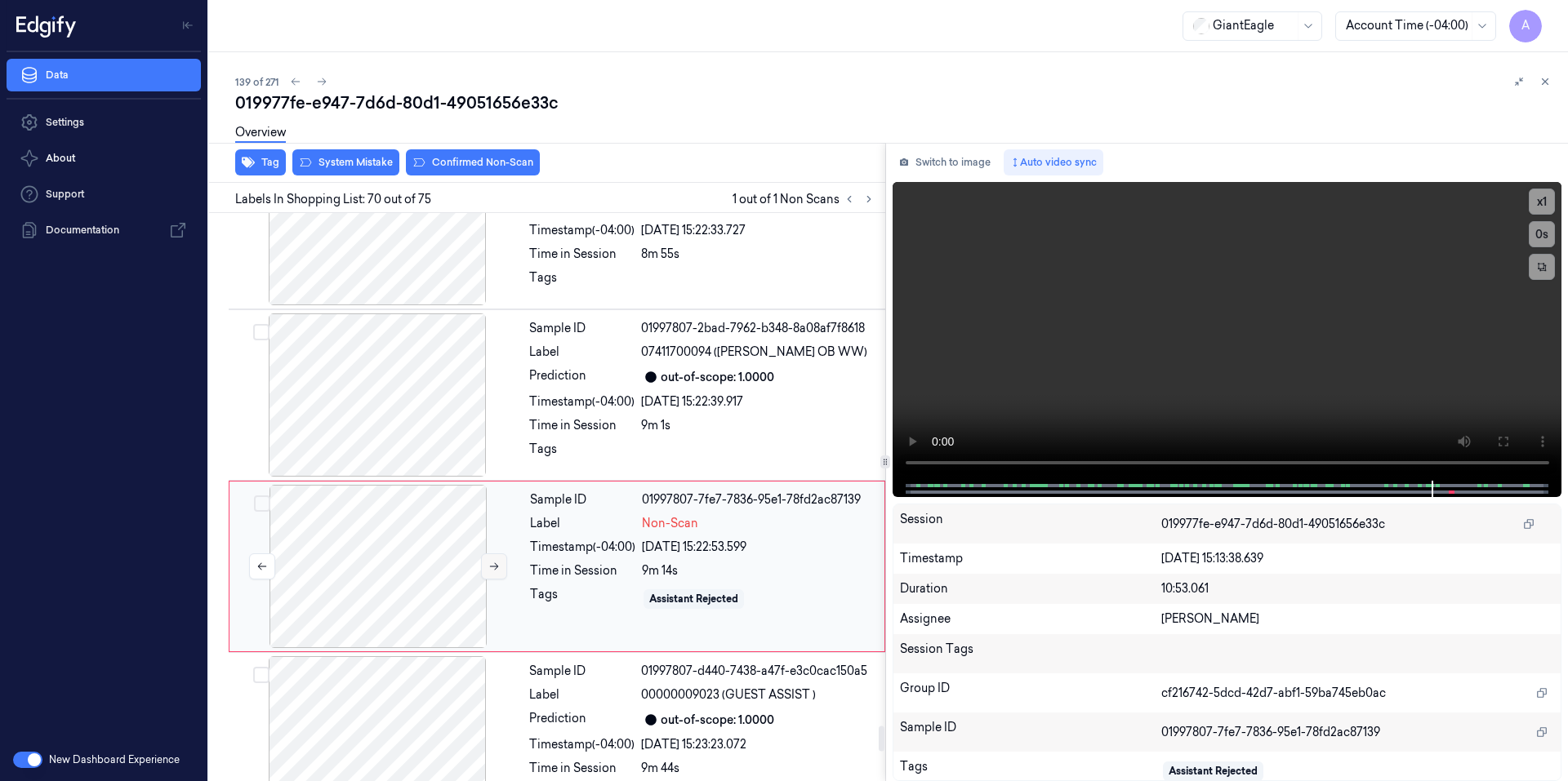
click at [488, 560] on icon at bounding box center [494, 566] width 11 height 11
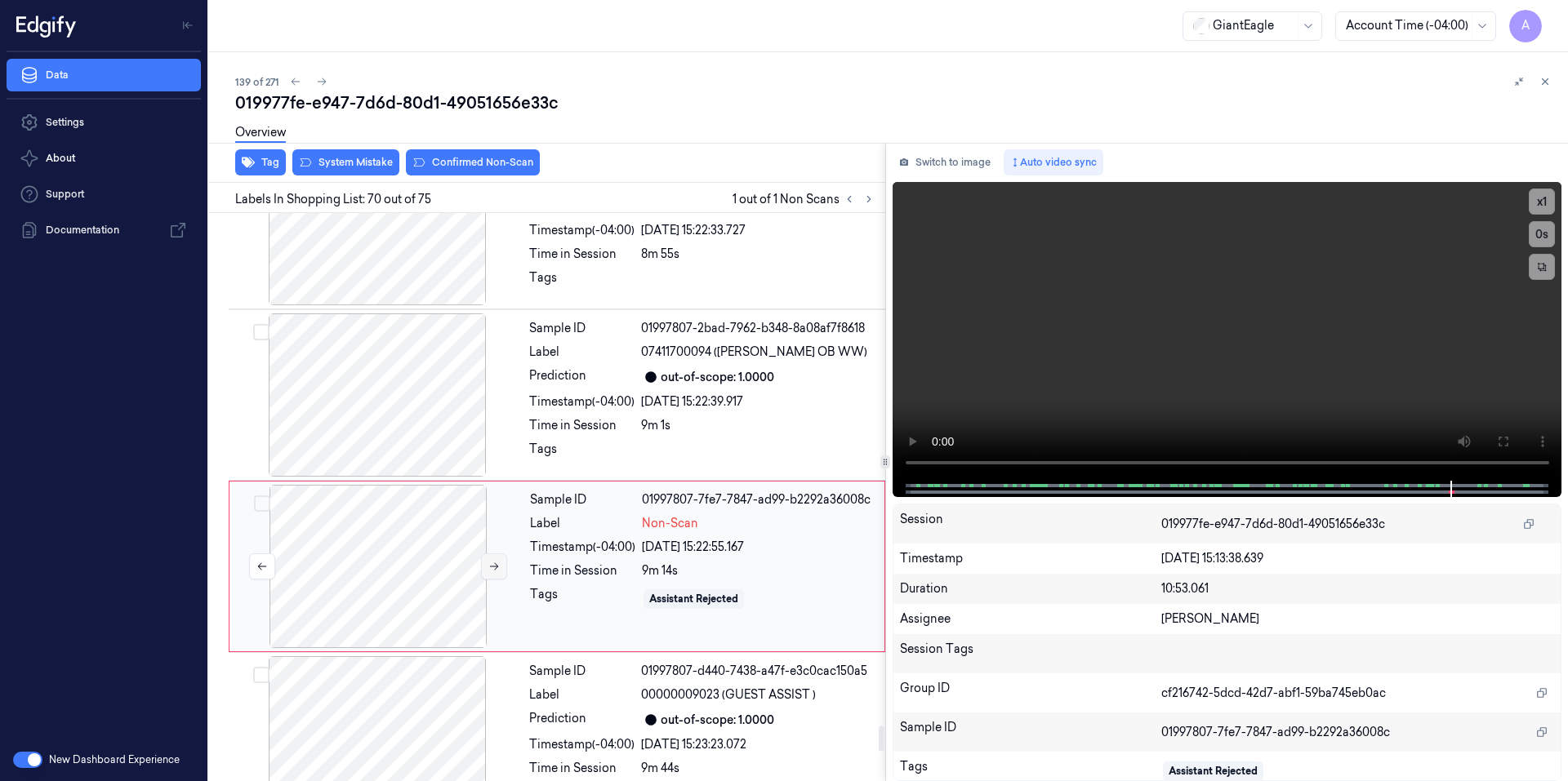
click at [488, 560] on icon at bounding box center [494, 566] width 11 height 11
click at [975, 165] on button "Switch to image" at bounding box center [944, 162] width 104 height 27
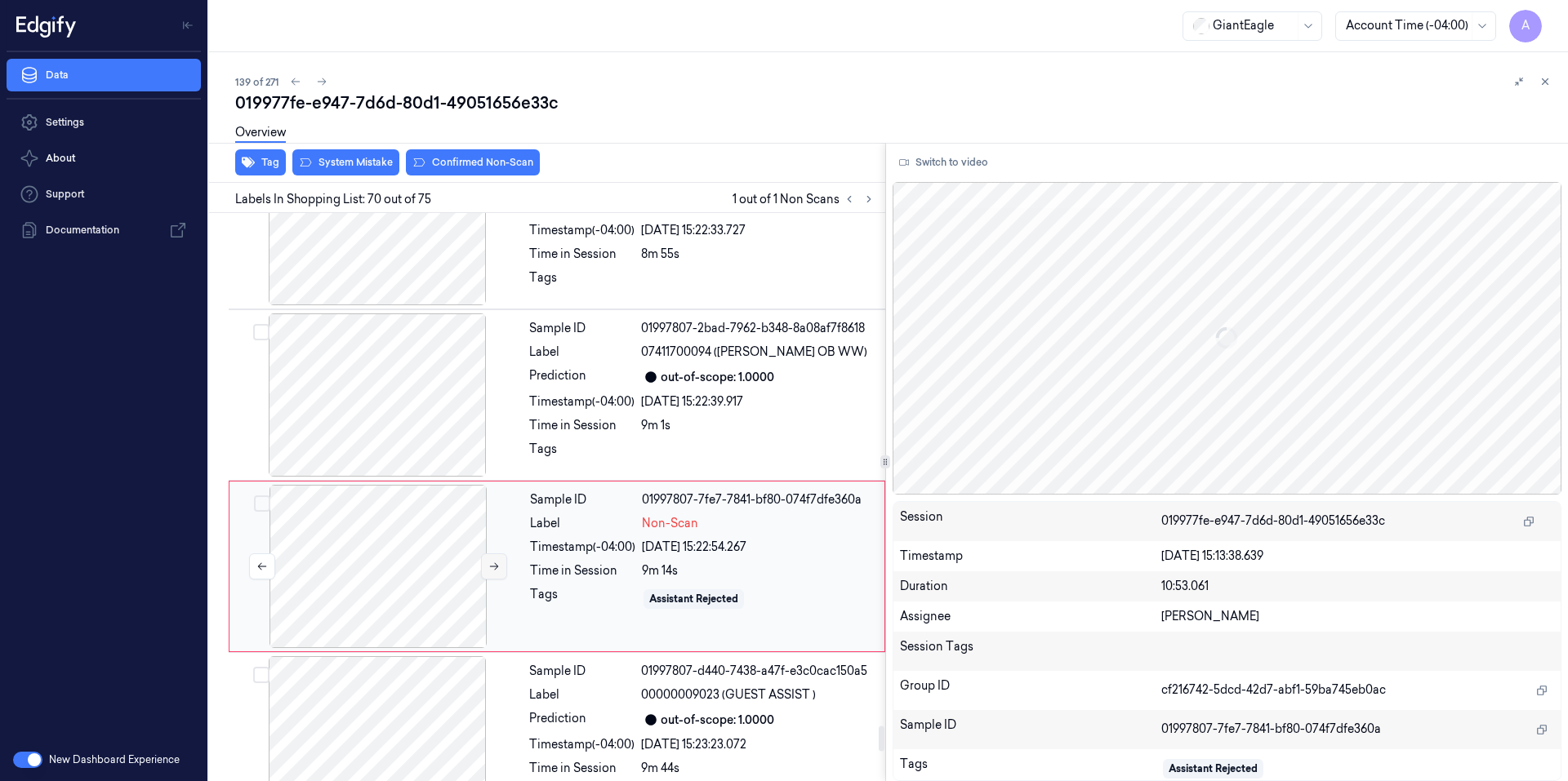
click at [486, 553] on button at bounding box center [494, 566] width 27 height 27
click at [488, 560] on icon at bounding box center [494, 566] width 11 height 11
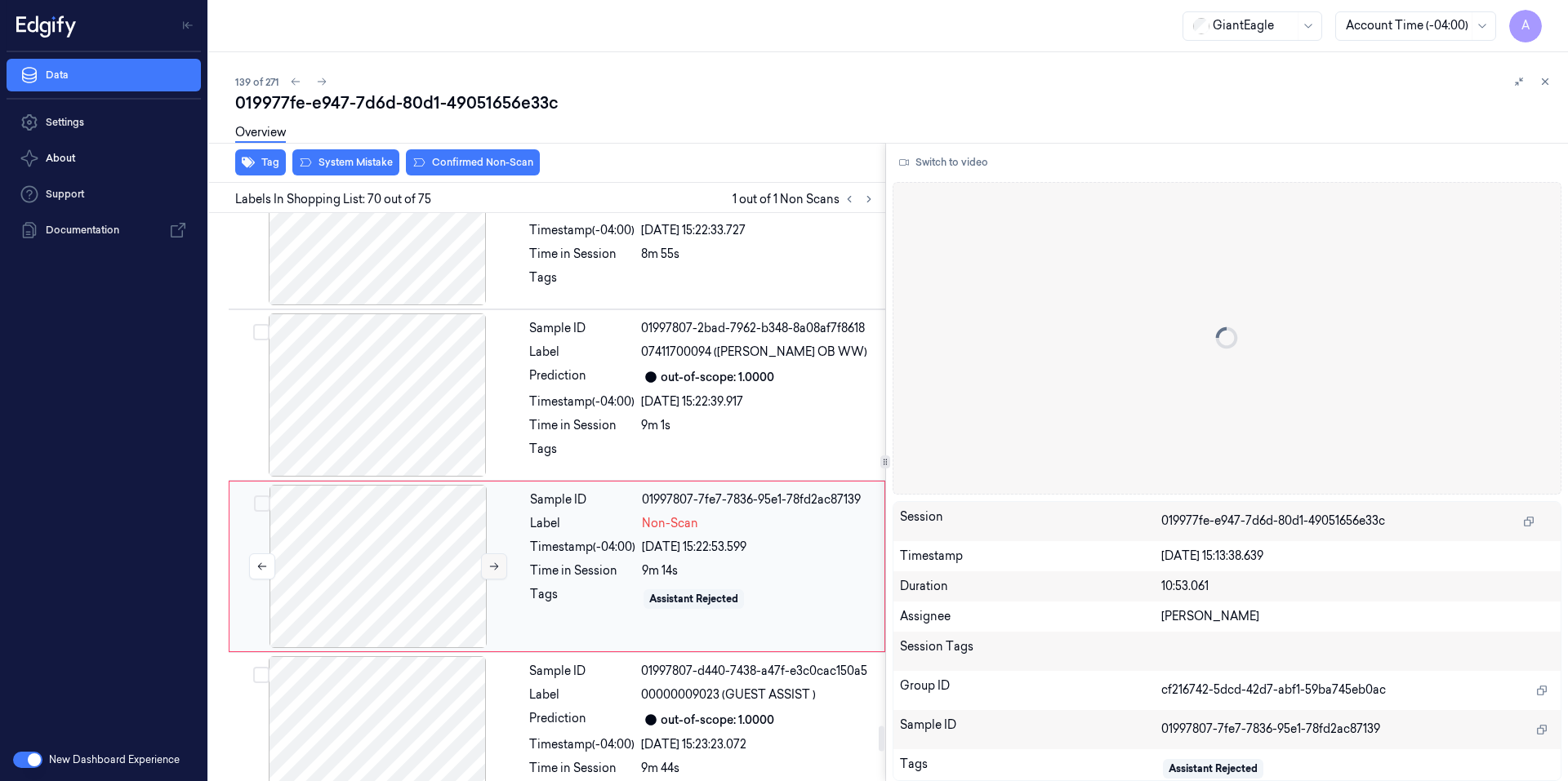
click at [488, 560] on icon at bounding box center [494, 566] width 11 height 11
click at [944, 163] on button "Switch to video" at bounding box center [942, 162] width 102 height 27
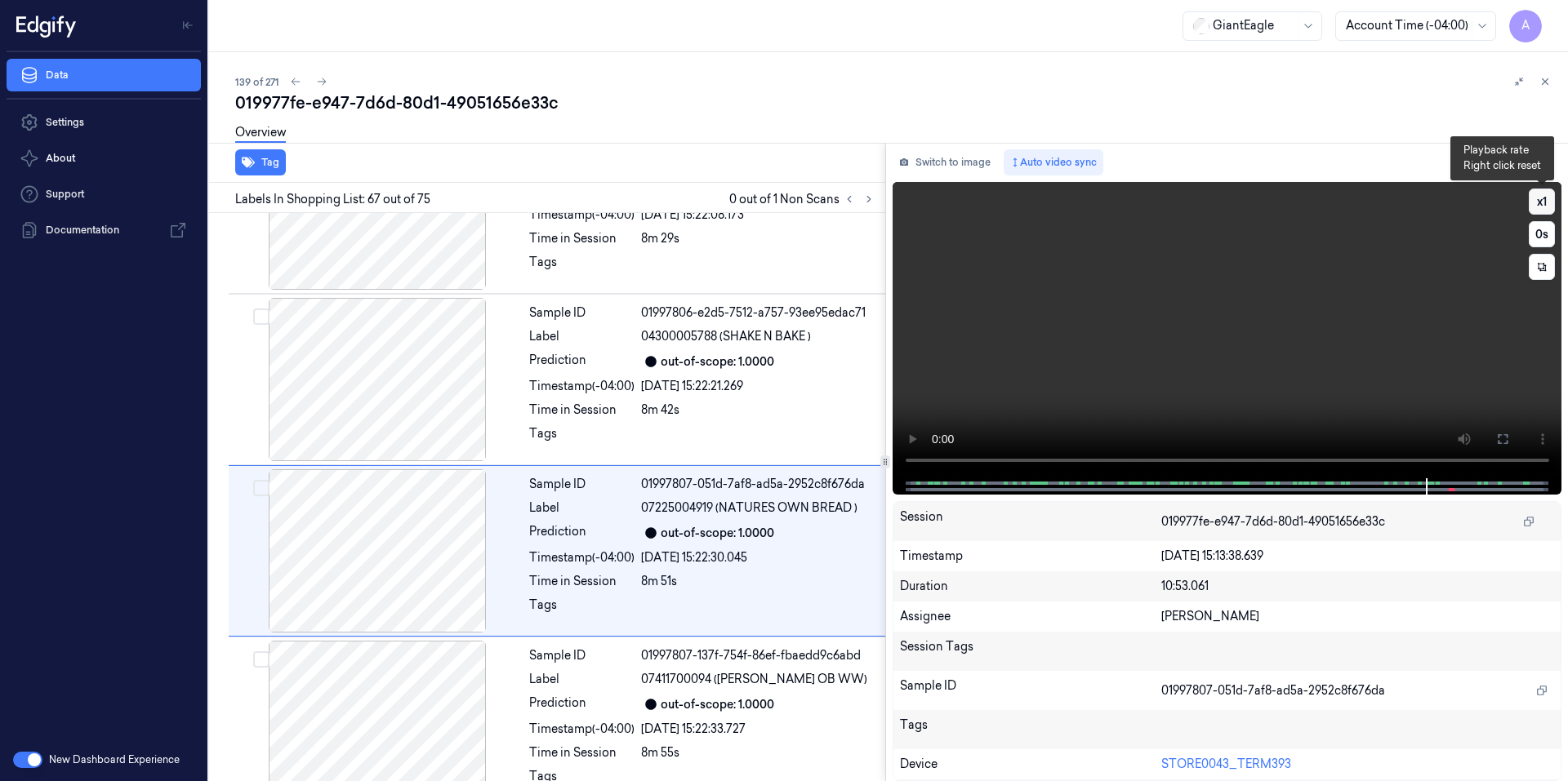
scroll to position [11127, 0]
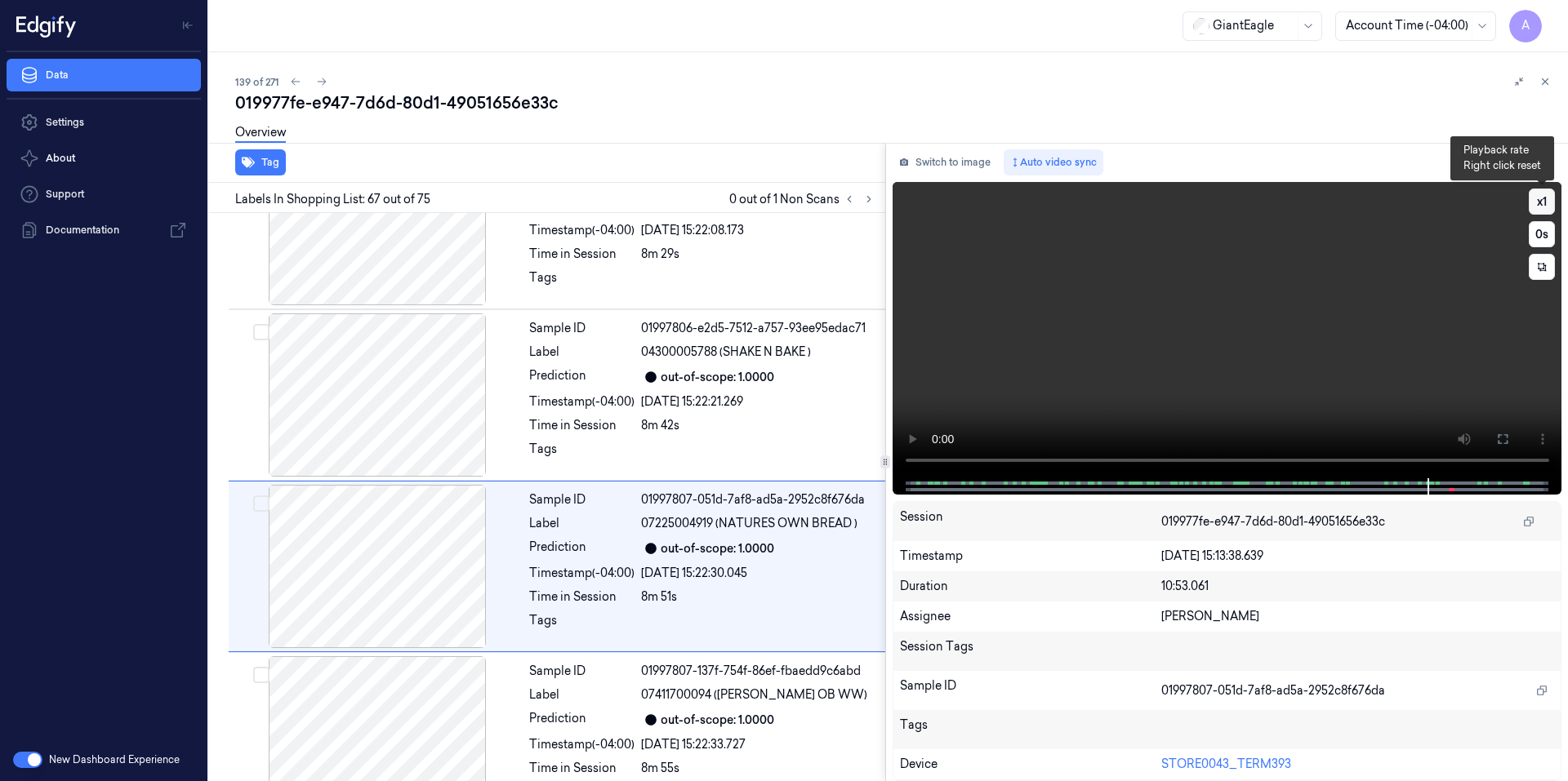
click at [1541, 201] on button "x 1" at bounding box center [1541, 201] width 27 height 27
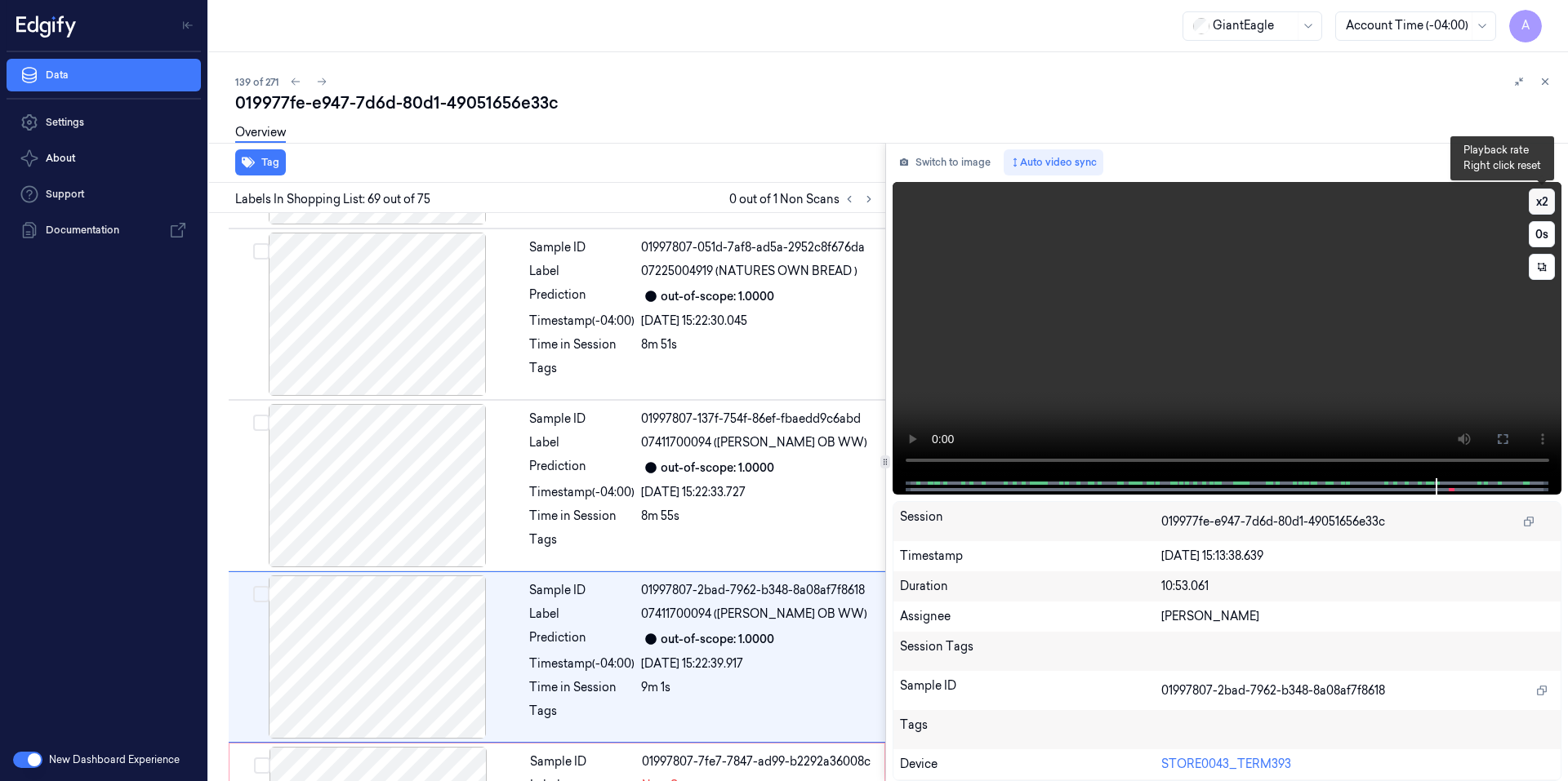
scroll to position [11471, 0]
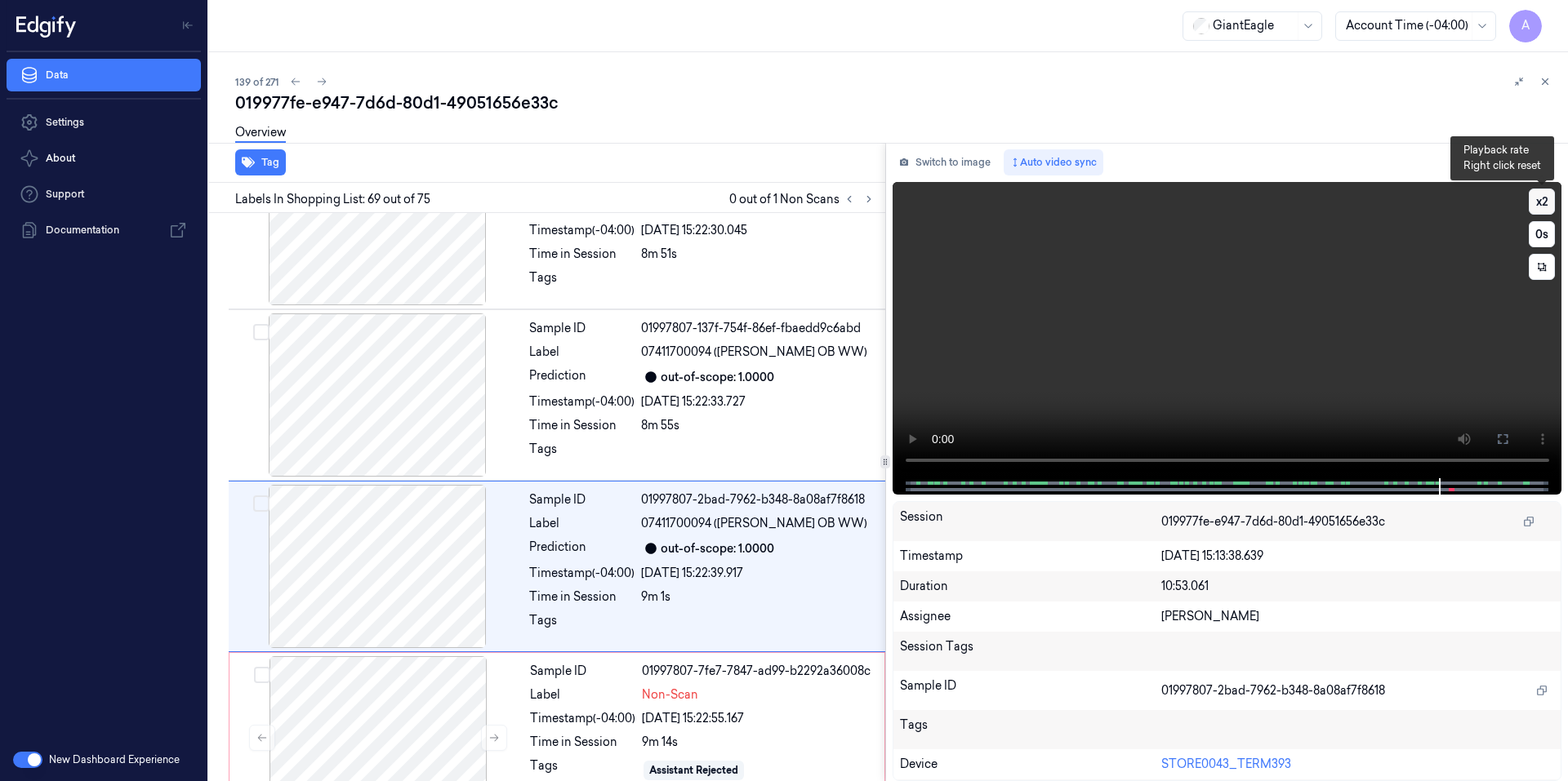
click at [1541, 201] on button "x 2" at bounding box center [1541, 201] width 27 height 27
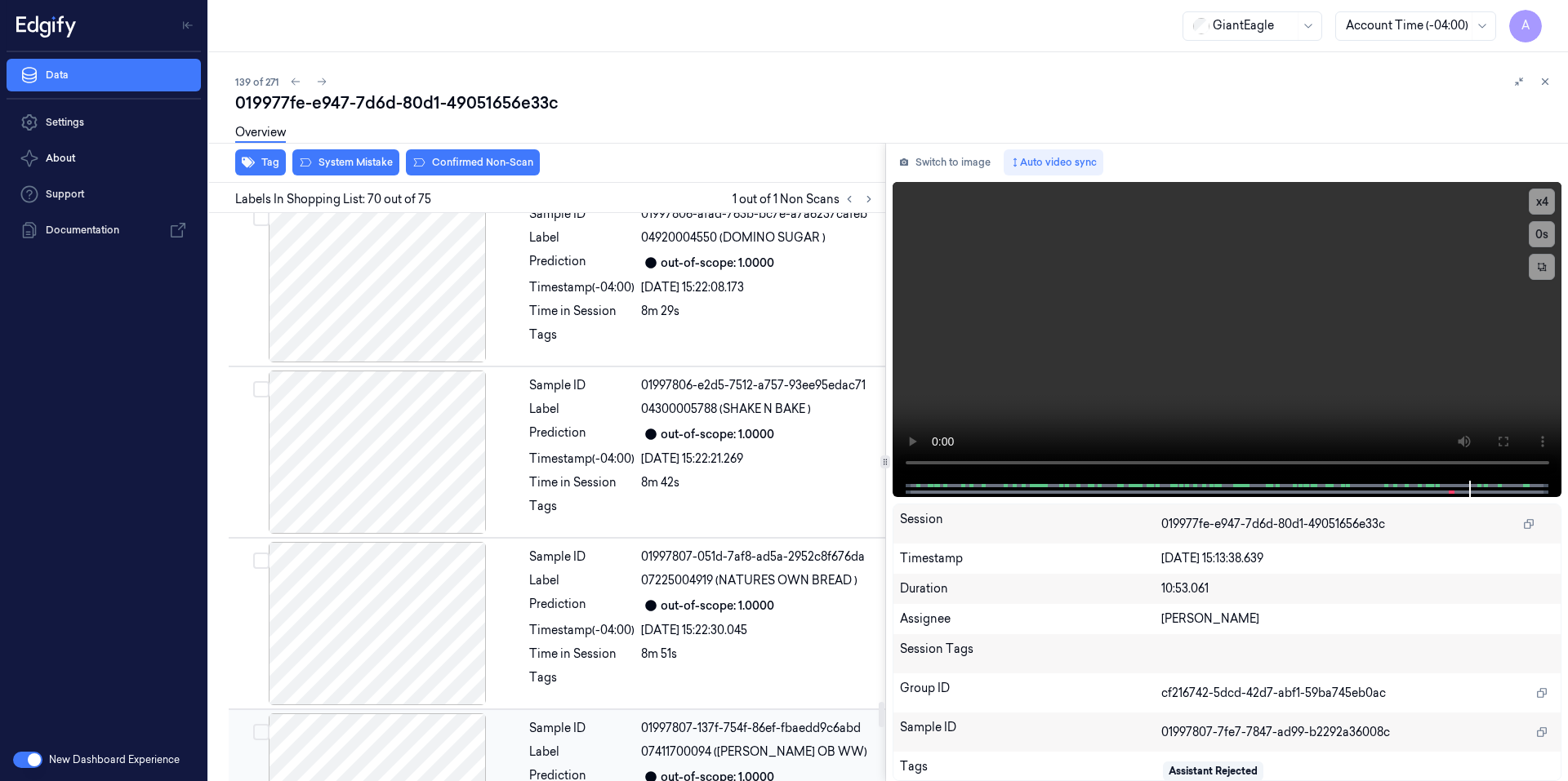
scroll to position [11152, 0]
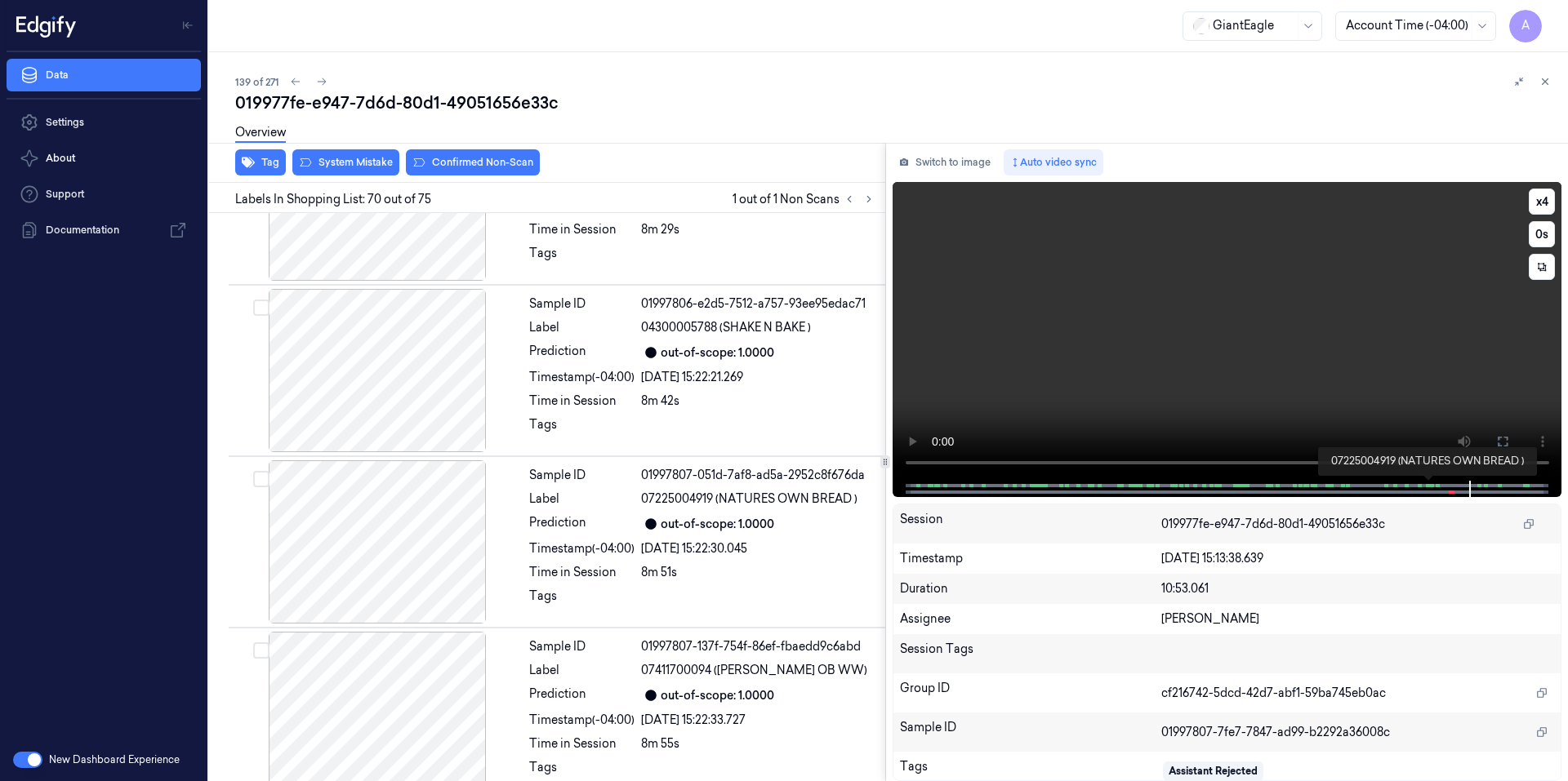
click at [1425, 487] on span at bounding box center [1426, 485] width 3 height 8
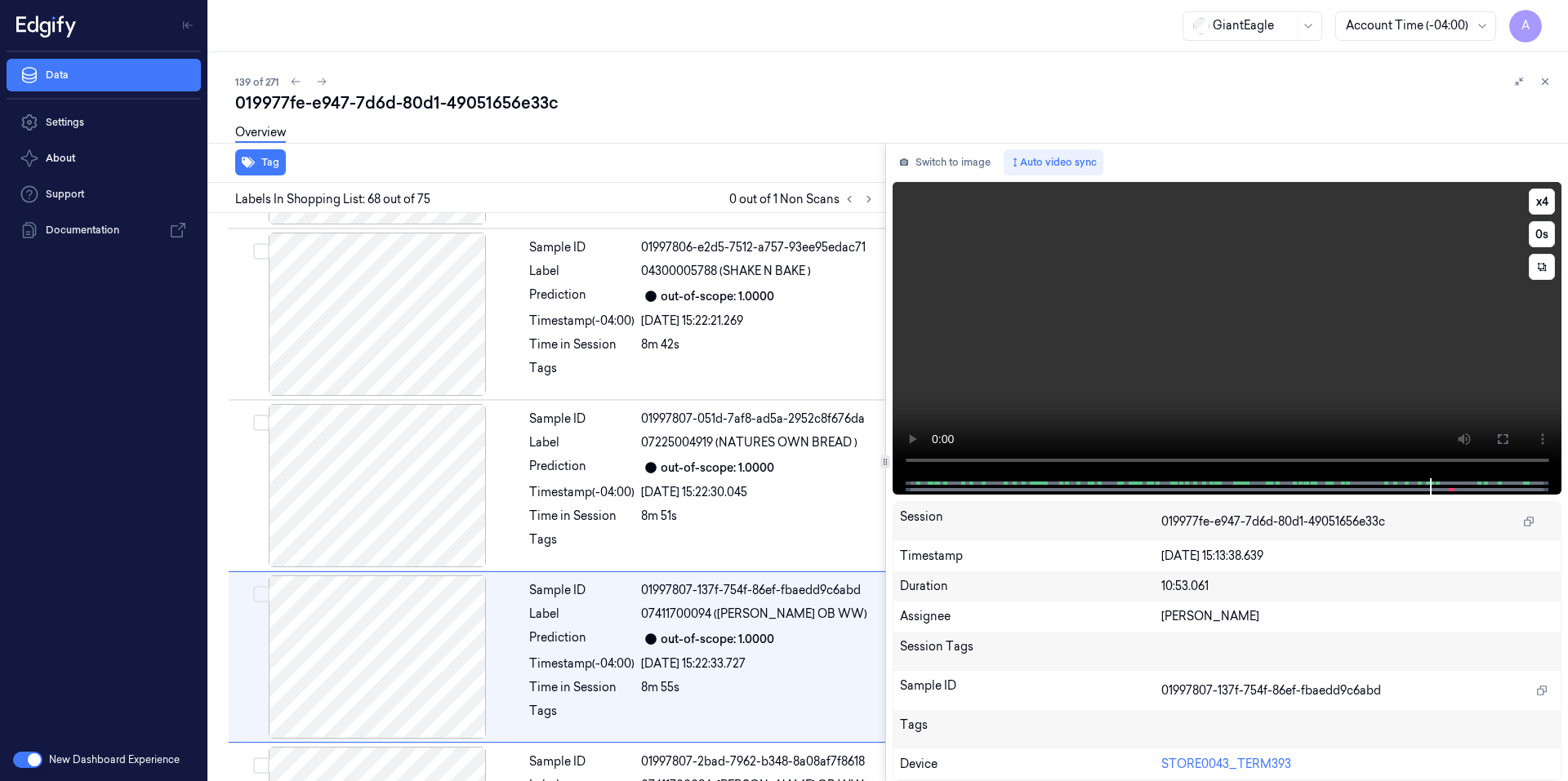
scroll to position [11298, 0]
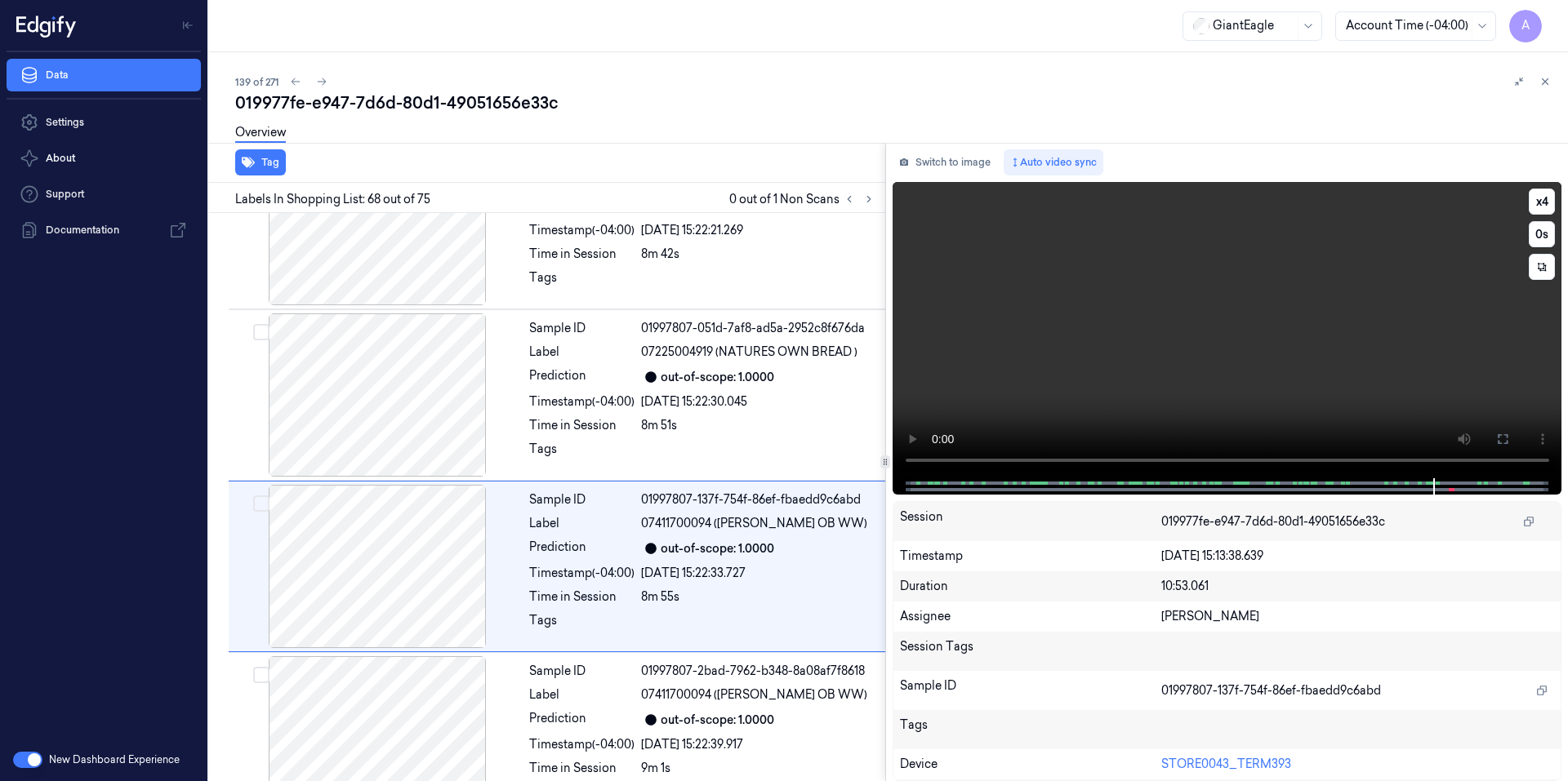
click at [1421, 485] on div at bounding box center [1226, 486] width 636 height 16
click at [1132, 402] on video at bounding box center [1226, 331] width 670 height 297
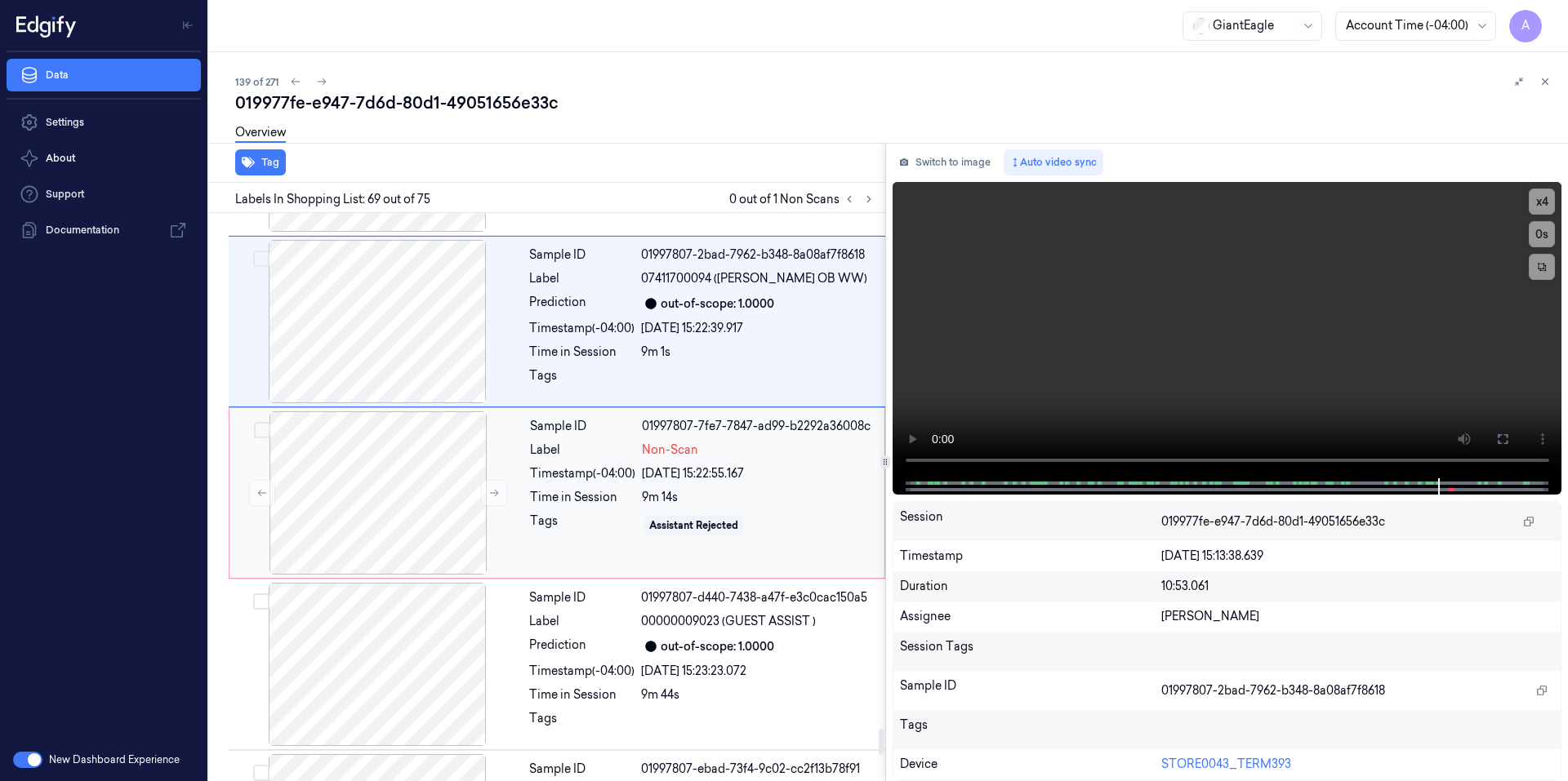
click at [583, 472] on div "Sample ID 01997807-7fe7-7847-ad99-b2292a36008c Label Non-Scan Timestamp (-04:00…" at bounding box center [702, 493] width 357 height 163
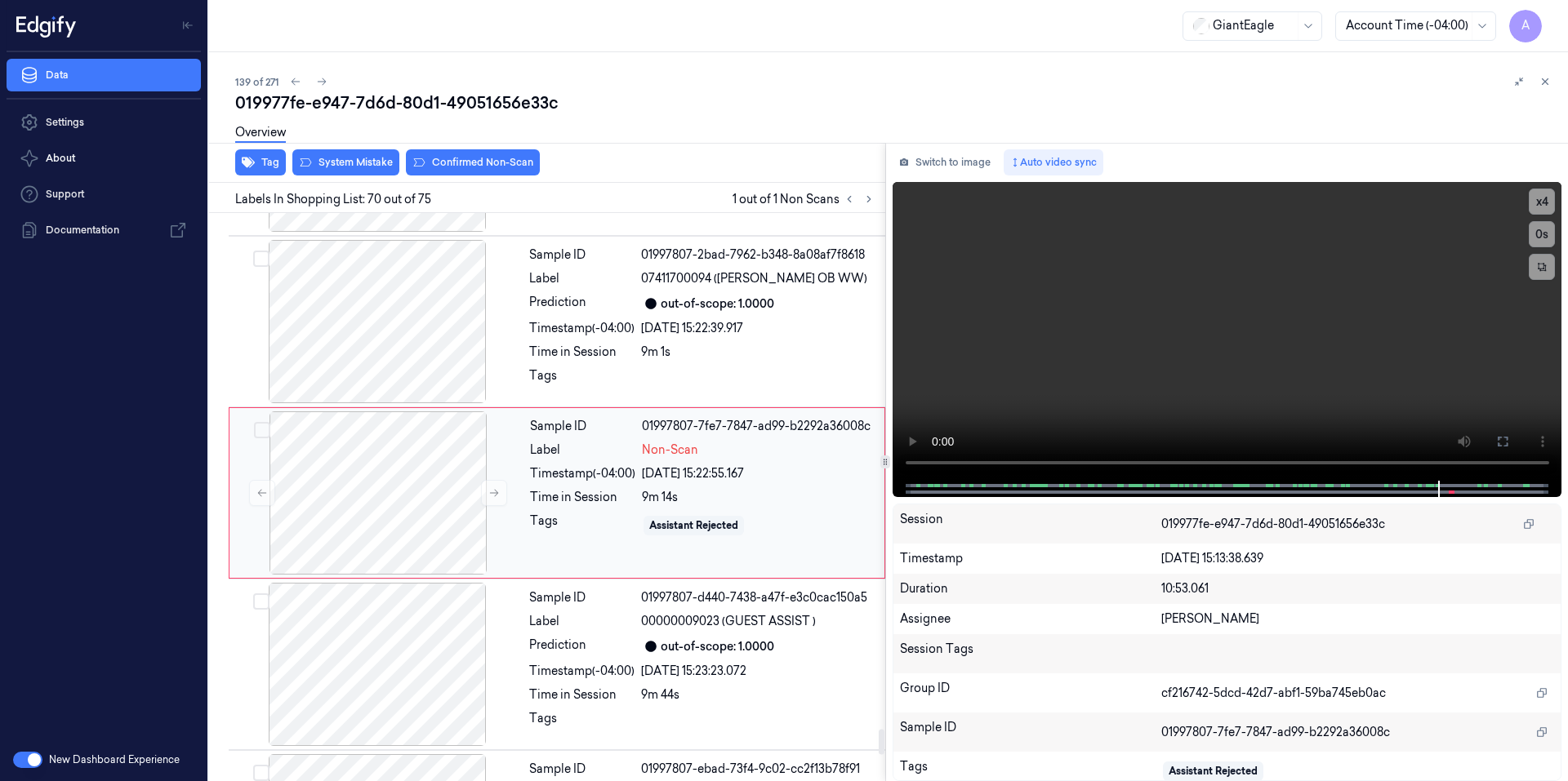
scroll to position [11642, 0]
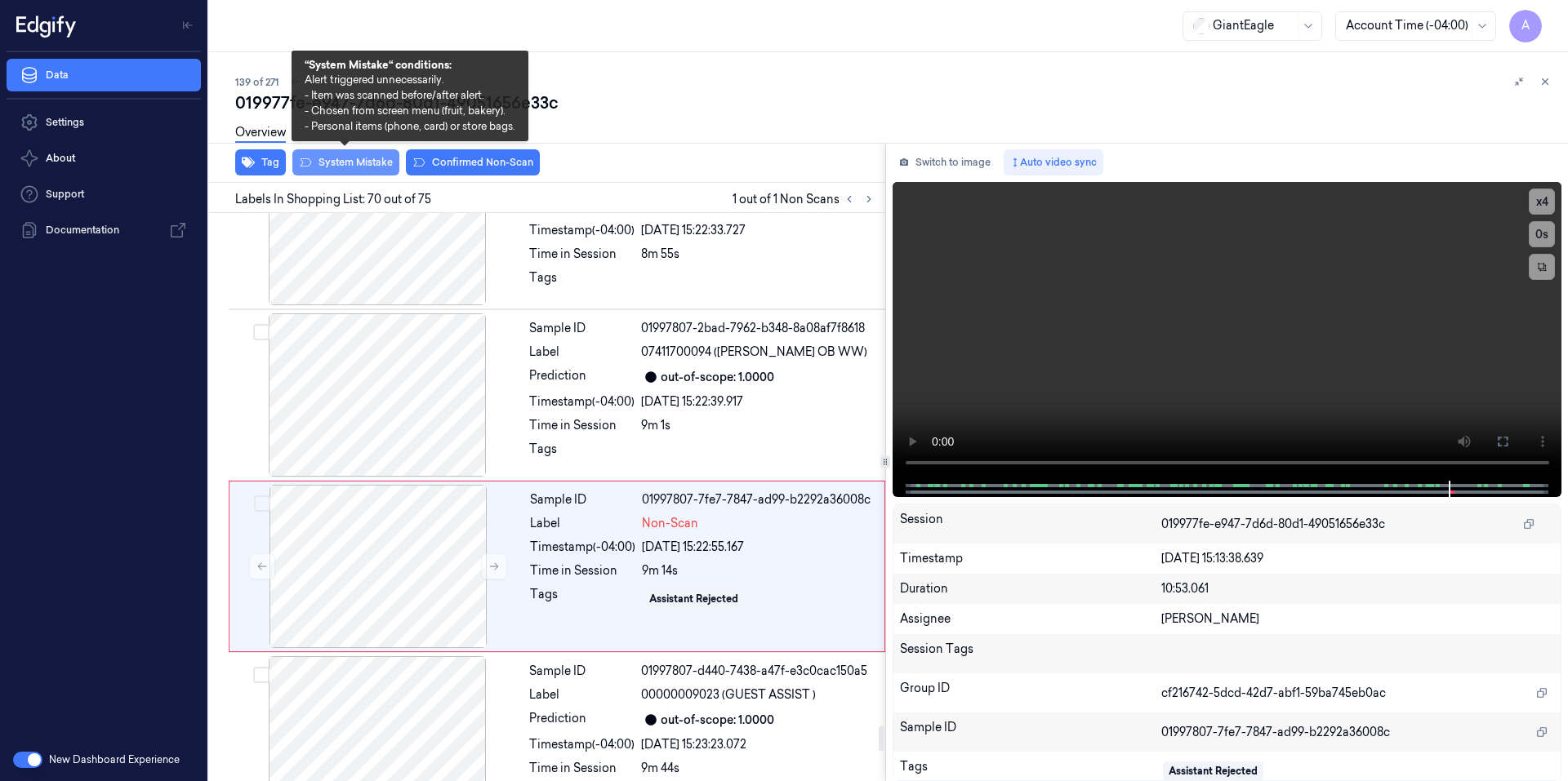
click at [366, 161] on button "System Mistake" at bounding box center [345, 162] width 107 height 27
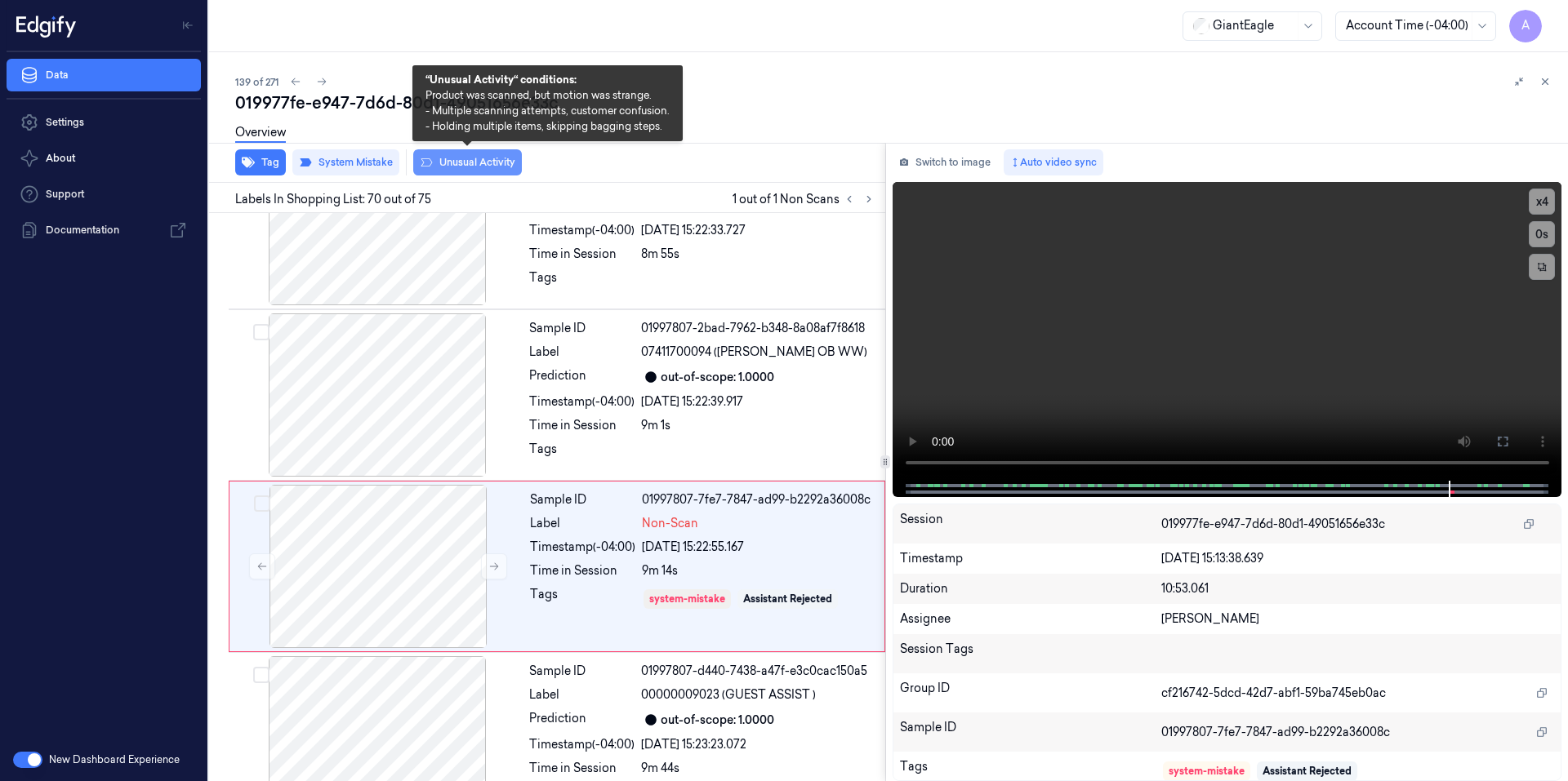
click at [440, 167] on button "Unusual Activity" at bounding box center [467, 162] width 109 height 27
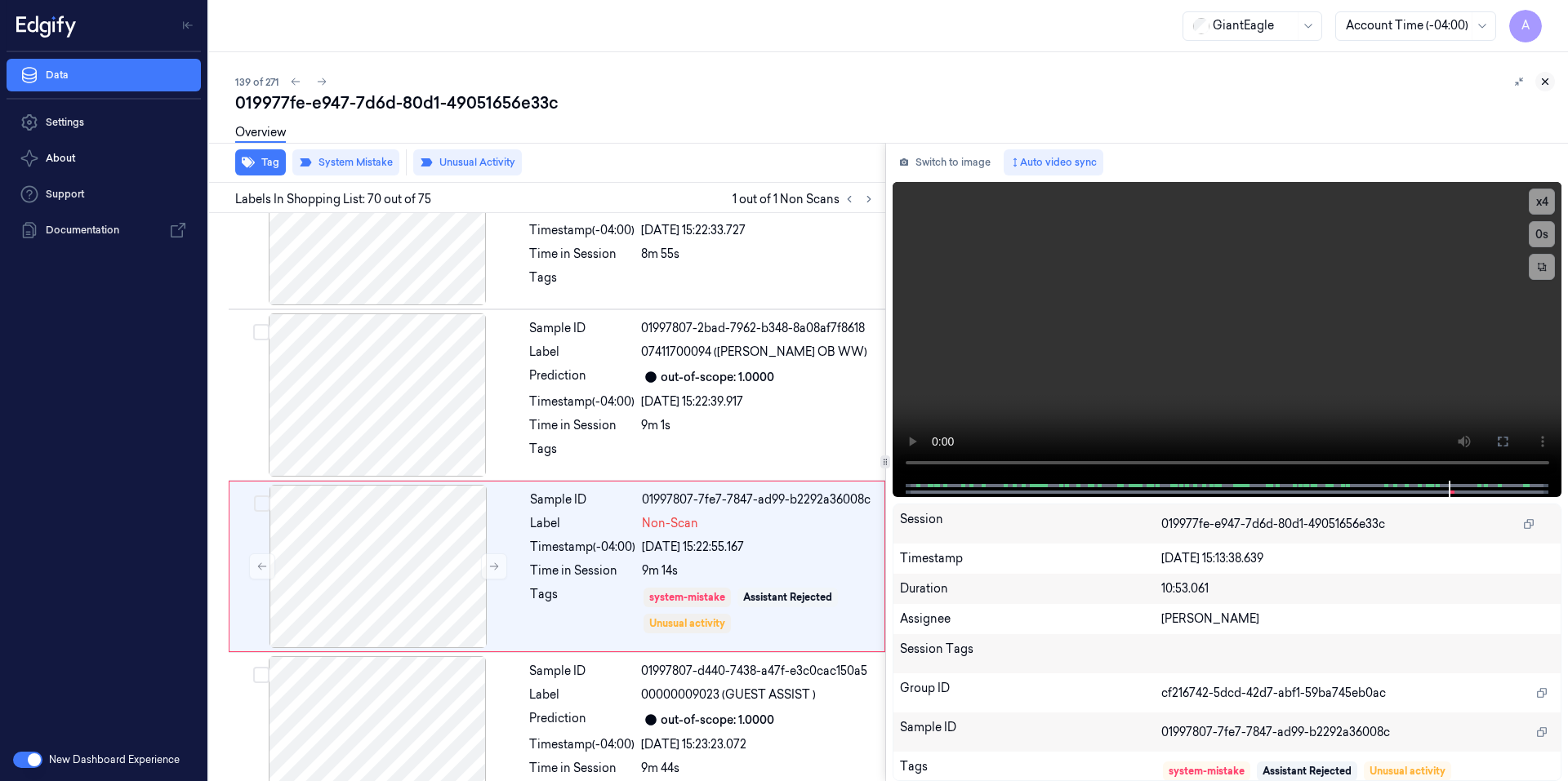
click at [1547, 86] on icon at bounding box center [1544, 81] width 11 height 11
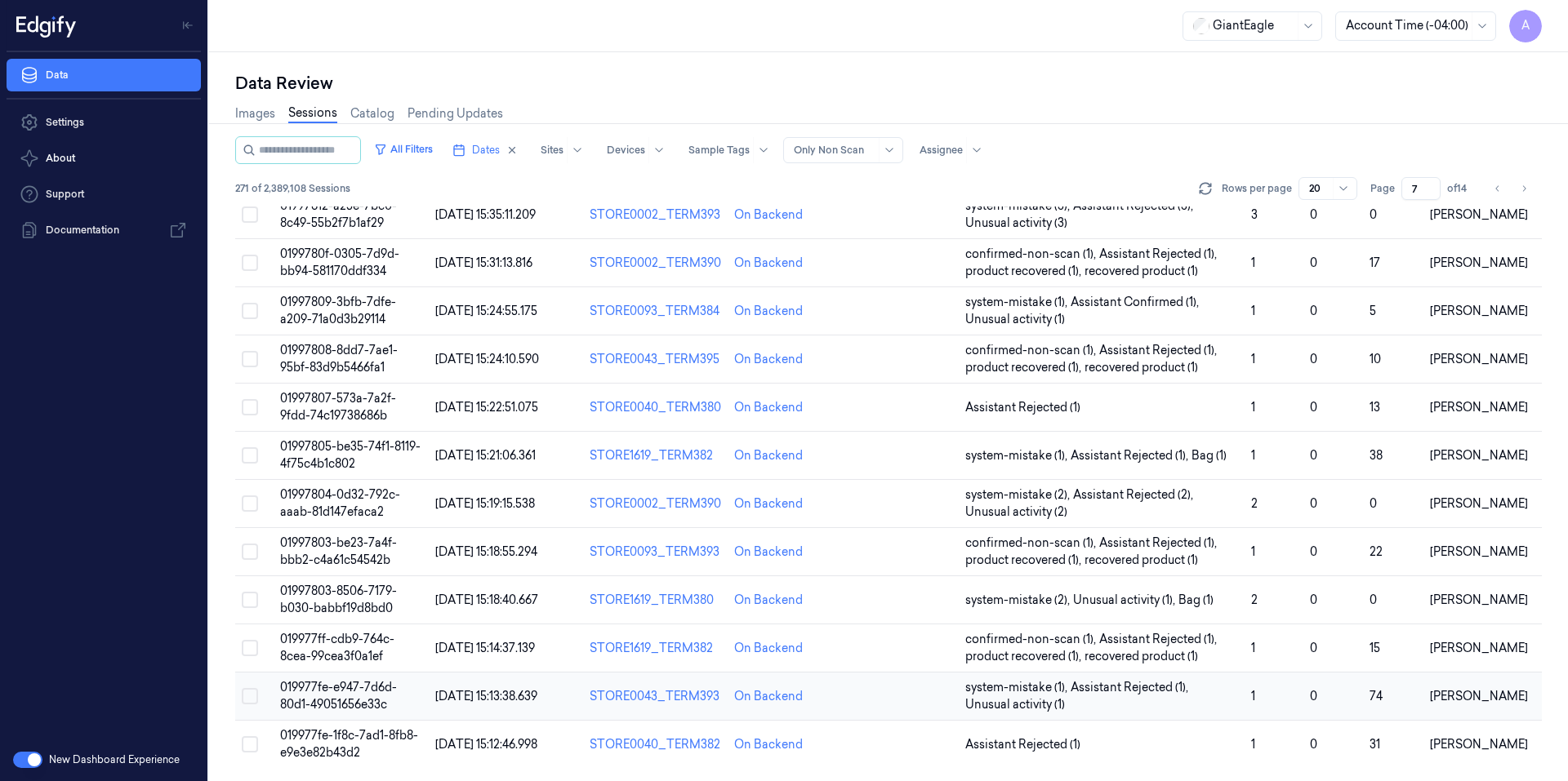
scroll to position [437, 0]
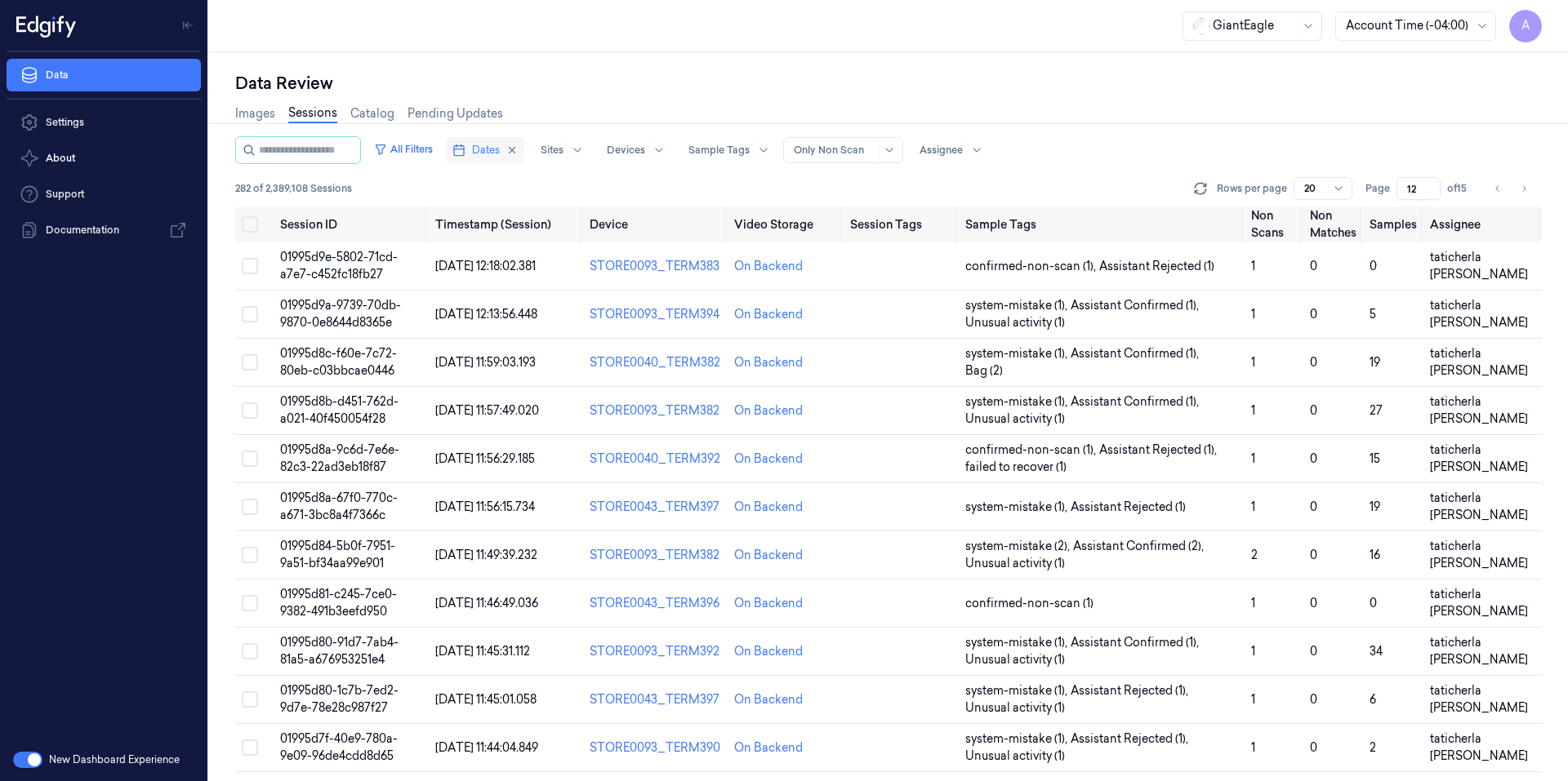
click at [500, 152] on span "Dates" at bounding box center [485, 150] width 27 height 15
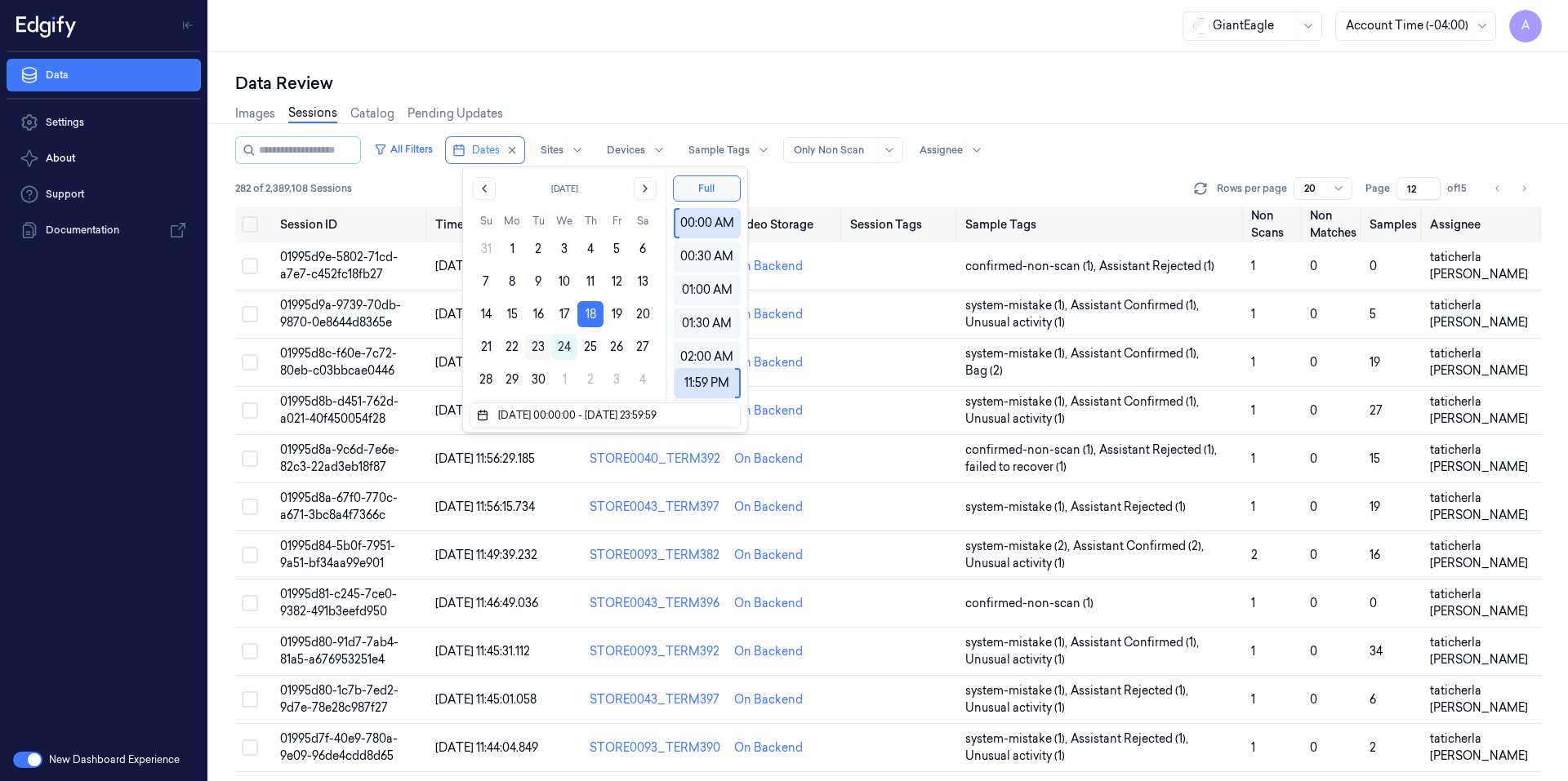
click at [540, 341] on button "23" at bounding box center [538, 347] width 27 height 27
type input "[DATE] 00:00:00 - [DATE] 23:59:59"
click at [581, 55] on div "Data Review Images Sessions Catalog Pending Updates All Filters Dates Sites Dev…" at bounding box center [887, 417] width 1358 height 729
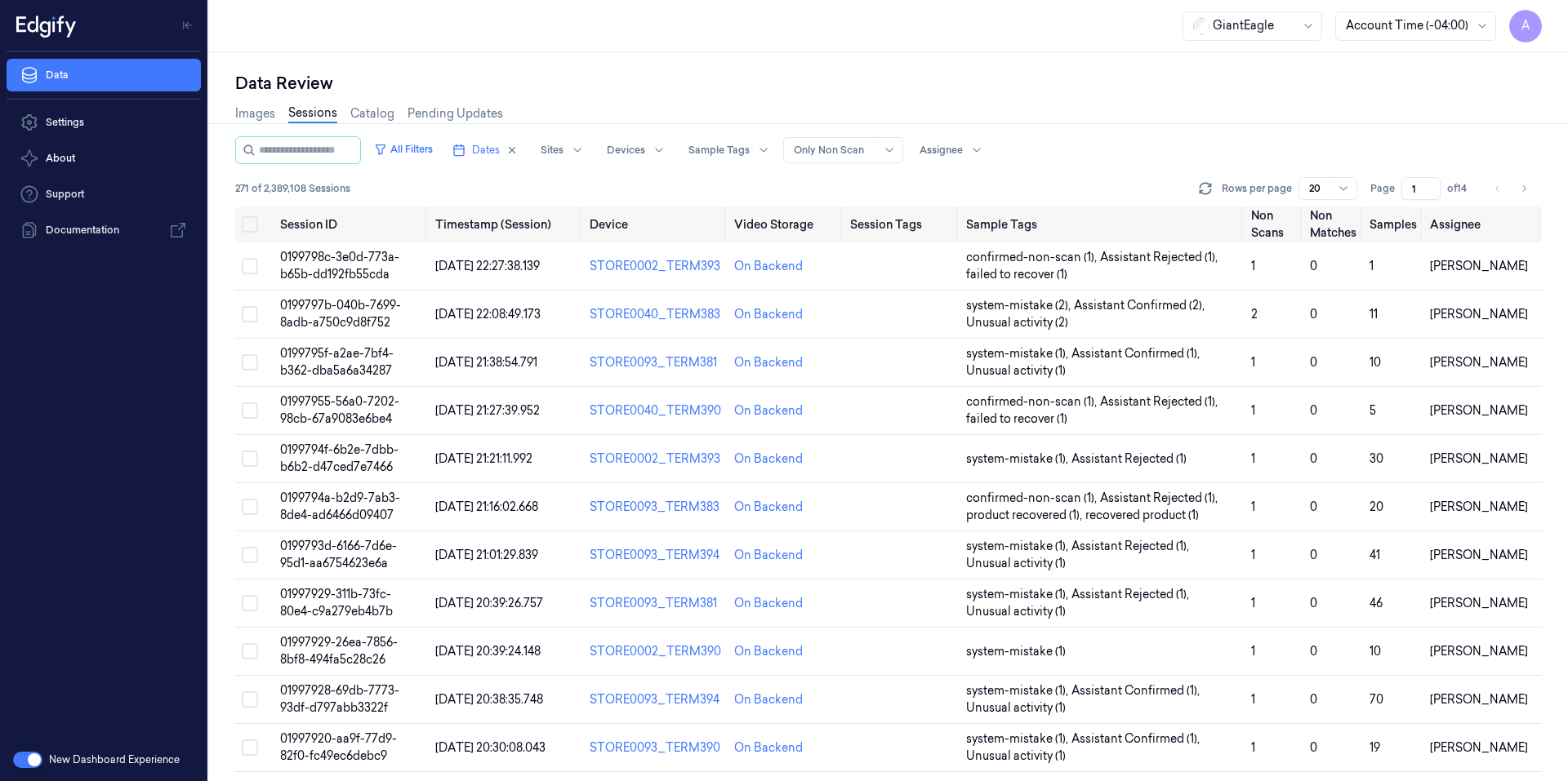
drag, startPoint x: 1418, startPoint y: 184, endPoint x: 1407, endPoint y: 194, distance: 14.9
click at [1407, 194] on input "1" at bounding box center [1421, 188] width 39 height 23
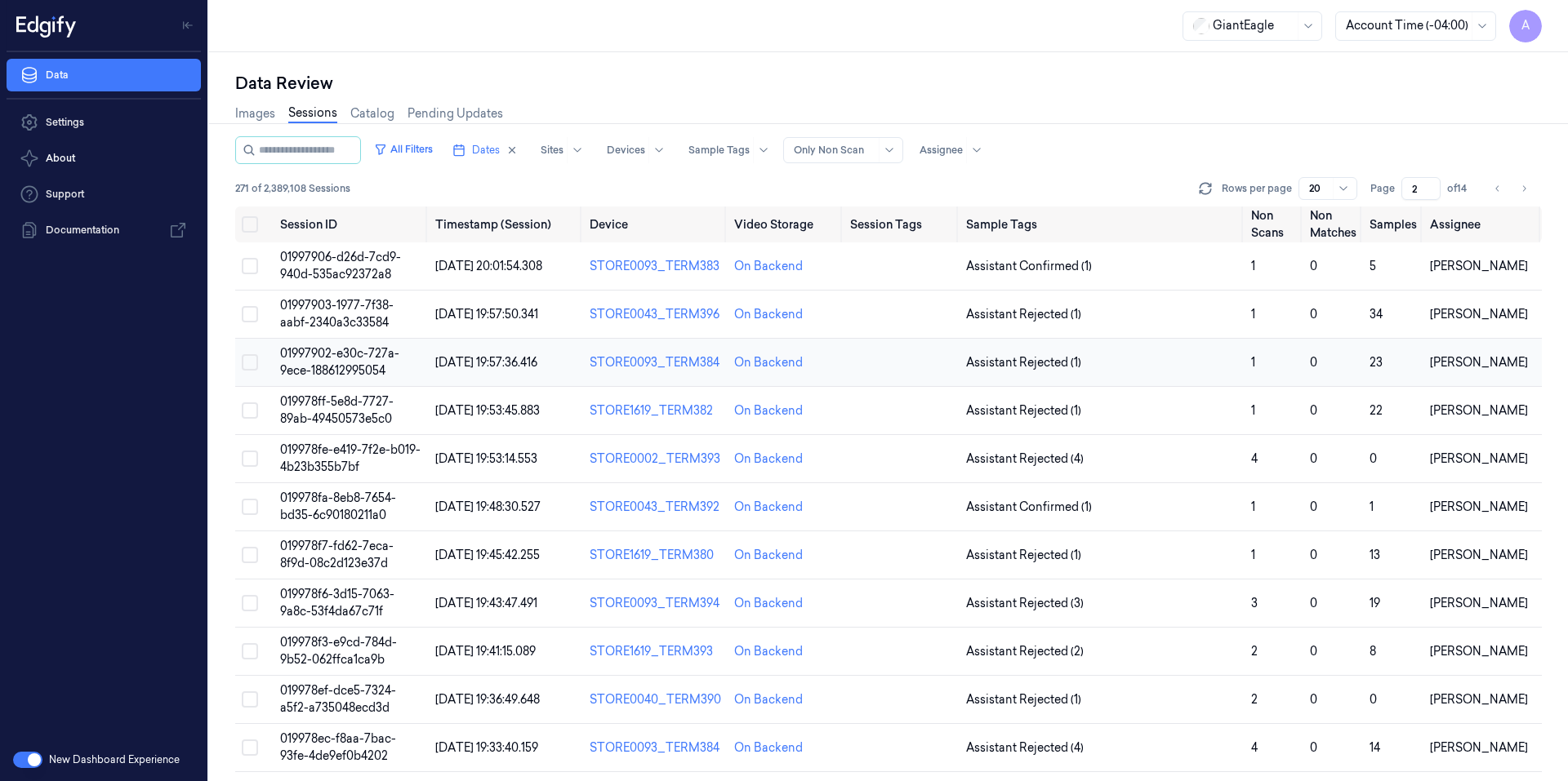
type input "2"
click at [343, 356] on span "01997902-e30c-727a-9ece-188612995054" at bounding box center [340, 362] width 119 height 32
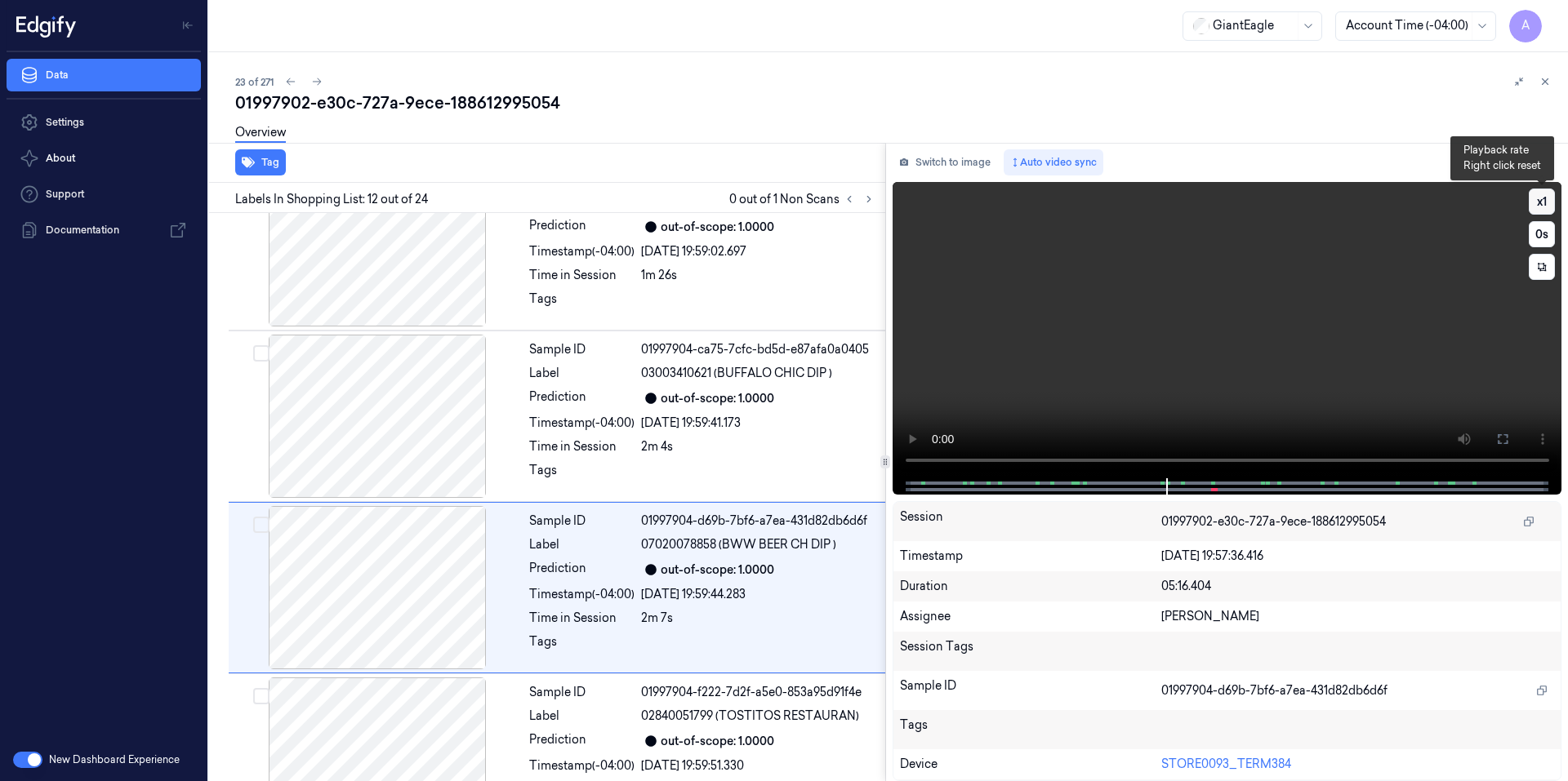
scroll to position [1687, 0]
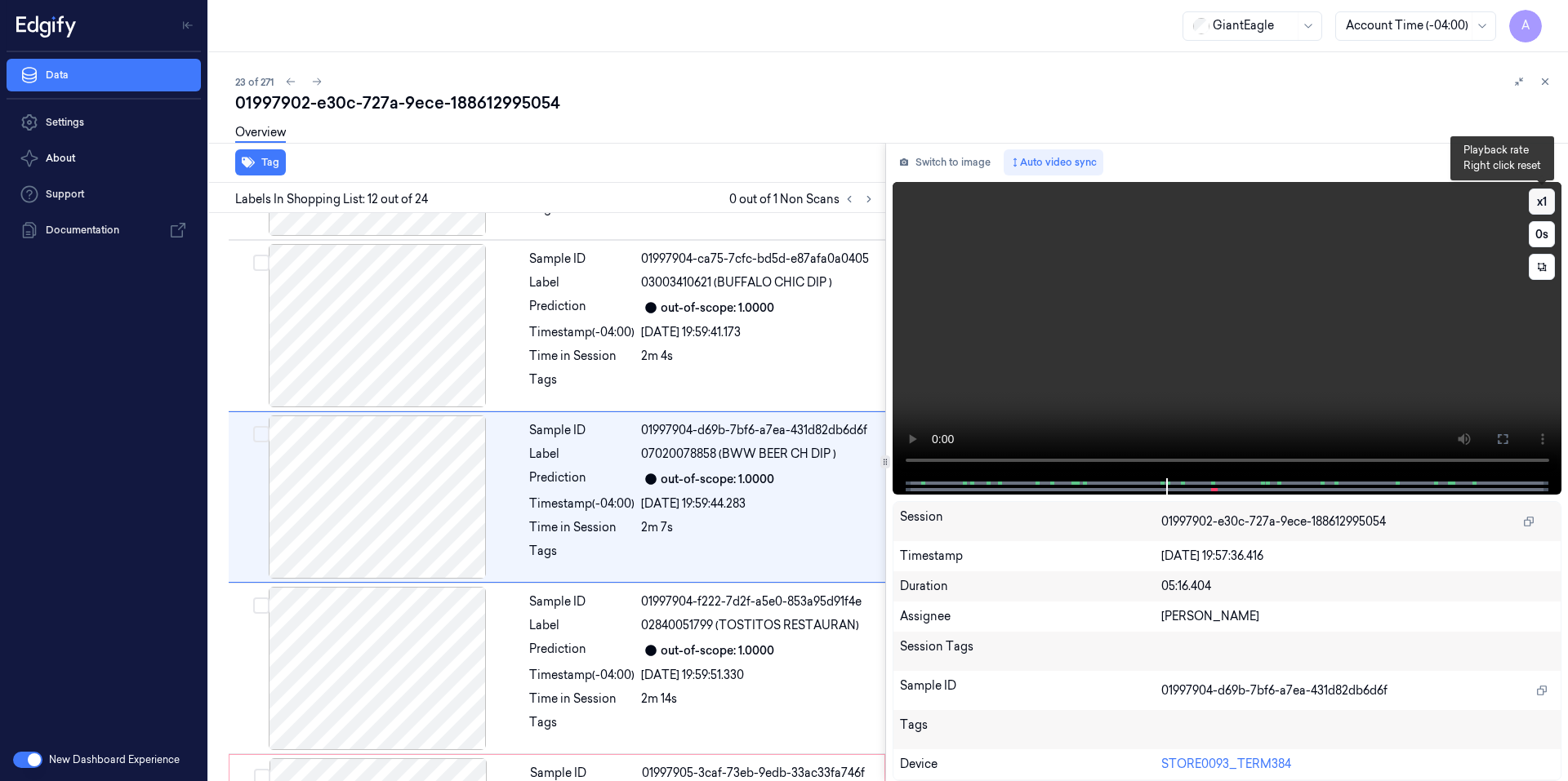
click at [1546, 191] on button "x 1" at bounding box center [1541, 201] width 27 height 27
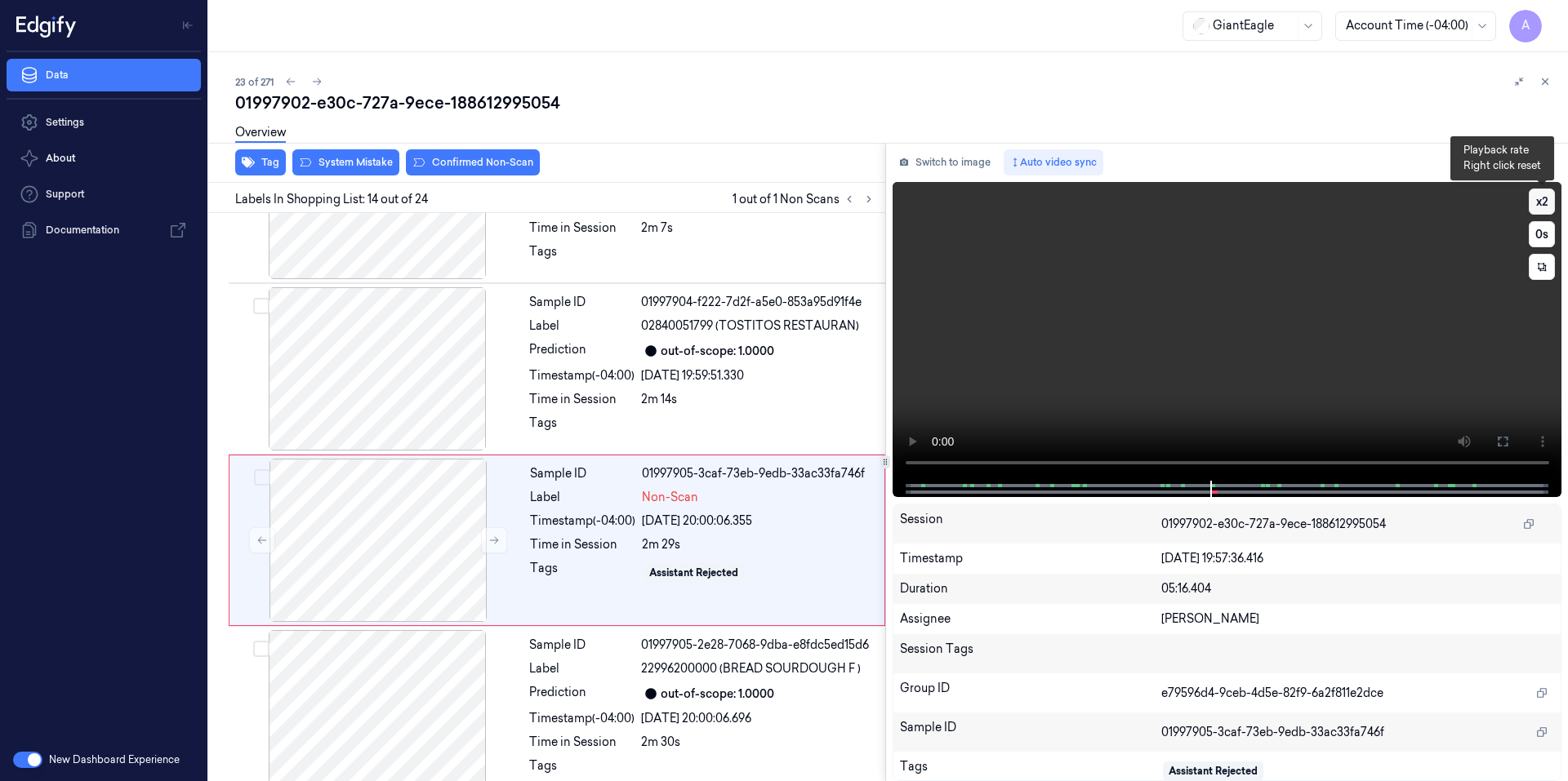
scroll to position [2029, 0]
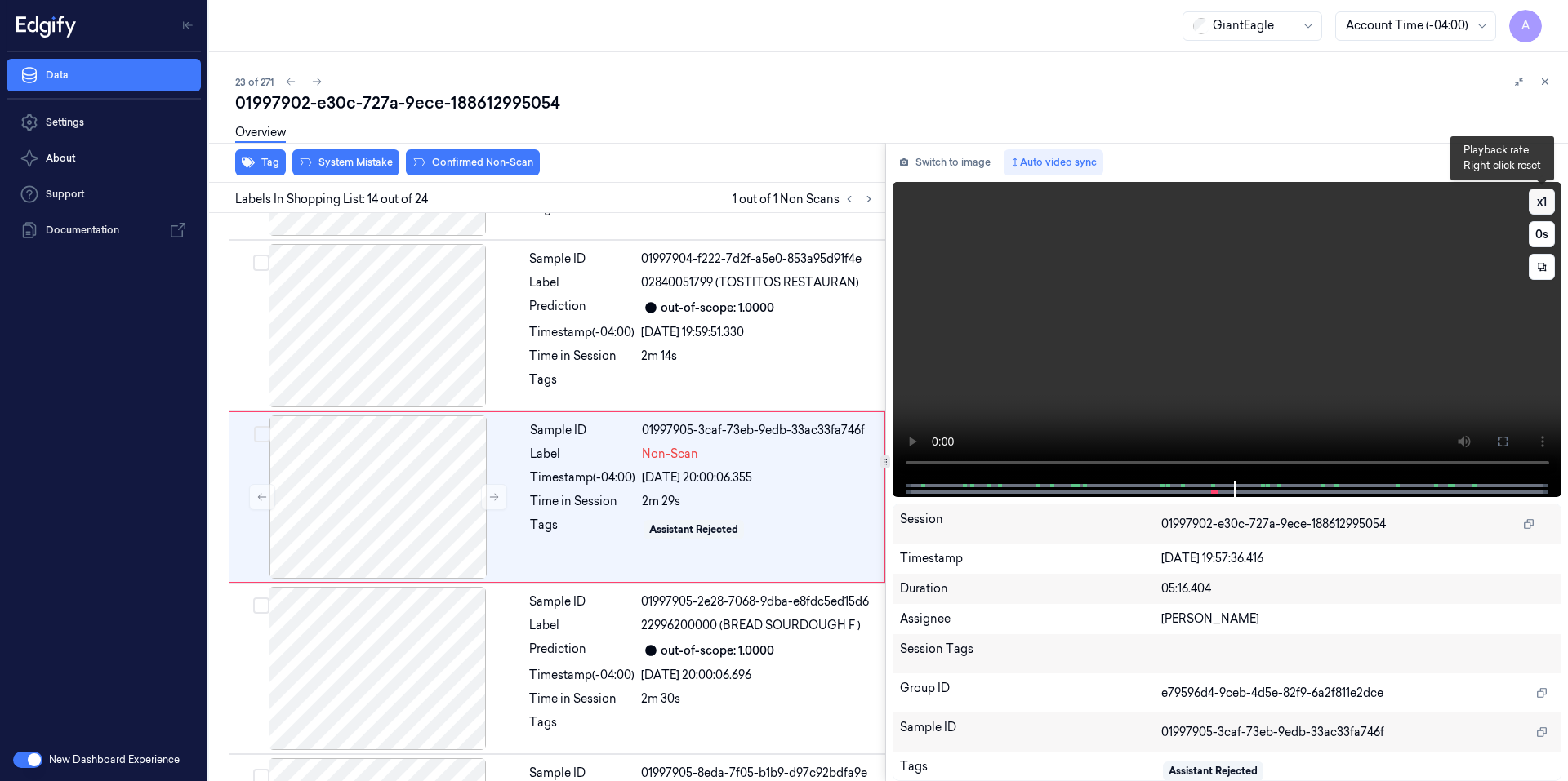
click at [1541, 201] on button "x 1" at bounding box center [1541, 201] width 27 height 27
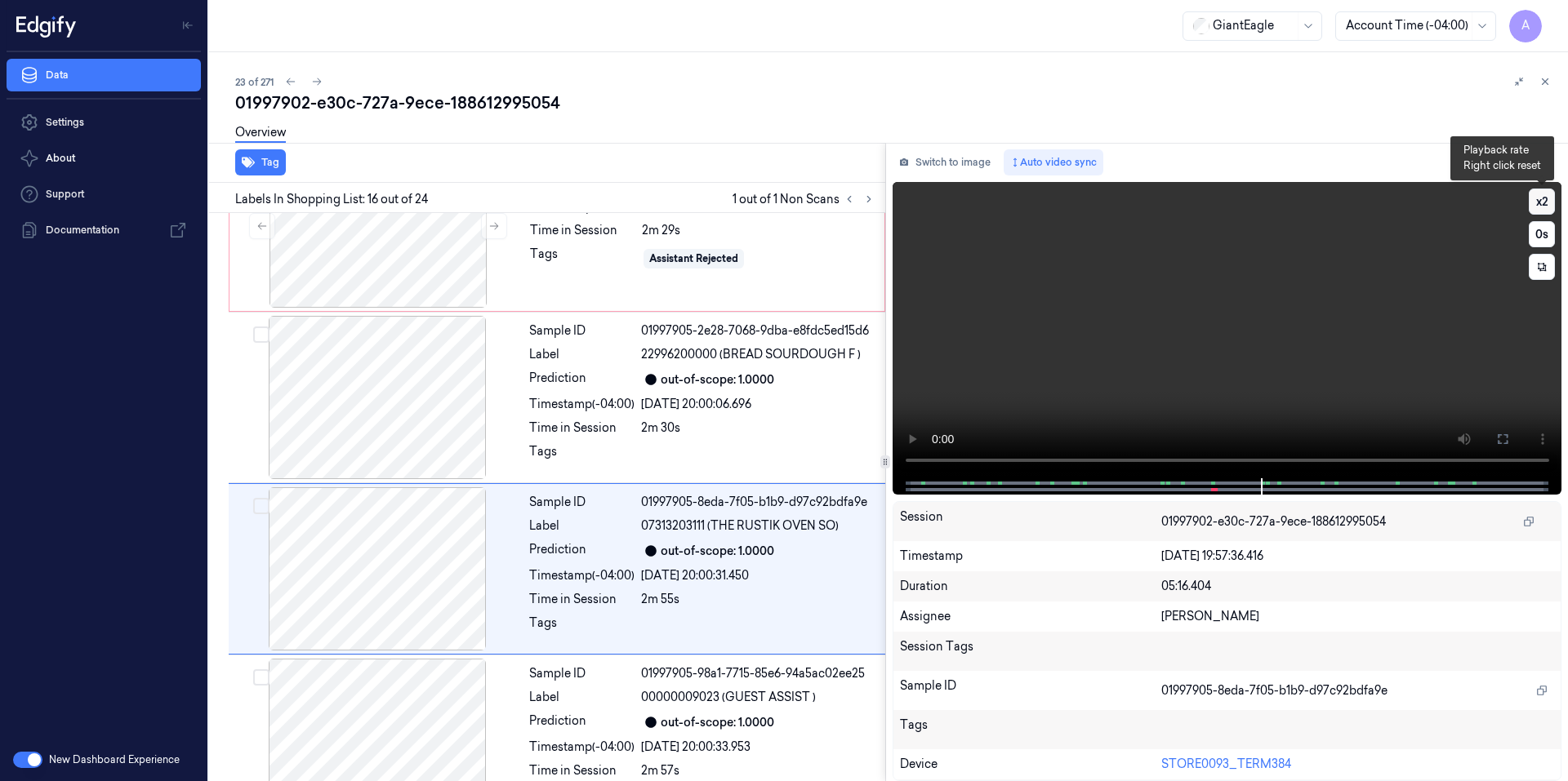
scroll to position [2372, 0]
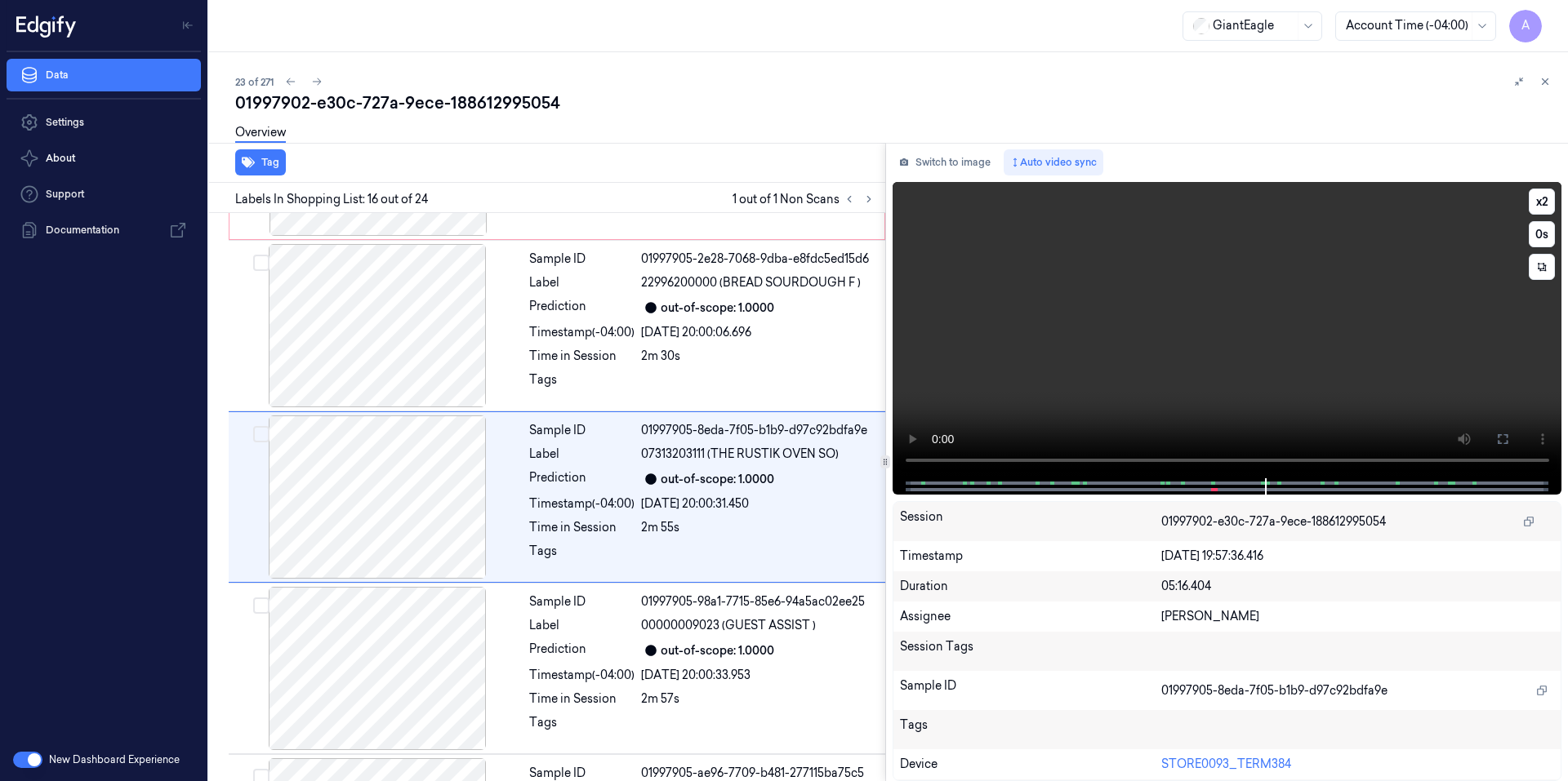
click at [1197, 332] on video at bounding box center [1226, 331] width 670 height 297
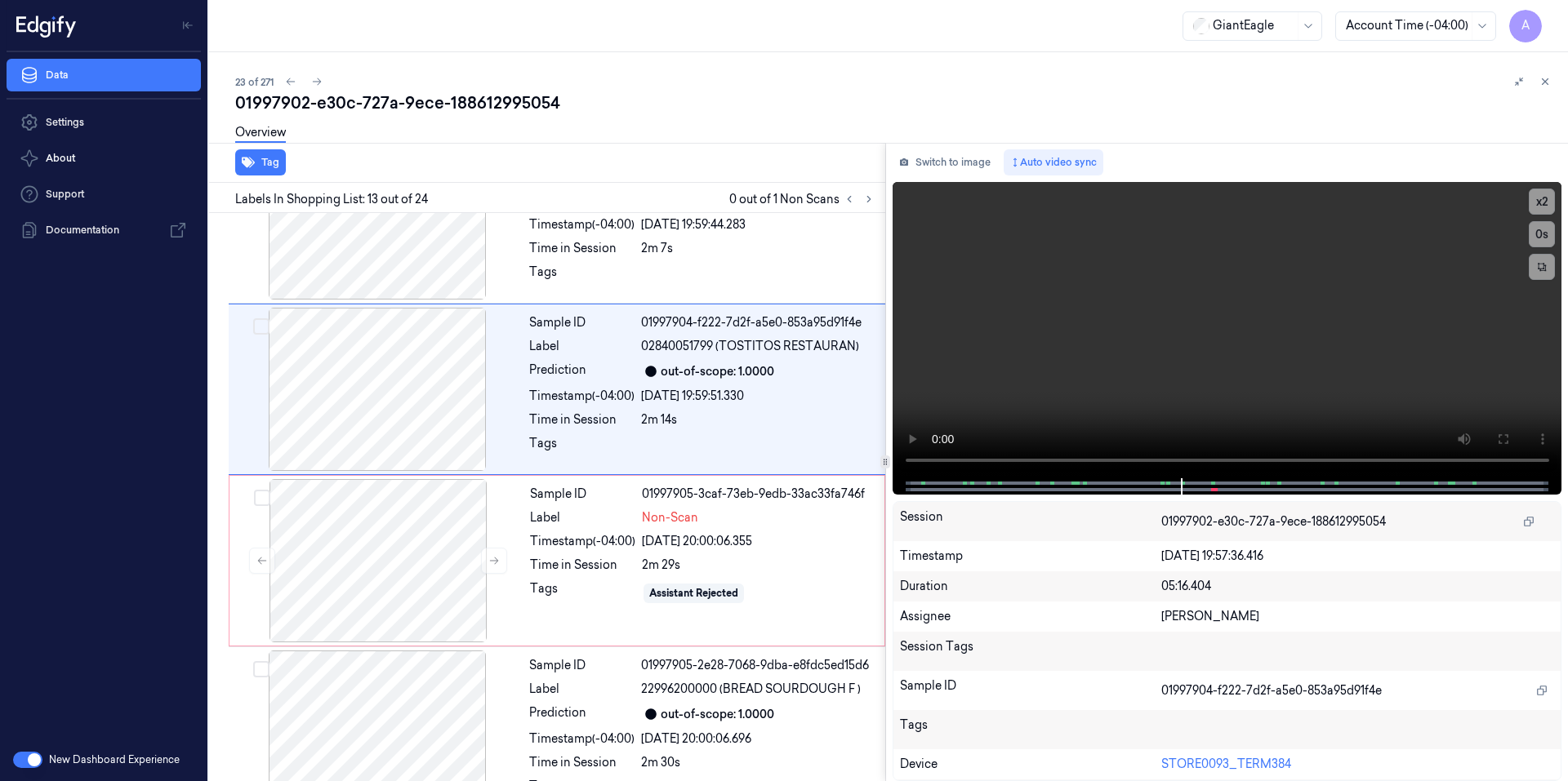
scroll to position [1858, 0]
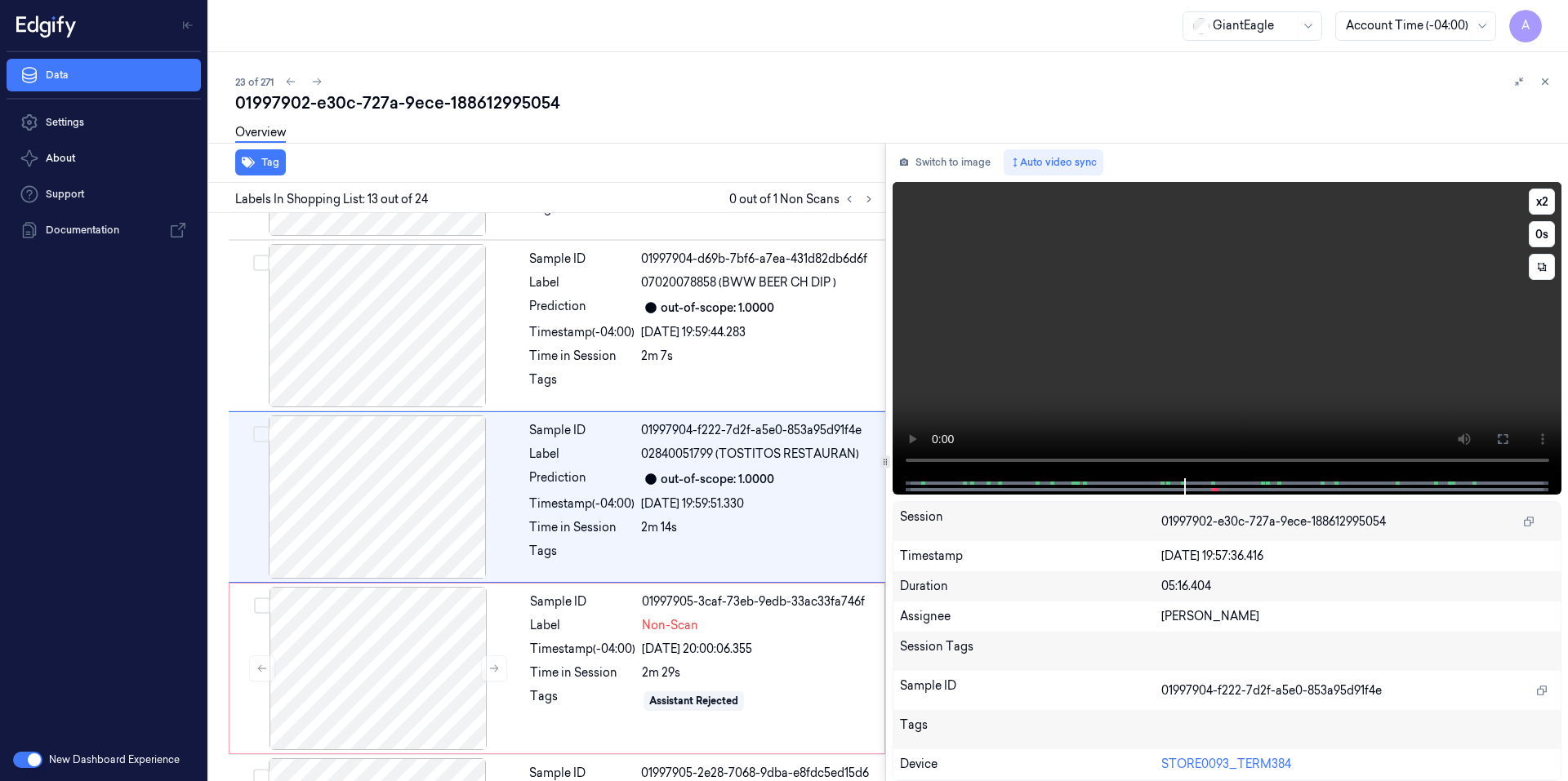
click at [1229, 351] on video at bounding box center [1226, 331] width 670 height 297
click at [1083, 411] on video at bounding box center [1226, 331] width 670 height 297
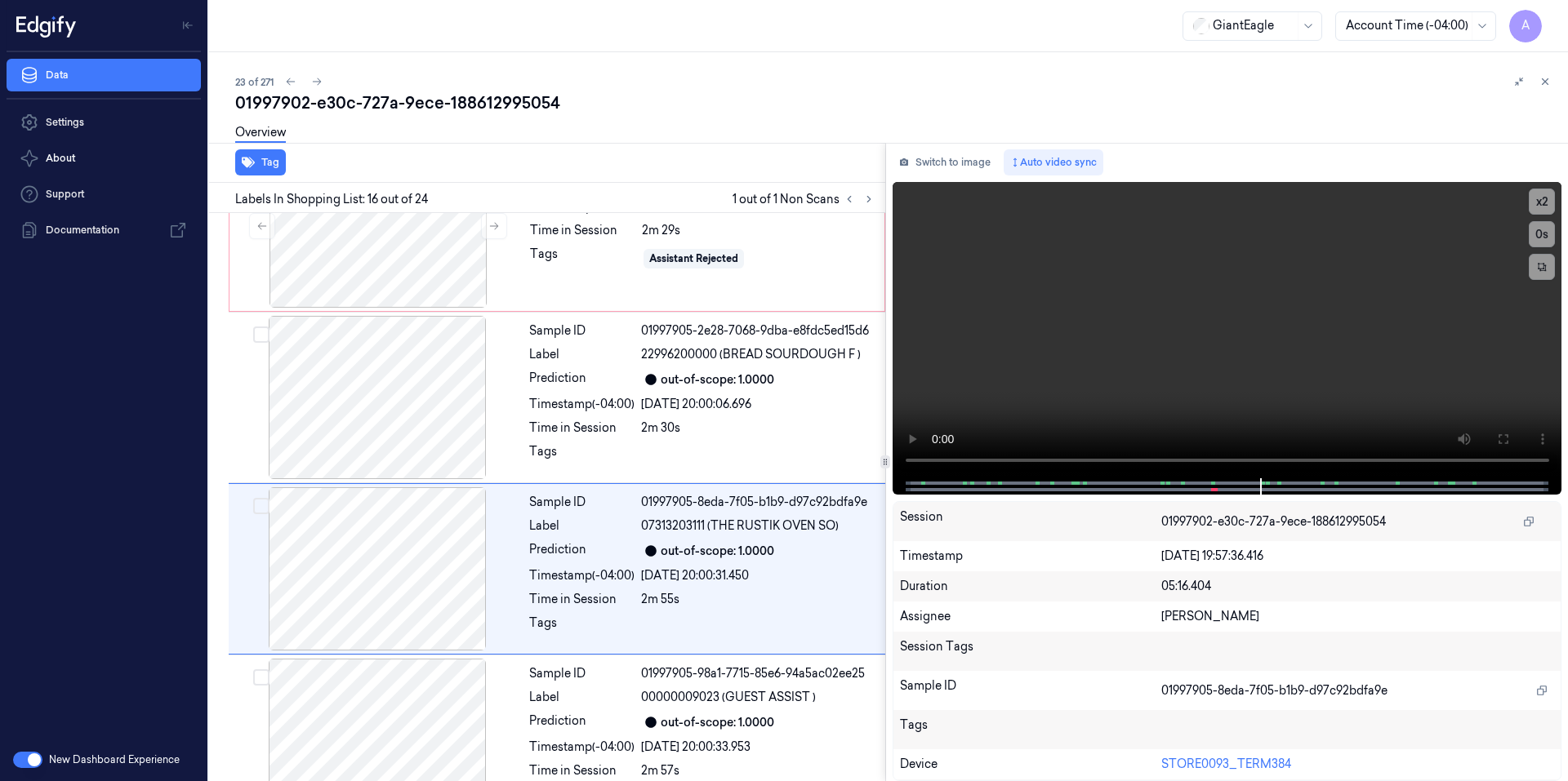
scroll to position [2372, 0]
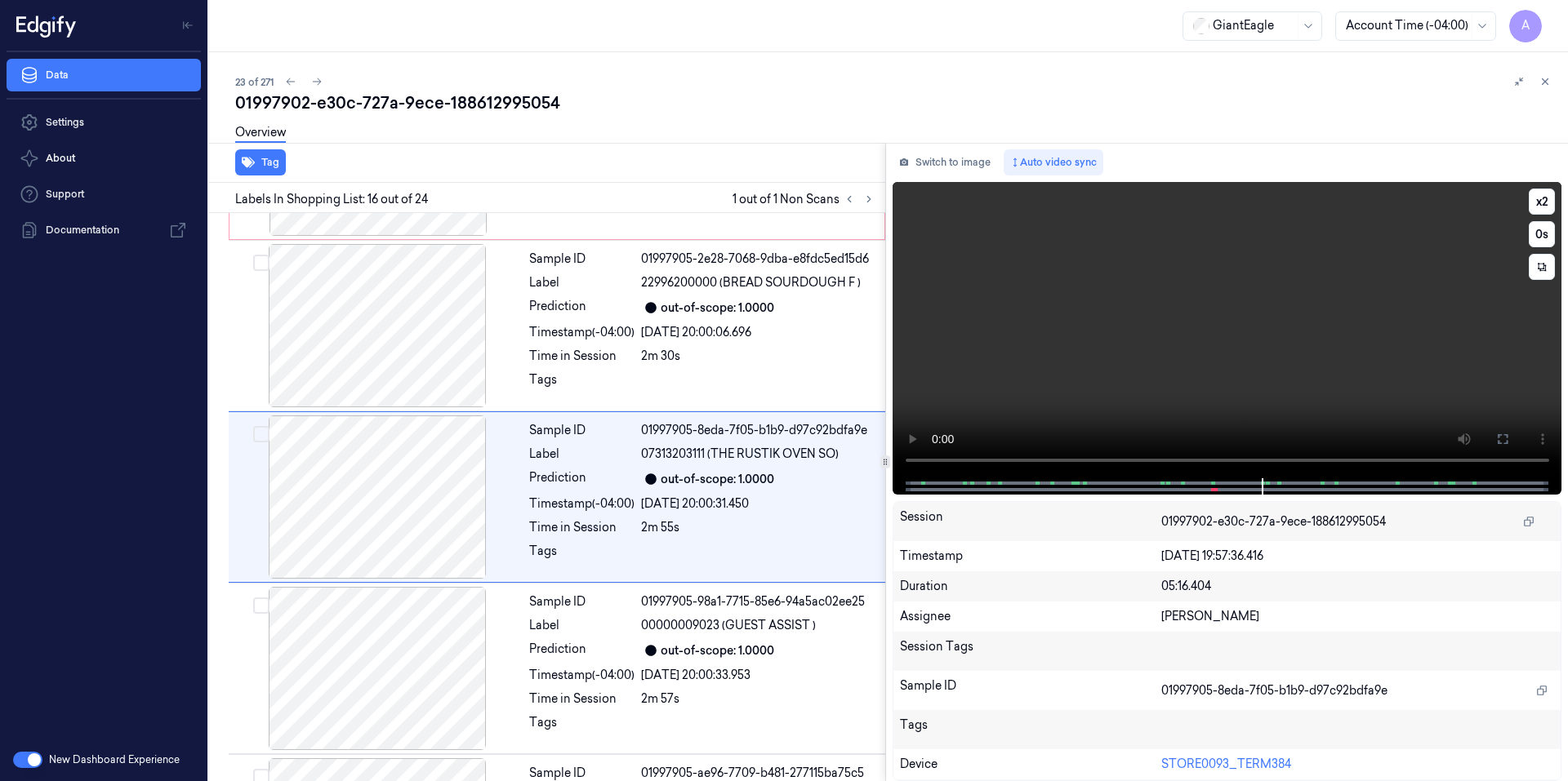
click at [1206, 408] on video at bounding box center [1226, 331] width 670 height 297
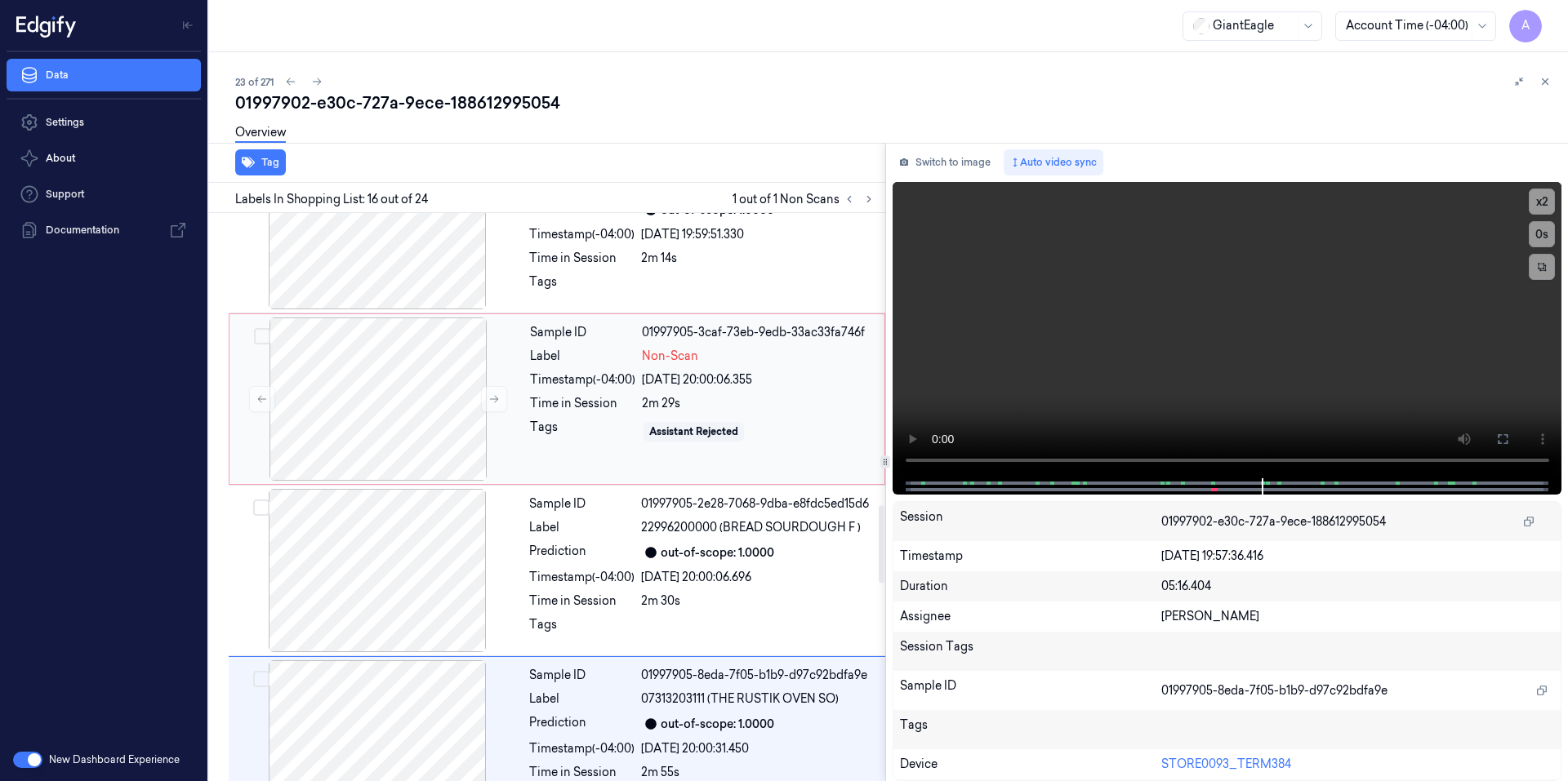
click at [767, 399] on div "2m 29s" at bounding box center [758, 403] width 233 height 17
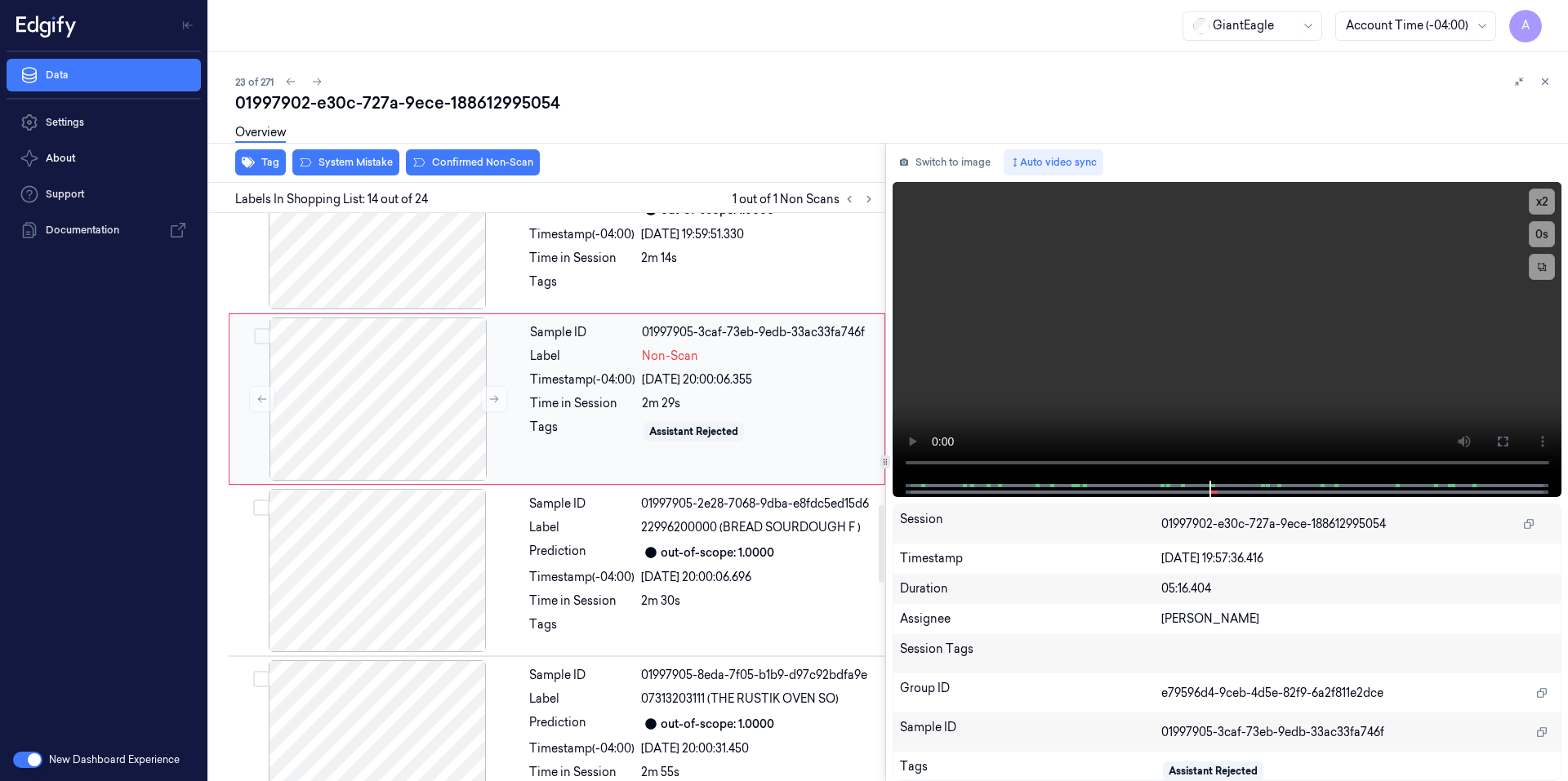
scroll to position [2029, 0]
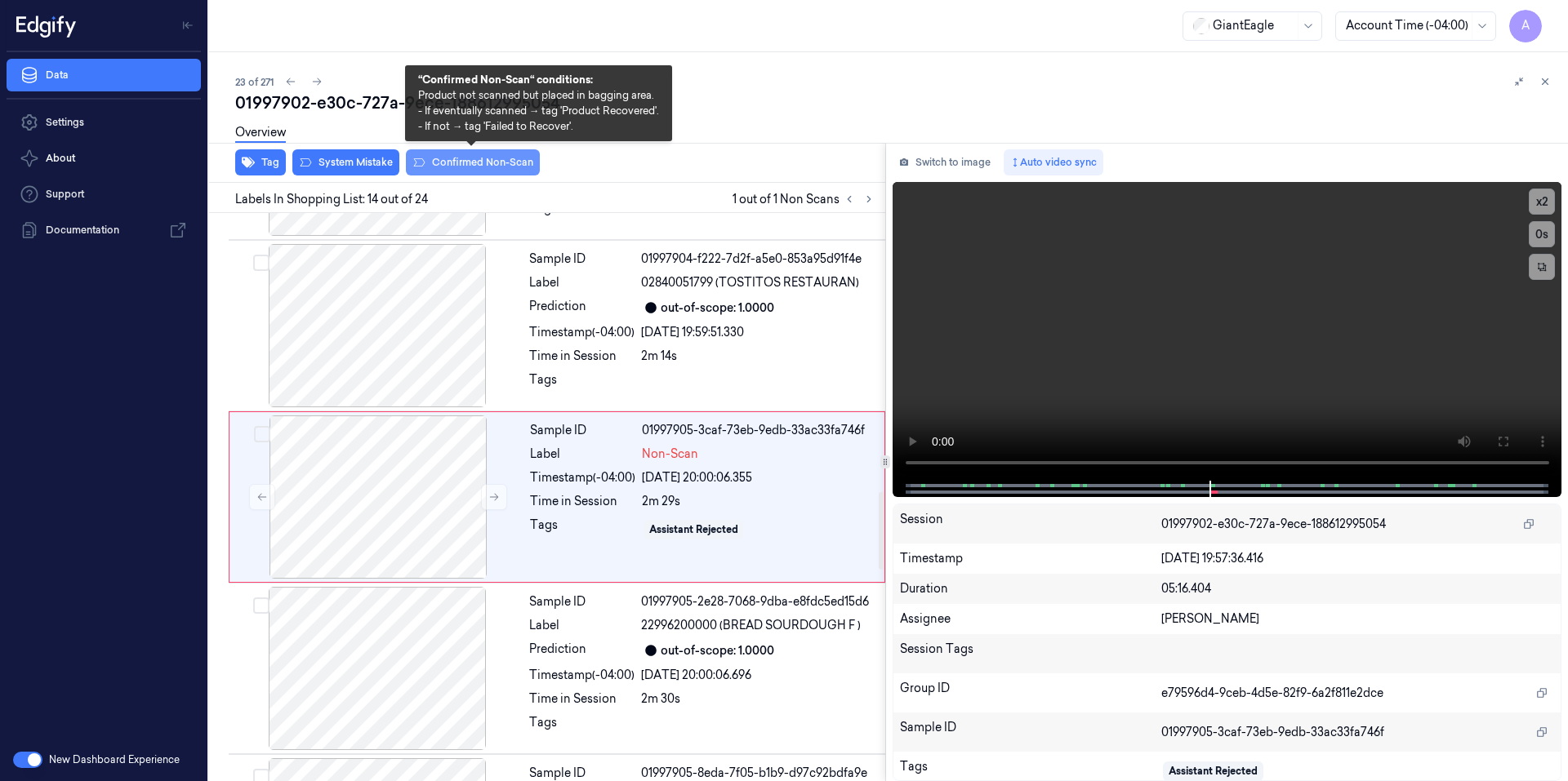
click at [471, 160] on button "Confirmed Non-Scan" at bounding box center [473, 162] width 134 height 27
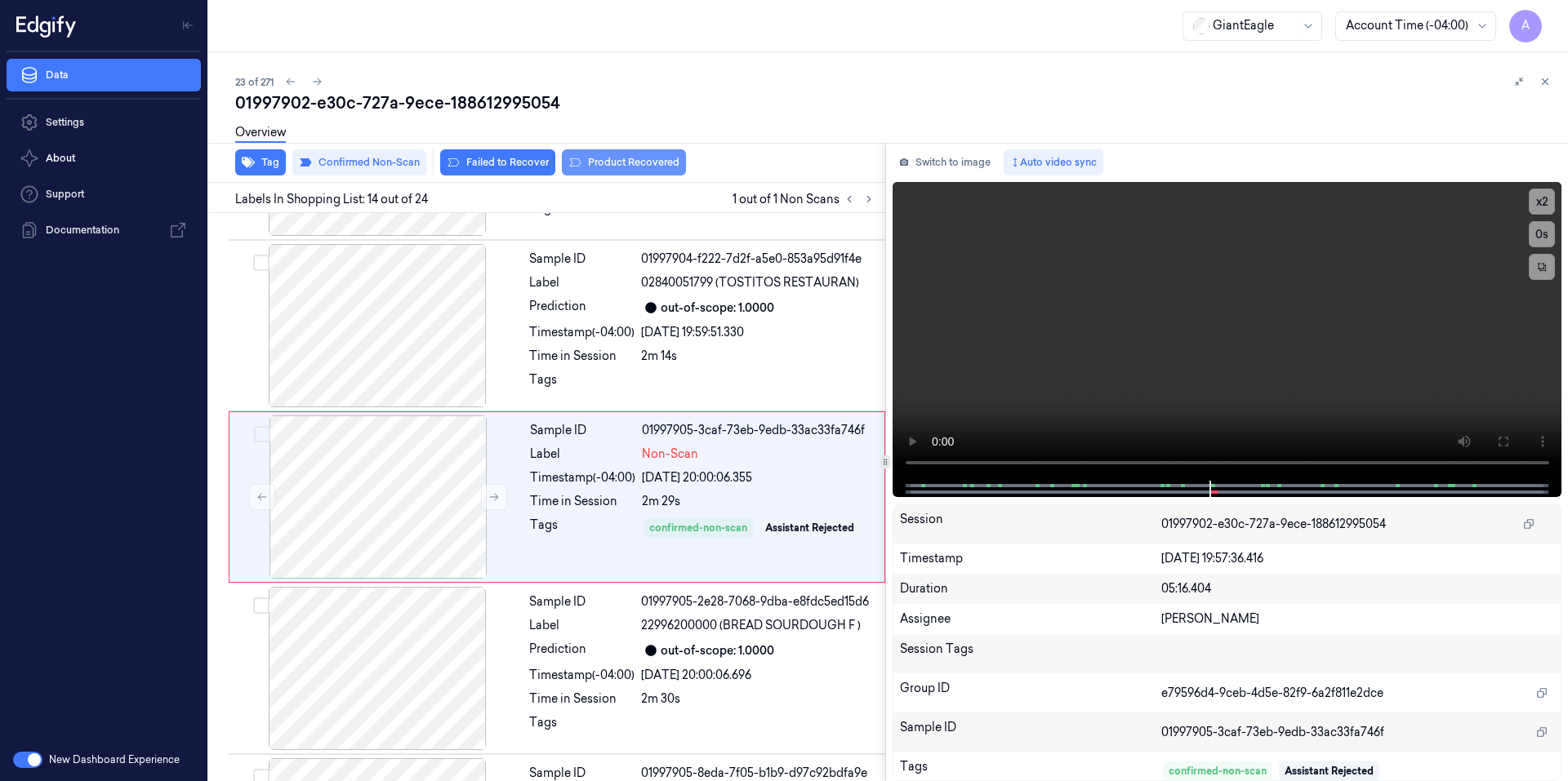
click at [582, 158] on button "Product Recovered" at bounding box center [624, 162] width 125 height 27
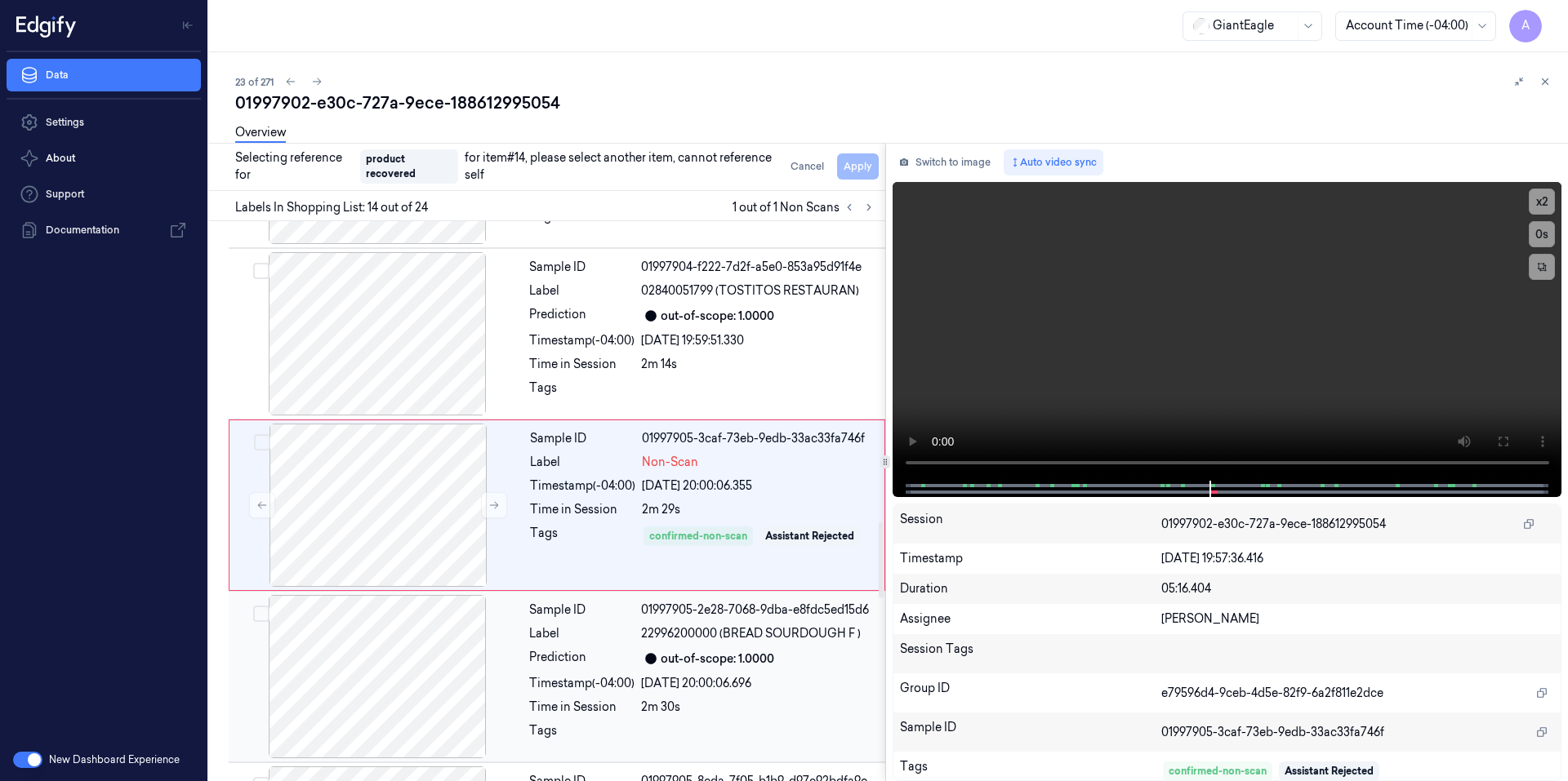
scroll to position [2356, 0]
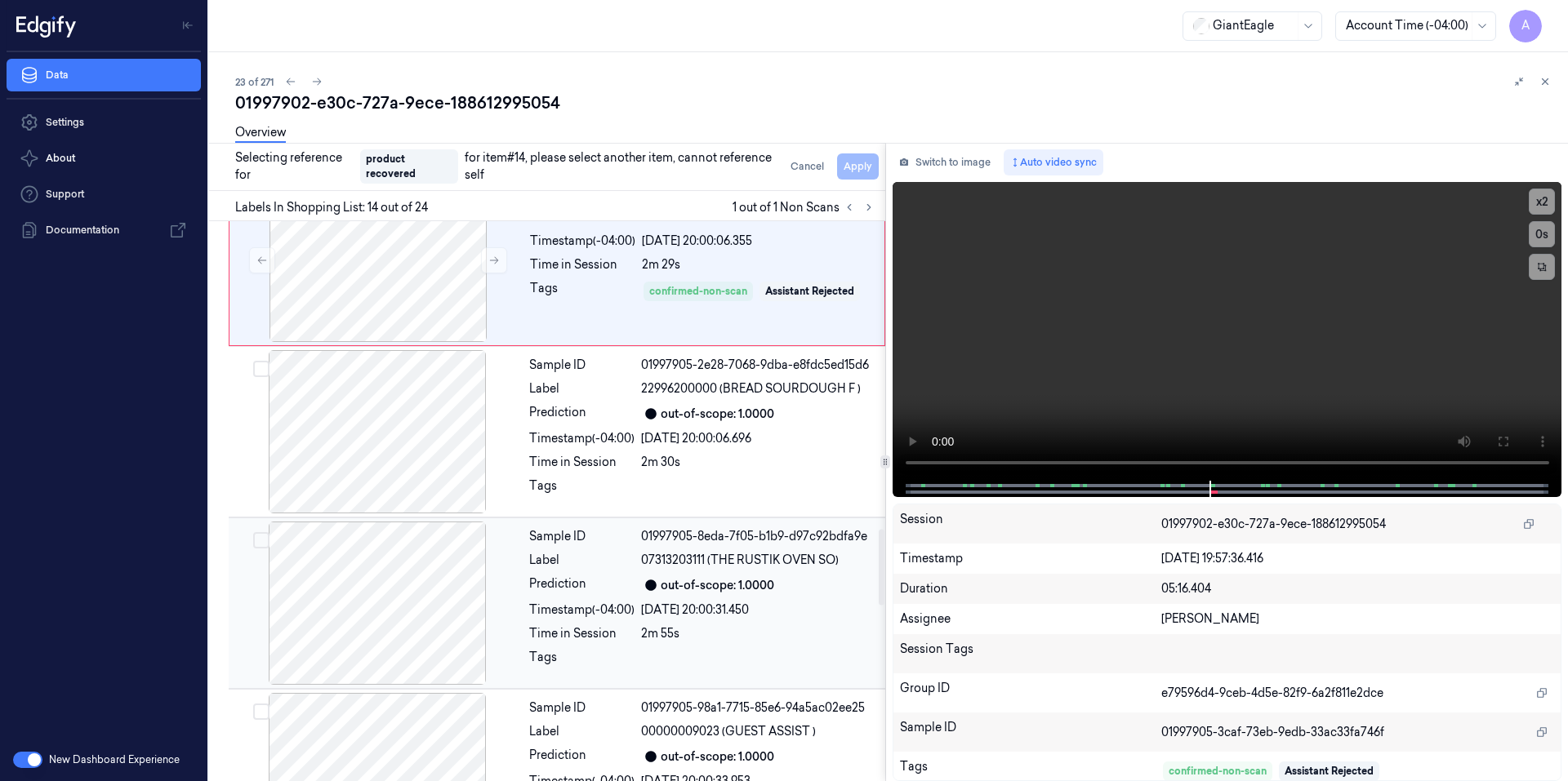
click at [782, 631] on div "2m 55s" at bounding box center [758, 634] width 234 height 17
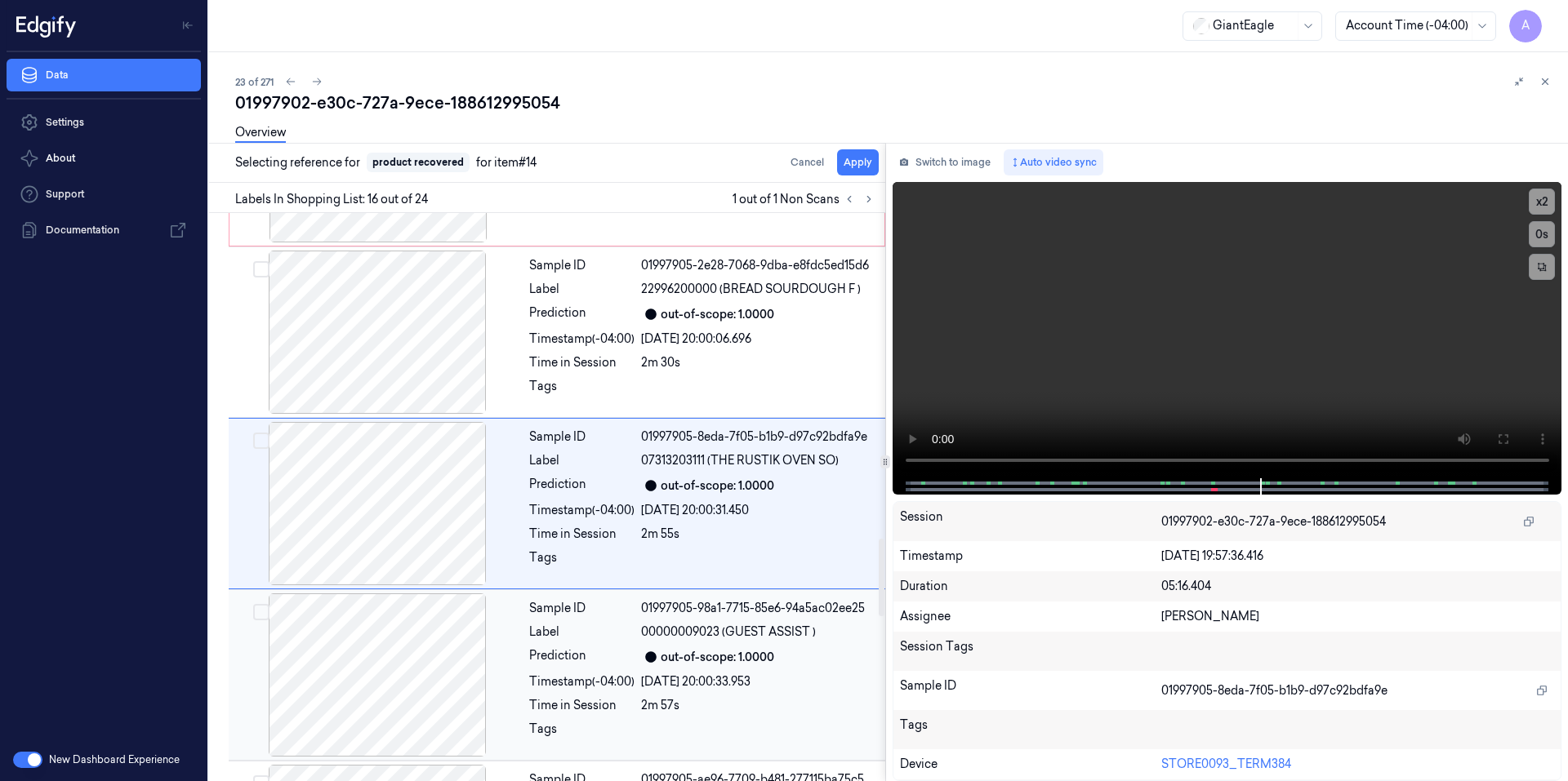
scroll to position [2372, 0]
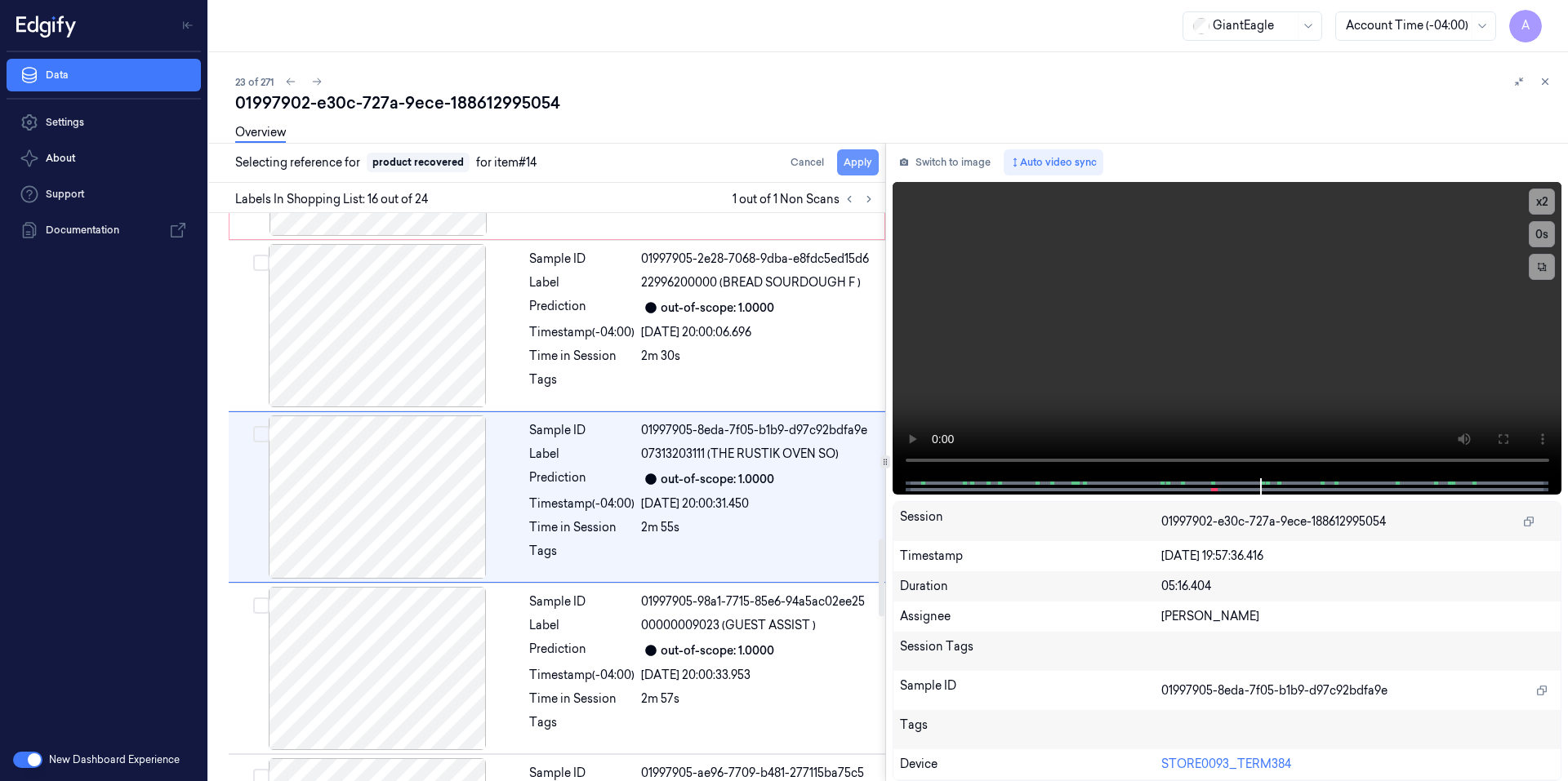
click at [854, 158] on button "Apply" at bounding box center [857, 162] width 41 height 27
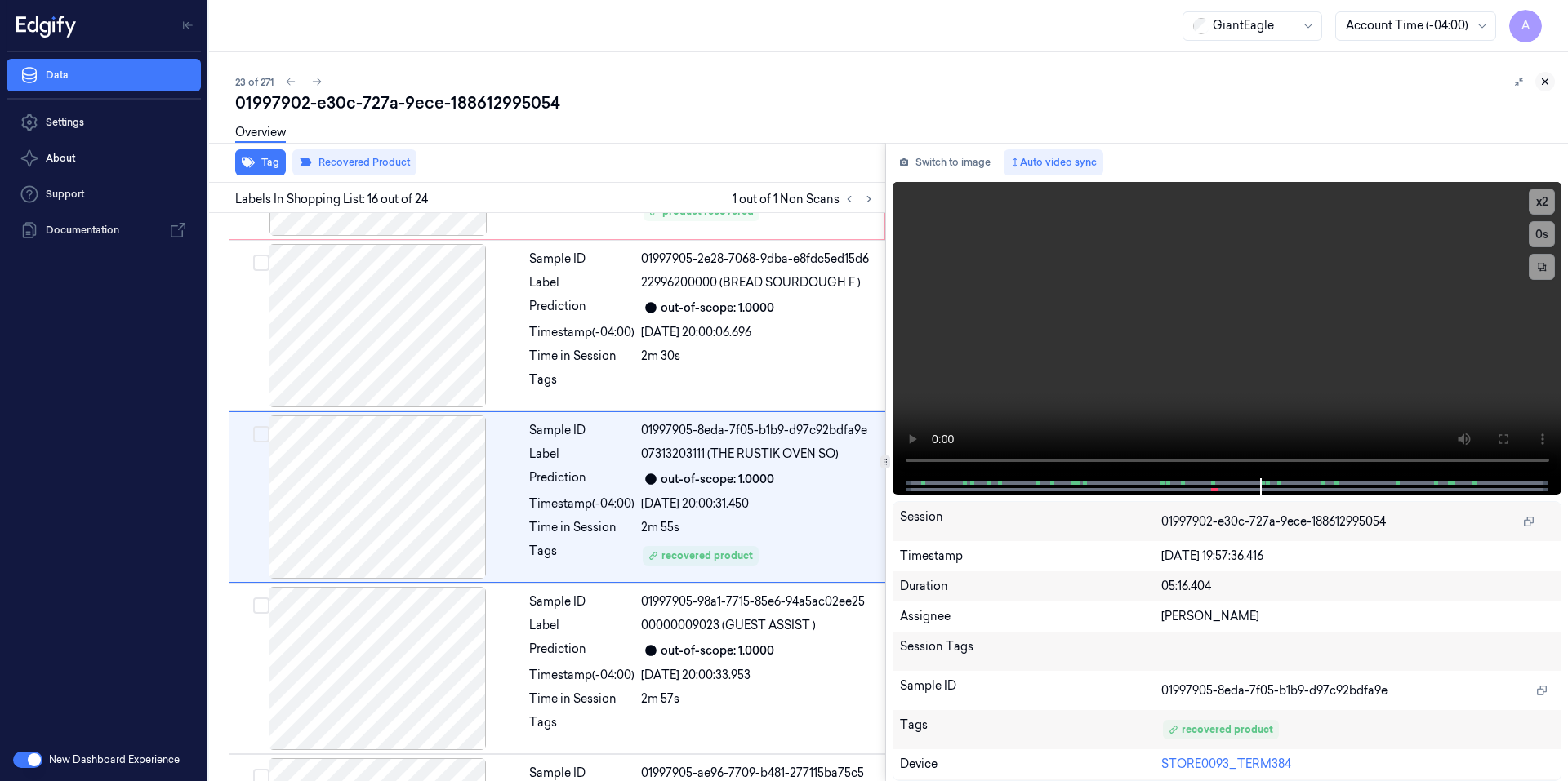
click at [1551, 78] on button at bounding box center [1544, 81] width 19 height 19
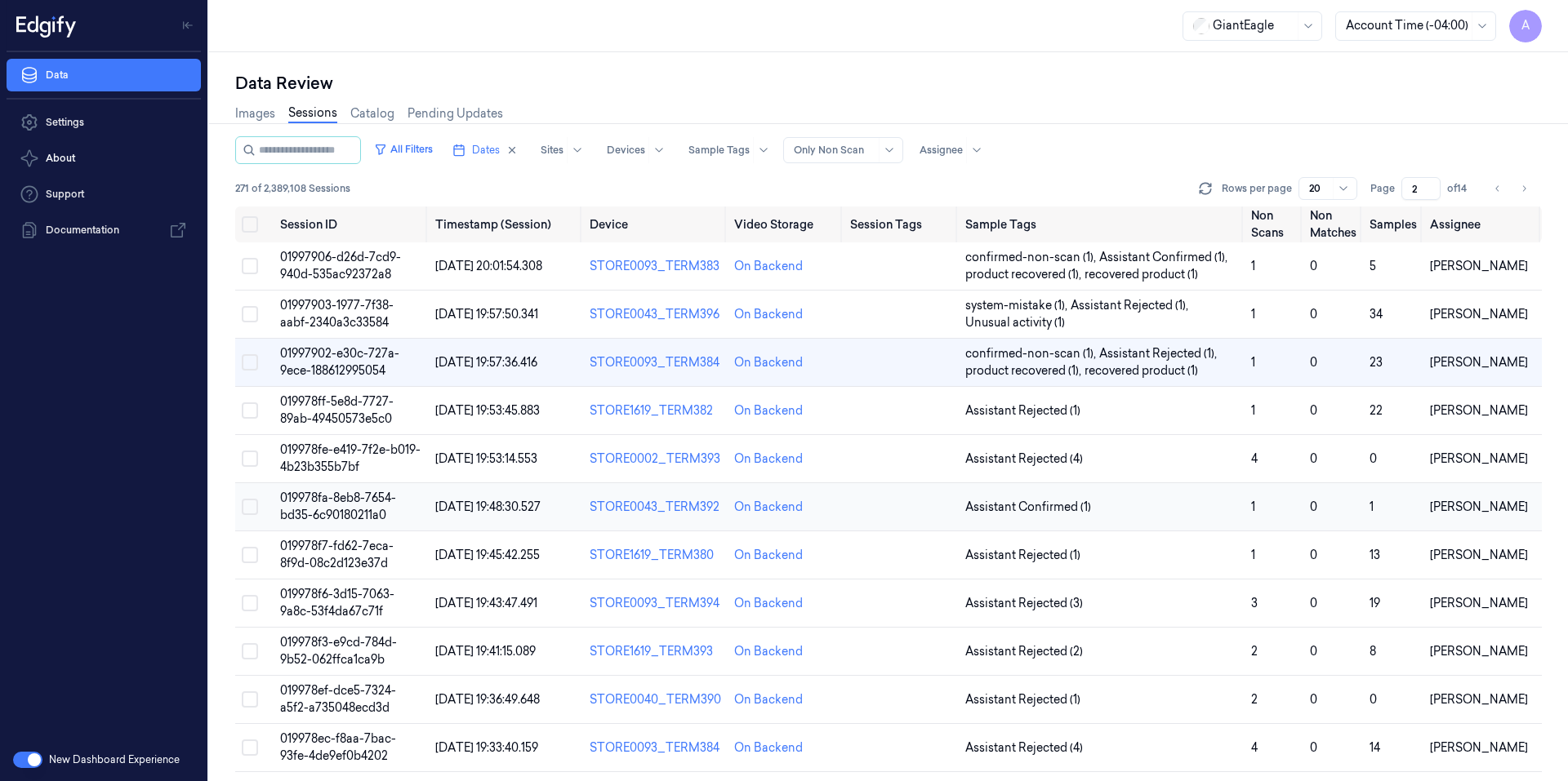
click at [319, 498] on span "019978fa-8eb8-7654-bd35-6c90180211a0" at bounding box center [338, 506] width 116 height 32
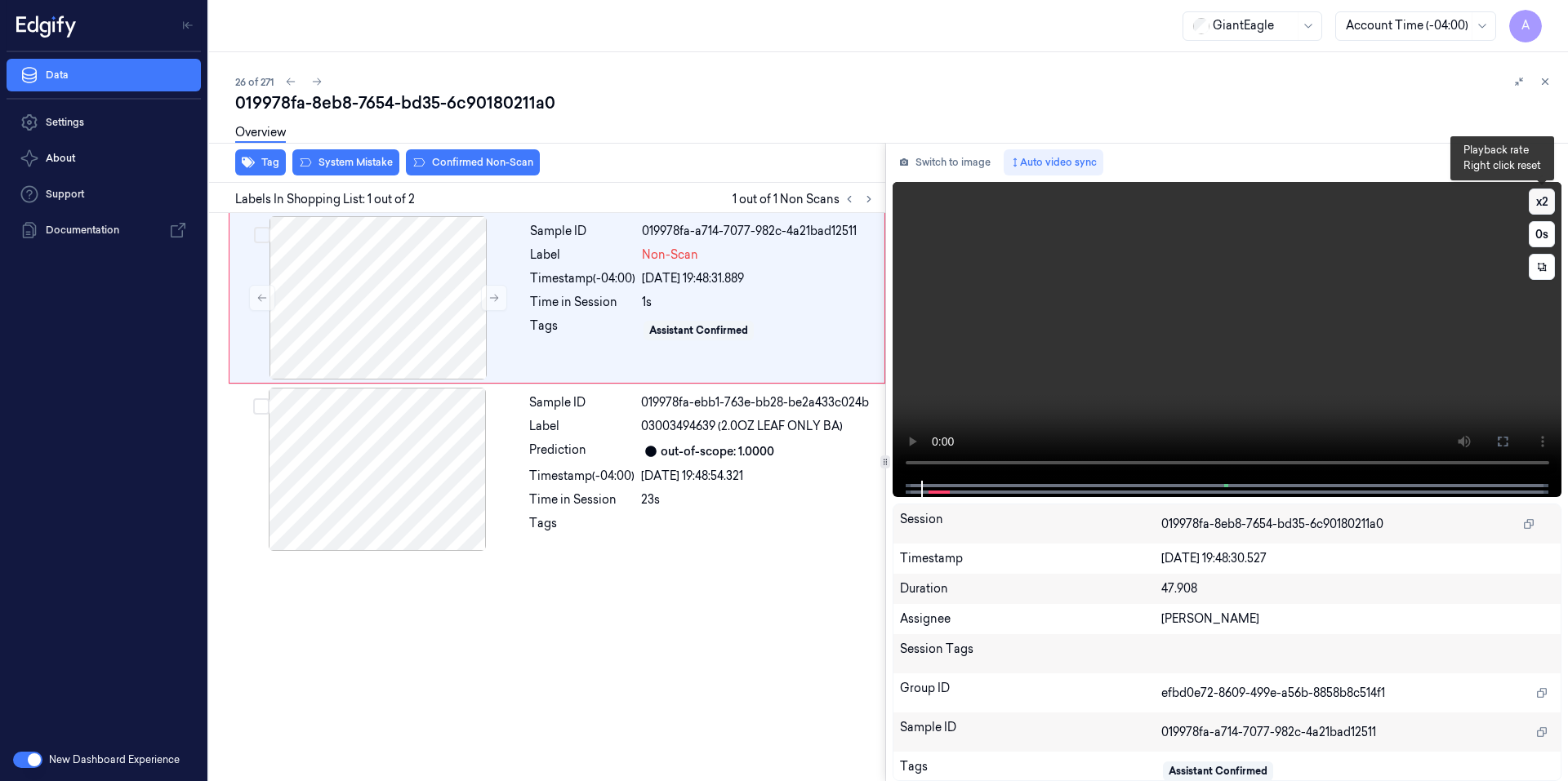
click at [1539, 208] on button "x 2" at bounding box center [1541, 201] width 27 height 27
drag, startPoint x: 1550, startPoint y: 193, endPoint x: 1539, endPoint y: 207, distance: 17.8
click at [1542, 206] on button "x 1" at bounding box center [1541, 201] width 27 height 27
click at [1542, 206] on button "x 2" at bounding box center [1541, 201] width 27 height 27
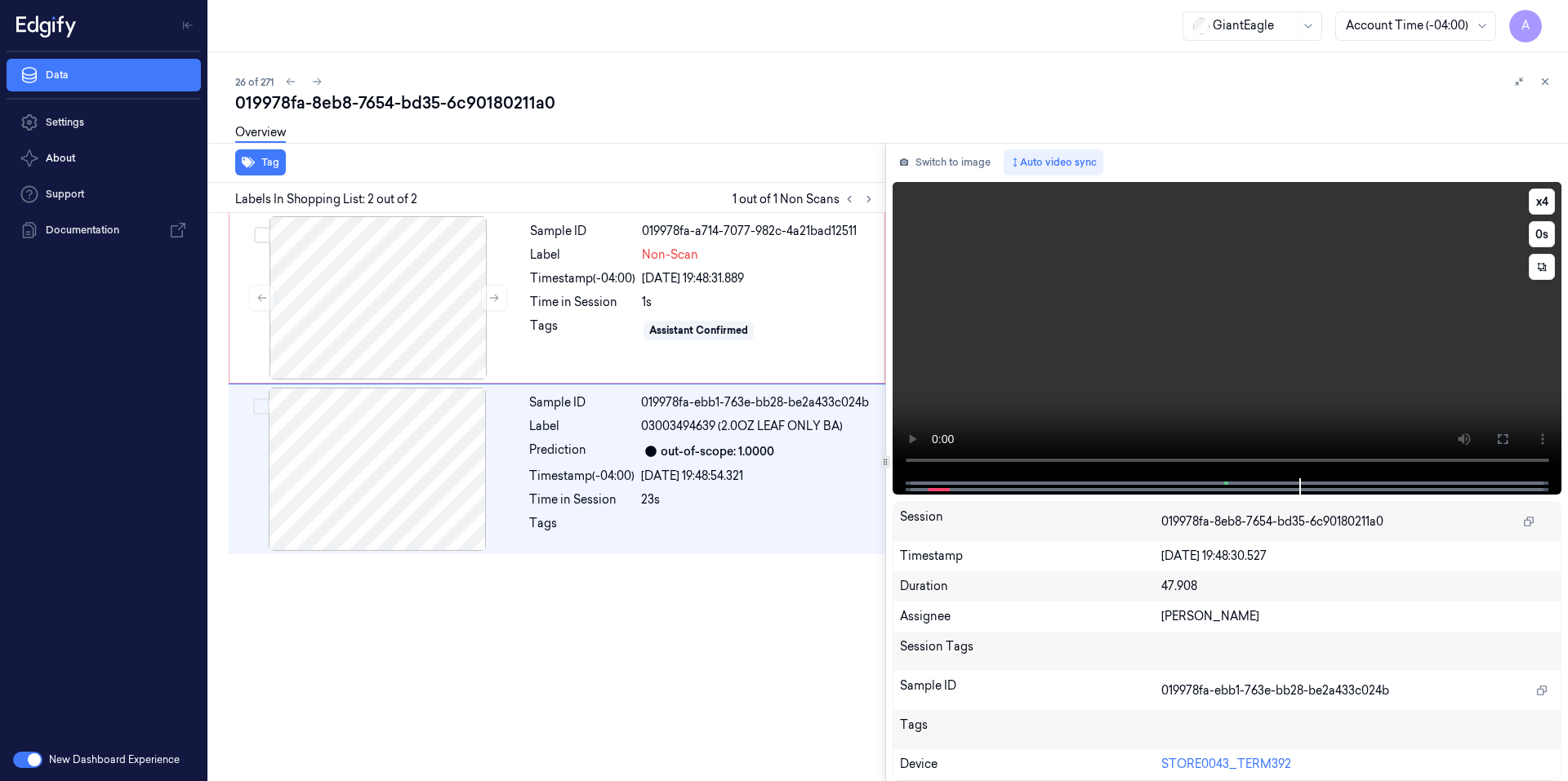
click at [1185, 269] on video at bounding box center [1226, 331] width 670 height 297
click at [550, 320] on div "Tags" at bounding box center [583, 331] width 105 height 27
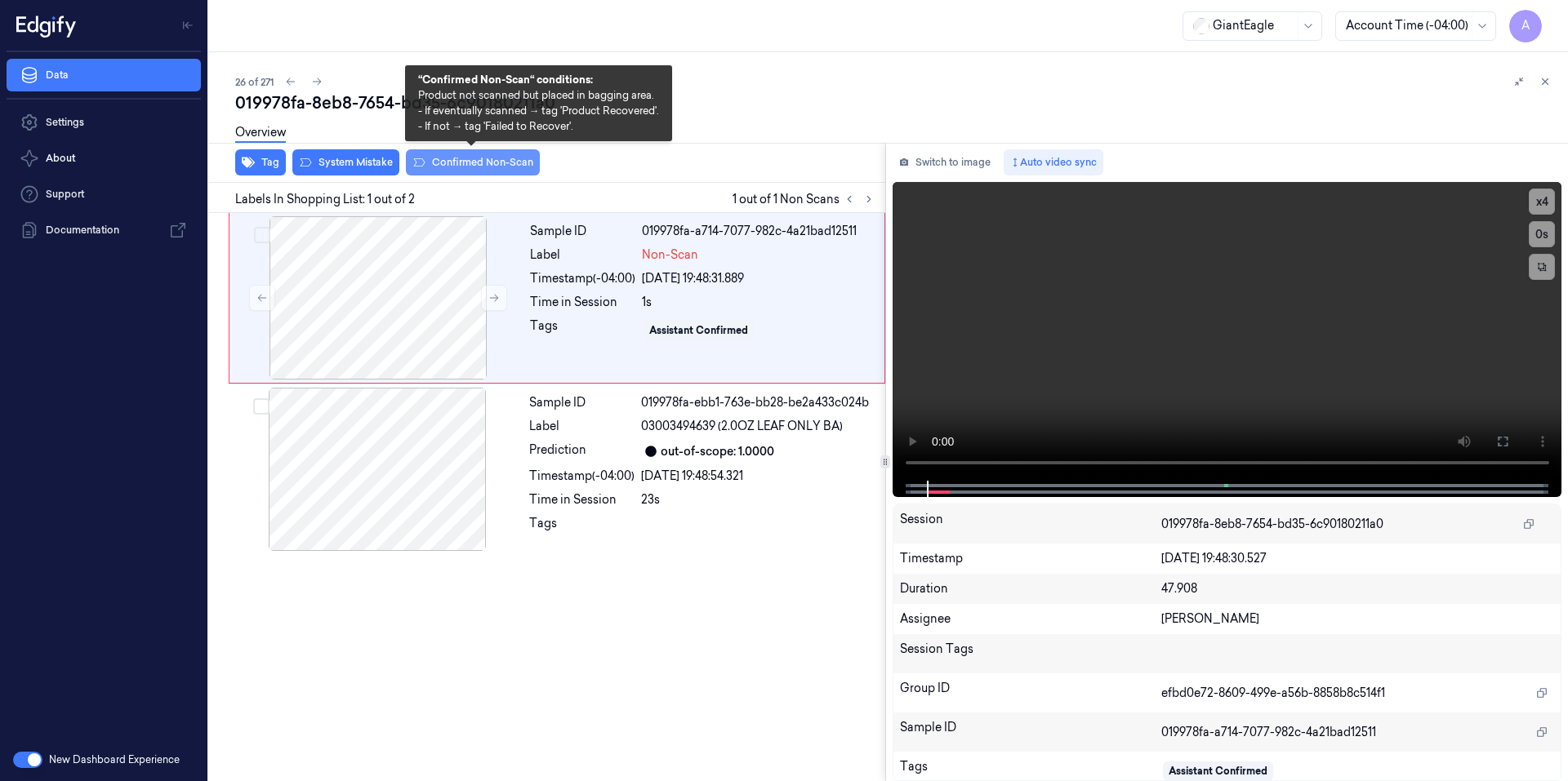
click at [464, 156] on button "Confirmed Non-Scan" at bounding box center [473, 162] width 134 height 27
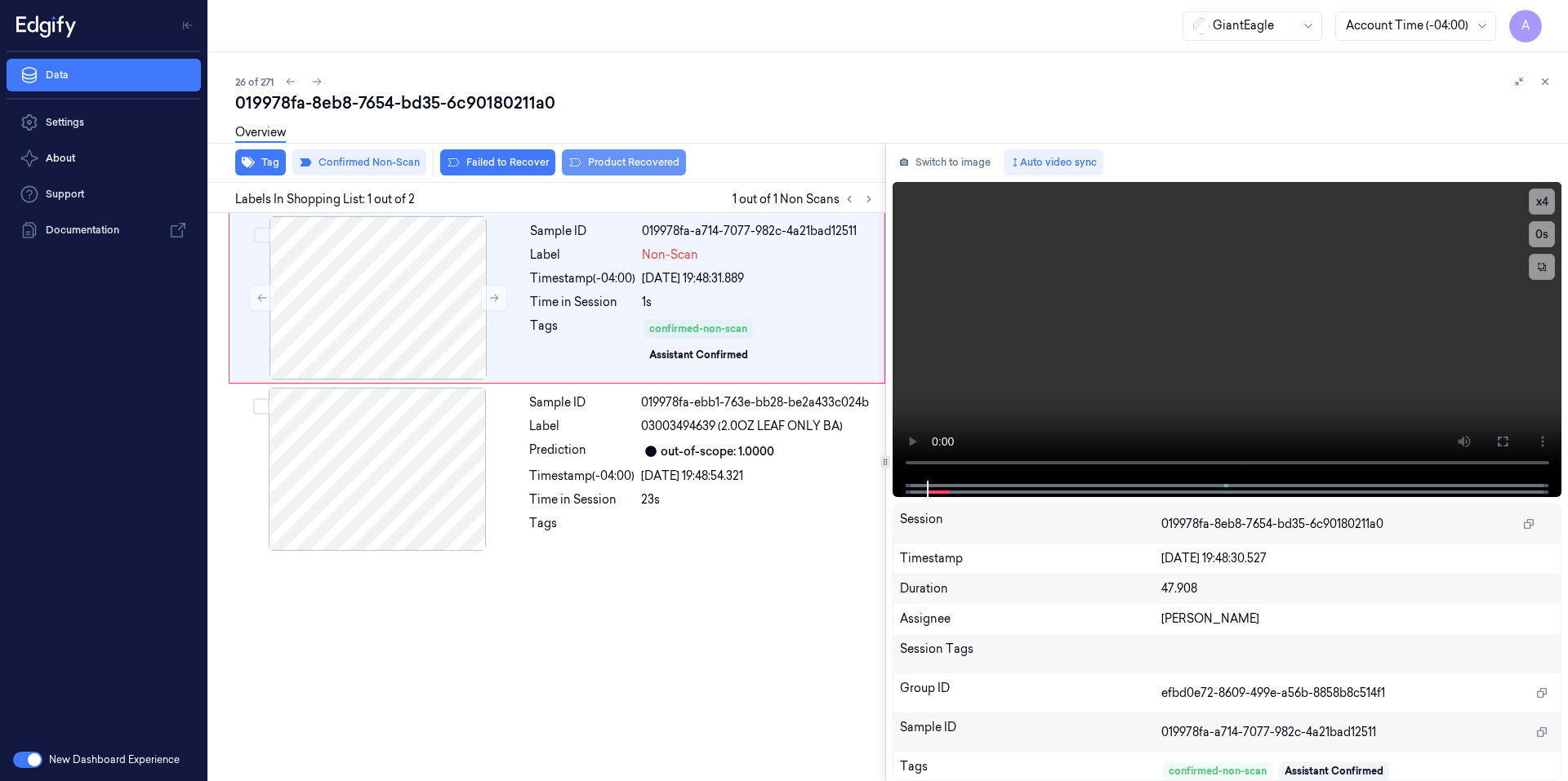
click at [645, 162] on button "Product Recovered" at bounding box center [624, 162] width 125 height 27
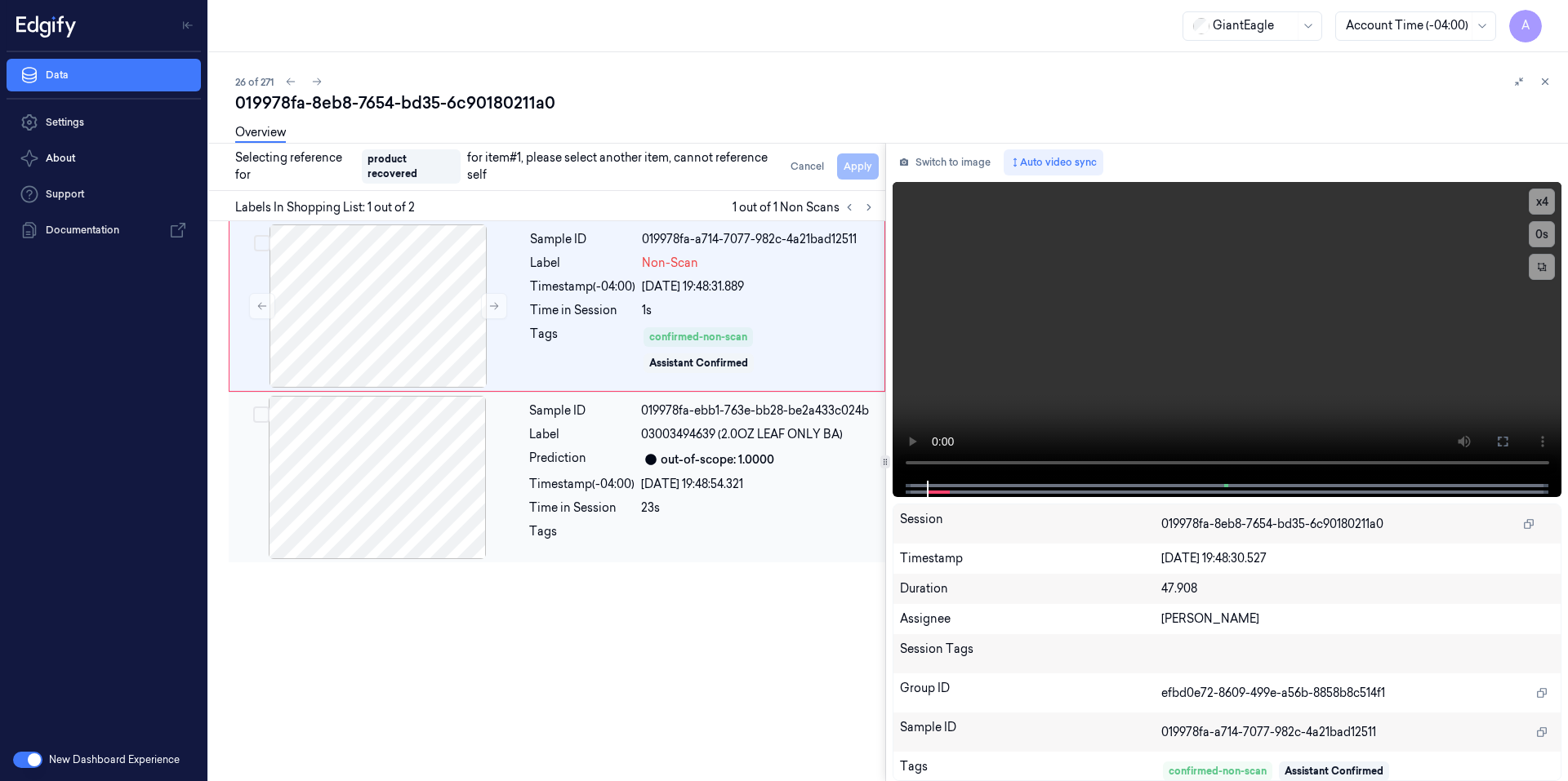
click at [613, 511] on div "Time in Session" at bounding box center [582, 508] width 105 height 17
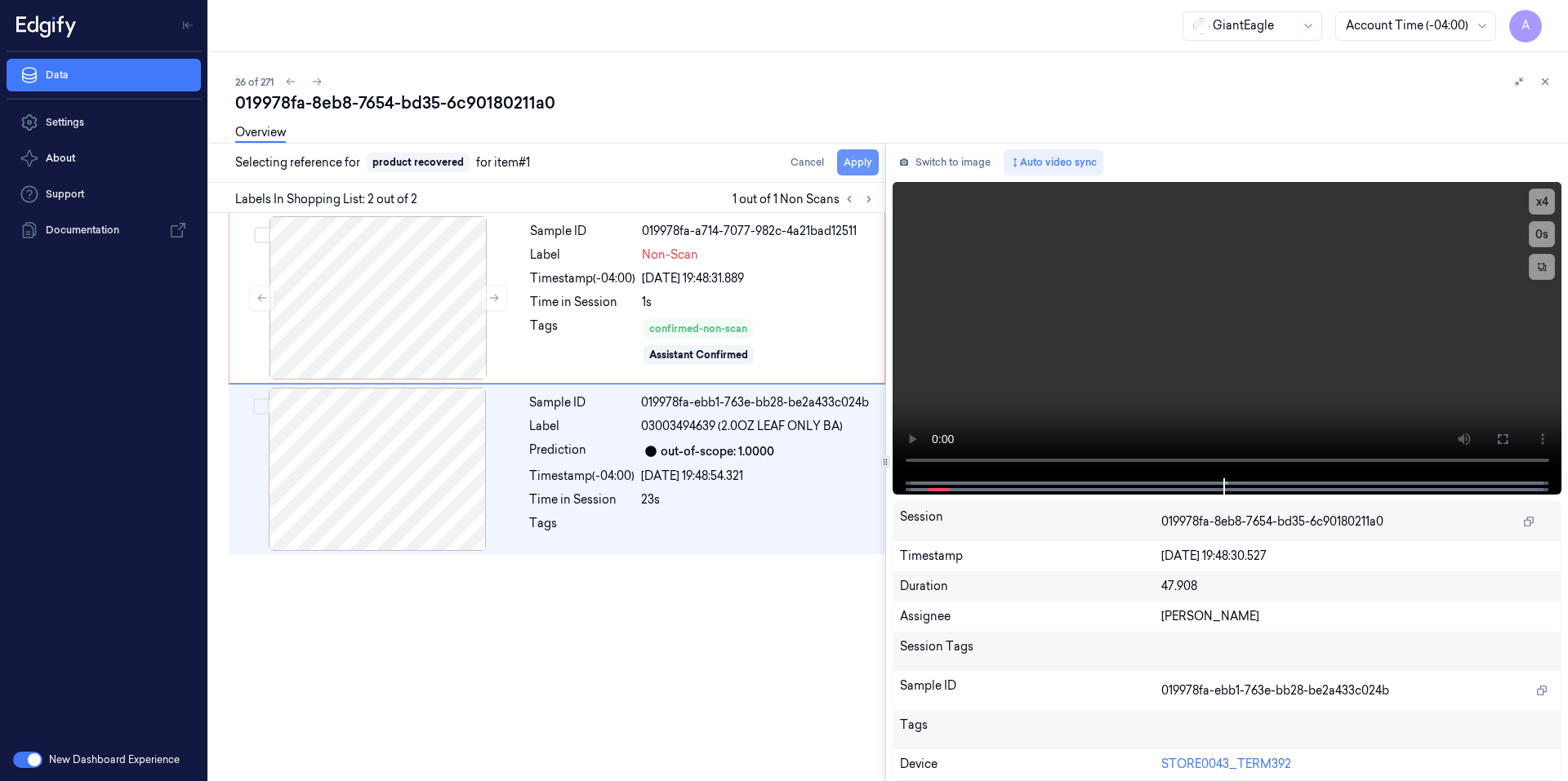
click at [863, 159] on button "Apply" at bounding box center [857, 162] width 41 height 27
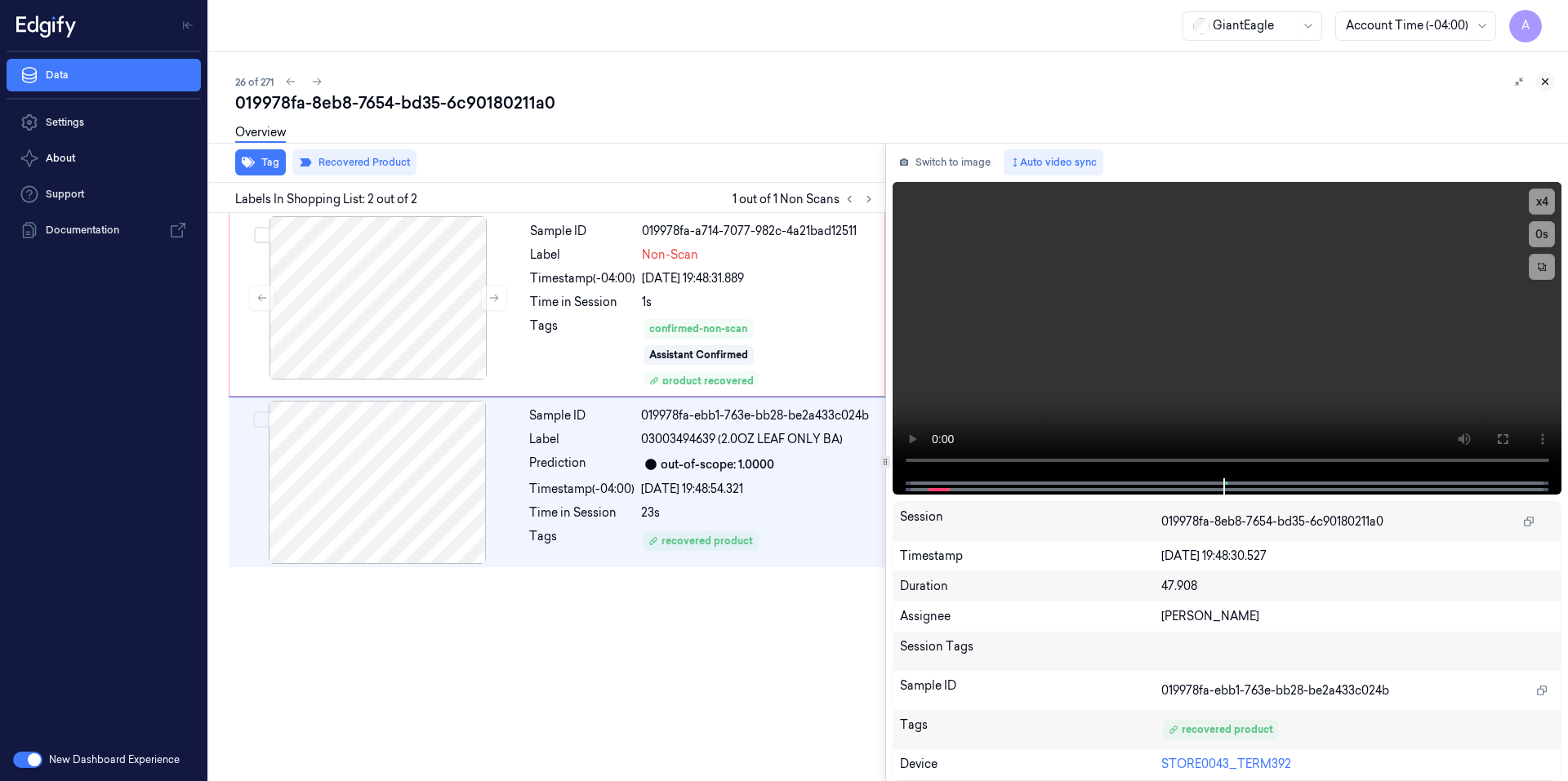
click at [1545, 81] on icon at bounding box center [1544, 81] width 11 height 11
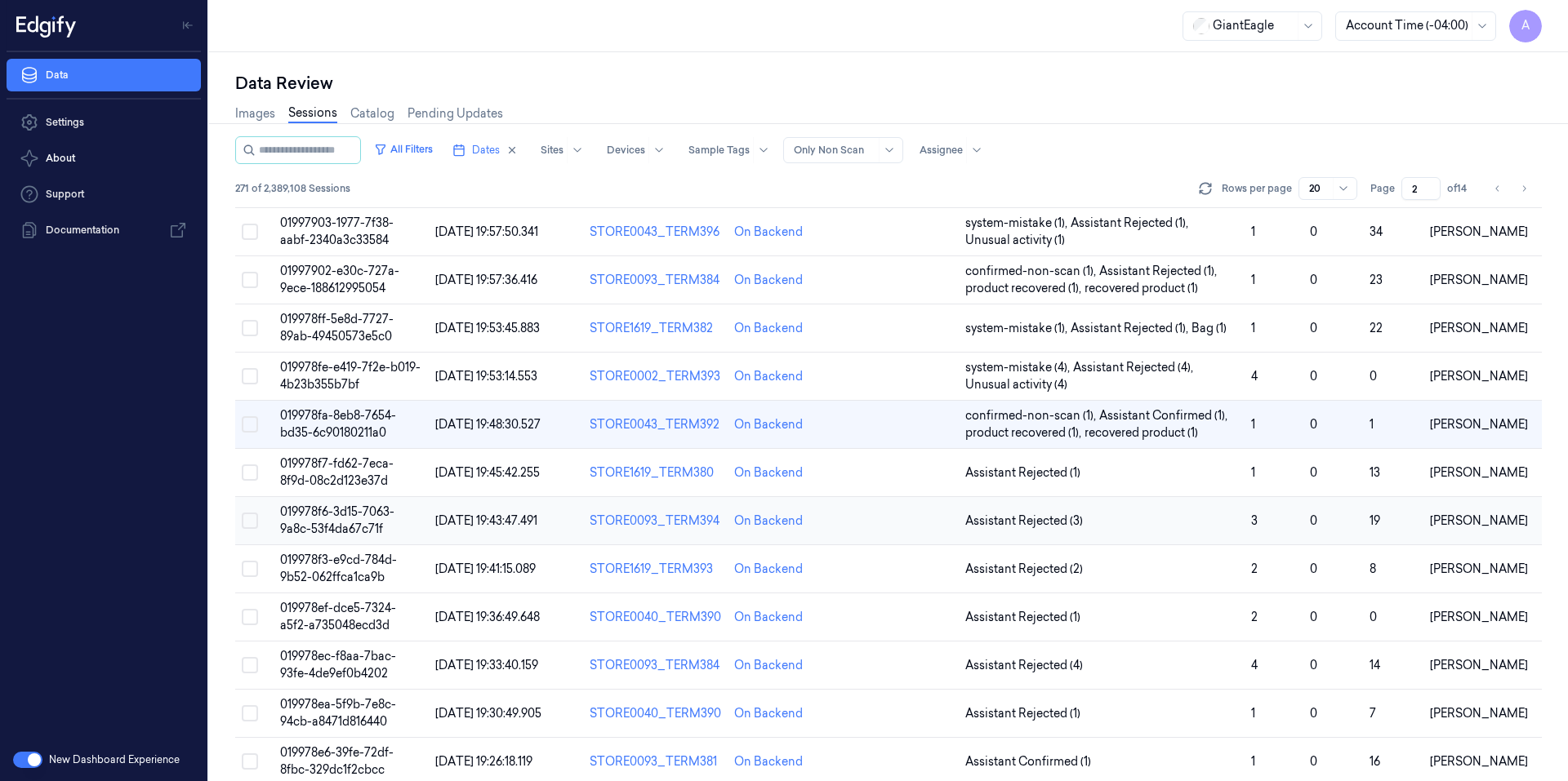
scroll to position [99, 0]
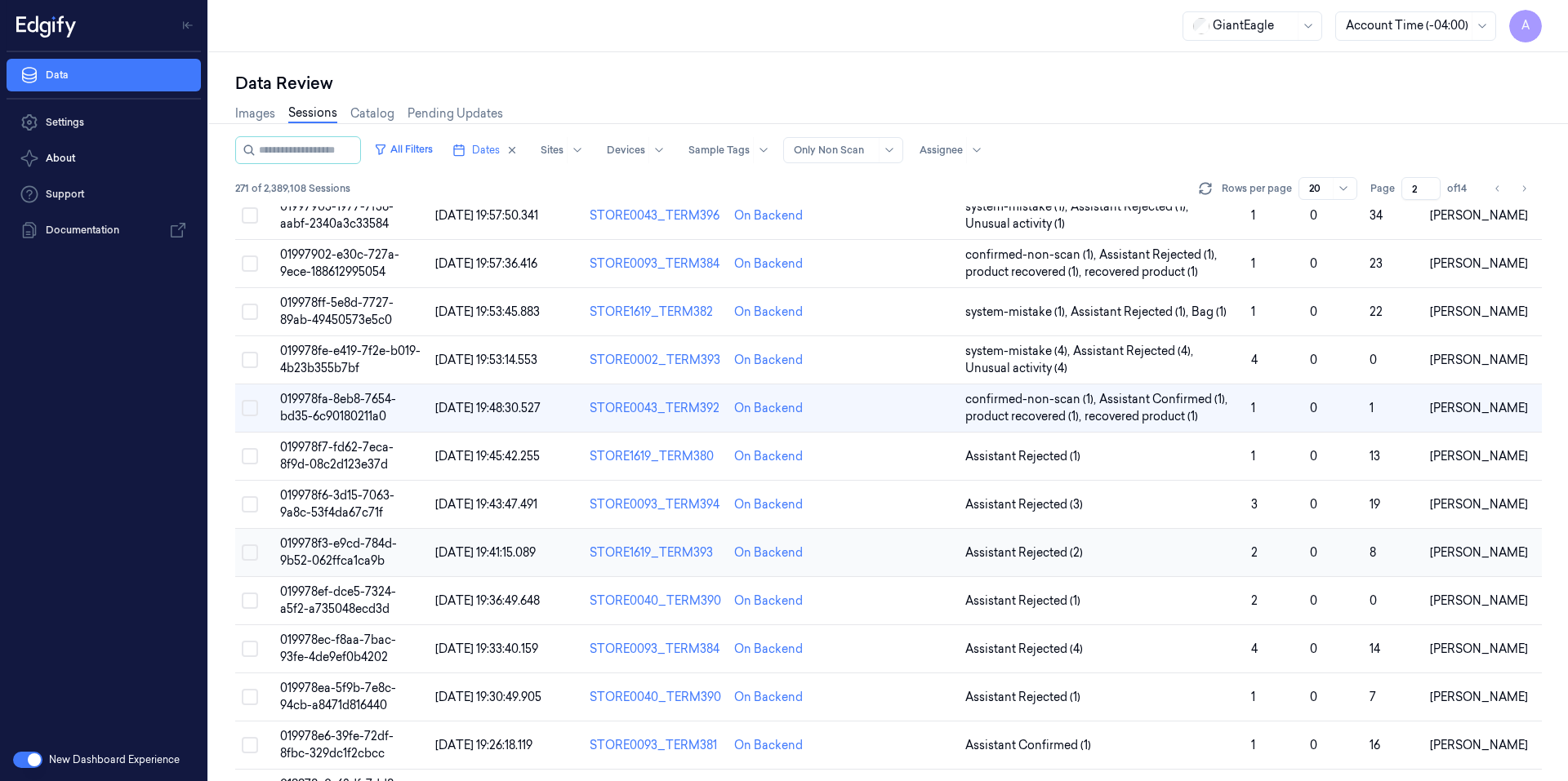
click at [313, 537] on span "019978f3-e9cd-784d-9b52-062ffca1ca9b" at bounding box center [338, 552] width 116 height 32
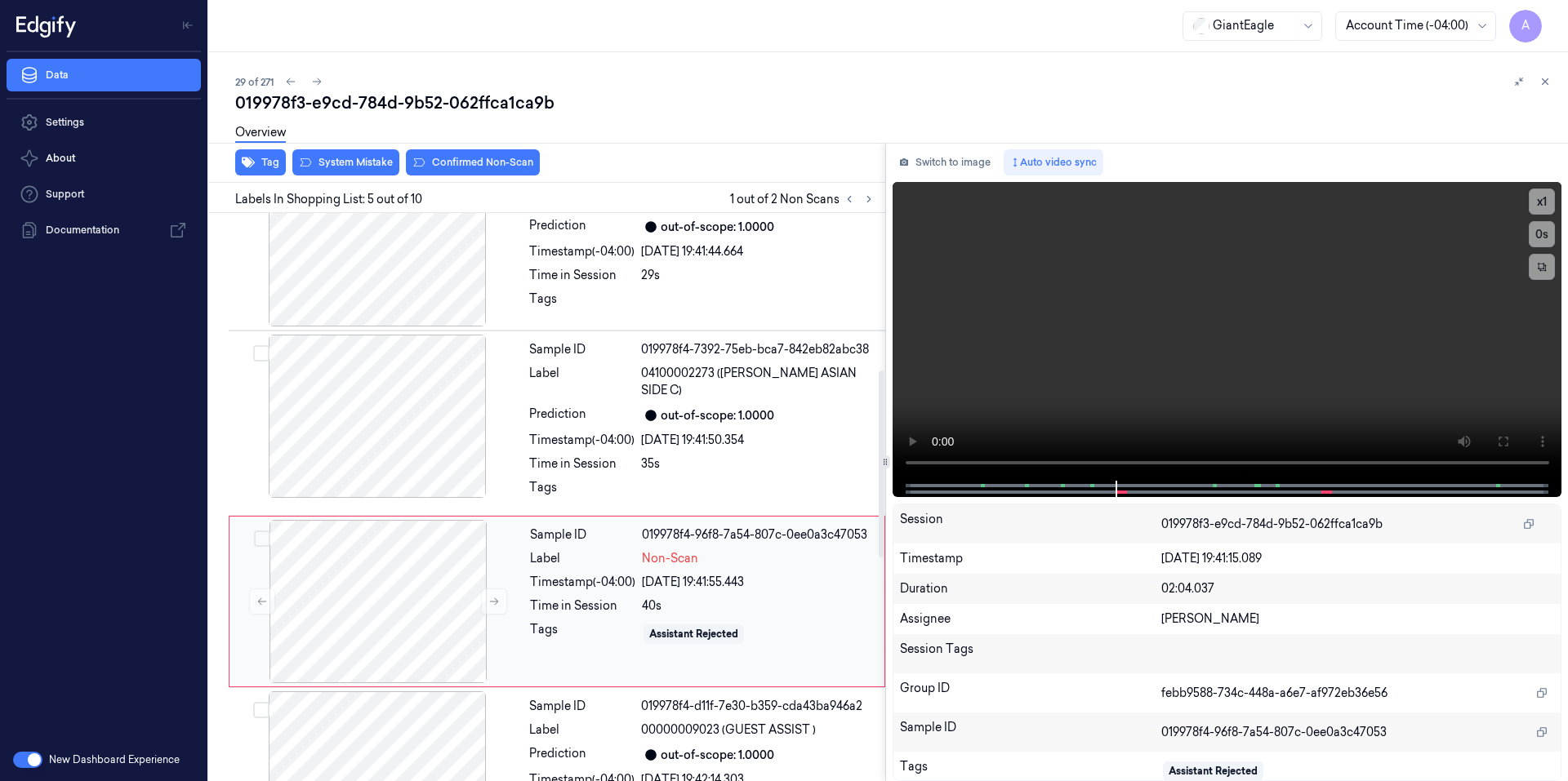
scroll to position [486, 0]
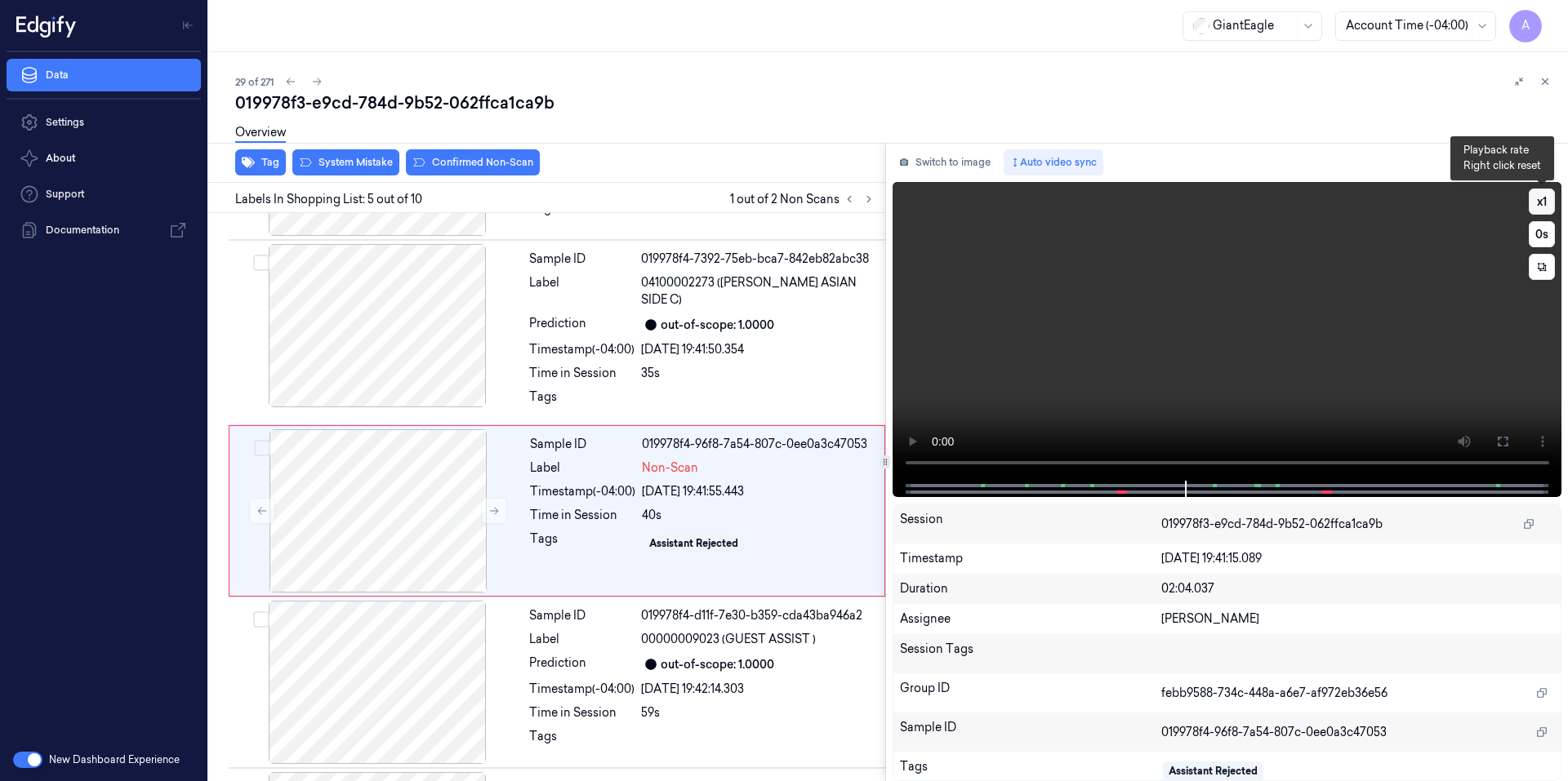
click at [1538, 201] on button "x 1" at bounding box center [1541, 201] width 27 height 27
click at [1538, 201] on button "x 2" at bounding box center [1541, 201] width 27 height 27
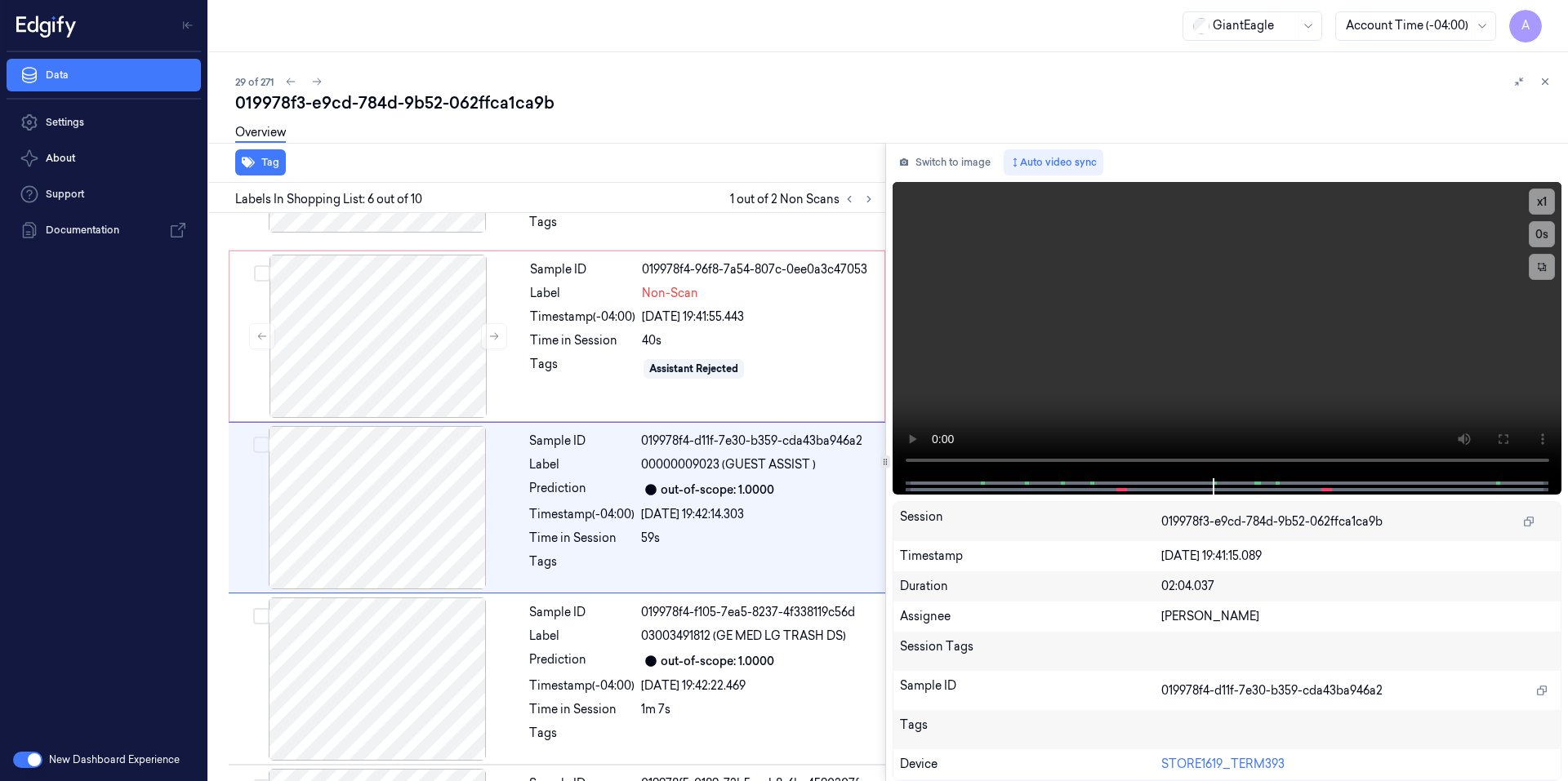
scroll to position [658, 0]
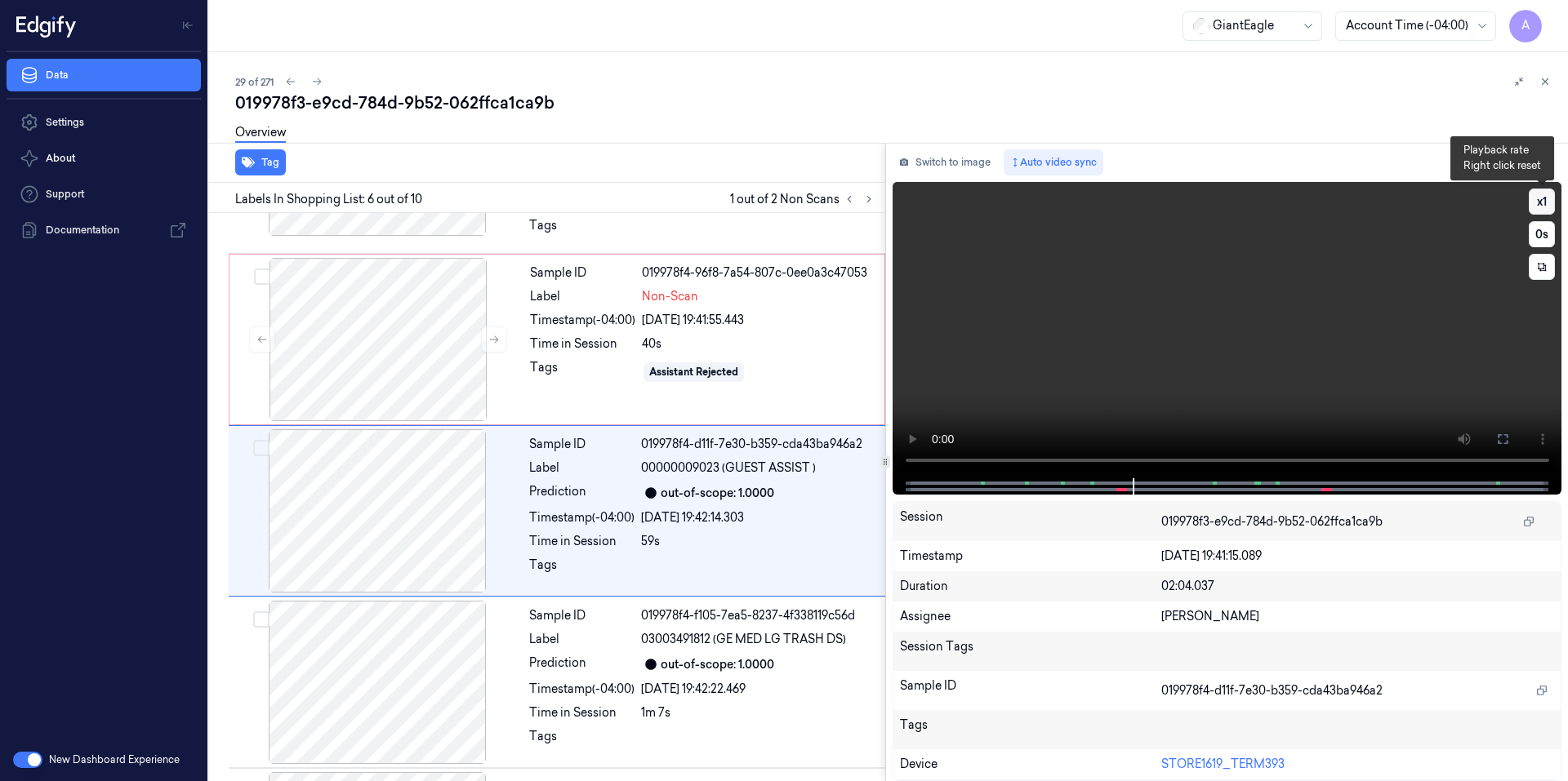
click at [1543, 204] on button "x 1" at bounding box center [1541, 201] width 27 height 27
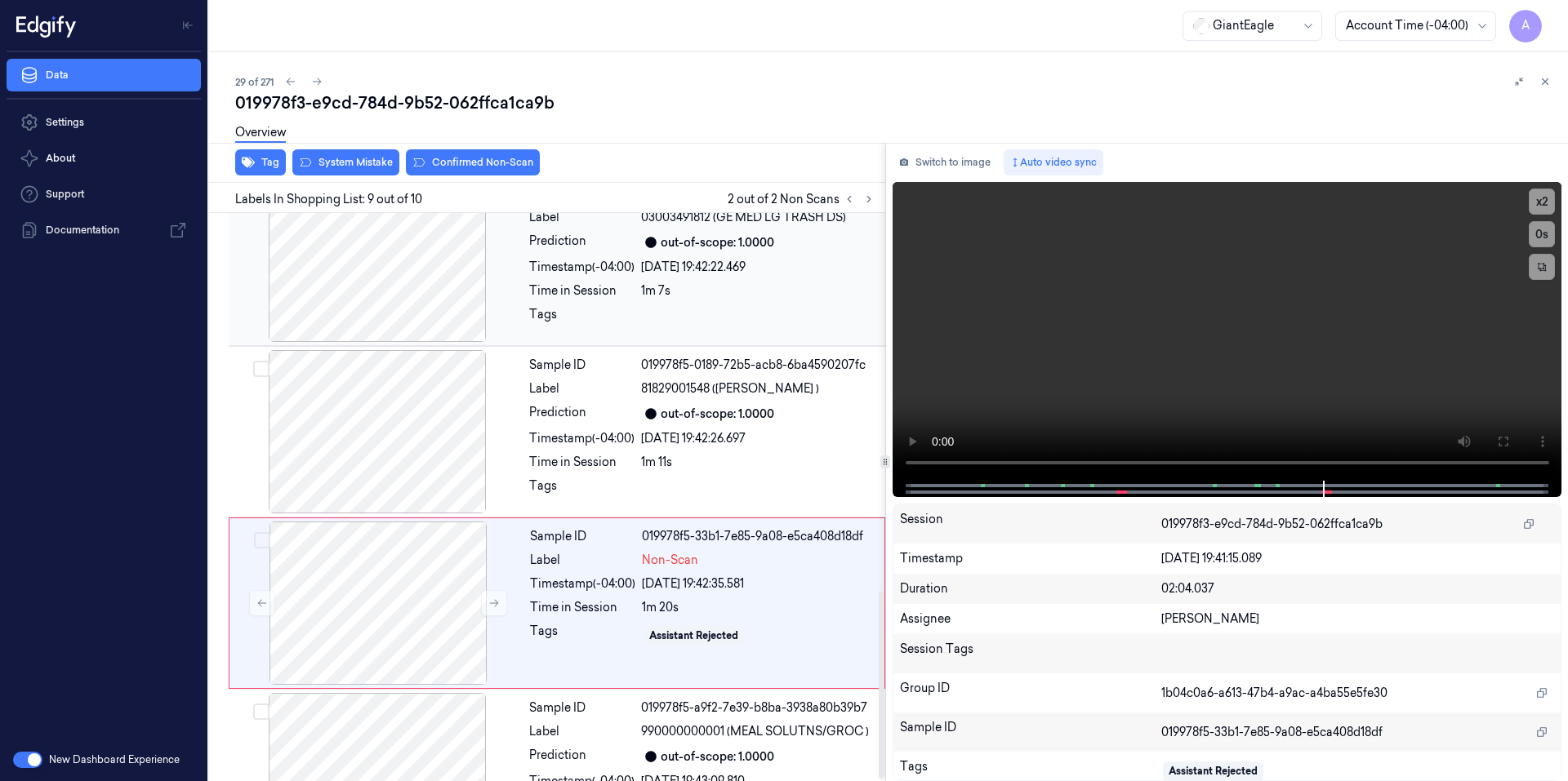
scroll to position [1151, 0]
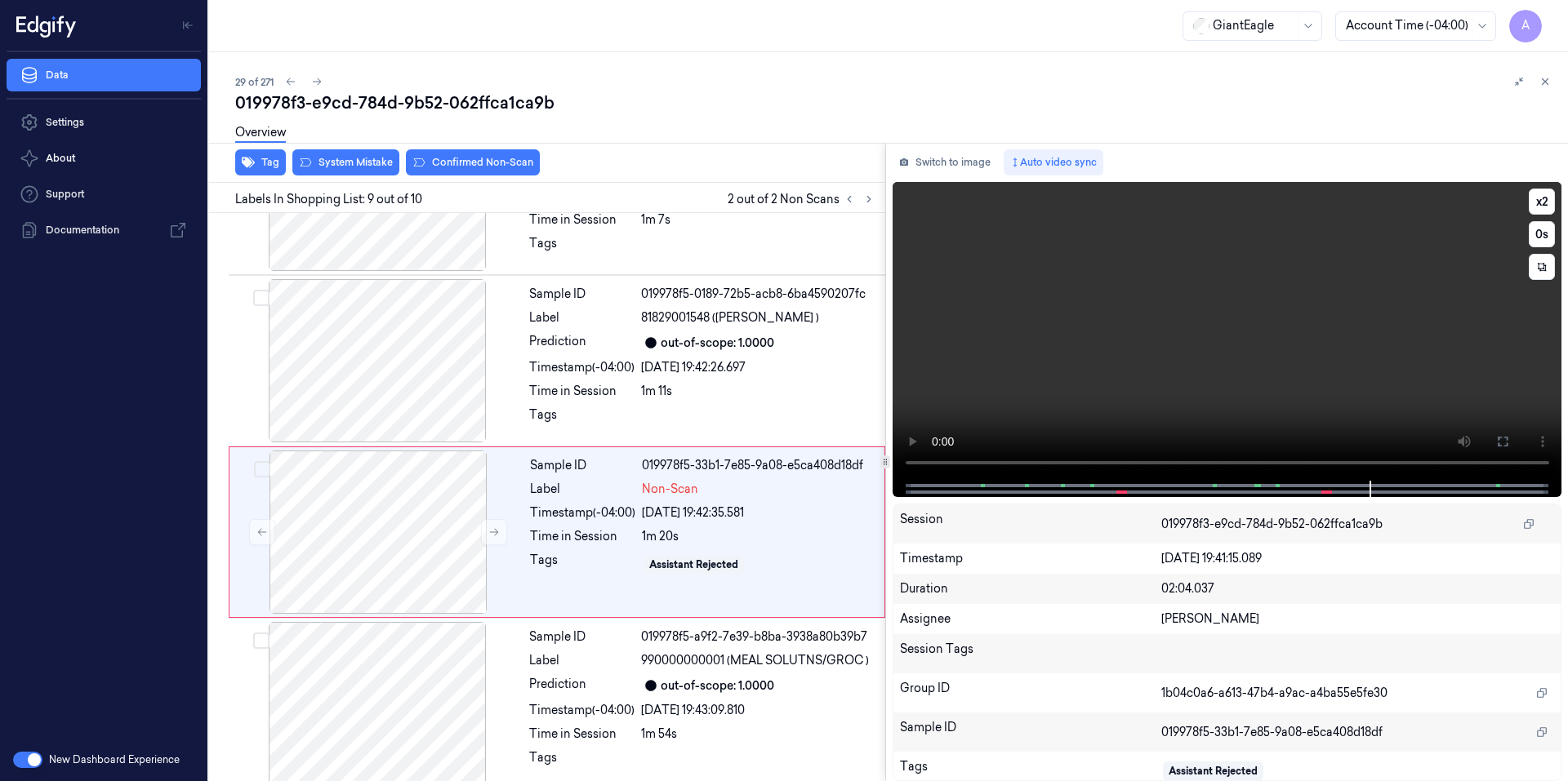
click at [1094, 349] on video at bounding box center [1226, 331] width 670 height 298
click at [1185, 390] on video at bounding box center [1226, 331] width 670 height 298
click at [742, 530] on div "1m 20s" at bounding box center [758, 537] width 233 height 17
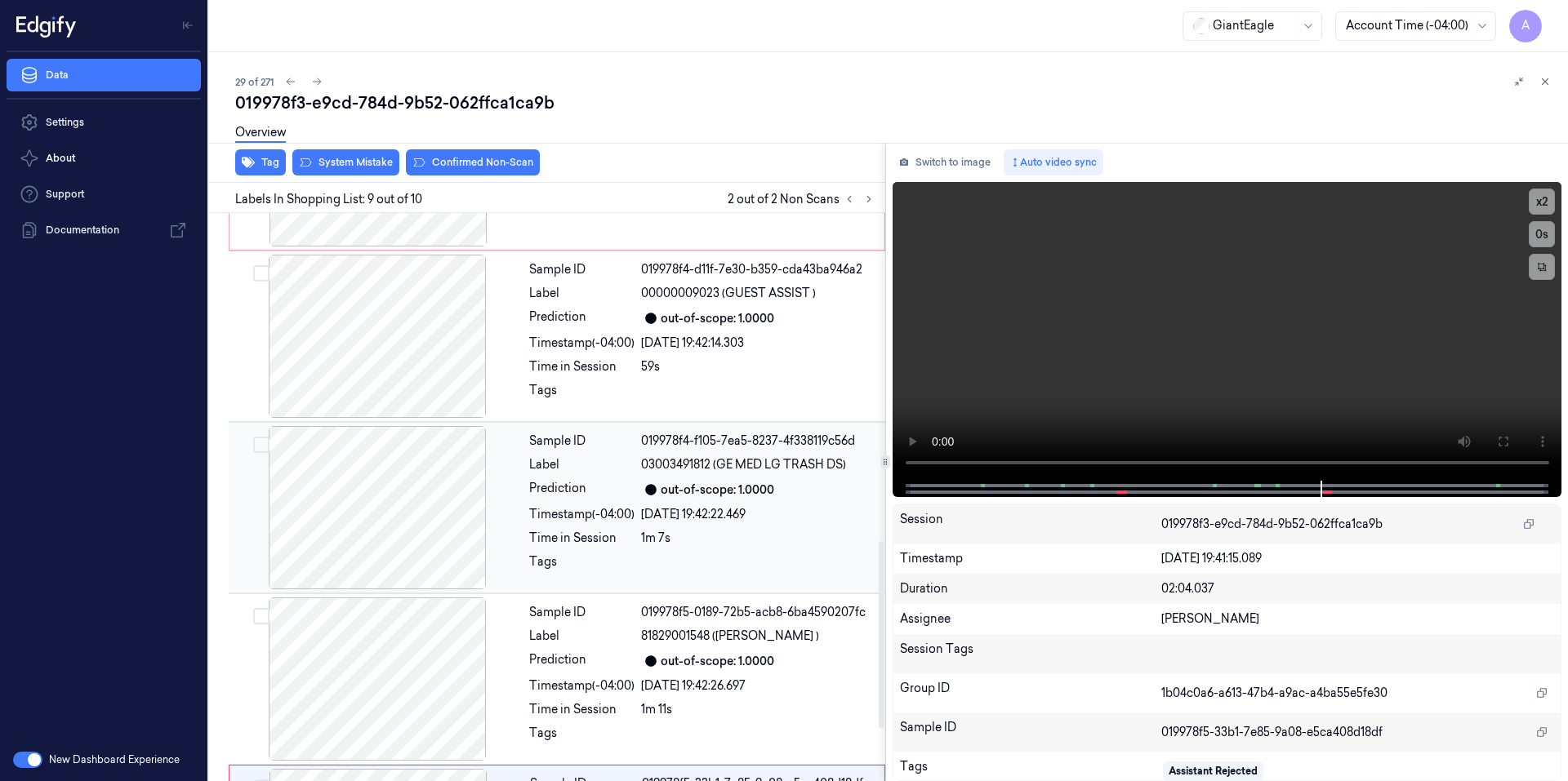
scroll to position [824, 0]
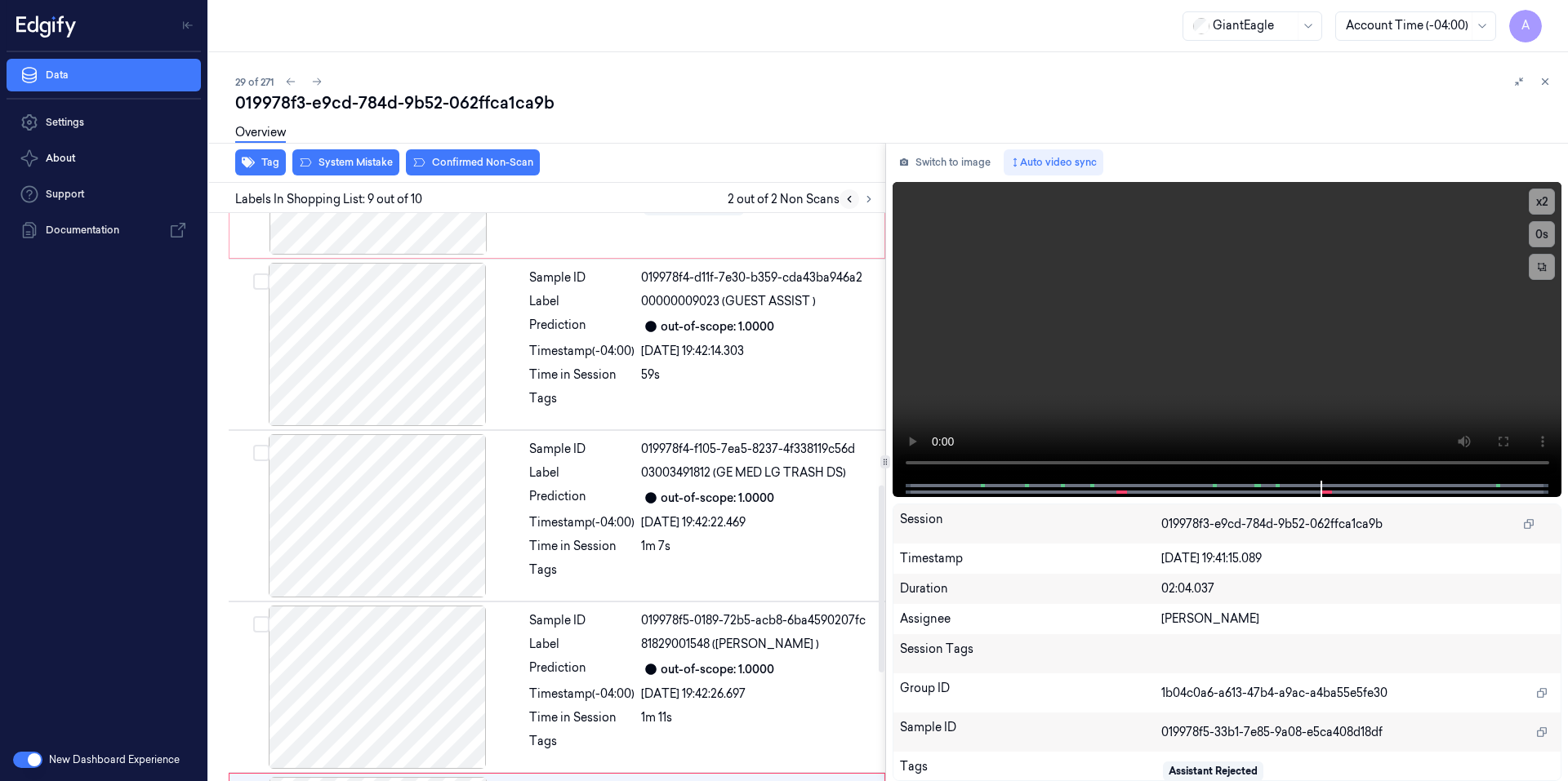
click at [849, 200] on icon at bounding box center [849, 199] width 11 height 11
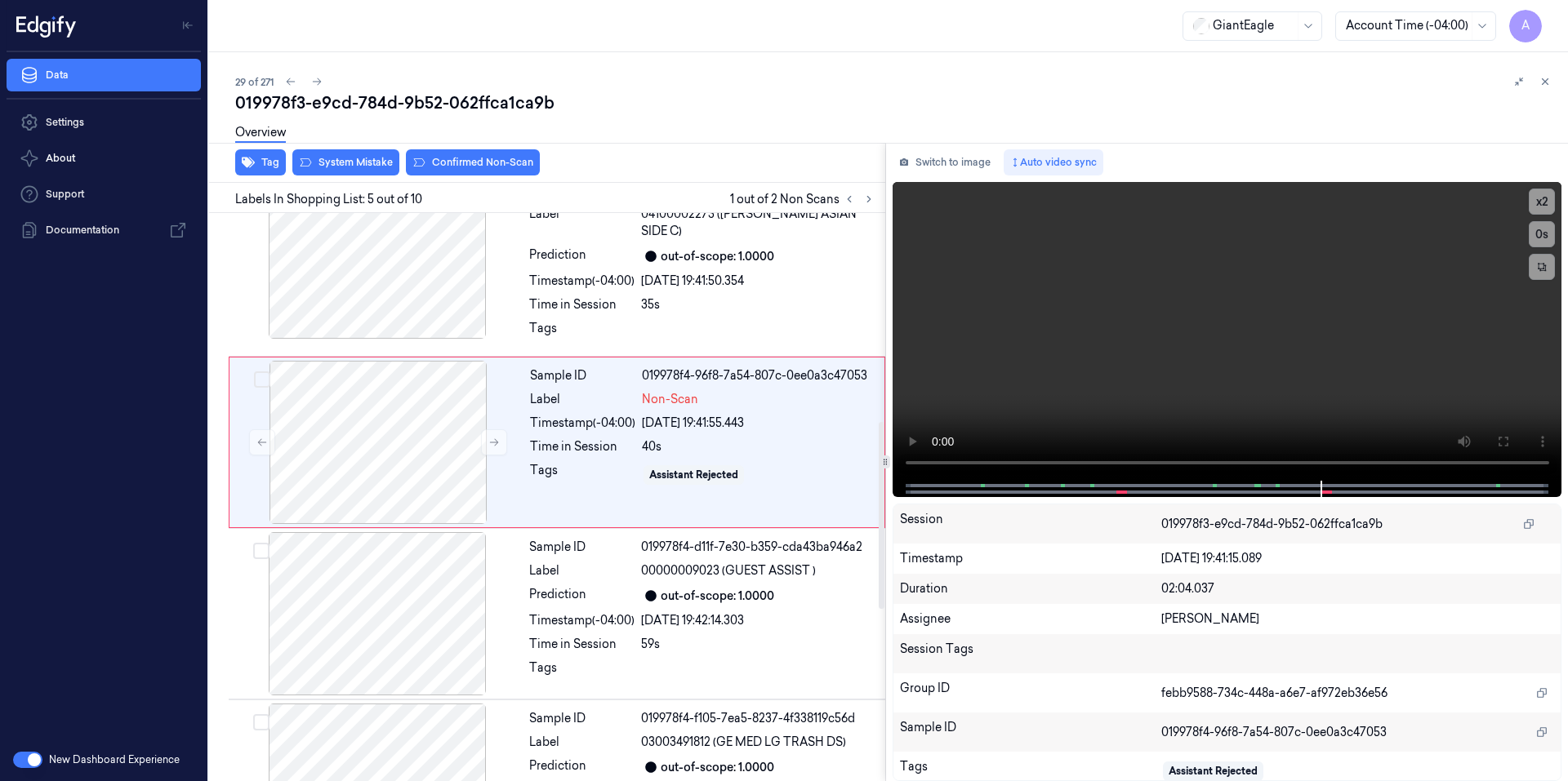
scroll to position [486, 0]
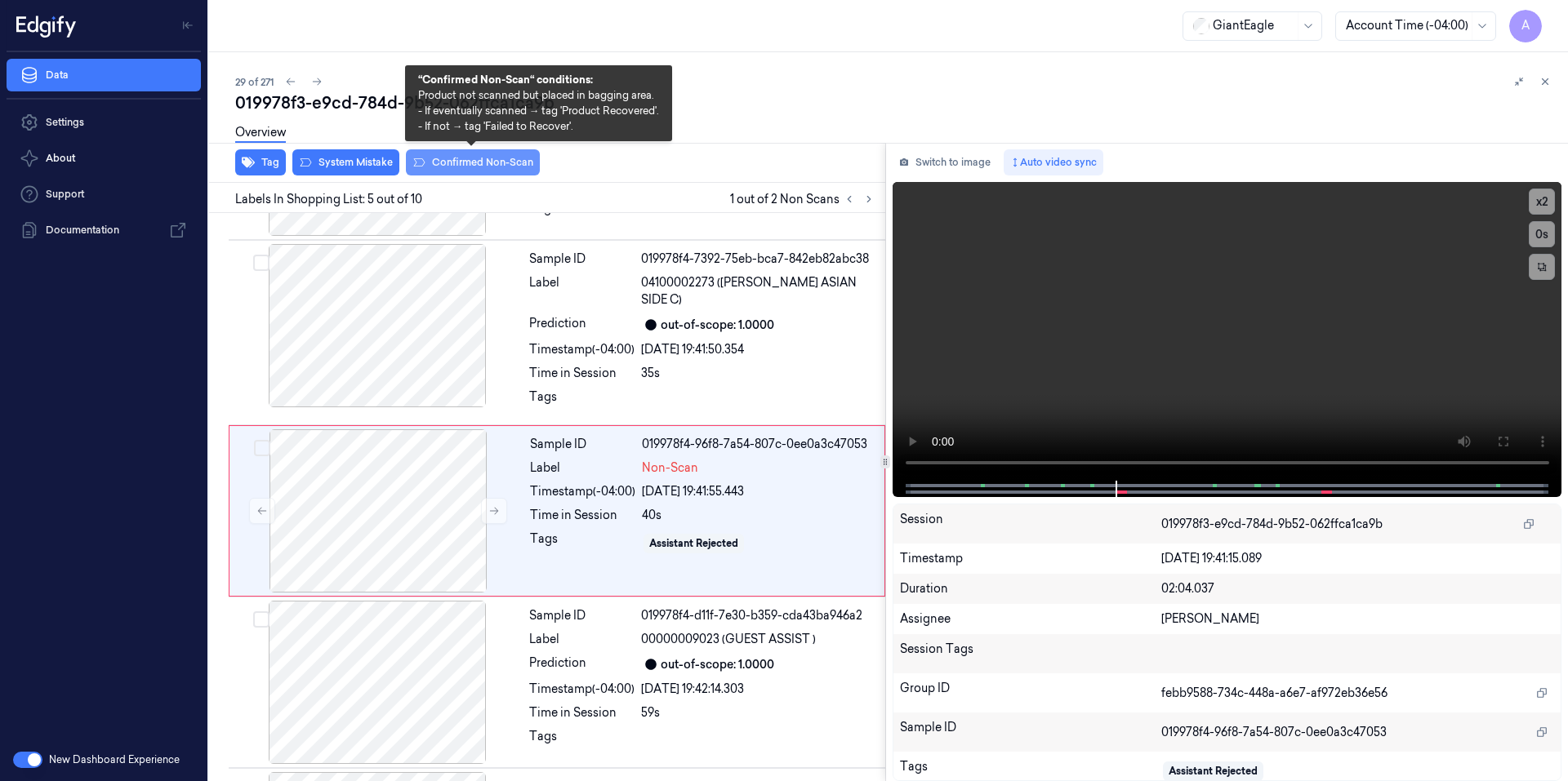
click at [473, 162] on button "Confirmed Non-Scan" at bounding box center [473, 162] width 134 height 27
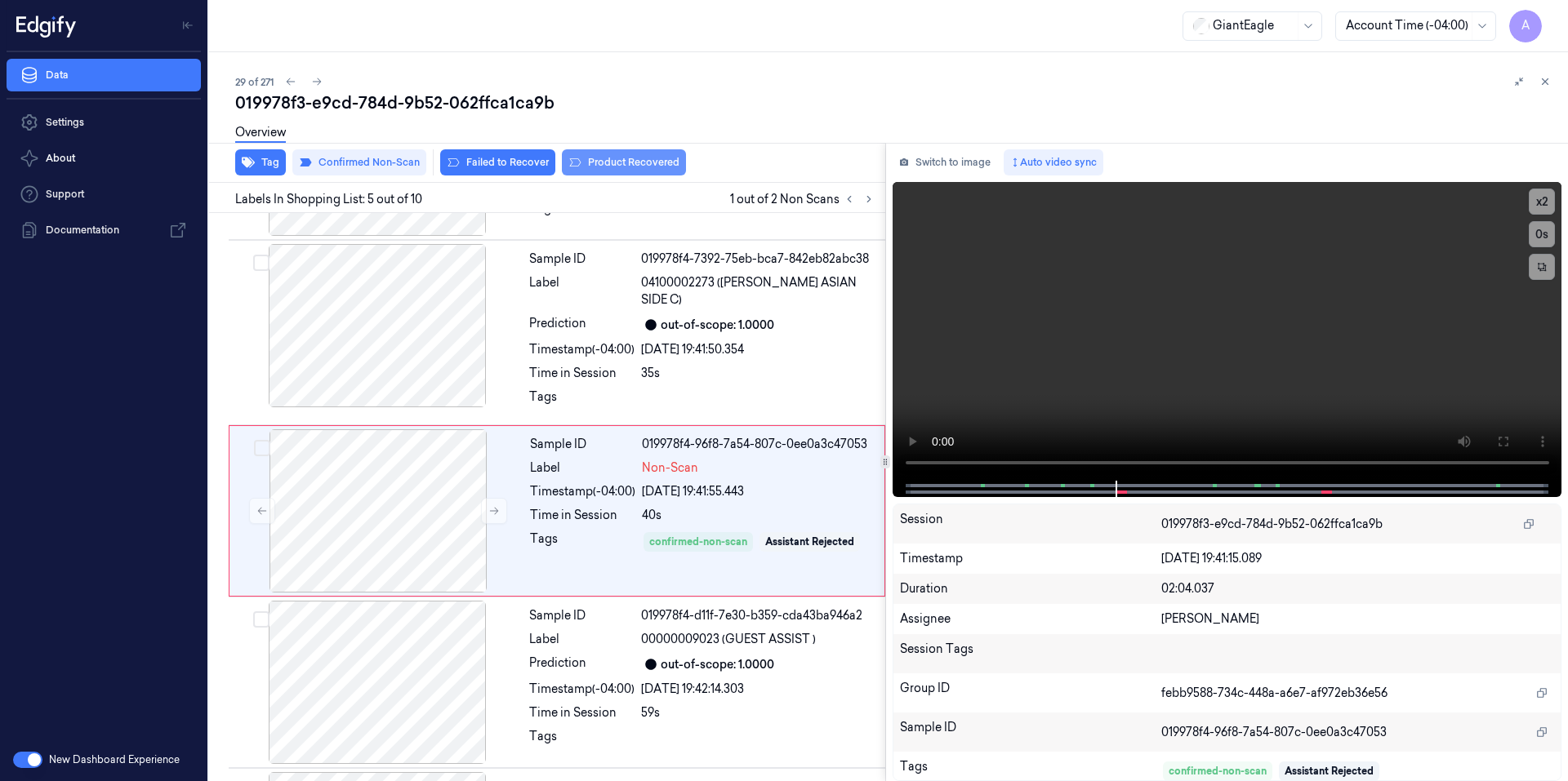
click at [621, 162] on button "Product Recovered" at bounding box center [624, 162] width 125 height 27
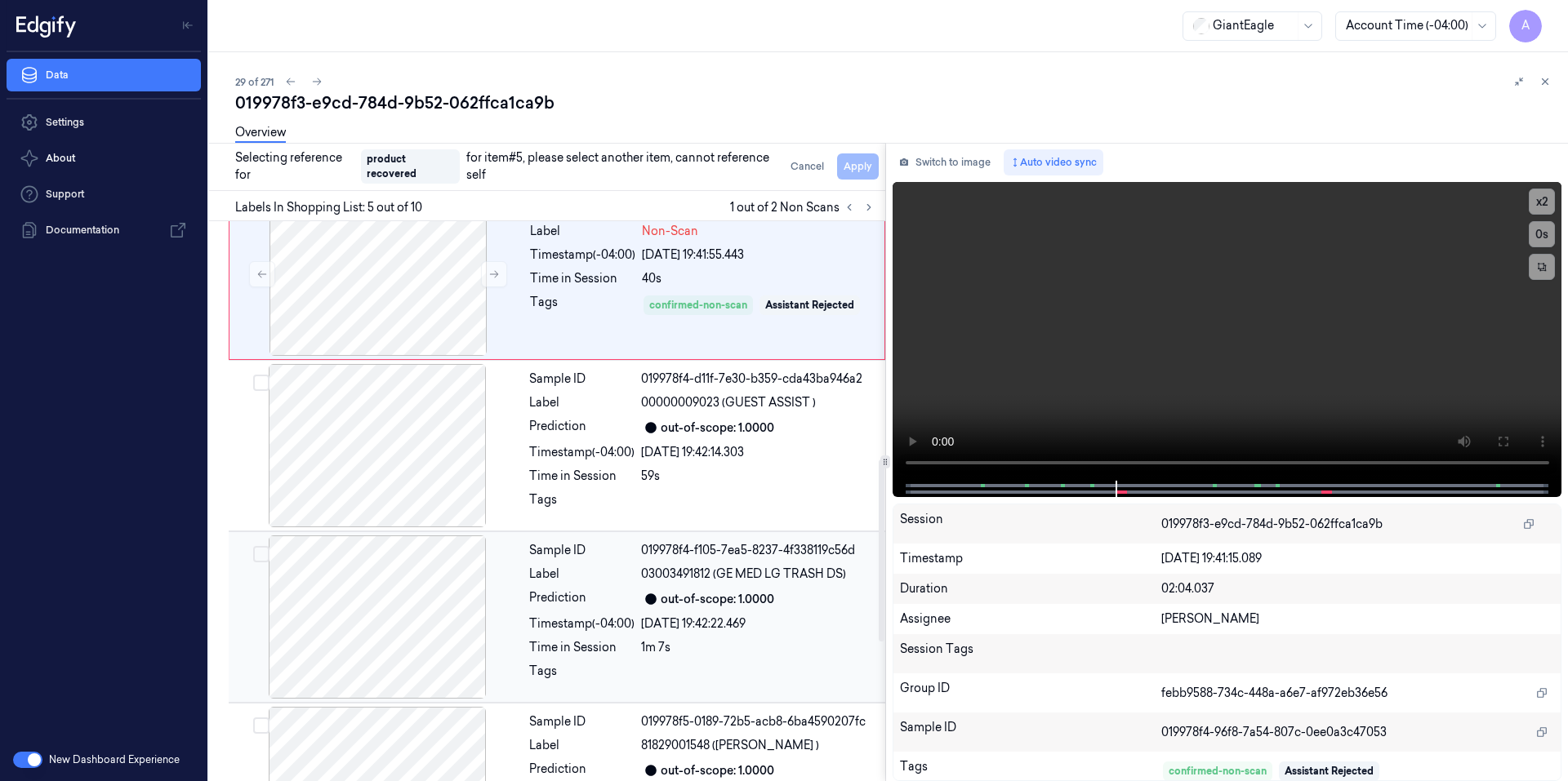
click at [678, 663] on div at bounding box center [758, 676] width 234 height 27
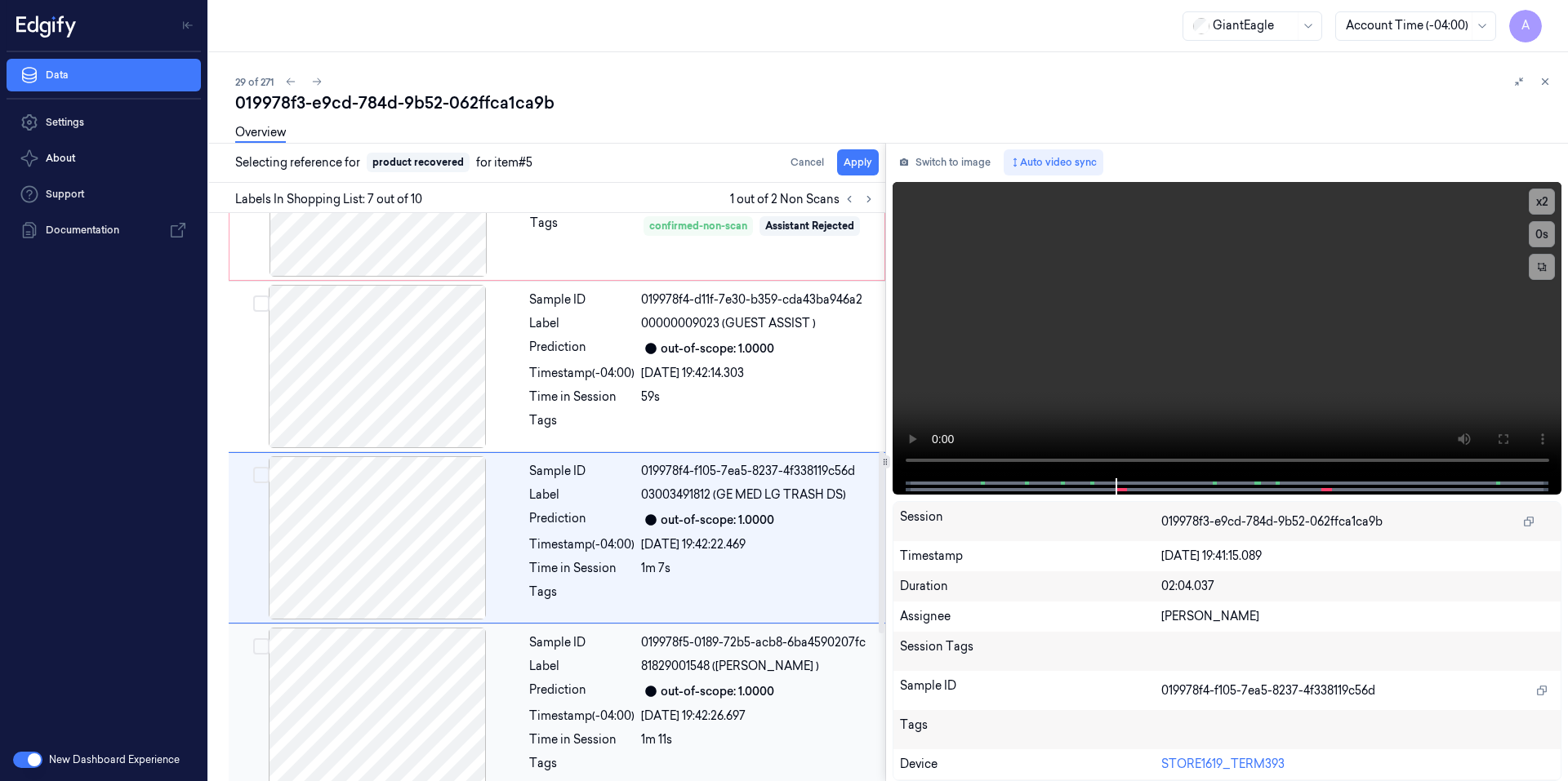
scroll to position [830, 0]
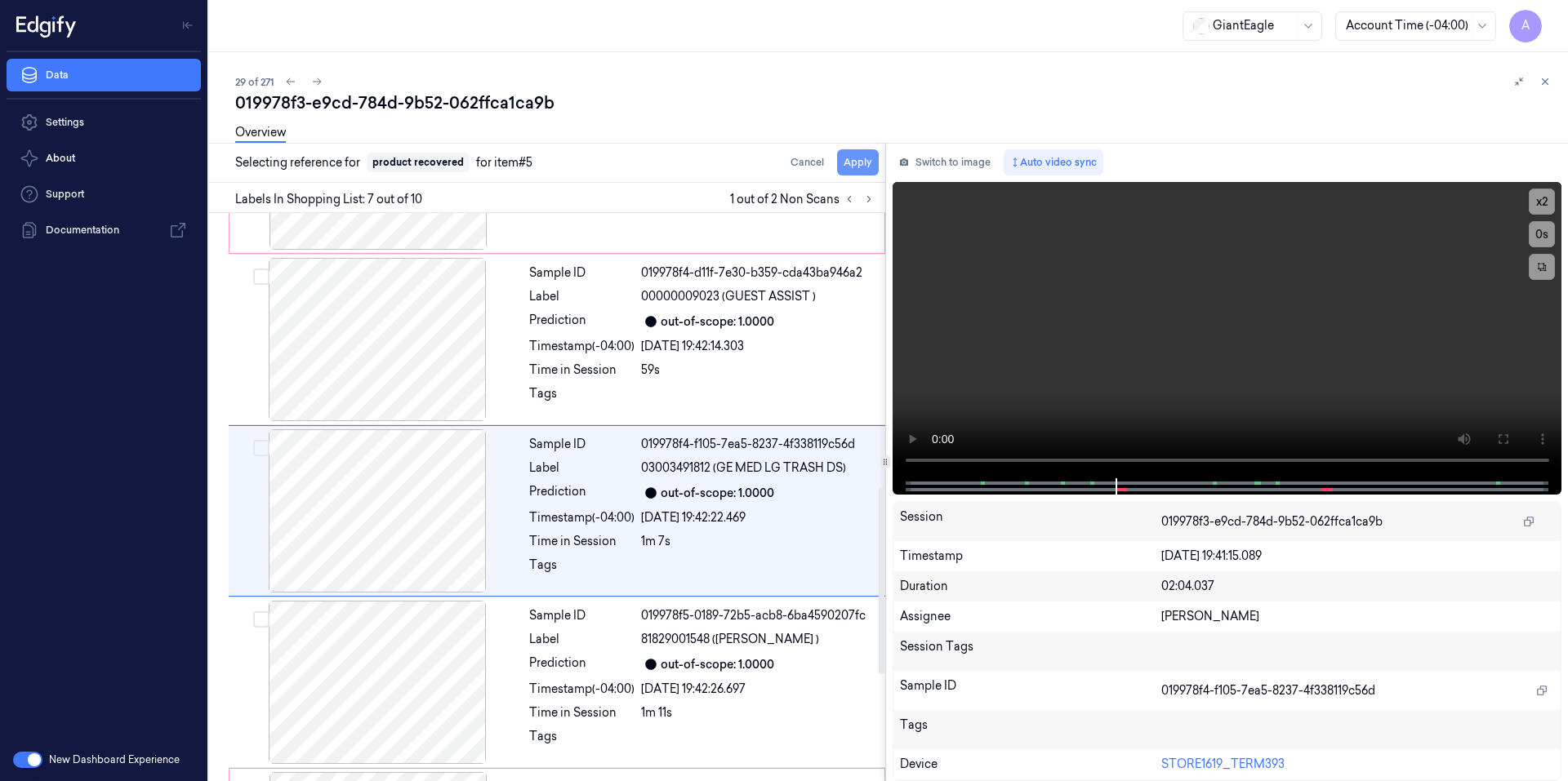
click at [854, 164] on button "Apply" at bounding box center [857, 162] width 41 height 27
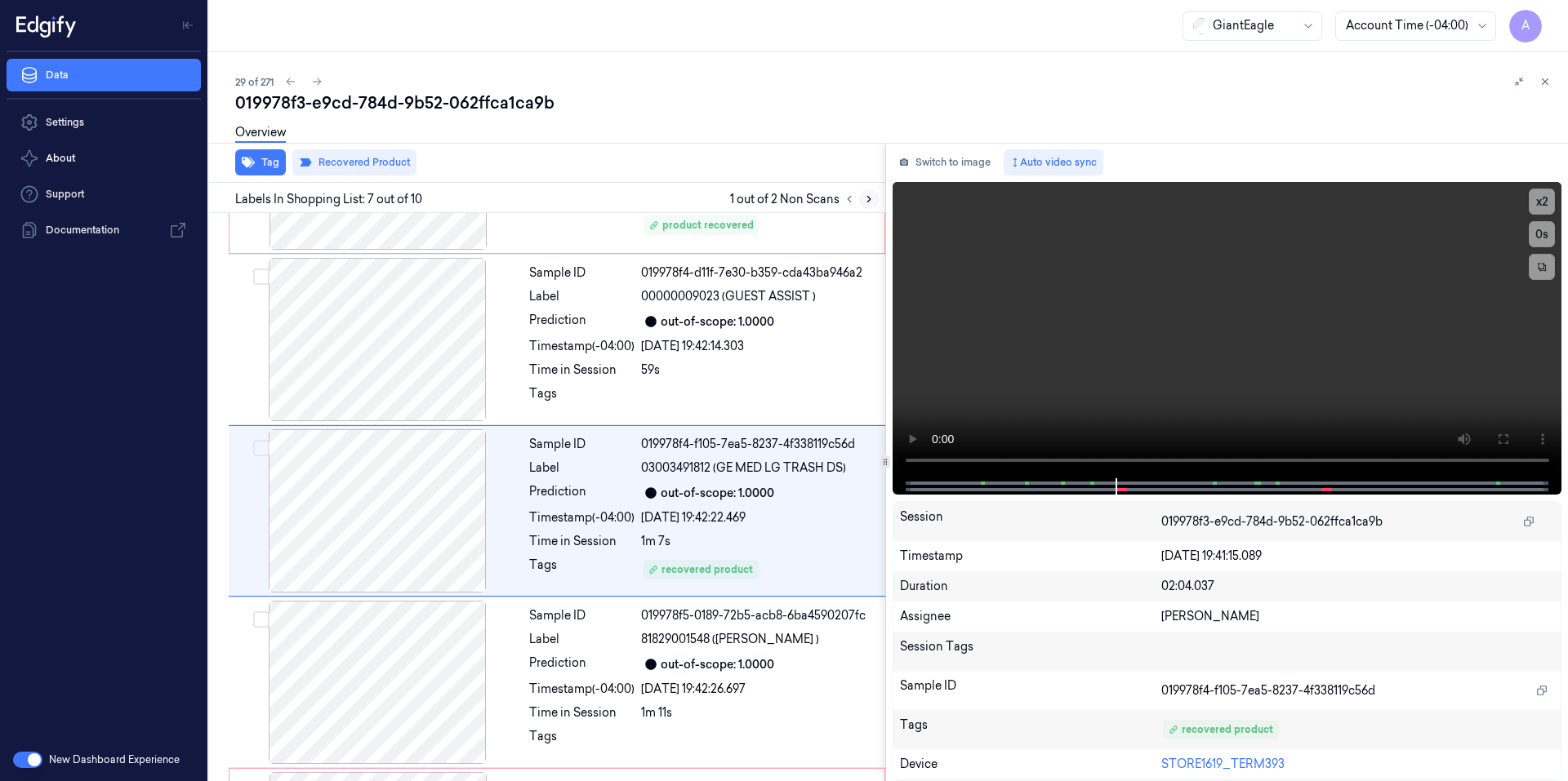
click at [863, 200] on icon at bounding box center [868, 199] width 11 height 11
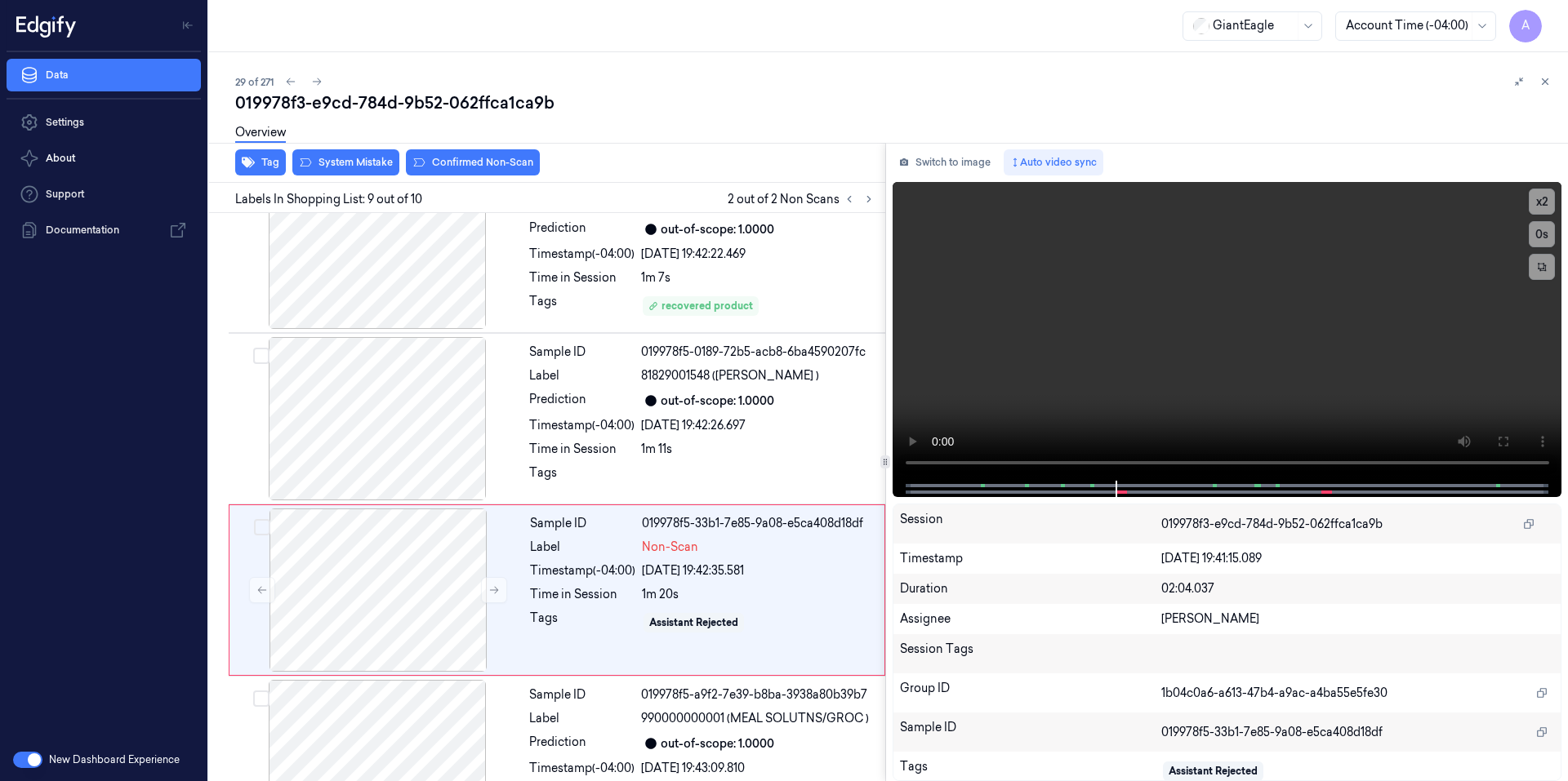
scroll to position [1151, 0]
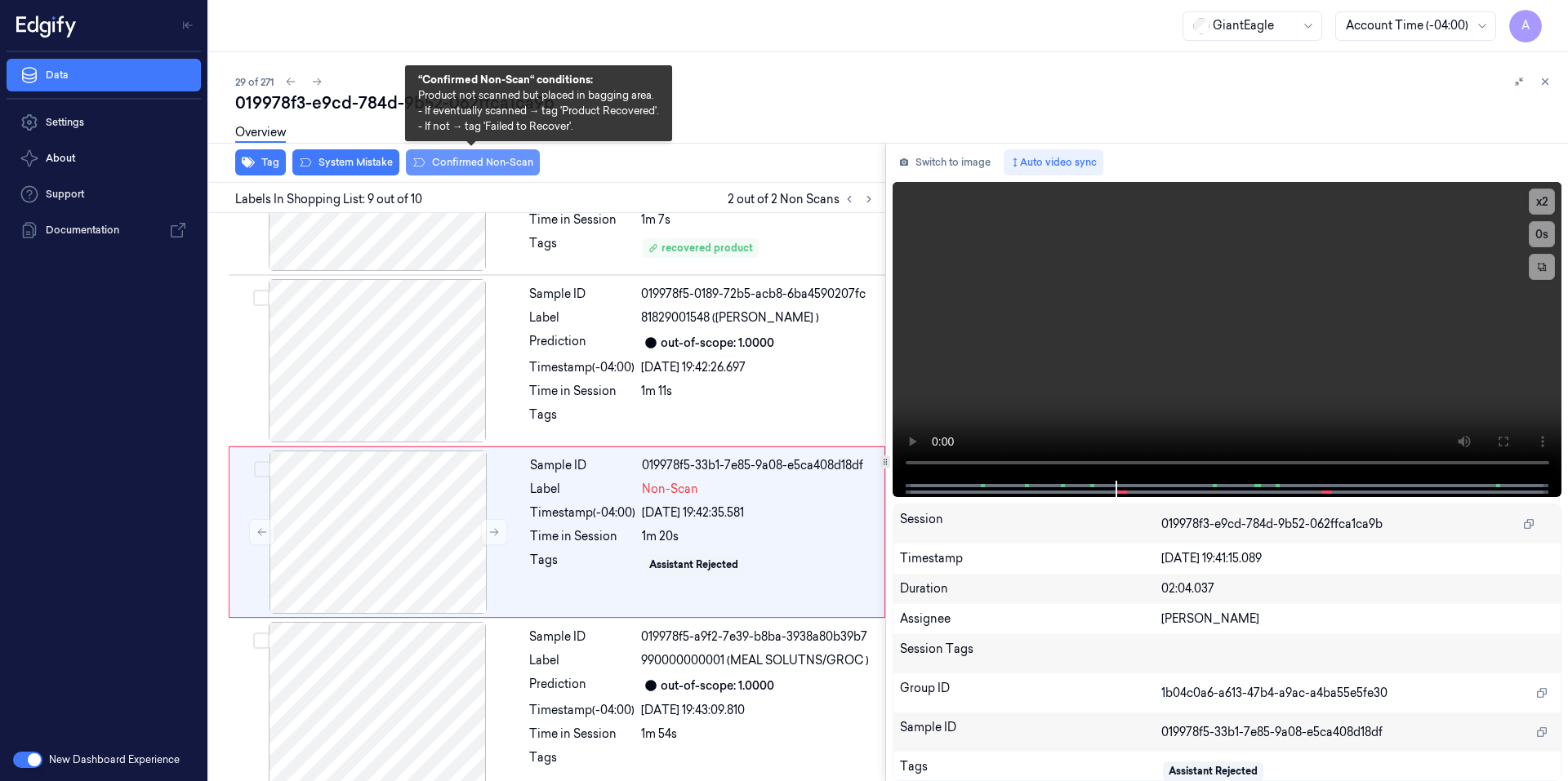
click at [446, 158] on button "Confirmed Non-Scan" at bounding box center [473, 162] width 134 height 27
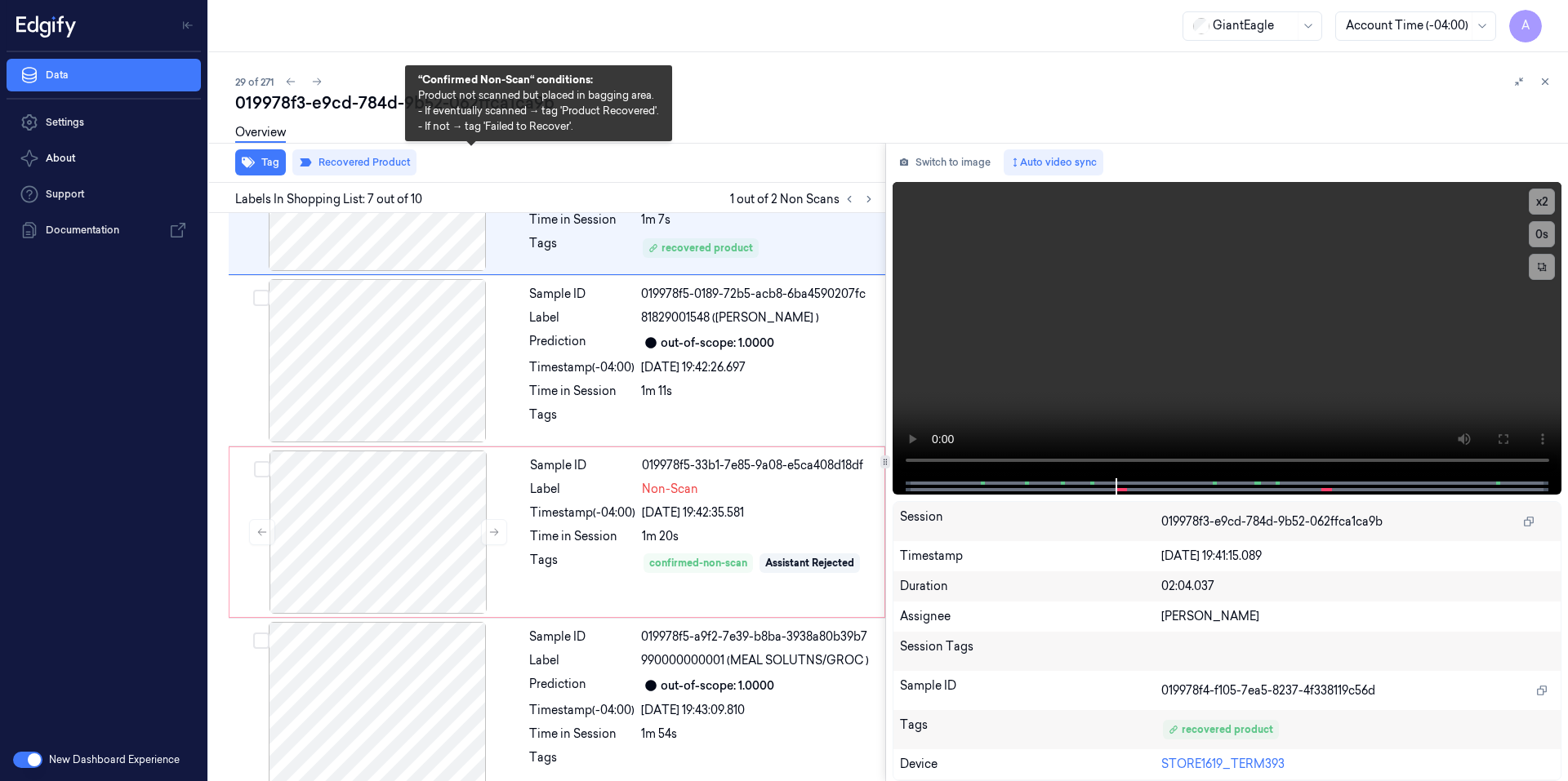
scroll to position [1149, 0]
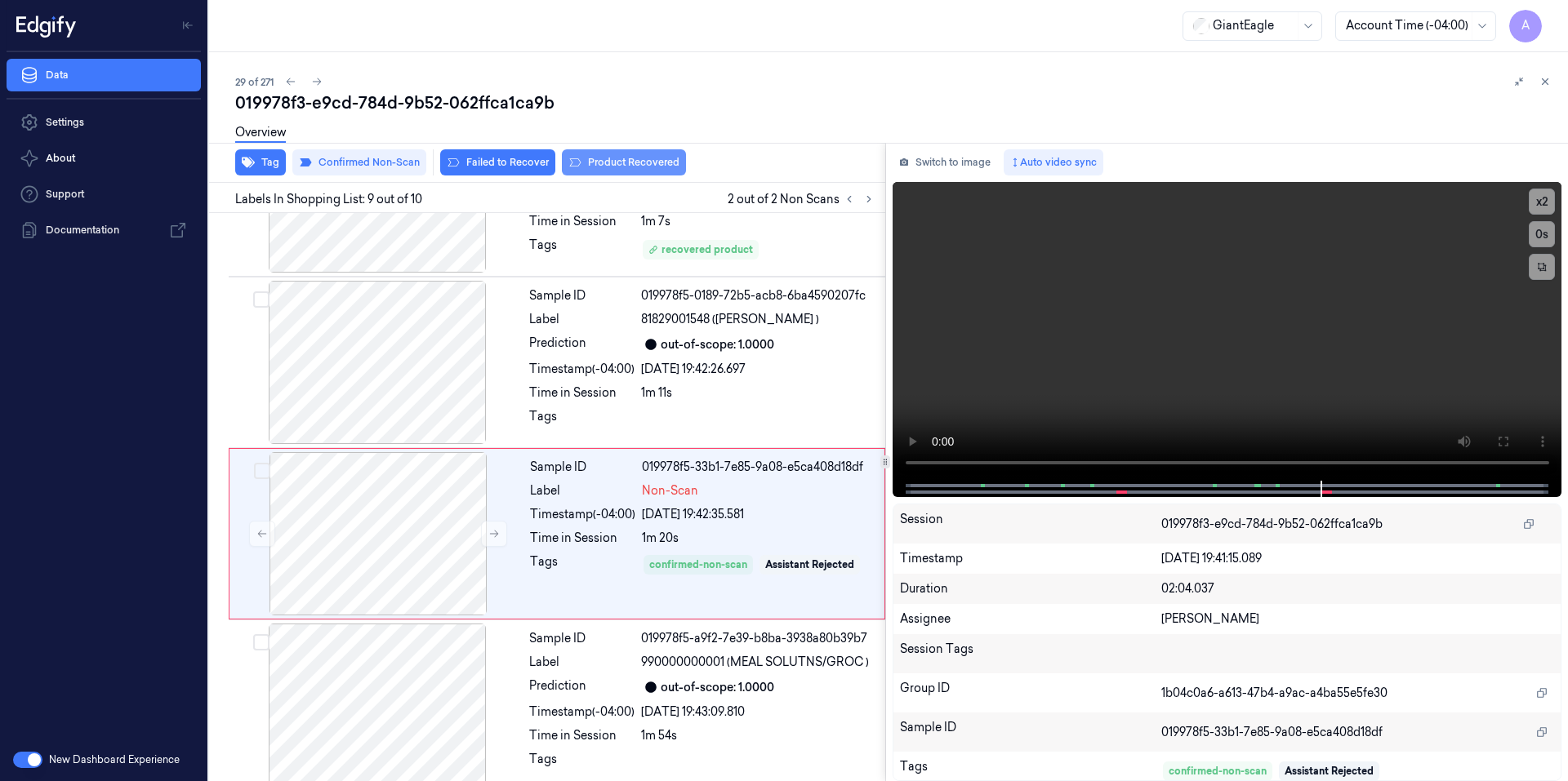
click at [598, 159] on button "Product Recovered" at bounding box center [624, 162] width 125 height 27
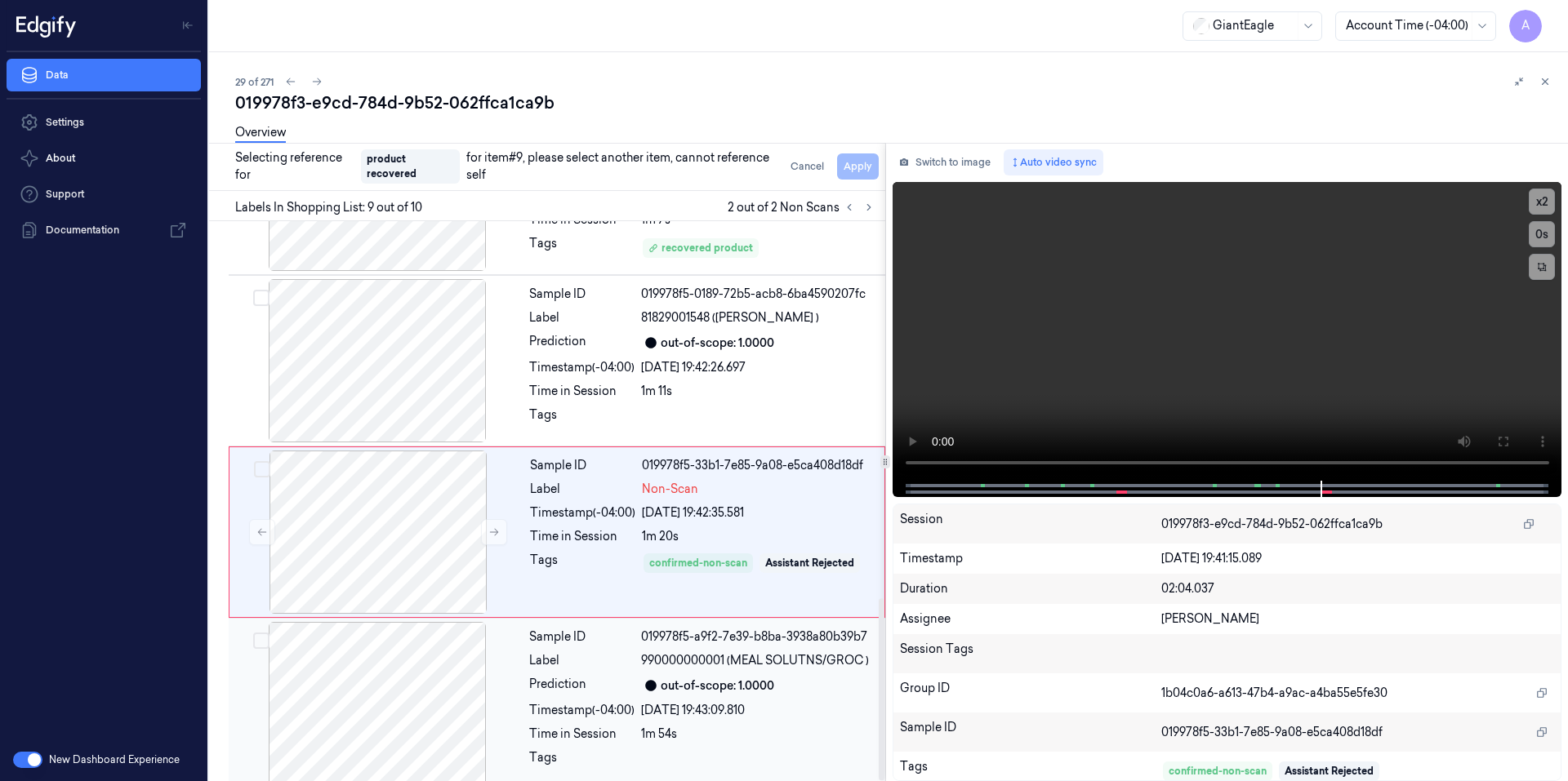
click at [680, 749] on div at bounding box center [758, 762] width 234 height 27
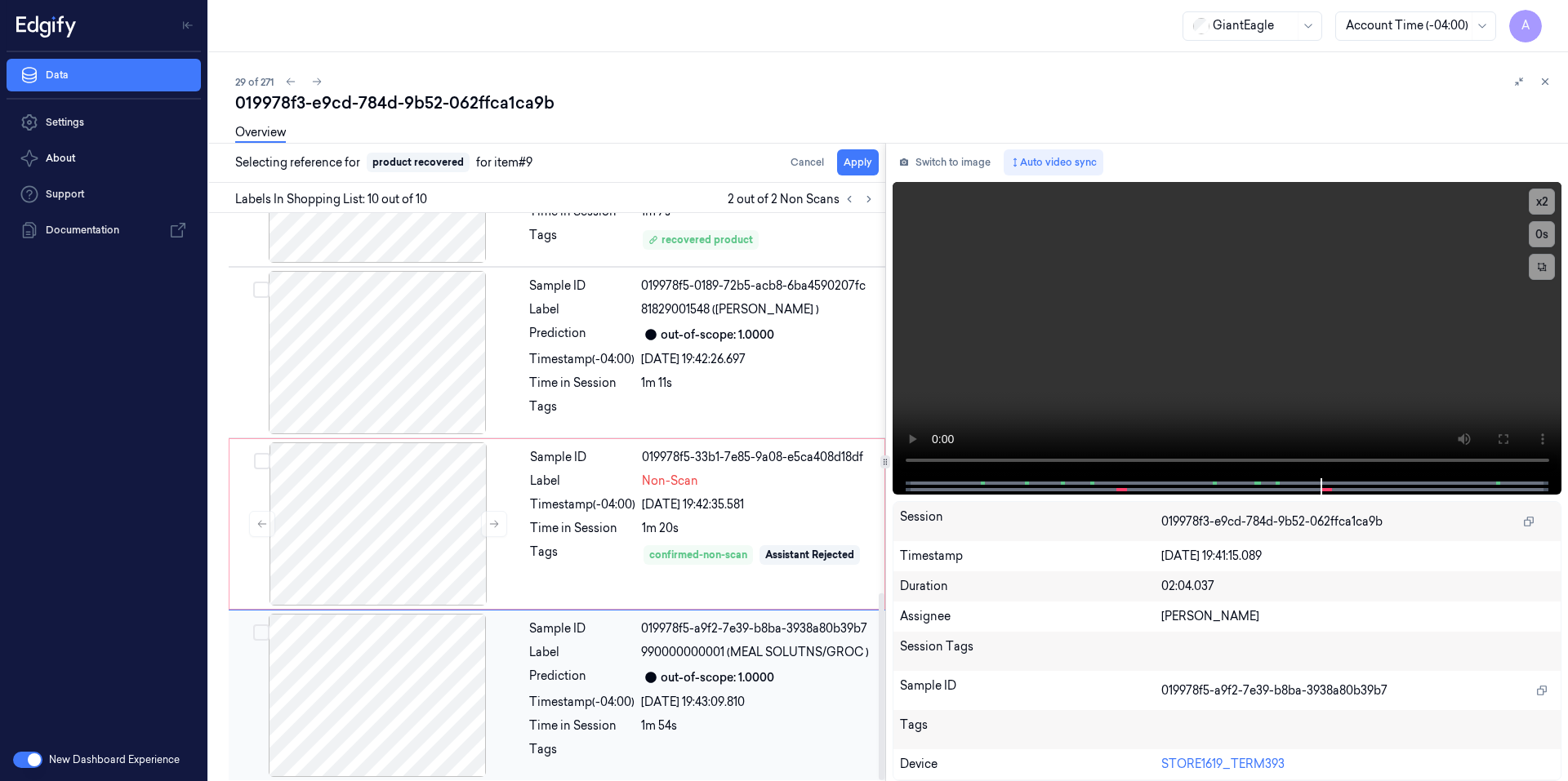
scroll to position [1151, 0]
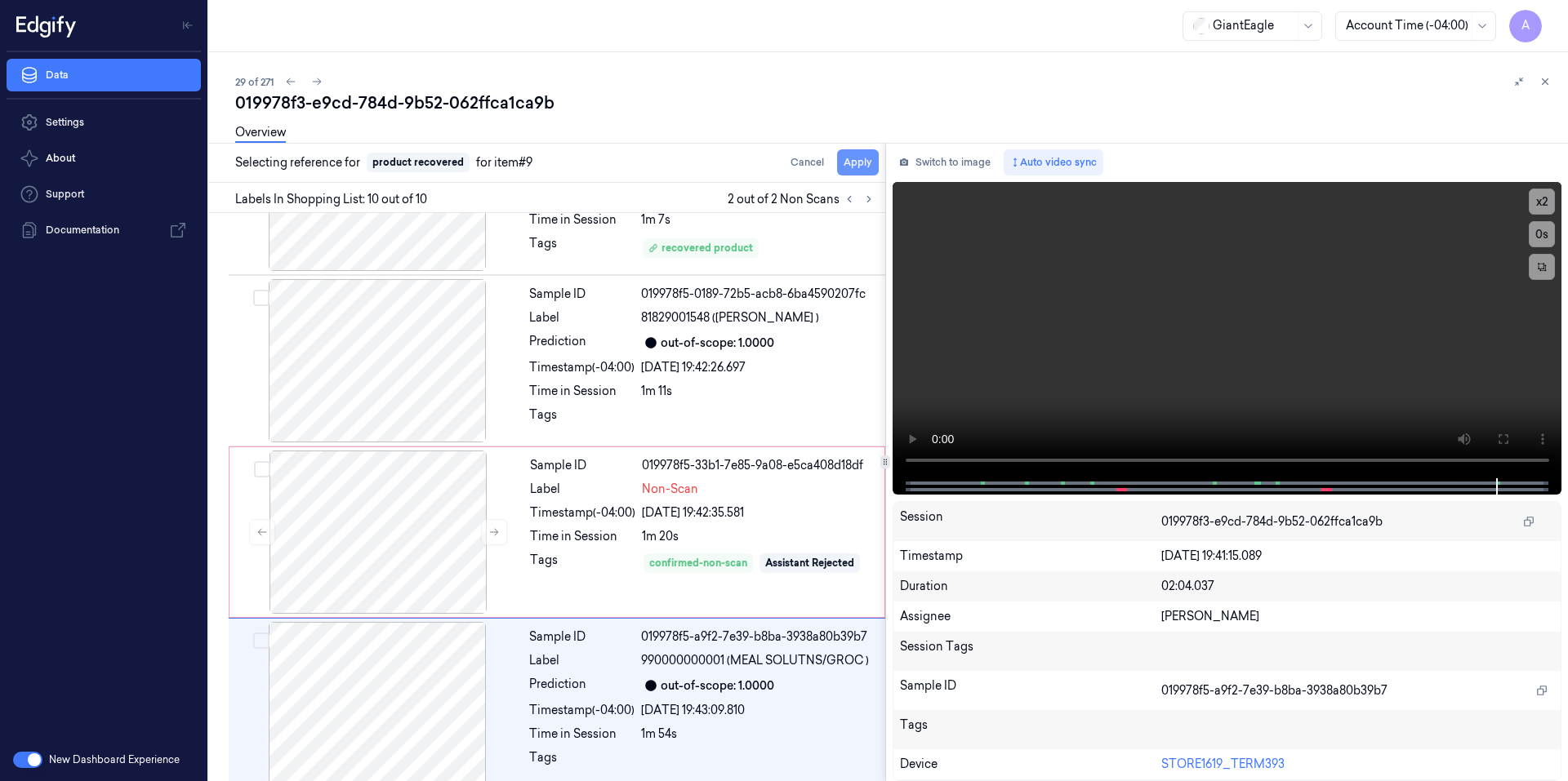
click at [857, 160] on button "Apply" at bounding box center [857, 162] width 41 height 27
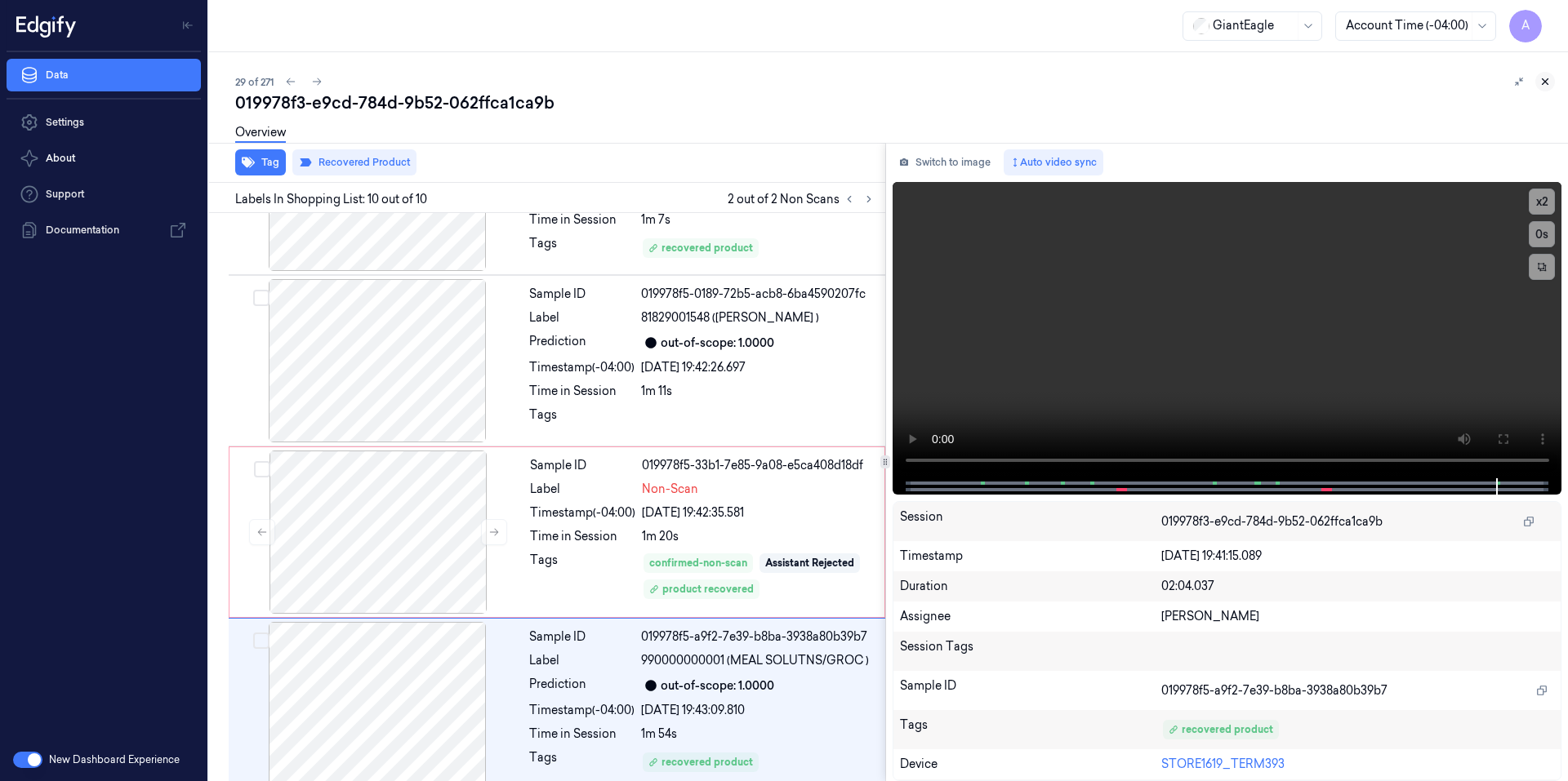
click at [1550, 79] on icon at bounding box center [1544, 81] width 11 height 11
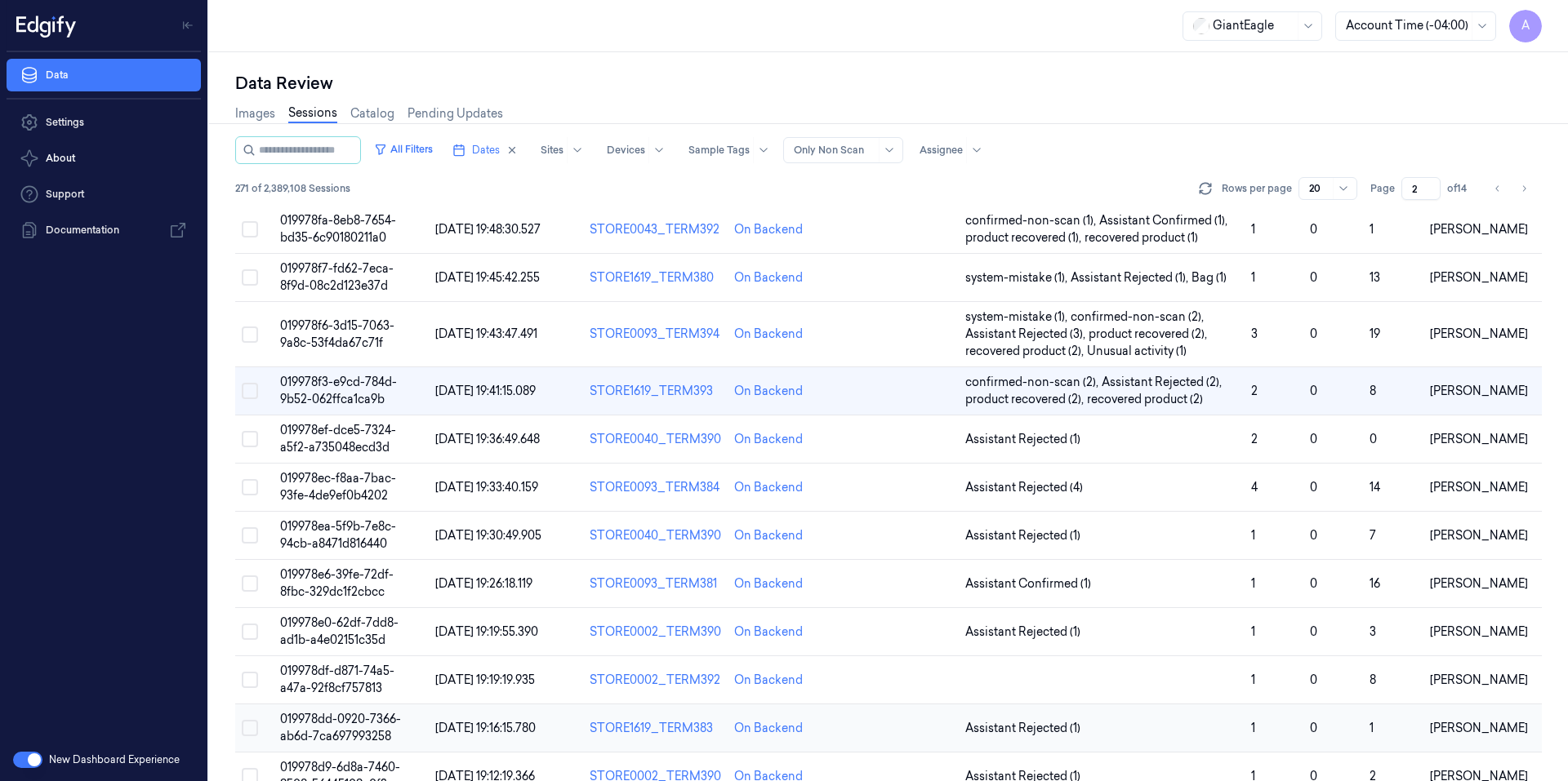
scroll to position [260, 0]
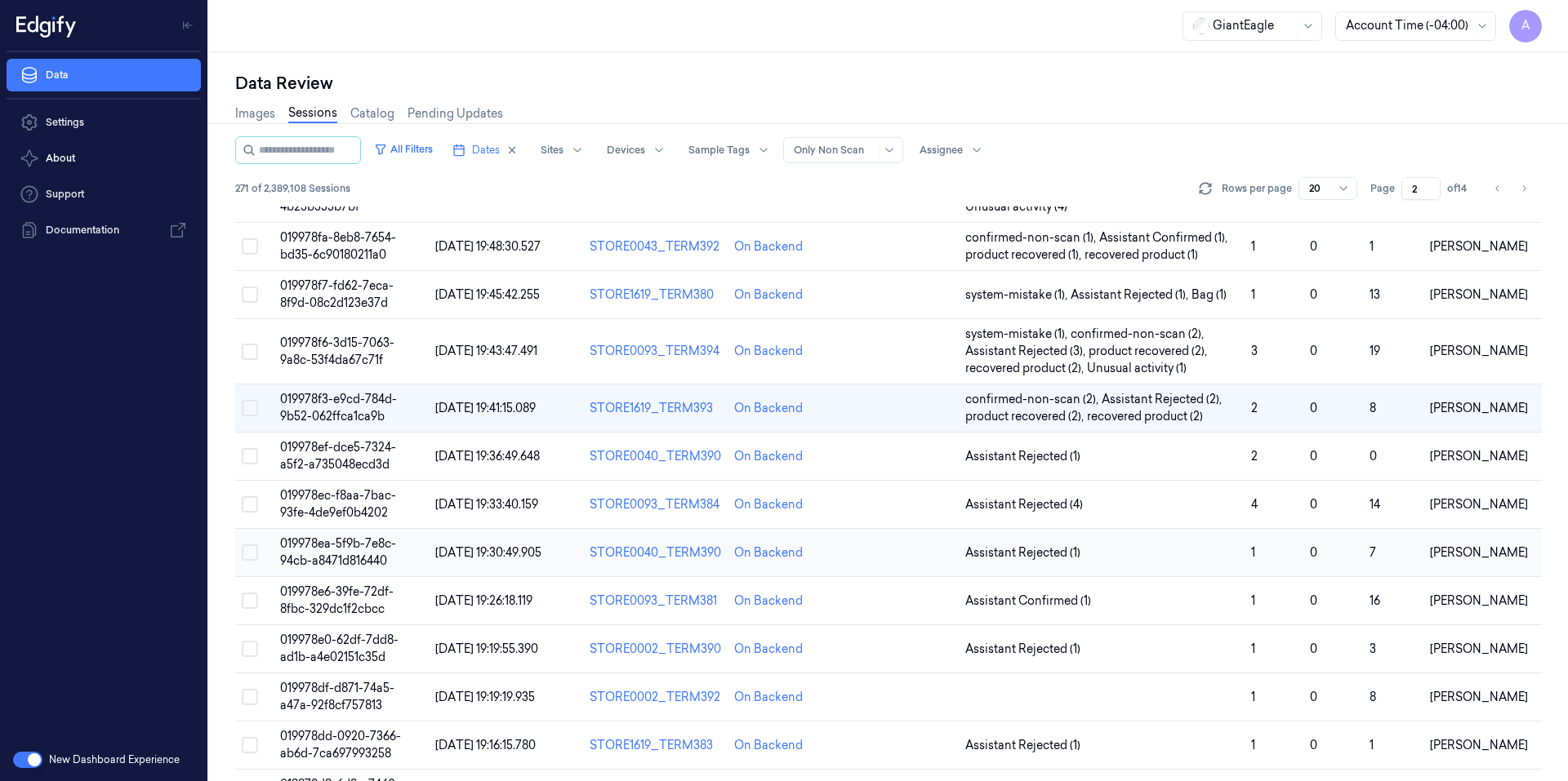
click at [328, 547] on span "019978ea-5f9b-7e8c-94cb-a8471d816440" at bounding box center [338, 552] width 116 height 32
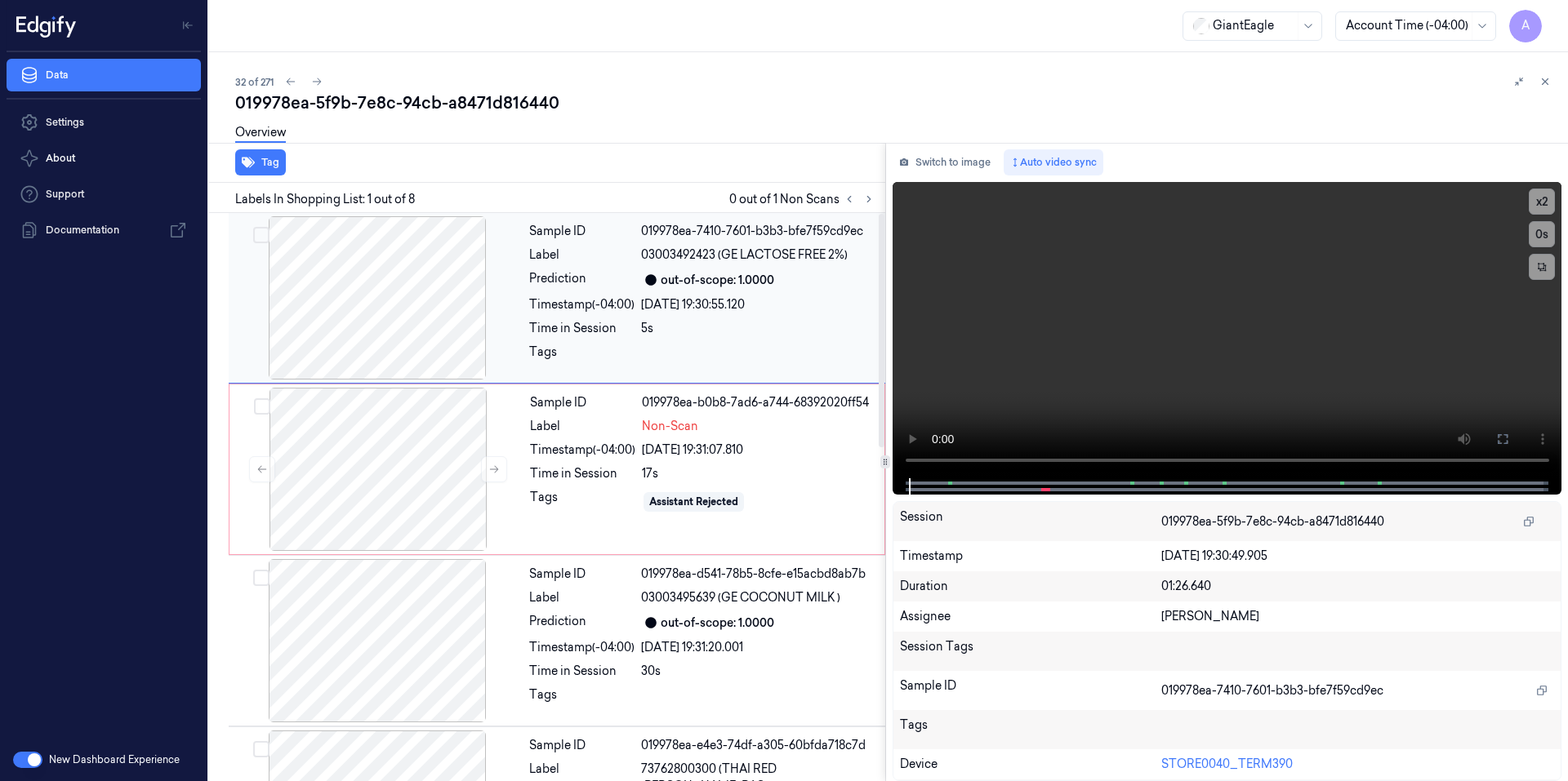
click at [586, 350] on div "Tags" at bounding box center [582, 356] width 105 height 27
click at [1181, 407] on video at bounding box center [1226, 331] width 670 height 297
click at [387, 453] on div at bounding box center [377, 469] width 290 height 163
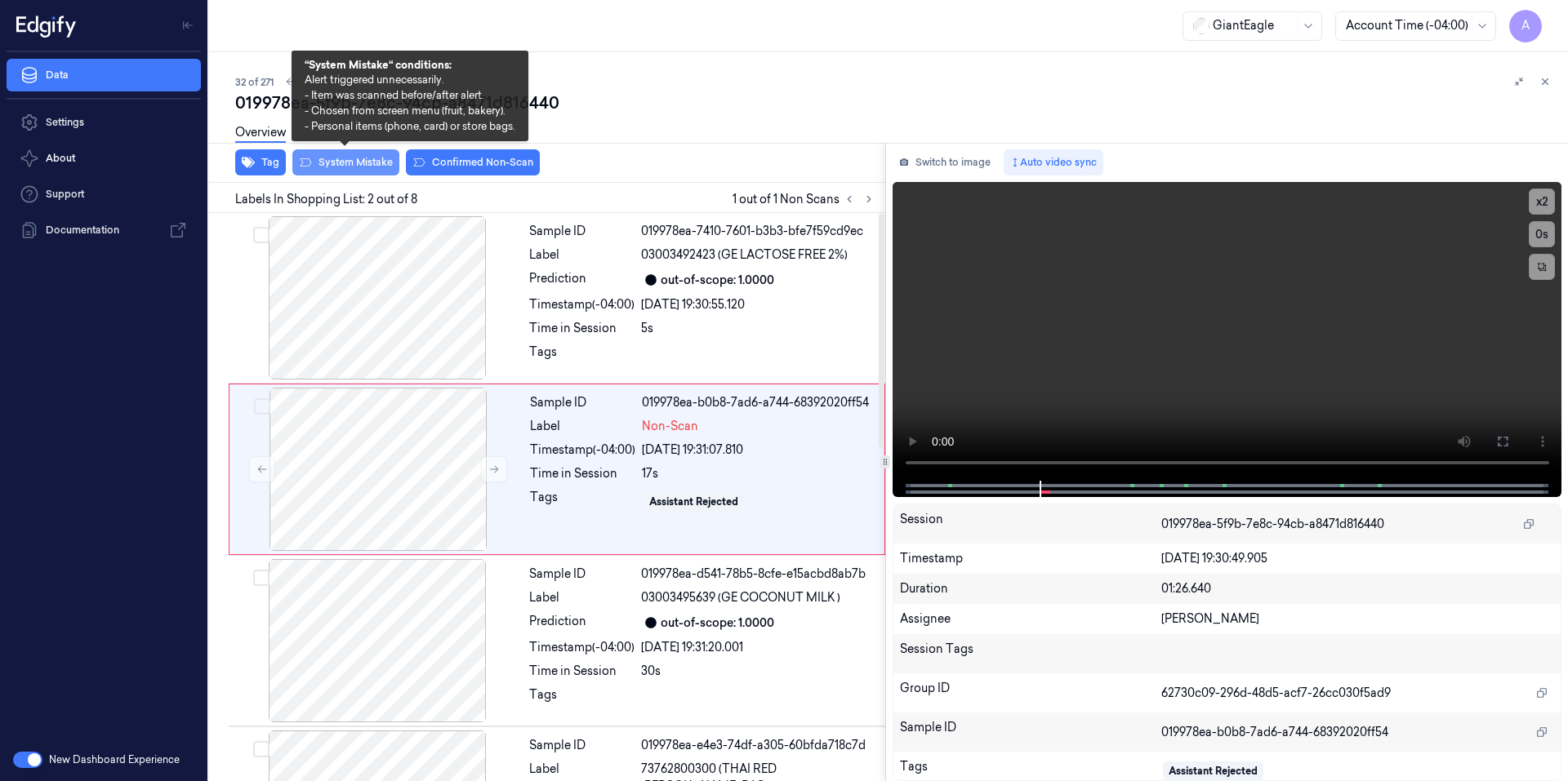
click at [359, 169] on button "System Mistake" at bounding box center [345, 162] width 107 height 27
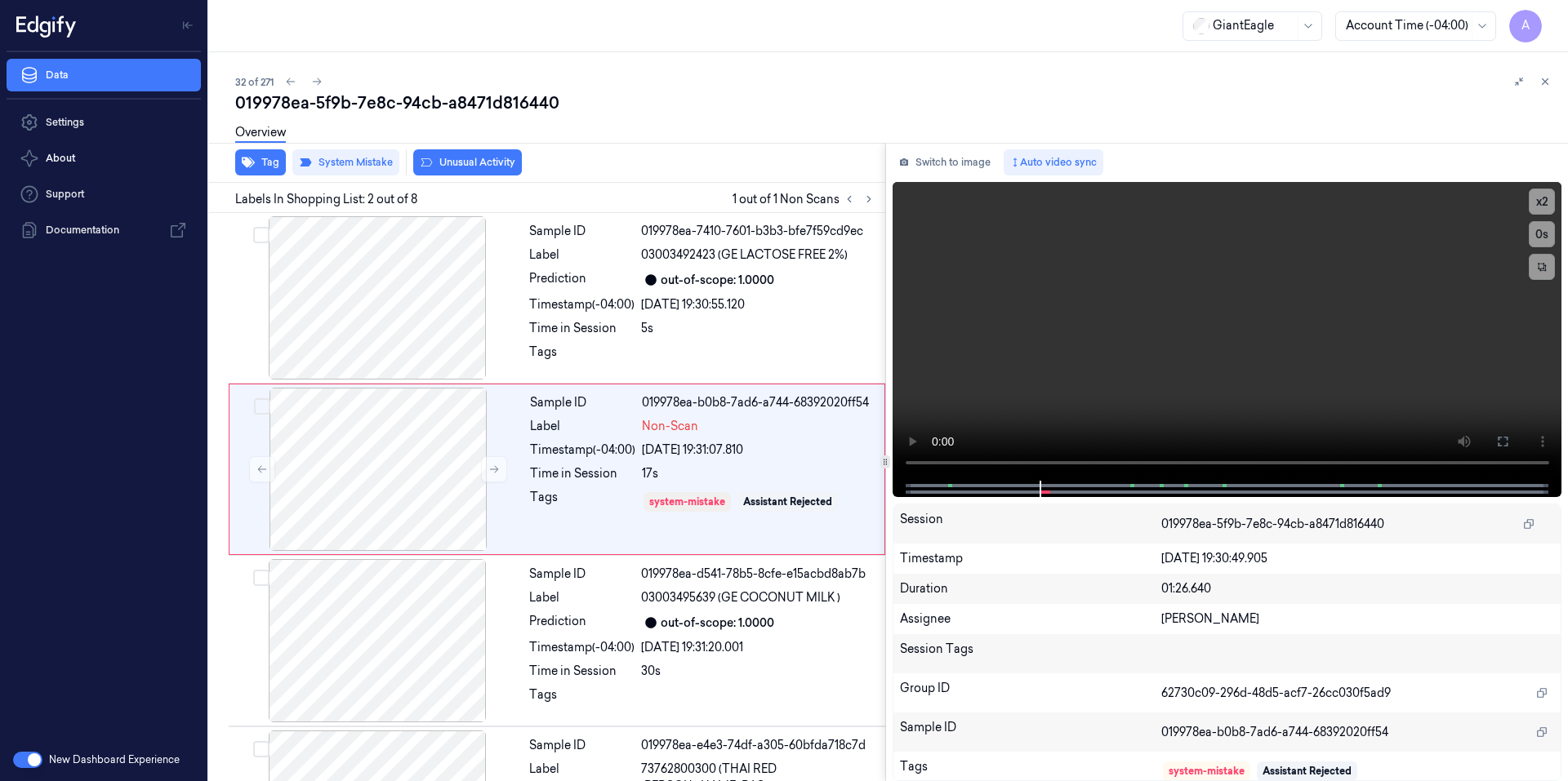
click at [462, 164] on button "Unusual Activity" at bounding box center [467, 162] width 109 height 27
click at [1548, 83] on icon at bounding box center [1544, 81] width 11 height 11
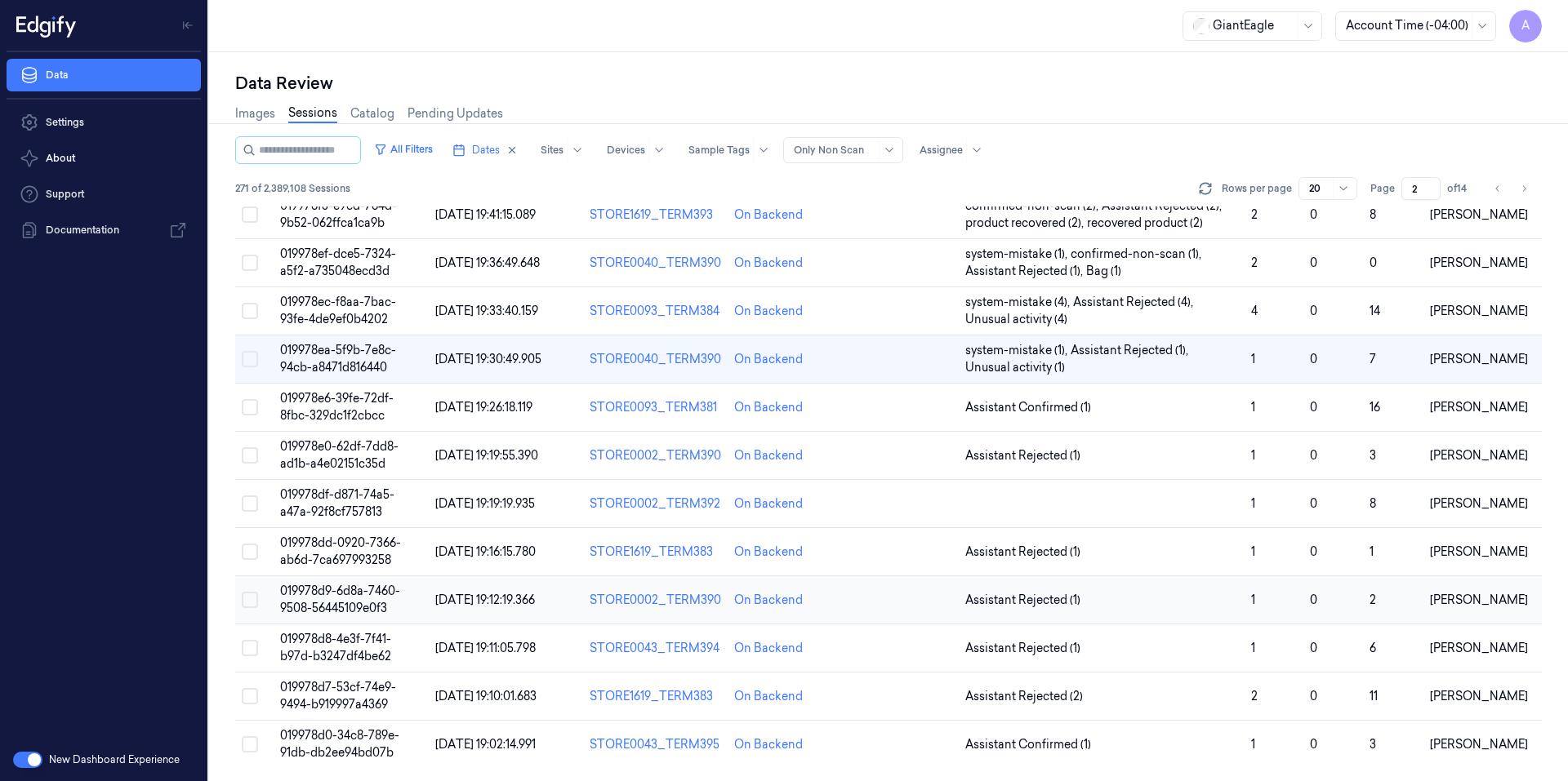
scroll to position [405, 0]
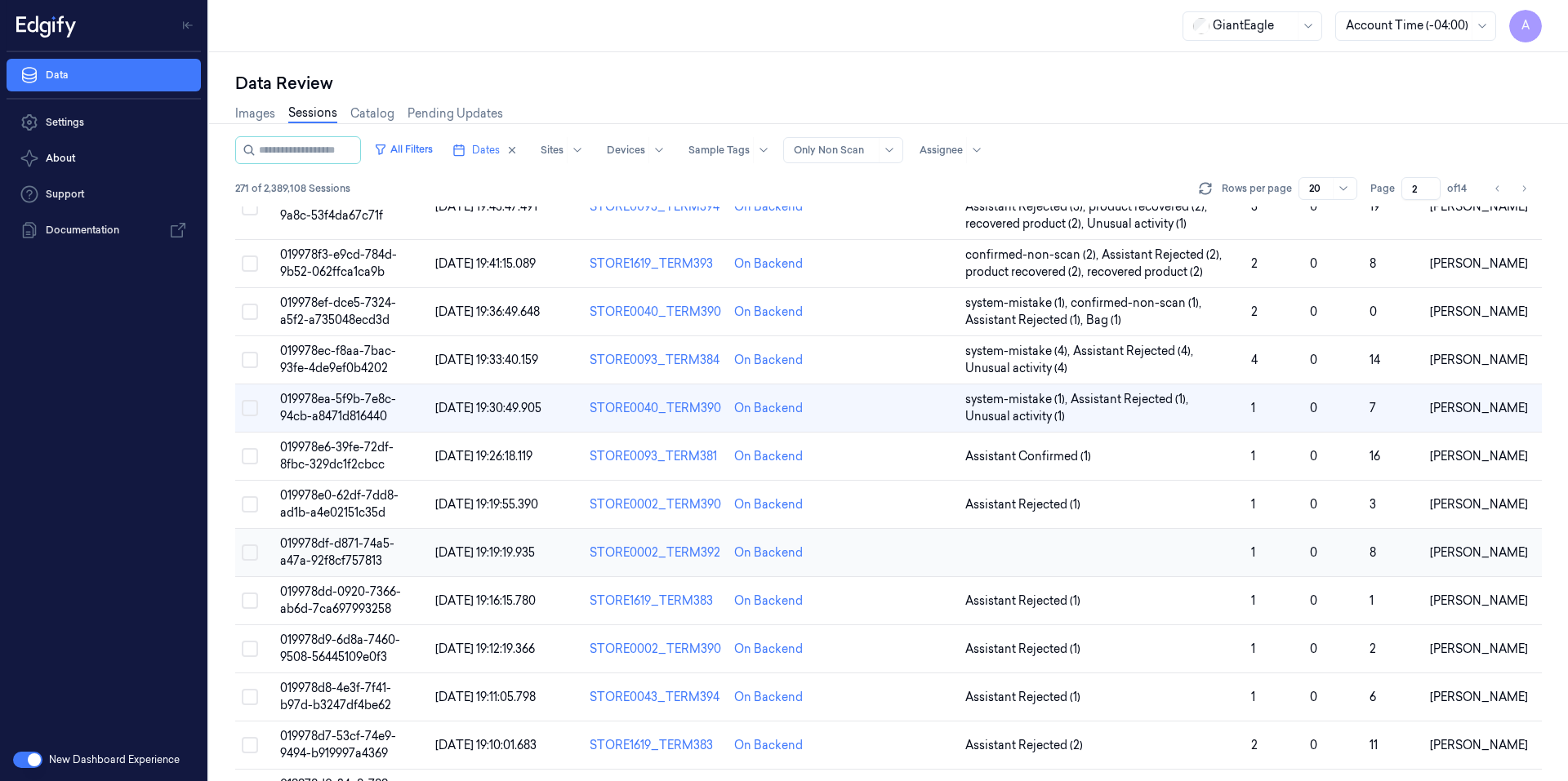
click at [343, 541] on span "019978df-d871-74a5-a47a-92f8cf757813" at bounding box center [337, 552] width 114 height 32
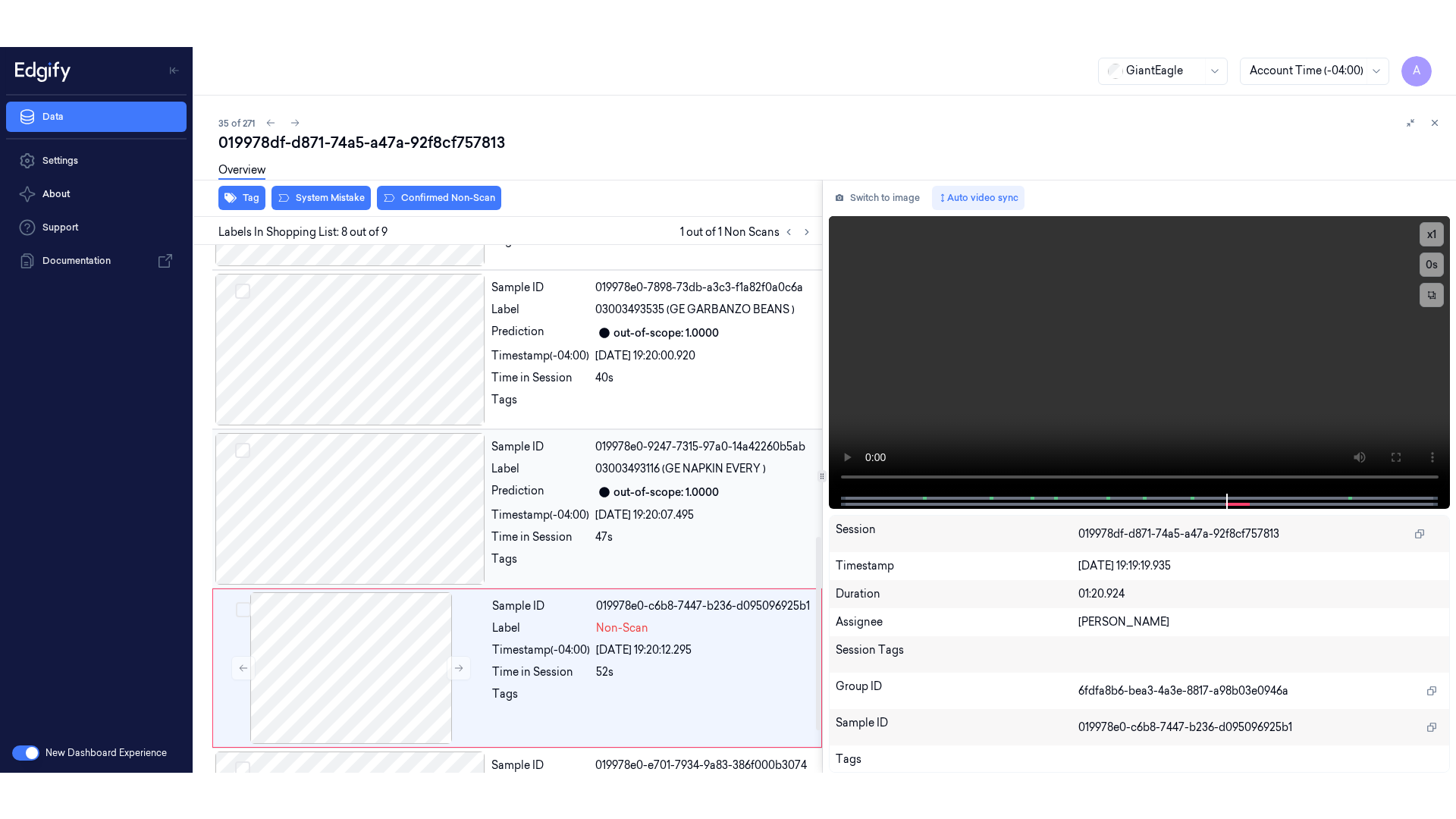
scroll to position [910, 0]
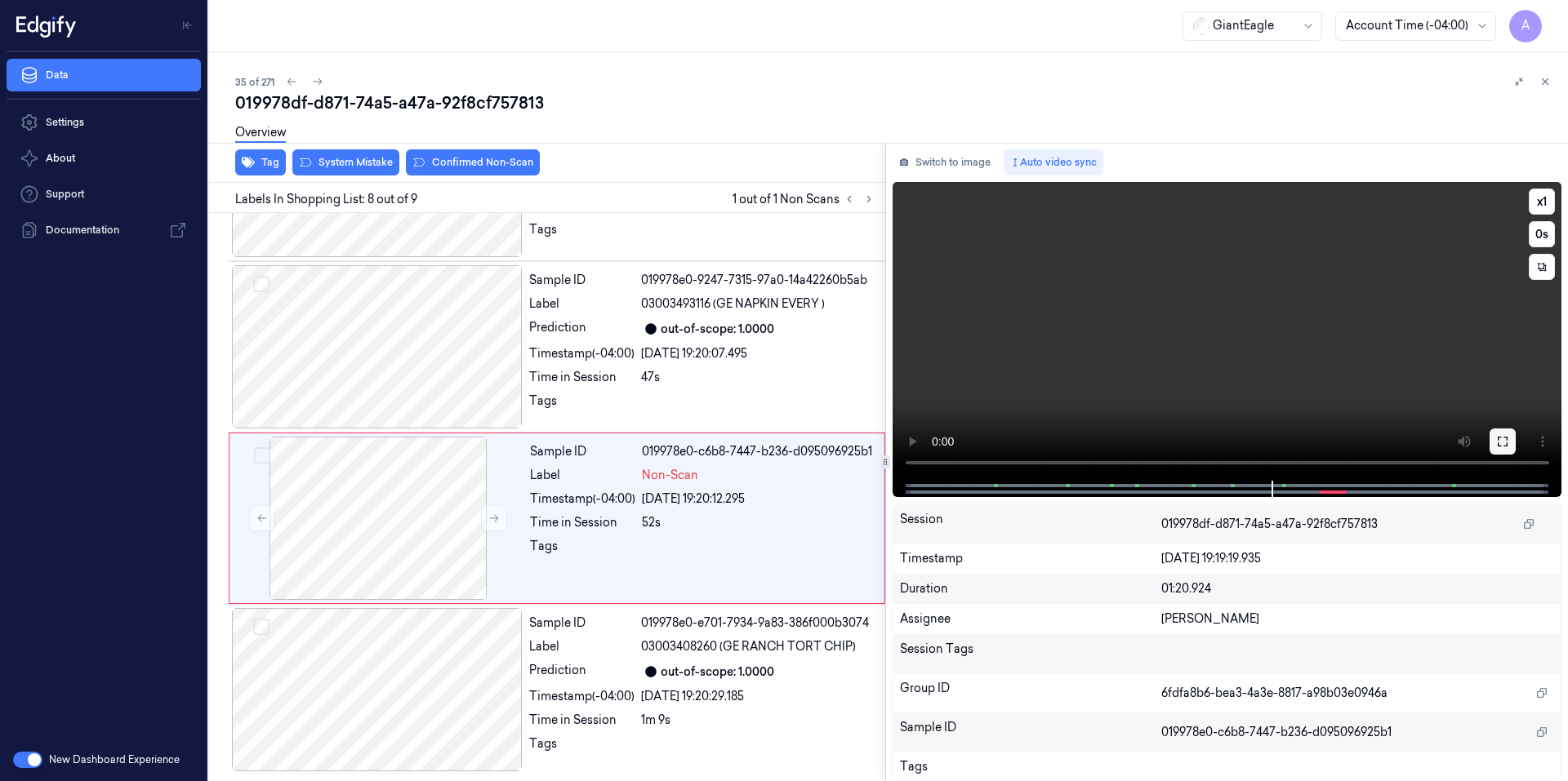
click at [1500, 448] on icon at bounding box center [1502, 441] width 13 height 13
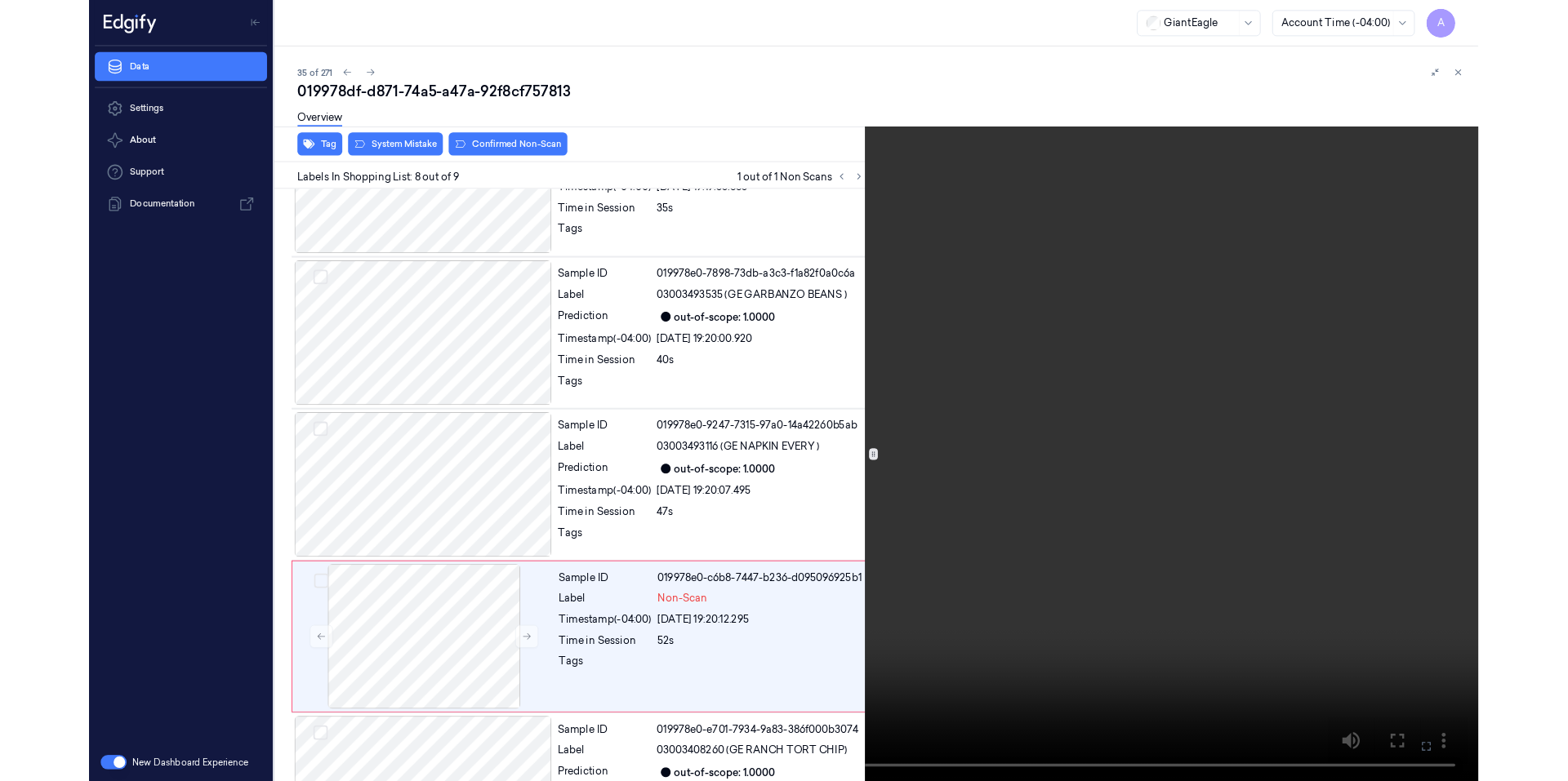
scroll to position [879, 0]
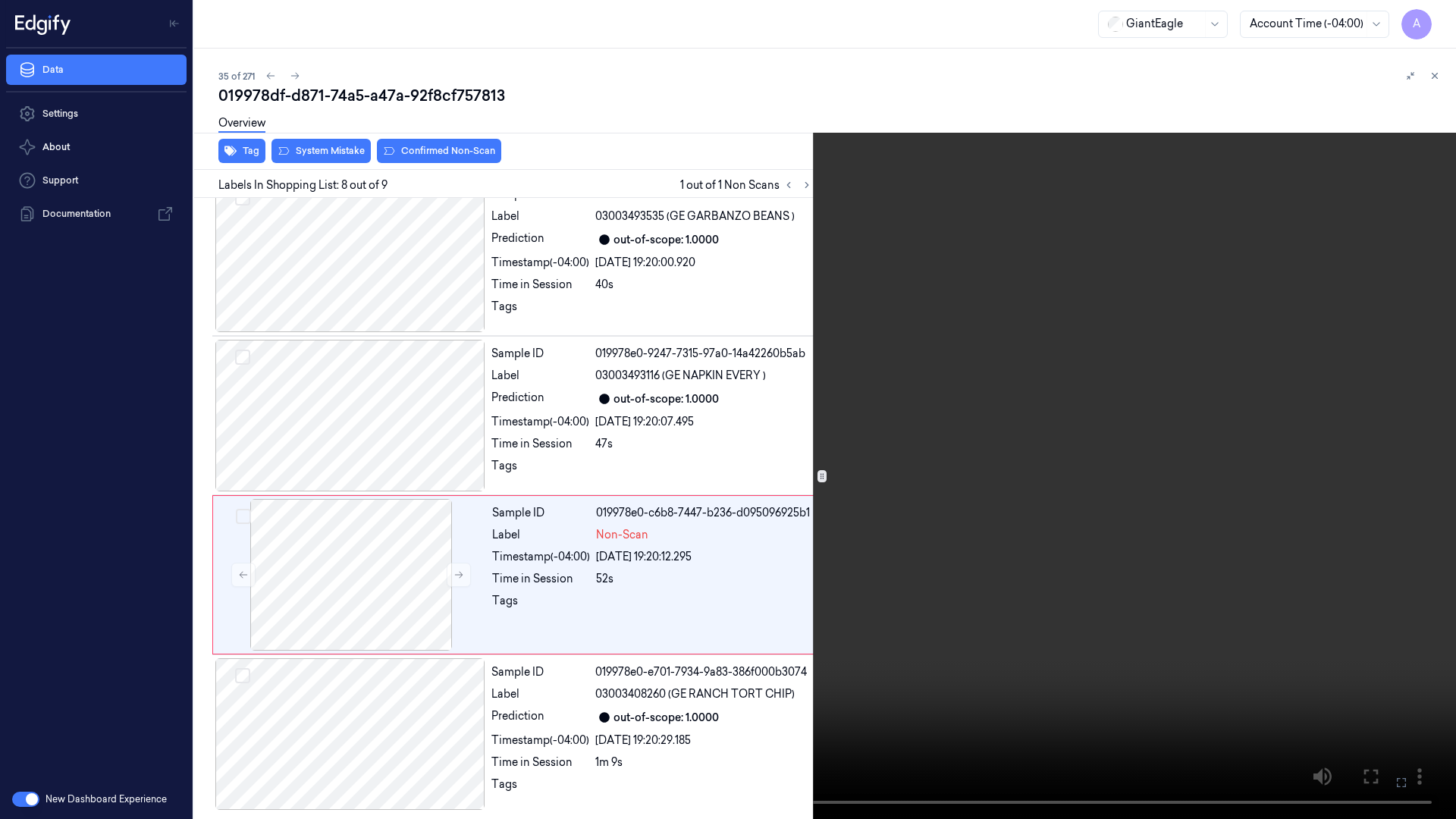
click at [0, 0] on icon at bounding box center [0, 0] width 0 height 0
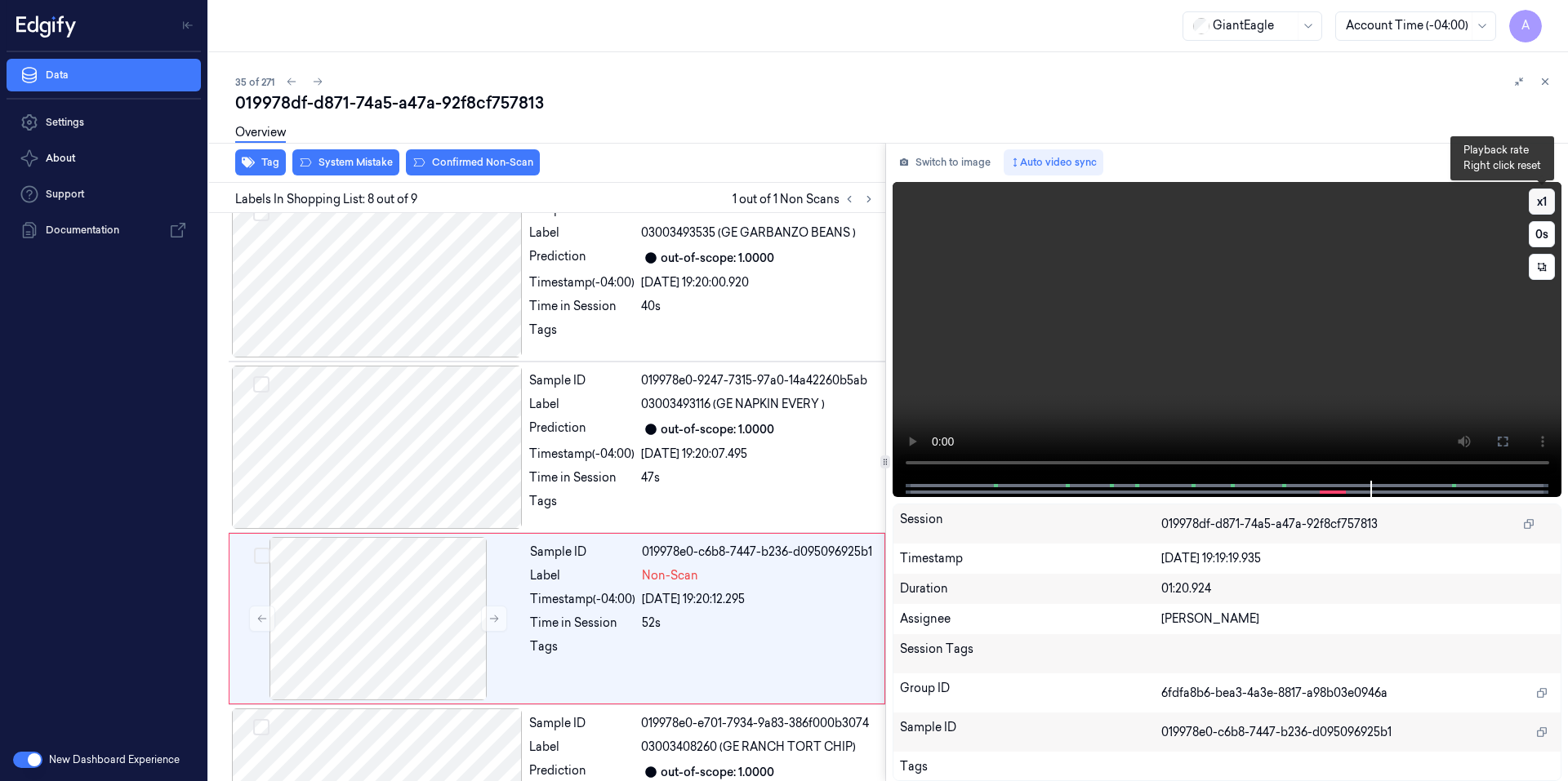
click at [1548, 198] on button "x 1" at bounding box center [1541, 201] width 27 height 27
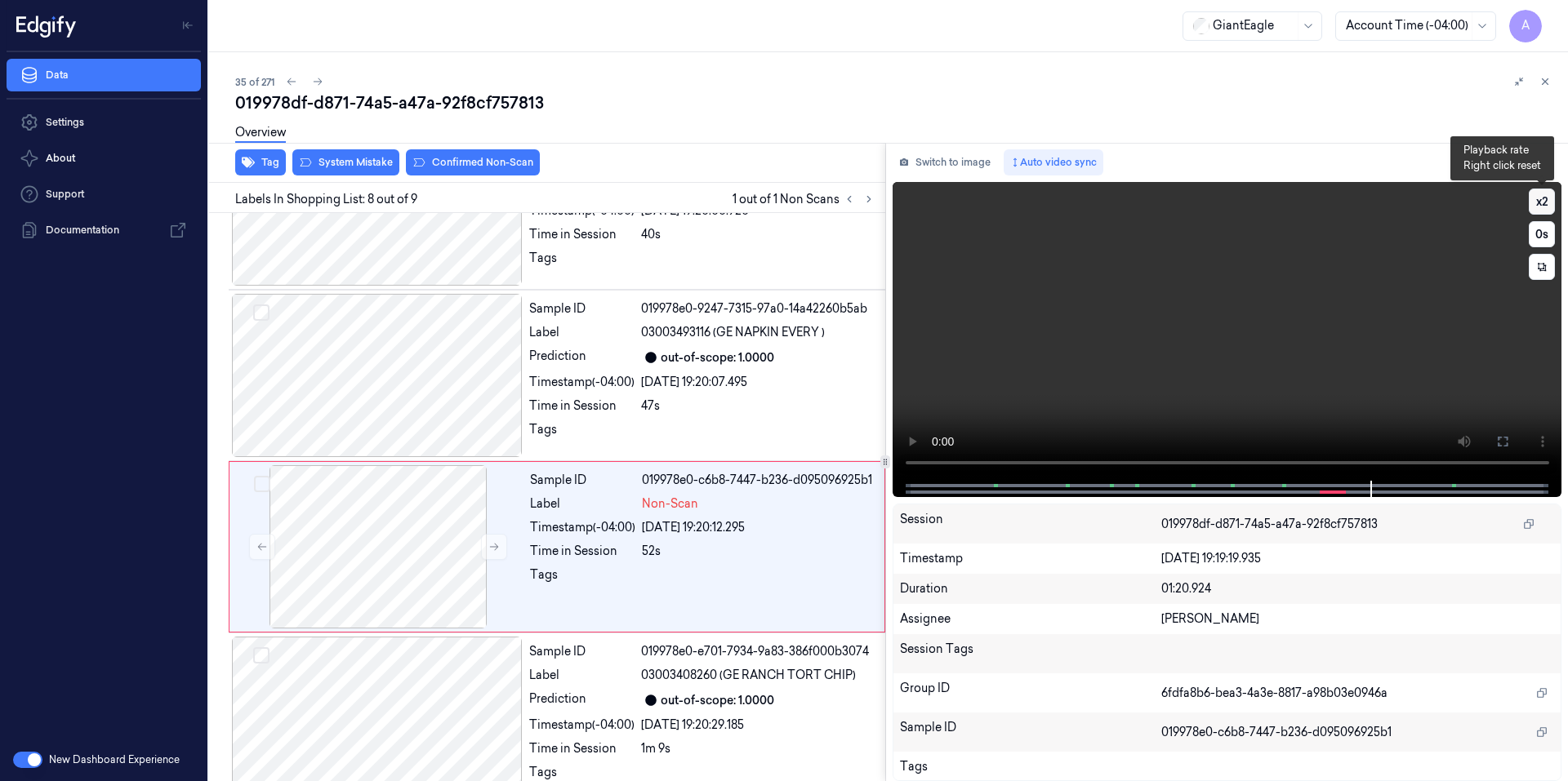
scroll to position [980, 0]
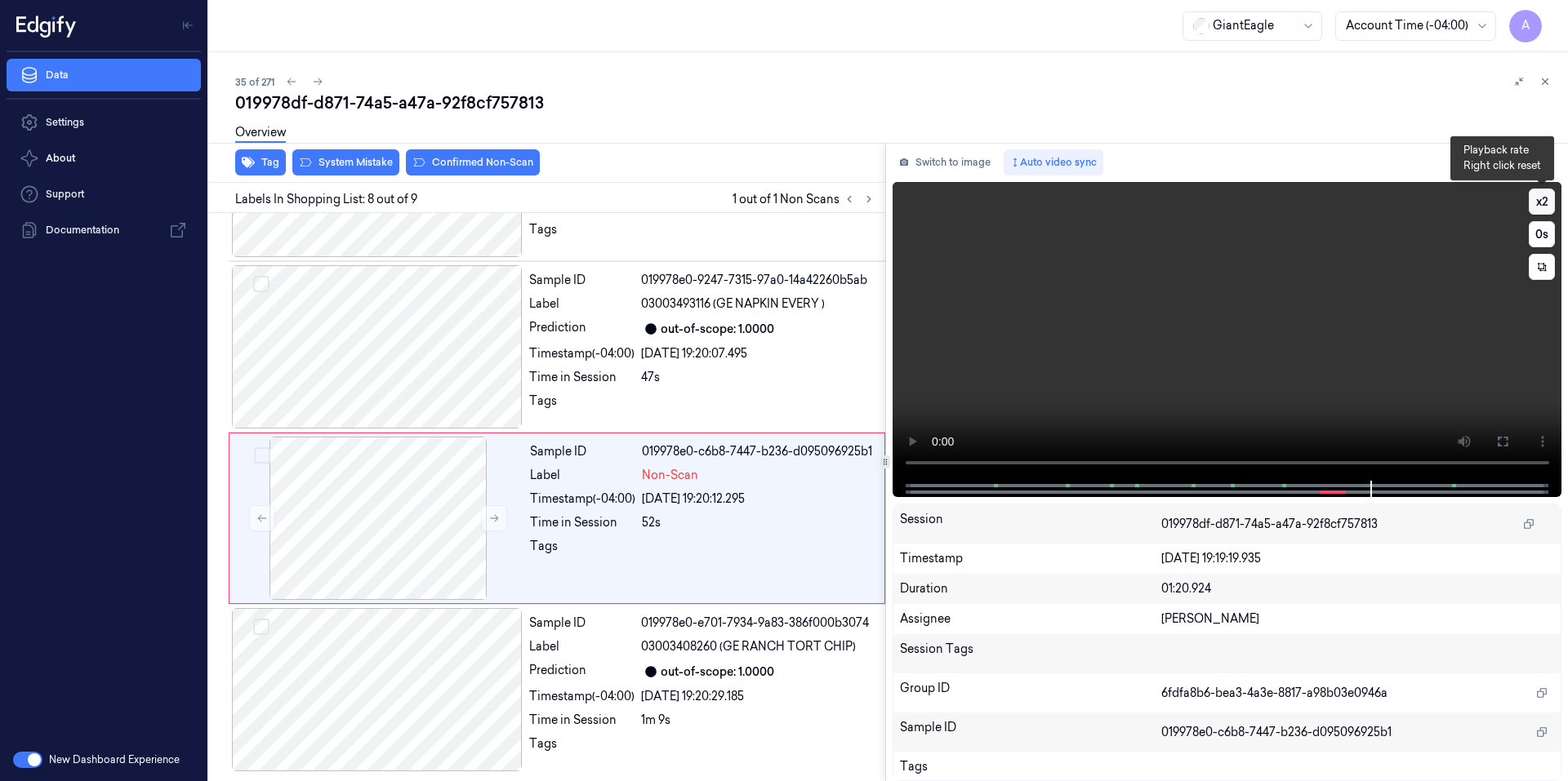
click at [1548, 198] on button "x 2" at bounding box center [1541, 201] width 27 height 27
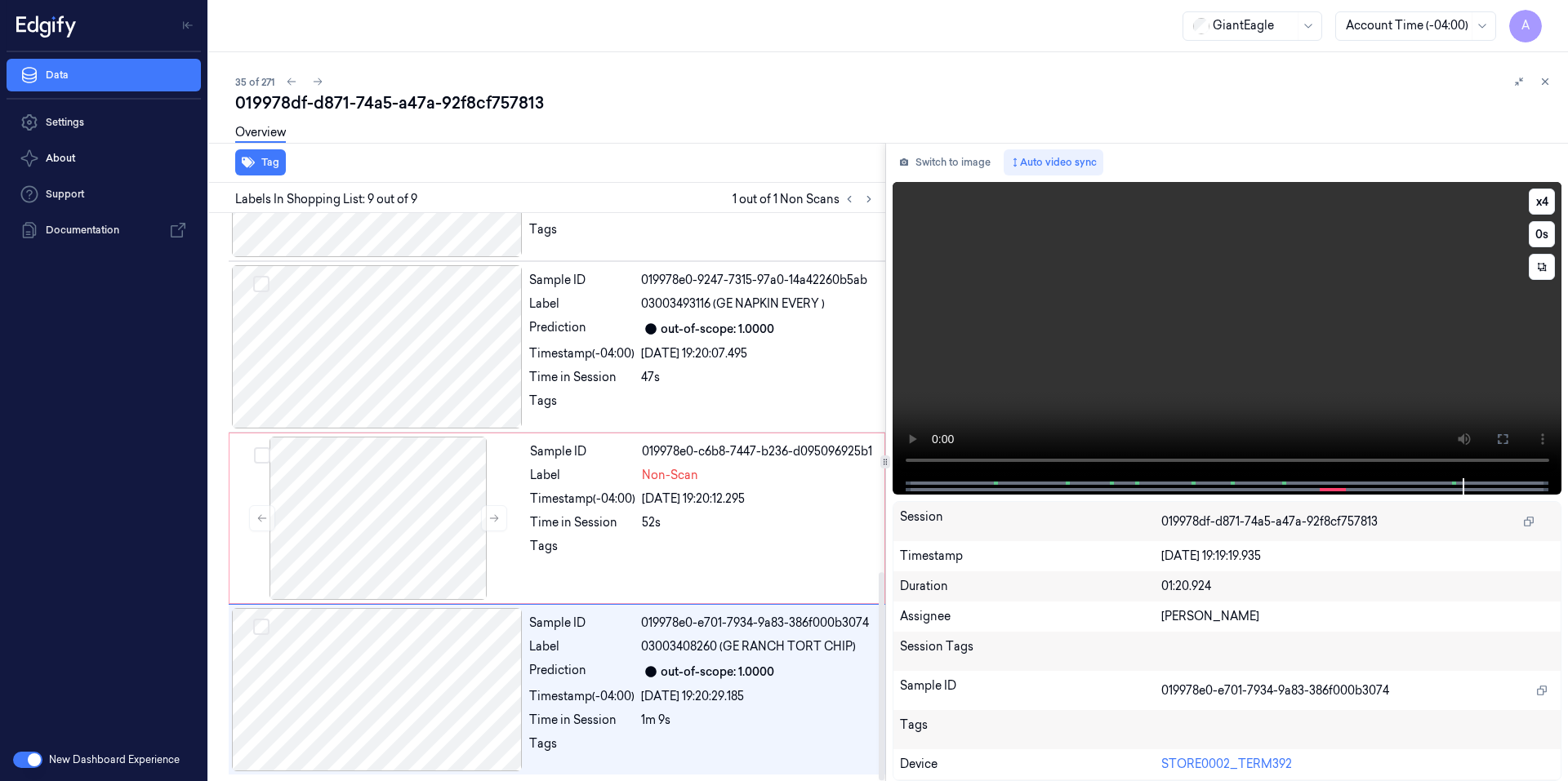
click at [1106, 385] on video at bounding box center [1226, 331] width 670 height 297
click at [611, 362] on div "Timestamp (-04:00)" at bounding box center [582, 353] width 105 height 17
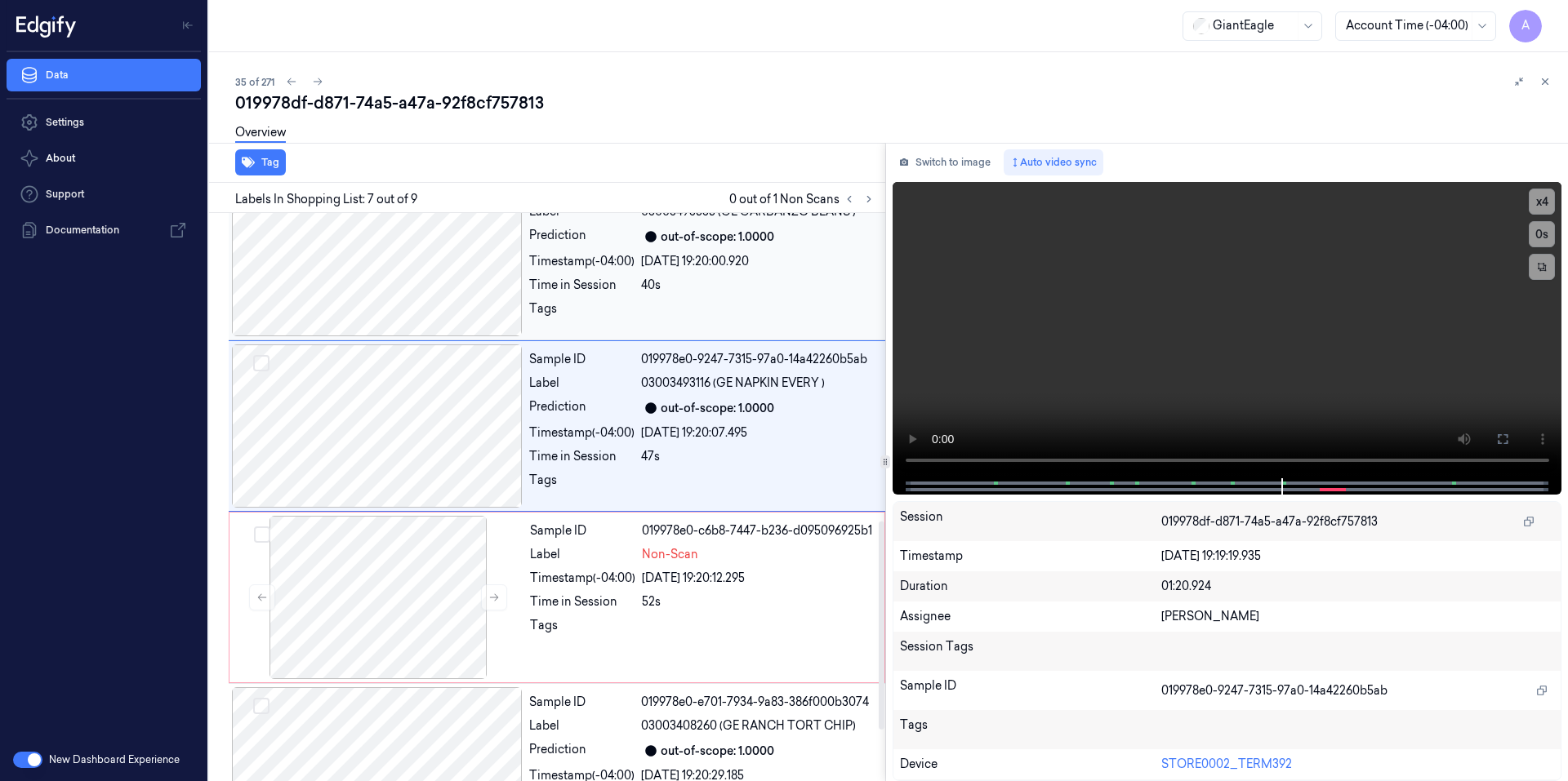
scroll to position [830, 0]
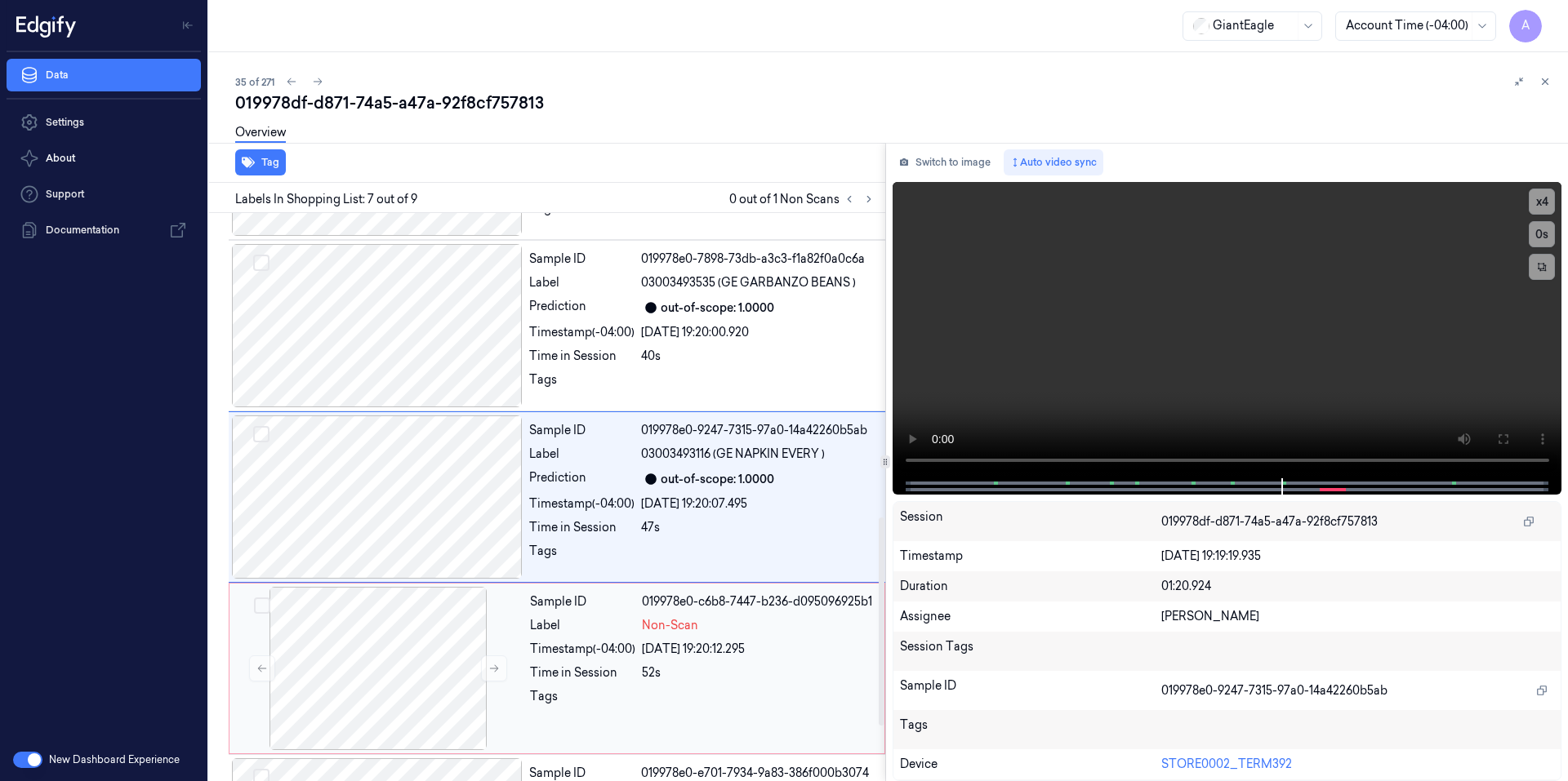
click at [633, 663] on div "Sample ID 019978e0-c6b8-7447-b236-d095096925b1 Label Non-Scan Timestamp (-04:00…" at bounding box center [702, 668] width 357 height 163
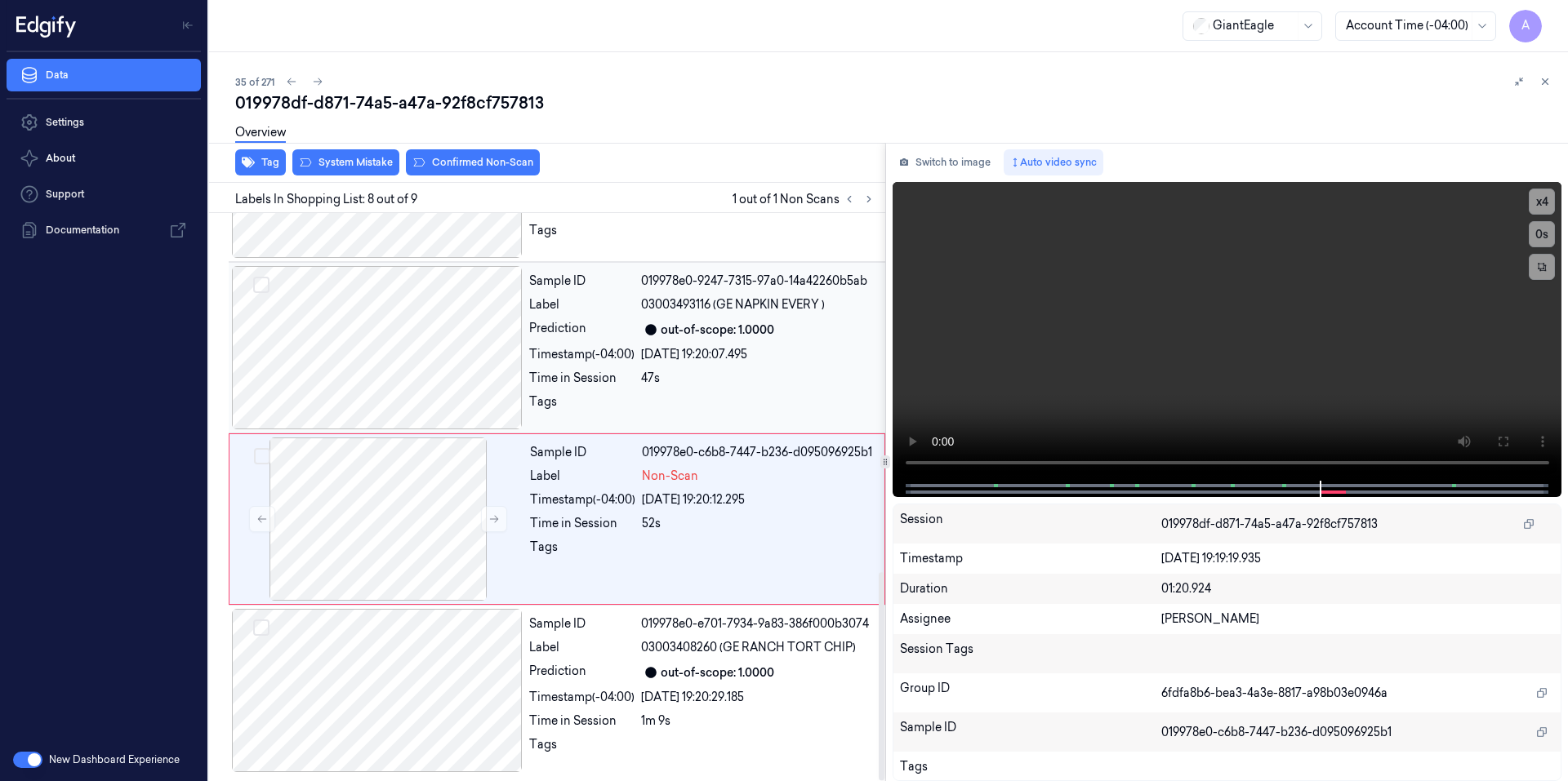
scroll to position [980, 0]
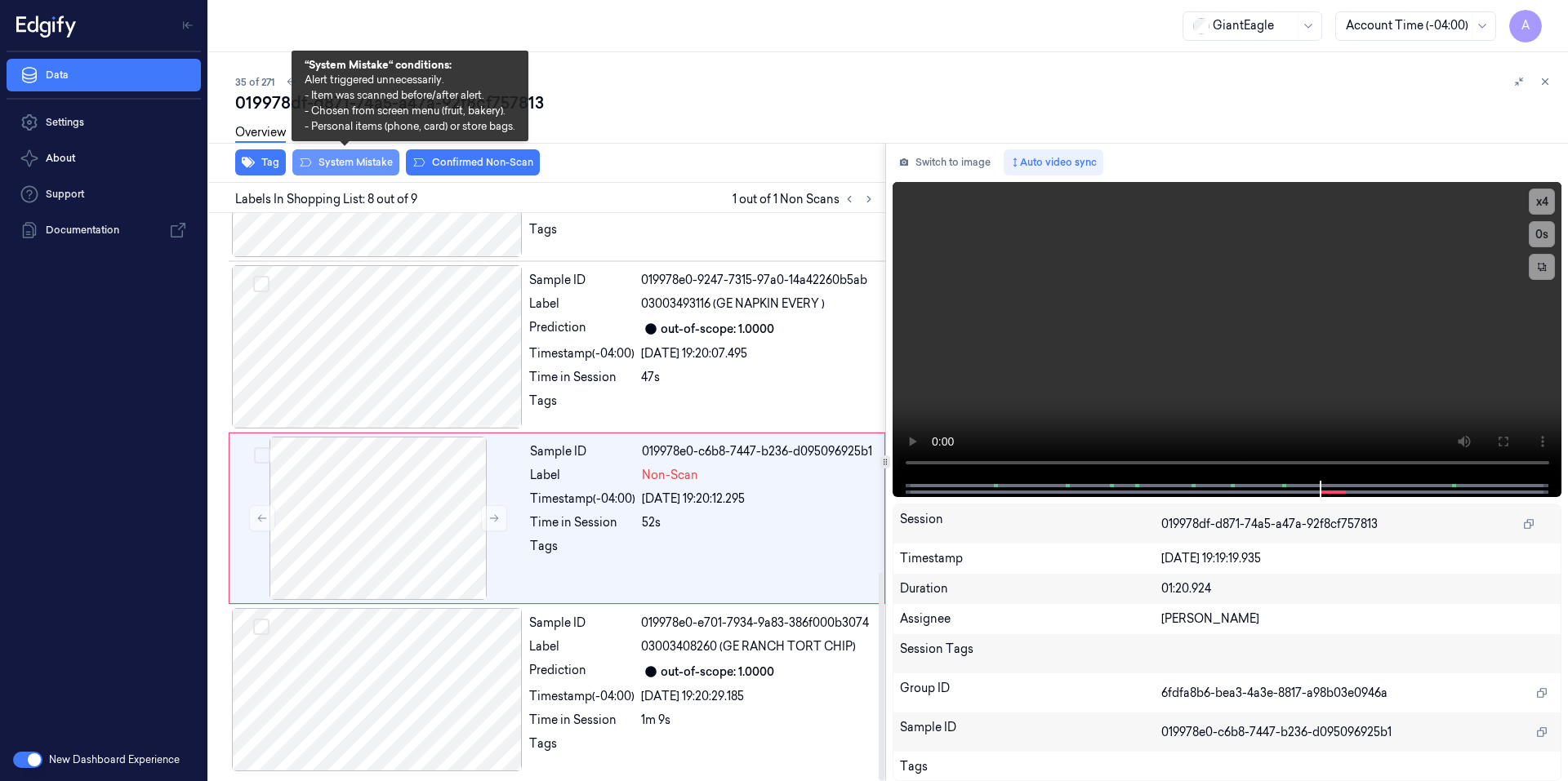
click at [355, 162] on button "System Mistake" at bounding box center [345, 162] width 107 height 27
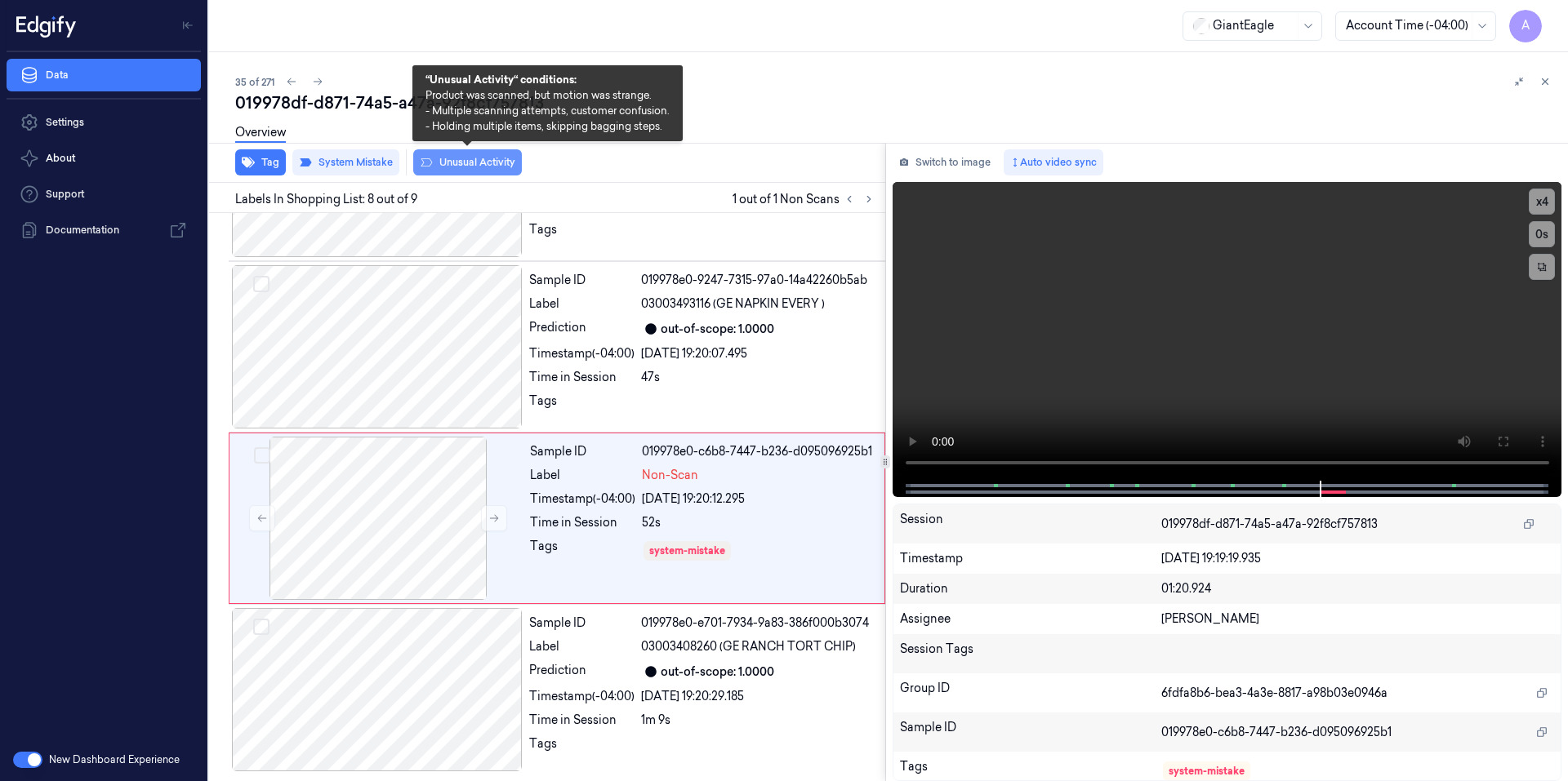
click at [484, 158] on button "Unusual Activity" at bounding box center [467, 162] width 109 height 27
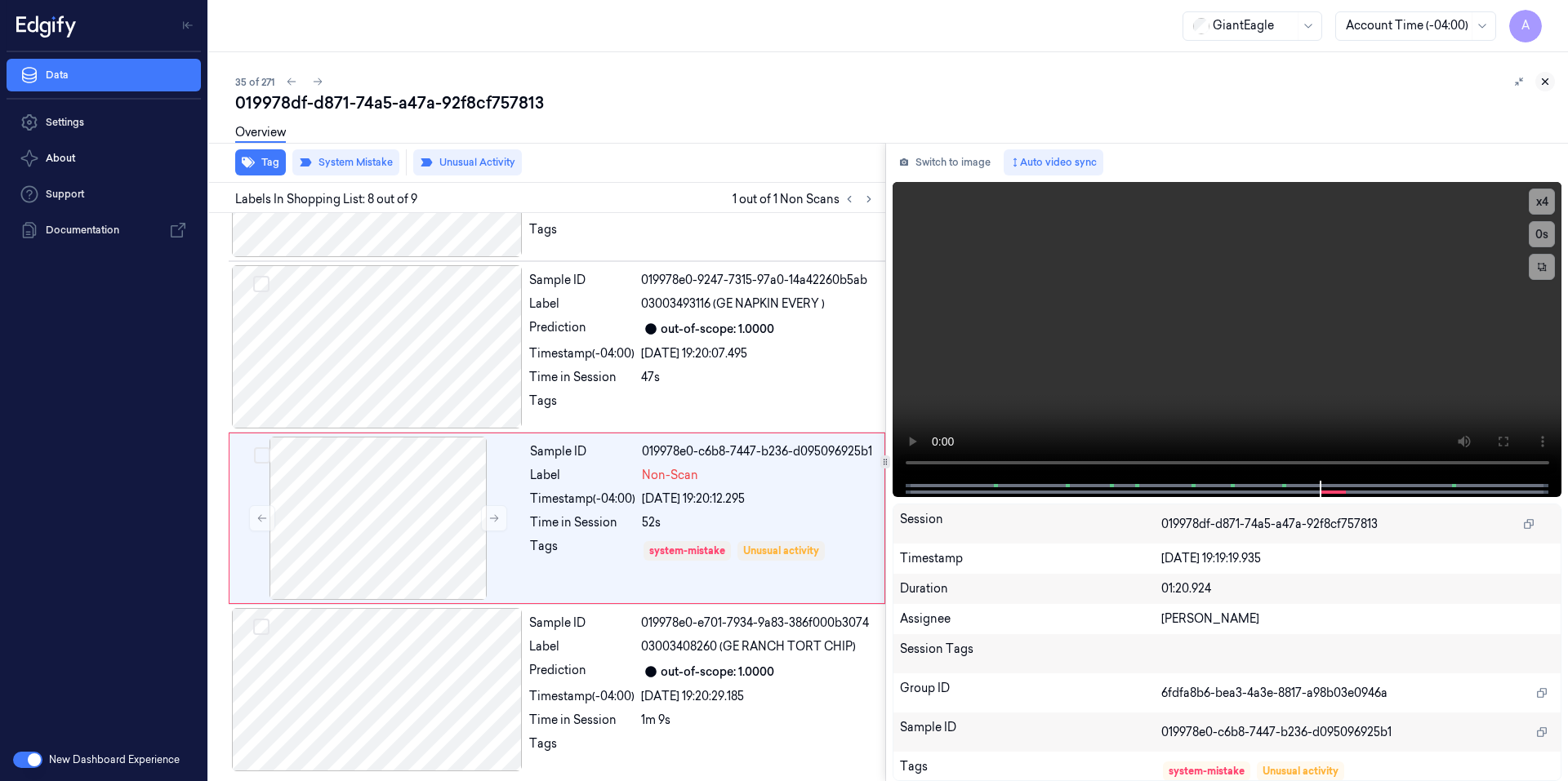
click at [1552, 82] on button at bounding box center [1544, 81] width 19 height 19
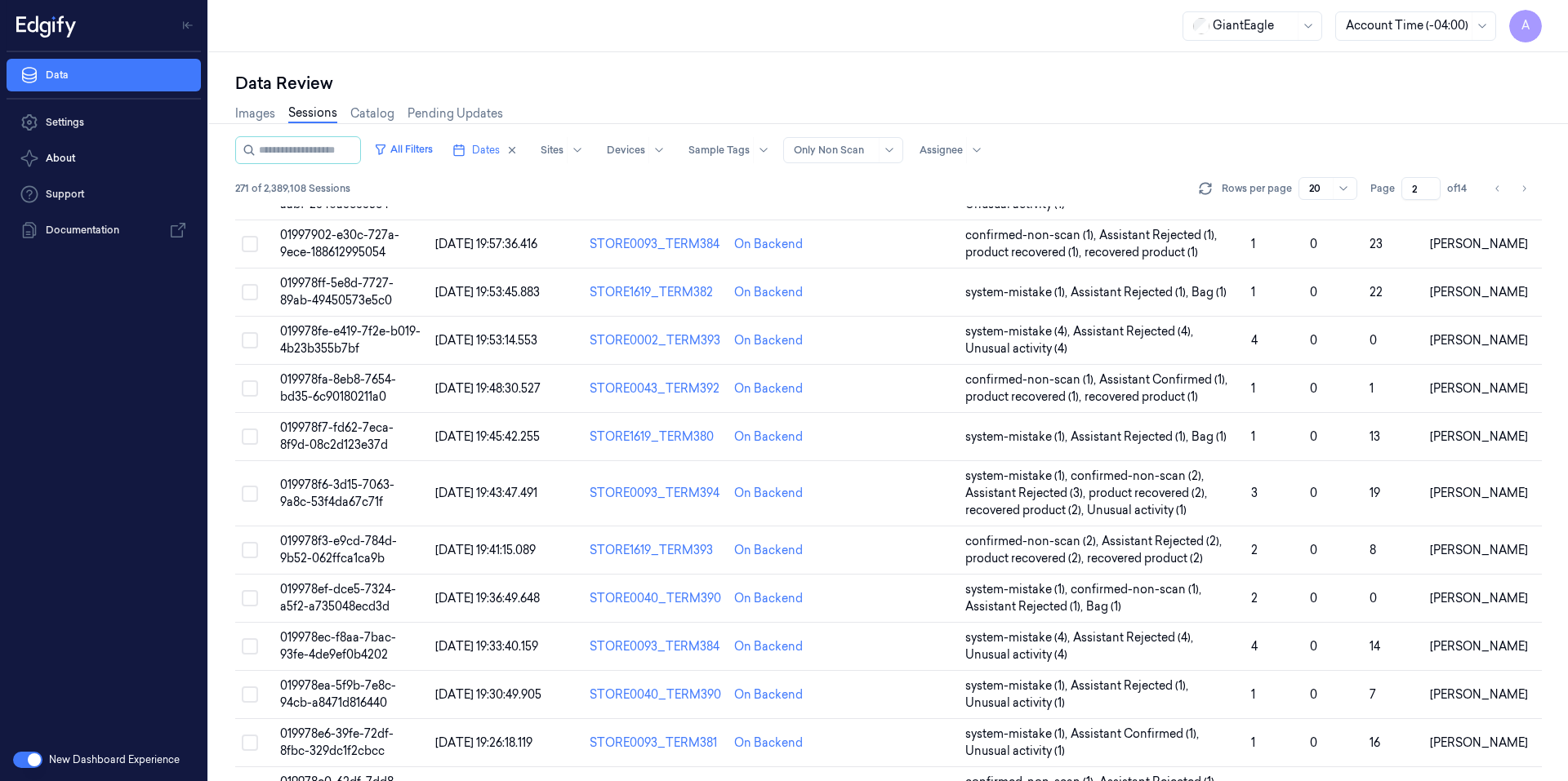
scroll to position [454, 0]
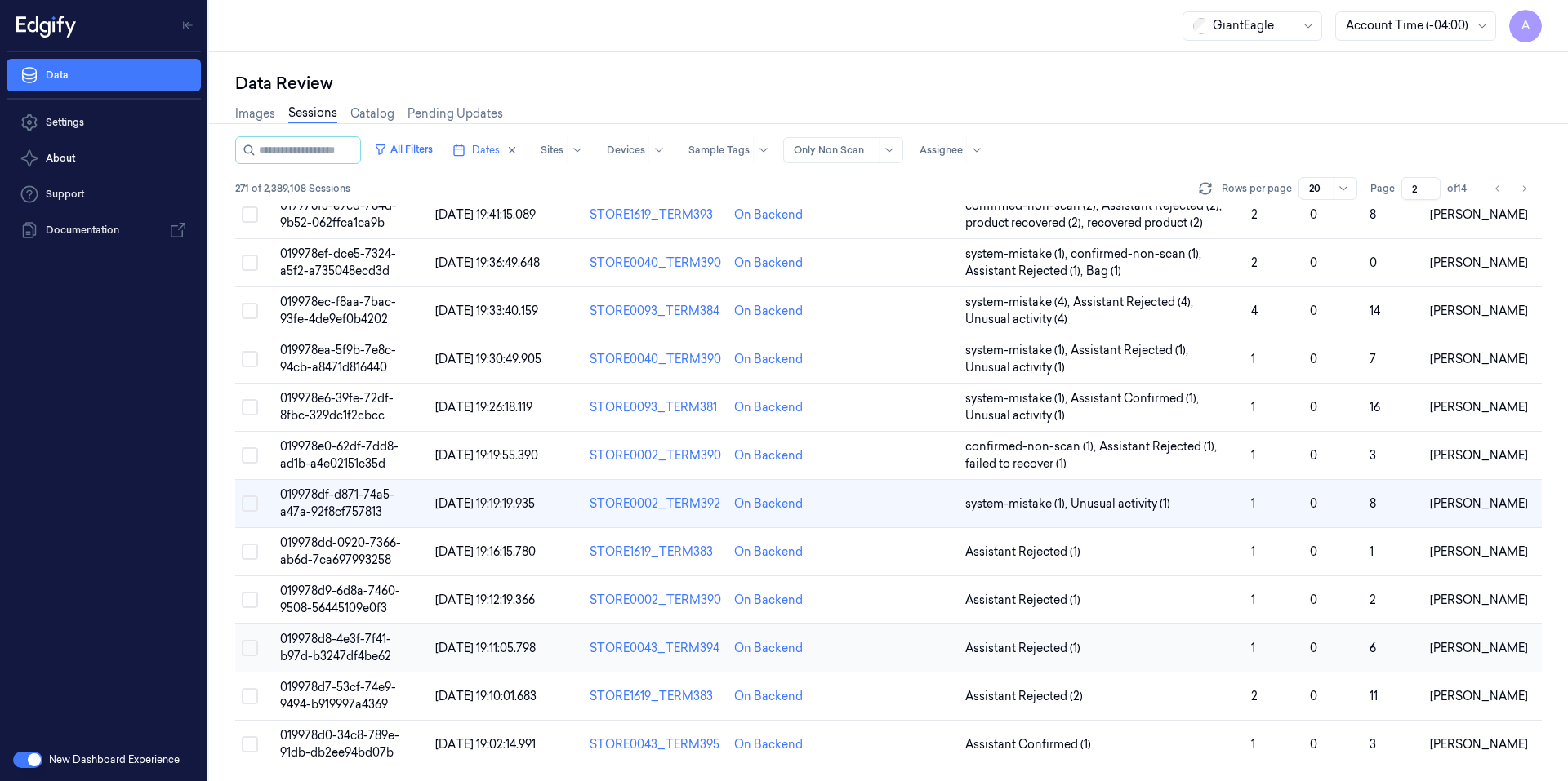
click at [333, 647] on td "019978d8-4e3f-7f41-b97d-b3247df4be62" at bounding box center [351, 648] width 155 height 49
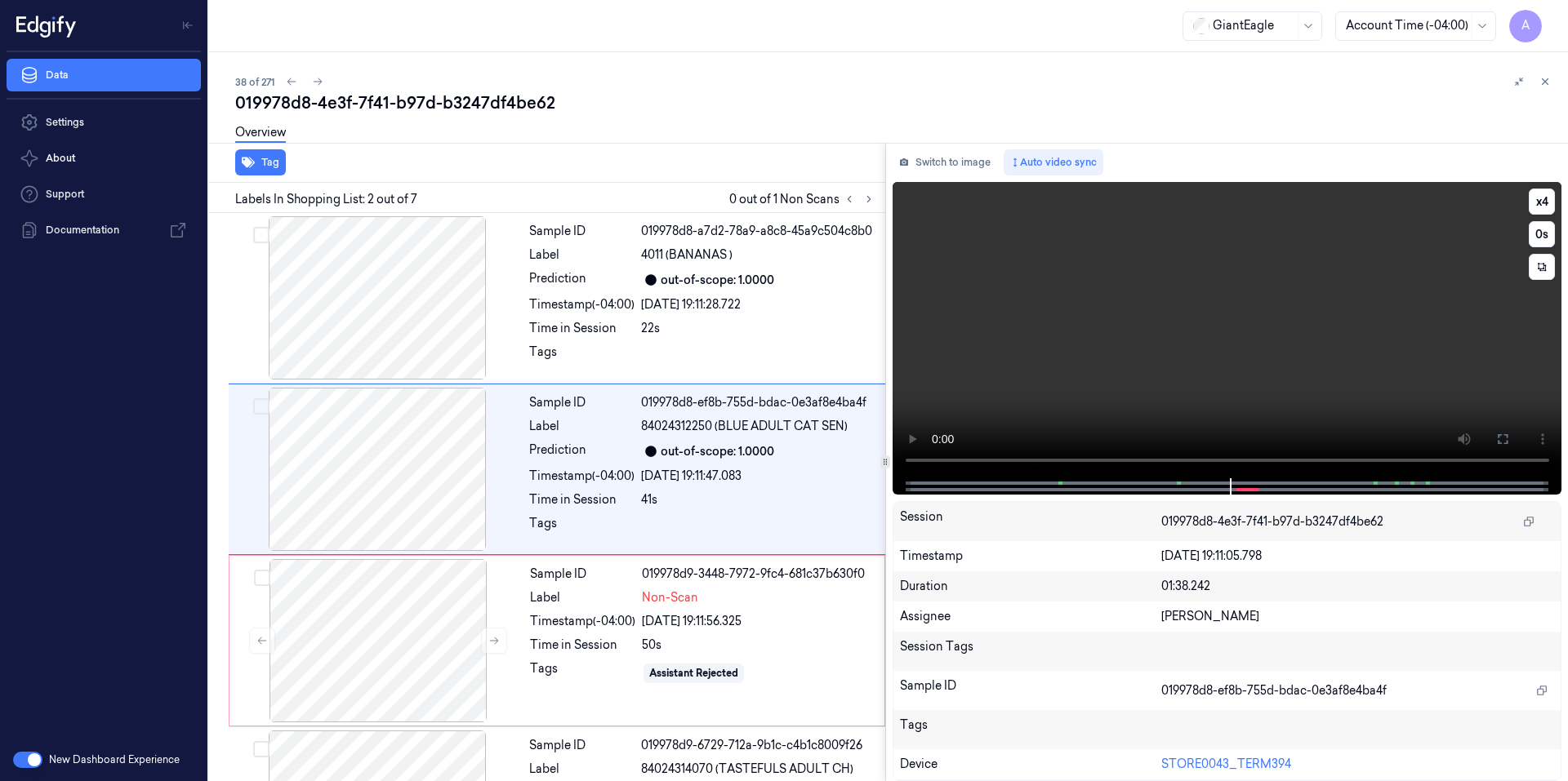
scroll to position [144, 0]
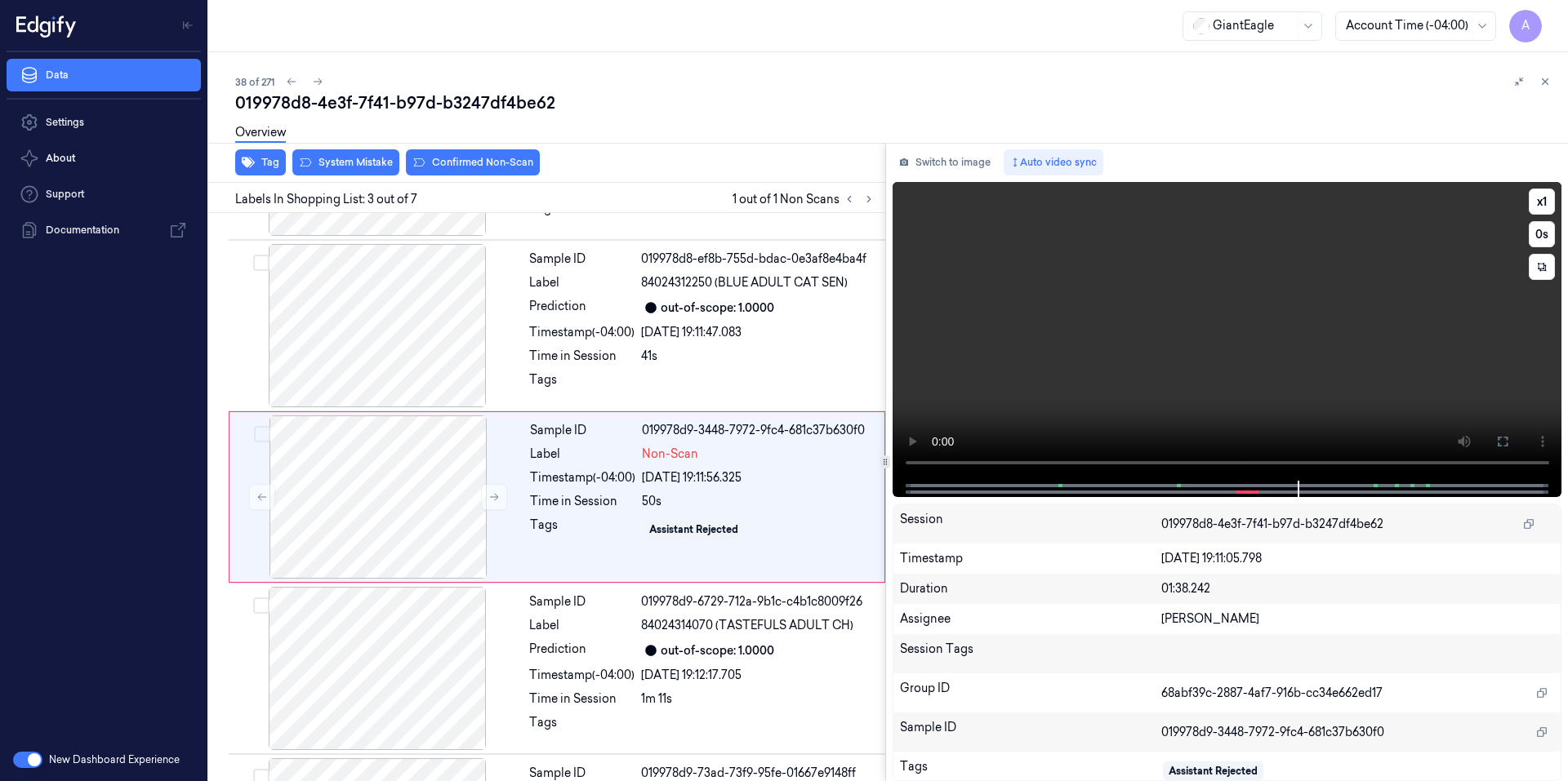
click at [1265, 340] on video at bounding box center [1226, 331] width 670 height 298
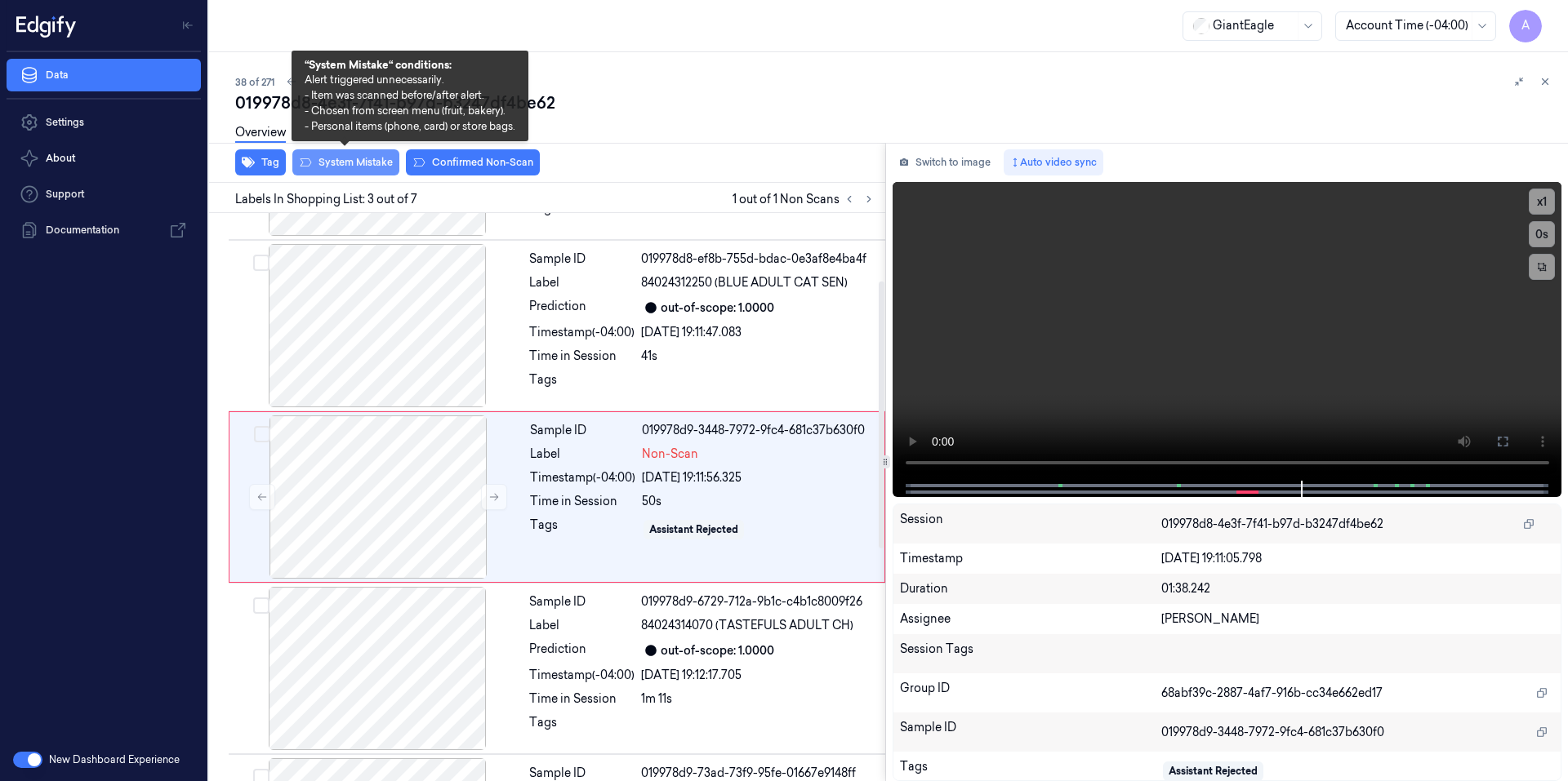
click at [346, 156] on button "System Mistake" at bounding box center [345, 162] width 107 height 27
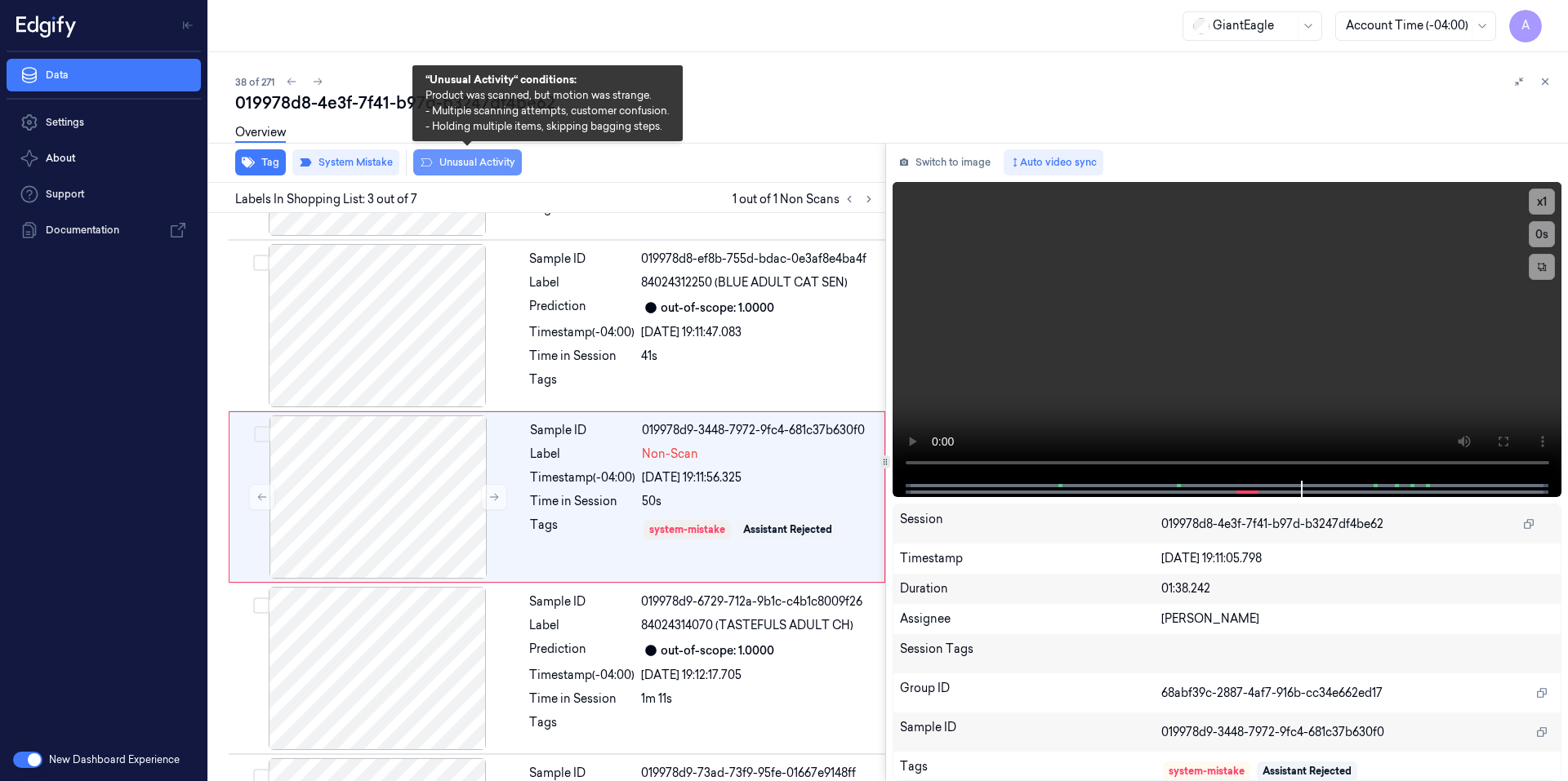
click at [485, 163] on button "Unusual Activity" at bounding box center [467, 162] width 109 height 27
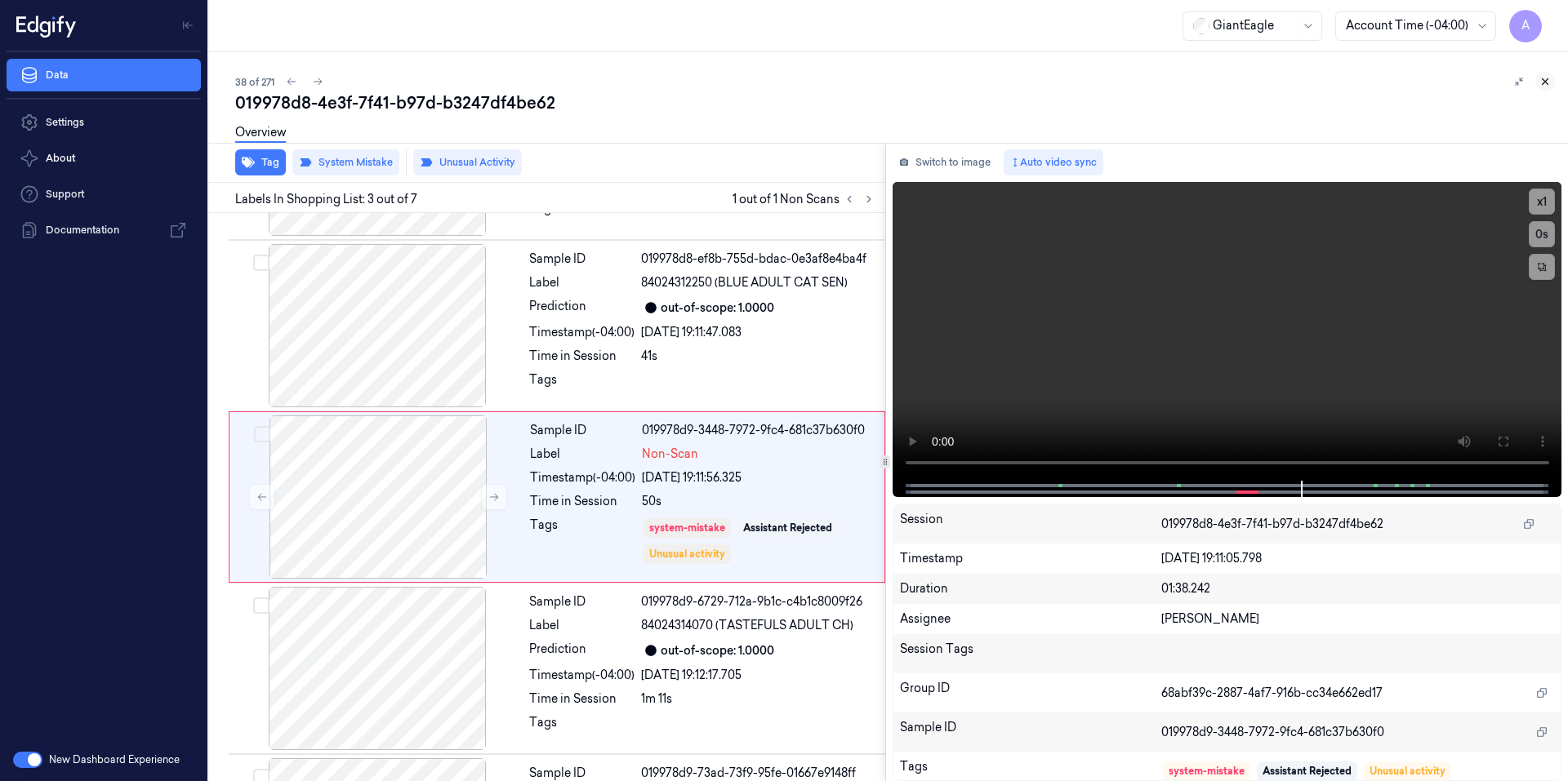
click at [1542, 77] on icon at bounding box center [1544, 81] width 11 height 11
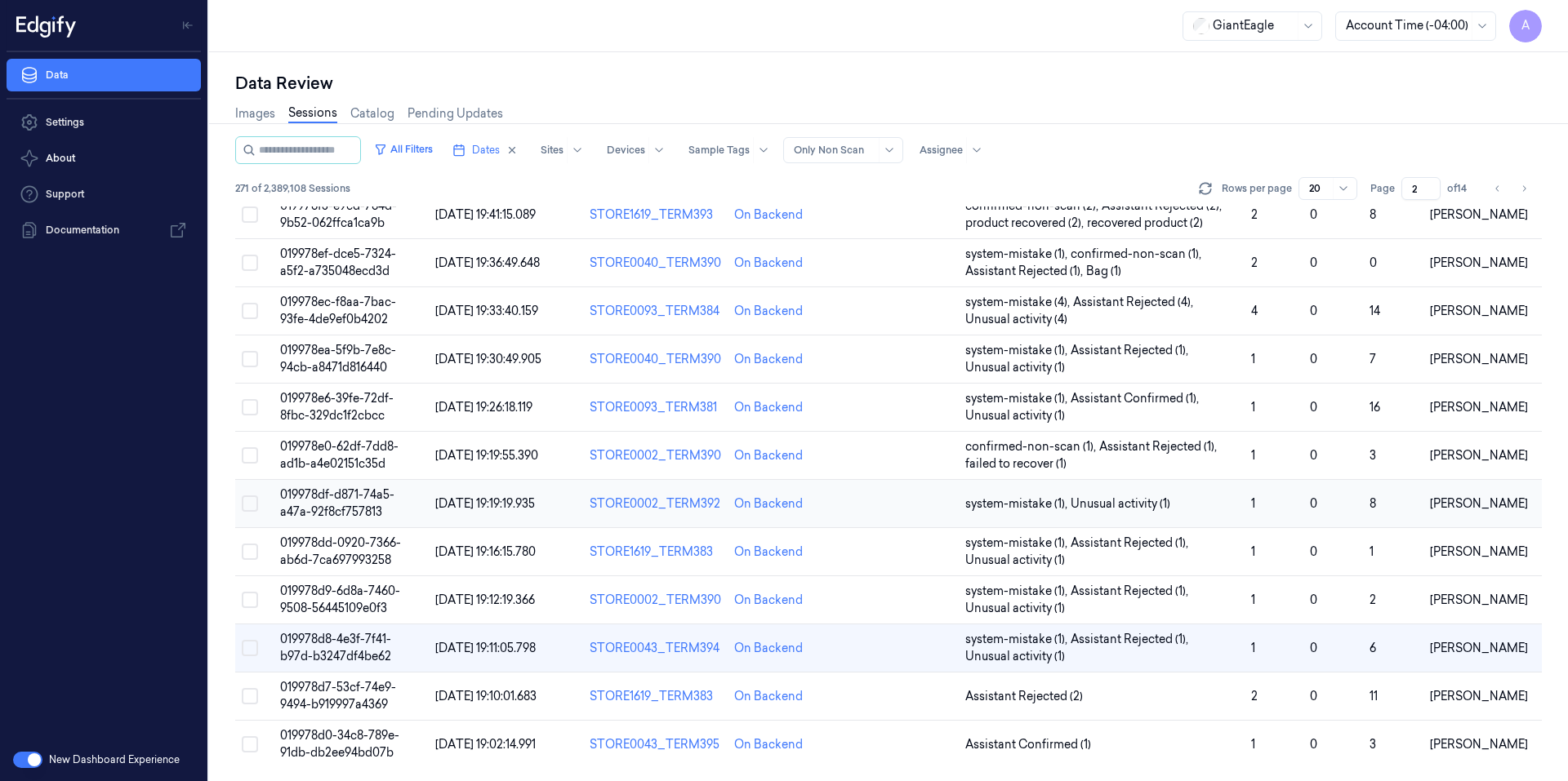
scroll to position [454, 0]
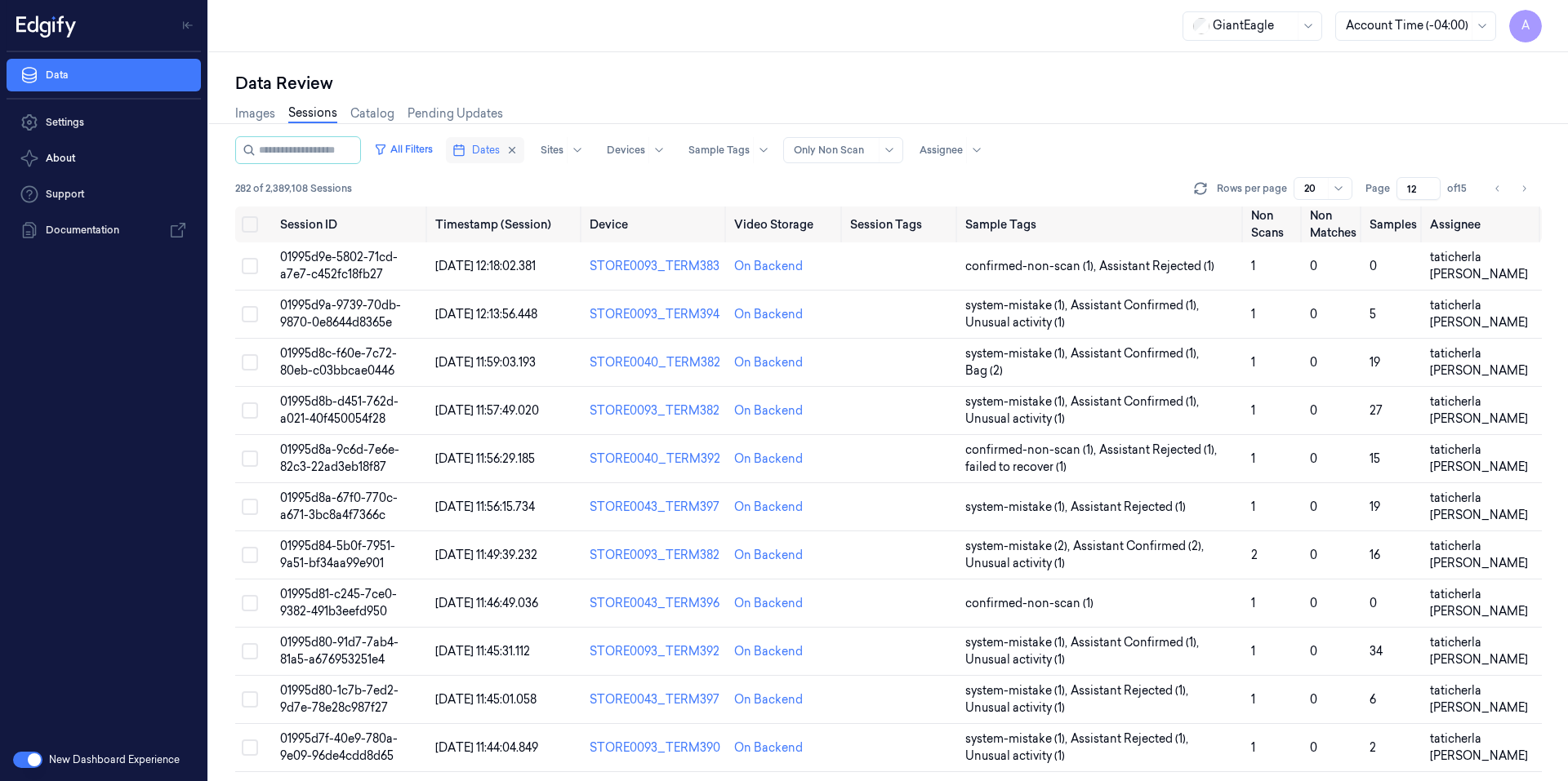
click at [500, 150] on span "Dates" at bounding box center [485, 150] width 27 height 15
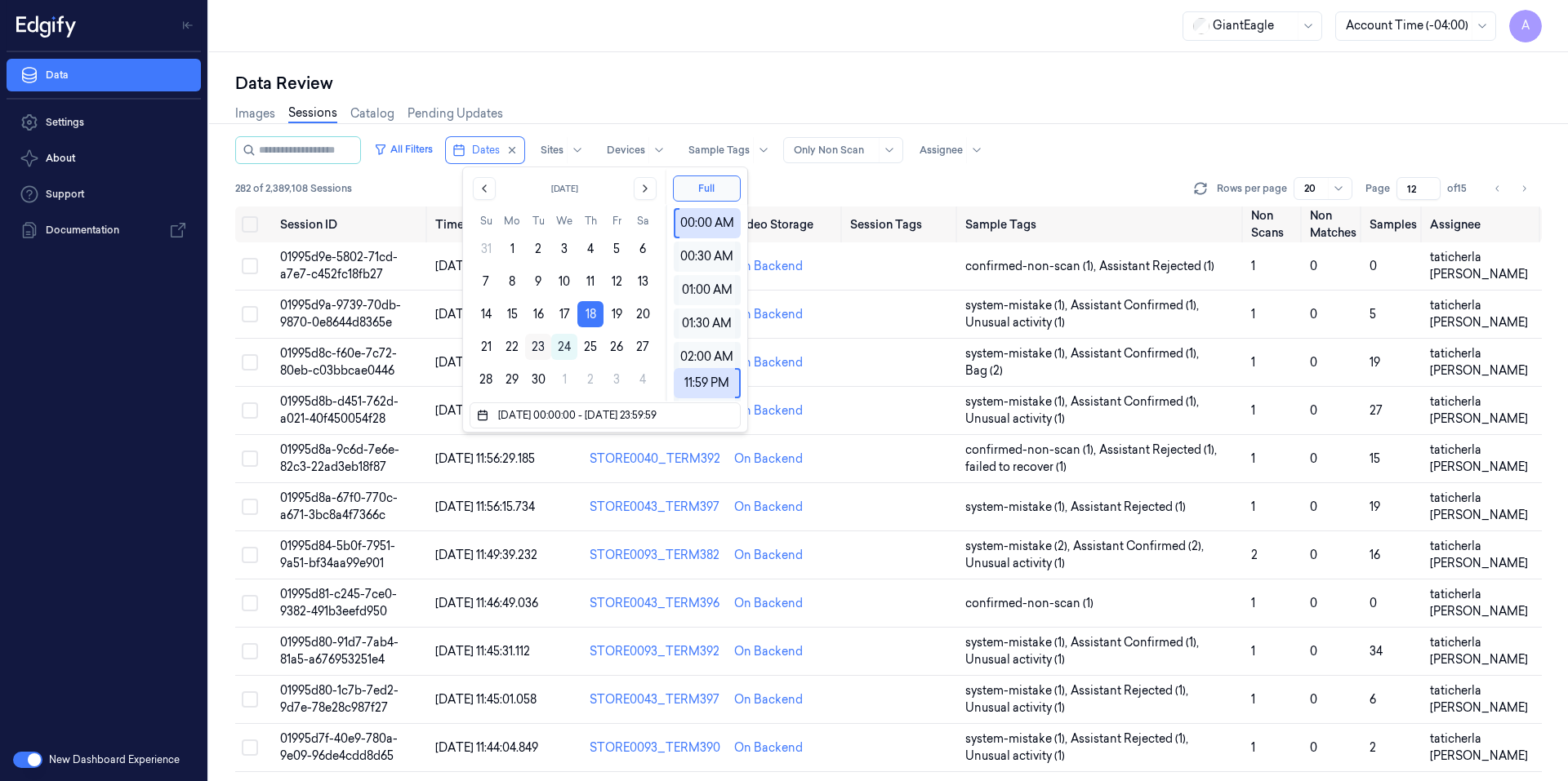
click at [533, 344] on button "23" at bounding box center [538, 347] width 27 height 27
type input "[DATE] 00:00:00 - [DATE] 23:59:59"
click at [650, 50] on div "GiantEagle Account Time (-04:00) A" at bounding box center [887, 26] width 1358 height 52
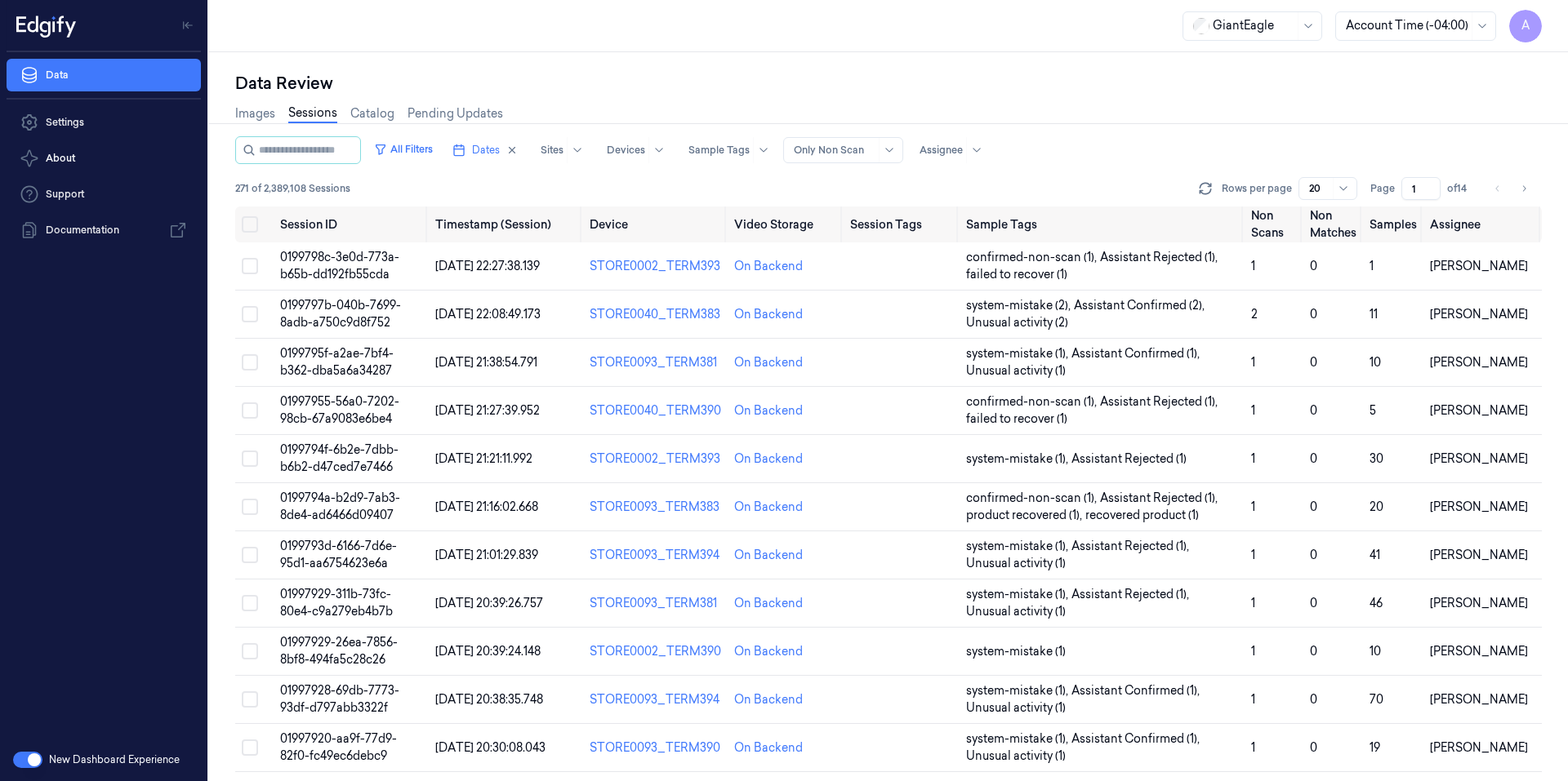
drag, startPoint x: 1418, startPoint y: 187, endPoint x: 1396, endPoint y: 195, distance: 23.4
click at [1396, 195] on div "Page 1 of 14" at bounding box center [1421, 188] width 103 height 23
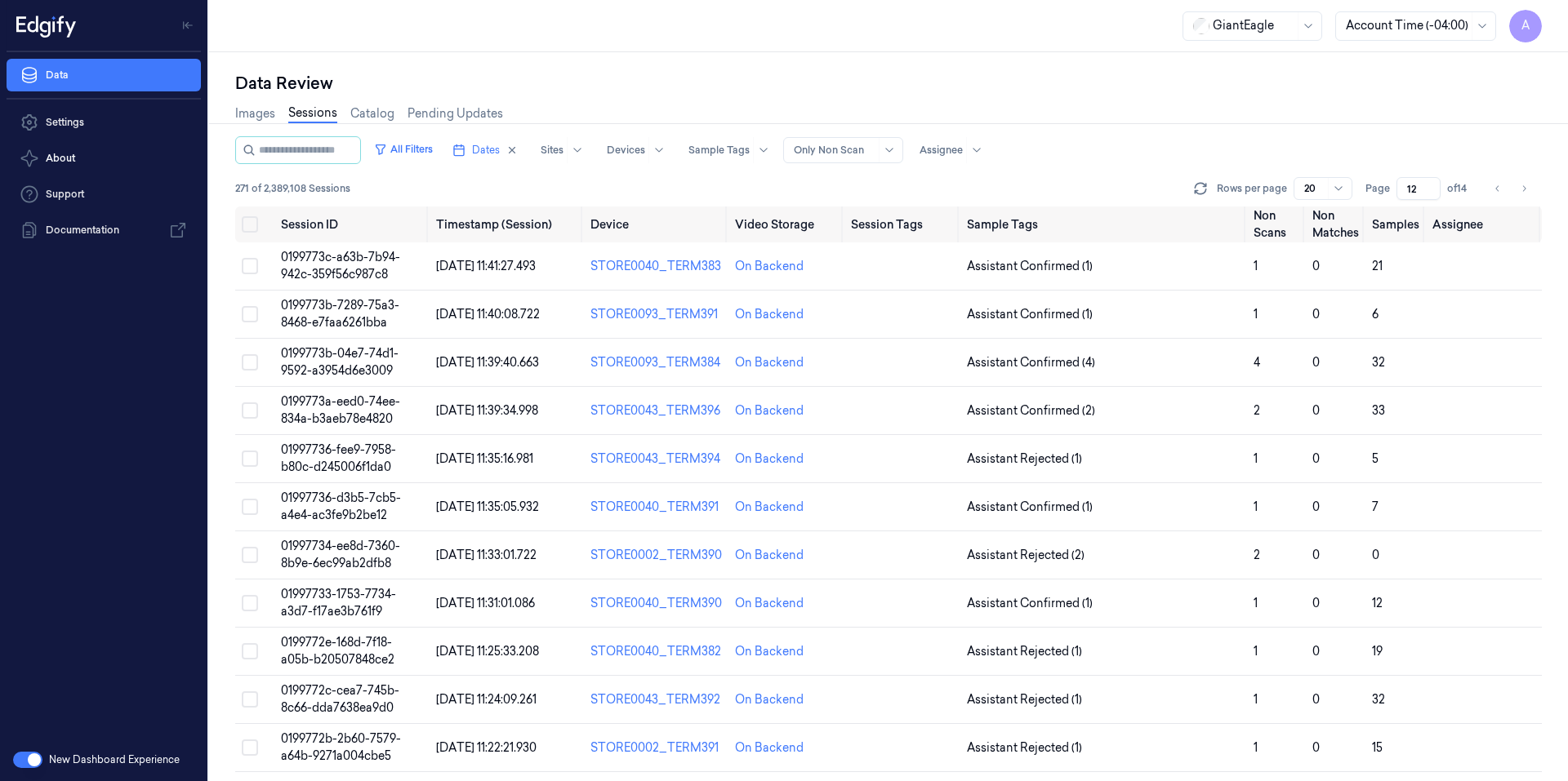
drag, startPoint x: 1421, startPoint y: 184, endPoint x: 1409, endPoint y: 189, distance: 13.0
click at [1409, 189] on input "12" at bounding box center [1418, 188] width 44 height 23
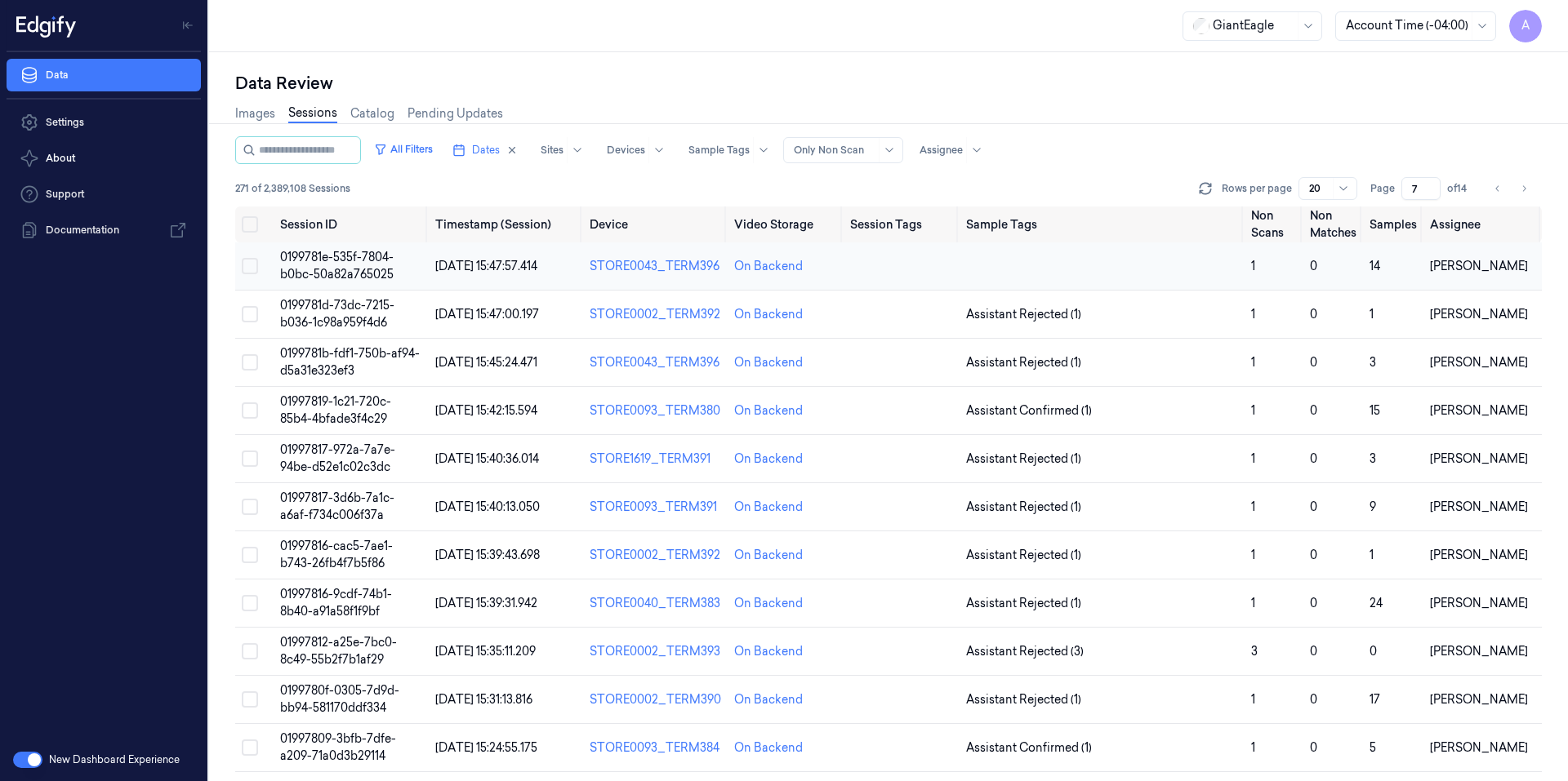
type input "7"
click at [352, 255] on span "0199781e-535f-7804-b0bc-50a82a765025" at bounding box center [337, 266] width 114 height 32
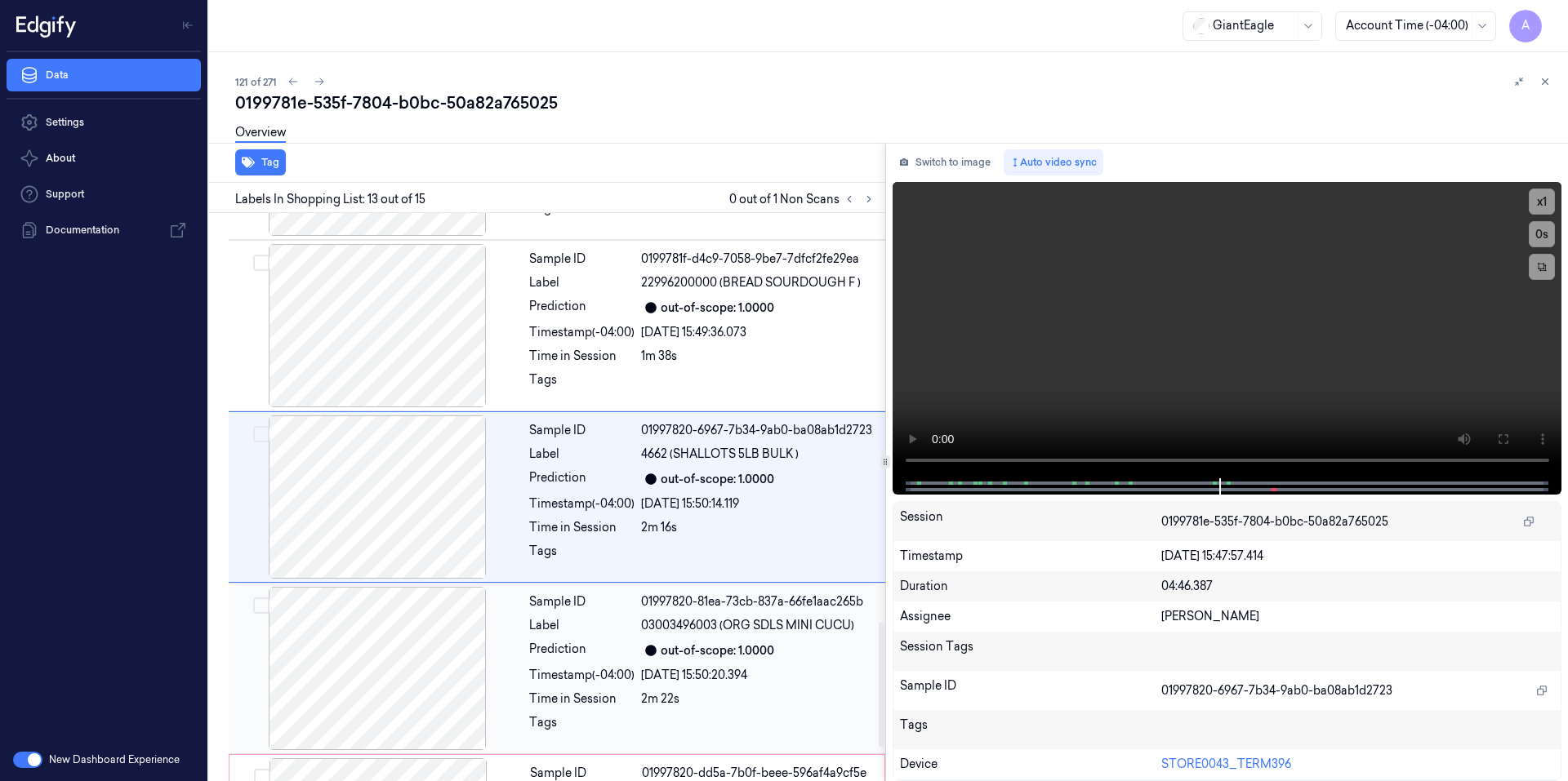
scroll to position [2008, 0]
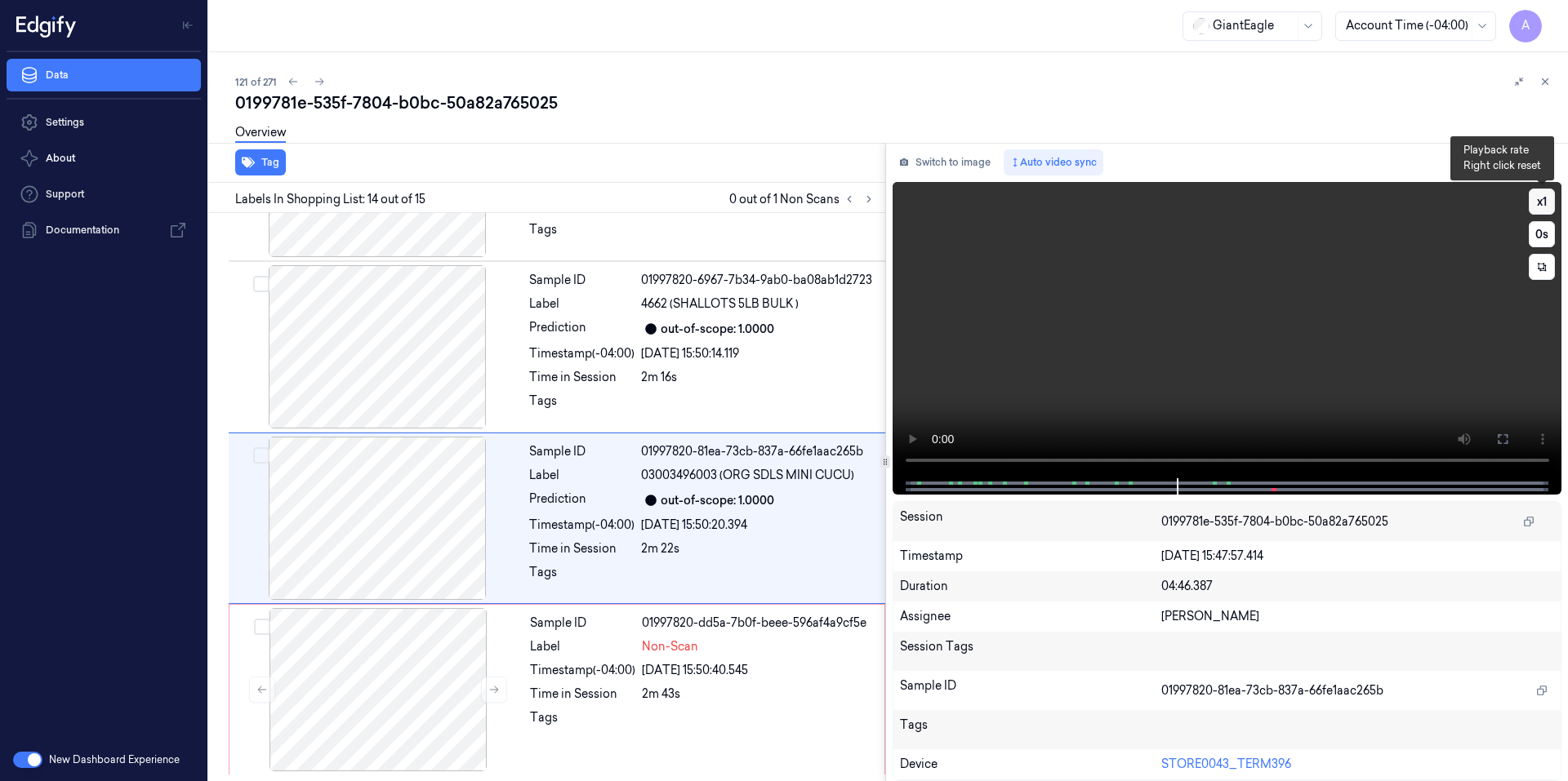
click at [1538, 208] on button "x 1" at bounding box center [1541, 201] width 27 height 27
click at [1538, 208] on button "x 2" at bounding box center [1541, 201] width 27 height 27
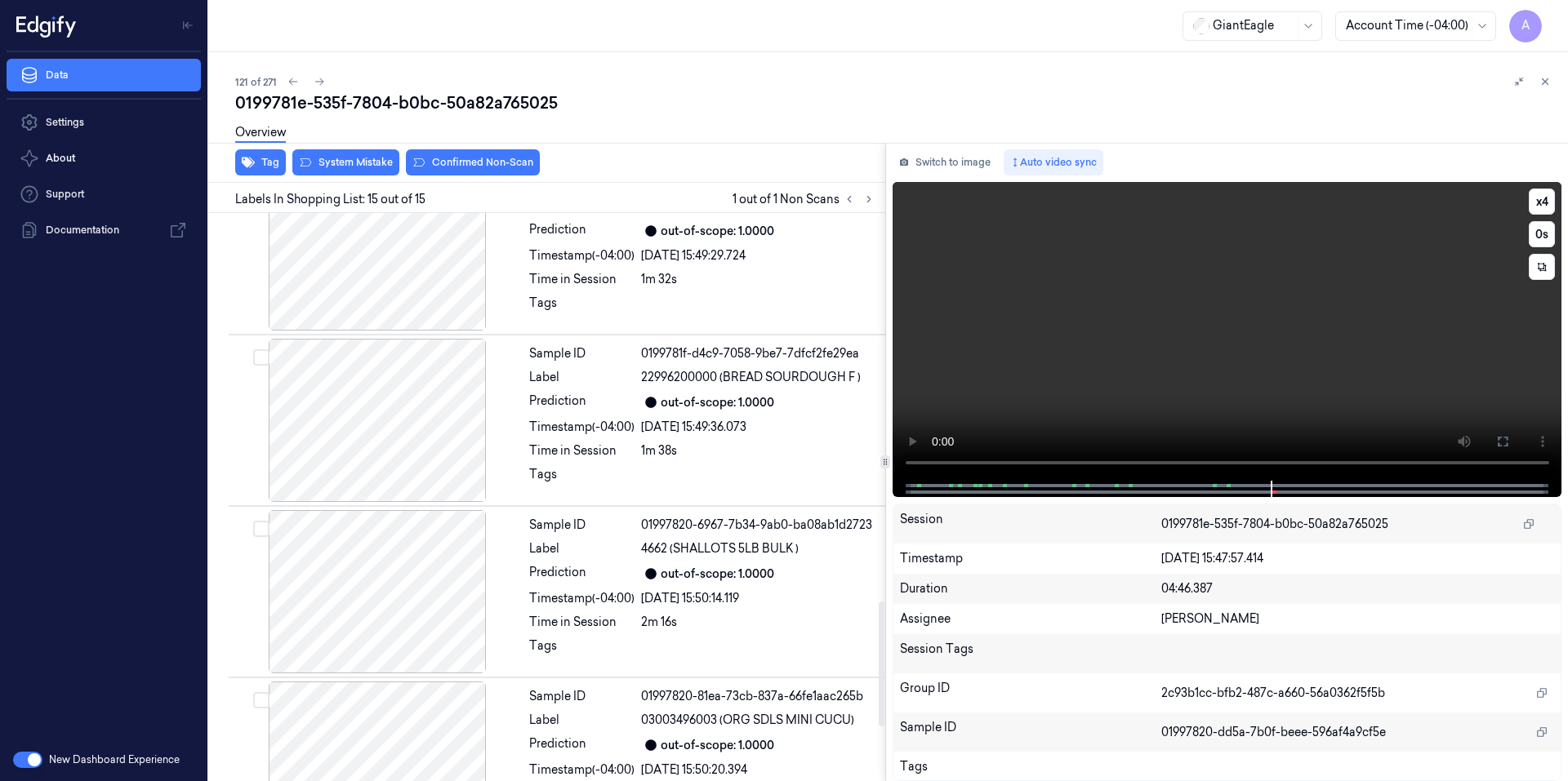
click at [1202, 386] on video at bounding box center [1226, 331] width 670 height 298
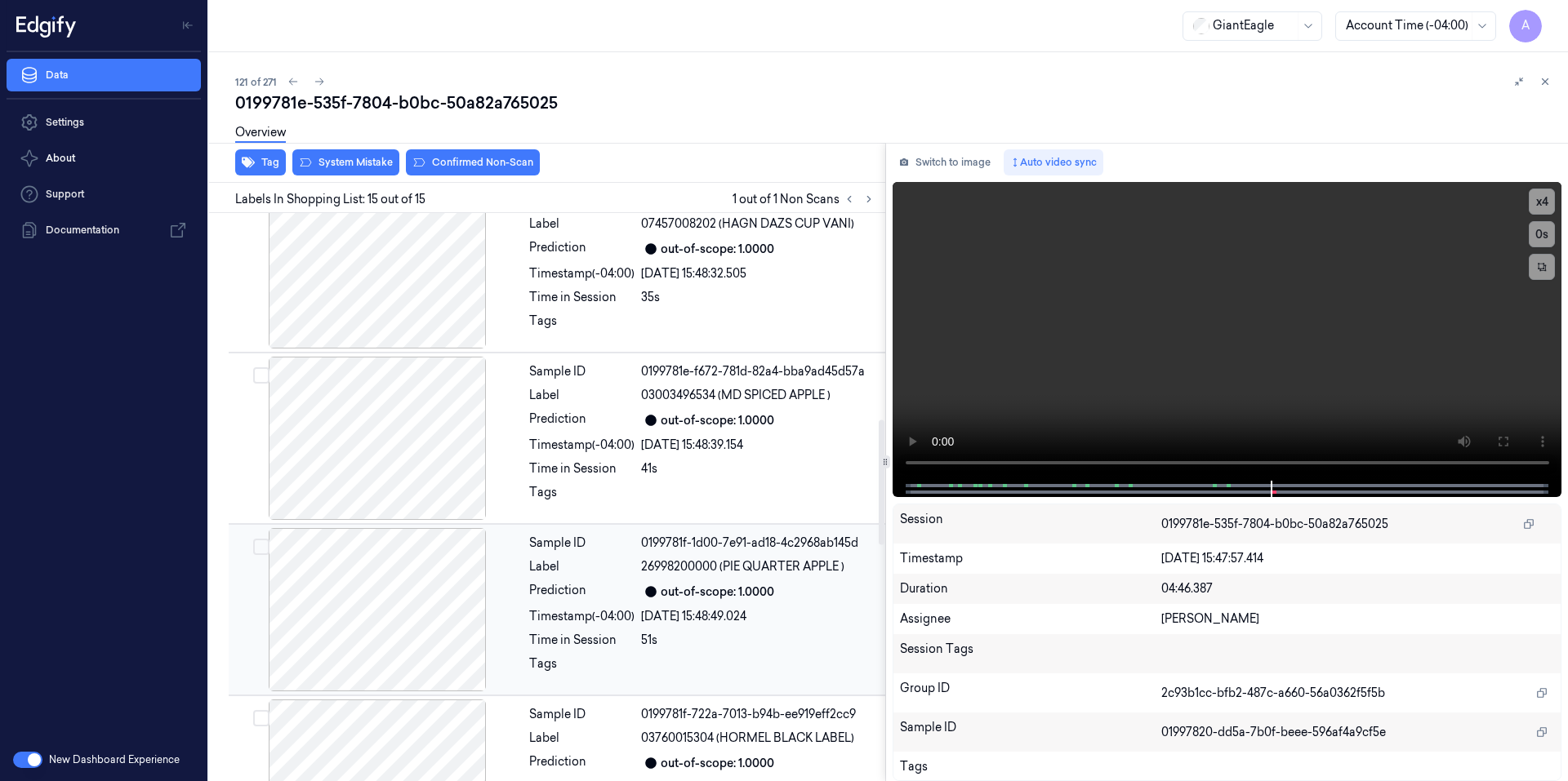
scroll to position [865, 0]
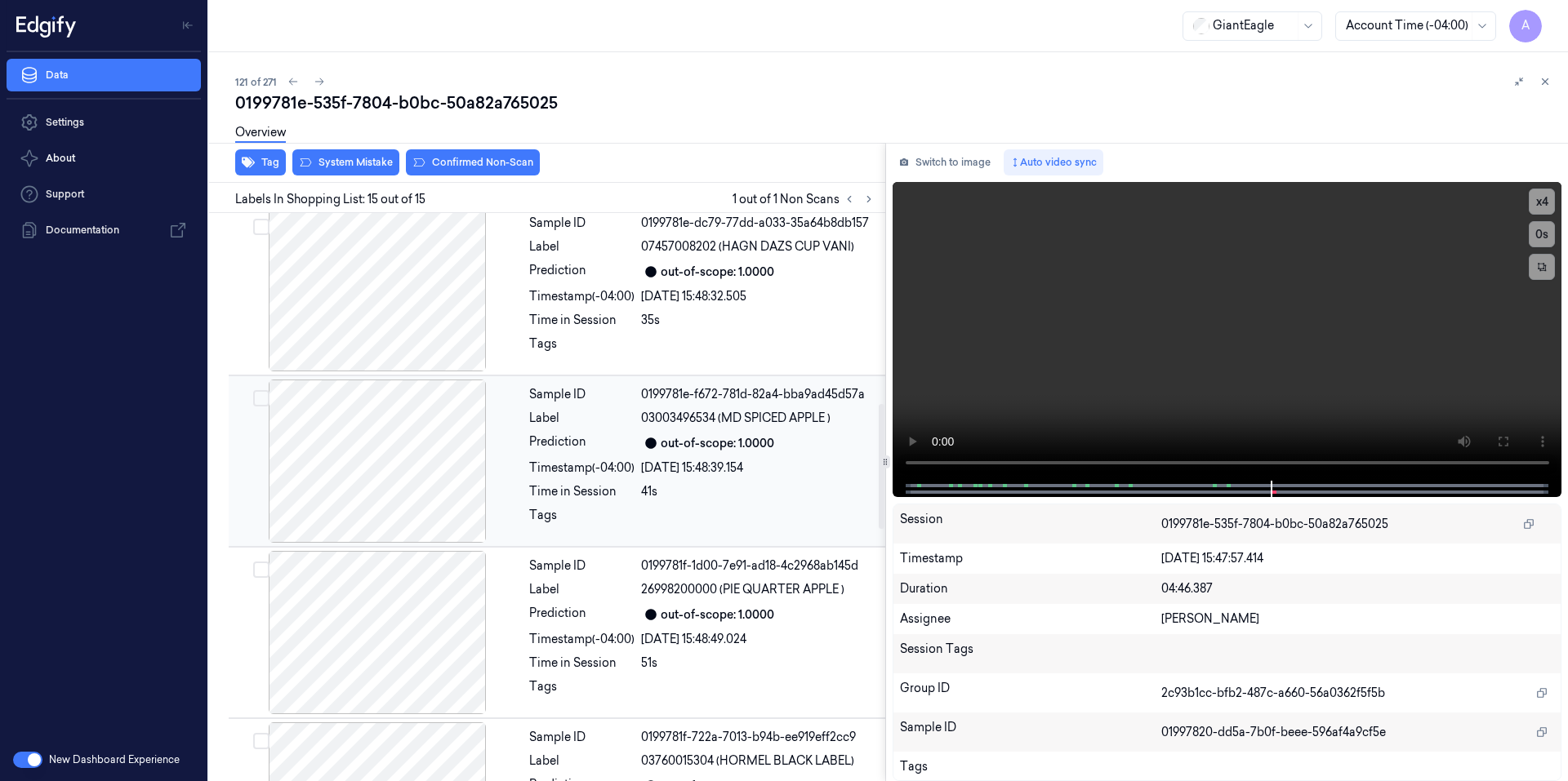
click at [771, 509] on div at bounding box center [758, 520] width 234 height 27
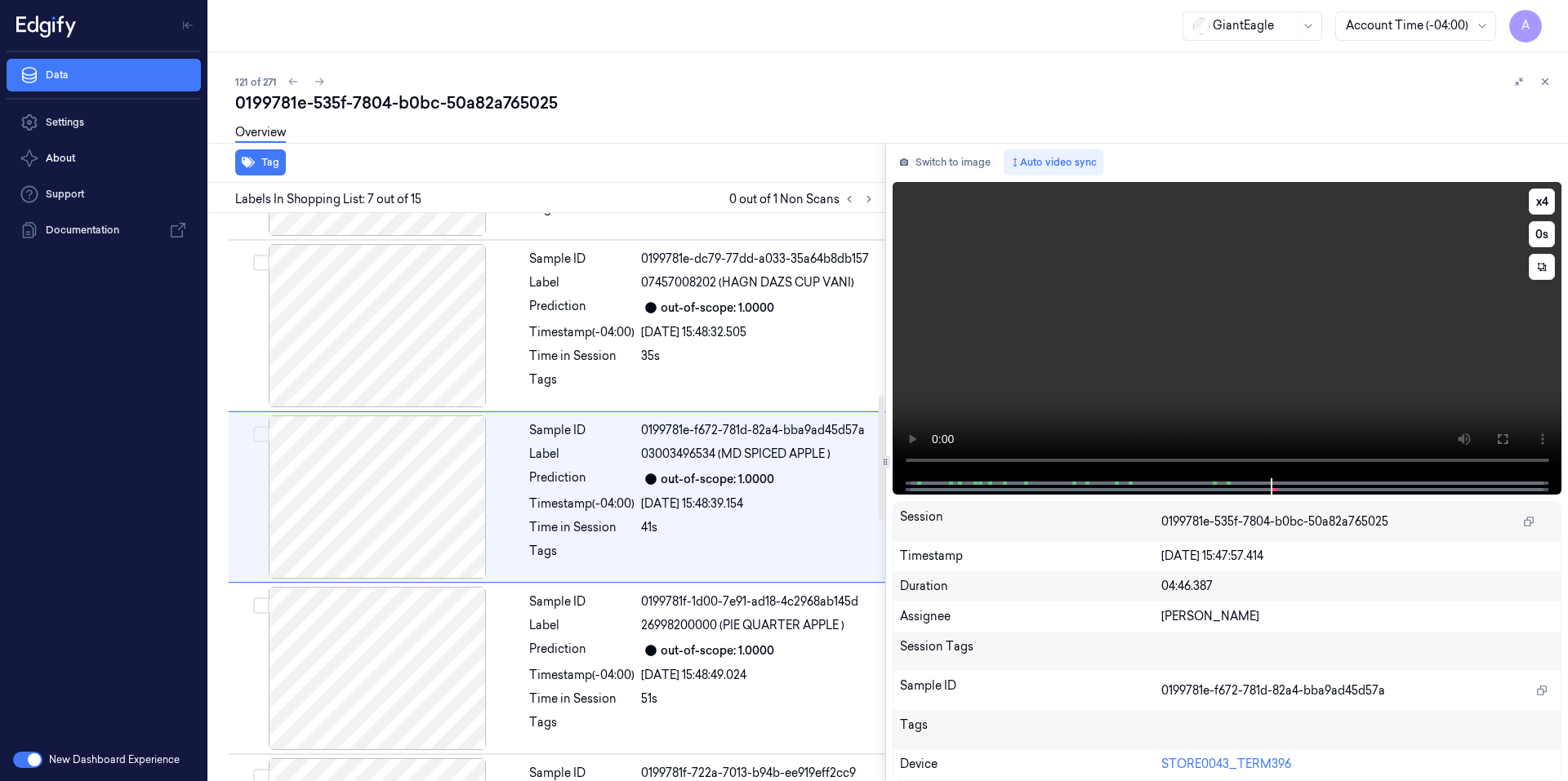
click at [1024, 404] on video at bounding box center [1226, 331] width 670 height 297
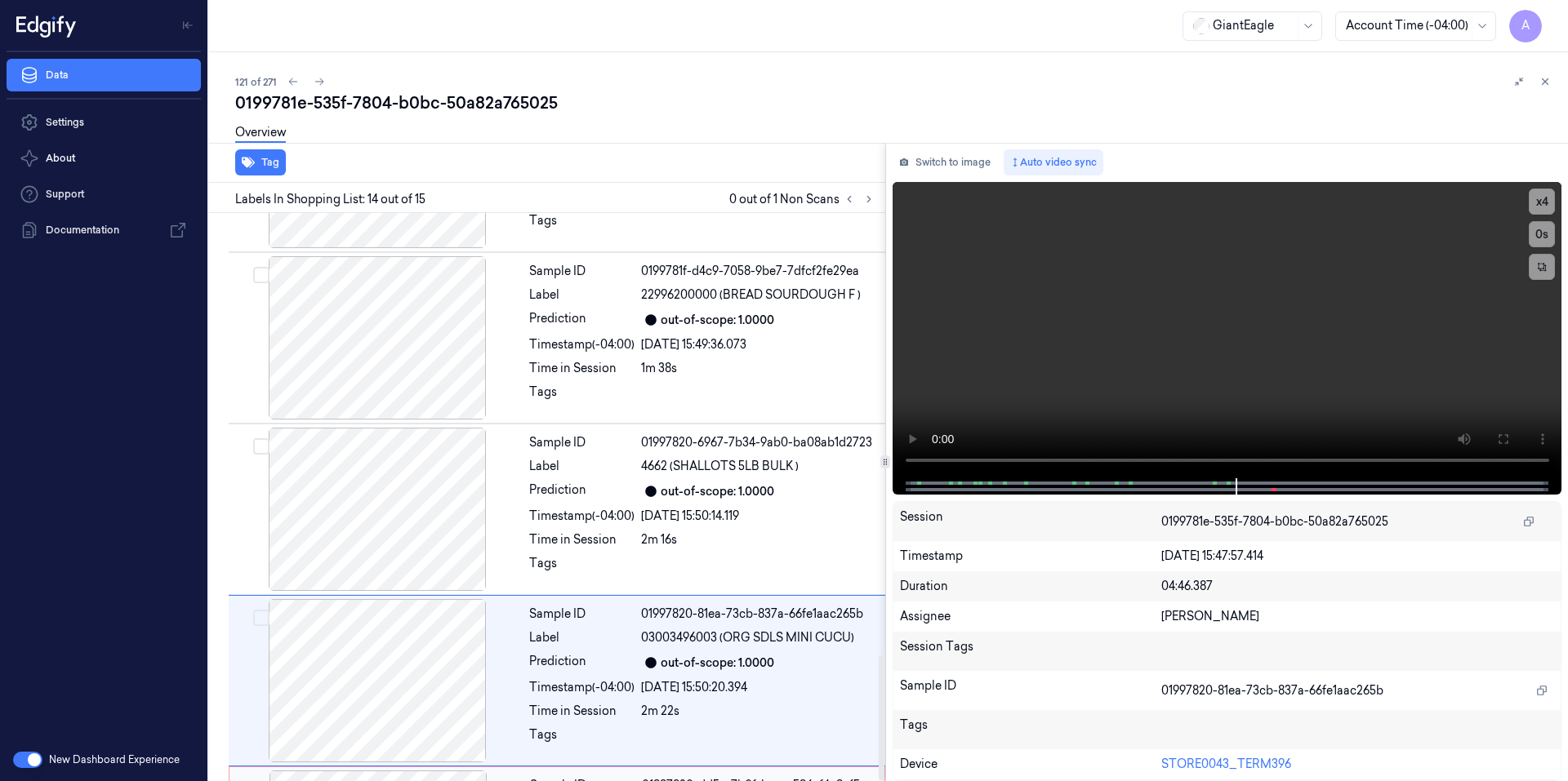
scroll to position [2008, 0]
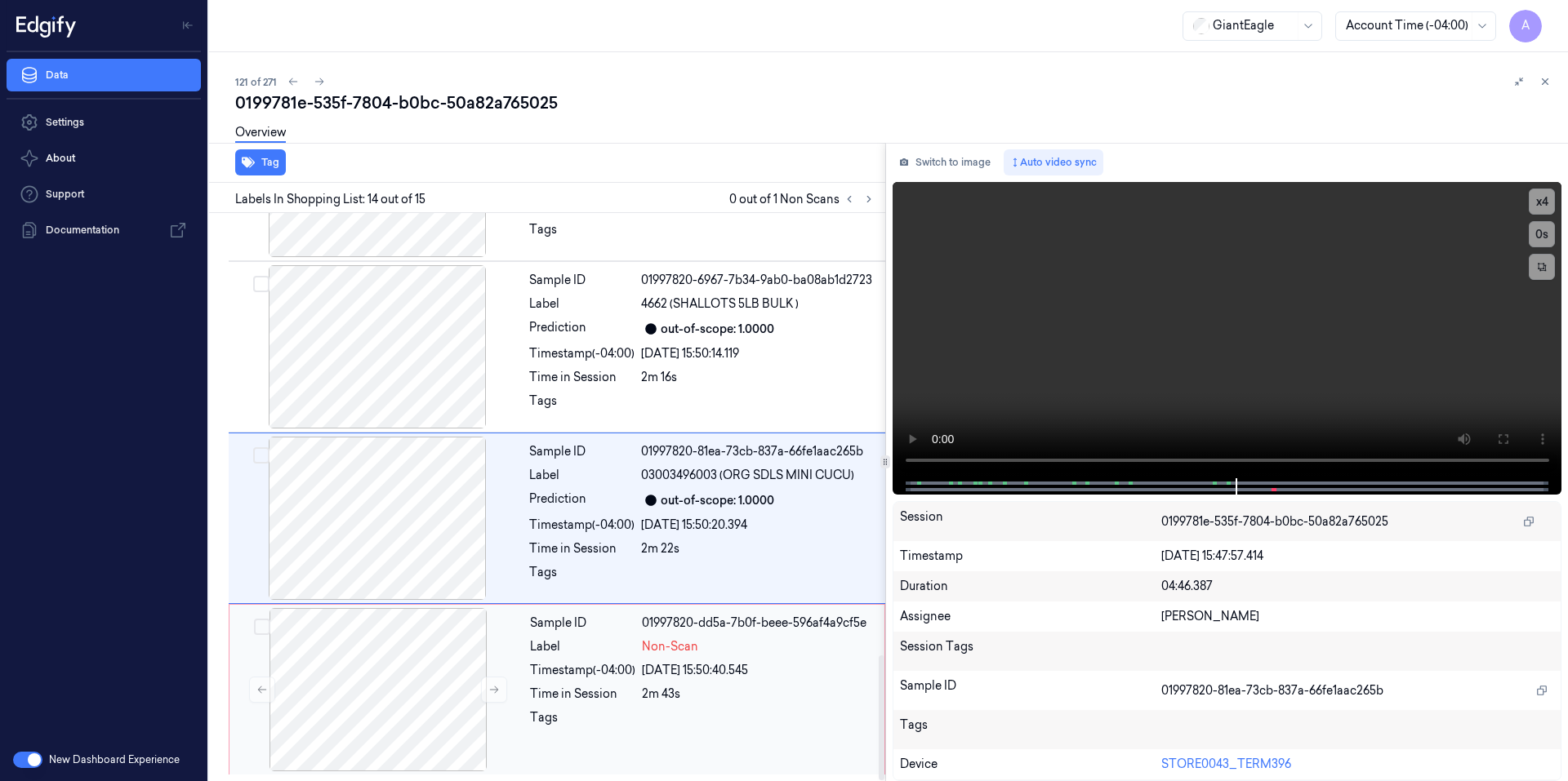
click at [780, 667] on div "23/09/2025 15:50:40.545" at bounding box center [758, 670] width 233 height 17
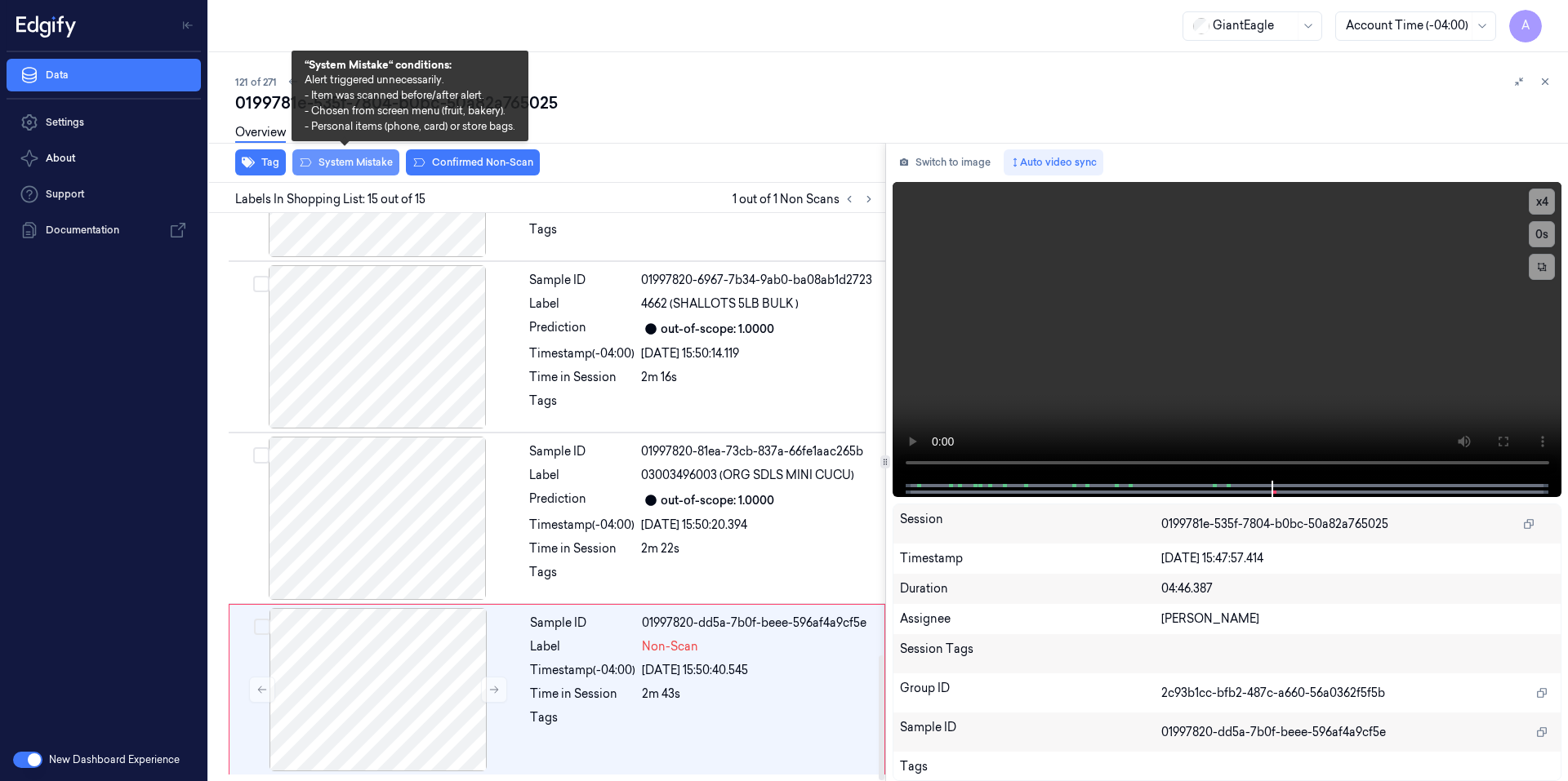
click at [343, 163] on button "System Mistake" at bounding box center [345, 162] width 107 height 27
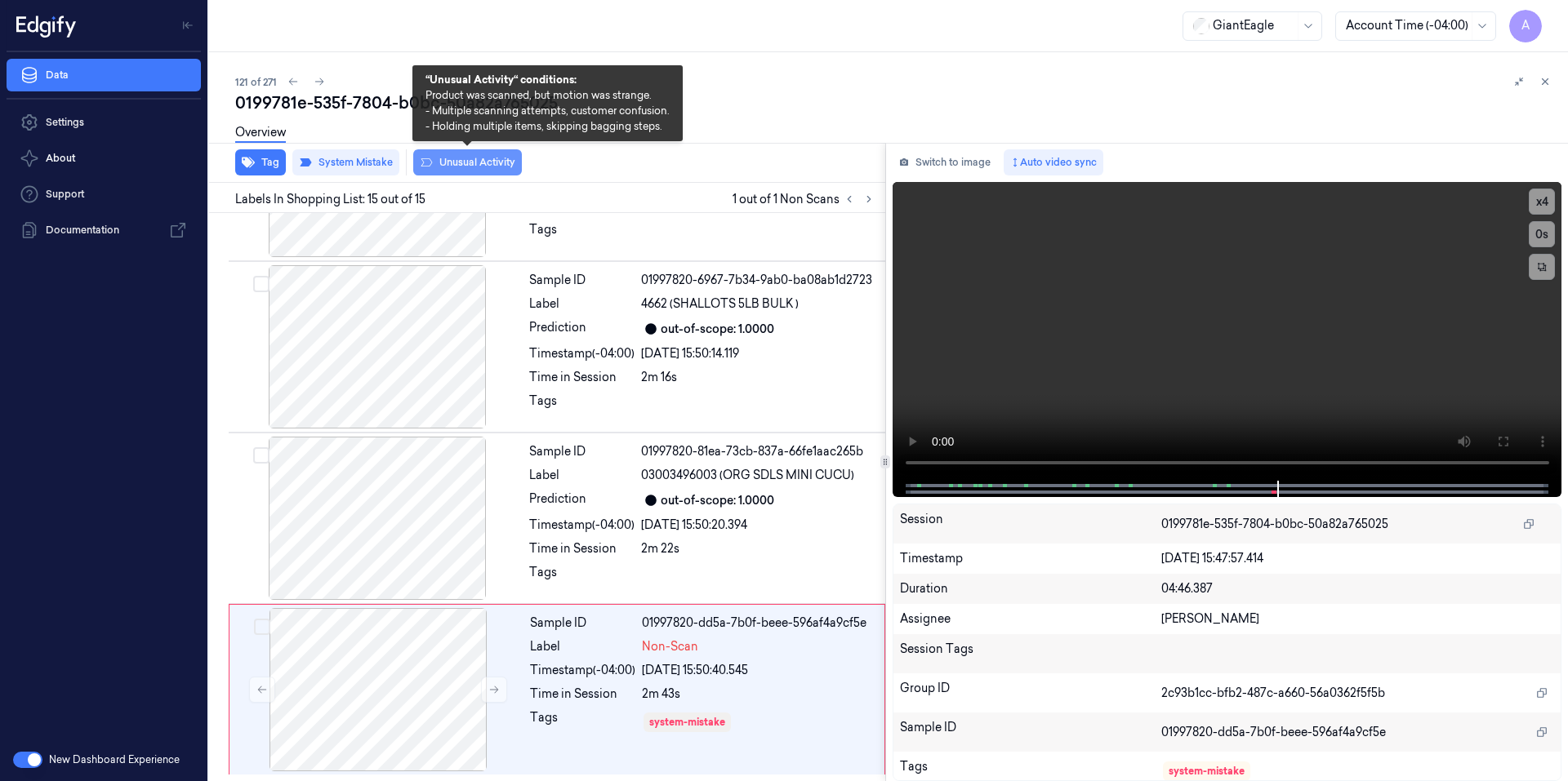
click at [474, 168] on button "Unusual Activity" at bounding box center [467, 162] width 109 height 27
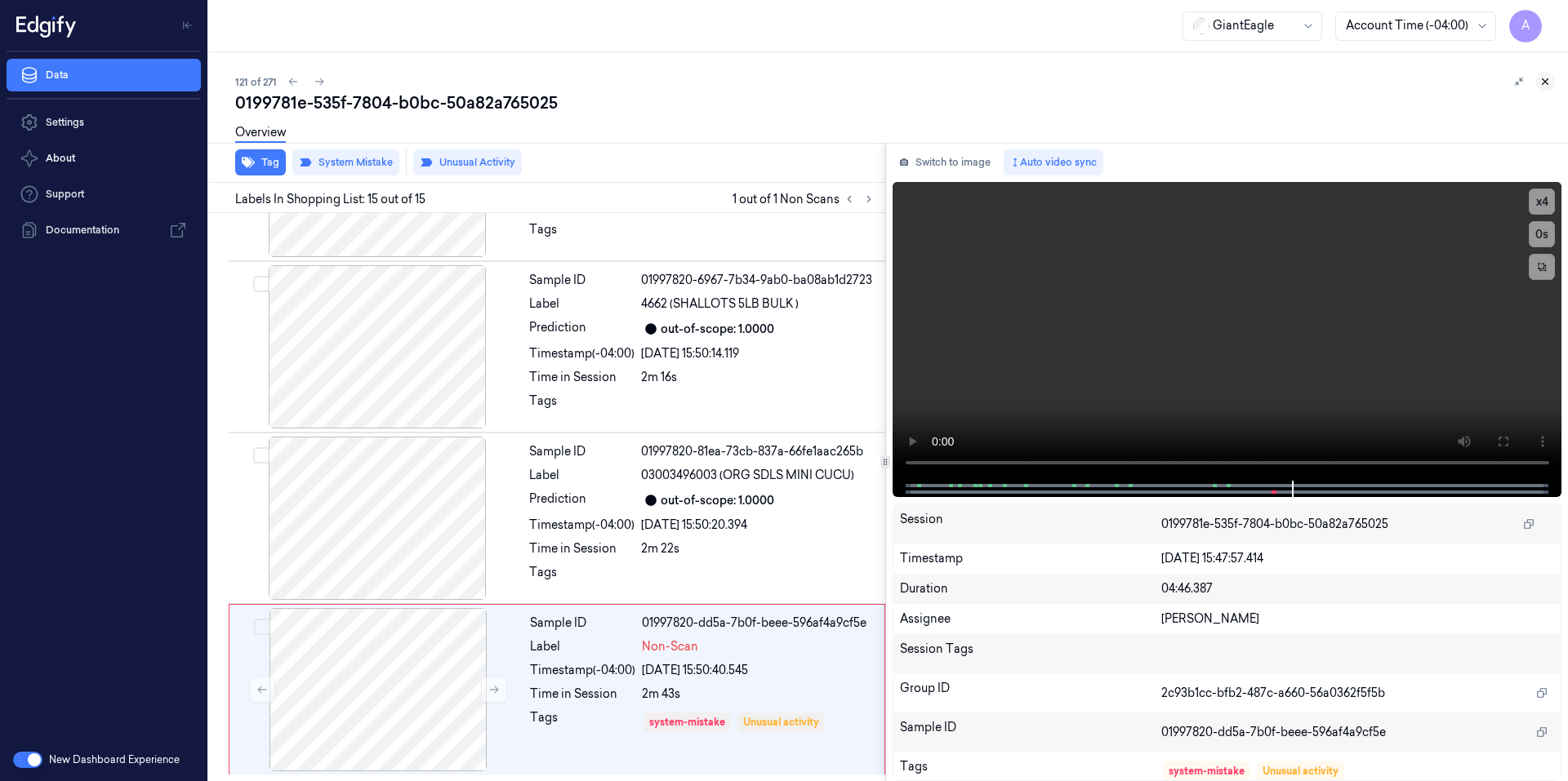
click at [1549, 77] on icon at bounding box center [1544, 81] width 11 height 11
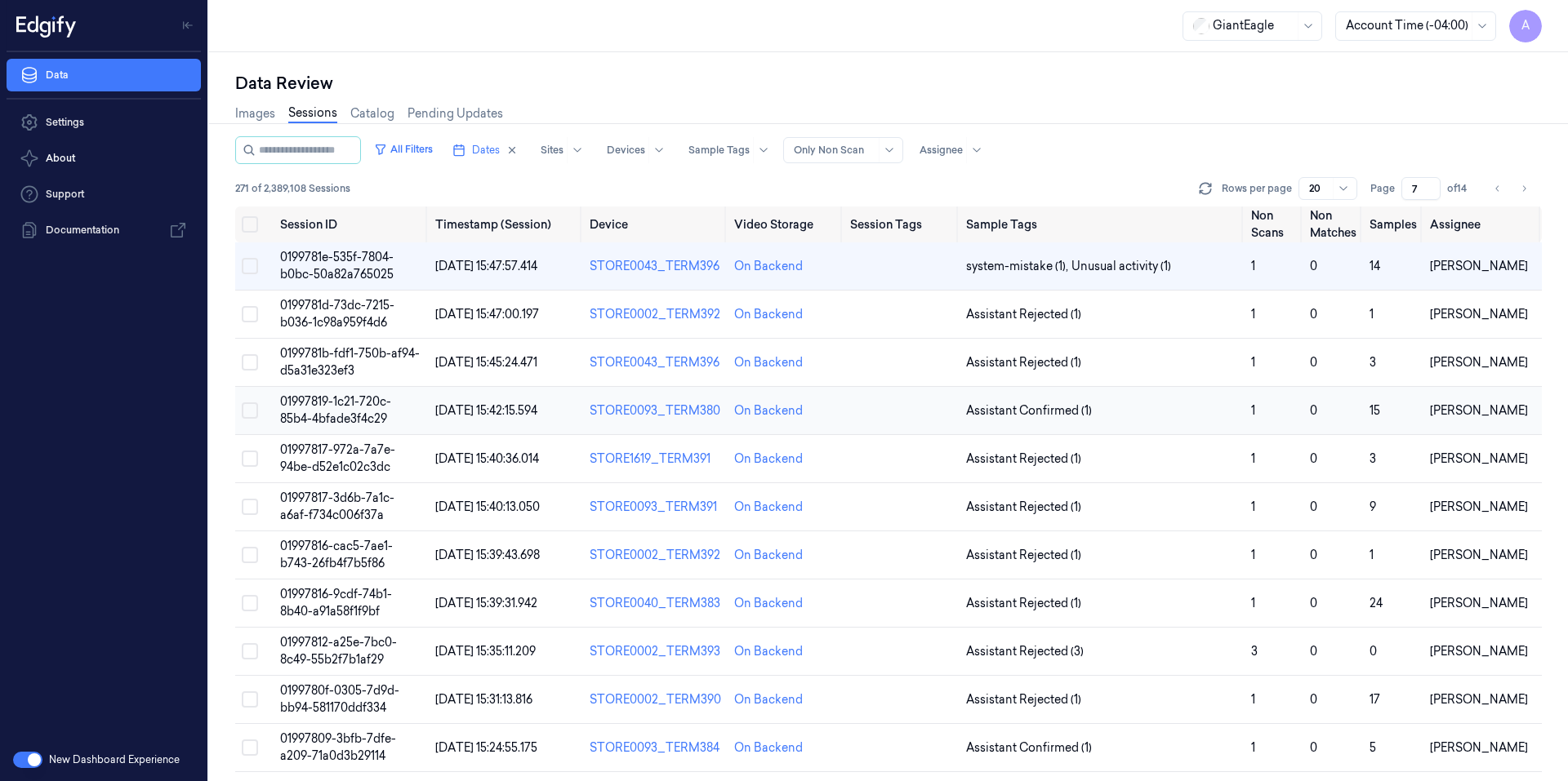
click at [314, 402] on span "01997819-1c21-720c-85b4-4bfade3f4c29" at bounding box center [335, 410] width 111 height 32
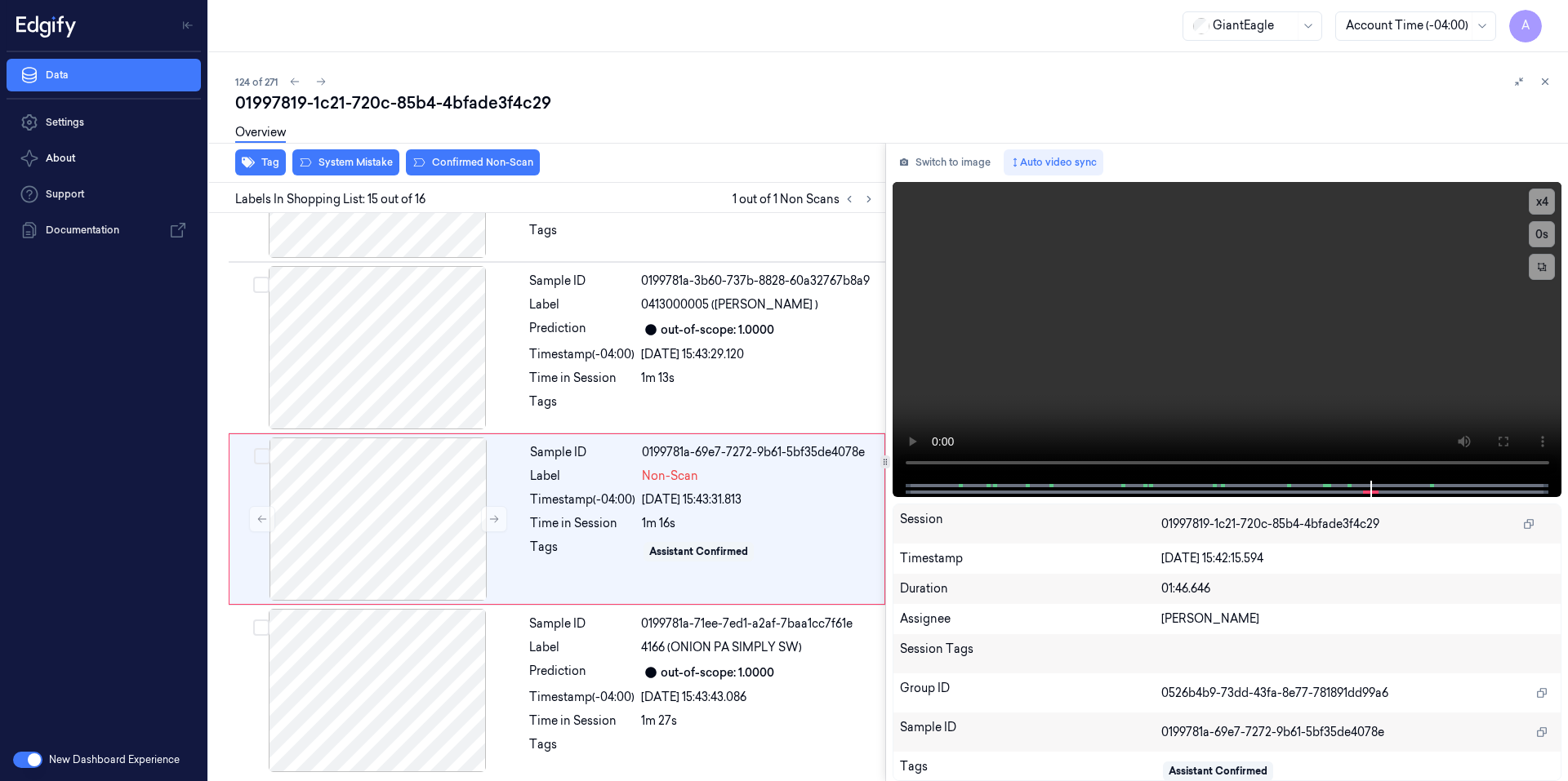
scroll to position [2179, 0]
click at [1123, 373] on video at bounding box center [1226, 331] width 670 height 298
click at [1251, 419] on video at bounding box center [1226, 331] width 670 height 298
click at [1172, 319] on video at bounding box center [1226, 331] width 670 height 298
click at [1351, 398] on video at bounding box center [1226, 331] width 670 height 298
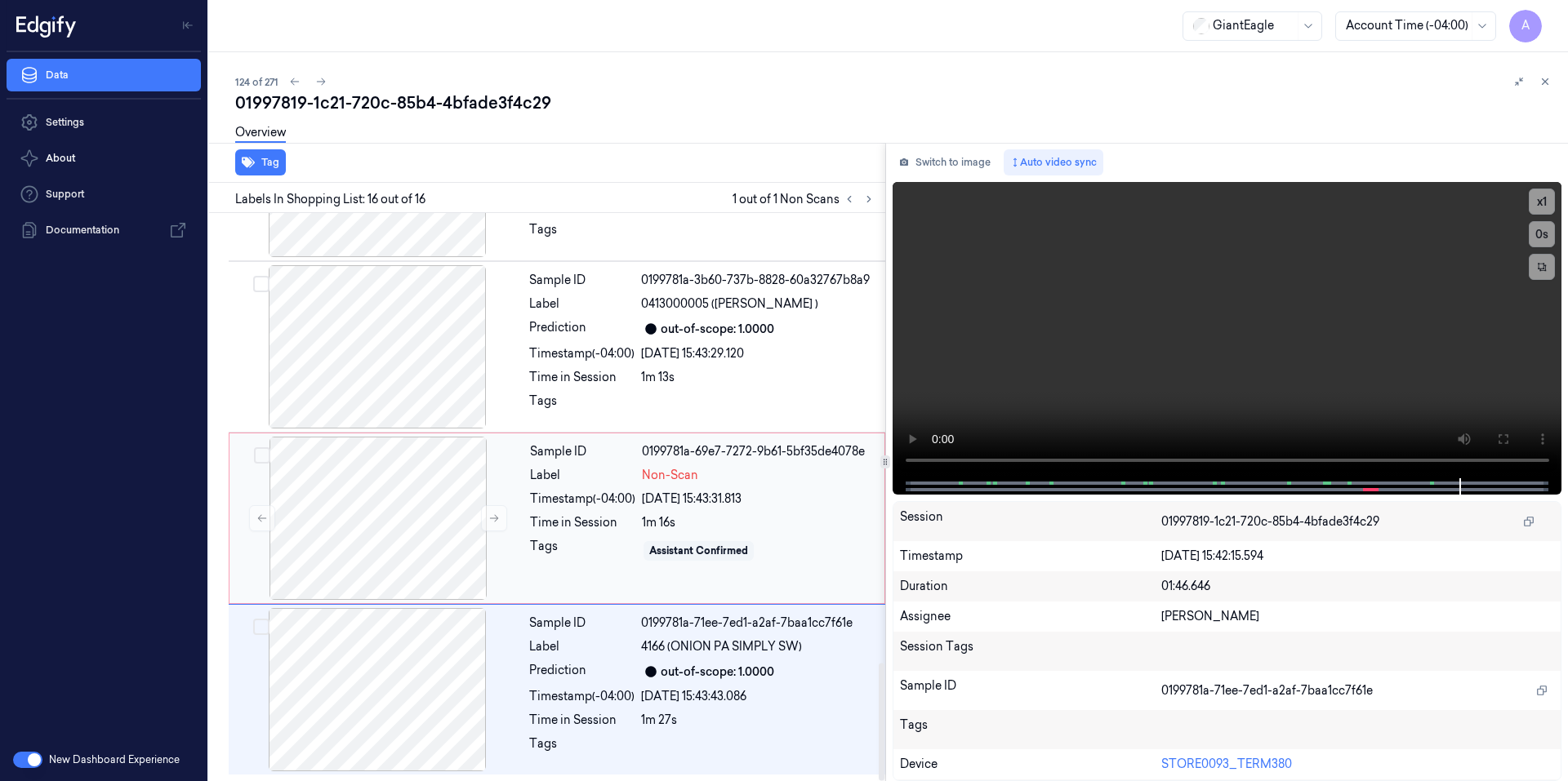
click at [787, 560] on div "Assistant Confirmed" at bounding box center [758, 550] width 233 height 27
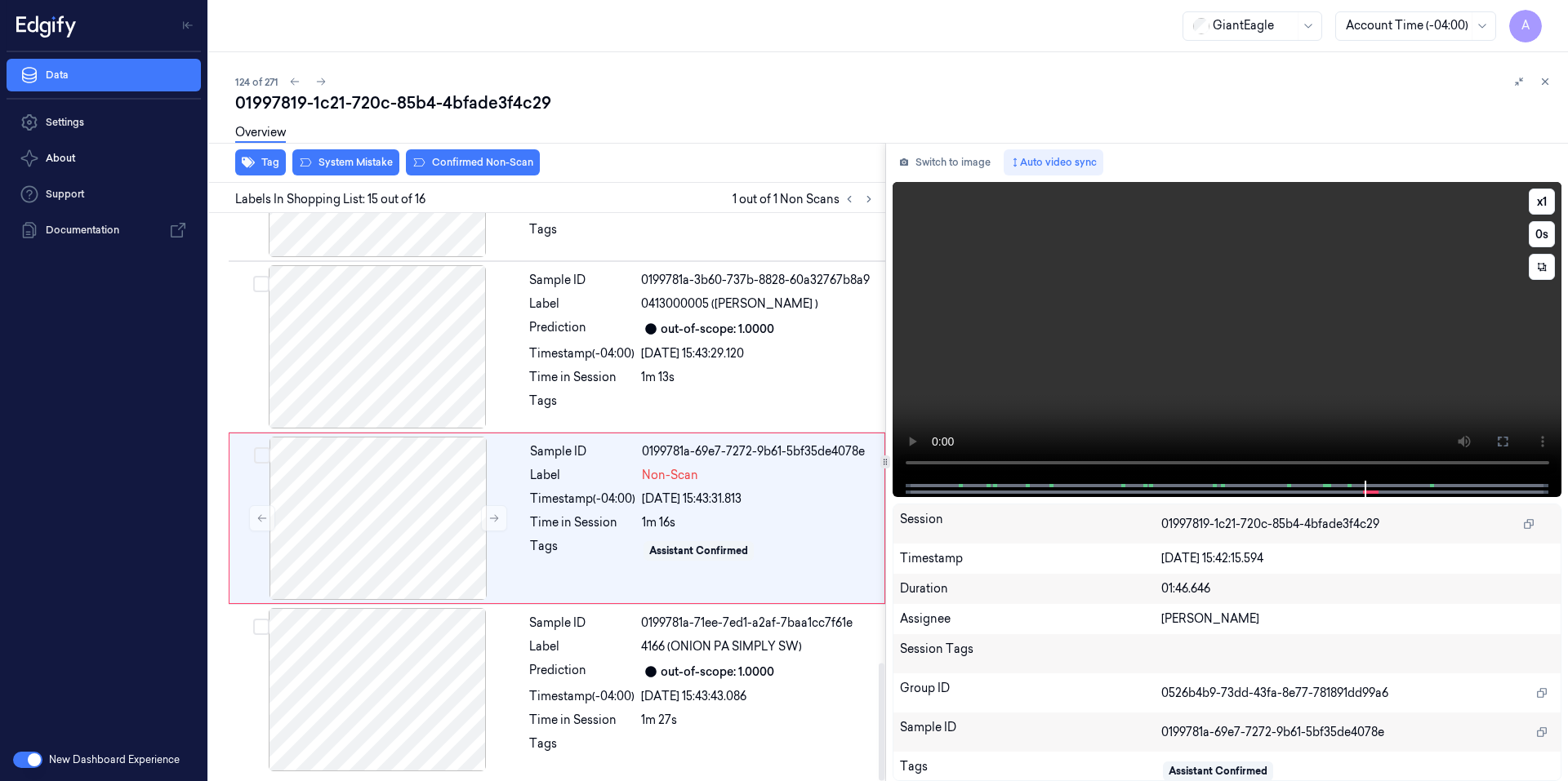
click at [1132, 363] on video at bounding box center [1226, 331] width 670 height 298
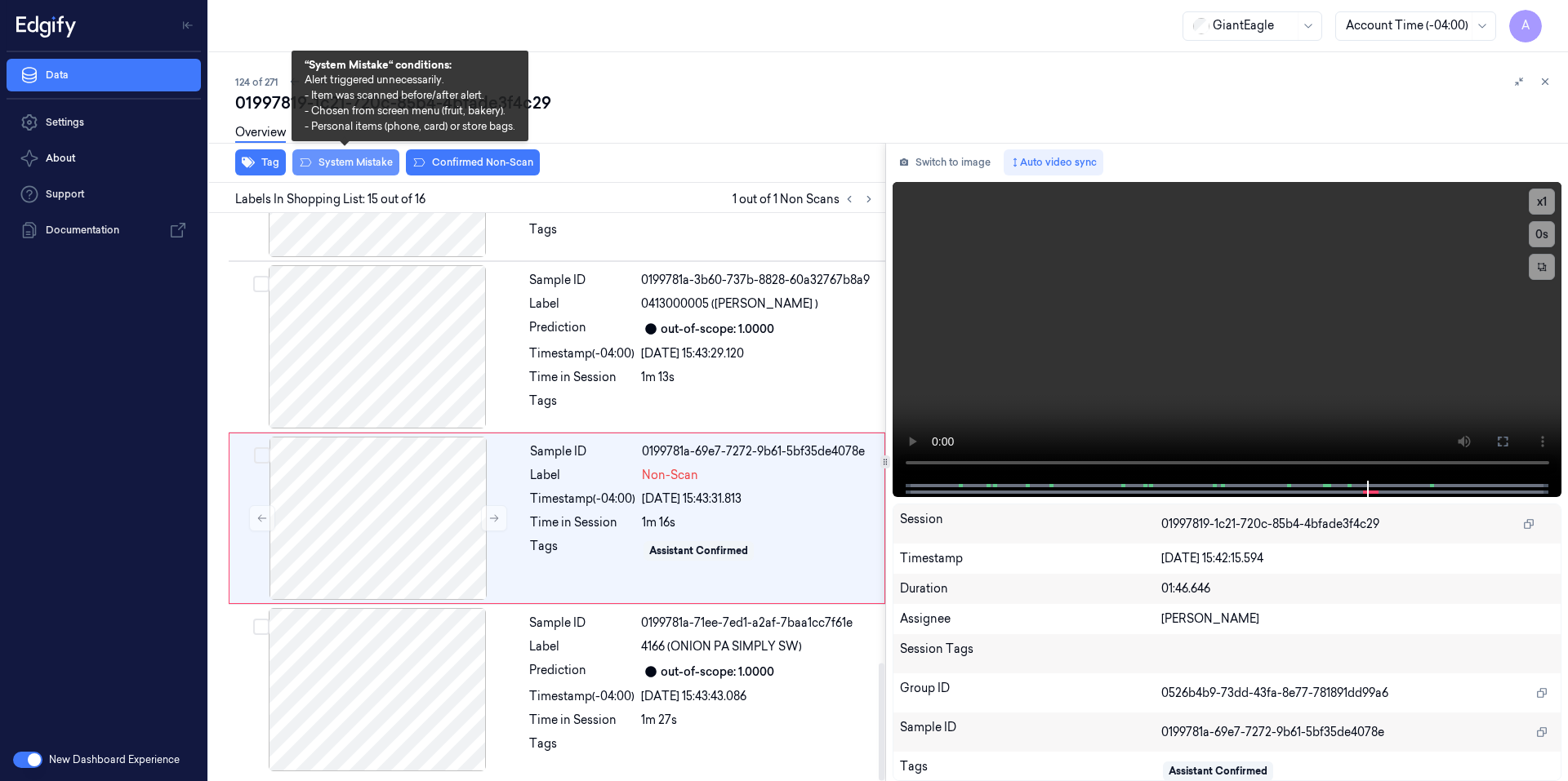
click at [350, 167] on button "System Mistake" at bounding box center [345, 162] width 107 height 27
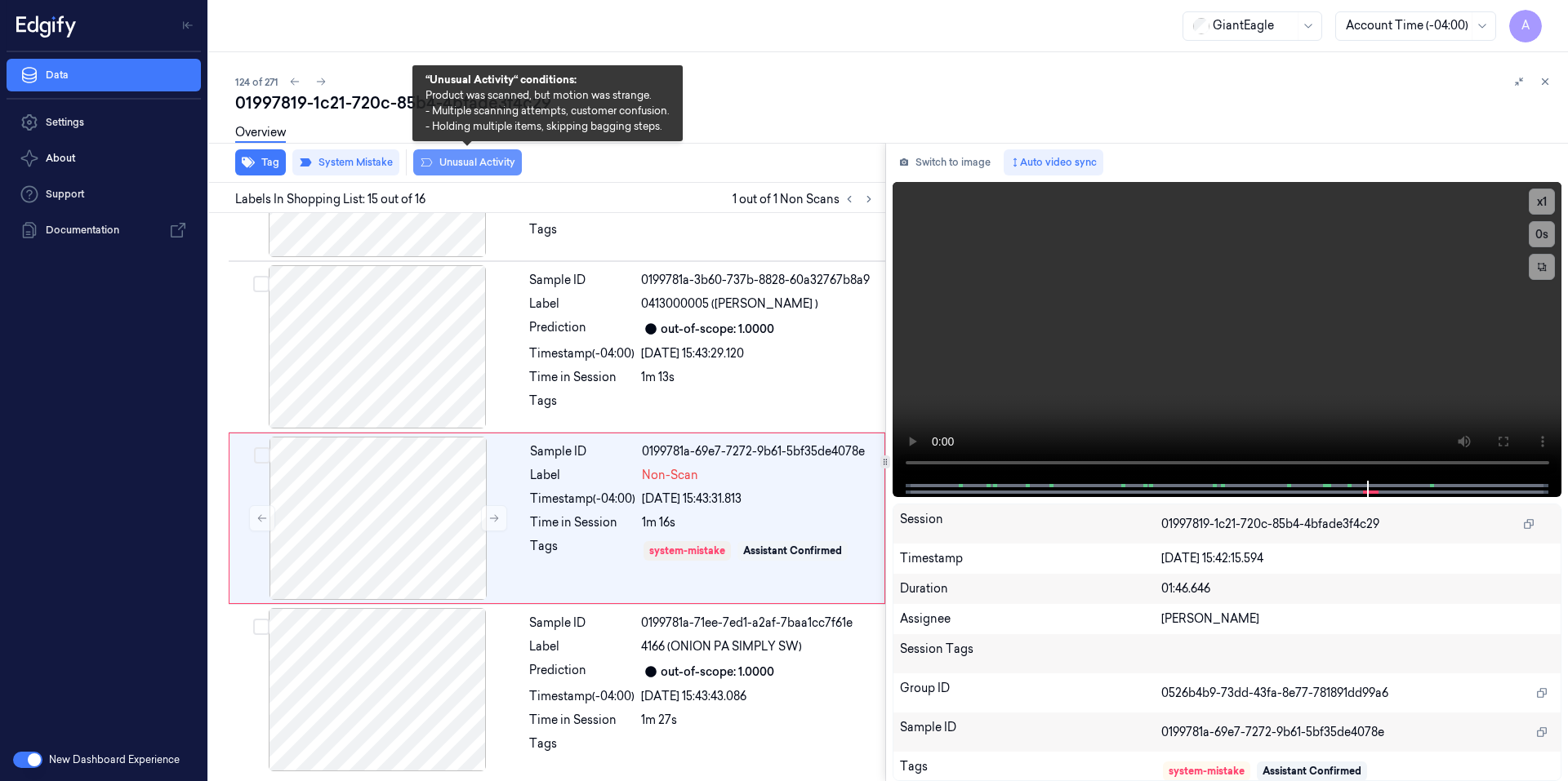
click at [474, 162] on button "Unusual Activity" at bounding box center [467, 162] width 109 height 27
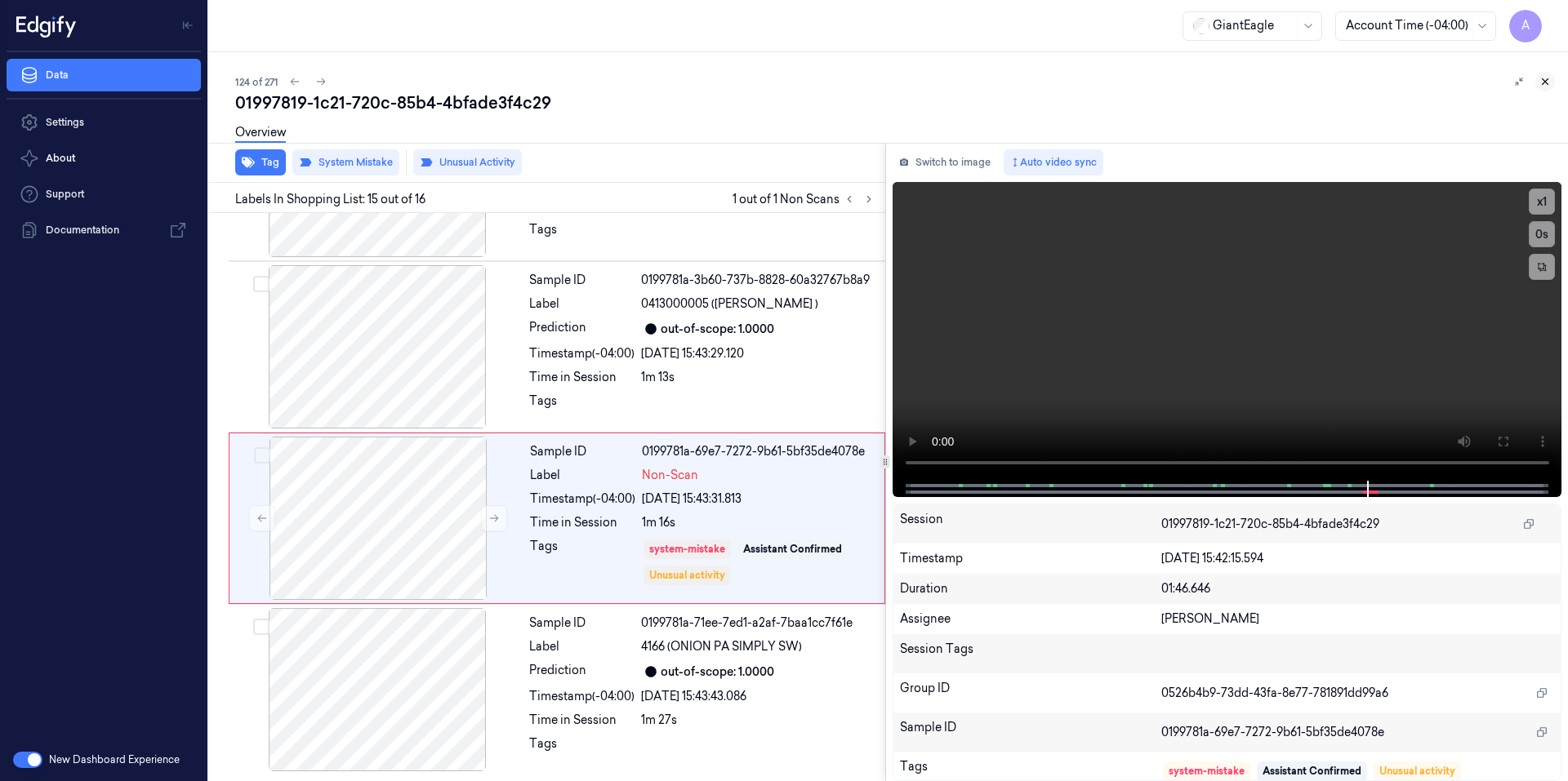
click at [1547, 83] on icon at bounding box center [1544, 81] width 11 height 11
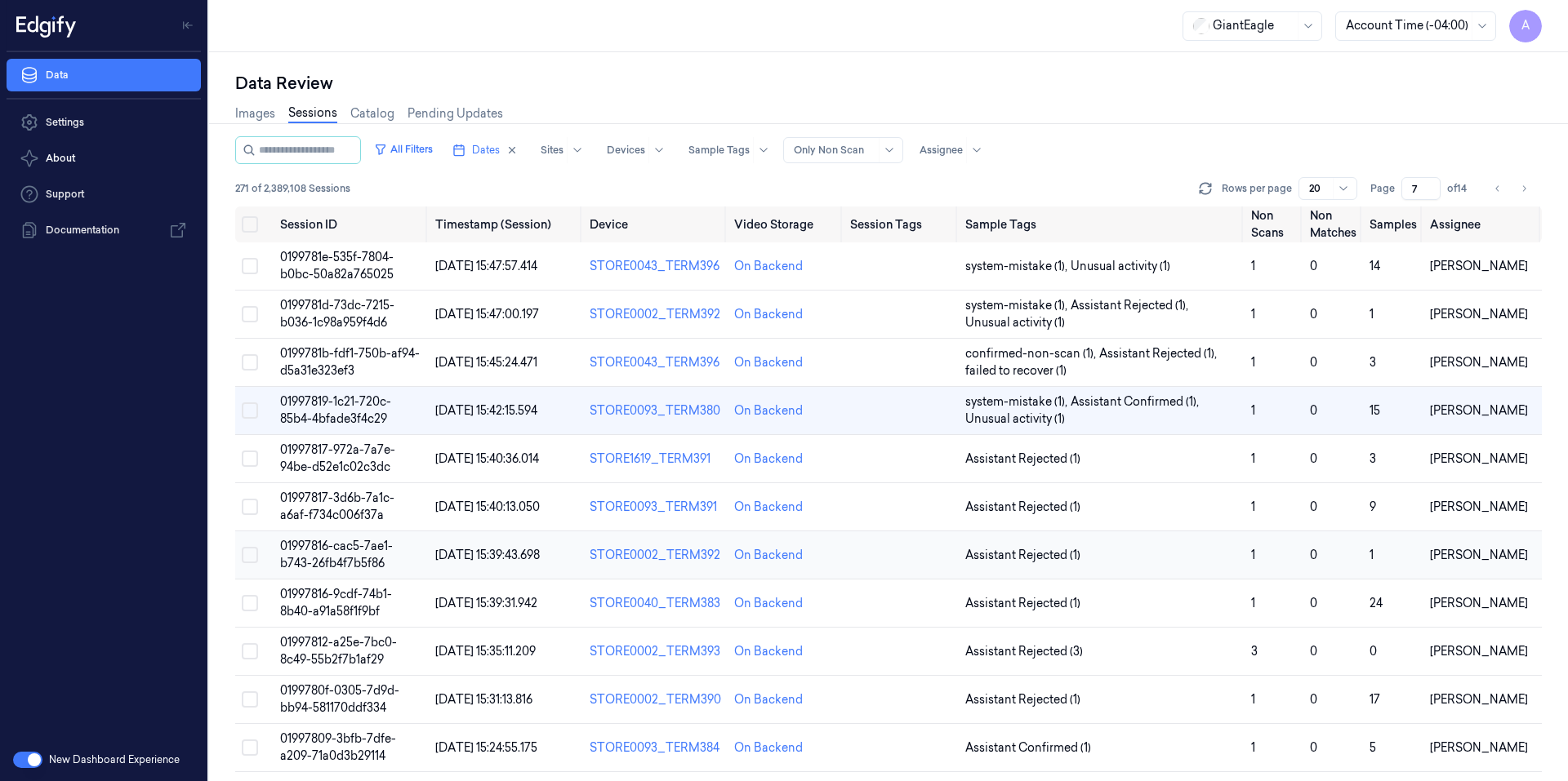
click at [320, 548] on span "01997816-cac5-7ae1-b743-26fb4f7b5f86" at bounding box center [336, 554] width 113 height 32
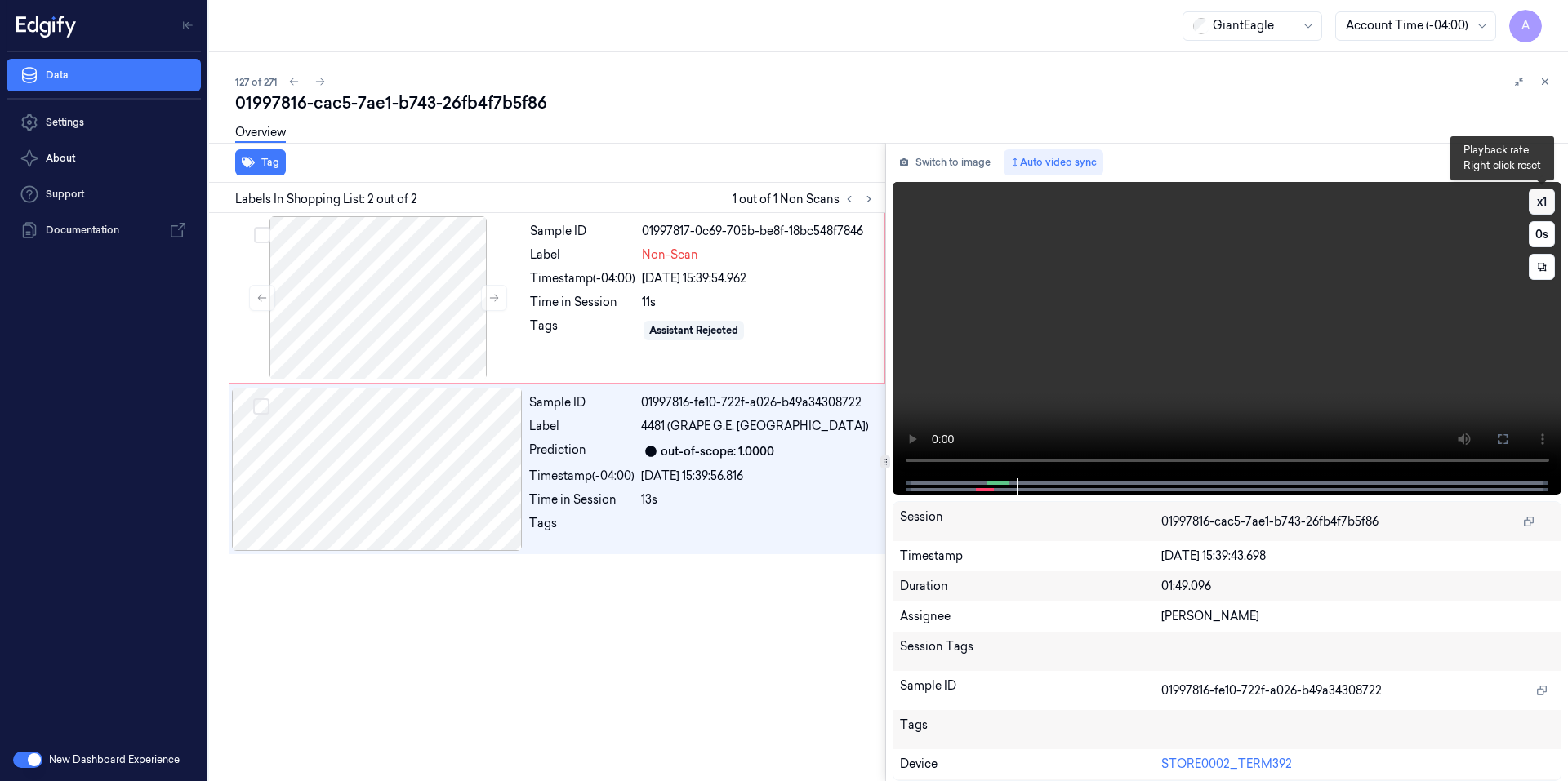
click at [1550, 202] on button "x 1" at bounding box center [1541, 201] width 27 height 27
click at [1550, 202] on button "x 2" at bounding box center [1541, 201] width 27 height 27
click at [1117, 381] on video at bounding box center [1226, 331] width 670 height 297
click at [786, 345] on div "Sample ID 01997817-0c69-705b-be8f-18bc548f7846 Label Non-Scan Timestamp (-04:00…" at bounding box center [702, 298] width 357 height 163
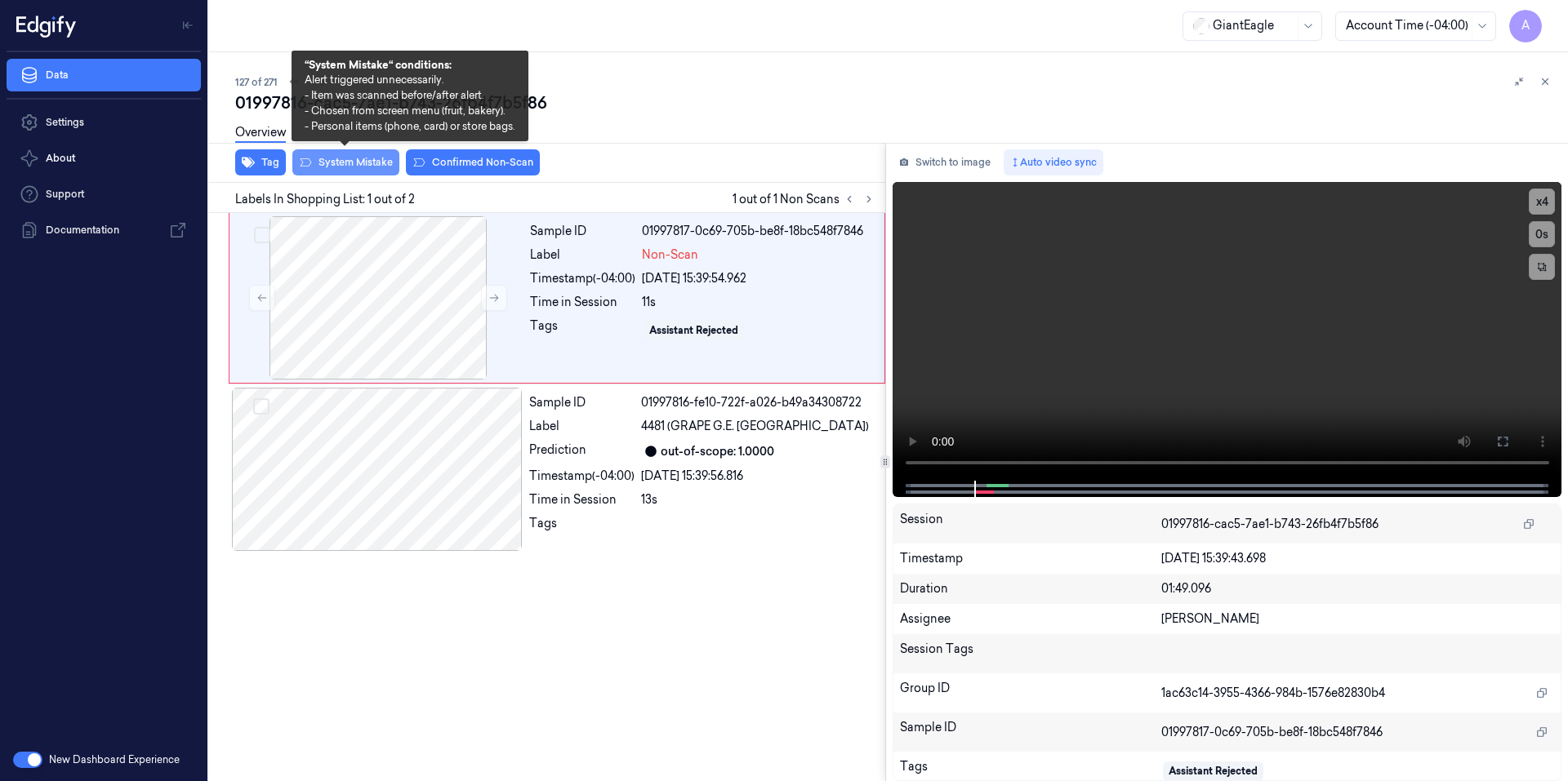
click at [348, 163] on button "System Mistake" at bounding box center [345, 162] width 107 height 27
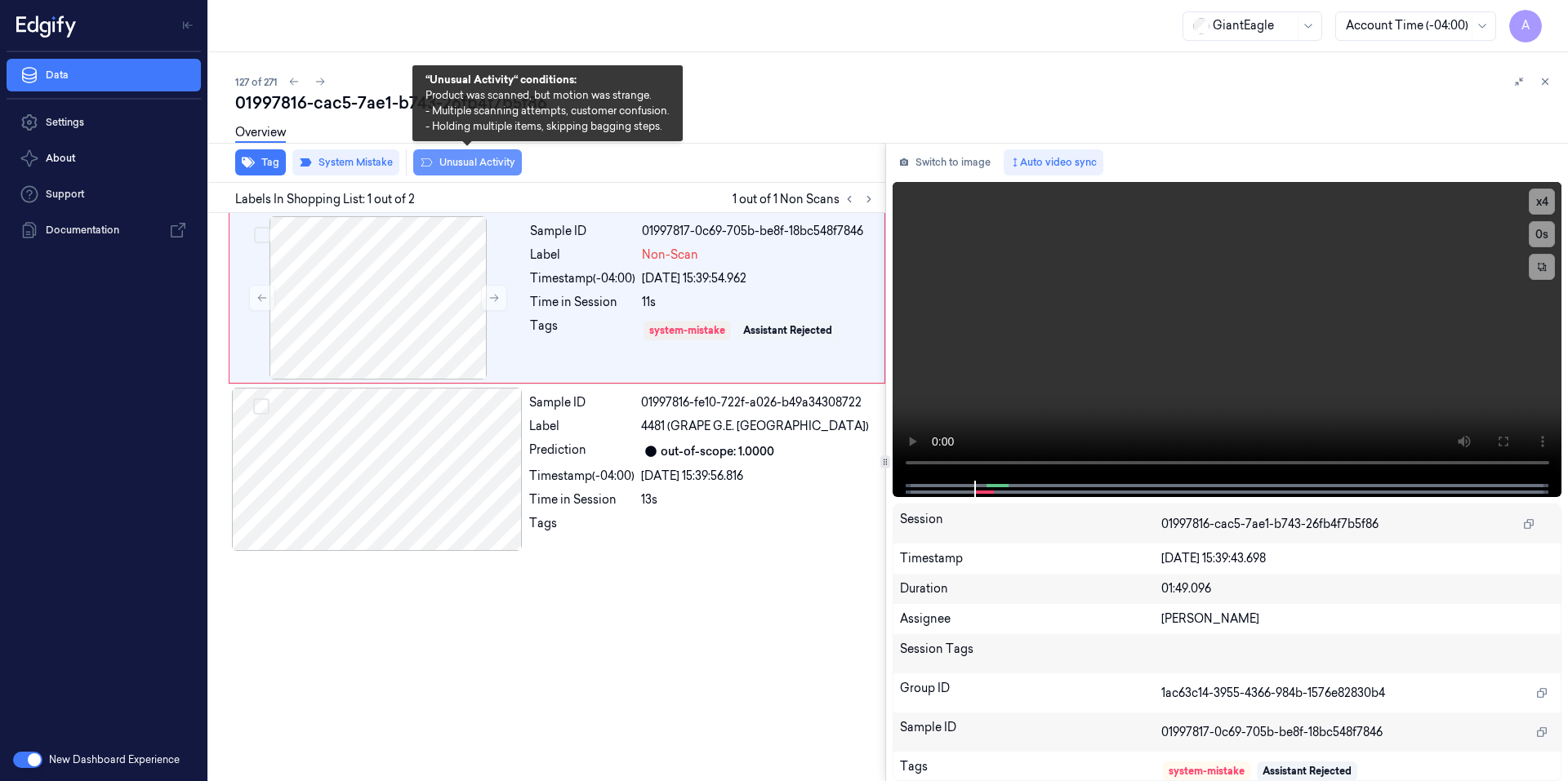
click at [463, 158] on button "Unusual Activity" at bounding box center [467, 162] width 109 height 27
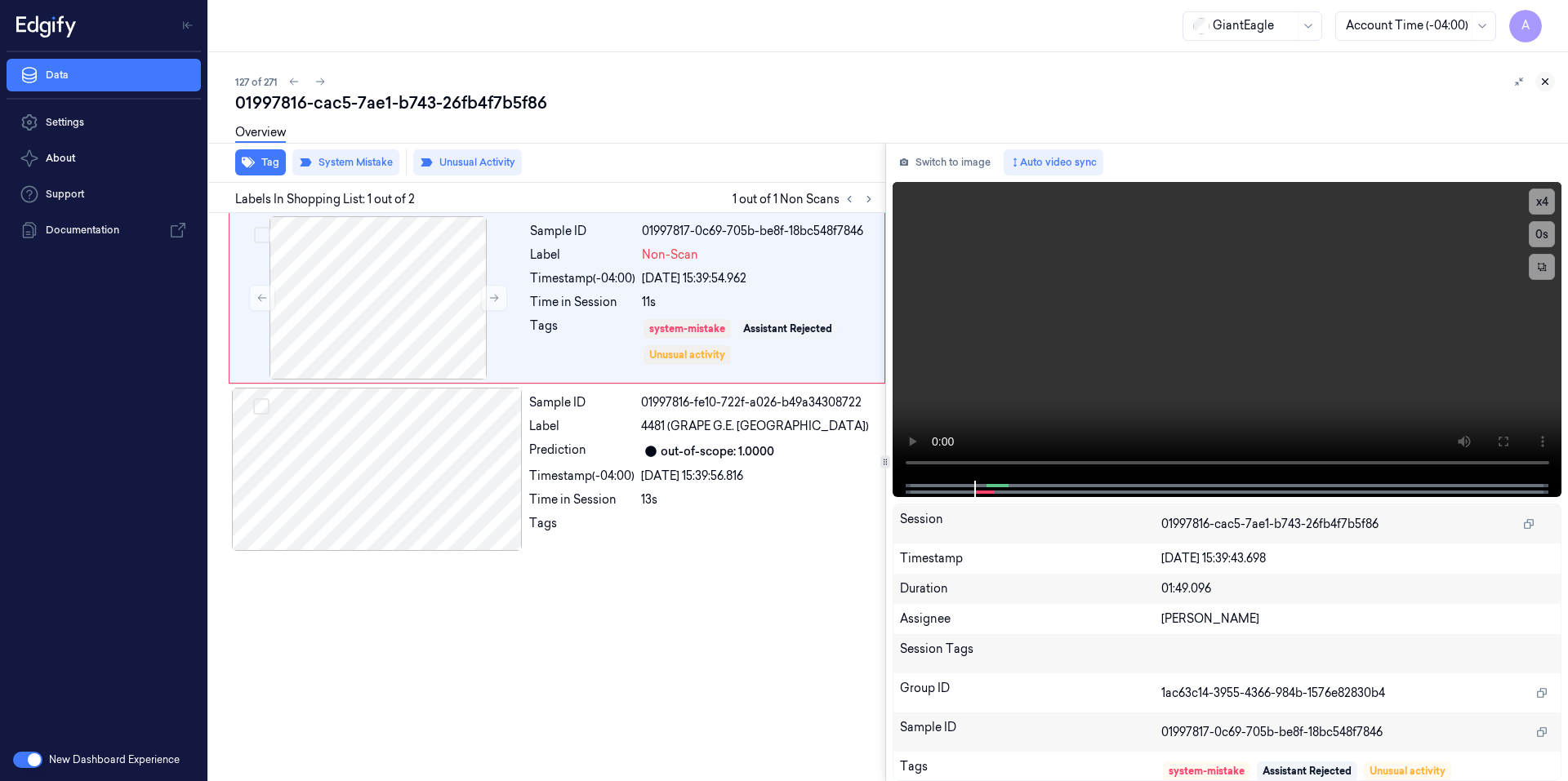
click at [1538, 82] on button at bounding box center [1544, 81] width 19 height 19
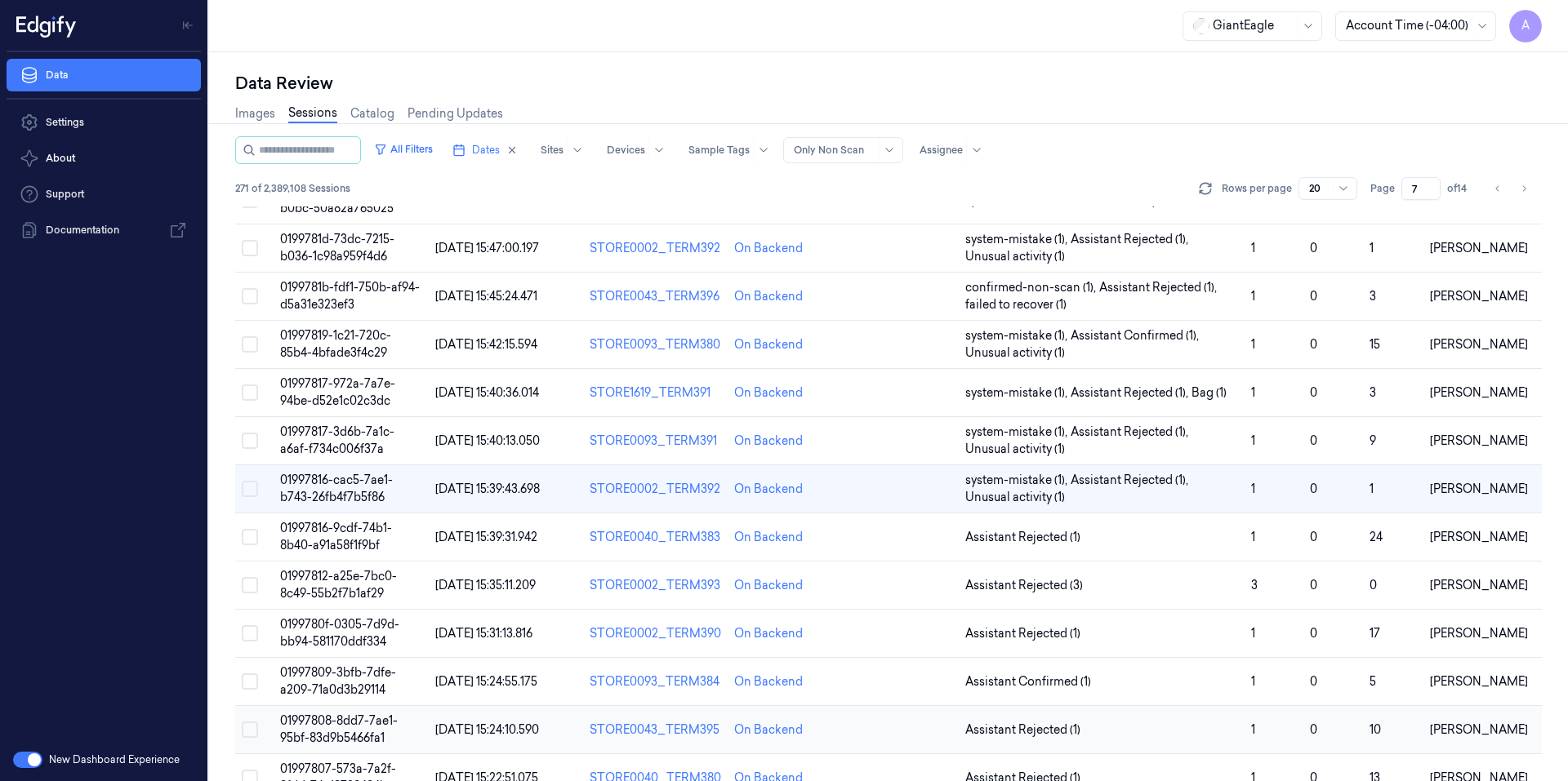
scroll to position [61, 0]
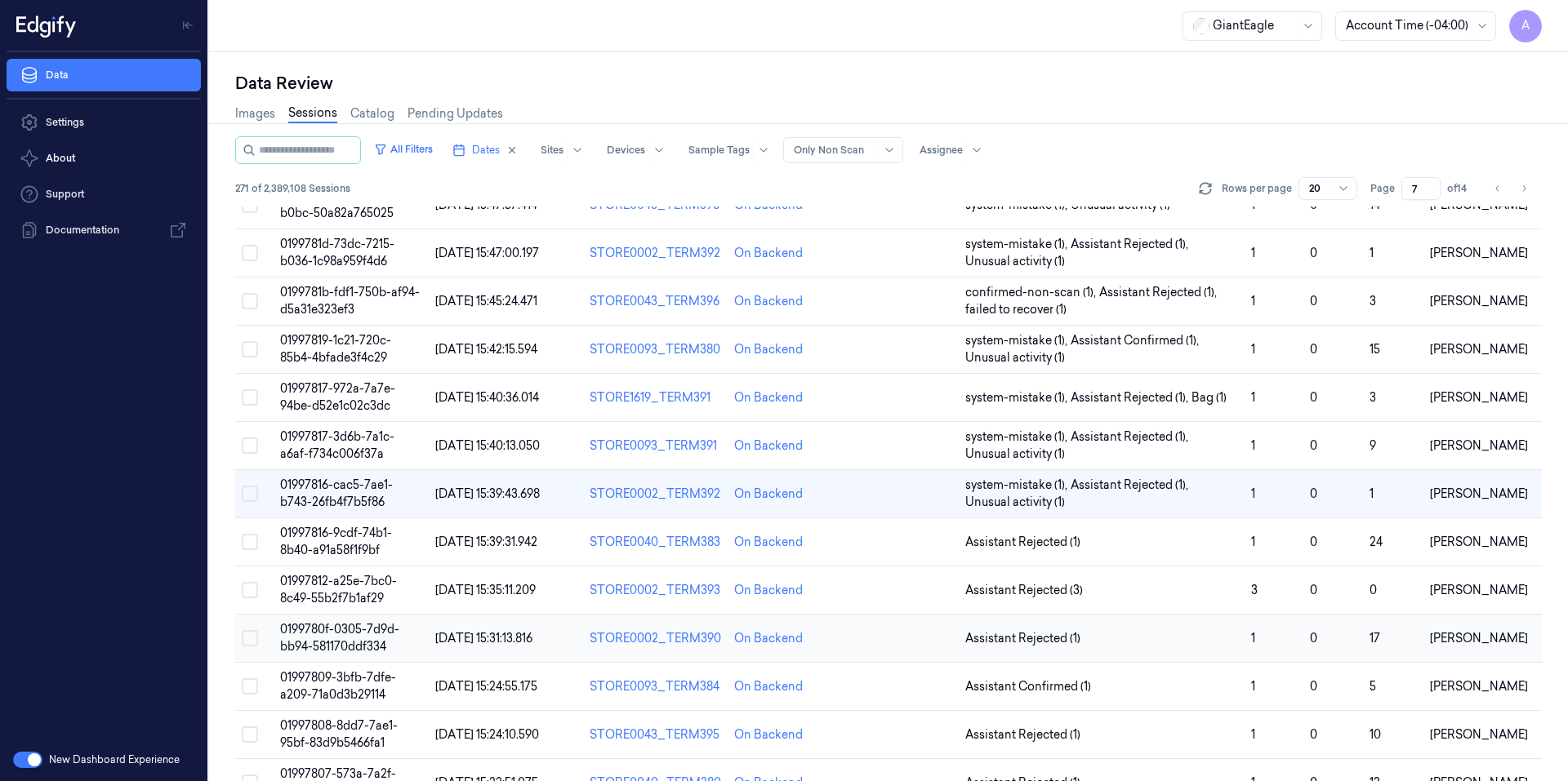
click at [335, 624] on span "0199780f-0305-7d9d-bb94-581170ddf334" at bounding box center [340, 637] width 119 height 32
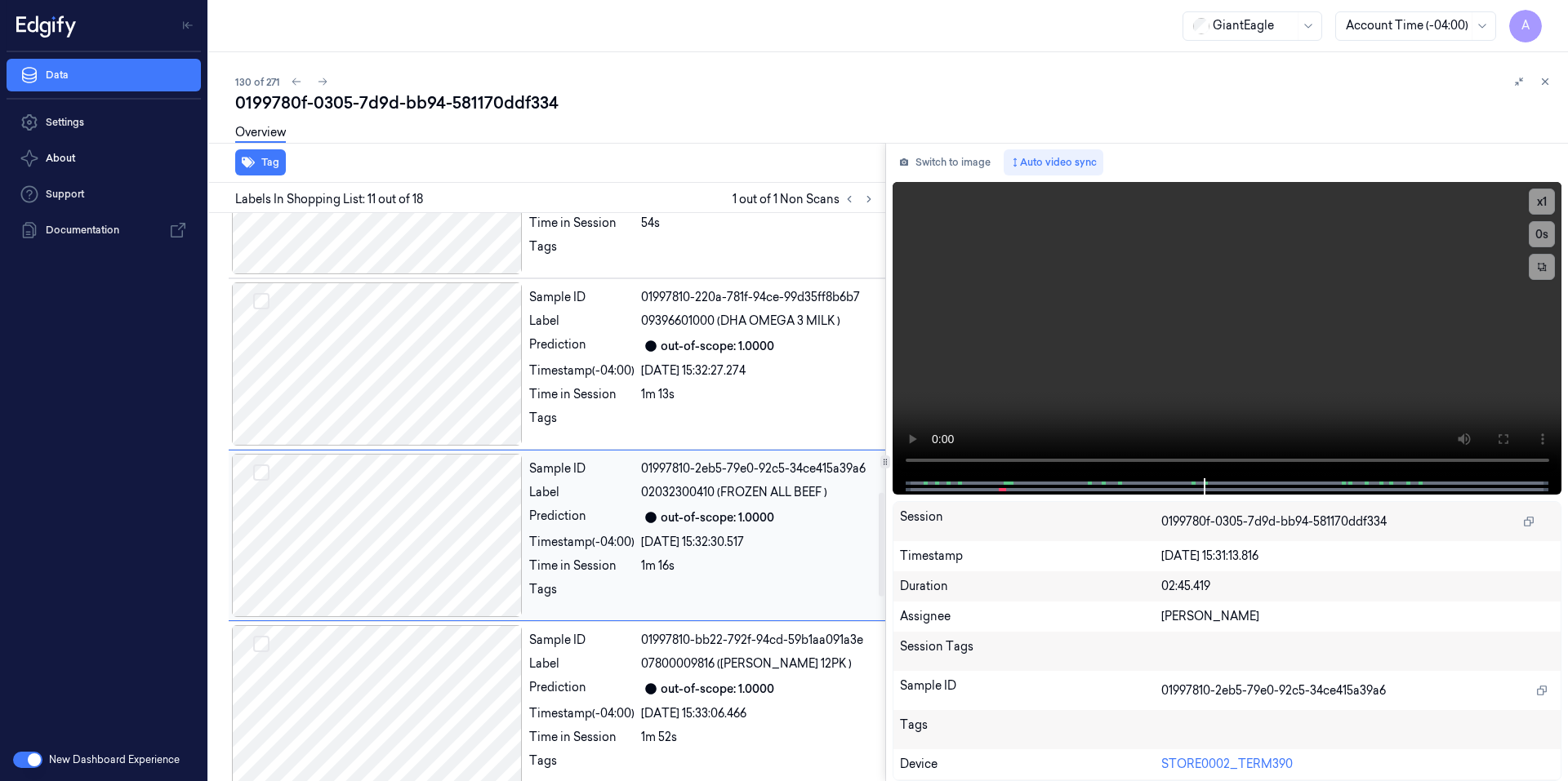
scroll to position [1529, 0]
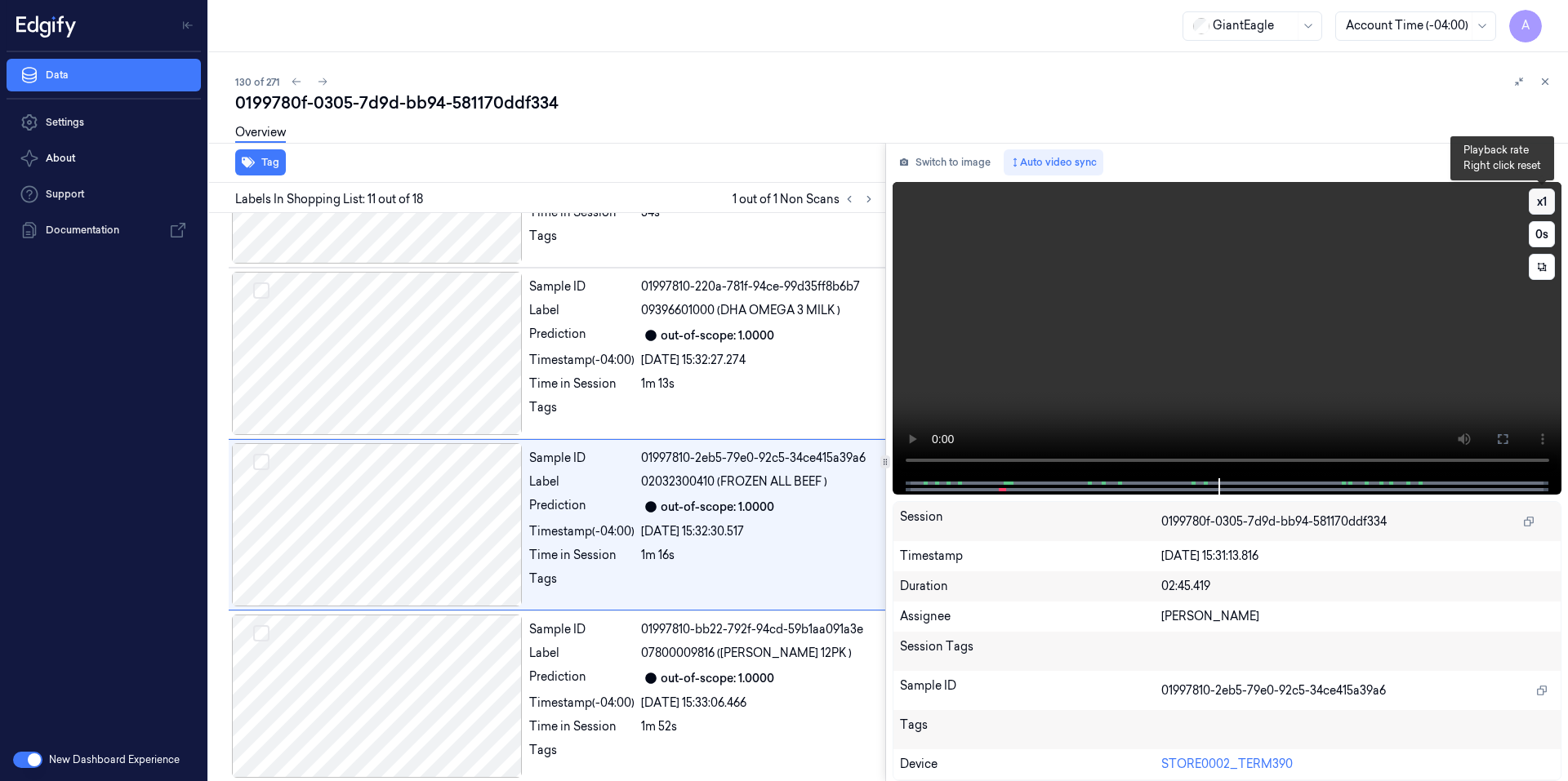
click at [1545, 200] on button "x 1" at bounding box center [1541, 201] width 27 height 27
click at [1545, 200] on button "x 2" at bounding box center [1541, 201] width 27 height 27
click at [1545, 200] on button "x 1" at bounding box center [1541, 201] width 27 height 27
click at [1545, 200] on button "x 2" at bounding box center [1541, 201] width 27 height 27
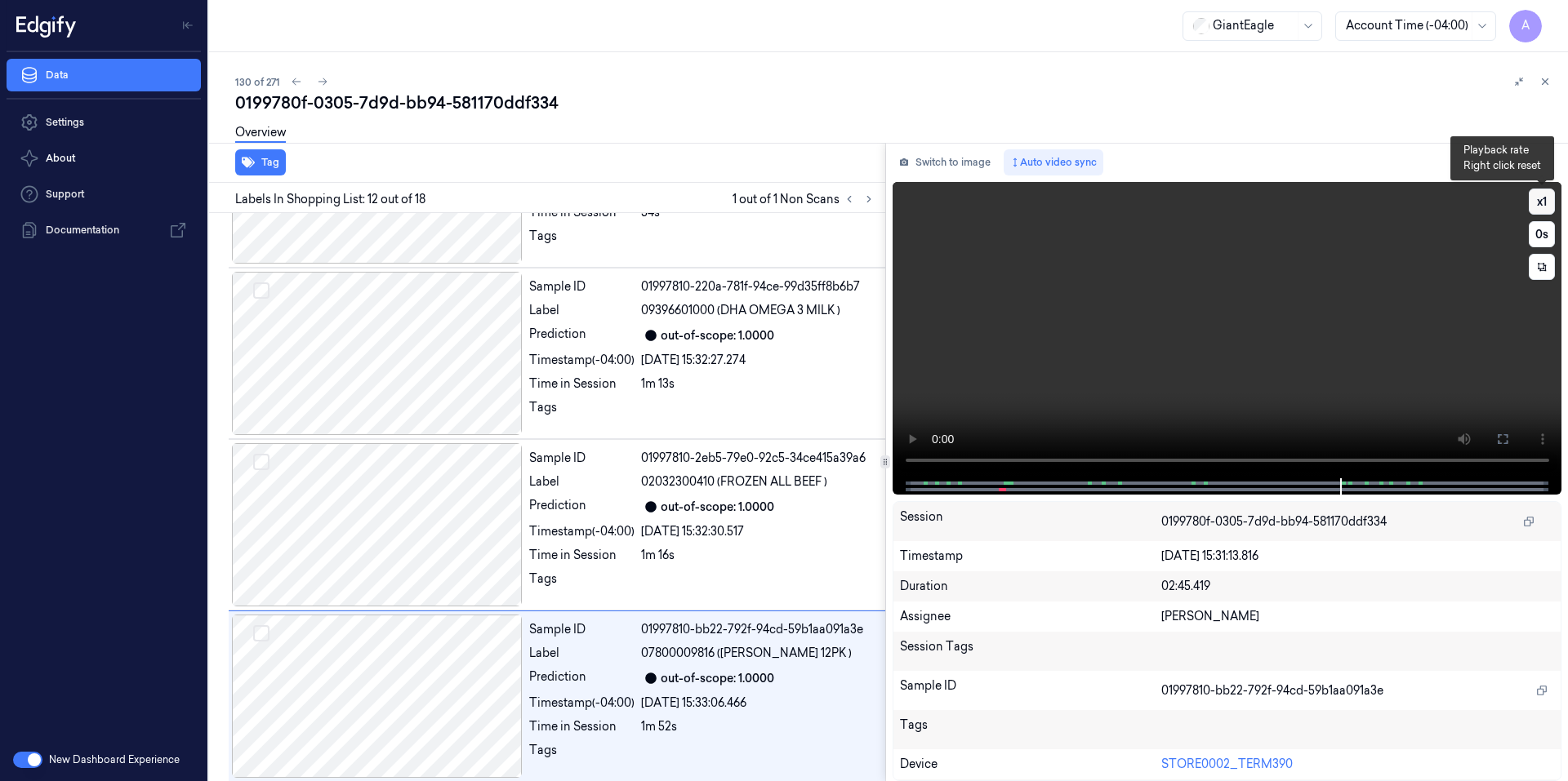
scroll to position [1700, 0]
click at [1536, 199] on button "x 1" at bounding box center [1541, 201] width 27 height 27
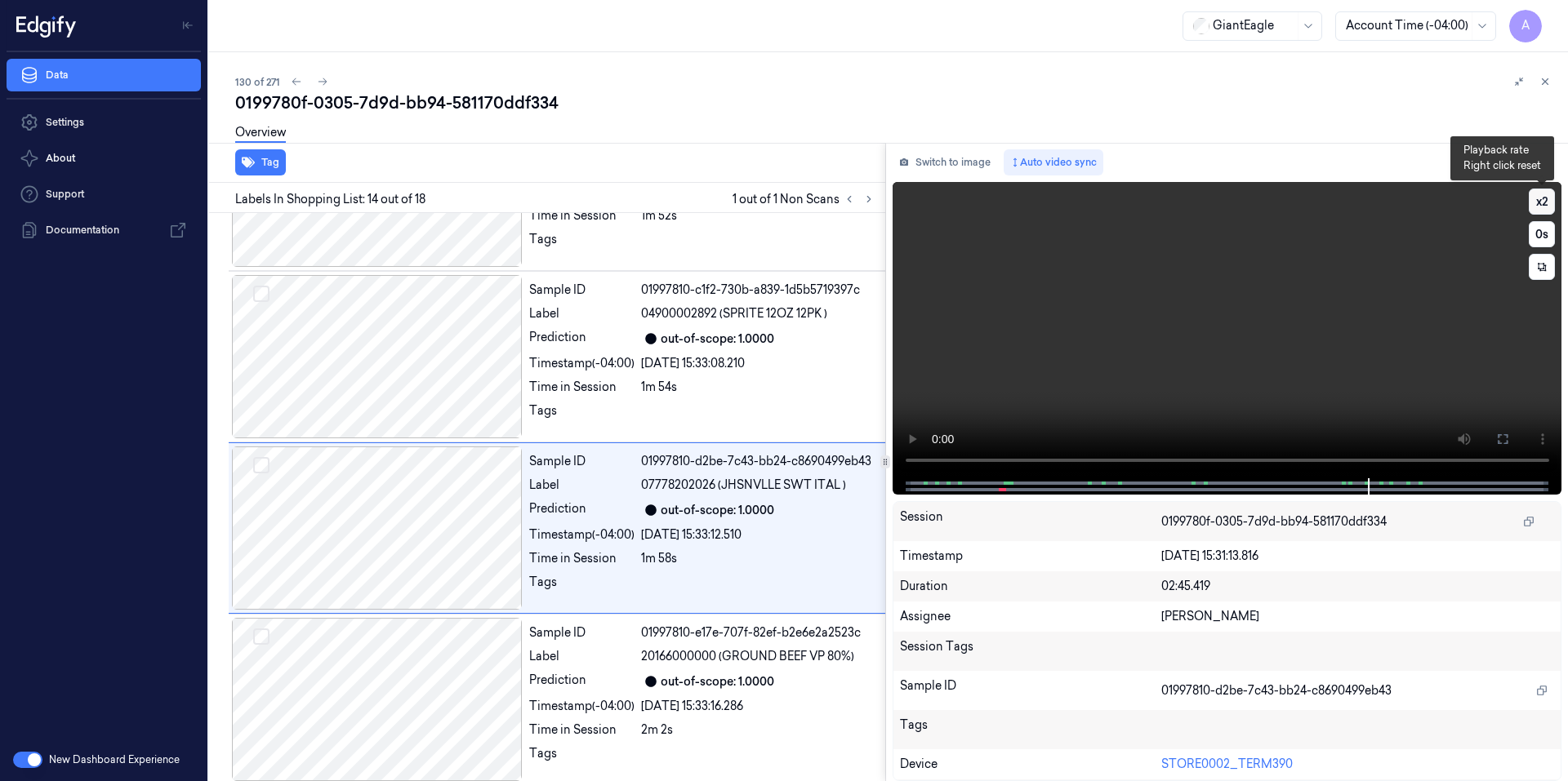
scroll to position [2043, 0]
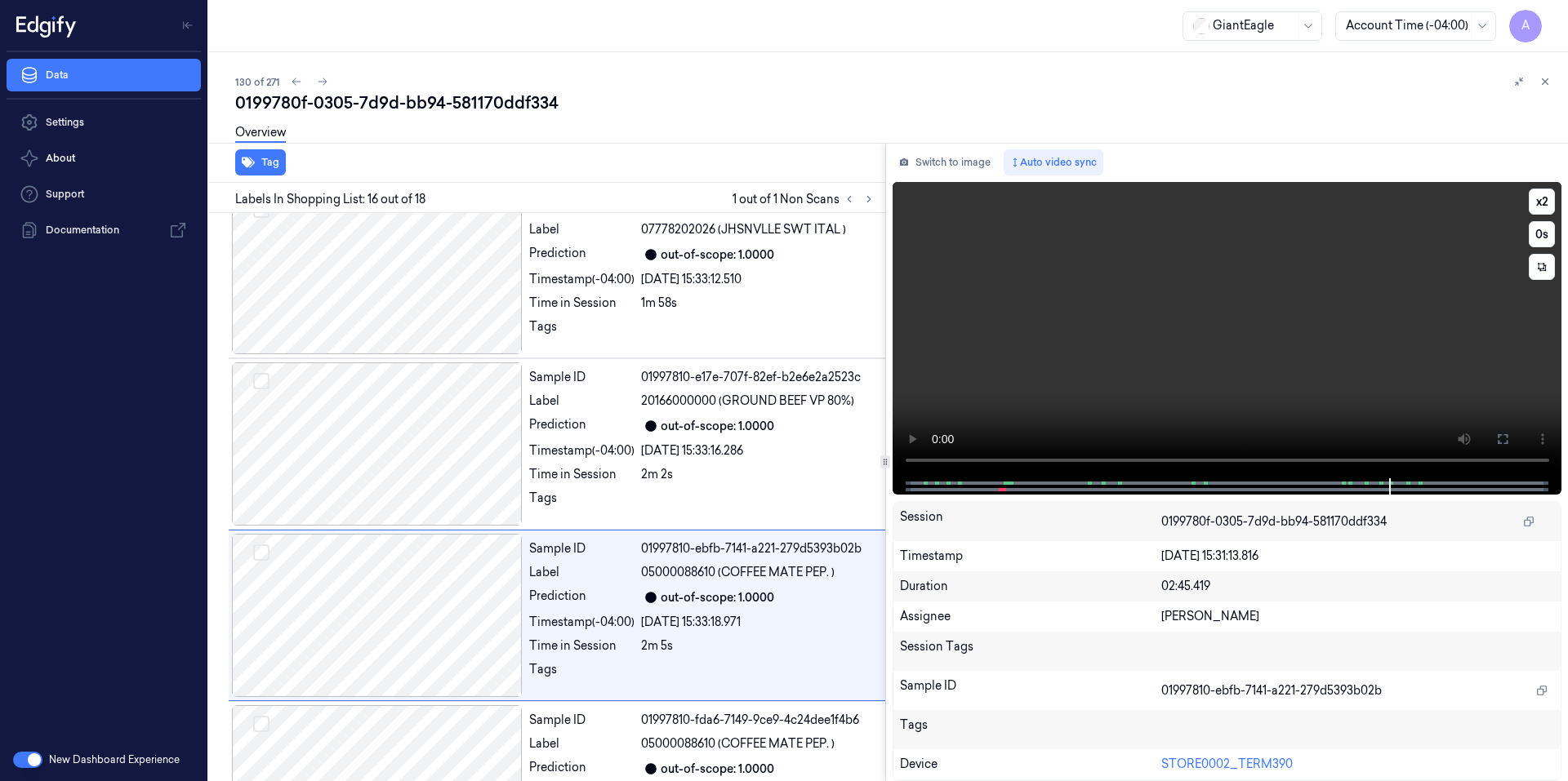
click at [1410, 212] on video at bounding box center [1226, 331] width 670 height 297
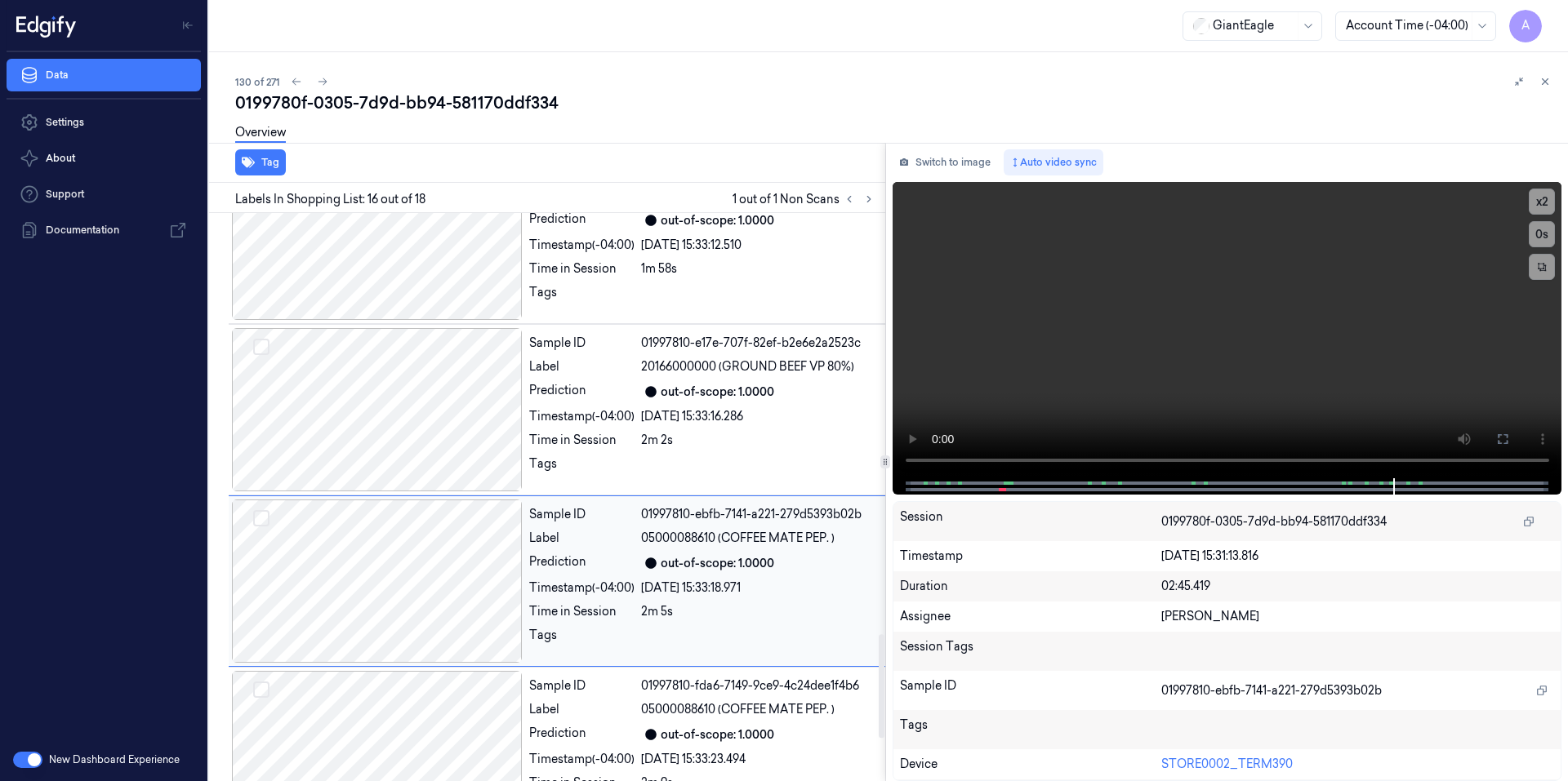
scroll to position [2305, 0]
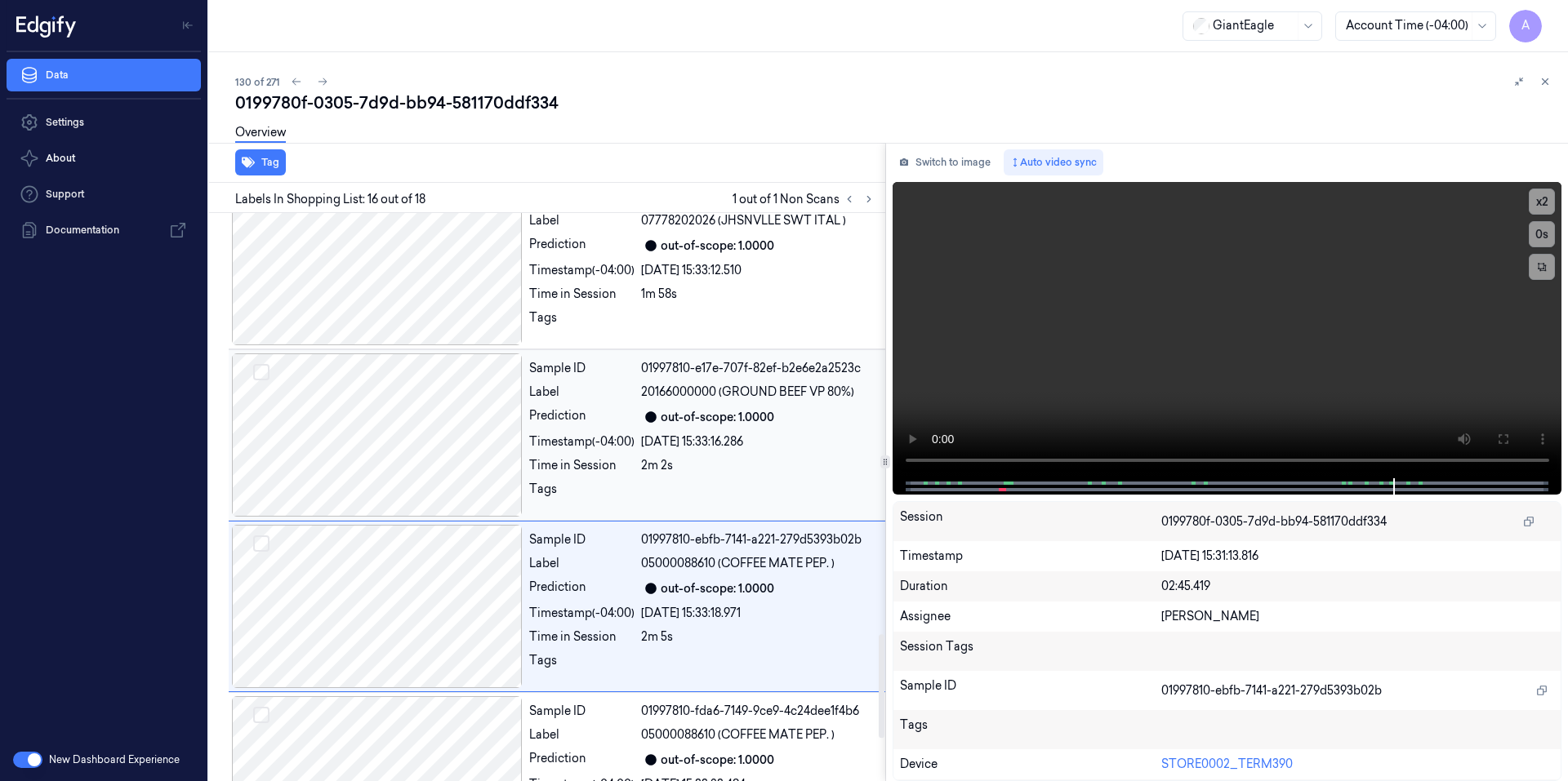
click at [748, 457] on div "2m 2s" at bounding box center [758, 465] width 234 height 17
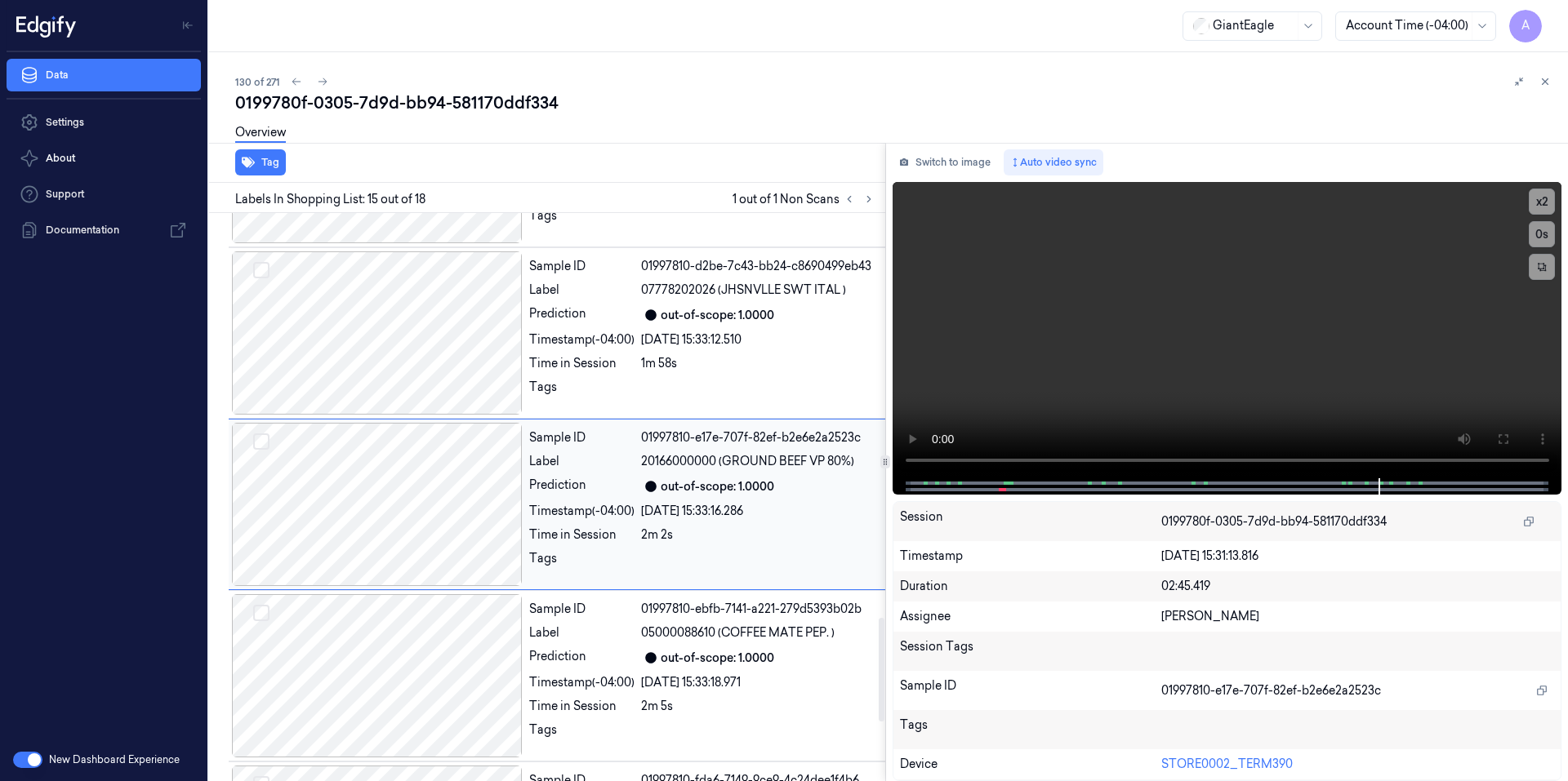
scroll to position [2215, 0]
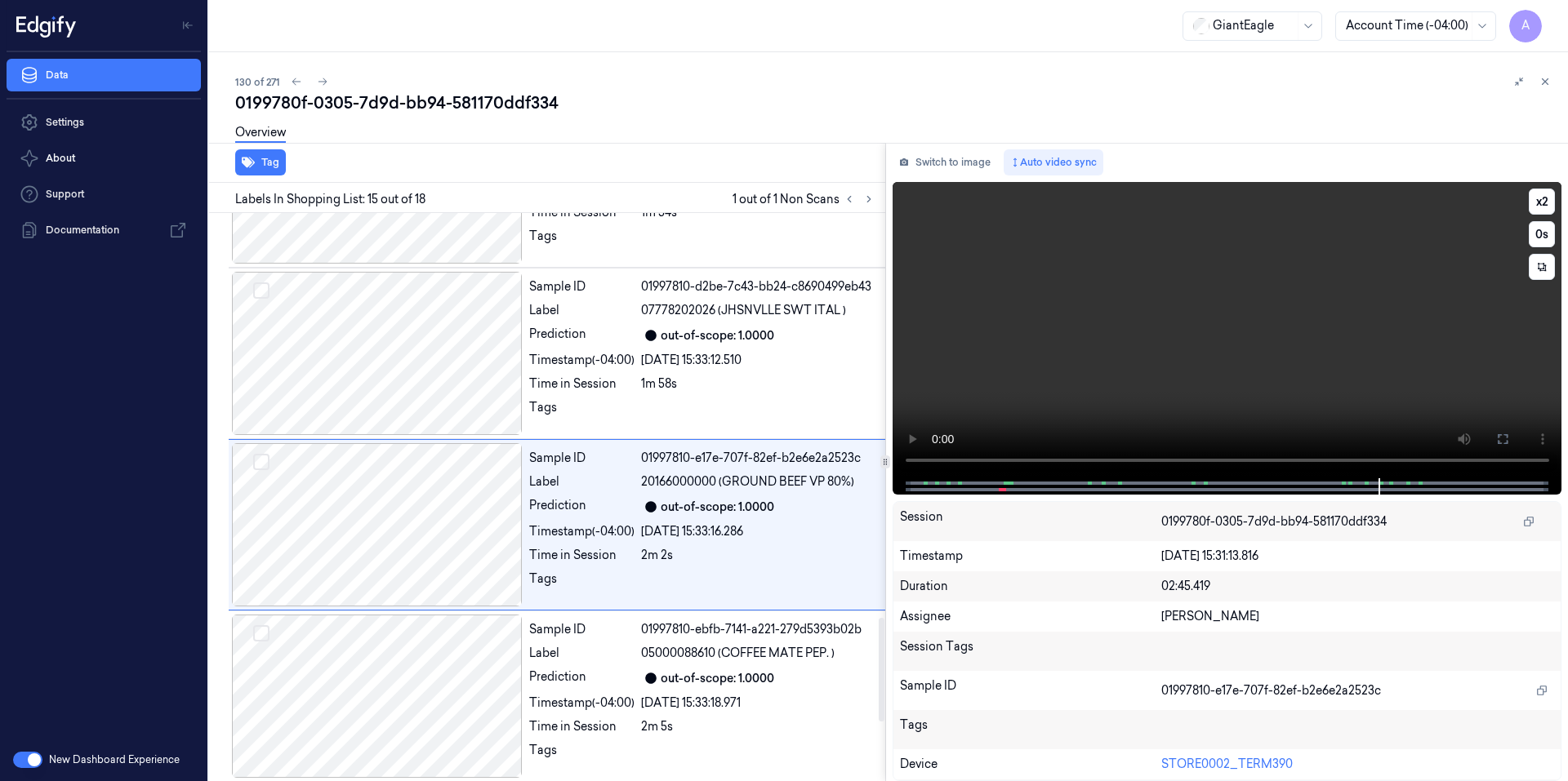
click at [1010, 409] on video at bounding box center [1226, 331] width 670 height 297
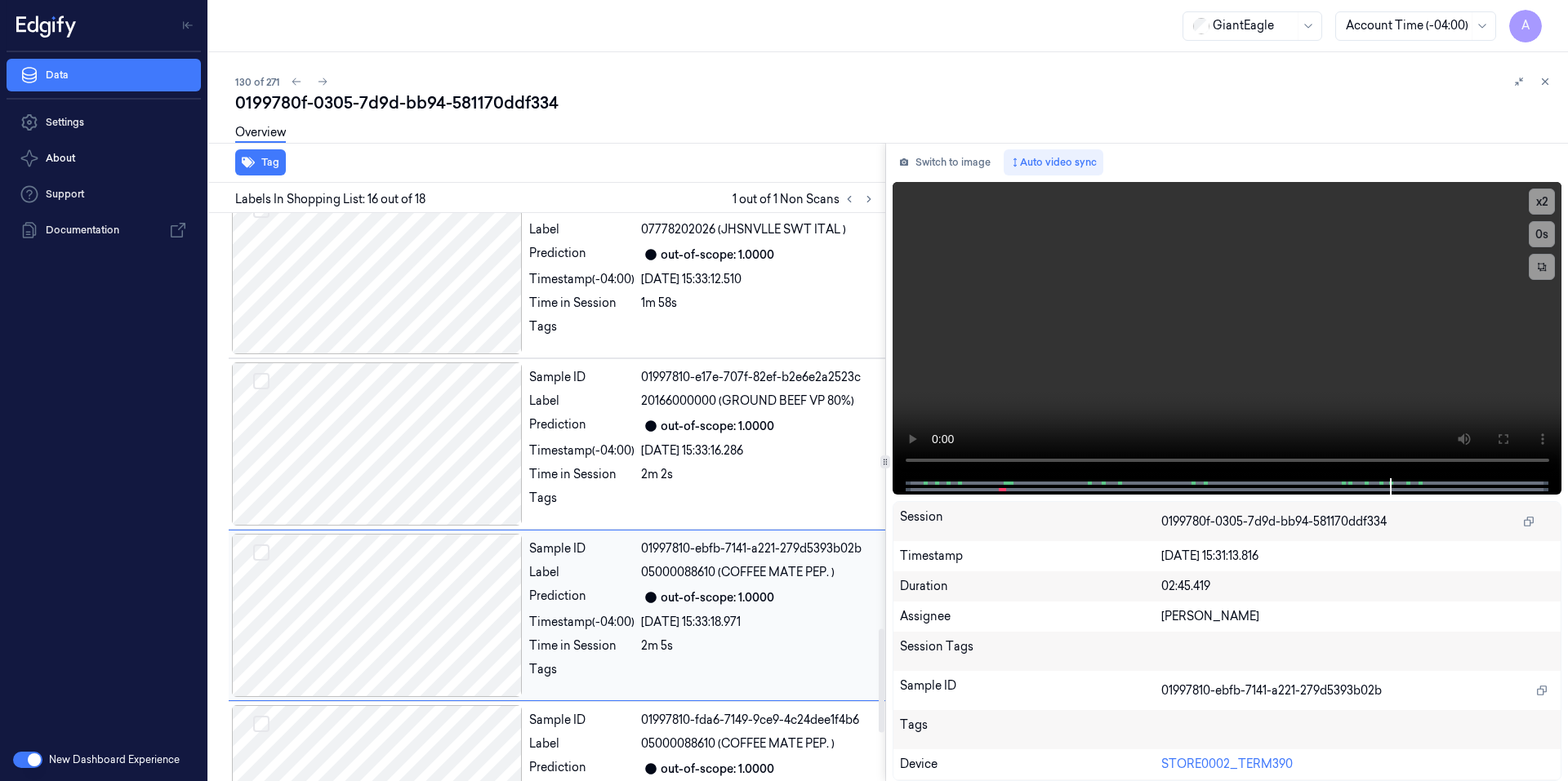
scroll to position [2386, 0]
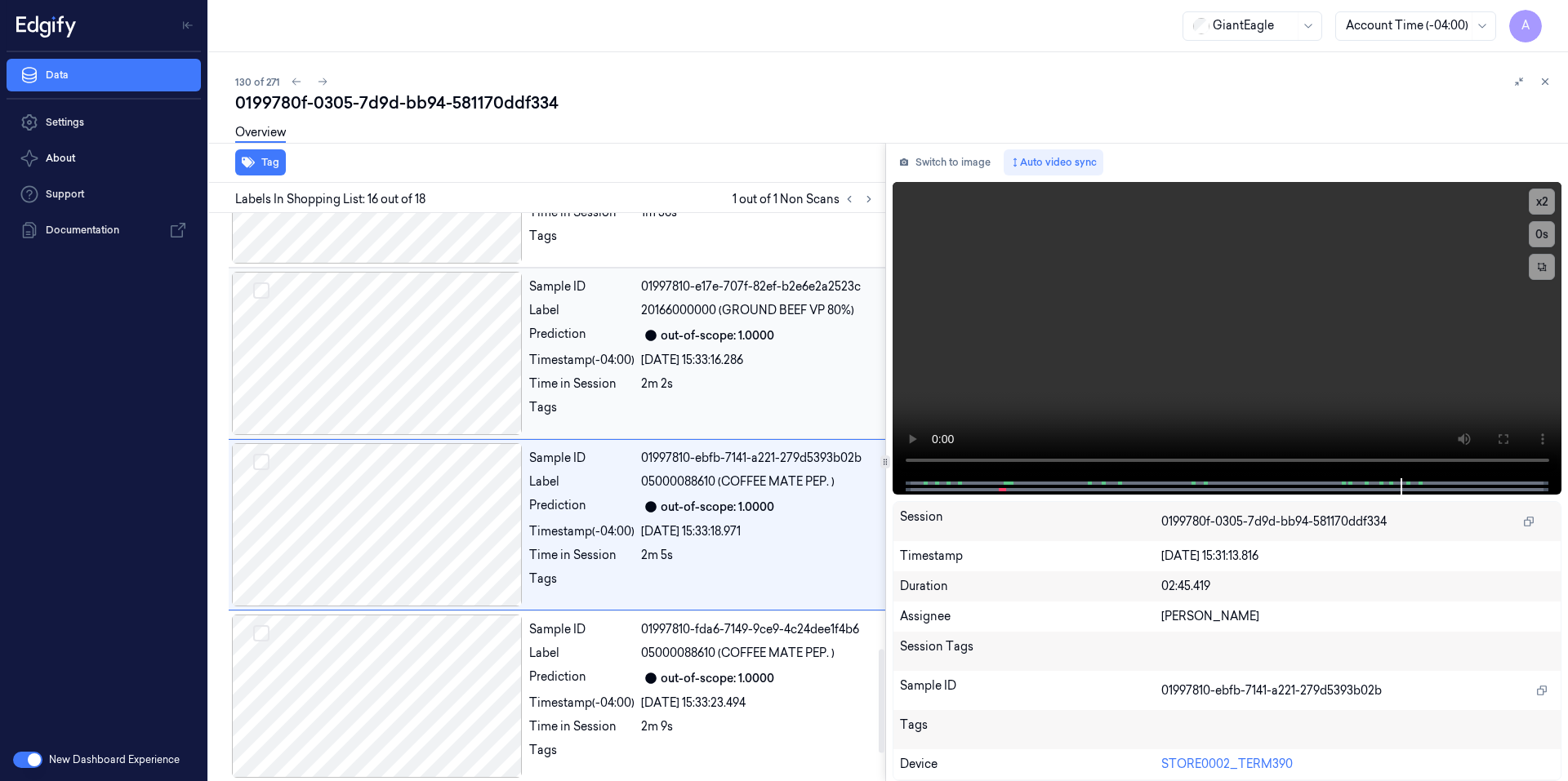
click at [788, 375] on div "2m 2s" at bounding box center [758, 384] width 234 height 17
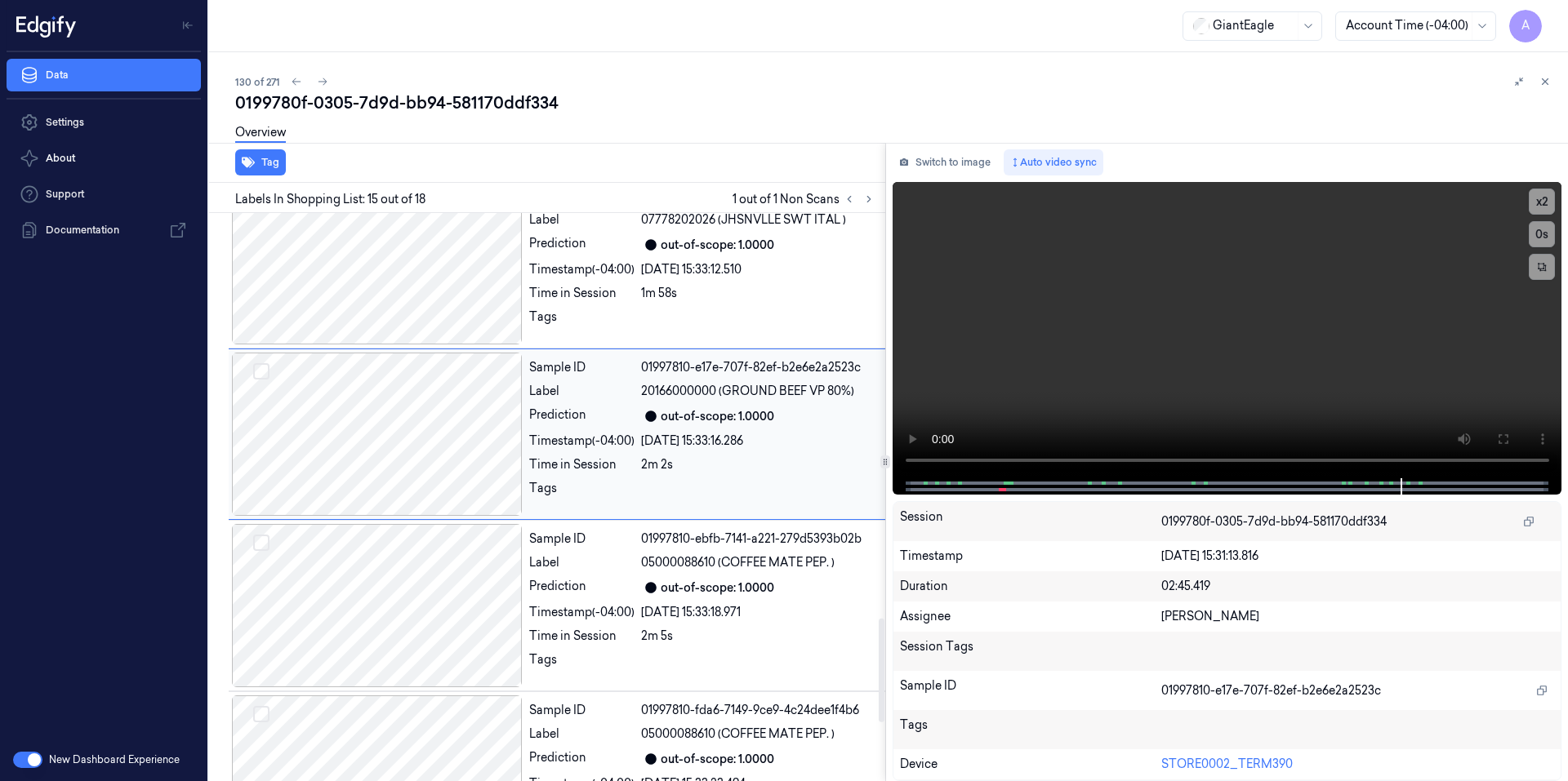
scroll to position [2215, 0]
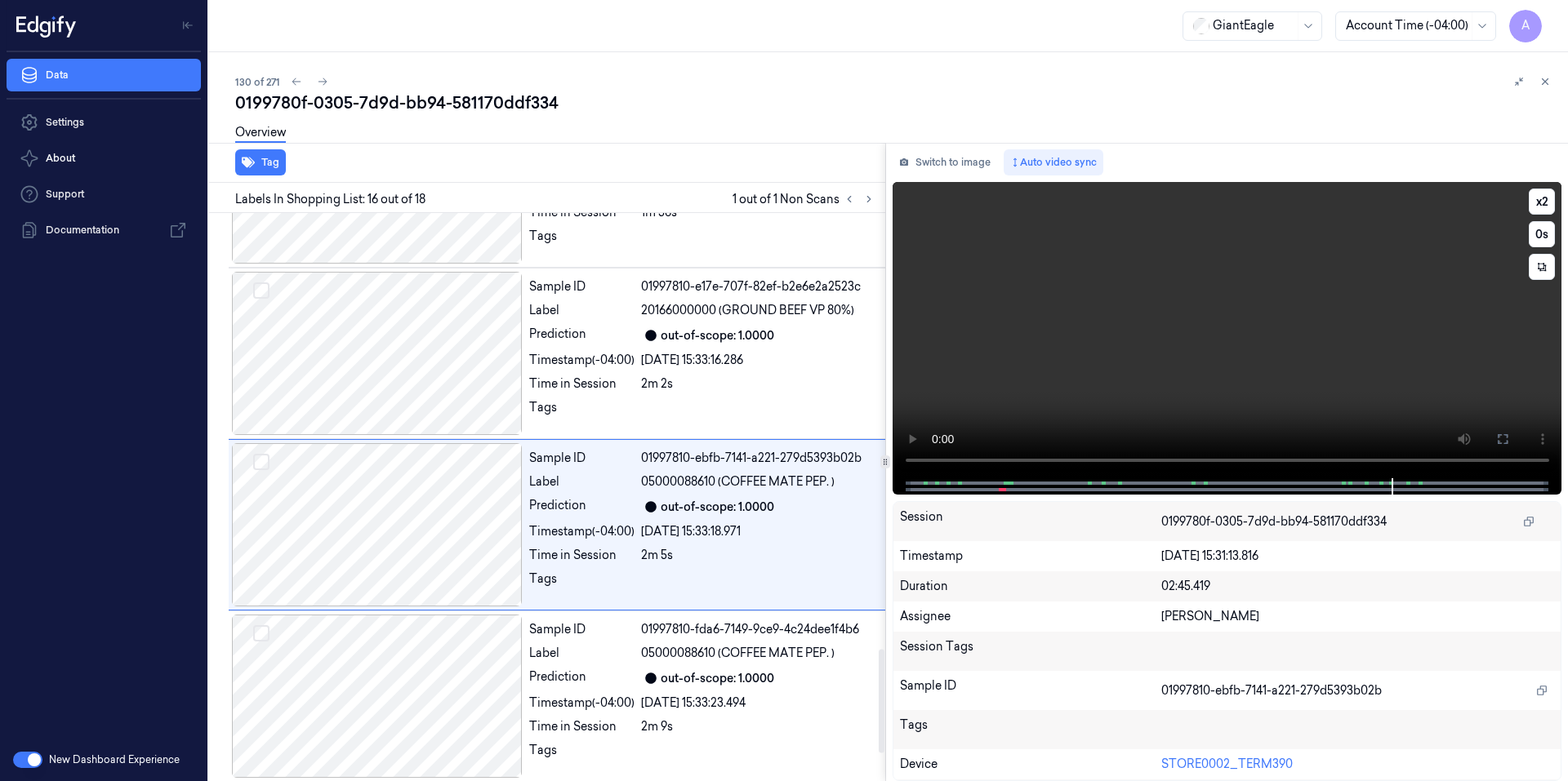
click at [1139, 344] on video at bounding box center [1226, 331] width 670 height 297
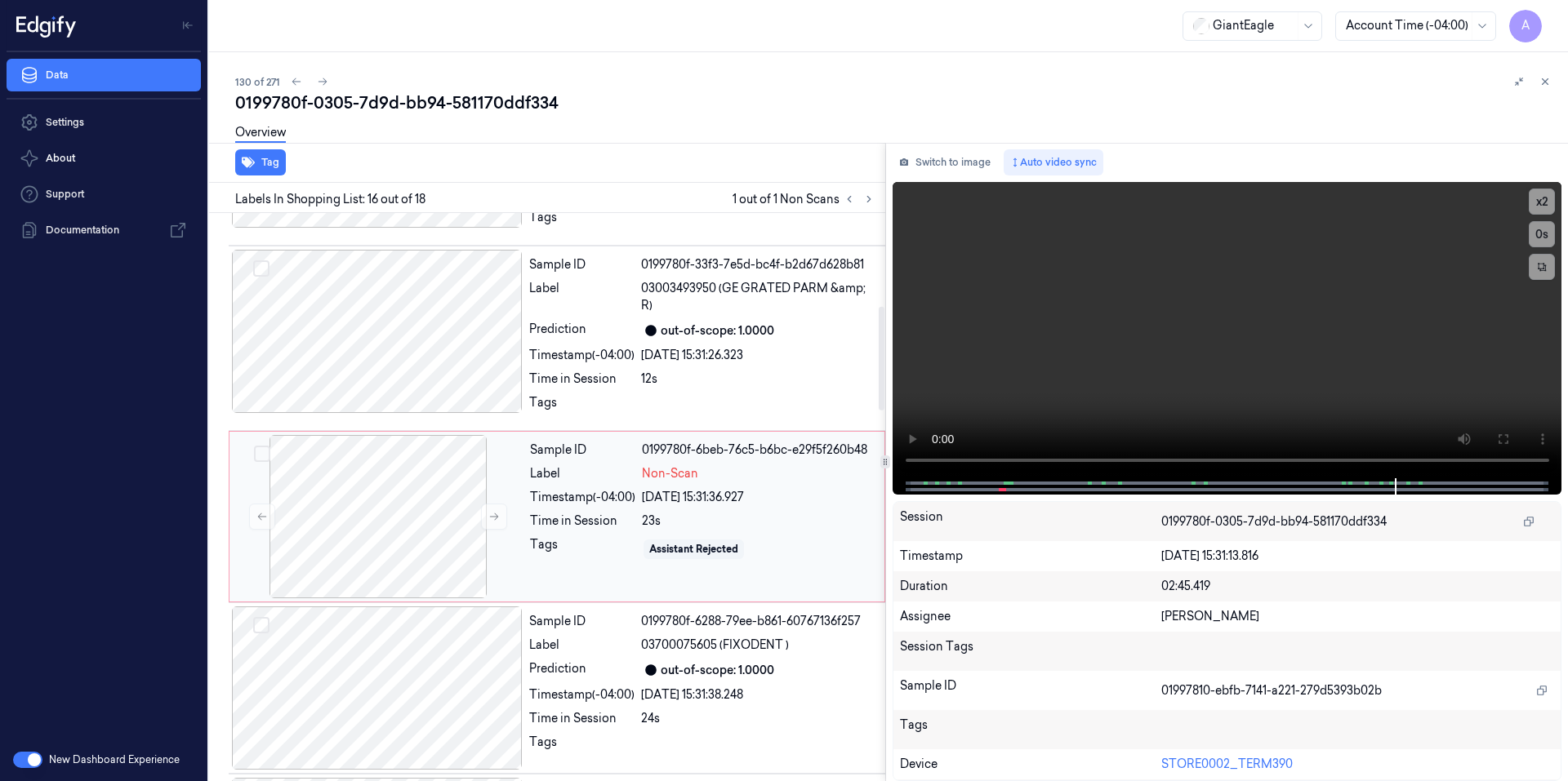
click at [817, 513] on div "23s" at bounding box center [758, 521] width 233 height 17
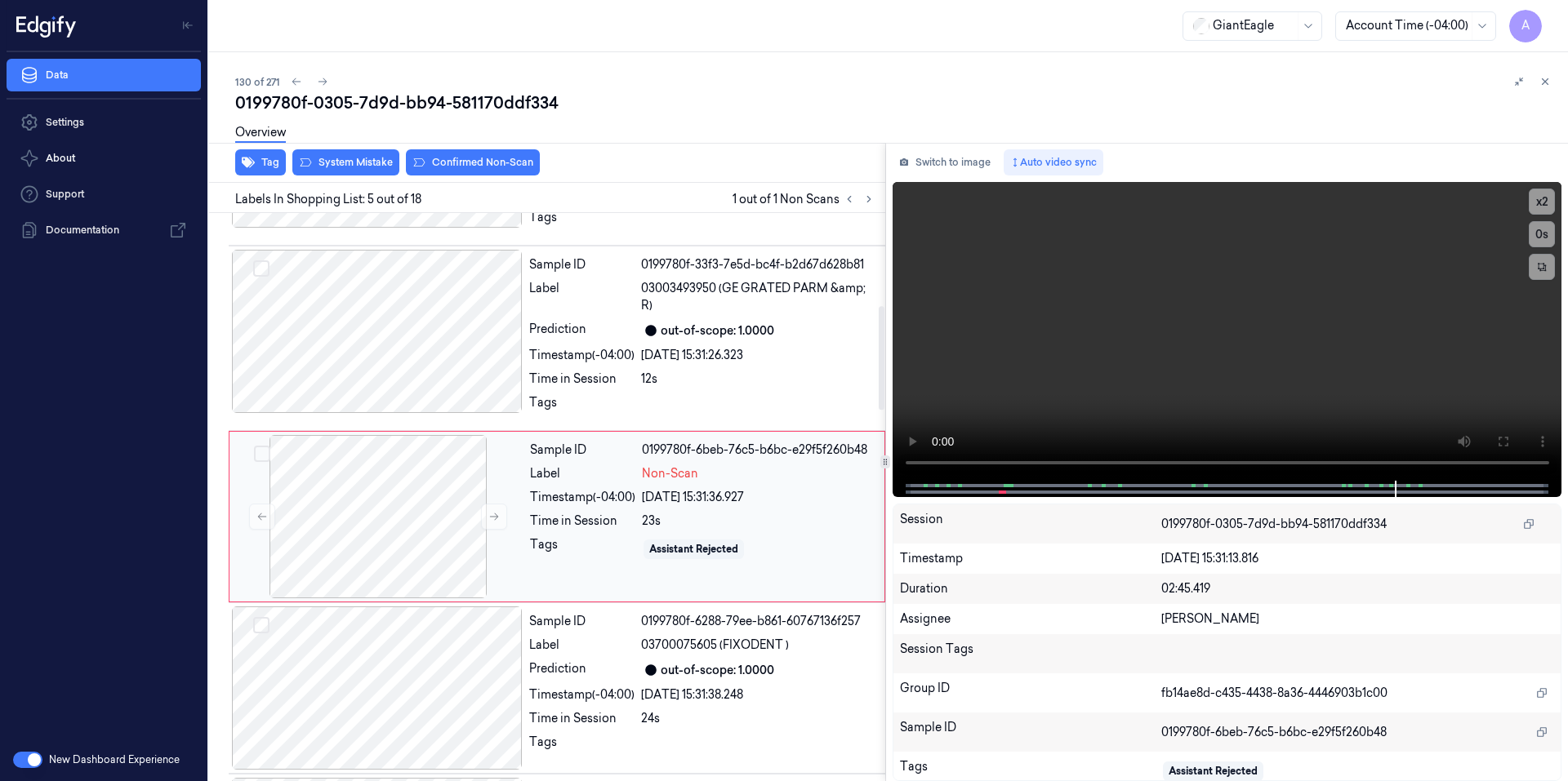
scroll to position [500, 0]
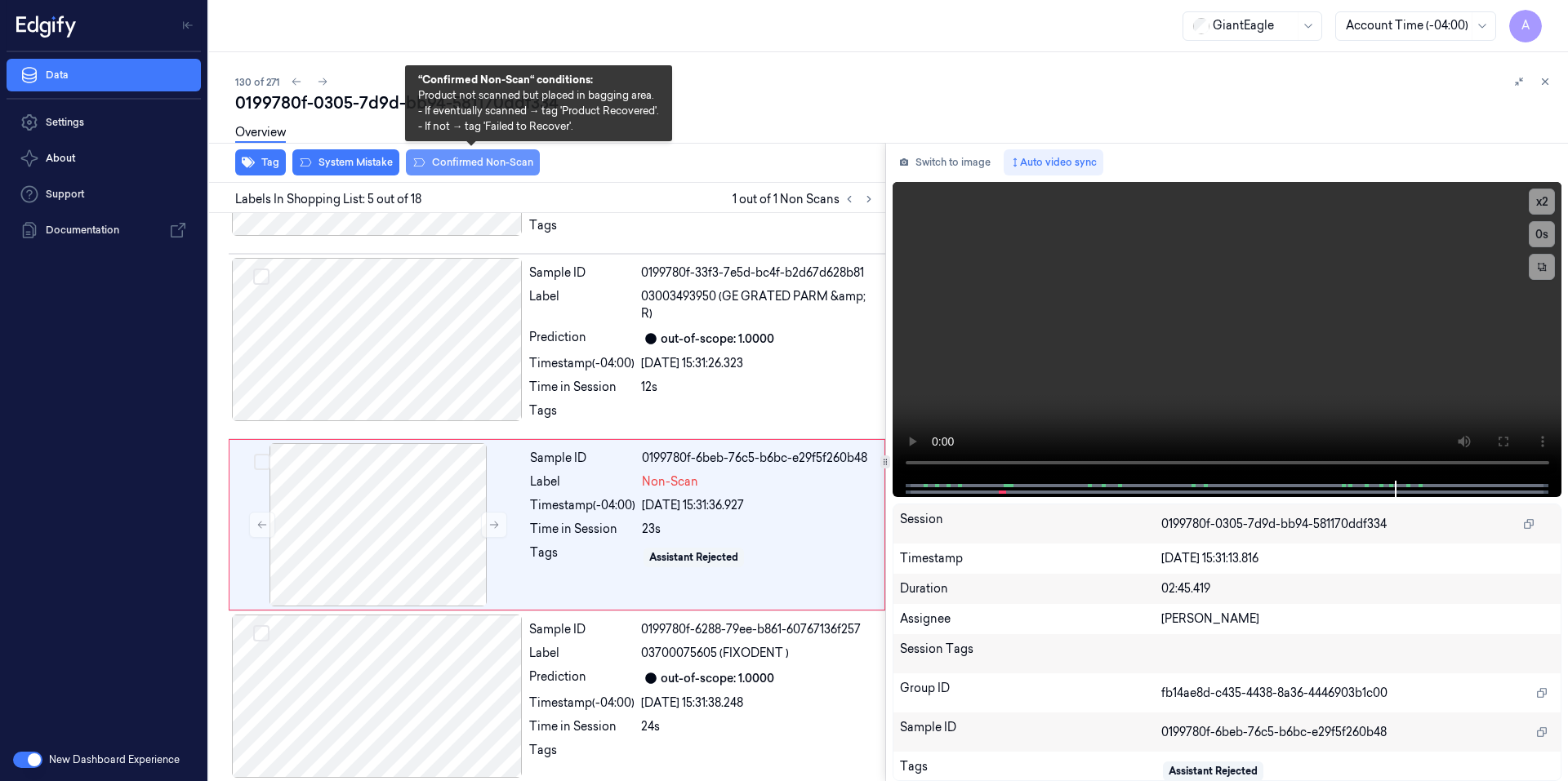
click at [483, 165] on button "Confirmed Non-Scan" at bounding box center [473, 162] width 134 height 27
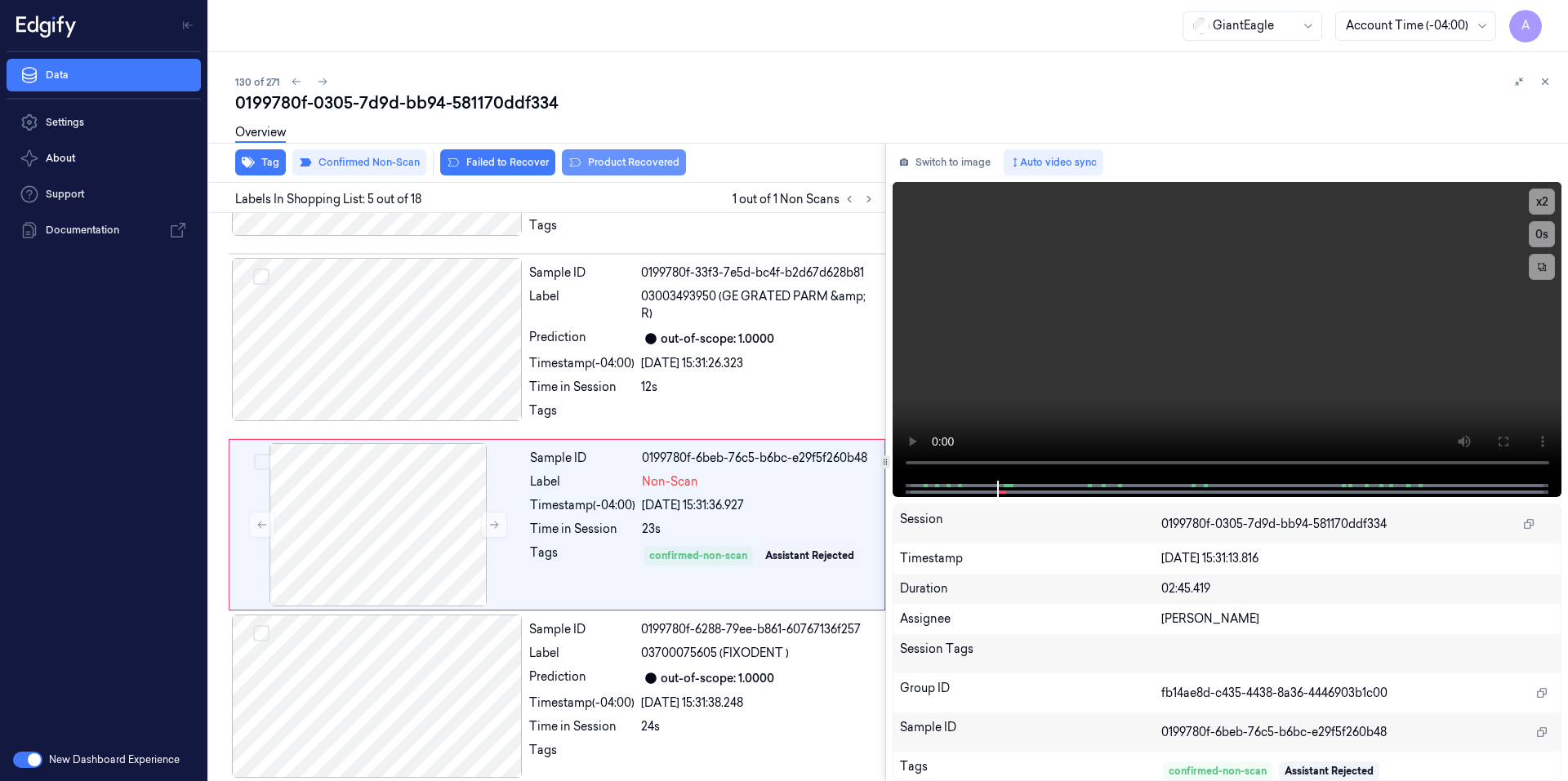
click at [638, 162] on button "Product Recovered" at bounding box center [624, 162] width 125 height 27
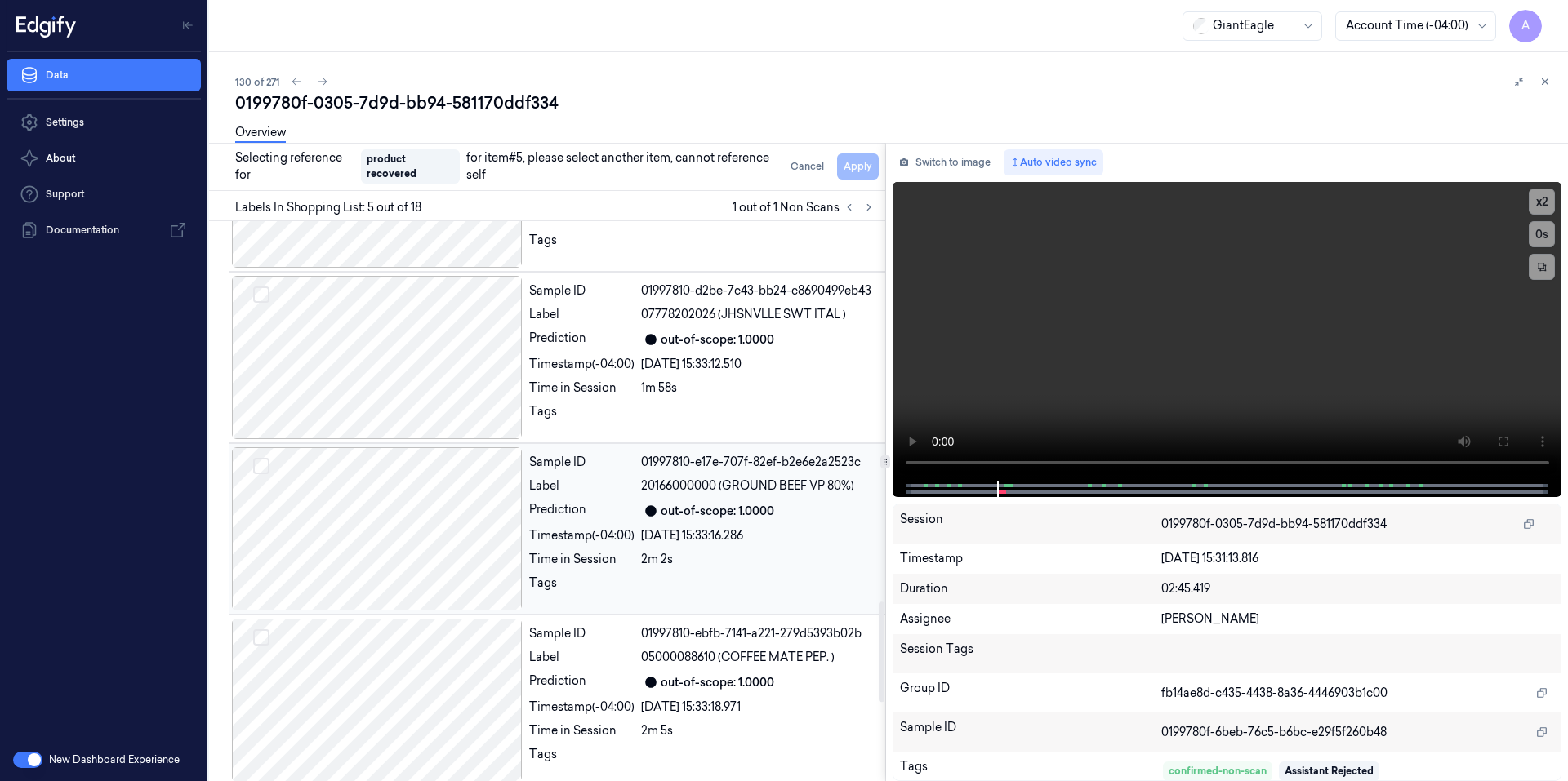
scroll to position [2299, 0]
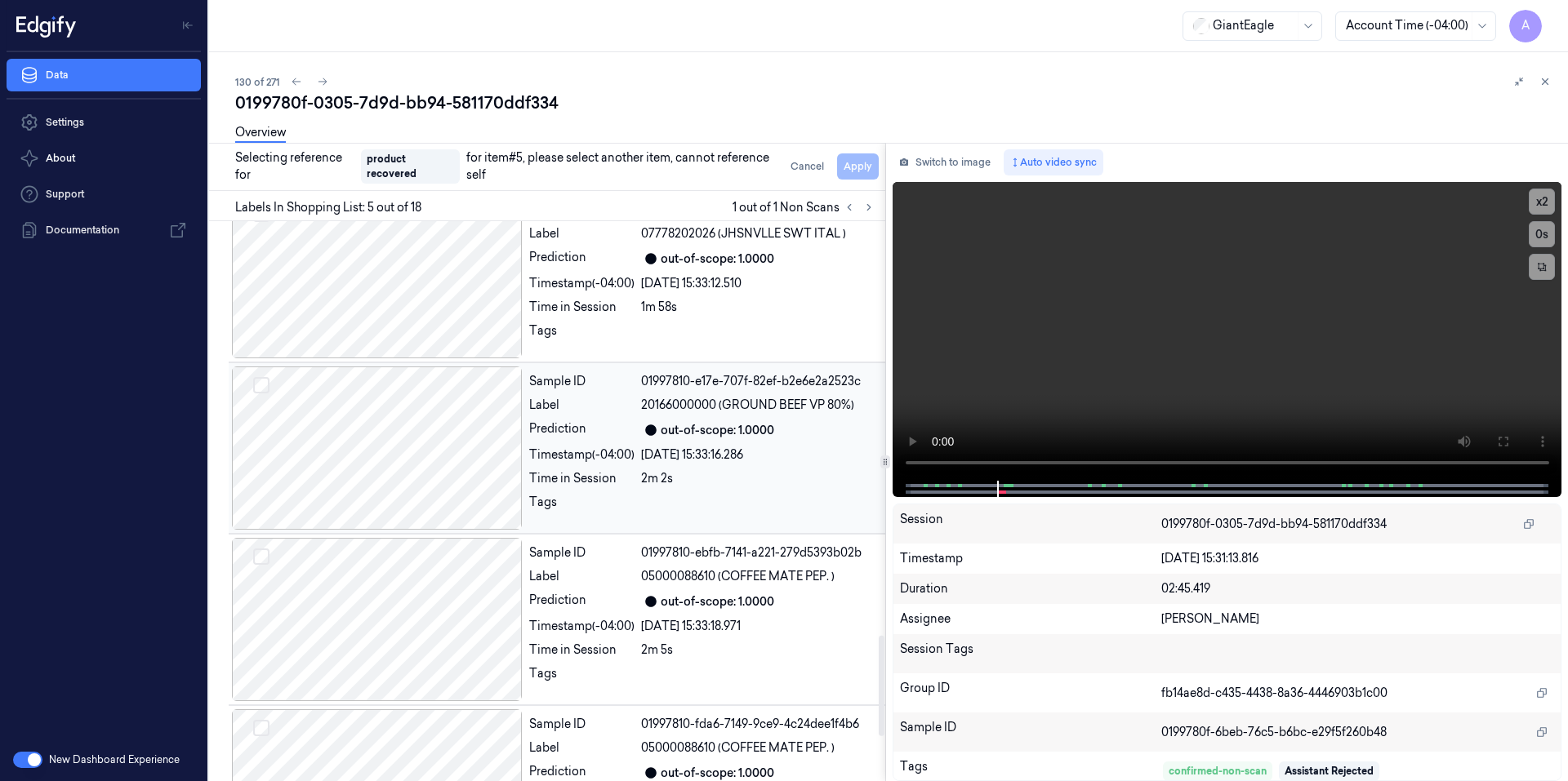
click at [805, 462] on div "Sample ID 01997810-e17e-707f-82ef-b2e6e2a2523c Label 20166000000 (GROUND BEEF V…" at bounding box center [702, 448] width 359 height 163
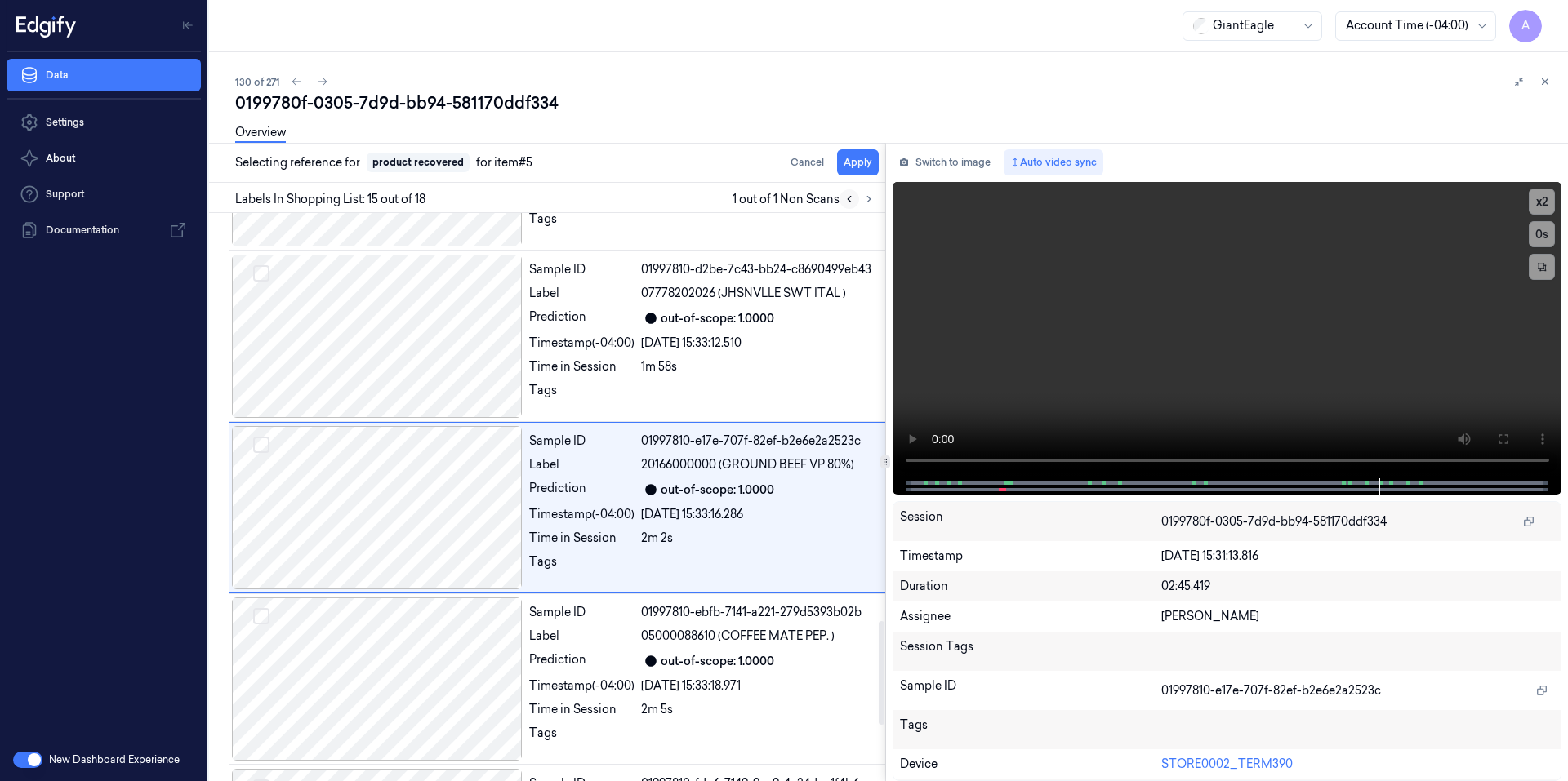
scroll to position [2215, 0]
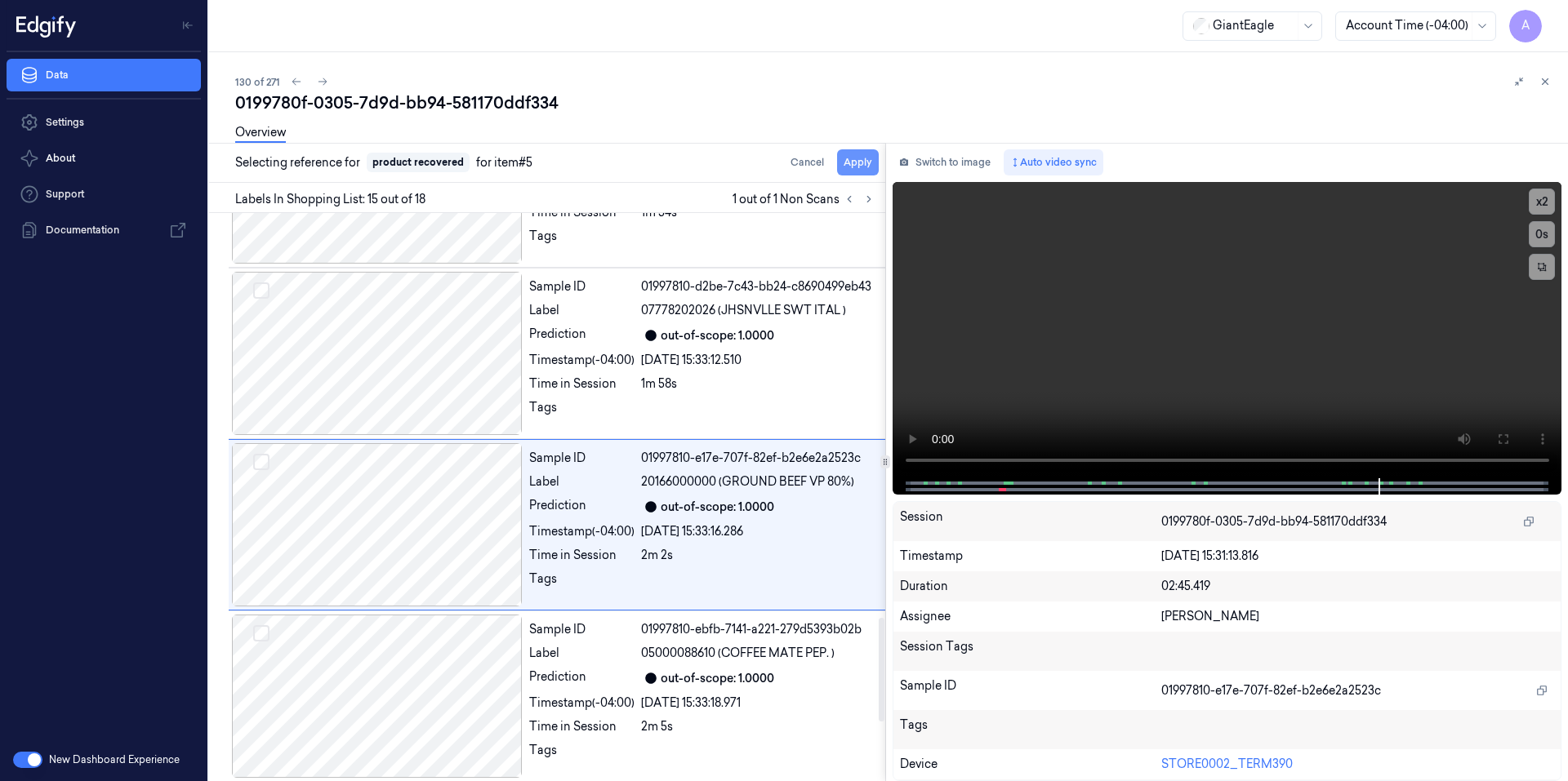
click at [864, 163] on button "Apply" at bounding box center [857, 162] width 41 height 27
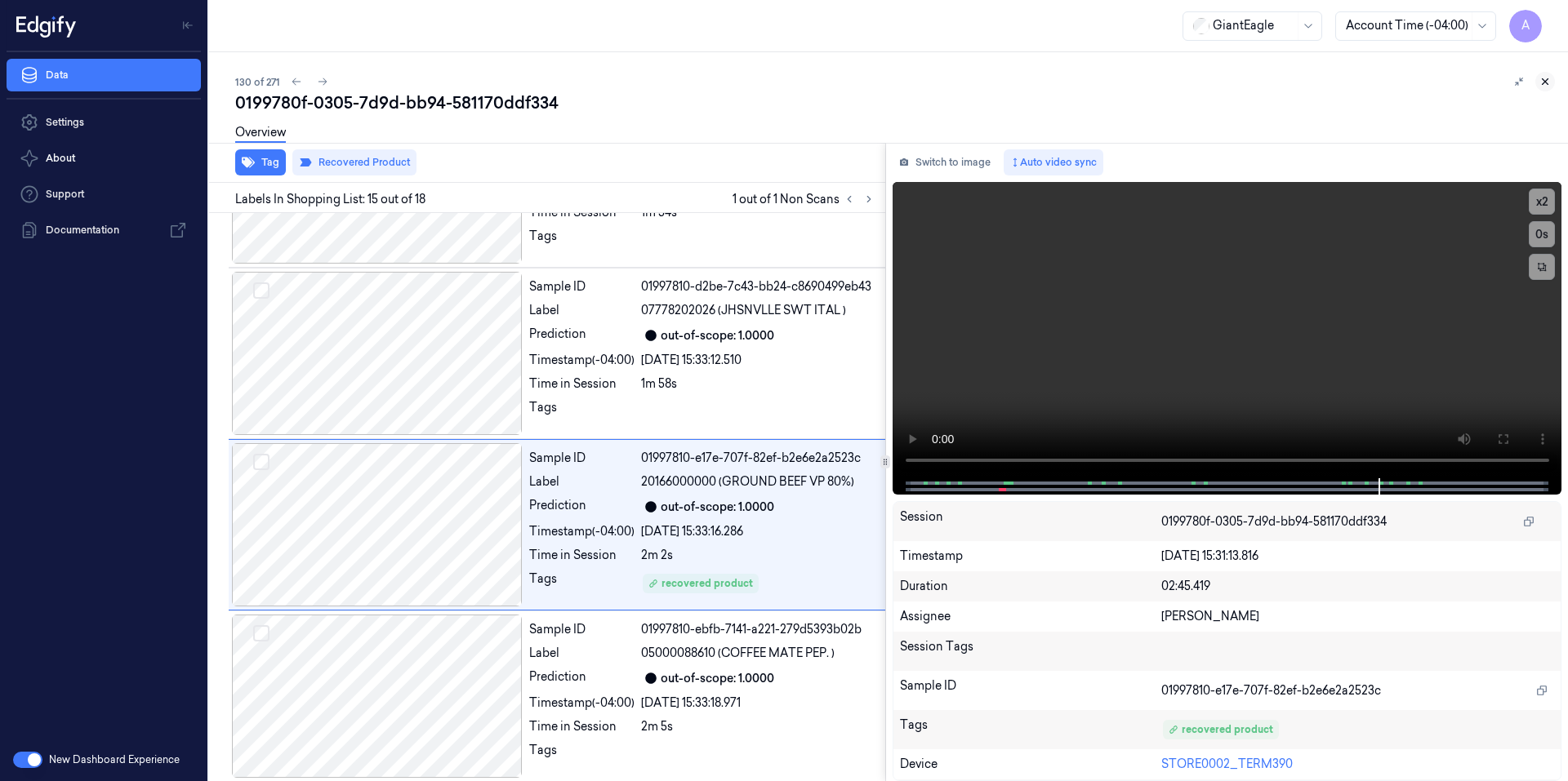
click at [1544, 86] on icon at bounding box center [1544, 81] width 11 height 11
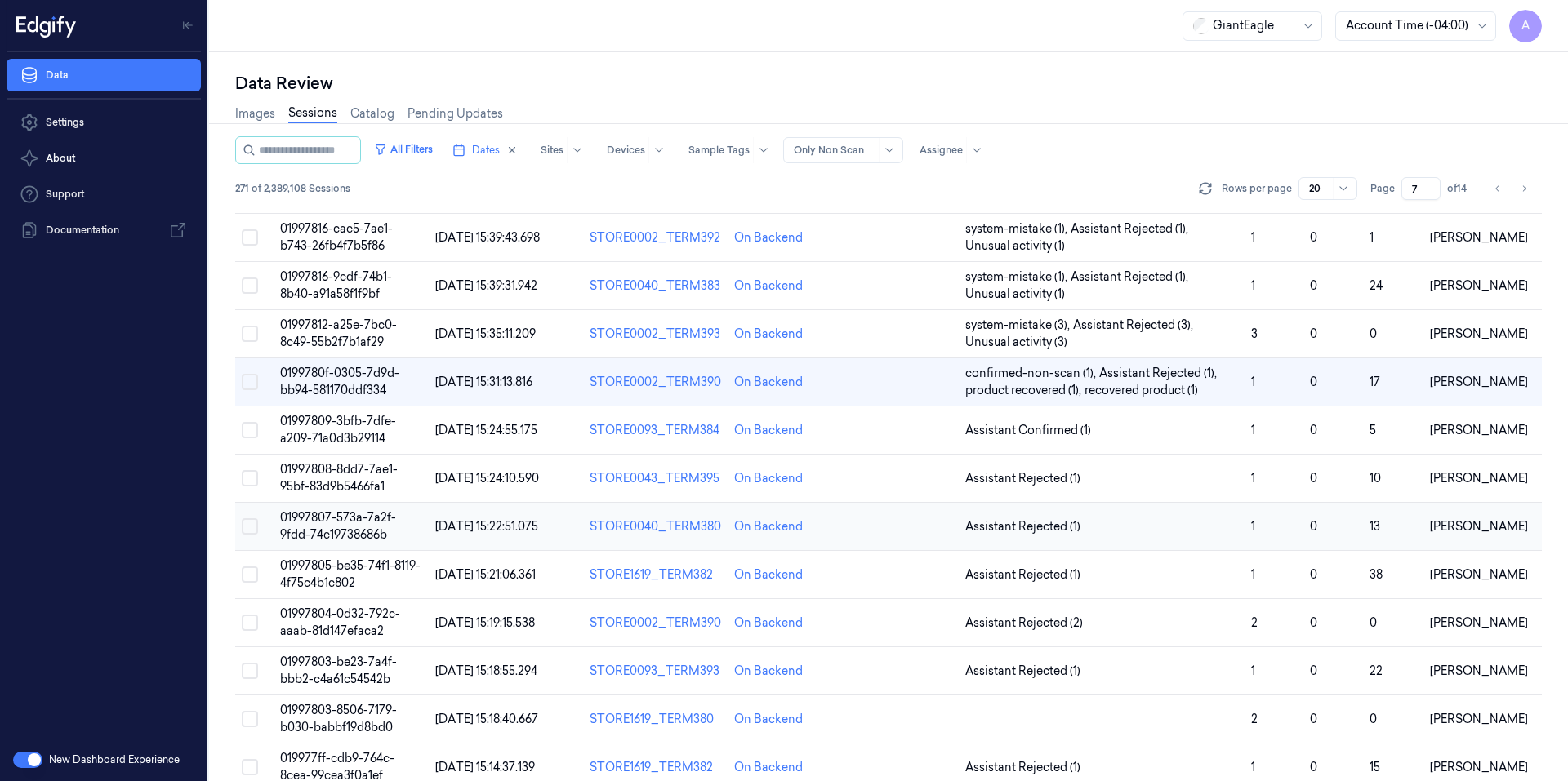
scroll to position [321, 0]
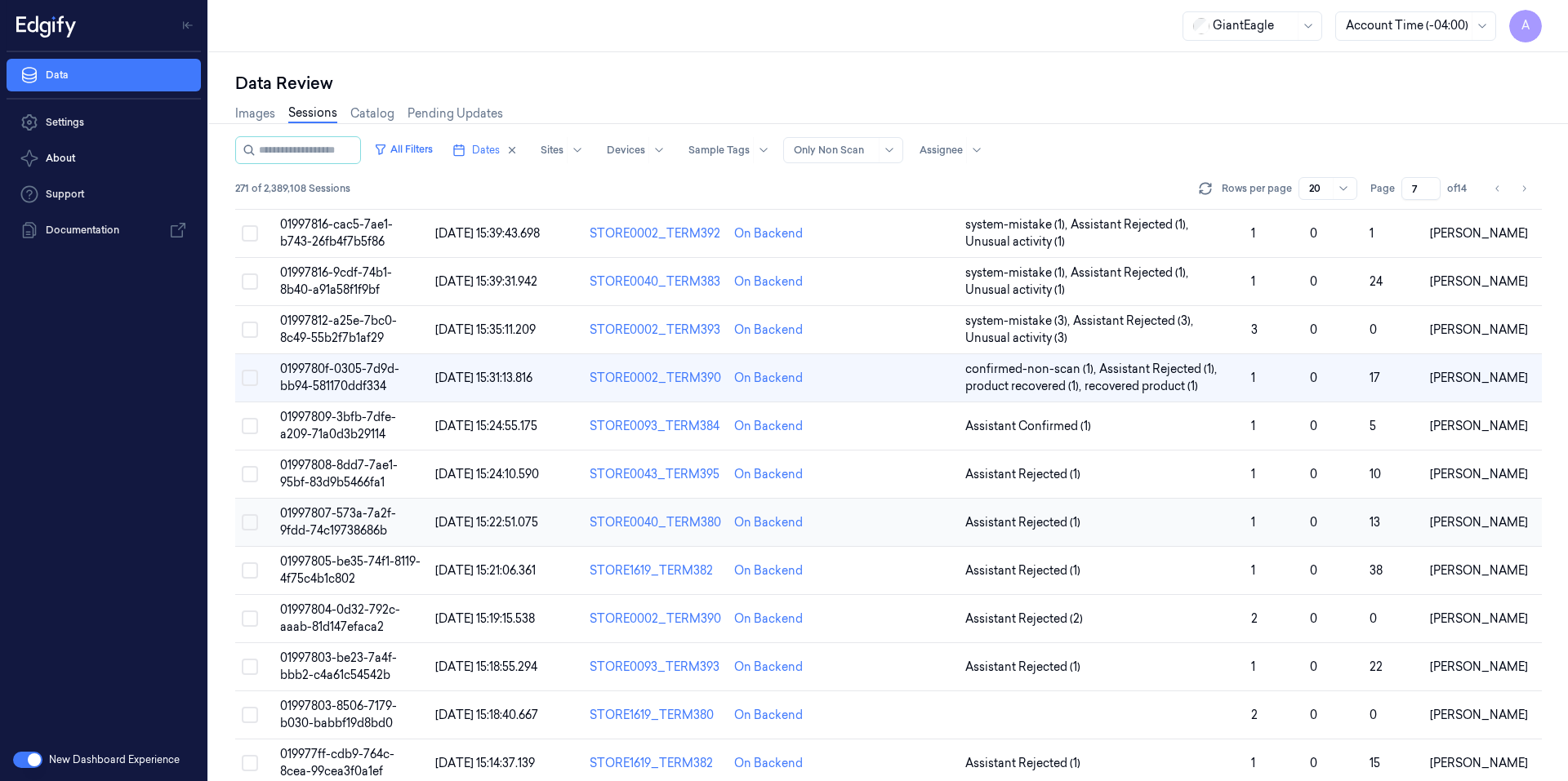
click at [364, 514] on span "01997807-573a-7a2f-9fdd-74c19738686b" at bounding box center [338, 522] width 116 height 32
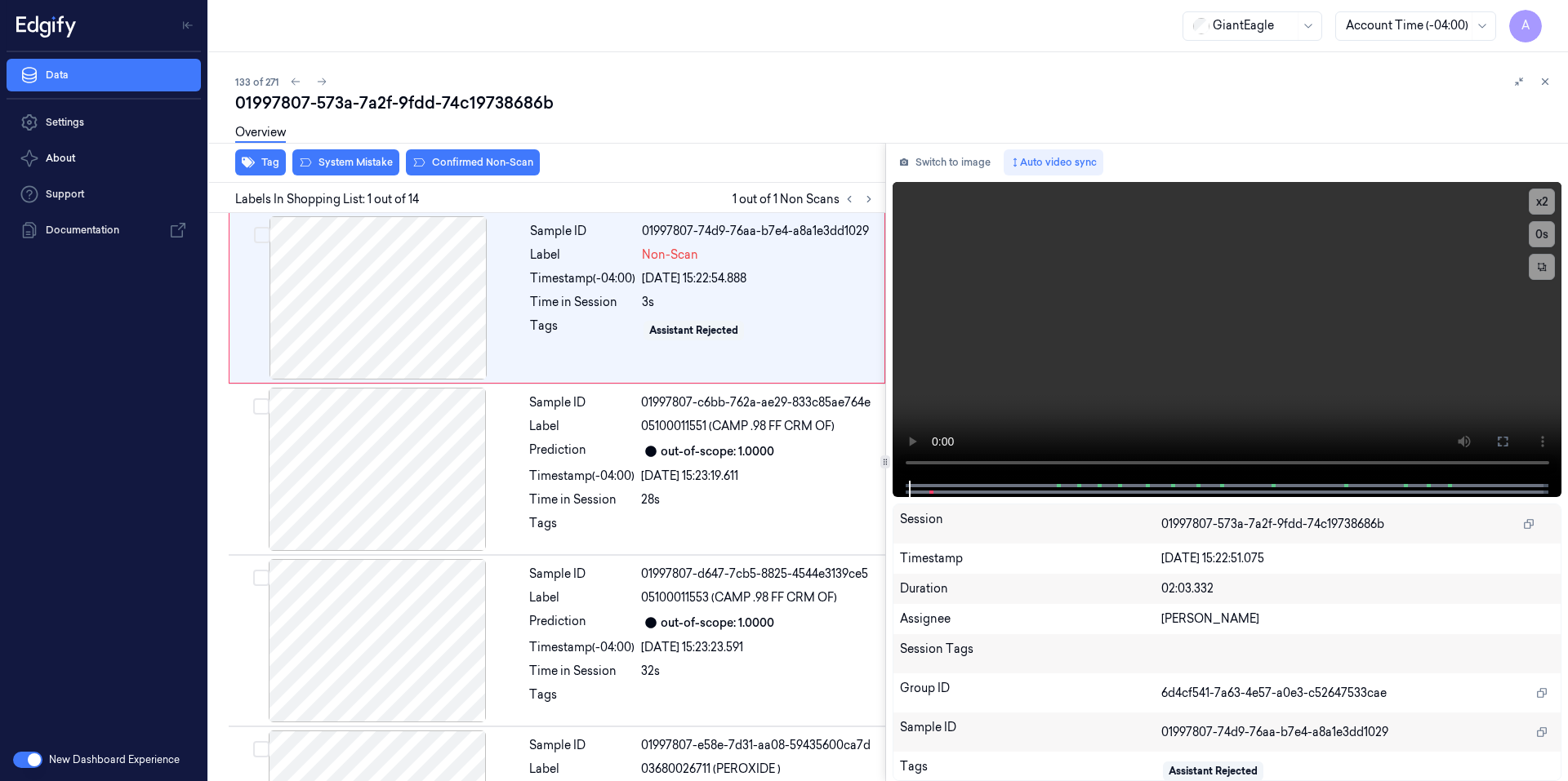
click at [689, 54] on div "133 of 271 01997807-573a-7a2f-9fdd-74c19738686b Overview Tag System Mistake Con…" at bounding box center [887, 417] width 1358 height 729
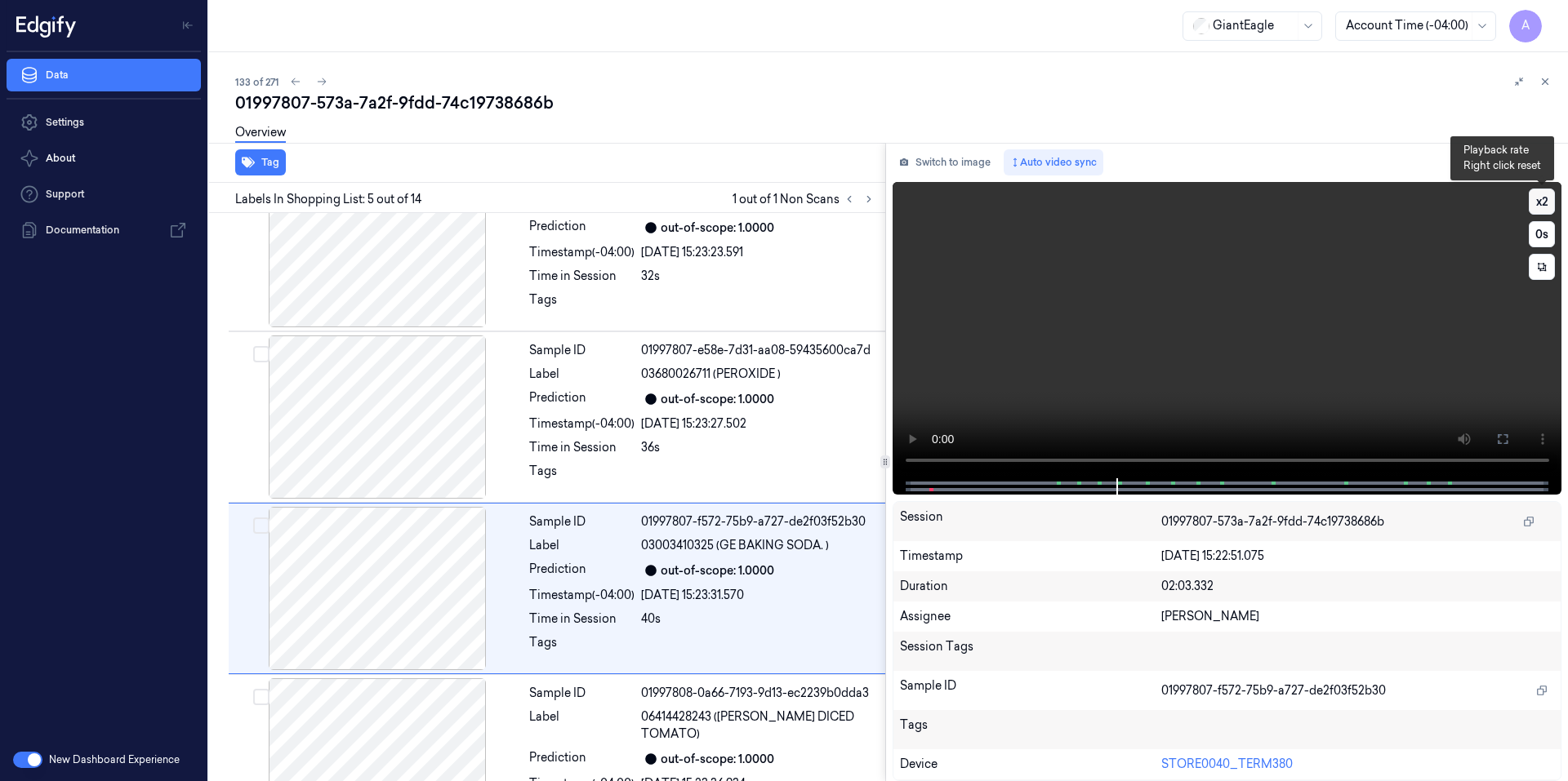
scroll to position [486, 0]
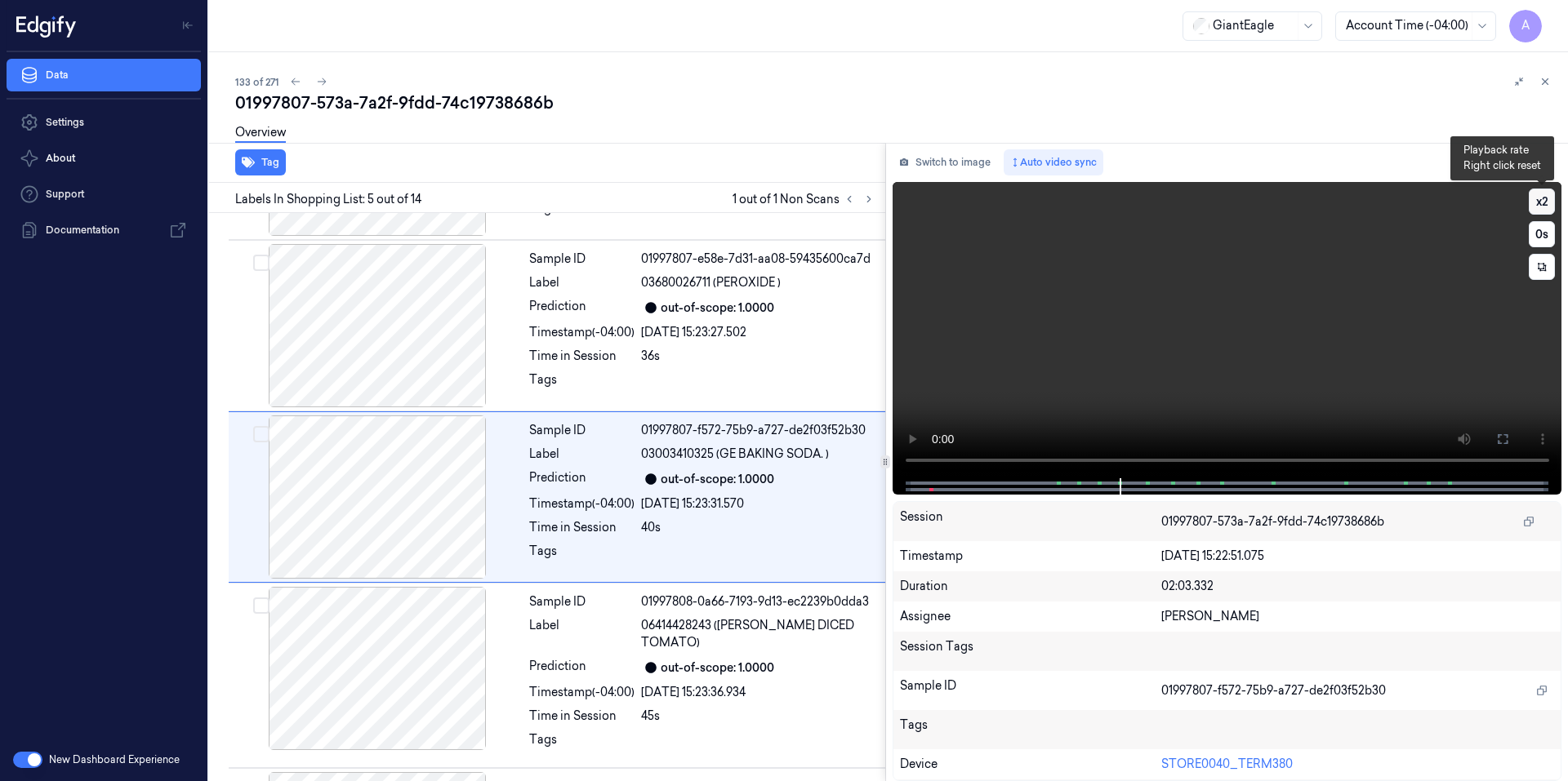
click at [1530, 207] on button "x 2" at bounding box center [1541, 201] width 27 height 27
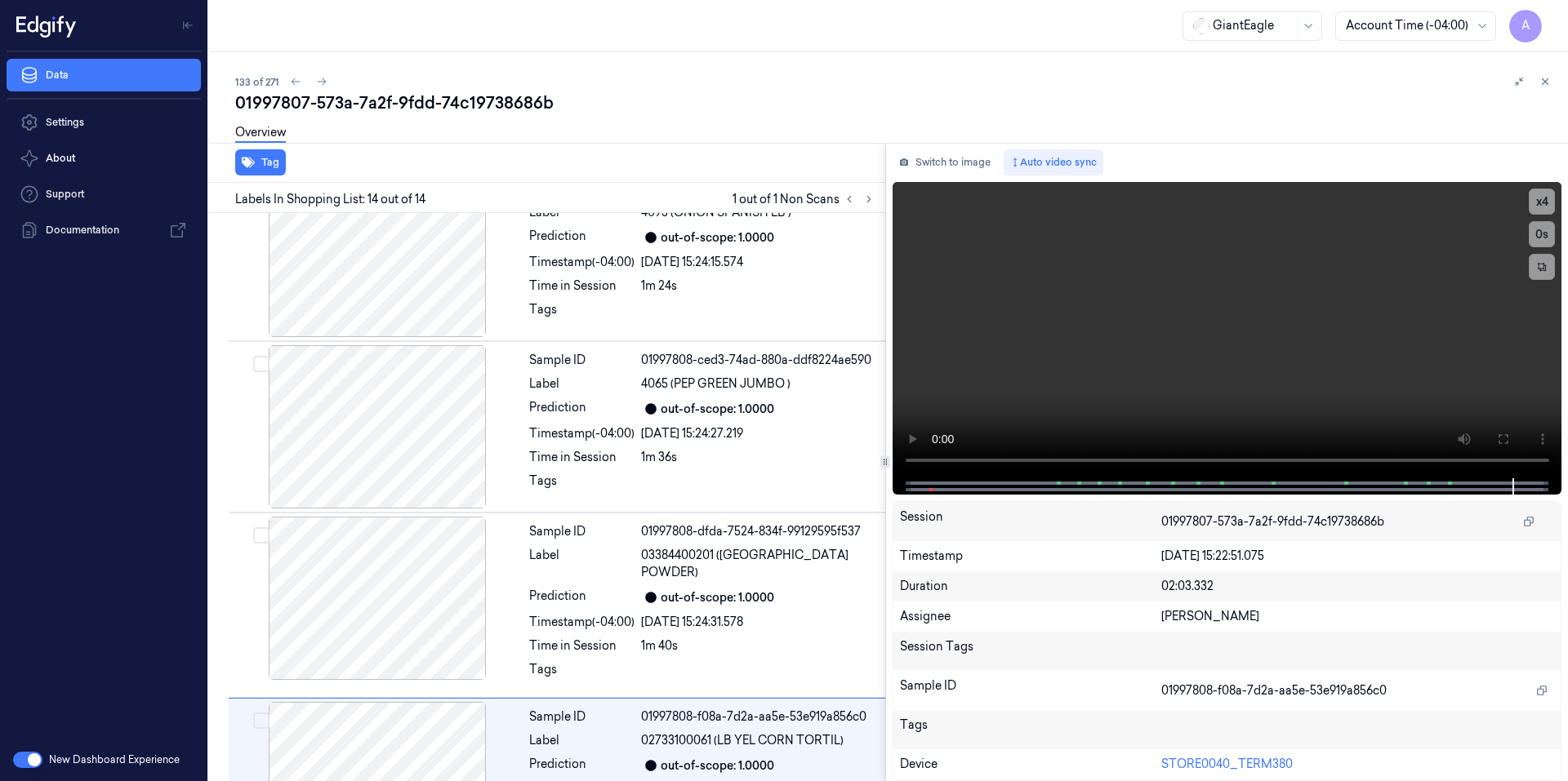
scroll to position [1837, 0]
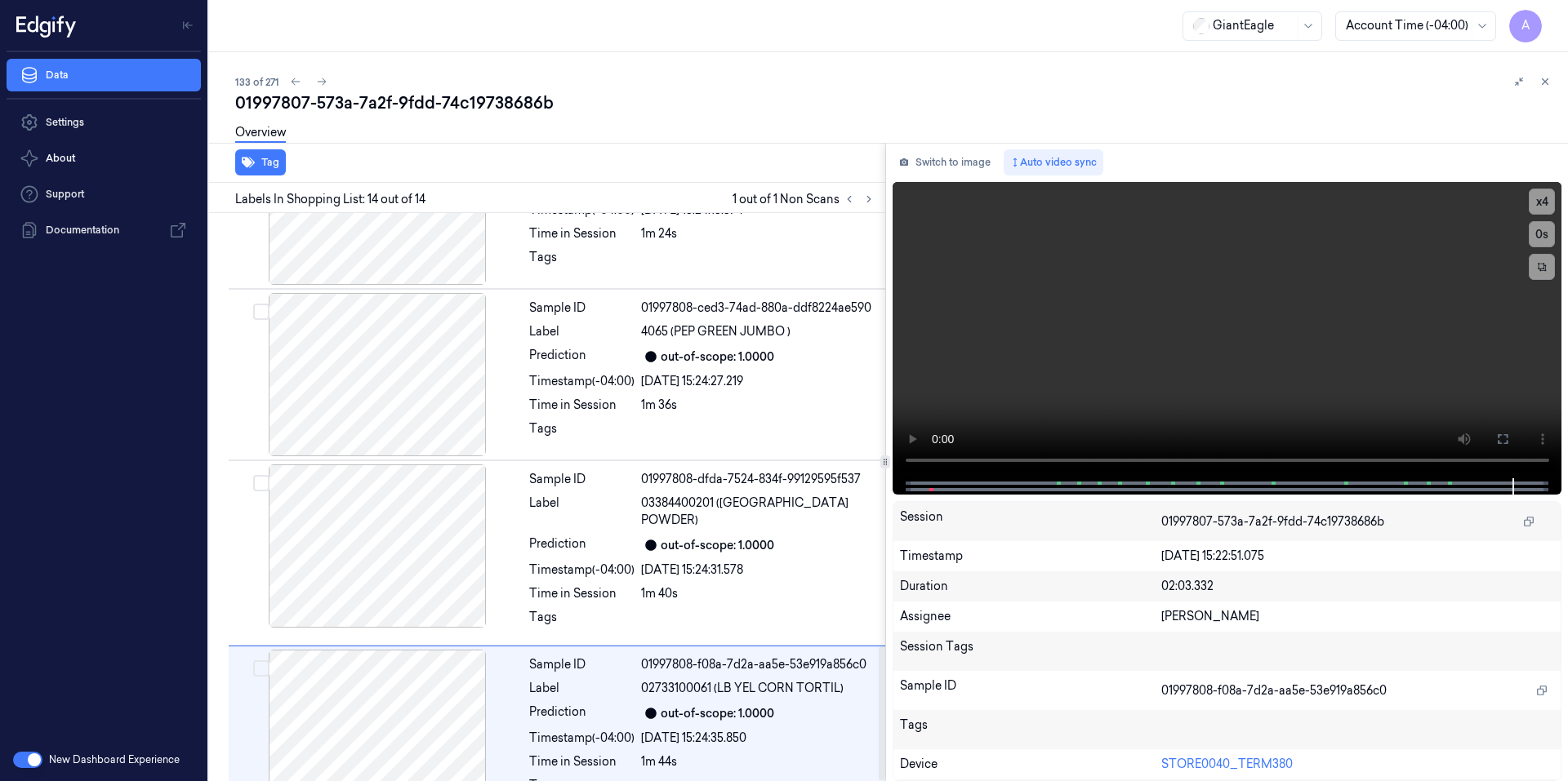
click at [816, 132] on div "Overview" at bounding box center [895, 135] width 1320 height 41
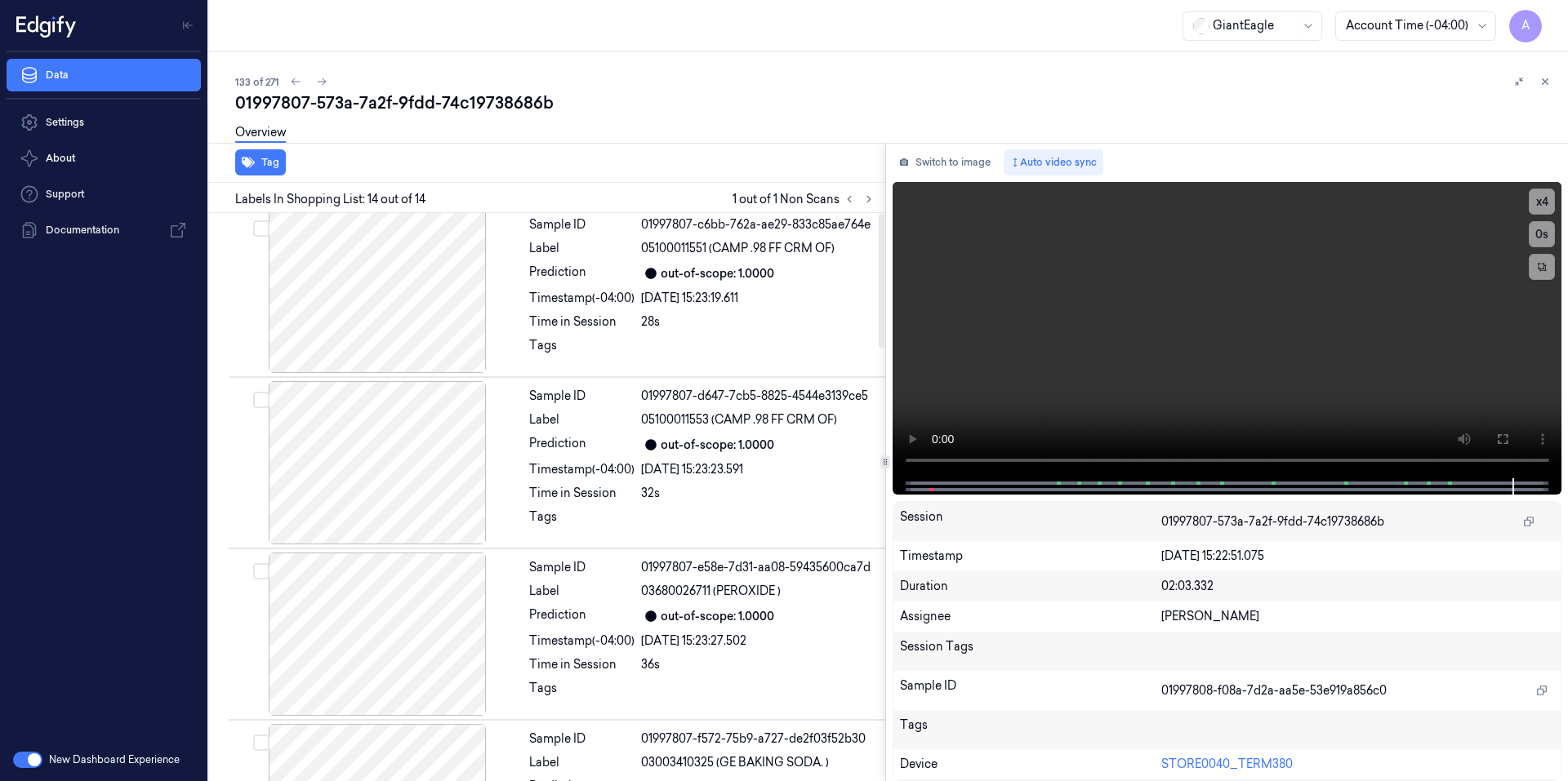
scroll to position [0, 0]
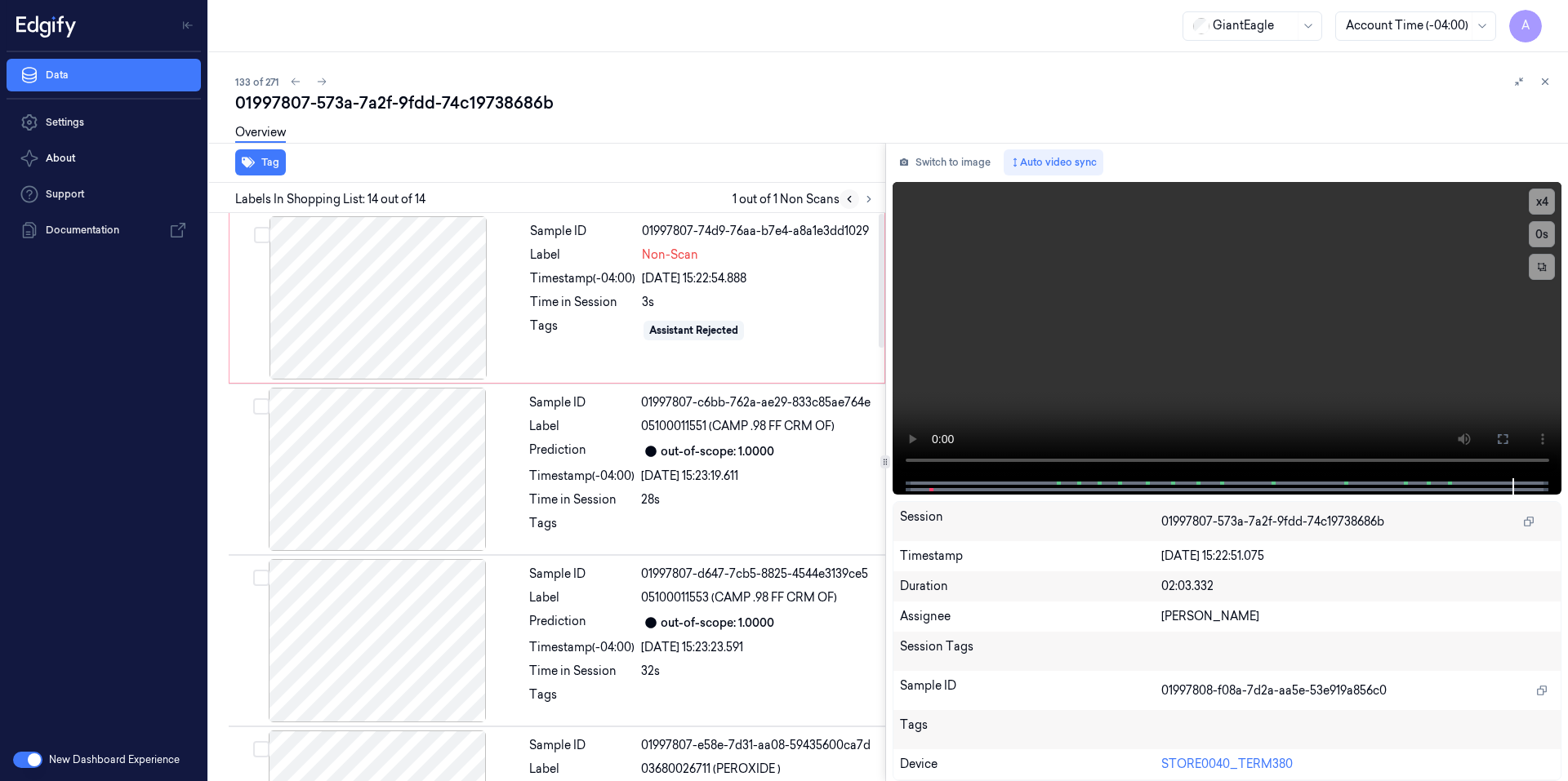
click at [849, 197] on icon at bounding box center [849, 200] width 4 height 5
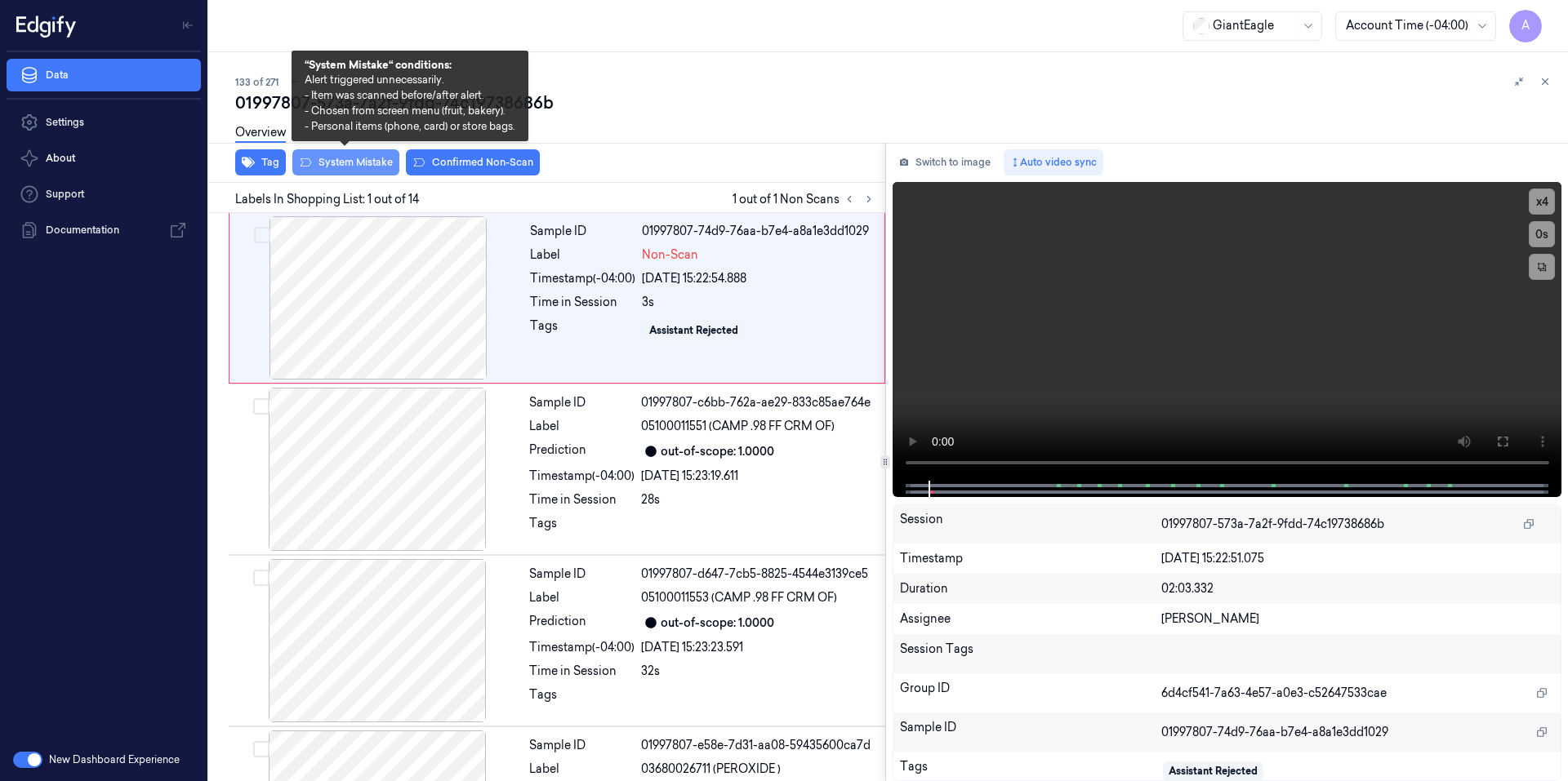
click at [351, 162] on button "System Mistake" at bounding box center [345, 162] width 107 height 27
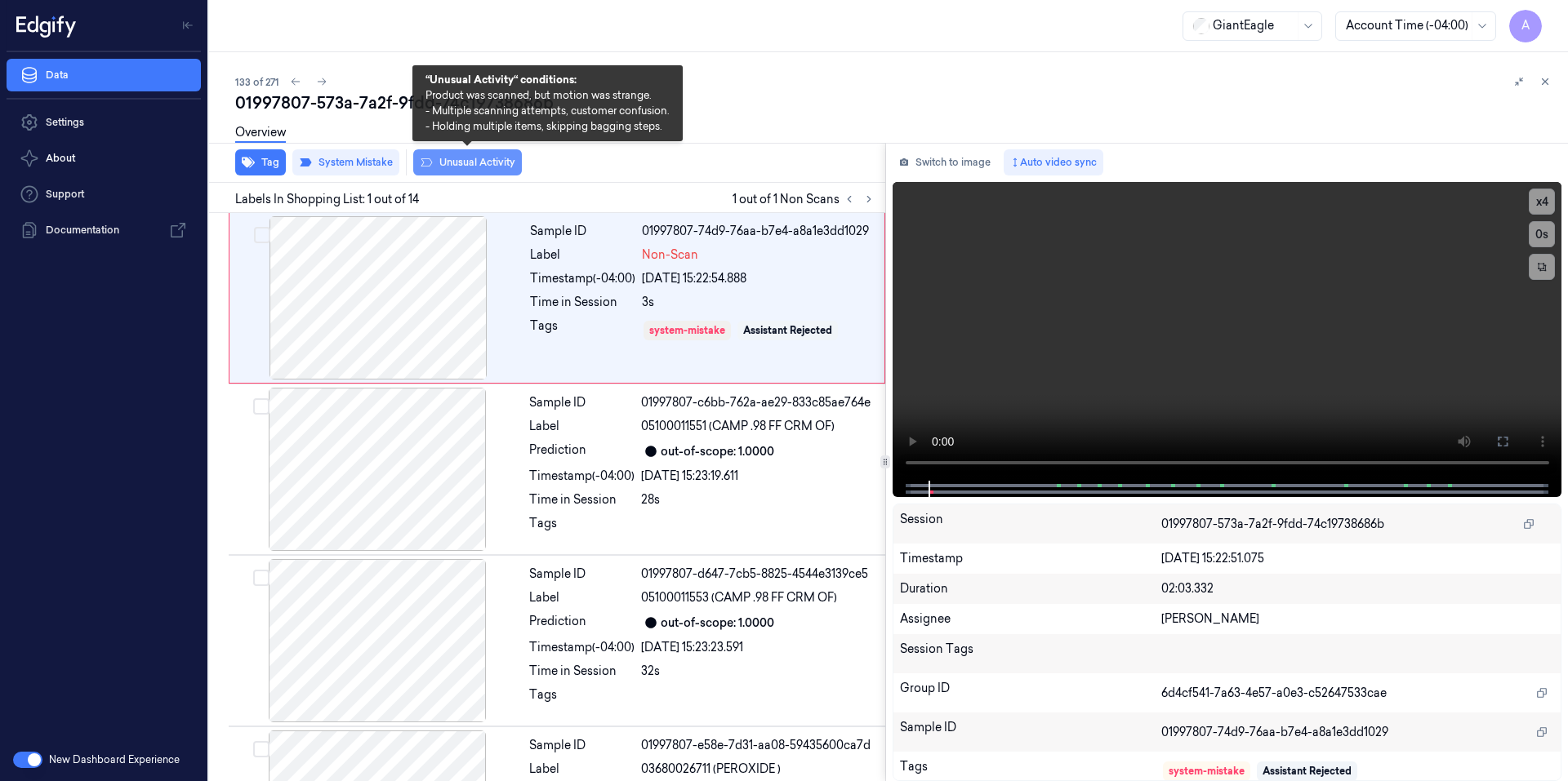
click at [476, 164] on button "Unusual Activity" at bounding box center [467, 162] width 109 height 27
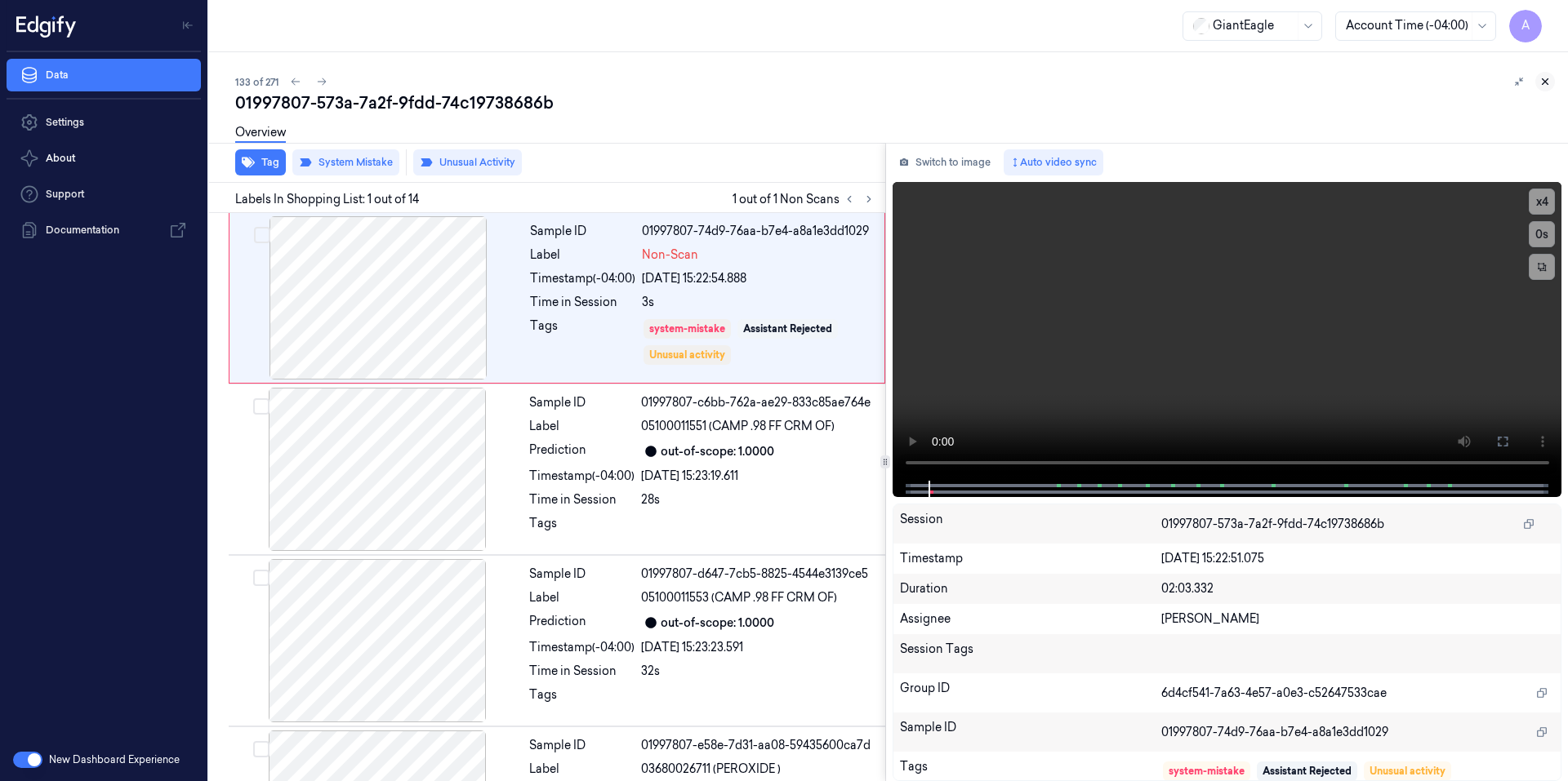
click at [1545, 85] on icon at bounding box center [1544, 81] width 11 height 11
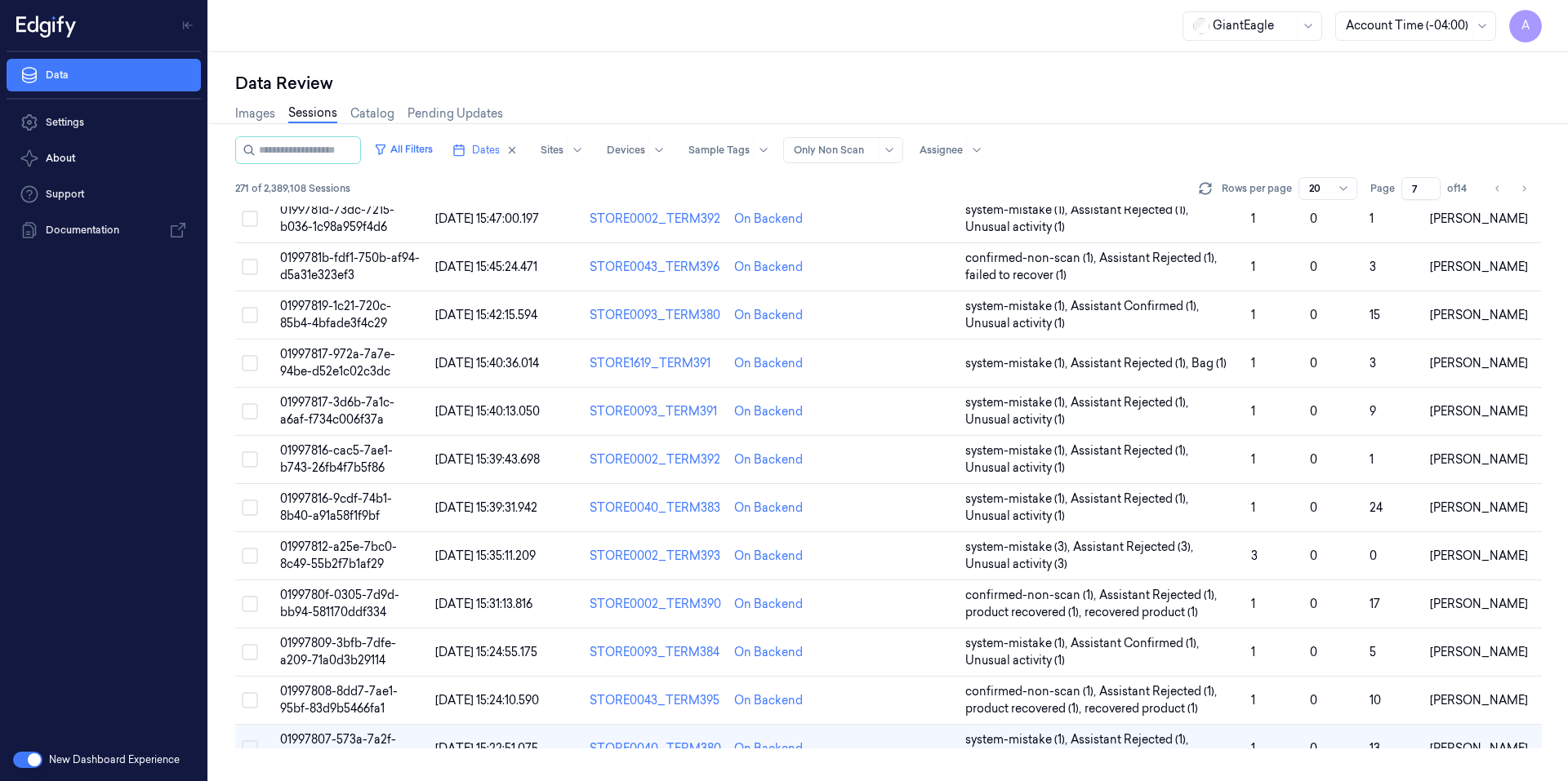
scroll to position [437, 0]
